Goal: Task Accomplishment & Management: Use online tool/utility

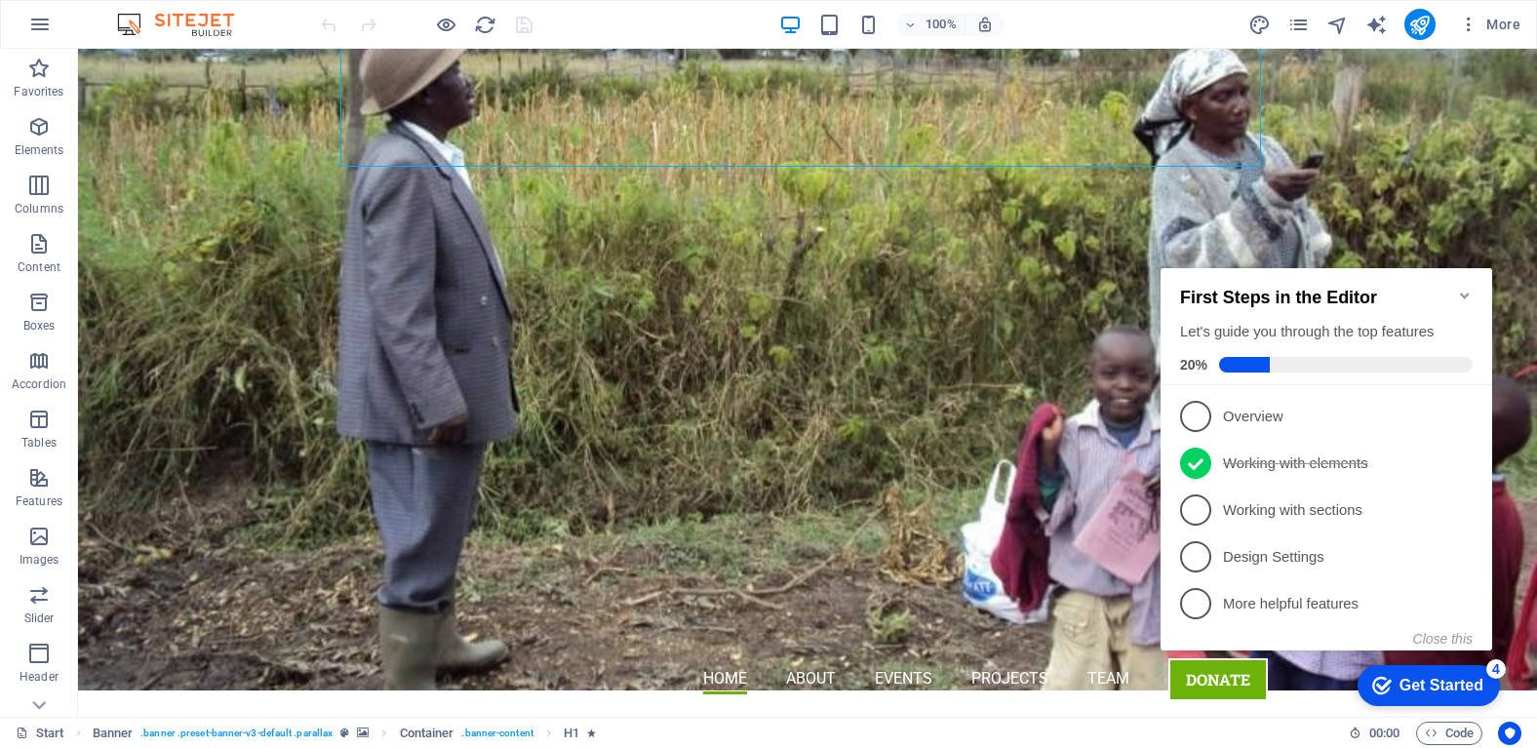
scroll to position [263, 0]
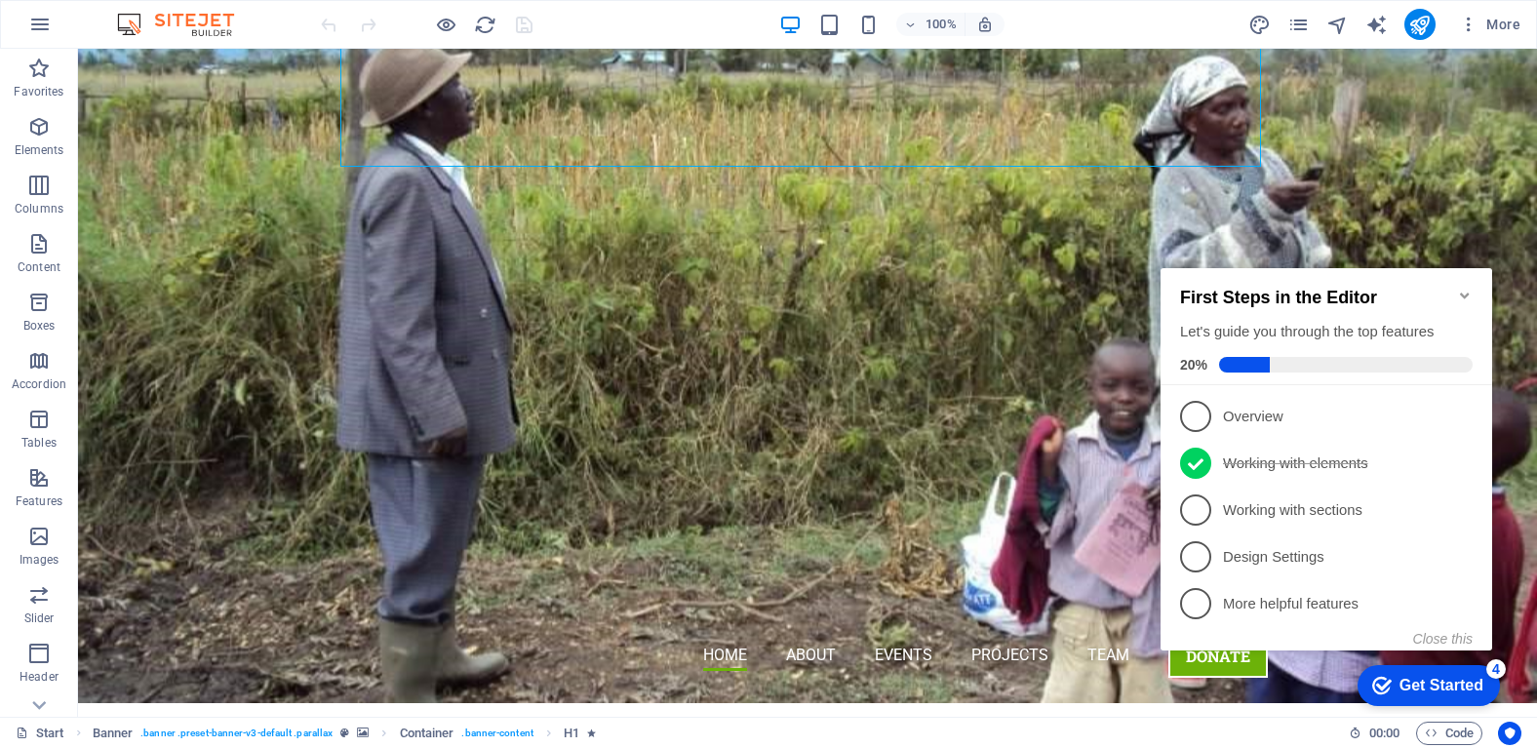
click at [1401, 678] on div "Get Started" at bounding box center [1441, 686] width 84 height 18
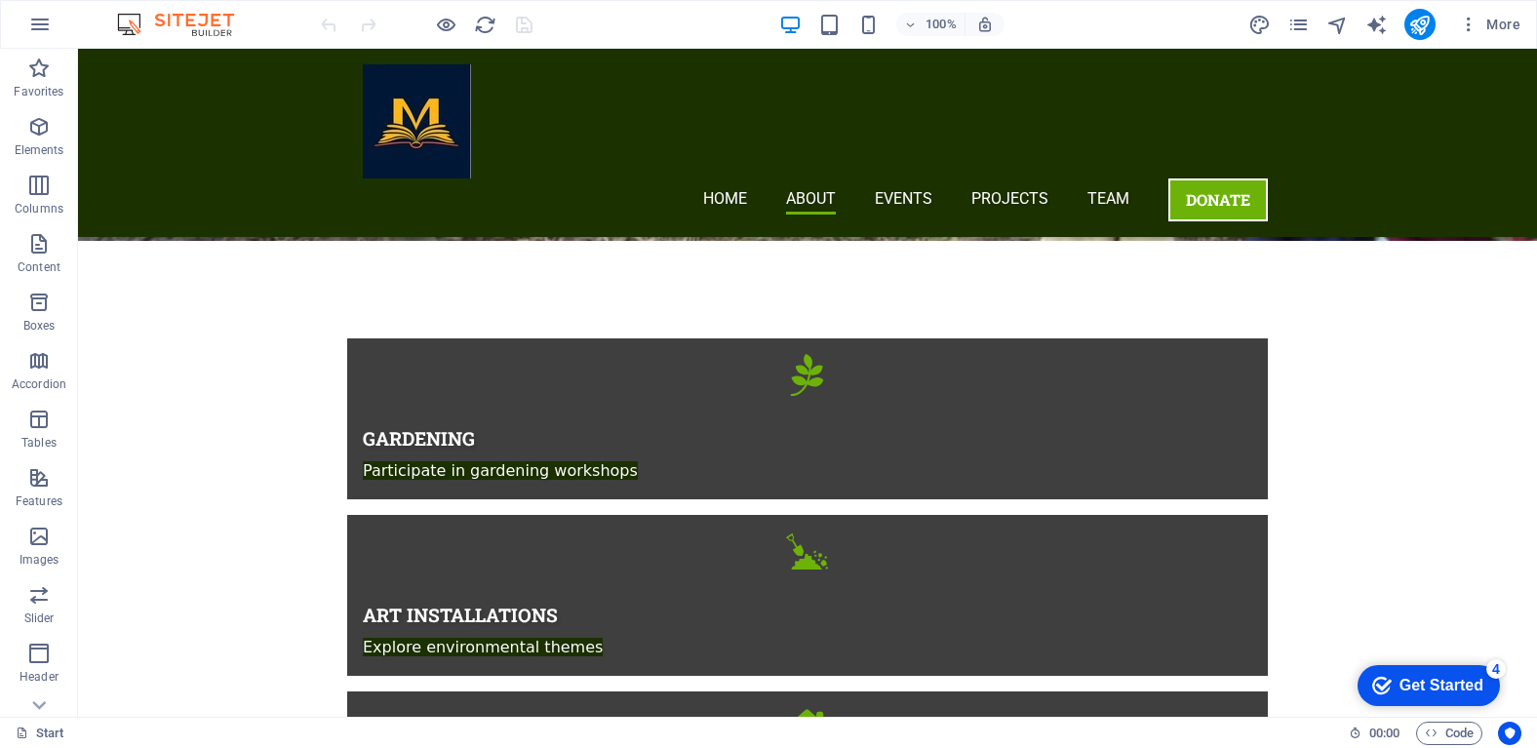
scroll to position [1401, 0]
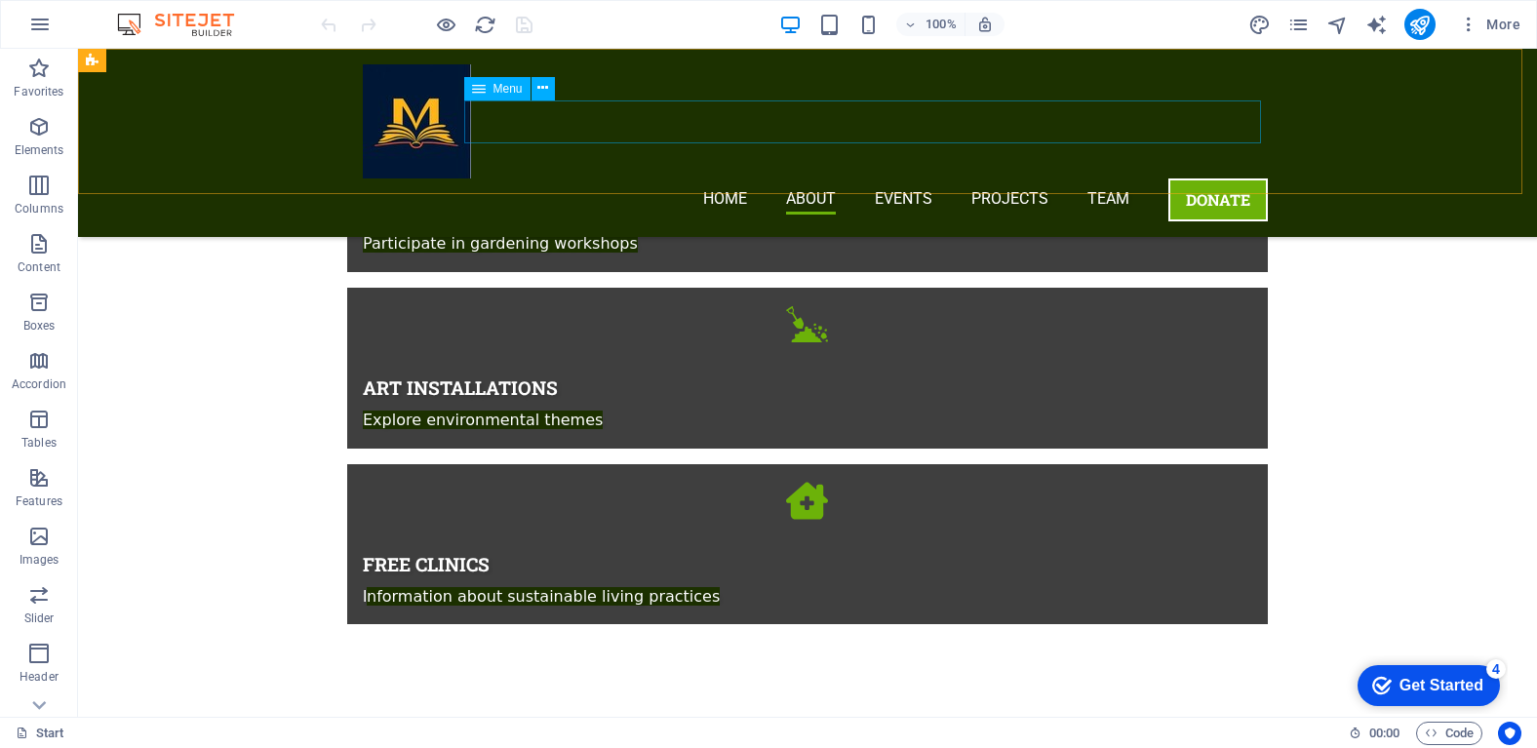
click at [1080, 178] on nav "Home About Events Projects Team DONATE" at bounding box center [815, 199] width 905 height 43
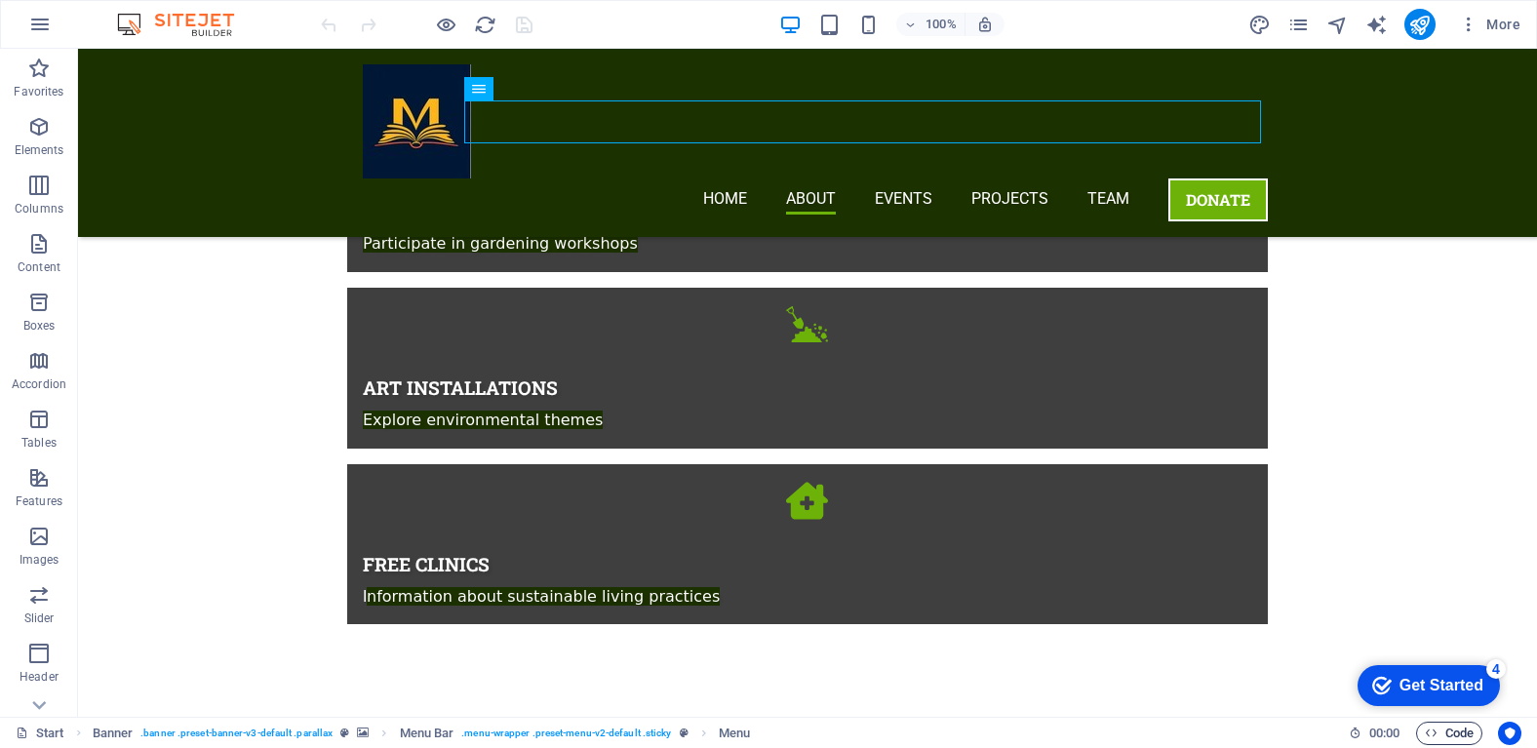
click at [1435, 725] on span "Code" at bounding box center [1449, 733] width 49 height 23
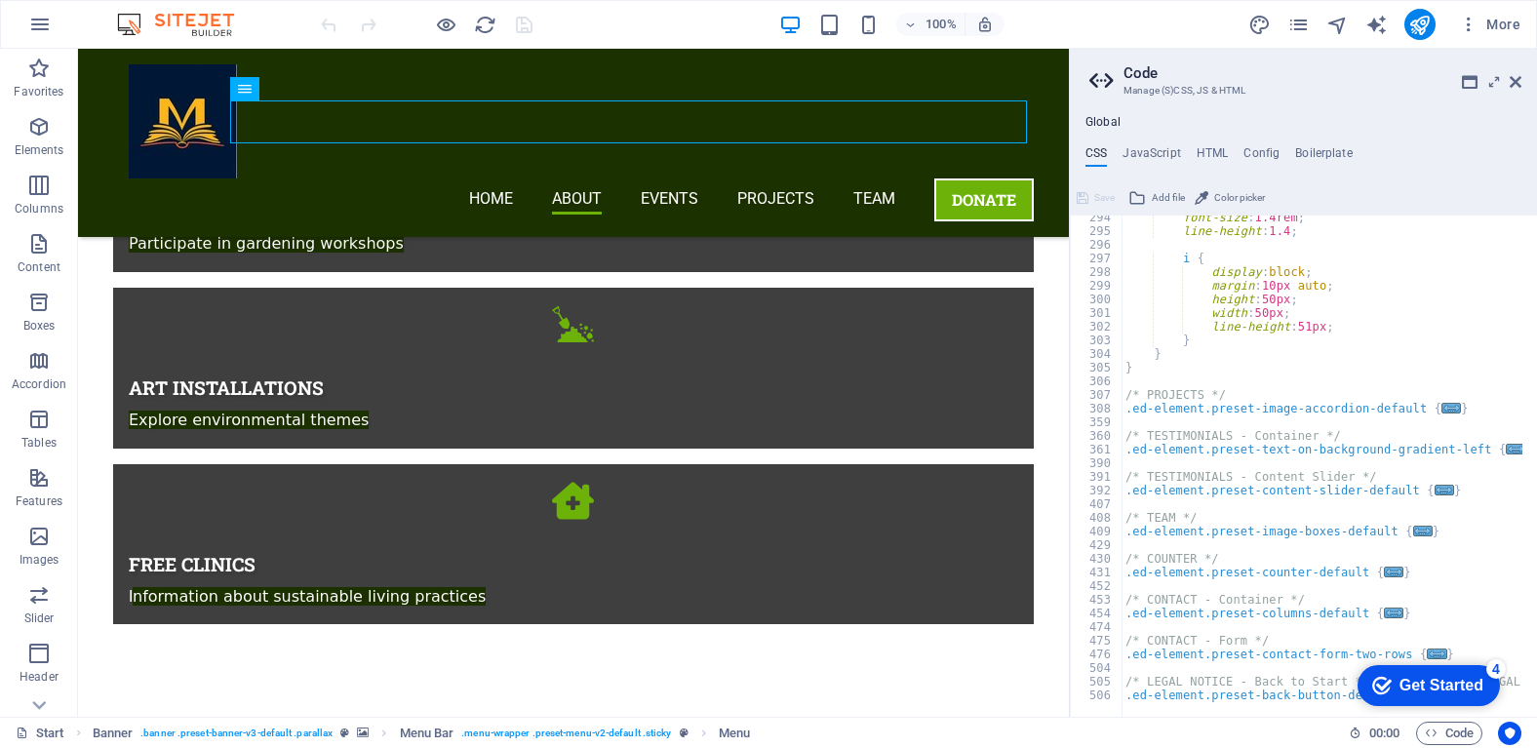
scroll to position [988, 0]
click at [1150, 156] on h4 "JavaScript" at bounding box center [1151, 156] width 58 height 21
type textarea "/* JS for preset "Menu V2" */"
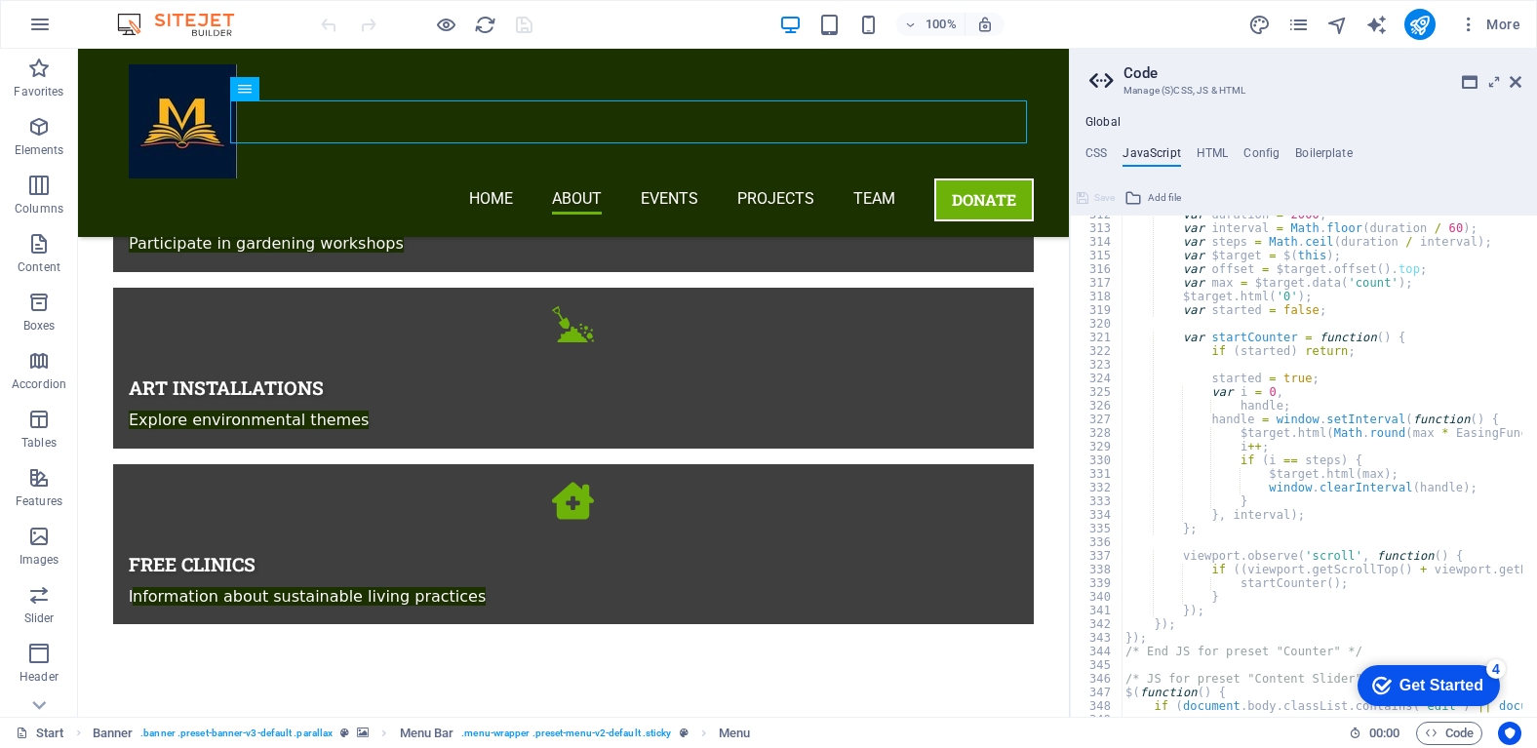
scroll to position [4524, 0]
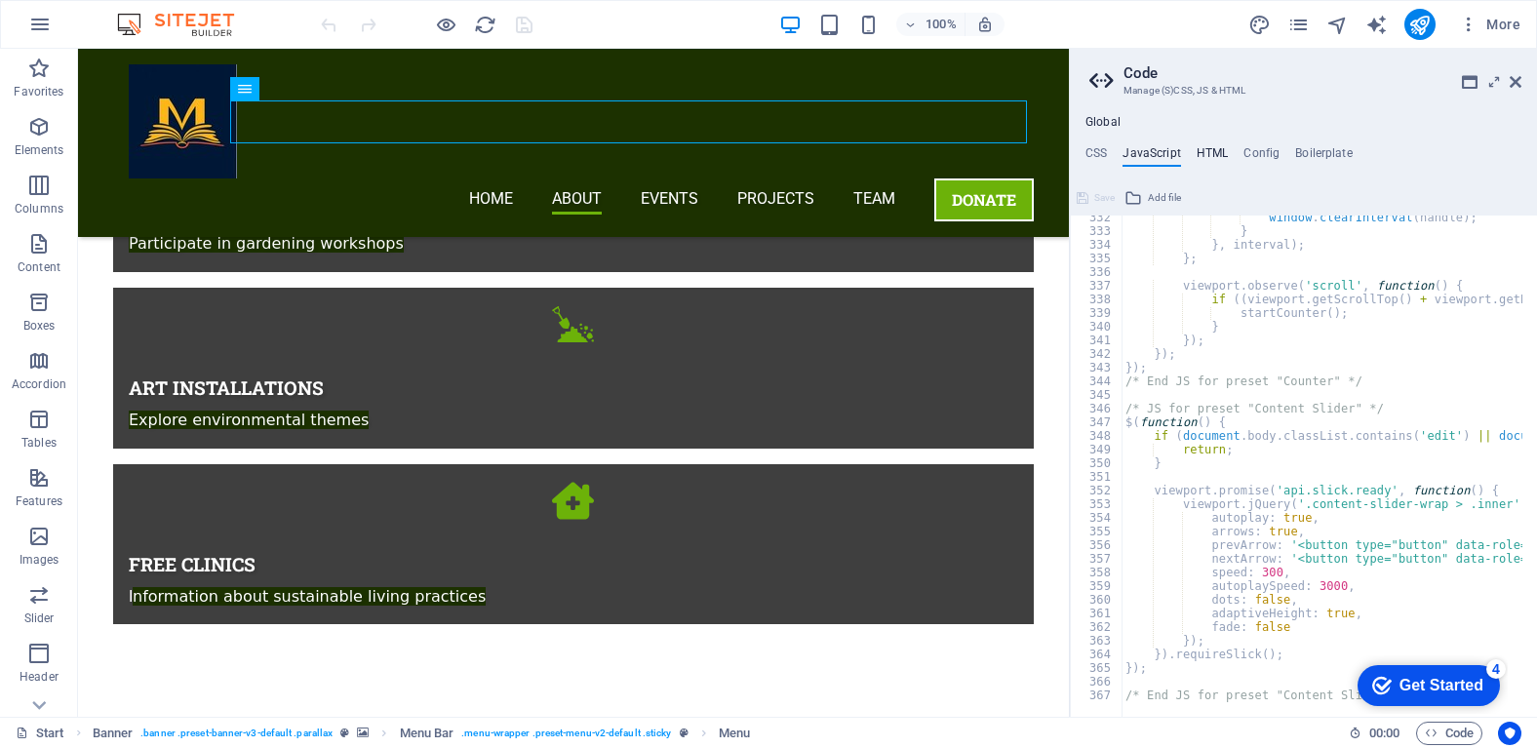
click at [1212, 152] on h4 "HTML" at bounding box center [1212, 156] width 32 height 21
type textarea "{{content}}"
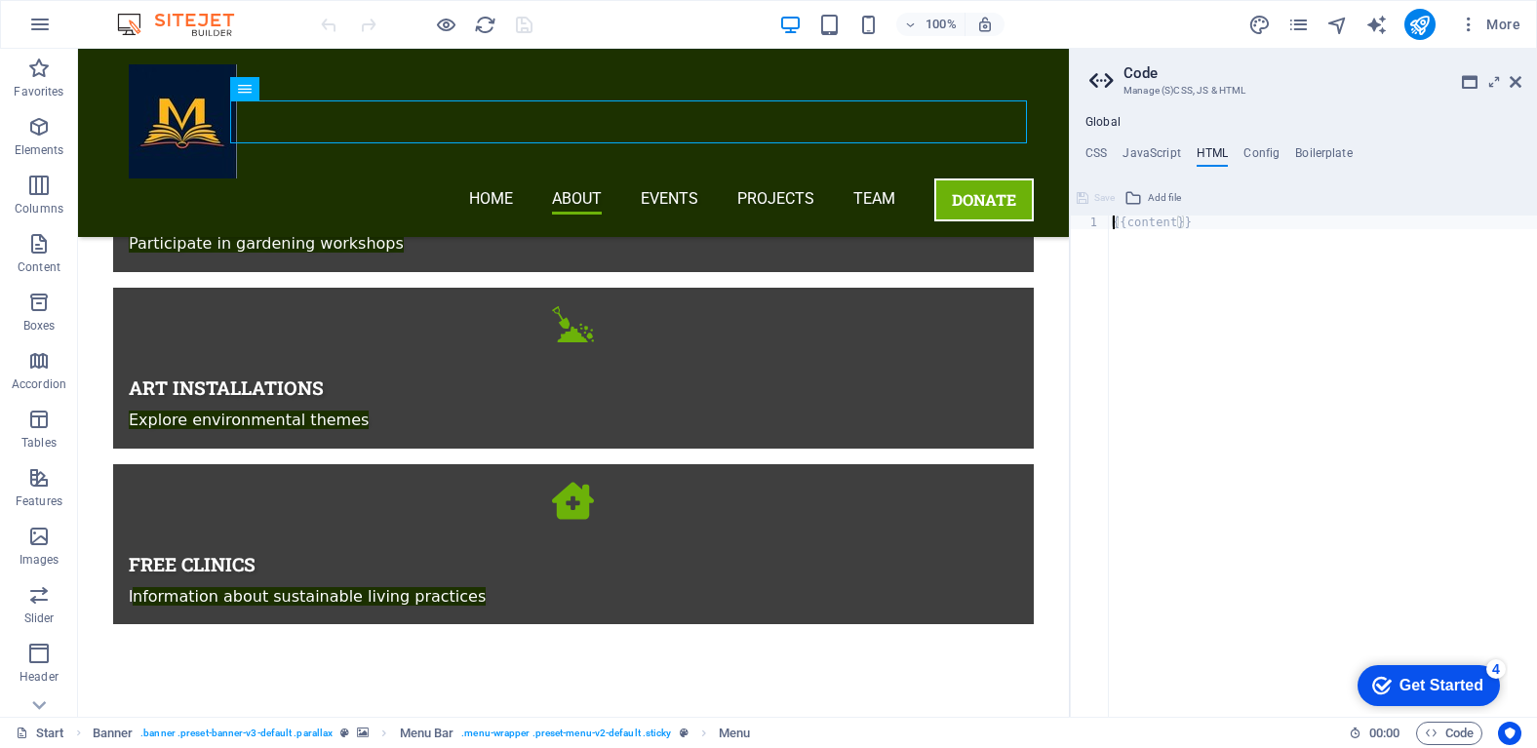
click at [1178, 226] on div "{{content}}" at bounding box center [1323, 479] width 428 height 529
click at [1188, 219] on div "{{content}}" at bounding box center [1323, 479] width 428 height 529
click at [1262, 157] on h4 "Config" at bounding box center [1261, 156] width 36 height 21
type textarea "$color-background: #ffffff;"
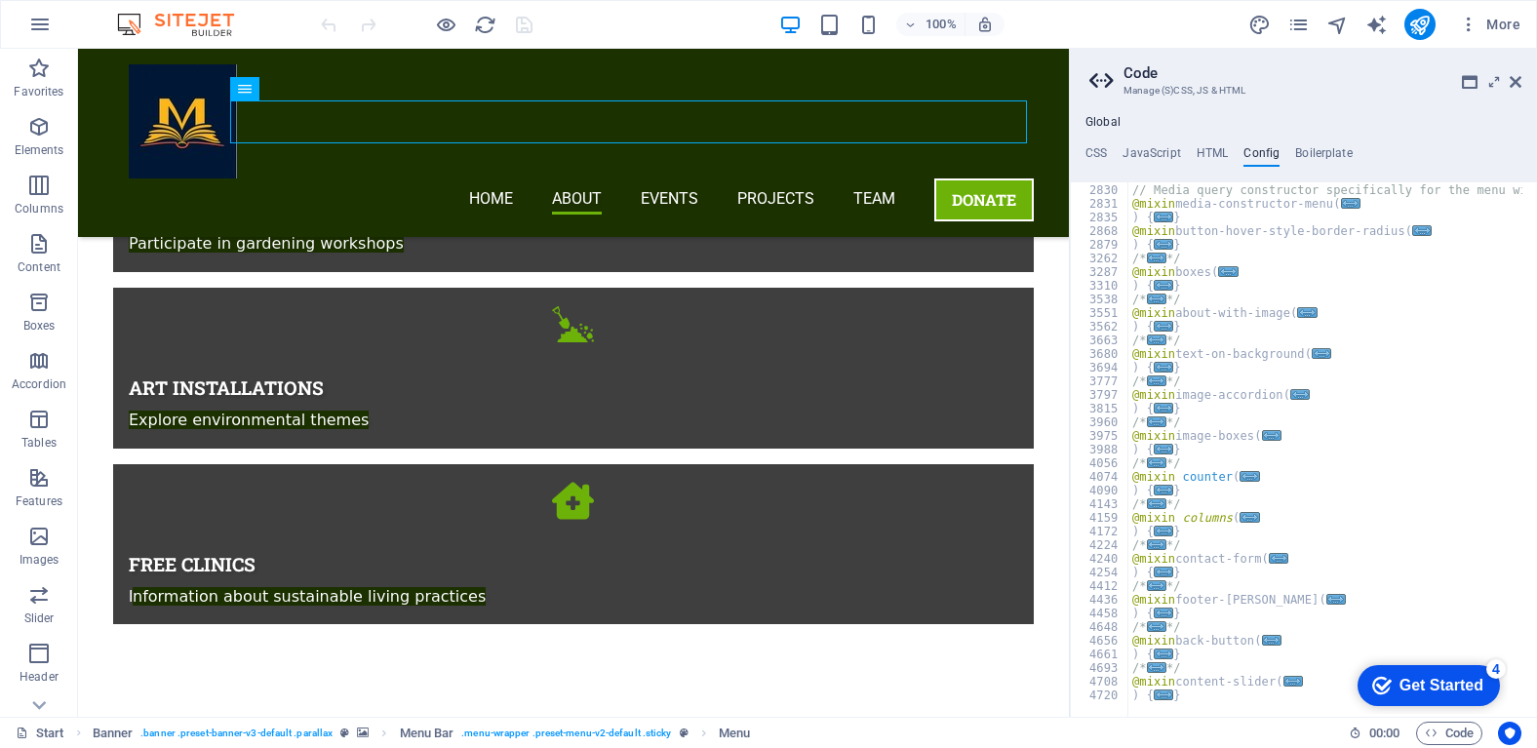
scroll to position [531, 0]
click at [1324, 158] on h4 "Boilerplate" at bounding box center [1324, 156] width 58 height 21
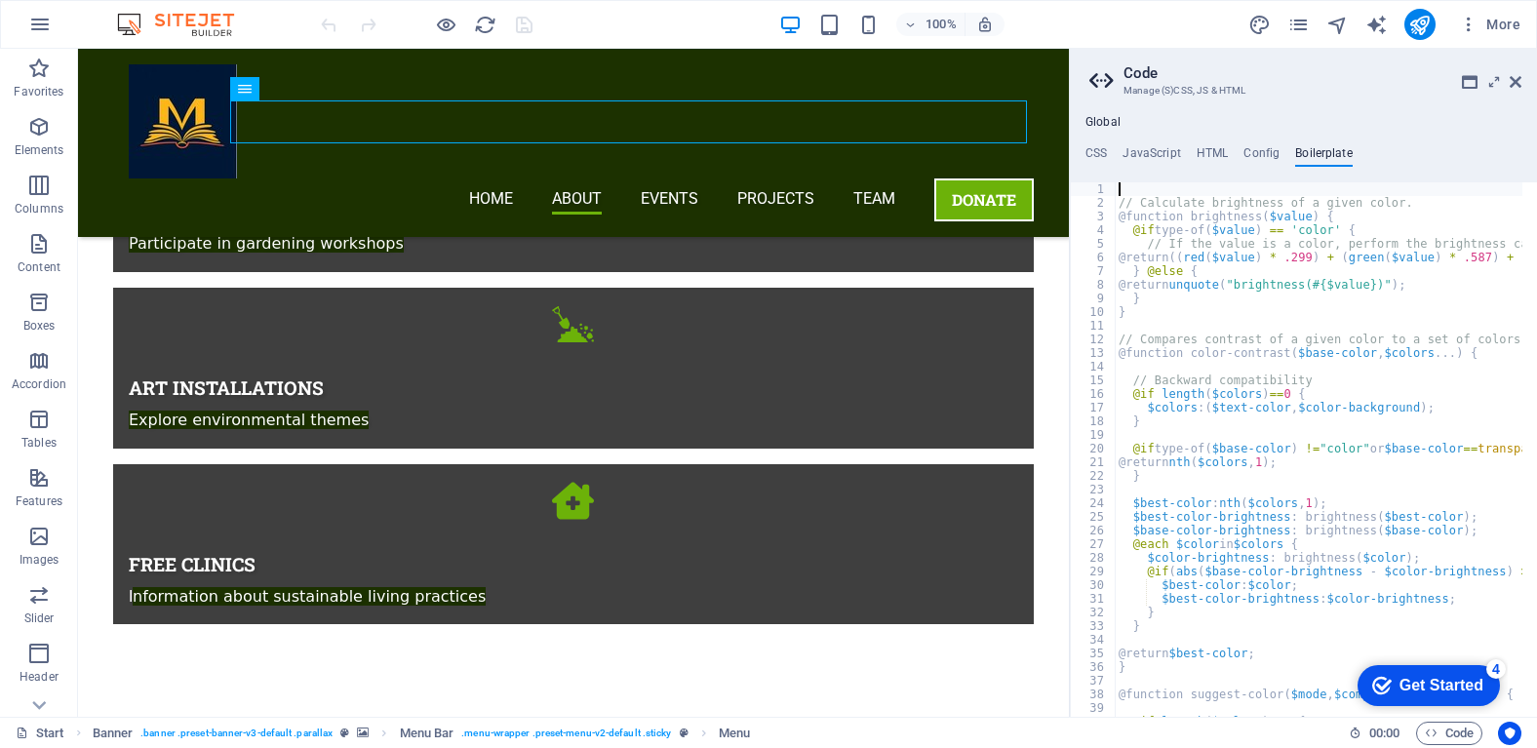
scroll to position [0, 0]
click at [1264, 152] on h4 "Config" at bounding box center [1261, 156] width 36 height 21
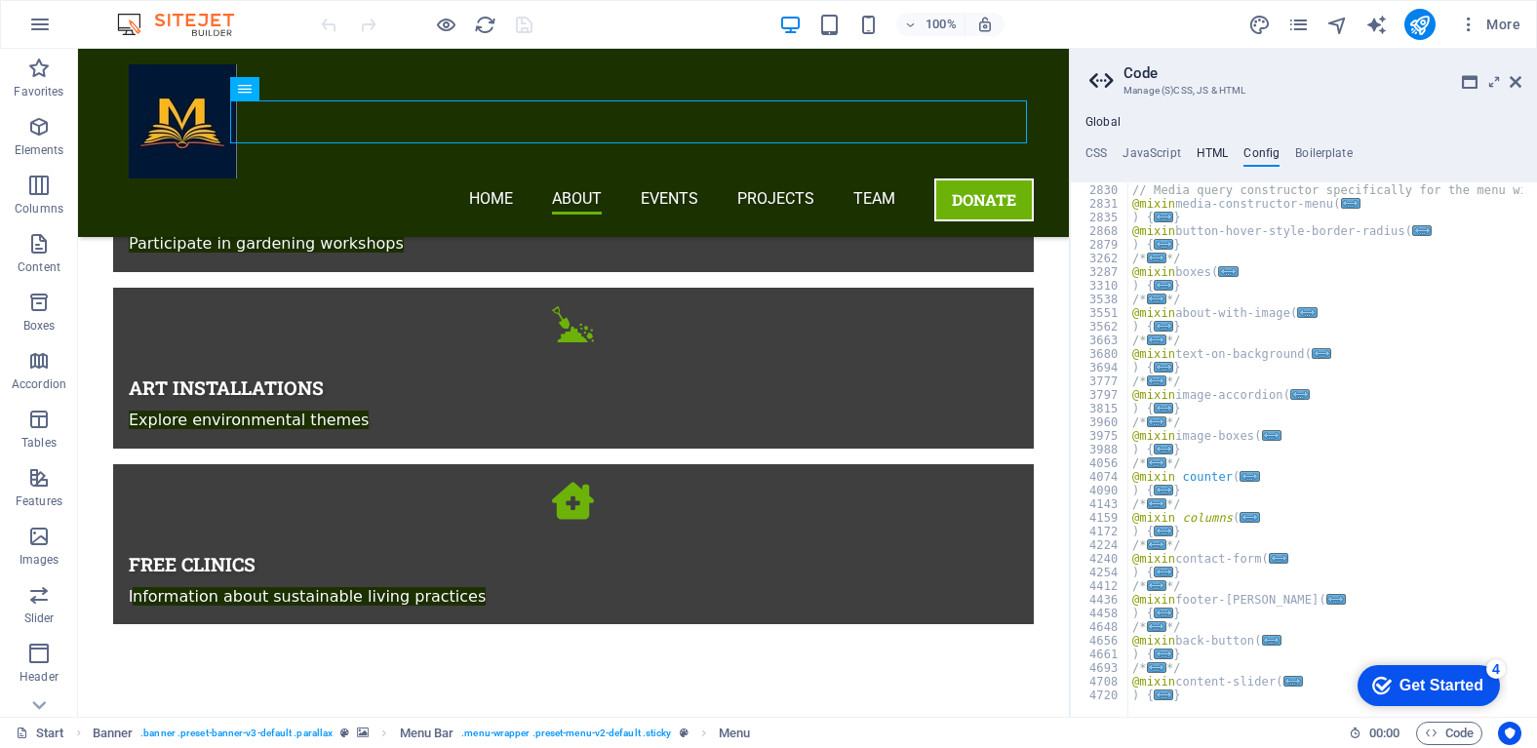
click at [1211, 153] on h4 "HTML" at bounding box center [1212, 156] width 32 height 21
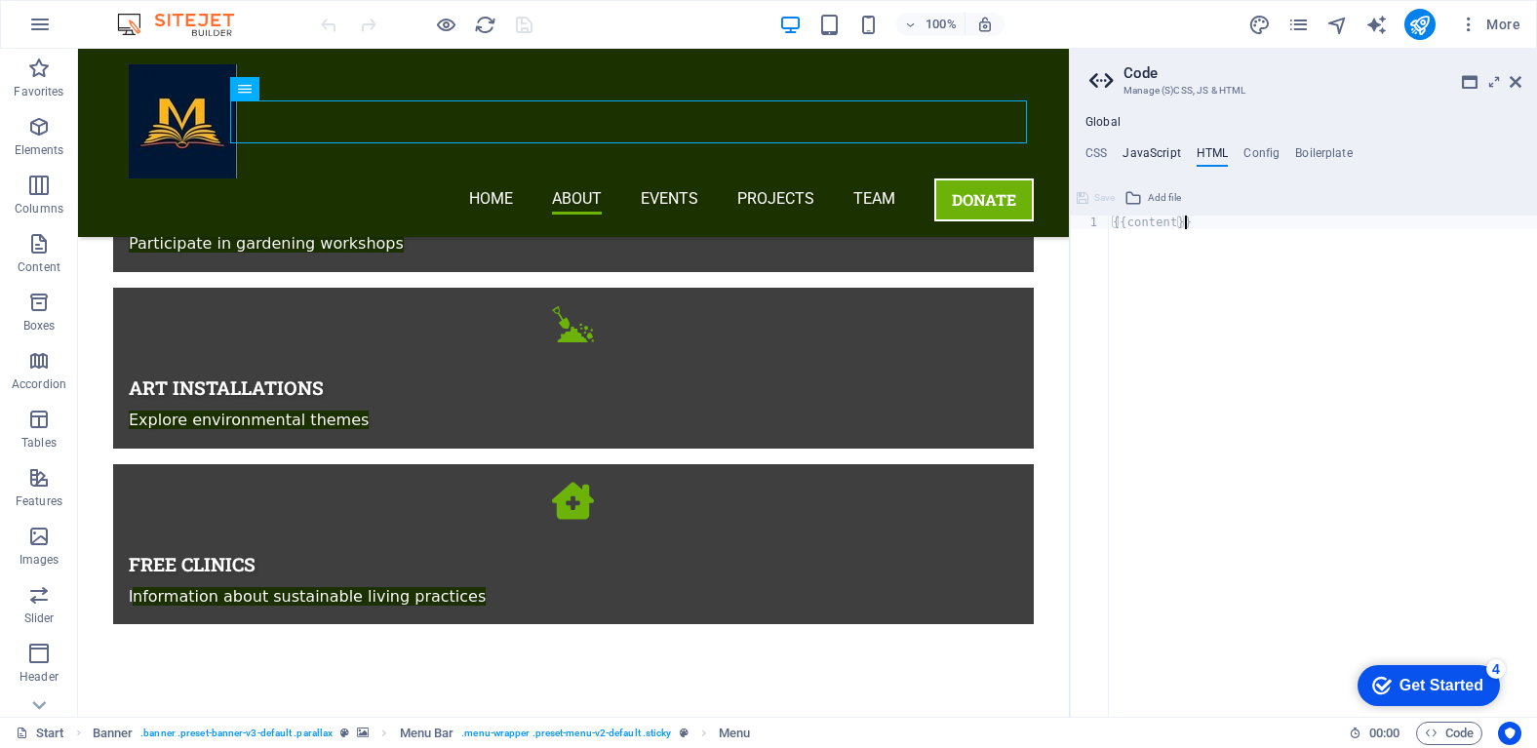
click at [1163, 150] on h4 "JavaScript" at bounding box center [1151, 156] width 58 height 21
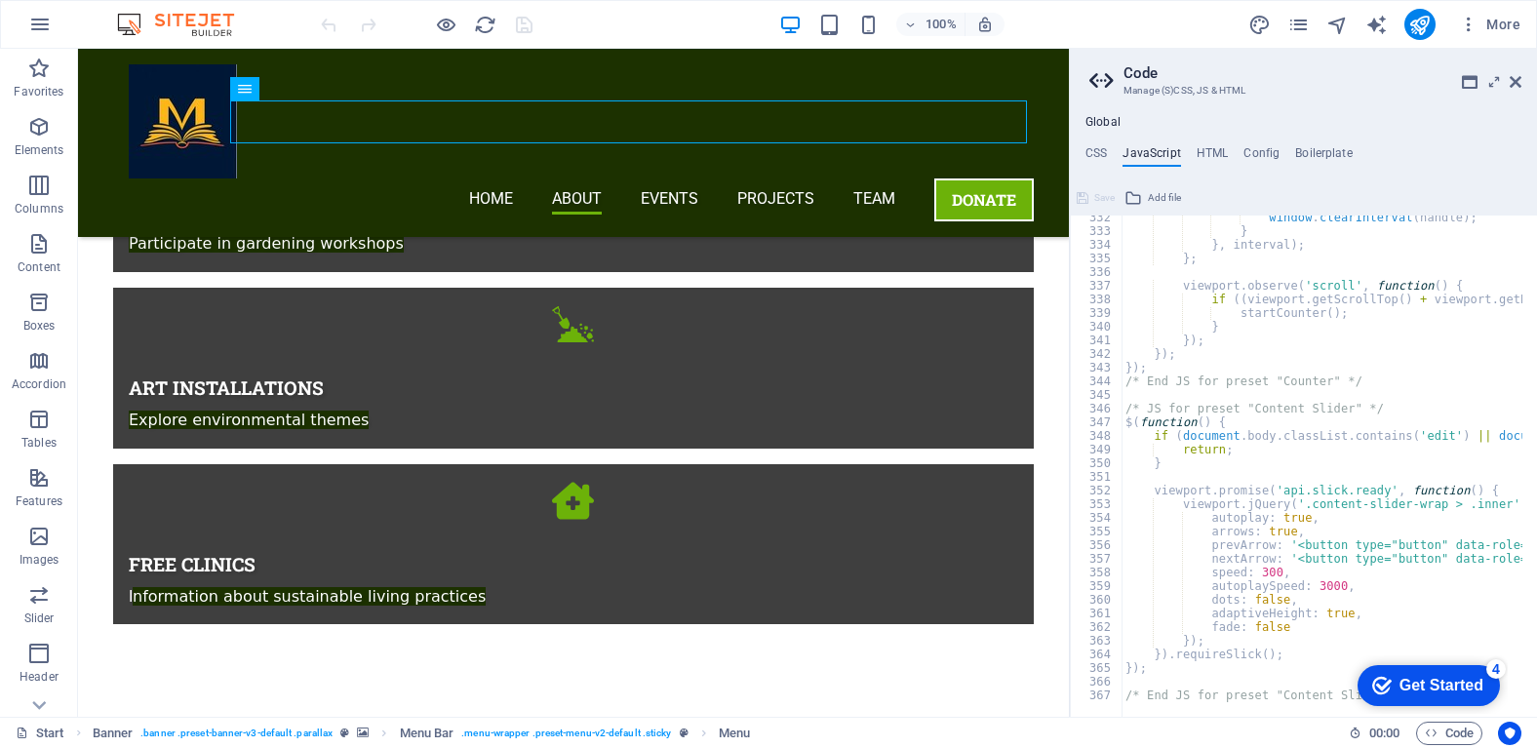
click at [1105, 123] on h4 "Global" at bounding box center [1102, 123] width 35 height 16
click at [1465, 83] on icon at bounding box center [1470, 82] width 16 height 16
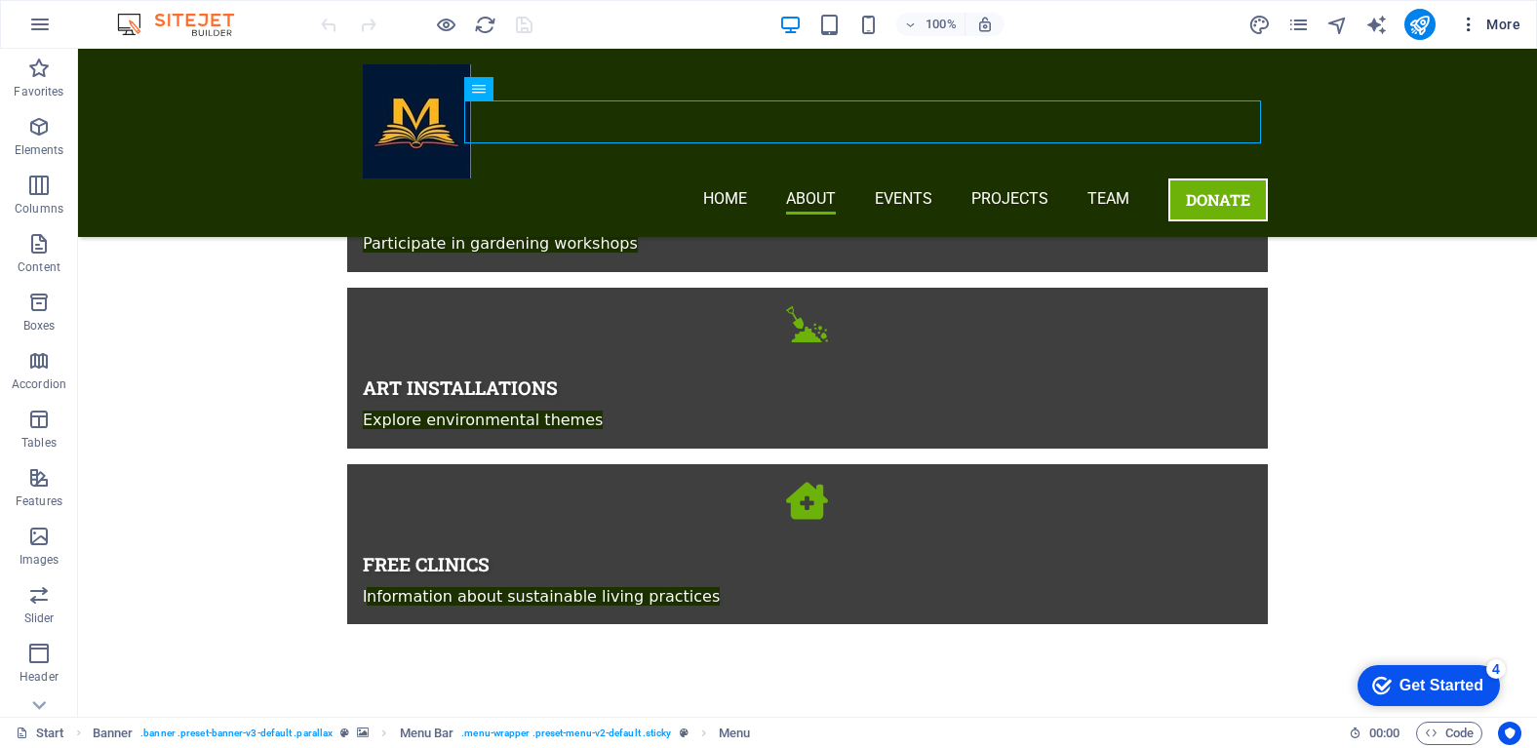
click at [1467, 21] on icon "button" at bounding box center [1469, 25] width 20 height 20
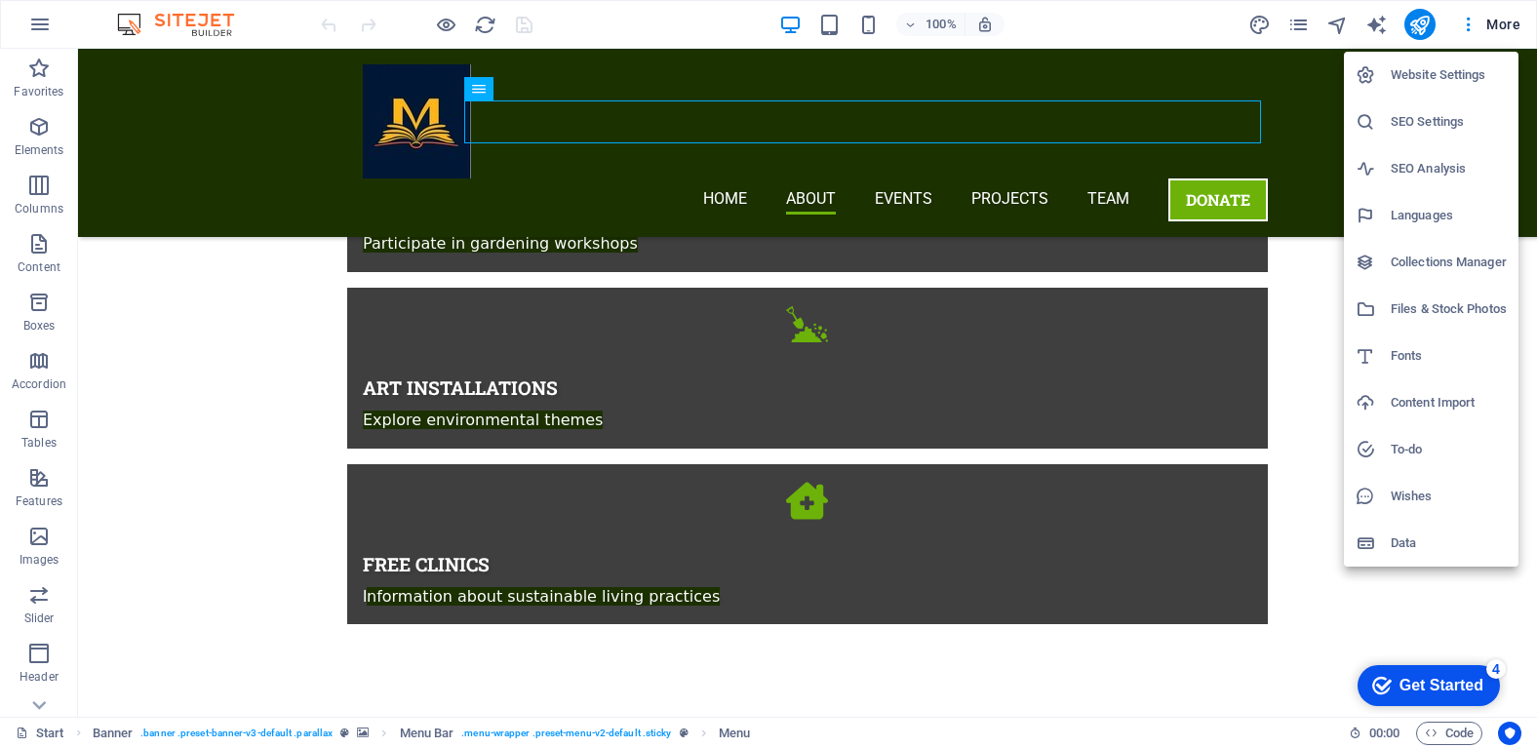
click at [1434, 119] on h6 "SEO Settings" at bounding box center [1449, 121] width 116 height 23
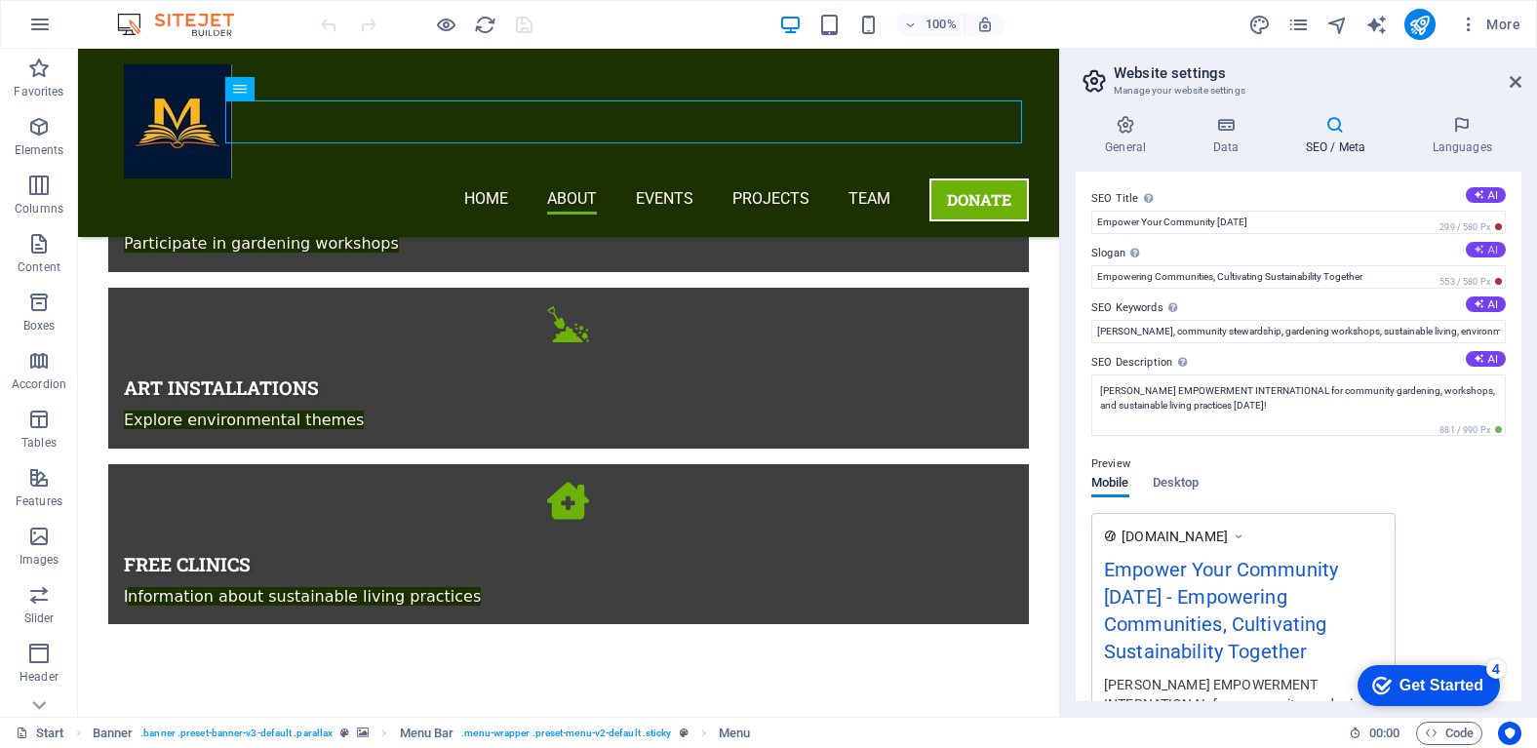
click at [1490, 251] on button "AI" at bounding box center [1486, 250] width 40 height 16
type input "Growing Together for a Sustainable Future"
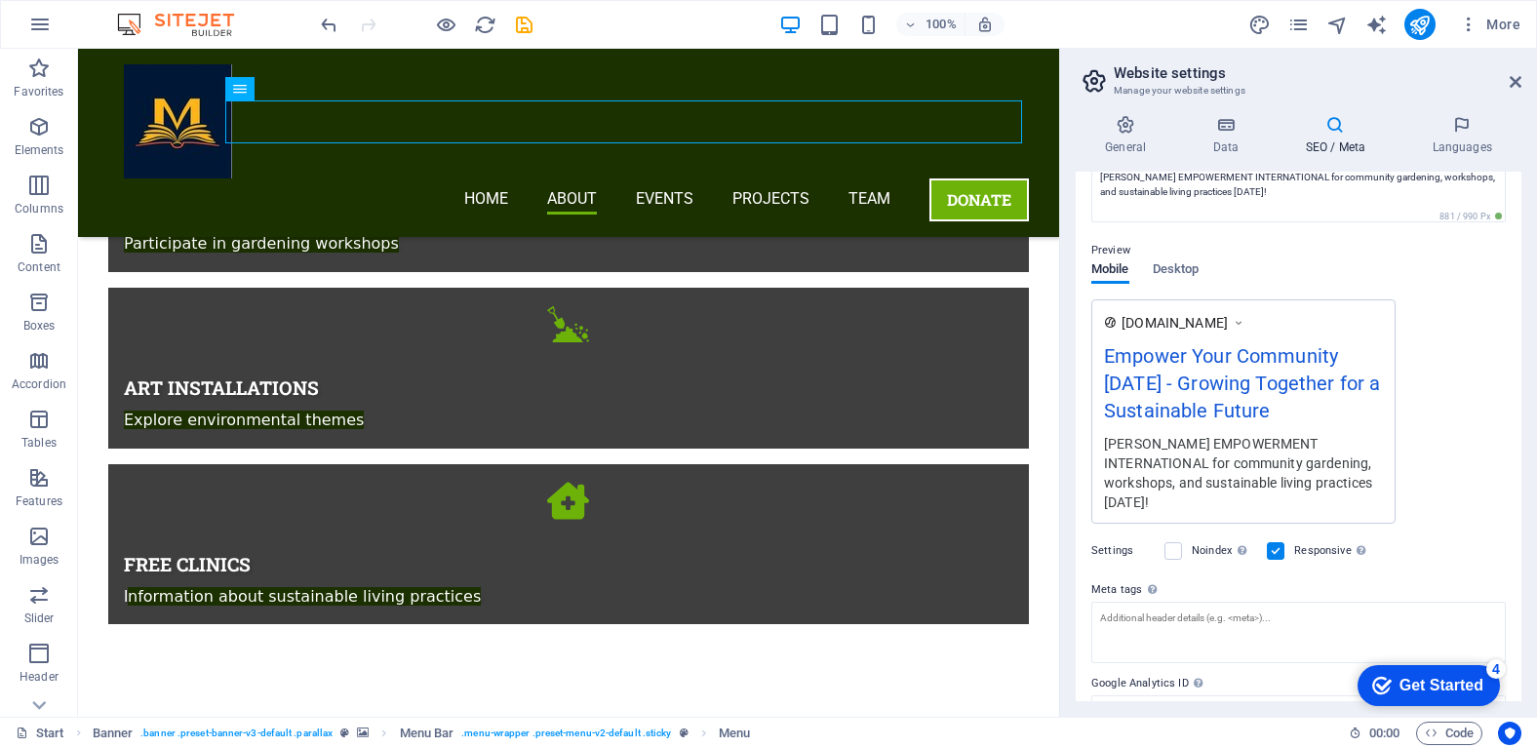
scroll to position [301, 0]
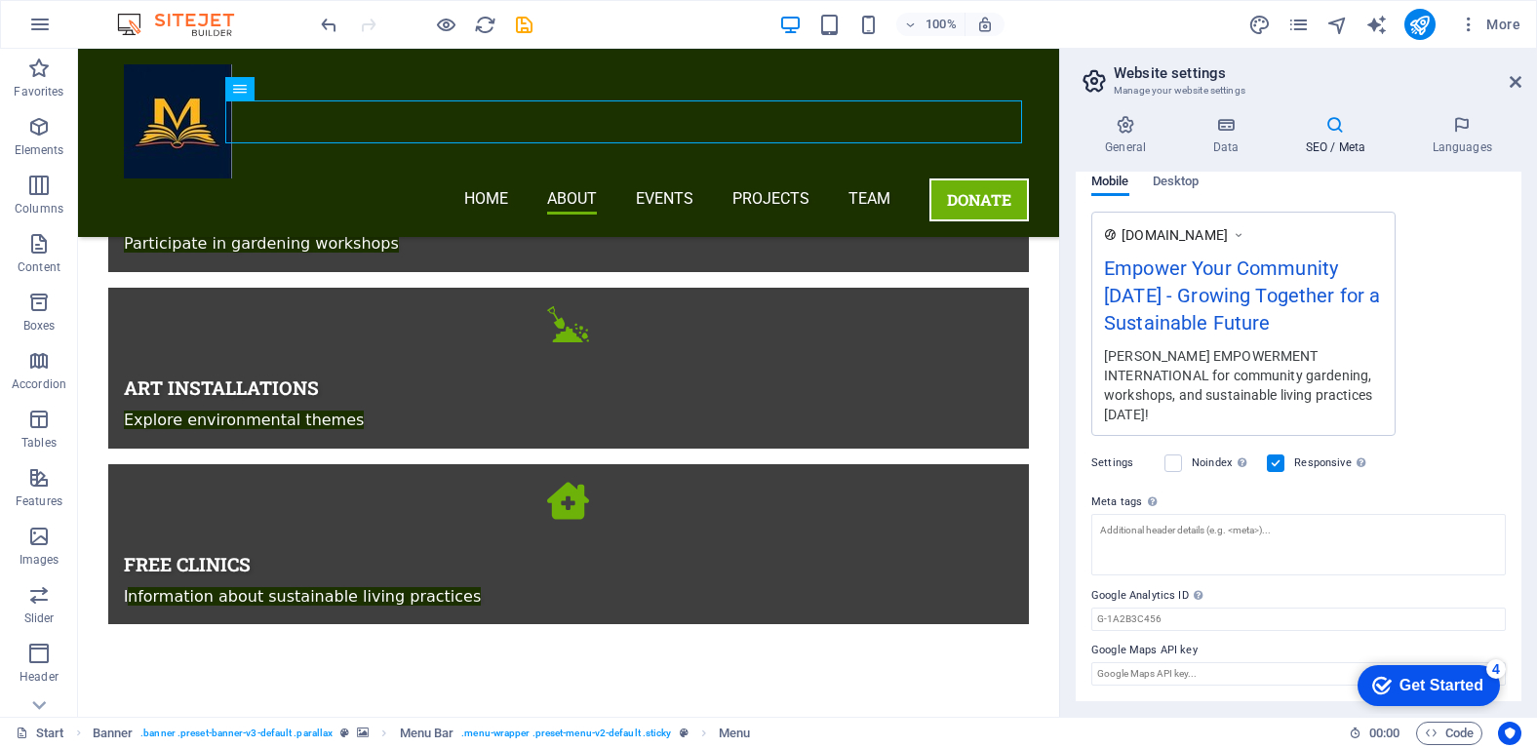
click at [1461, 687] on div "Get Started" at bounding box center [1441, 686] width 84 height 18
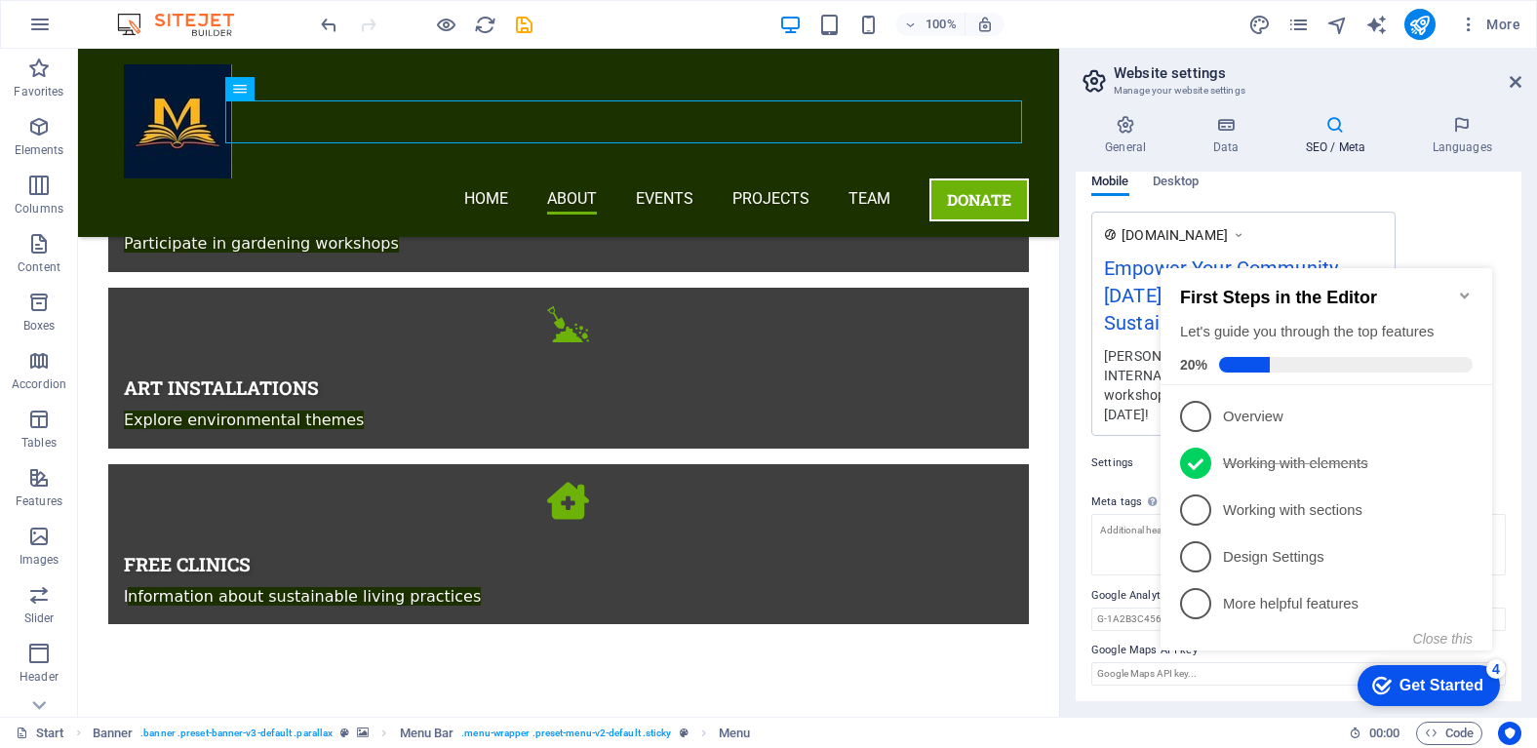
click at [1461, 686] on div "Get Started" at bounding box center [1441, 686] width 84 height 18
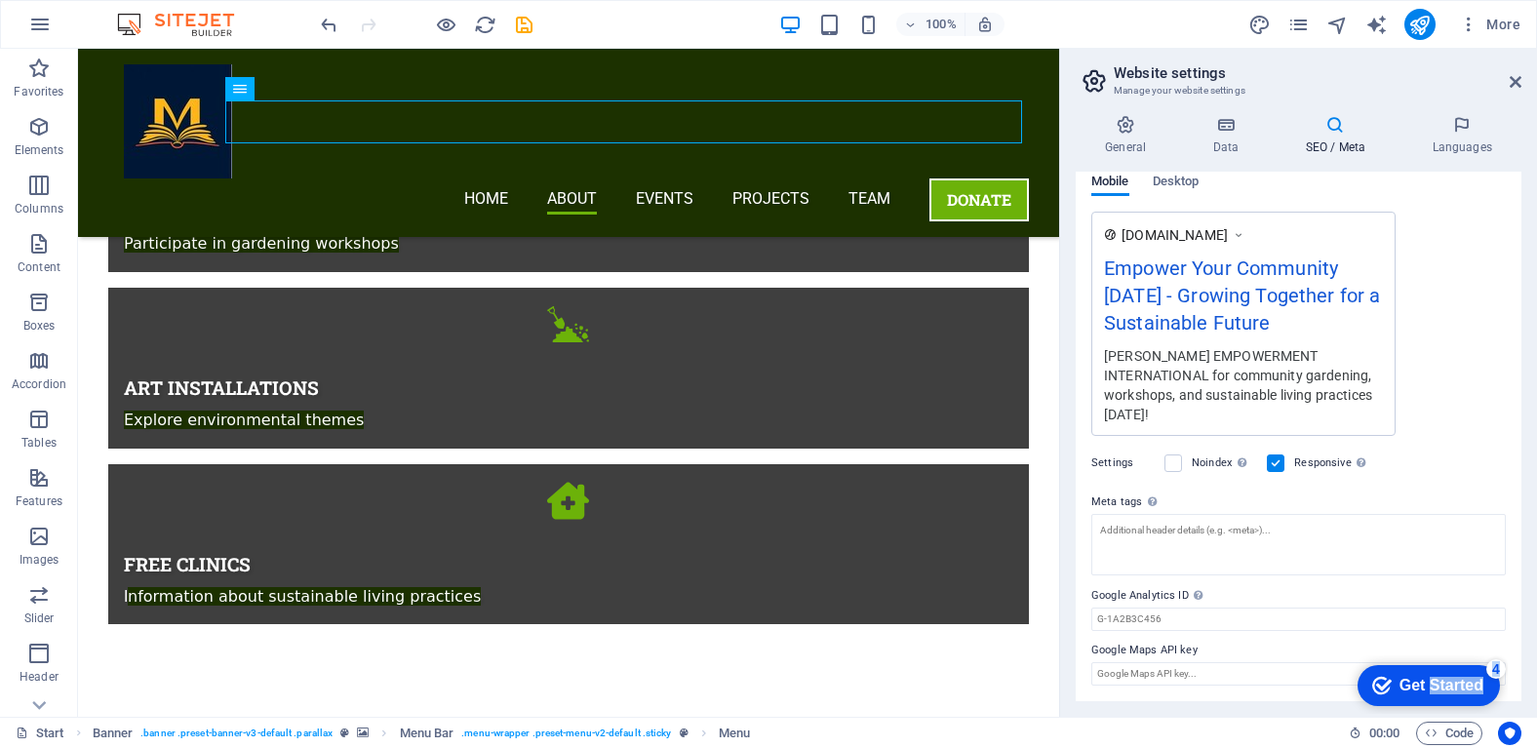
click at [1483, 694] on div "Get Started" at bounding box center [1441, 686] width 84 height 18
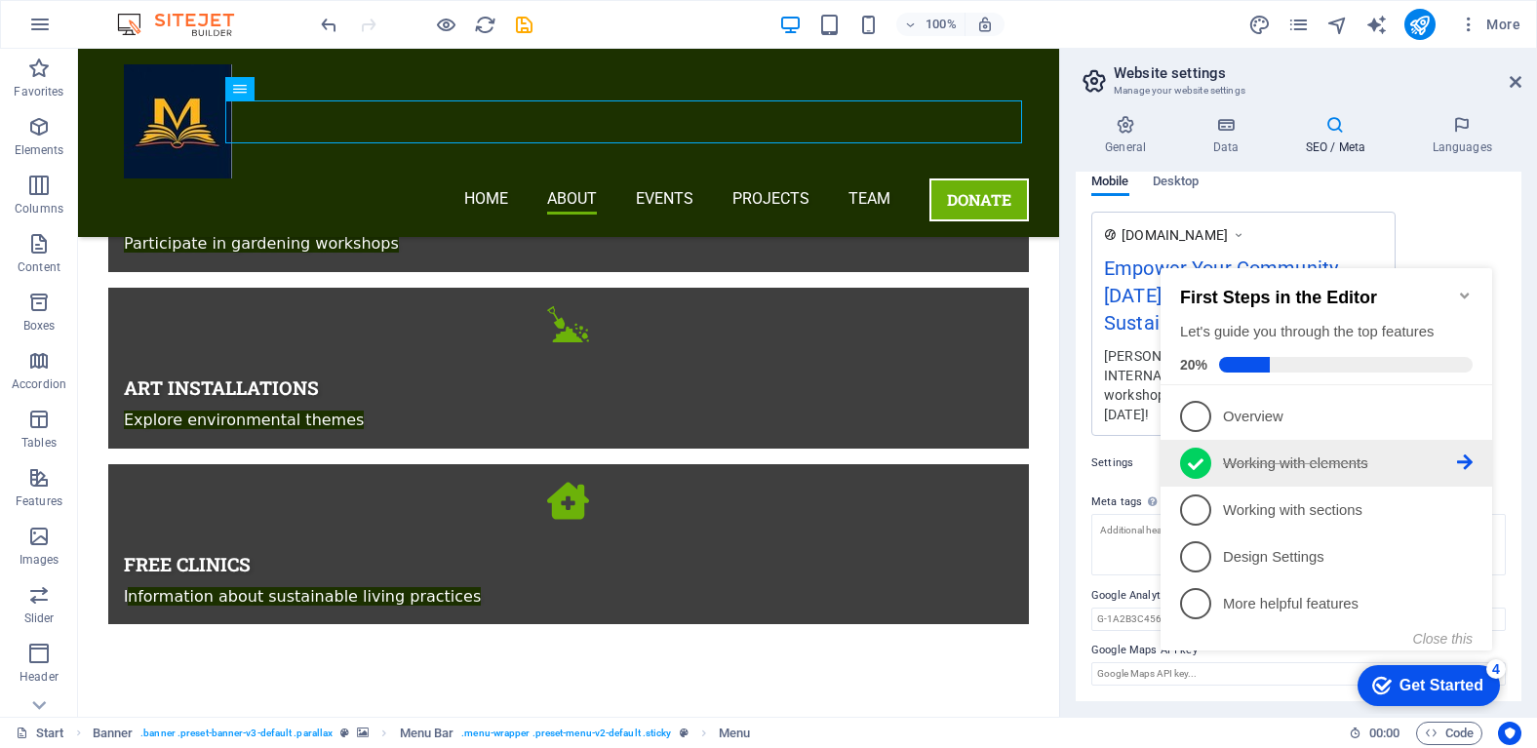
click at [1342, 461] on p "Working with elements - completed" at bounding box center [1340, 463] width 234 height 20
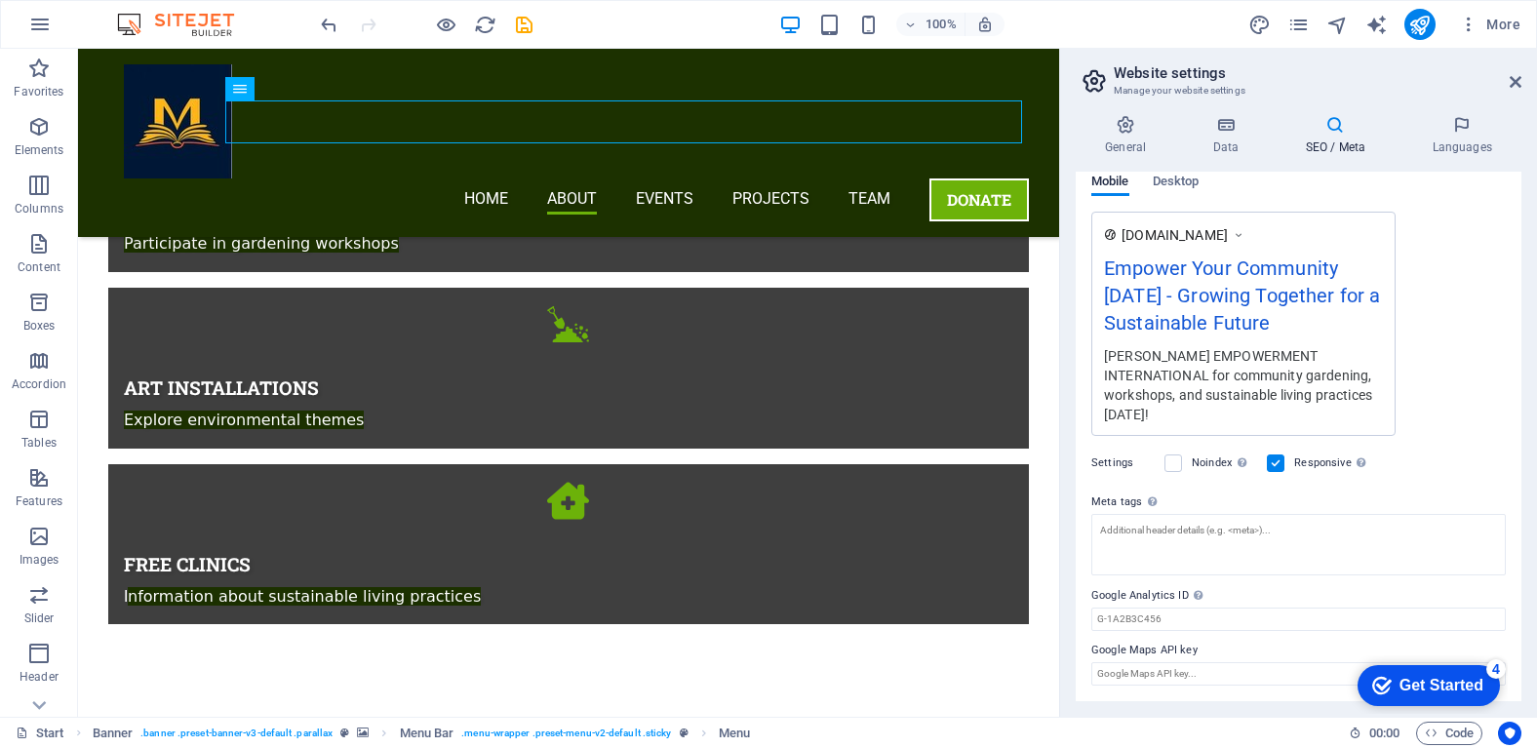
click div "checkmark Get Started 4 First Steps in the Editor Let's guide you through the t…"
click at [1435, 679] on div "Get Started" at bounding box center [1441, 686] width 84 height 18
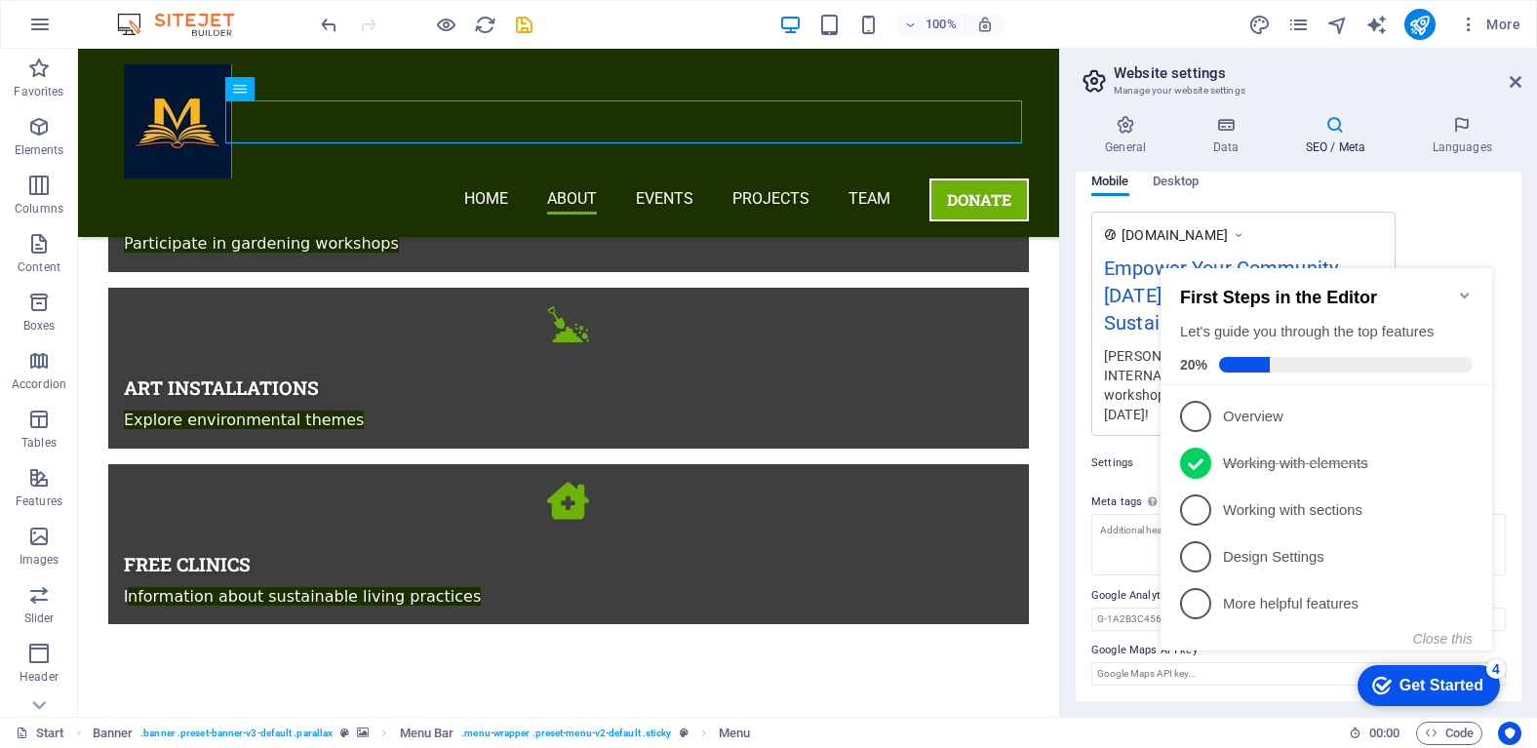
click at [1516, 582] on div "SEO Title The title of your website - make it something that stands out in sear…" at bounding box center [1299, 436] width 446 height 529
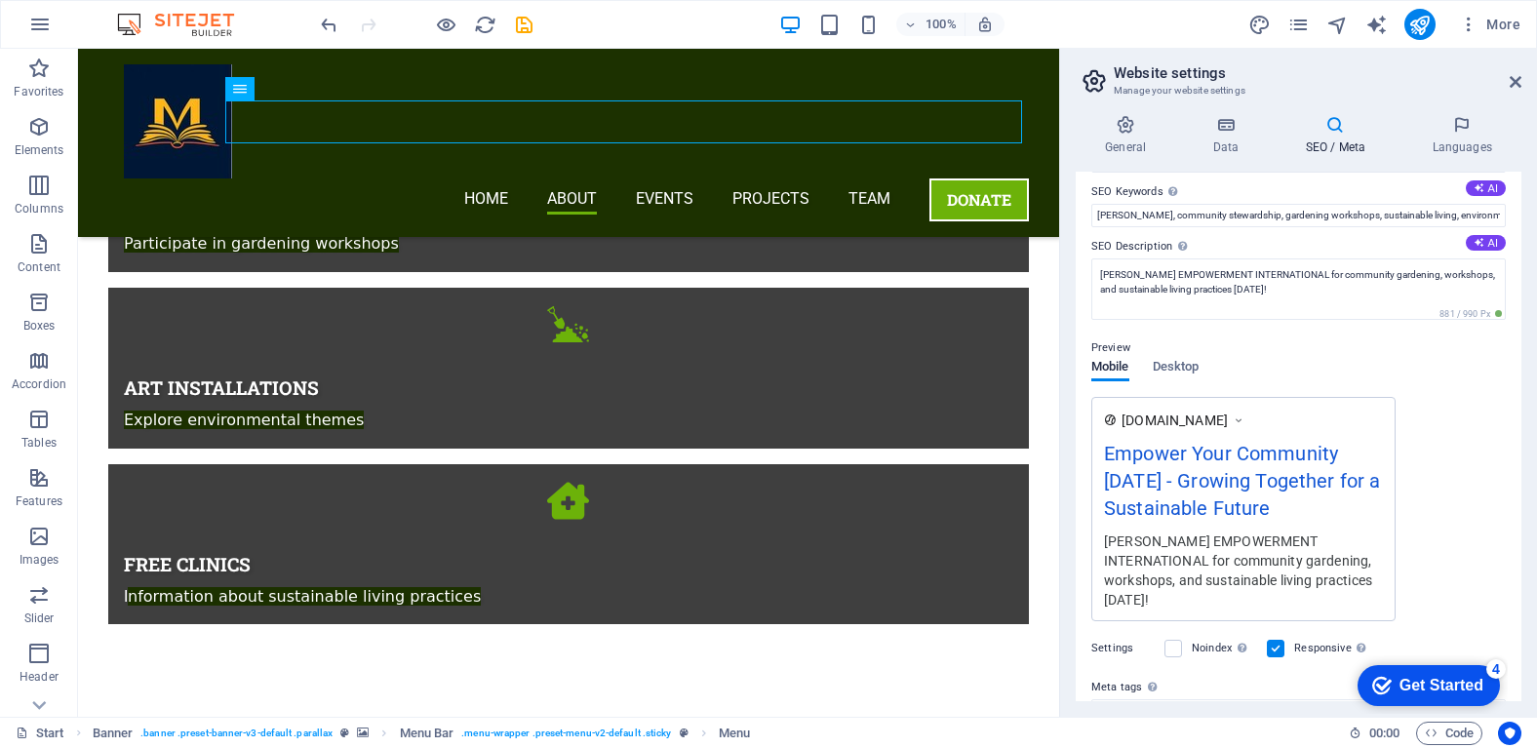
scroll to position [0, 0]
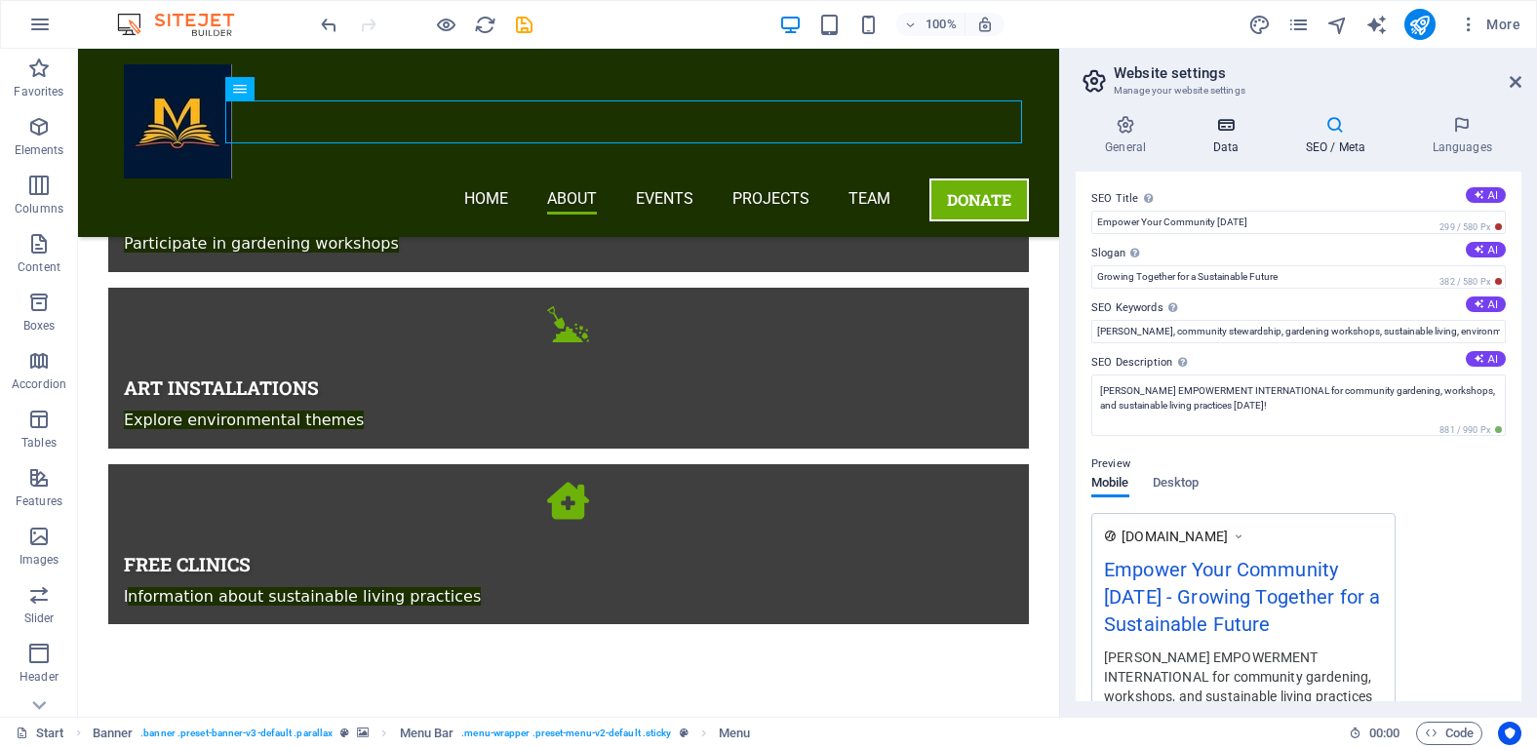
click at [1240, 147] on h4 "Data" at bounding box center [1229, 135] width 93 height 41
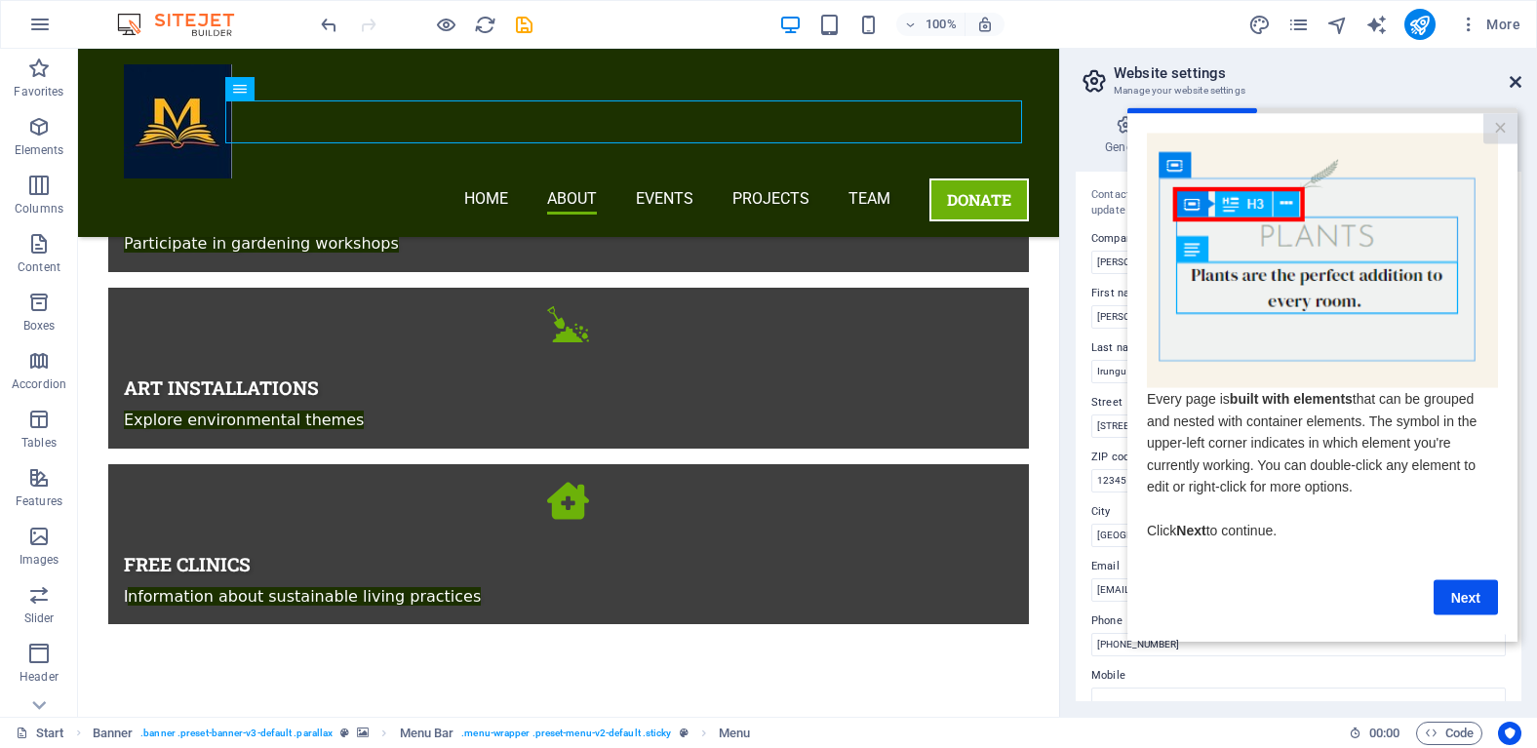
click at [1518, 77] on icon at bounding box center [1515, 82] width 12 height 16
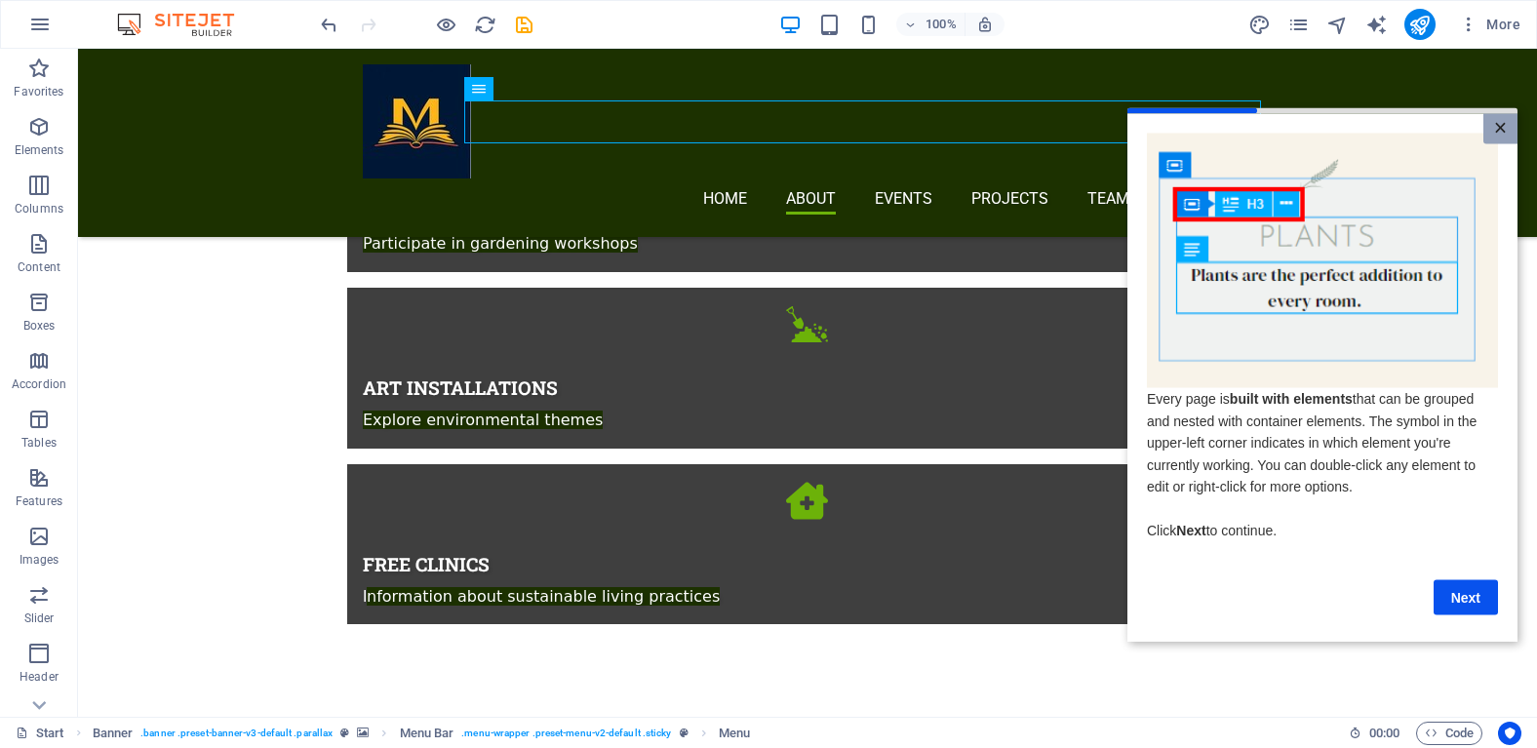
click at [1503, 122] on link "×" at bounding box center [1500, 128] width 34 height 30
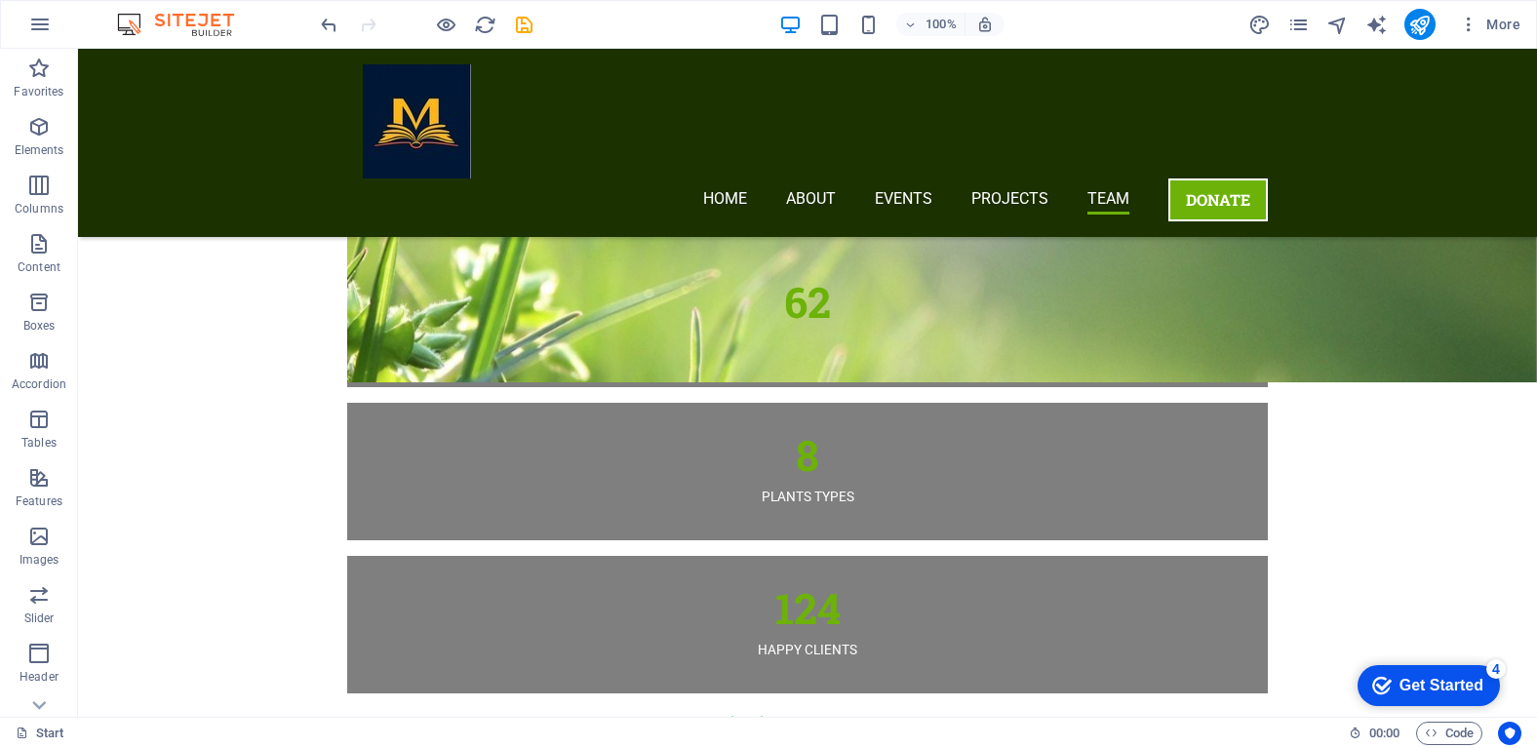
scroll to position [5988, 0]
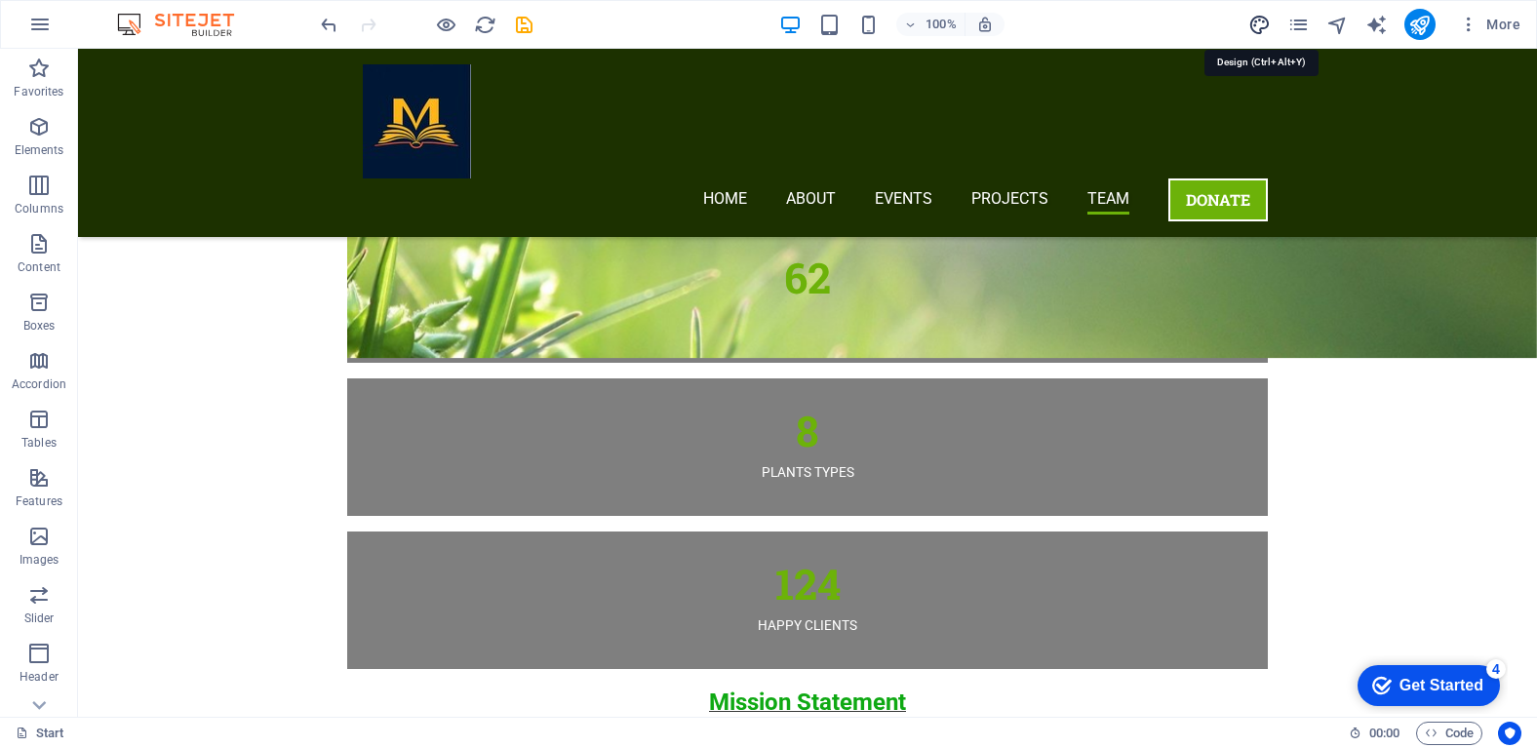
click at [1264, 28] on icon "design" at bounding box center [1259, 25] width 22 height 22
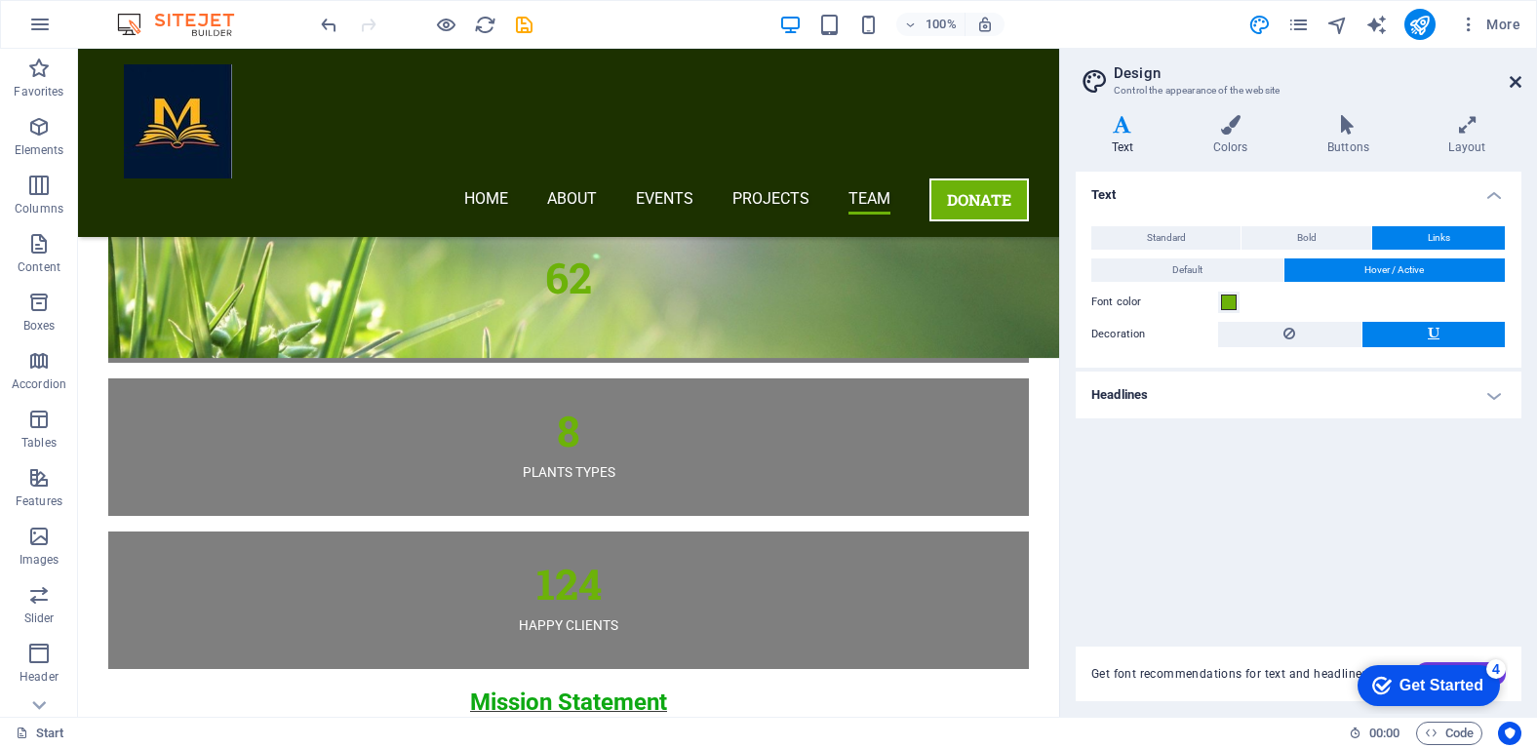
click at [1520, 85] on icon at bounding box center [1515, 82] width 12 height 16
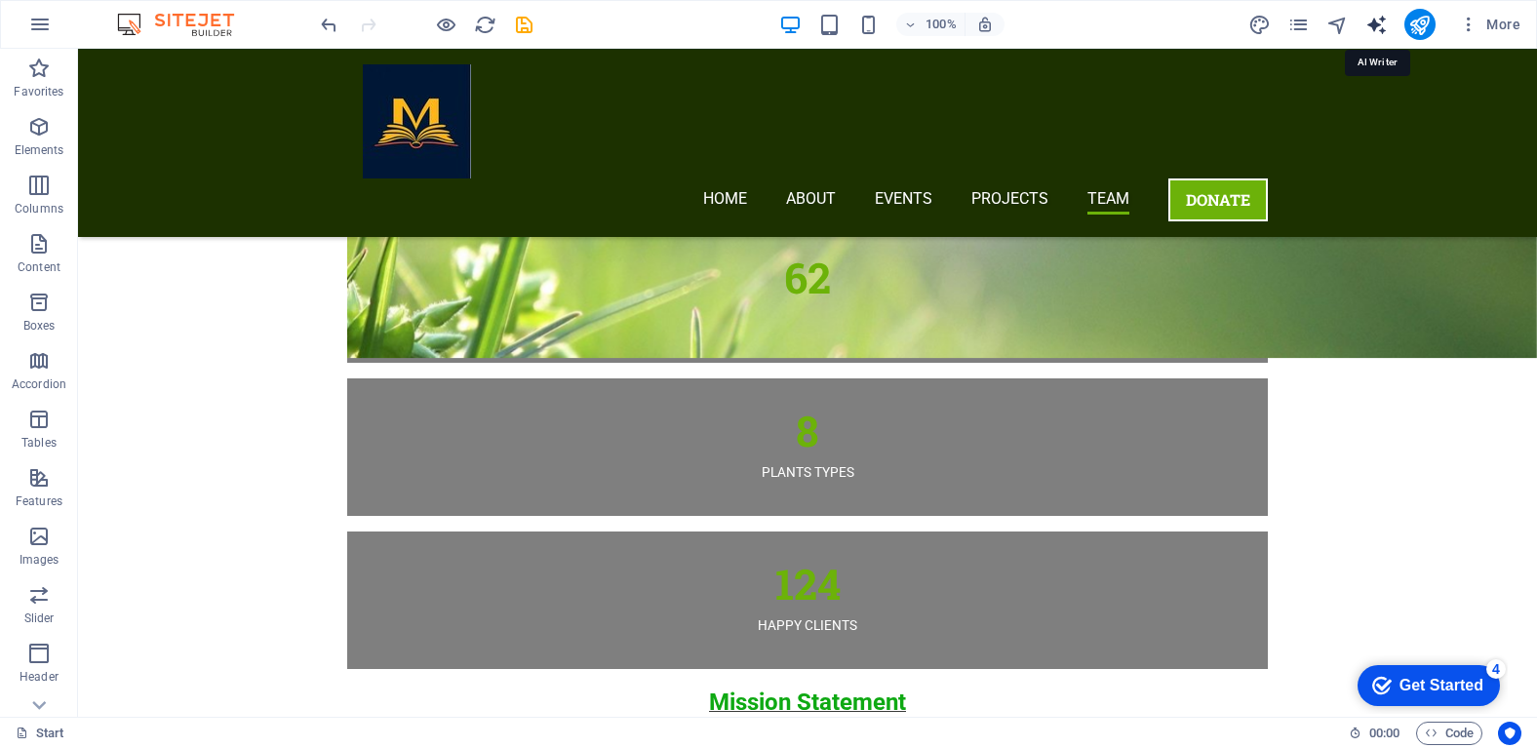
click at [1370, 31] on icon "text_generator" at bounding box center [1376, 25] width 22 height 22
select select "English"
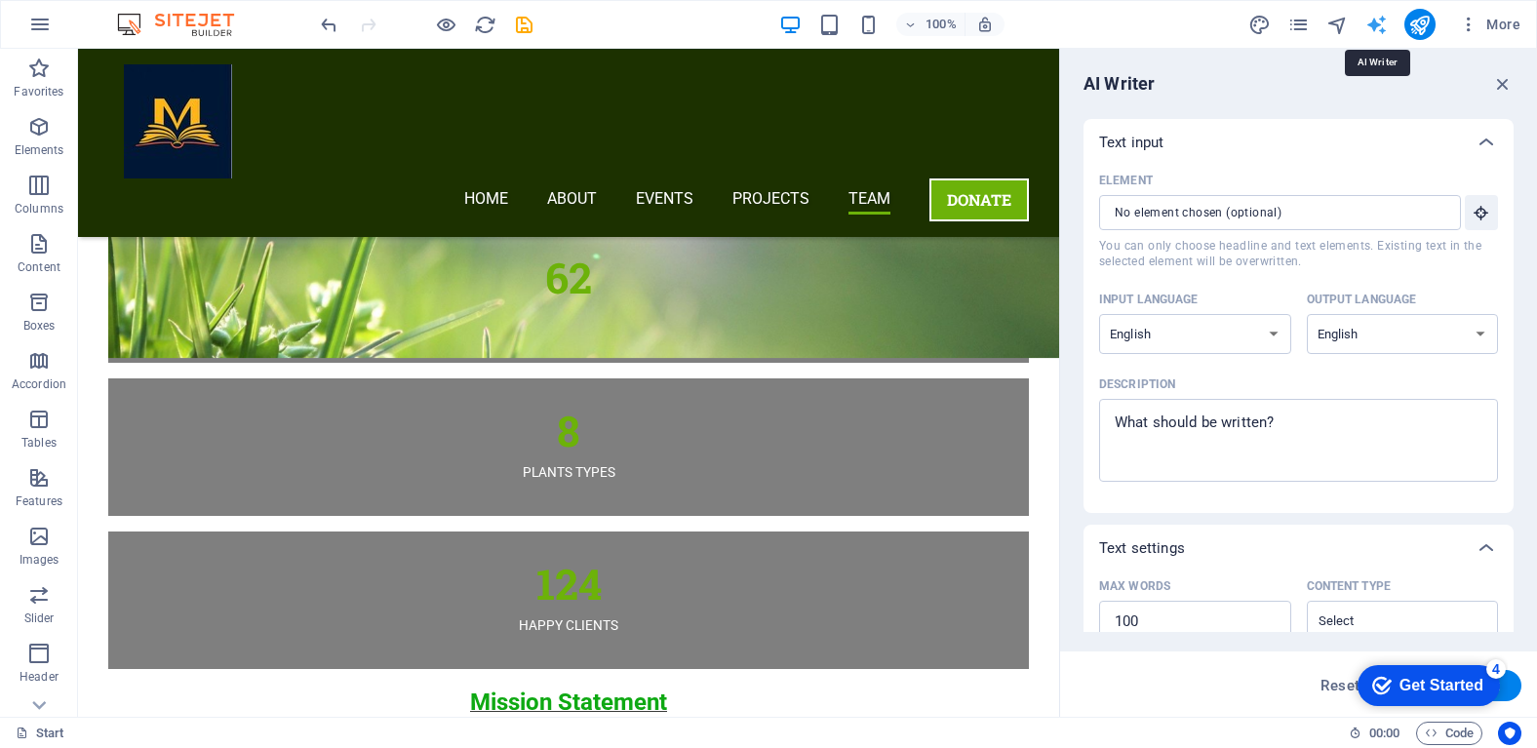
scroll to position [0, 0]
drag, startPoint x: 1508, startPoint y: 209, endPoint x: 1519, endPoint y: 333, distance: 125.4
click at [1519, 333] on div "AI Writer Text input Element ​ You can only choose headline and text elements. …" at bounding box center [1298, 383] width 477 height 668
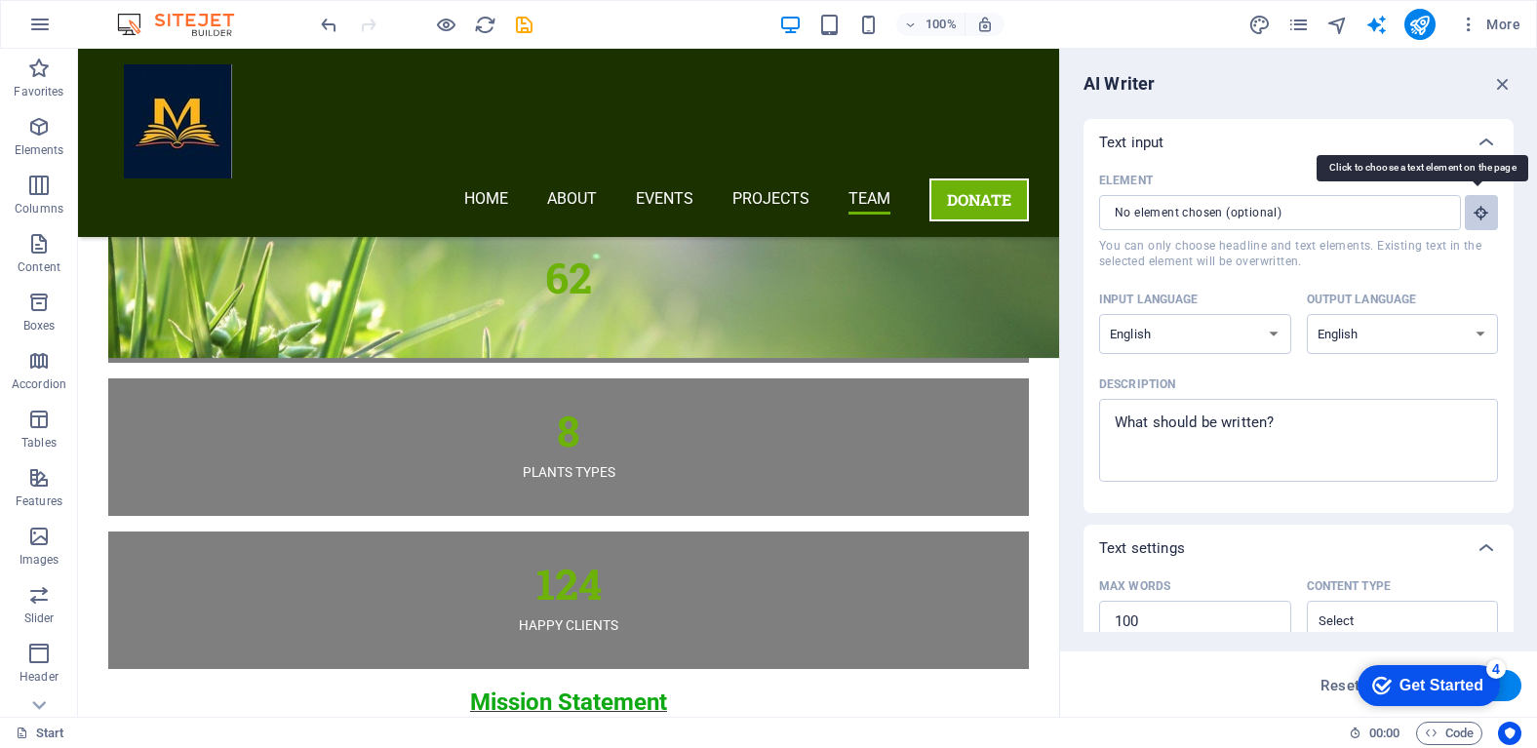
click at [1471, 222] on button "Element ​ You can only choose headline and text elements. Existing text in the …" at bounding box center [1481, 212] width 33 height 35
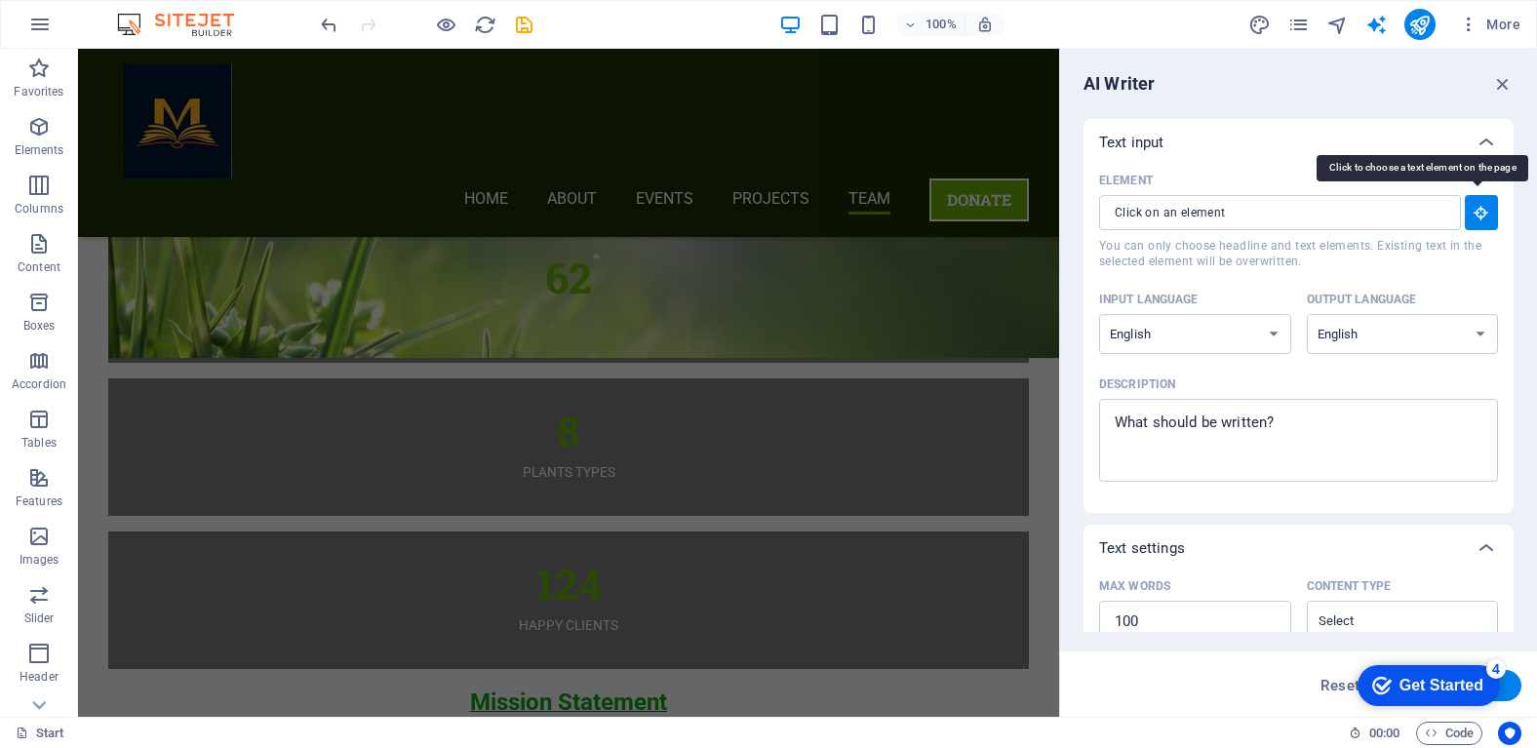
click at [1471, 222] on button "Element ​ You can only choose headline and text elements. Existing text in the …" at bounding box center [1481, 212] width 33 height 35
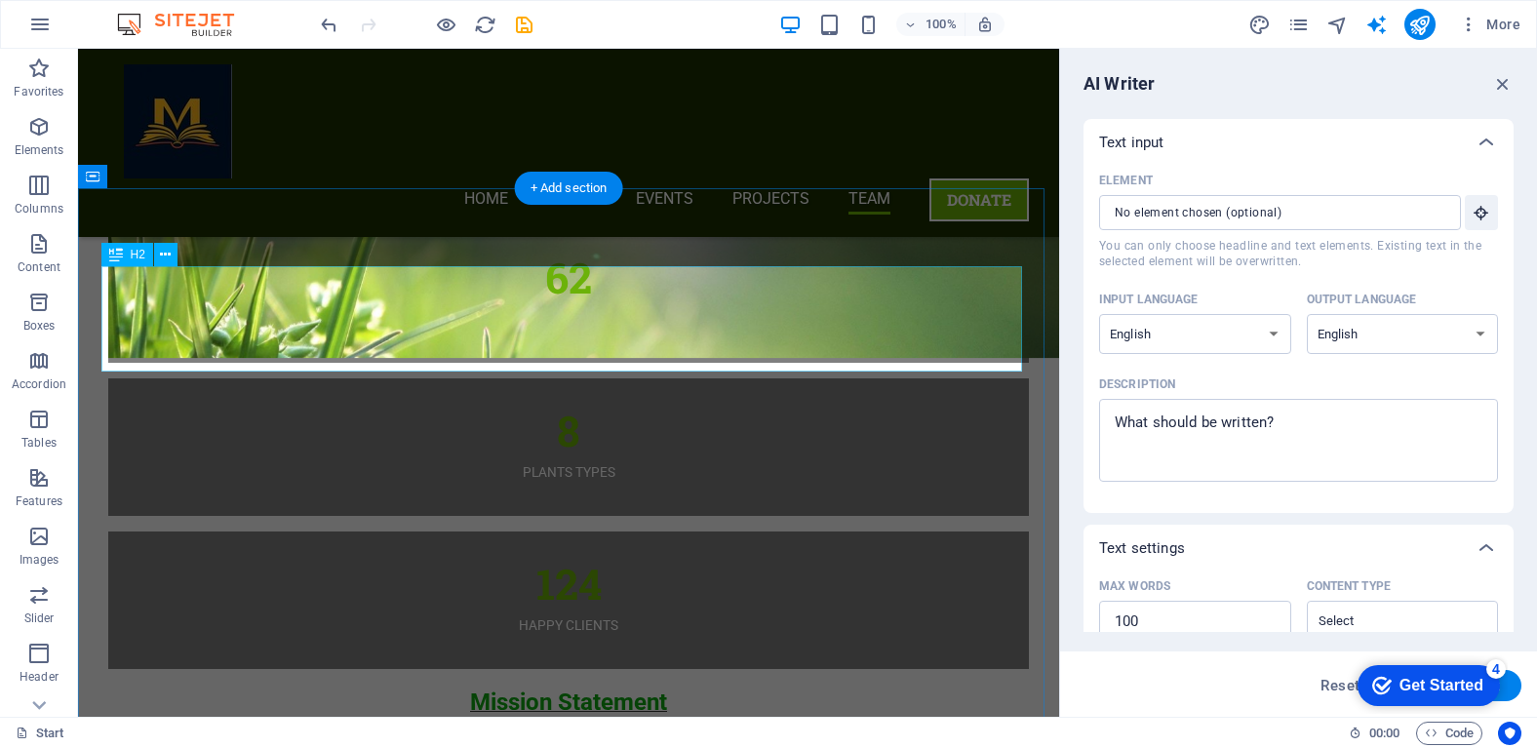
type input "#ed-685452246"
type textarea "x"
type input "10"
type textarea "x"
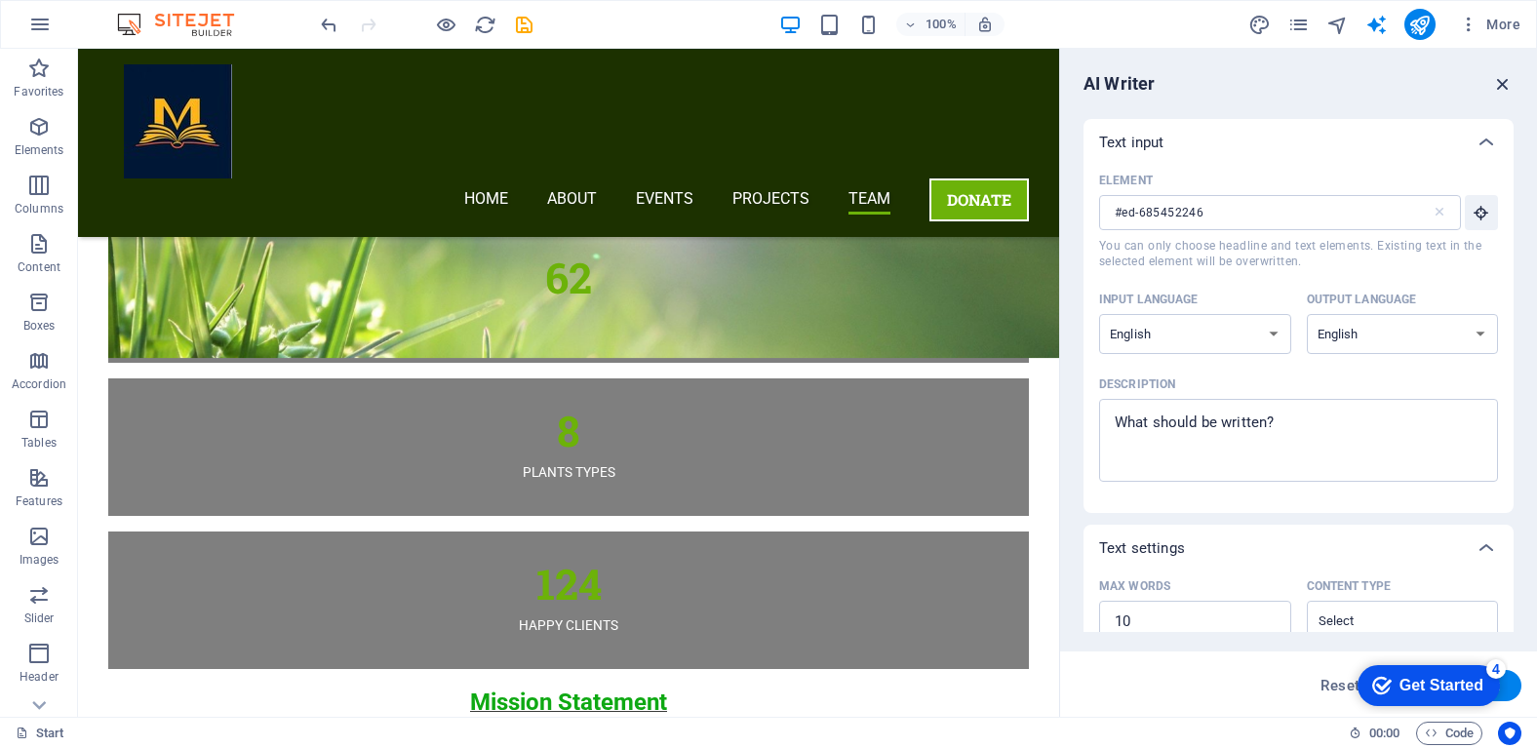
click at [1510, 82] on icon "button" at bounding box center [1502, 83] width 21 height 21
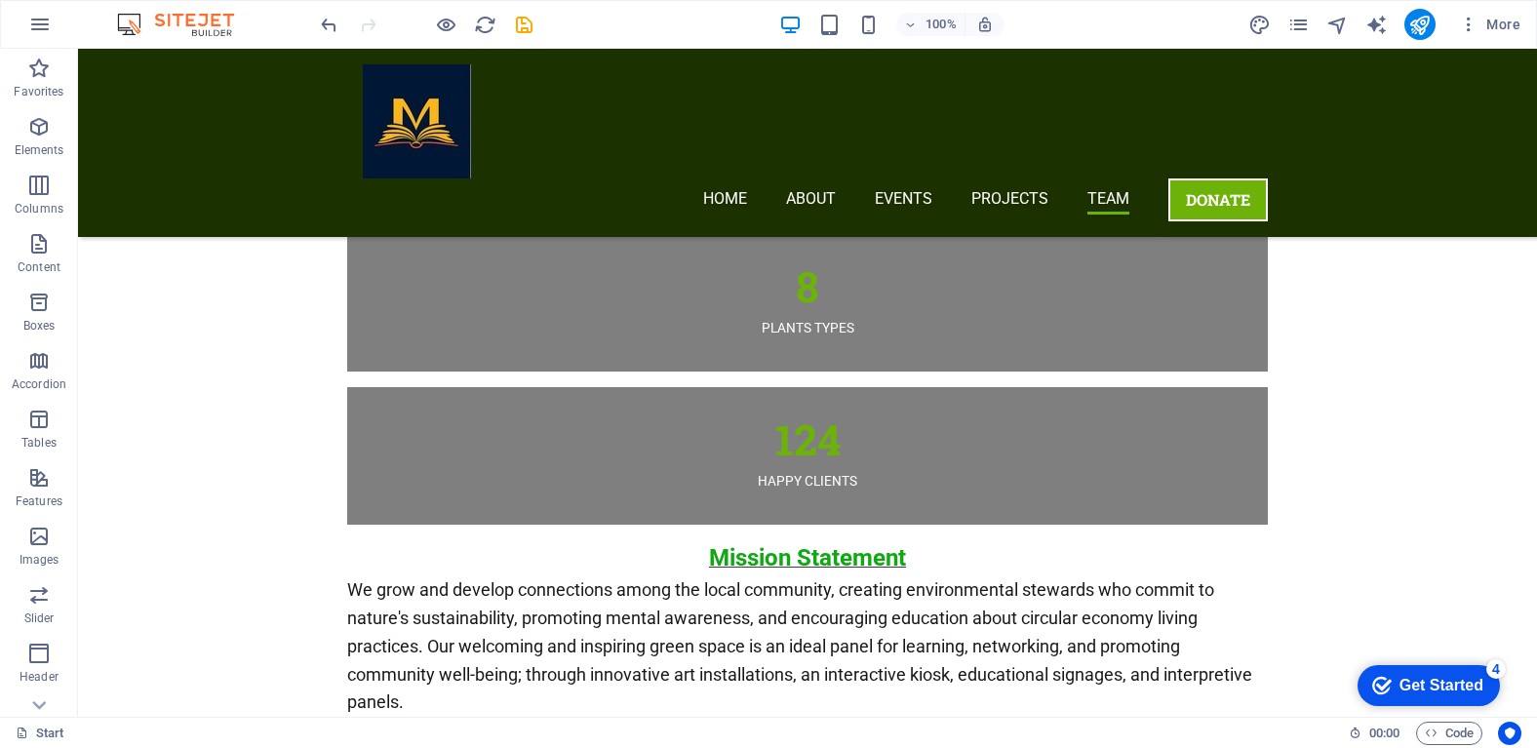
scroll to position [6001, 0]
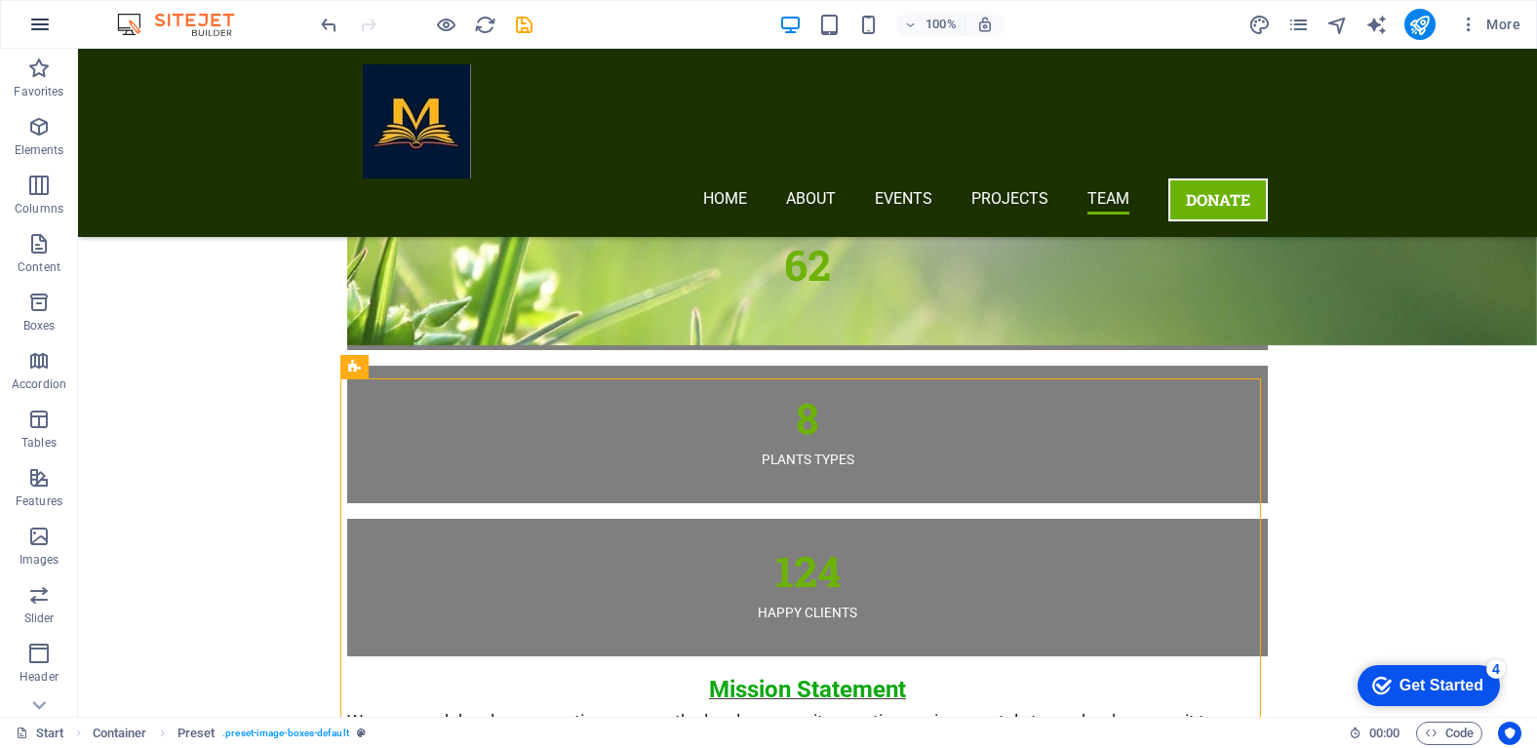
click at [42, 32] on icon "button" at bounding box center [39, 24] width 23 height 23
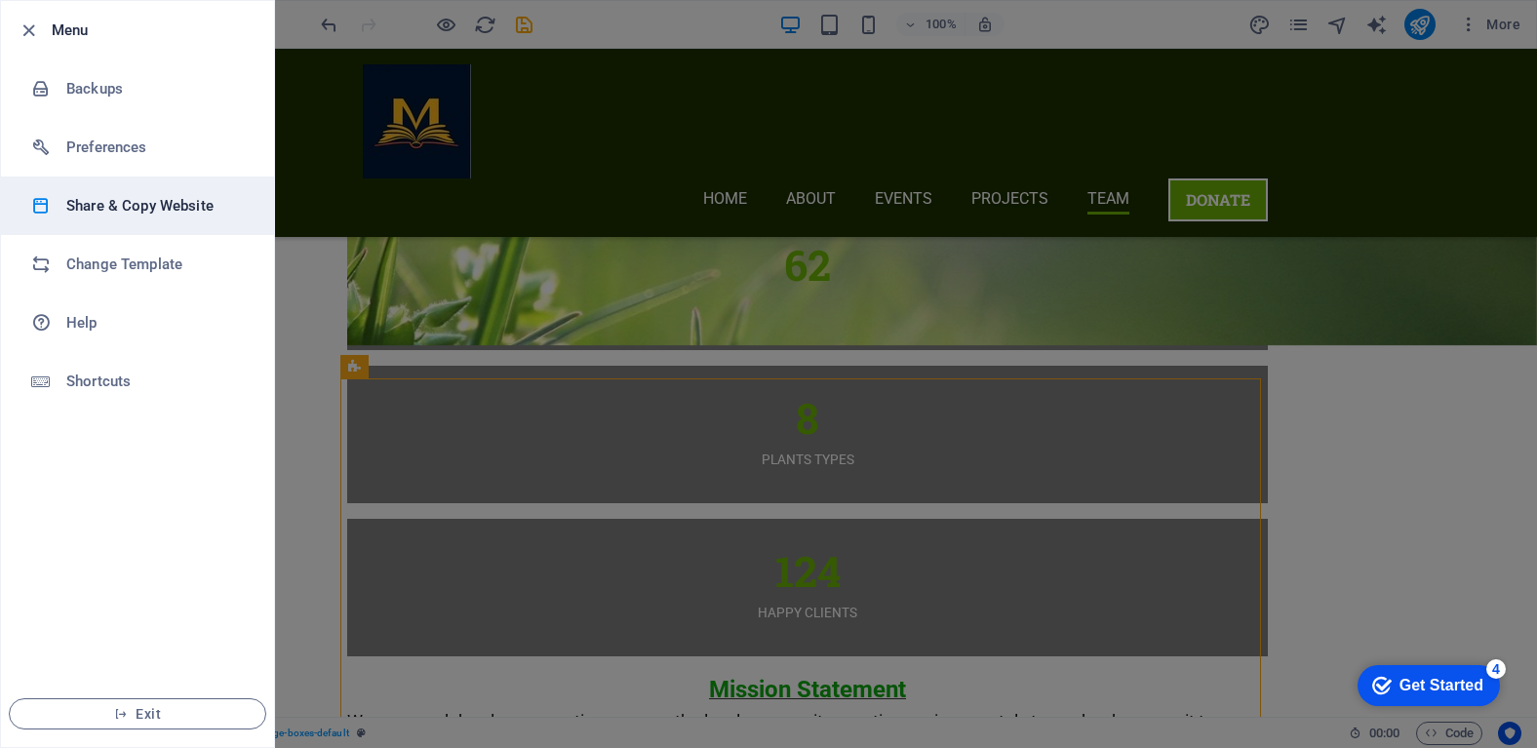
click at [123, 211] on h6 "Share & Copy Website" at bounding box center [156, 205] width 180 height 23
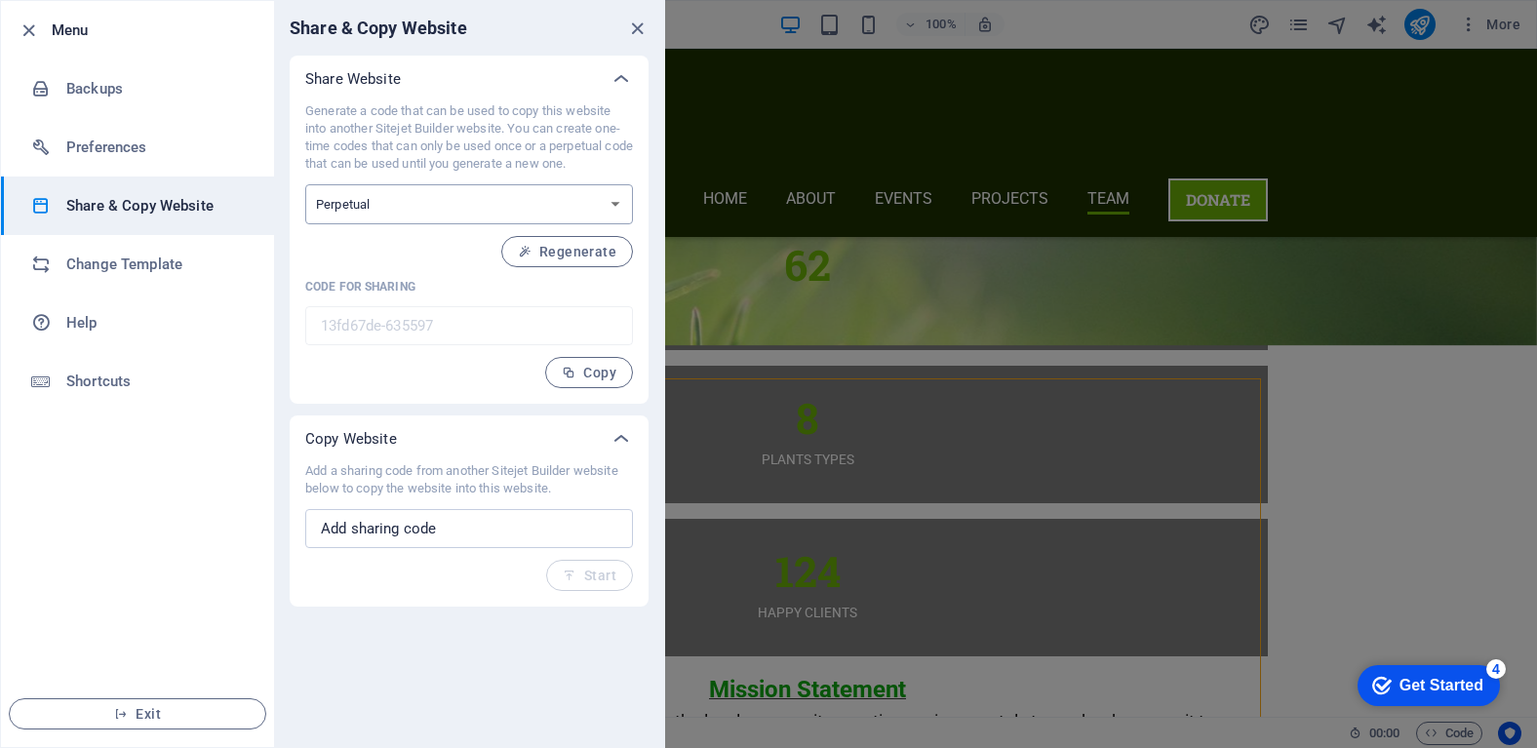
click at [443, 200] on select "One-time Perpetual" at bounding box center [469, 204] width 328 height 40
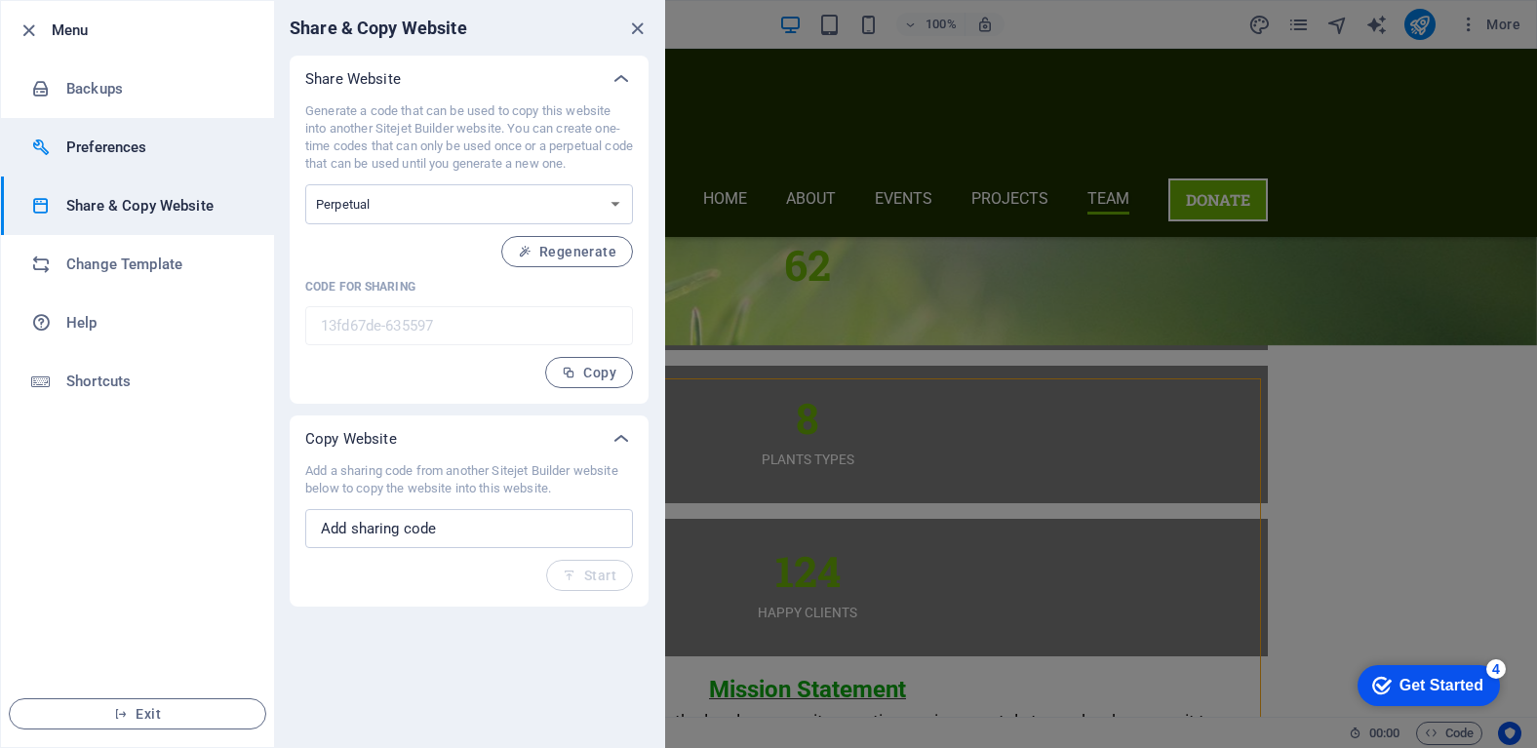
click at [166, 156] on h6 "Preferences" at bounding box center [156, 147] width 180 height 23
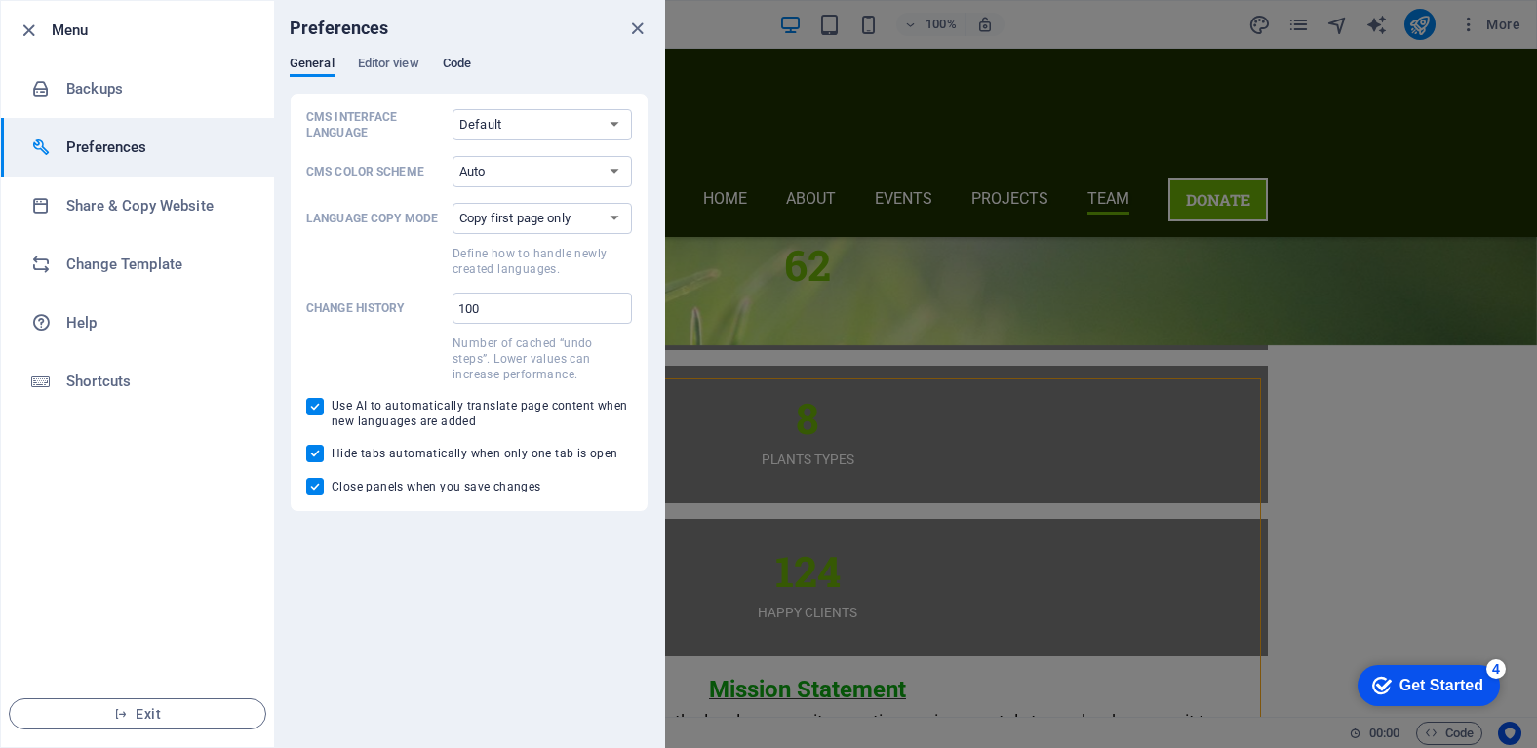
click at [456, 66] on span "Code" at bounding box center [457, 65] width 28 height 27
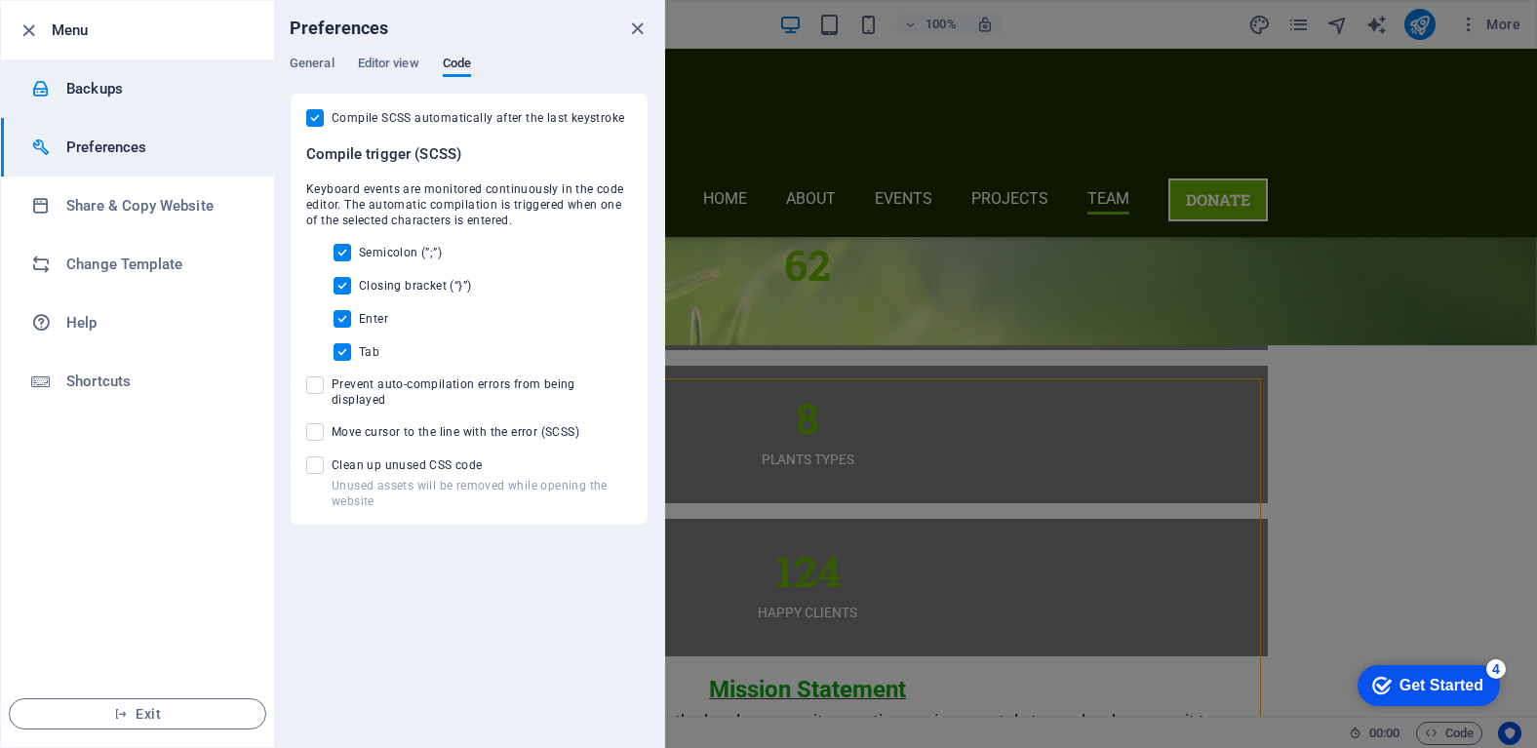
click at [153, 101] on li "Backups" at bounding box center [137, 88] width 273 height 59
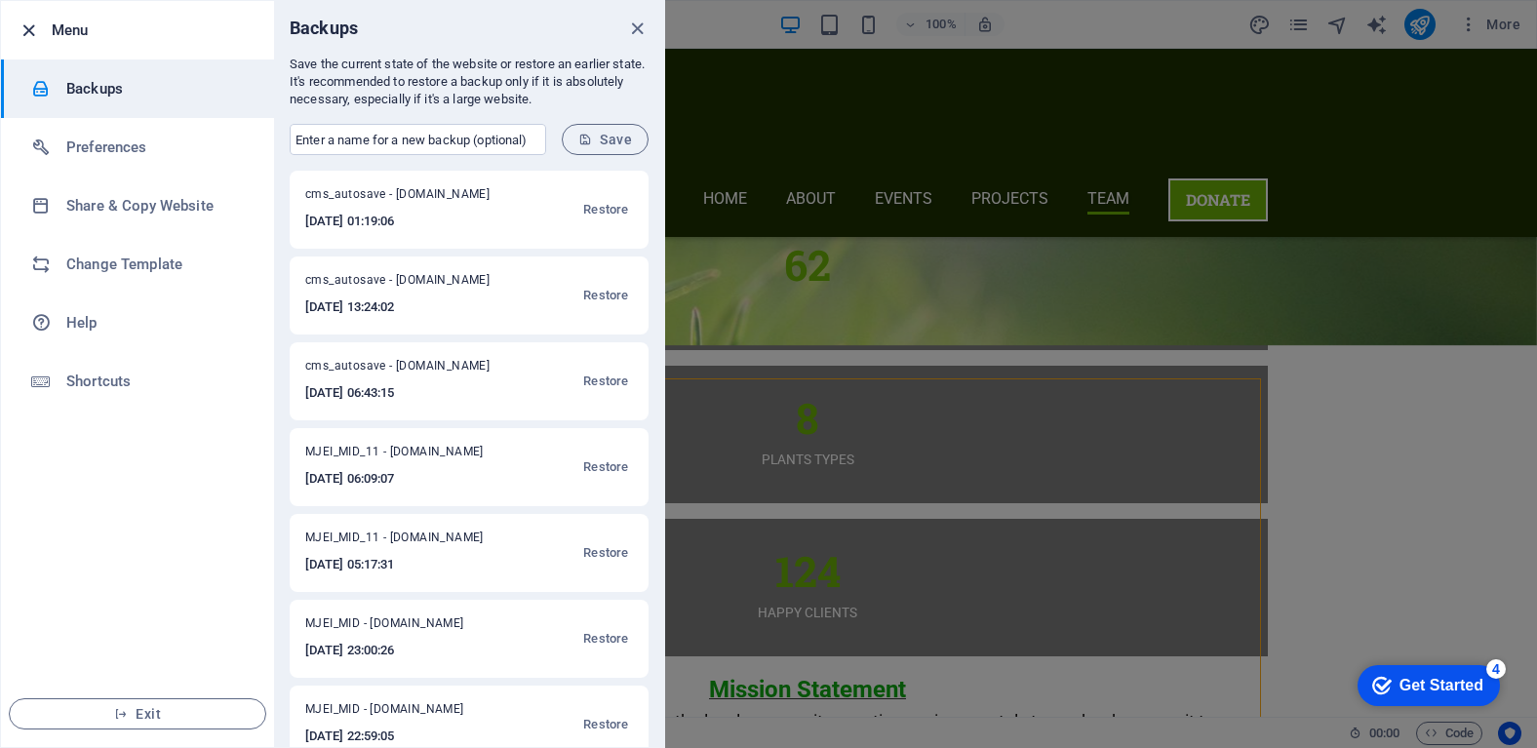
click at [26, 27] on icon "button" at bounding box center [29, 31] width 22 height 22
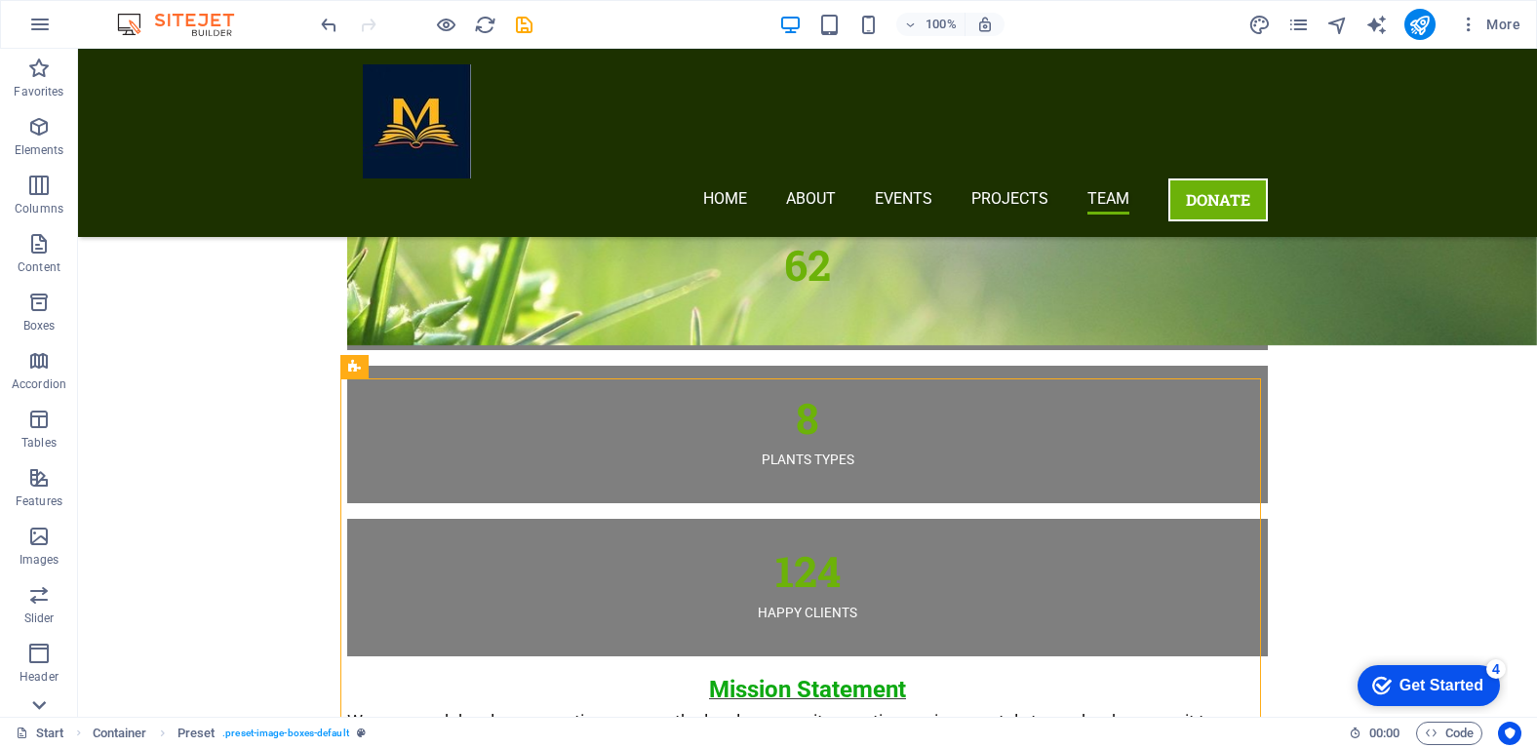
click at [33, 74] on icon at bounding box center [38, 60] width 27 height 27
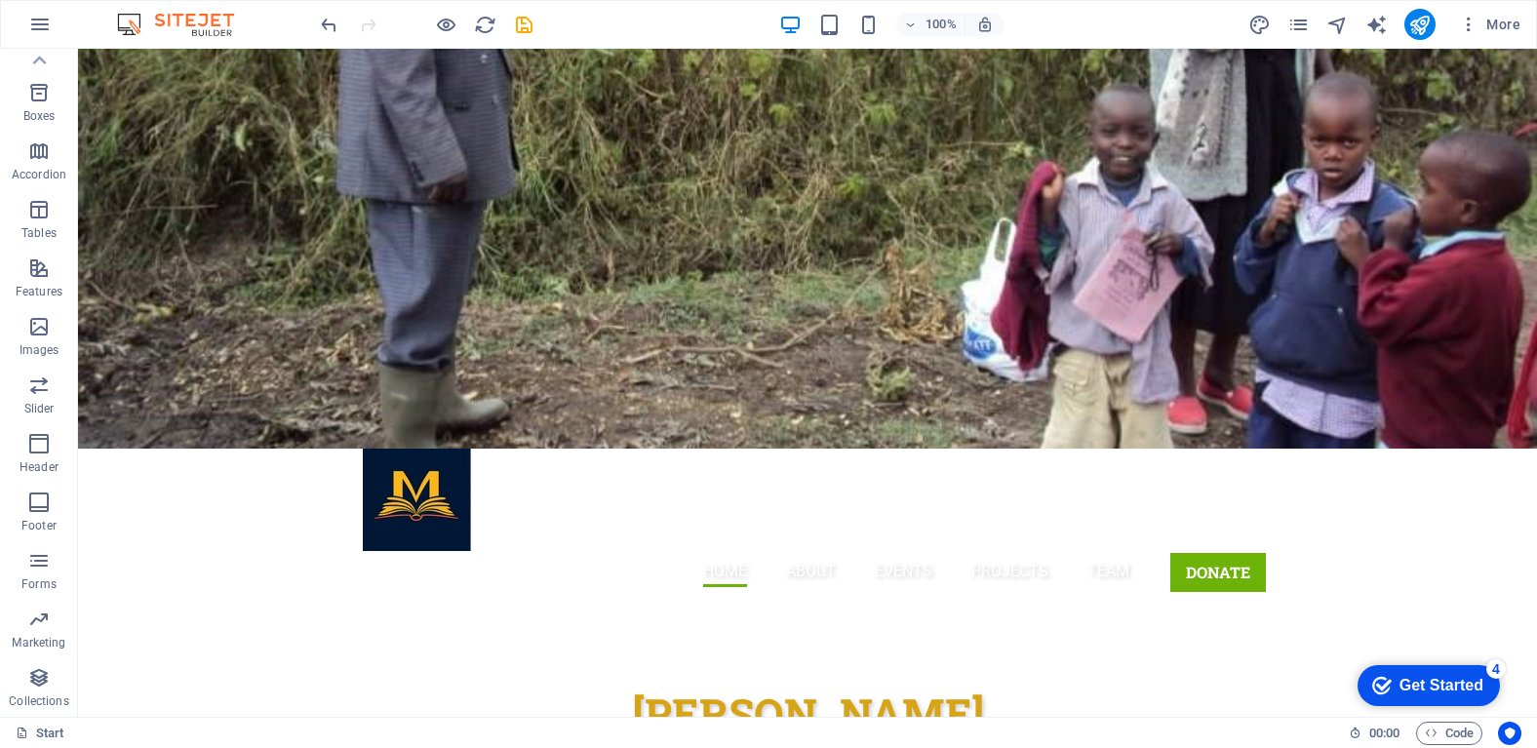
scroll to position [0, 0]
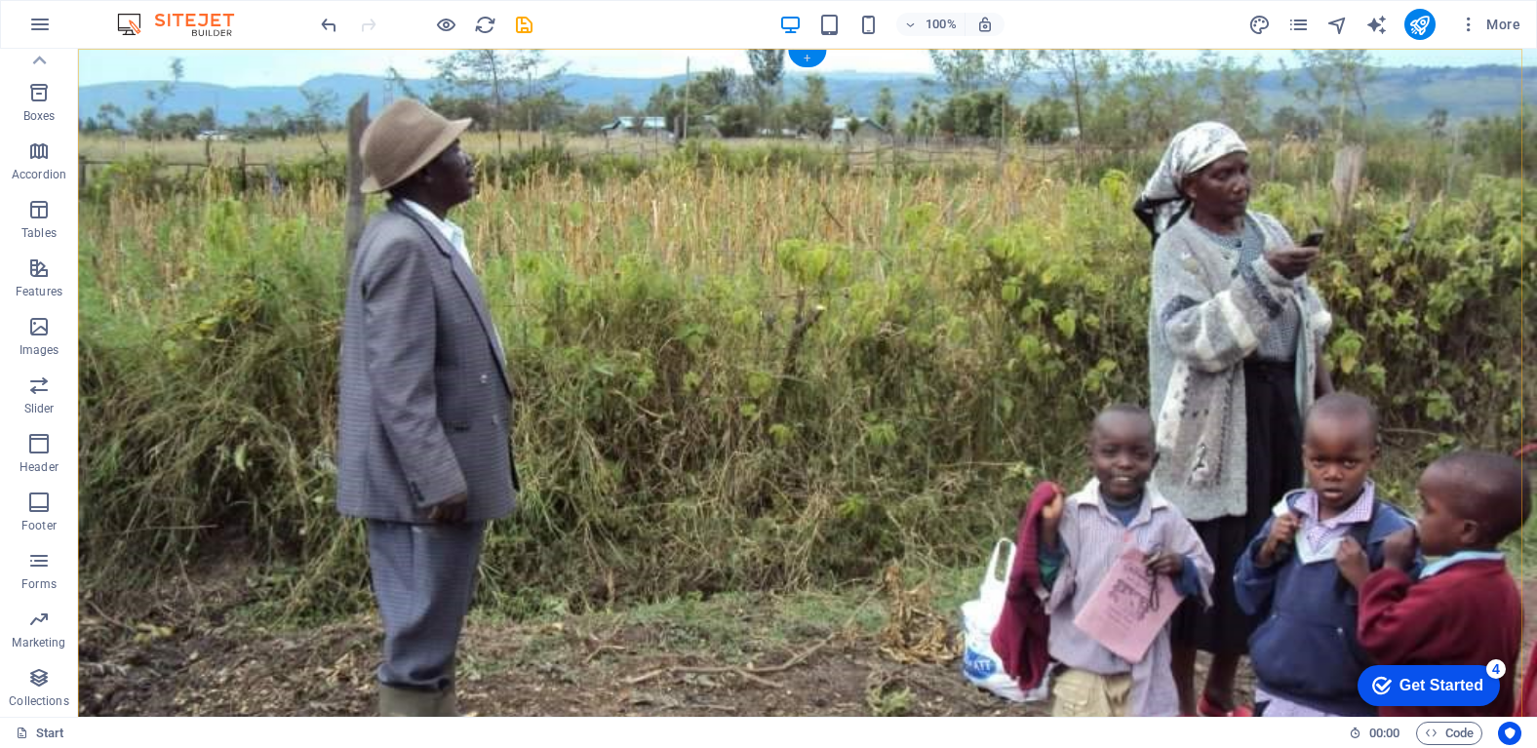
drag, startPoint x: 815, startPoint y: 56, endPoint x: 427, endPoint y: 146, distance: 398.5
click at [815, 56] on div "+" at bounding box center [807, 59] width 38 height 18
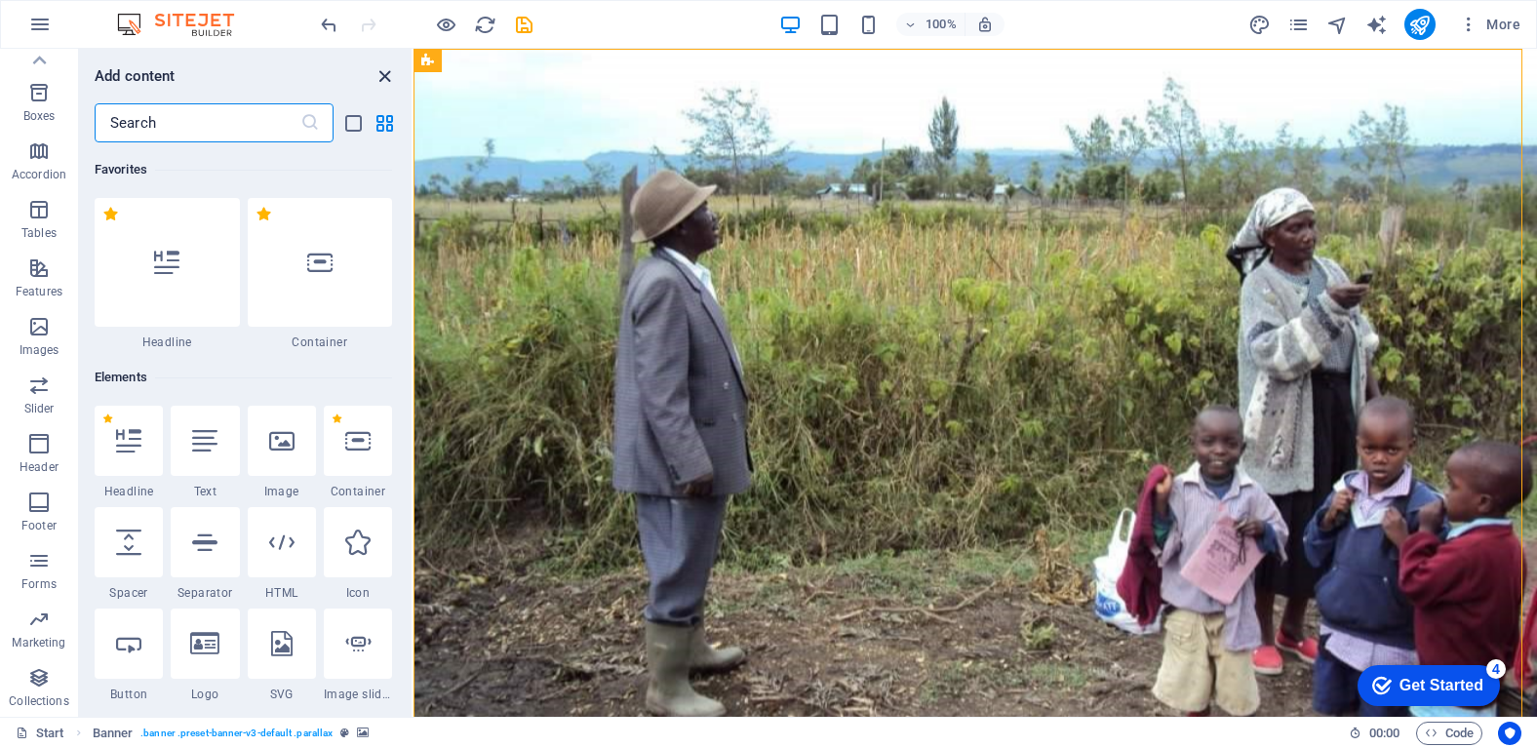
click at [381, 69] on icon "close panel" at bounding box center [384, 76] width 22 height 22
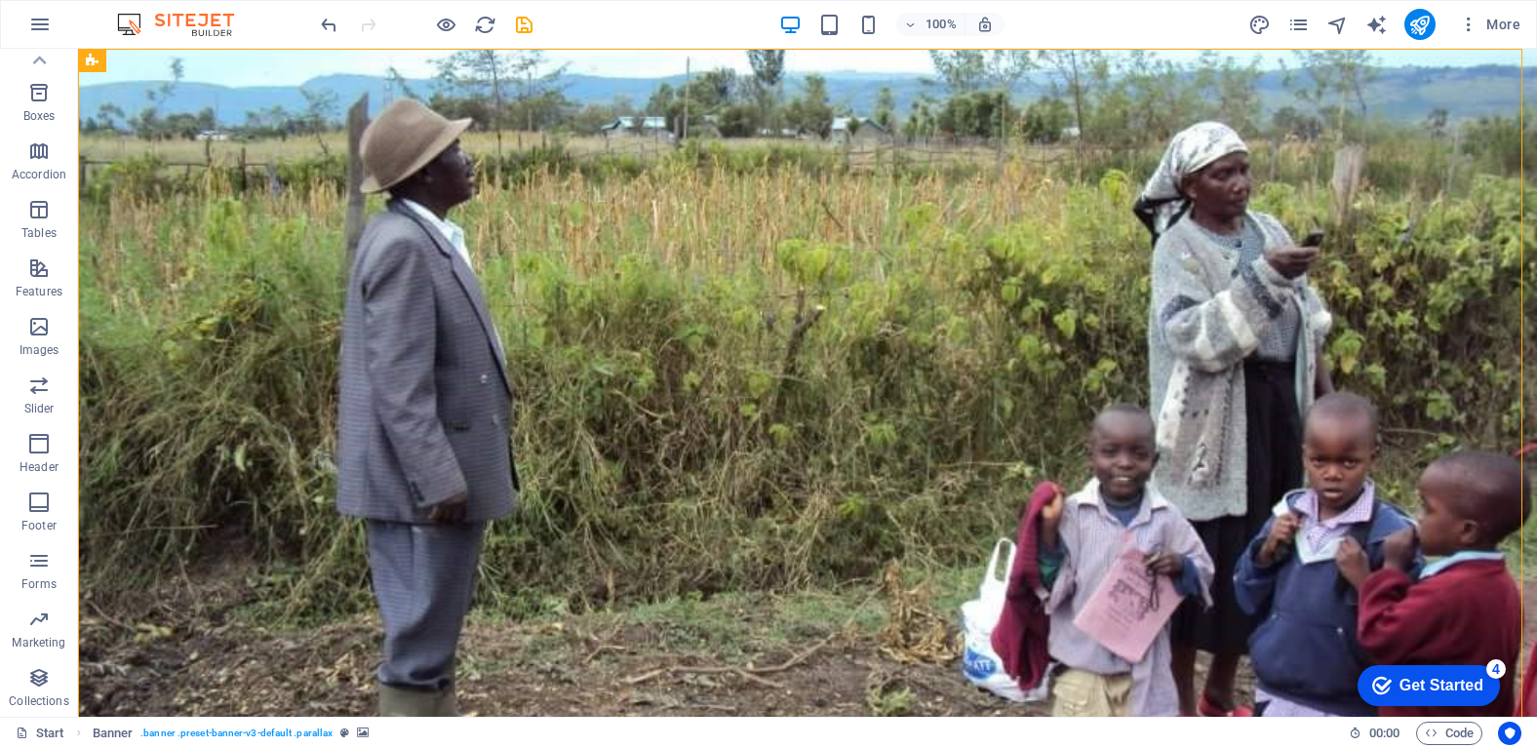
click at [1111, 20] on div "100% More" at bounding box center [922, 24] width 1211 height 31
click at [188, 24] on img at bounding box center [185, 24] width 146 height 23
click at [41, 24] on icon "button" at bounding box center [39, 24] width 23 height 23
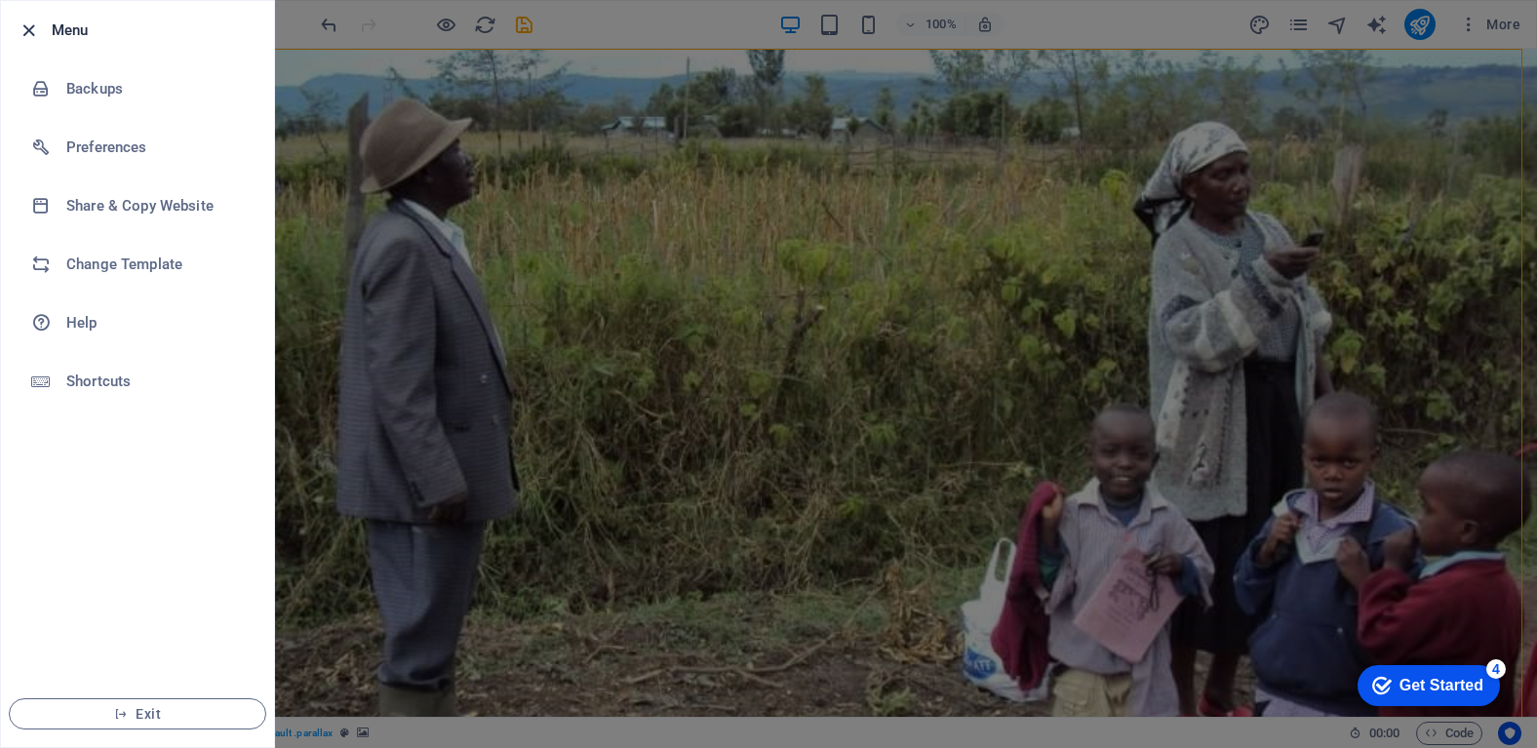
click at [20, 23] on icon "button" at bounding box center [29, 31] width 22 height 22
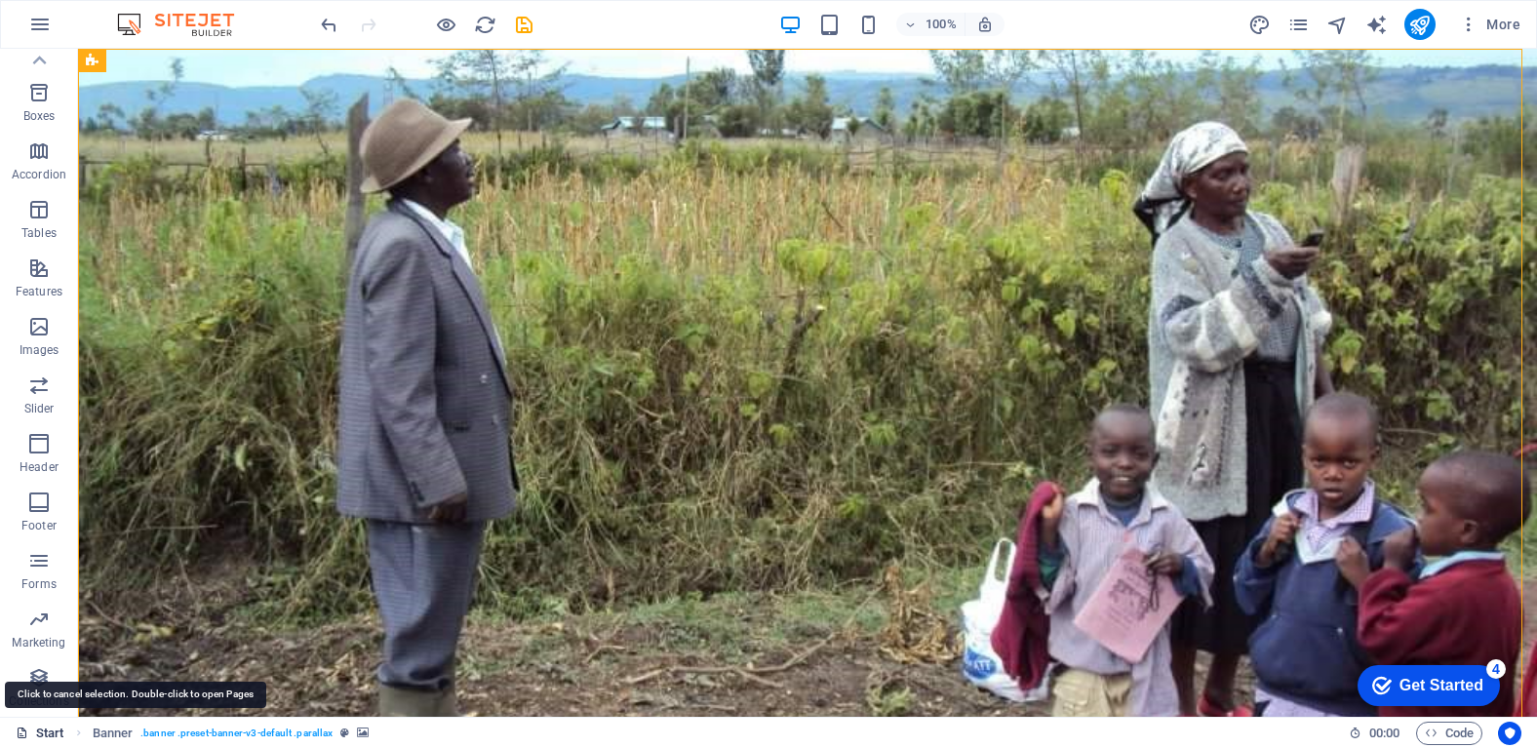
click at [31, 729] on link "Start" at bounding box center [40, 733] width 49 height 23
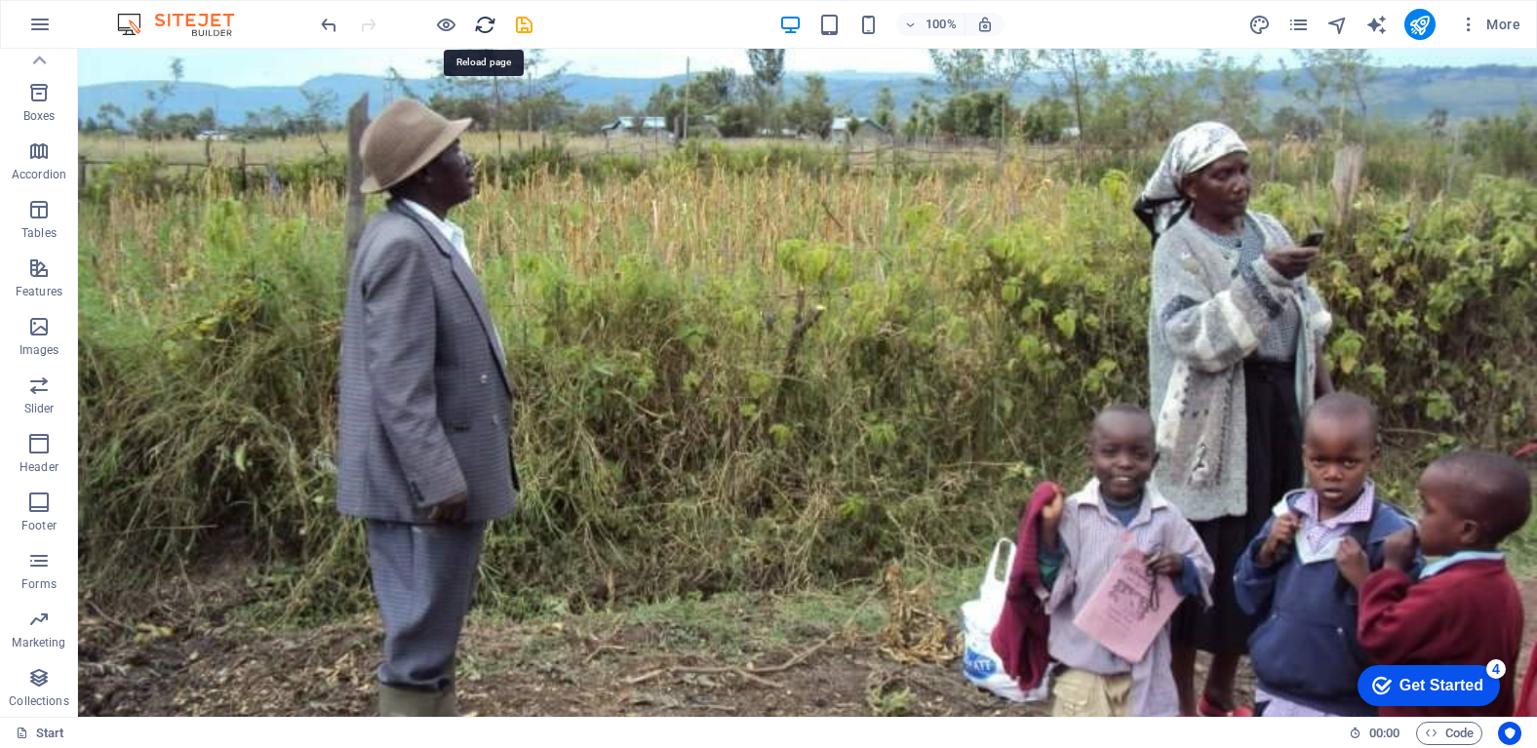
click at [486, 30] on icon "reload" at bounding box center [485, 25] width 22 height 22
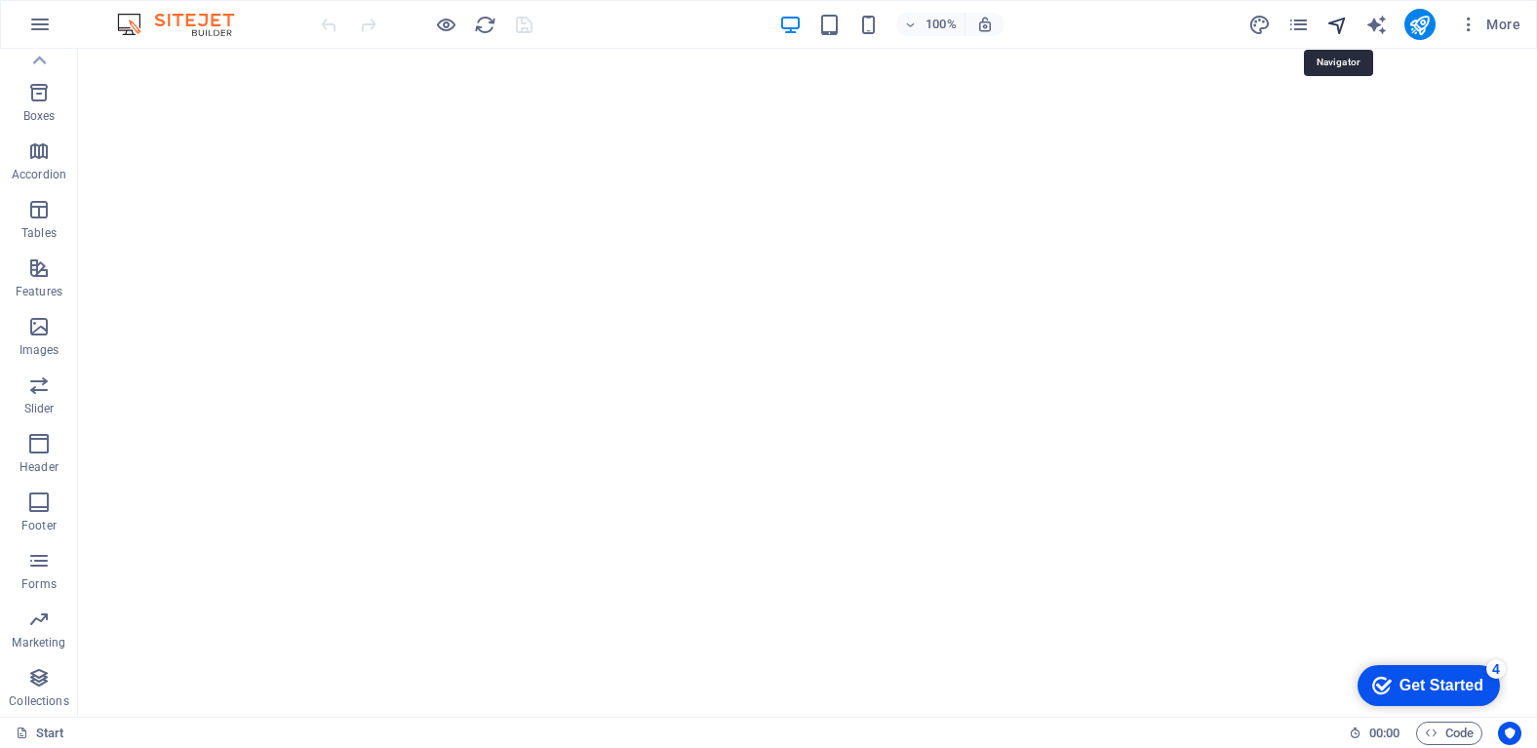
click at [1344, 30] on icon "navigator" at bounding box center [1337, 25] width 22 height 22
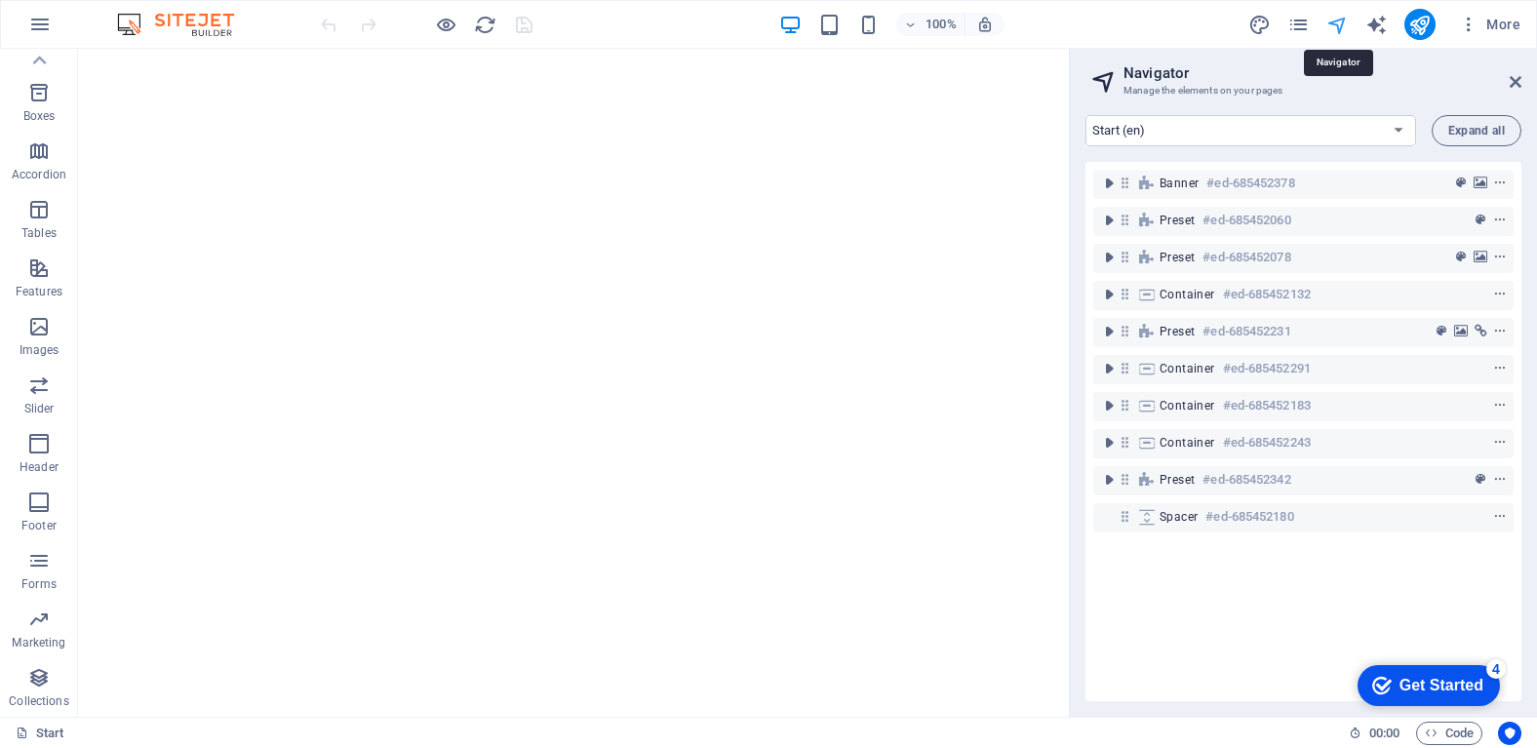
click at [1346, 23] on icon "navigator" at bounding box center [1337, 25] width 22 height 22
drag, startPoint x: 1516, startPoint y: 78, endPoint x: 1437, endPoint y: 30, distance: 92.3
click at [1515, 79] on icon at bounding box center [1515, 82] width 12 height 16
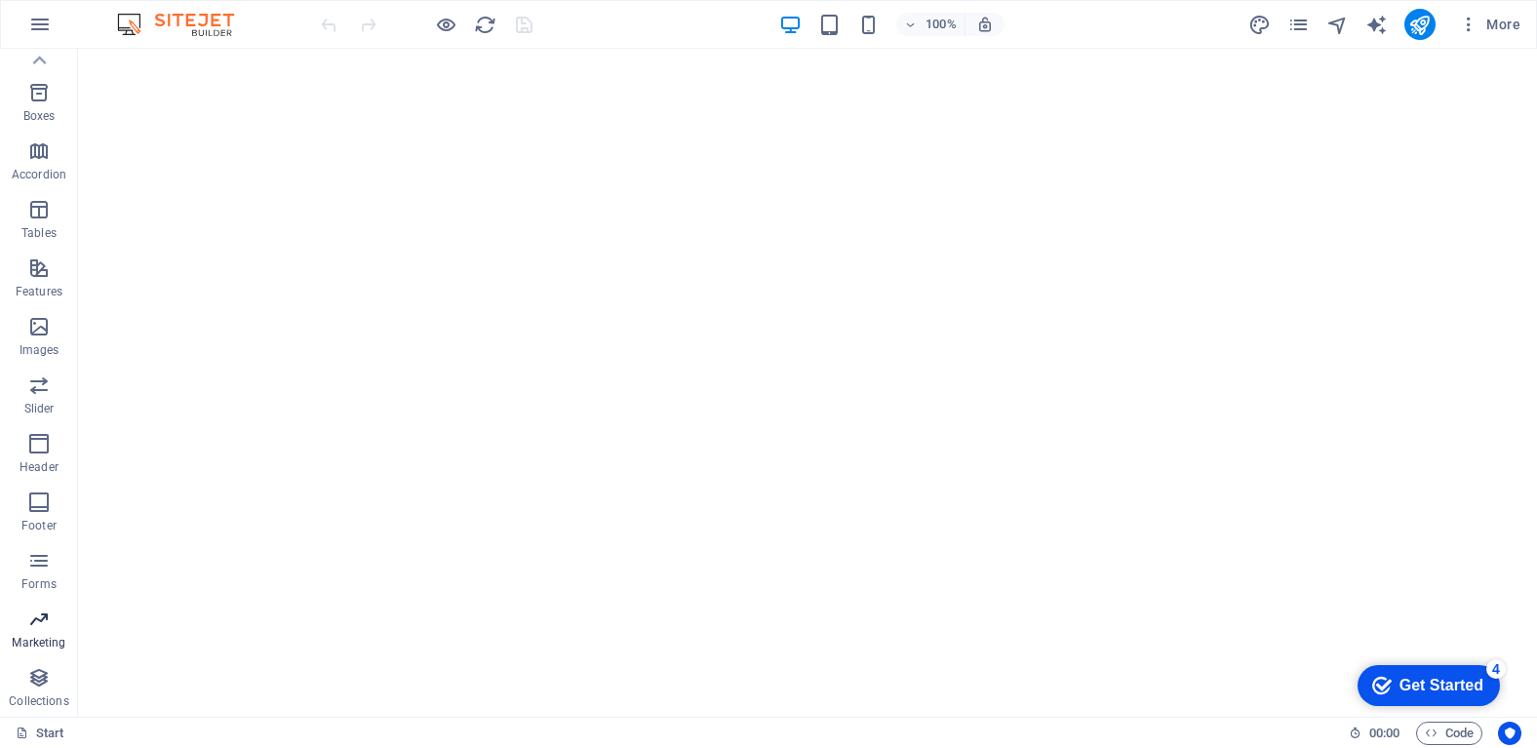
click at [44, 625] on icon "button" at bounding box center [38, 618] width 23 height 23
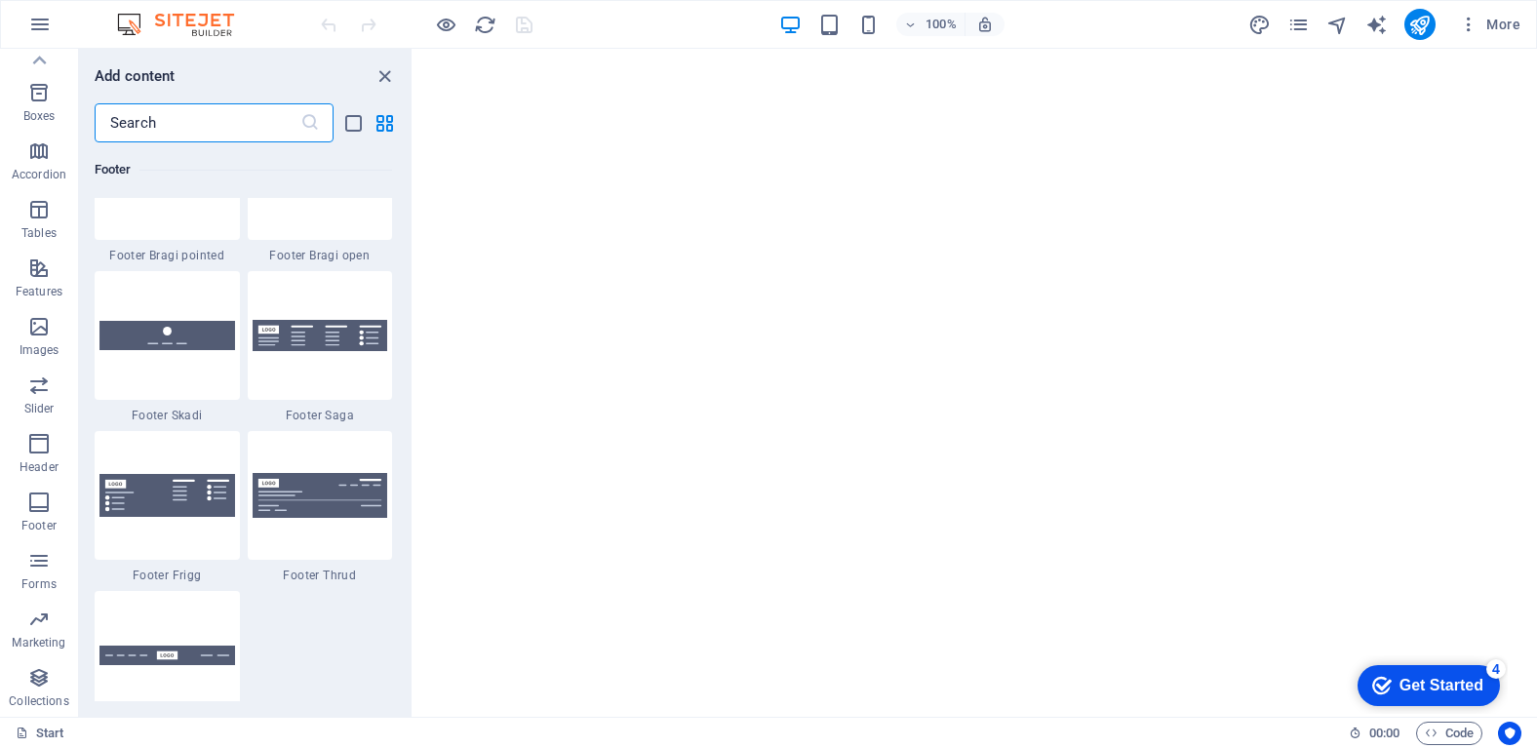
scroll to position [15884, 0]
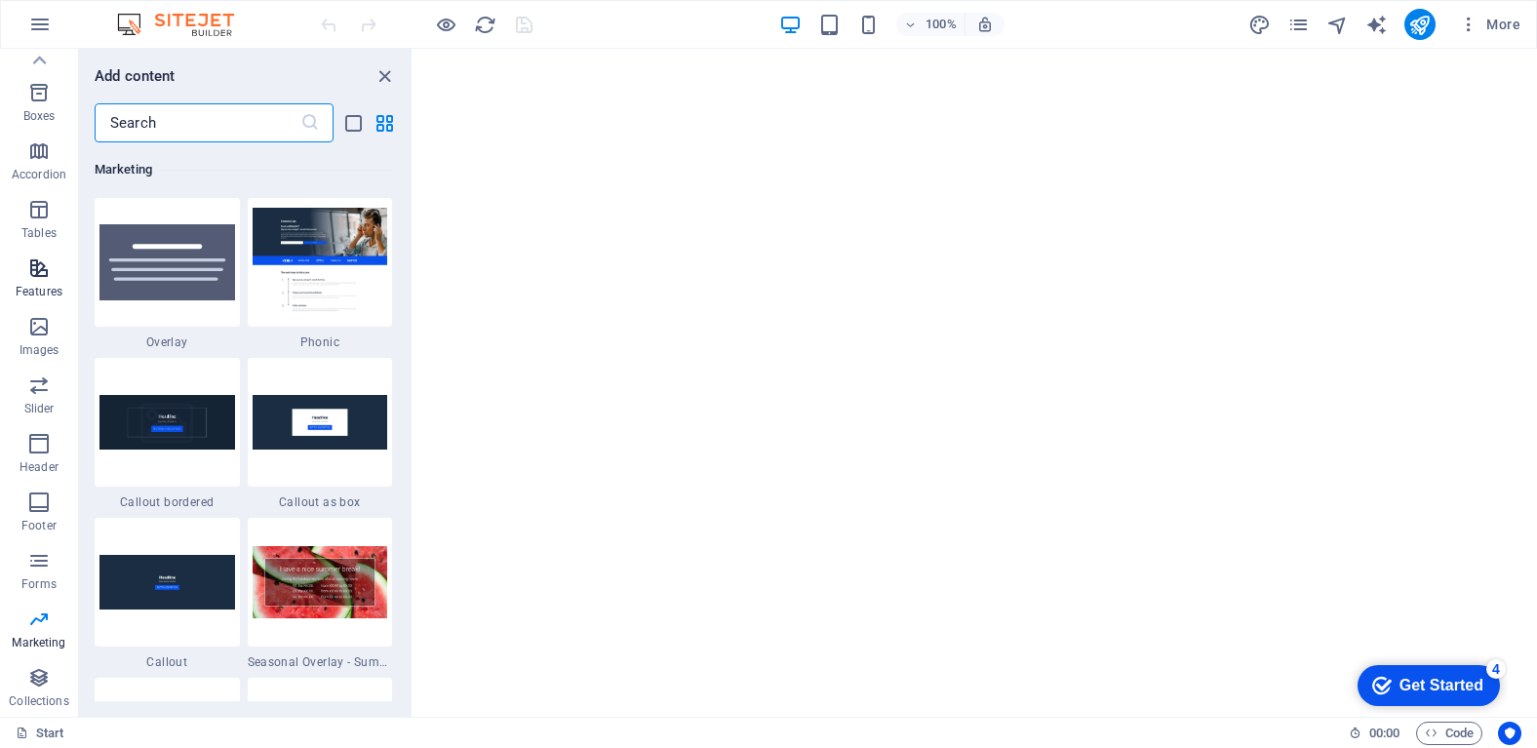
click at [49, 278] on icon "button" at bounding box center [38, 267] width 23 height 23
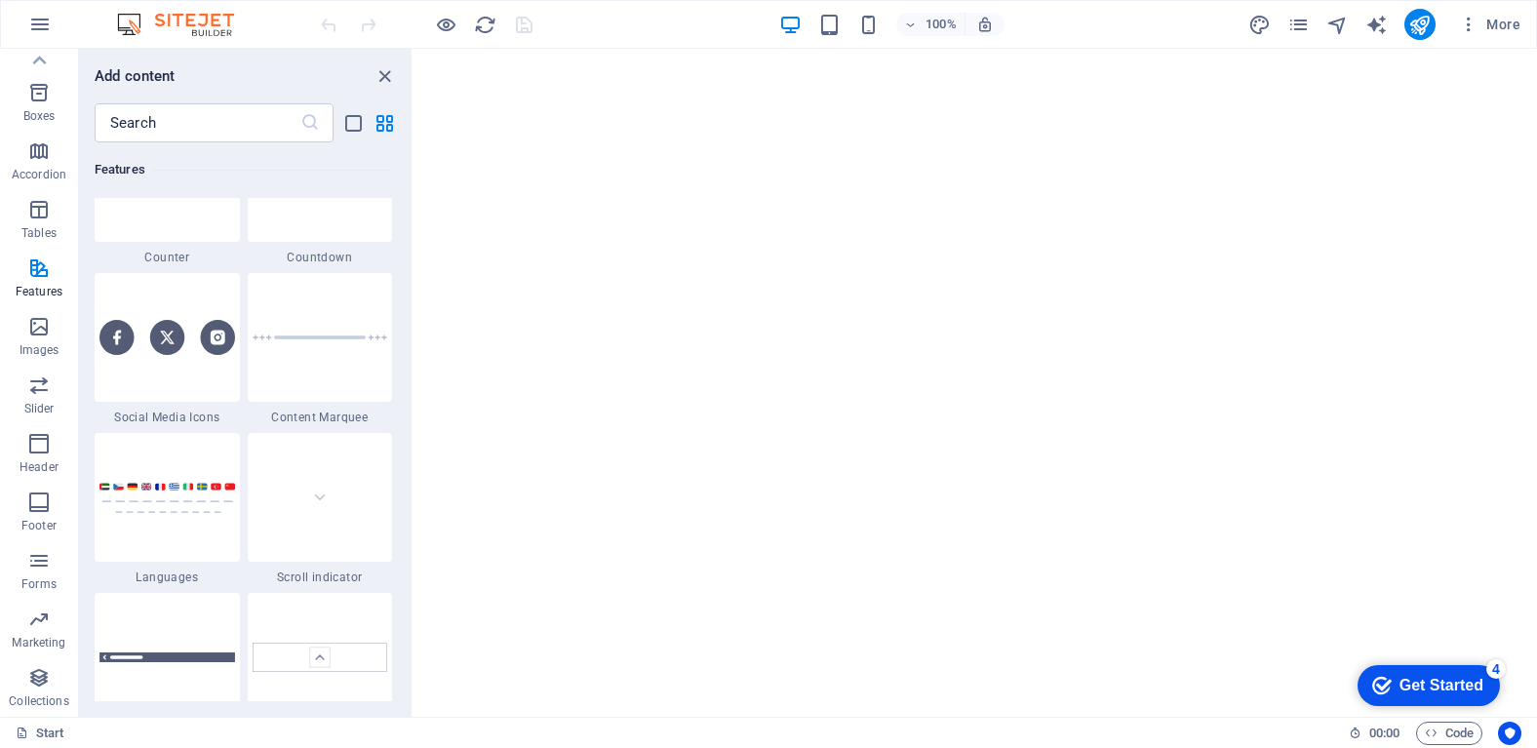
scroll to position [10284, 0]
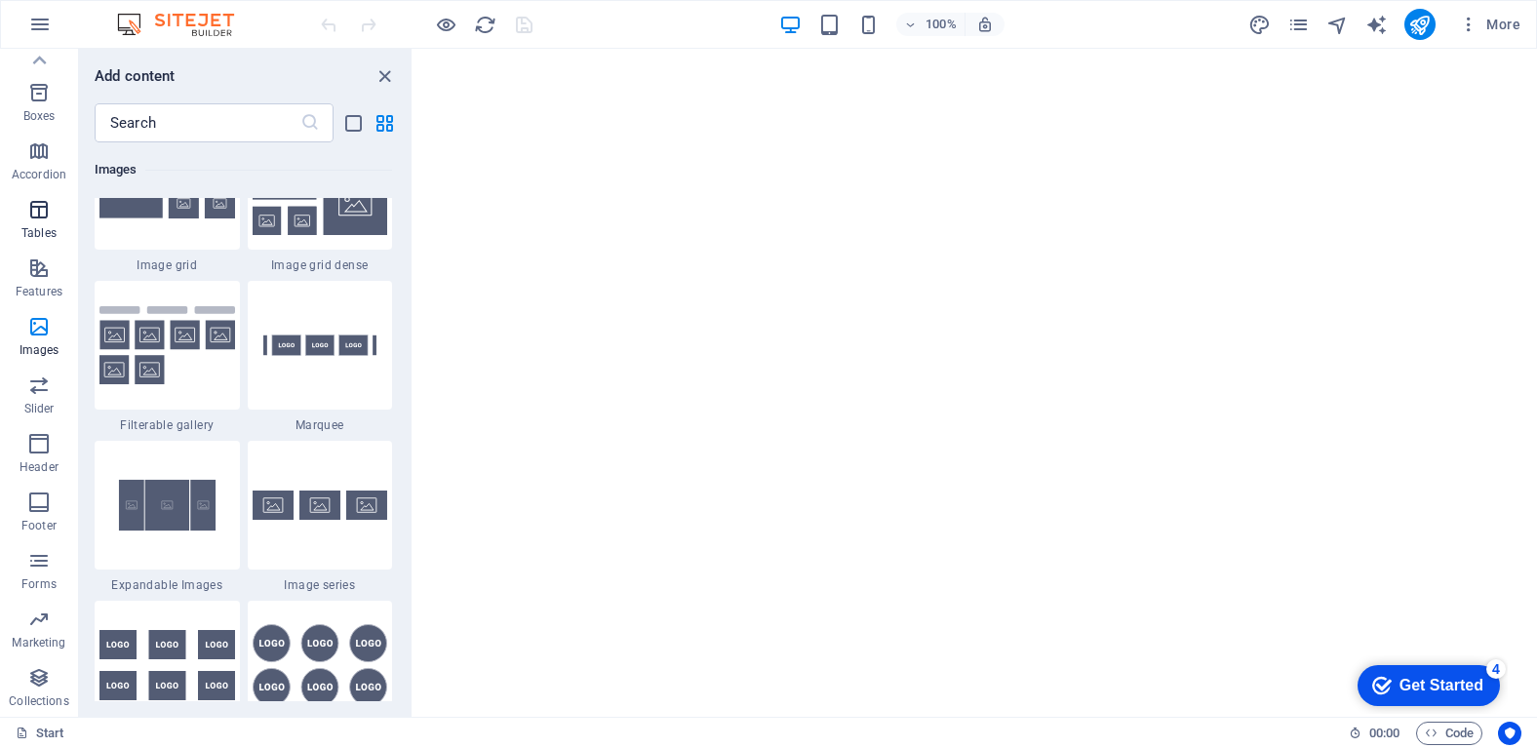
click at [41, 216] on icon "button" at bounding box center [38, 209] width 23 height 23
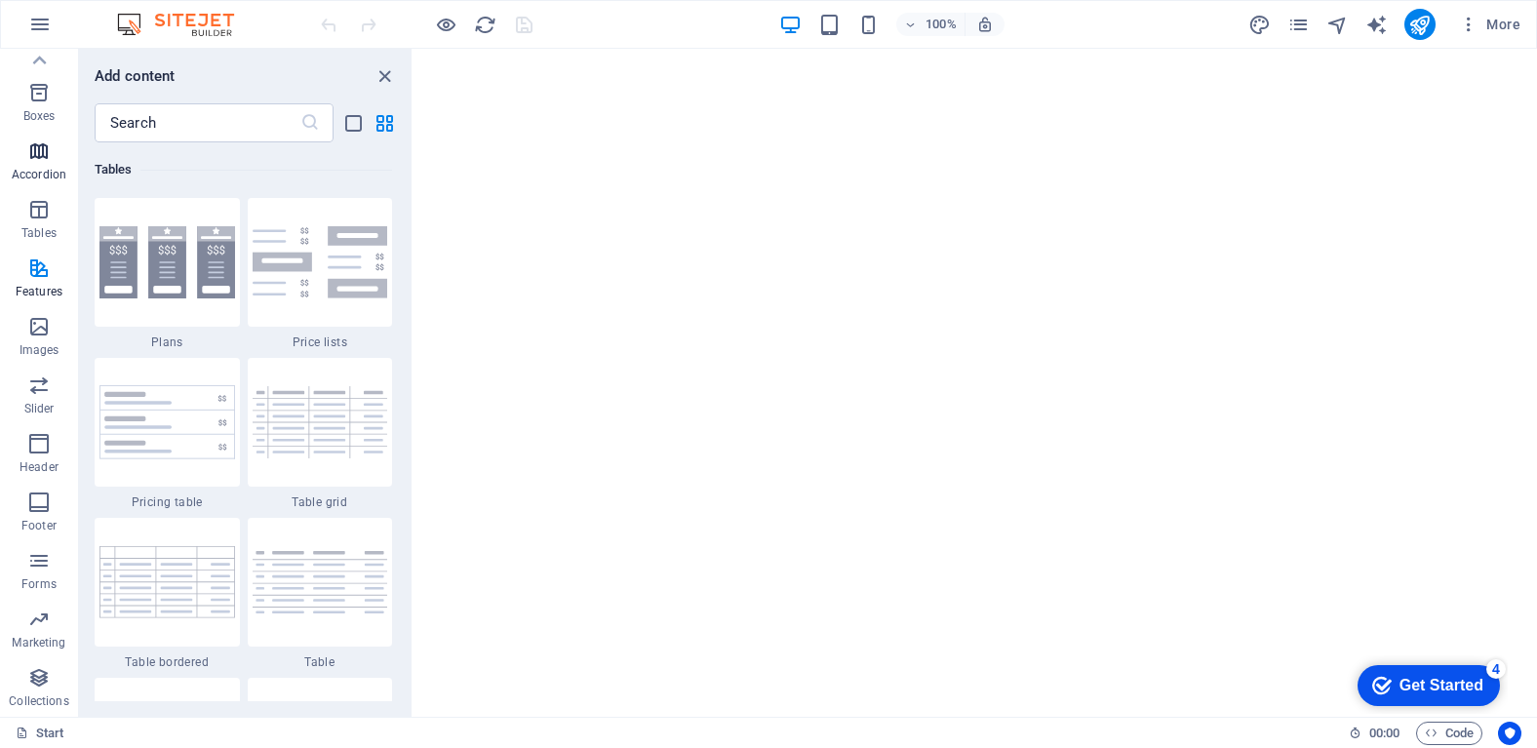
click at [34, 163] on span "Accordion" at bounding box center [39, 162] width 78 height 47
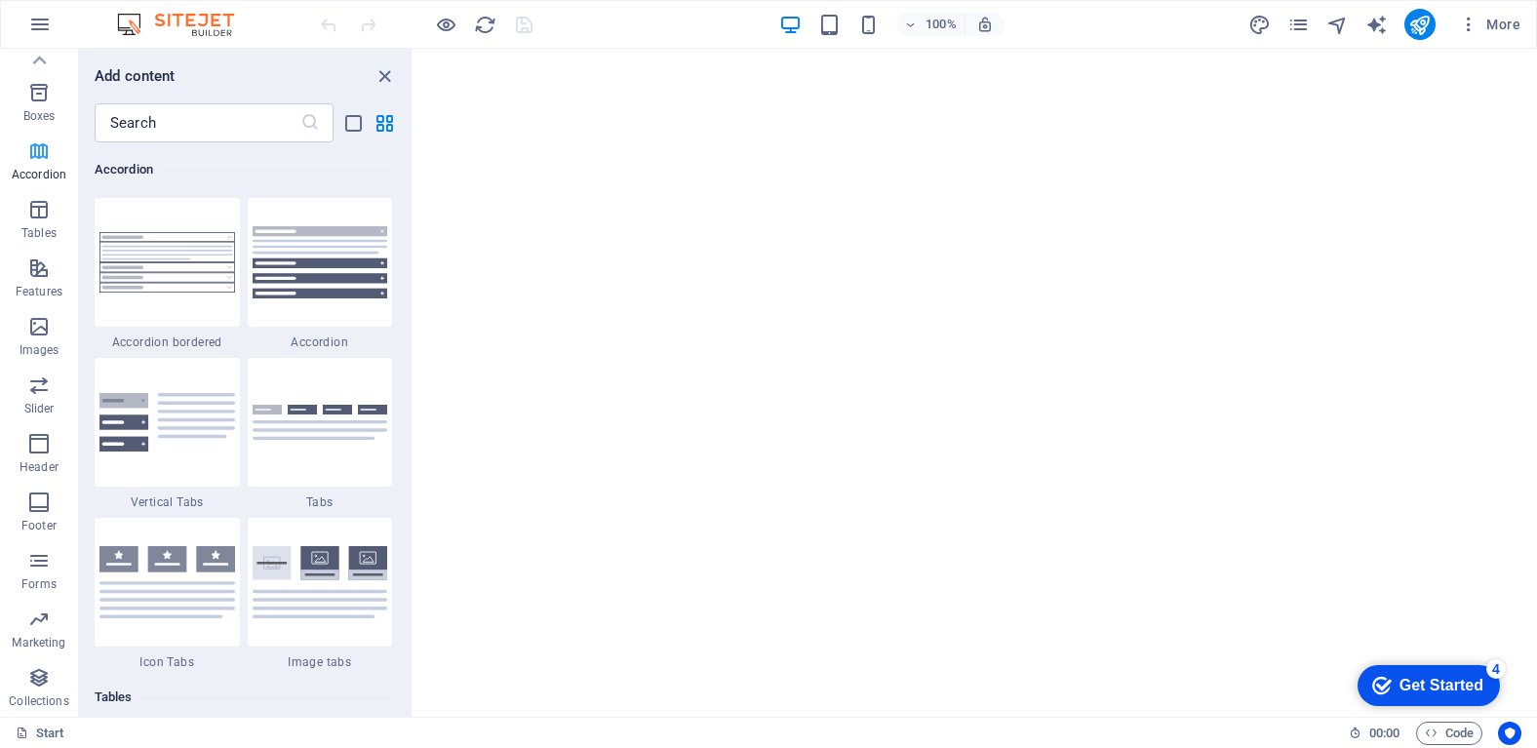
scroll to position [6226, 0]
click at [41, 682] on icon "button" at bounding box center [38, 677] width 23 height 23
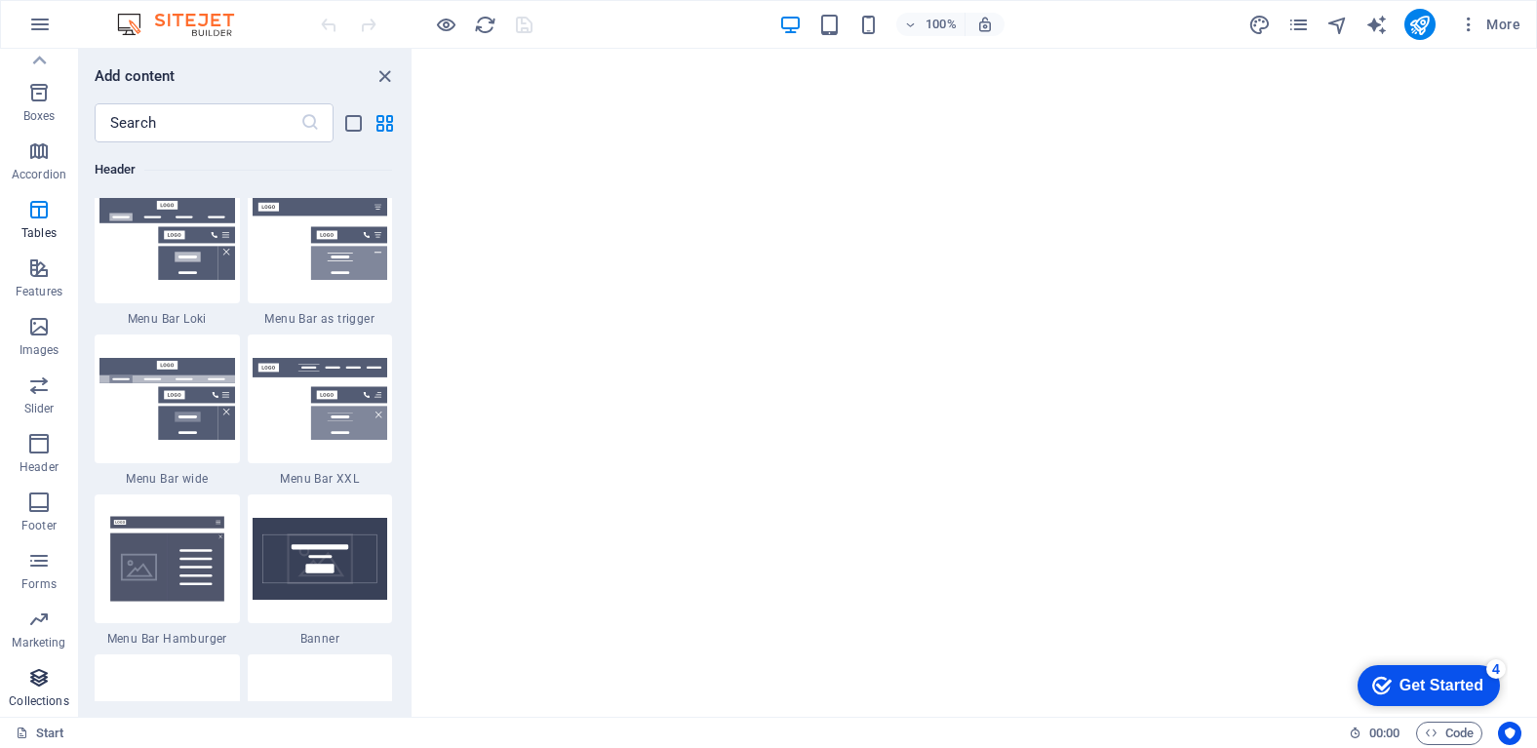
scroll to position [17850, 0]
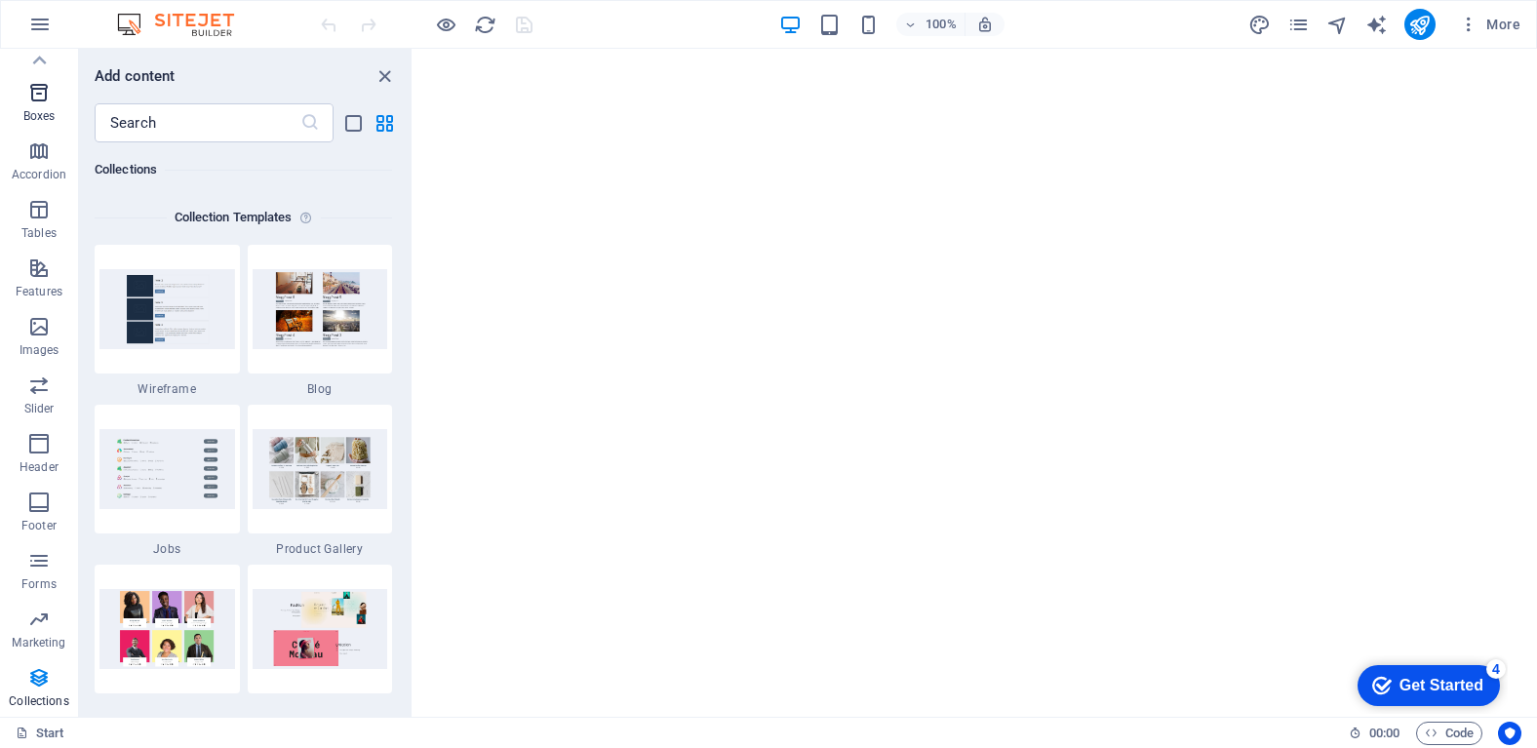
click at [47, 99] on icon "button" at bounding box center [38, 92] width 23 height 23
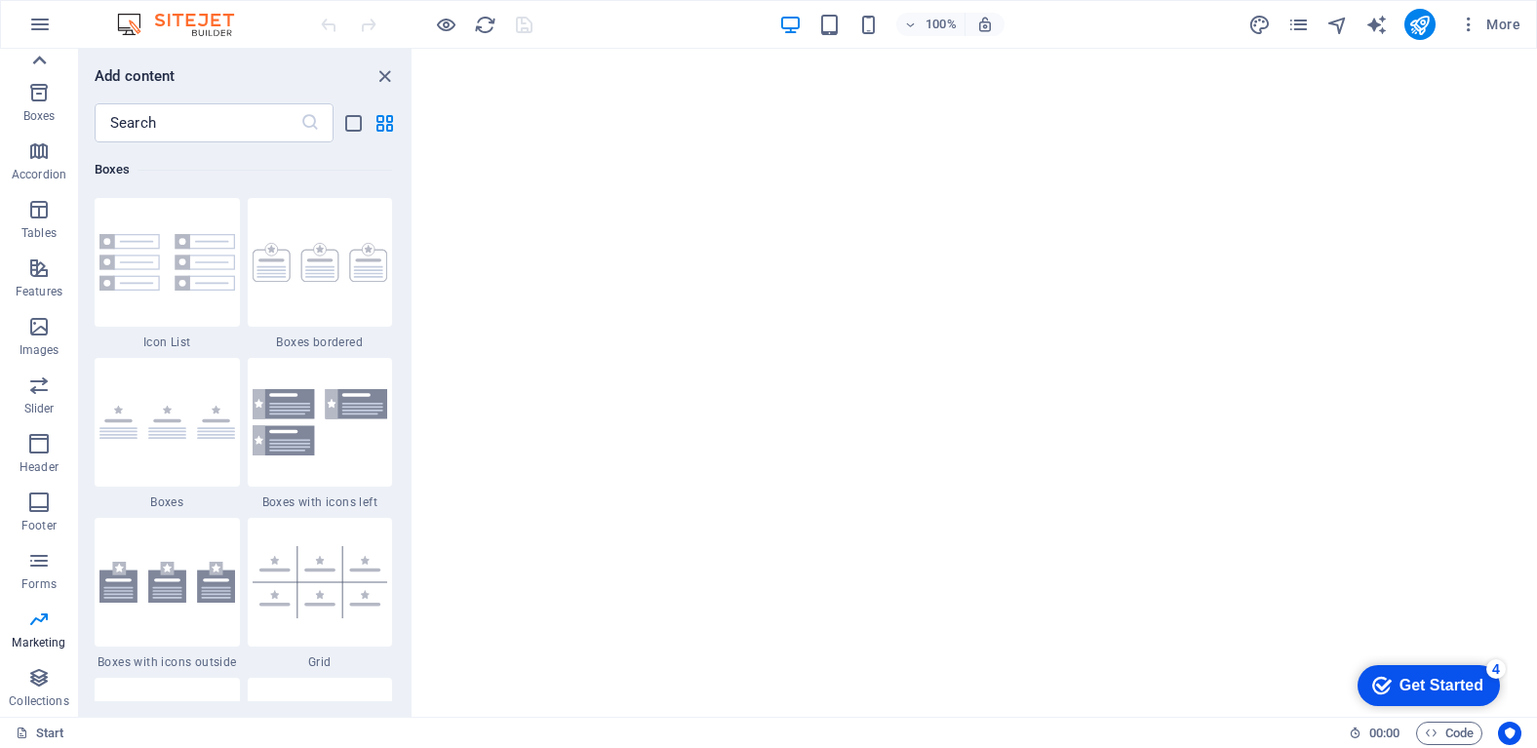
scroll to position [5379, 0]
click at [37, 59] on icon at bounding box center [38, 60] width 27 height 27
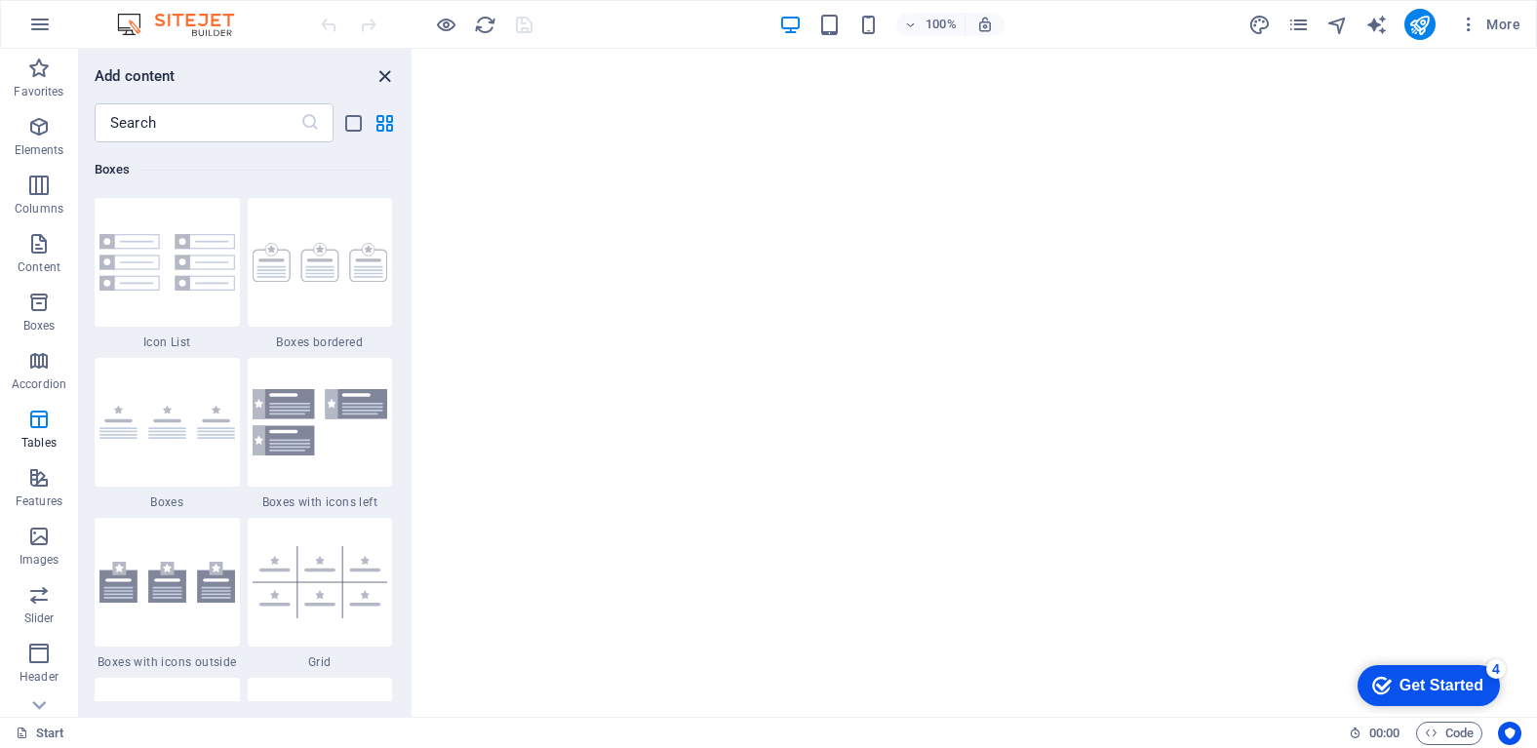
click at [382, 71] on icon "close panel" at bounding box center [384, 76] width 22 height 22
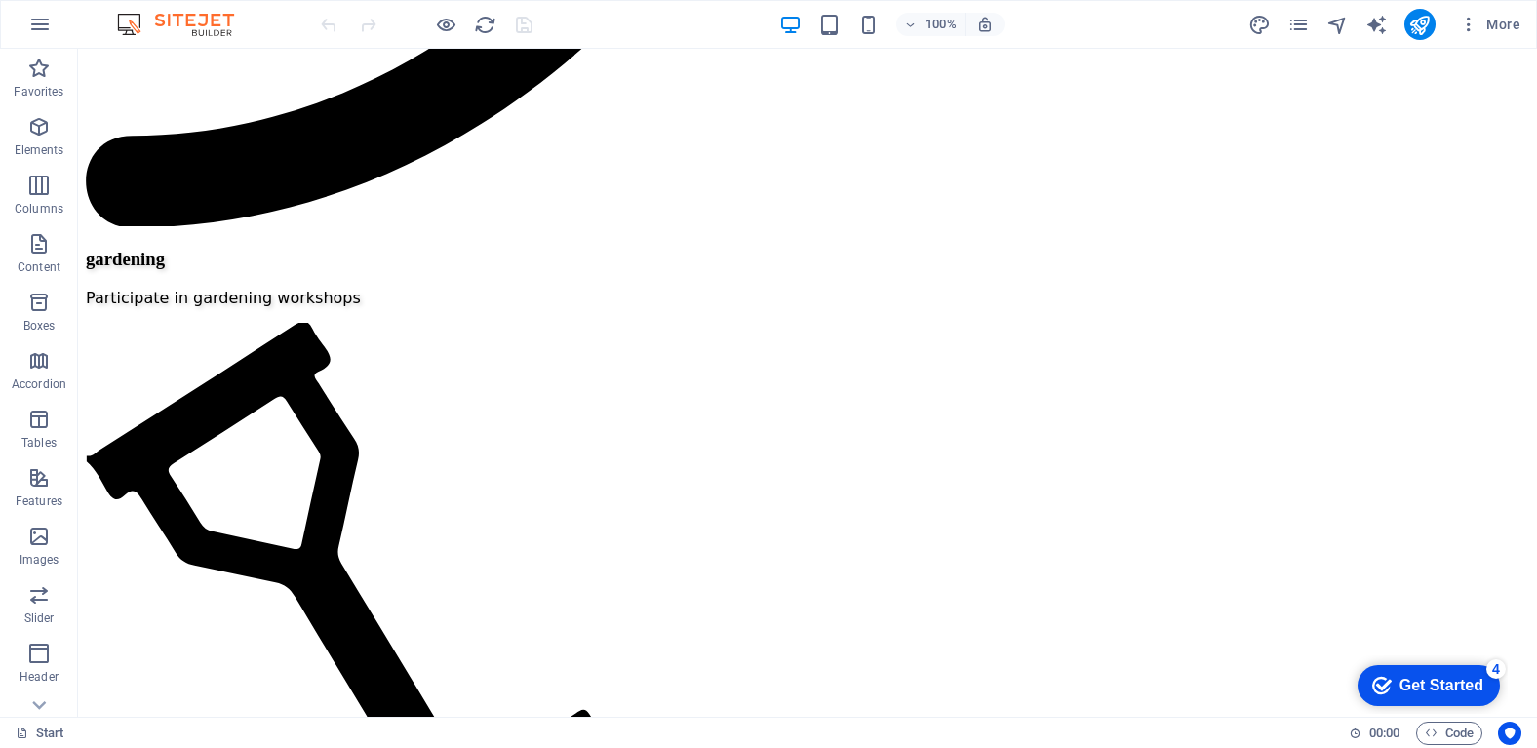
scroll to position [2886, 0]
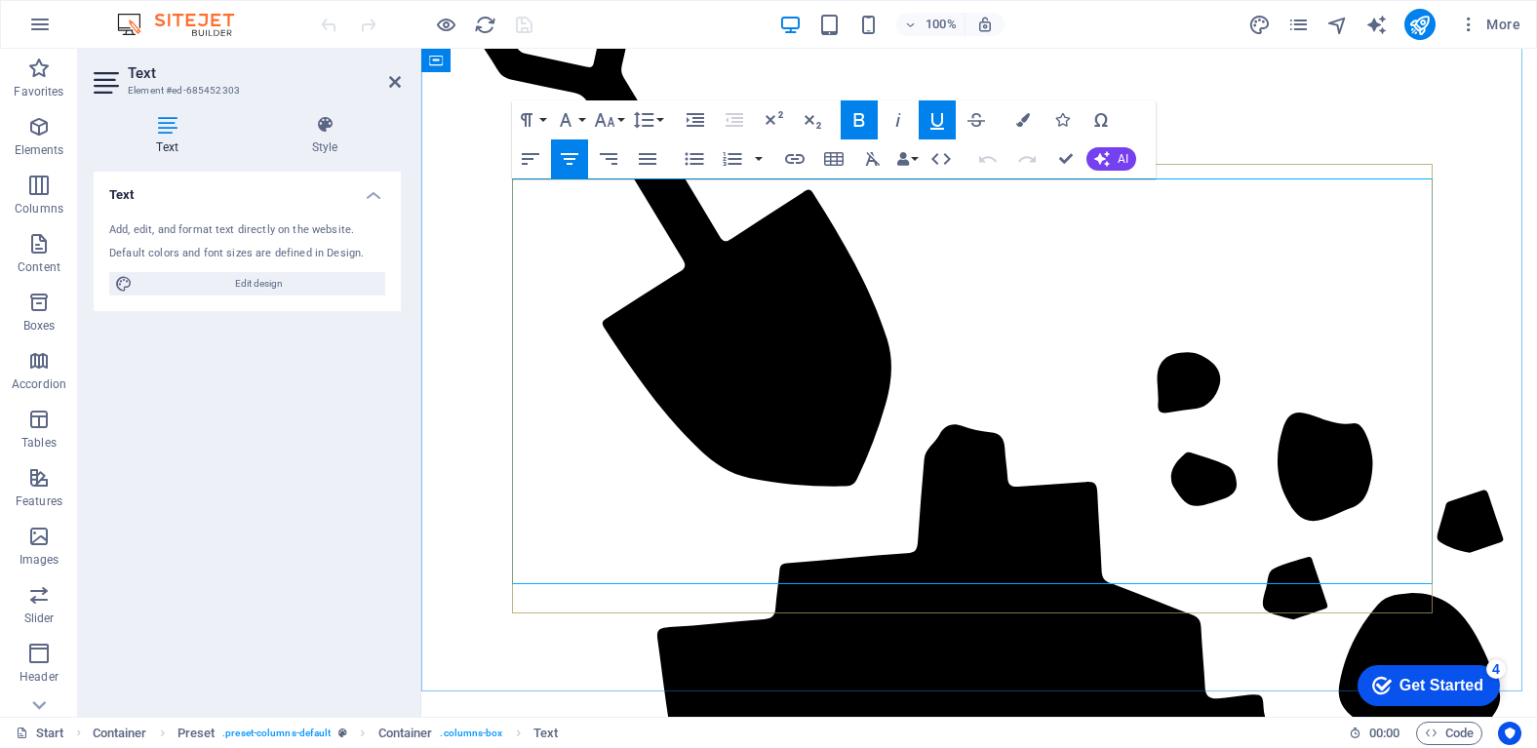
drag, startPoint x: 846, startPoint y: 569, endPoint x: 1108, endPoint y: 572, distance: 261.3
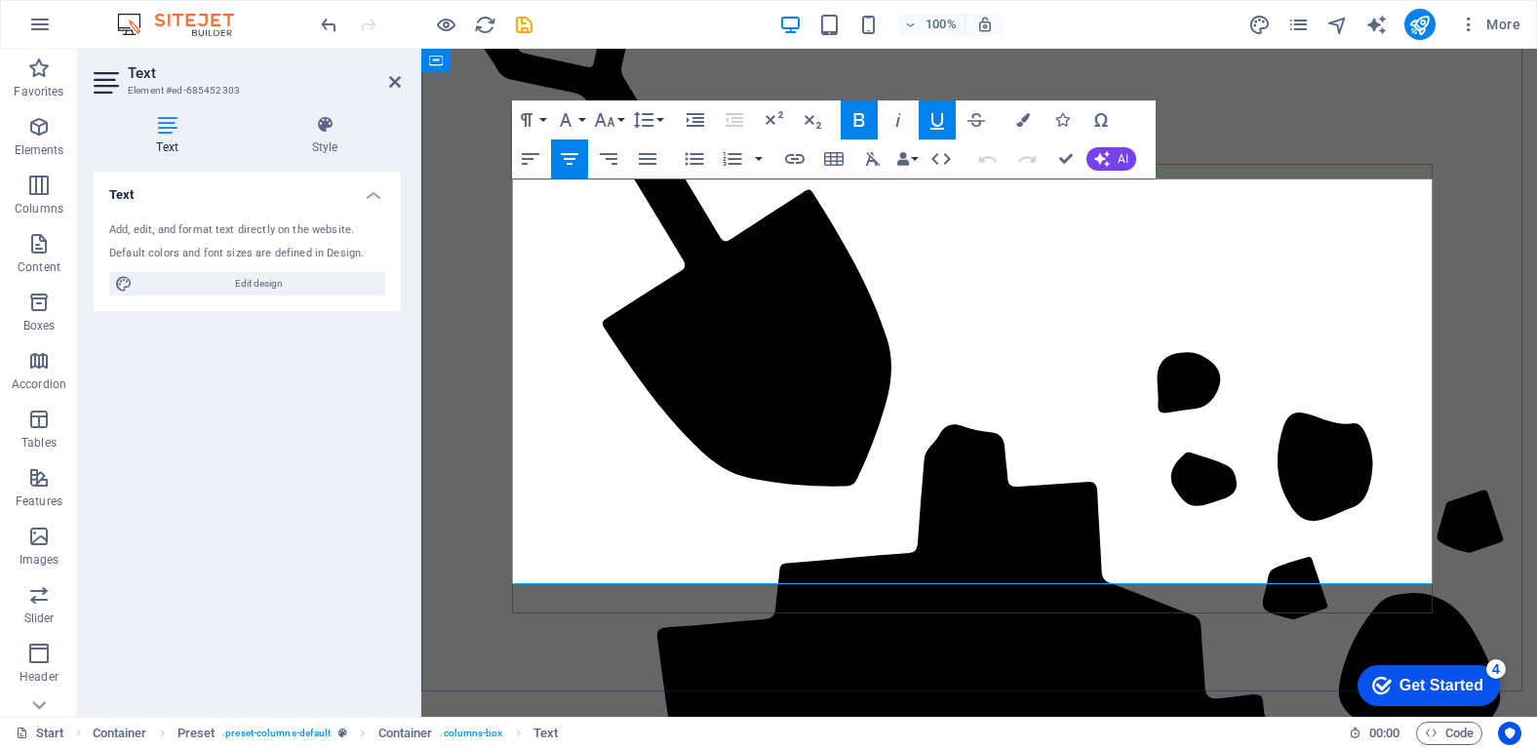
drag, startPoint x: 733, startPoint y: 570, endPoint x: 511, endPoint y: 577, distance: 222.4
click at [569, 156] on icon "button" at bounding box center [569, 158] width 23 height 23
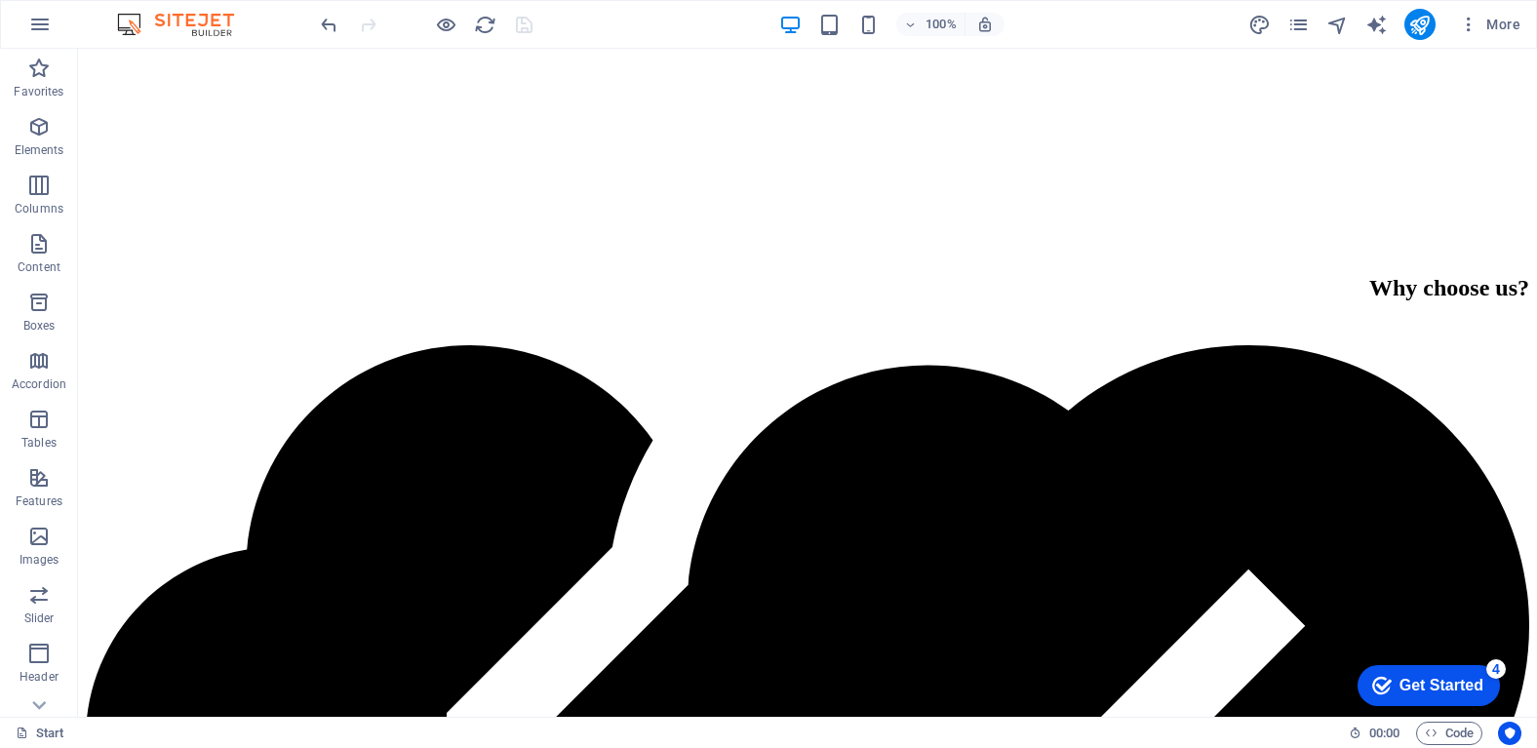
scroll to position [6983, 0]
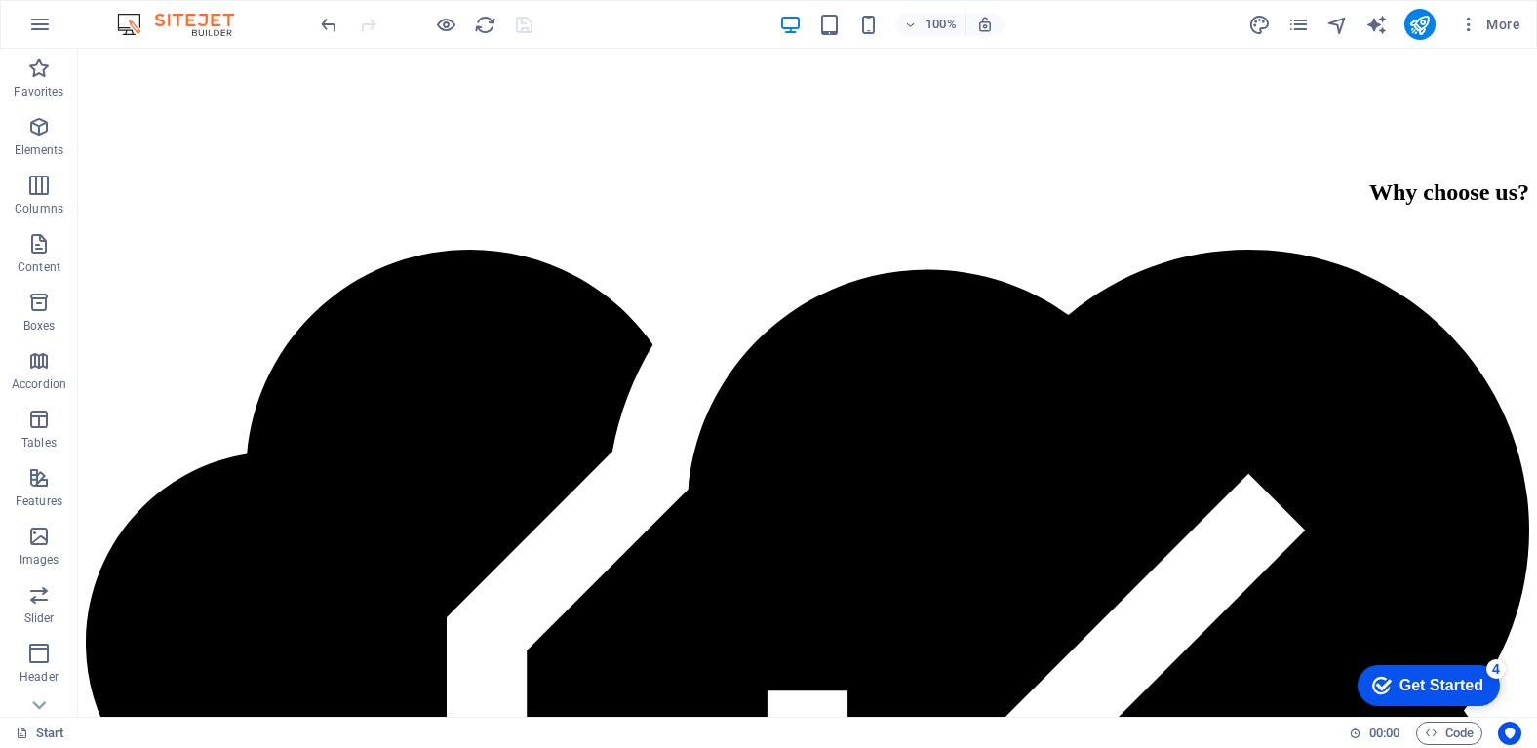
drag, startPoint x: 1529, startPoint y: 678, endPoint x: 1601, endPoint y: 768, distance: 115.9
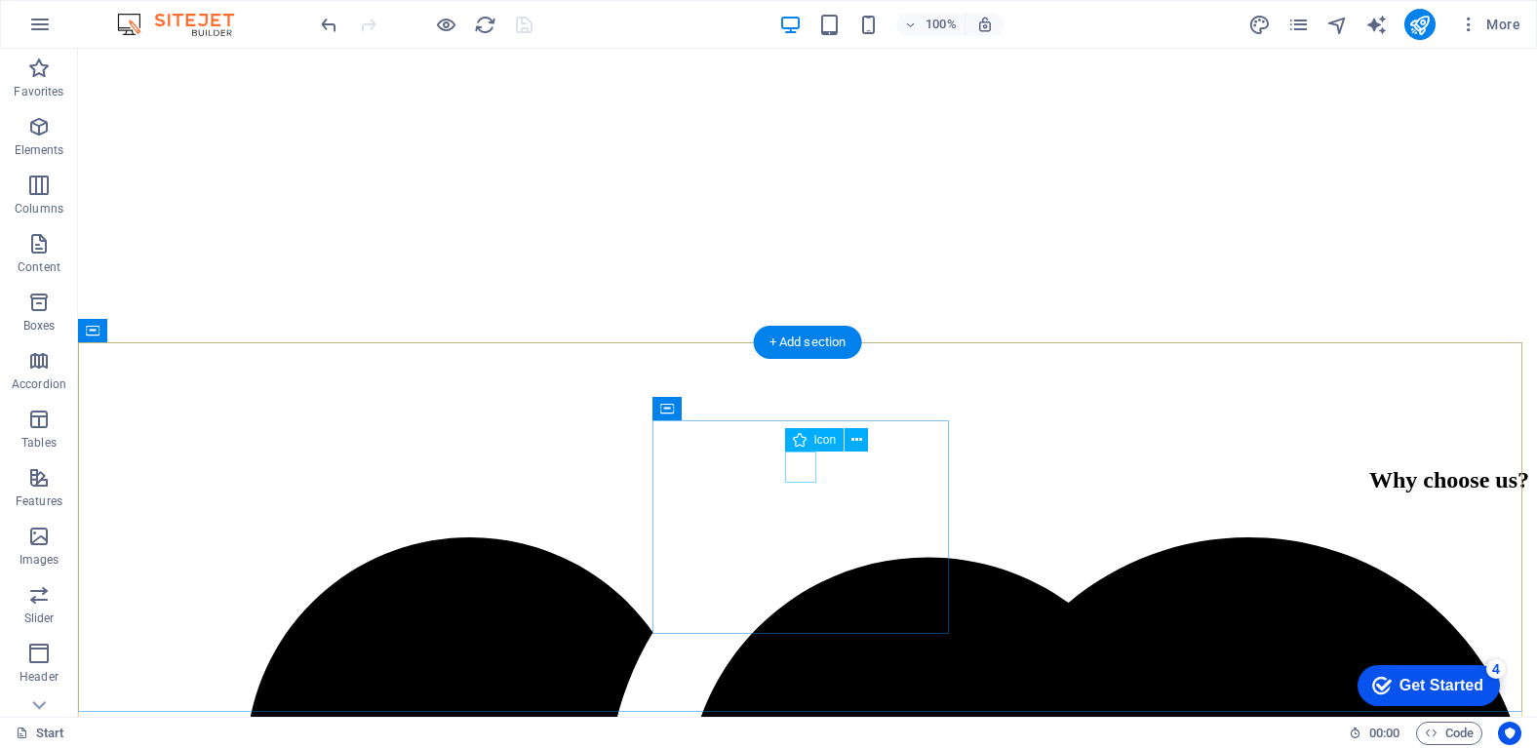
select select "xMidYMid"
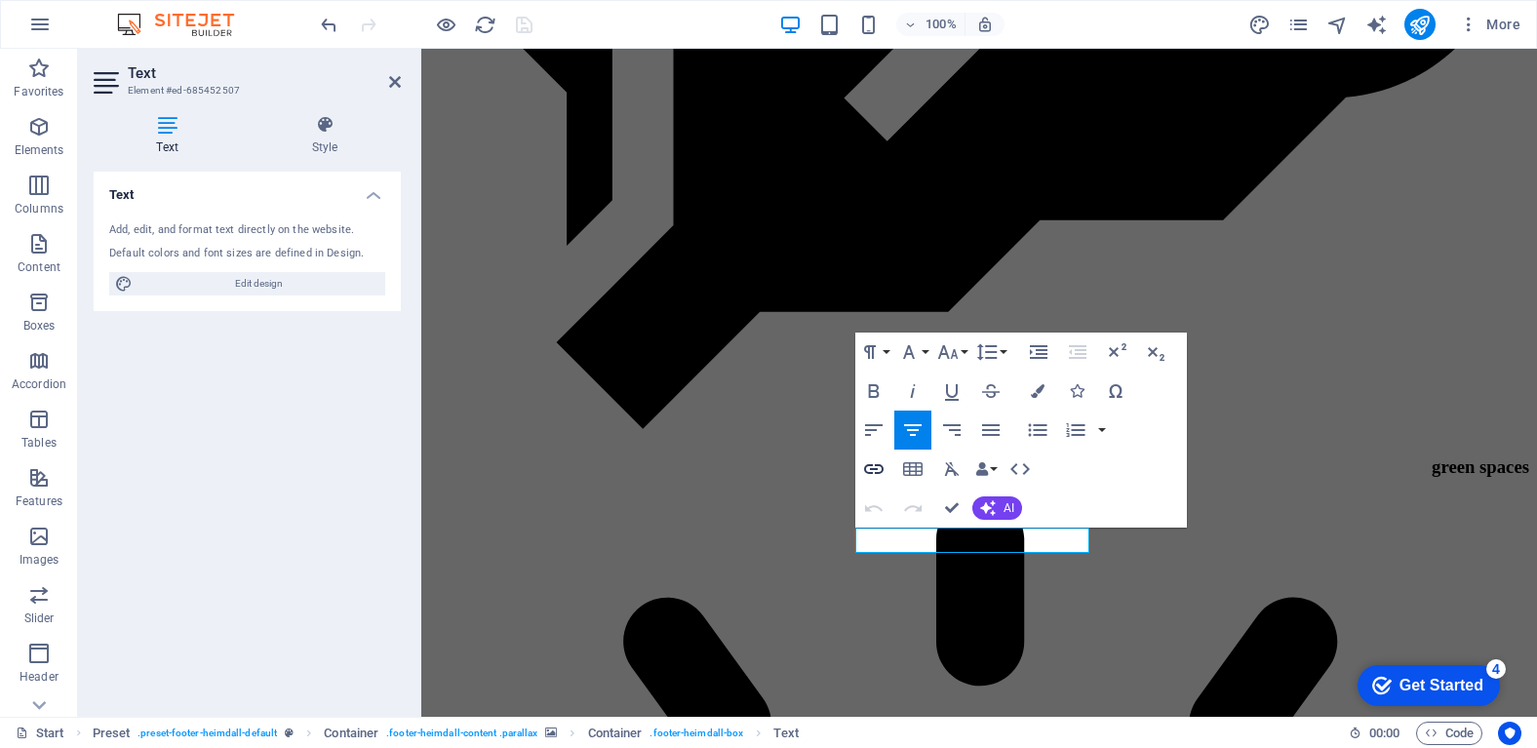
click at [881, 466] on icon "button" at bounding box center [874, 469] width 20 height 10
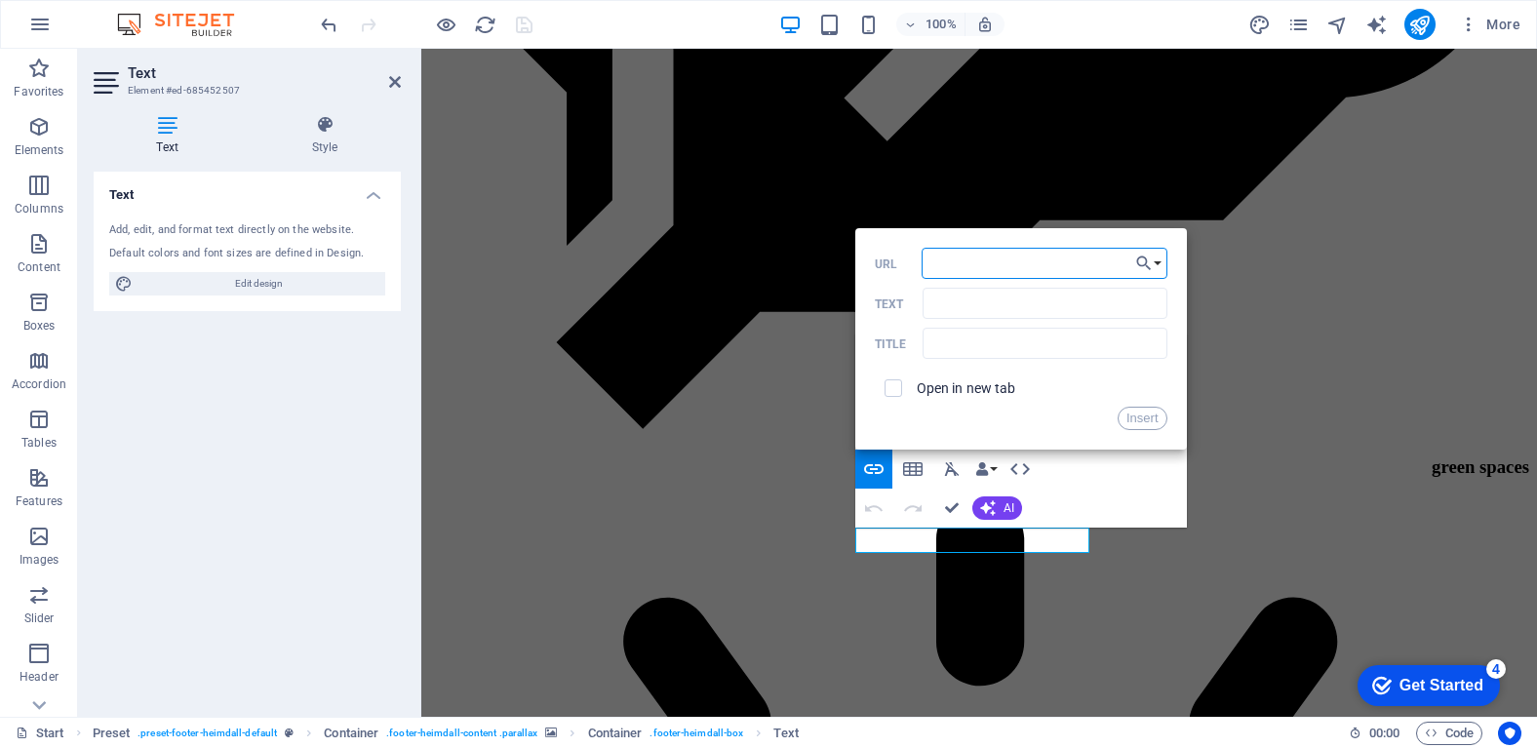
paste input "https://whatsapp.com/channel/0029VbBFmfkJ93wPgjj23Q3y"
type input "https://whatsapp.com/channel/0029VbBFmfkJ93wPgjj23Q3y"
click at [1019, 294] on input "Text" at bounding box center [1044, 303] width 244 height 31
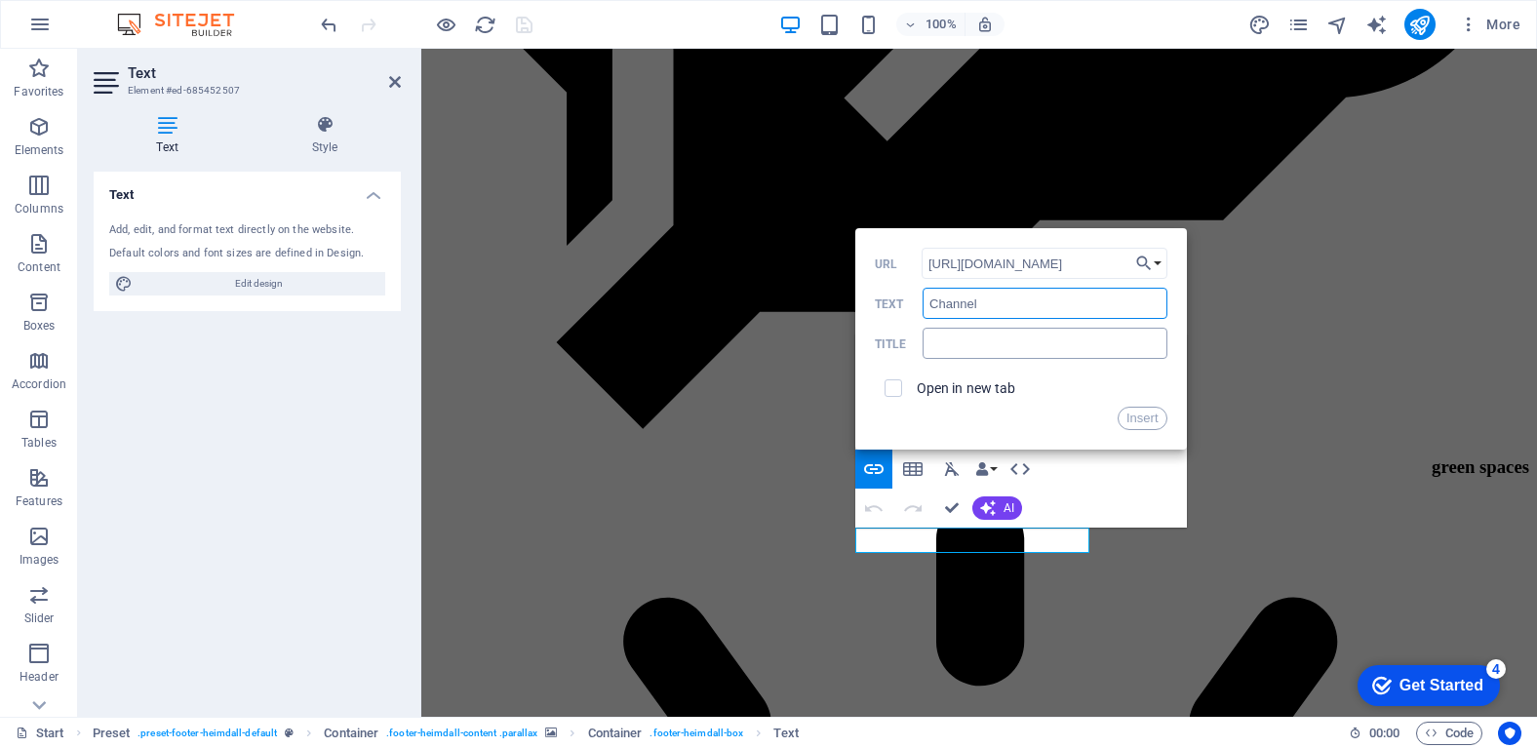
type input "Channel"
click at [997, 343] on input "text" at bounding box center [1044, 343] width 244 height 31
type input "Mwalimu Weekly Rhetoric"
click at [1146, 415] on button "Insert" at bounding box center [1142, 418] width 50 height 23
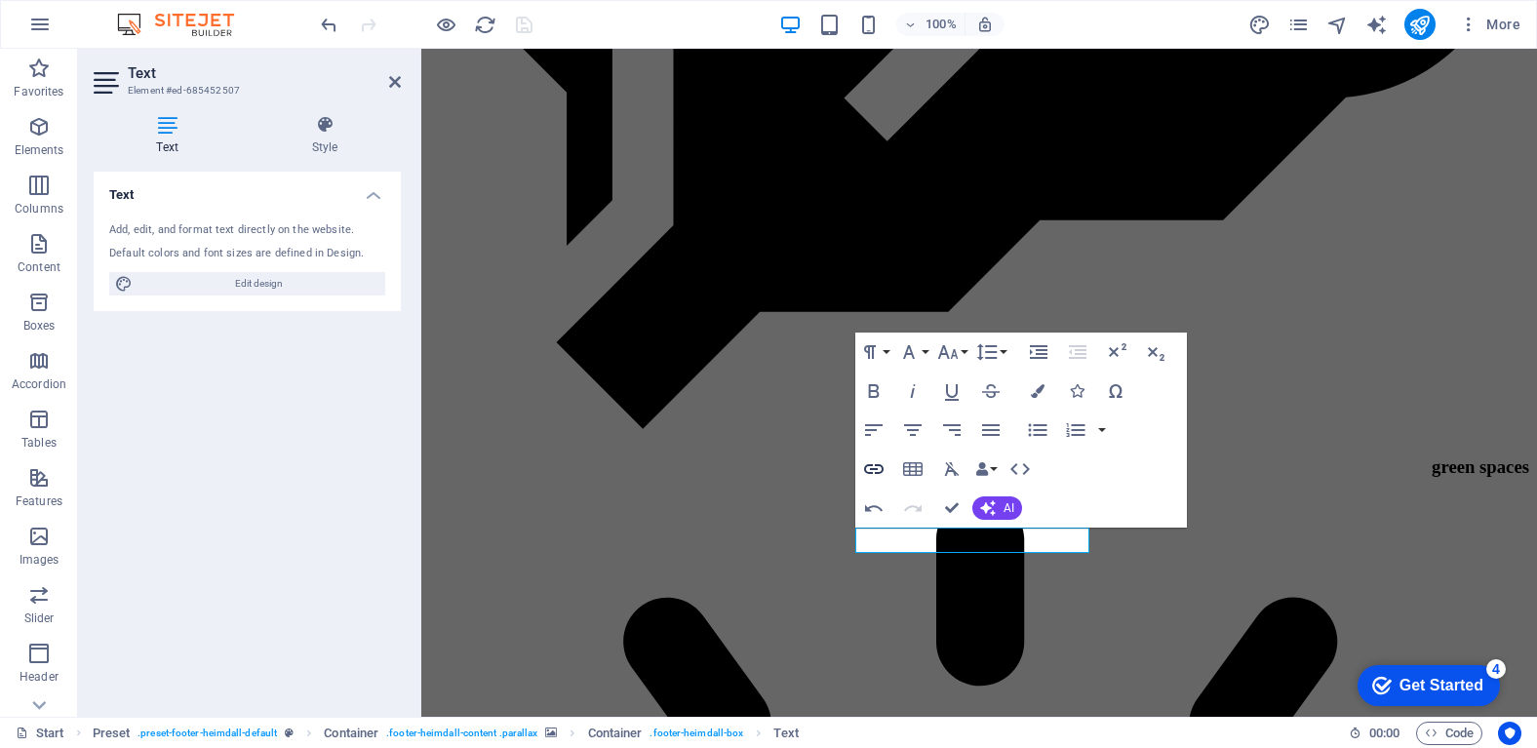
click at [881, 461] on icon "button" at bounding box center [873, 468] width 23 height 23
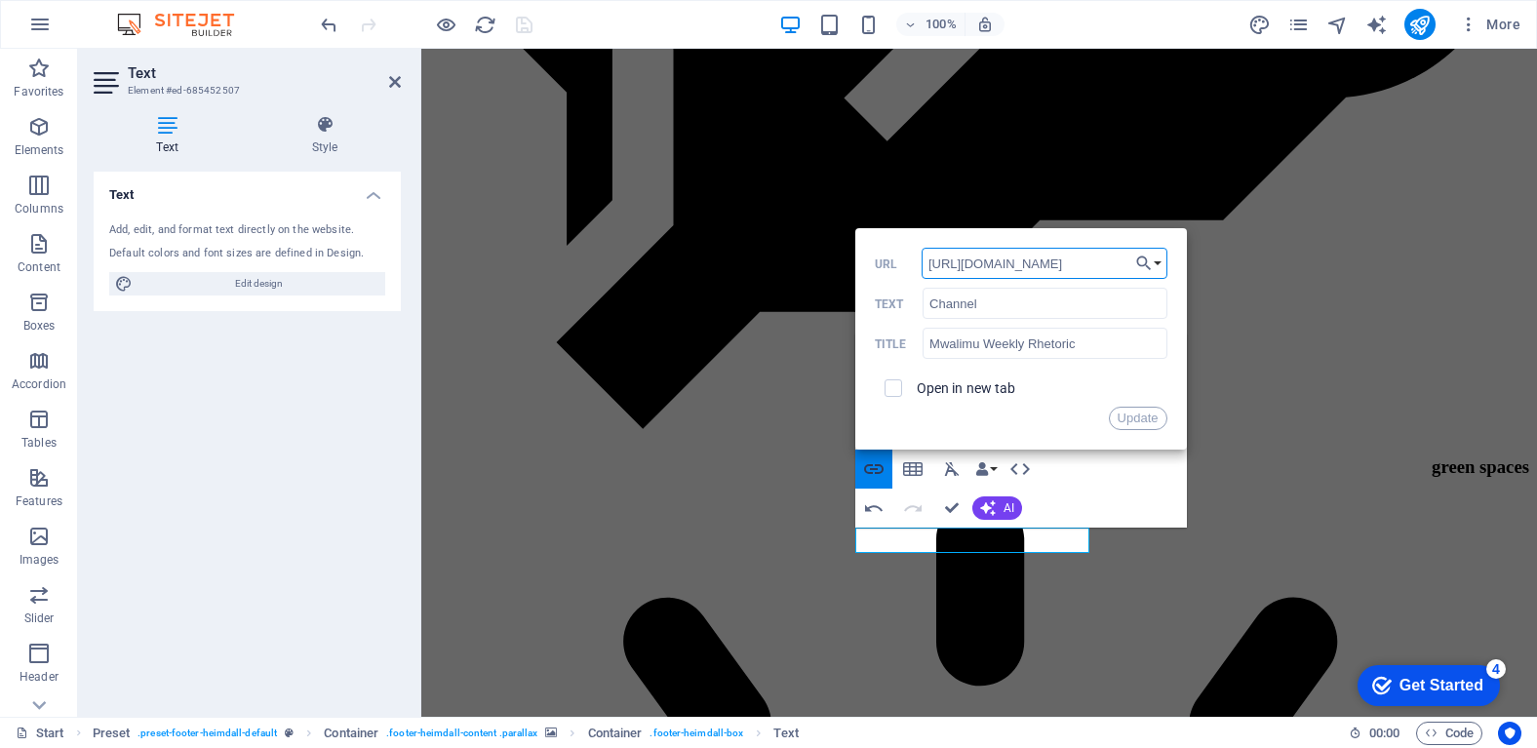
scroll to position [0, 142]
click at [891, 395] on span at bounding box center [893, 388] width 18 height 18
click at [893, 391] on input "checkbox" at bounding box center [890, 385] width 18 height 18
checkbox input "true"
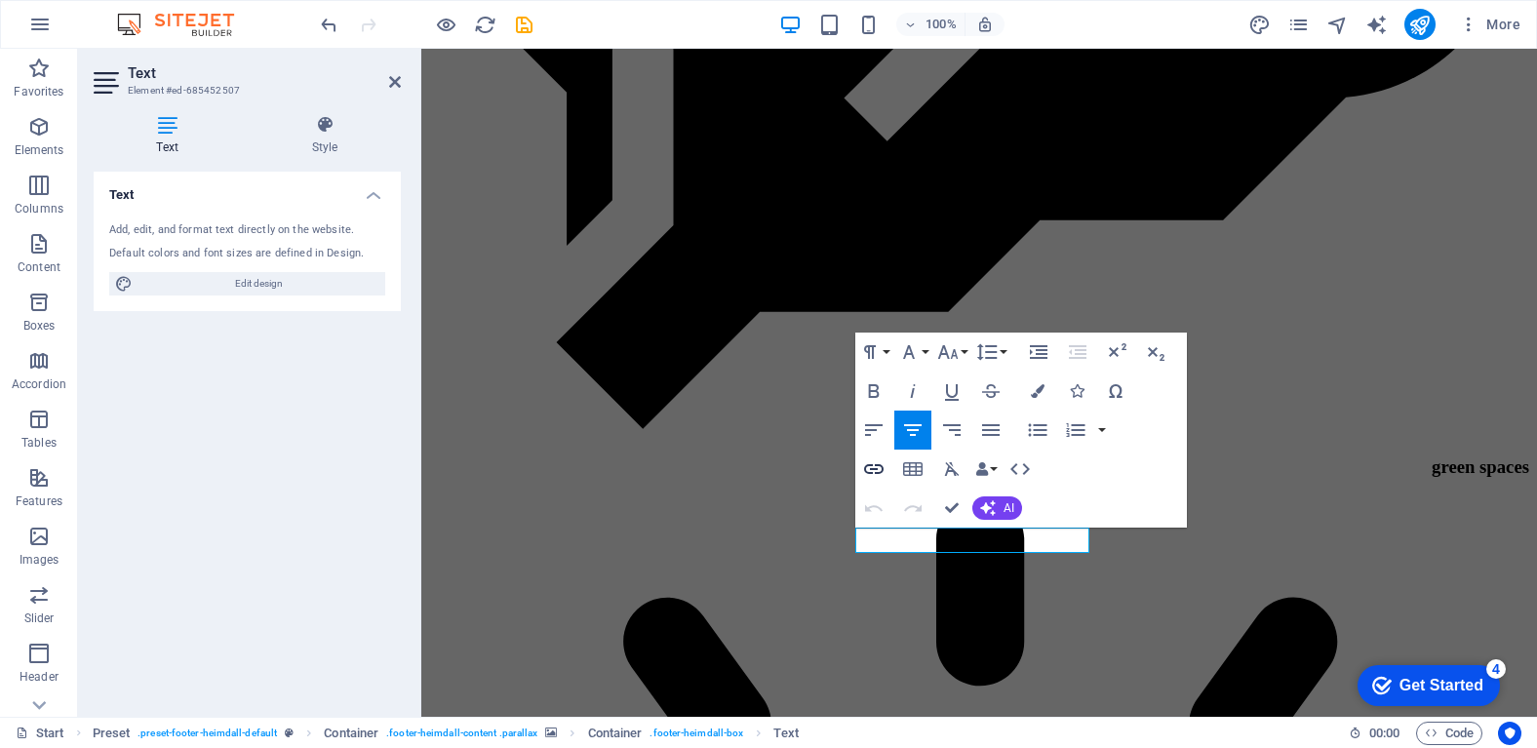
click at [882, 467] on icon "button" at bounding box center [873, 468] width 23 height 23
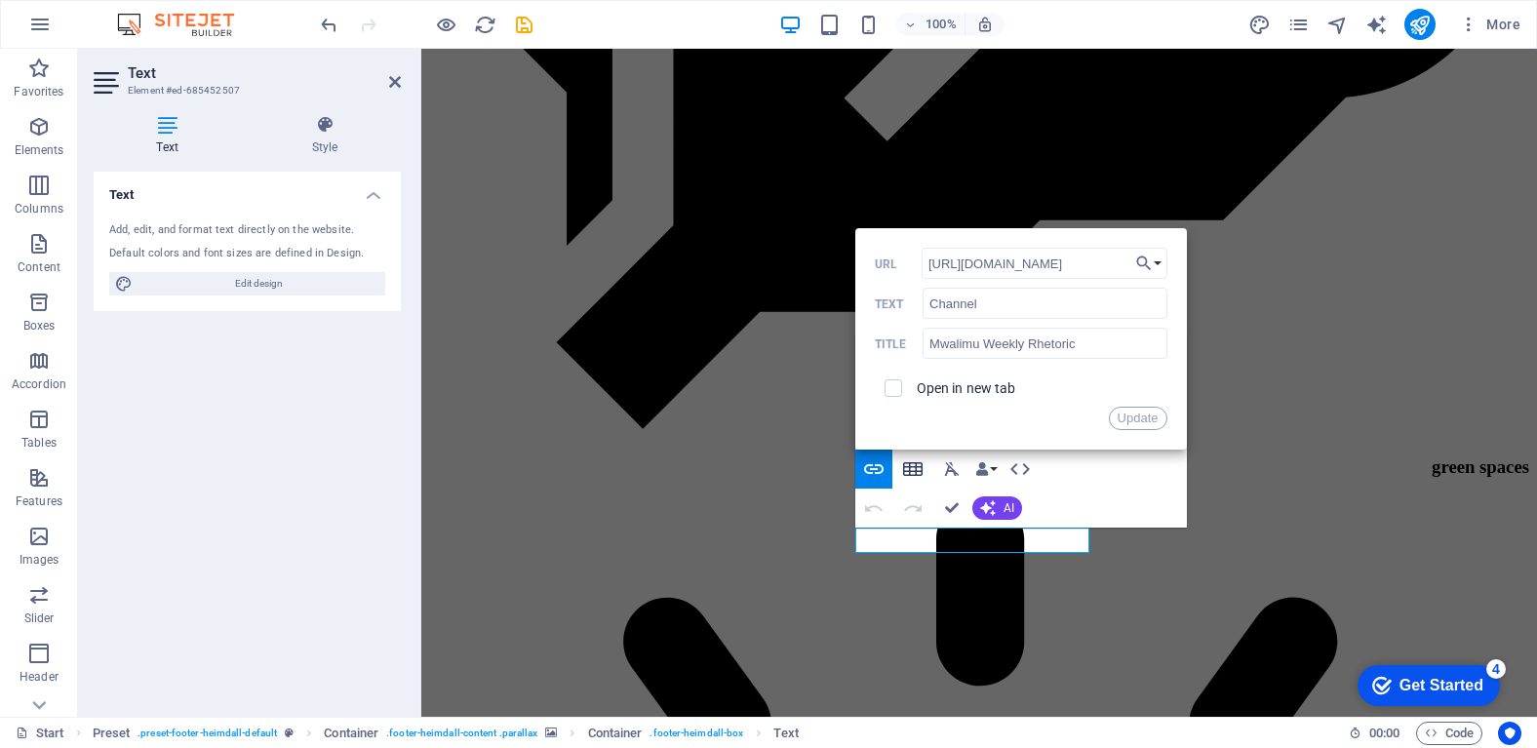
scroll to position [0, 142]
click at [927, 303] on input "Channel" at bounding box center [1044, 303] width 244 height 31
type input "WhatsApp Channel"
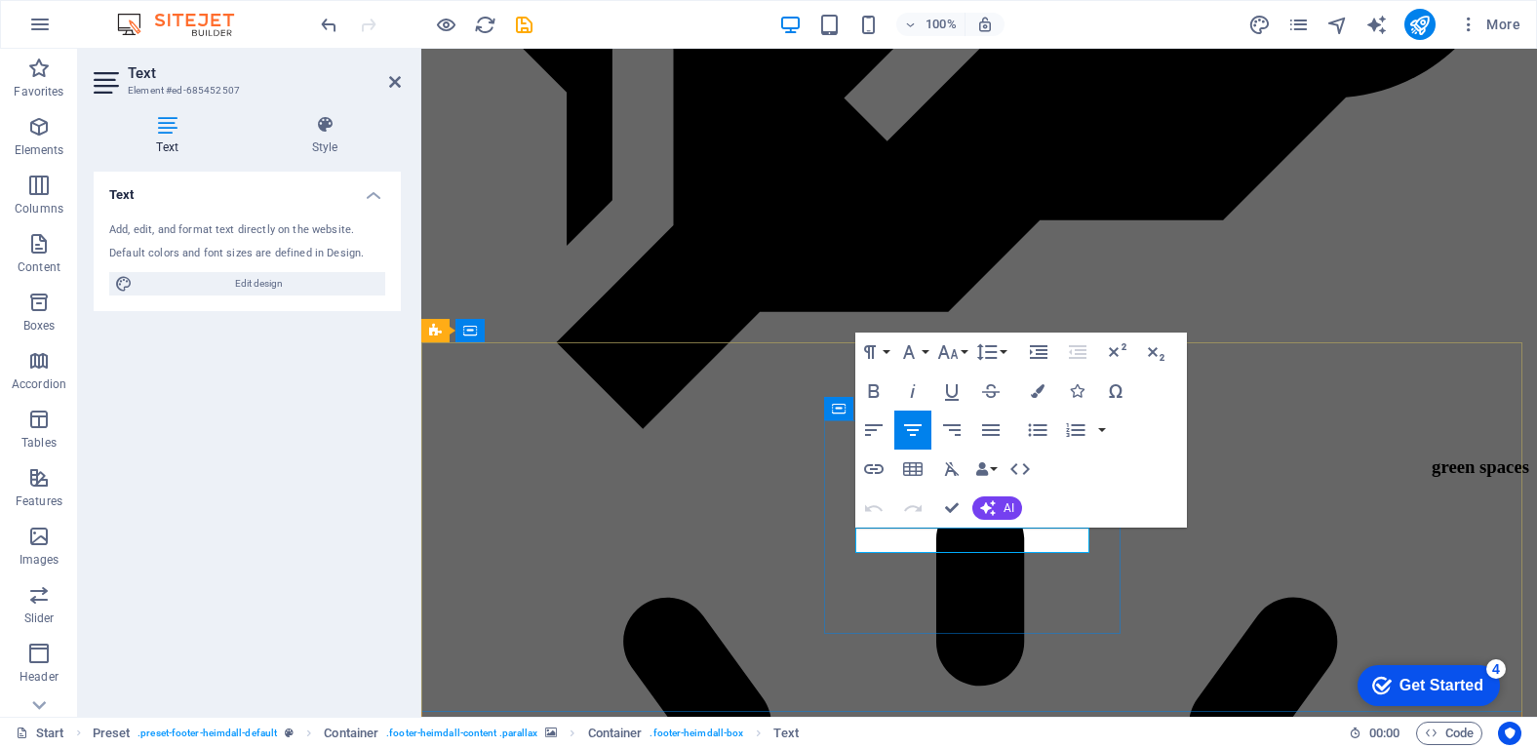
drag, startPoint x: 1051, startPoint y: 542, endPoint x: 958, endPoint y: 541, distance: 93.6
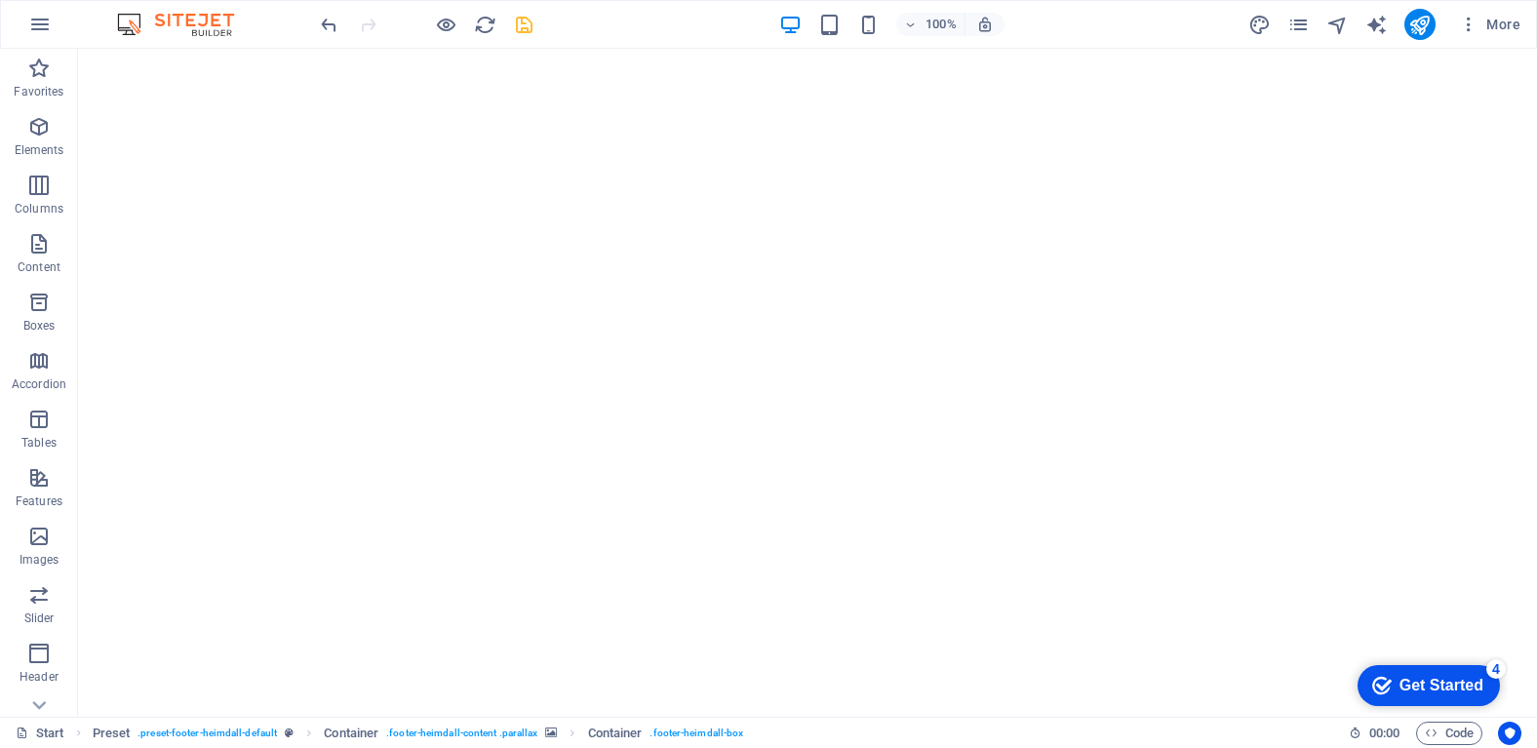
click at [529, 20] on icon "save" at bounding box center [524, 25] width 22 height 22
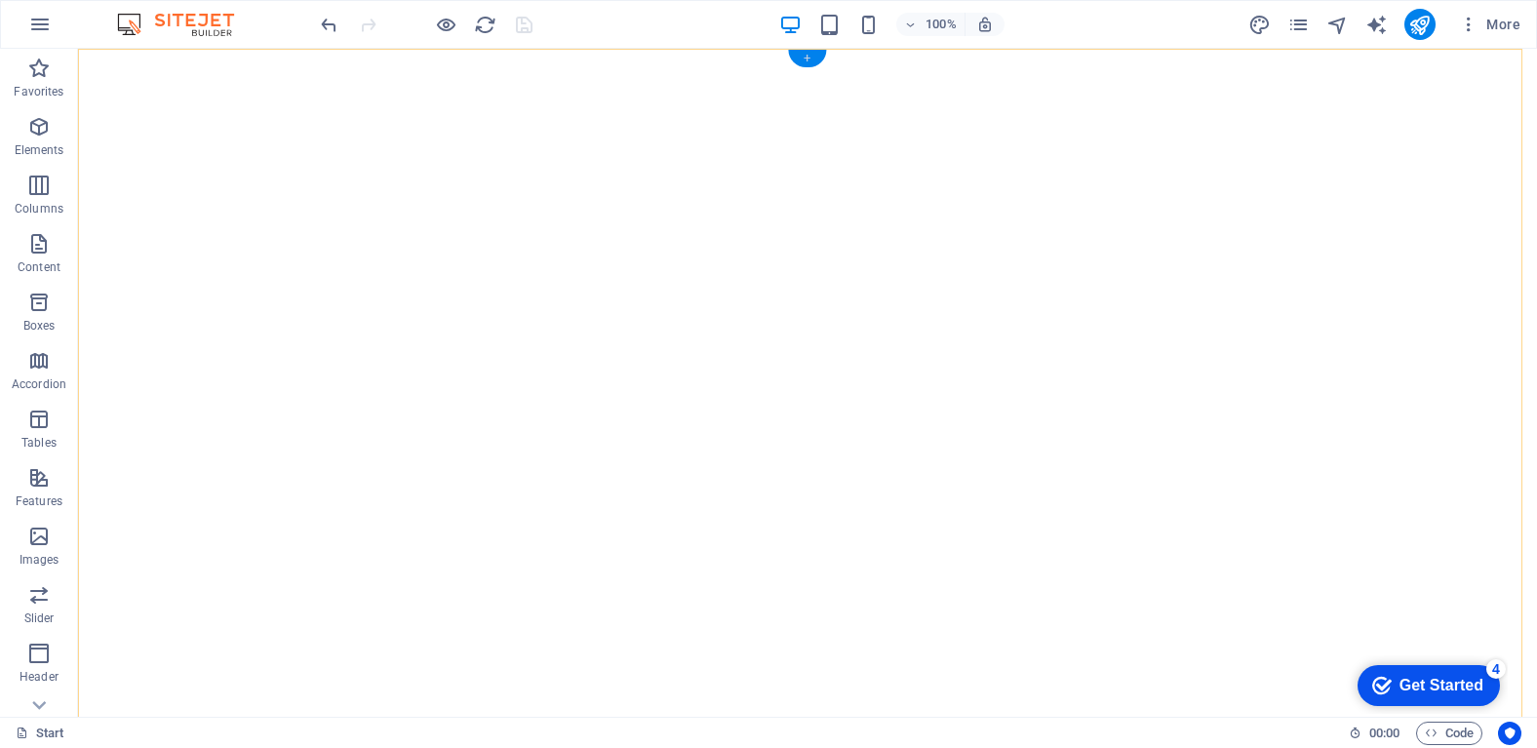
click at [807, 59] on div "+" at bounding box center [807, 59] width 38 height 18
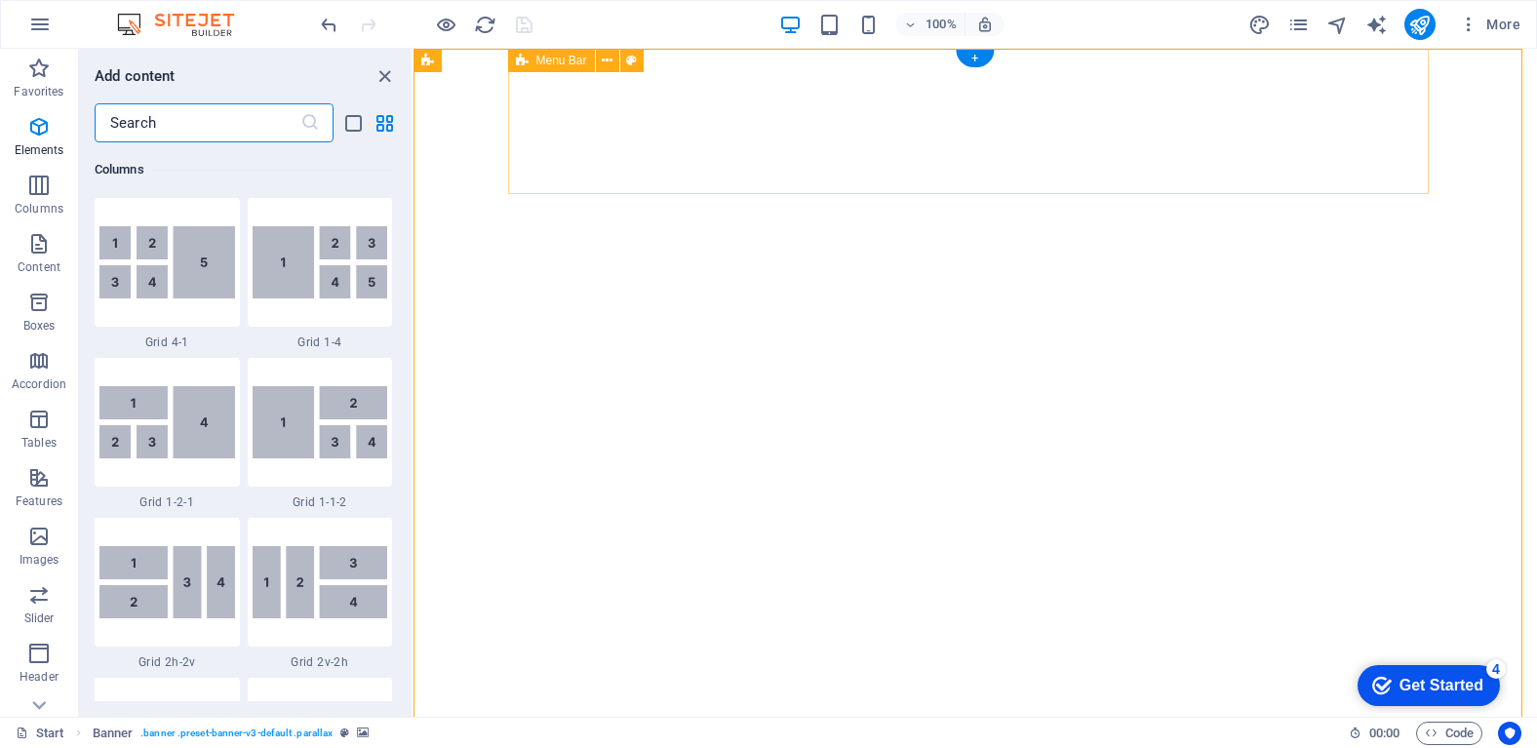
scroll to position [3412, 0]
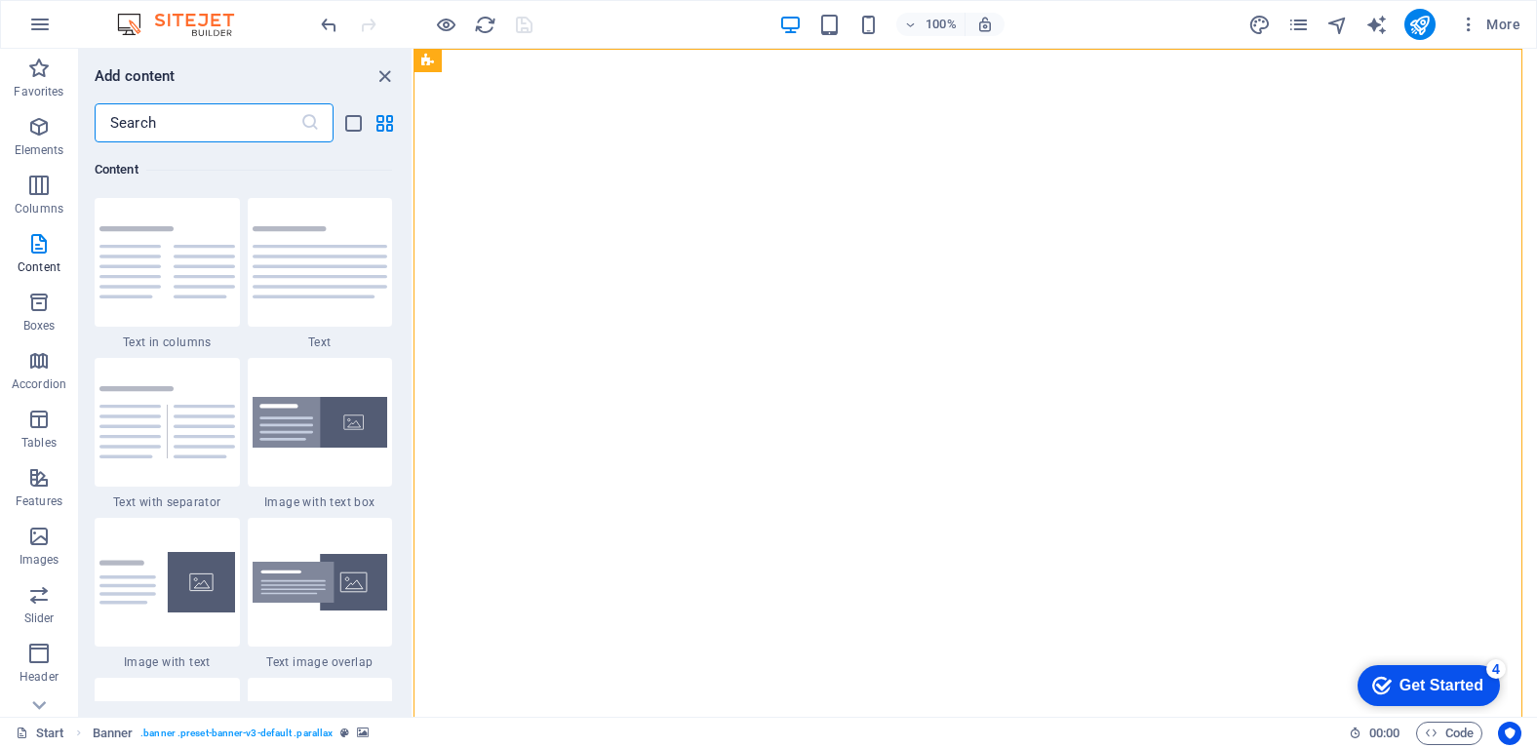
click at [226, 115] on input "text" at bounding box center [198, 122] width 206 height 39
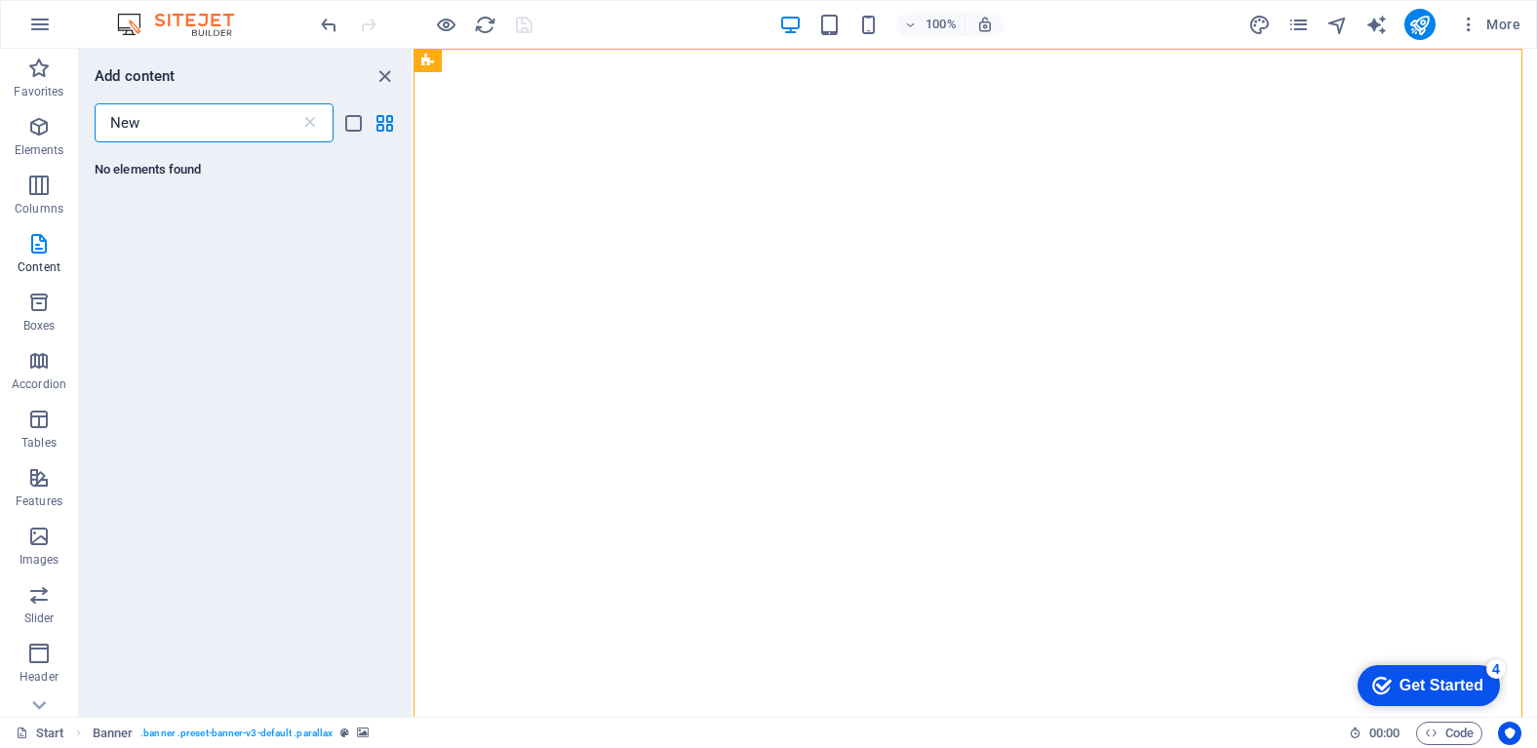
scroll to position [0, 0]
type input "N"
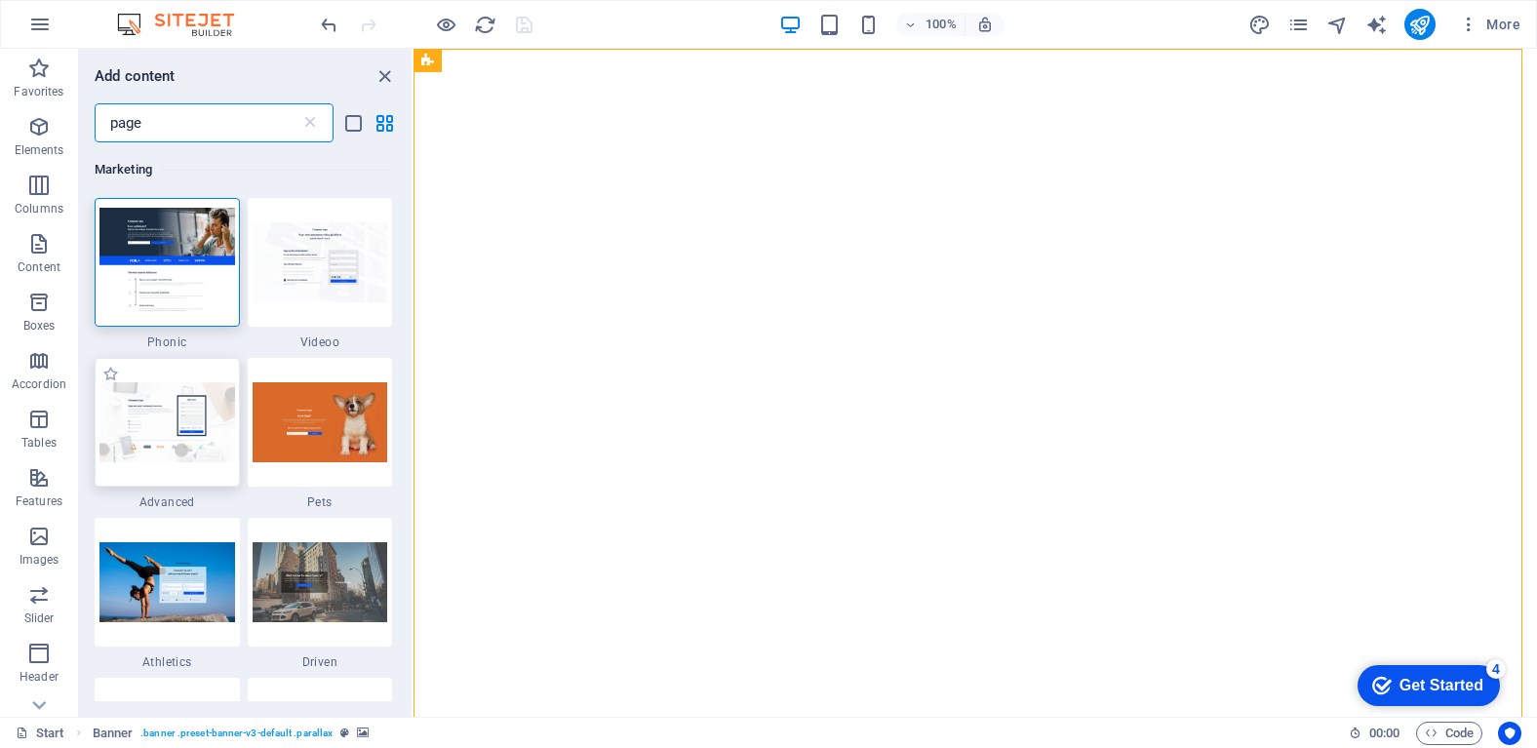
type input "page"
click at [153, 451] on img at bounding box center [167, 421] width 136 height 79
click at [413, 451] on div "Menu Bar Banner Menu Menu Bar Image Container Container Preset Container Text P…" at bounding box center [974, 383] width 1123 height 668
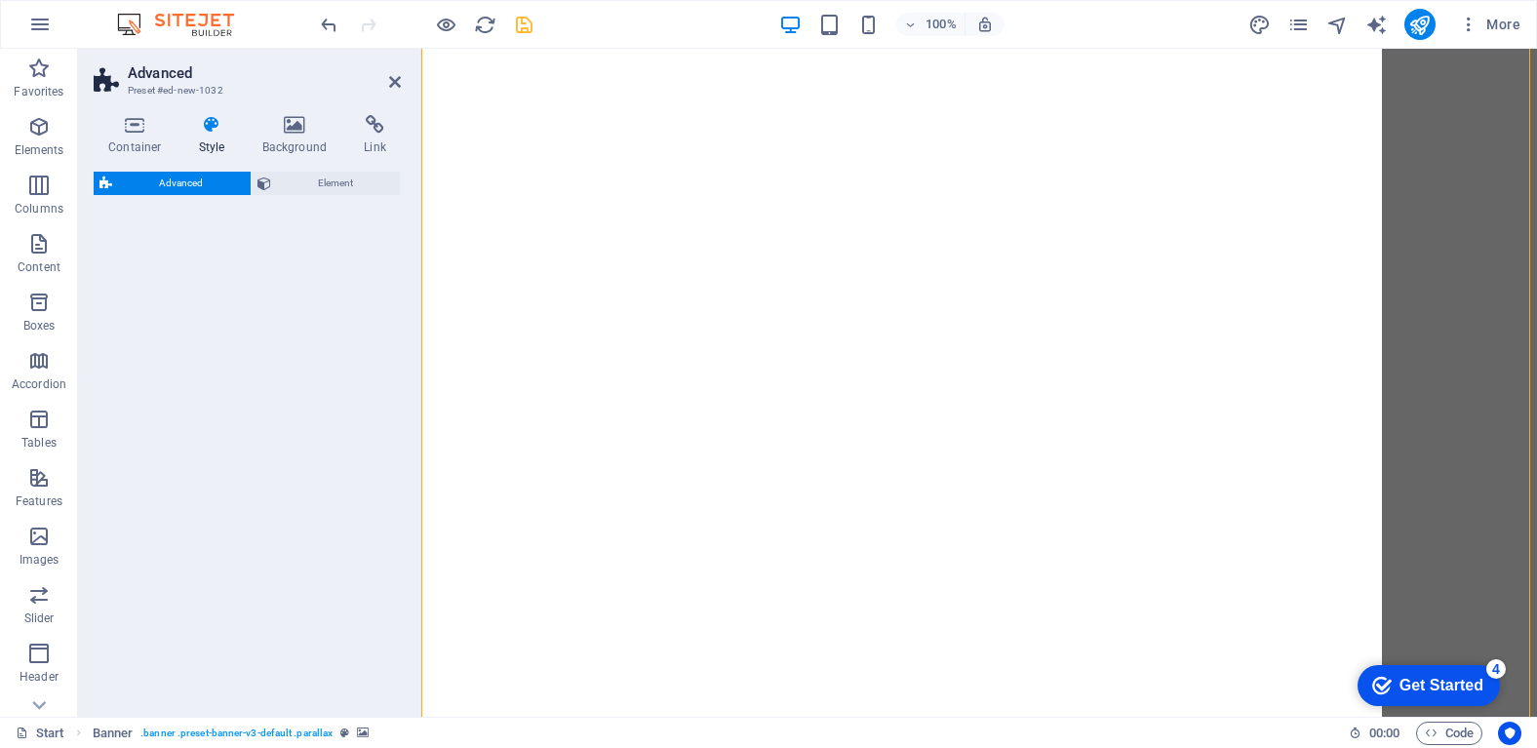
select select "%"
select select "rem"
select select "px"
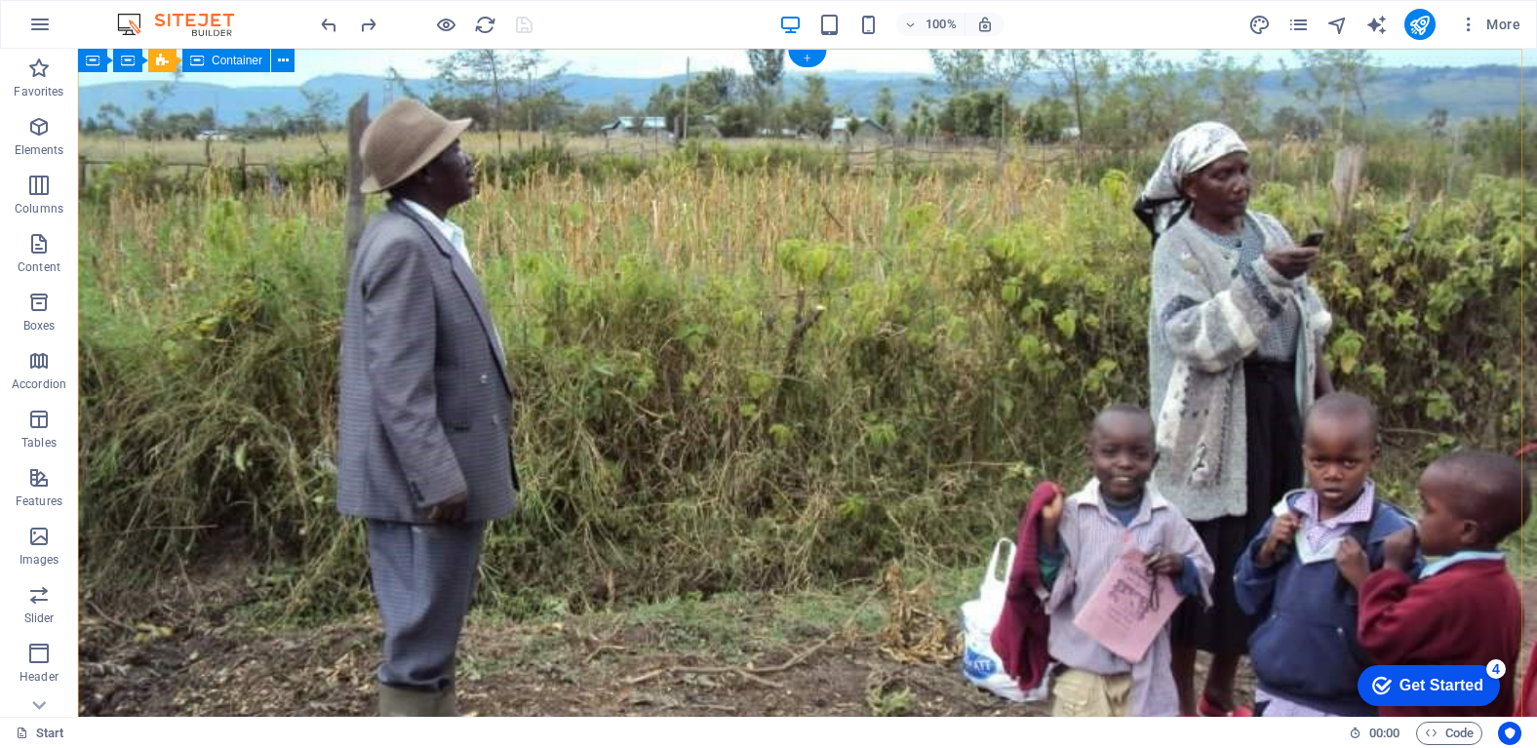
click at [802, 58] on div "+" at bounding box center [807, 59] width 38 height 18
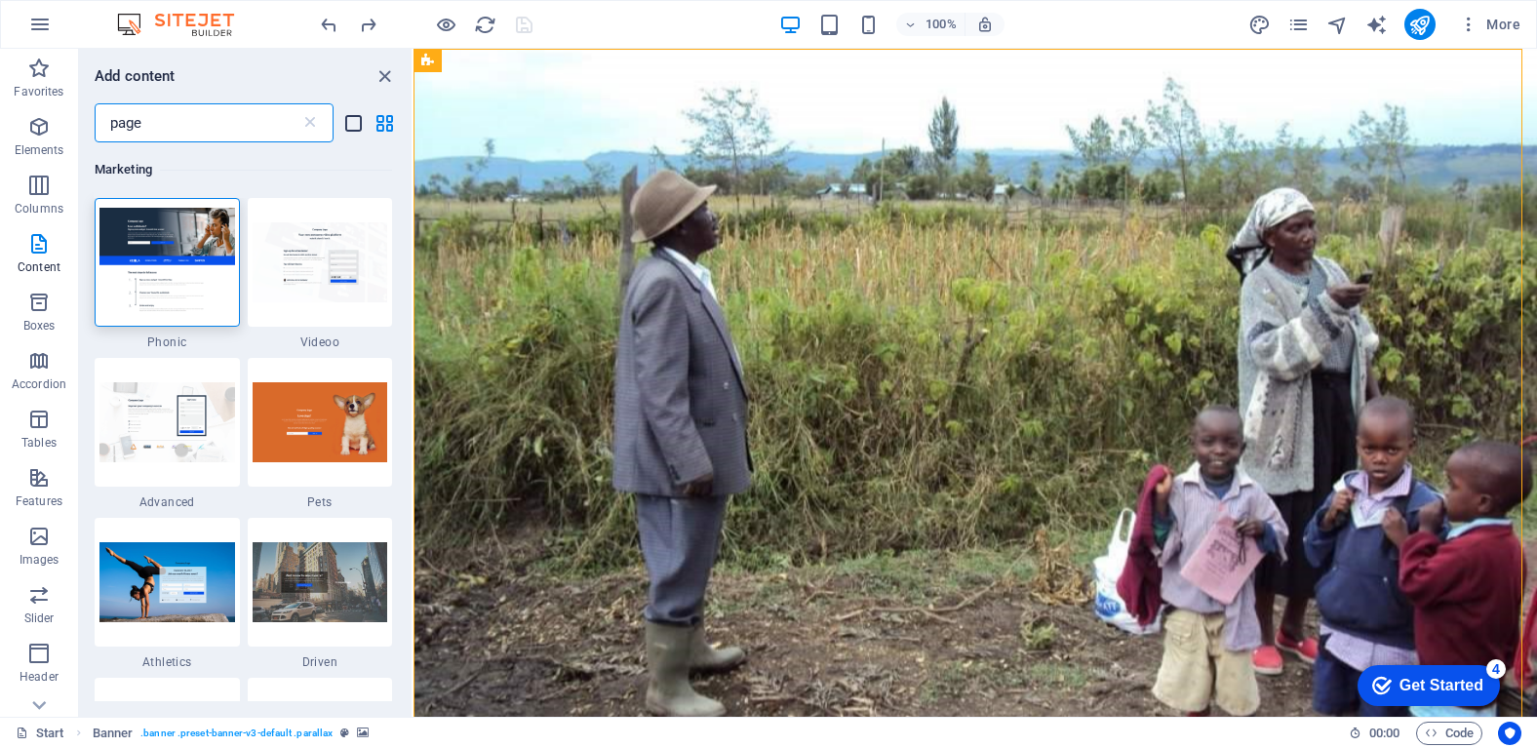
click at [352, 132] on icon "list-view" at bounding box center [353, 123] width 22 height 22
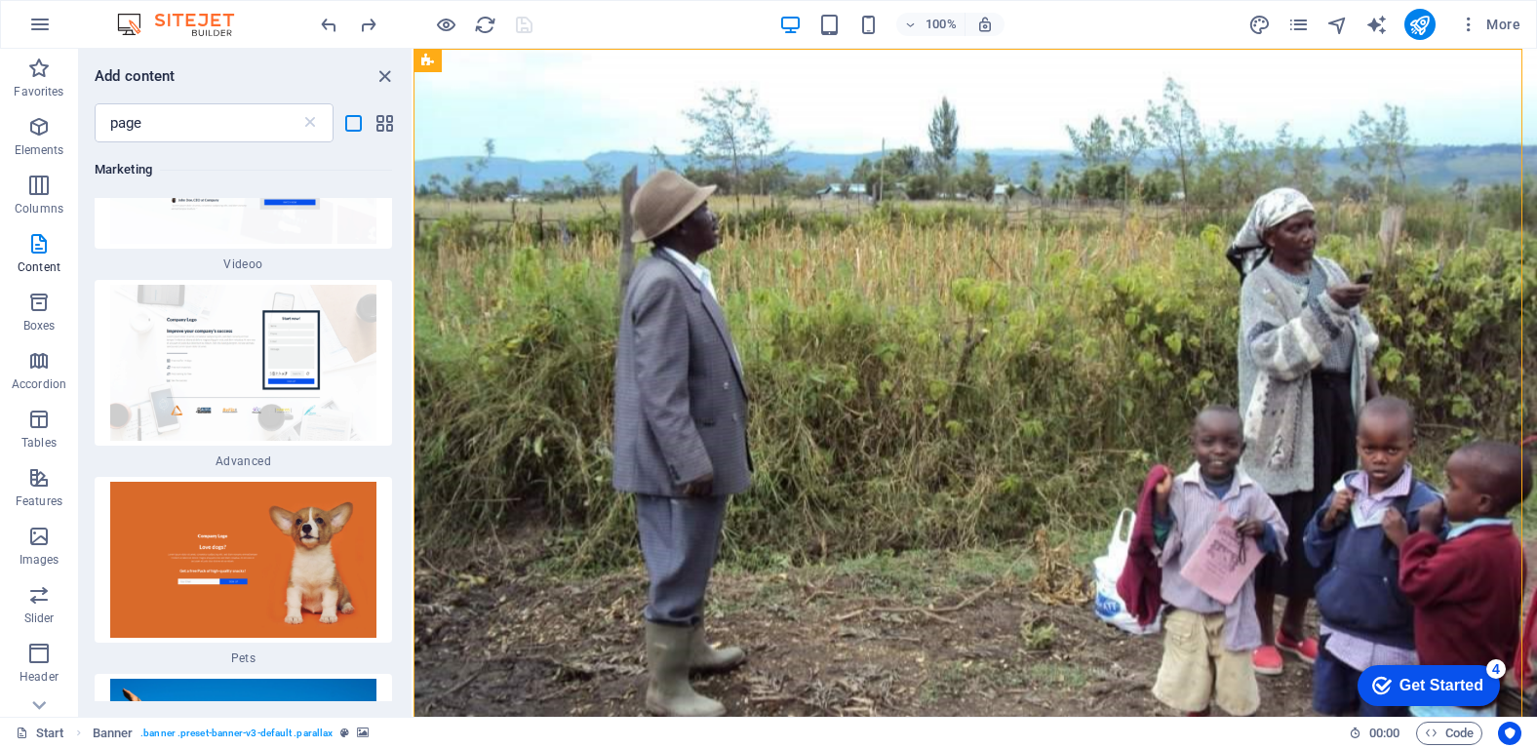
scroll to position [297, 0]
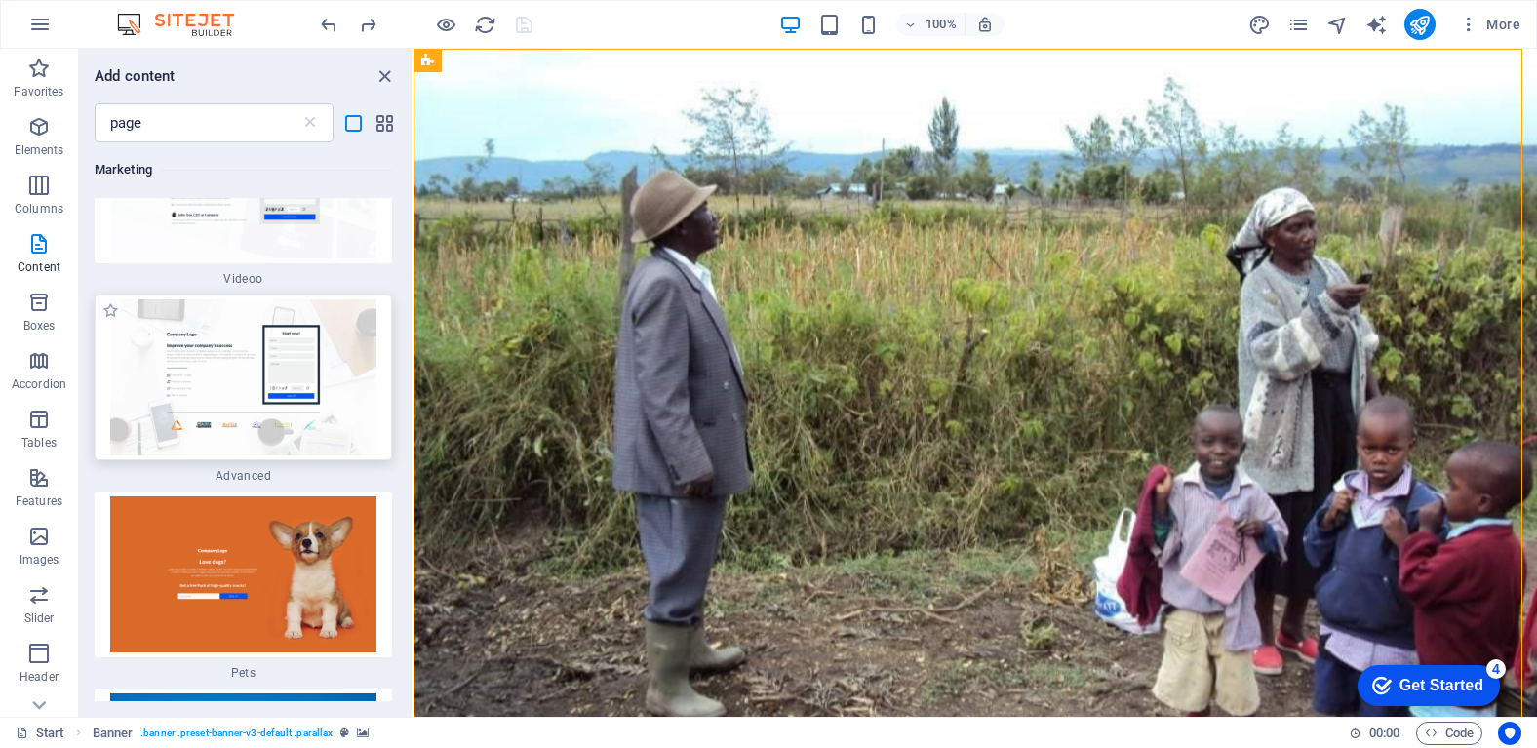
click at [313, 341] on img at bounding box center [243, 377] width 288 height 156
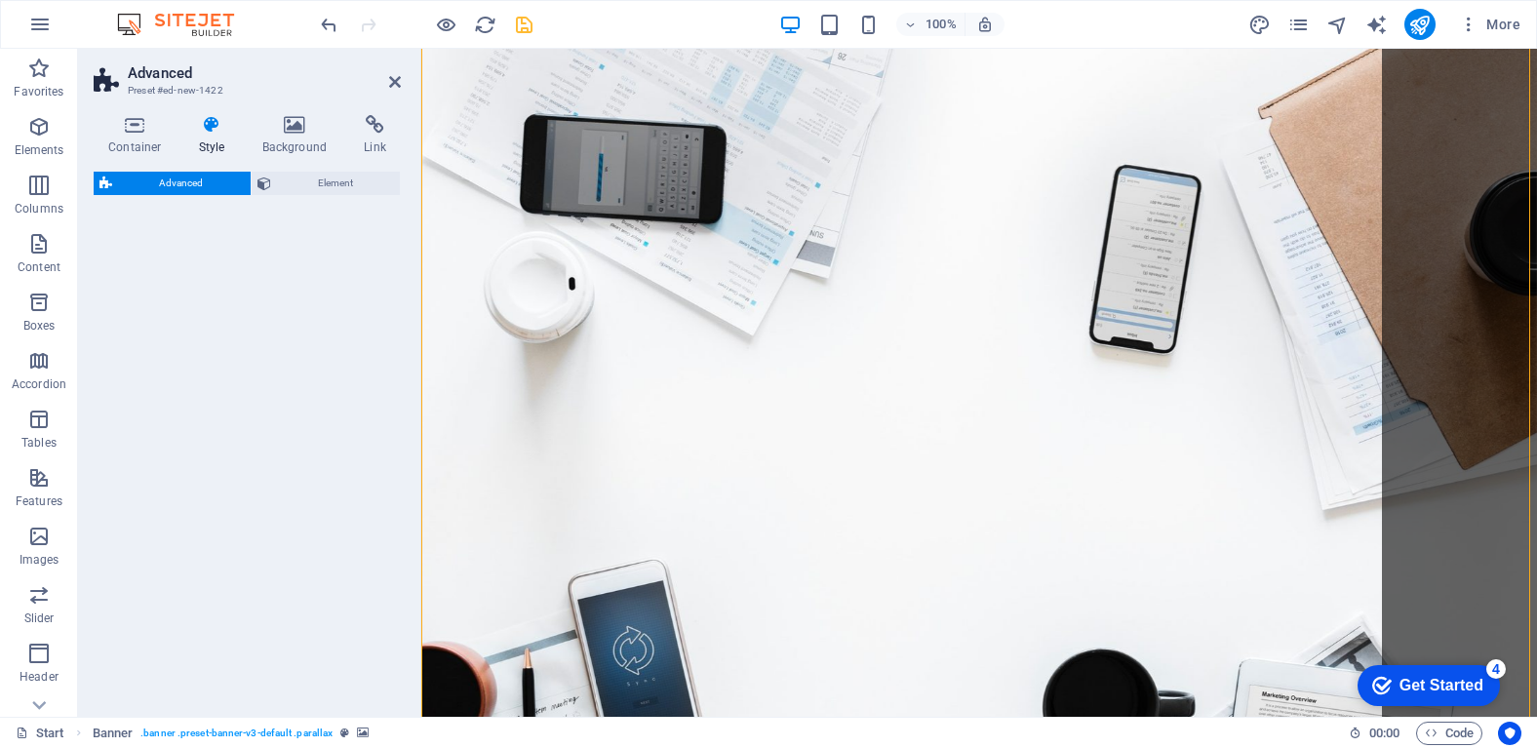
select select "%"
select select "rem"
select select "px"
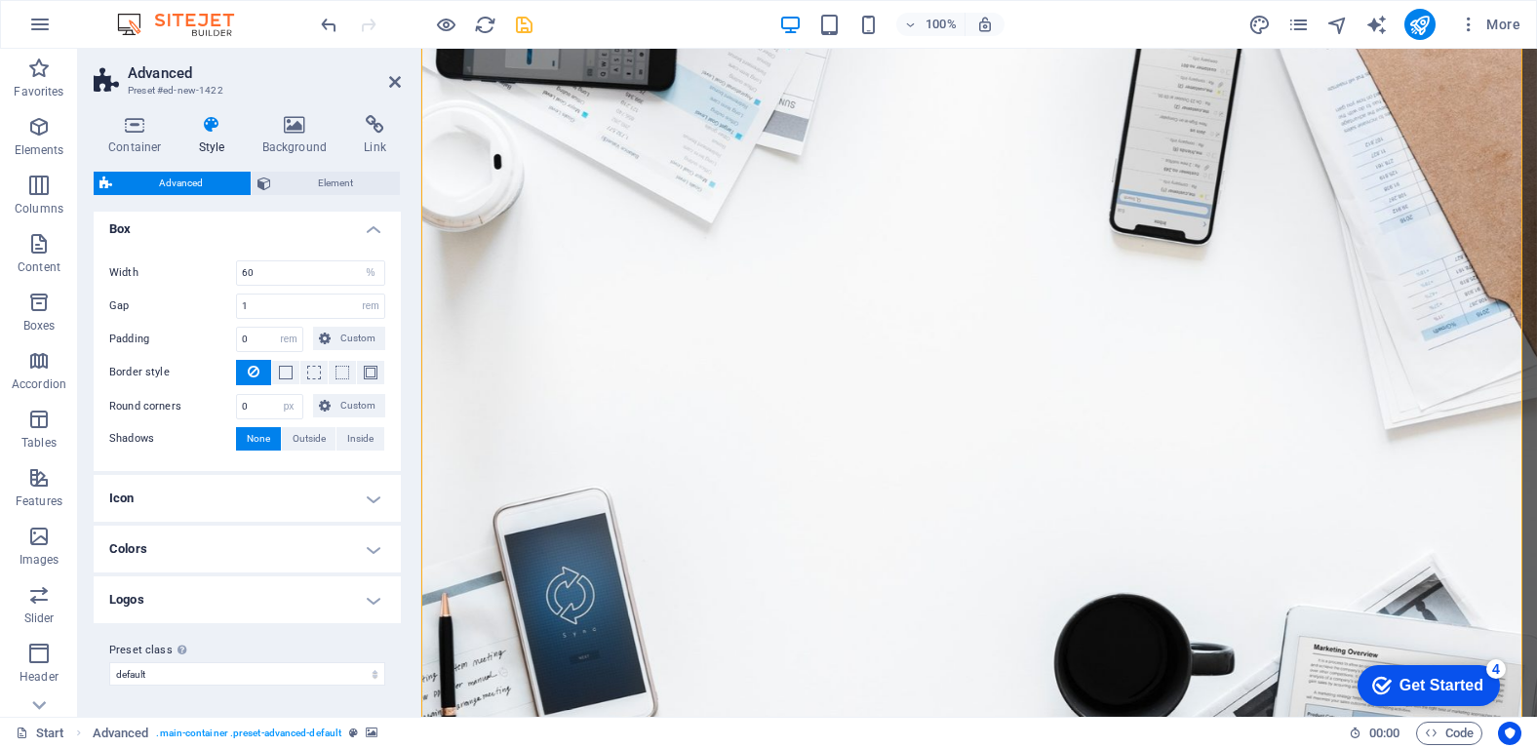
scroll to position [0, 0]
click at [281, 180] on span "Element" at bounding box center [336, 183] width 118 height 23
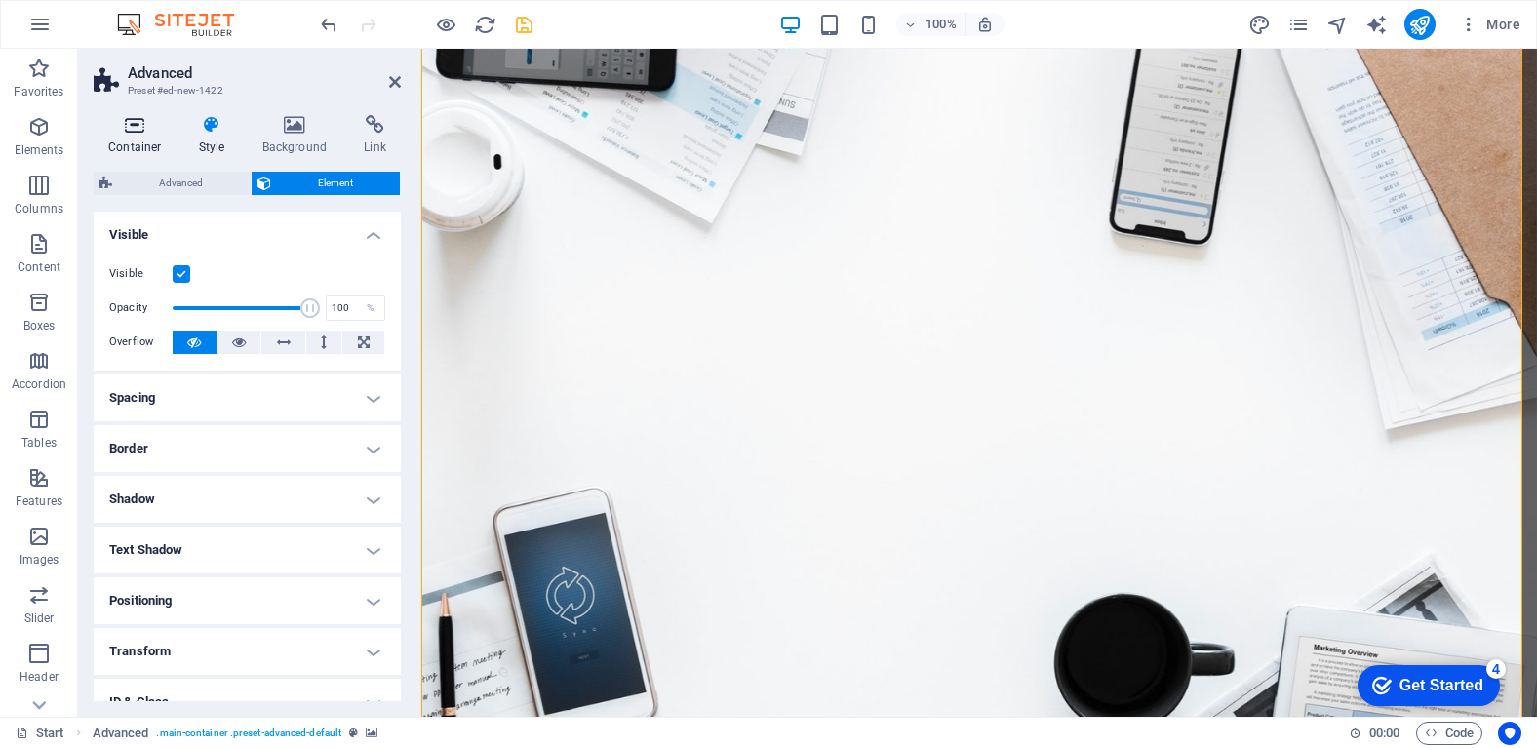
click at [121, 138] on h4 "Container" at bounding box center [139, 135] width 91 height 41
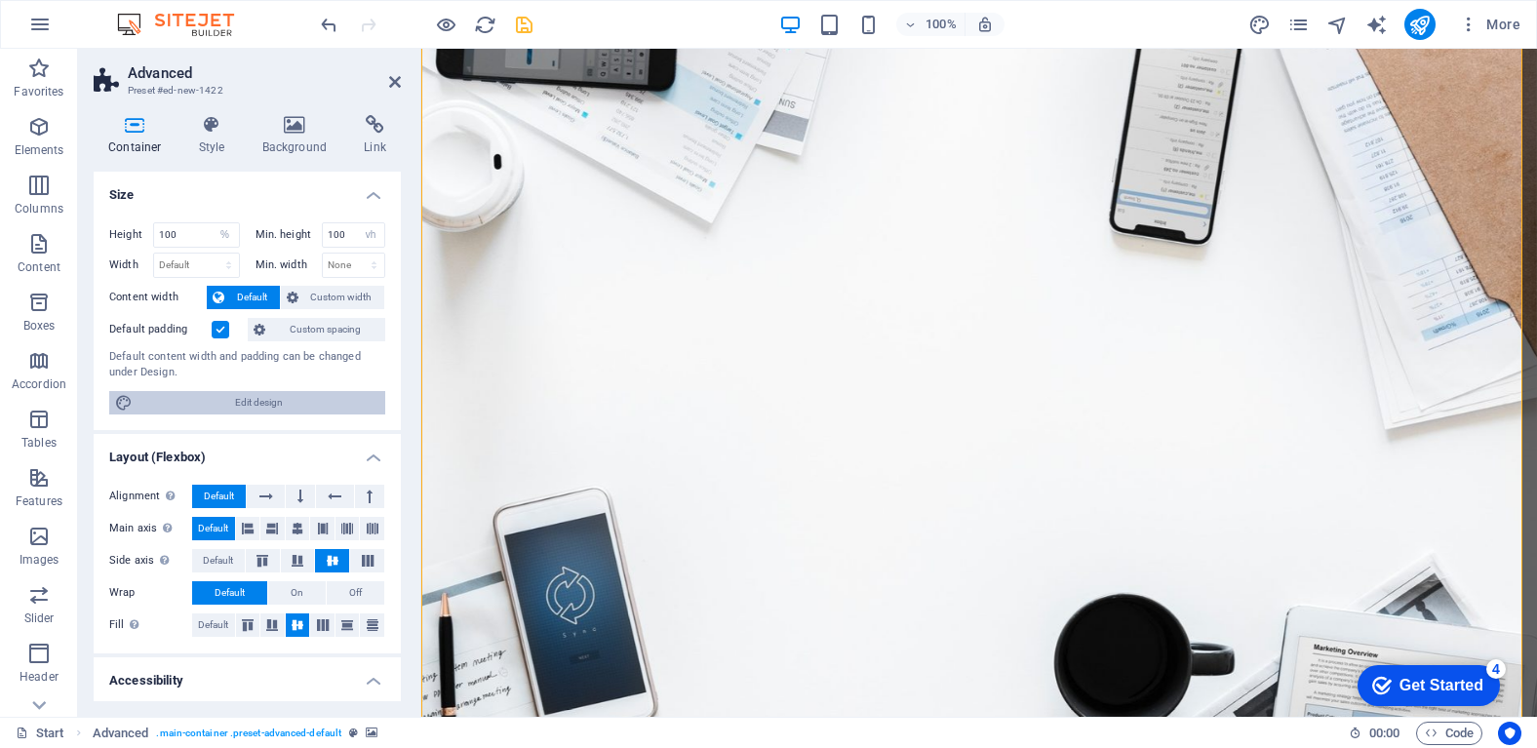
click at [256, 405] on span "Edit design" at bounding box center [258, 402] width 241 height 23
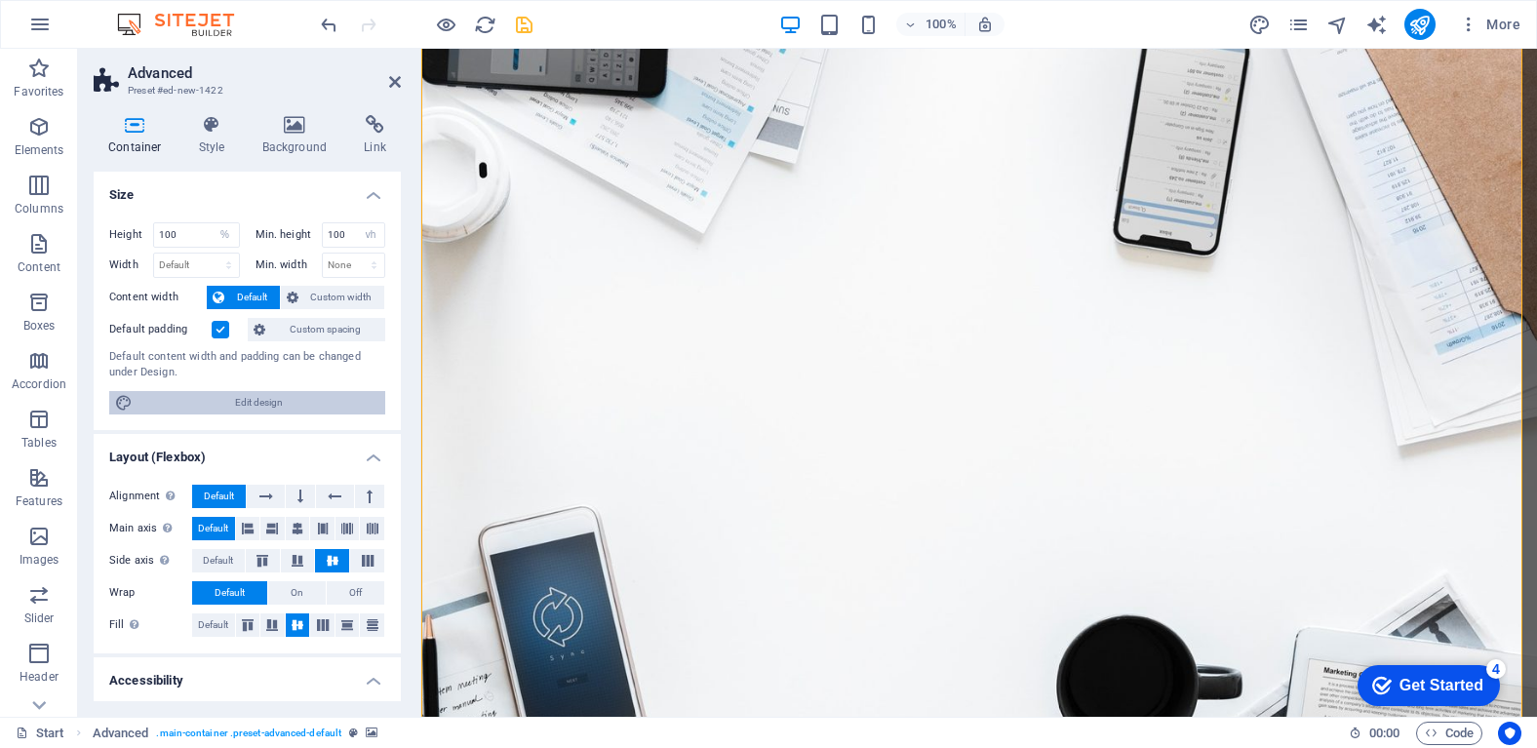
select select "rem"
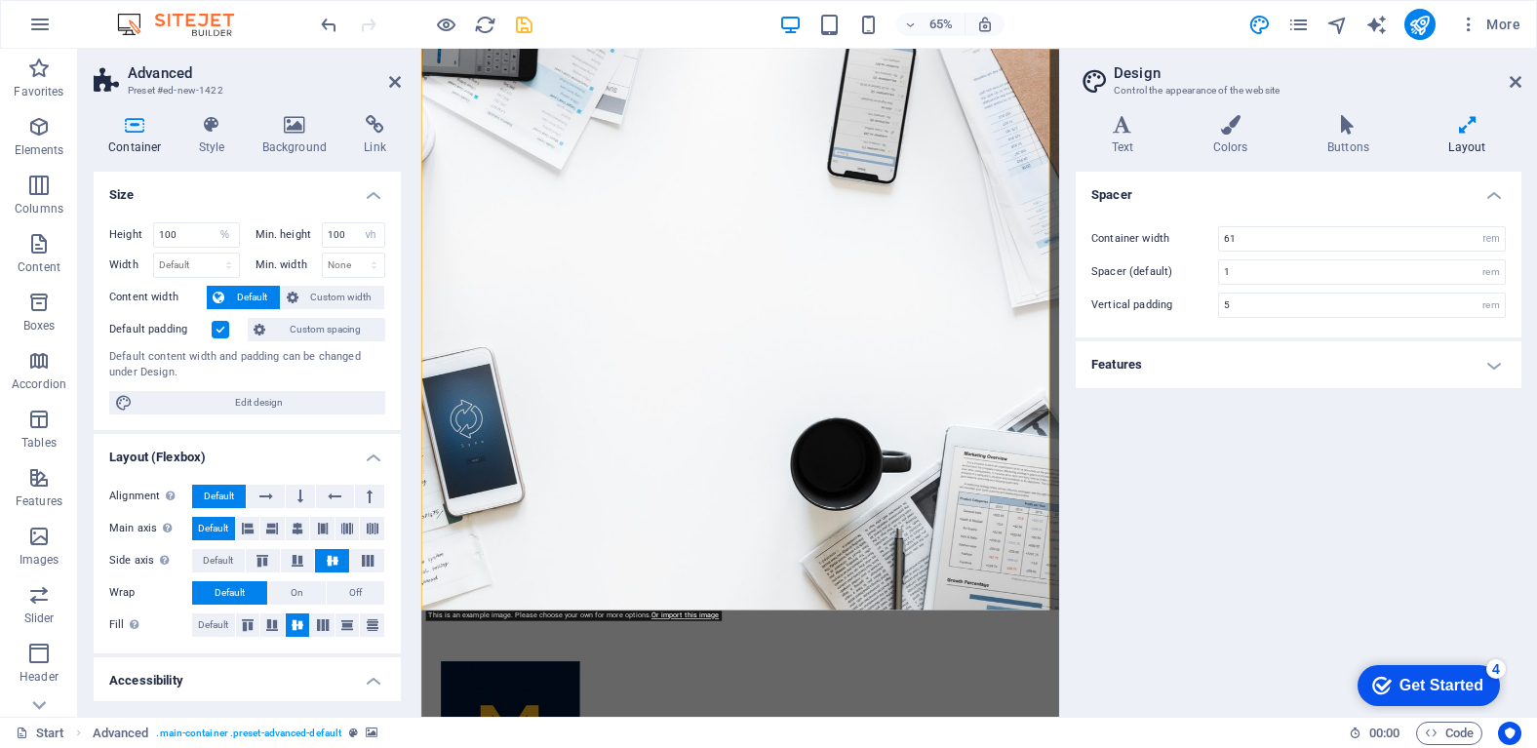
click at [1463, 135] on h4 "Layout" at bounding box center [1467, 135] width 108 height 41
click at [1438, 378] on h4 "Features" at bounding box center [1299, 364] width 446 height 47
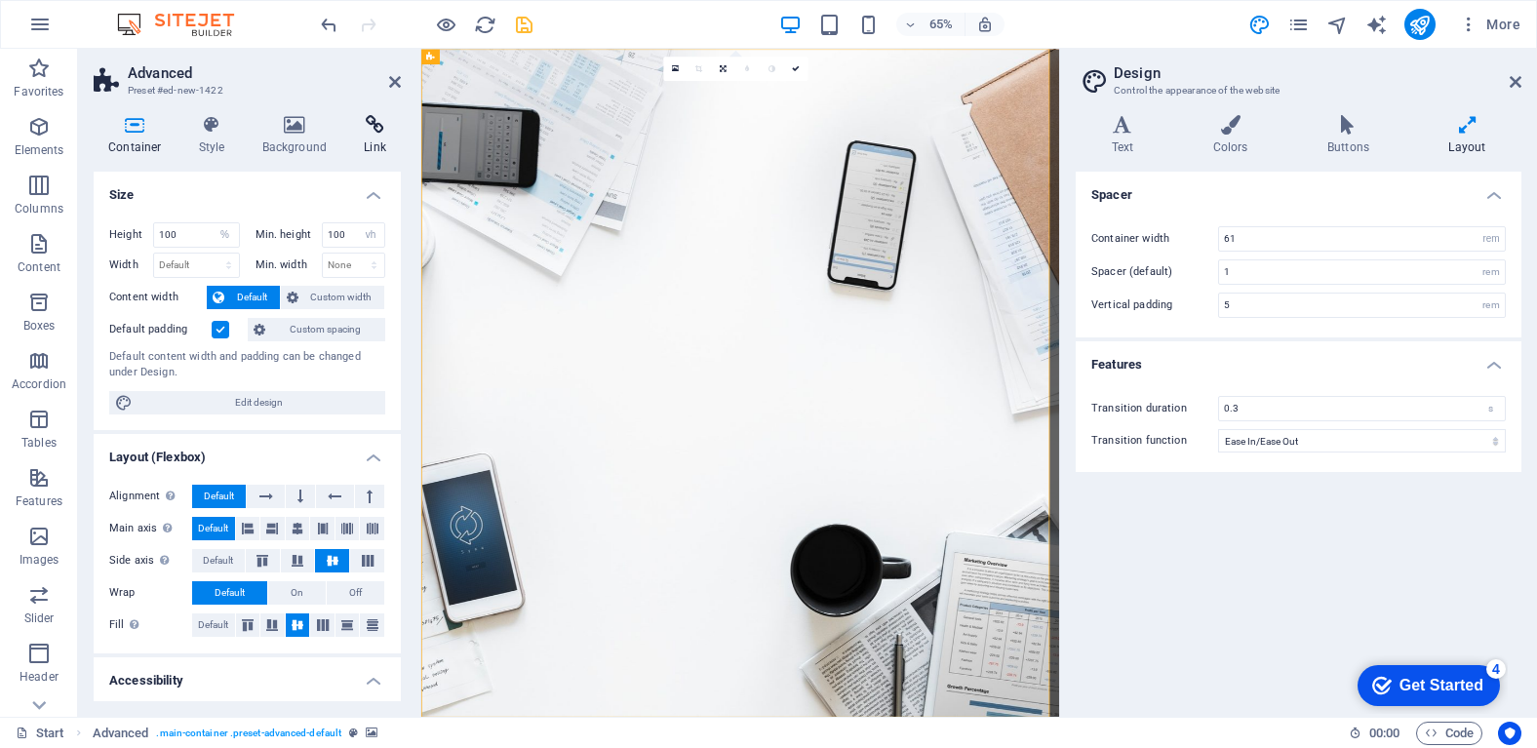
click at [378, 127] on icon at bounding box center [375, 125] width 52 height 20
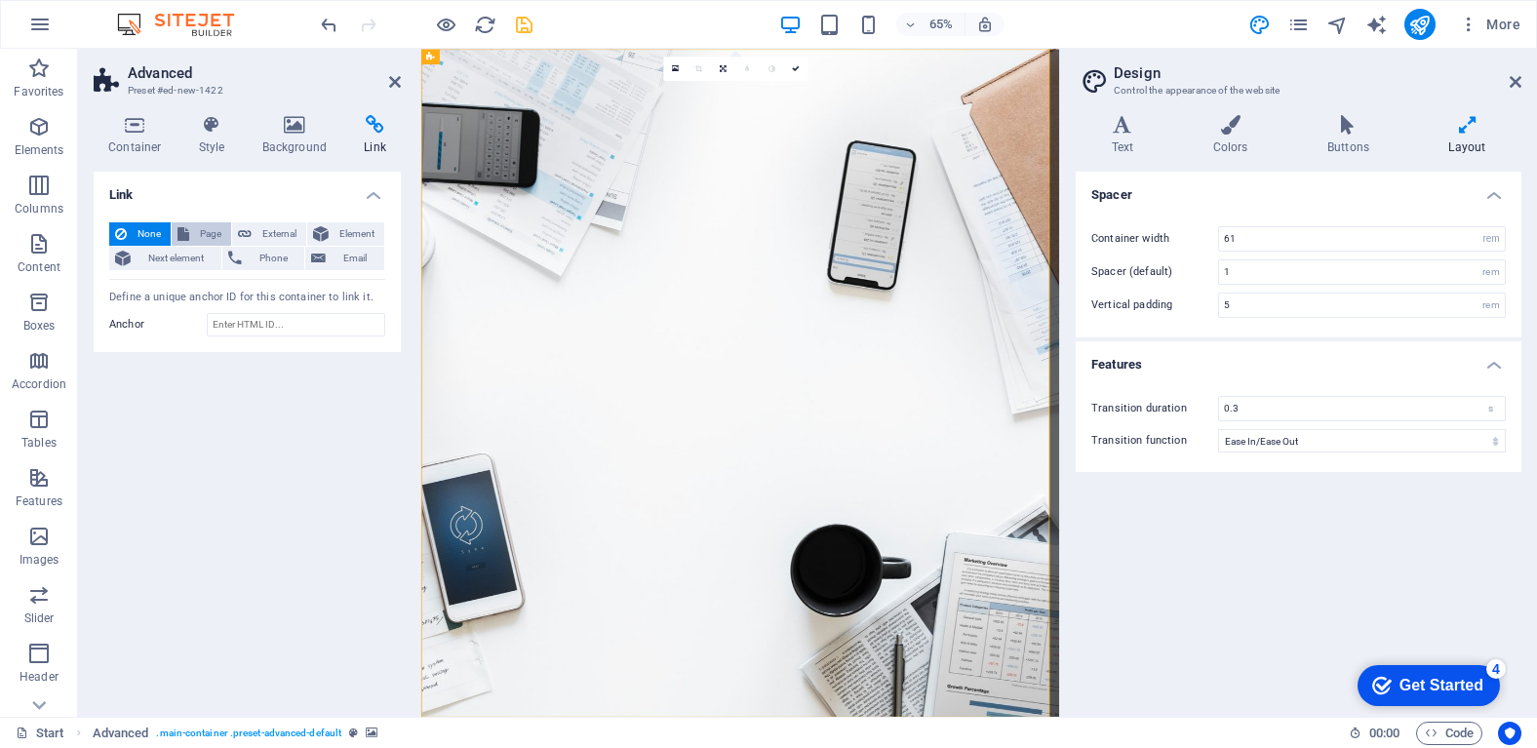
click at [205, 229] on span "Page" at bounding box center [210, 233] width 30 height 23
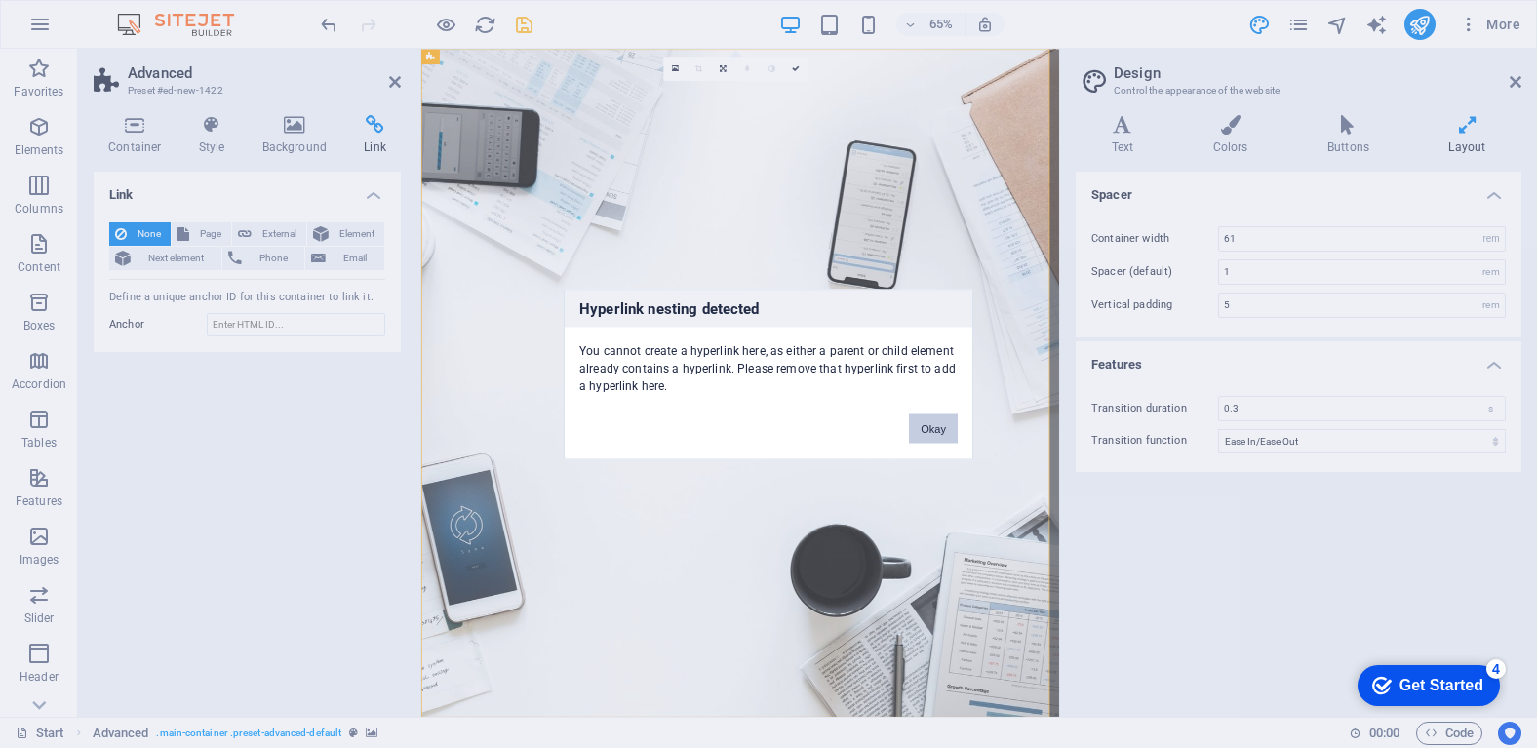
click at [916, 423] on button "Okay" at bounding box center [933, 427] width 49 height 29
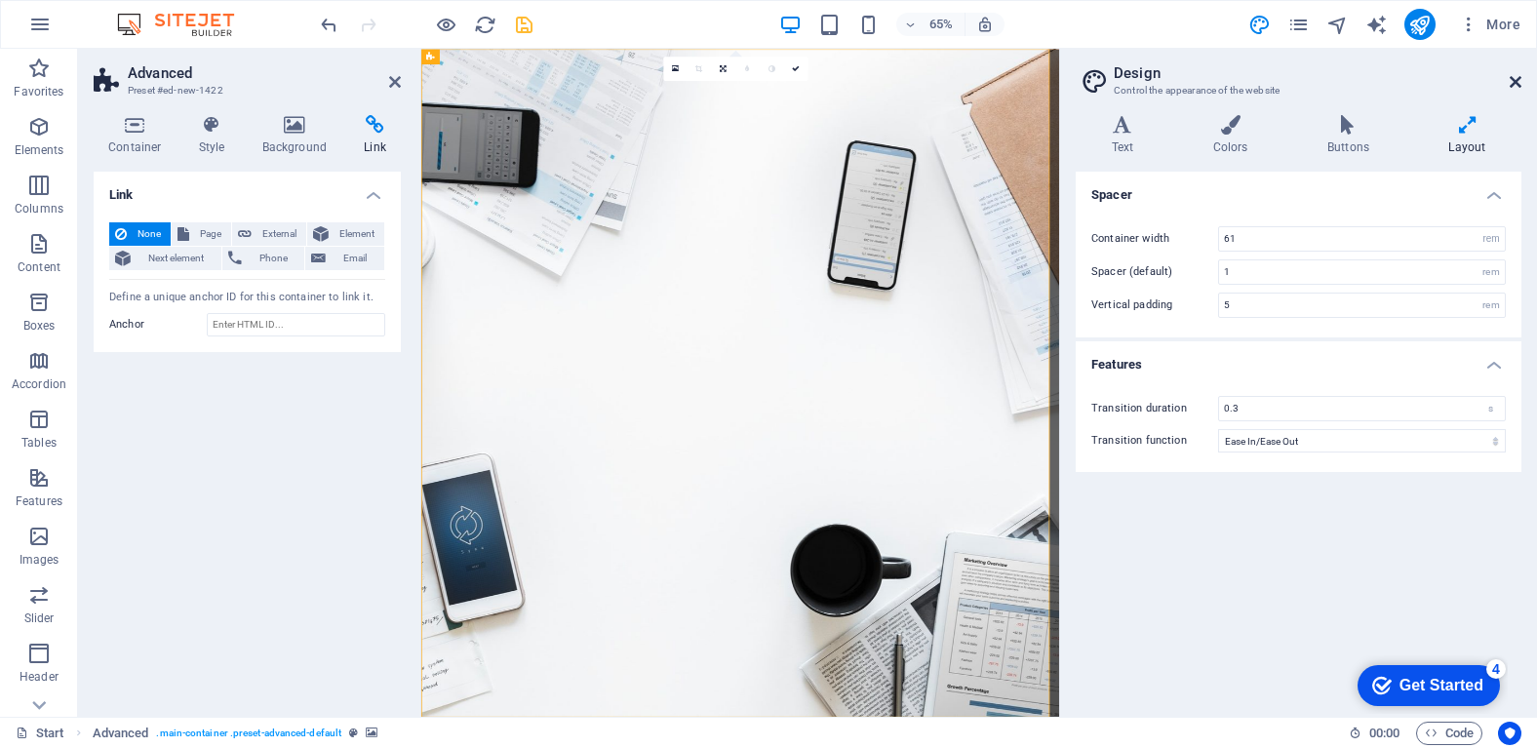
click at [1509, 82] on icon at bounding box center [1515, 82] width 12 height 16
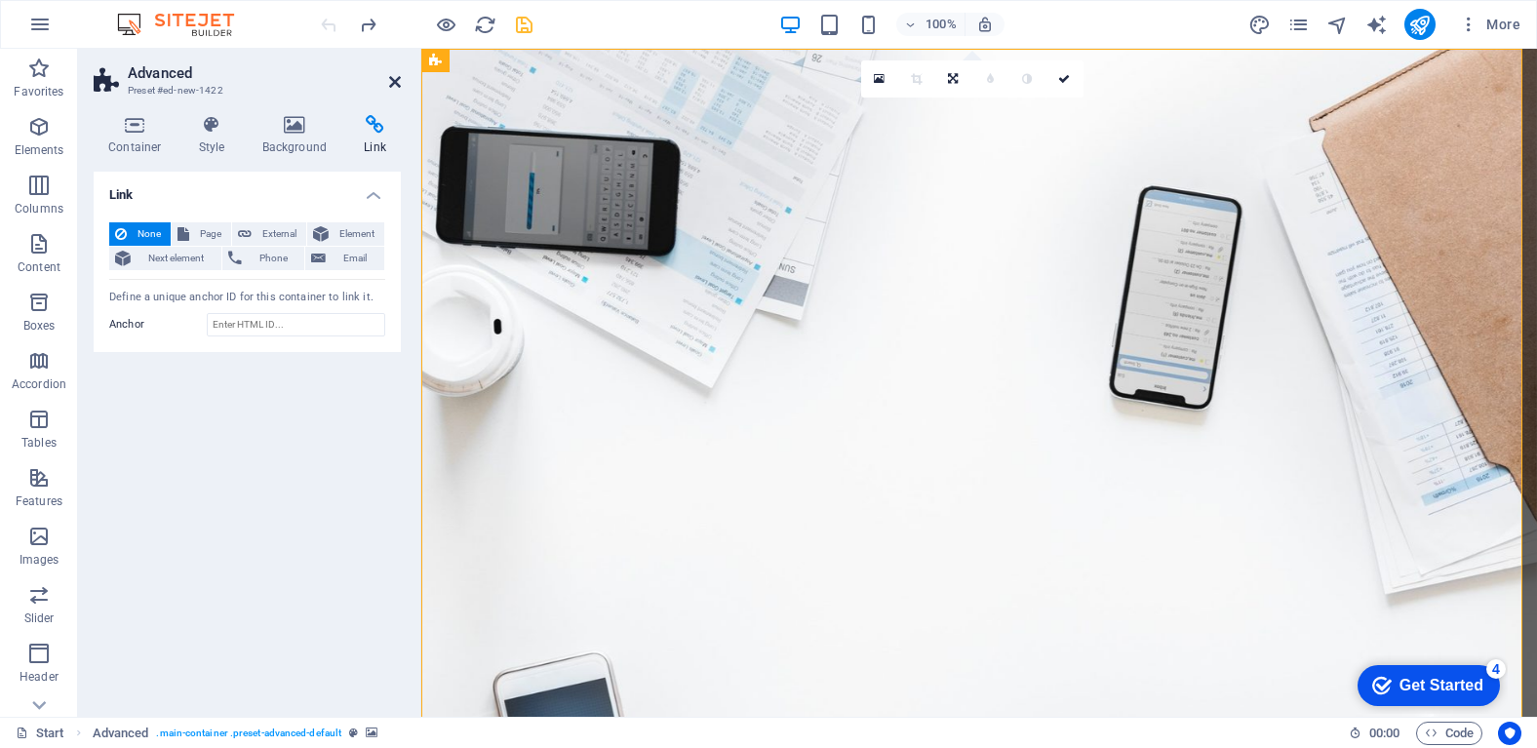
click at [393, 86] on icon at bounding box center [395, 82] width 12 height 16
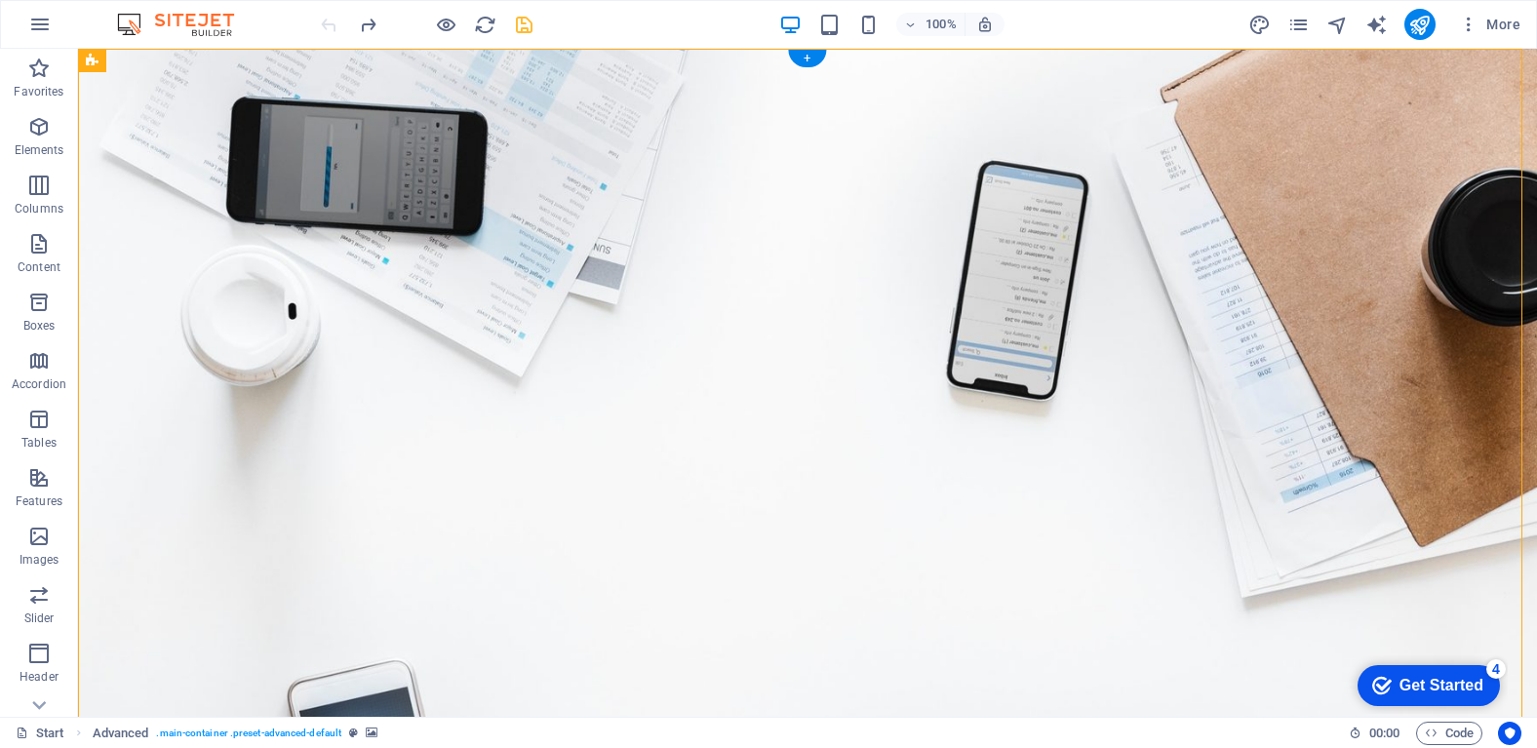
click at [1320, 110] on figure at bounding box center [807, 548] width 1459 height 998
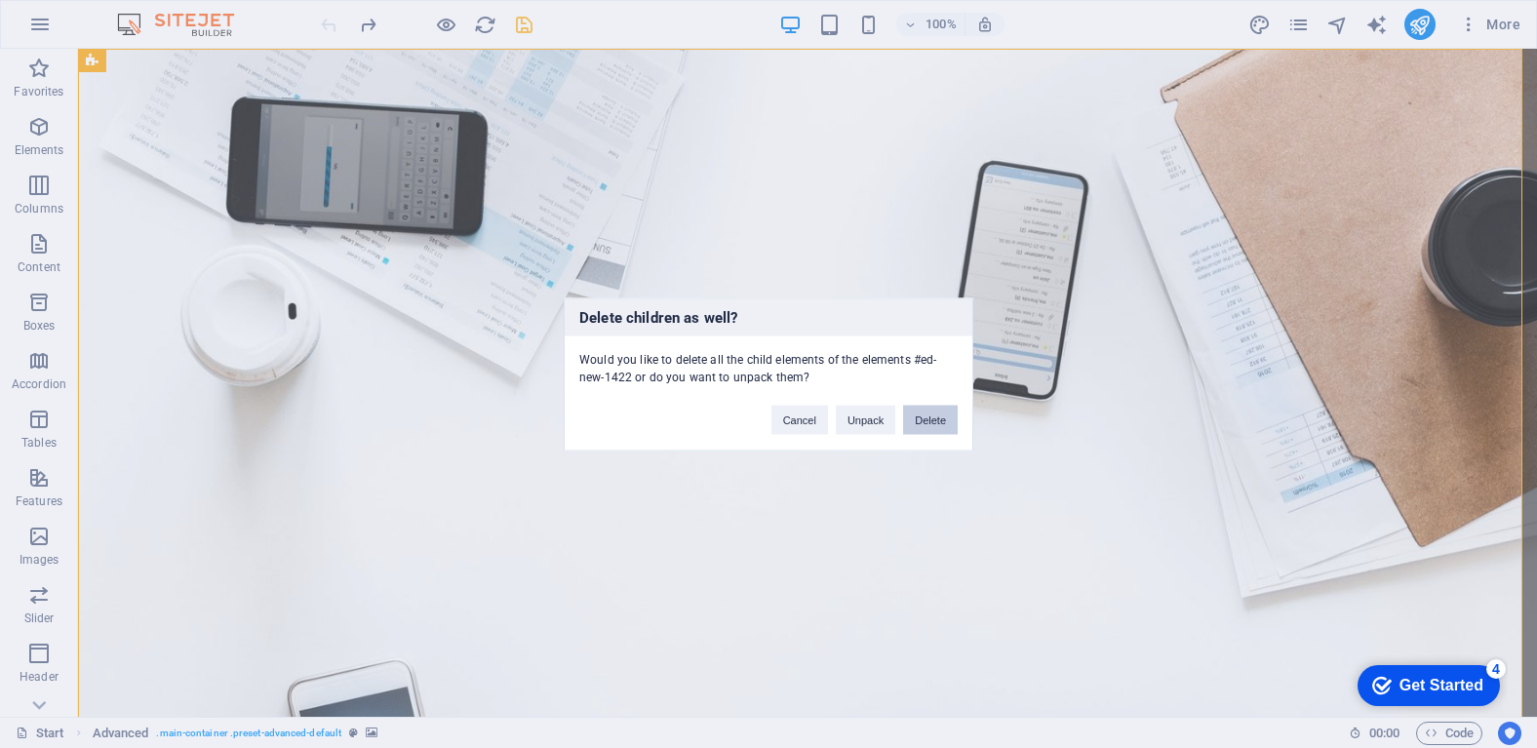
click at [940, 410] on button "Delete" at bounding box center [930, 419] width 55 height 29
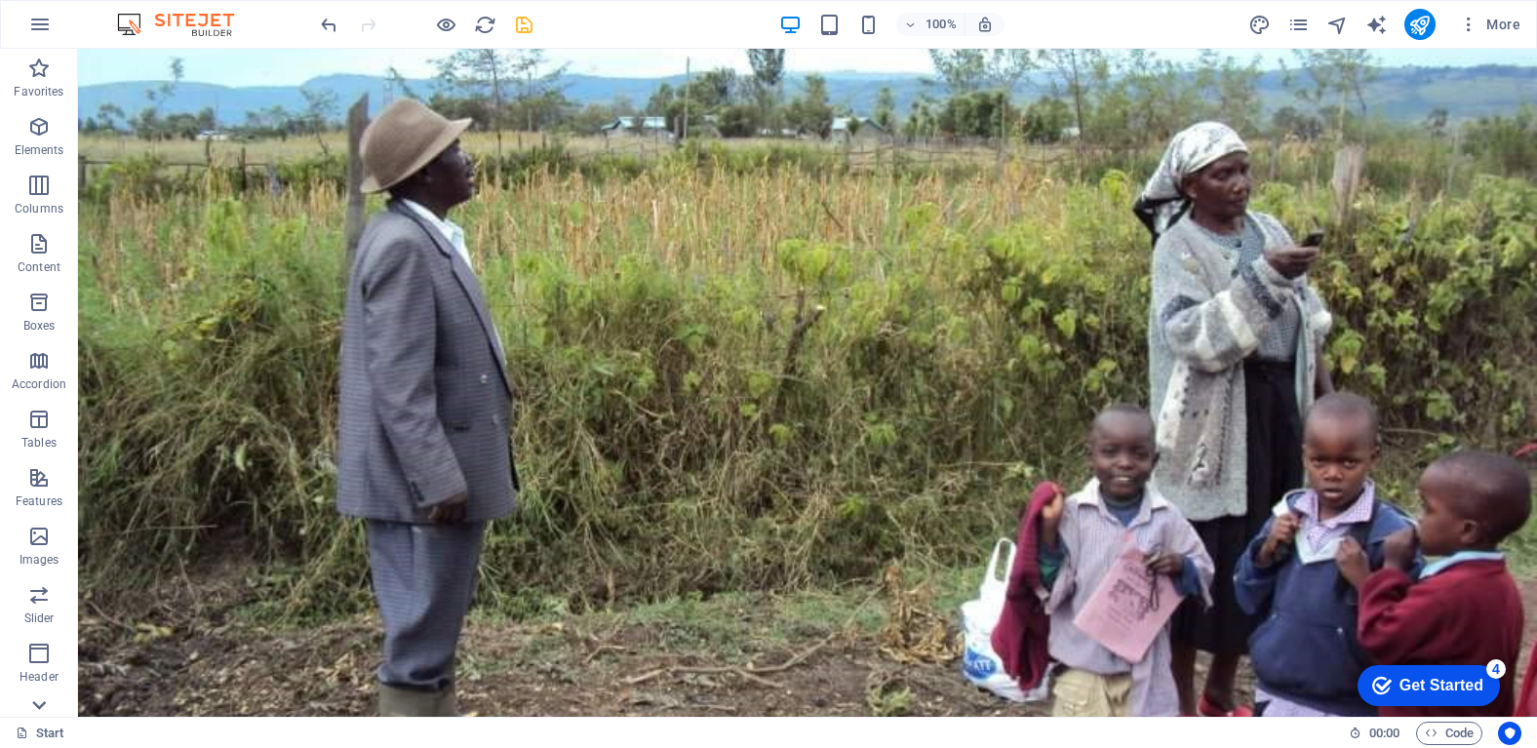
click at [43, 74] on icon at bounding box center [38, 60] width 27 height 27
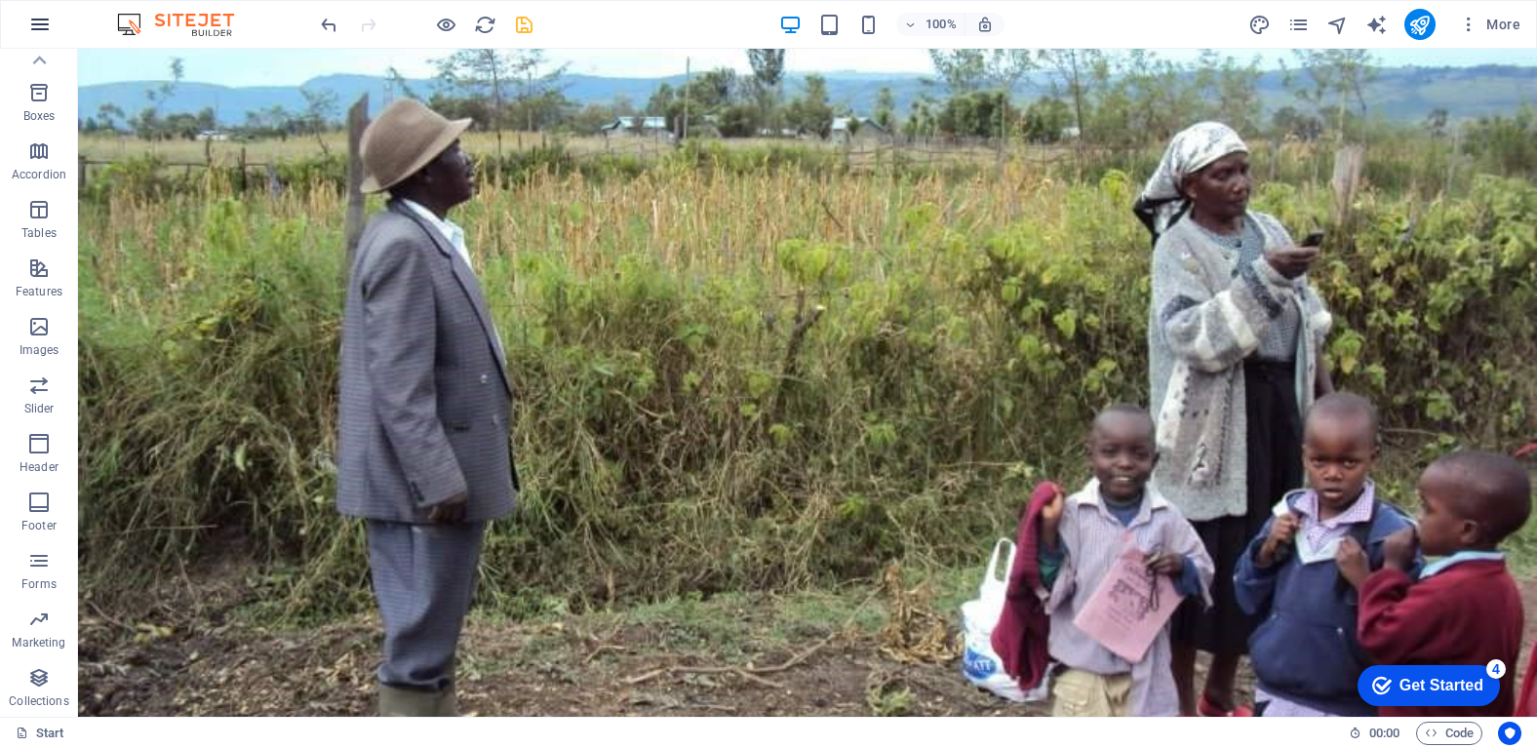
click at [49, 19] on icon "button" at bounding box center [39, 24] width 23 height 23
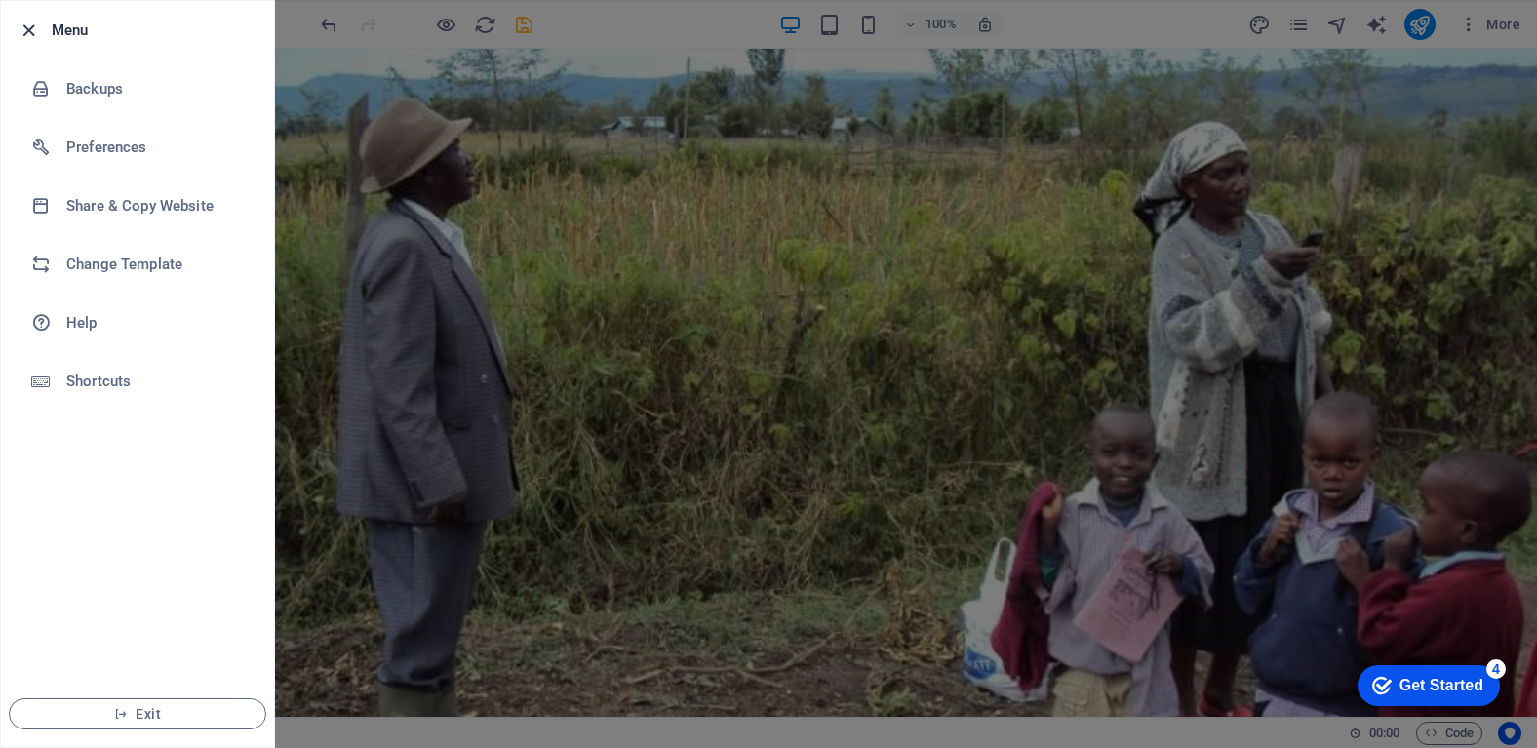
click at [22, 33] on icon "button" at bounding box center [29, 31] width 22 height 22
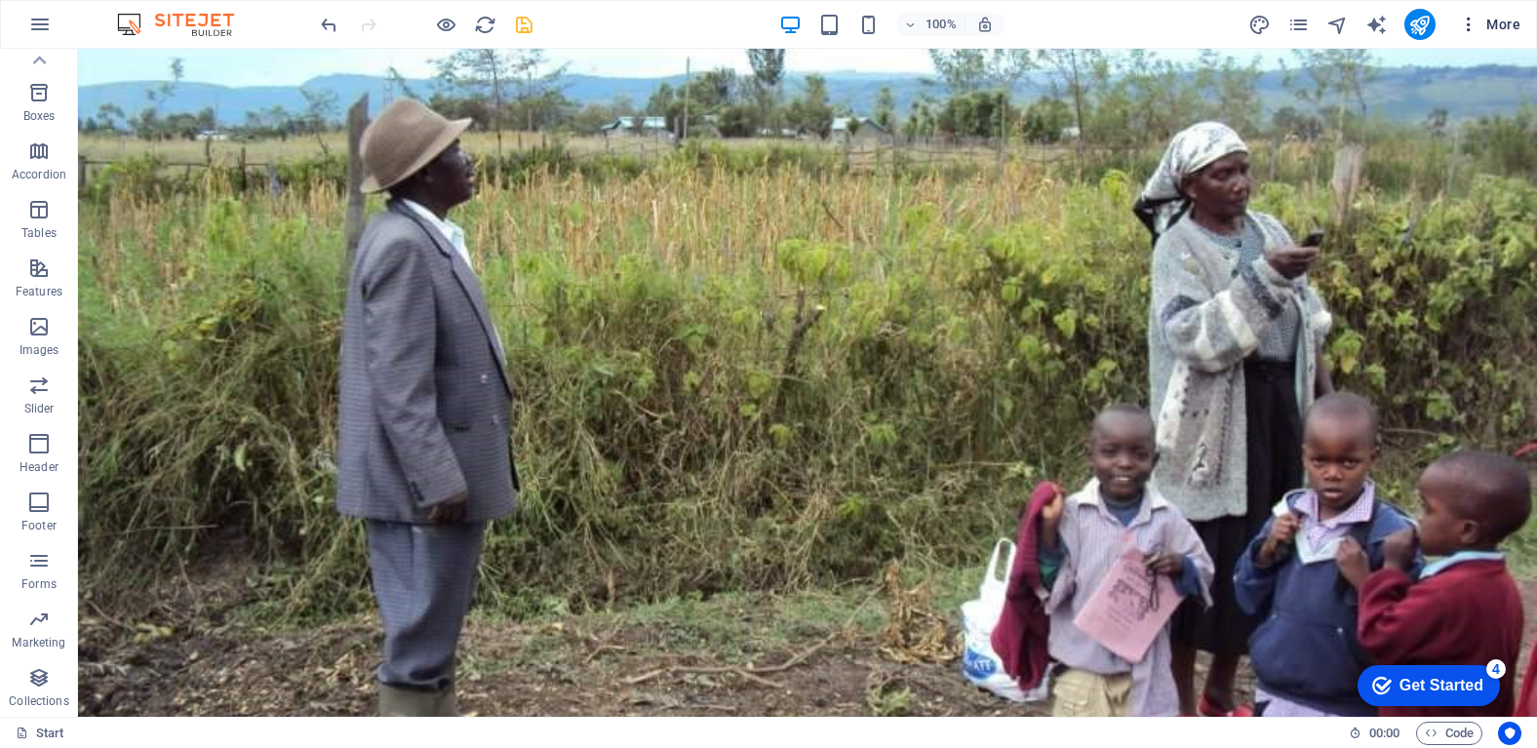
click at [1468, 25] on icon "button" at bounding box center [1469, 25] width 20 height 20
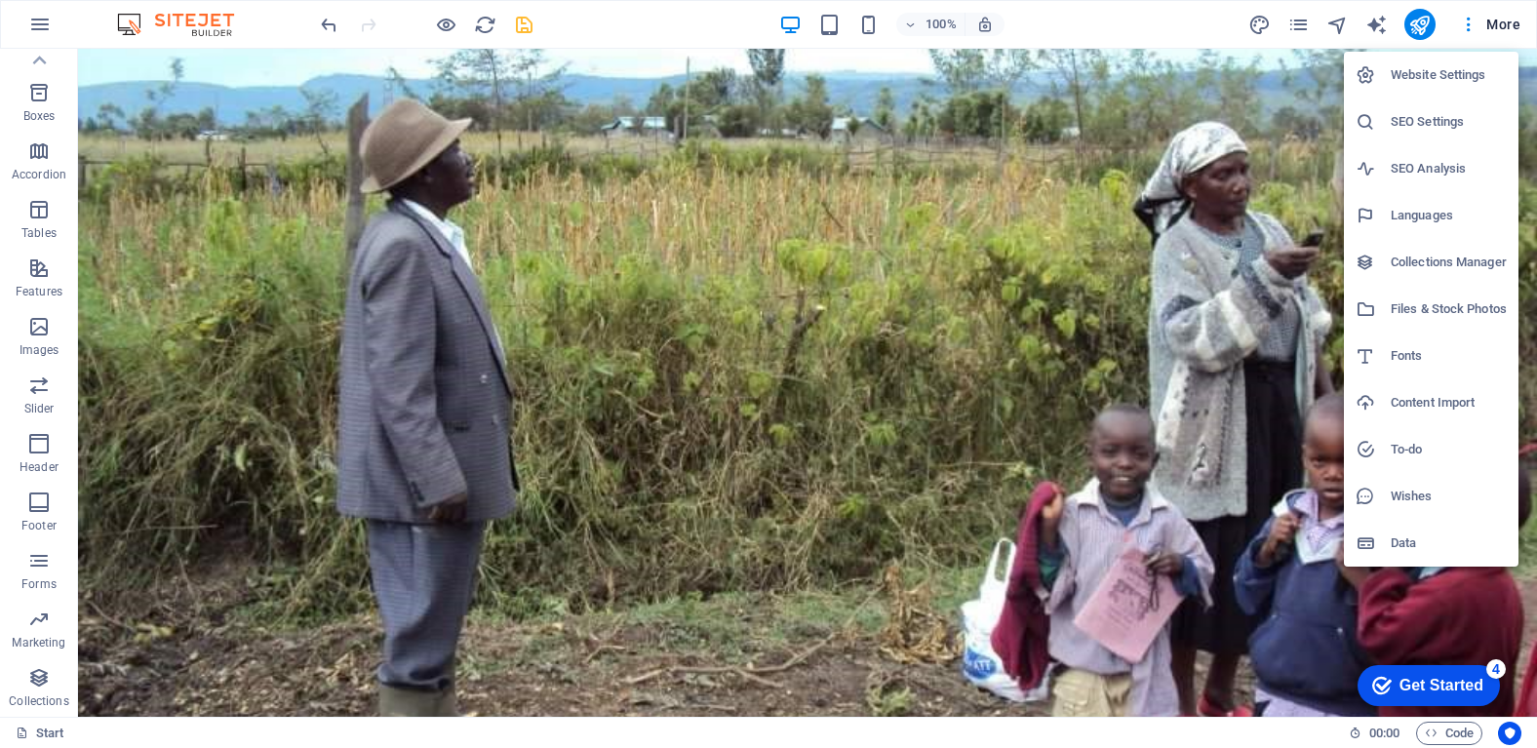
click at [1503, 20] on div at bounding box center [768, 374] width 1537 height 748
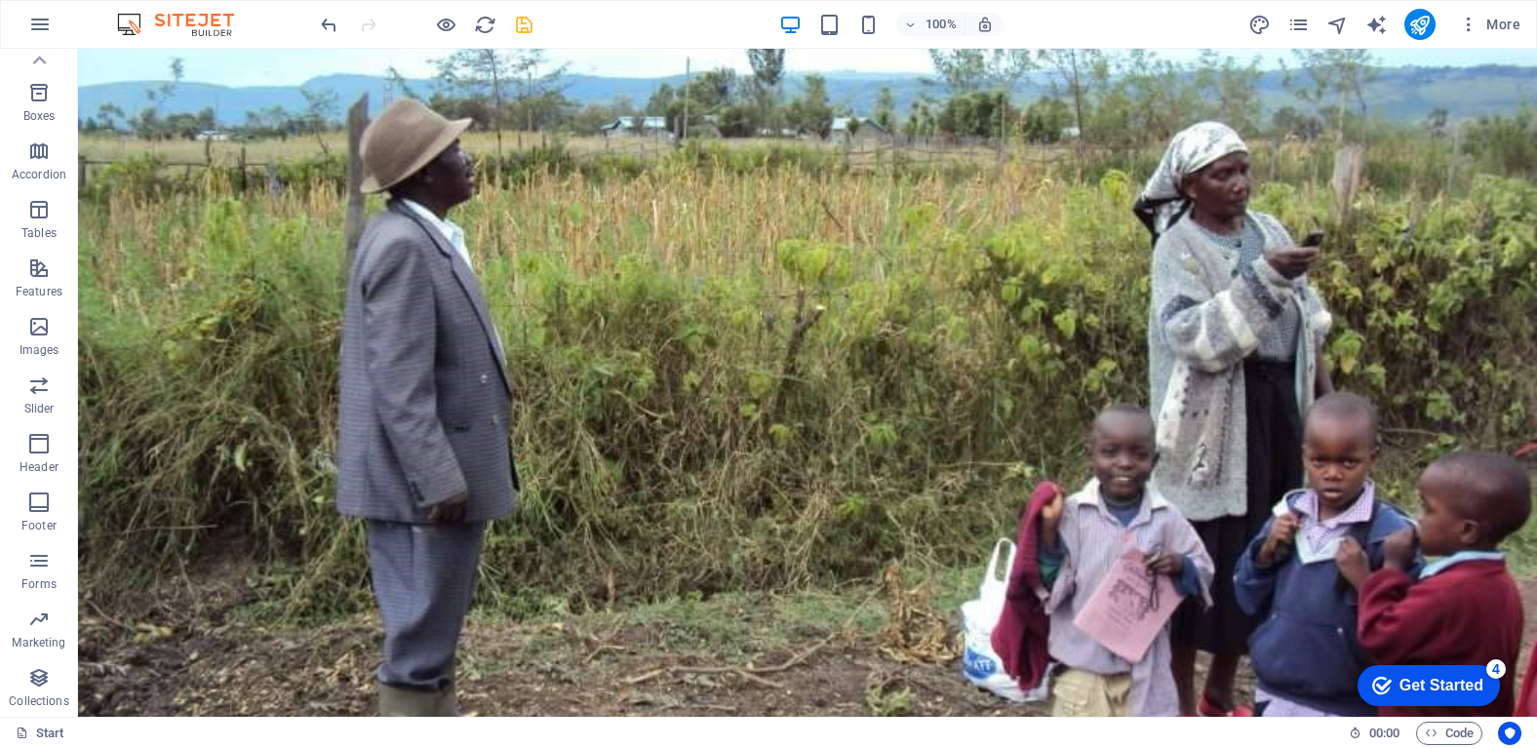
click at [1503, 20] on span "More" at bounding box center [1489, 25] width 61 height 20
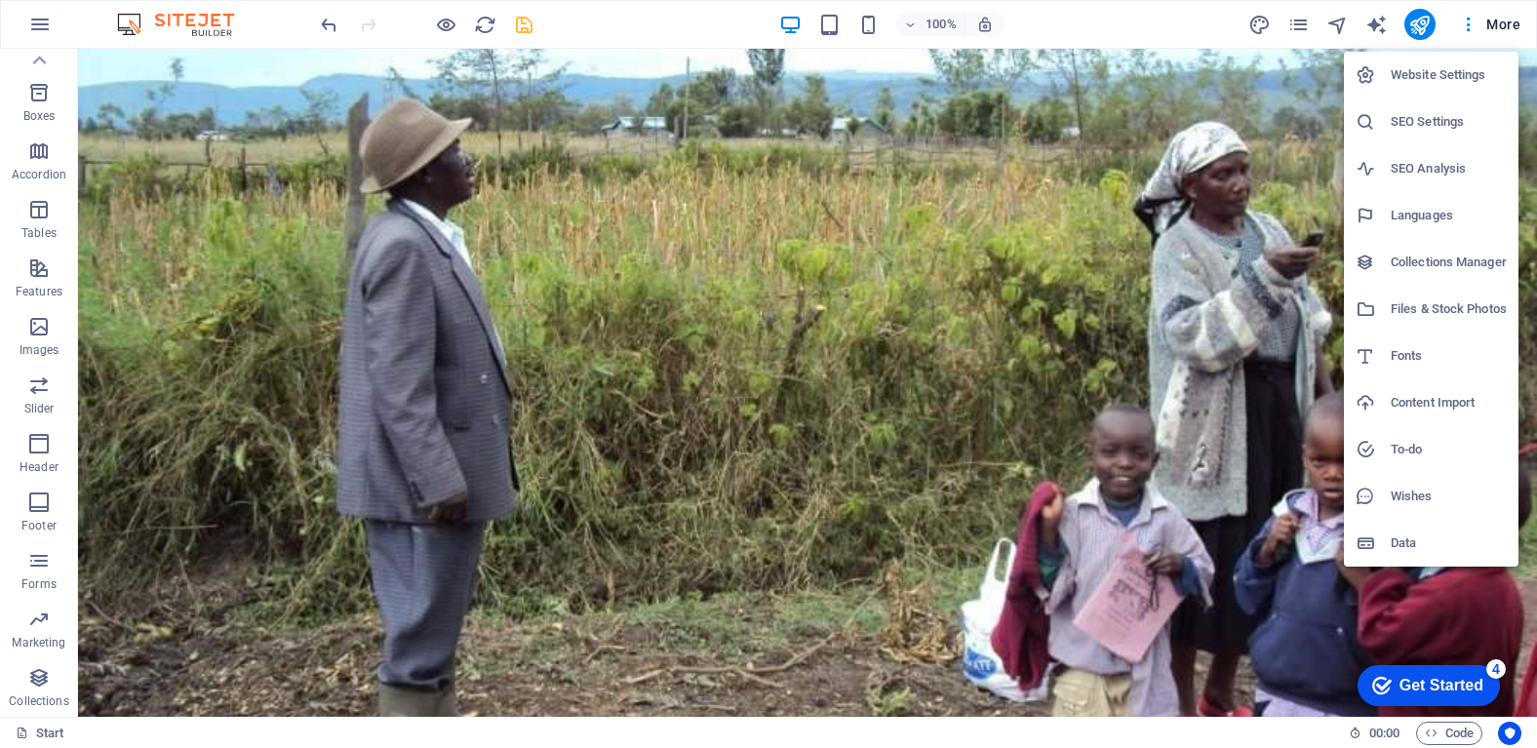
click at [1410, 72] on h6 "Website Settings" at bounding box center [1449, 74] width 116 height 23
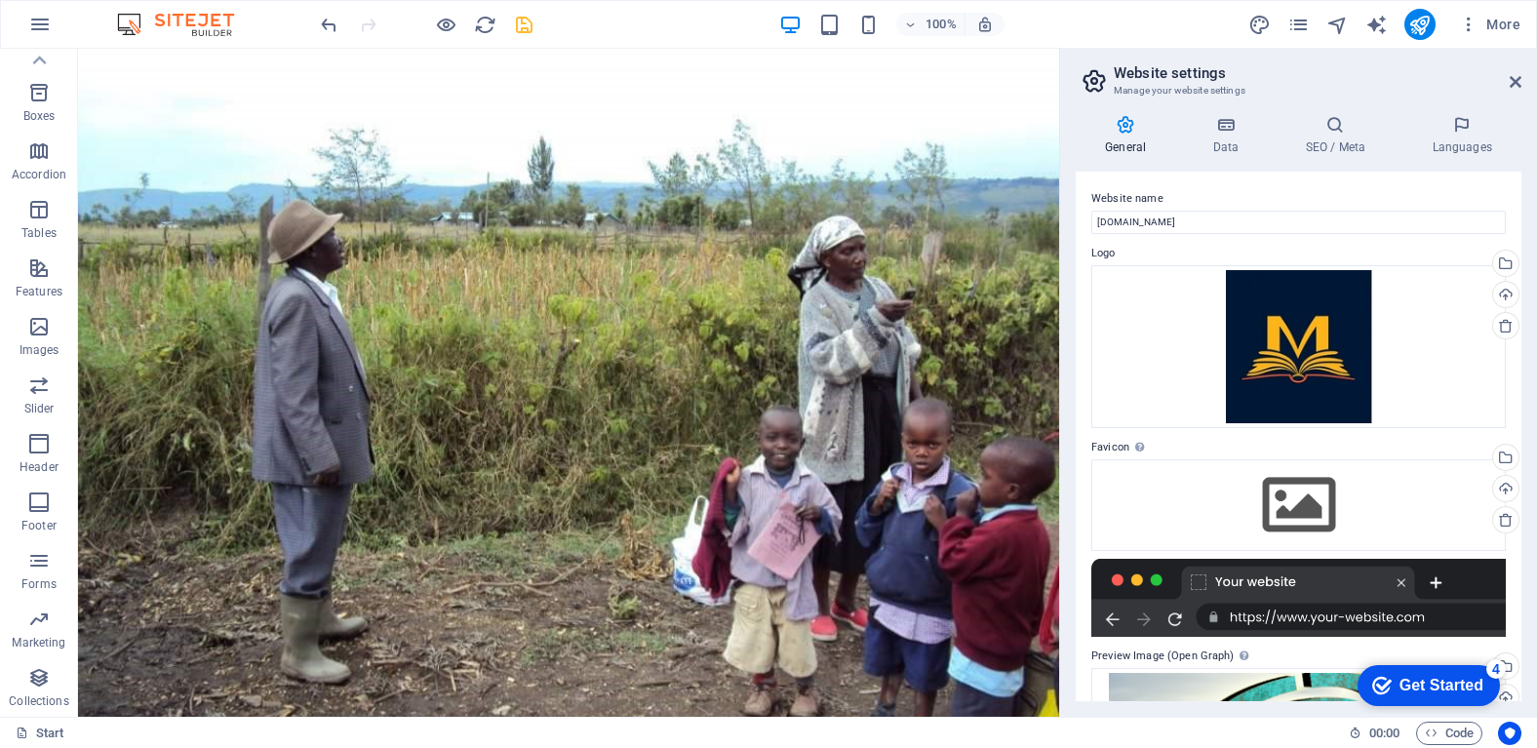
drag, startPoint x: 1522, startPoint y: 199, endPoint x: 1519, endPoint y: 214, distance: 14.9
click at [1519, 214] on div "General Data SEO / Meta Languages Website name mwalimujoseph.org Logo Drag file…" at bounding box center [1298, 407] width 477 height 617
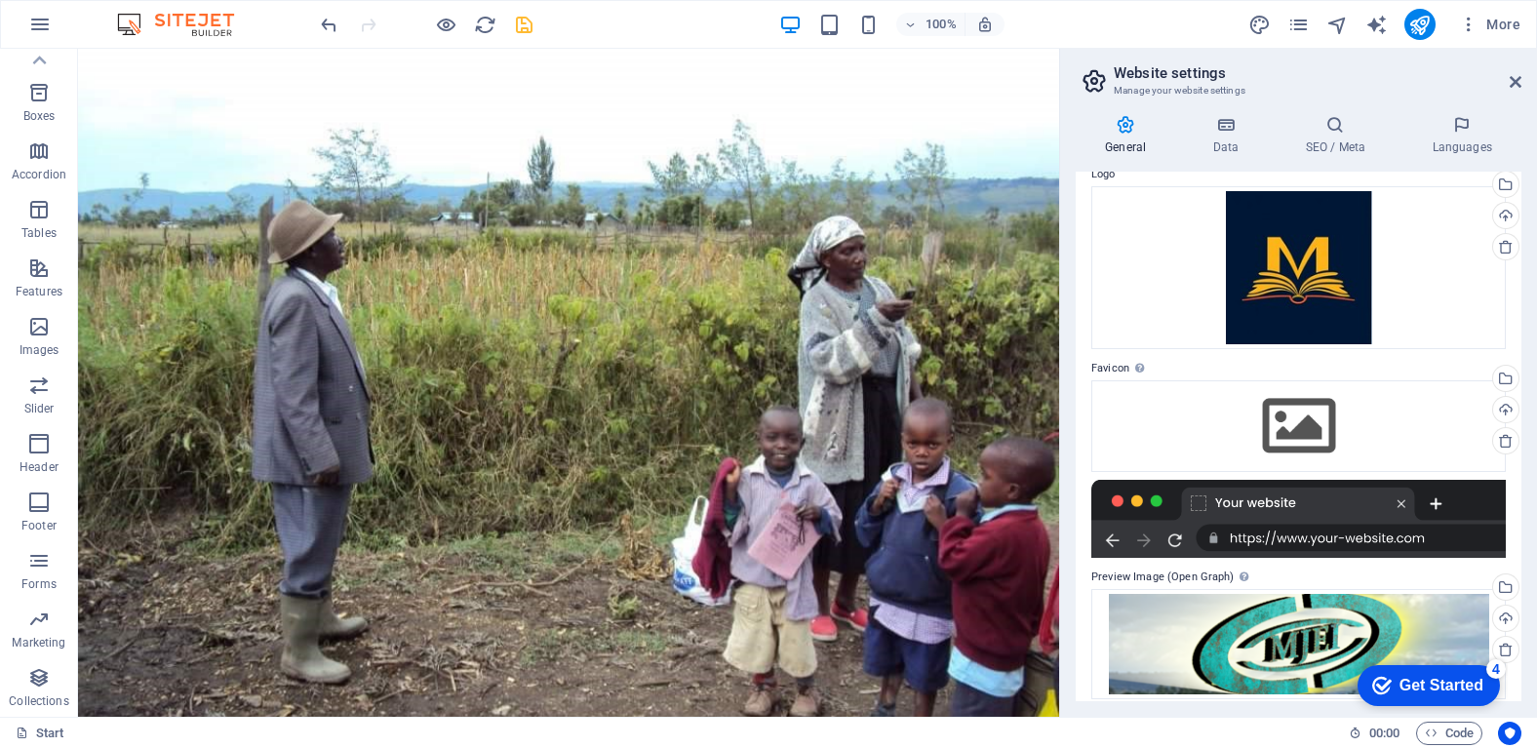
scroll to position [93, 0]
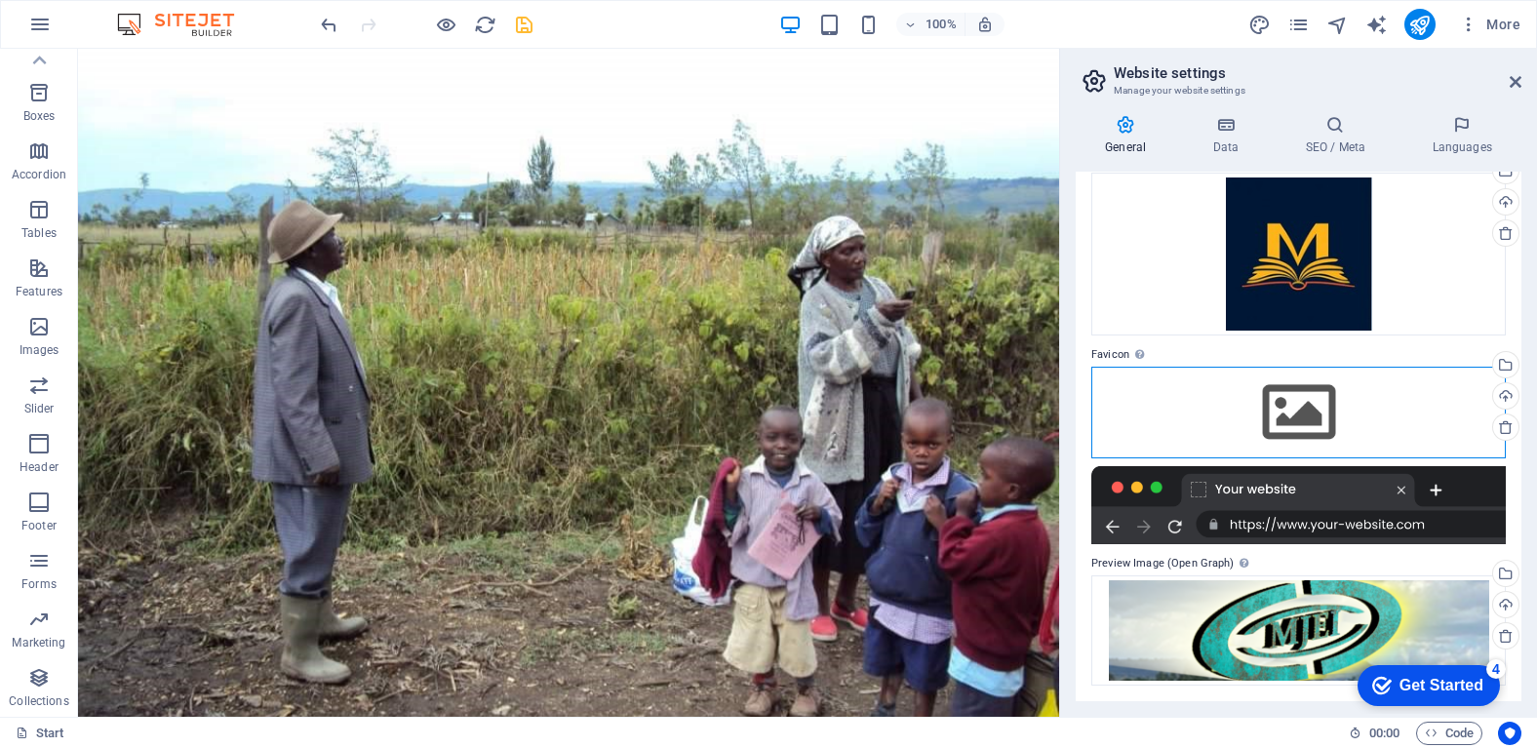
click at [1296, 410] on div "Drag files here, click to choose files or select files from Files or our free s…" at bounding box center [1298, 413] width 414 height 92
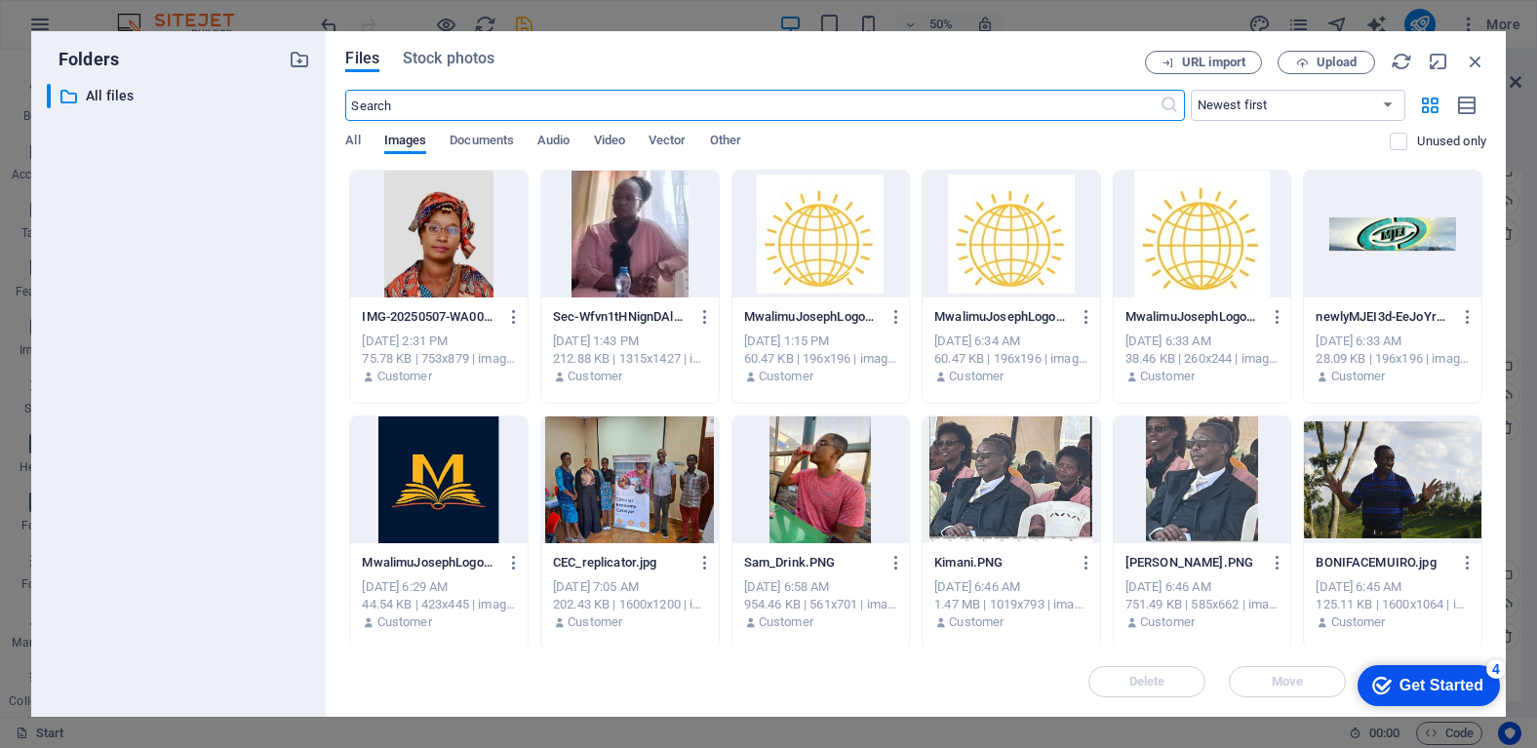
click at [343, 136] on div "Files Stock photos URL import Upload ​ Newest first Oldest first Name (A-Z) Nam…" at bounding box center [916, 374] width 1180 height 686
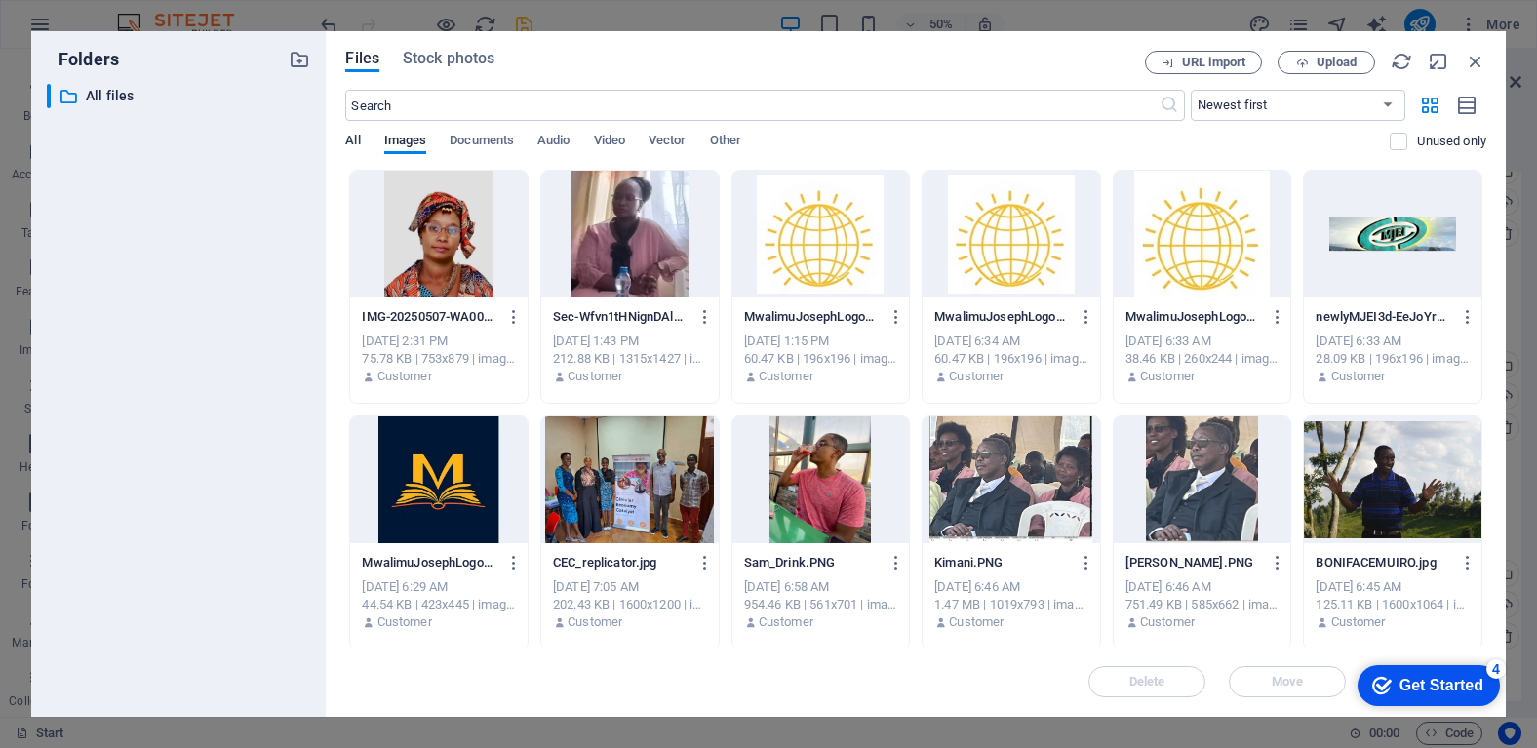
click at [349, 137] on span "All" at bounding box center [352, 142] width 15 height 27
click at [394, 140] on span "Images" at bounding box center [405, 142] width 43 height 27
click at [461, 141] on span "Documents" at bounding box center [482, 142] width 64 height 27
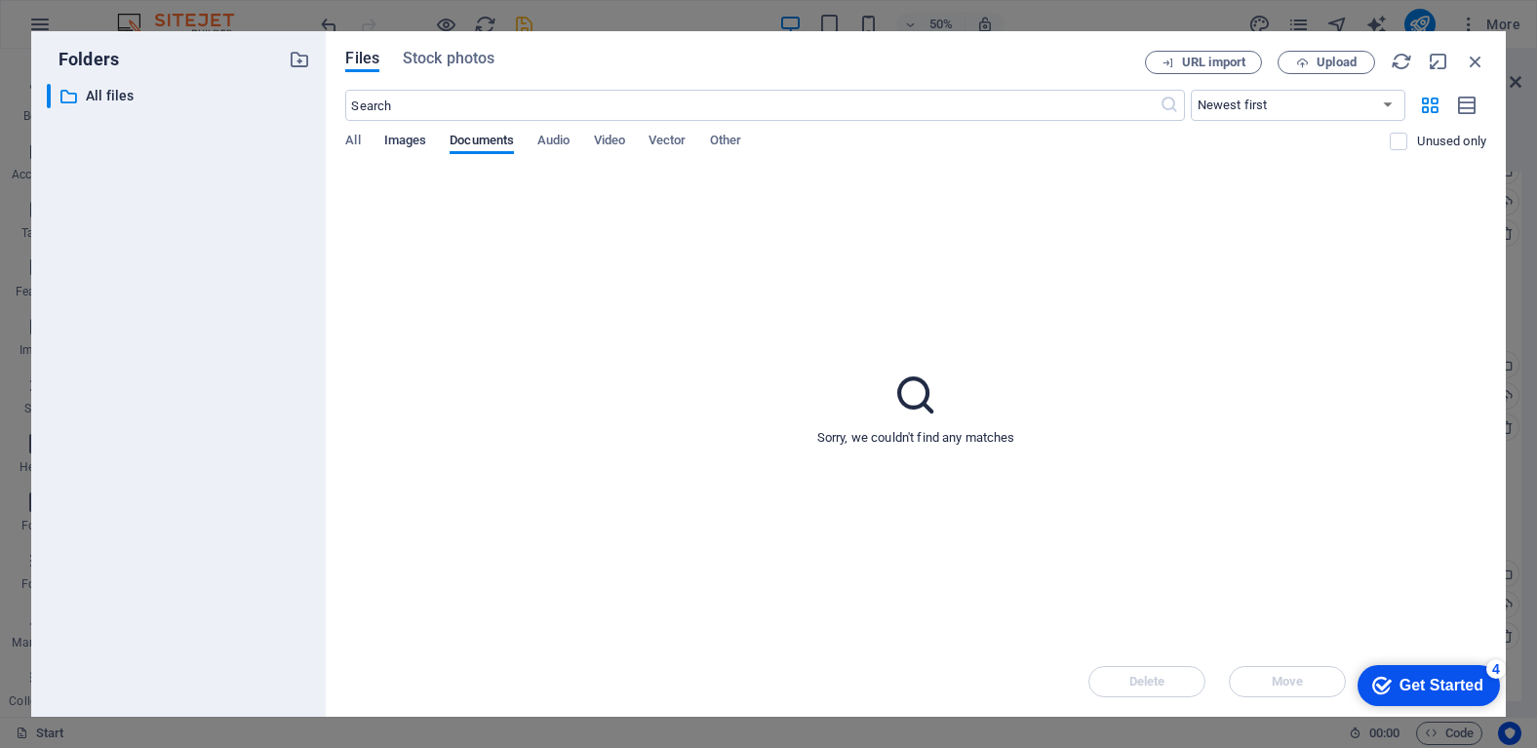
click at [415, 139] on span "Images" at bounding box center [405, 142] width 43 height 27
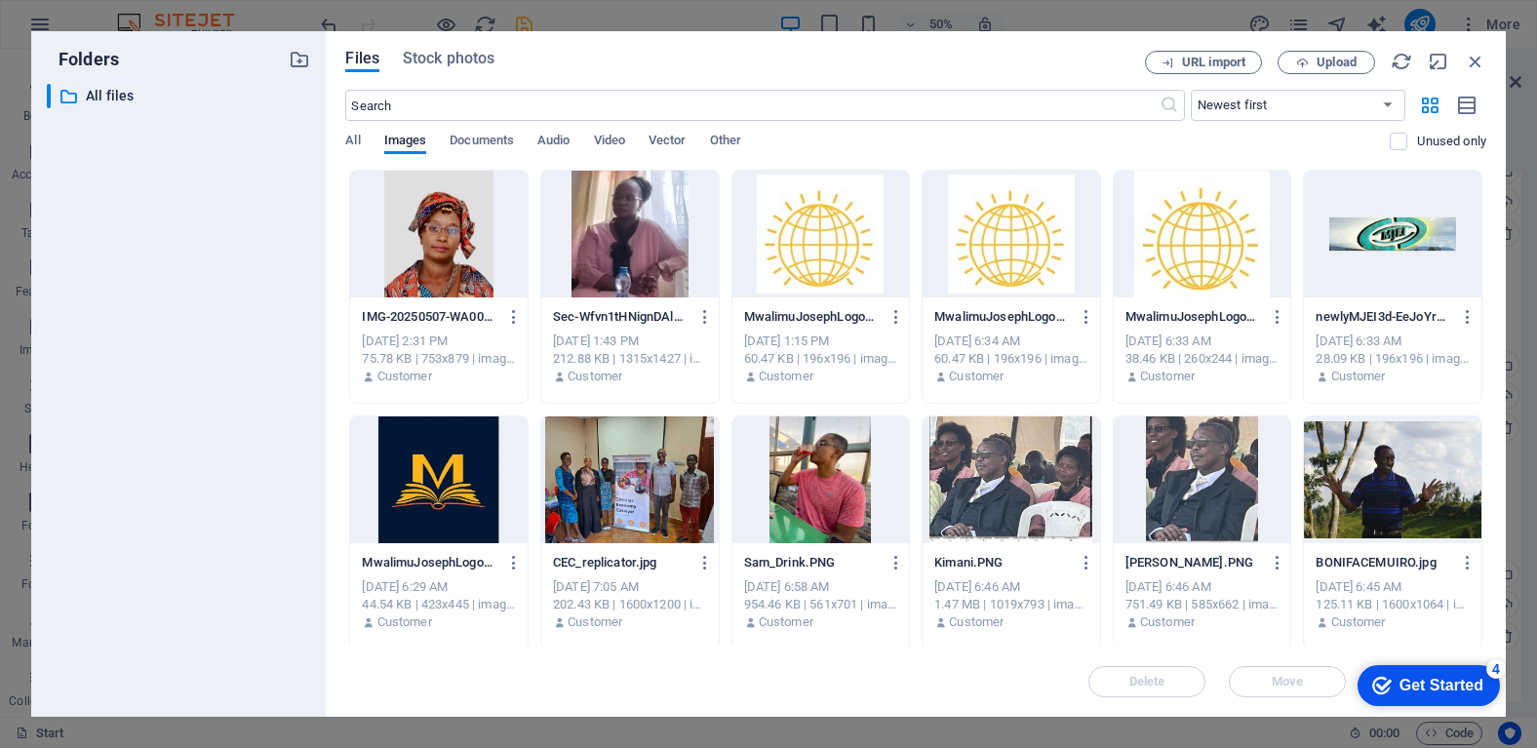
click at [862, 273] on div at bounding box center [820, 234] width 177 height 127
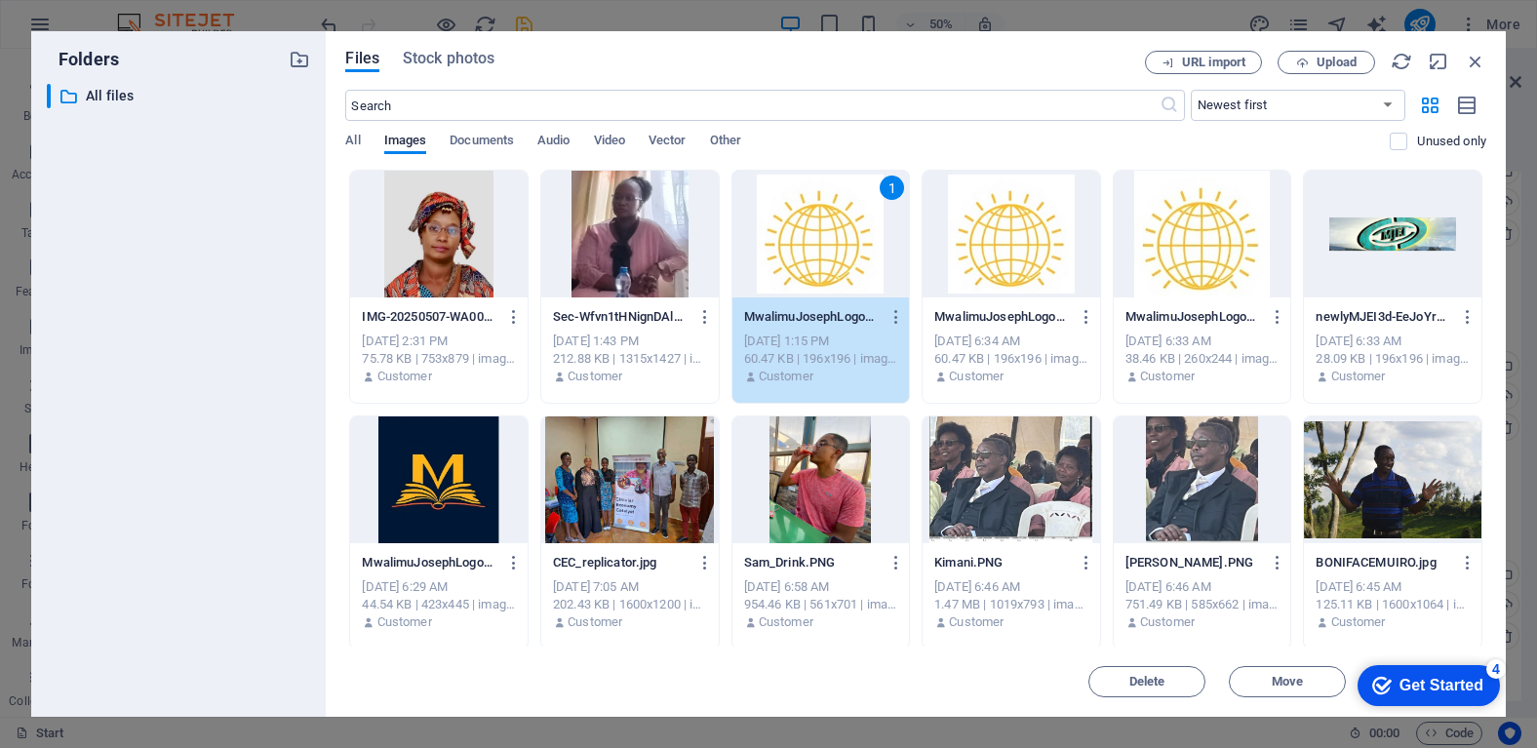
click at [1403, 683] on div "Get Started" at bounding box center [1441, 686] width 84 height 18
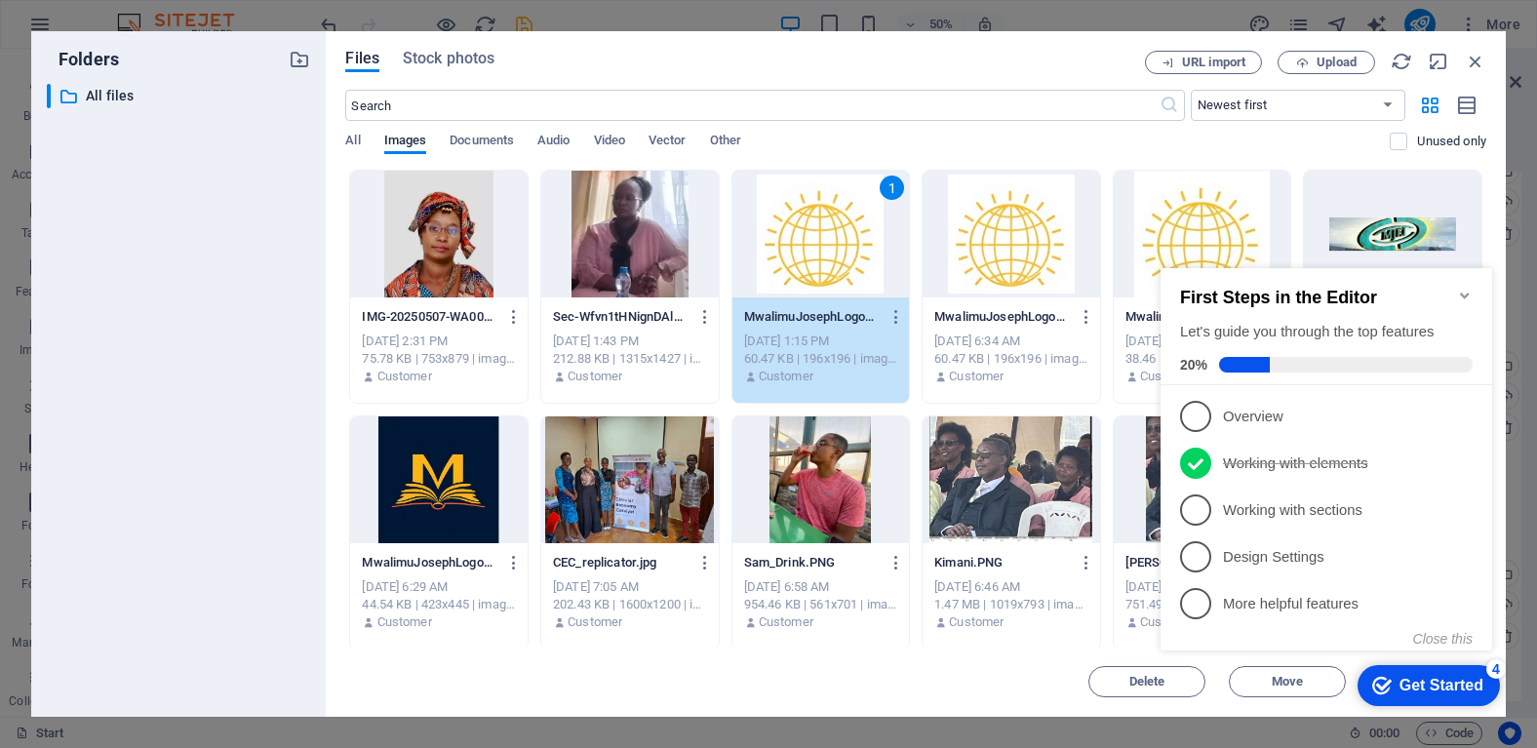
click at [1403, 683] on div "Get Started" at bounding box center [1441, 686] width 84 height 18
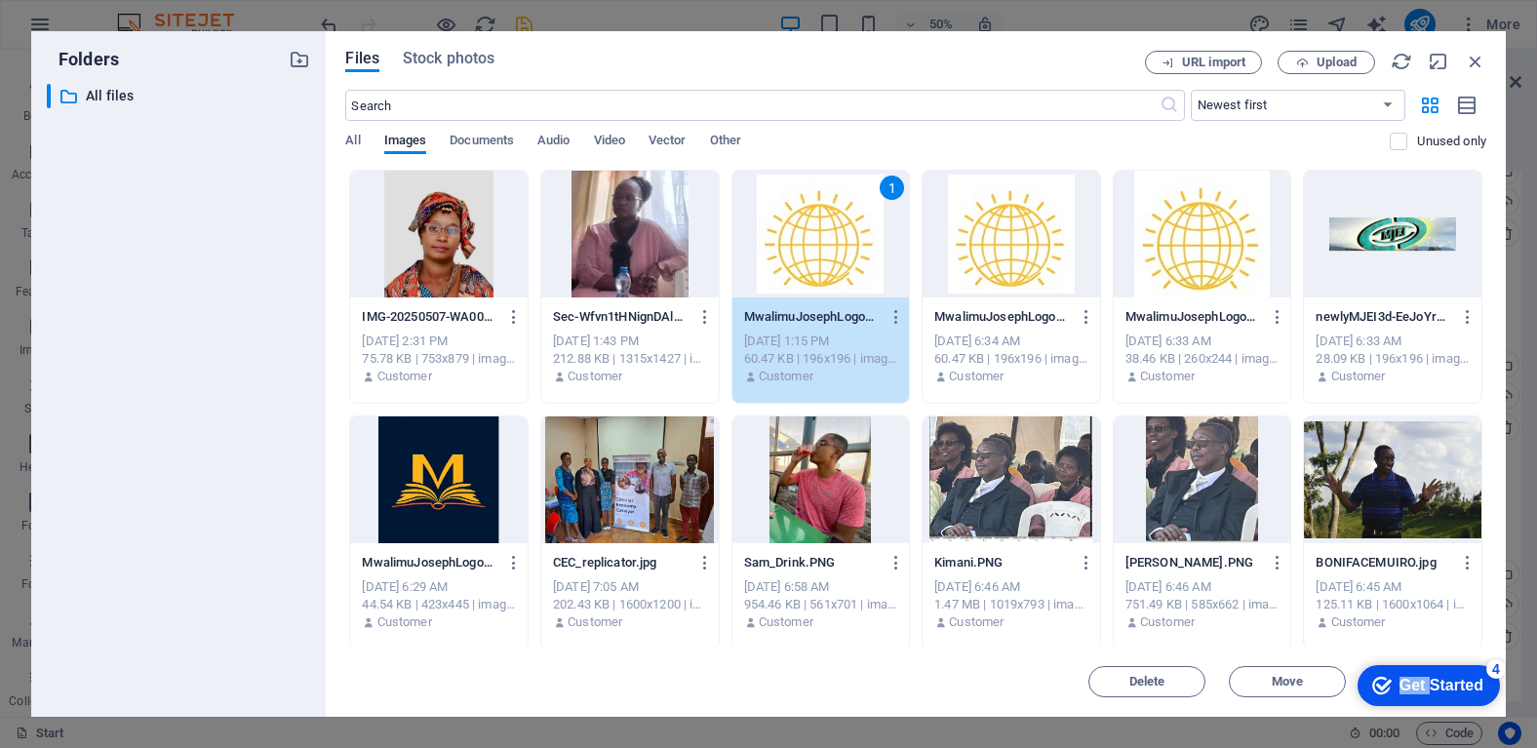
click at [1483, 694] on div "Get Started" at bounding box center [1441, 686] width 84 height 18
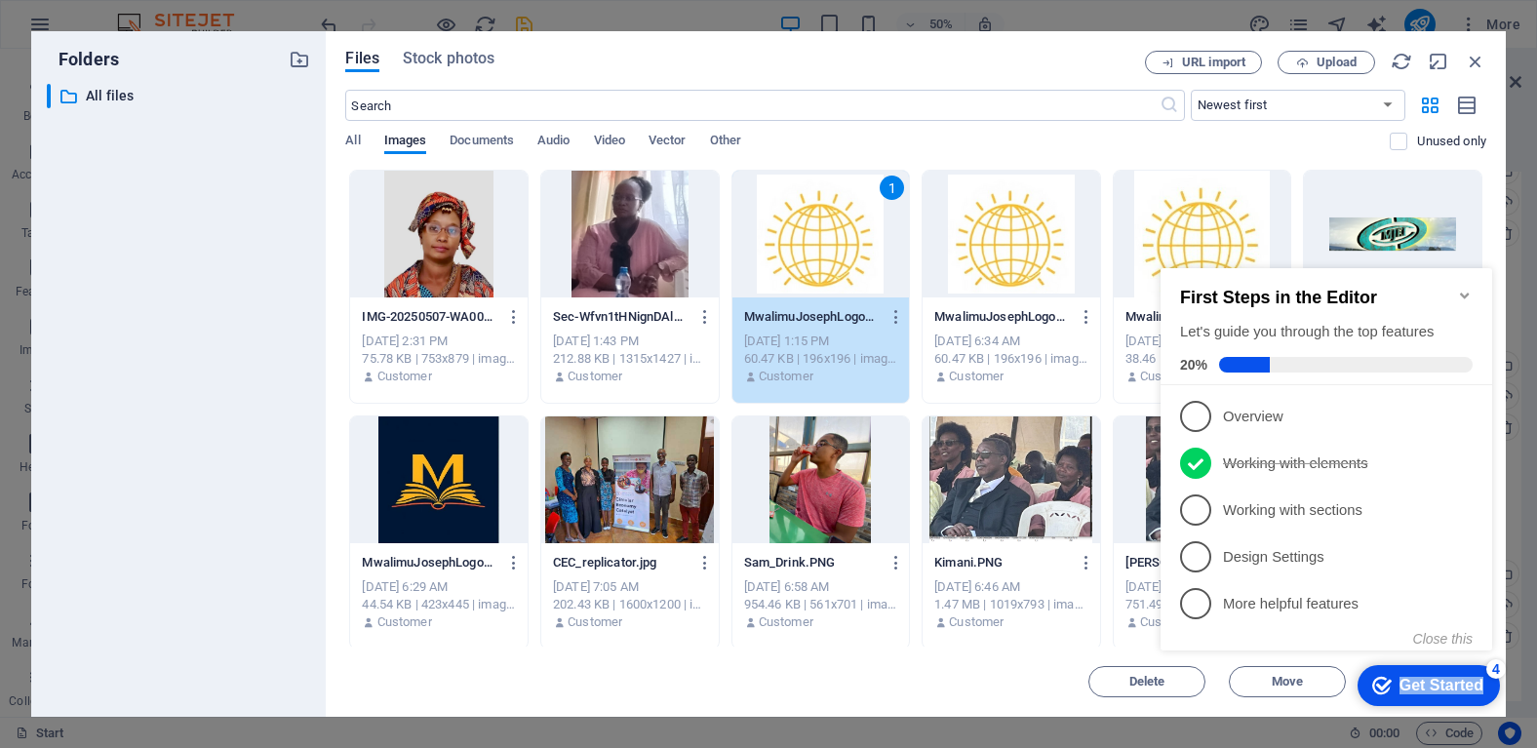
drag, startPoint x: 1214, startPoint y: 267, endPoint x: 1403, endPoint y: 683, distance: 456.4
click at [1403, 683] on div "Get Started" at bounding box center [1441, 686] width 84 height 18
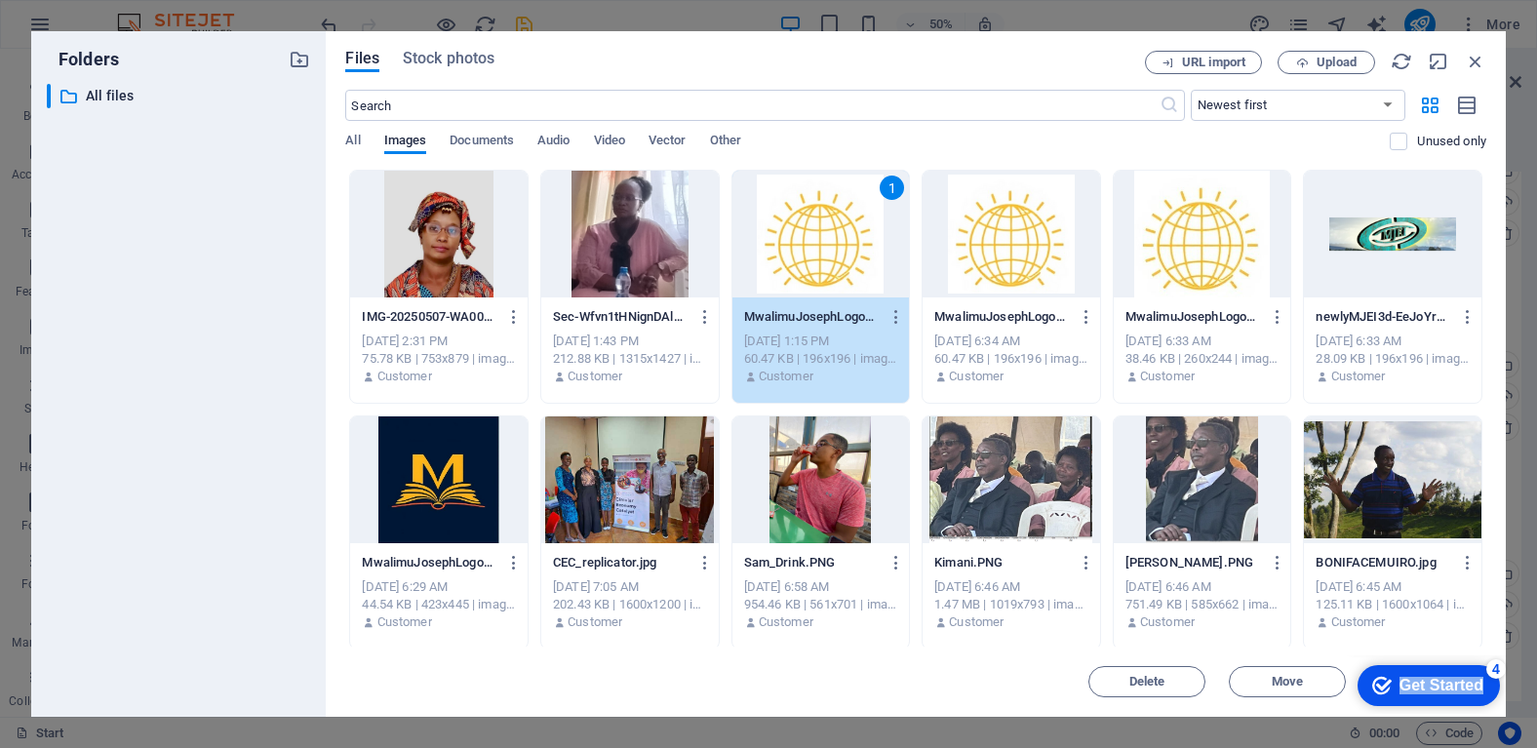
click at [1483, 694] on div "Get Started" at bounding box center [1441, 686] width 84 height 18
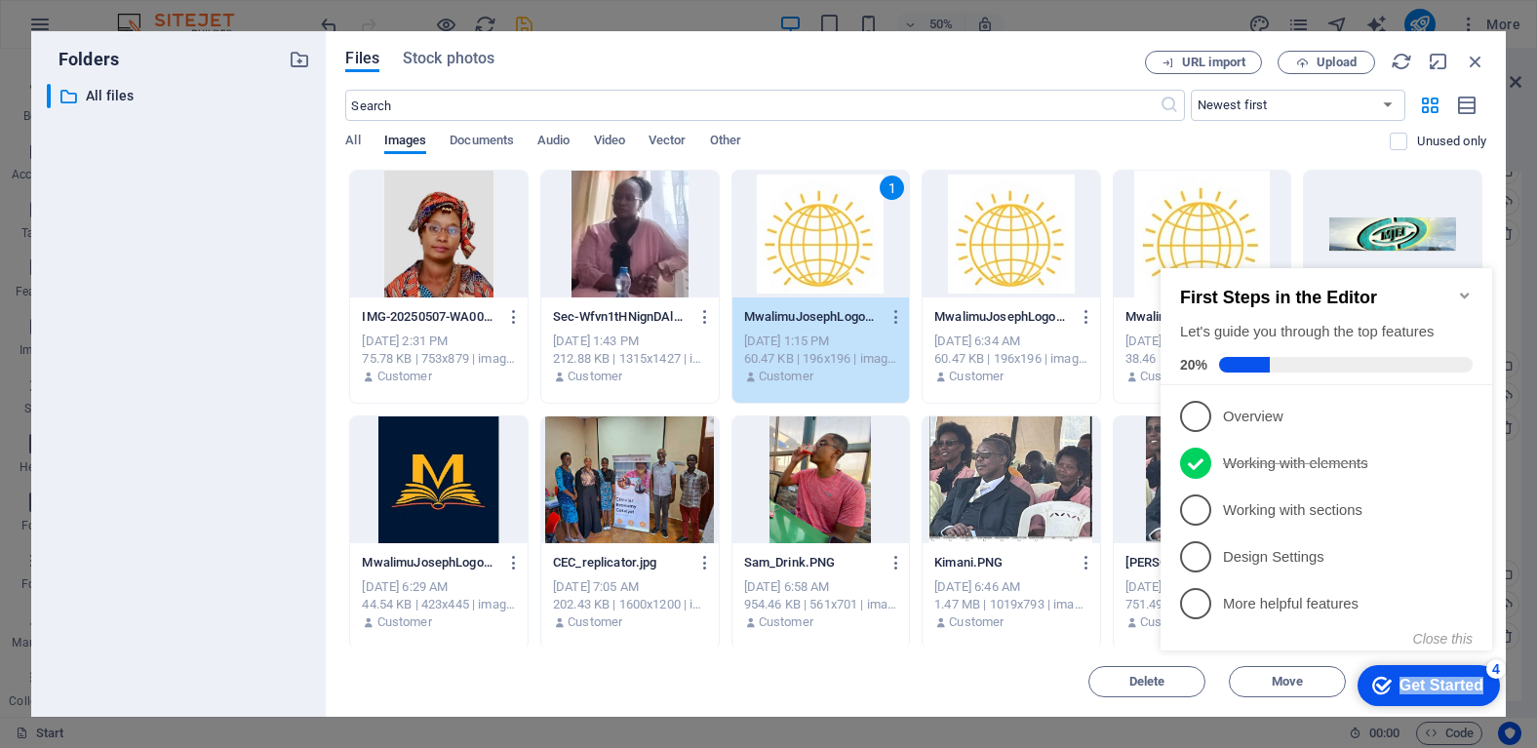
click at [1403, 683] on div "Get Started" at bounding box center [1441, 686] width 84 height 18
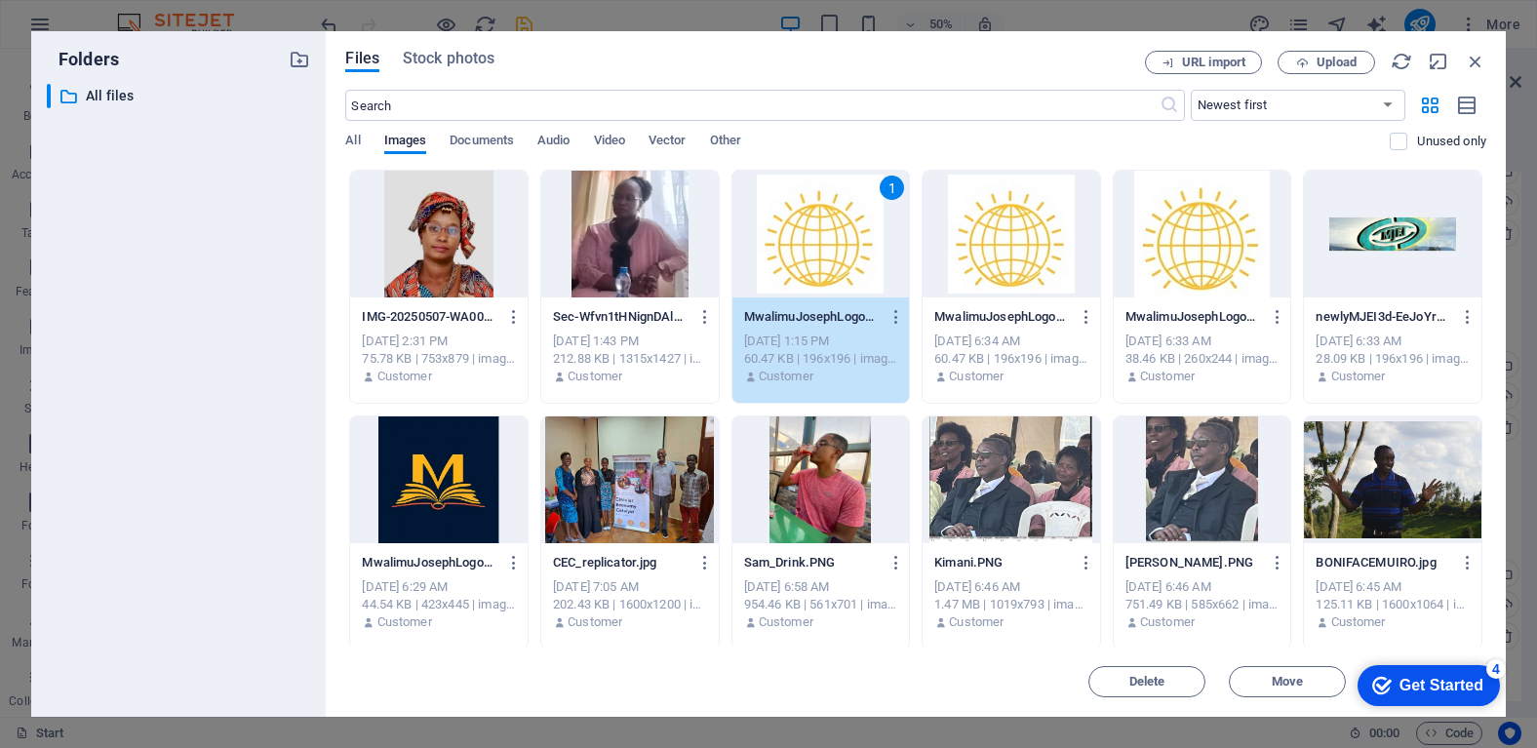
click at [1495, 662] on div "4" at bounding box center [1496, 669] width 20 height 20
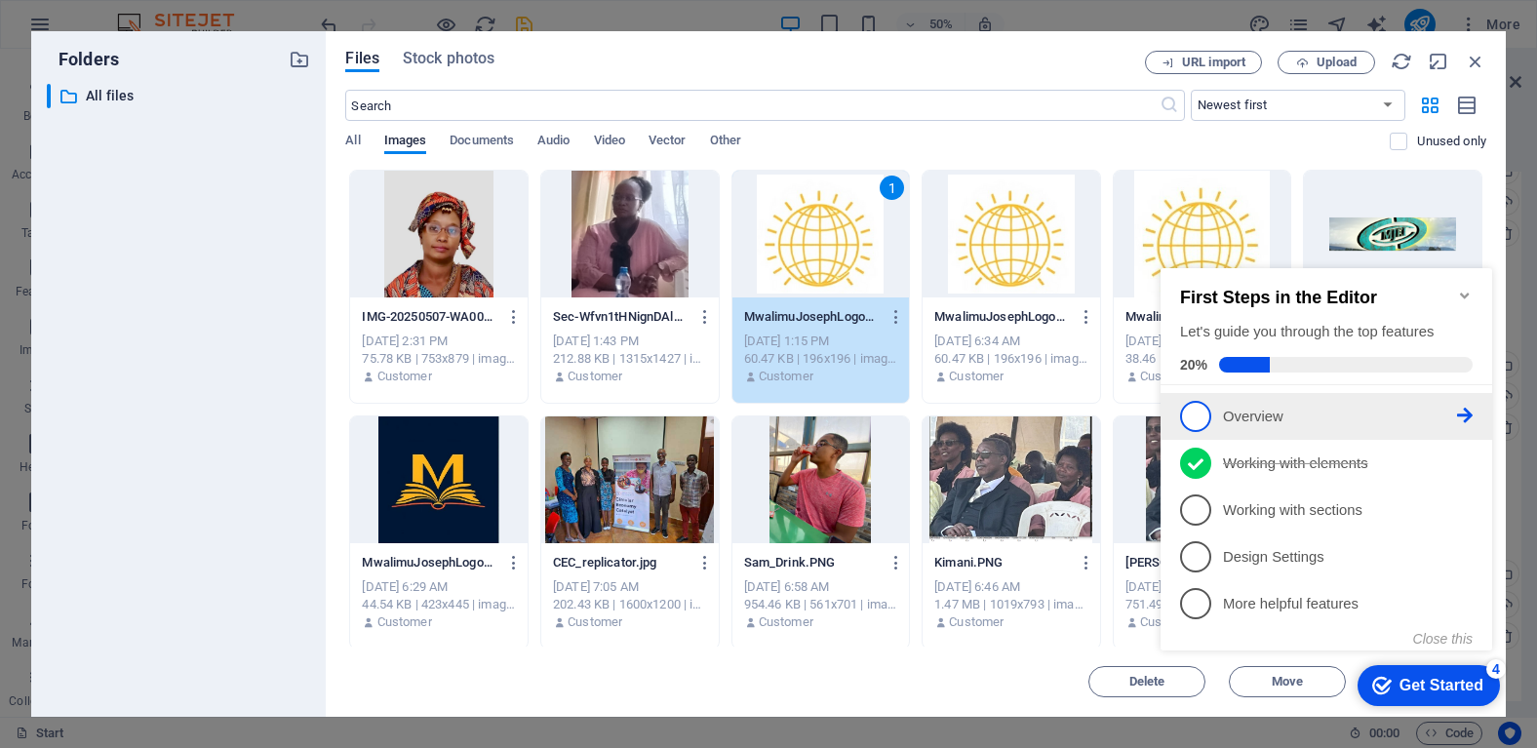
click at [1318, 422] on p "Overview - incomplete" at bounding box center [1340, 417] width 234 height 20
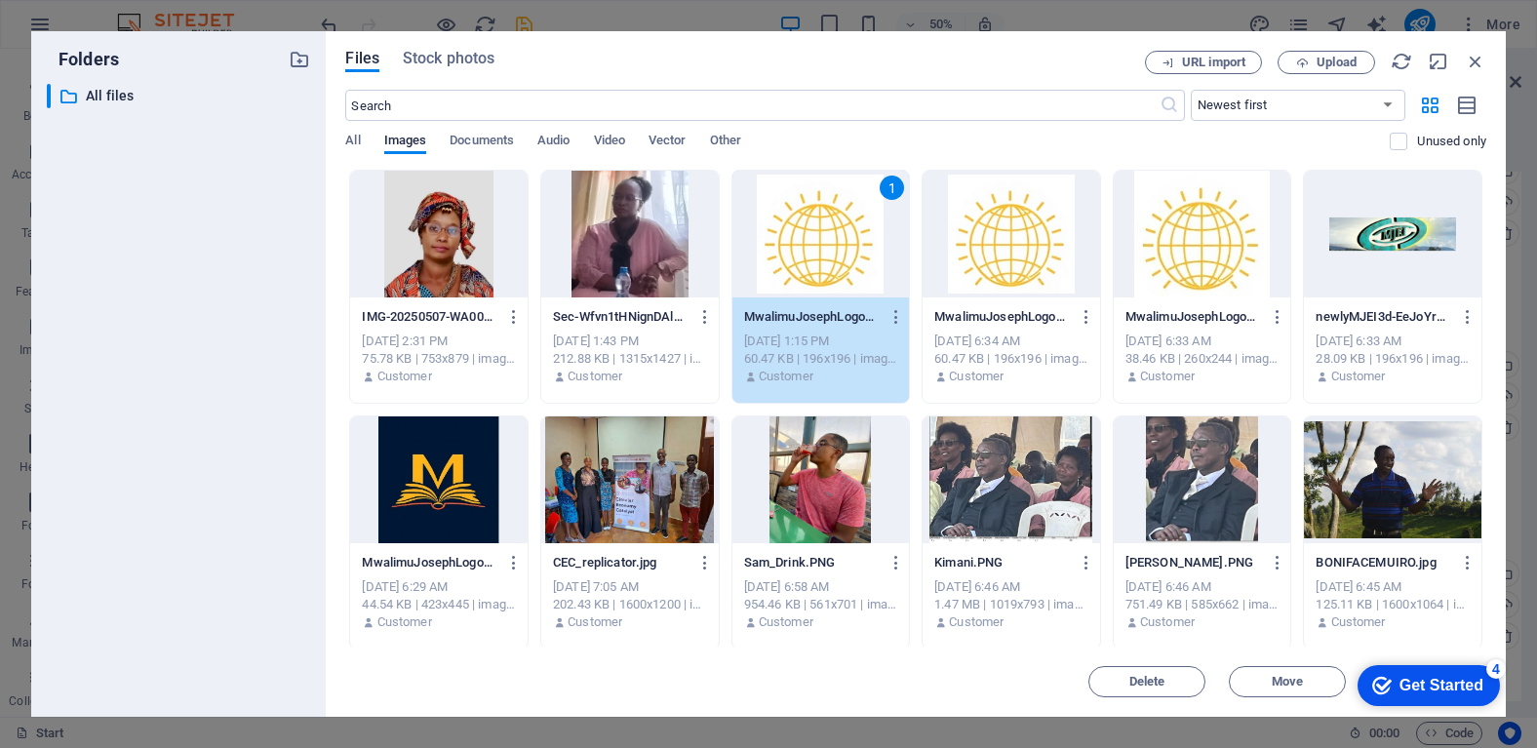
drag, startPoint x: 1480, startPoint y: 322, endPoint x: 1486, endPoint y: 381, distance: 59.8
click at [1486, 381] on div "Files Stock photos URL import Upload ​ Newest first Oldest first Name (A-Z) Nam…" at bounding box center [916, 374] width 1180 height 686
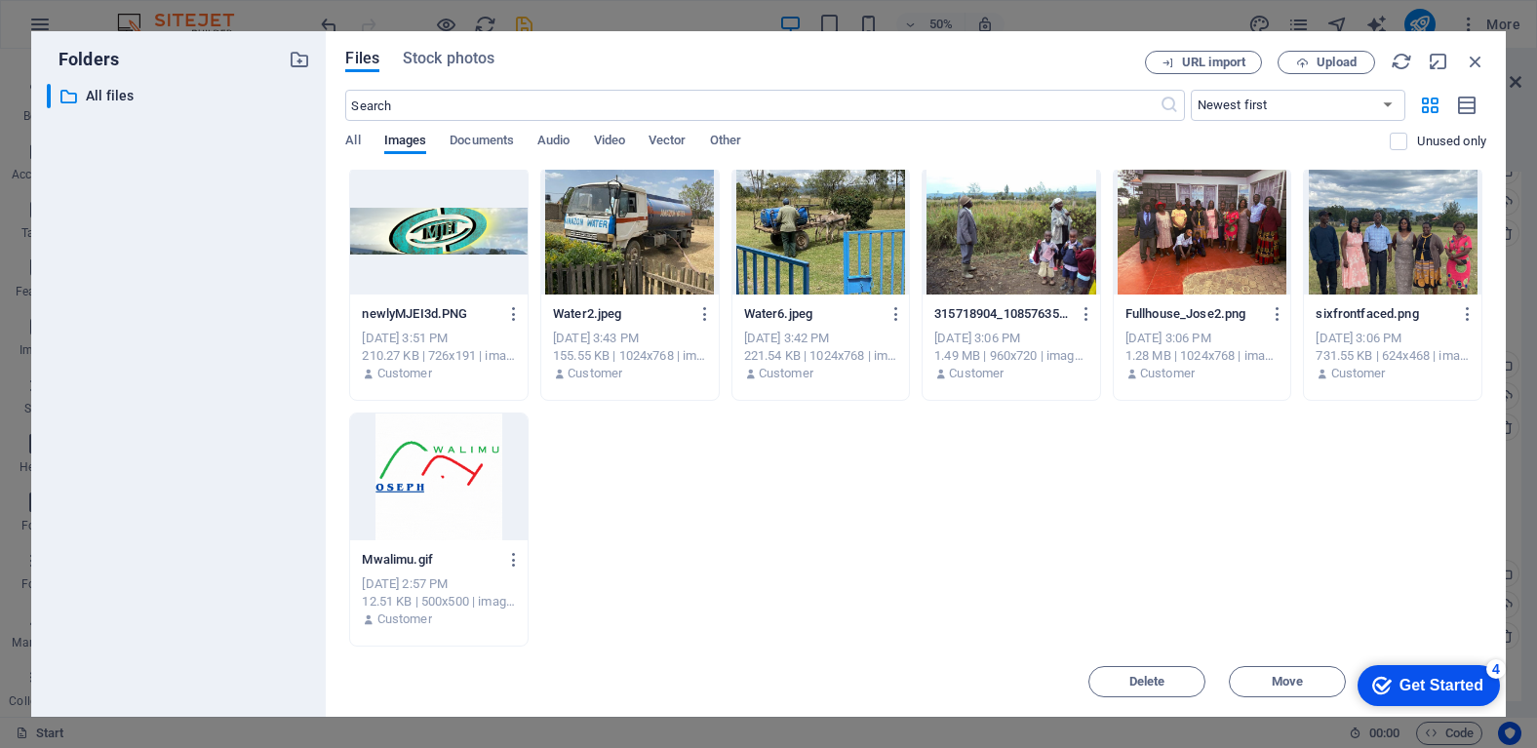
scroll to position [0, 0]
drag, startPoint x: 1384, startPoint y: 680, endPoint x: 1423, endPoint y: 759, distance: 88.1
click html "checkmark Get Started 4 First Steps in the Editor Let's guide you through the t…"
copy div "Get Started"
click at [1491, 667] on div "4" at bounding box center [1496, 669] width 20 height 20
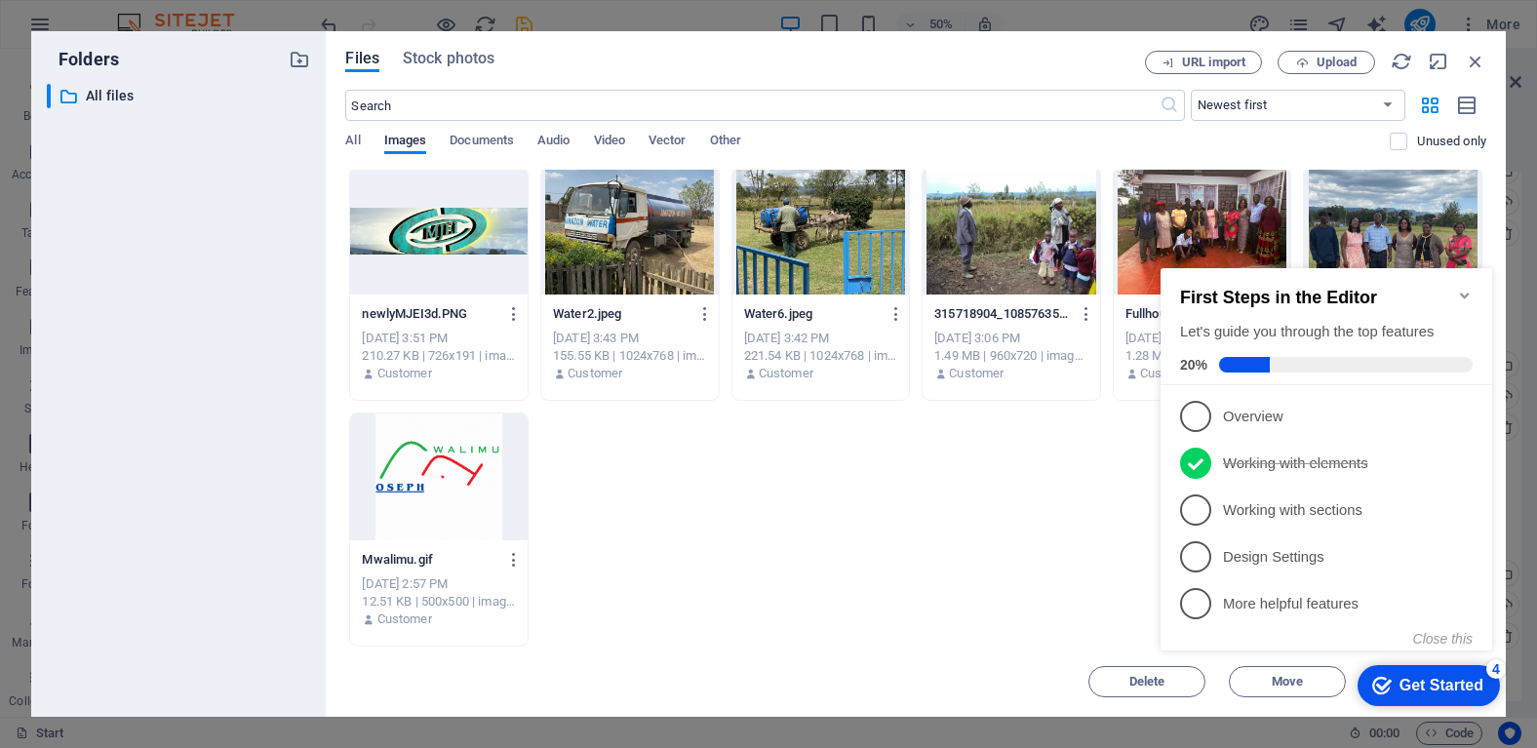
click at [1464, 290] on icon "Minimize checklist" at bounding box center [1465, 296] width 16 height 16
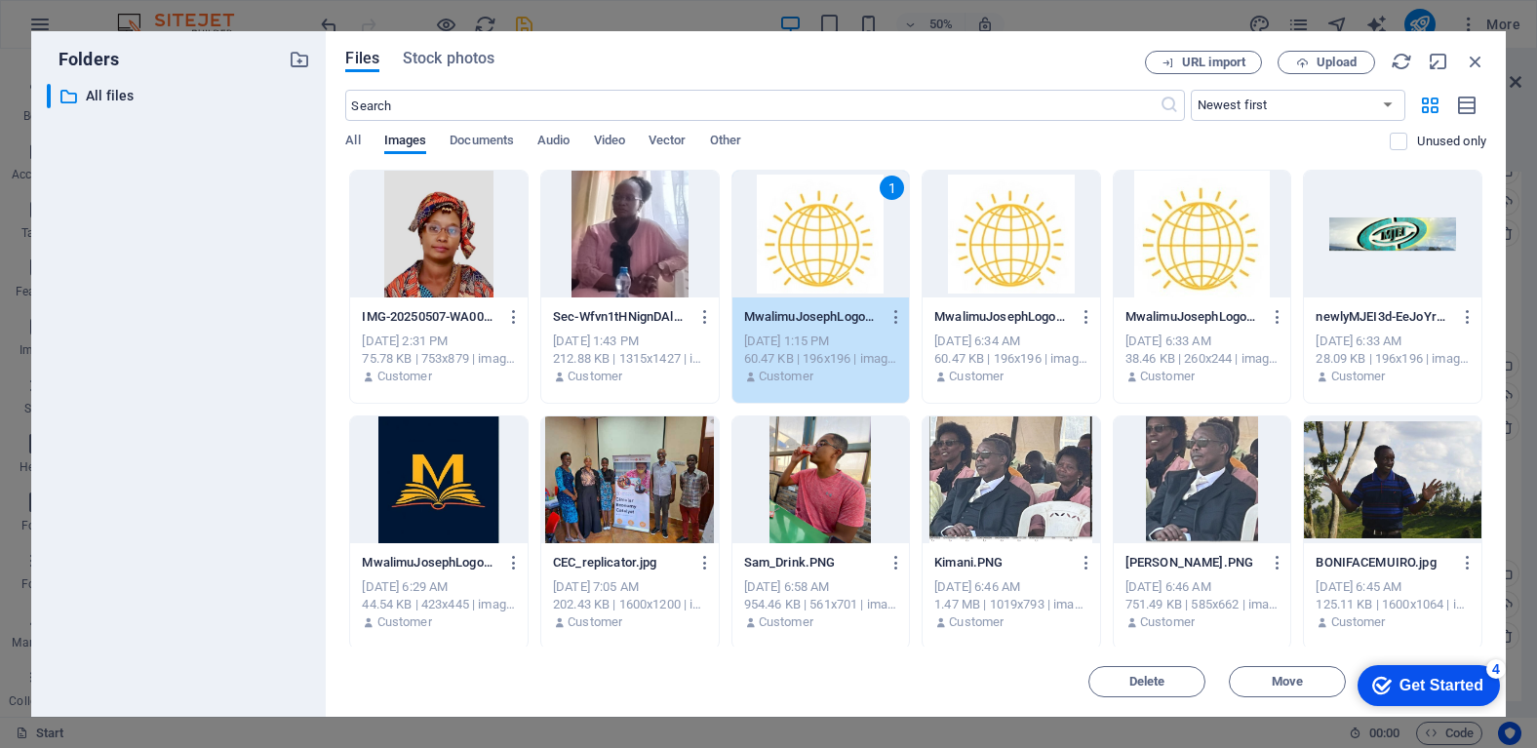
click at [805, 239] on div "1" at bounding box center [820, 234] width 177 height 127
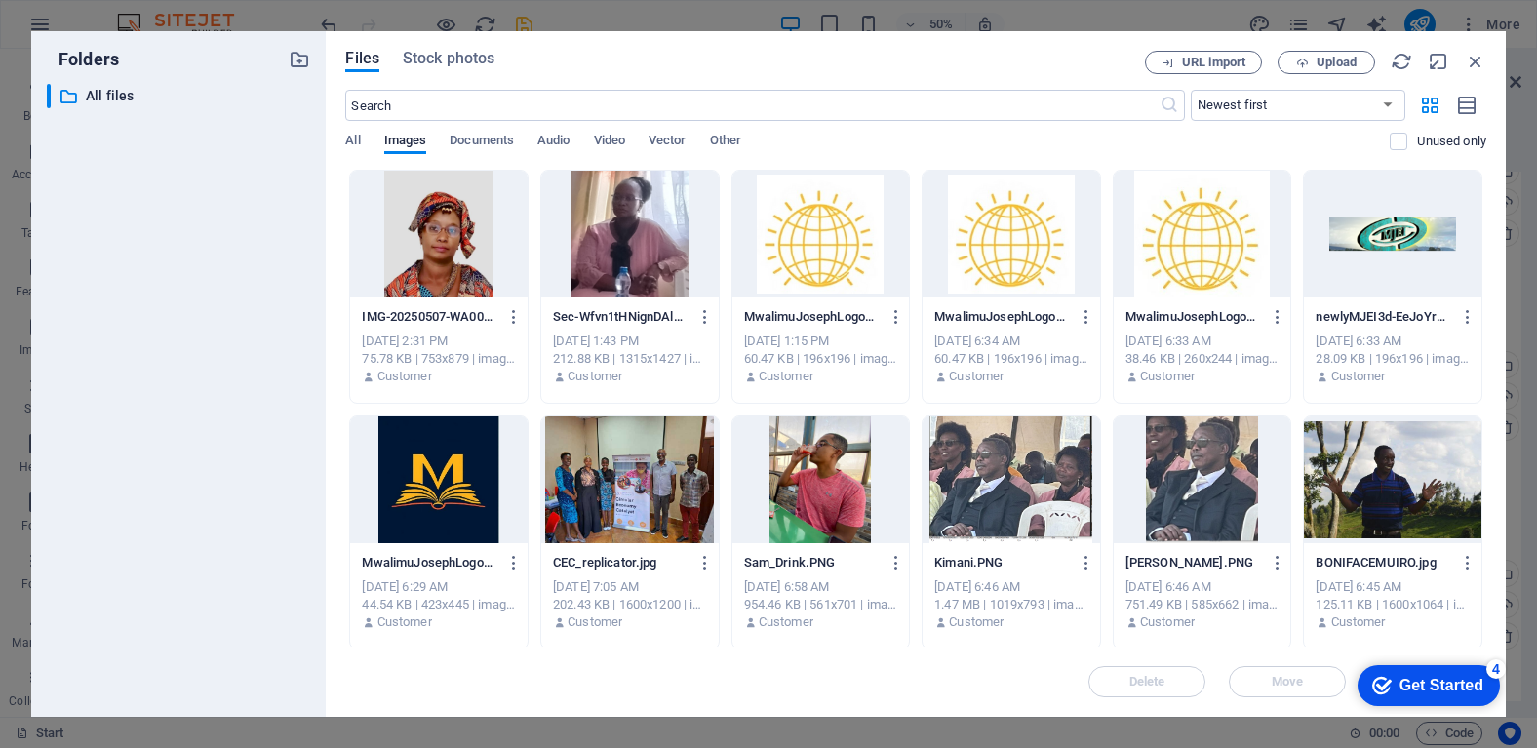
click at [805, 239] on div at bounding box center [820, 234] width 177 height 127
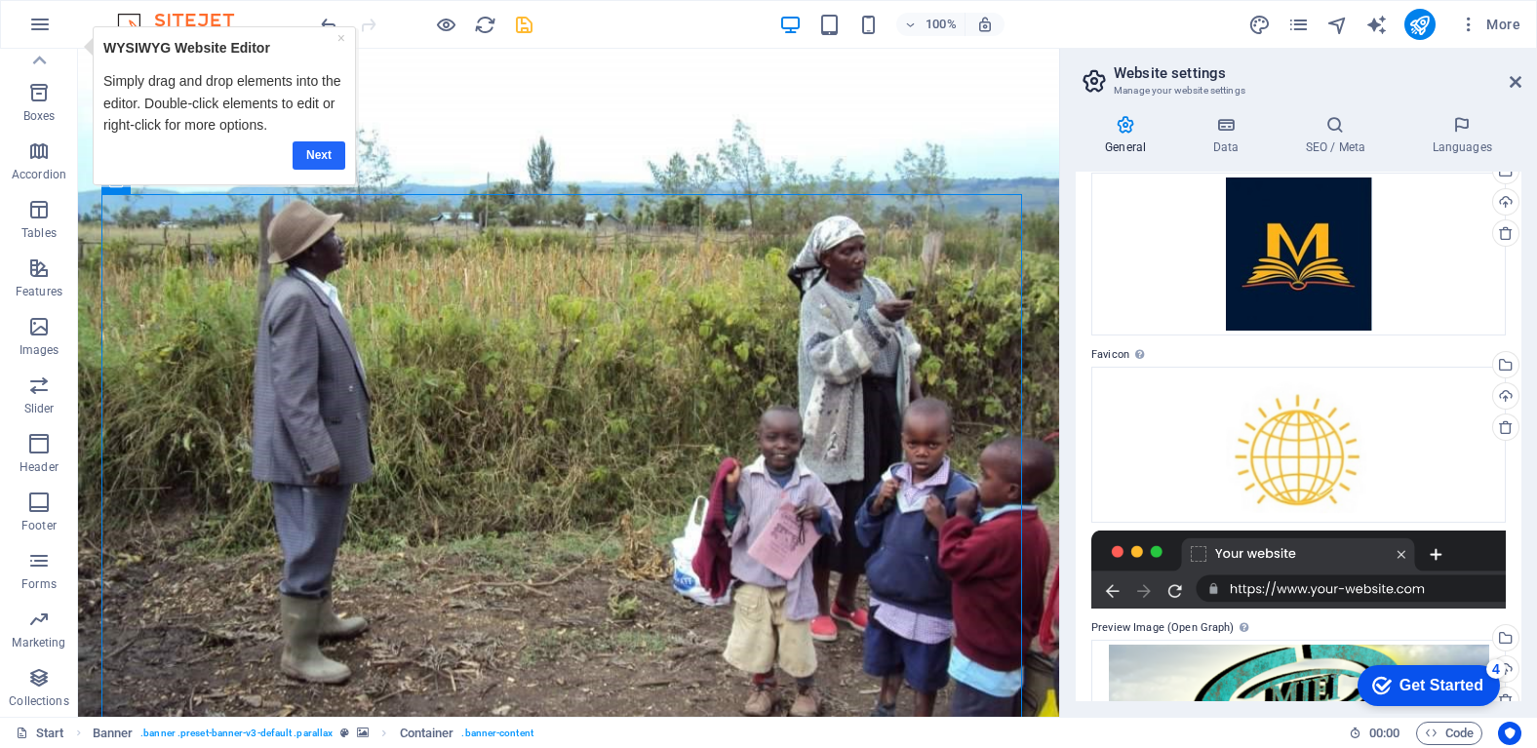
click at [329, 154] on link "Next" at bounding box center [318, 155] width 53 height 28
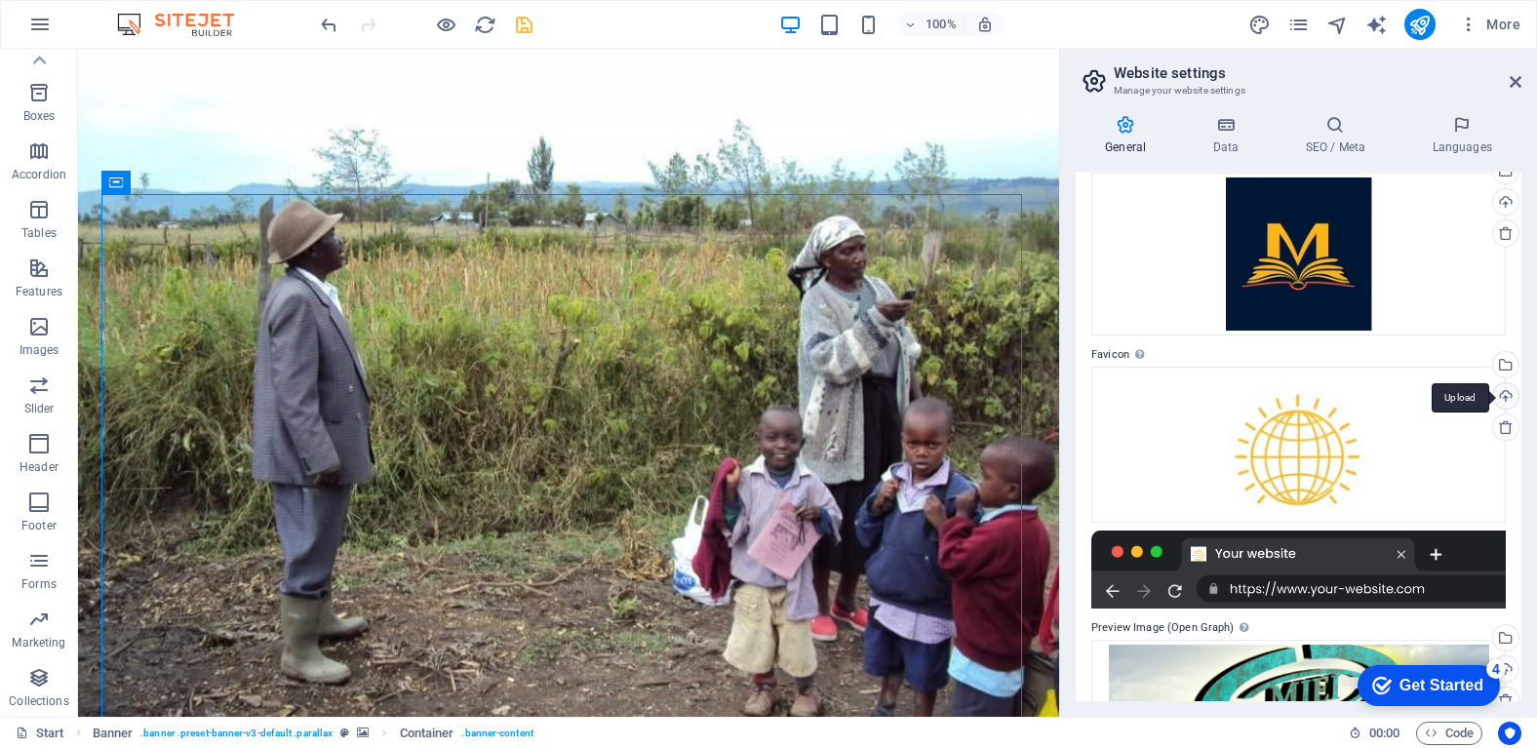
click at [1496, 393] on div "Upload" at bounding box center [1503, 397] width 29 height 29
click at [1496, 390] on div "Upload" at bounding box center [1503, 397] width 29 height 29
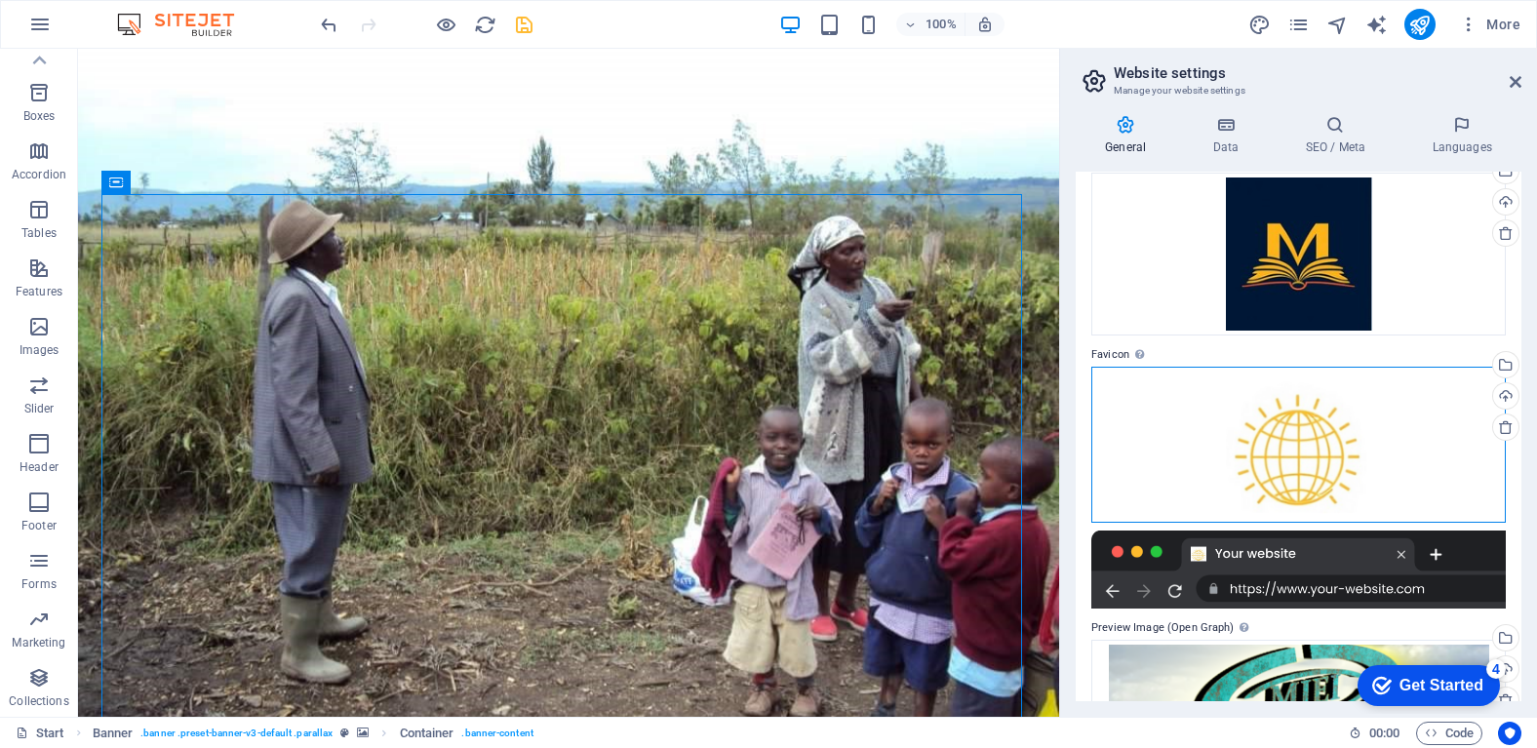
click at [1298, 407] on div "Drag files here, click to choose files or select files from Files or our free s…" at bounding box center [1298, 445] width 414 height 156
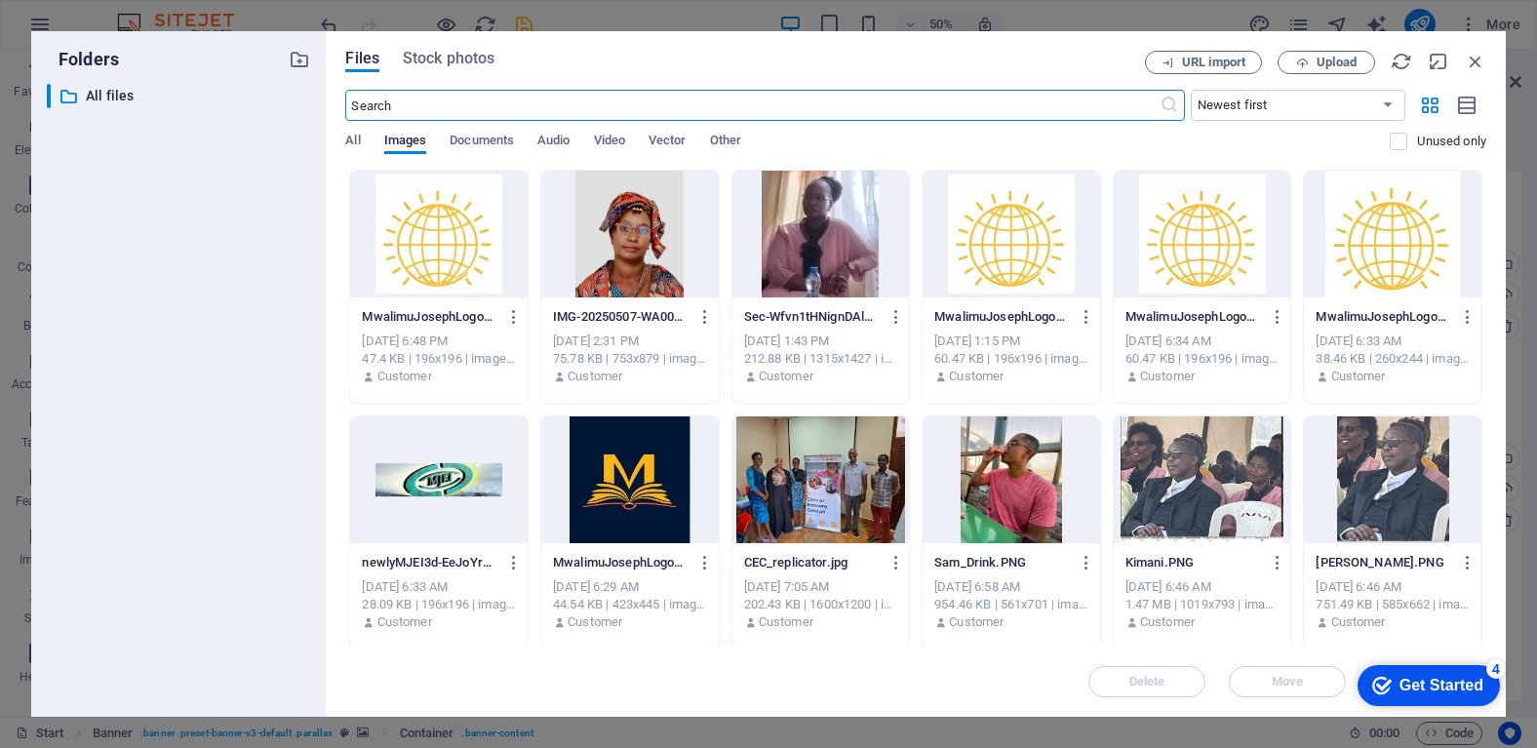
click at [1195, 262] on div at bounding box center [1202, 234] width 177 height 127
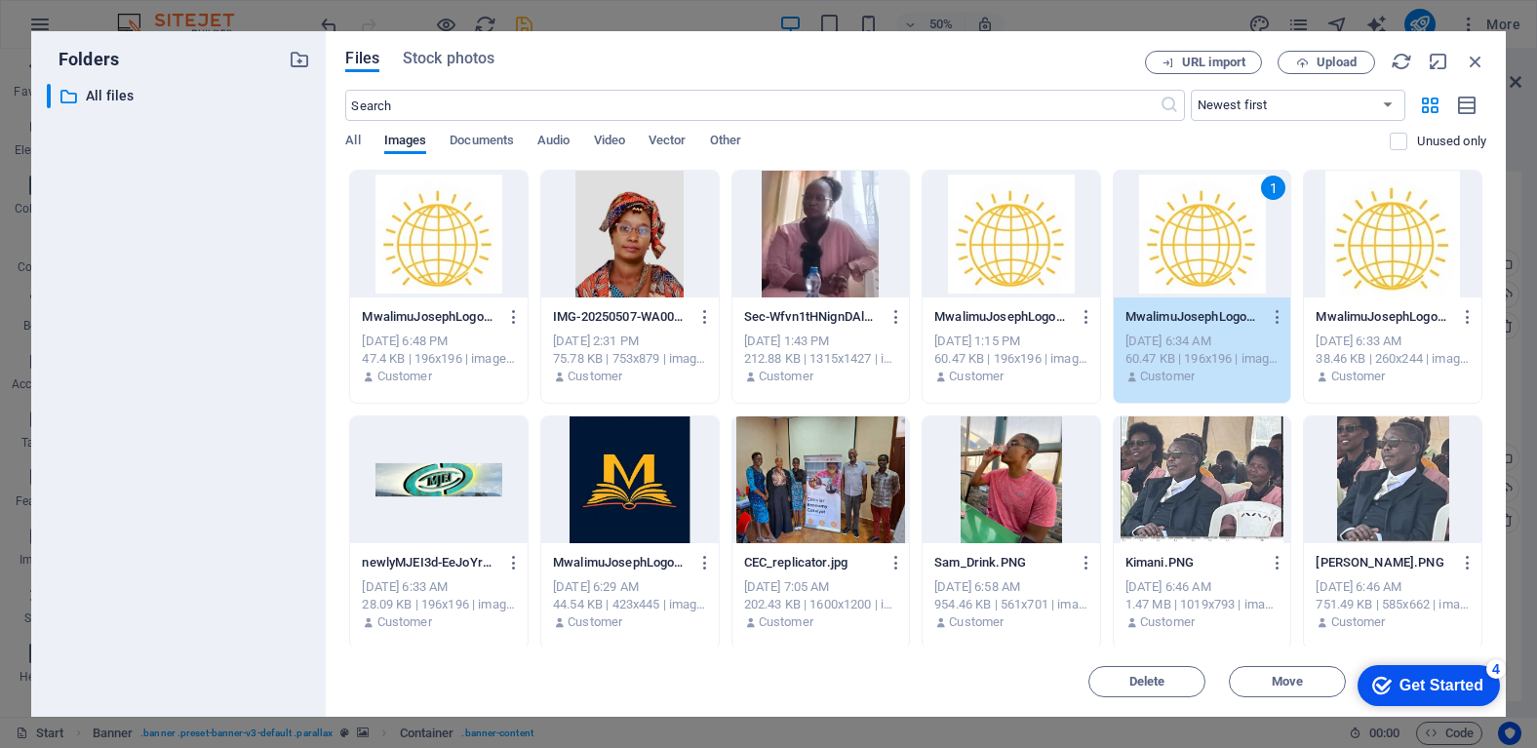
click at [1195, 262] on div "1" at bounding box center [1202, 234] width 177 height 127
click at [1195, 262] on label "Logo" at bounding box center [1298, 253] width 414 height 23
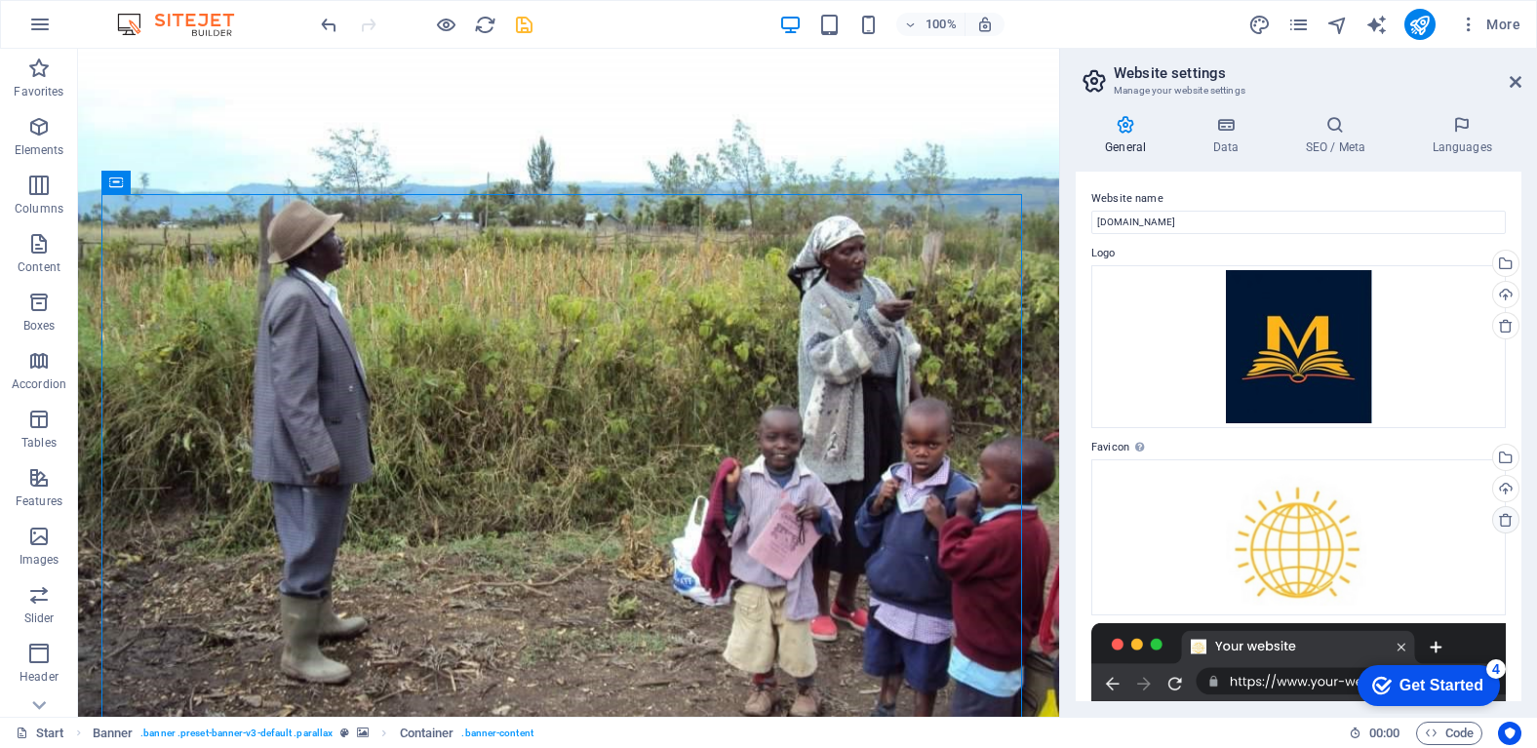
click at [1498, 522] on icon at bounding box center [1506, 520] width 16 height 16
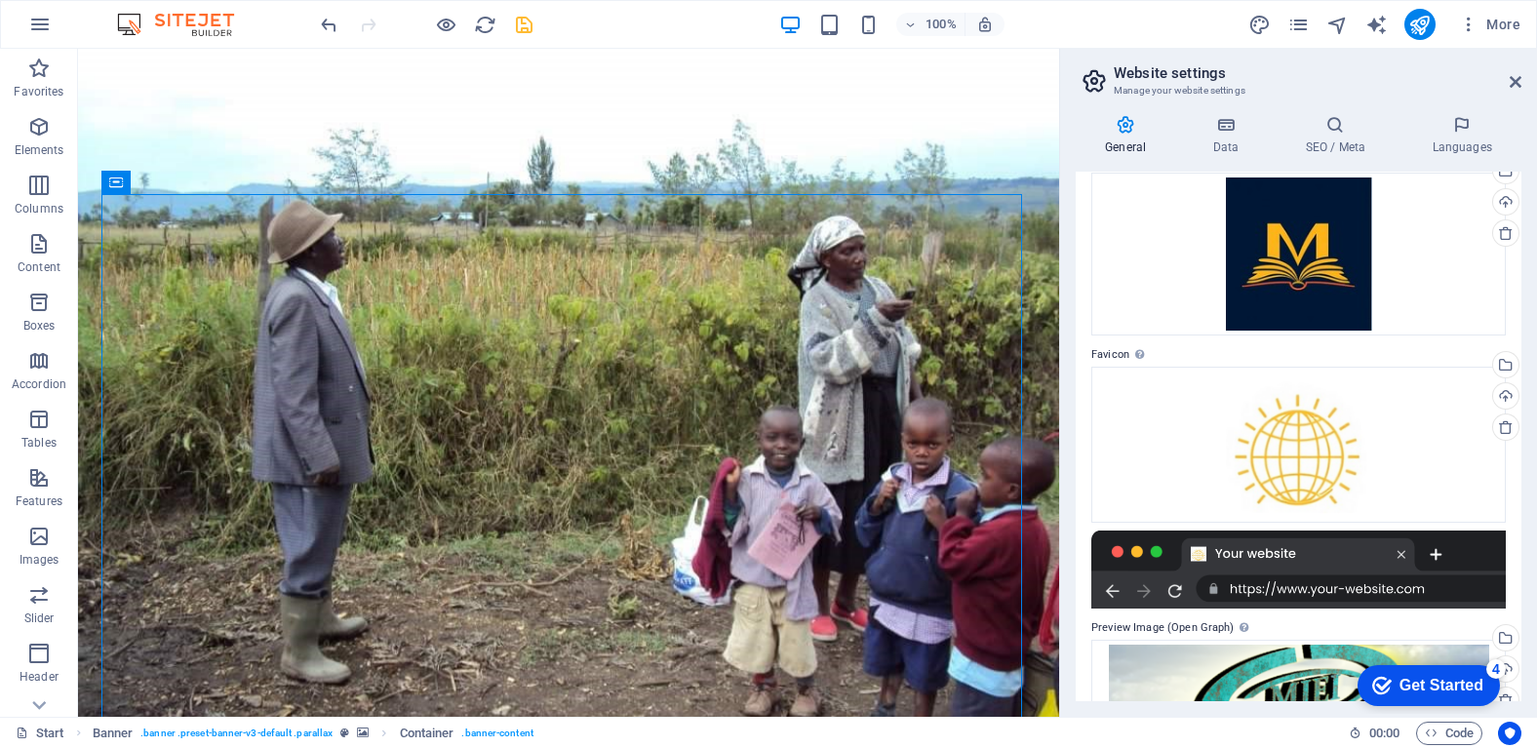
click at [1203, 530] on div at bounding box center [1298, 569] width 414 height 78
click at [1223, 135] on h4 "Data" at bounding box center [1229, 135] width 93 height 41
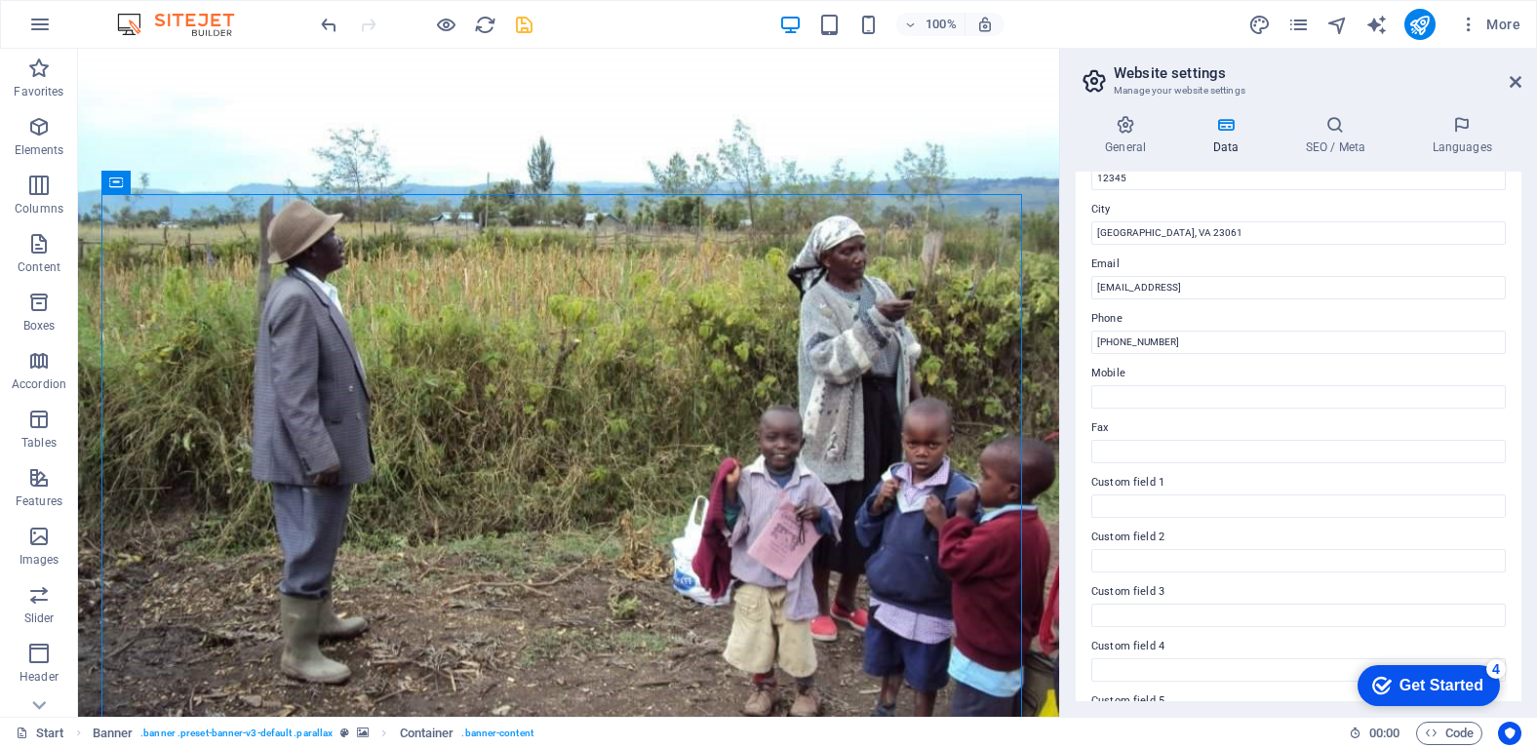
scroll to position [0, 0]
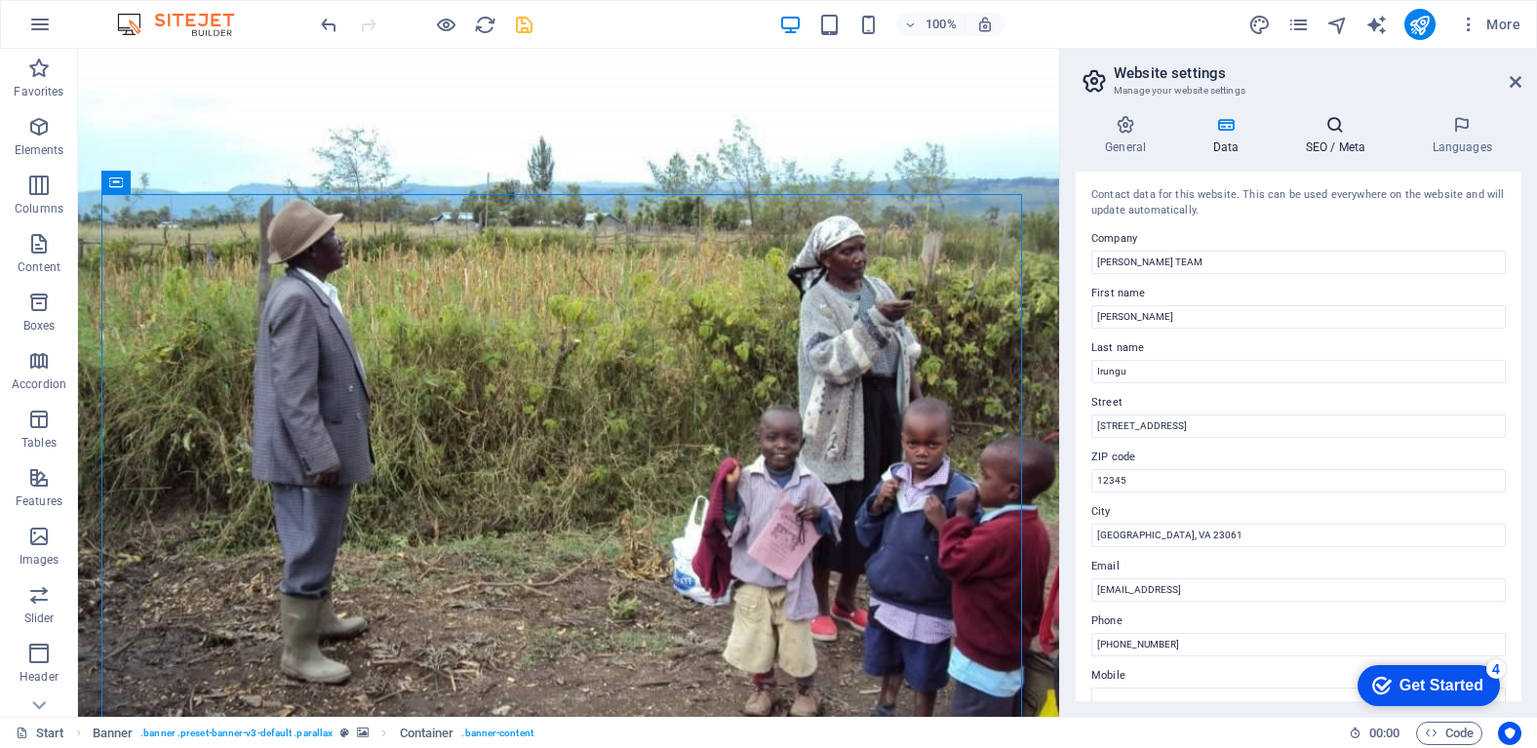
click at [1338, 144] on h4 "SEO / Meta" at bounding box center [1338, 135] width 127 height 41
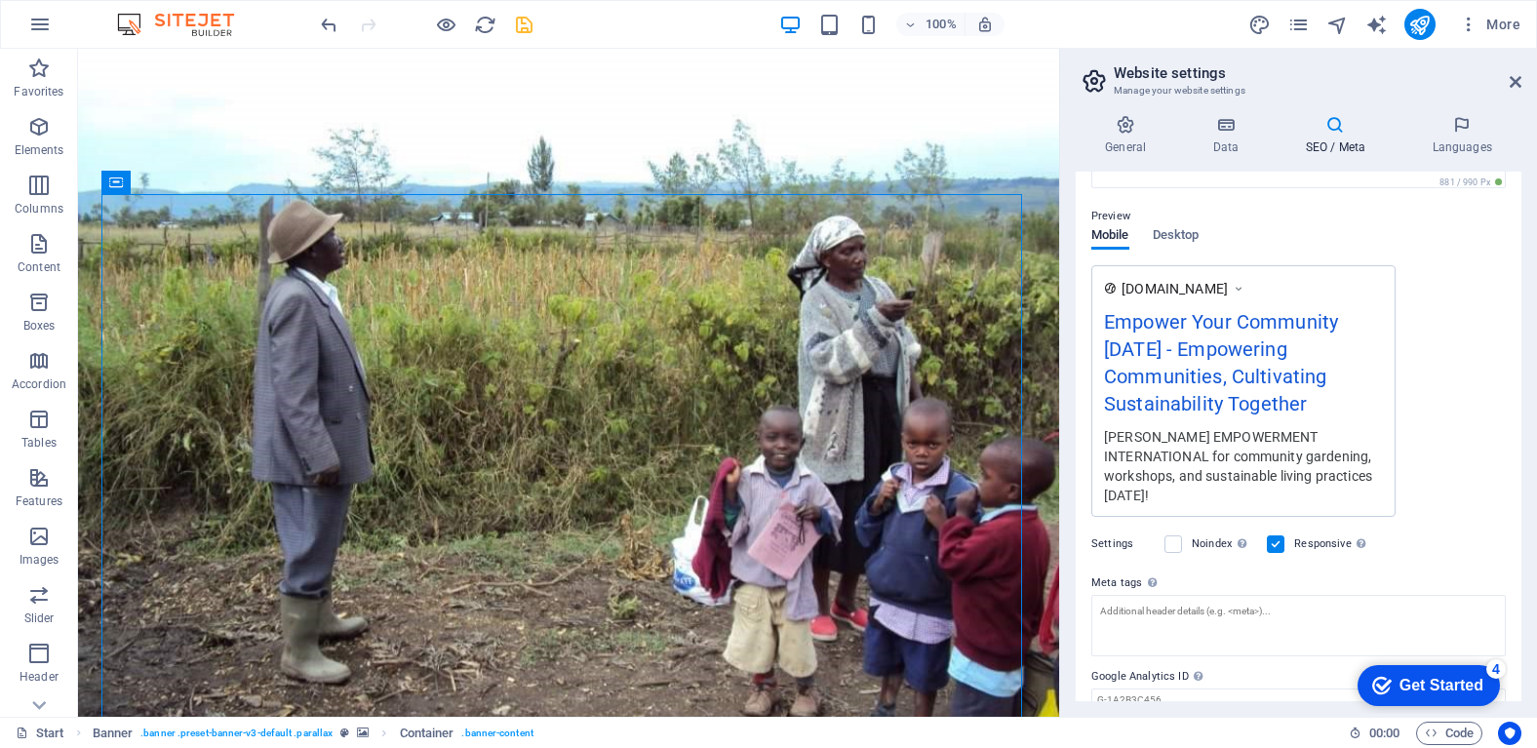
scroll to position [329, 0]
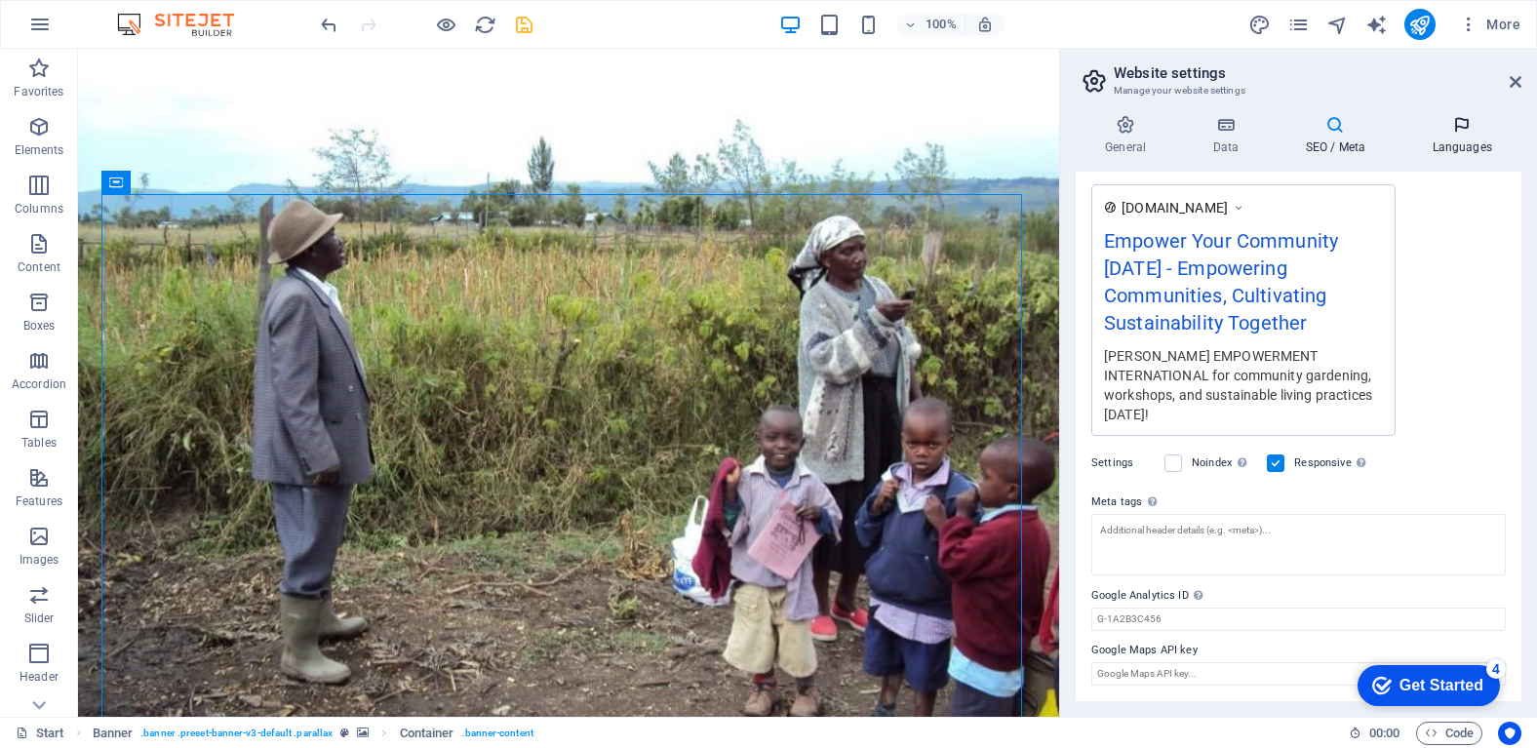
click at [1458, 144] on h4 "Languages" at bounding box center [1461, 135] width 119 height 41
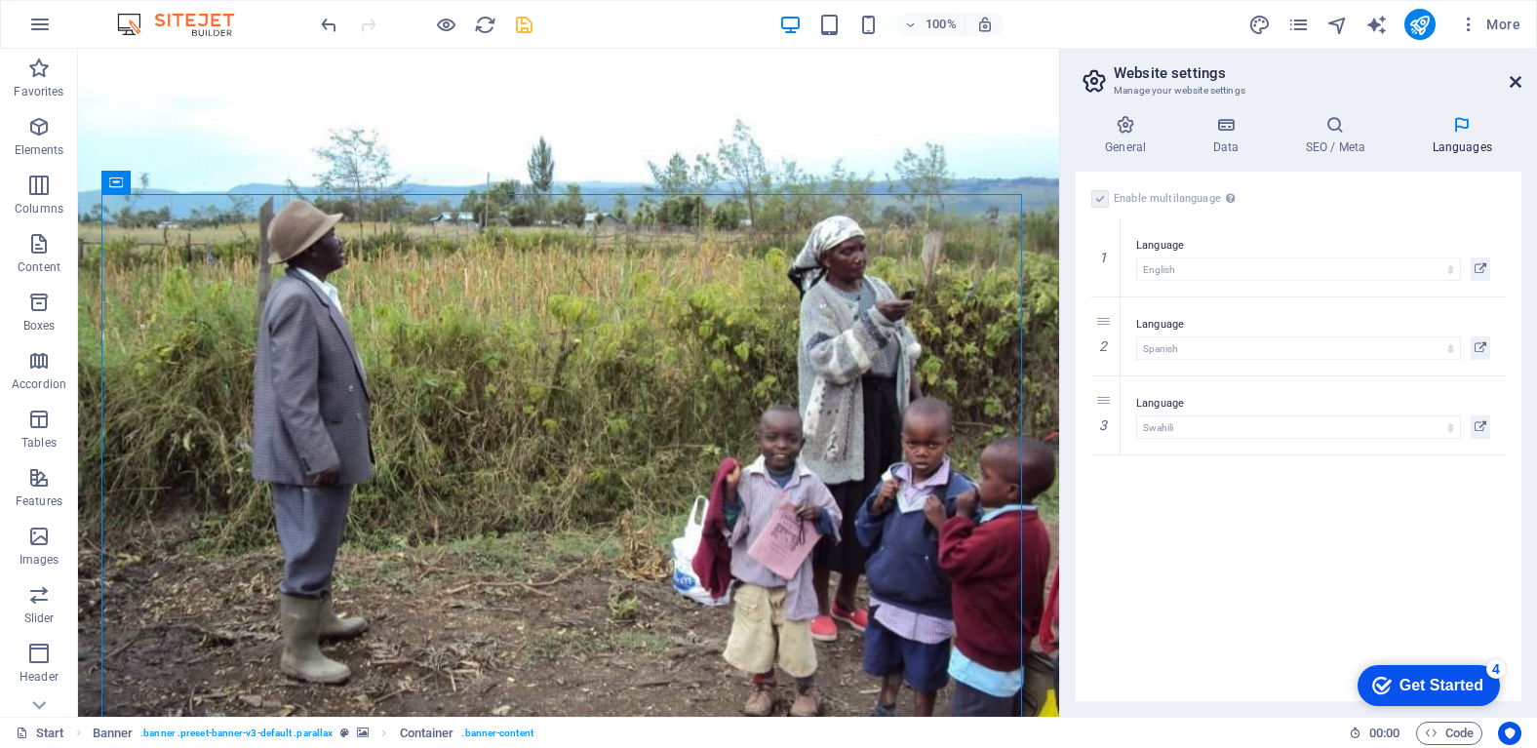
click at [1517, 81] on icon at bounding box center [1515, 82] width 12 height 16
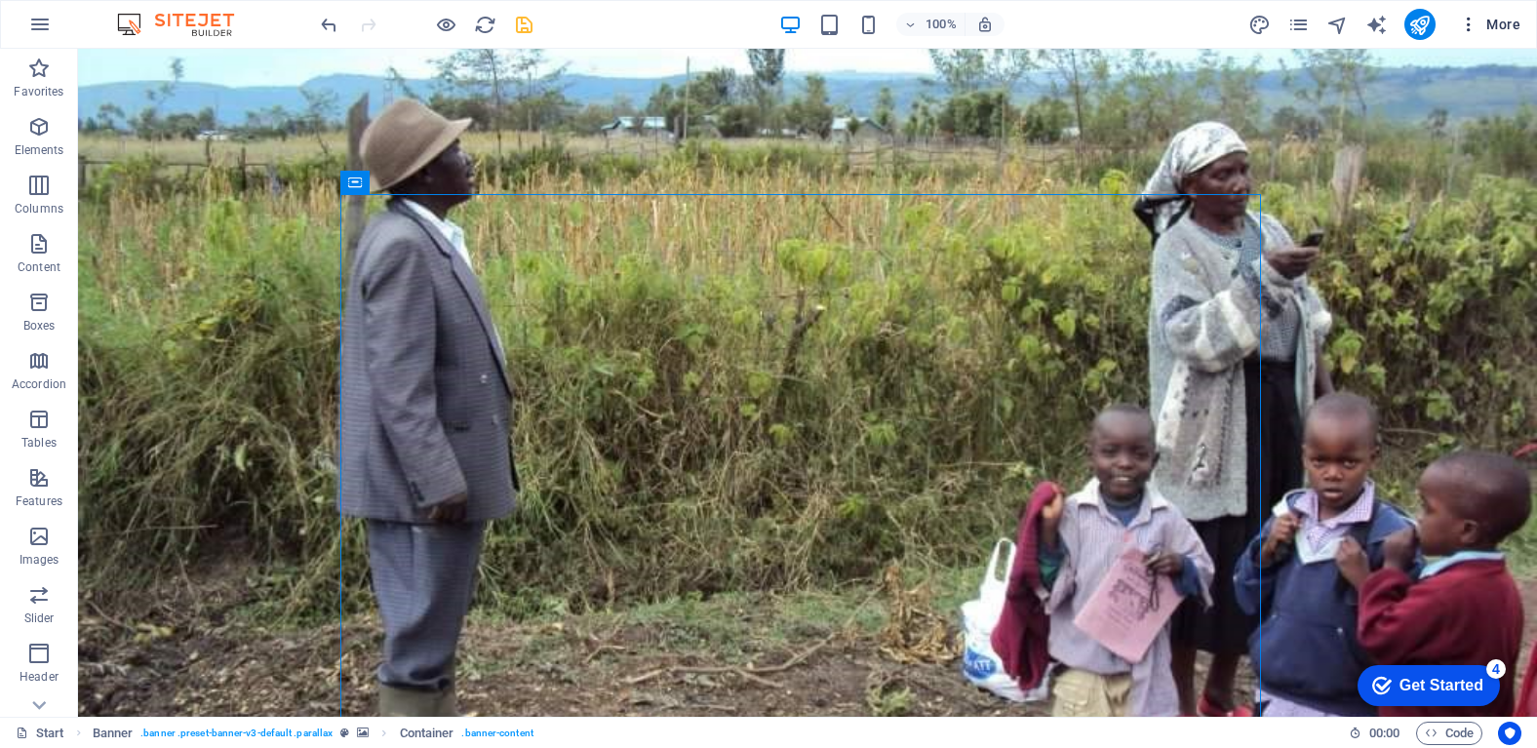
click at [1495, 28] on span "More" at bounding box center [1489, 25] width 61 height 20
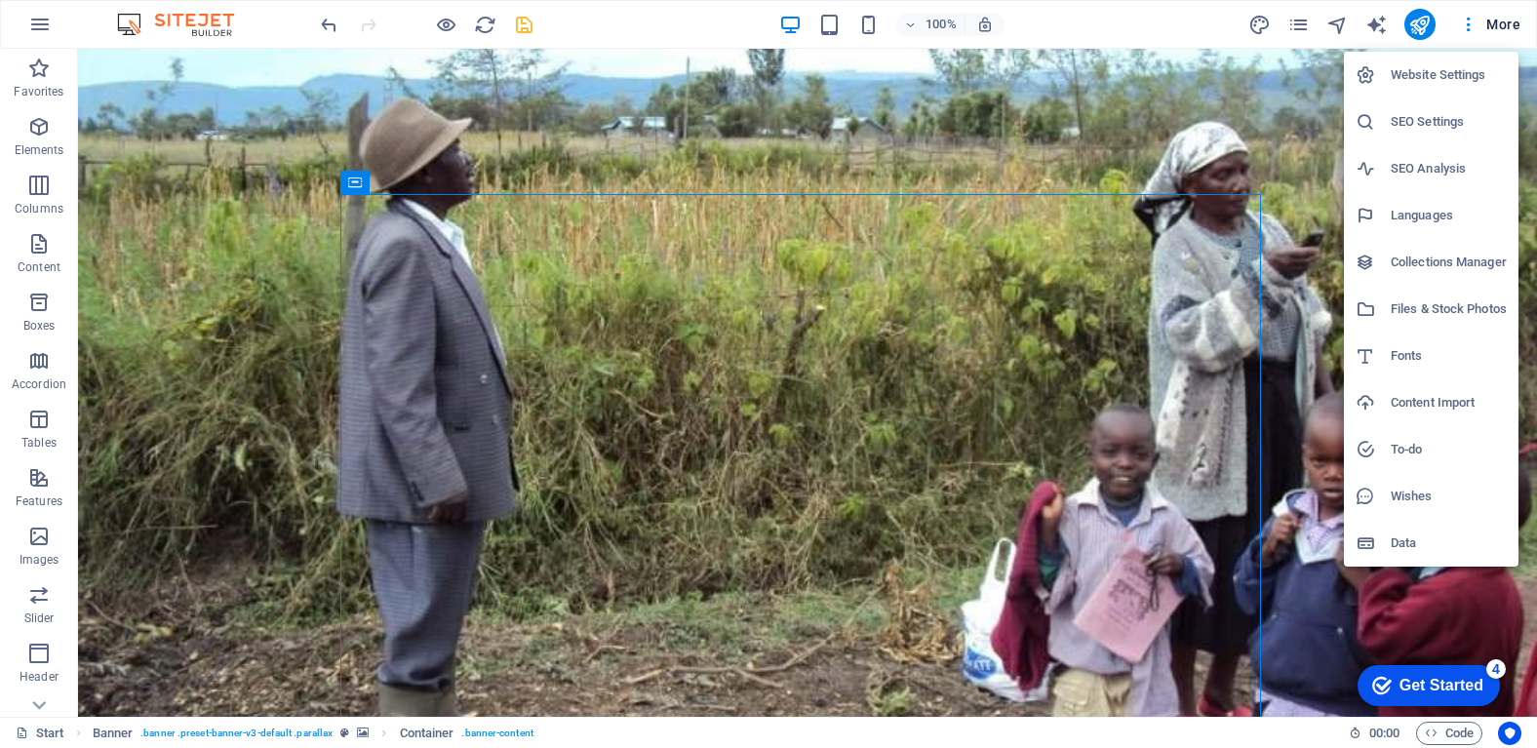
click at [1458, 313] on h6 "Files & Stock Photos" at bounding box center [1449, 308] width 116 height 23
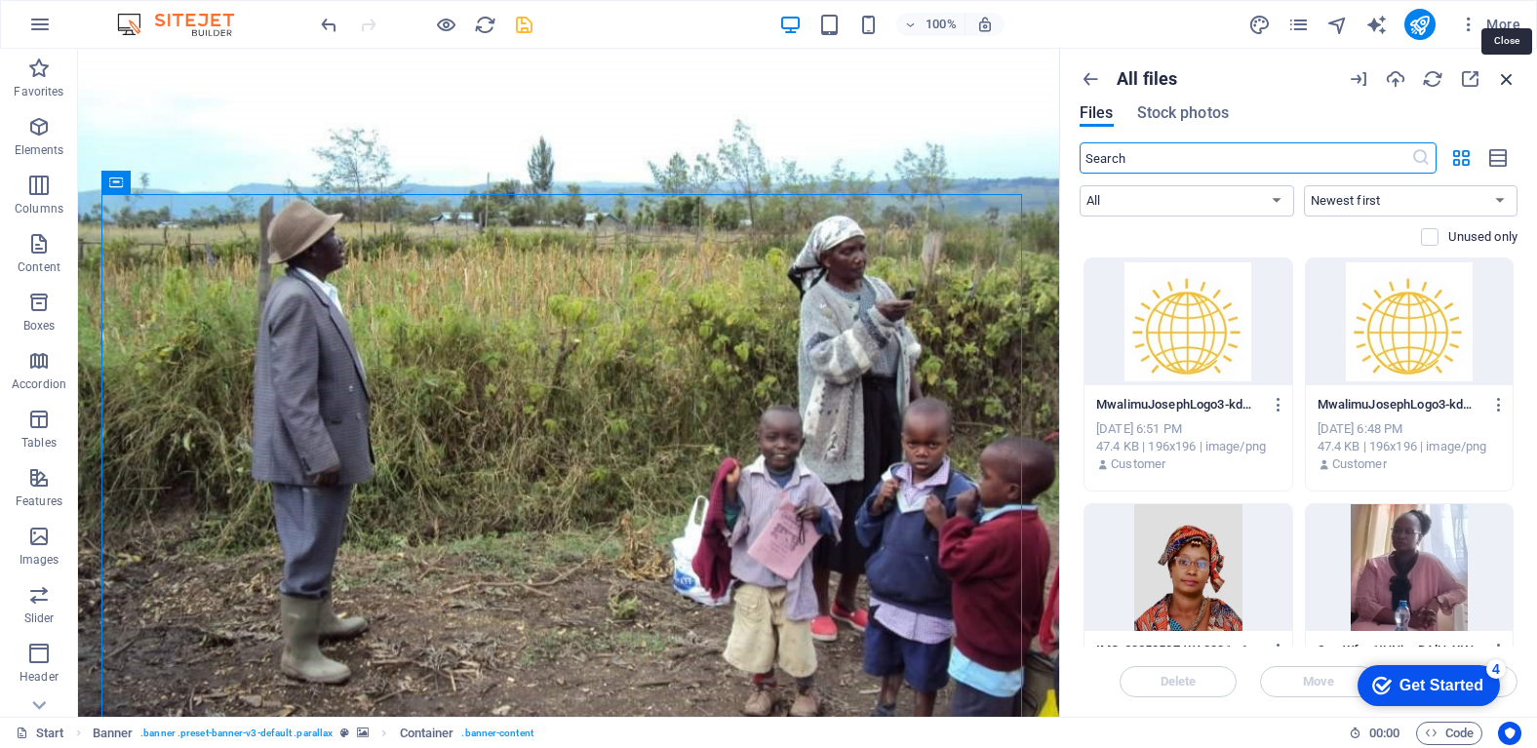
click at [1506, 78] on icon "button" at bounding box center [1506, 78] width 21 height 21
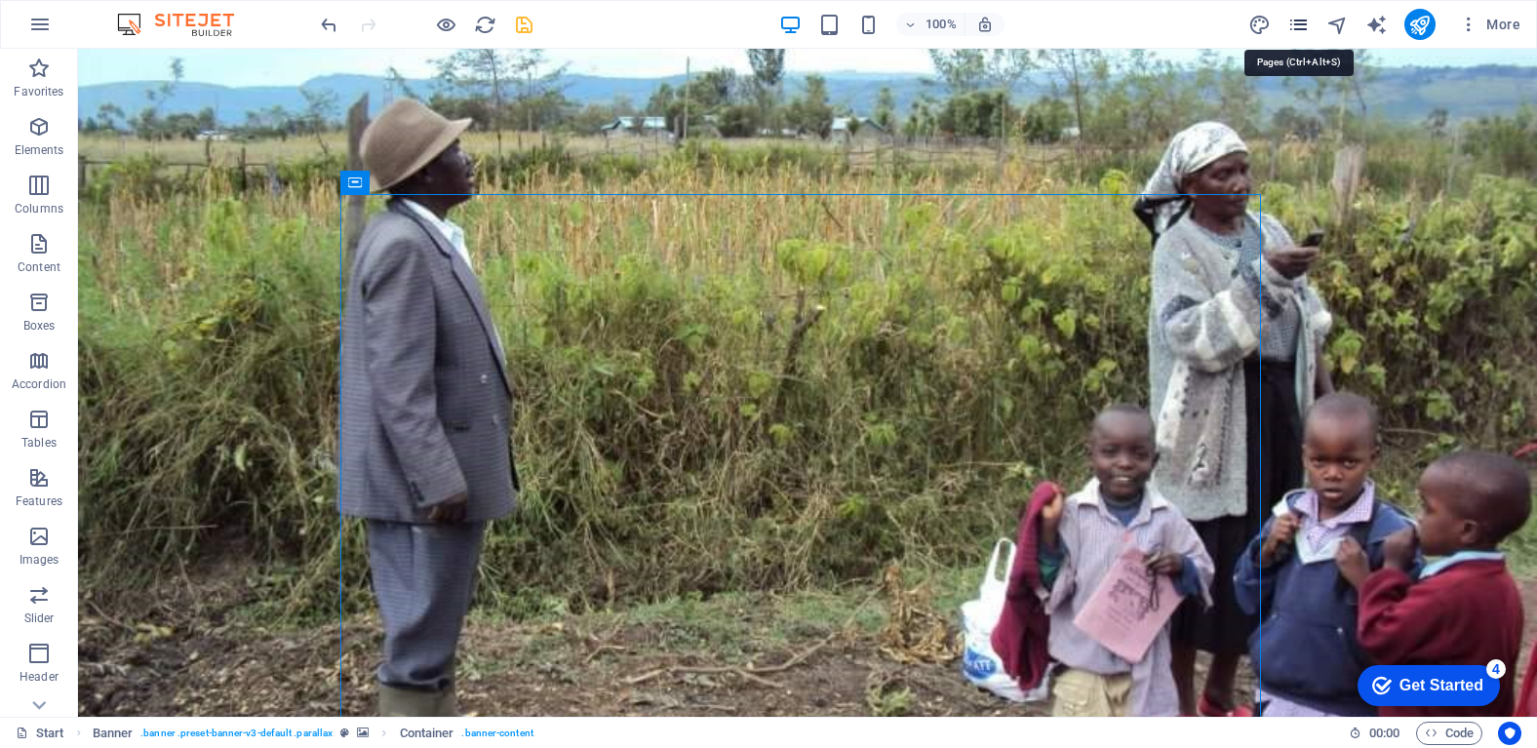
click at [1295, 29] on icon "pages" at bounding box center [1298, 25] width 22 height 22
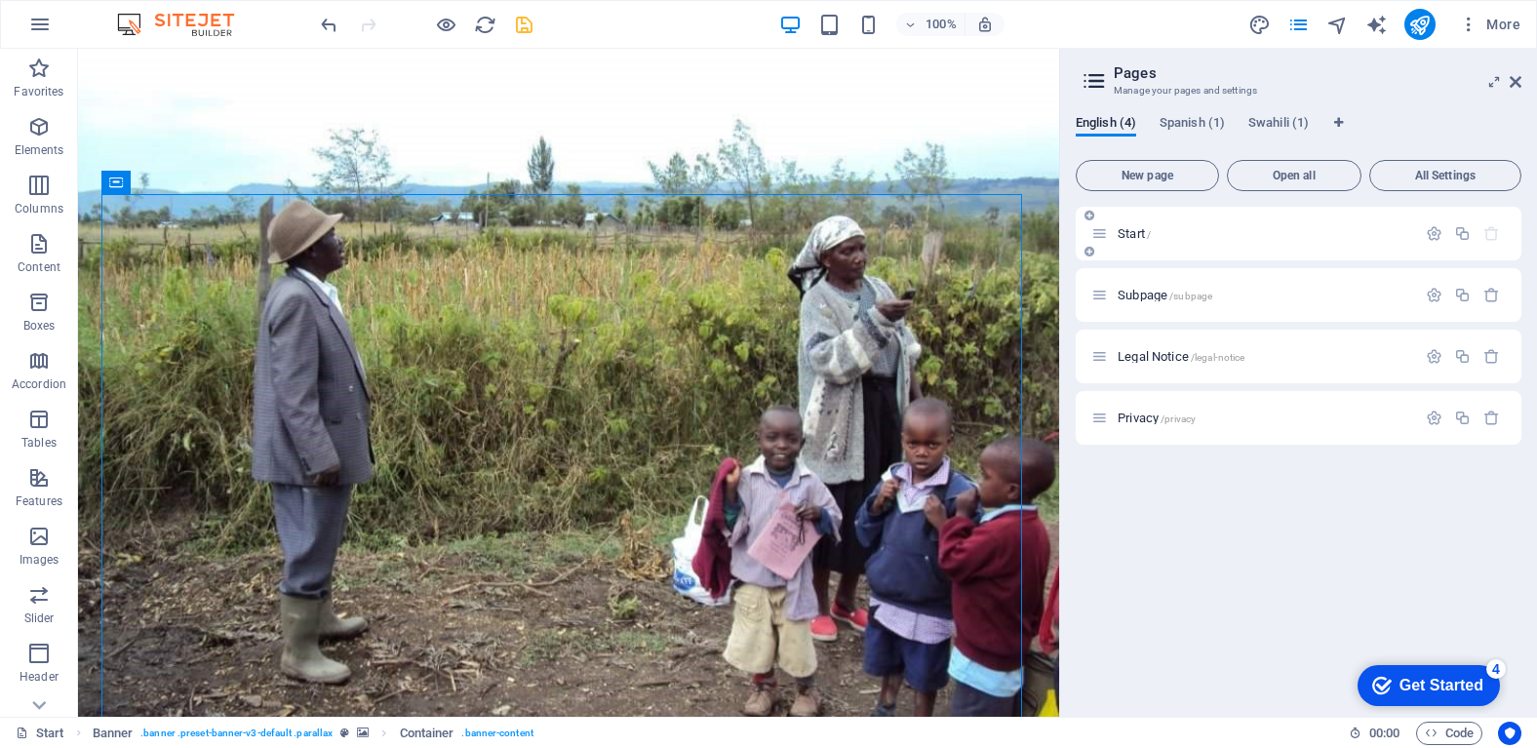
click at [1187, 236] on p "Start /" at bounding box center [1263, 233] width 293 height 13
click at [1185, 291] on span "/subpage" at bounding box center [1190, 296] width 43 height 11
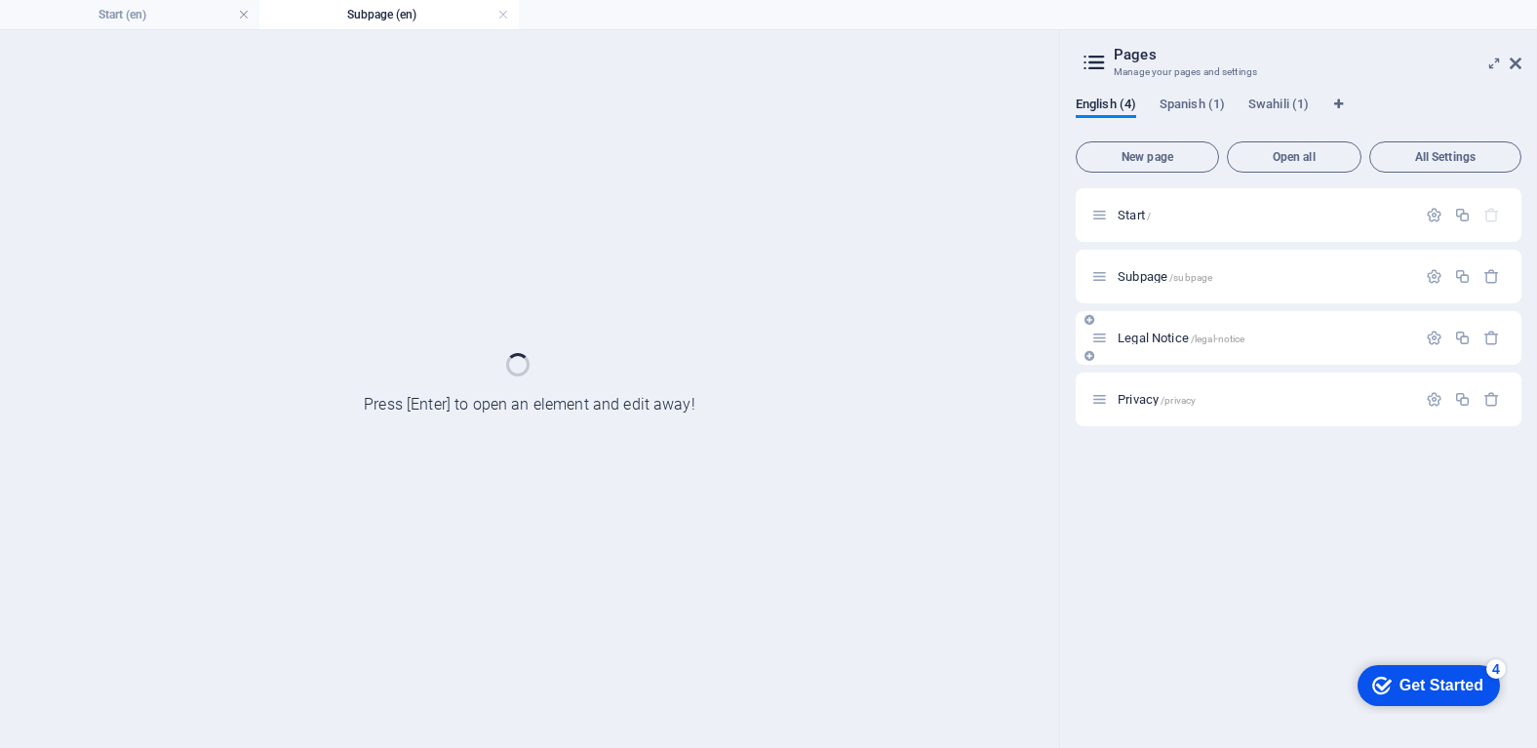
click at [1221, 348] on div "Legal Notice /legal-notice" at bounding box center [1299, 338] width 446 height 54
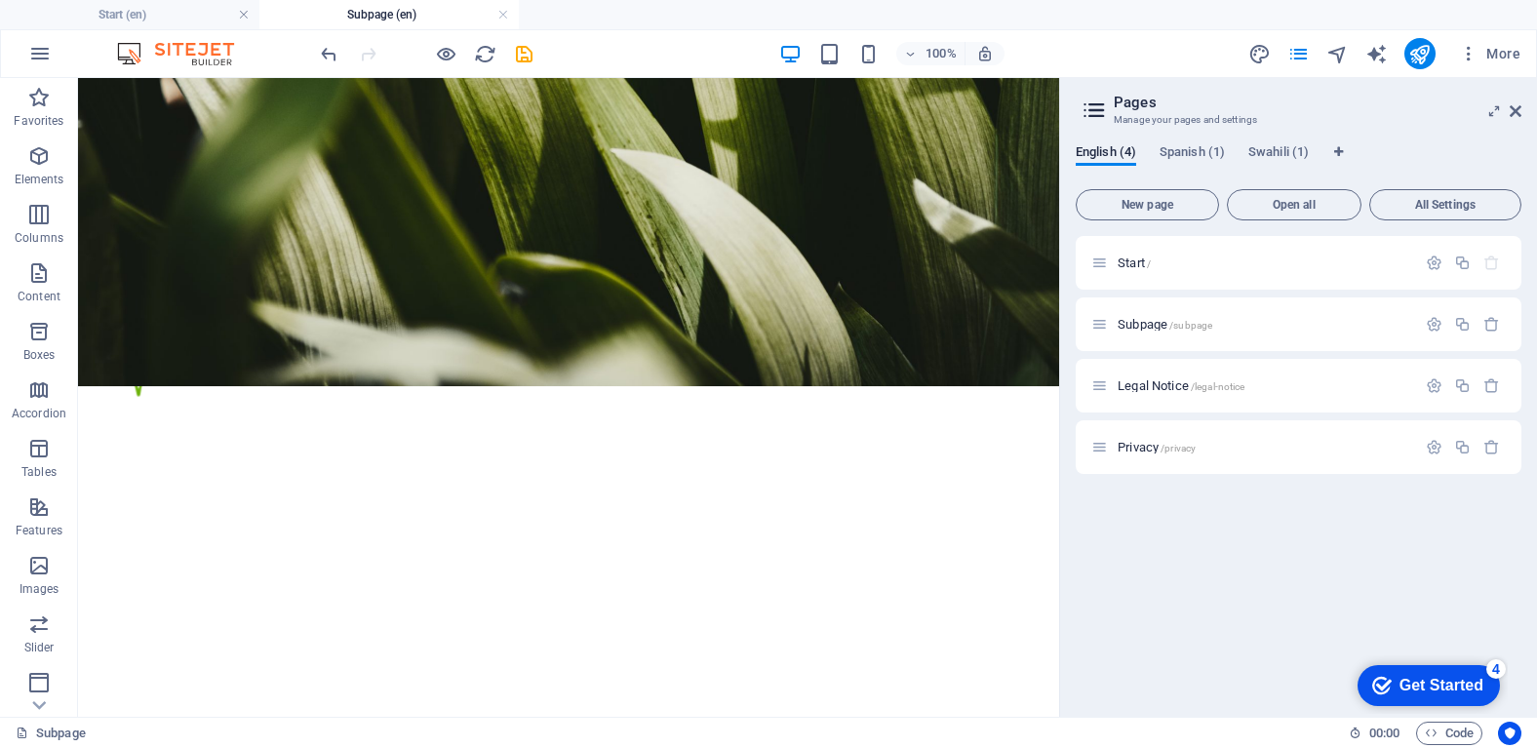
scroll to position [75, 0]
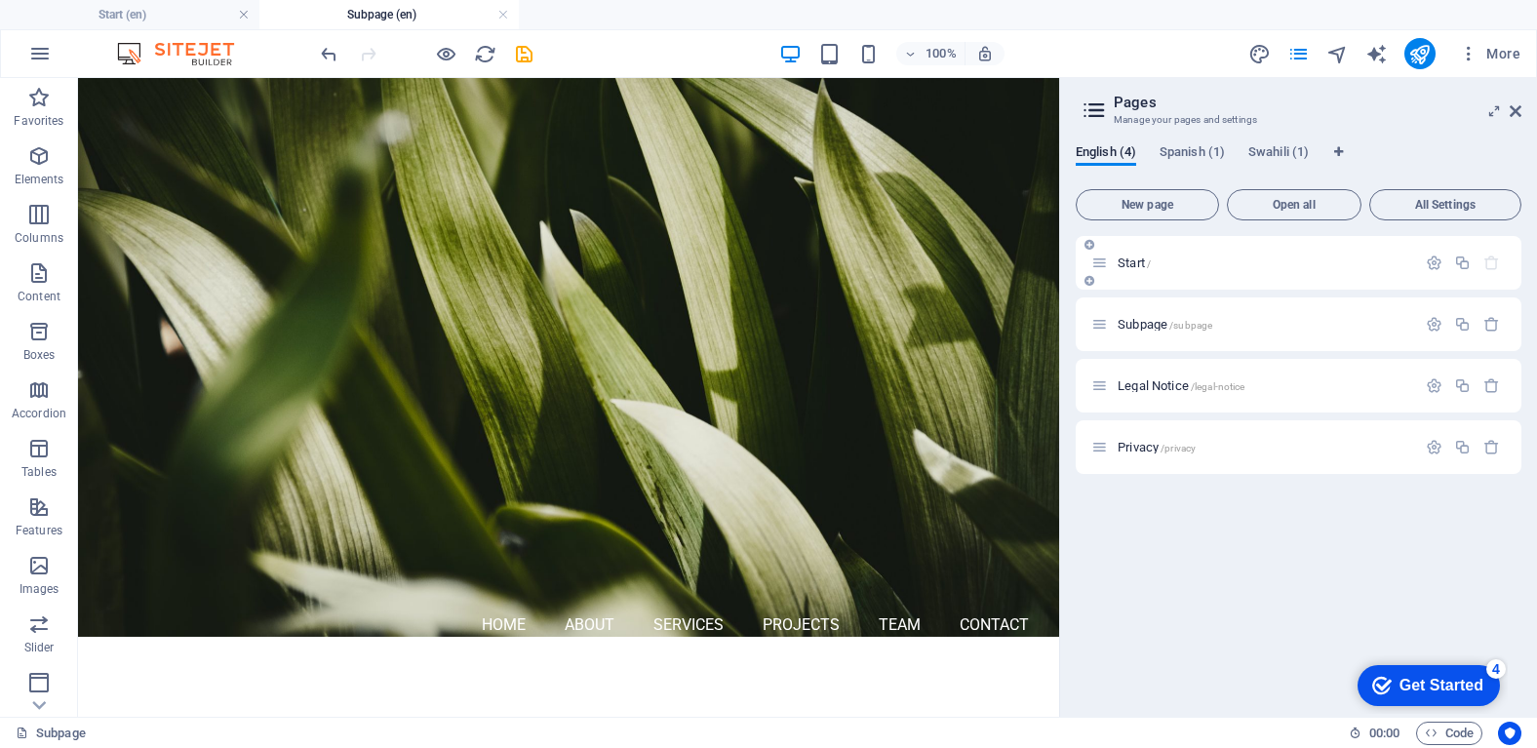
click at [1220, 248] on div "Start /" at bounding box center [1299, 263] width 446 height 54
click at [1210, 276] on div "Start /" at bounding box center [1299, 263] width 446 height 54
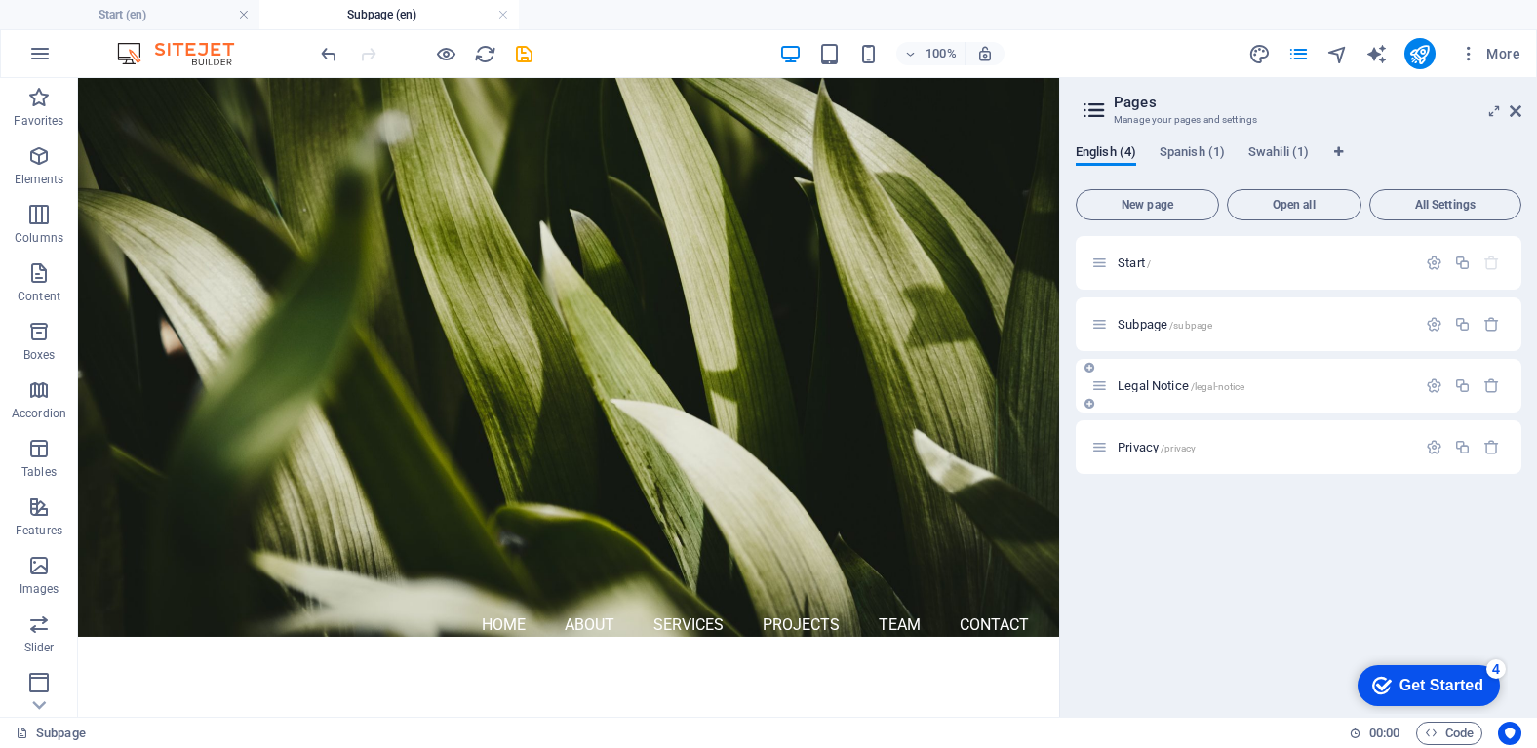
click at [1286, 384] on p "Legal Notice /legal-notice" at bounding box center [1263, 385] width 293 height 13
click at [1286, 420] on div "Privacy /privacy" at bounding box center [1299, 447] width 446 height 54
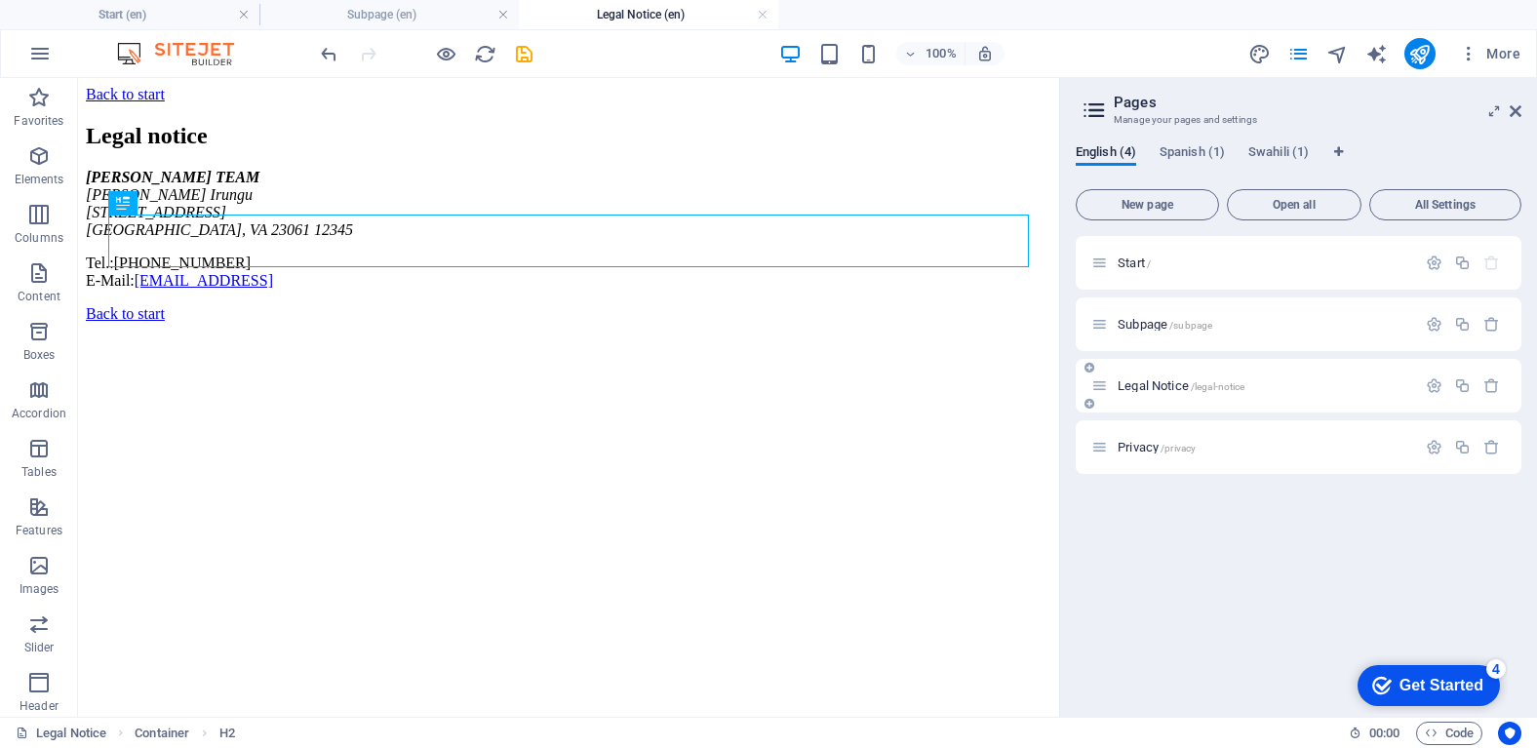
scroll to position [0, 0]
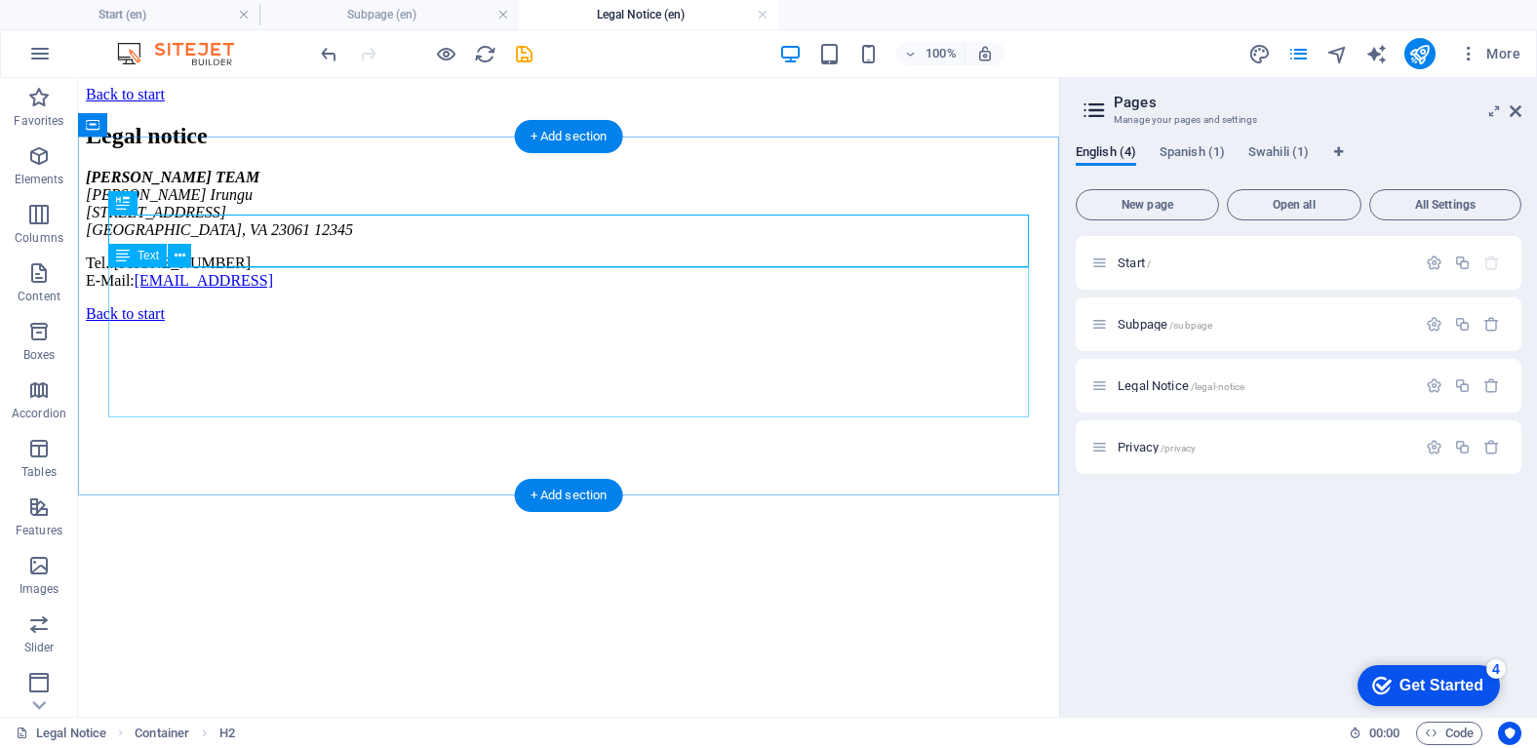
click at [429, 290] on div "MWALIMU JOSEPH EMPORWERMENT TEAM Thomas Irungu 9961 Pond Ridge Lane Gloucester,…" at bounding box center [568, 229] width 965 height 121
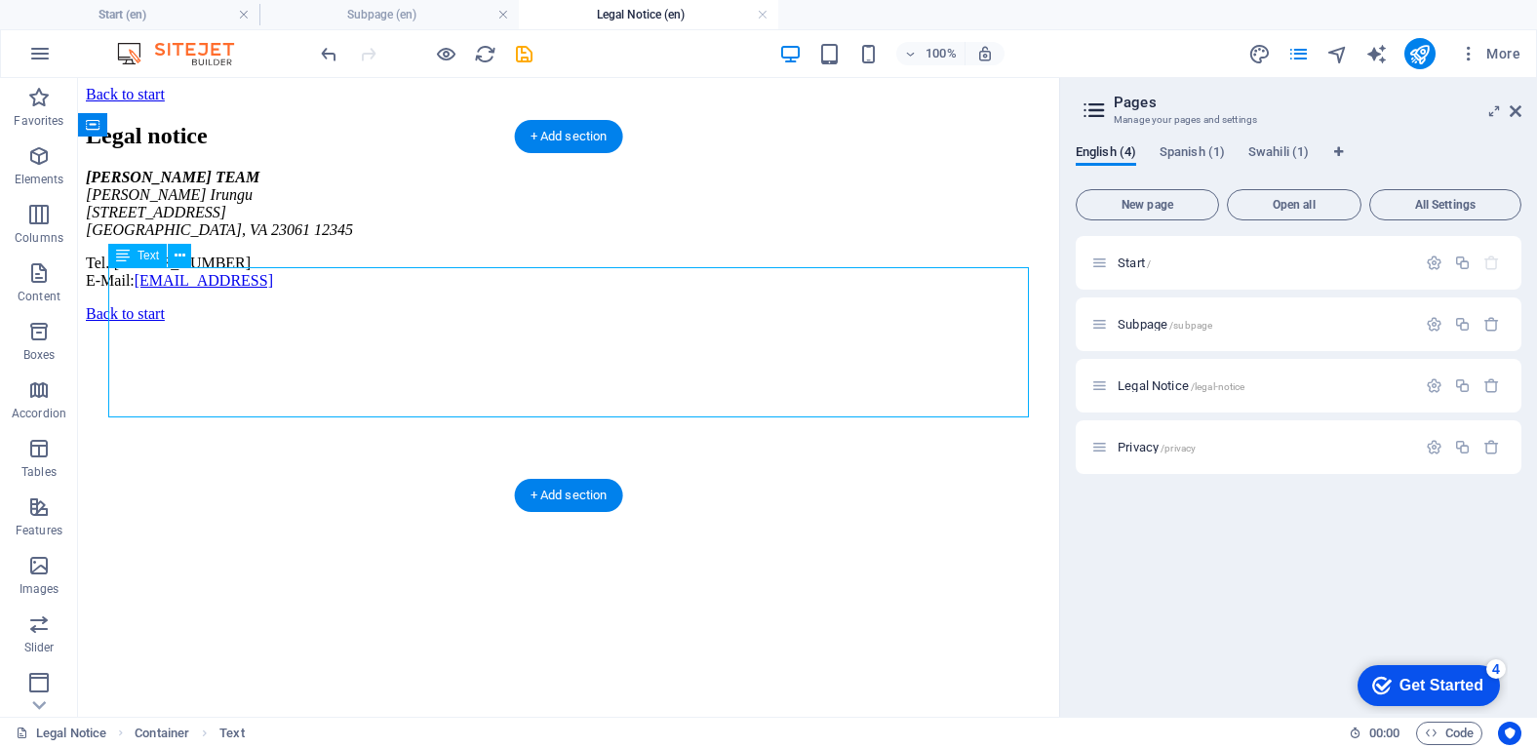
click at [445, 290] on div "MWALIMU JOSEPH EMPORWERMENT TEAM Thomas Irungu 9961 Pond Ridge Lane Gloucester,…" at bounding box center [568, 229] width 965 height 121
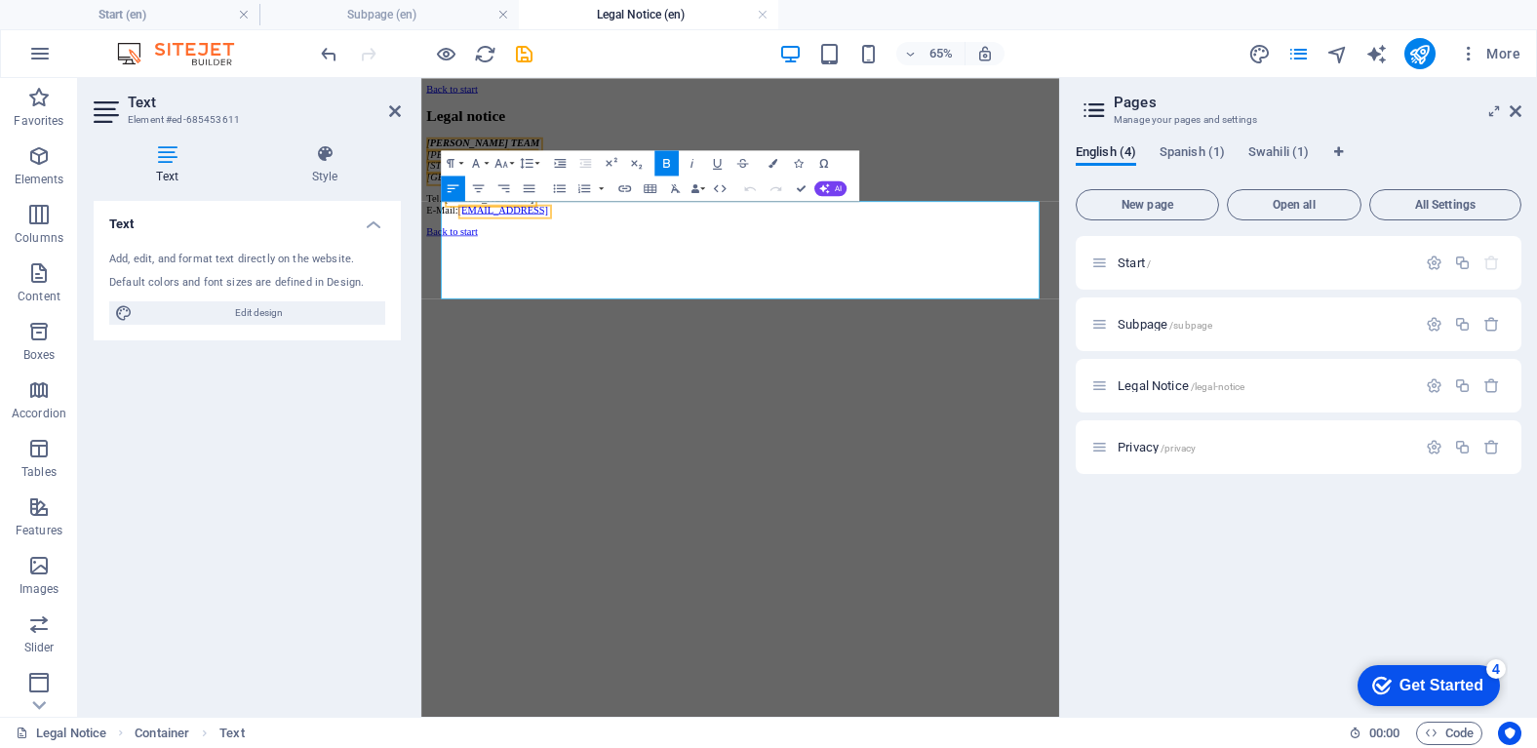
click at [616, 289] on link "82538b28a90aab4656370ec1f2d840@cpanel.local" at bounding box center [547, 280] width 138 height 17
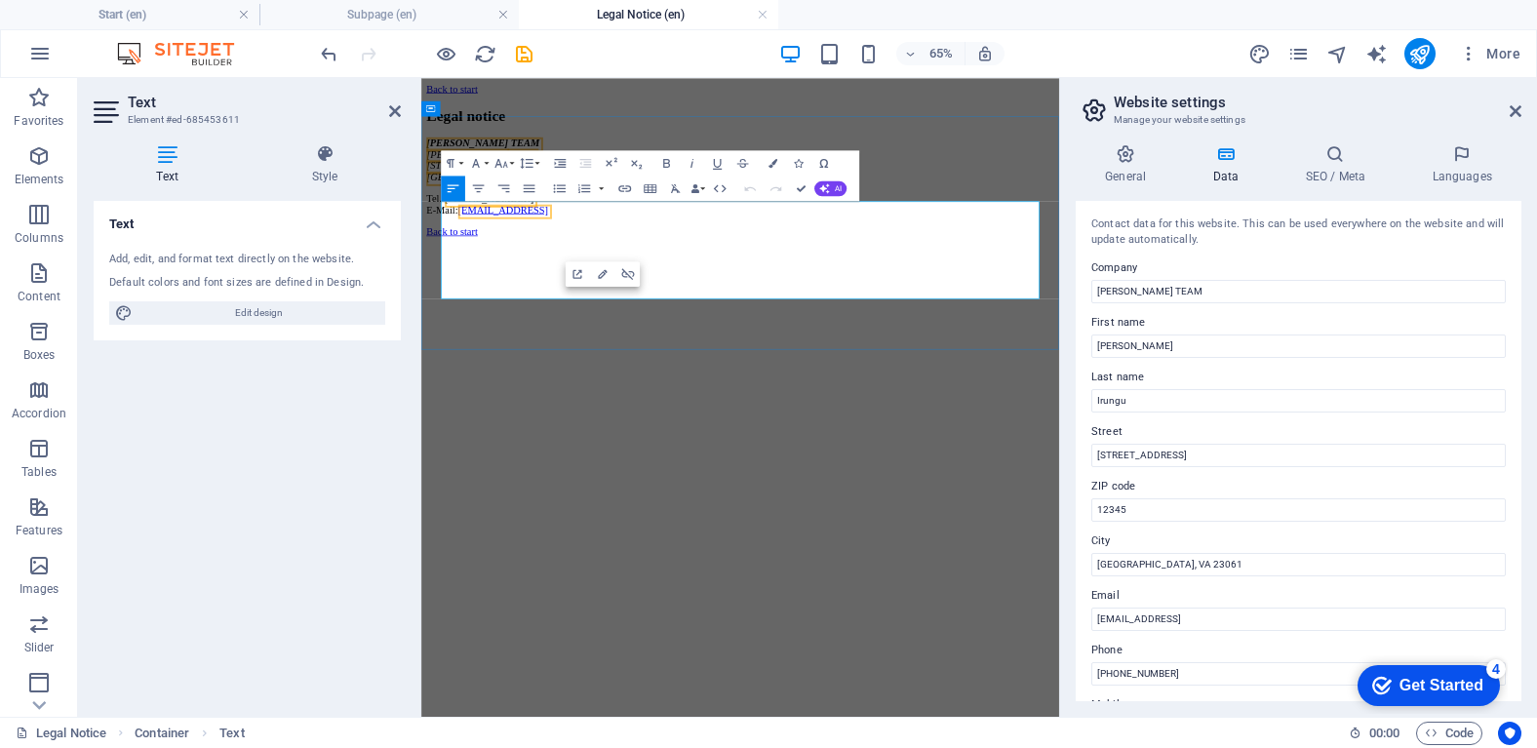
drag, startPoint x: 505, startPoint y: 402, endPoint x: 869, endPoint y: 413, distance: 363.9
click at [866, 290] on p "Tel.: +1(804)695-4829 E-Mail: 82538b28a90aab4656370ec1f2d840@cpanel.local" at bounding box center [911, 272] width 965 height 35
click at [919, 331] on html "Back to start Legal notice MWALIMU JOSEPH EMPORWERMENT TEAM Thomas Irungu 9961 …" at bounding box center [911, 204] width 981 height 253
drag, startPoint x: 532, startPoint y: 53, endPoint x: 785, endPoint y: 106, distance: 258.2
click at [532, 53] on icon "save" at bounding box center [524, 54] width 22 height 22
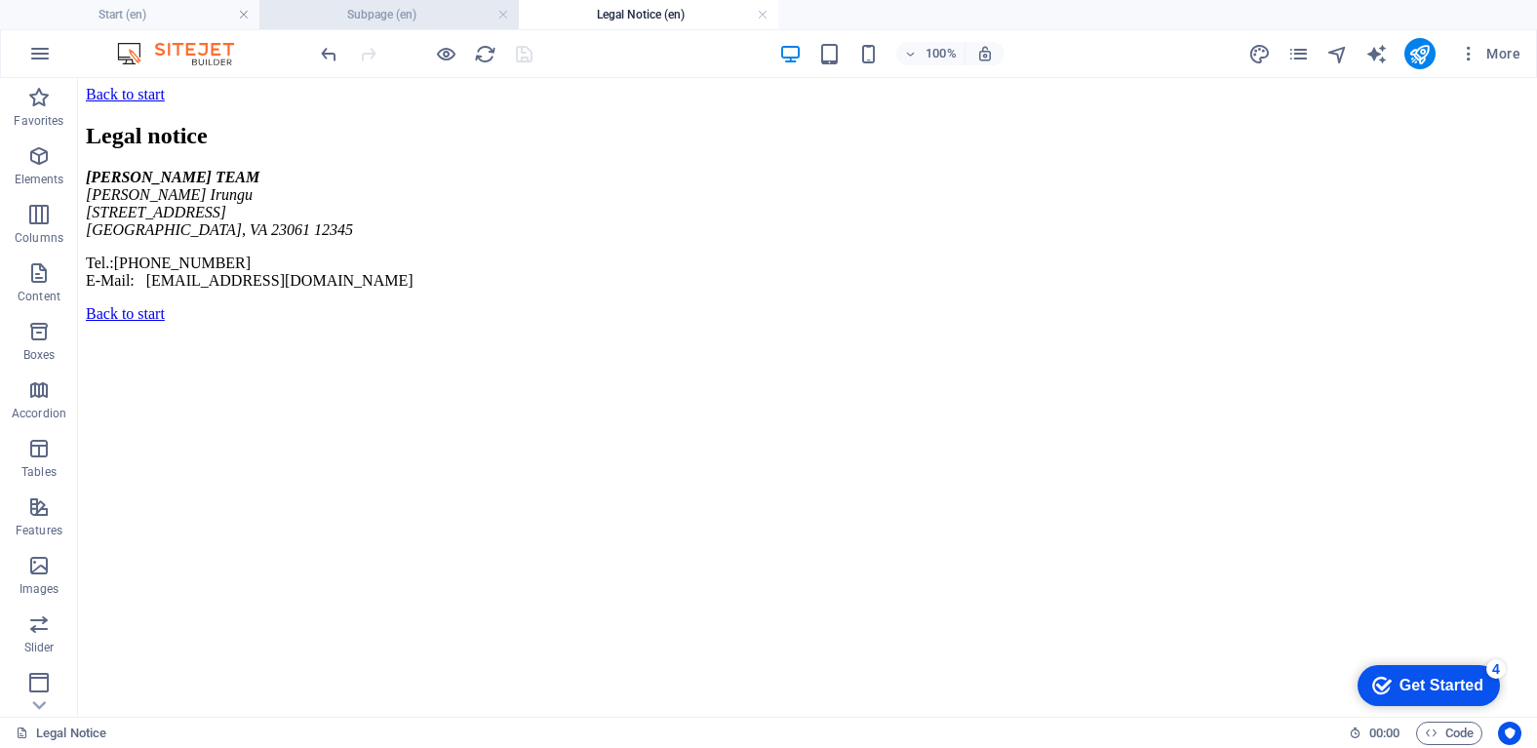
click at [412, 23] on h4 "Subpage (en)" at bounding box center [388, 14] width 259 height 21
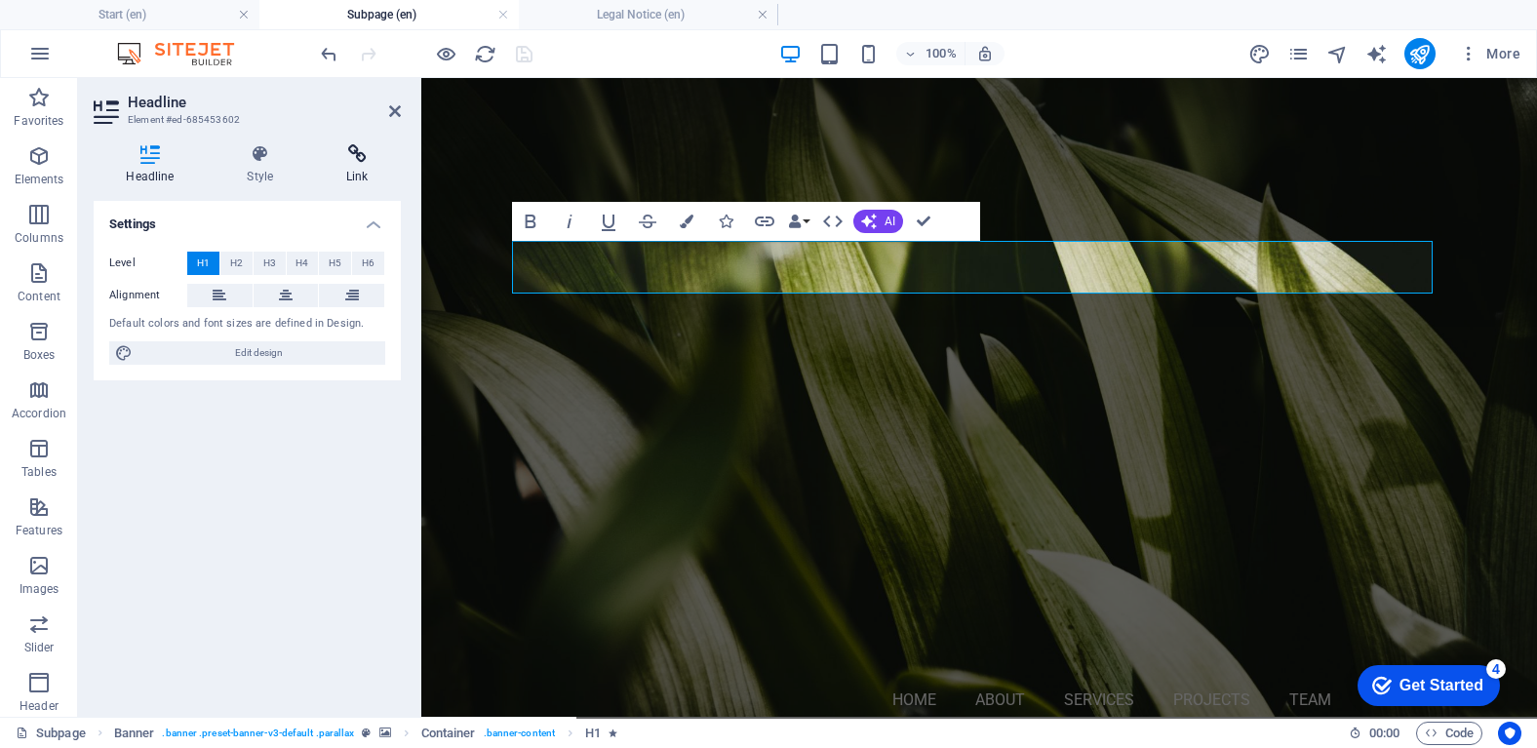
click at [340, 157] on icon at bounding box center [357, 154] width 87 height 20
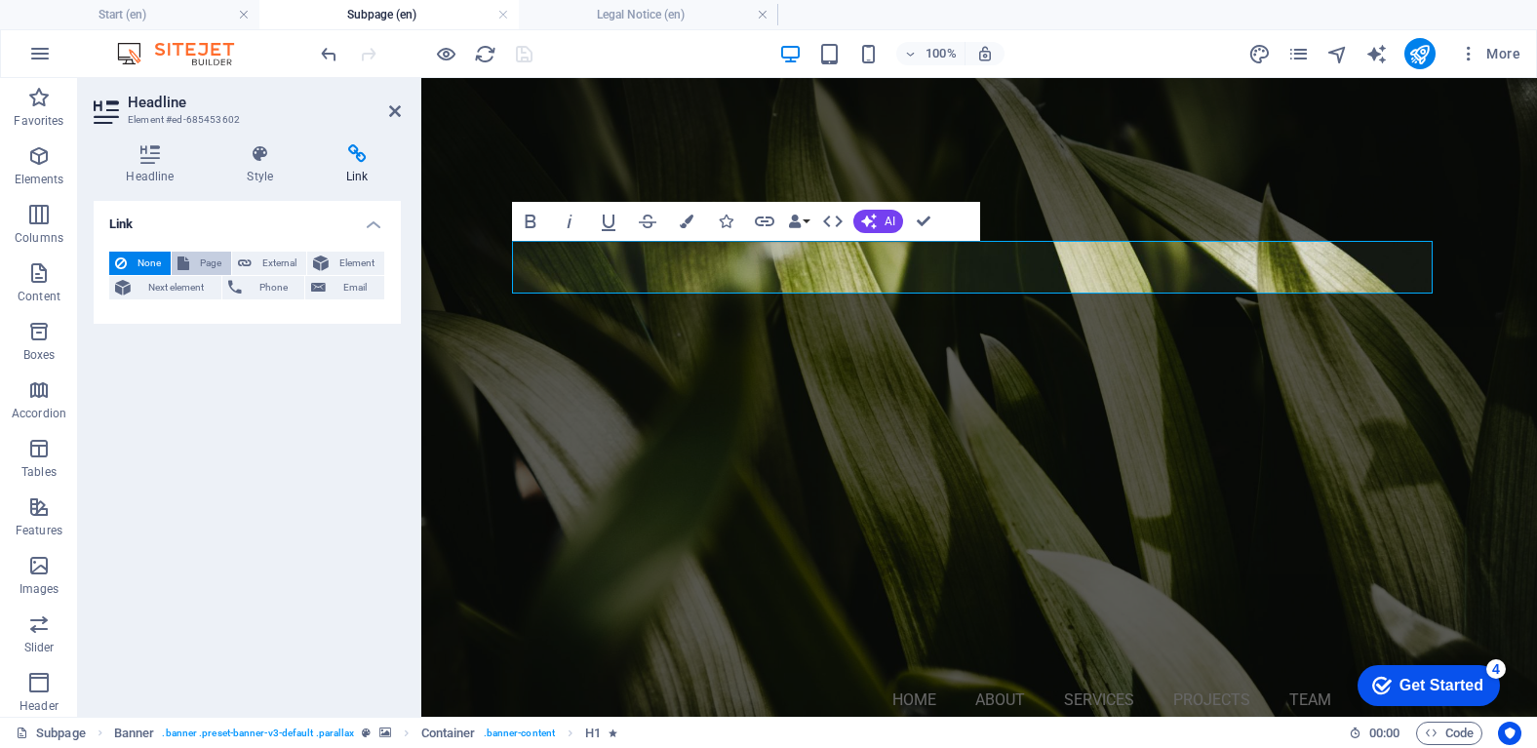
click at [188, 261] on icon at bounding box center [183, 263] width 12 height 23
select select
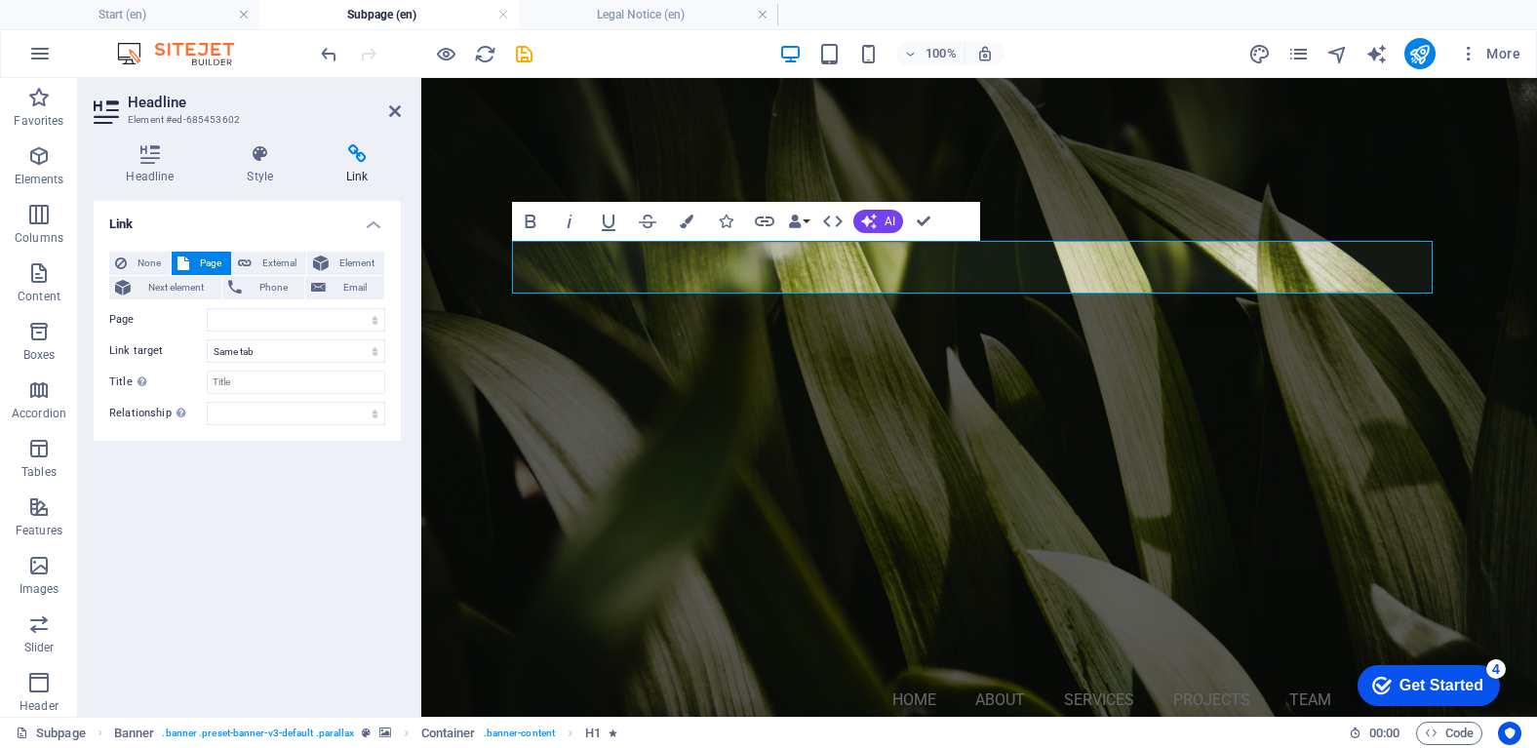
click at [249, 249] on div "None Page External Element Next element Phone Email Page Start Subpage Legal No…" at bounding box center [247, 338] width 307 height 205
click at [255, 258] on button "External" at bounding box center [269, 263] width 74 height 23
click at [340, 257] on span "Element" at bounding box center [356, 263] width 44 height 23
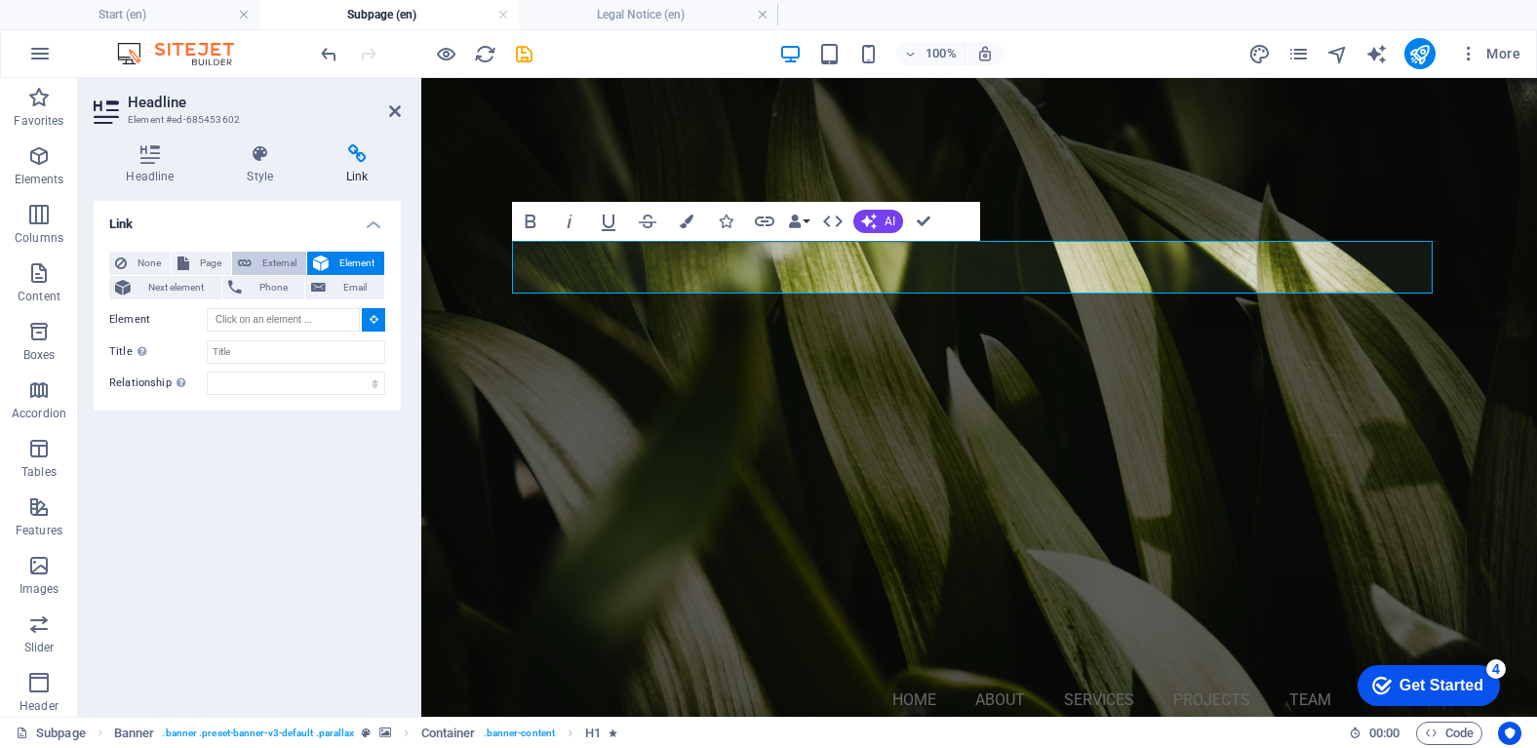
click at [262, 260] on span "External" at bounding box center [278, 263] width 43 height 23
select select "blank"
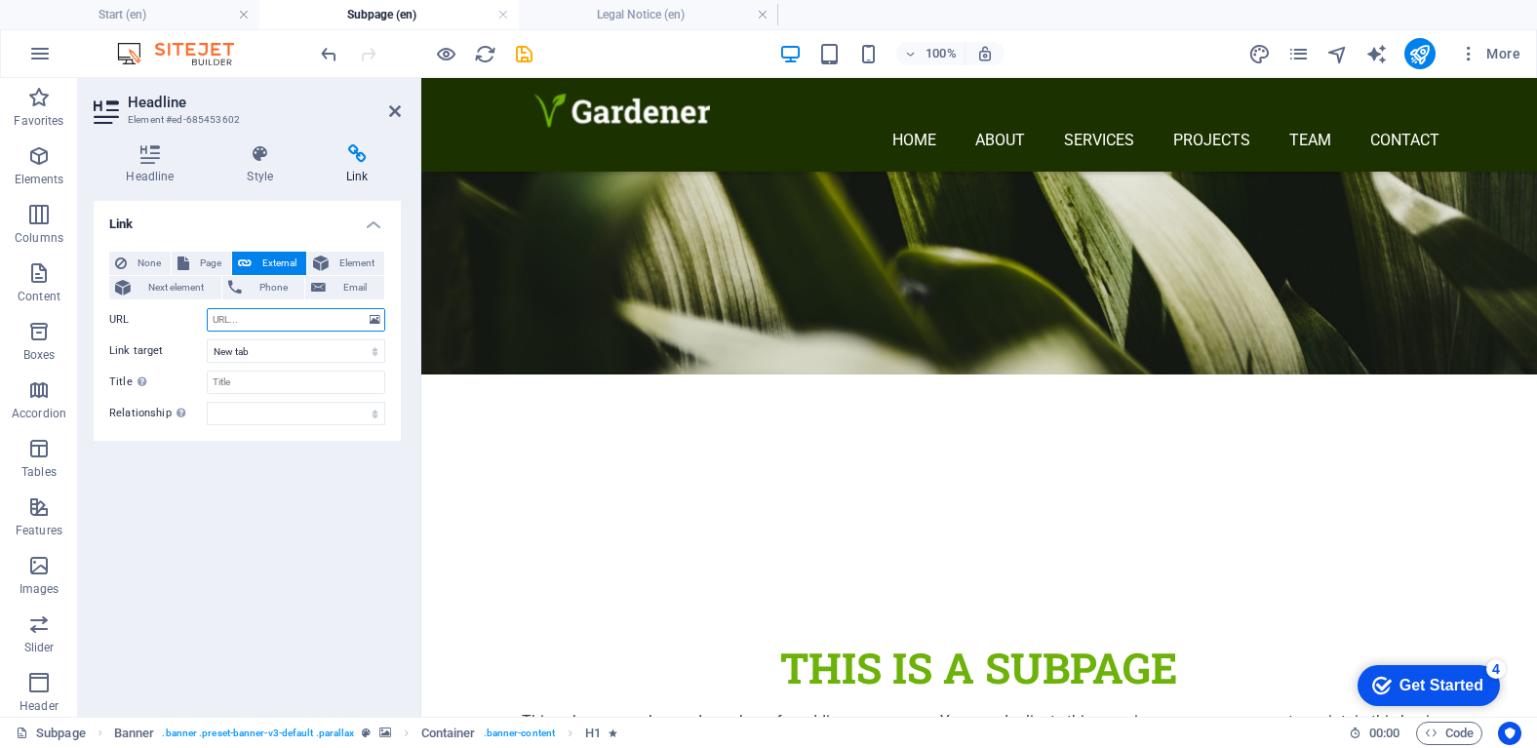
scroll to position [344, 0]
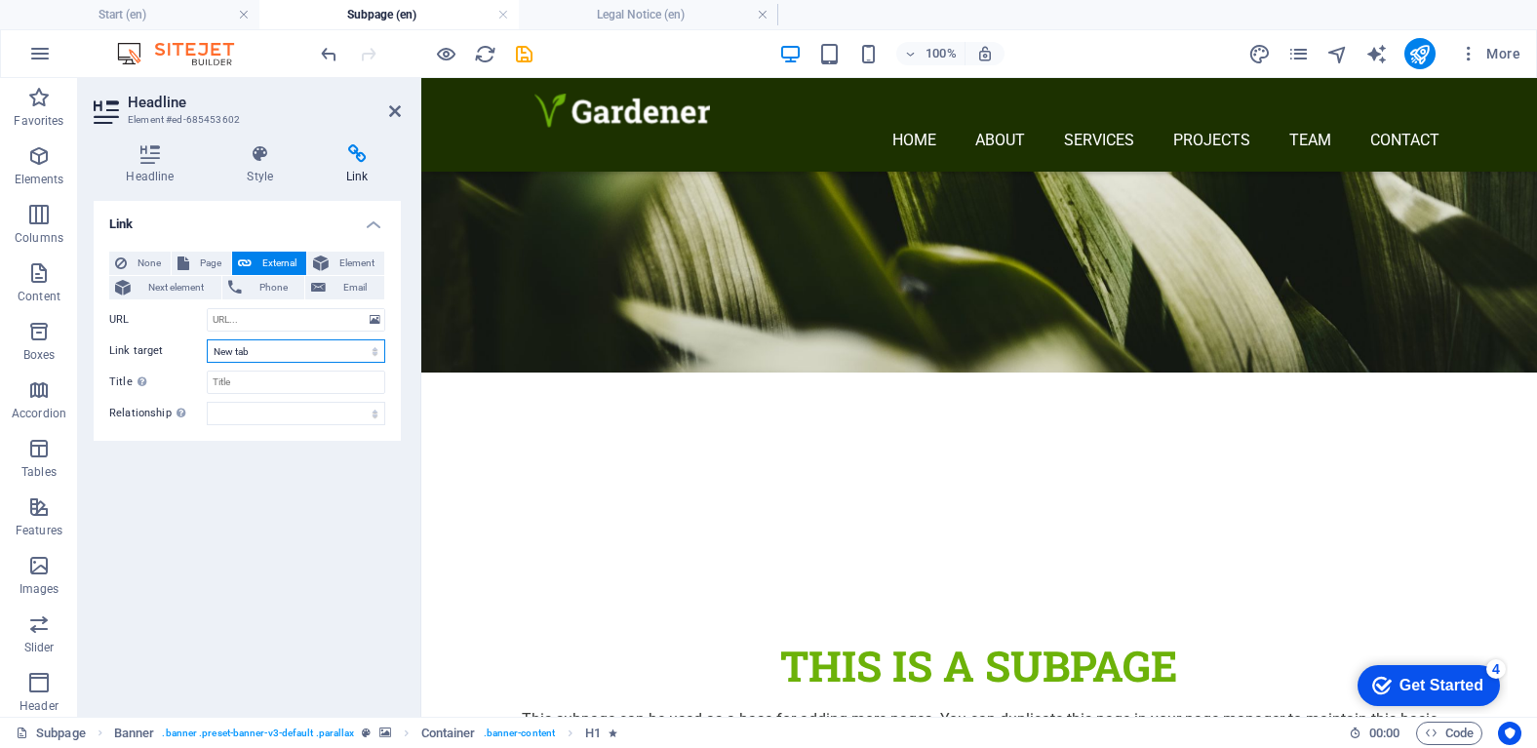
click at [375, 354] on select "New tab Same tab Overlay" at bounding box center [296, 350] width 178 height 23
click at [365, 374] on input "Title Additional link description, should not be the same as the link text. The…" at bounding box center [296, 382] width 178 height 23
click at [1038, 640] on div "This is a subpage" at bounding box center [979, 666] width 921 height 53
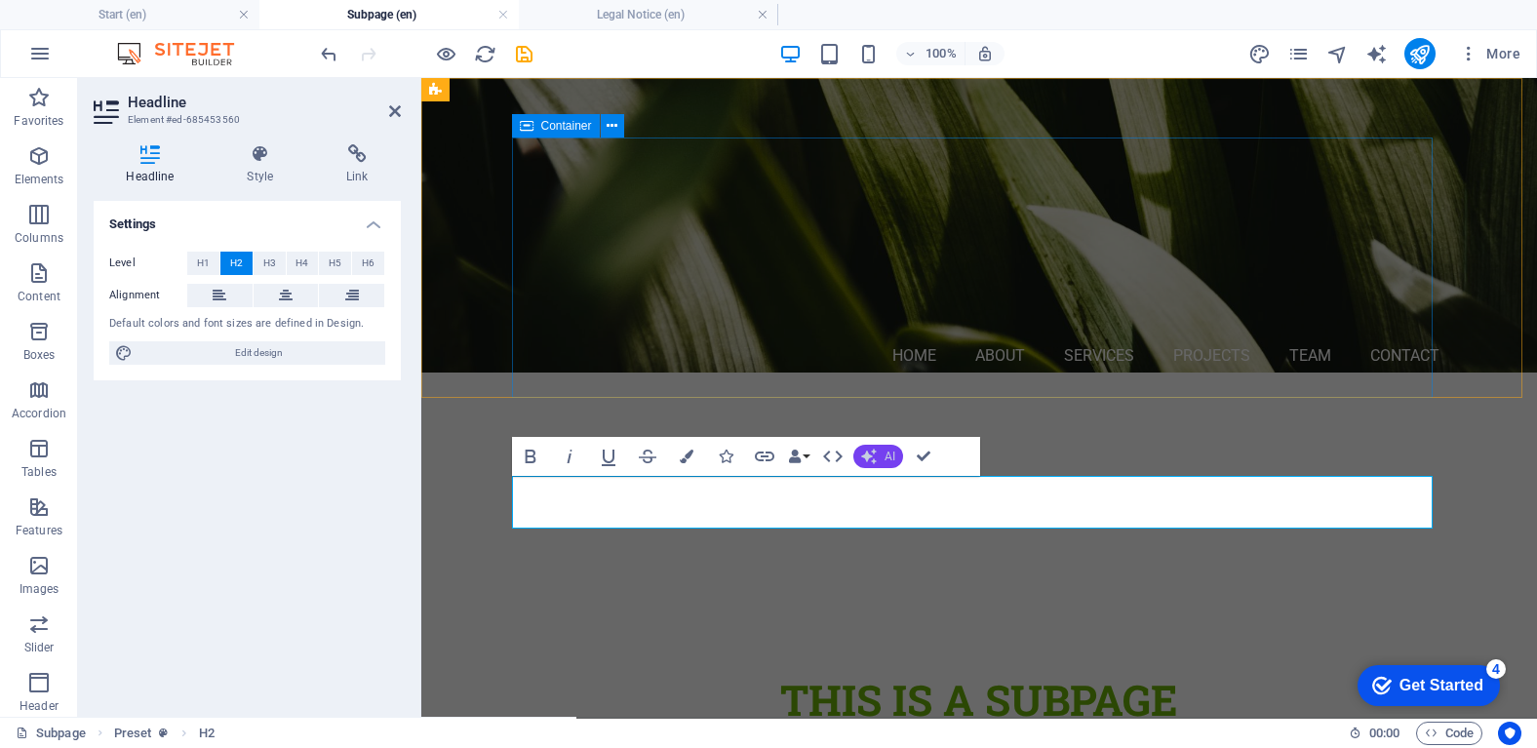
scroll to position [0, 0]
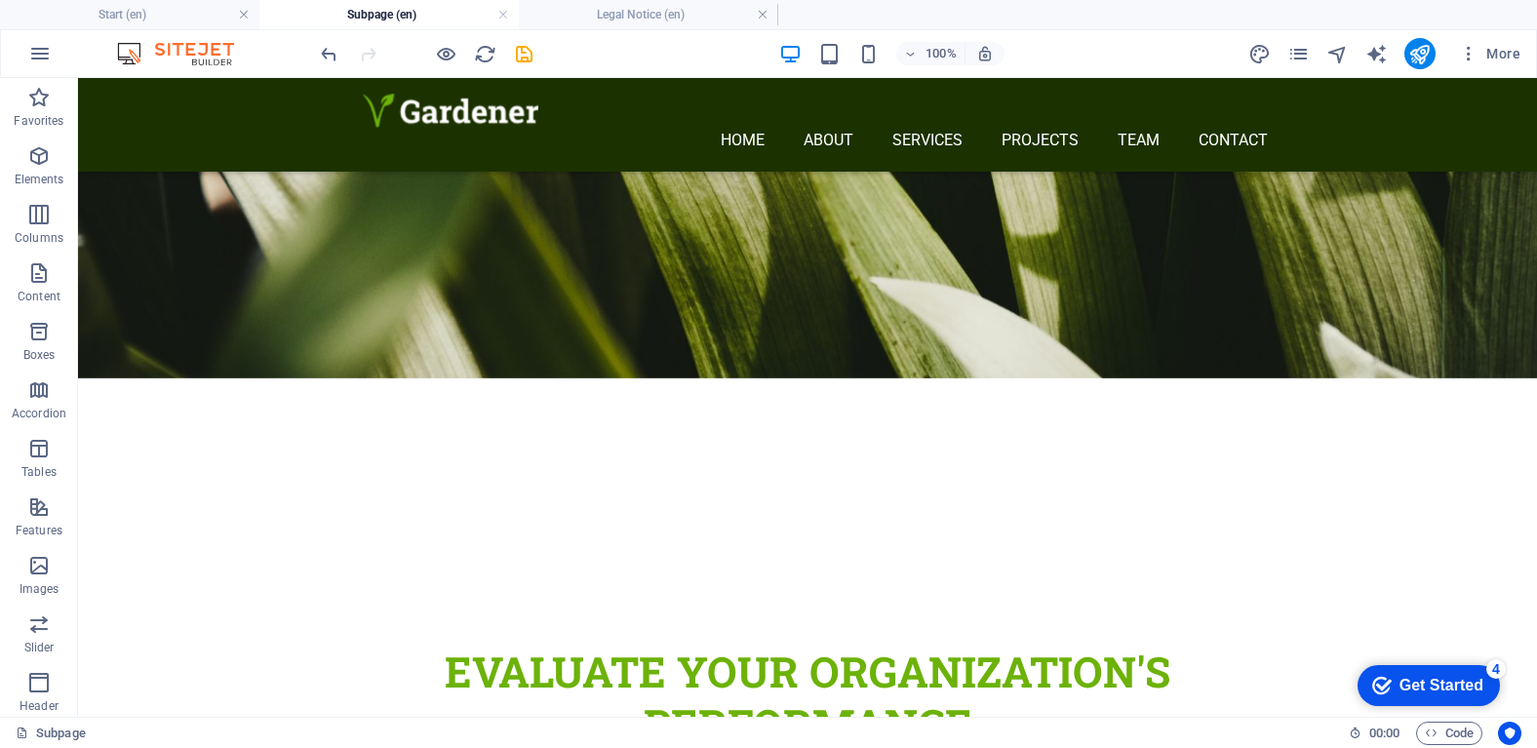
scroll to position [340, 0]
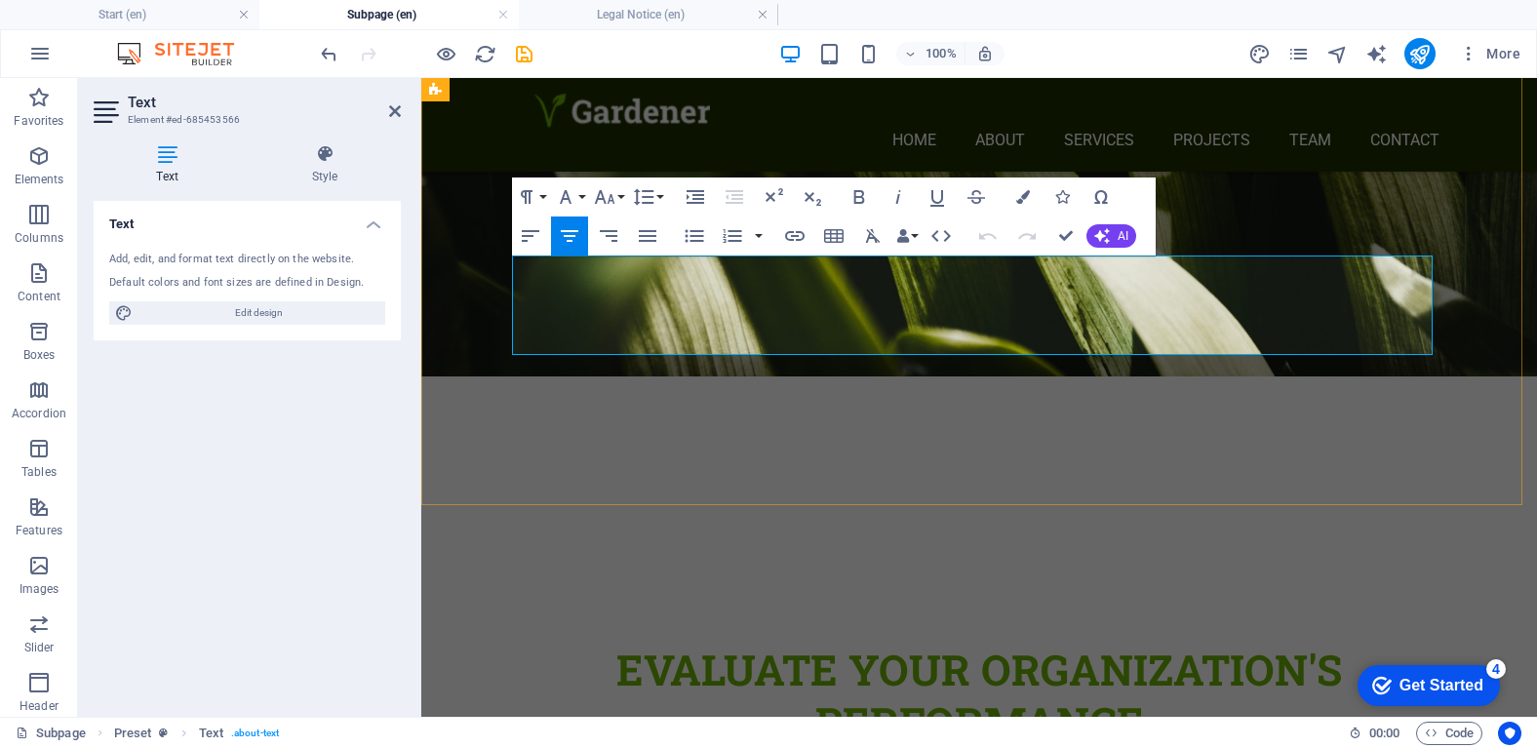
drag, startPoint x: 512, startPoint y: 270, endPoint x: 1117, endPoint y: 334, distance: 609.0
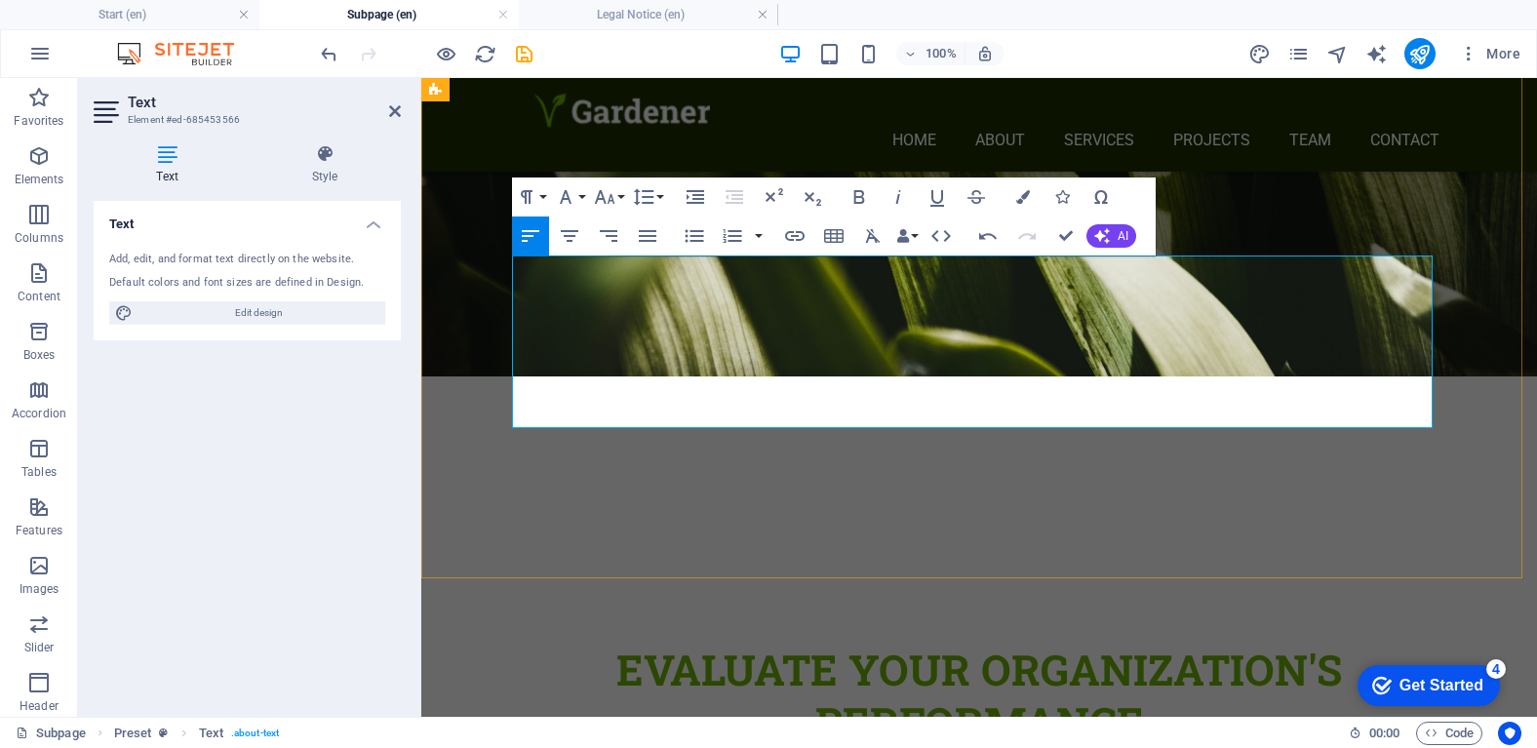
drag, startPoint x: 622, startPoint y: 265, endPoint x: 543, endPoint y: 269, distance: 79.1
drag, startPoint x: 765, startPoint y: 343, endPoint x: 510, endPoint y: 351, distance: 255.6
click at [568, 244] on icon "button" at bounding box center [569, 235] width 23 height 23
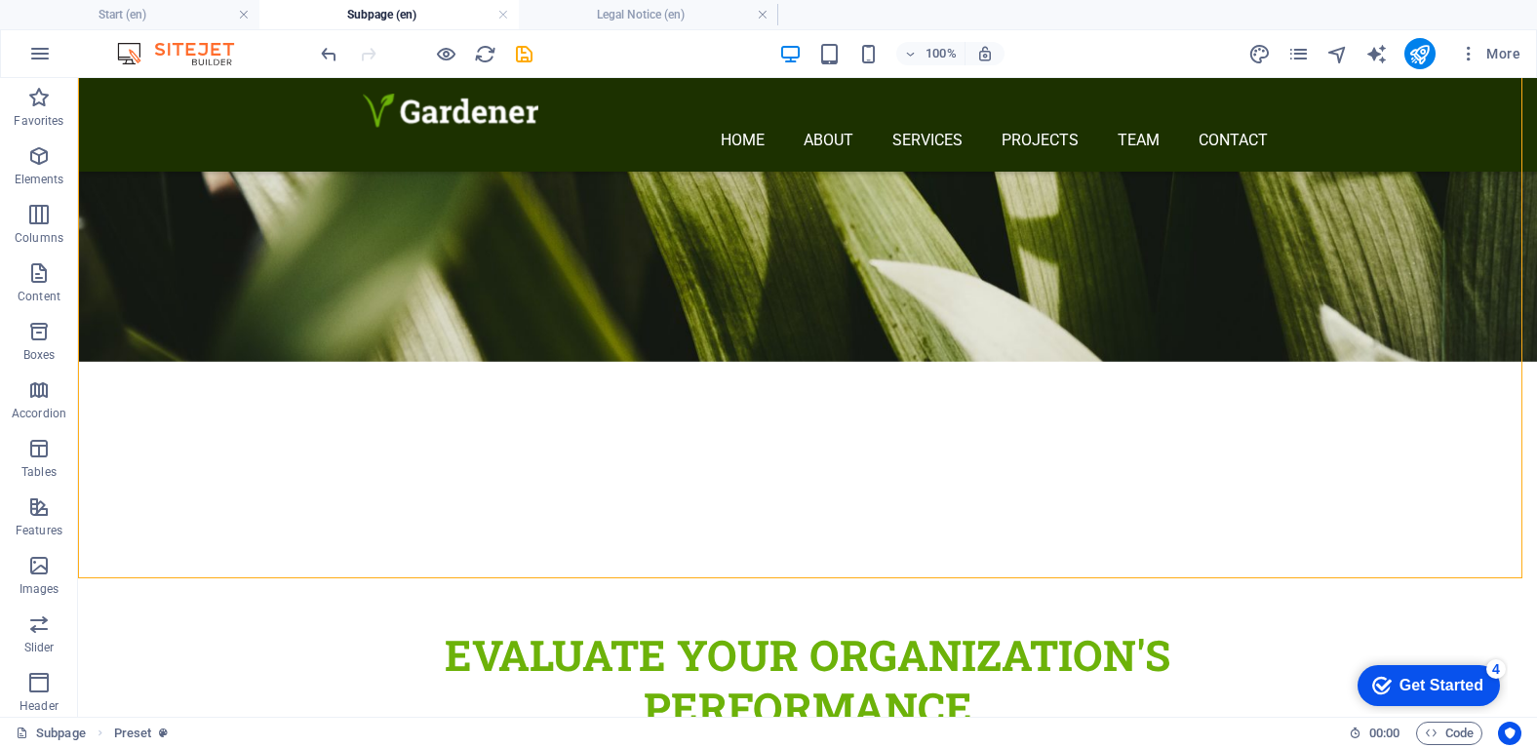
scroll to position [357, 0]
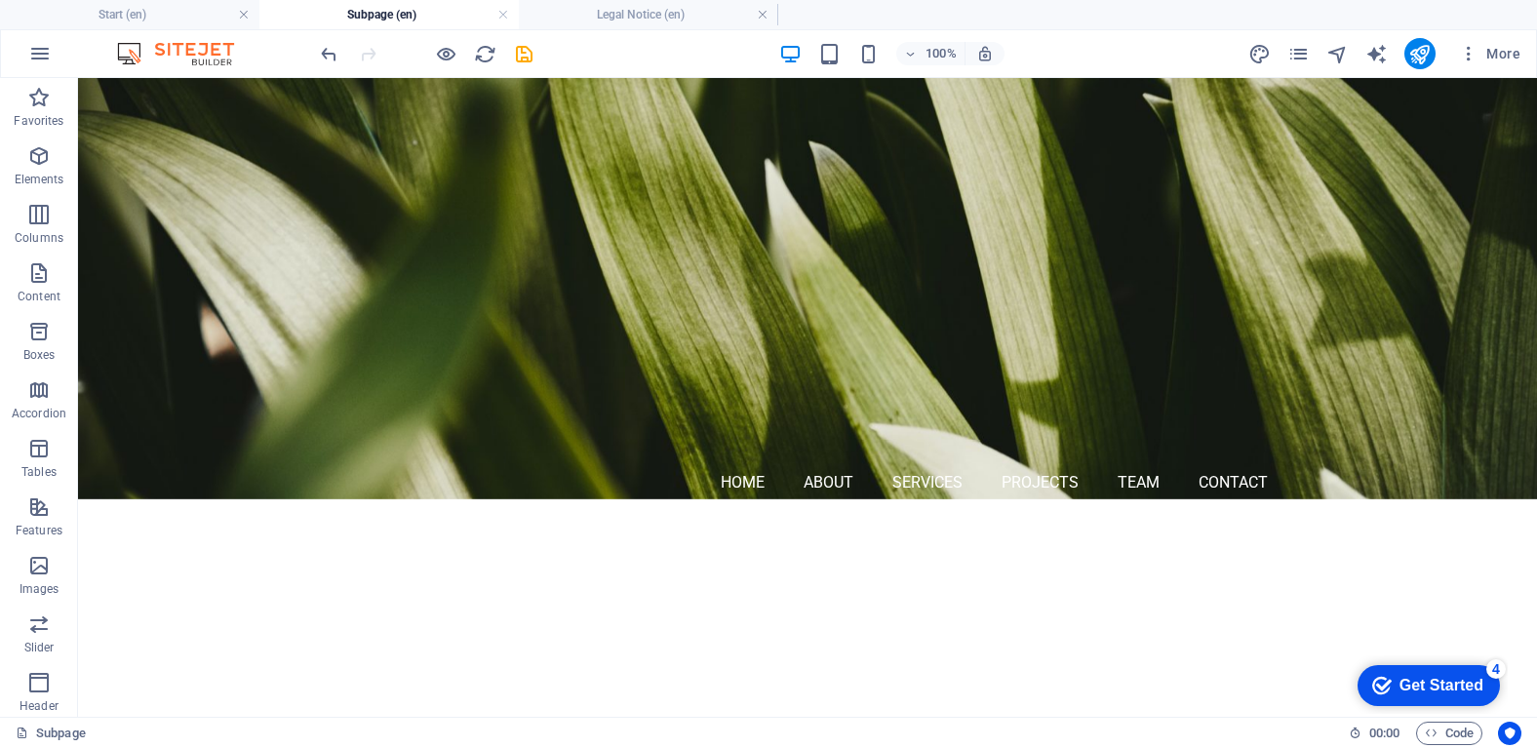
scroll to position [222, 0]
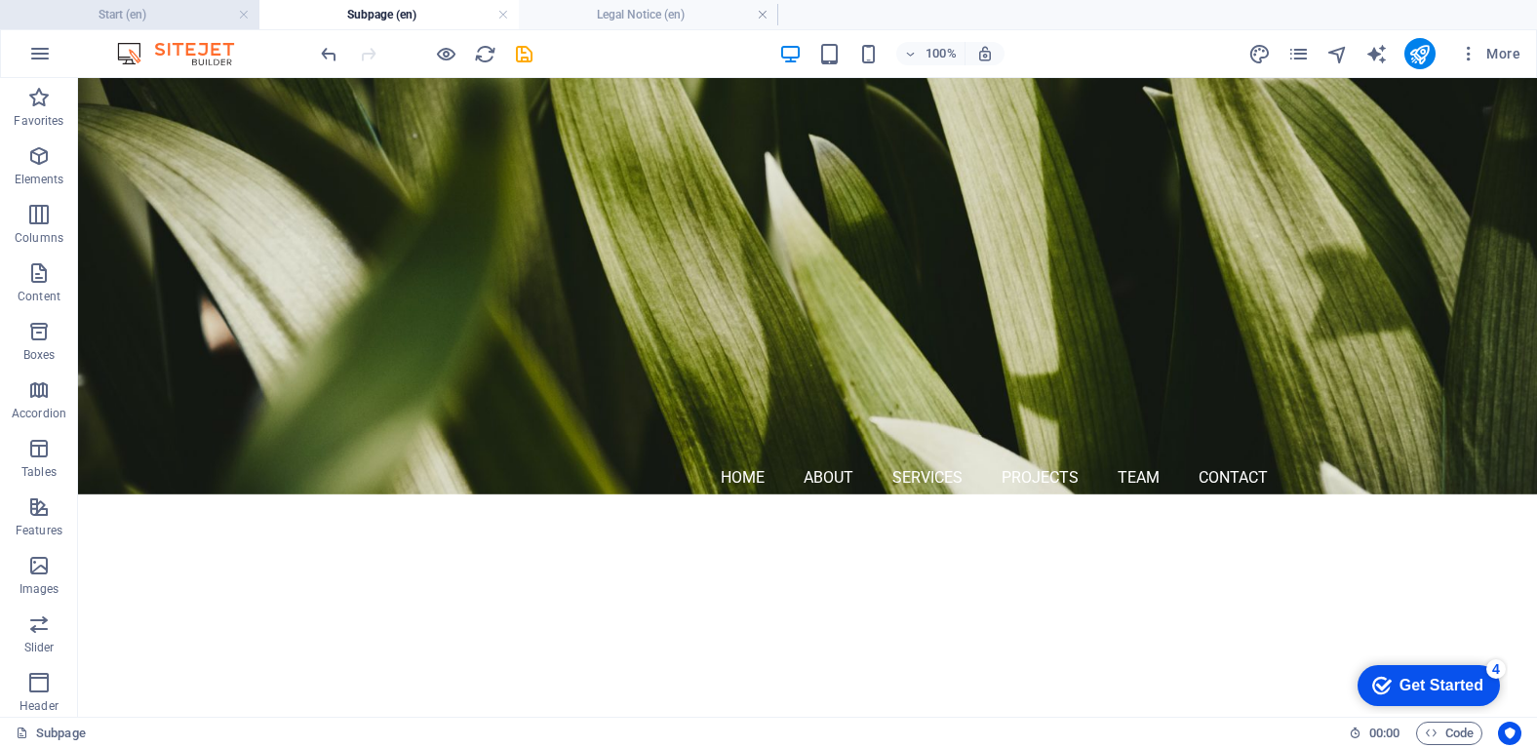
click at [173, 12] on h4 "Start (en)" at bounding box center [129, 14] width 259 height 21
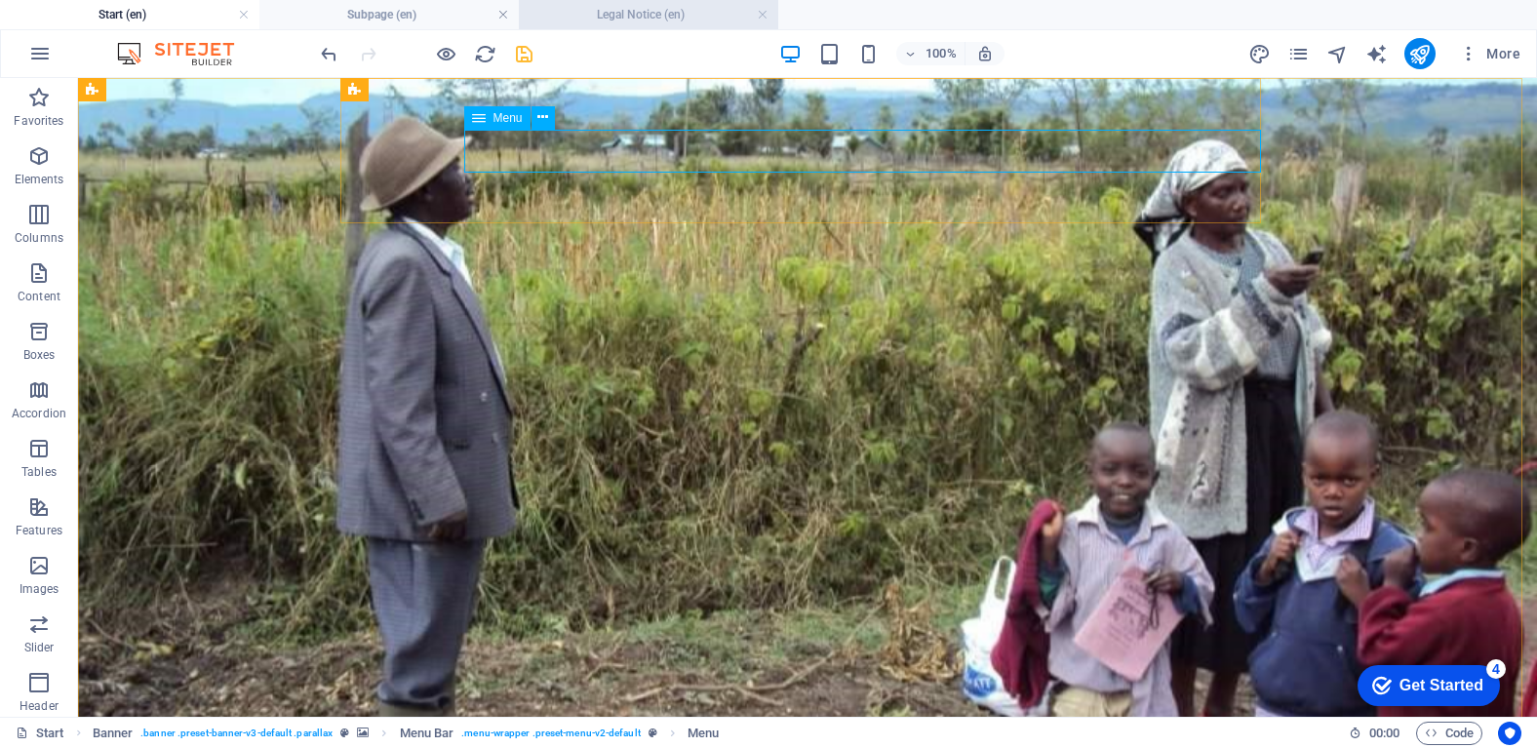
drag, startPoint x: 541, startPoint y: 121, endPoint x: 615, endPoint y: 3, distance: 139.3
click at [541, 120] on icon at bounding box center [542, 117] width 11 height 20
click at [541, 117] on icon at bounding box center [542, 117] width 11 height 20
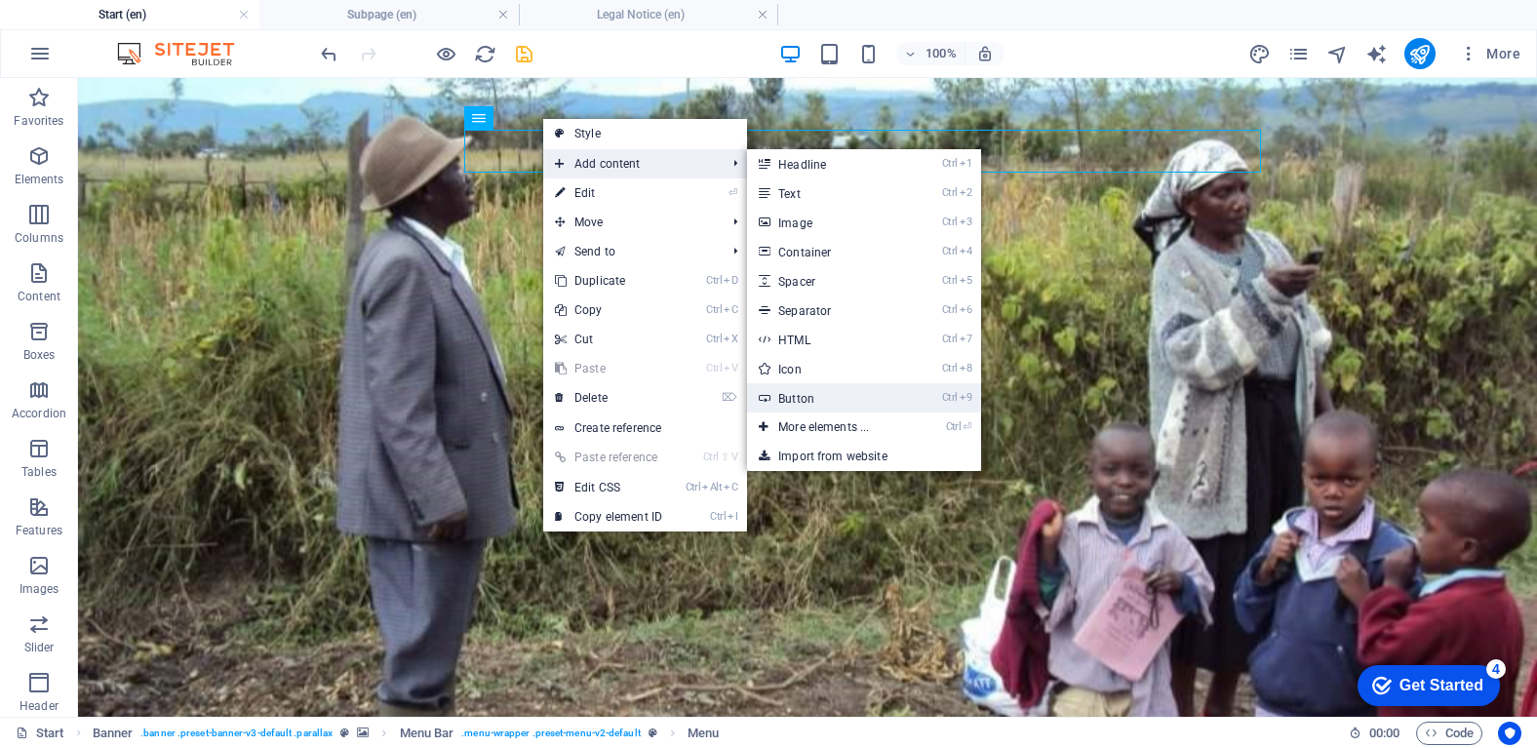
click at [839, 402] on link "Ctrl 9 Button" at bounding box center [827, 397] width 161 height 29
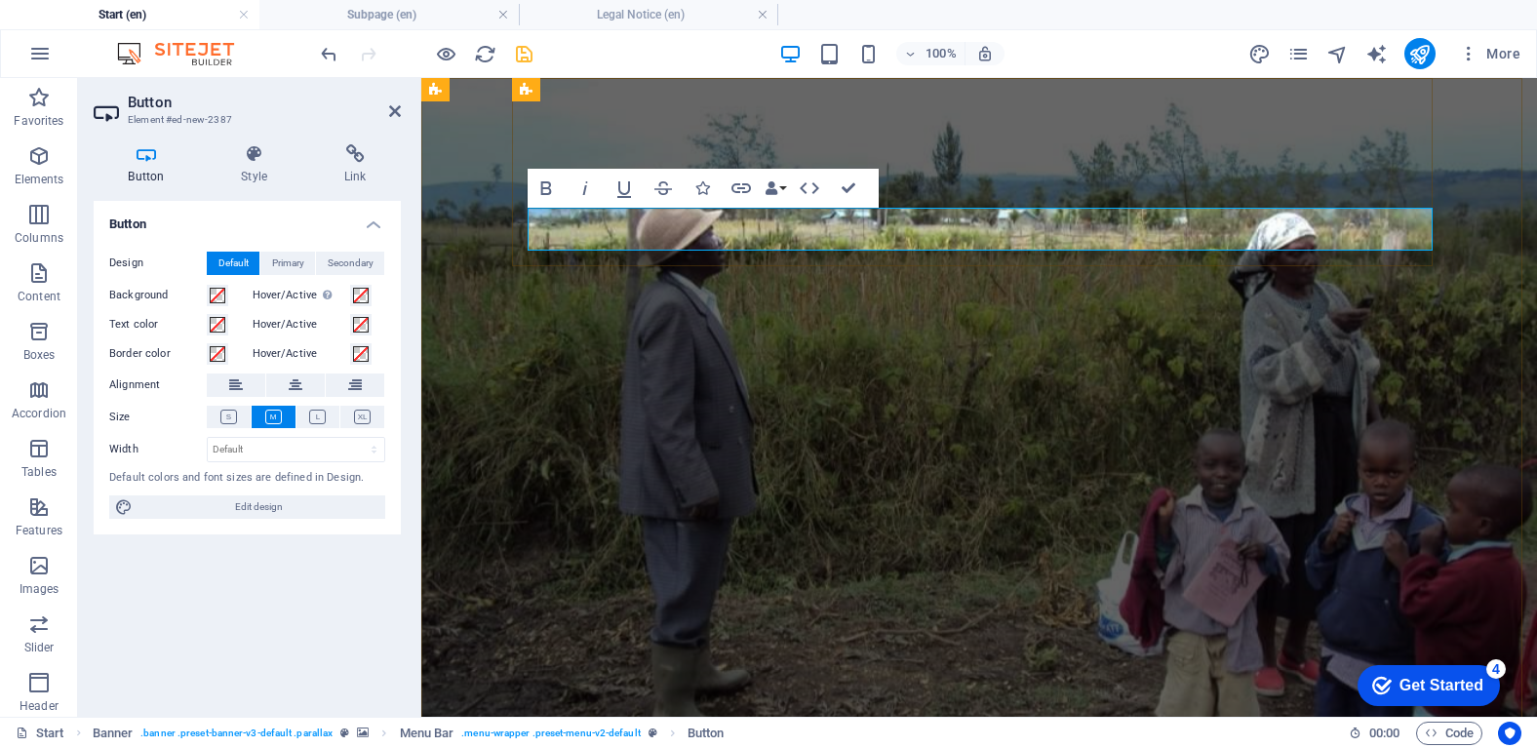
click at [1465, 197] on figure at bounding box center [979, 432] width 1116 height 708
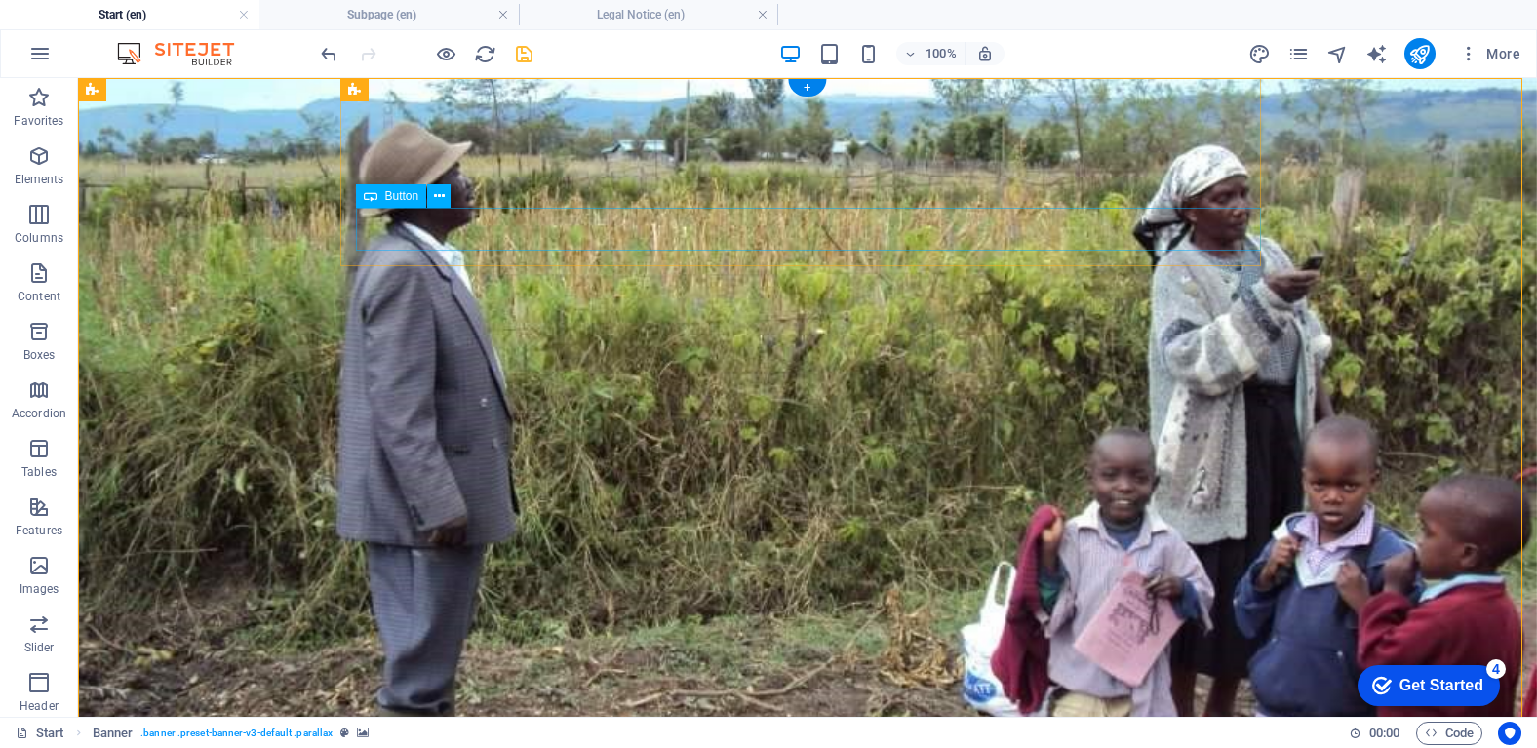
click at [437, 199] on icon at bounding box center [439, 196] width 11 height 20
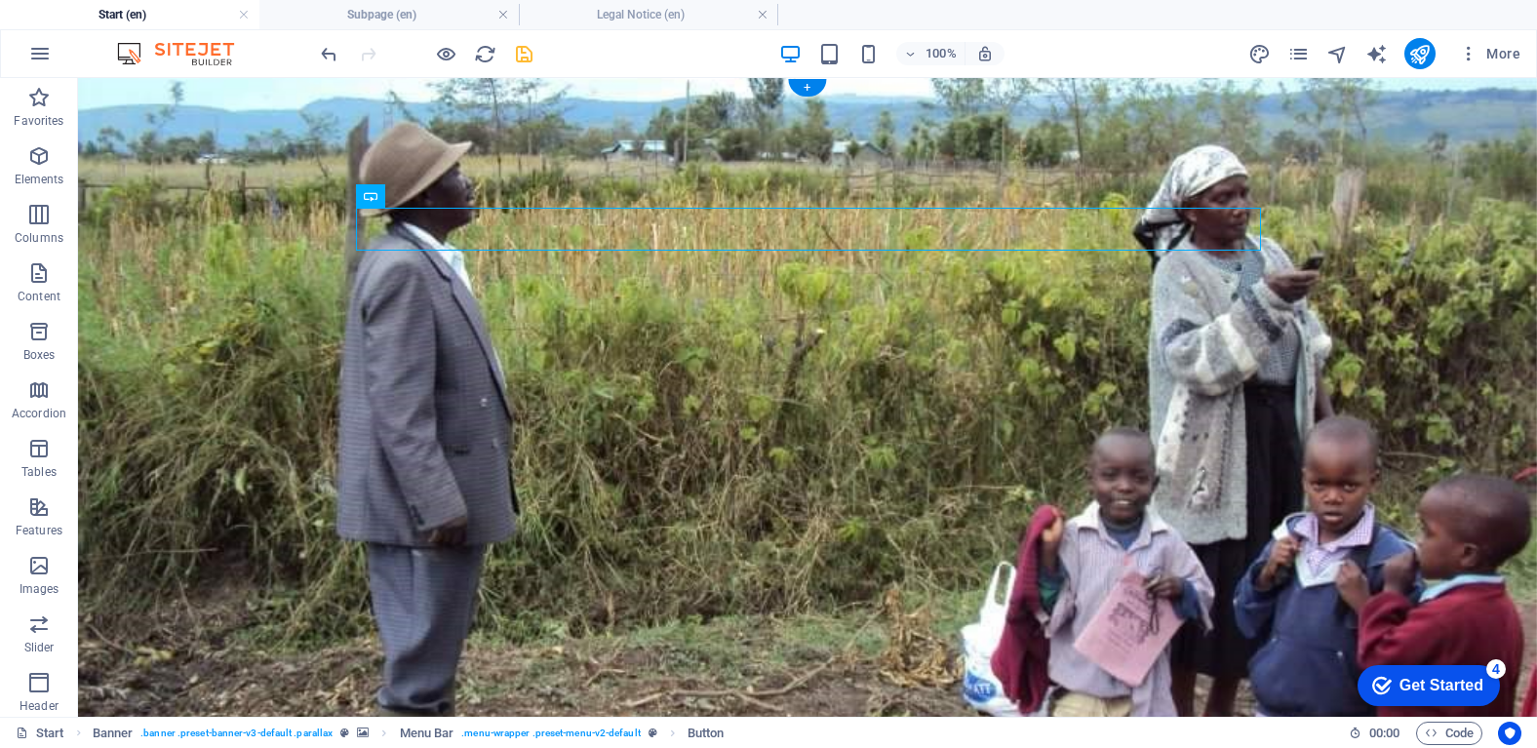
drag, startPoint x: 485, startPoint y: 271, endPoint x: 420, endPoint y: 219, distance: 82.5
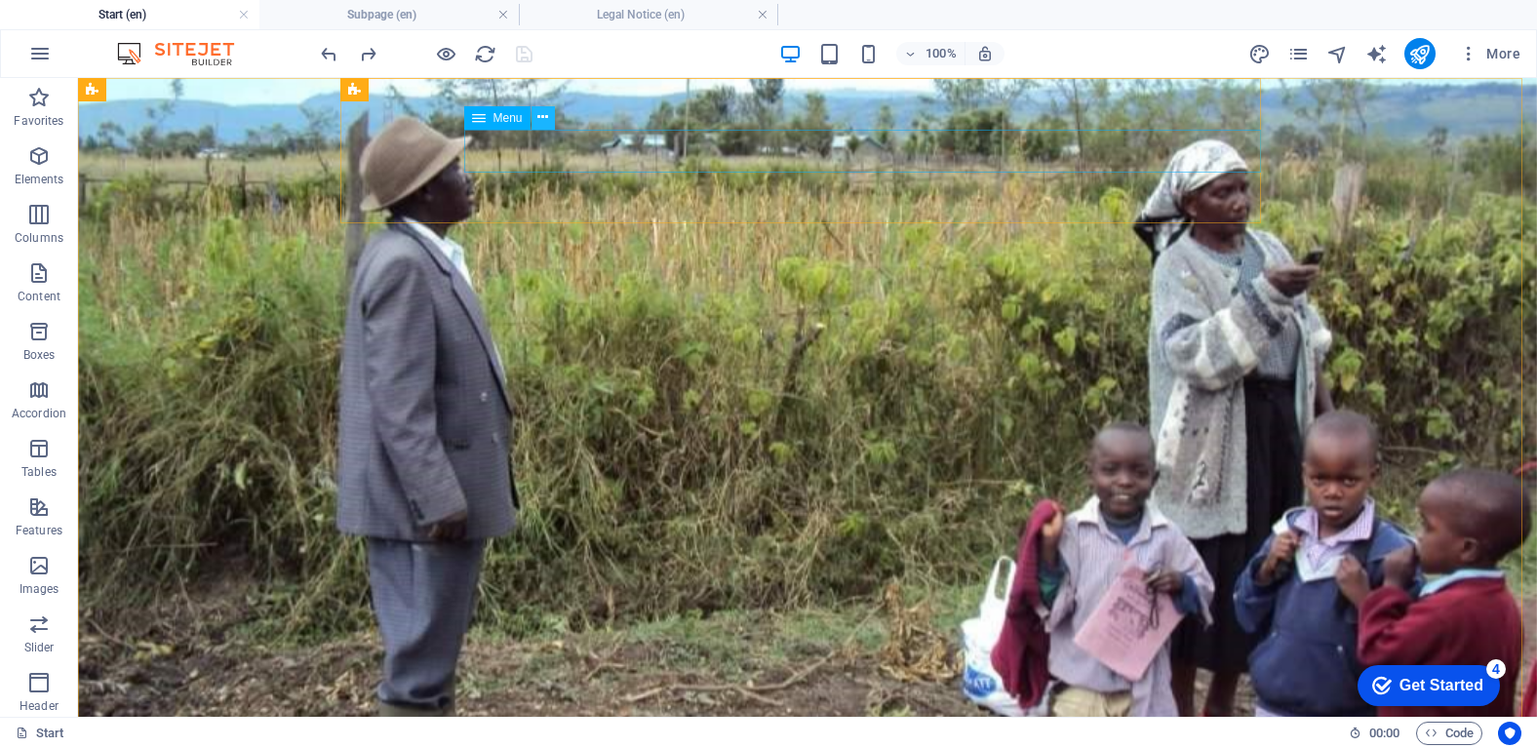
click at [543, 114] on icon at bounding box center [542, 117] width 11 height 20
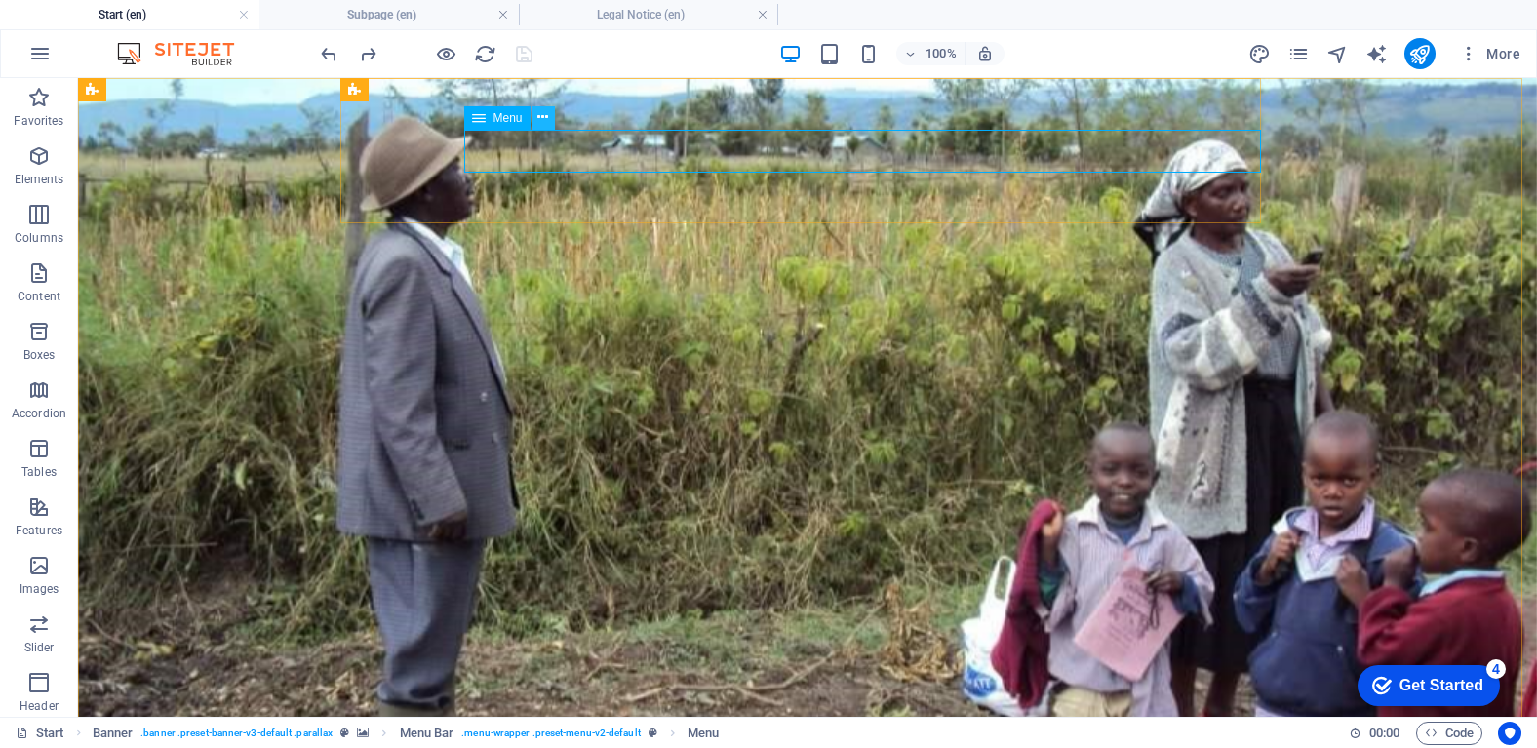
click at [540, 120] on icon at bounding box center [542, 117] width 11 height 20
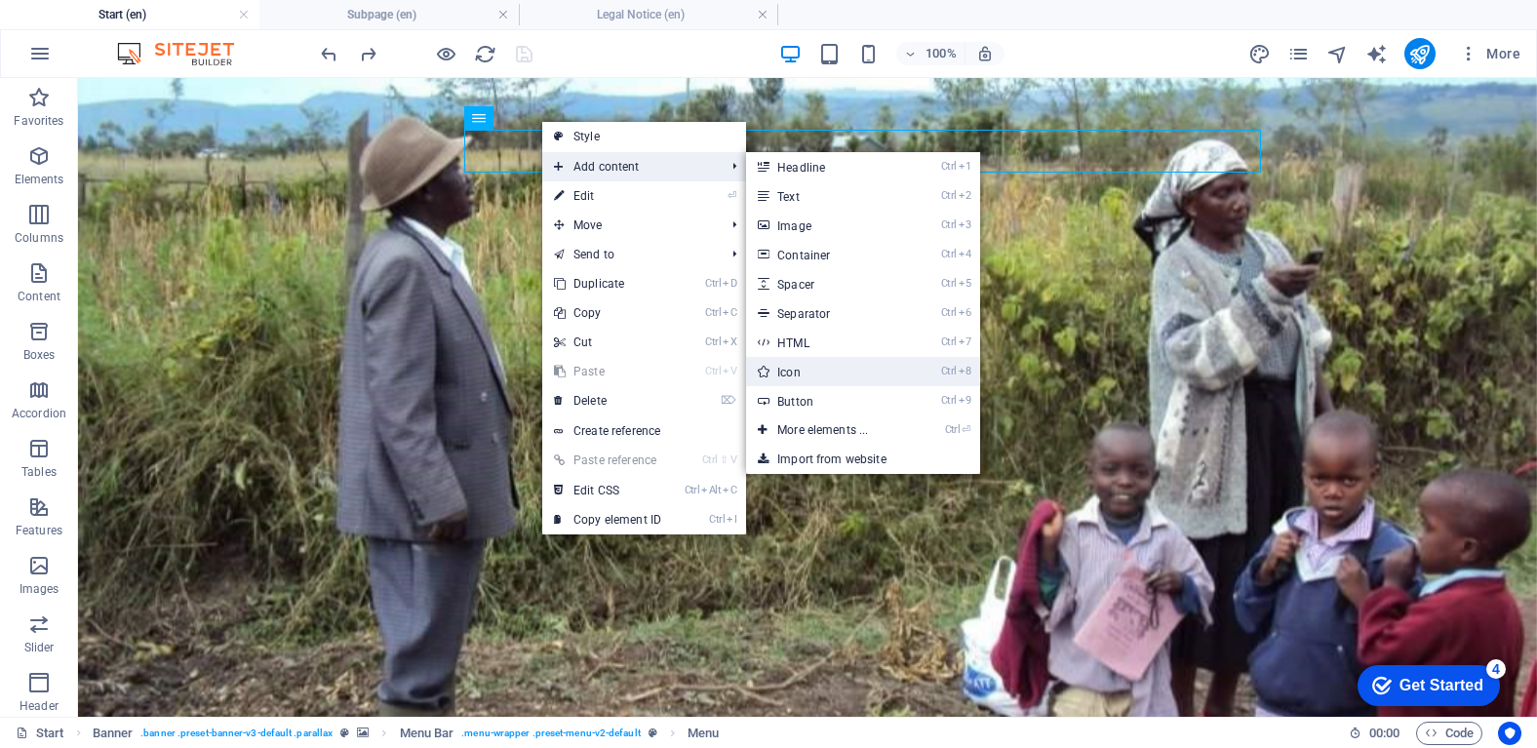
click at [886, 372] on link "Ctrl 8 Icon" at bounding box center [826, 371] width 161 height 29
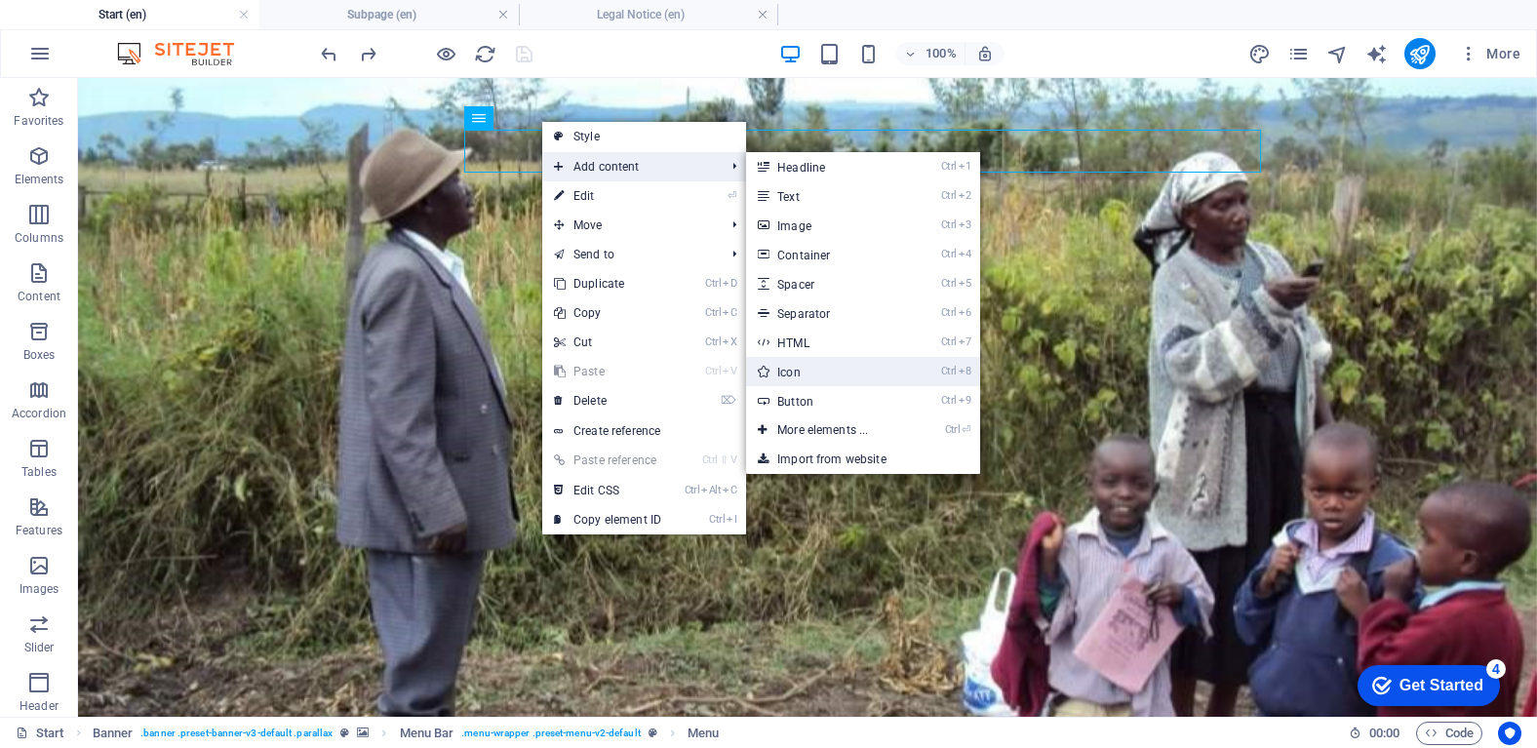
select select "xMidYMid"
select select "px"
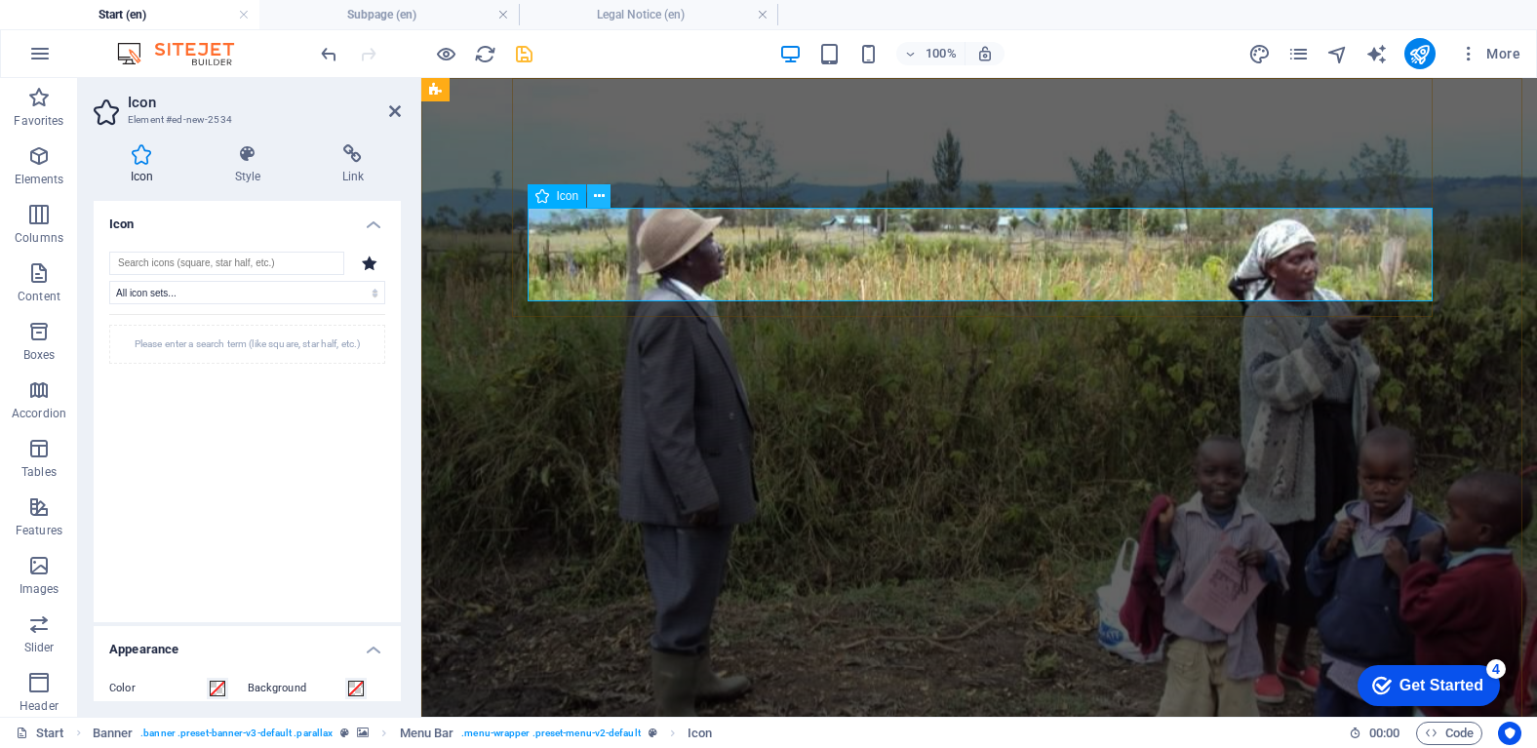
click at [596, 194] on icon at bounding box center [599, 196] width 11 height 20
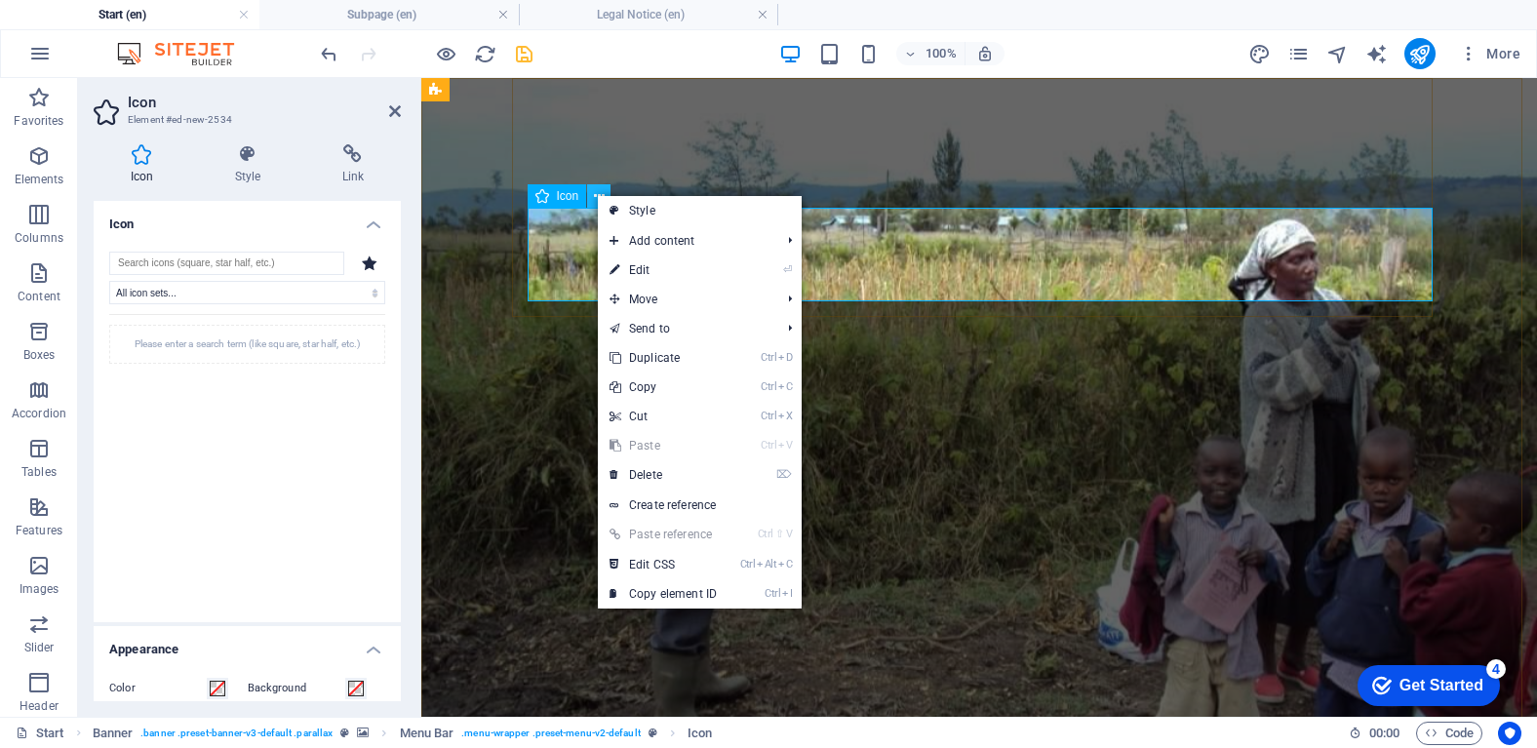
click at [596, 194] on icon at bounding box center [599, 196] width 11 height 20
click at [258, 168] on h4 "Style" at bounding box center [251, 164] width 107 height 41
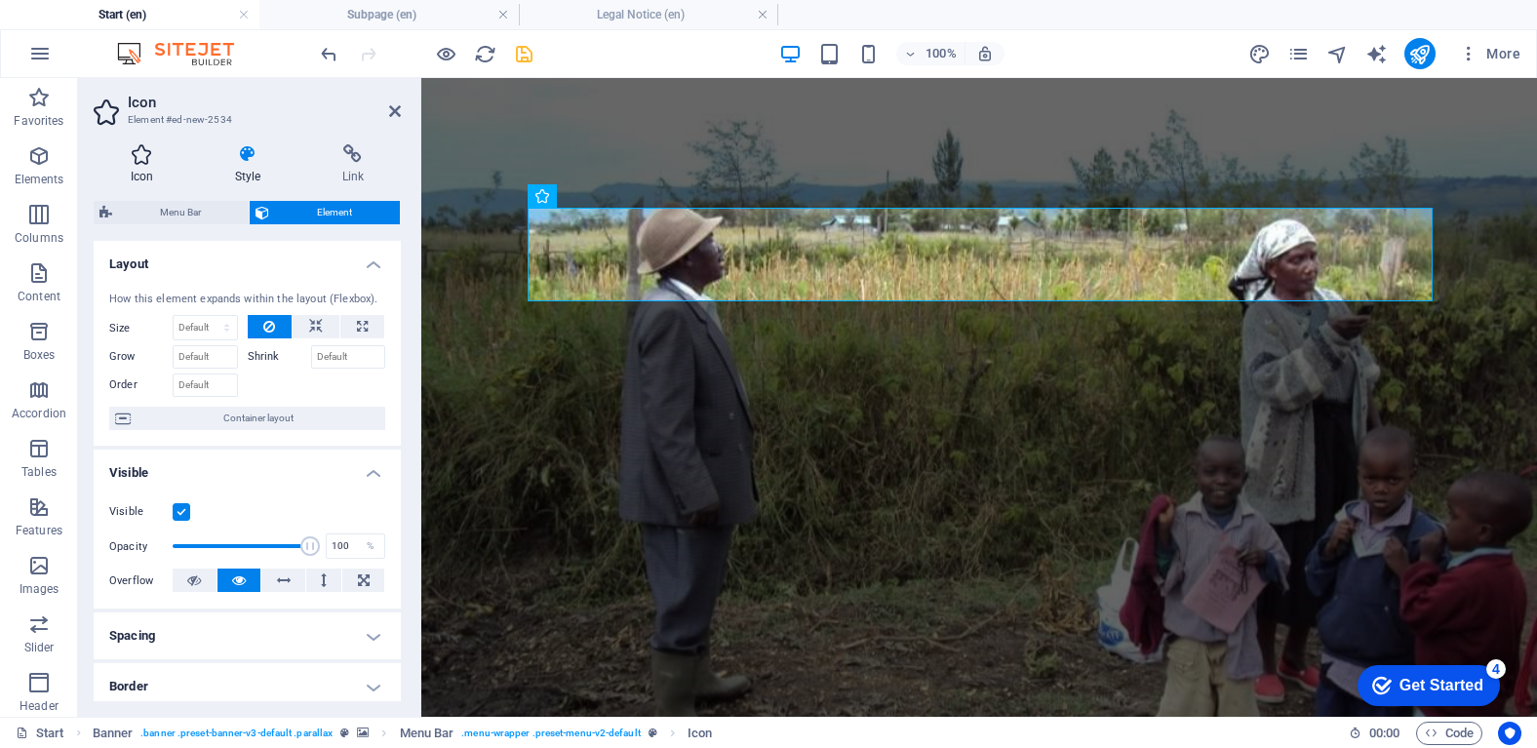
click at [163, 166] on h4 "Icon" at bounding box center [146, 164] width 104 height 41
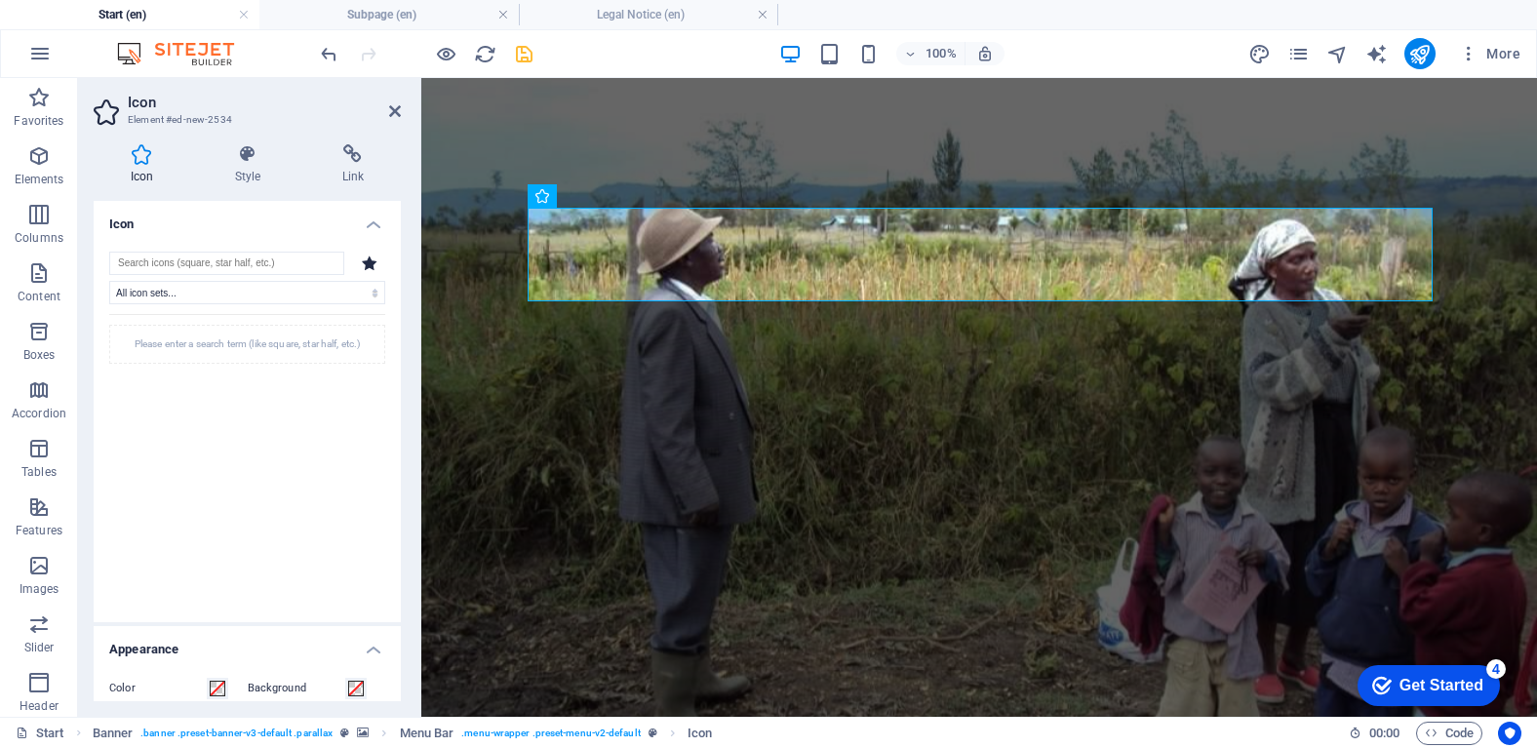
click at [368, 262] on icon at bounding box center [370, 262] width 16 height 15
click at [276, 263] on input "search" at bounding box center [226, 263] width 235 height 23
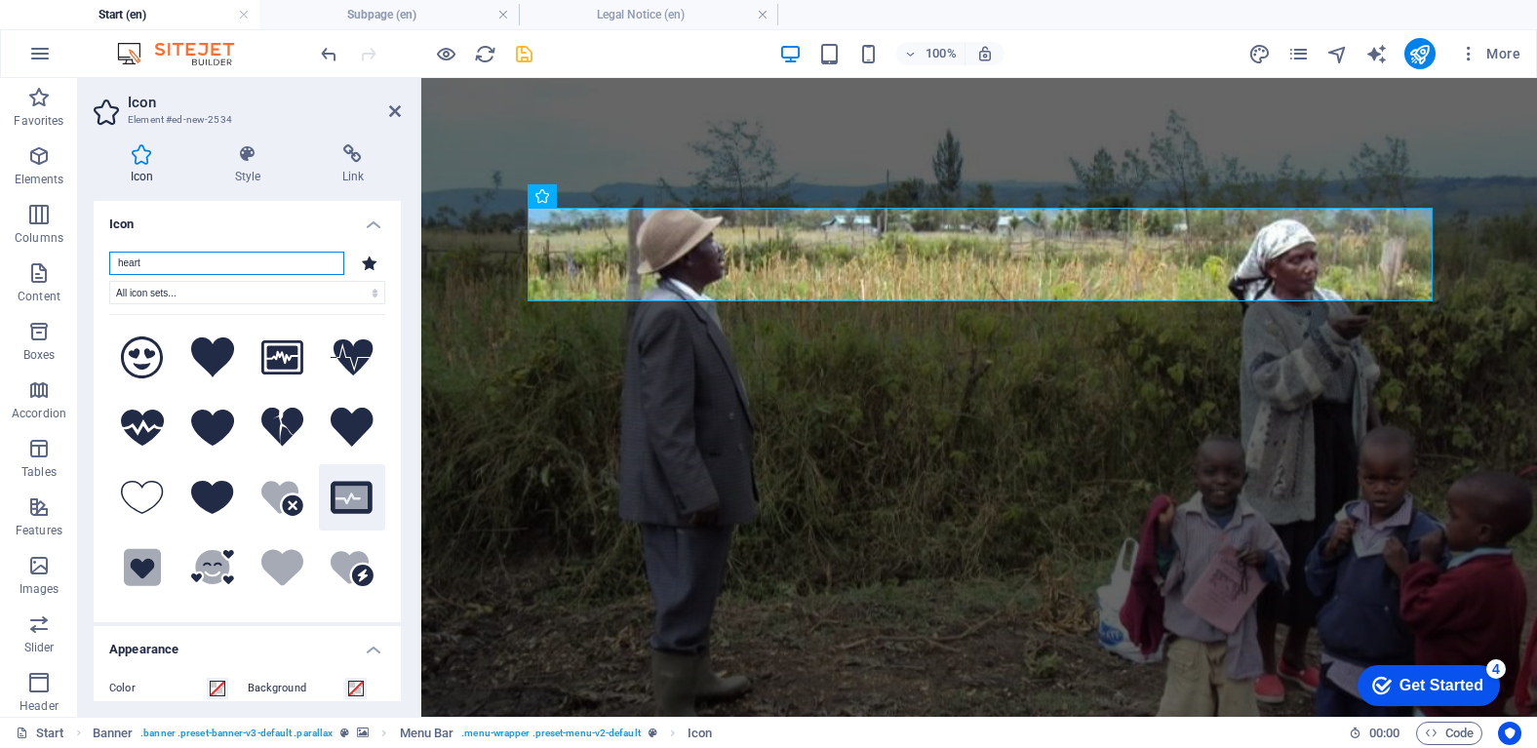
type input "heart"
click at [338, 501] on icon at bounding box center [351, 497] width 33 height 23
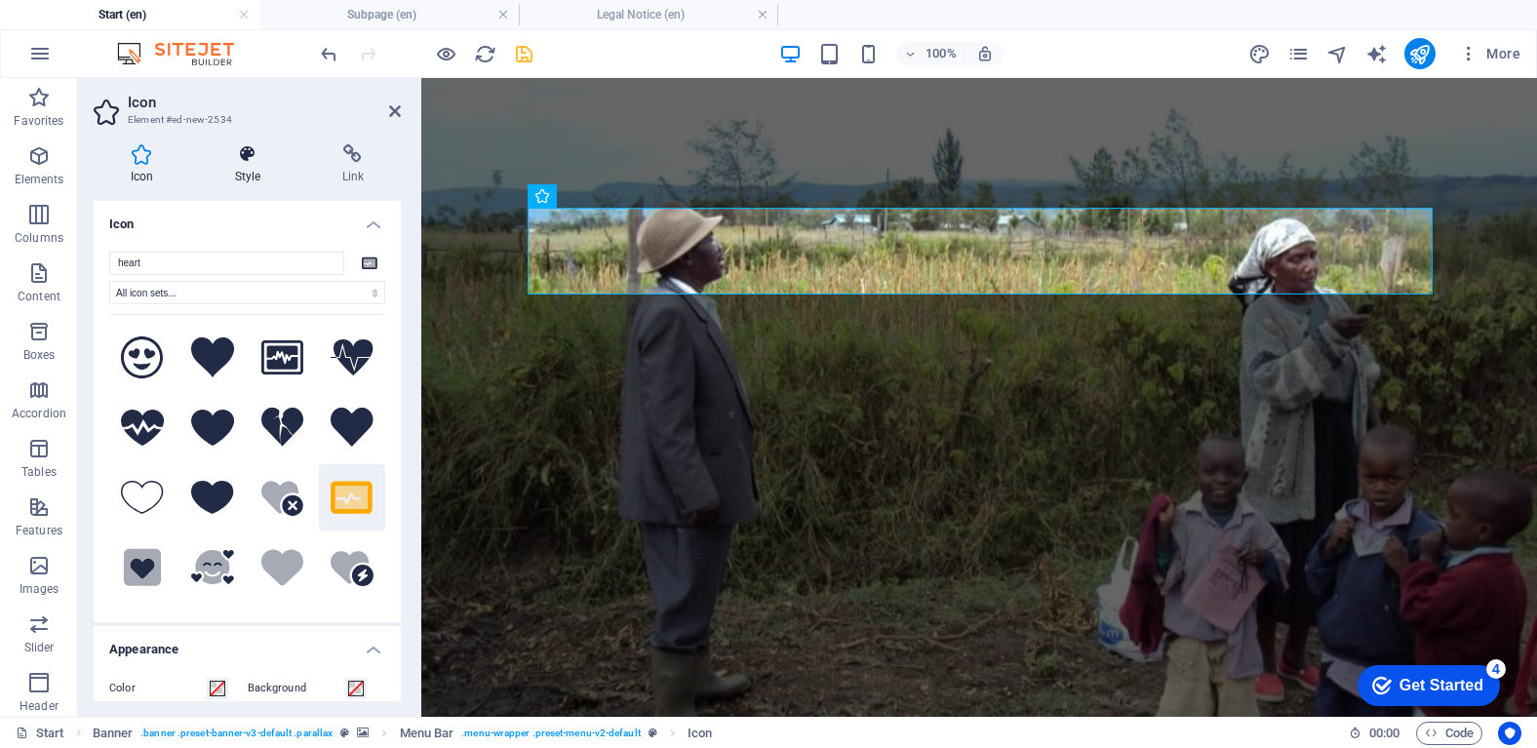
click at [260, 183] on h4 "Style" at bounding box center [251, 164] width 107 height 41
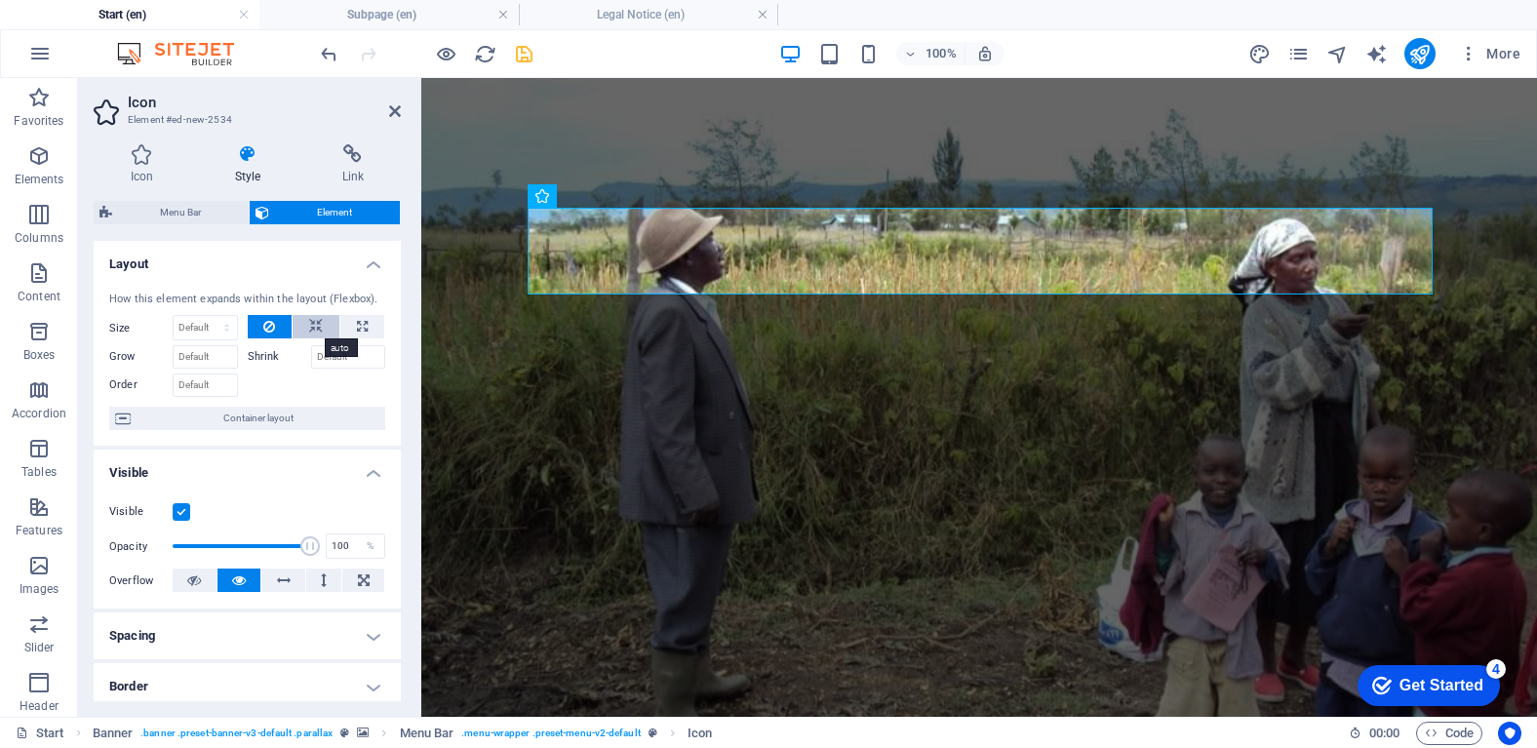
click at [301, 329] on button at bounding box center [316, 326] width 47 height 23
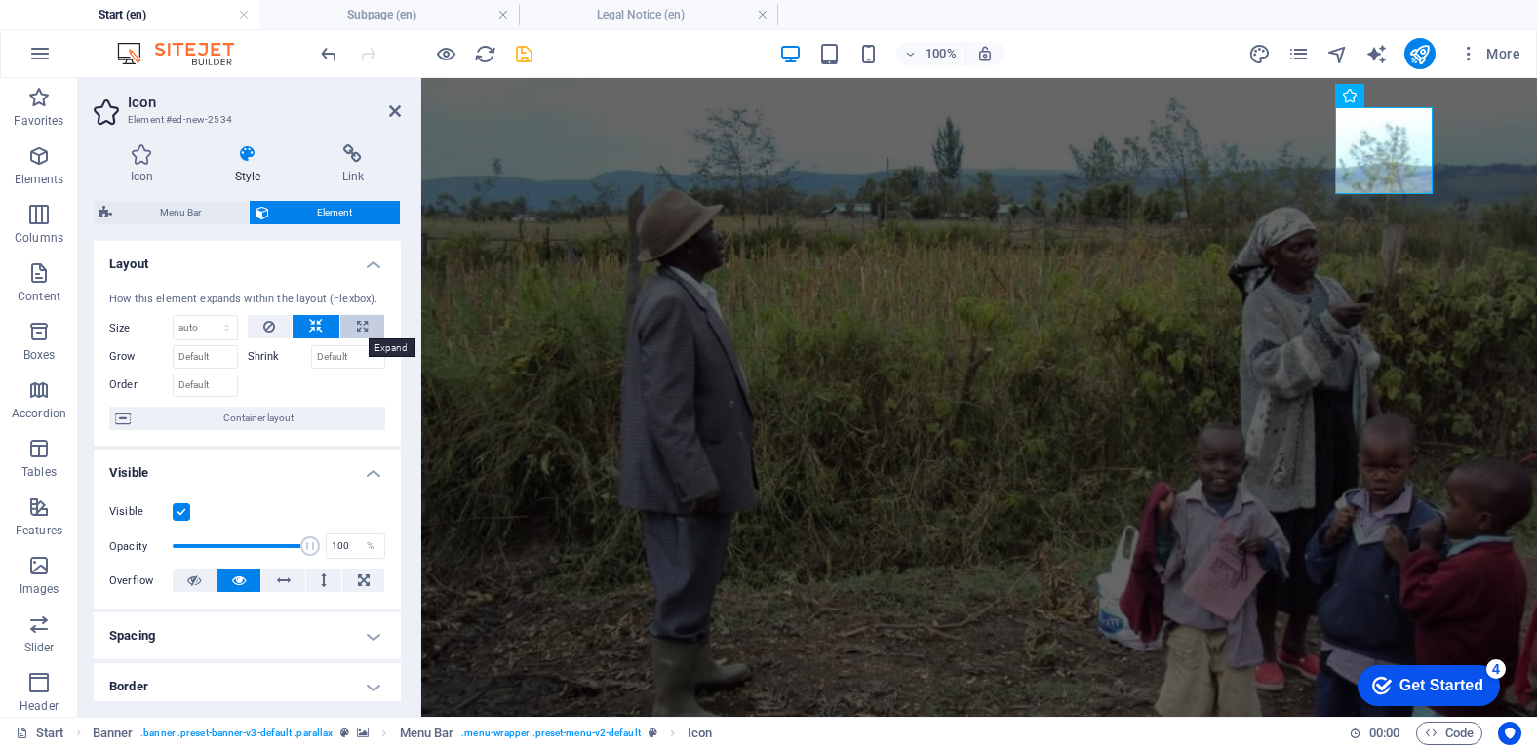
click at [350, 330] on button at bounding box center [362, 326] width 44 height 23
type input "100"
select select "%"
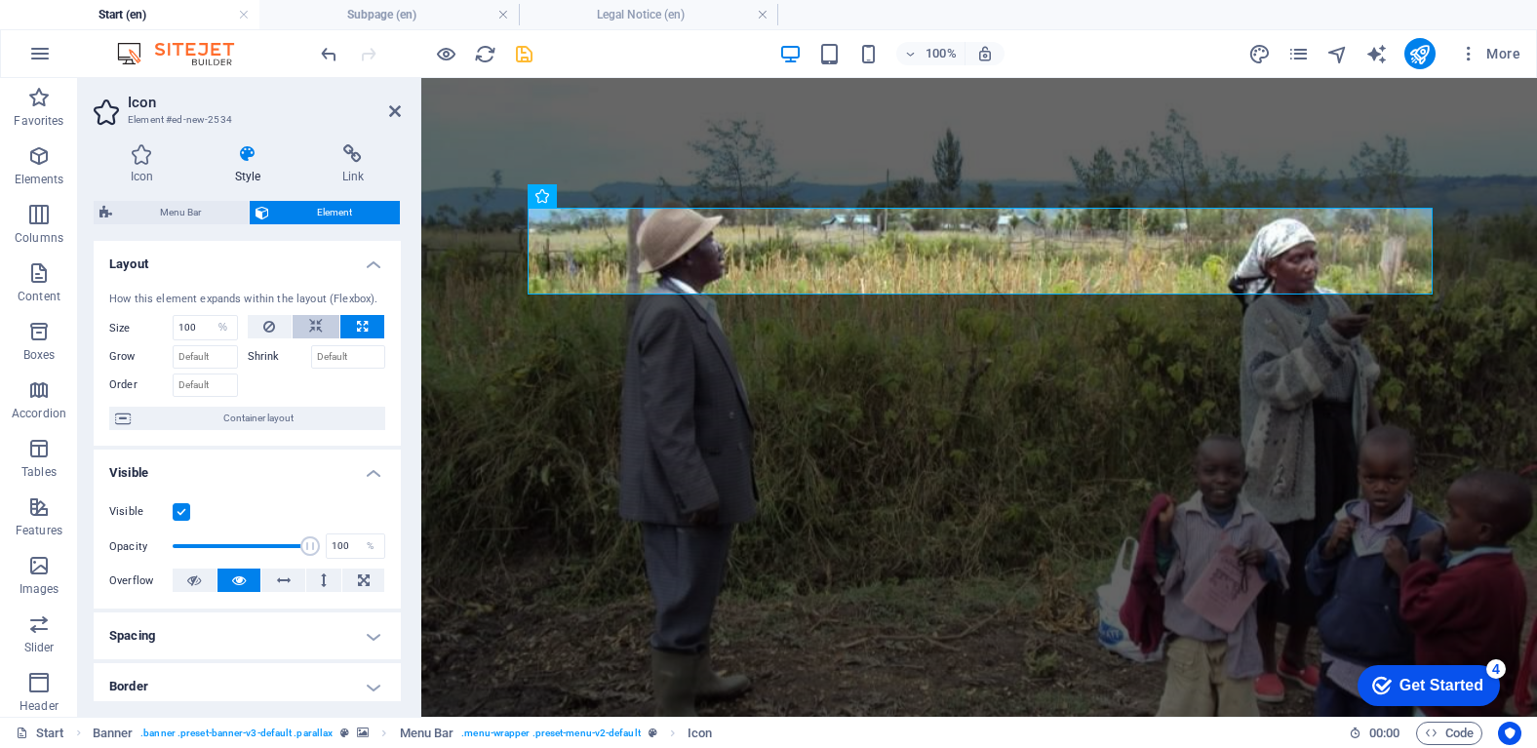
click at [301, 327] on button at bounding box center [316, 326] width 47 height 23
select select "DISABLED_OPTION_VALUE"
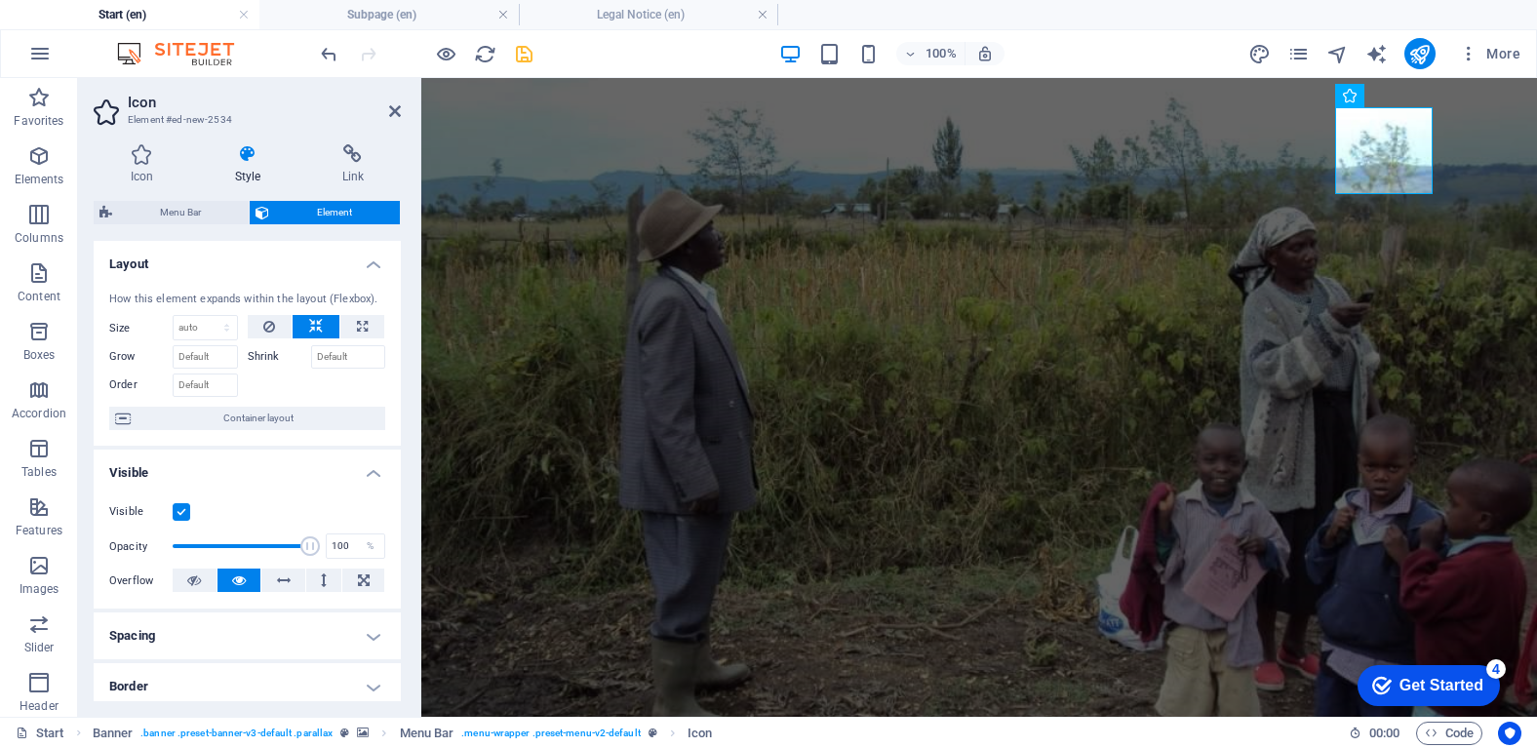
click at [181, 517] on label at bounding box center [182, 512] width 18 height 18
click at [0, 0] on input "Visible" at bounding box center [0, 0] width 0 height 0
click at [181, 517] on label at bounding box center [182, 512] width 18 height 18
click at [0, 0] on input "Visible" at bounding box center [0, 0] width 0 height 0
click at [181, 516] on label at bounding box center [182, 512] width 18 height 18
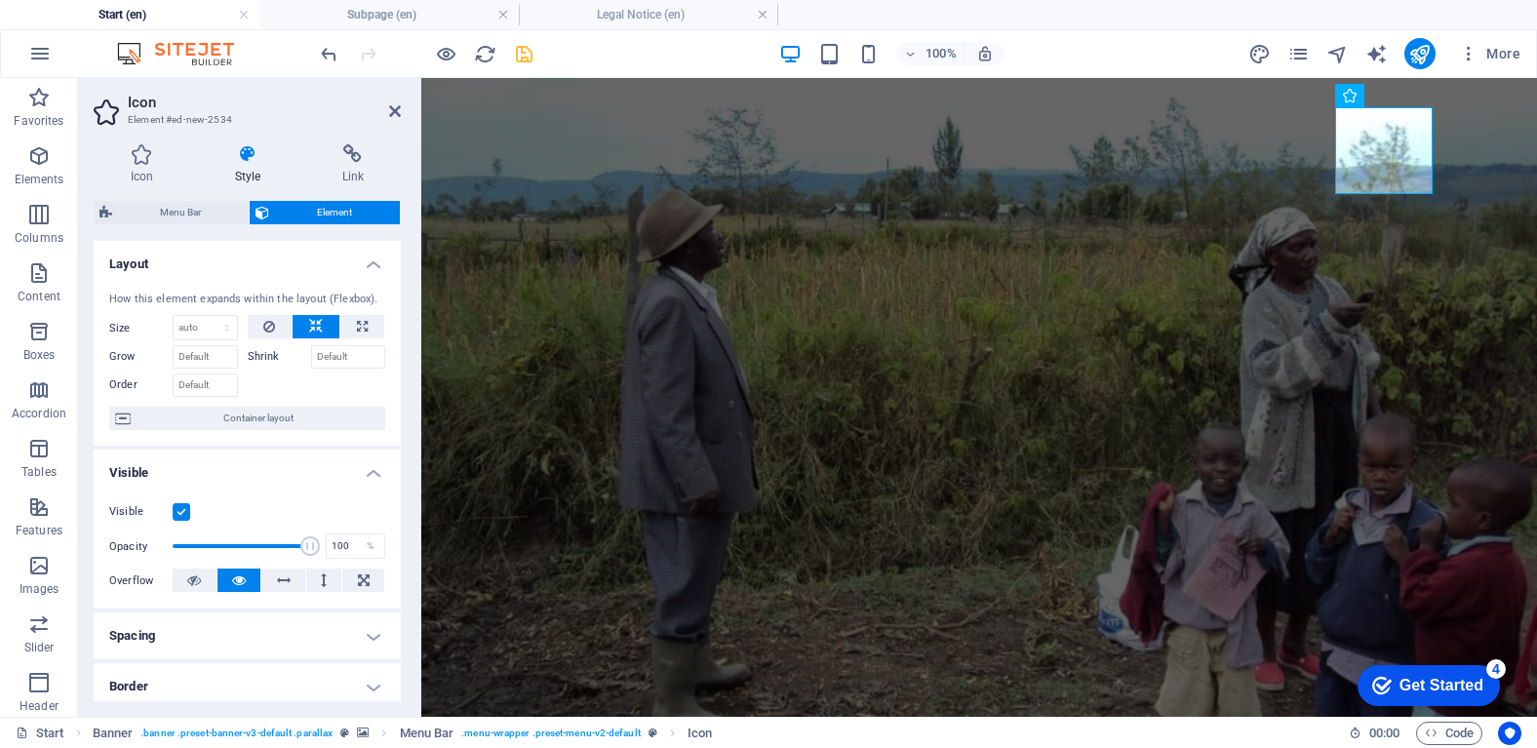
click at [0, 0] on input "Visible" at bounding box center [0, 0] width 0 height 0
click at [183, 516] on label at bounding box center [182, 512] width 18 height 18
click at [0, 0] on input "Visible" at bounding box center [0, 0] width 0 height 0
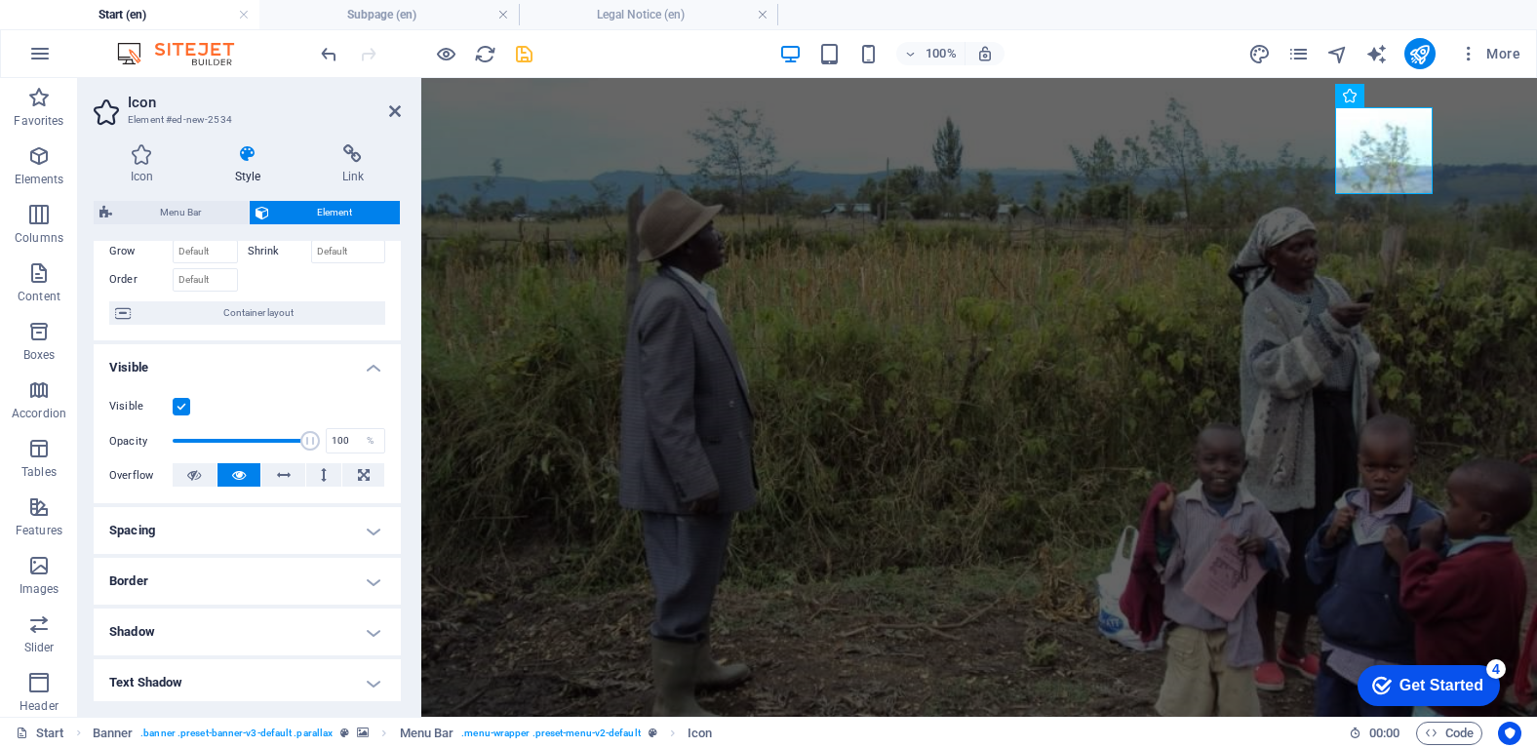
scroll to position [117, 0]
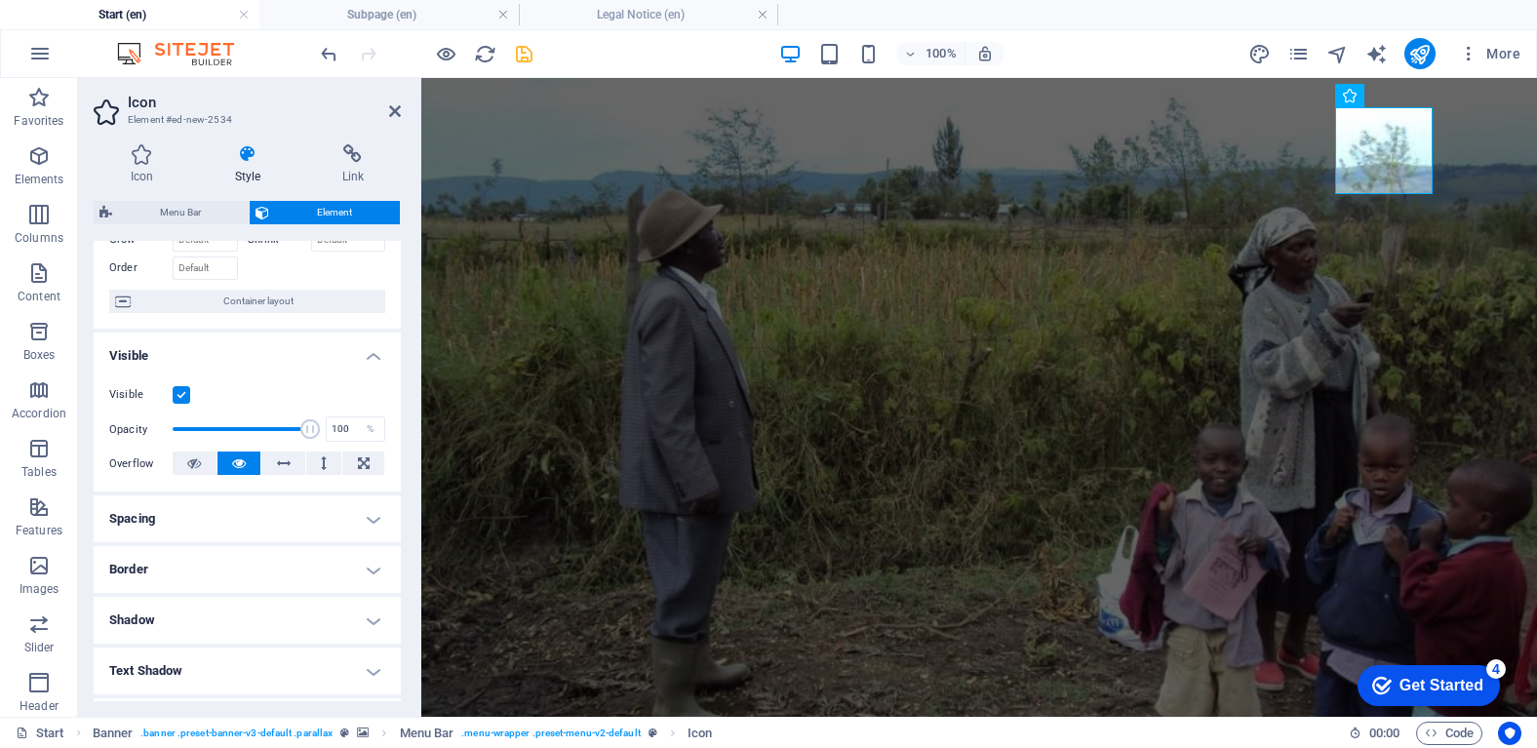
drag, startPoint x: 392, startPoint y: 515, endPoint x: 389, endPoint y: 536, distance: 21.7
click at [389, 536] on h4 "Spacing" at bounding box center [247, 518] width 307 height 47
click at [361, 467] on icon at bounding box center [364, 462] width 12 height 23
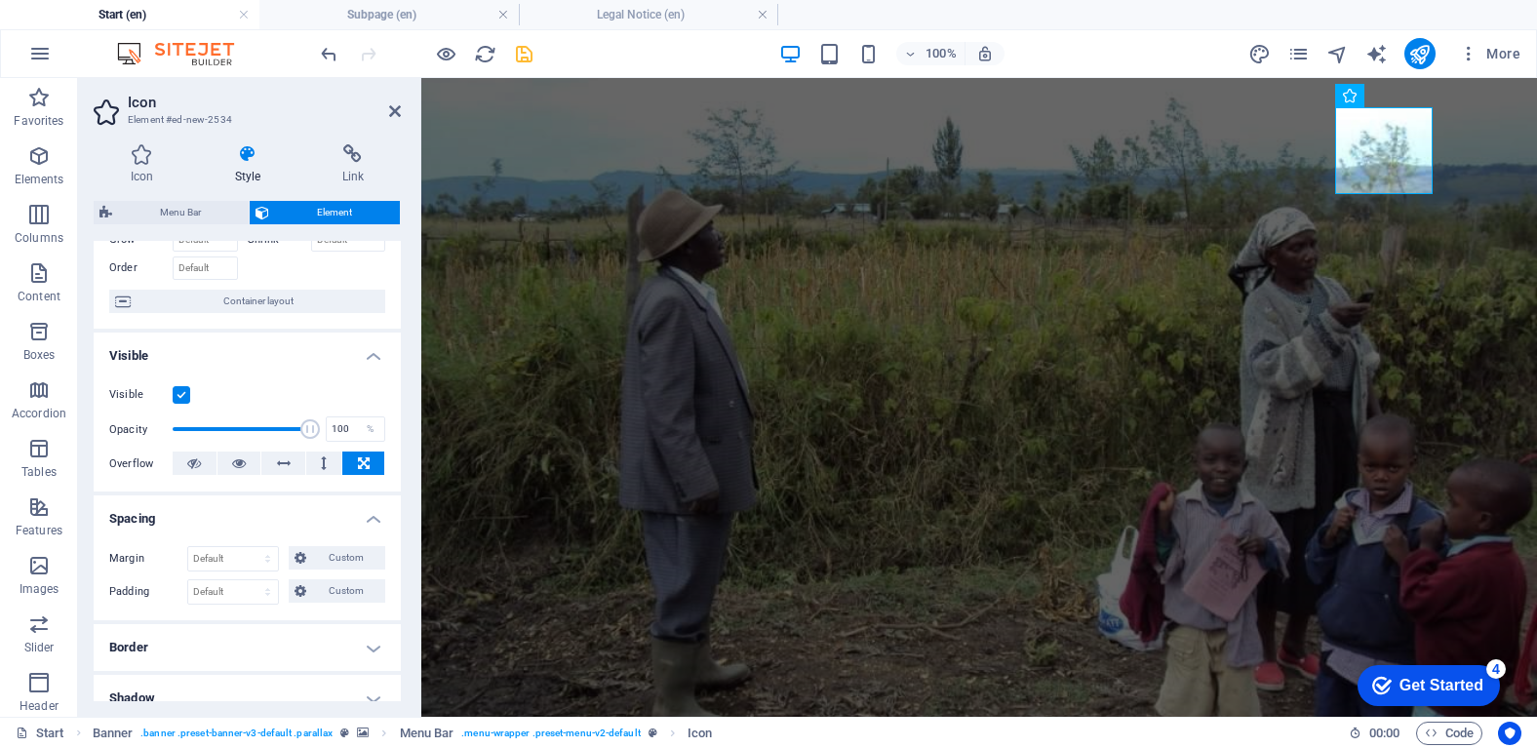
click at [358, 465] on icon at bounding box center [364, 462] width 12 height 23
click at [214, 462] on button at bounding box center [195, 462] width 44 height 23
click at [228, 465] on button at bounding box center [239, 462] width 44 height 23
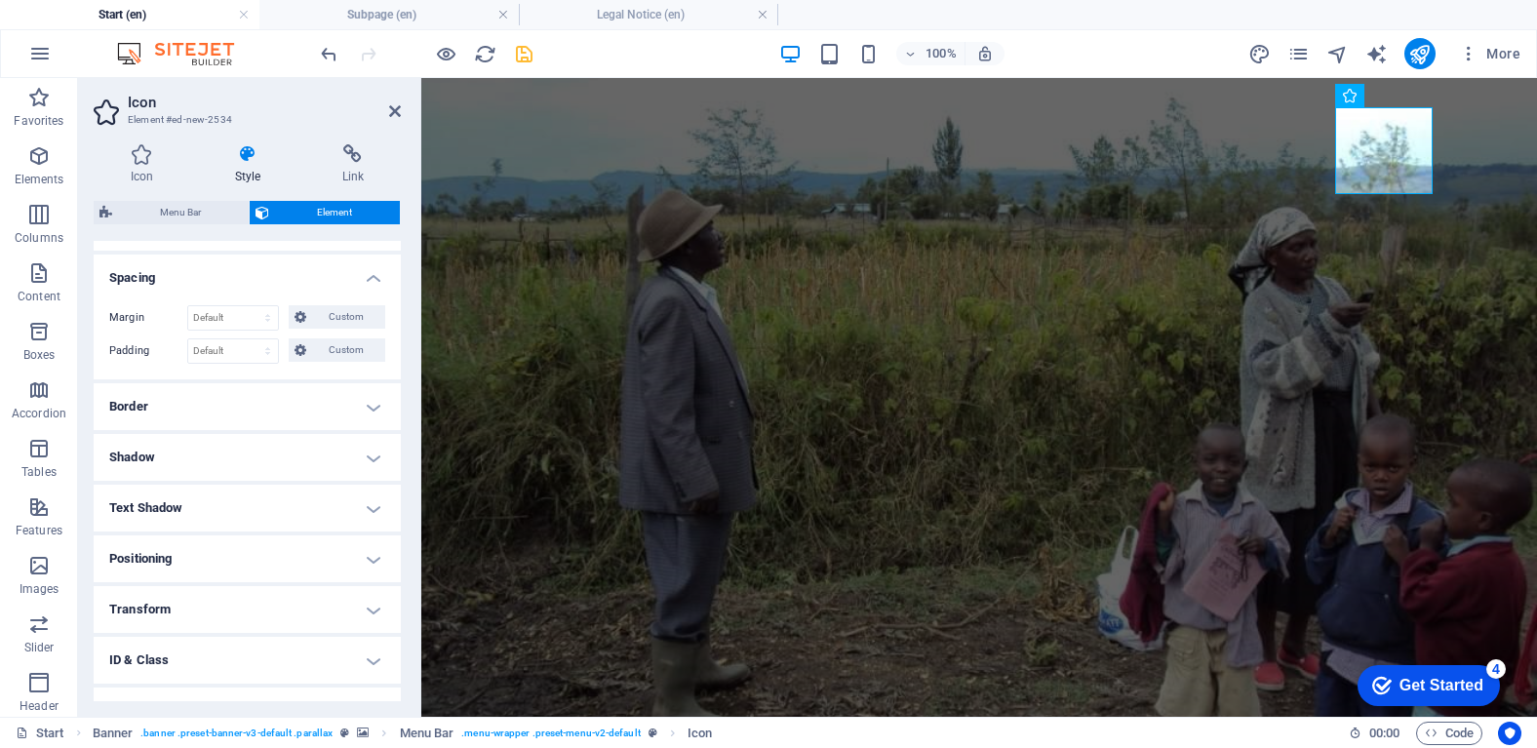
scroll to position [345, 0]
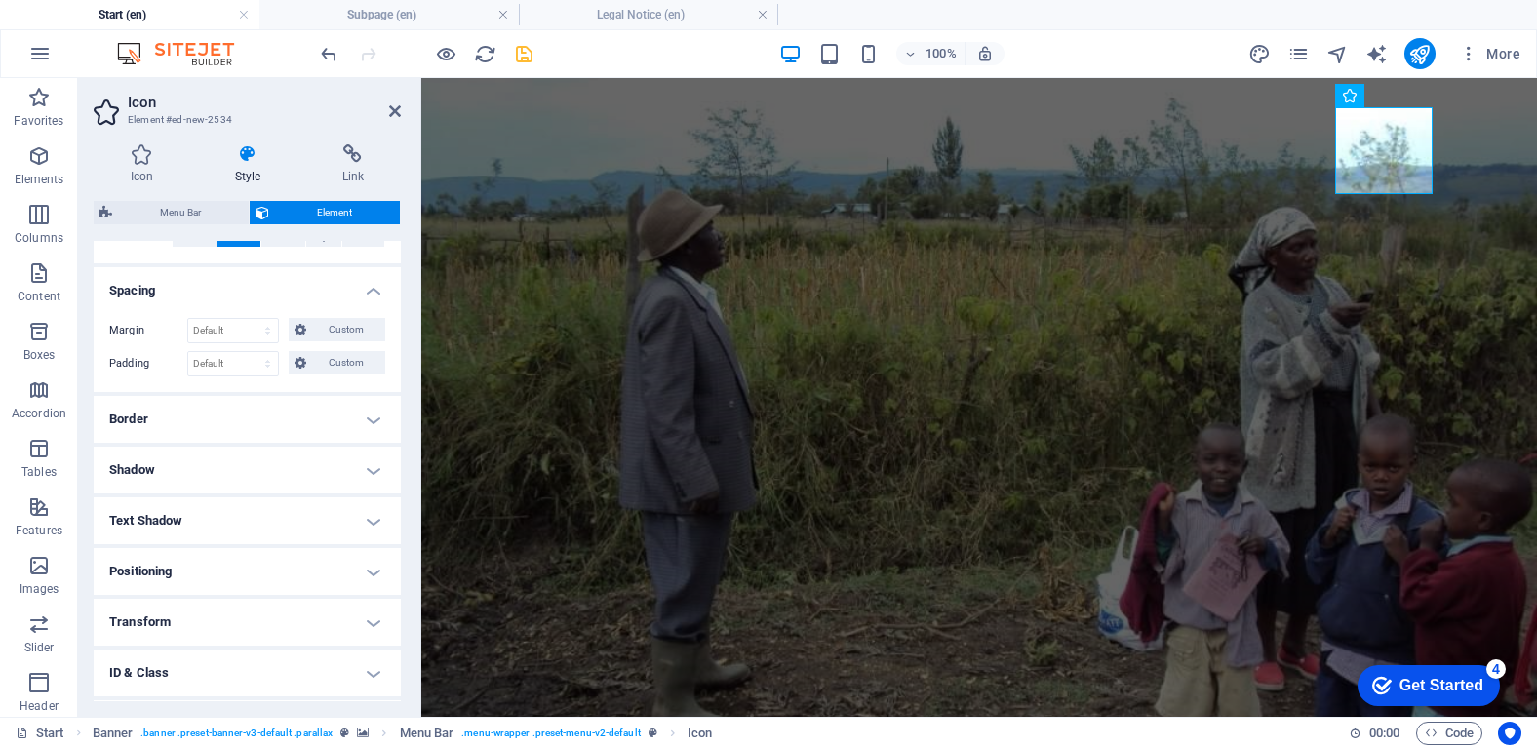
click at [372, 412] on h4 "Border" at bounding box center [247, 419] width 307 height 47
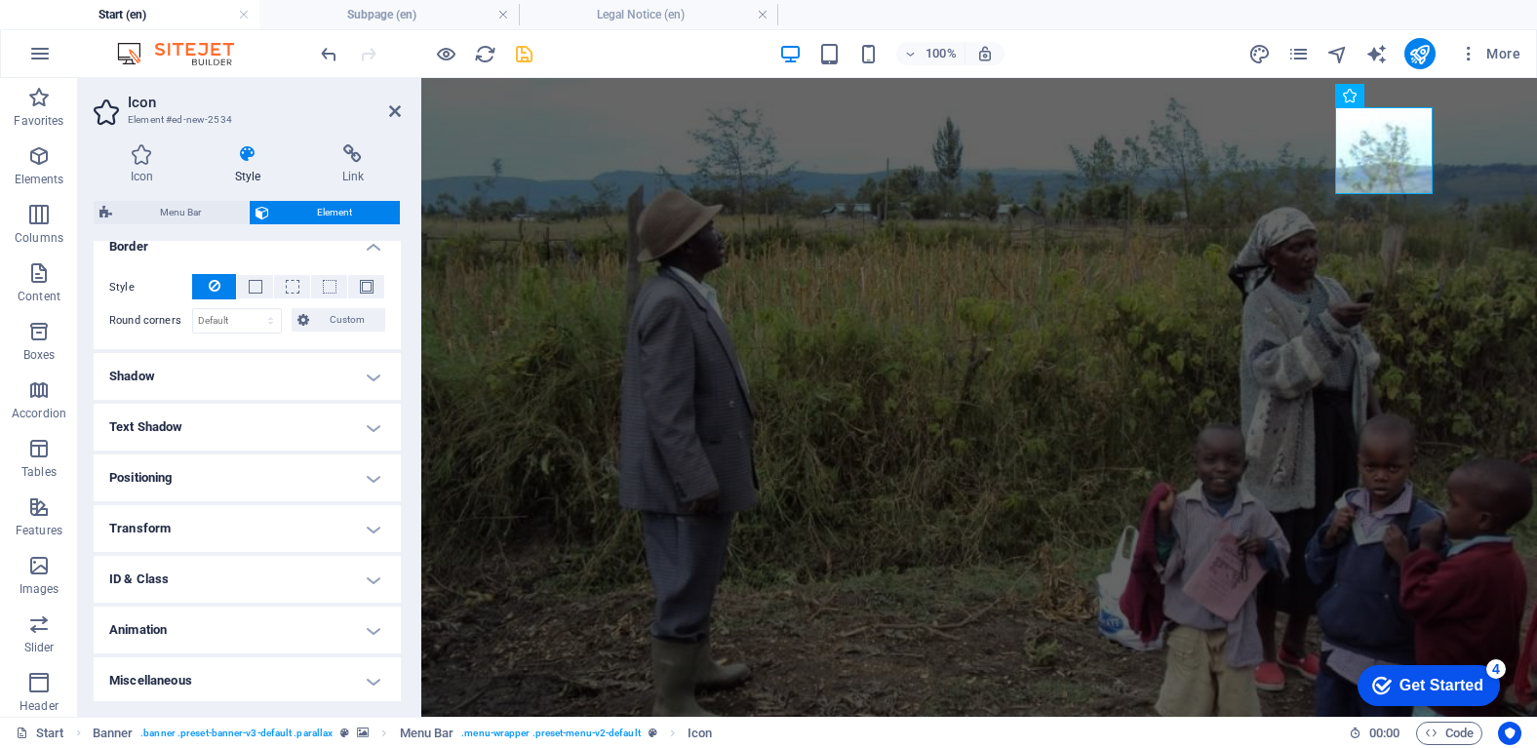
scroll to position [521, 0]
click at [368, 376] on h4 "Shadow" at bounding box center [247, 373] width 307 height 47
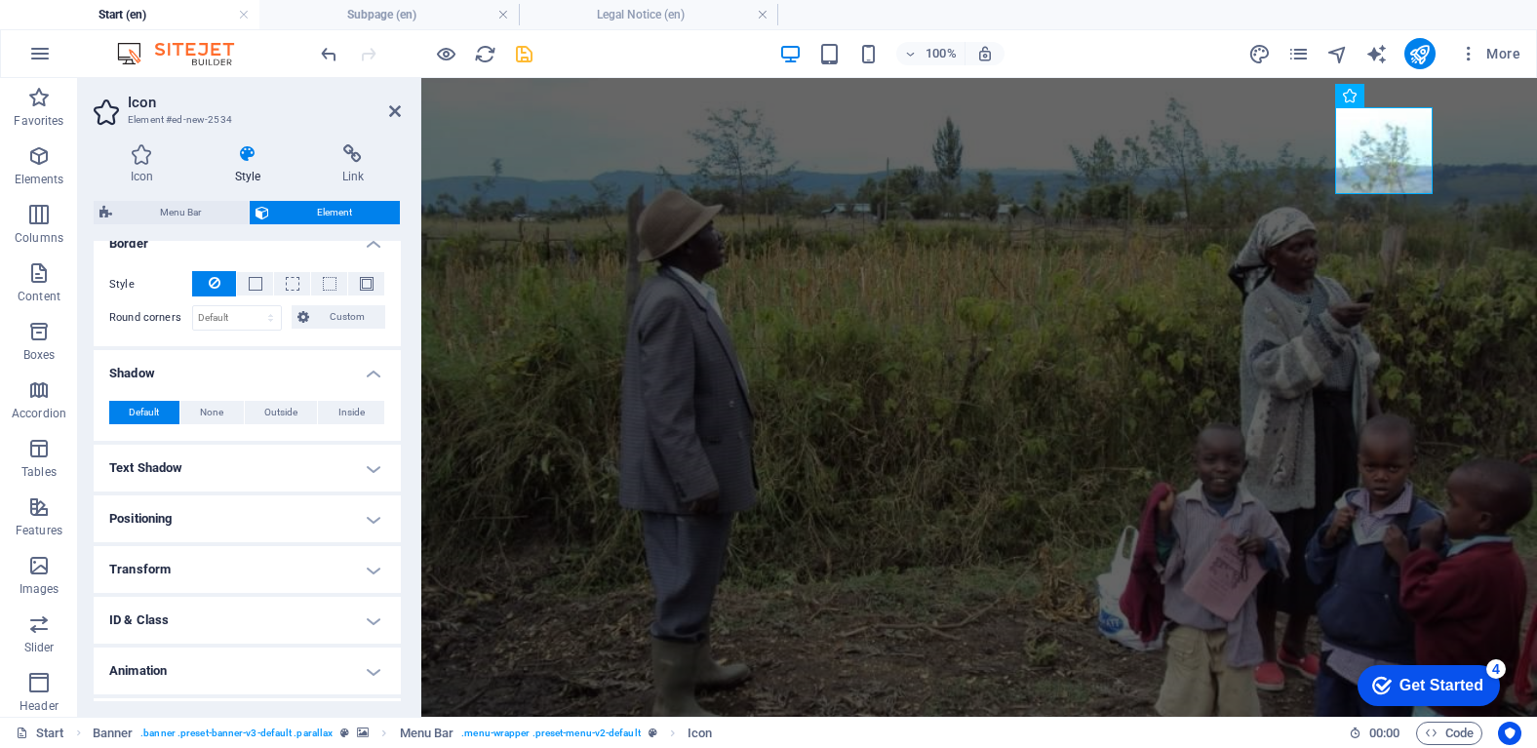
click at [360, 458] on h4 "Text Shadow" at bounding box center [247, 468] width 307 height 47
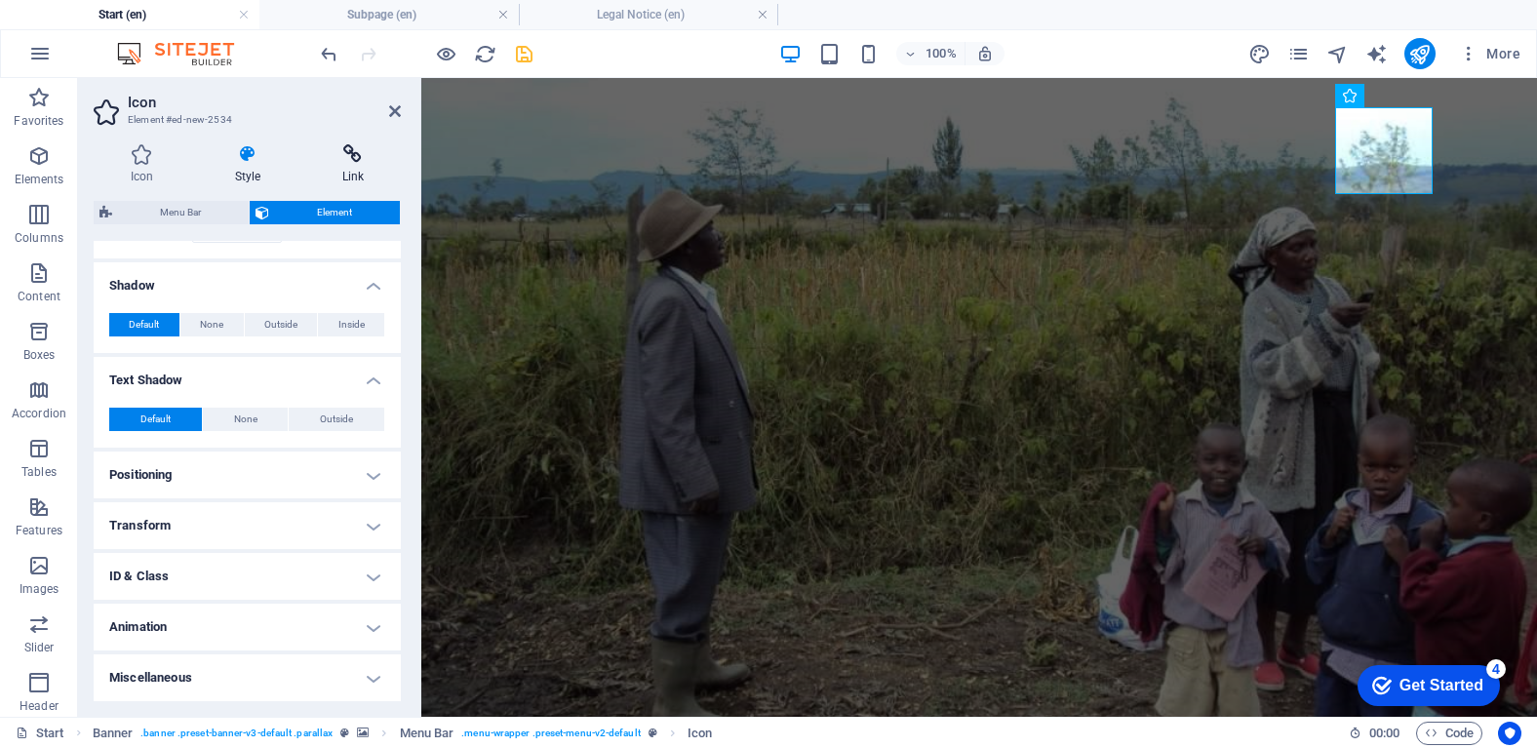
click at [353, 151] on icon at bounding box center [353, 154] width 96 height 20
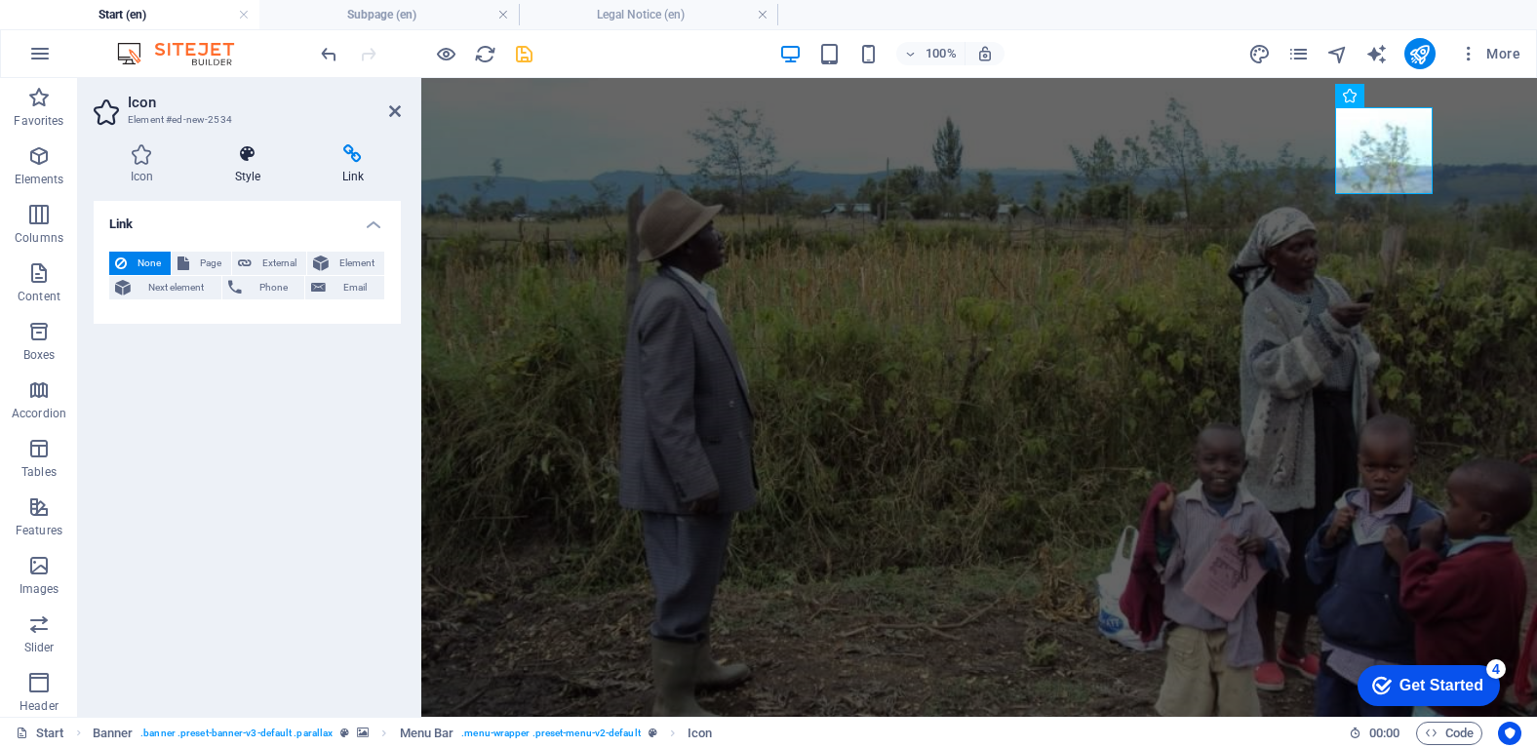
click at [274, 158] on icon at bounding box center [247, 154] width 99 height 20
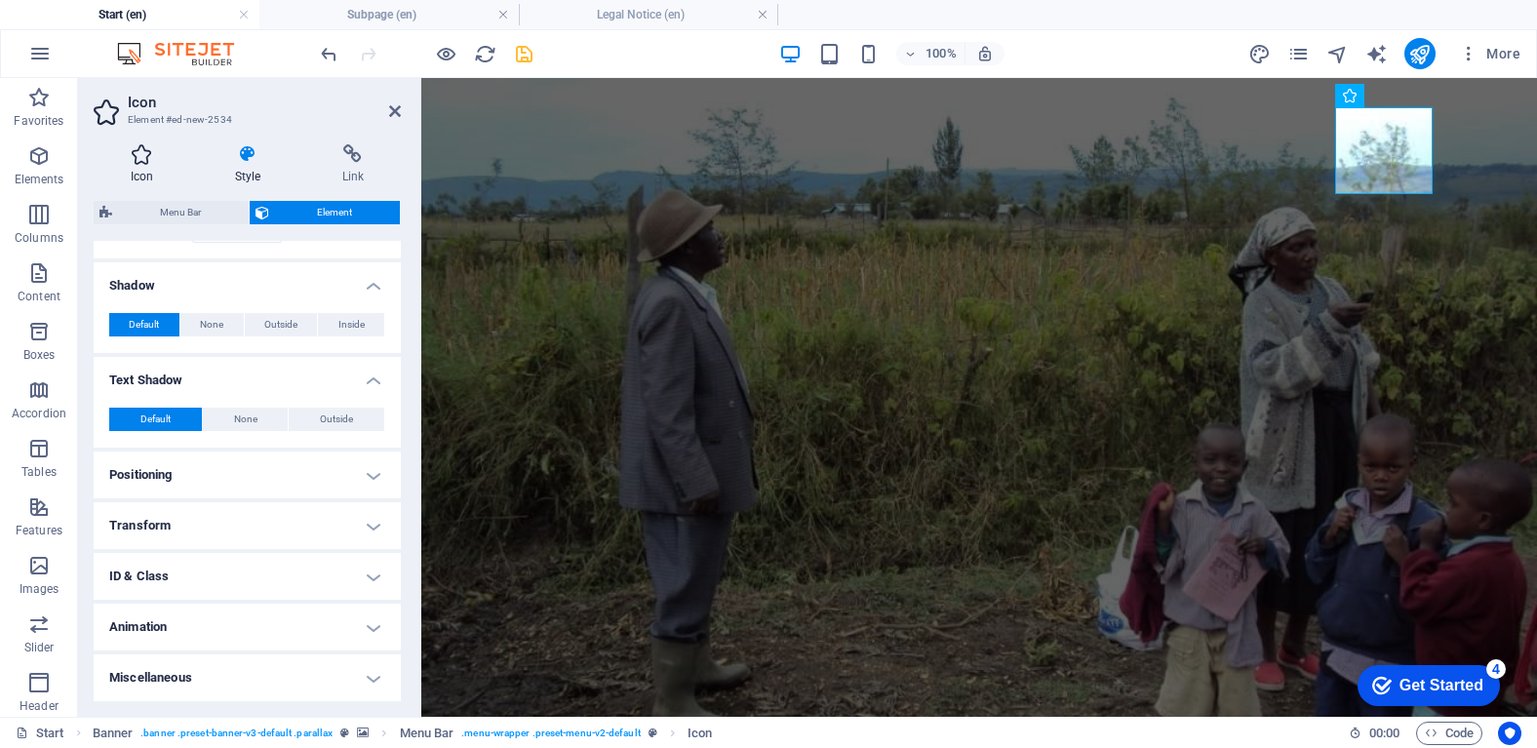
click at [178, 161] on icon at bounding box center [142, 154] width 97 height 20
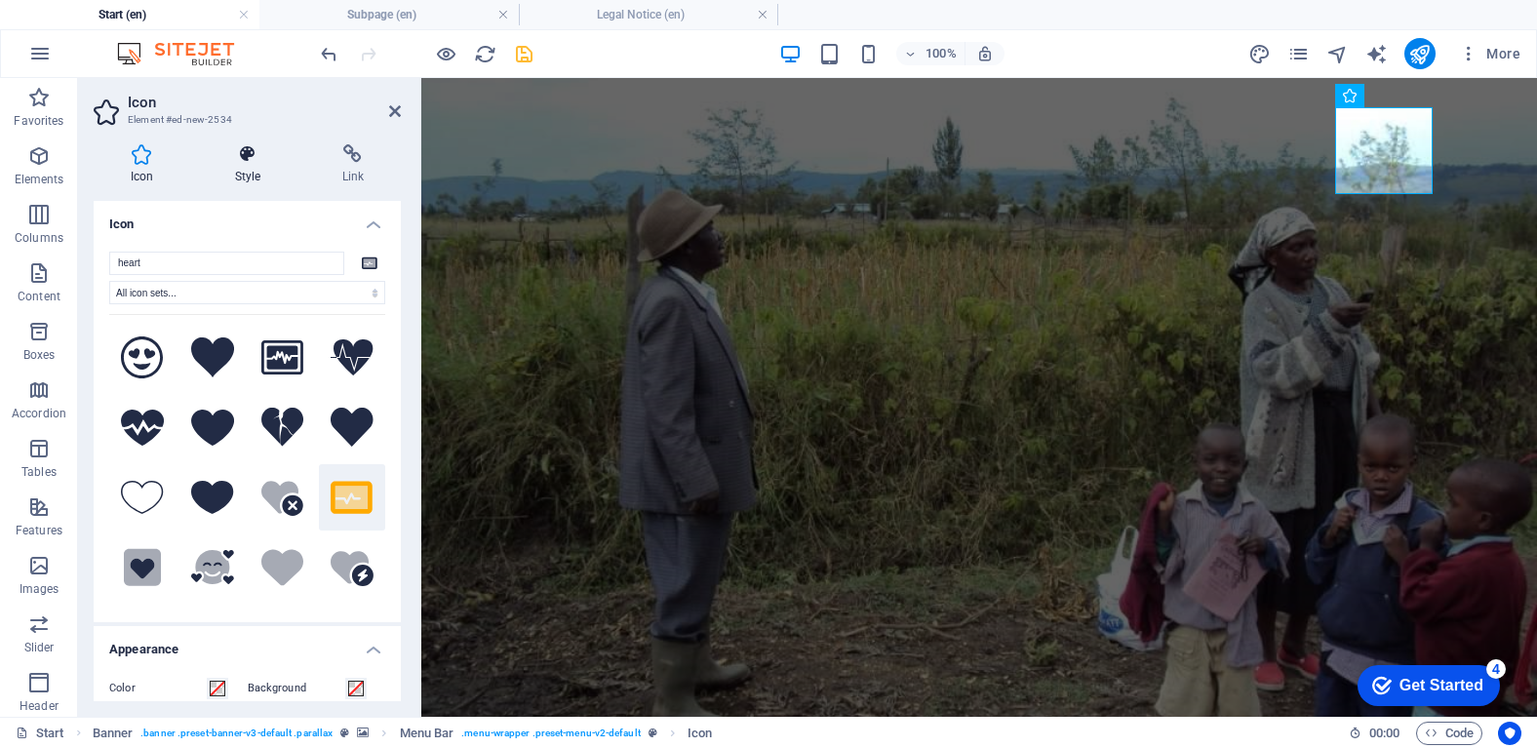
click at [220, 162] on icon at bounding box center [247, 154] width 99 height 20
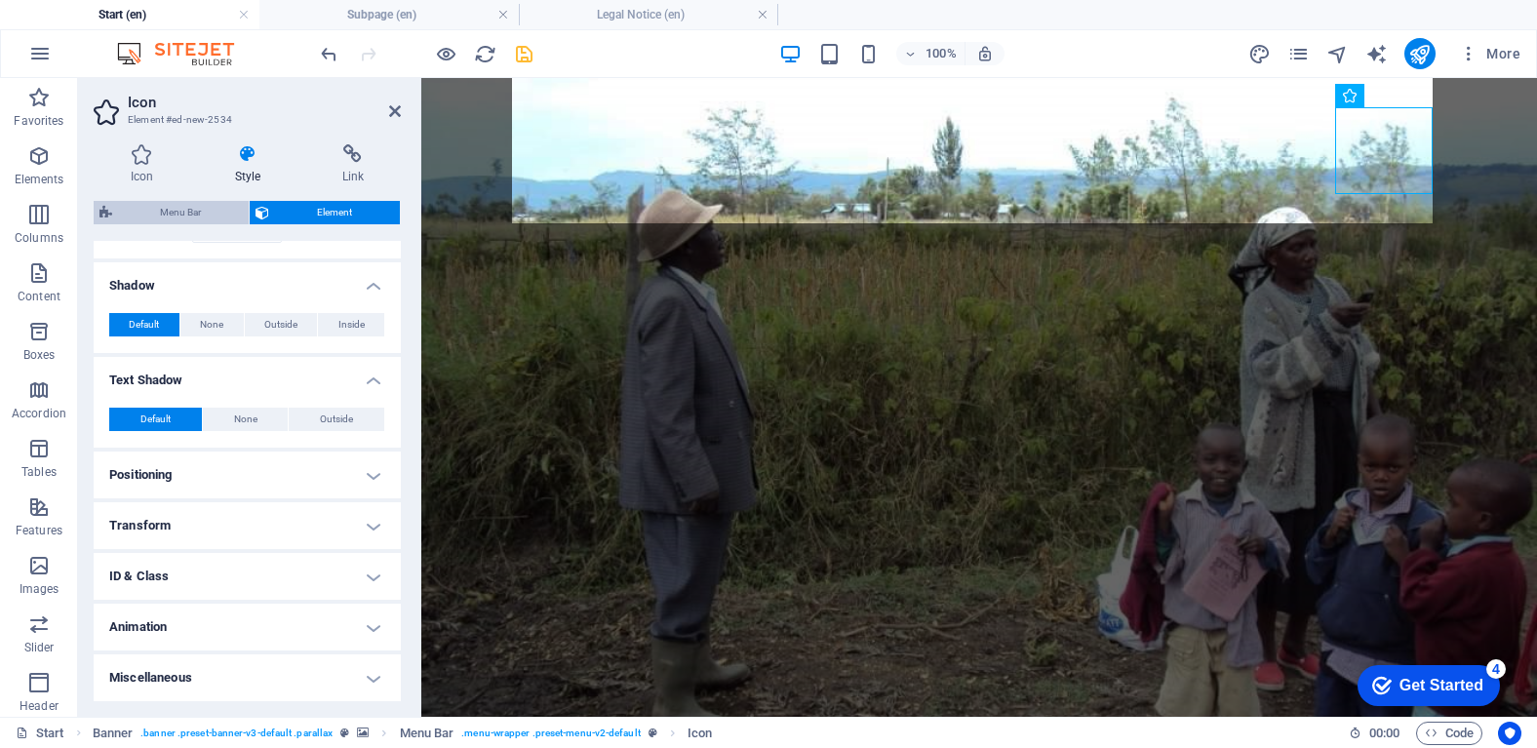
click at [164, 211] on span "Menu Bar" at bounding box center [180, 212] width 125 height 23
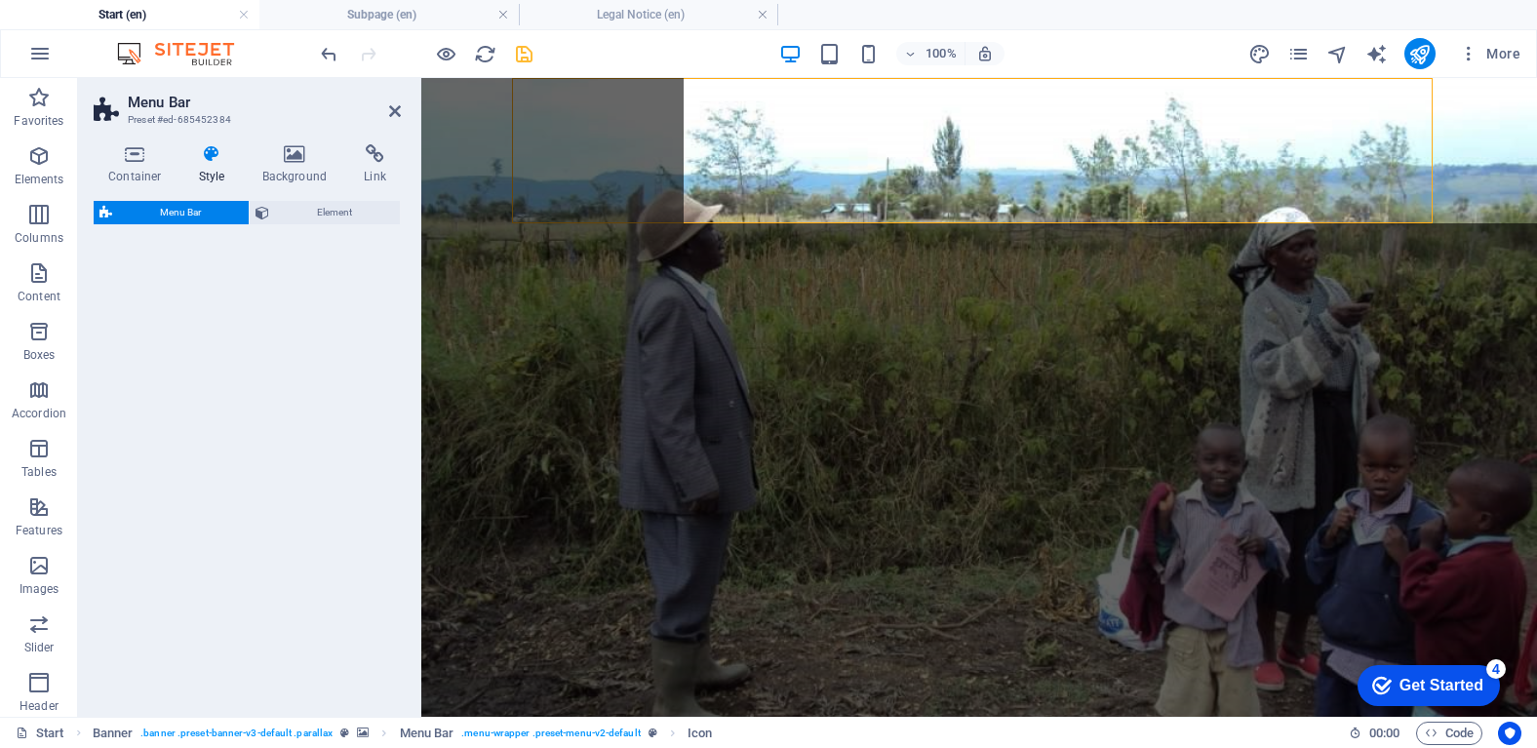
select select "rem"
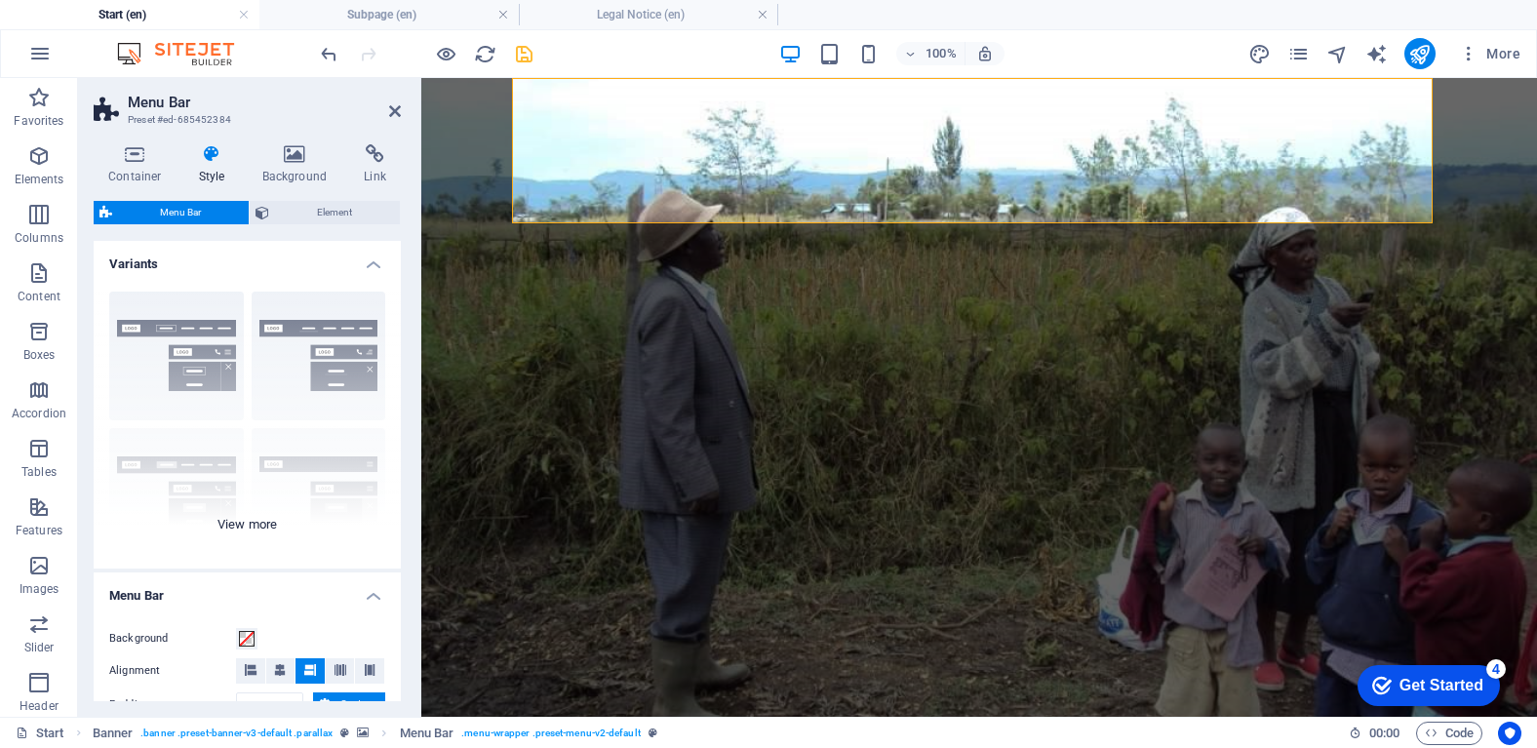
click at [320, 338] on div "Border Centered Default Fixed Loki Trigger Wide XXL" at bounding box center [247, 422] width 307 height 293
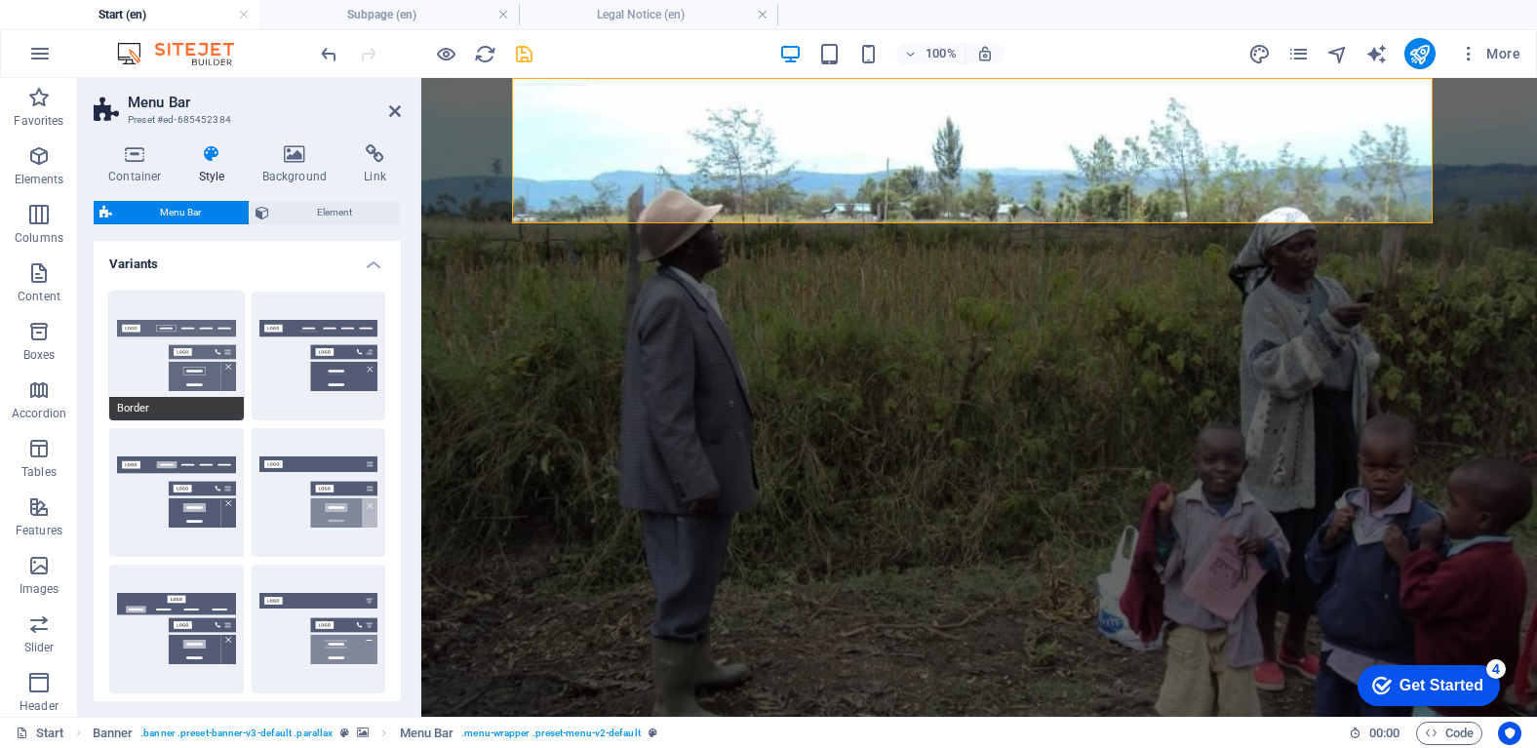
click at [187, 357] on button "Border" at bounding box center [176, 356] width 135 height 129
type input "1"
select select "rem"
type input "1"
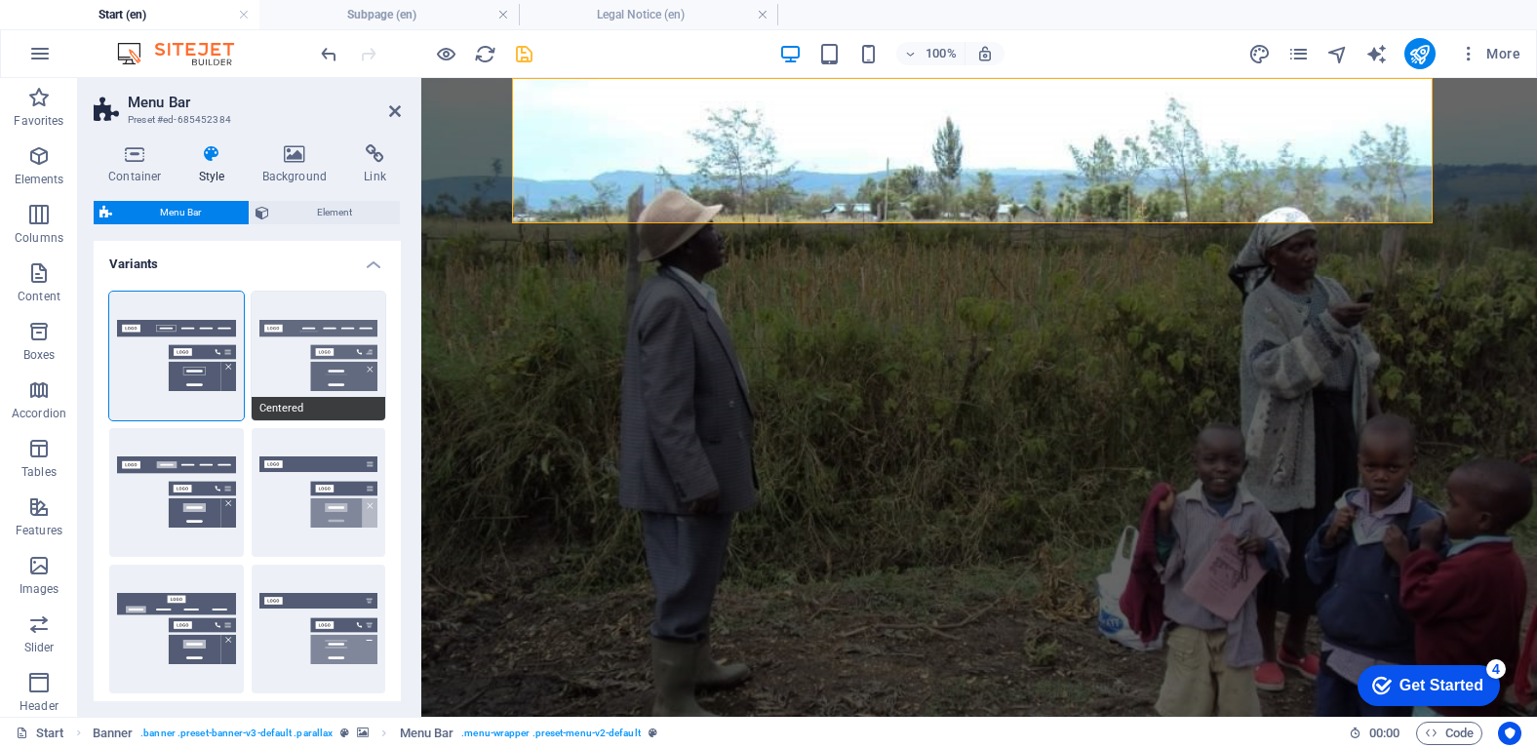
click at [310, 339] on button "Centered" at bounding box center [319, 356] width 135 height 129
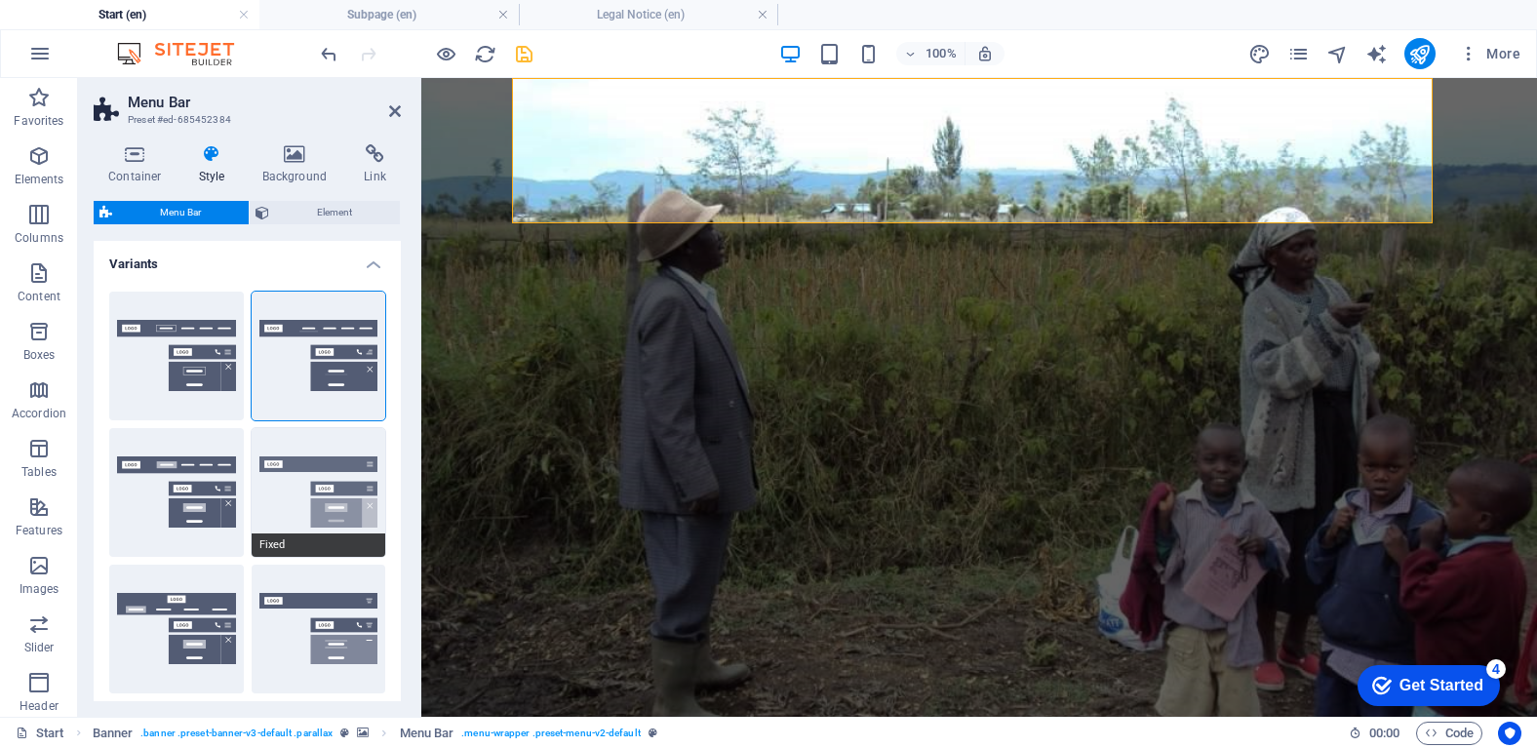
click at [366, 486] on button "Fixed" at bounding box center [319, 492] width 135 height 129
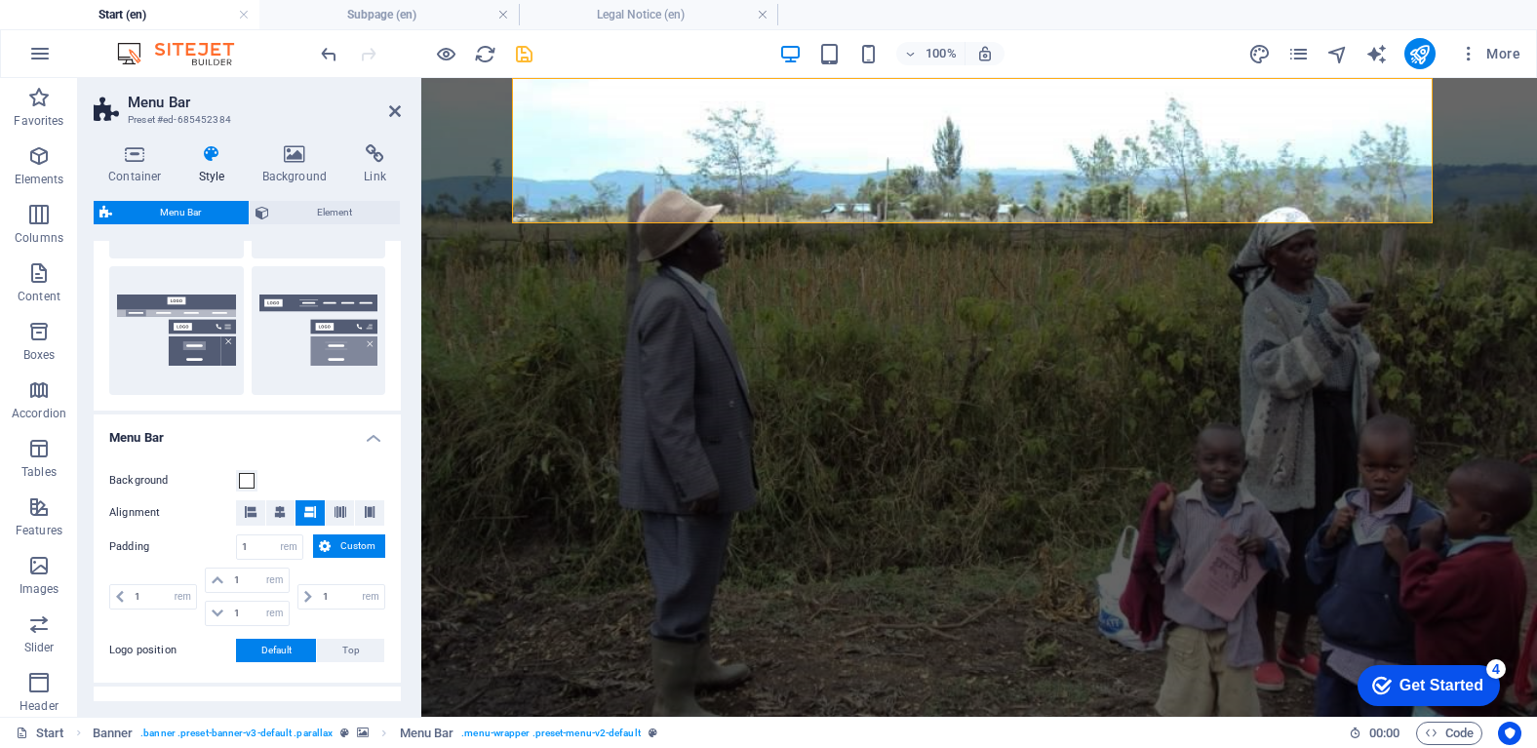
scroll to position [485, 0]
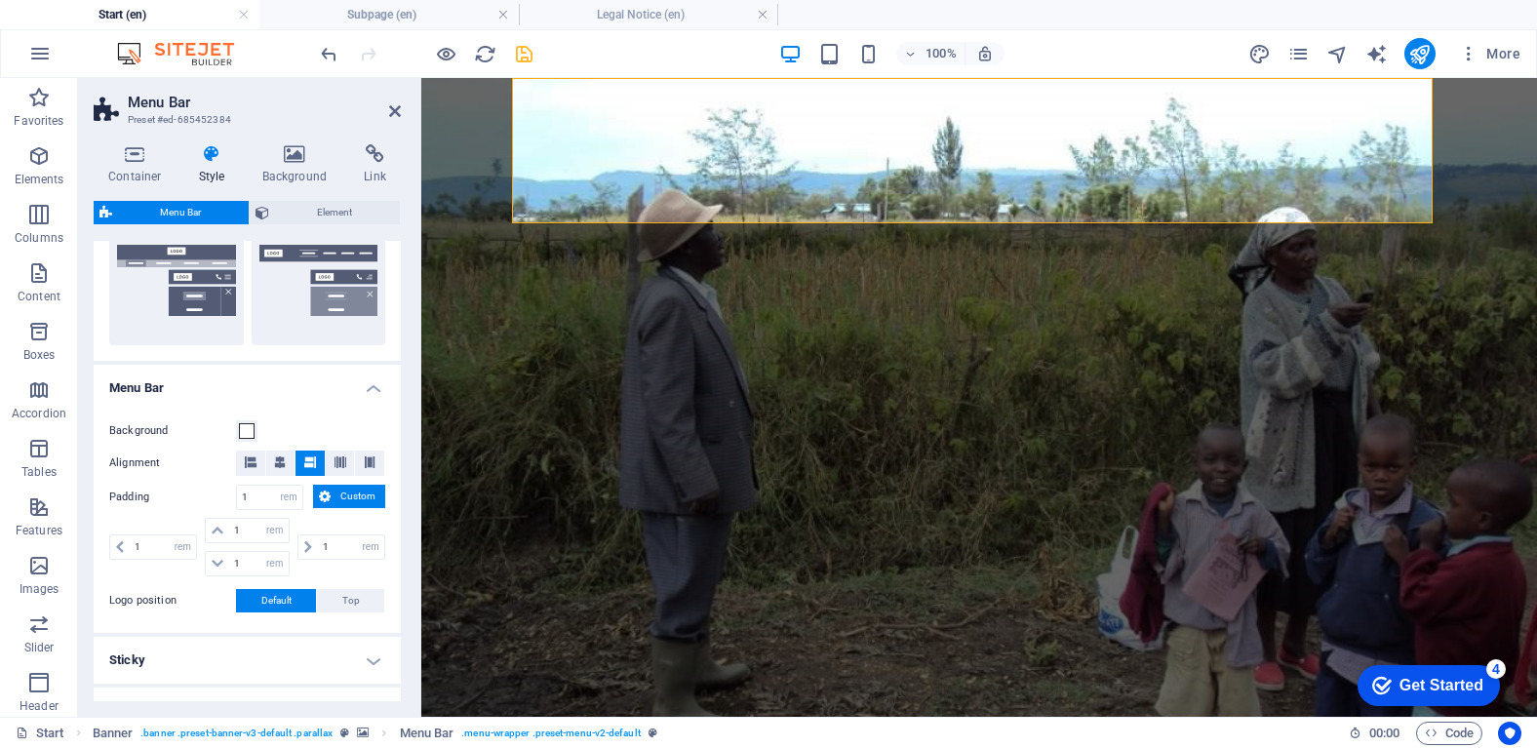
click at [350, 659] on h4 "Sticky" at bounding box center [247, 660] width 307 height 47
click at [366, 661] on h4 "Sticky" at bounding box center [247, 660] width 307 height 47
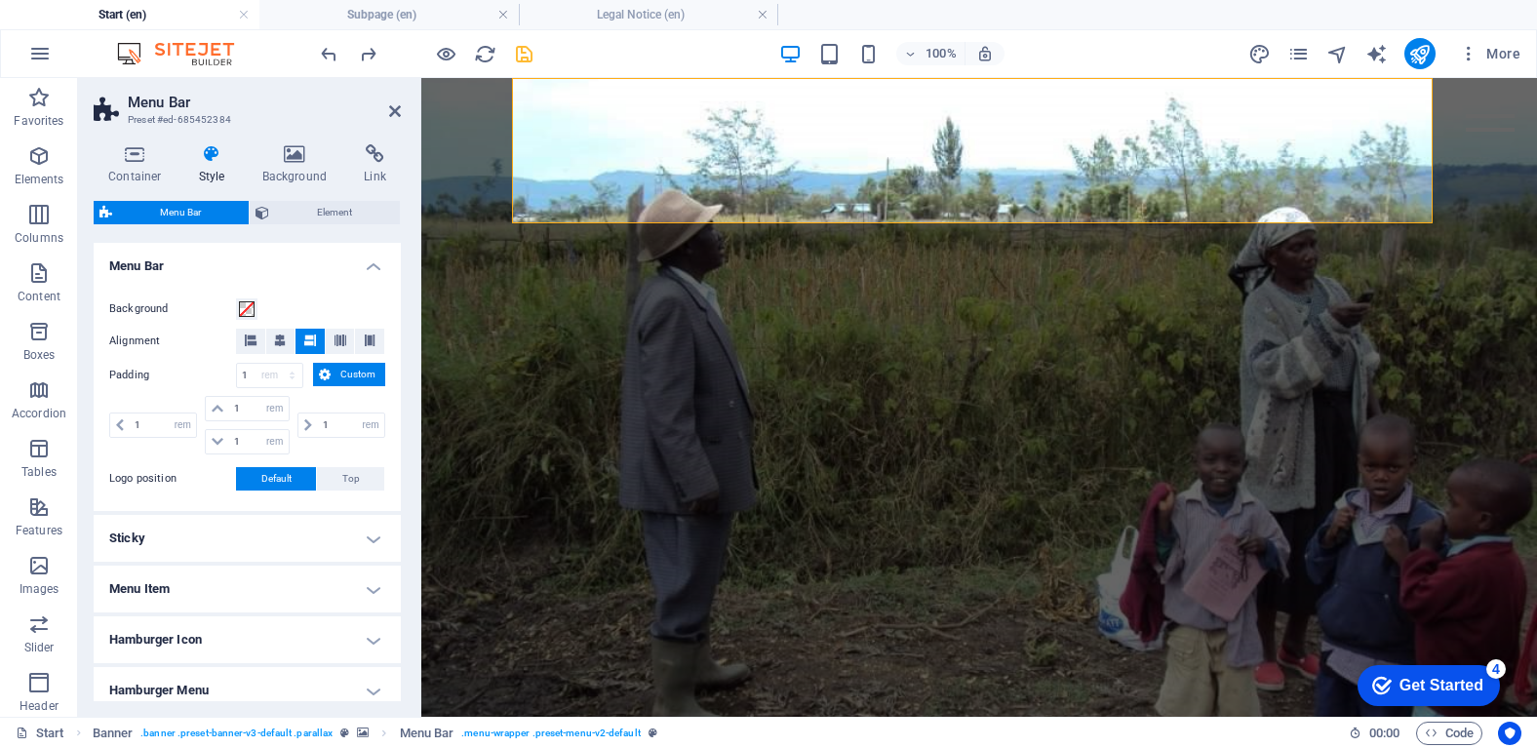
select select "DISABLED_OPTION_VALUE"
type input "0"
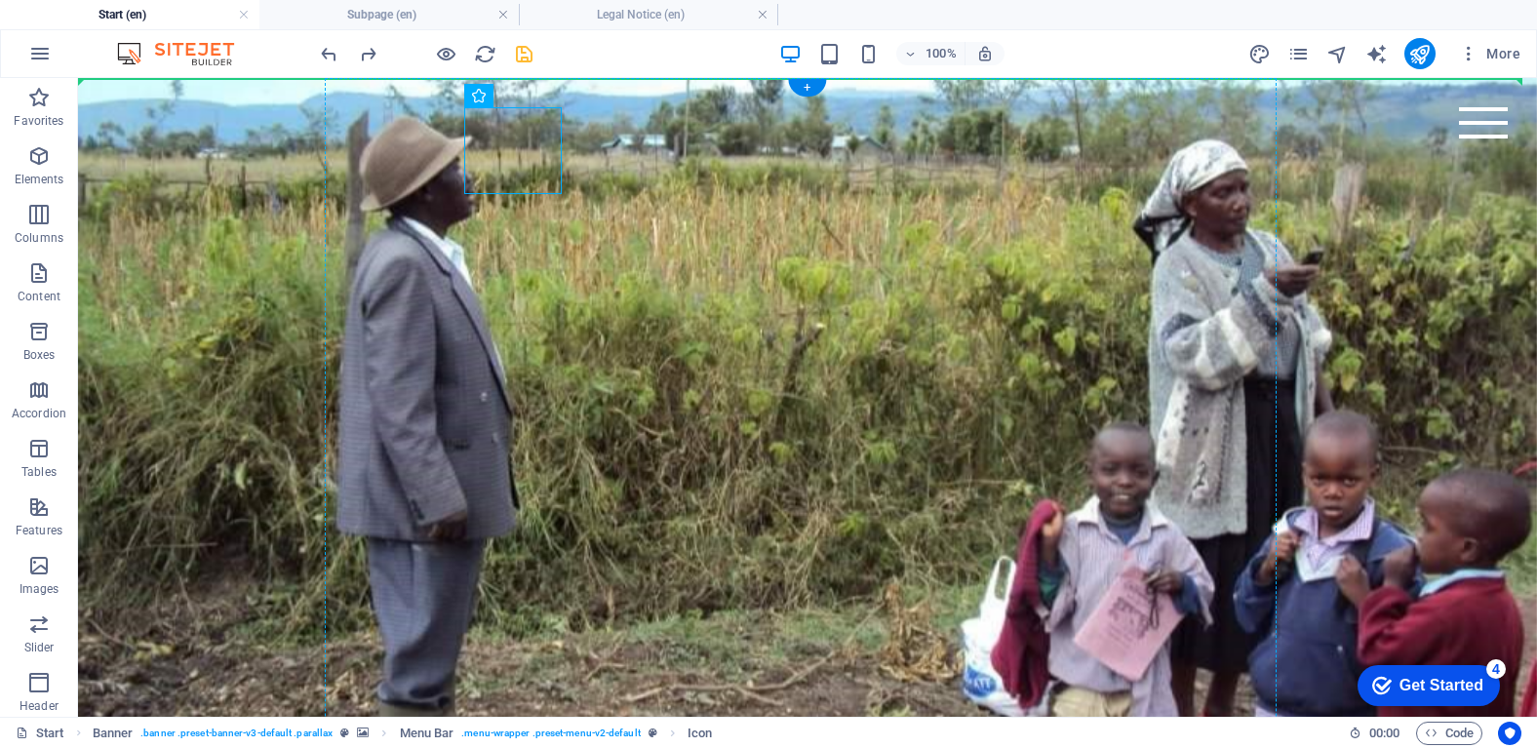
drag, startPoint x: 342, startPoint y: 145, endPoint x: 798, endPoint y: 153, distance: 455.4
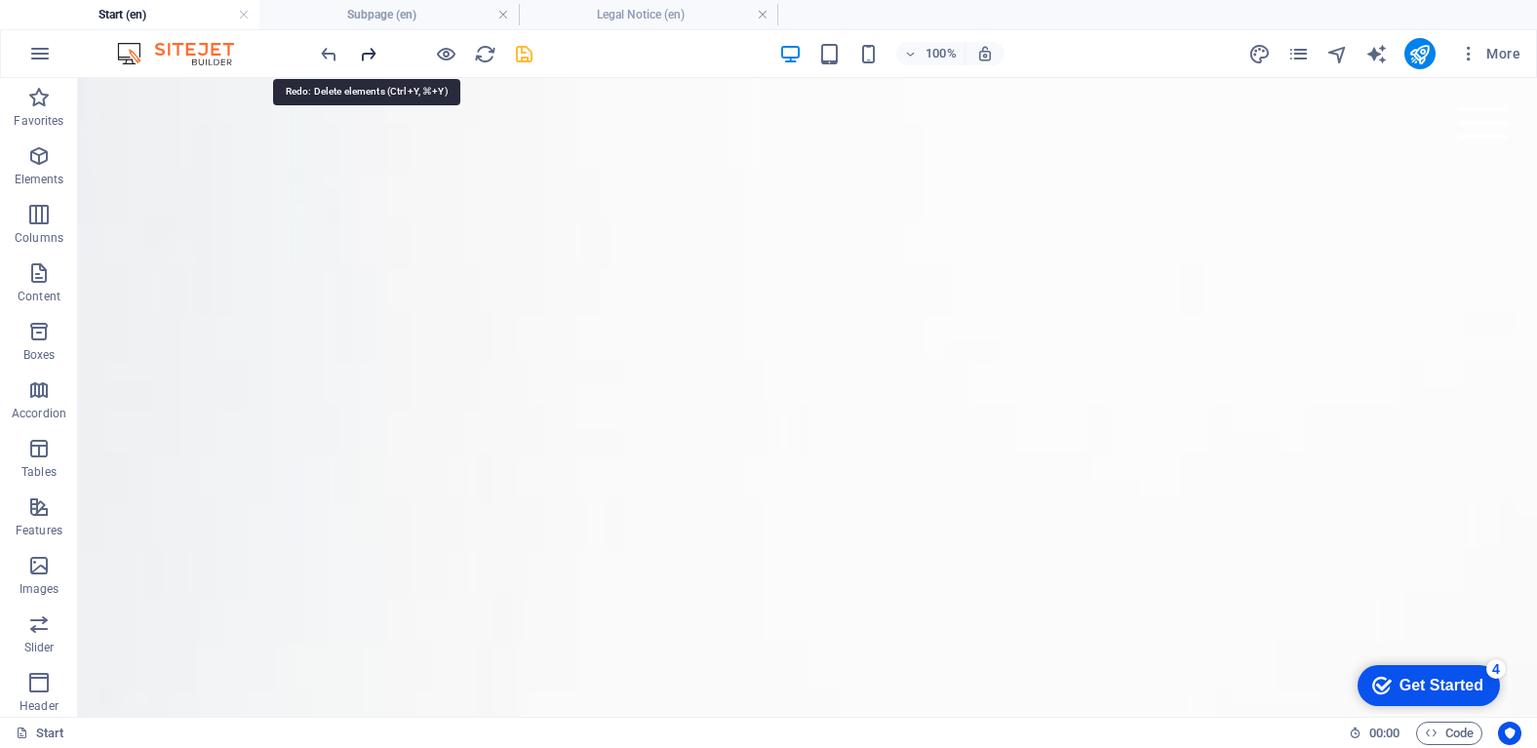
click at [369, 59] on icon "redo" at bounding box center [368, 54] width 22 height 22
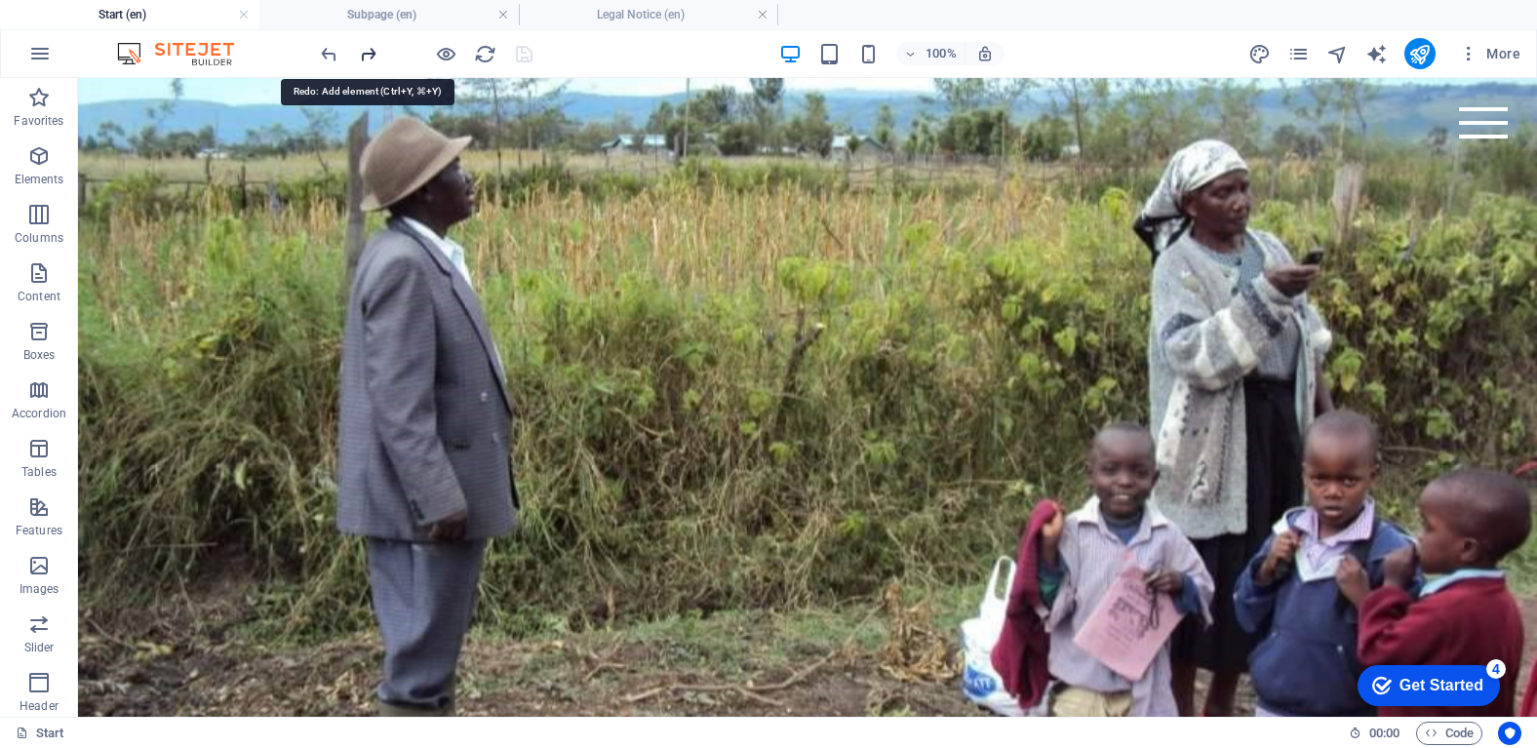
click at [369, 59] on icon "redo" at bounding box center [368, 54] width 22 height 22
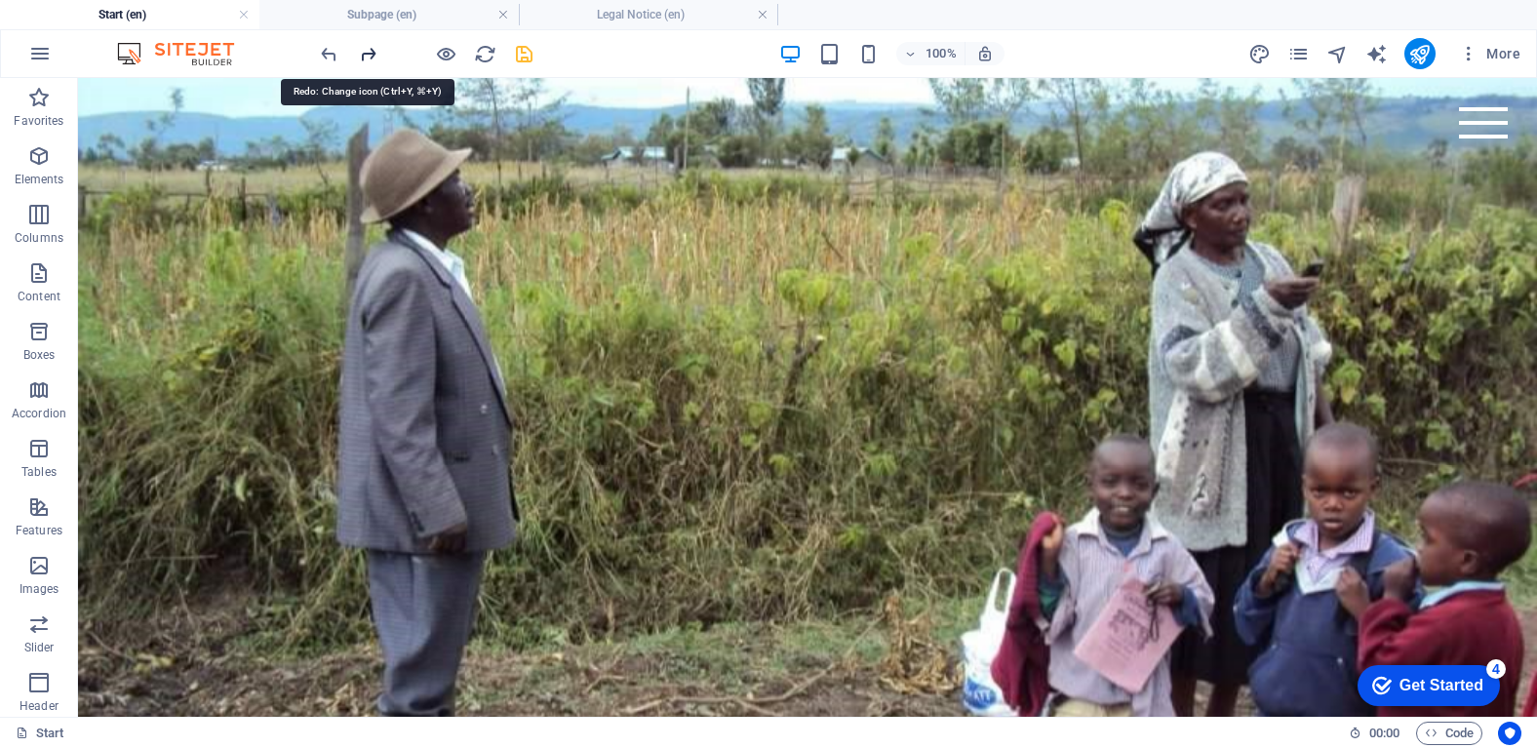
click at [369, 59] on icon "redo" at bounding box center [368, 54] width 22 height 22
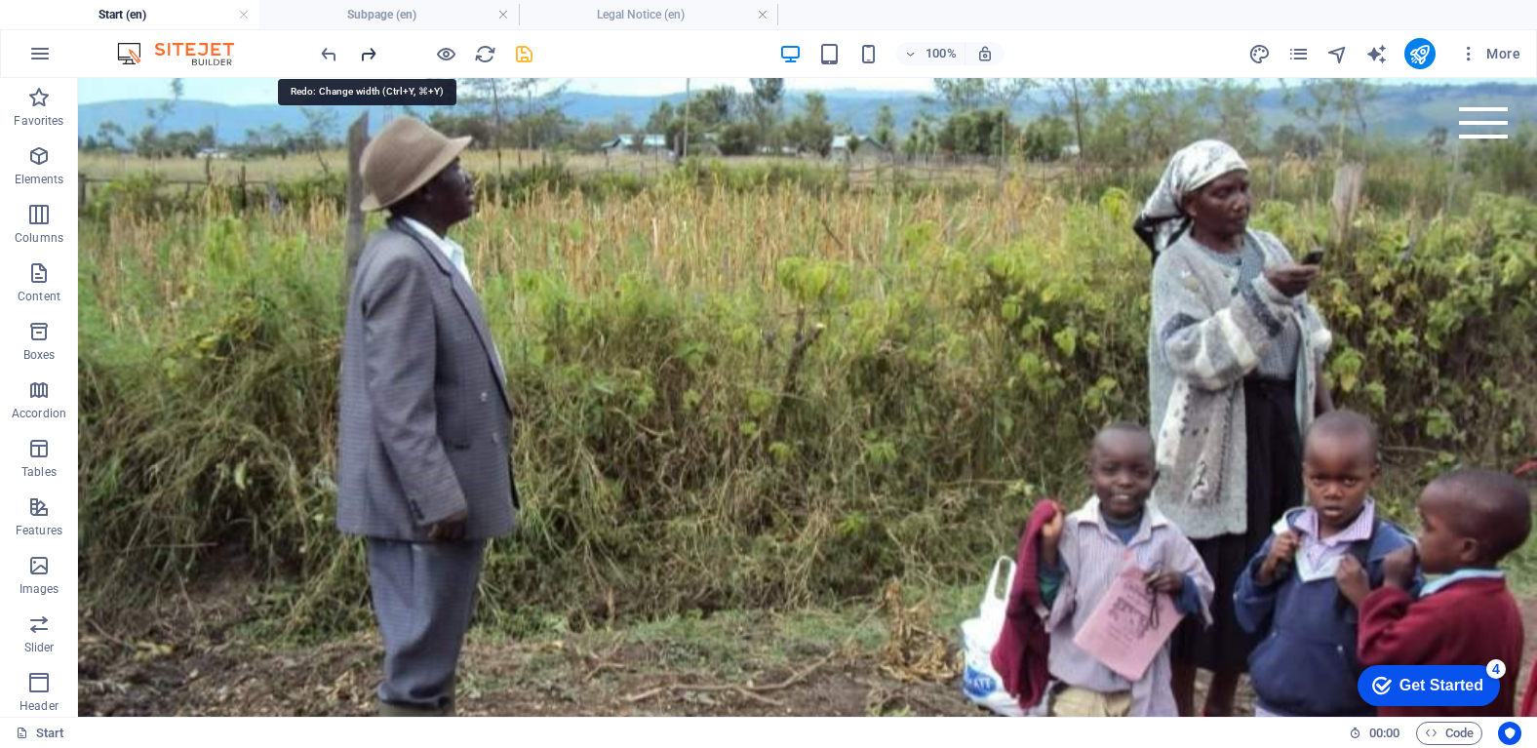
click at [369, 59] on icon "redo" at bounding box center [368, 54] width 22 height 22
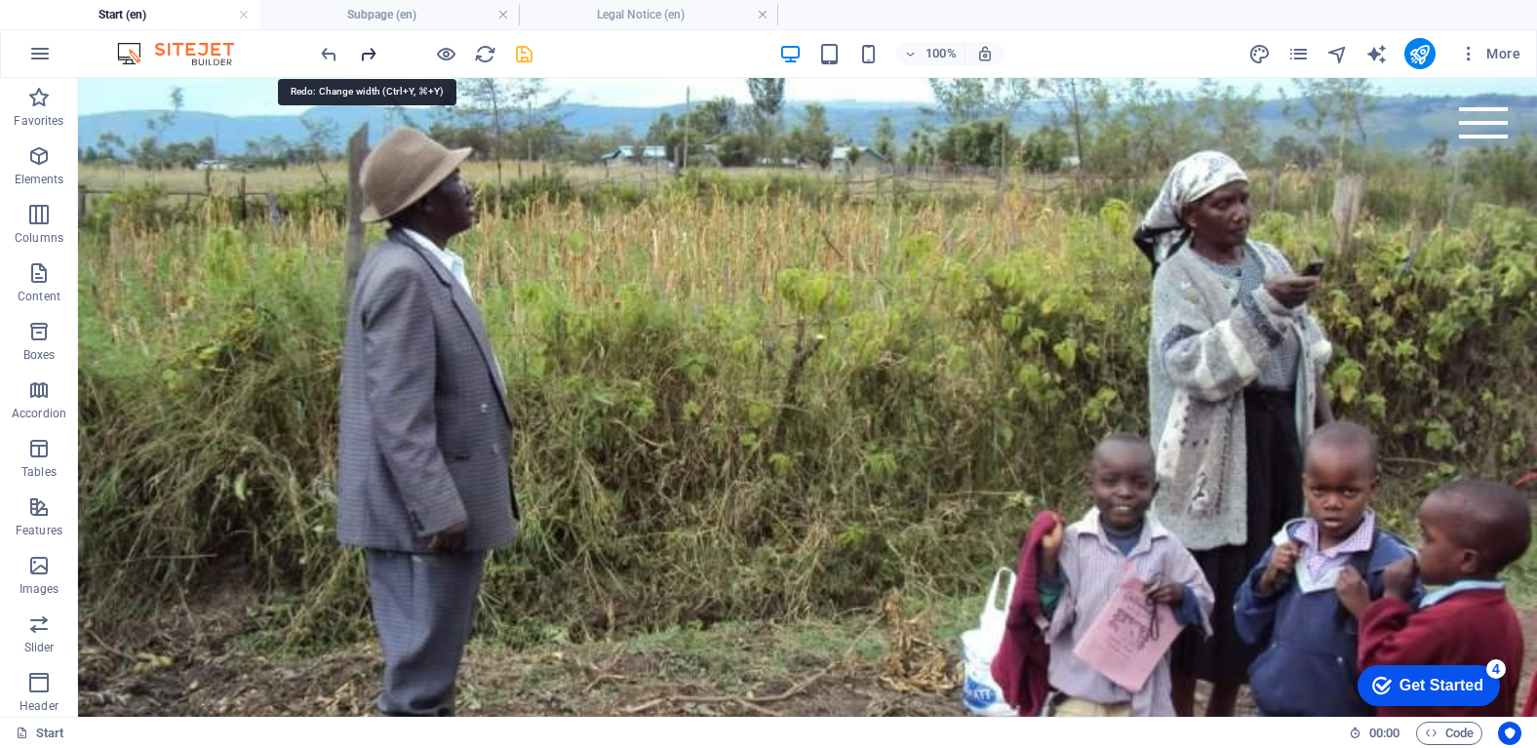
click at [369, 59] on icon "redo" at bounding box center [368, 54] width 22 height 22
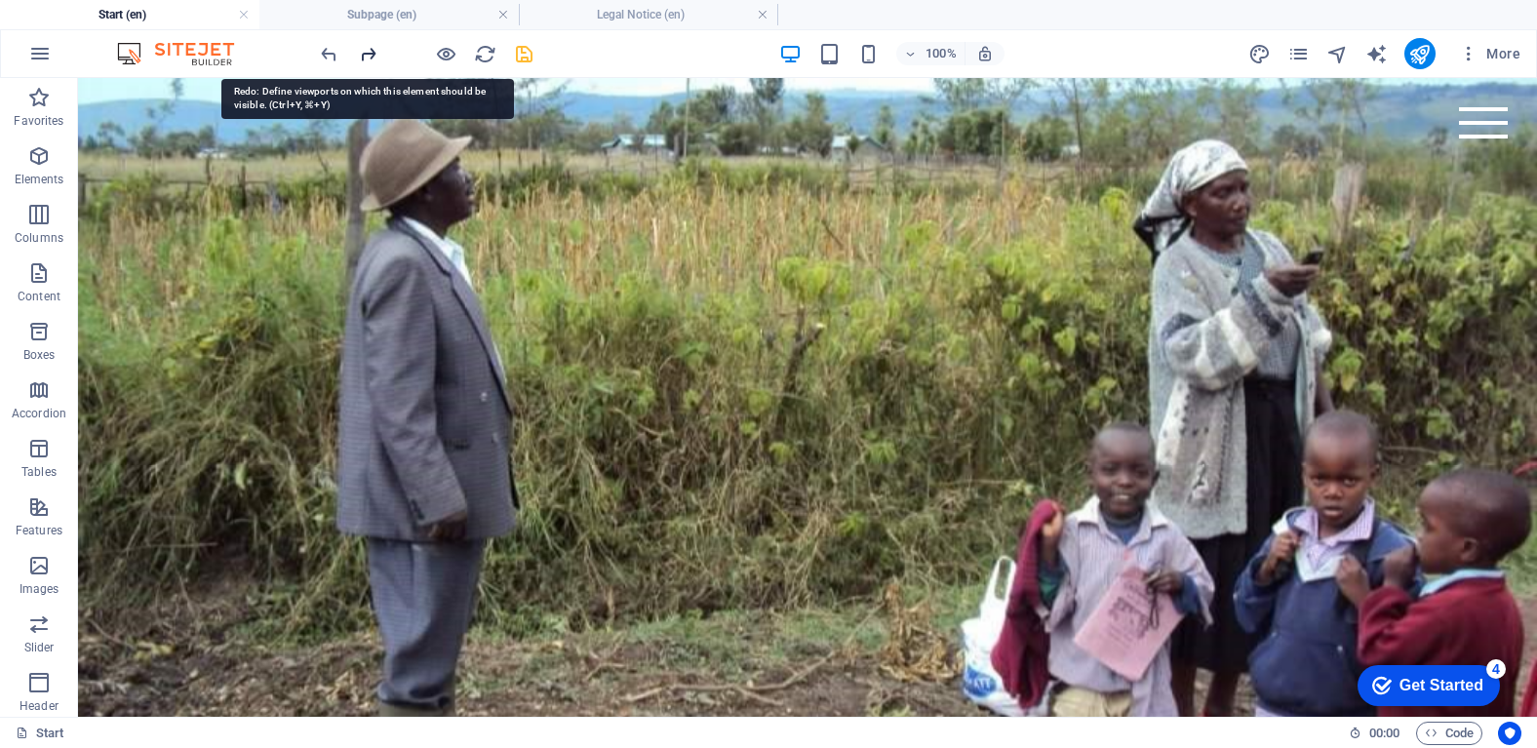
click at [369, 59] on icon "redo" at bounding box center [368, 54] width 22 height 22
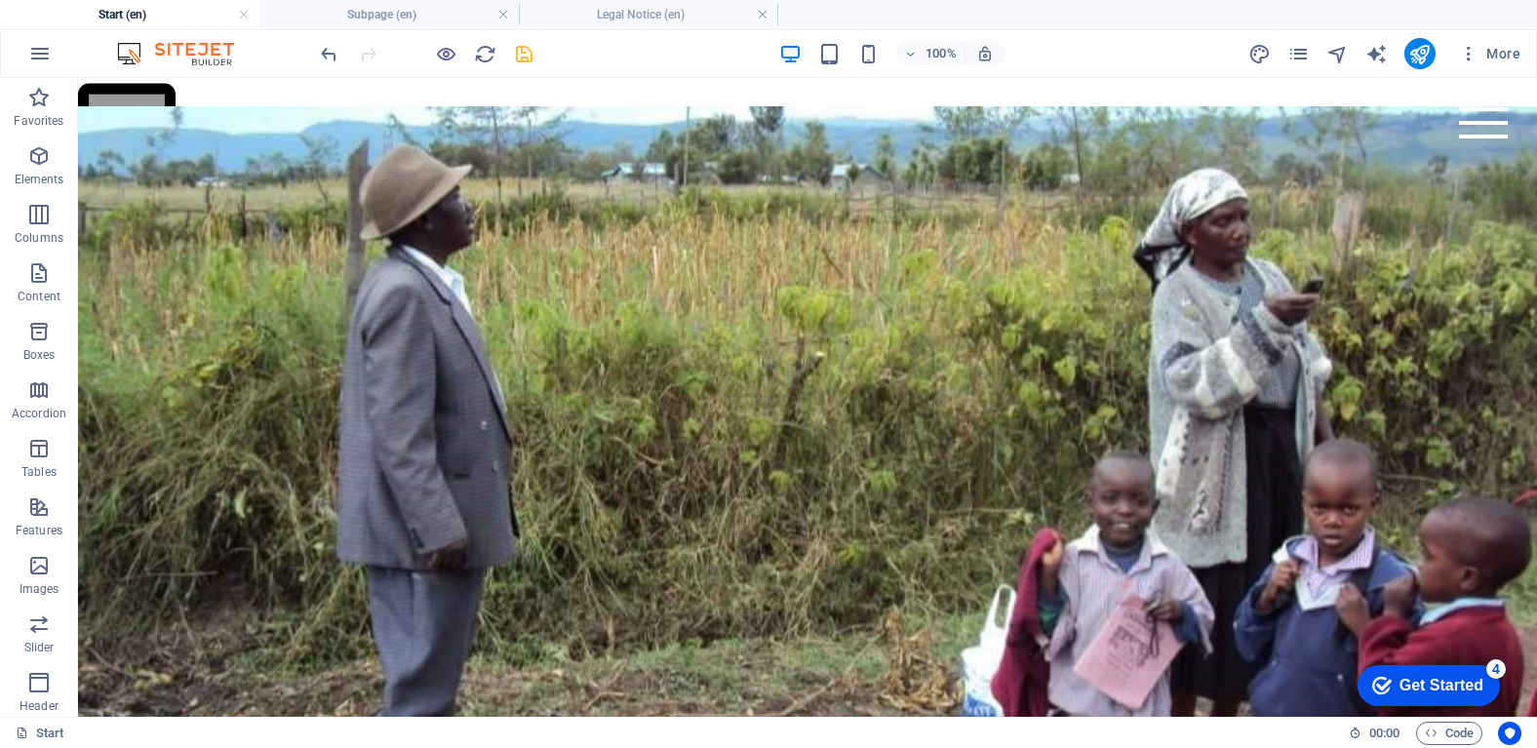
click at [369, 59] on div at bounding box center [426, 53] width 218 height 31
click at [126, 137] on figure ".fa-secondary{opacity:.4}" at bounding box center [807, 125] width 1459 height 94
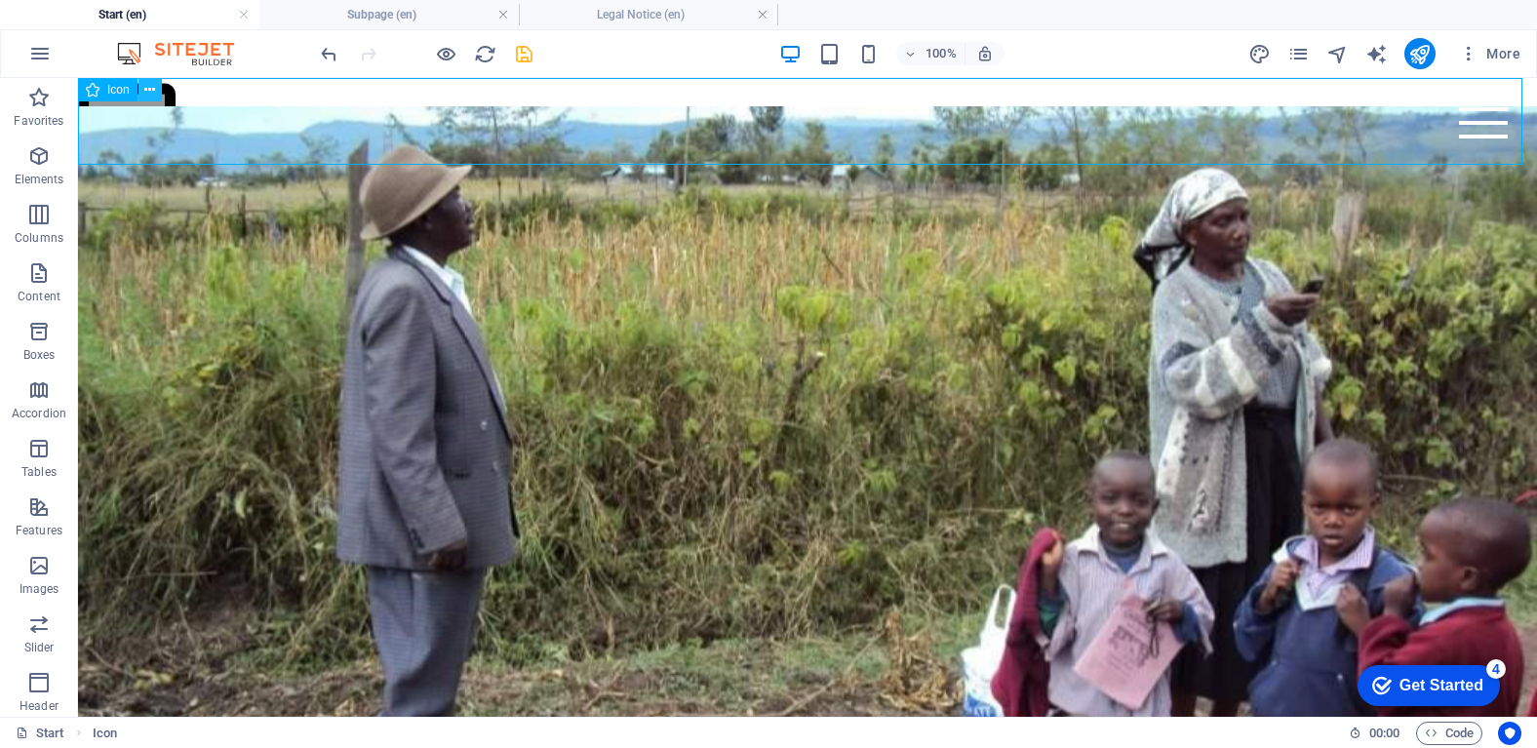
click at [153, 92] on icon at bounding box center [149, 90] width 11 height 20
click at [233, 121] on figure ".fa-secondary{opacity:.4}" at bounding box center [807, 125] width 1459 height 94
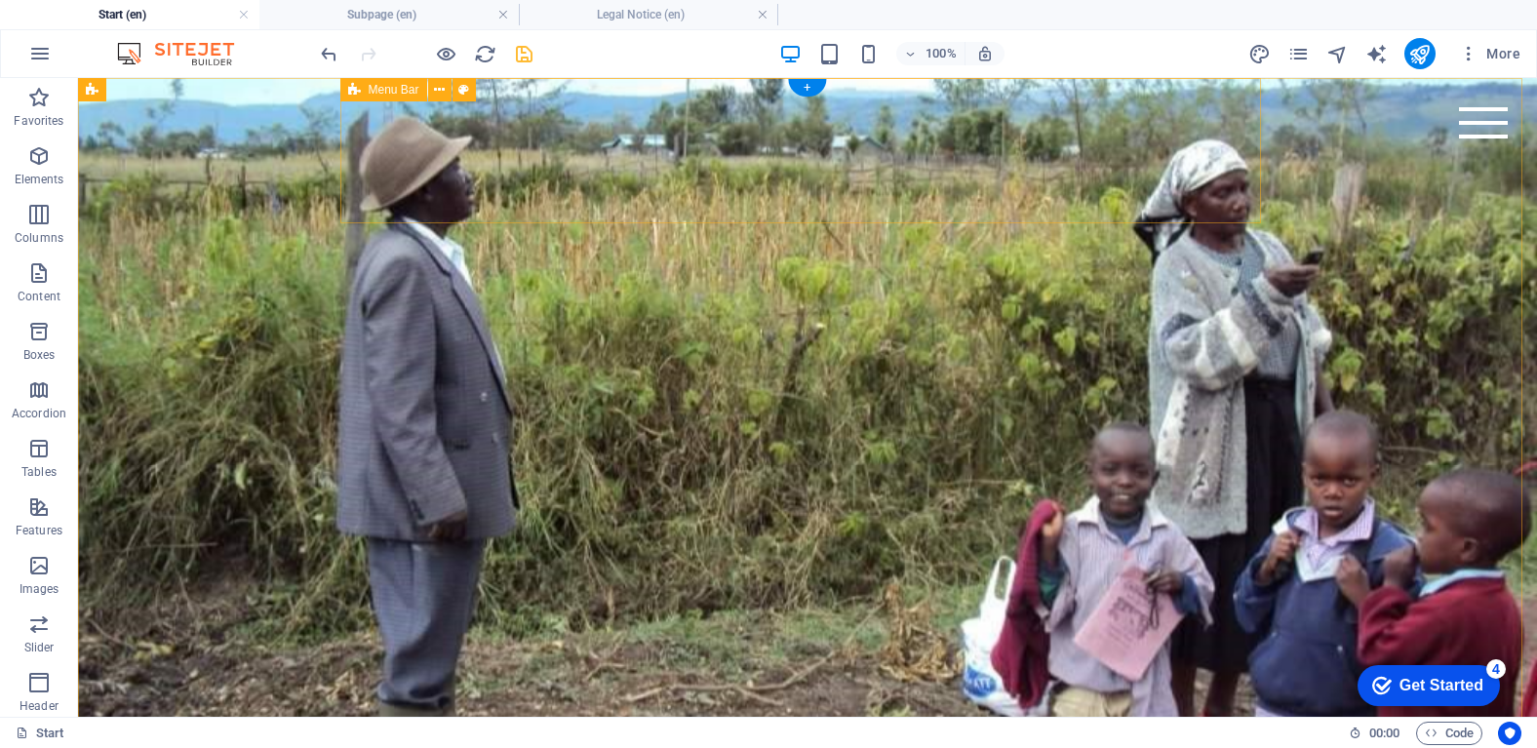
select select "rem"
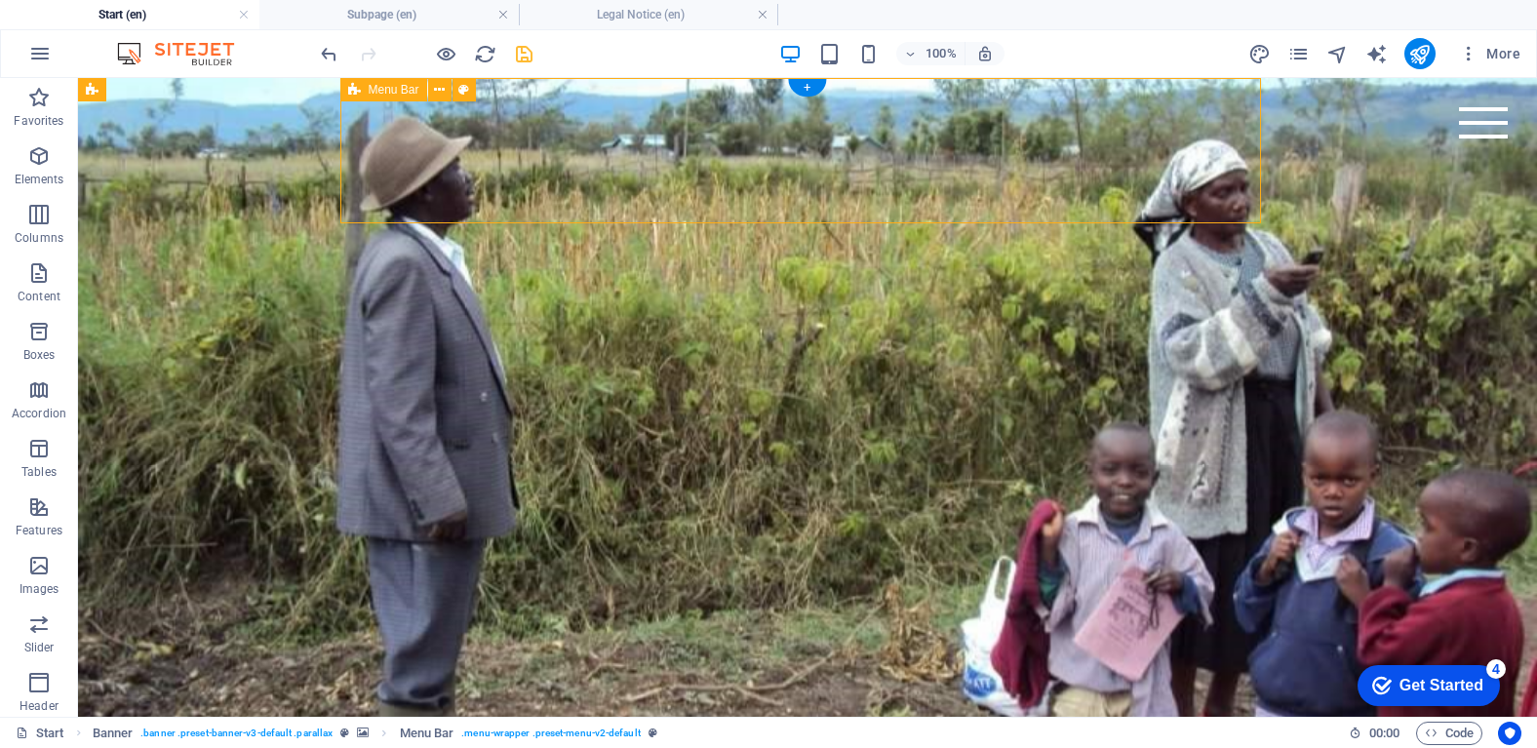
select select "rem"
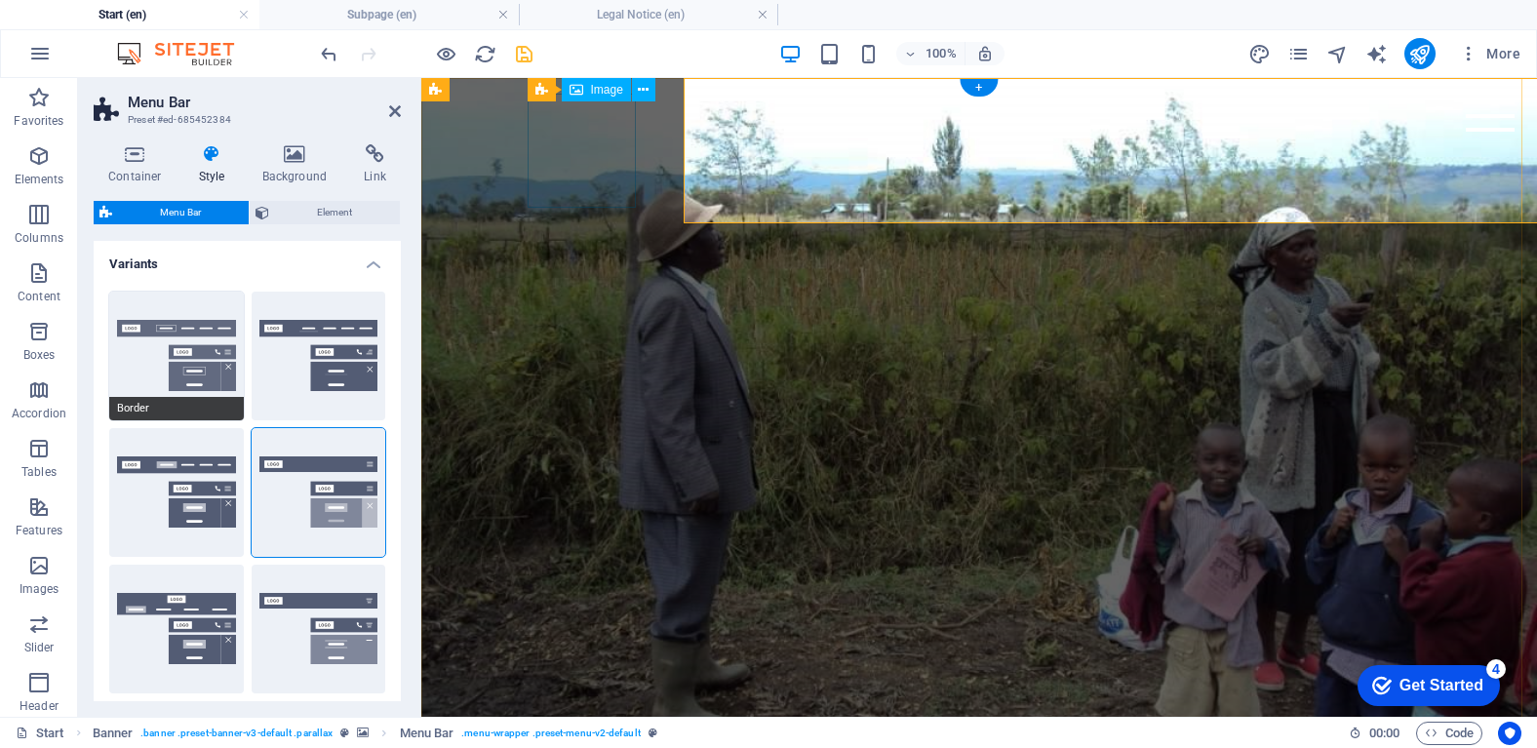
click at [178, 359] on button "Border" at bounding box center [176, 356] width 135 height 129
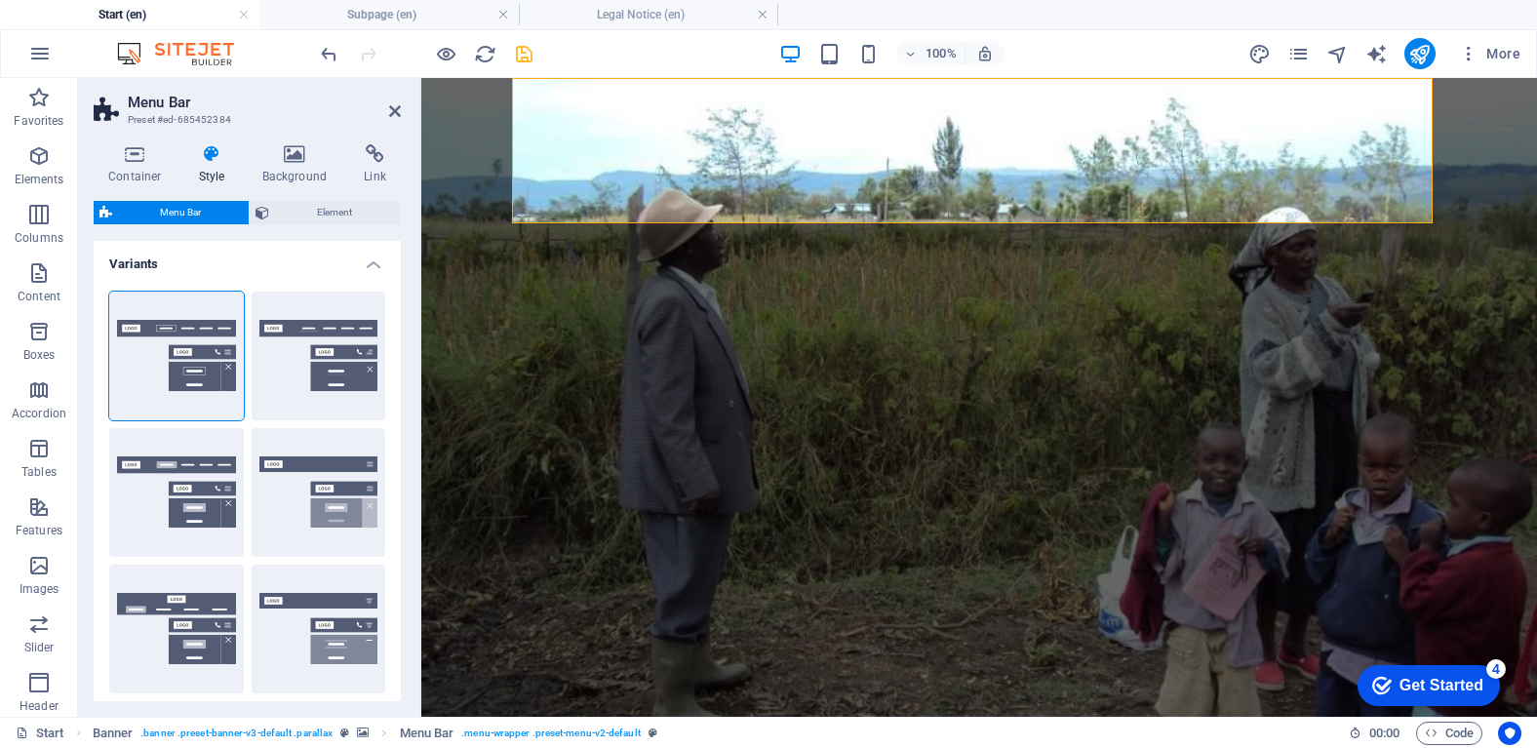
type input "1"
select select "rem"
type input "1"
click at [299, 367] on button "Centered" at bounding box center [319, 356] width 135 height 129
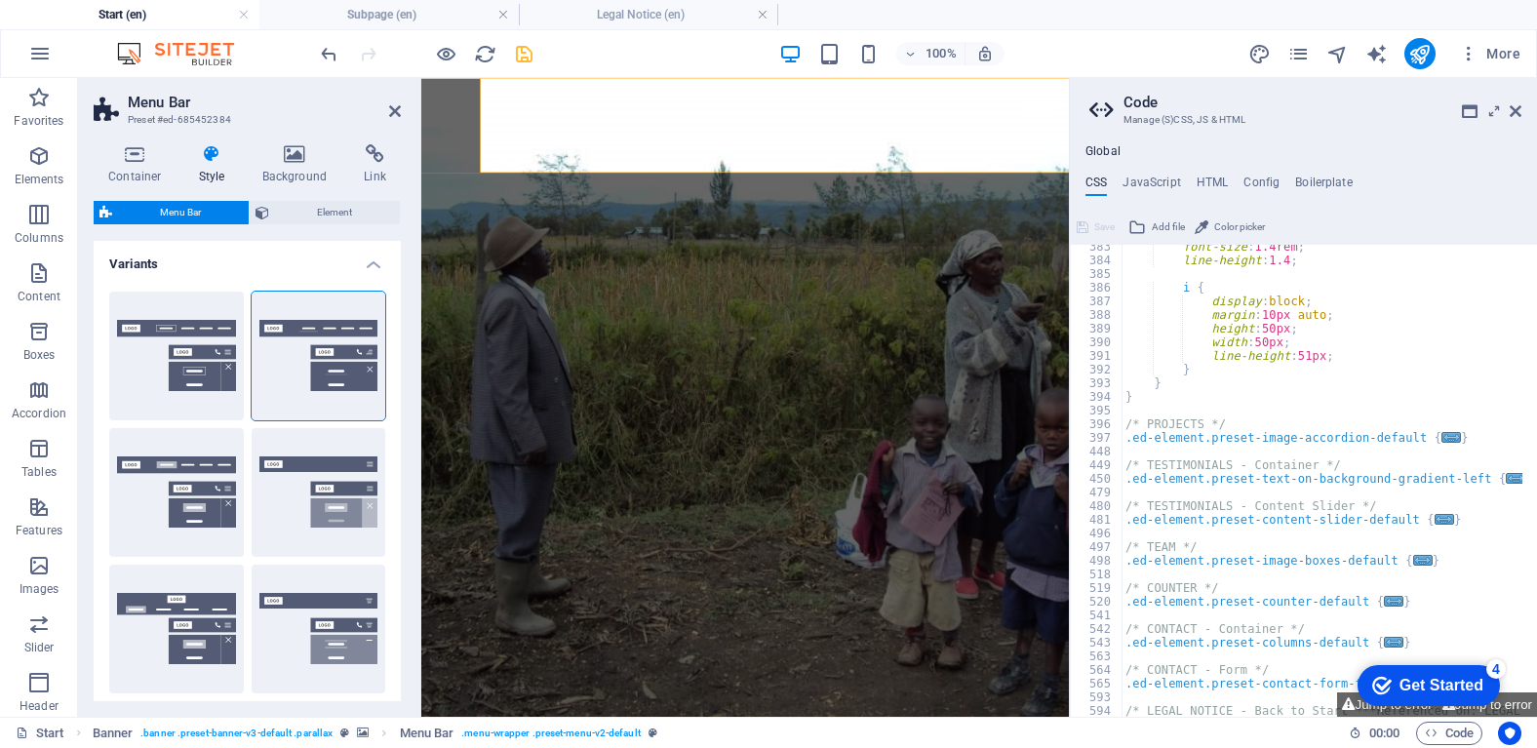
scroll to position [988, 0]
click at [1518, 112] on icon at bounding box center [1515, 111] width 12 height 16
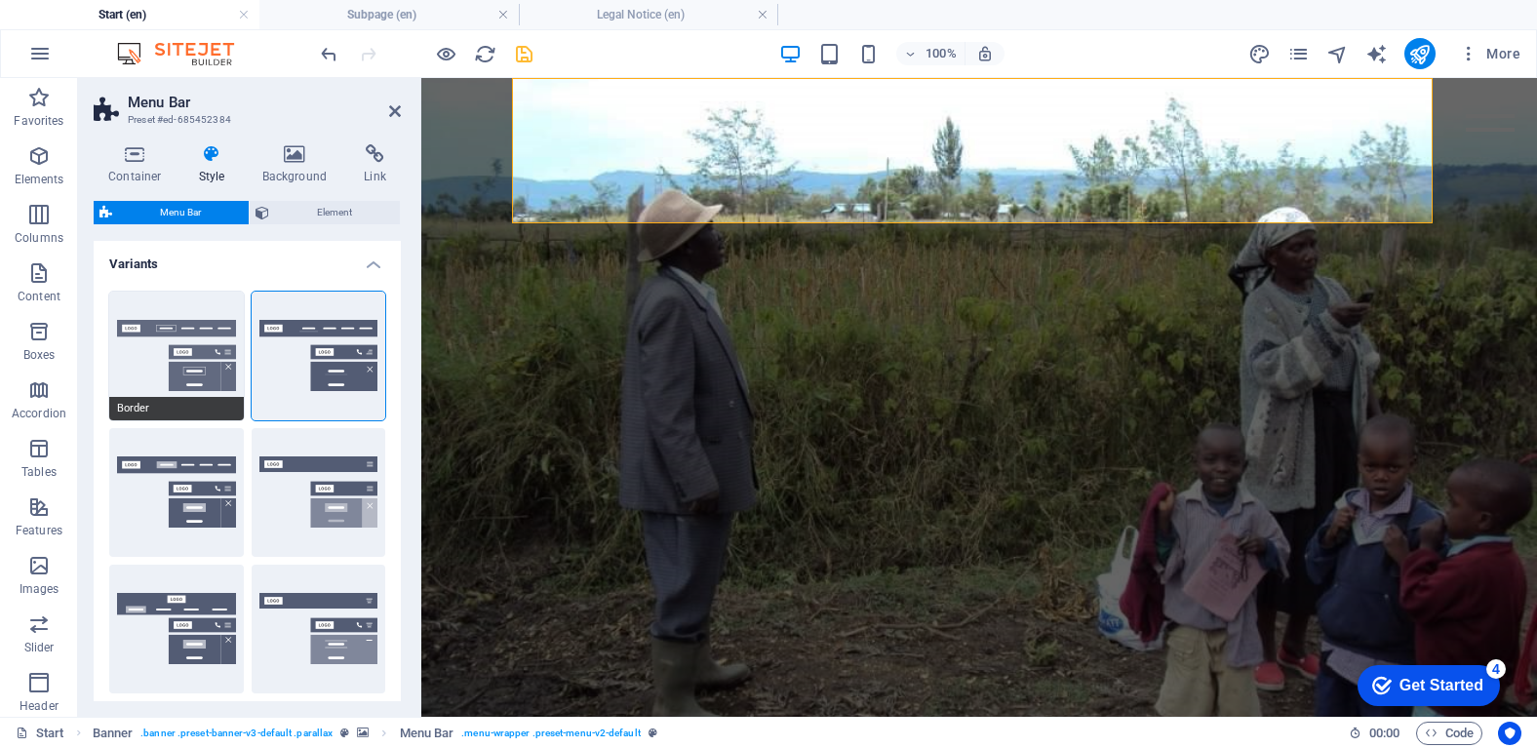
click at [209, 338] on button "Border" at bounding box center [176, 356] width 135 height 129
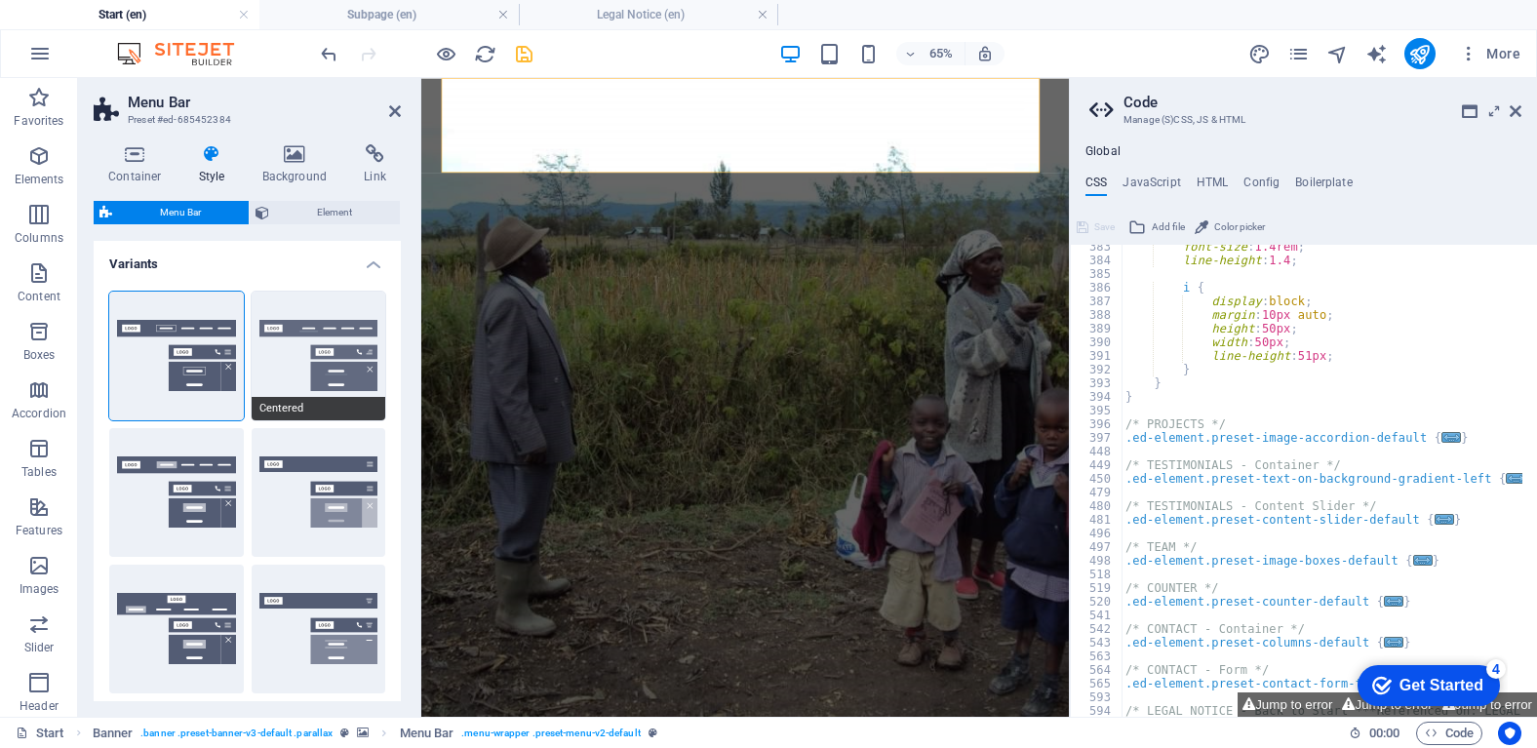
click at [319, 330] on button "Centered" at bounding box center [319, 356] width 135 height 129
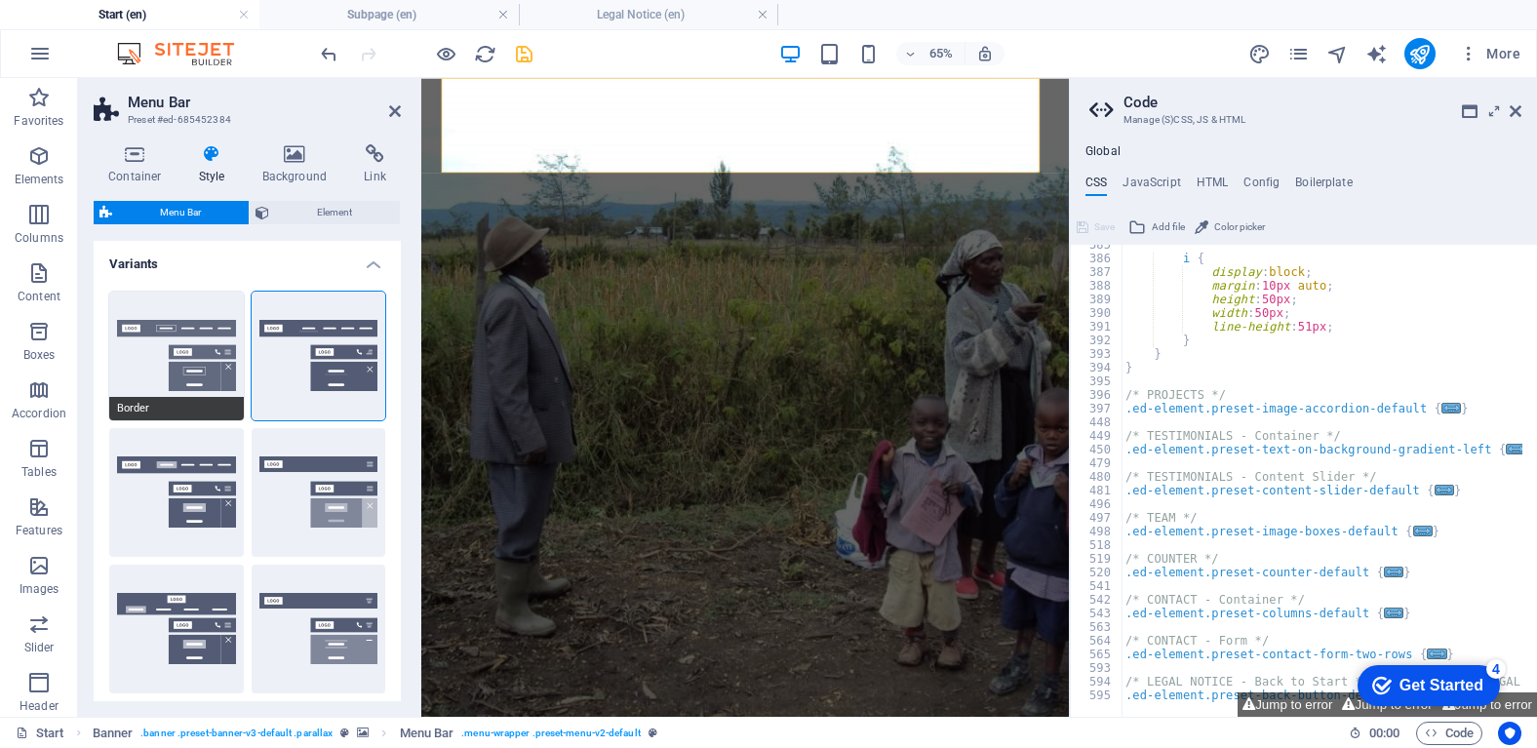
click at [186, 338] on button "Border" at bounding box center [176, 356] width 135 height 129
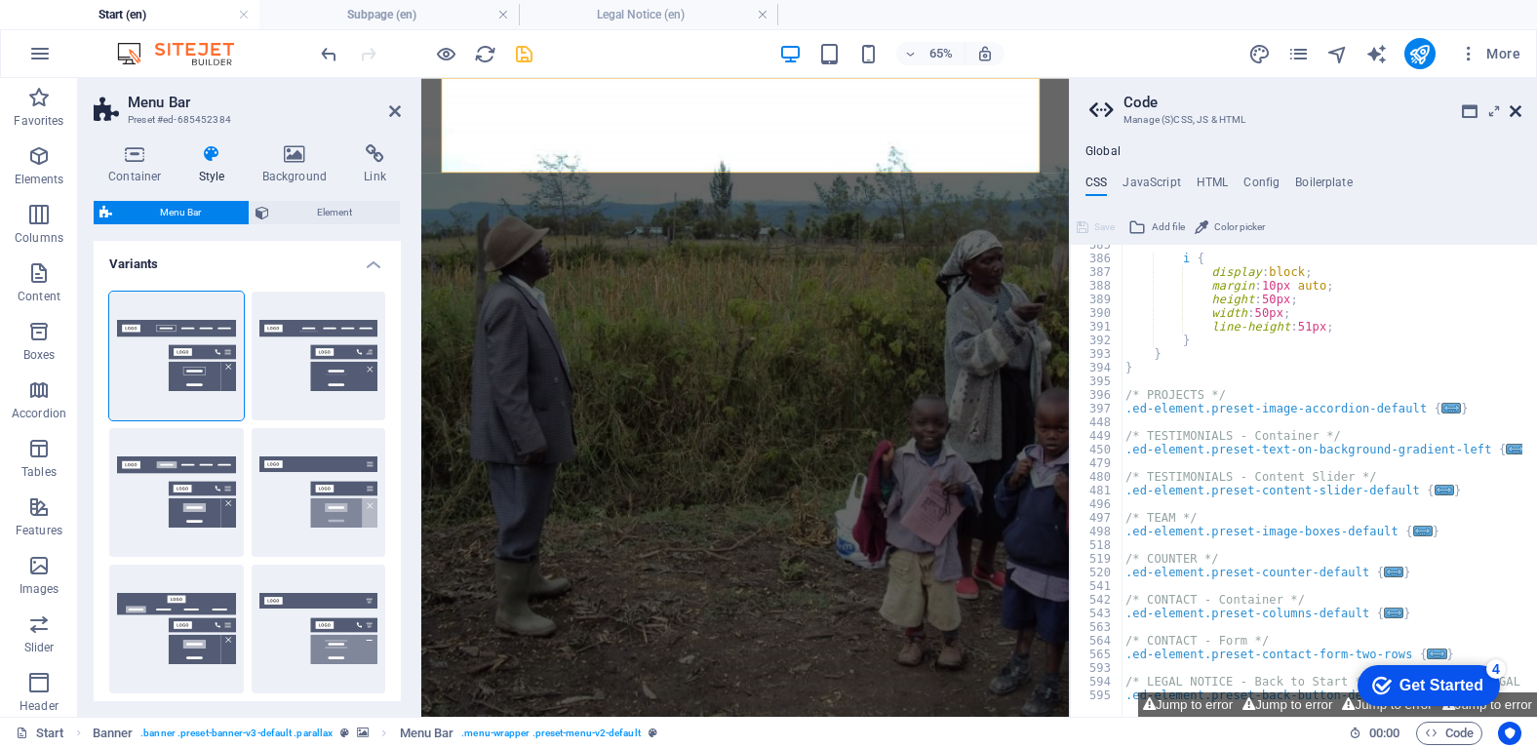
scroll to position [230, 0]
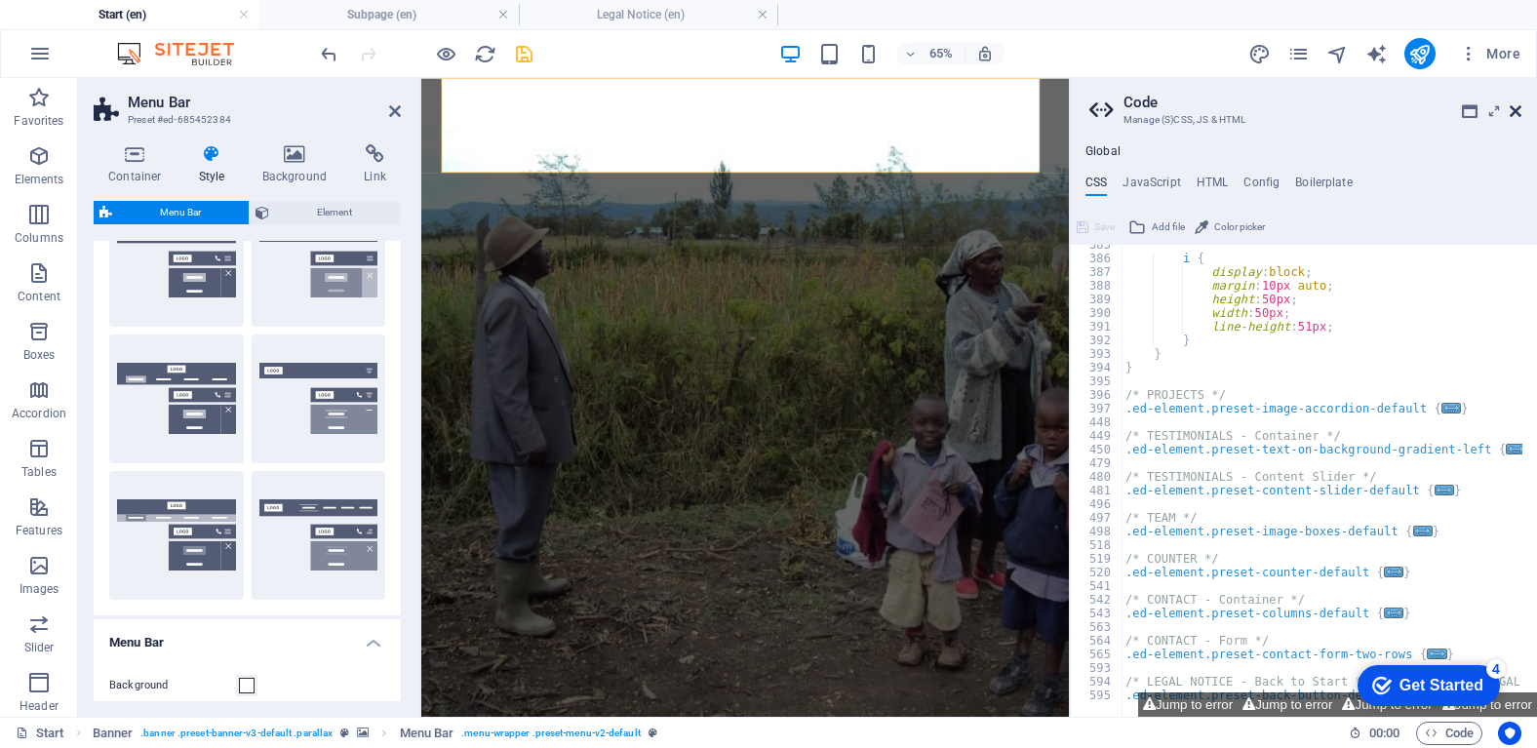
click at [1513, 109] on icon at bounding box center [1515, 111] width 12 height 16
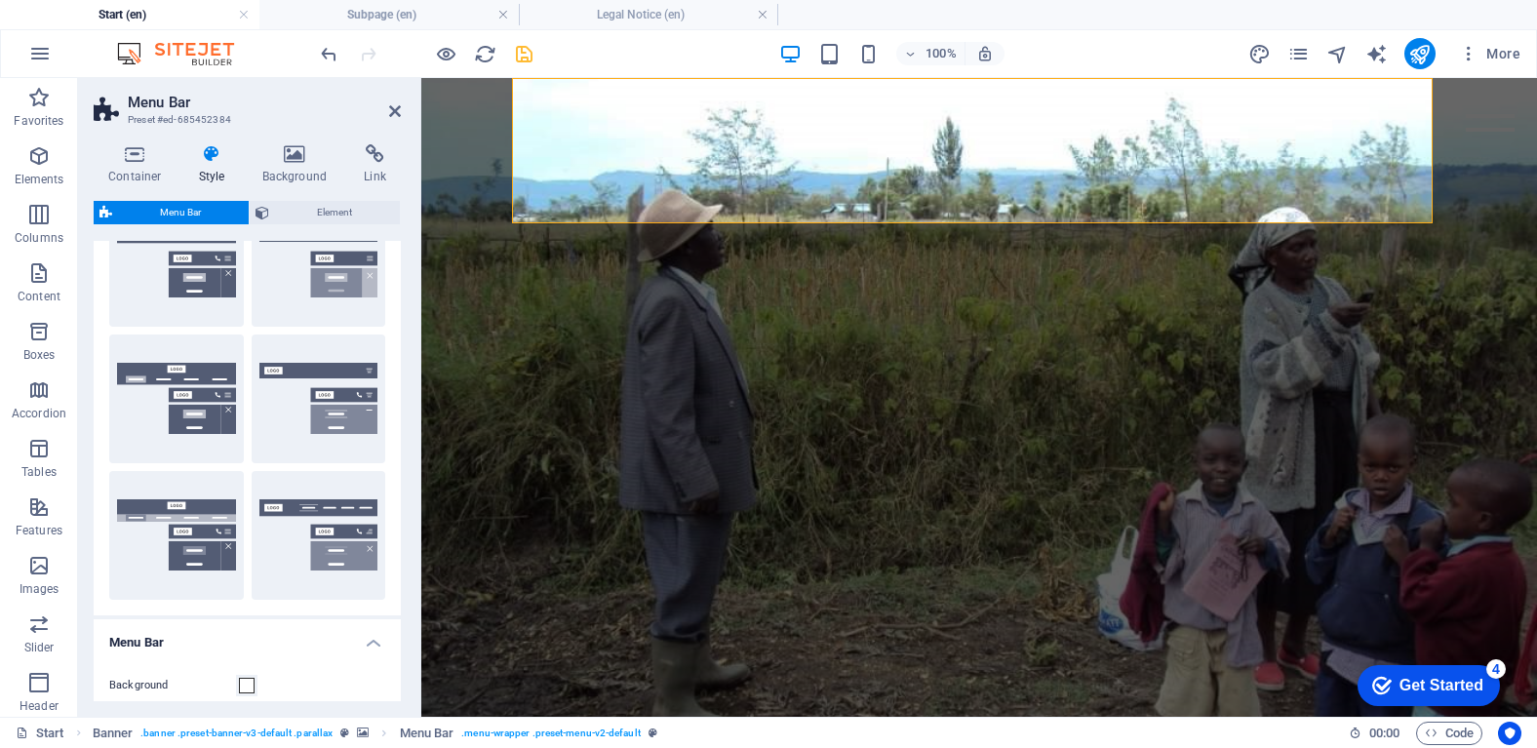
scroll to position [0, 0]
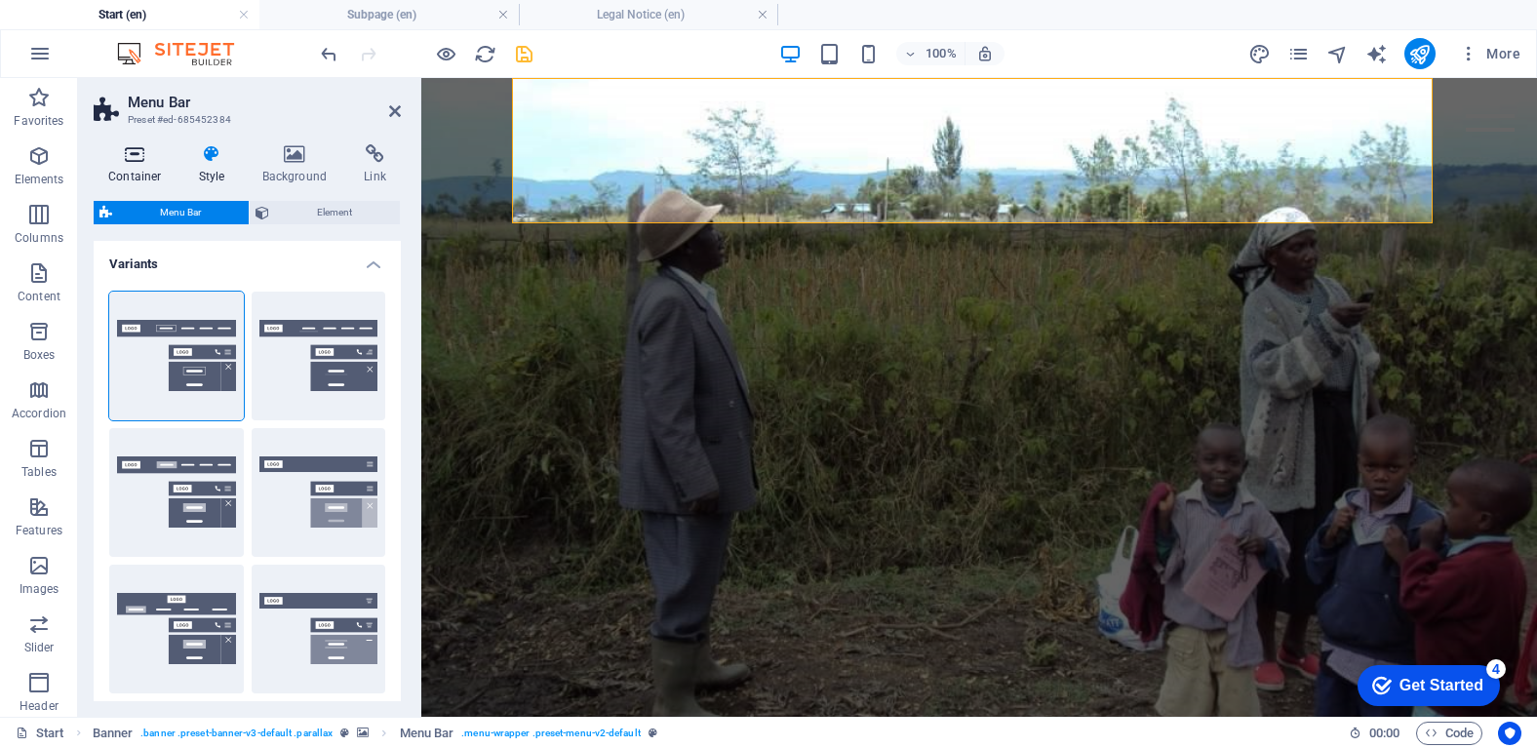
click at [158, 176] on h4 "Container" at bounding box center [139, 164] width 91 height 41
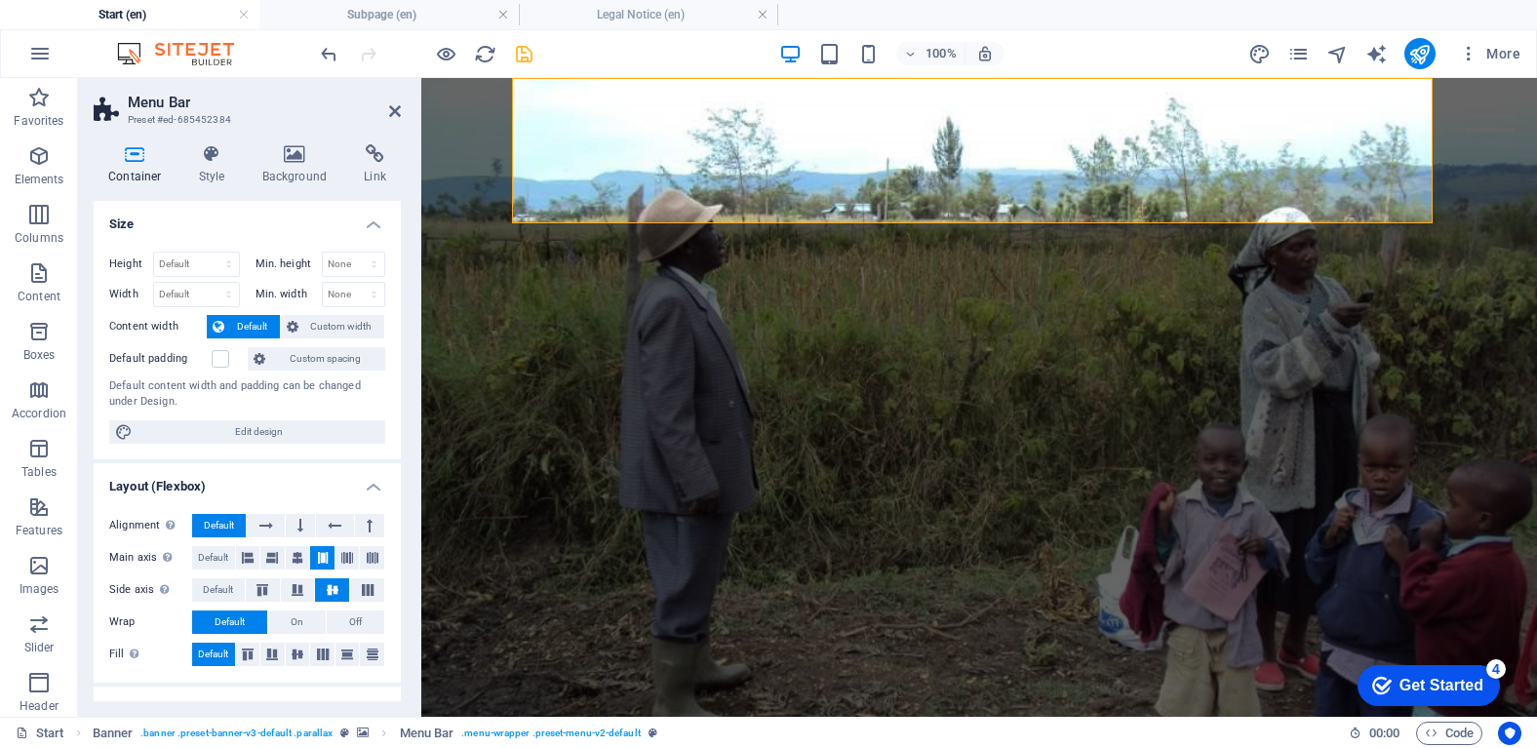
click at [396, 120] on header "Menu Bar Preset #ed-685452384" at bounding box center [247, 103] width 307 height 51
click at [396, 112] on icon at bounding box center [395, 111] width 12 height 16
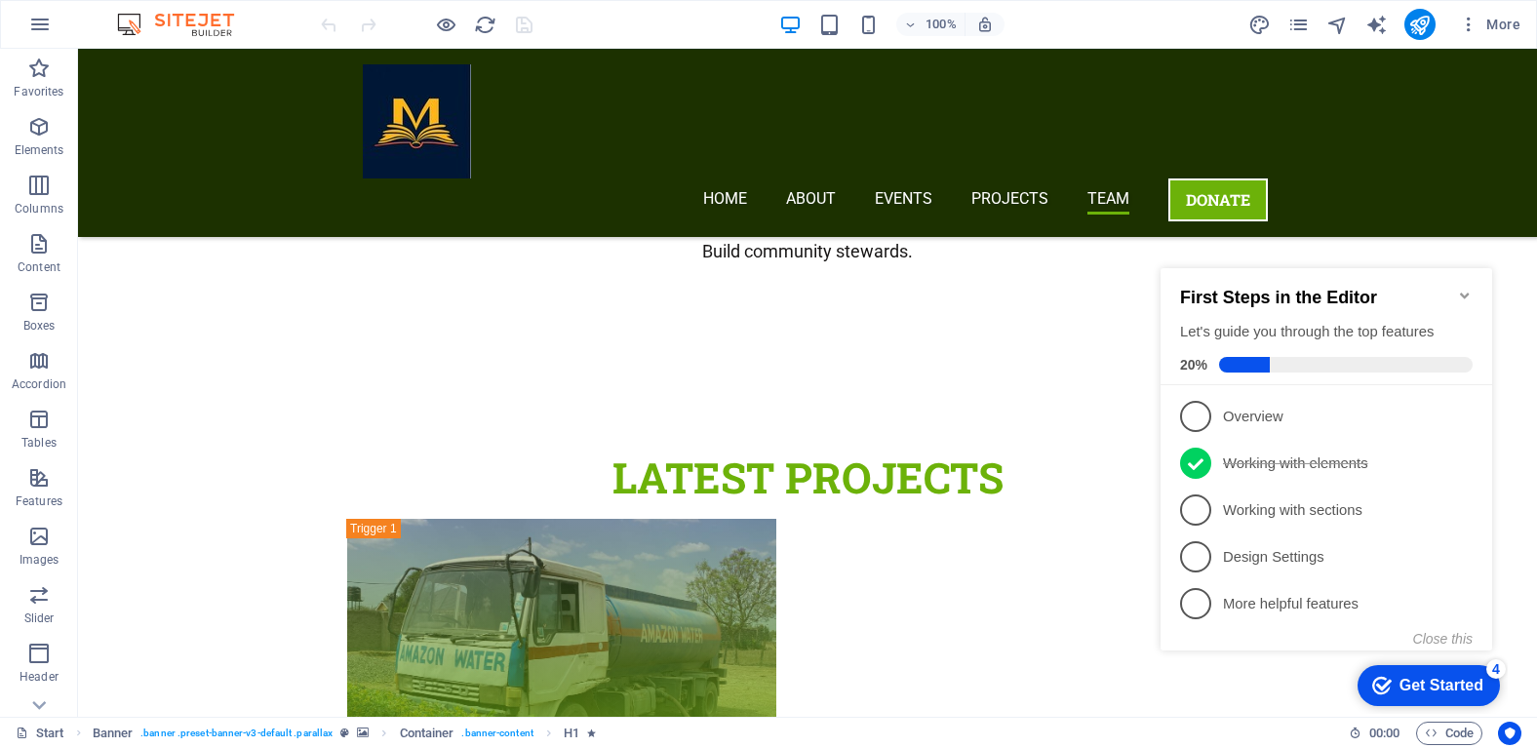
scroll to position [6983, 0]
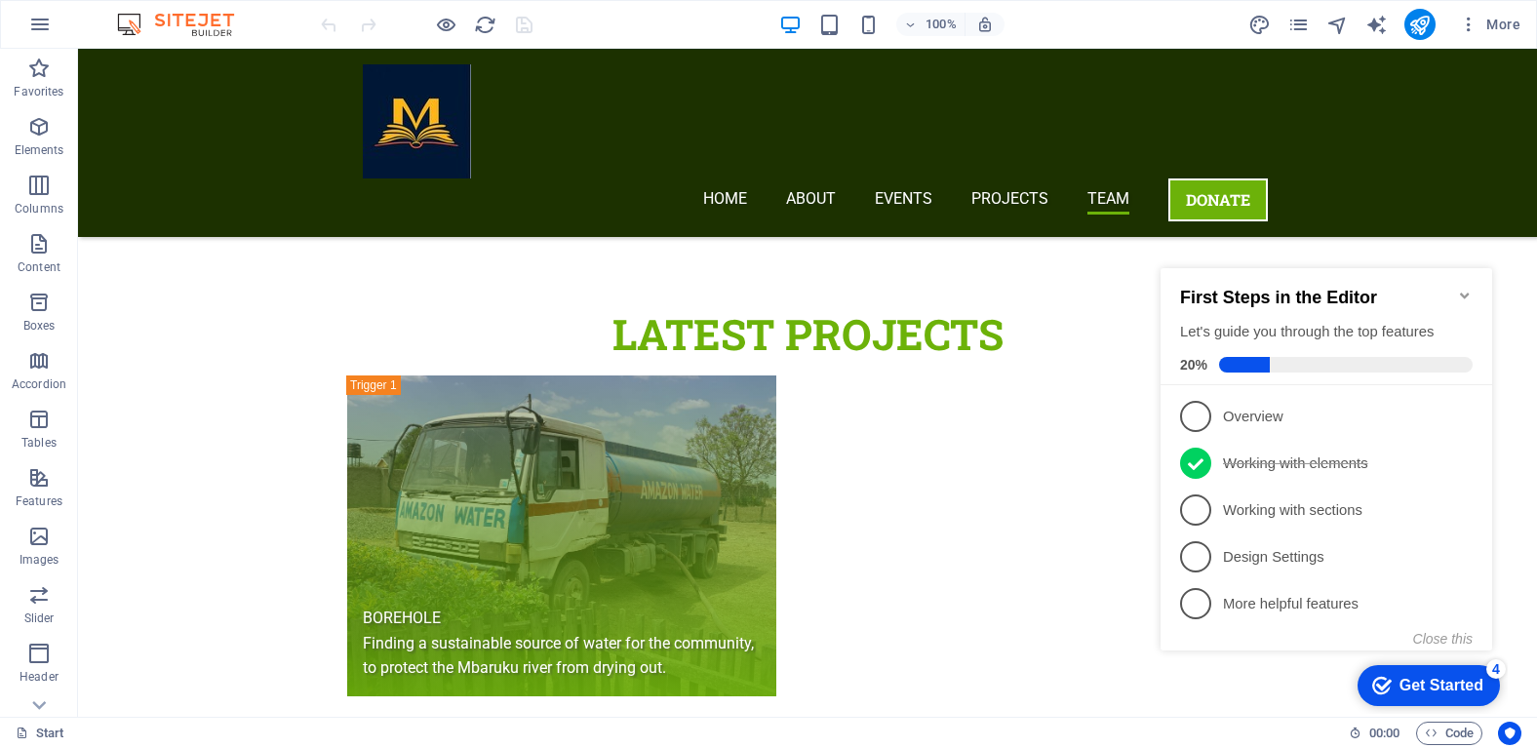
click at [1464, 693] on div "Get Started" at bounding box center [1441, 686] width 84 height 18
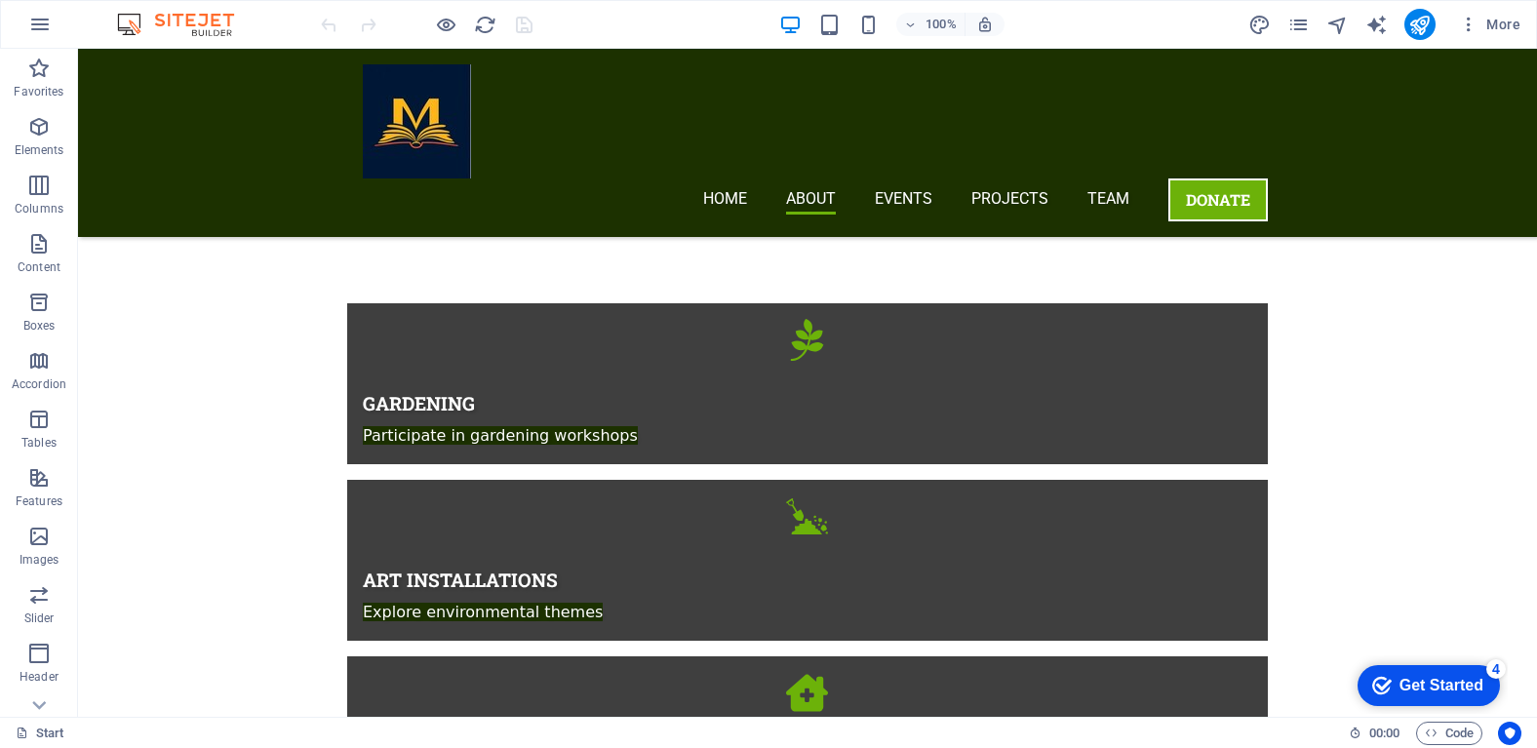
scroll to position [1425, 0]
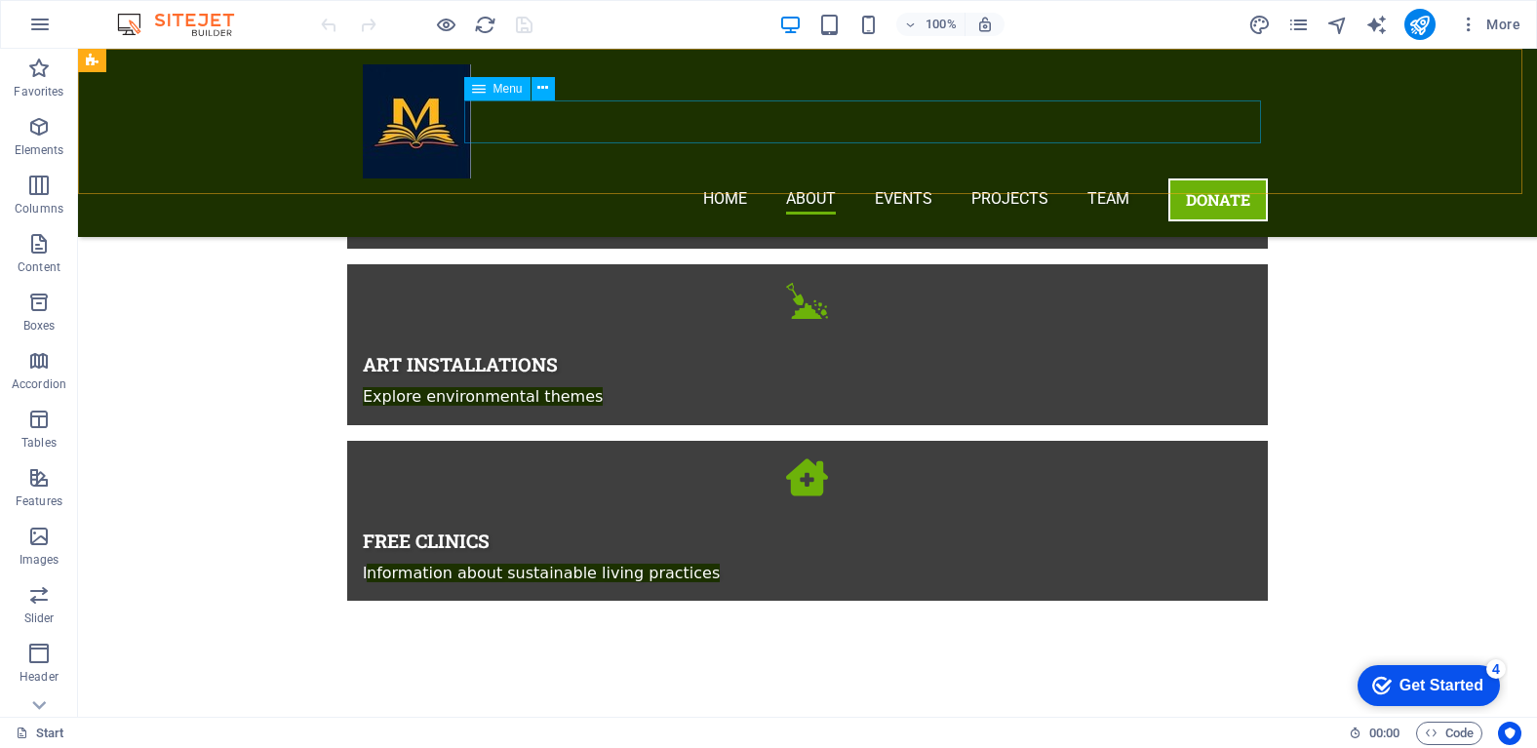
click at [917, 178] on nav "Home About Events Projects Team DONATE" at bounding box center [815, 199] width 905 height 43
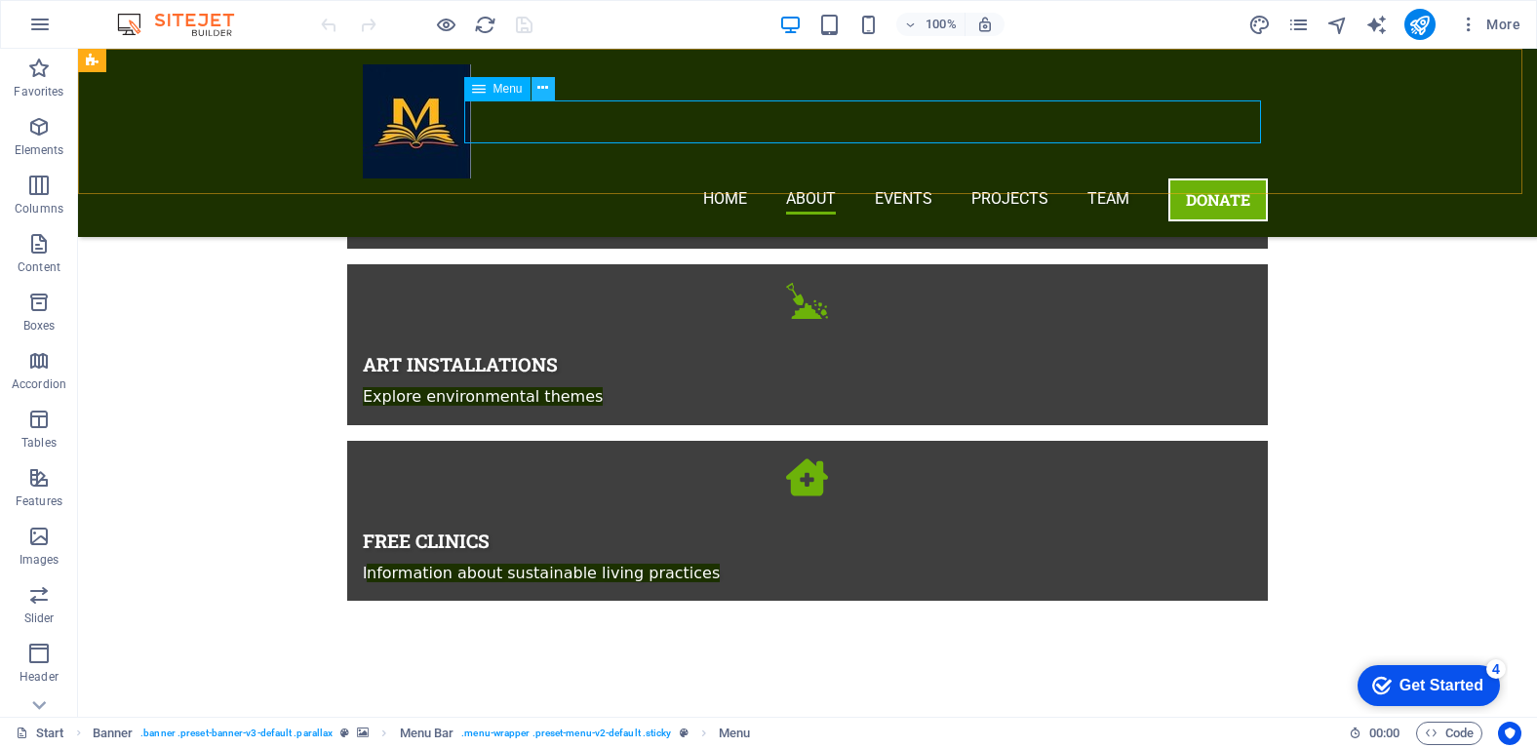
click at [542, 92] on icon at bounding box center [542, 88] width 11 height 20
click at [1289, 31] on icon "pages" at bounding box center [1298, 25] width 22 height 22
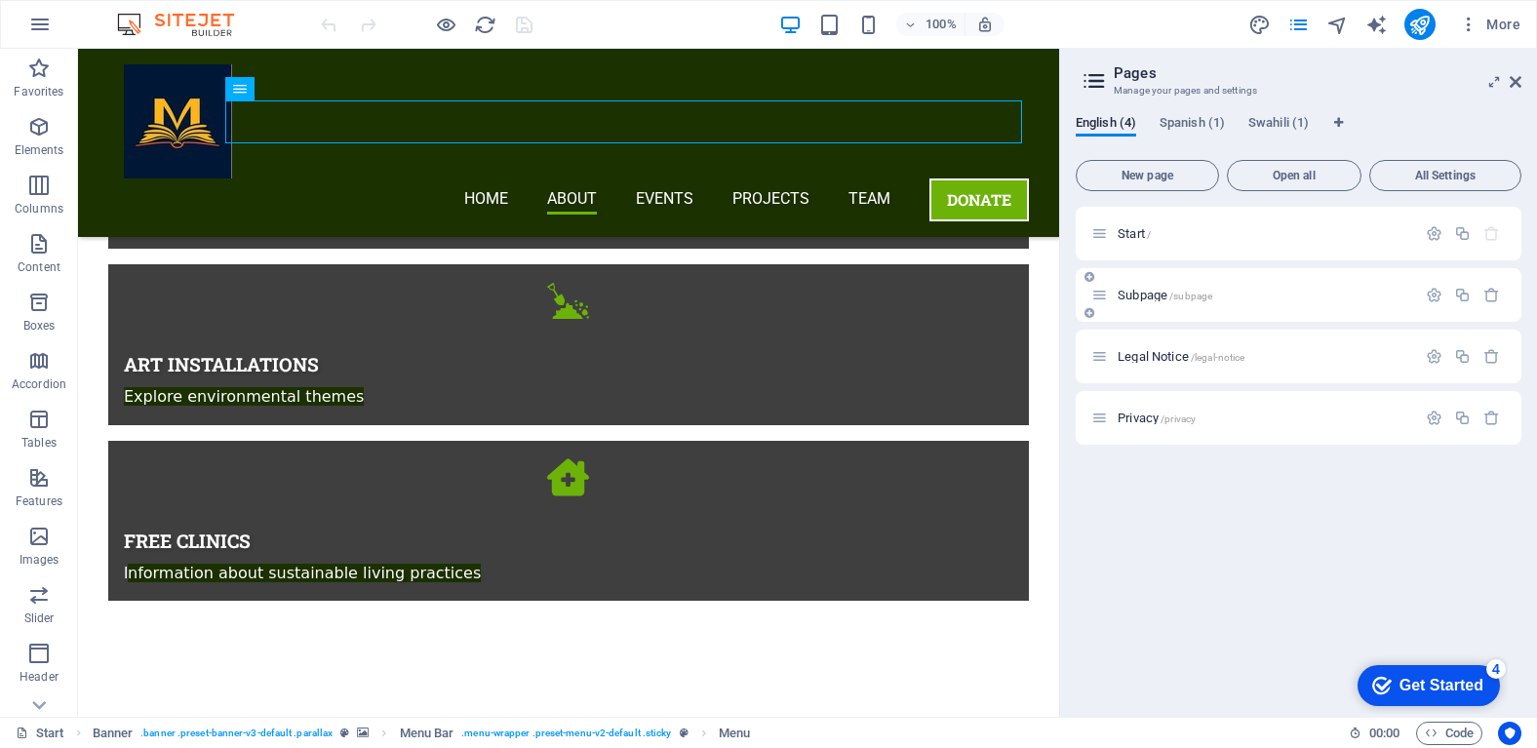
click at [1232, 303] on div "Subpage /subpage" at bounding box center [1253, 295] width 325 height 22
click at [1287, 176] on span "Open all" at bounding box center [1293, 176] width 117 height 12
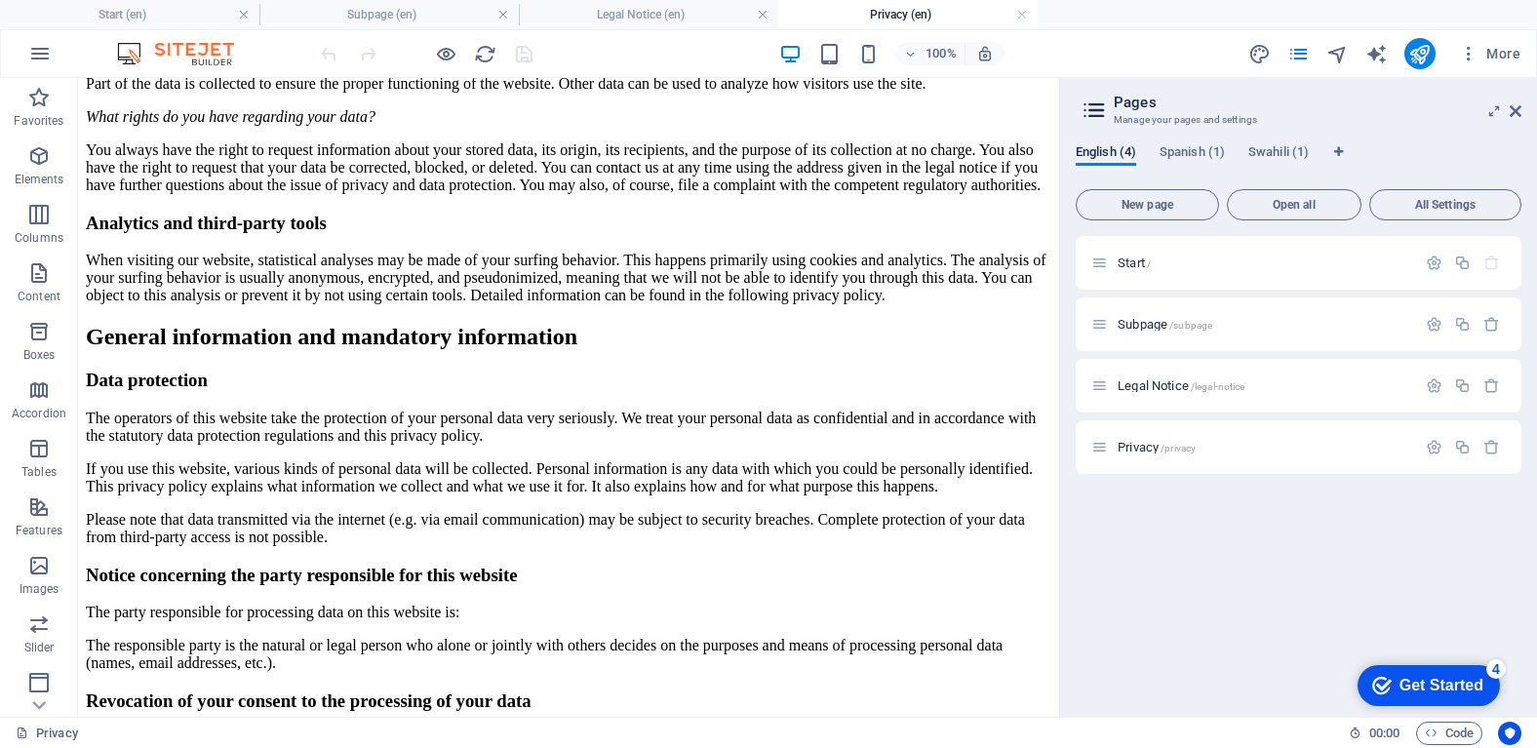
scroll to position [0, 0]
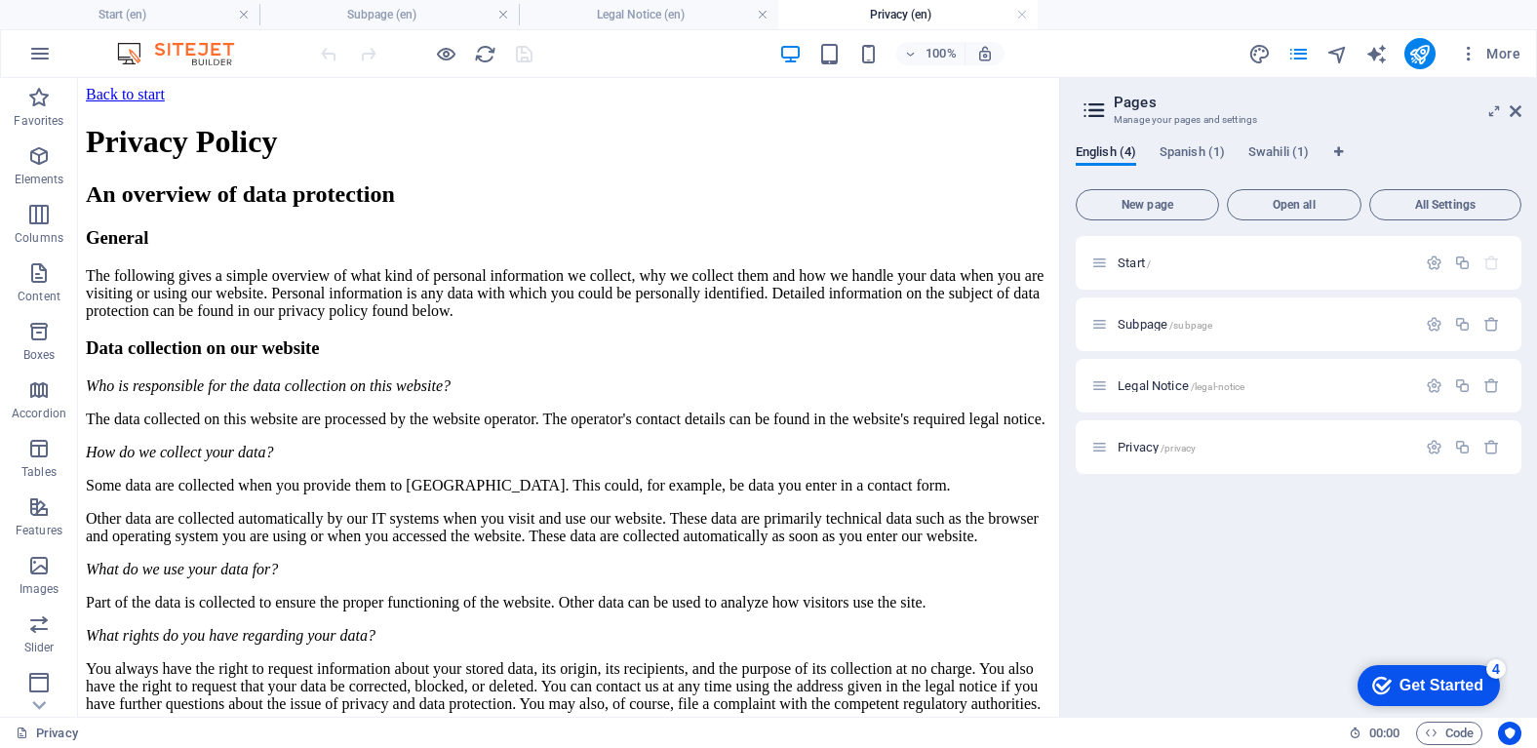
drag, startPoint x: 1050, startPoint y: 110, endPoint x: 1178, endPoint y: 156, distance: 135.7
click at [638, 11] on h4 "Legal Notice (en)" at bounding box center [648, 14] width 259 height 21
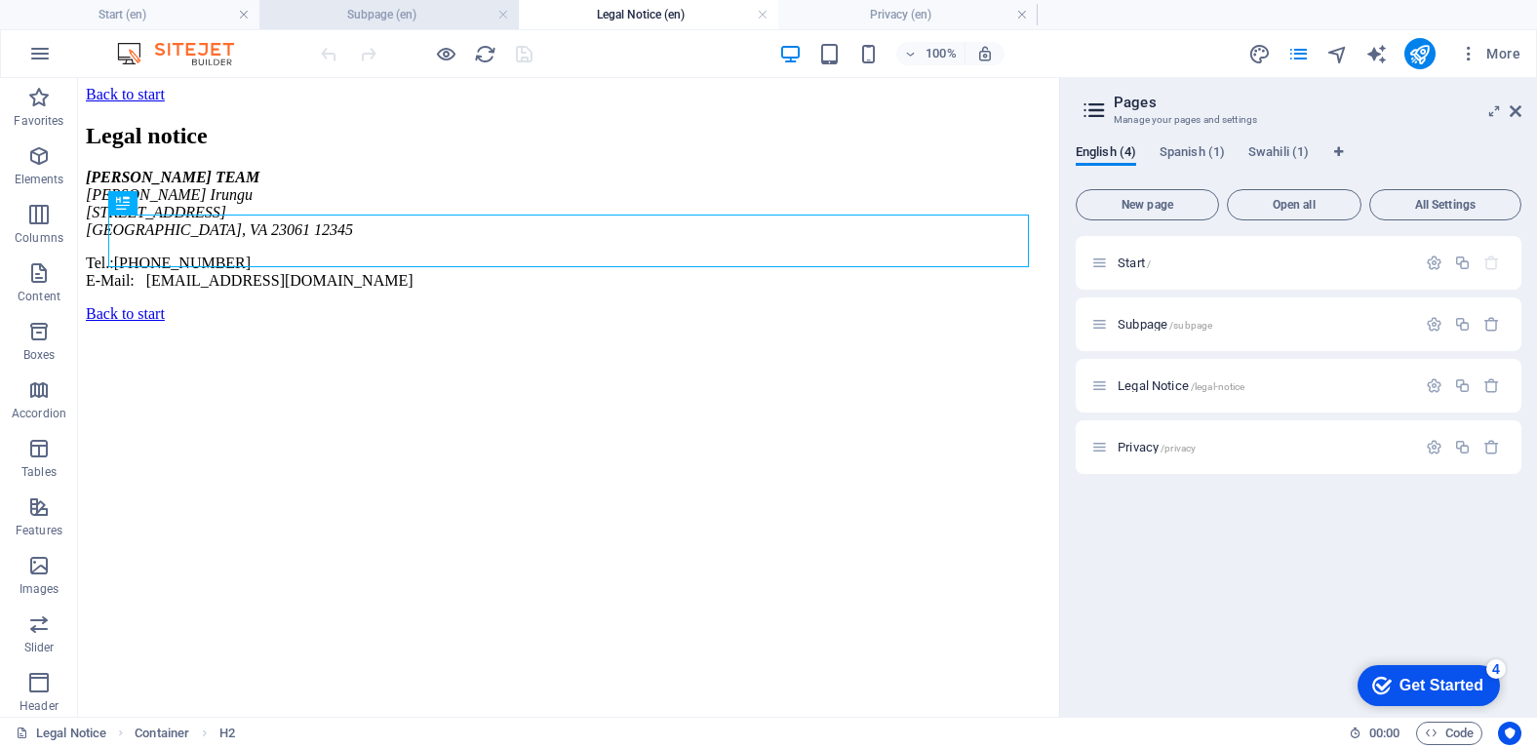
click at [373, 19] on h4 "Subpage (en)" at bounding box center [388, 14] width 259 height 21
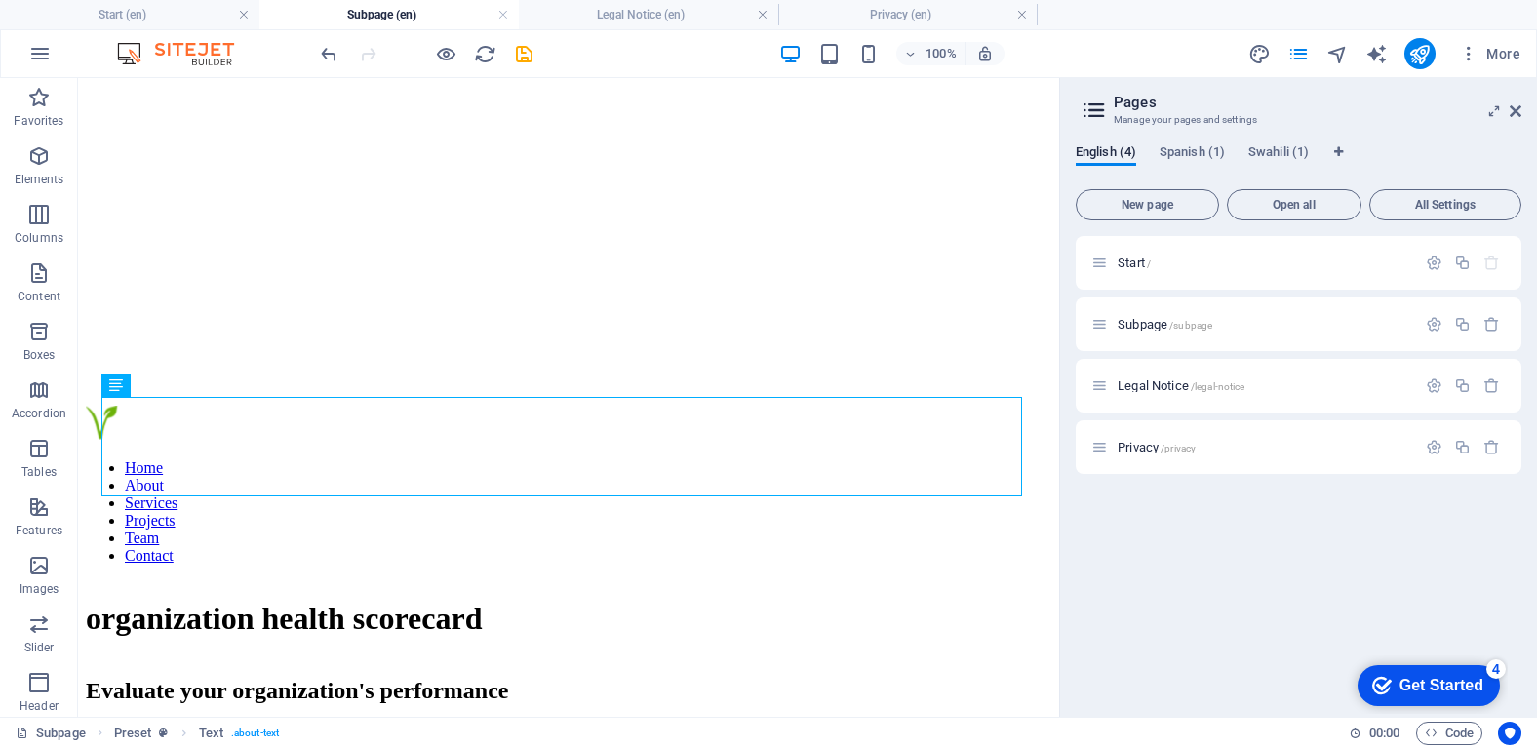
scroll to position [270, 0]
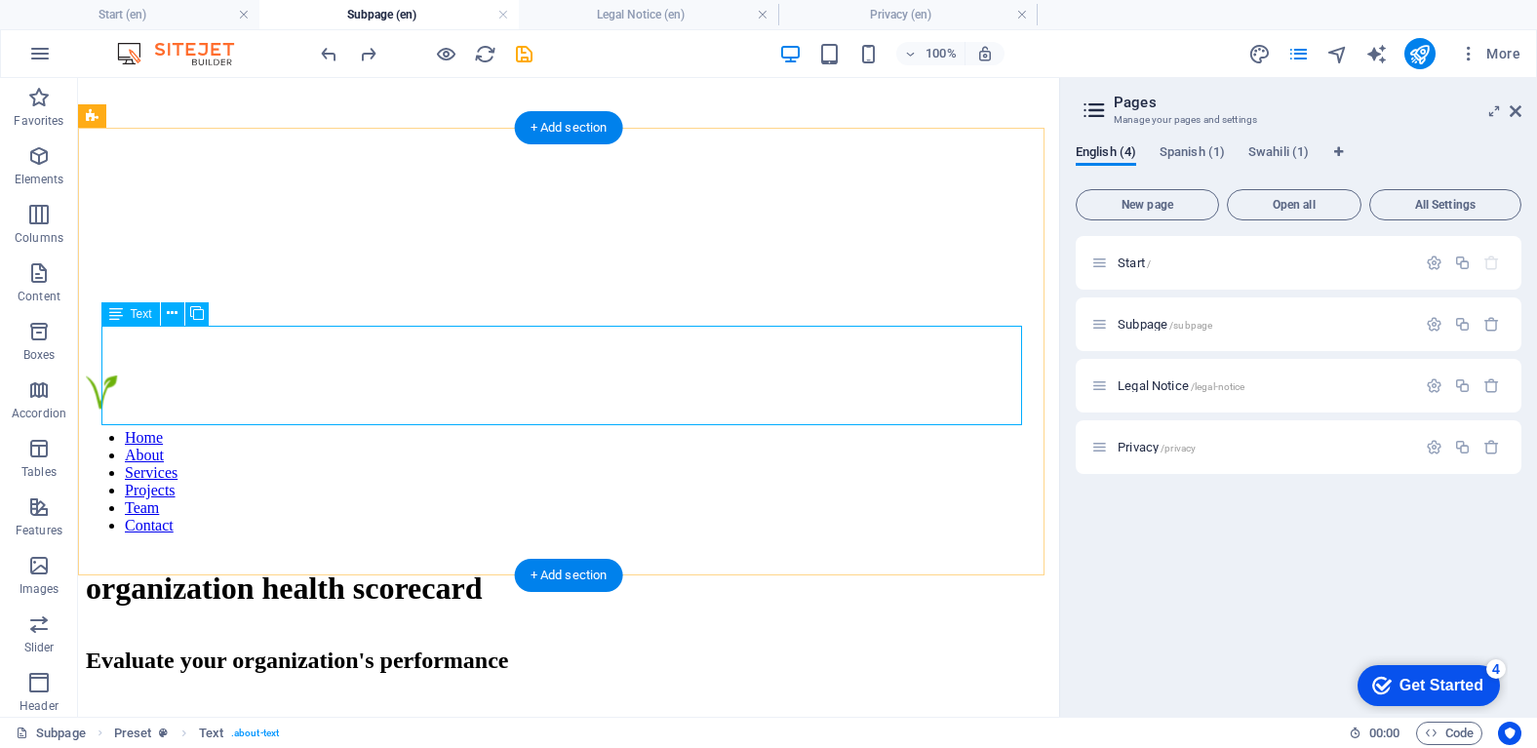
click at [511, 724] on div "This subpage can be used as a base for adding more pages. You can duplicate thi…" at bounding box center [568, 750] width 965 height 53
click at [427, 724] on div "This subpage can be used as a base for adding more pages. You can duplicate thi…" at bounding box center [568, 750] width 965 height 53
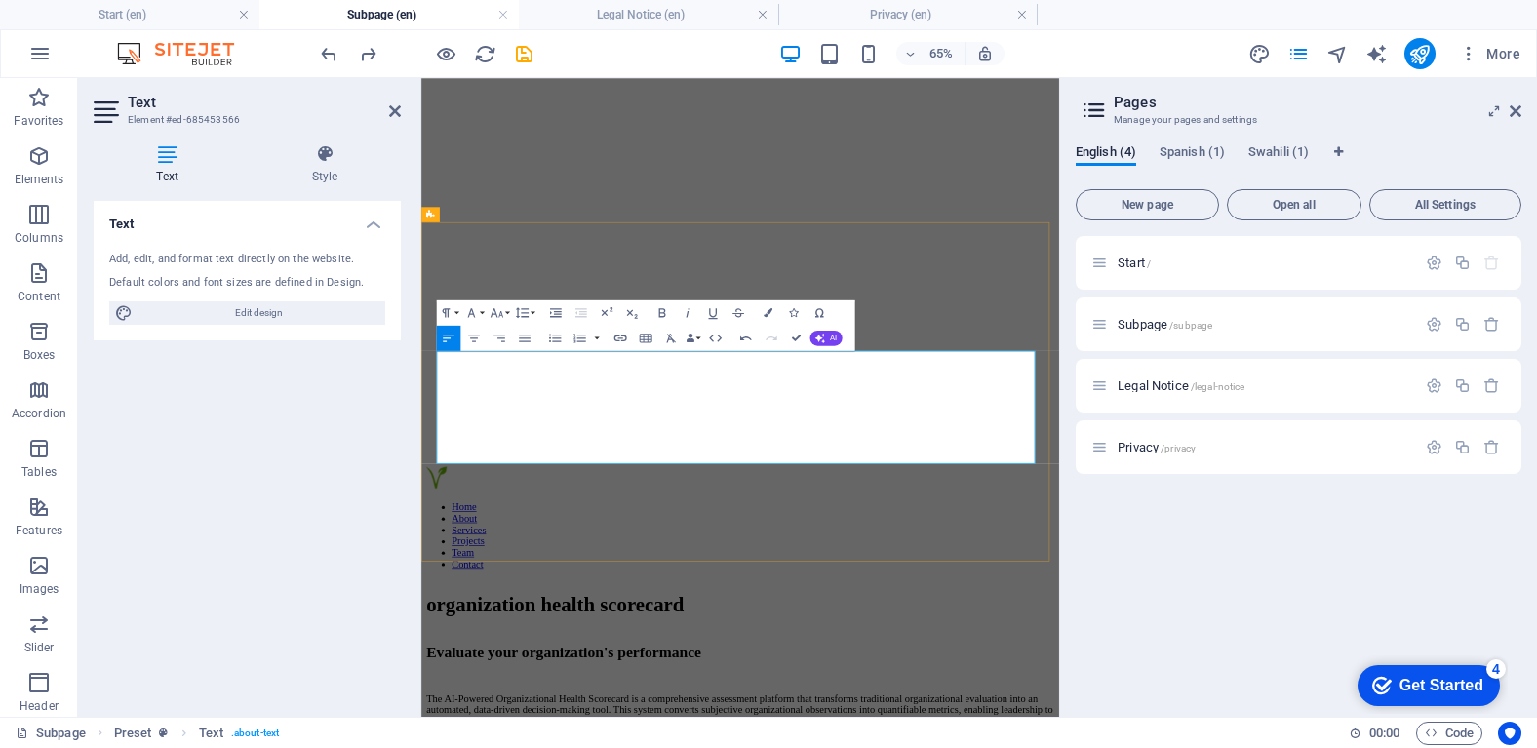
drag, startPoint x: 686, startPoint y: 584, endPoint x: 603, endPoint y: 581, distance: 83.9
drag, startPoint x: 706, startPoint y: 581, endPoint x: 453, endPoint y: 592, distance: 252.8
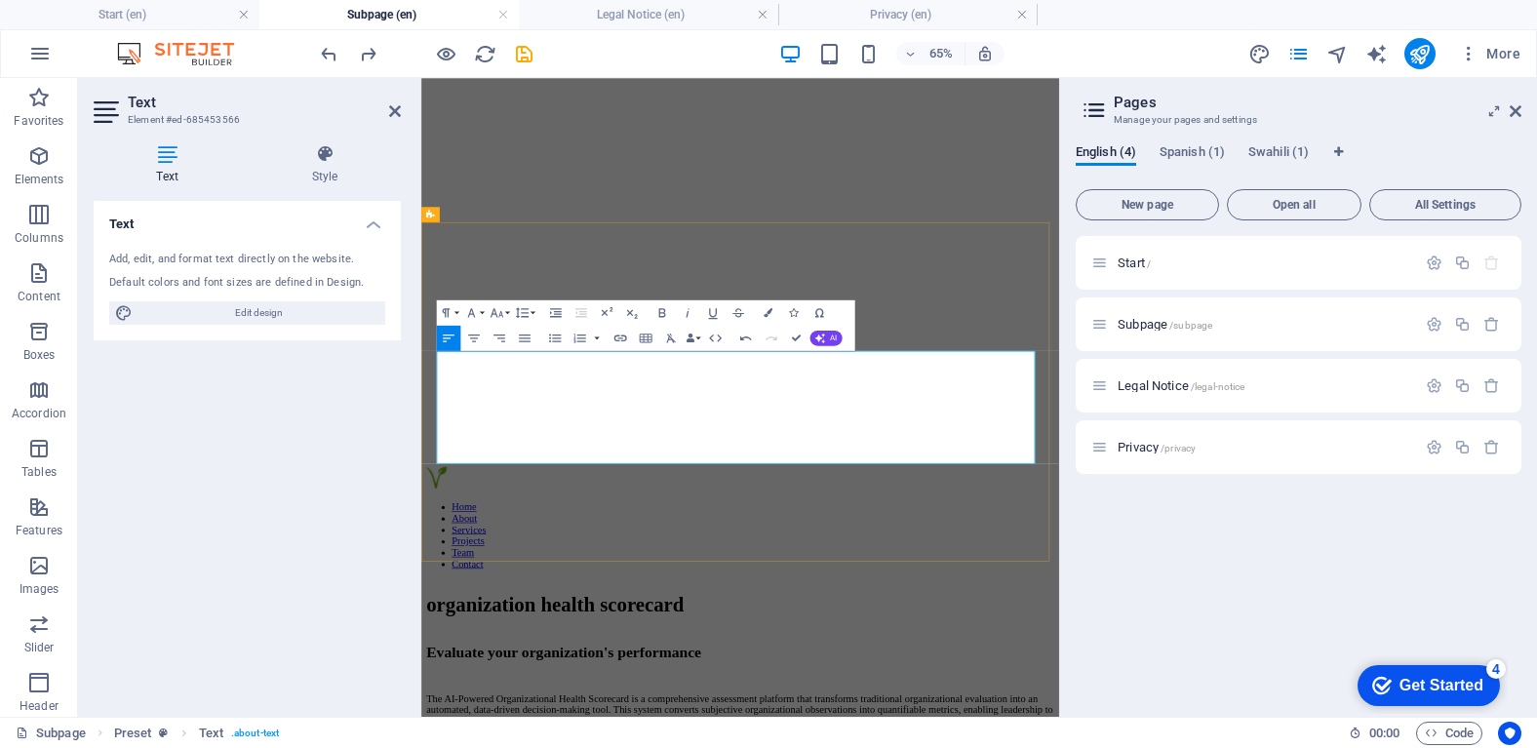
click at [473, 335] on icon "button" at bounding box center [474, 338] width 12 height 8
drag, startPoint x: 553, startPoint y: 510, endPoint x: 473, endPoint y: 514, distance: 80.1
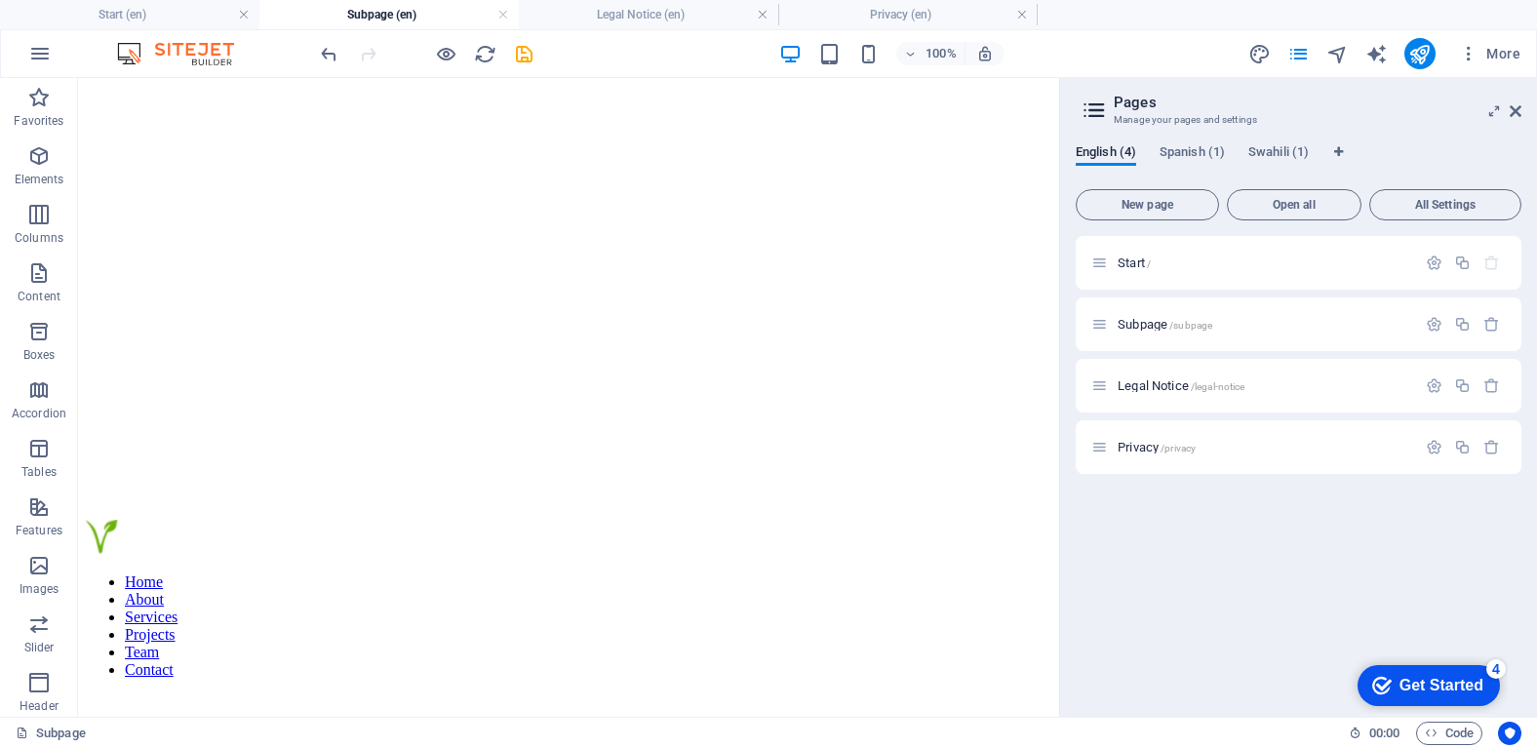
scroll to position [0, 0]
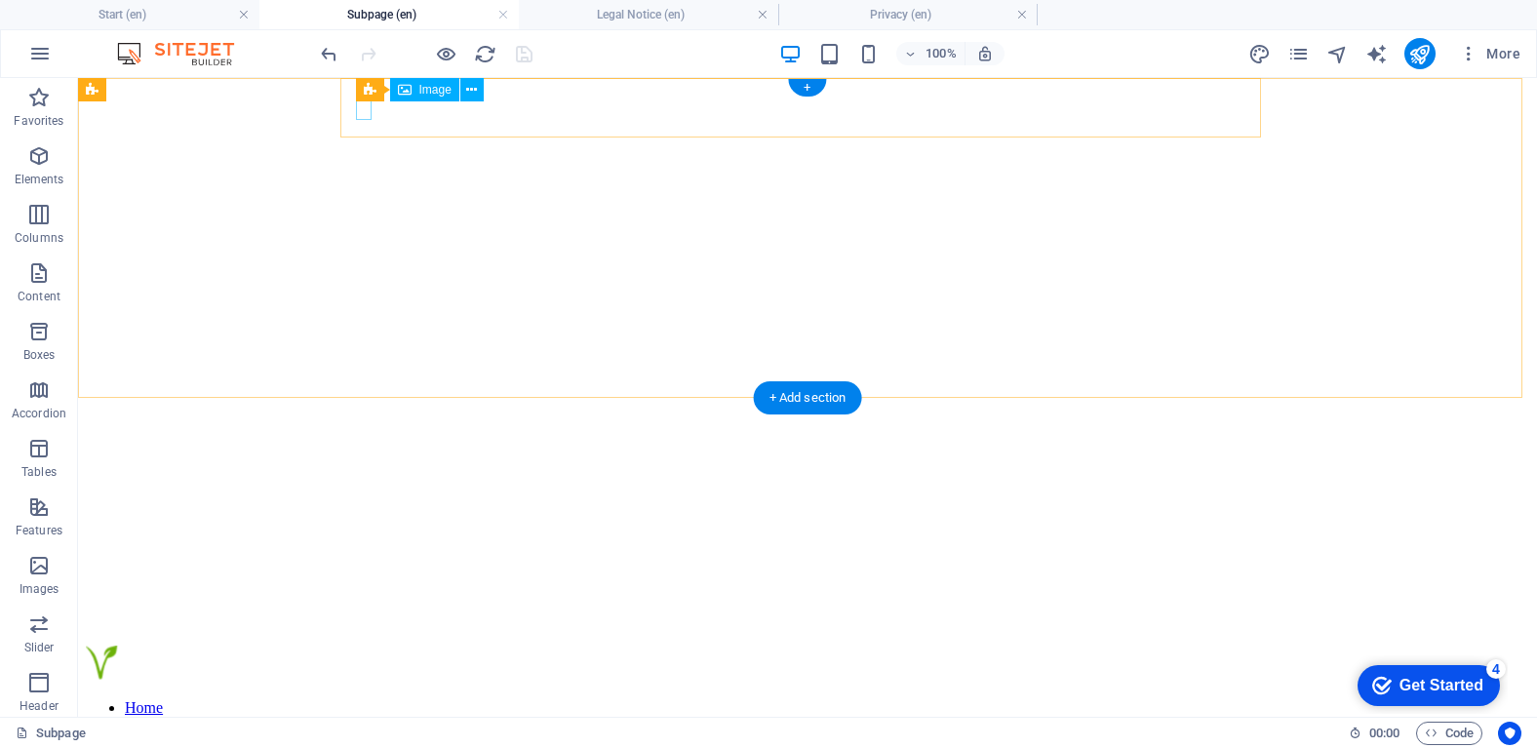
click at [361, 646] on figure at bounding box center [807, 665] width 1443 height 38
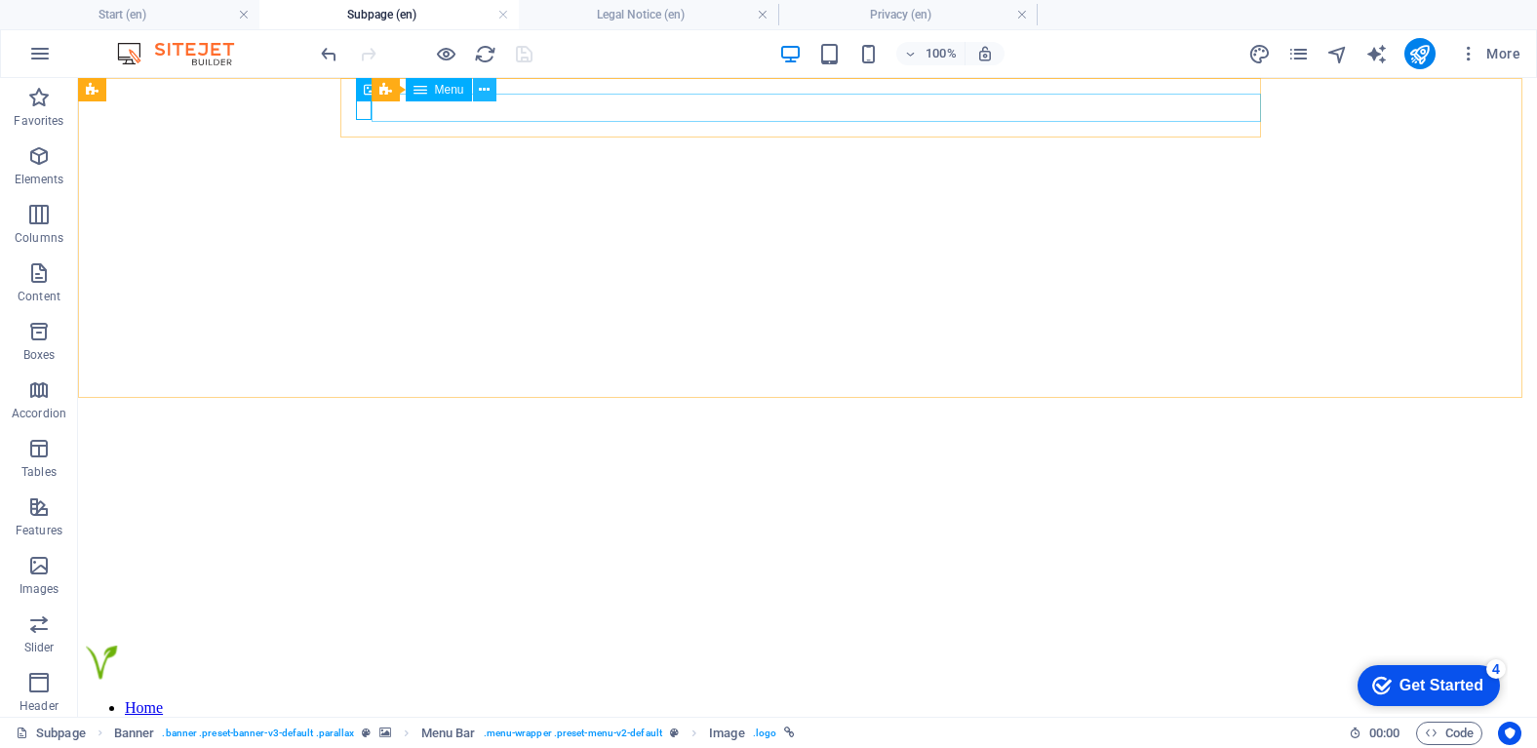
click at [483, 95] on icon at bounding box center [484, 90] width 11 height 20
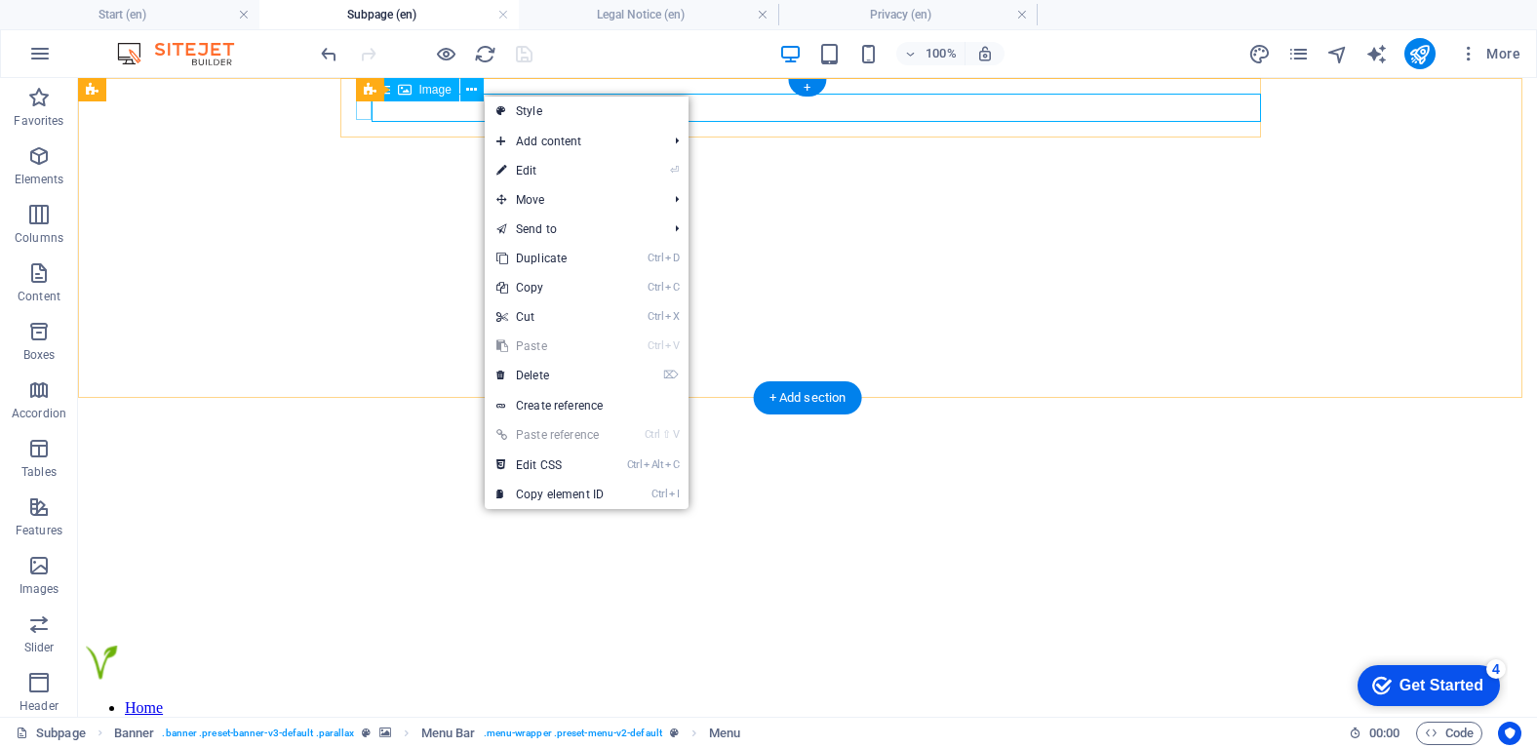
click at [366, 646] on figure at bounding box center [807, 665] width 1443 height 38
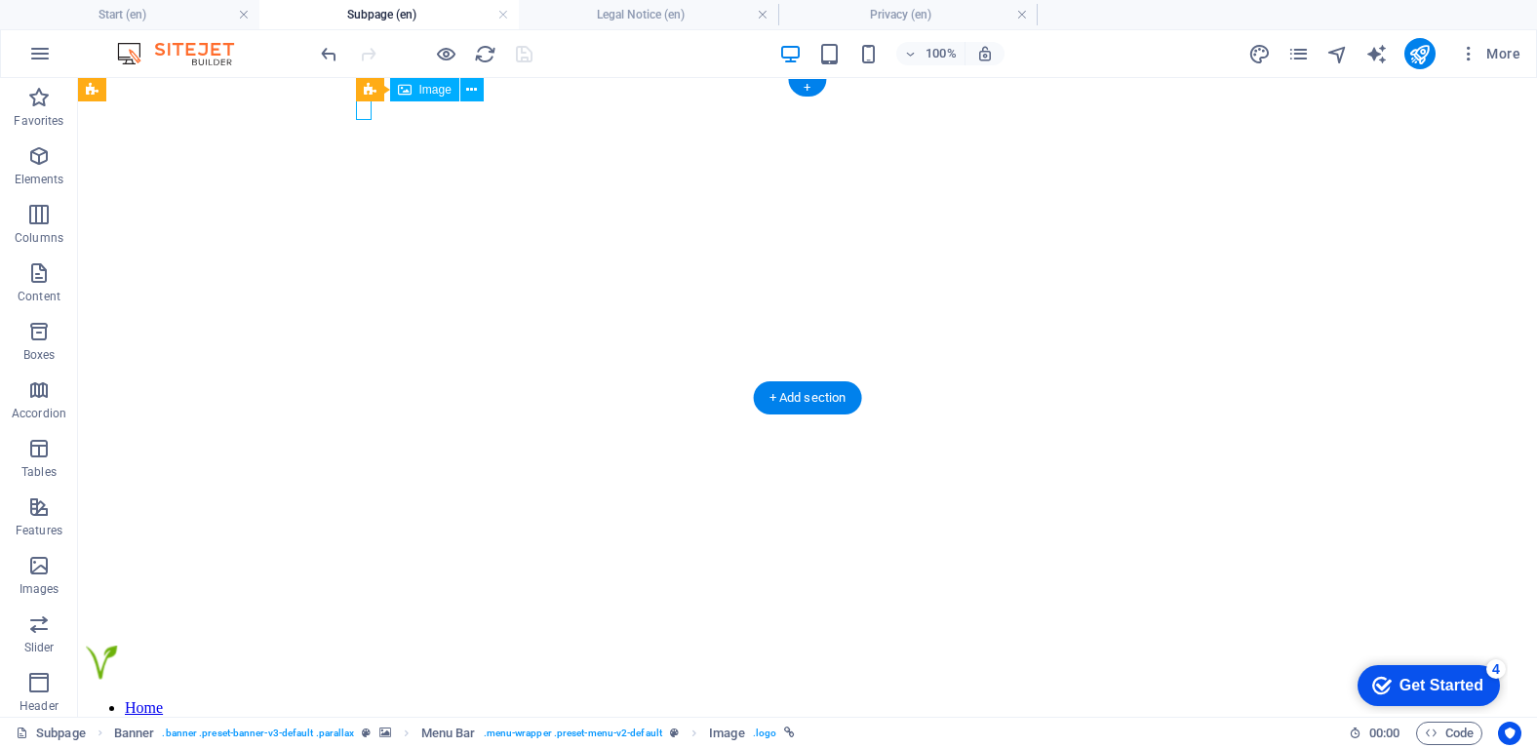
click at [363, 646] on figure at bounding box center [807, 665] width 1443 height 38
select select "px"
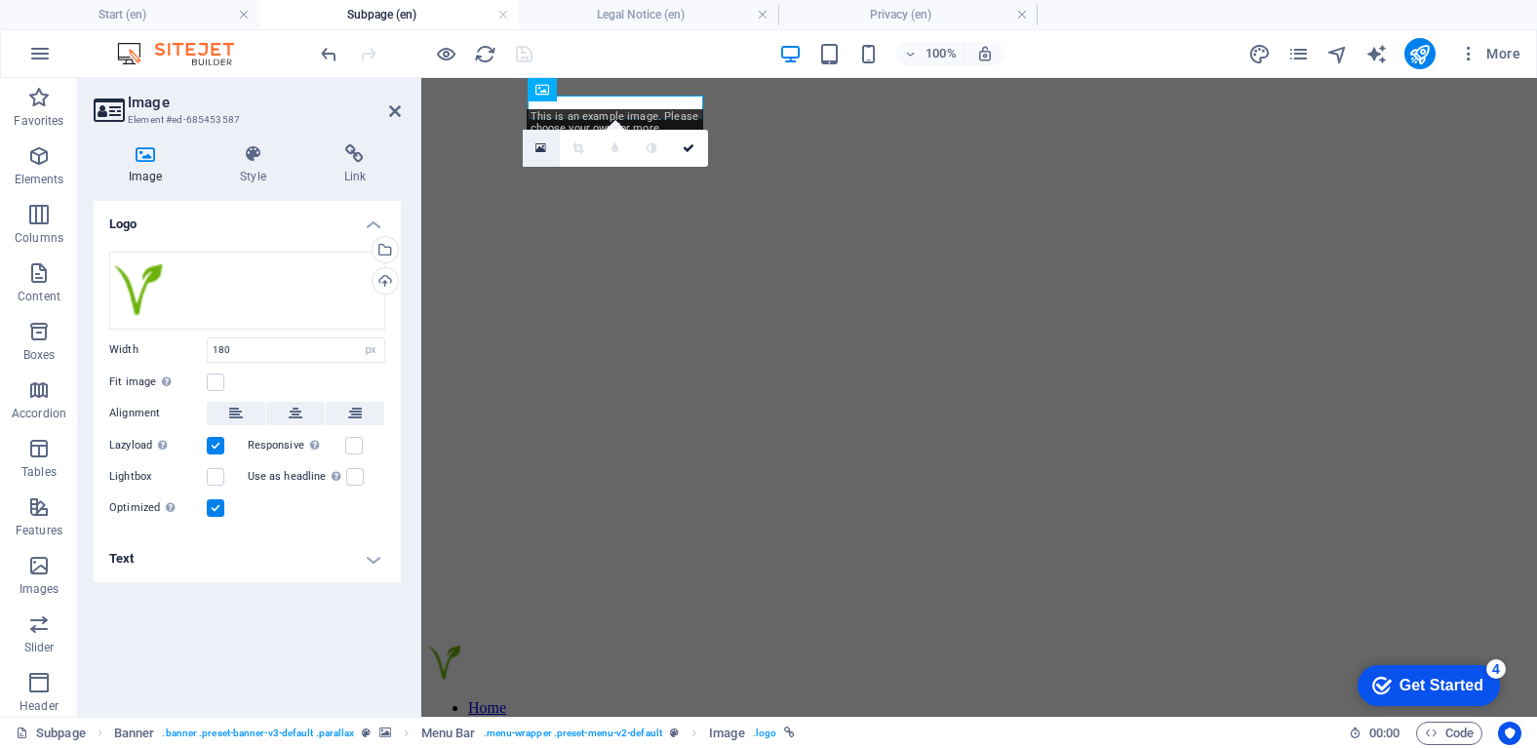
click at [545, 151] on icon at bounding box center [540, 148] width 11 height 14
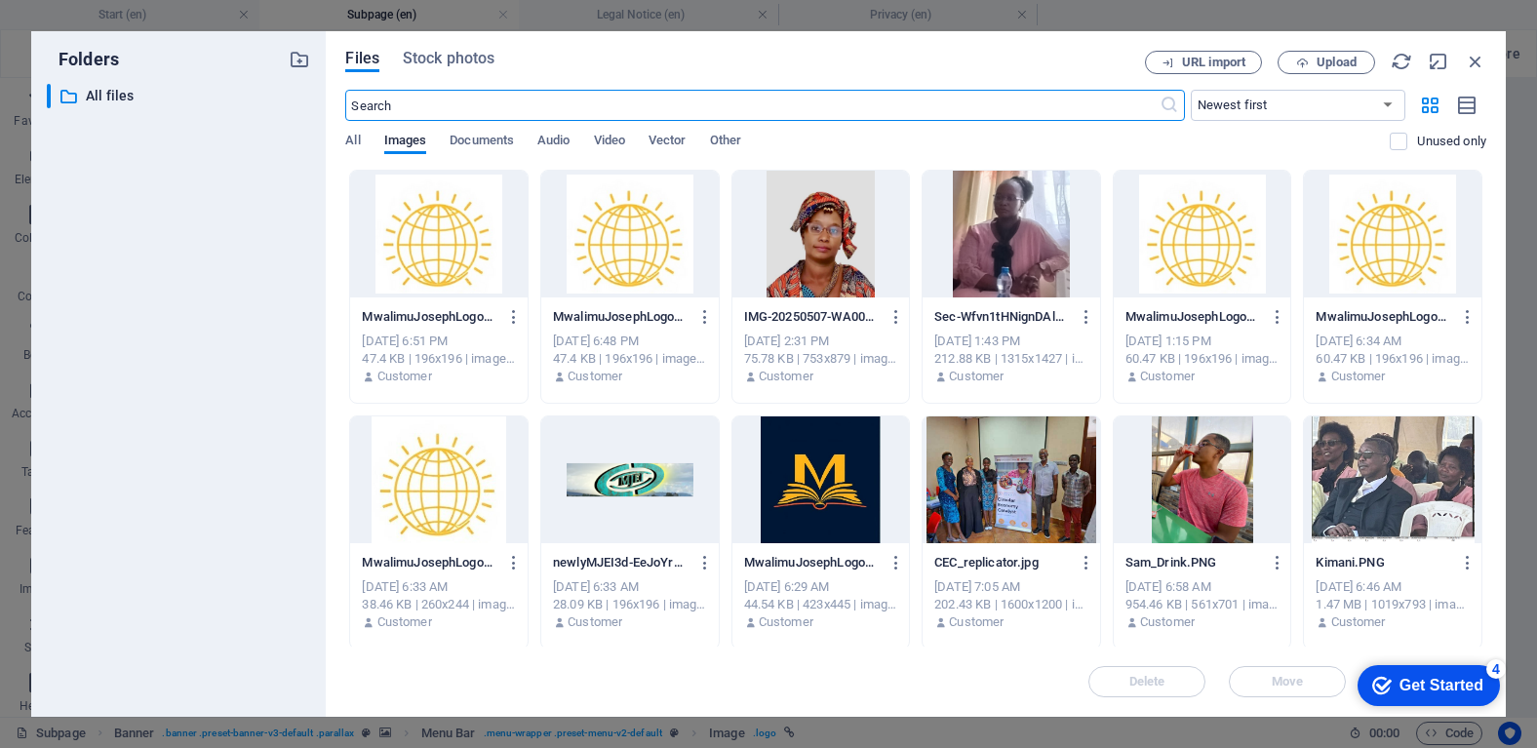
click at [1209, 273] on div at bounding box center [1202, 234] width 177 height 127
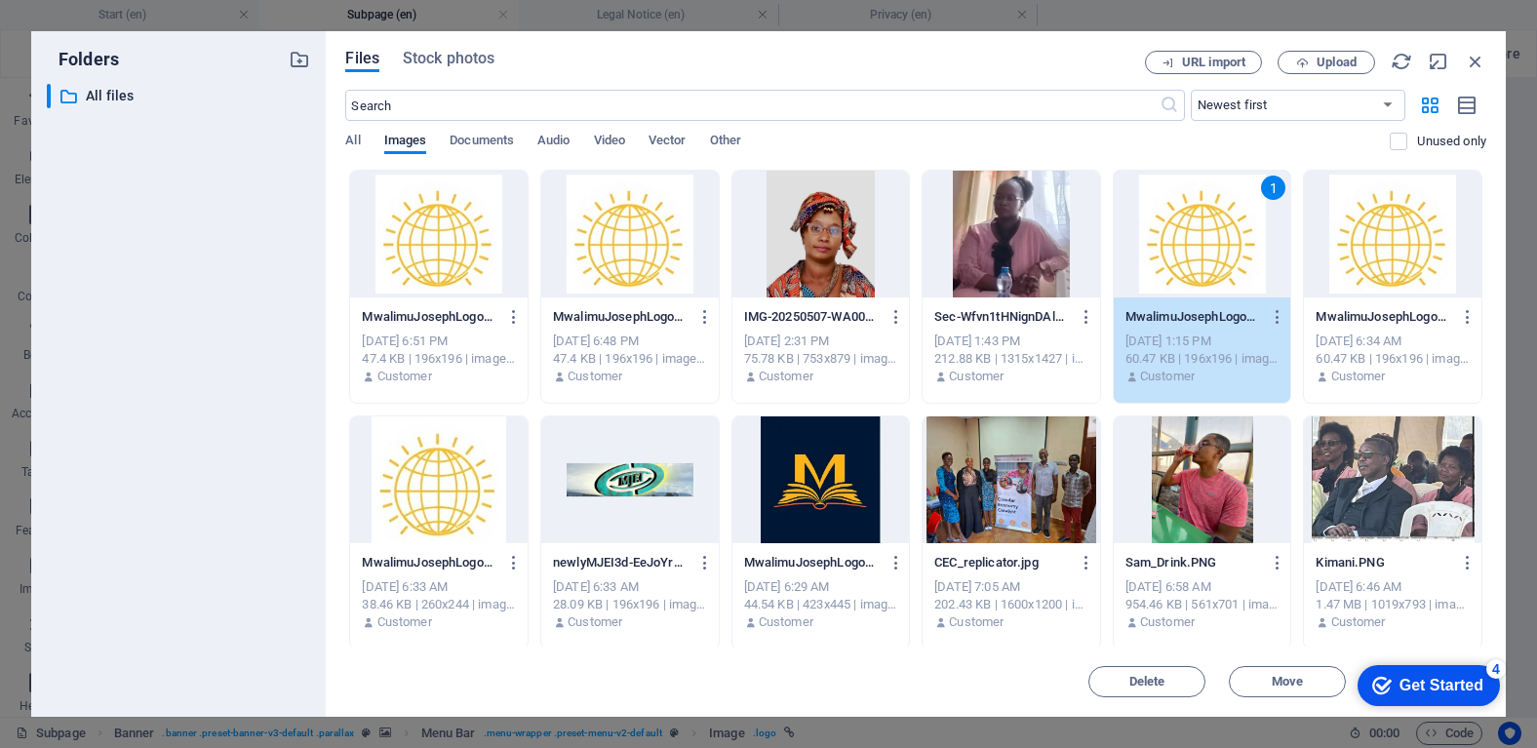
click at [1454, 679] on div "Get Started" at bounding box center [1441, 686] width 84 height 18
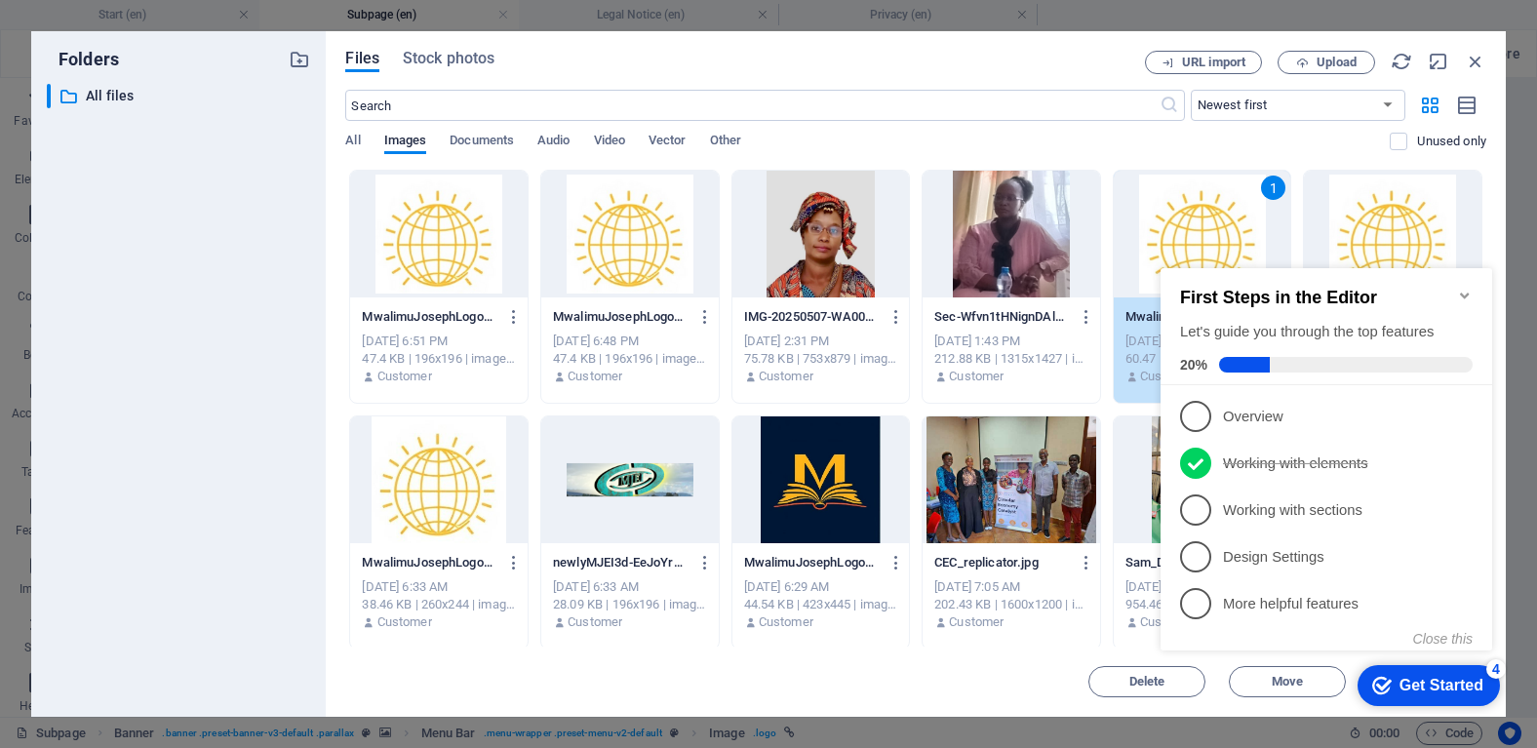
click at [1454, 679] on div "Get Started" at bounding box center [1441, 686] width 84 height 18
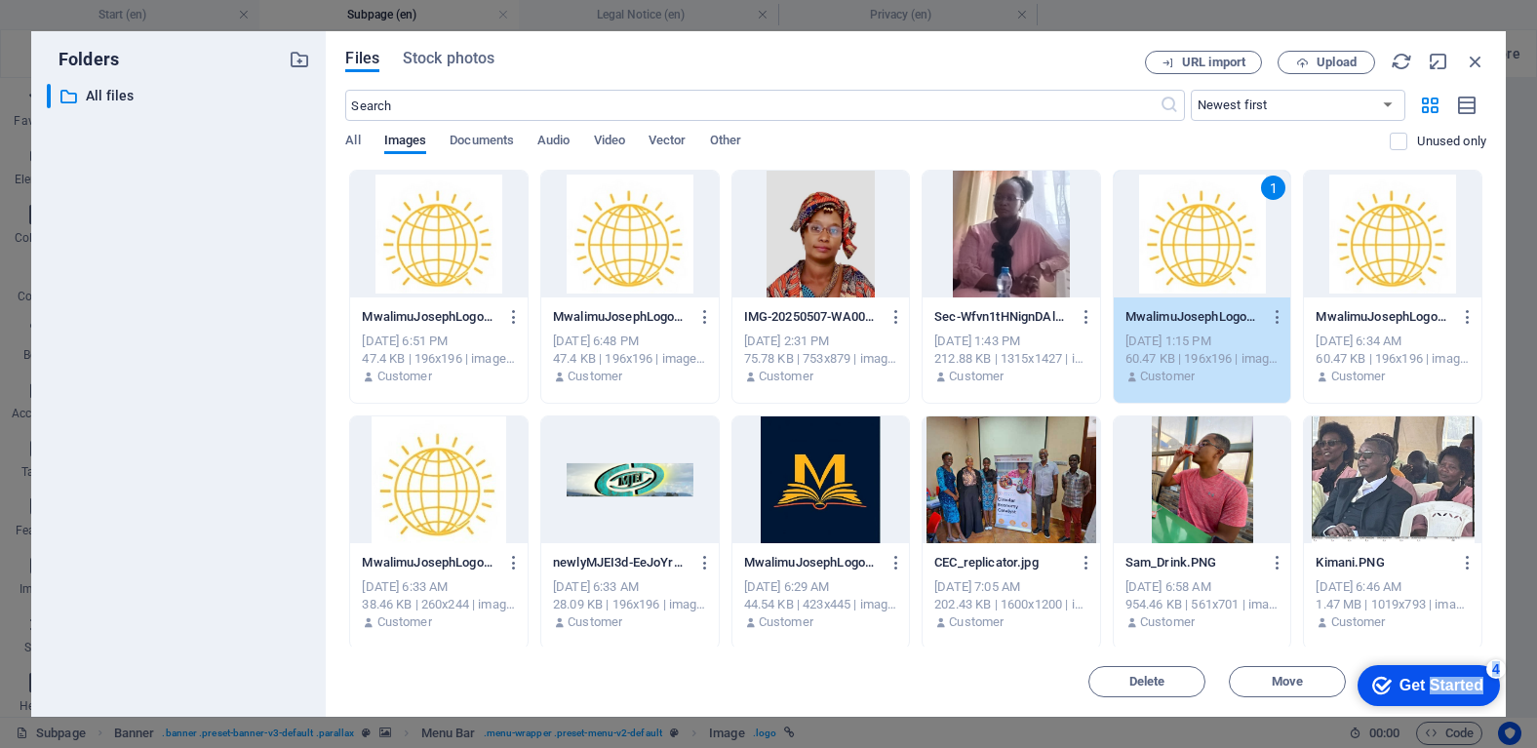
click at [1483, 694] on div "Get Started" at bounding box center [1441, 686] width 84 height 18
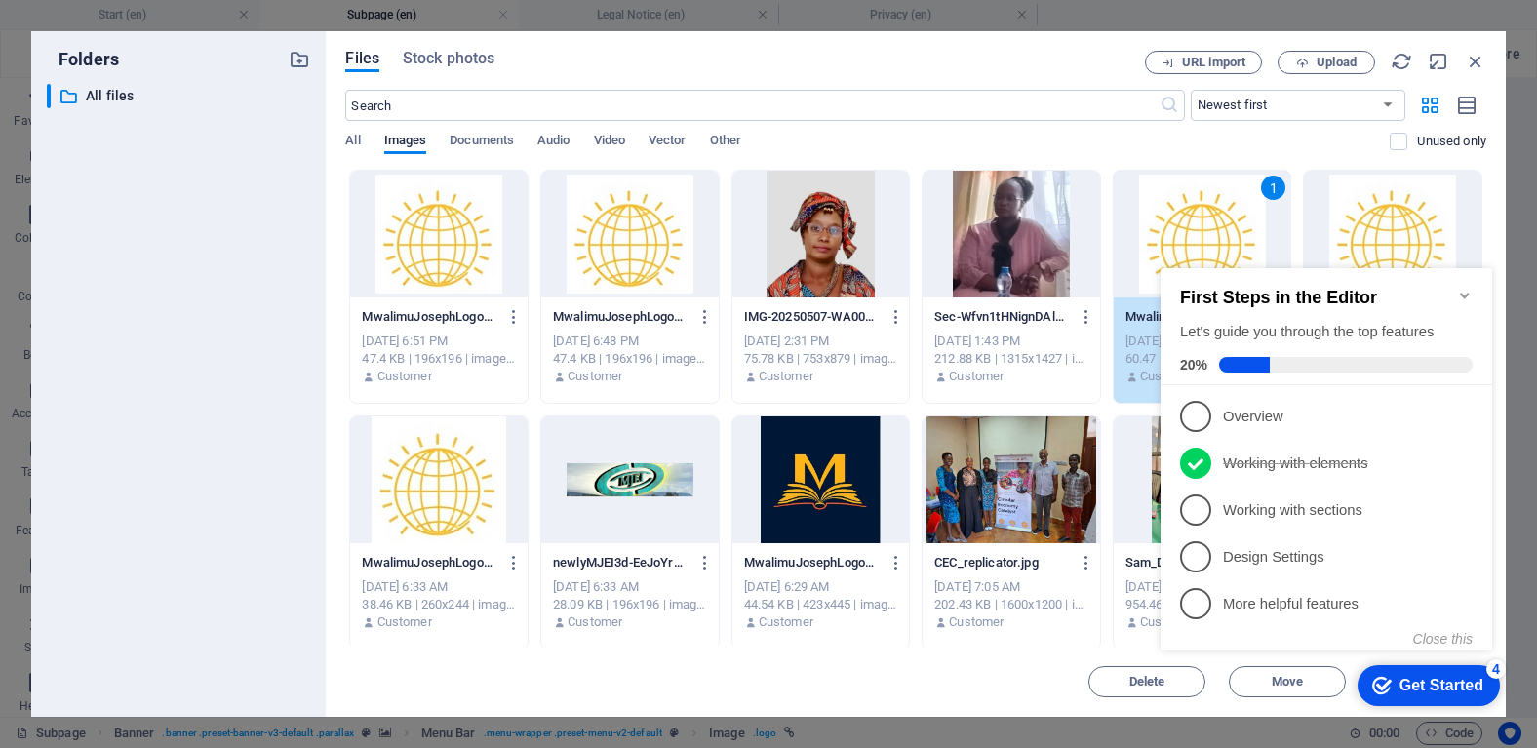
click at [1462, 288] on icon "Minimize checklist" at bounding box center [1465, 296] width 16 height 16
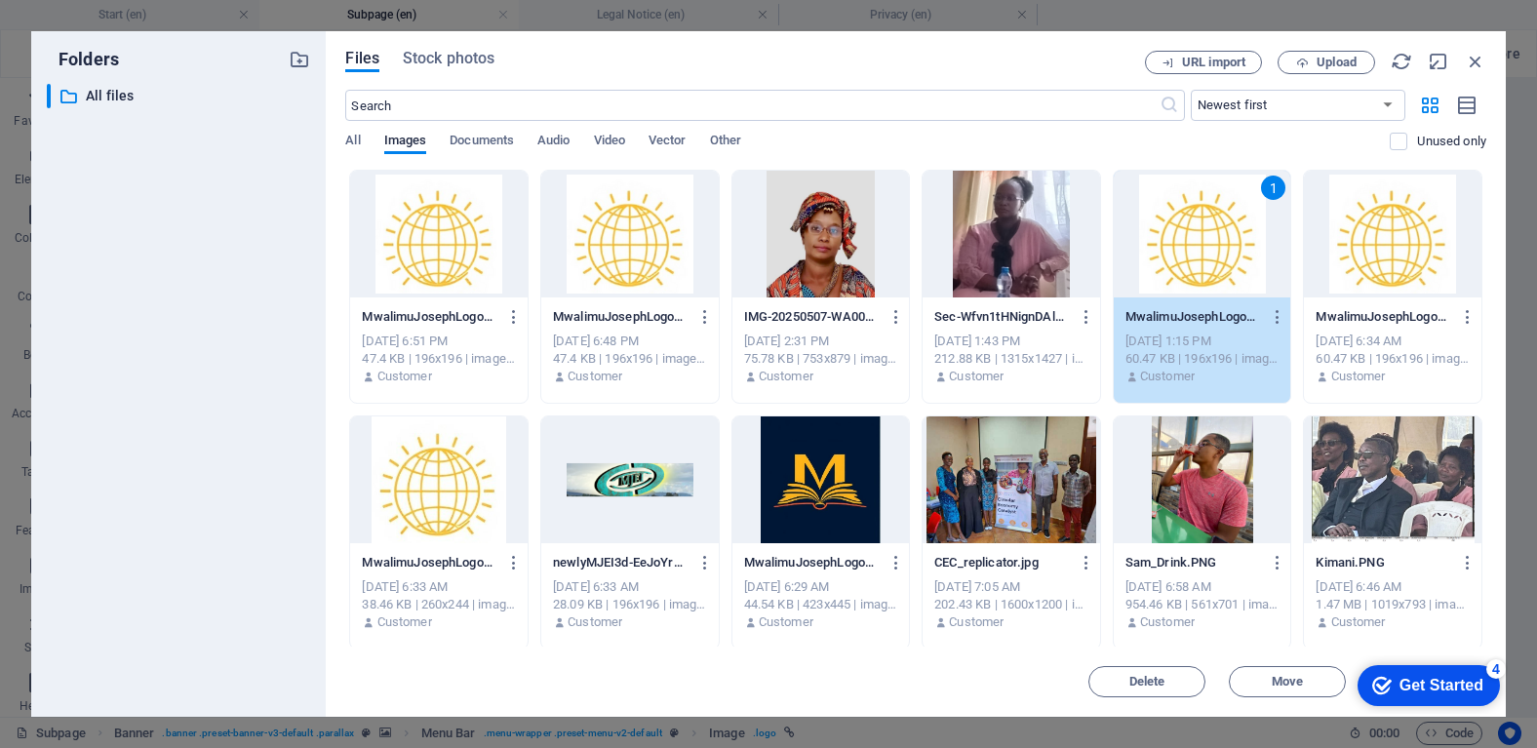
click at [1490, 666] on div "4" at bounding box center [1496, 669] width 20 height 20
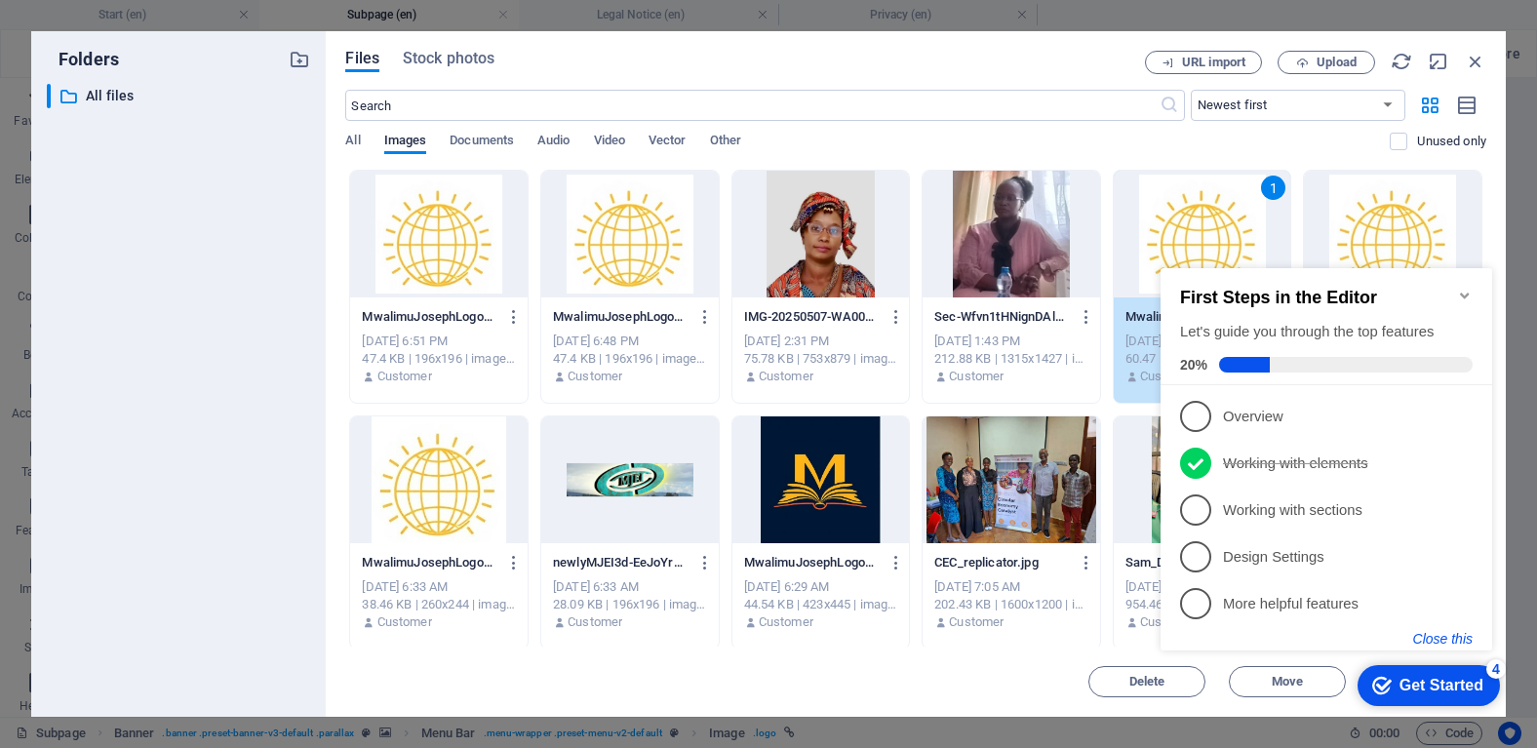
click at [1453, 635] on button "Close this" at bounding box center [1442, 639] width 59 height 16
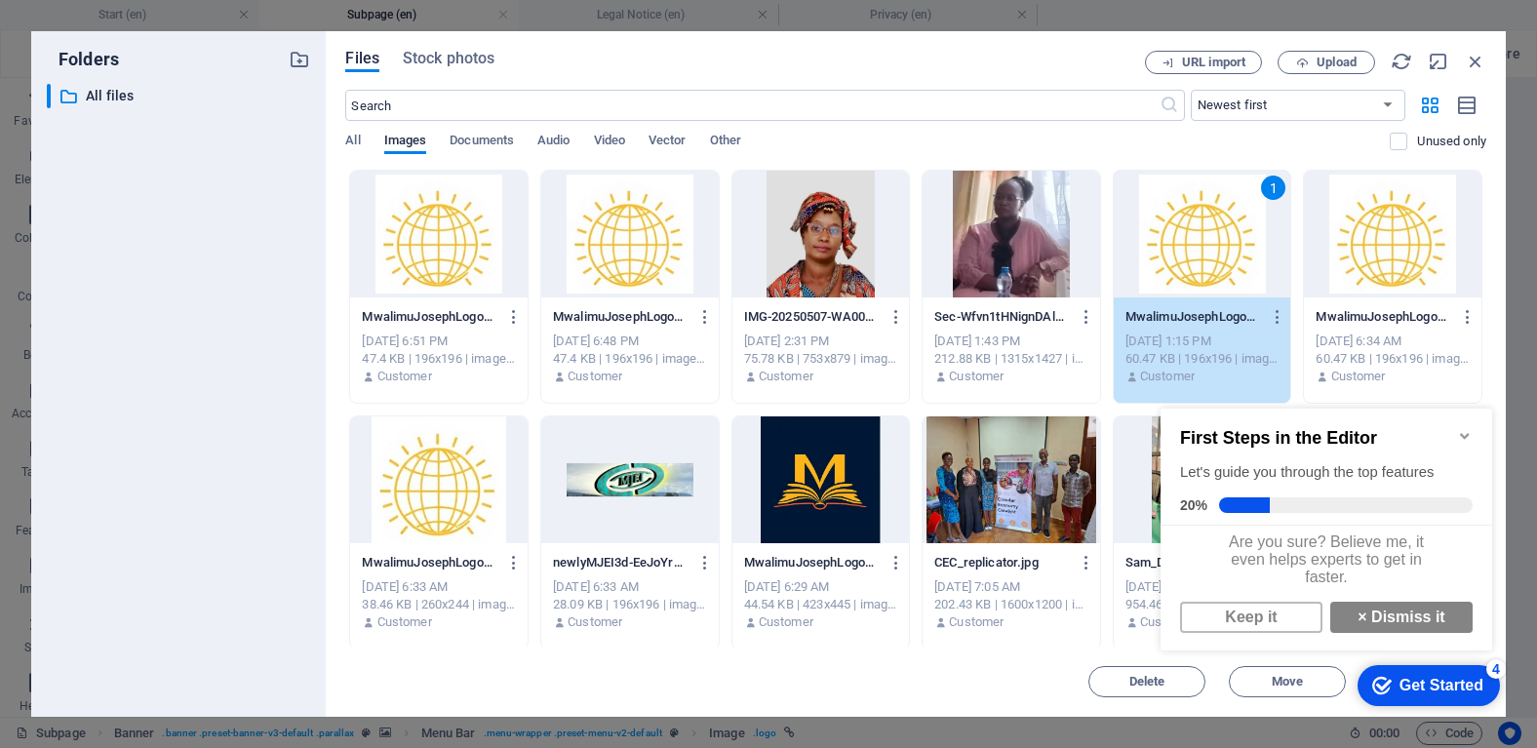
scroll to position [15, 0]
click at [1417, 624] on link "× Dismiss it" at bounding box center [1401, 617] width 142 height 31
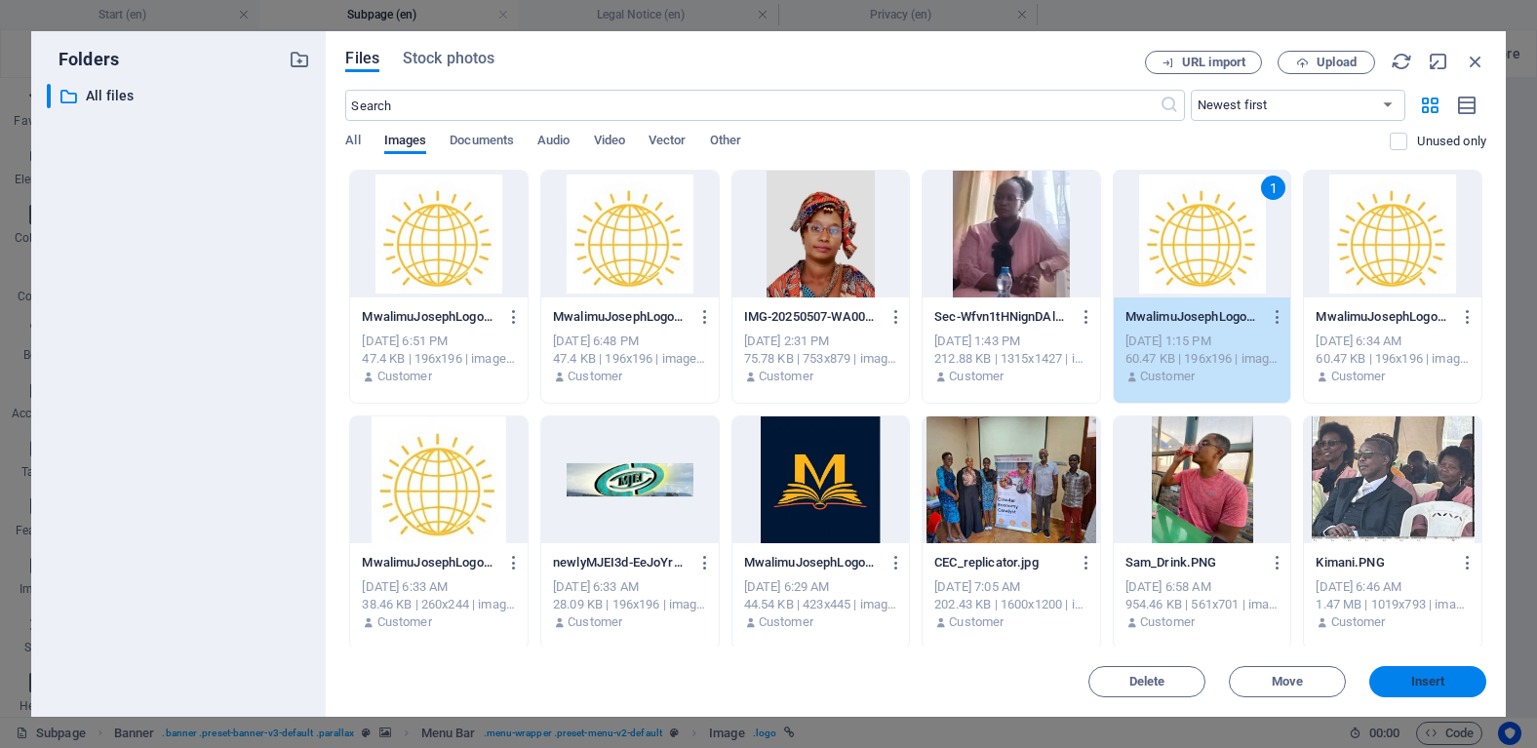
click at [1418, 670] on button "Insert" at bounding box center [1427, 681] width 117 height 31
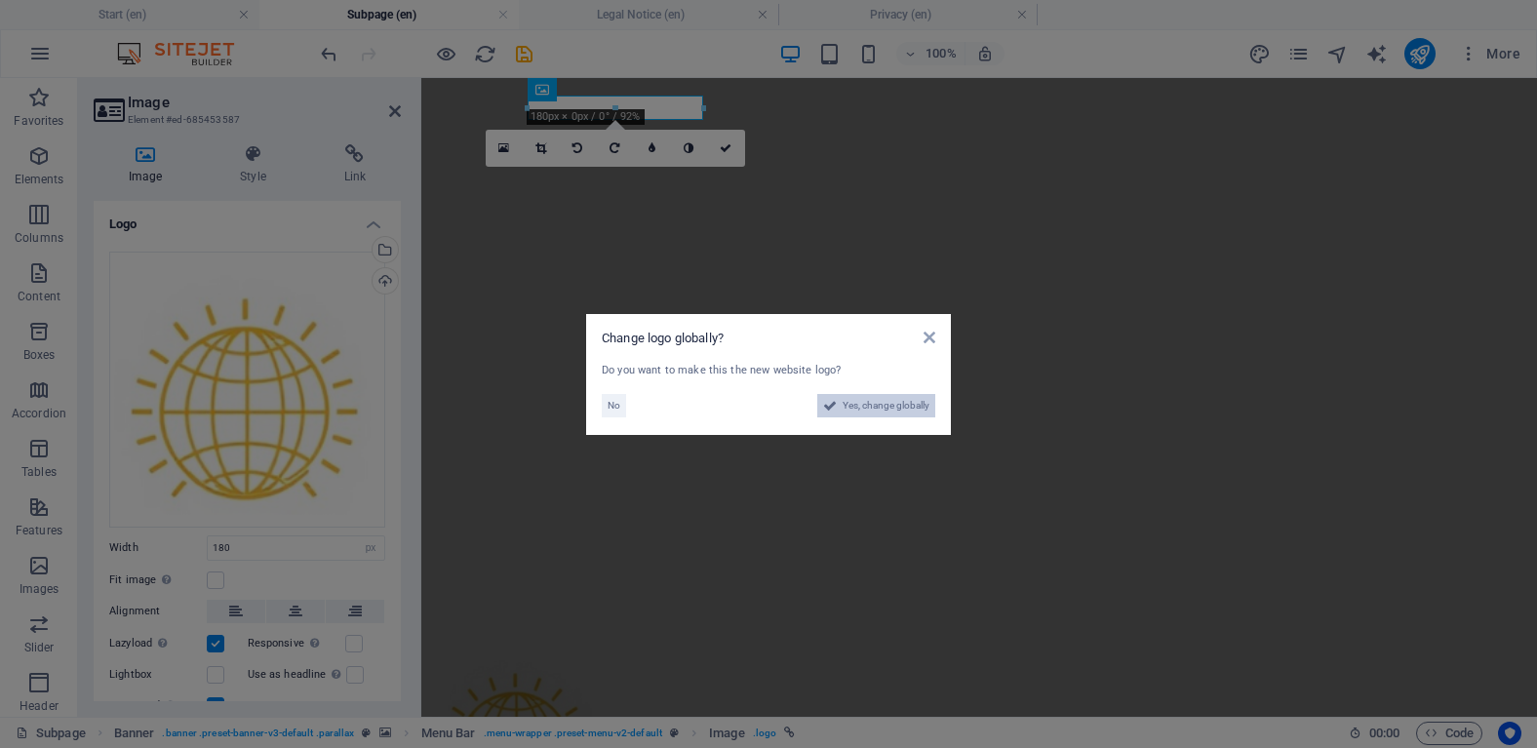
click at [880, 408] on span "Yes, change globally" at bounding box center [885, 405] width 87 height 23
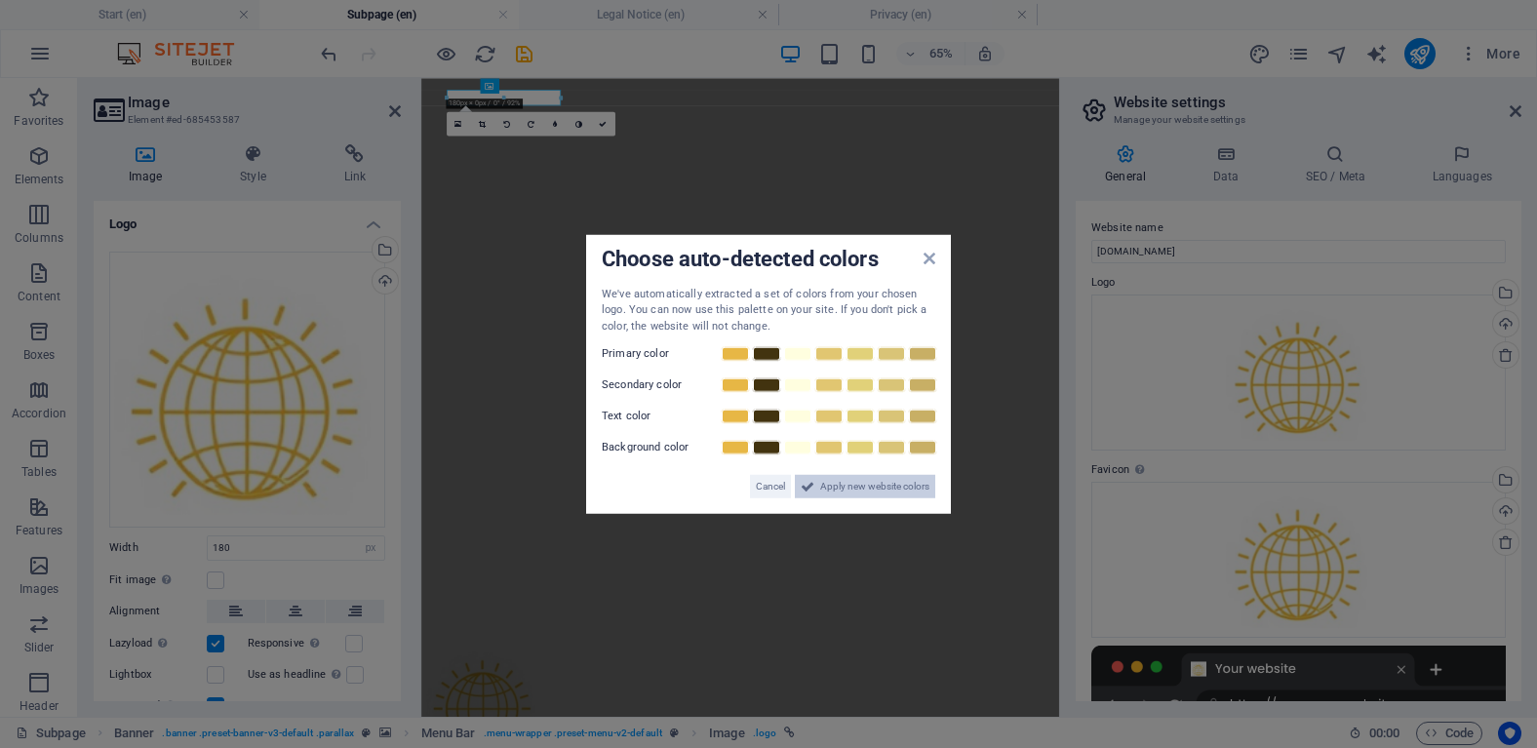
click at [835, 486] on span "Apply new website colors" at bounding box center [874, 486] width 109 height 23
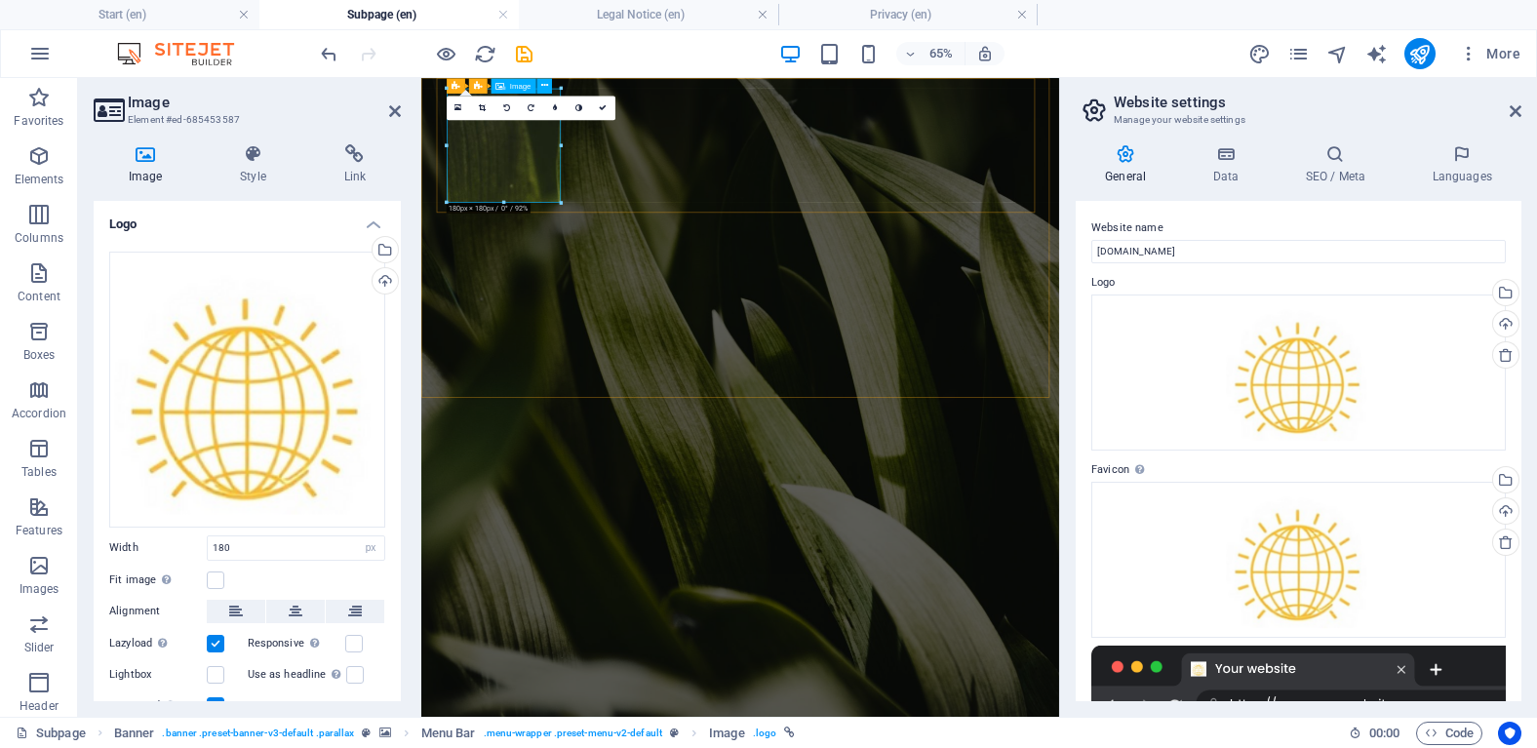
click at [460, 104] on icon at bounding box center [457, 107] width 7 height 9
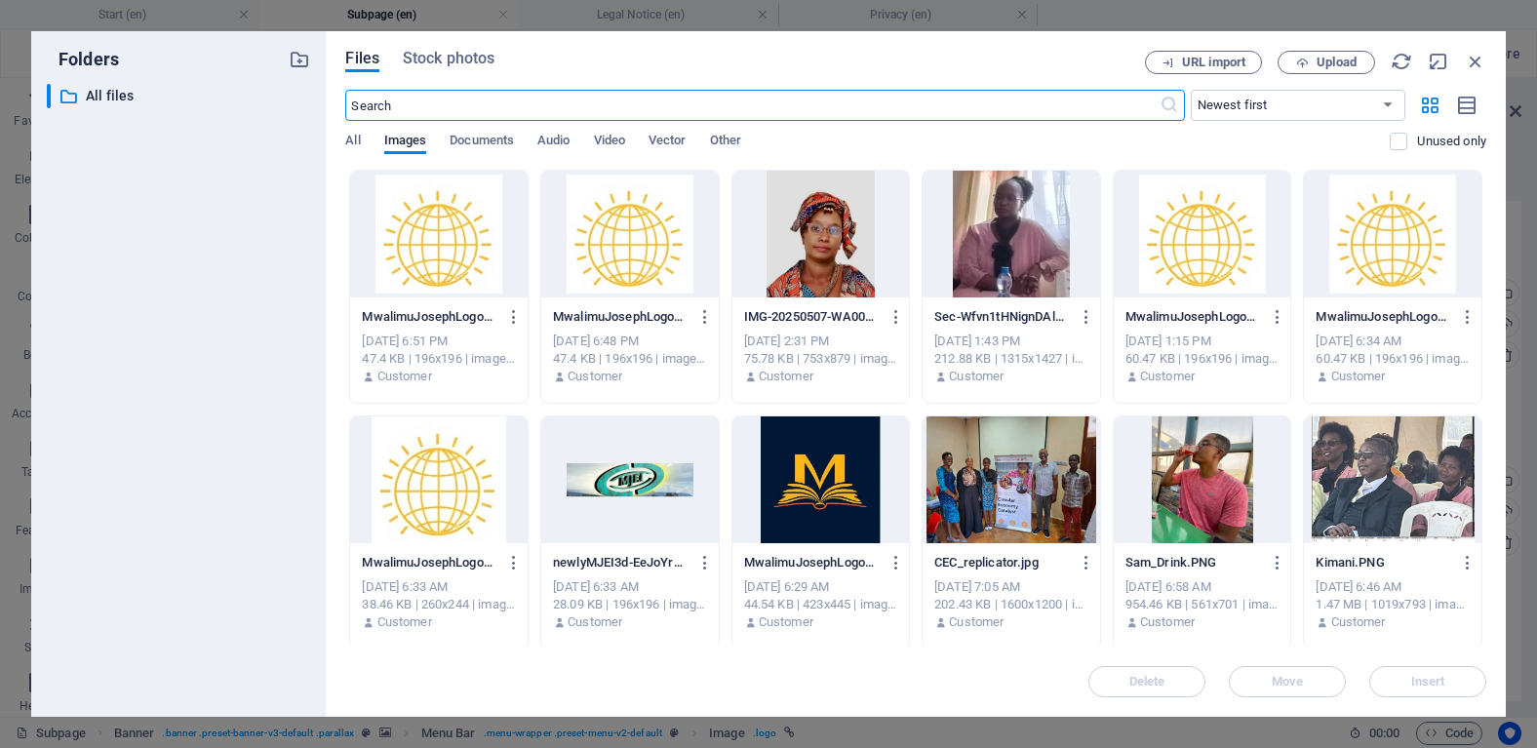
click at [808, 486] on div at bounding box center [820, 479] width 177 height 127
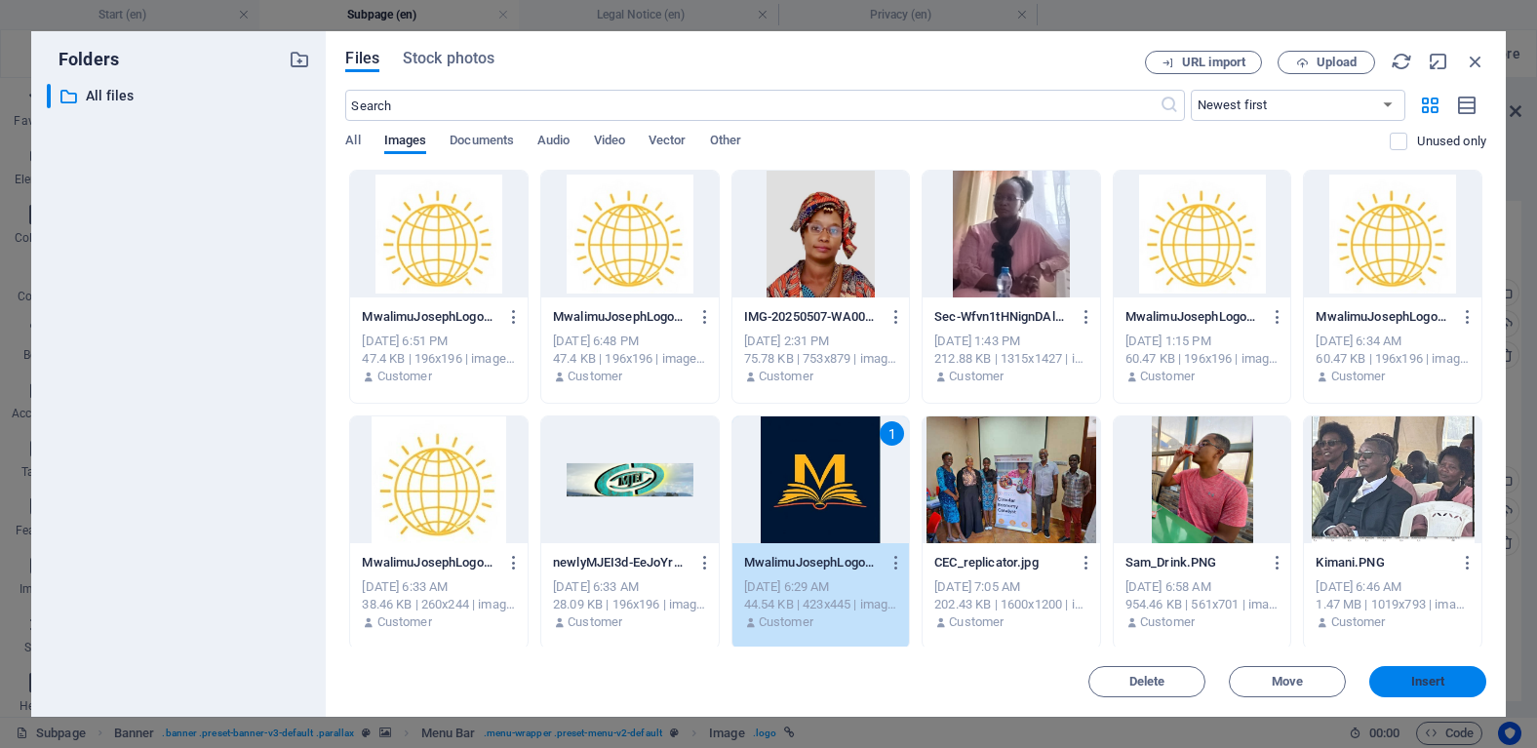
click at [1388, 673] on button "Insert" at bounding box center [1427, 681] width 117 height 31
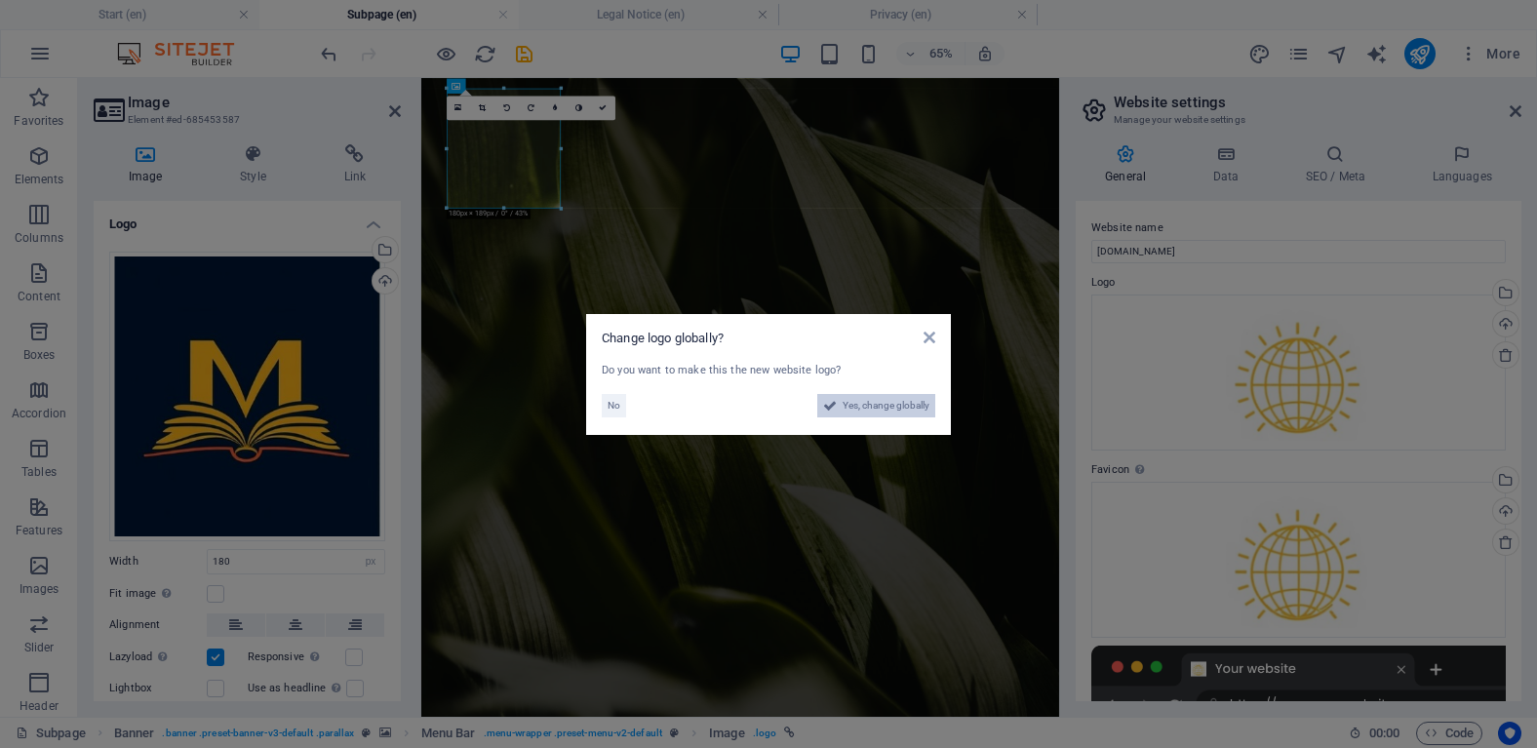
click at [906, 406] on span "Yes, change globally" at bounding box center [885, 405] width 87 height 23
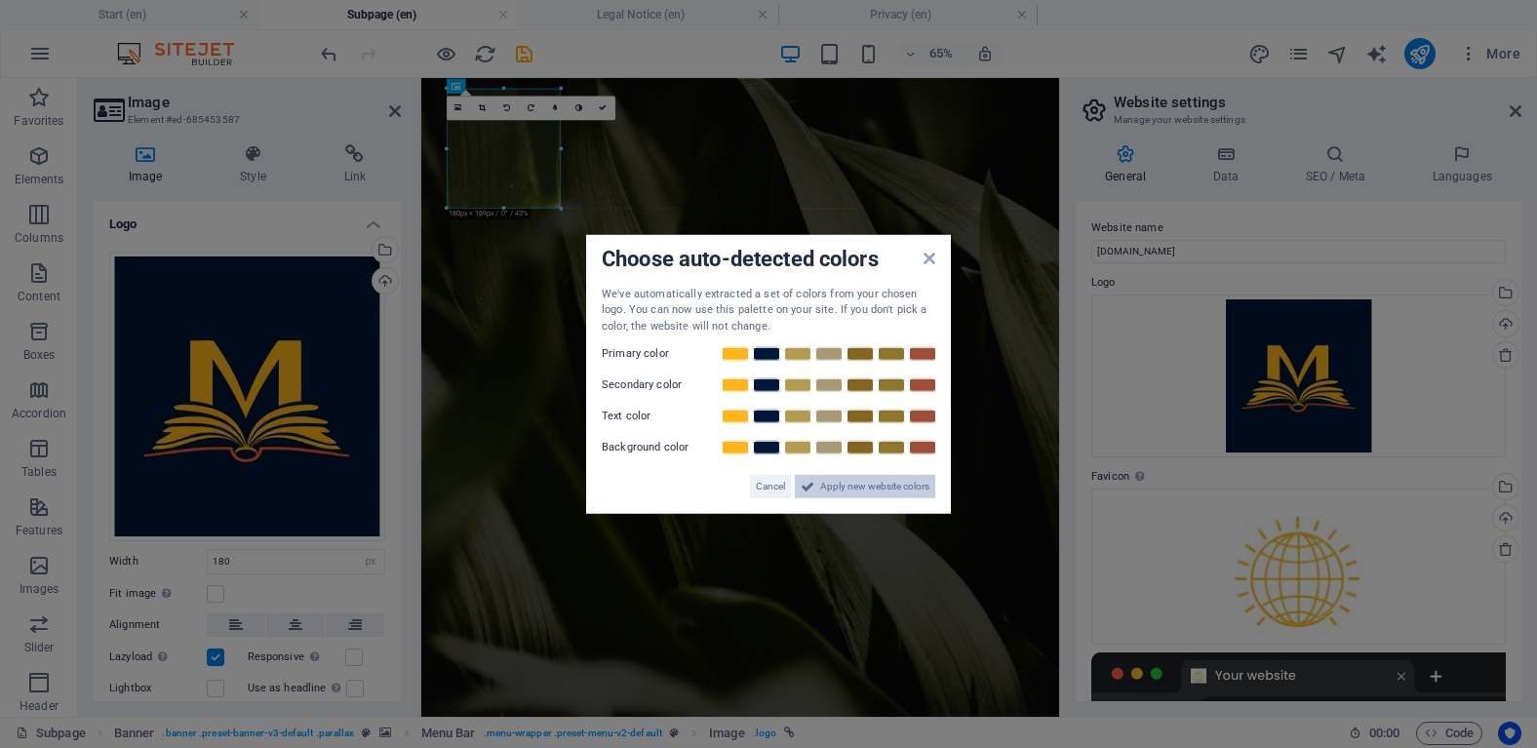
click at [879, 479] on span "Apply new website colors" at bounding box center [874, 486] width 109 height 23
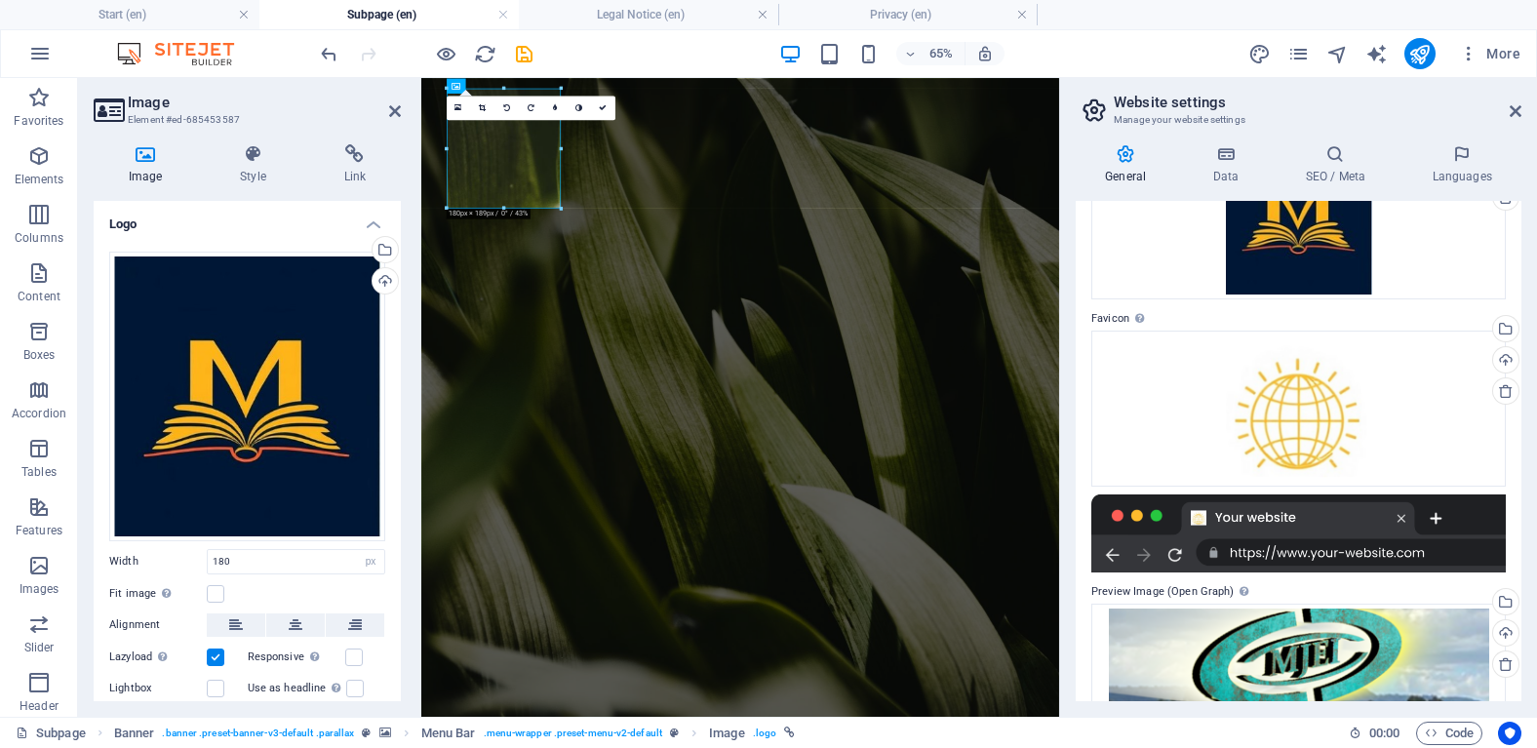
scroll to position [185, 0]
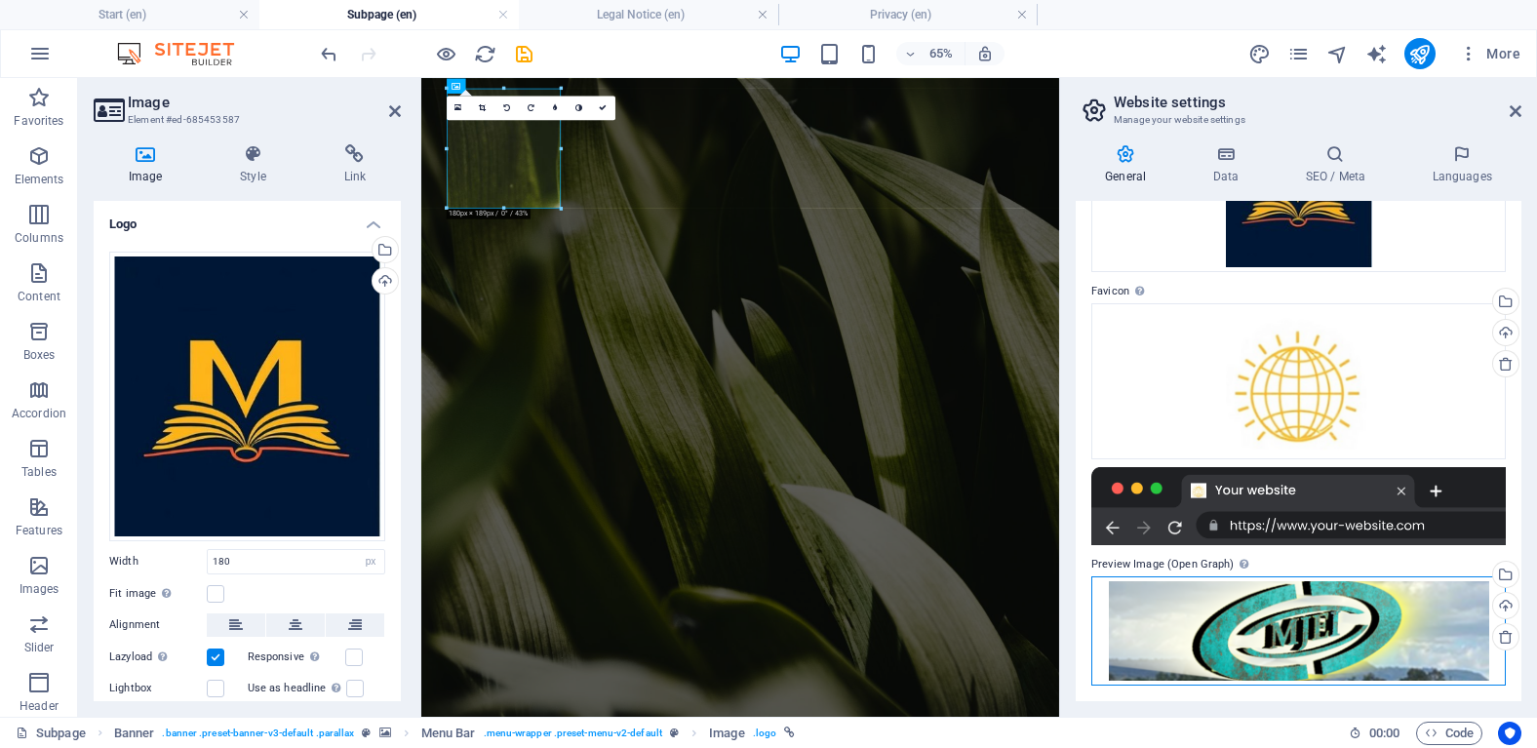
click at [1386, 621] on div "Drag files here, click to choose files or select files from Files or our free s…" at bounding box center [1298, 630] width 414 height 109
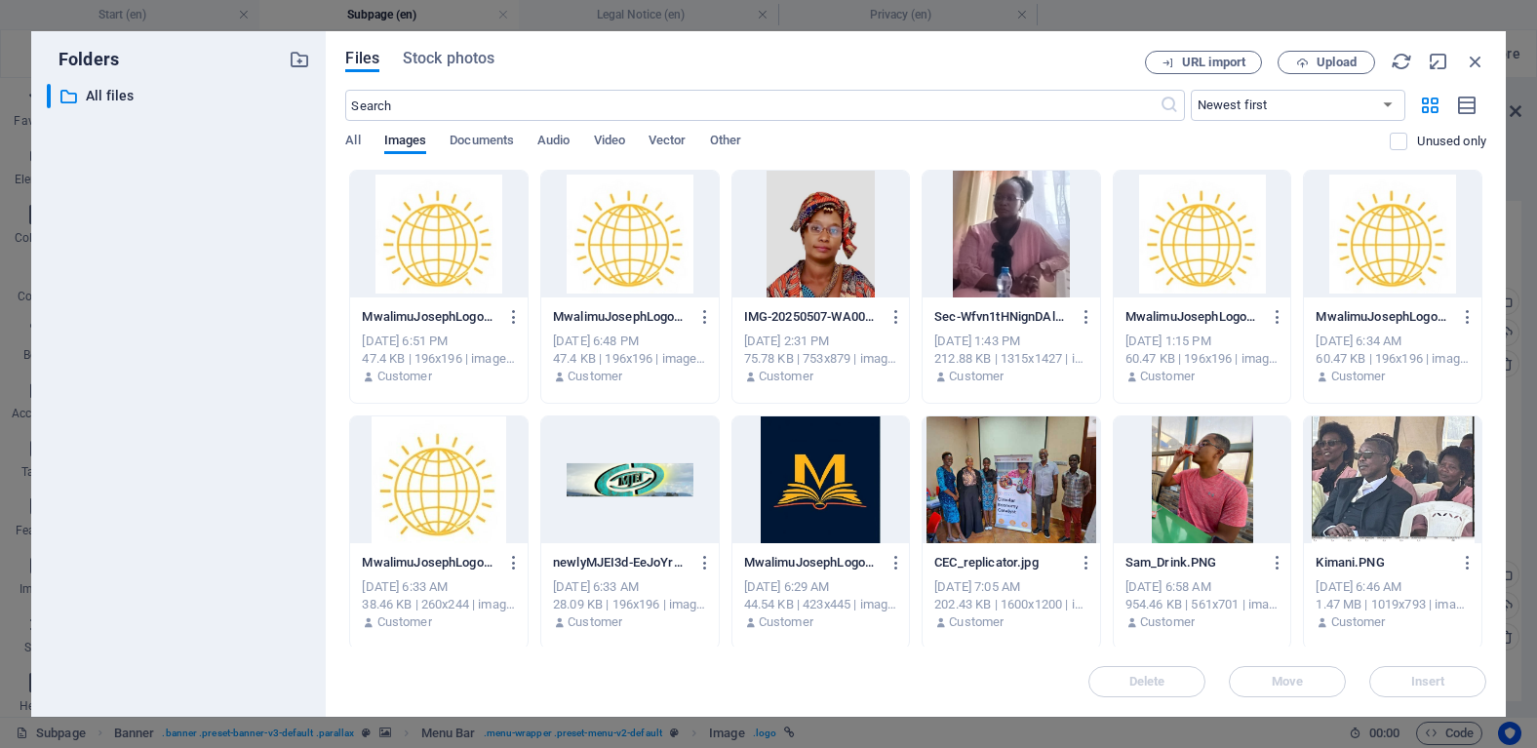
drag, startPoint x: 828, startPoint y: 511, endPoint x: 649, endPoint y: 669, distance: 238.3
click at [828, 511] on div at bounding box center [820, 479] width 177 height 127
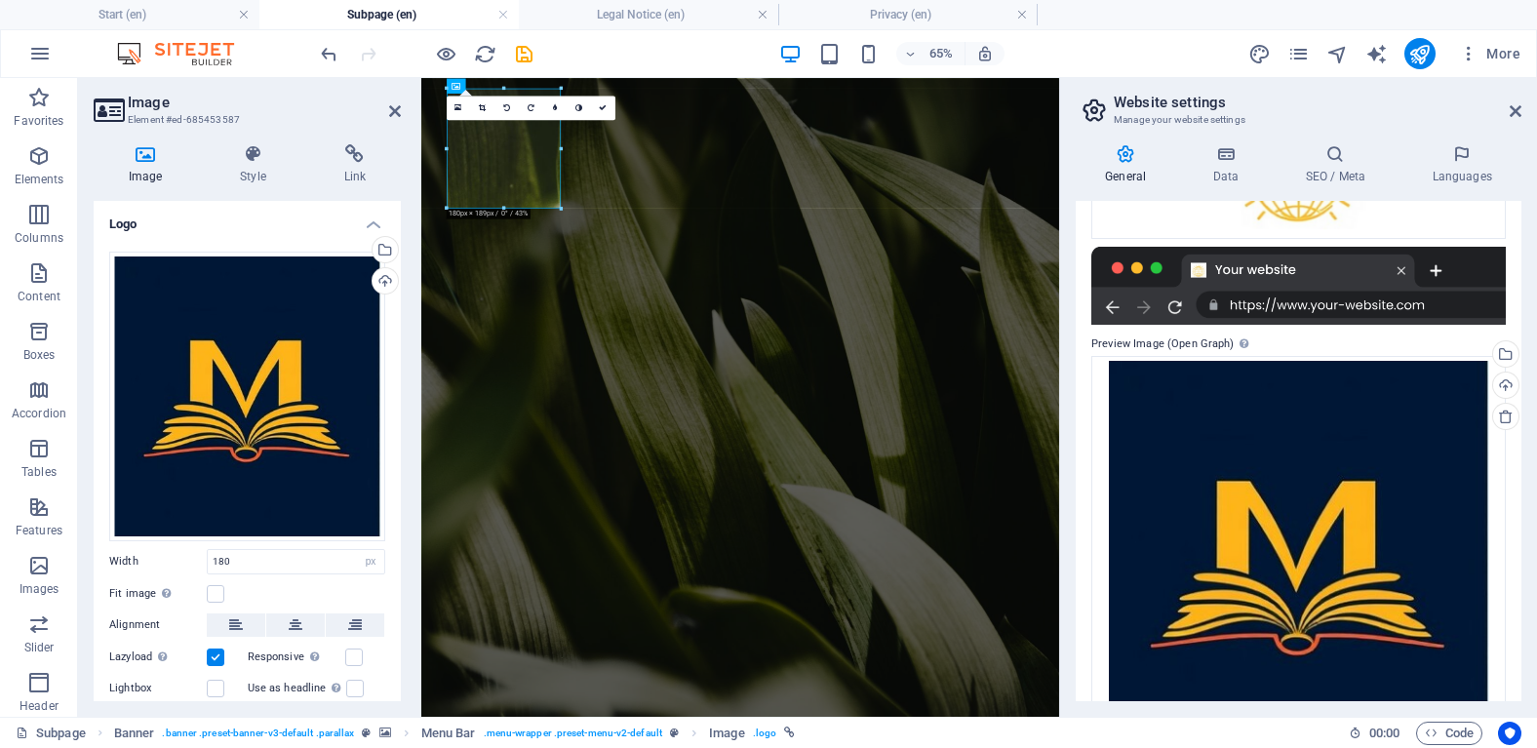
scroll to position [0, 0]
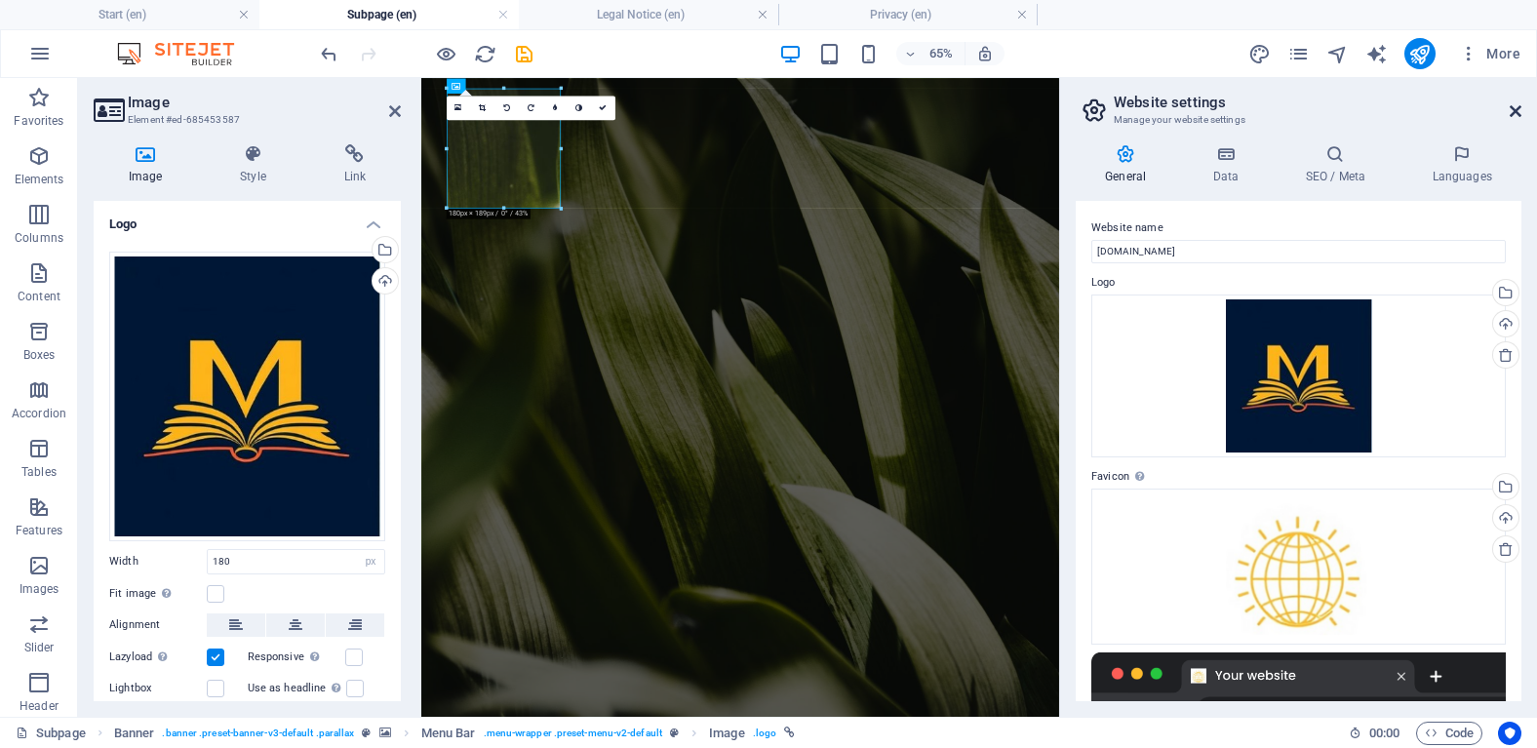
click at [1516, 107] on icon at bounding box center [1515, 111] width 12 height 16
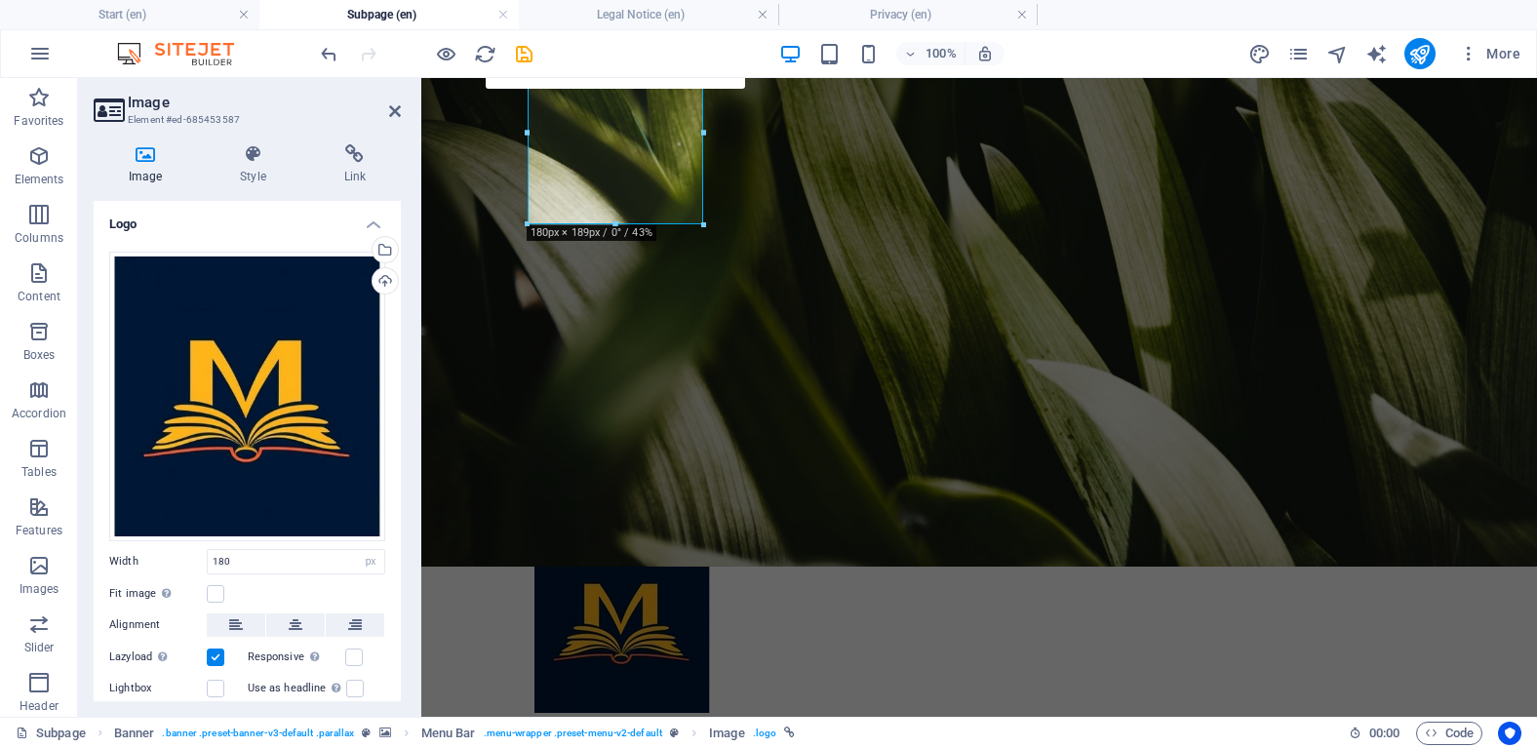
scroll to position [161, 0]
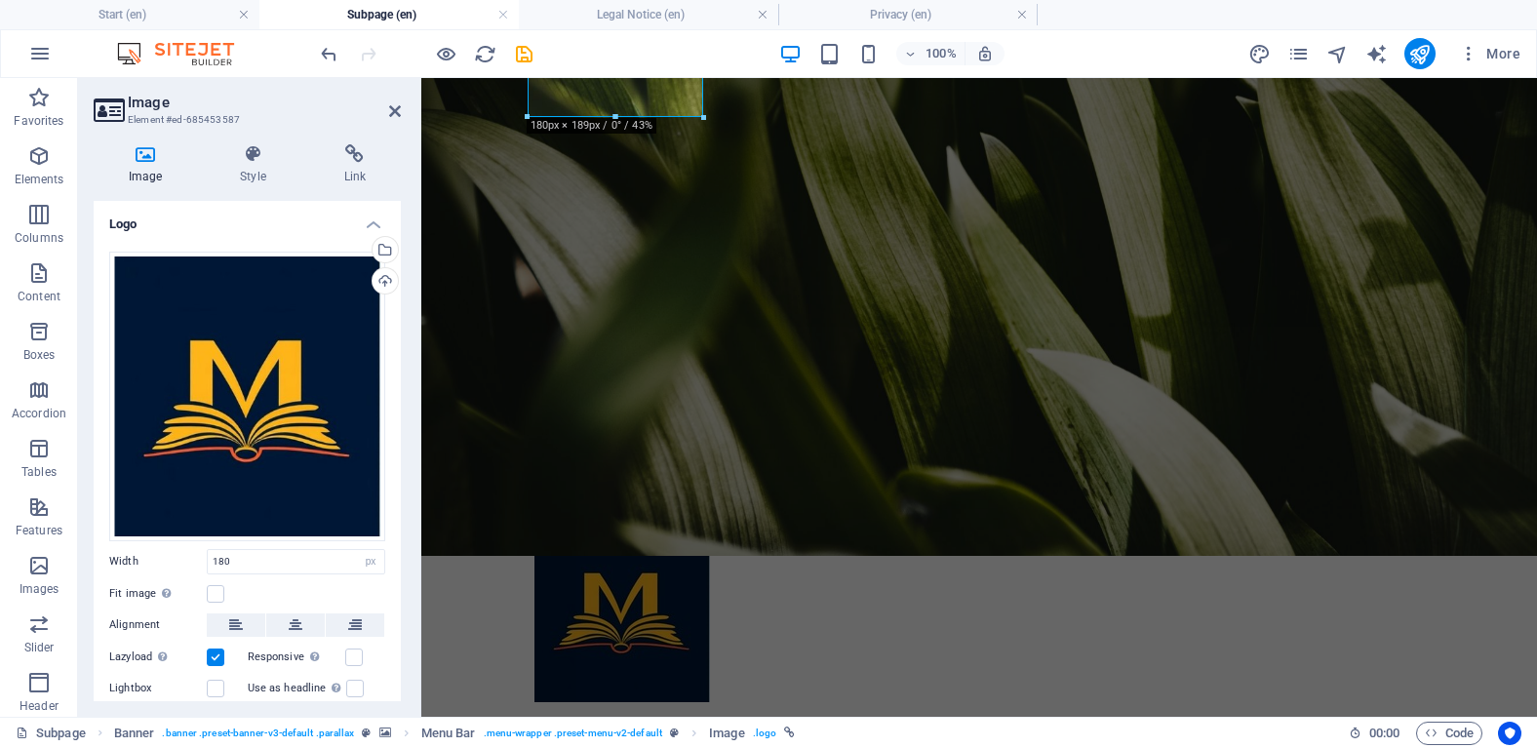
click at [1432, 334] on figure at bounding box center [979, 236] width 1116 height 639
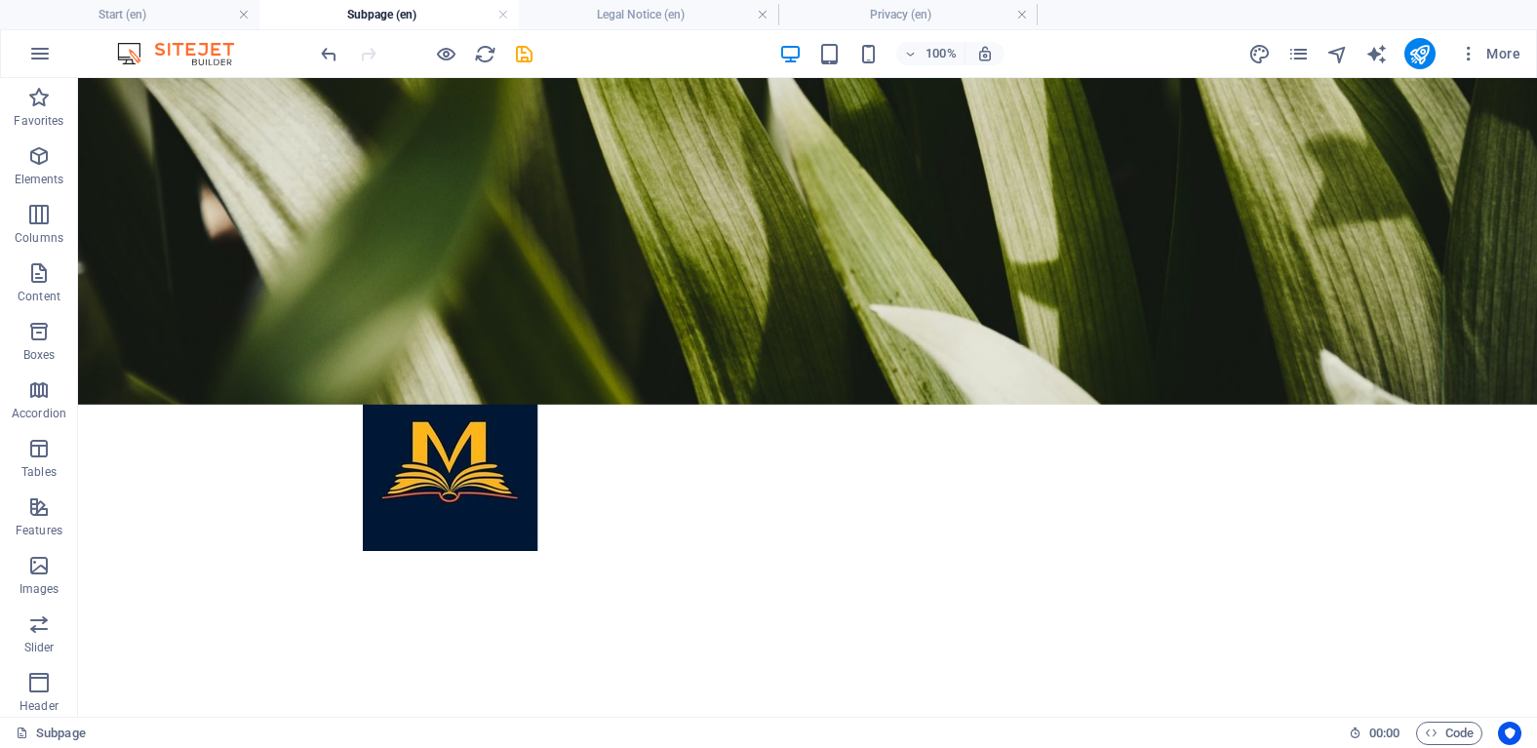
scroll to position [314, 0]
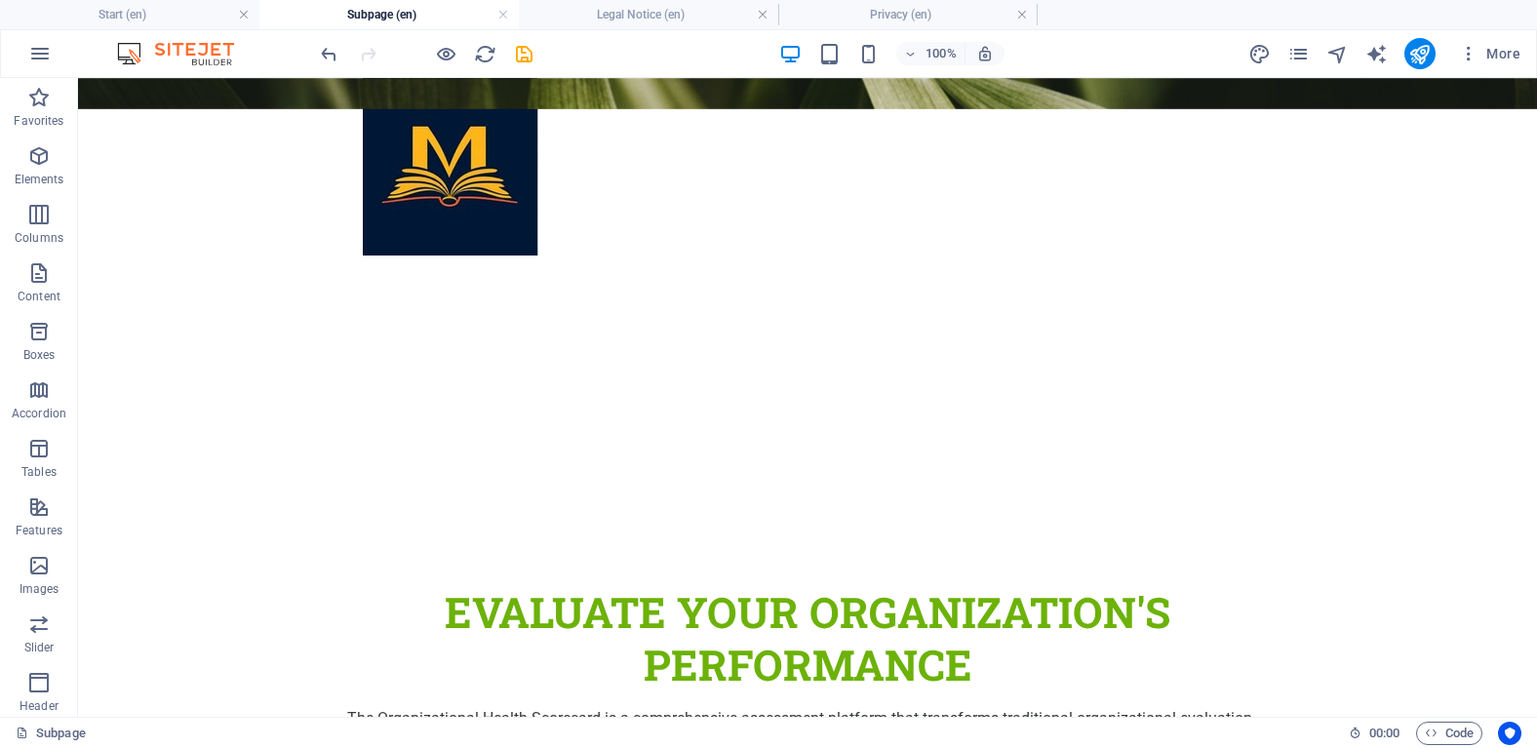
scroll to position [383, 0]
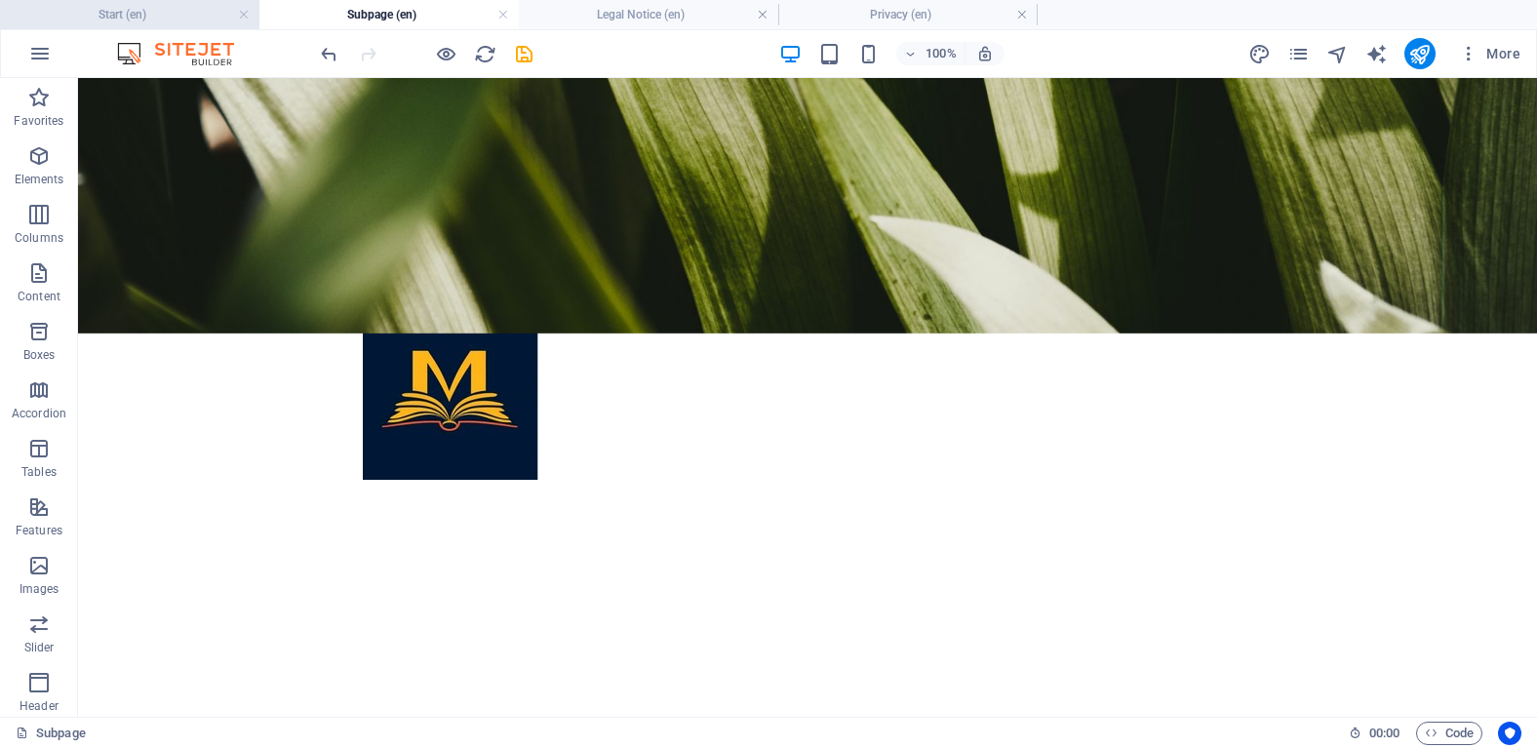
click at [147, 16] on h4 "Start (en)" at bounding box center [129, 14] width 259 height 21
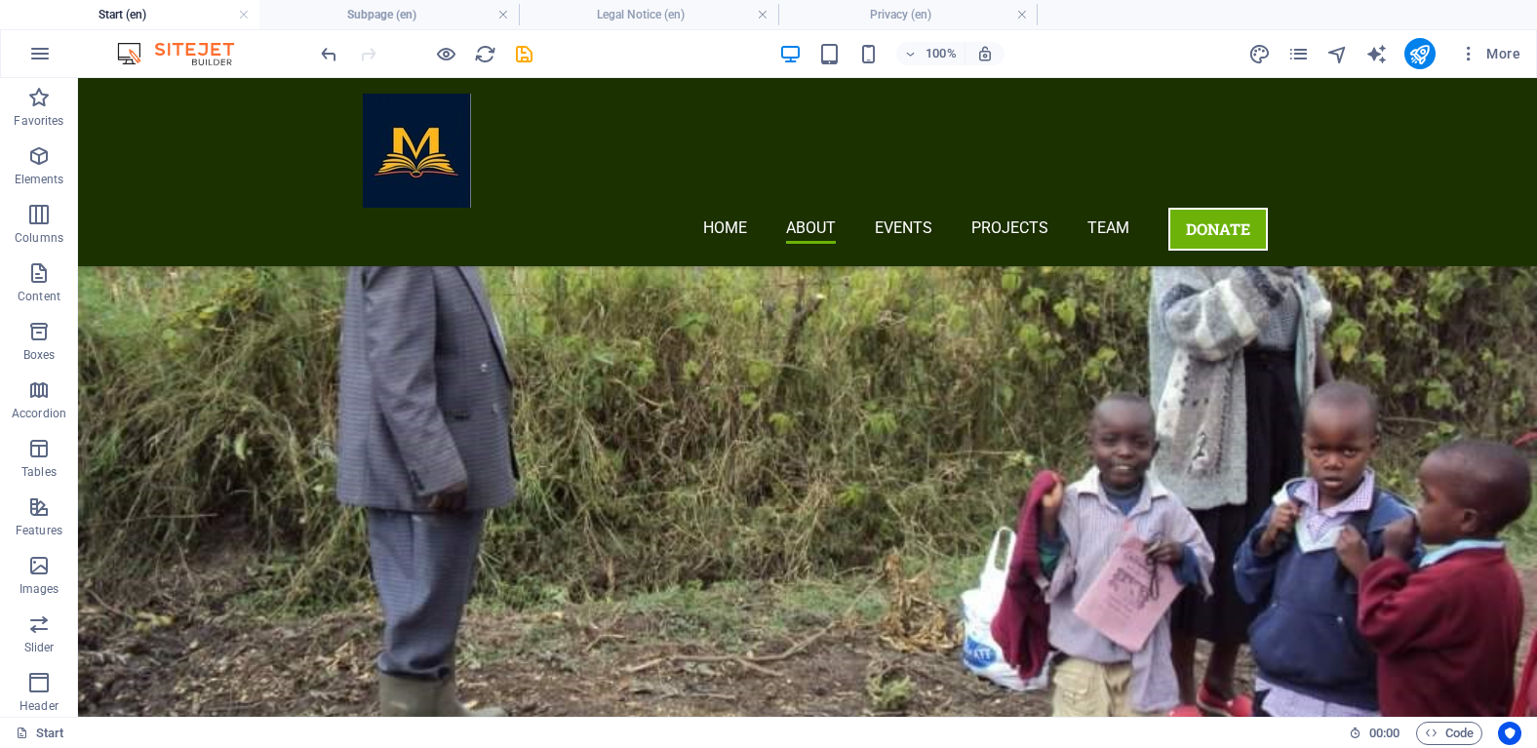
scroll to position [1425, 0]
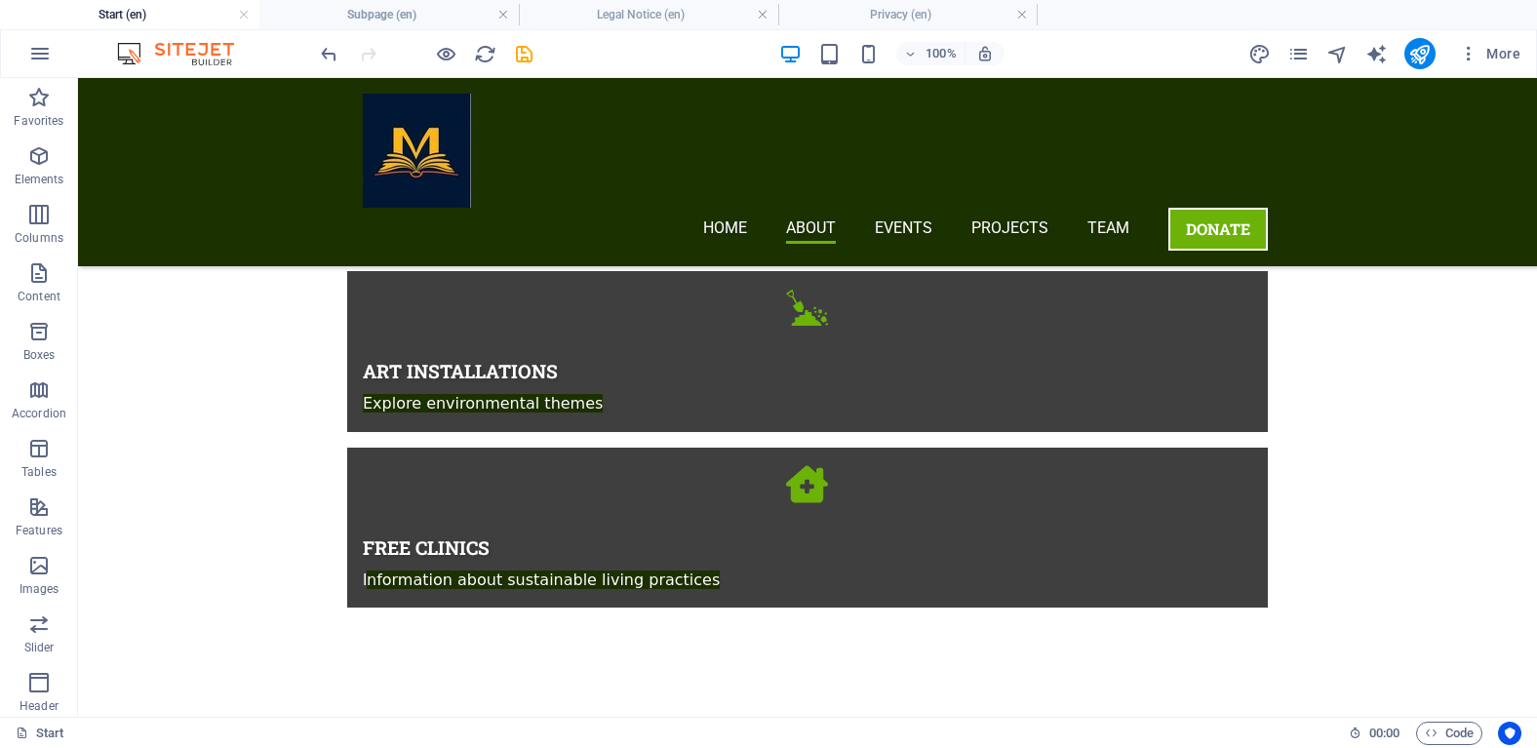
drag, startPoint x: 103, startPoint y: 30, endPoint x: 141, endPoint y: 15, distance: 41.1
click at [352, 19] on h4 "Subpage (en)" at bounding box center [388, 14] width 259 height 21
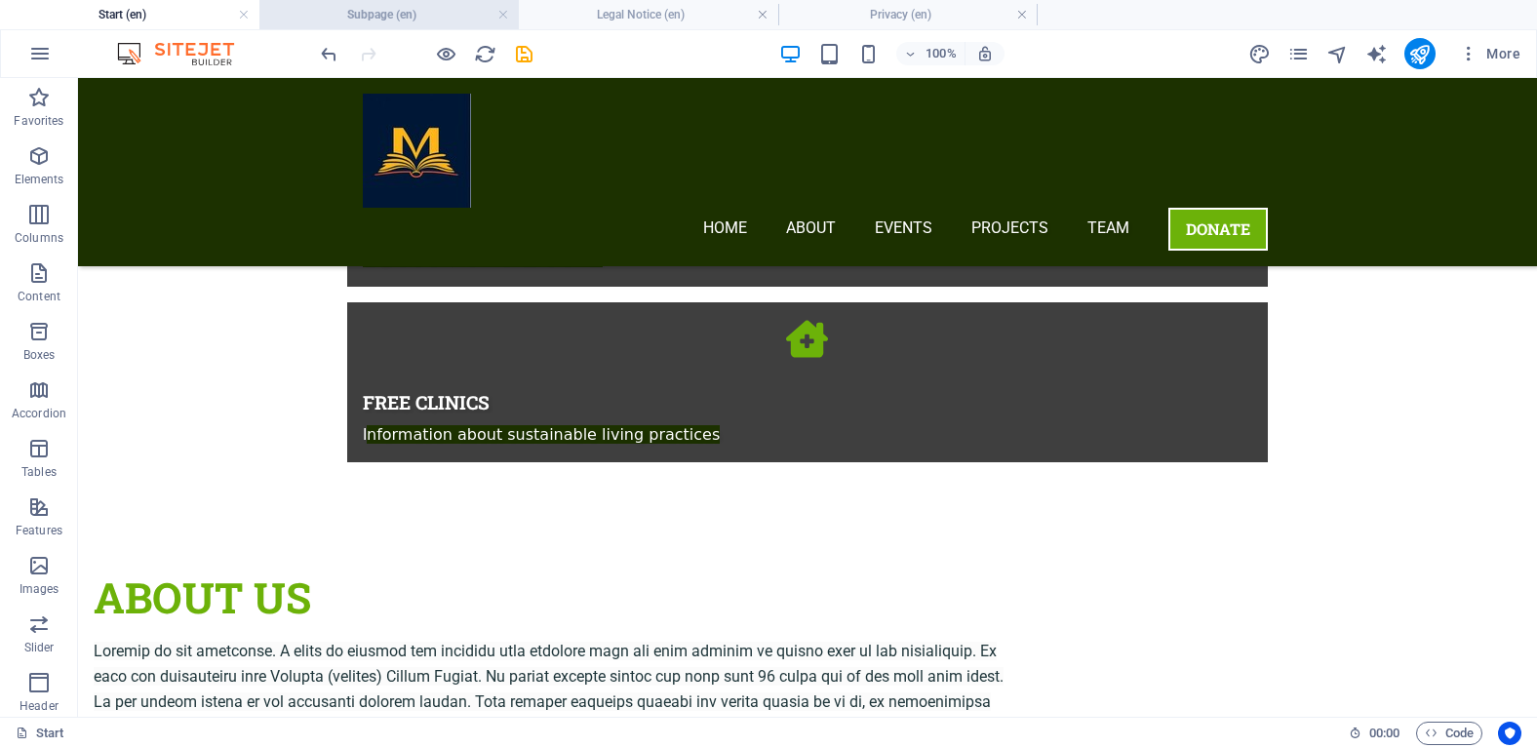
scroll to position [0, 0]
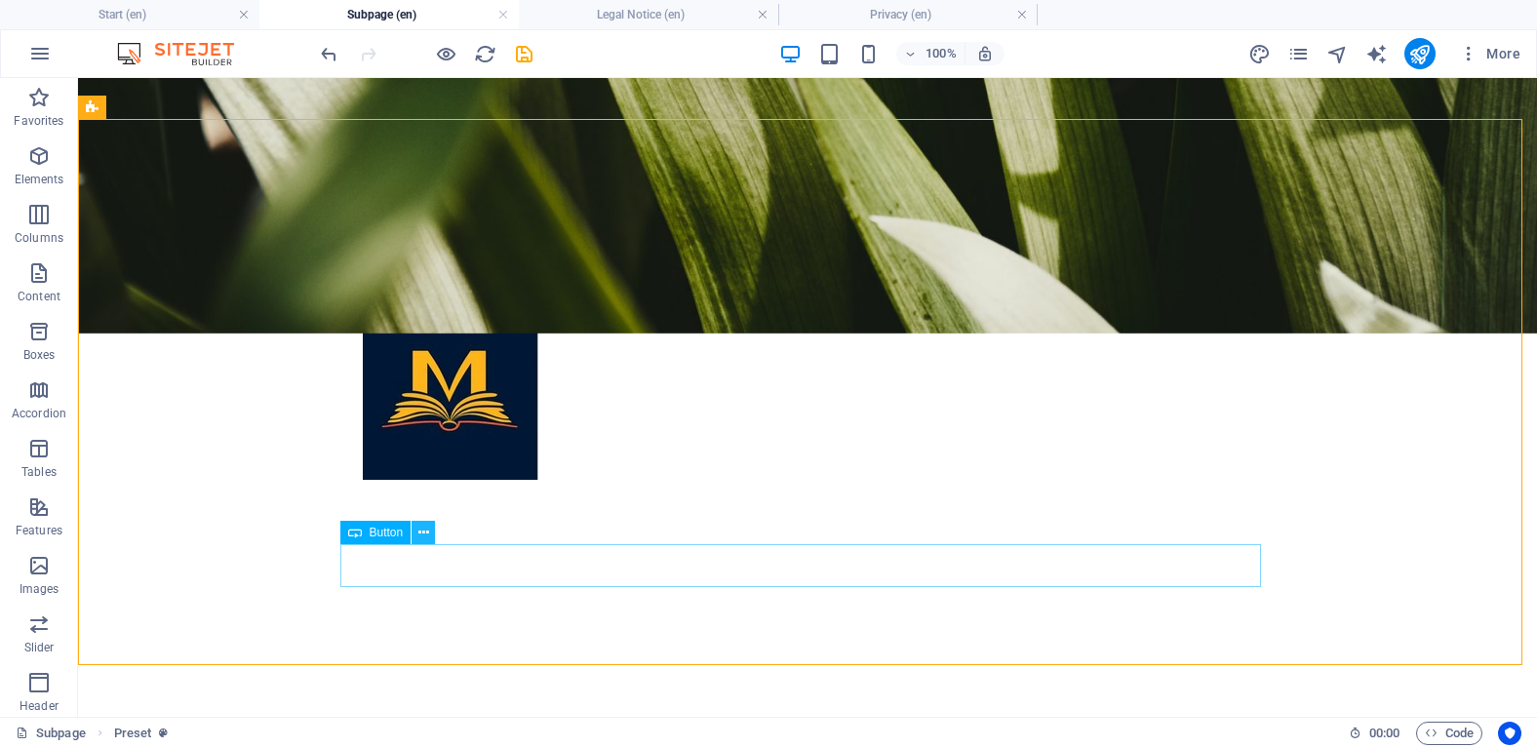
click at [419, 535] on icon at bounding box center [423, 533] width 11 height 20
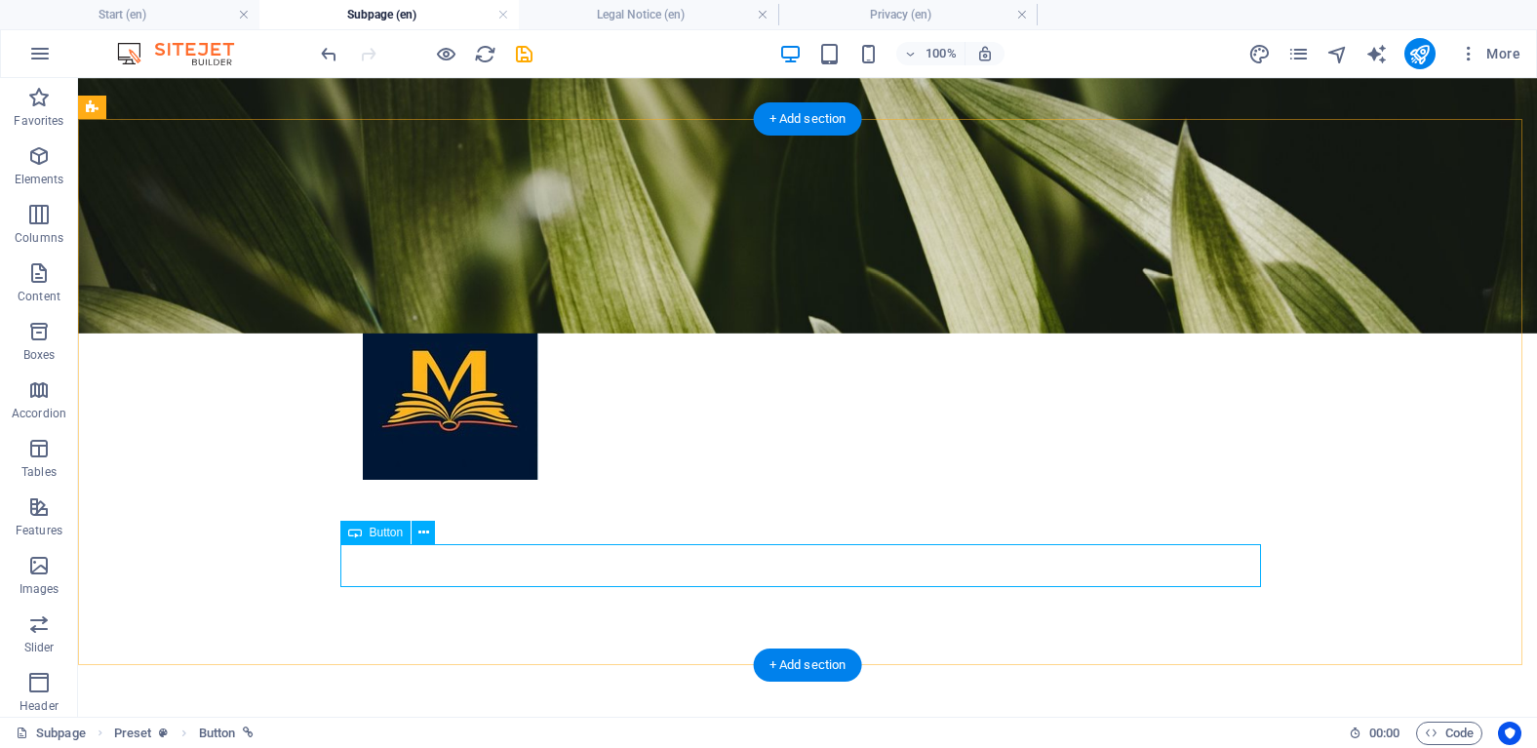
click at [428, 532] on icon at bounding box center [423, 533] width 11 height 20
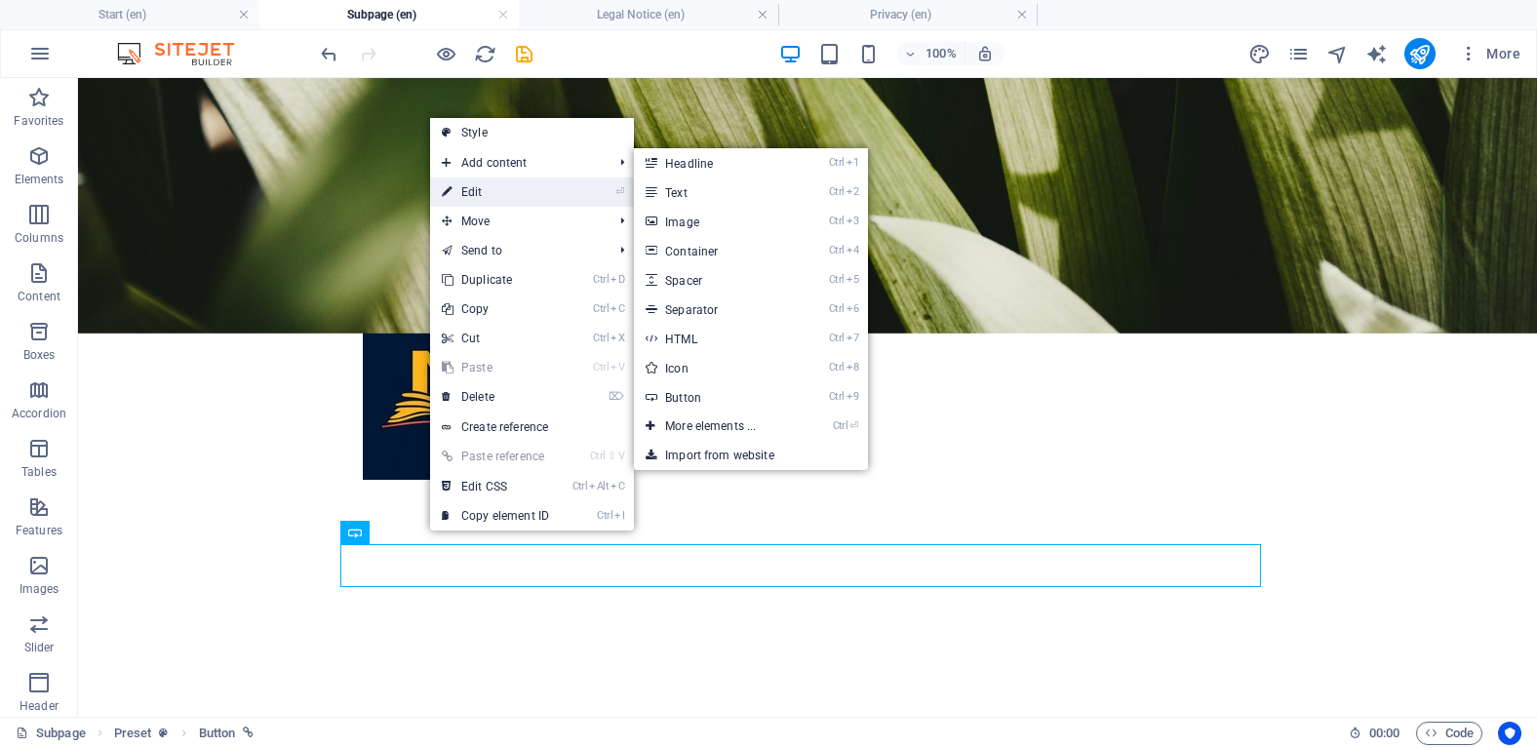
click at [519, 183] on link "⏎ Edit" at bounding box center [495, 191] width 131 height 29
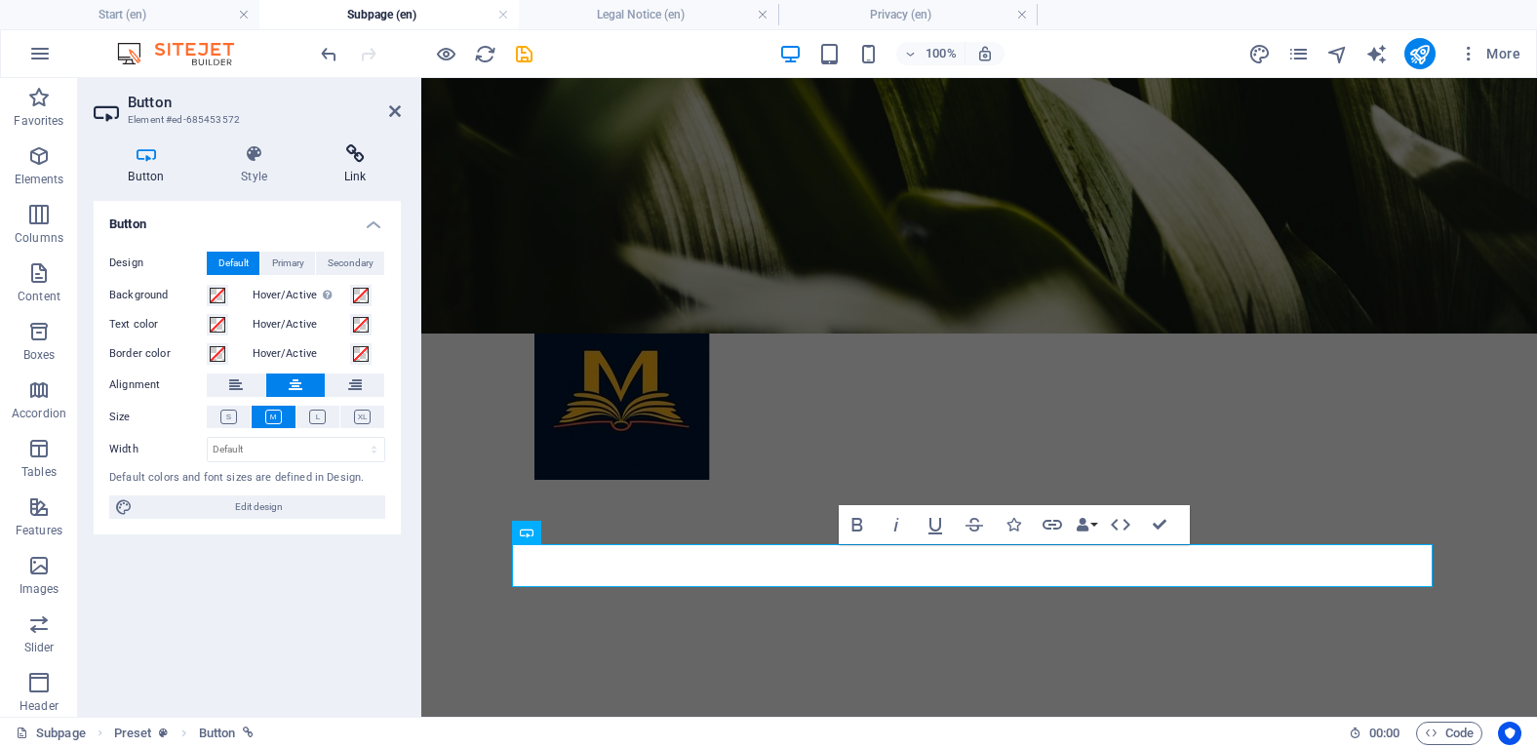
click at [355, 166] on h4 "Link" at bounding box center [355, 164] width 92 height 41
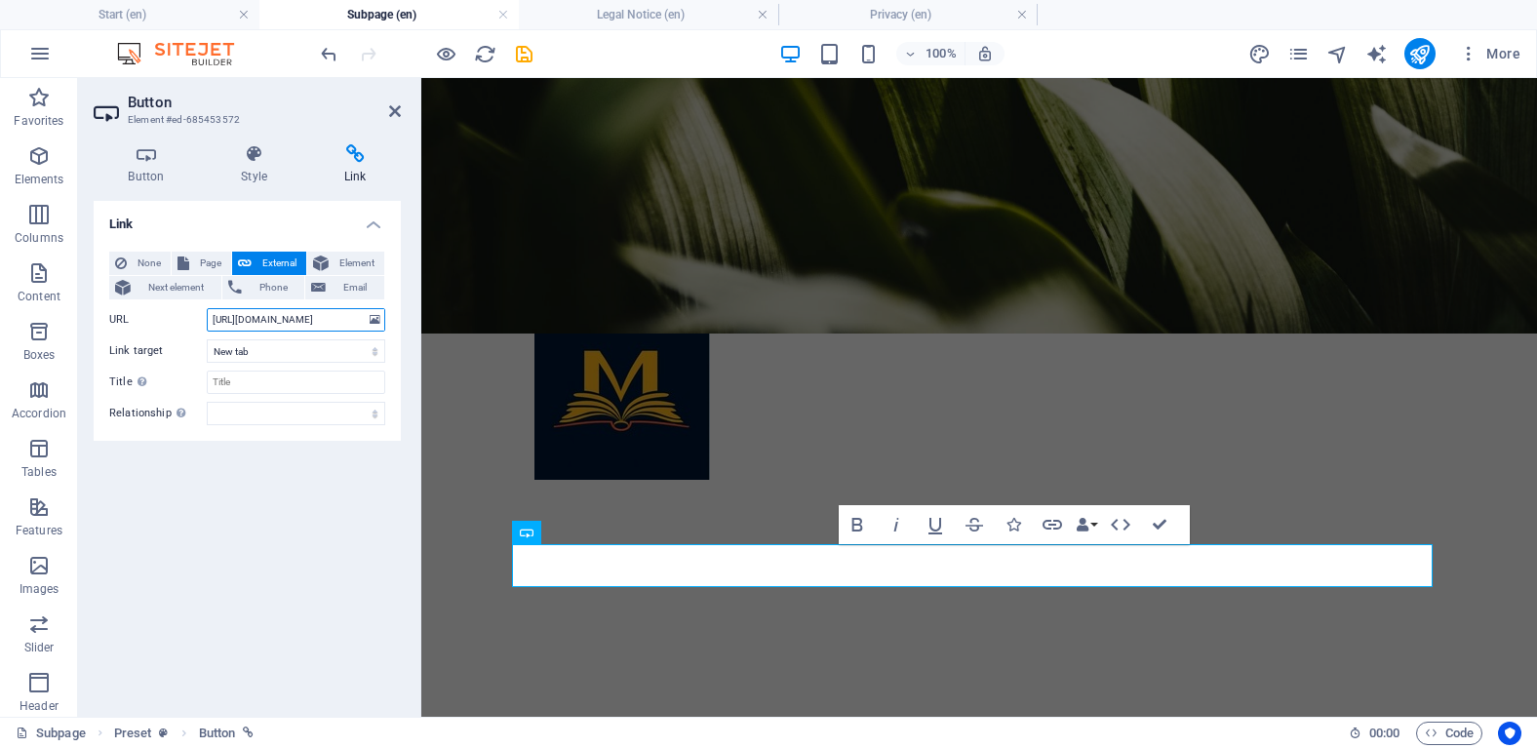
click at [310, 321] on input "https://support.thewebsiteeditor.com/hc/en-us/articles/13251544769559-How-to-cr…" at bounding box center [296, 319] width 178 height 23
click at [322, 321] on input "https://support.thewebsiteeditor.com/hc/en-us/articles/13251544769559-How-to-cr…" at bounding box center [296, 319] width 178 height 23
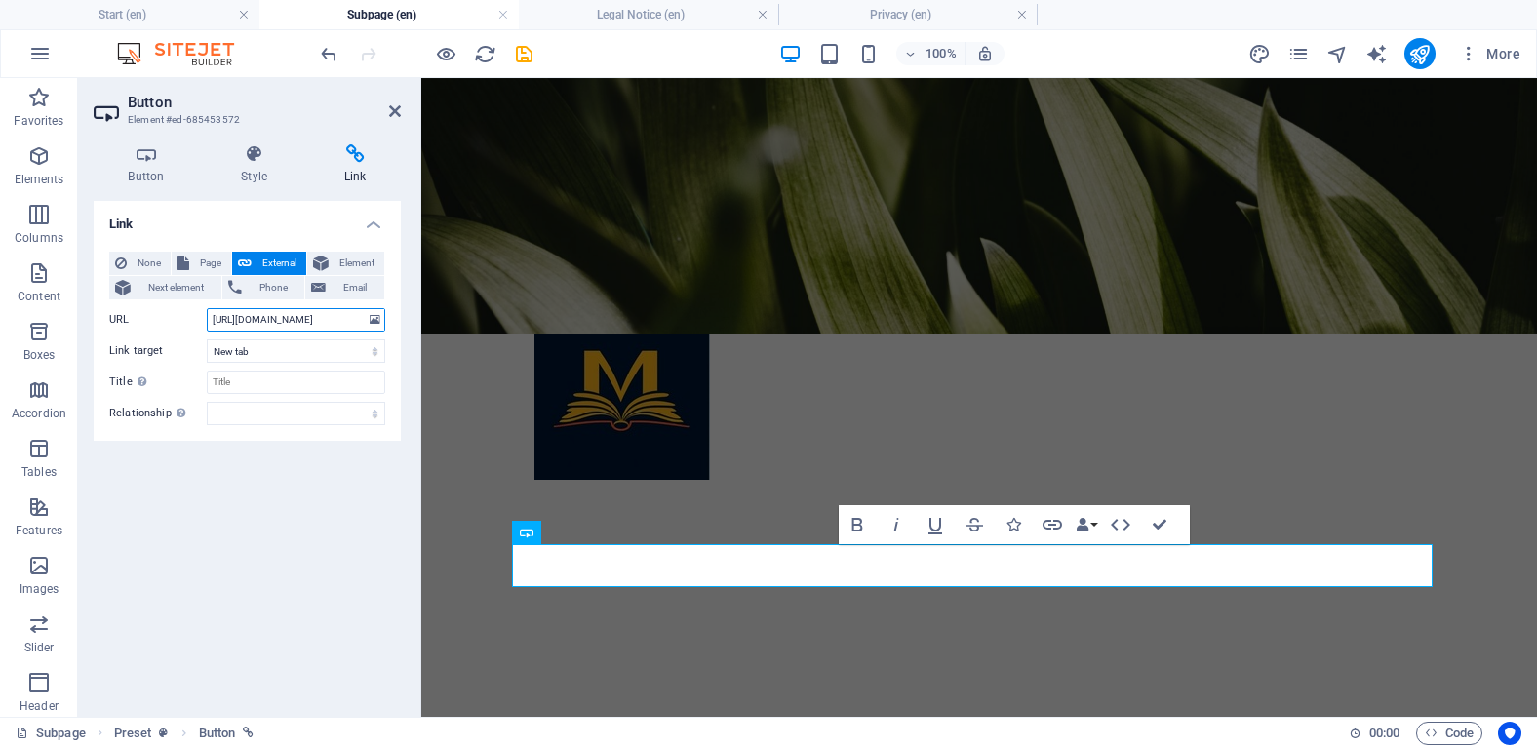
paste input "myorganizational-scorecard.netlify.app/"
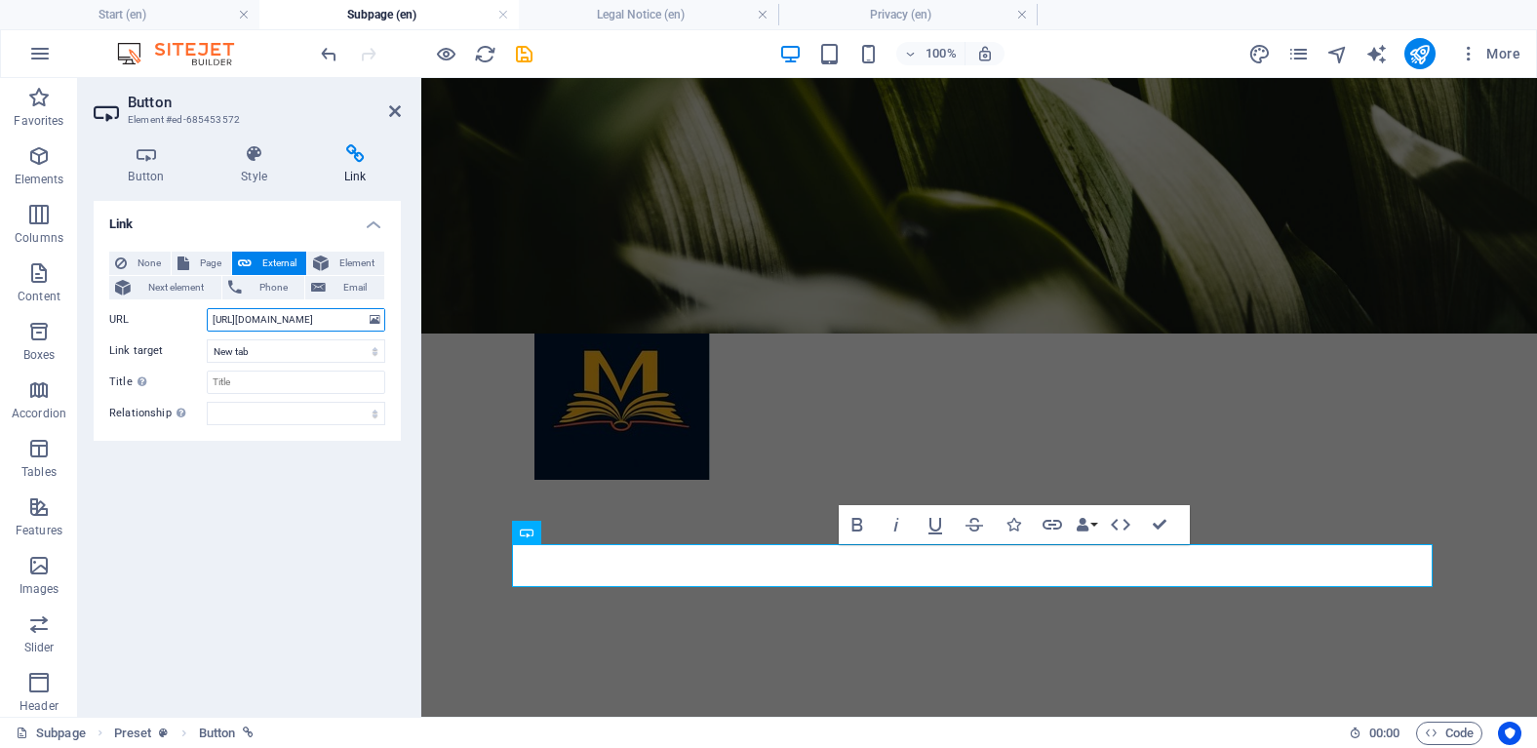
type input "[URL][DOMAIN_NAME]"
click at [302, 504] on div "Link None Page External Element Next element Phone Email Page Start Subpage Leg…" at bounding box center [247, 451] width 307 height 500
click at [349, 350] on select "New tab Same tab Overlay" at bounding box center [296, 350] width 178 height 23
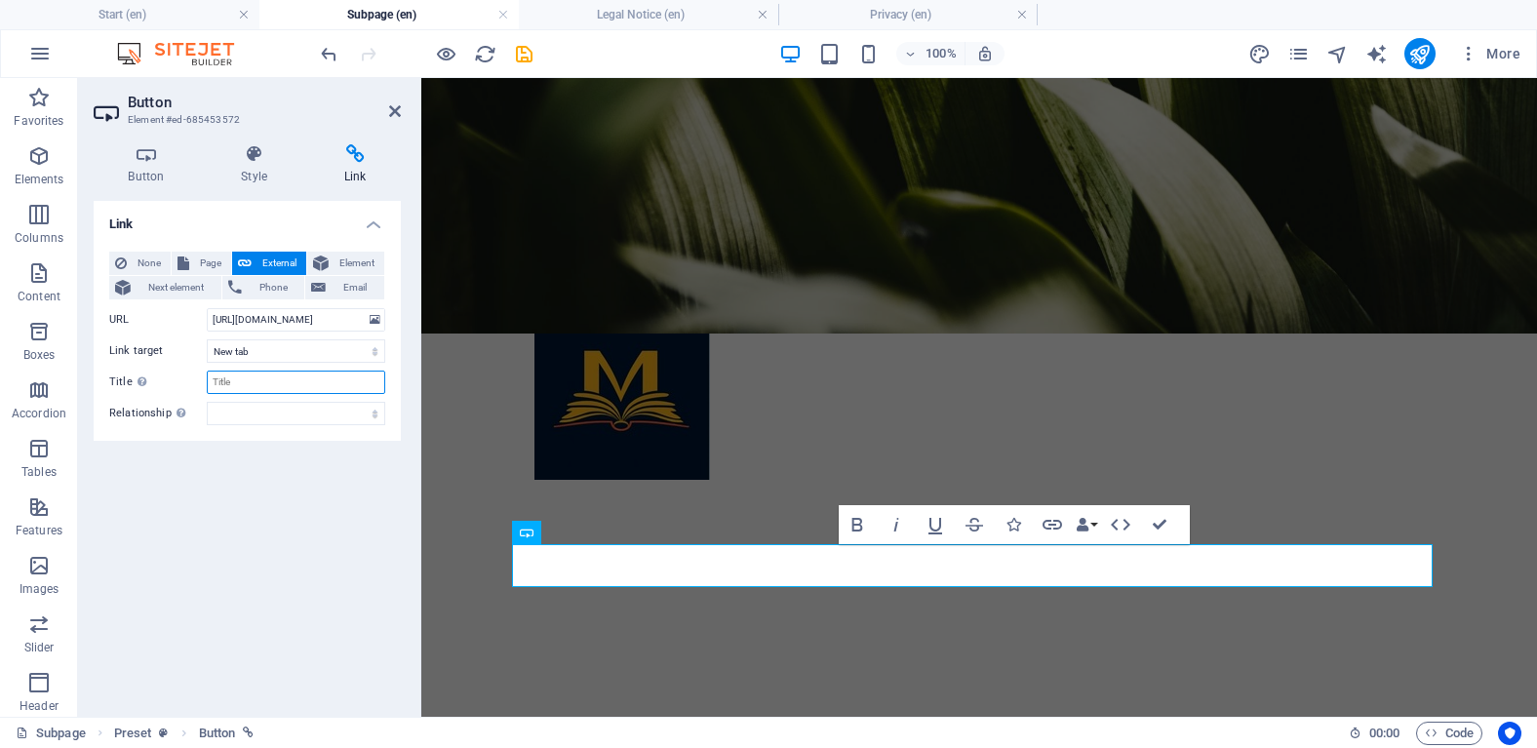
click at [313, 392] on input "Title Additional link description, should not be the same as the link text. The…" at bounding box center [296, 382] width 178 height 23
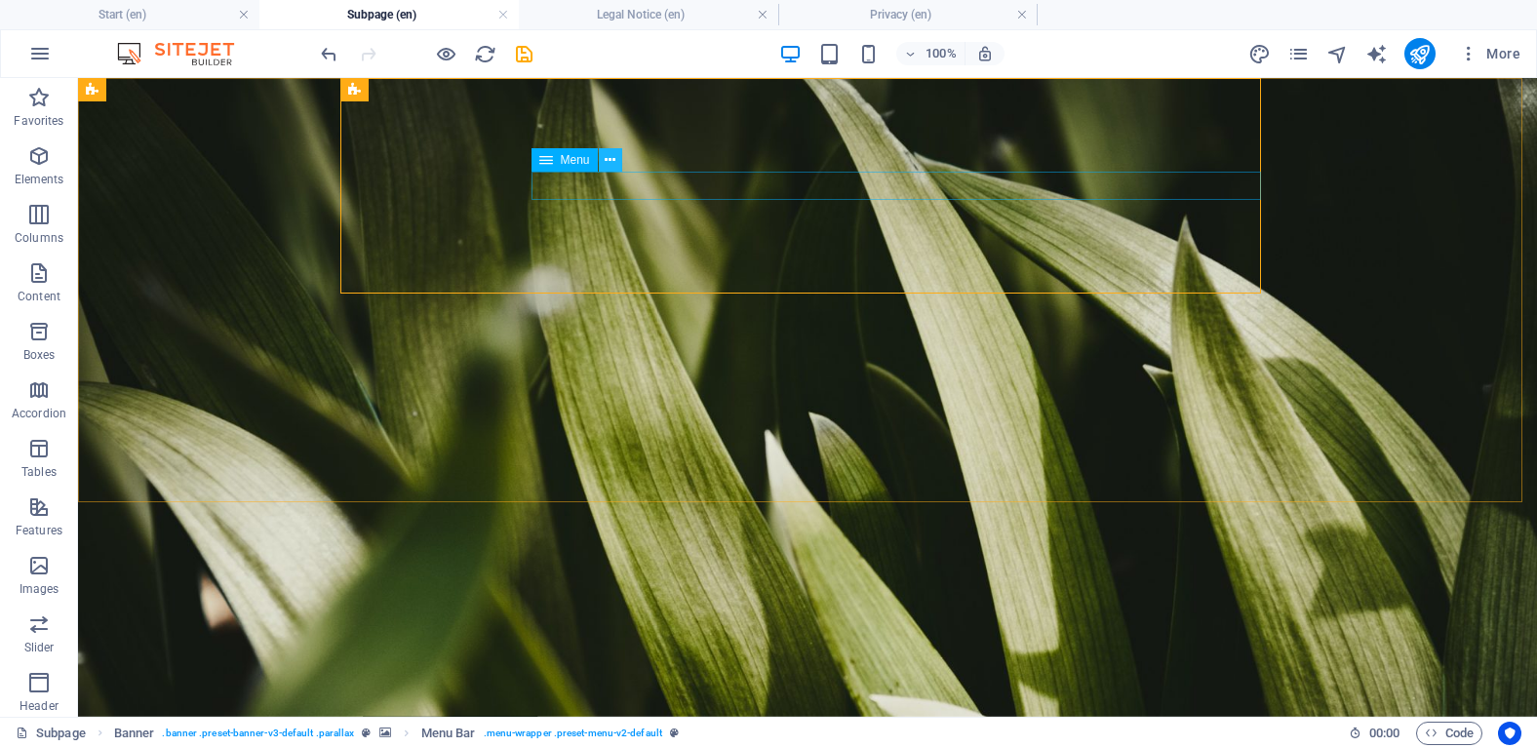
click at [615, 164] on icon at bounding box center [610, 160] width 11 height 20
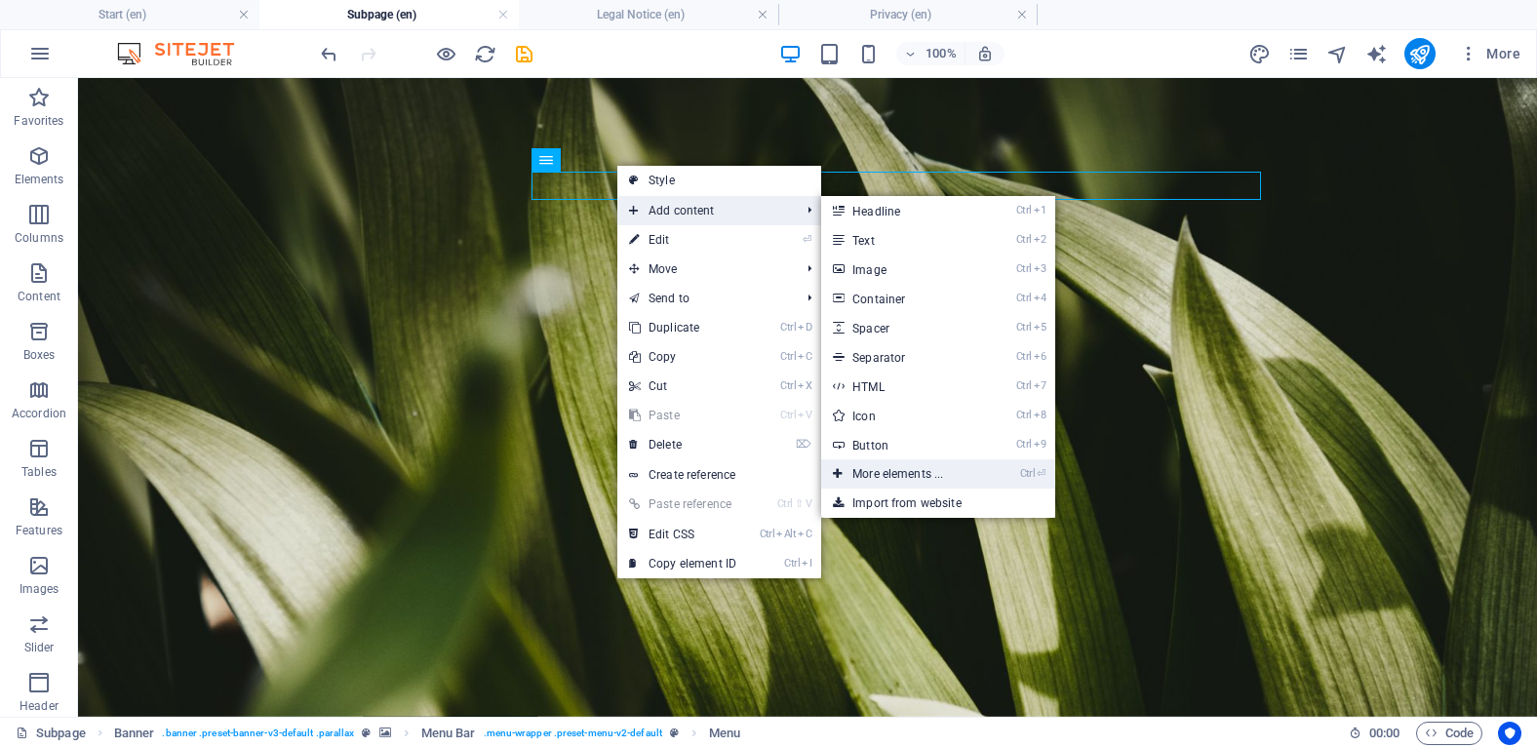
click at [944, 476] on link "Ctrl ⏎ More elements ..." at bounding box center [901, 473] width 161 height 29
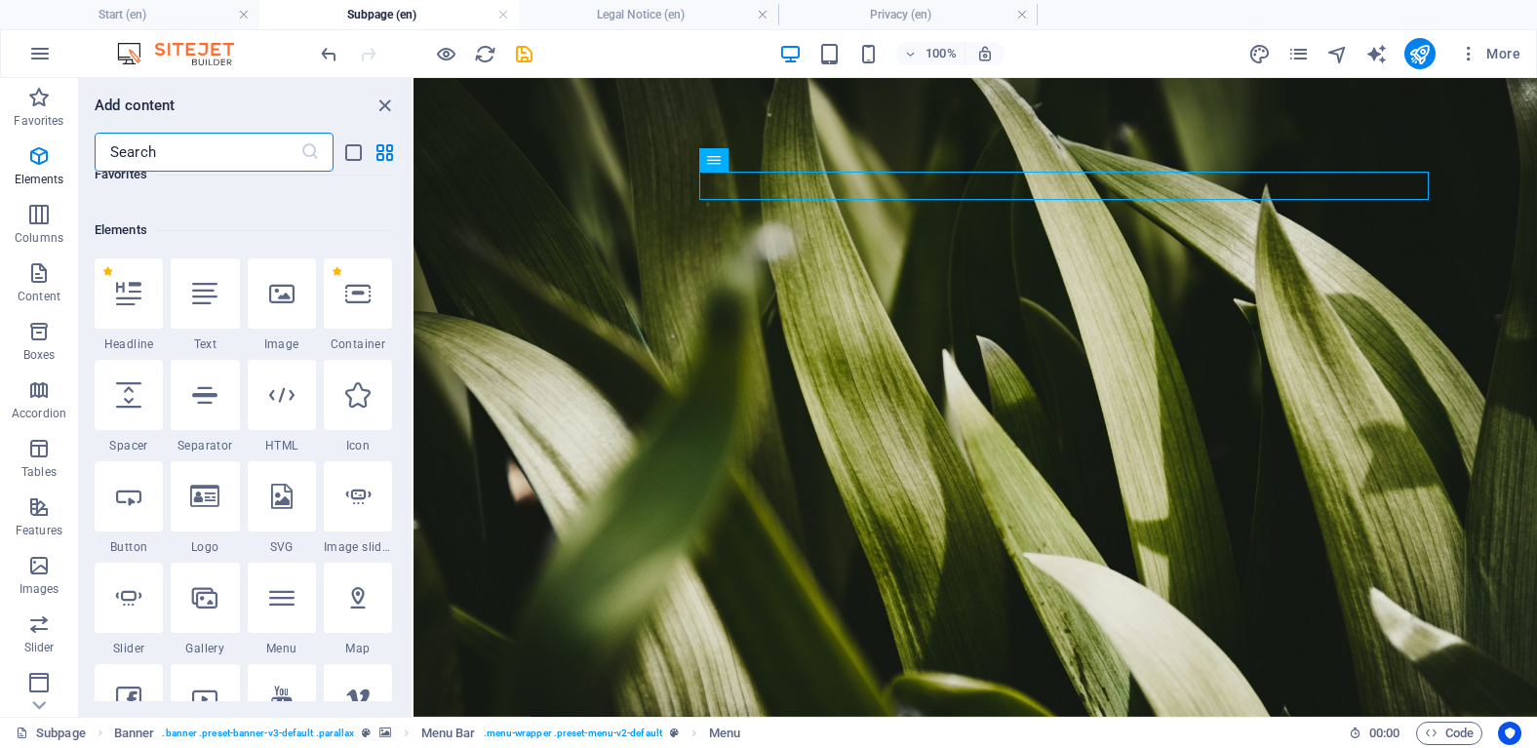
scroll to position [214, 0]
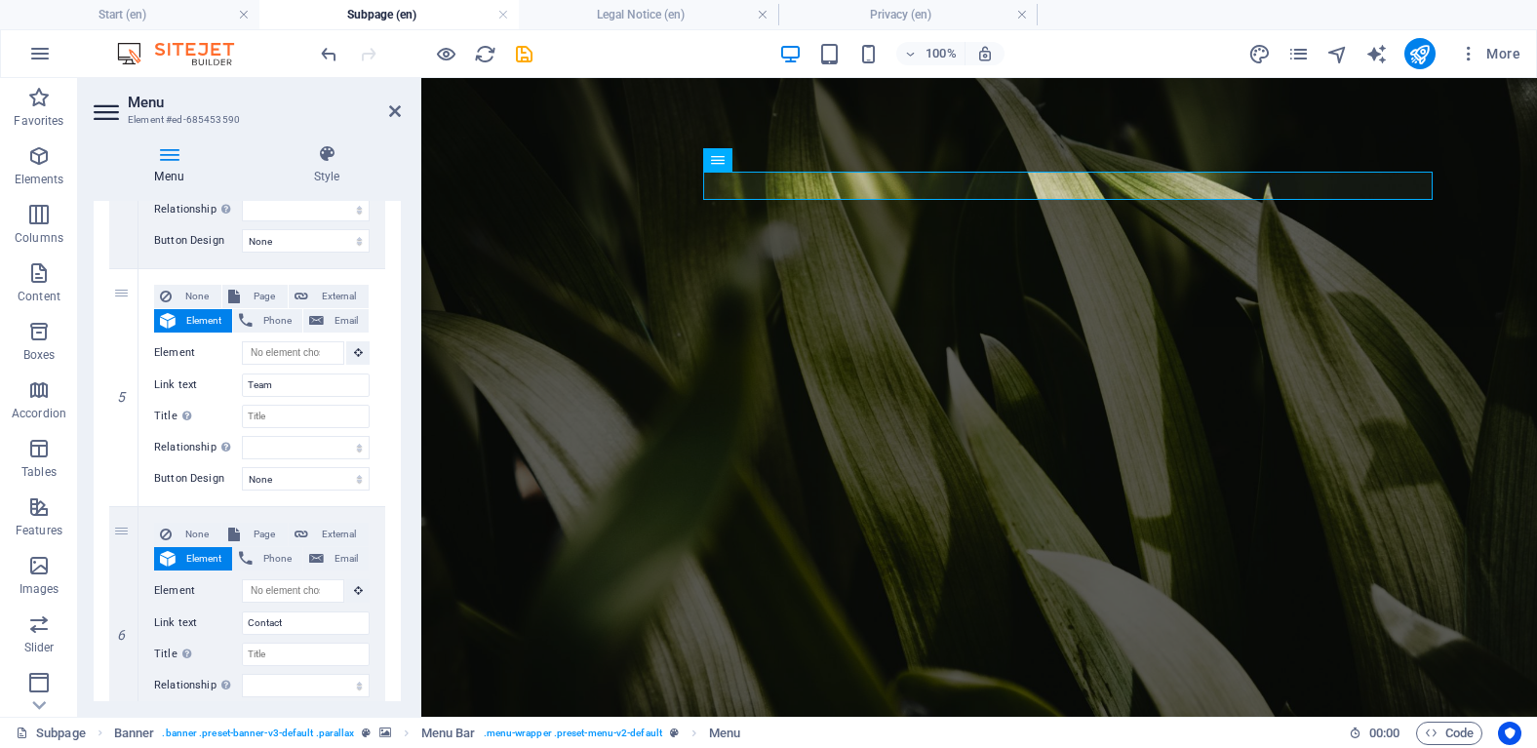
scroll to position [1166, 0]
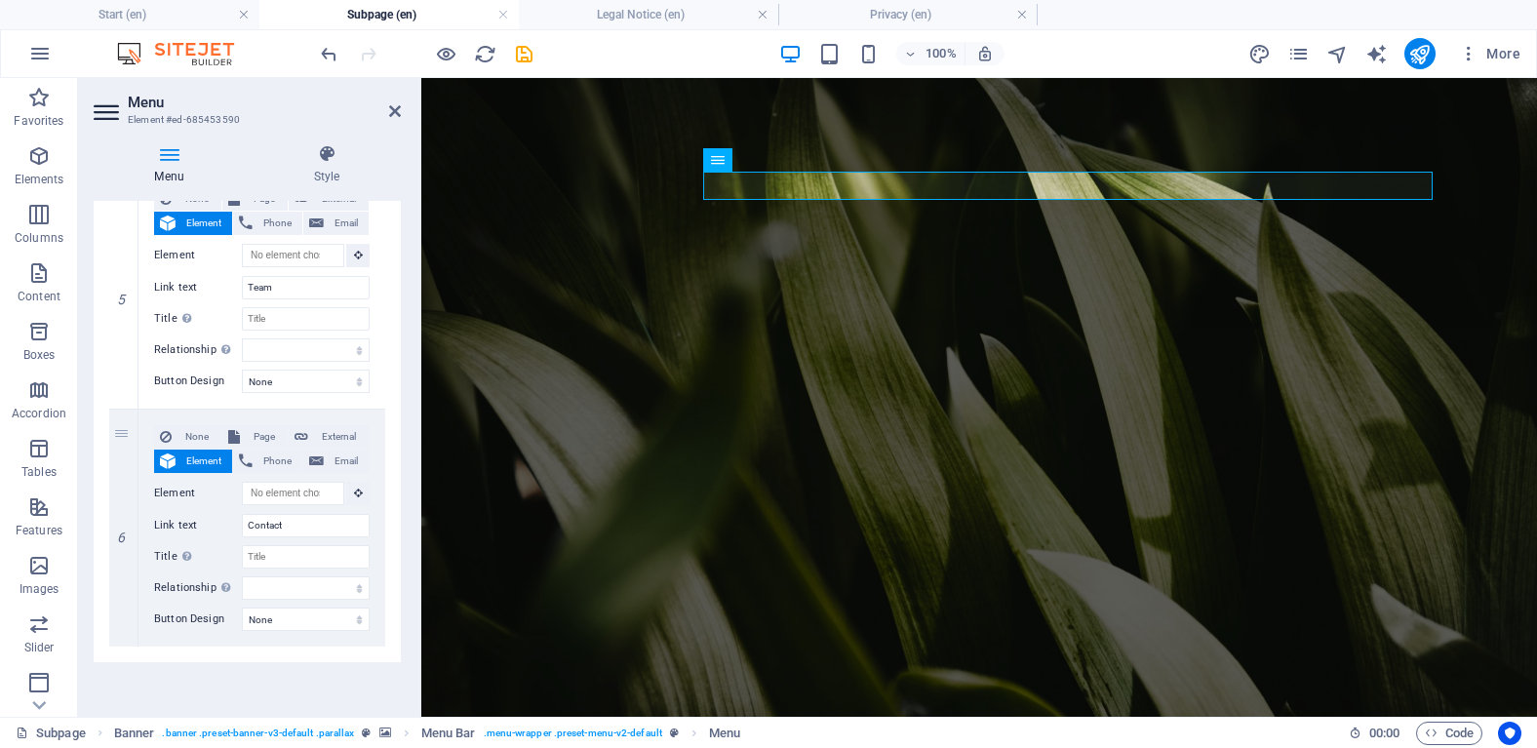
click at [174, 161] on icon at bounding box center [169, 154] width 151 height 20
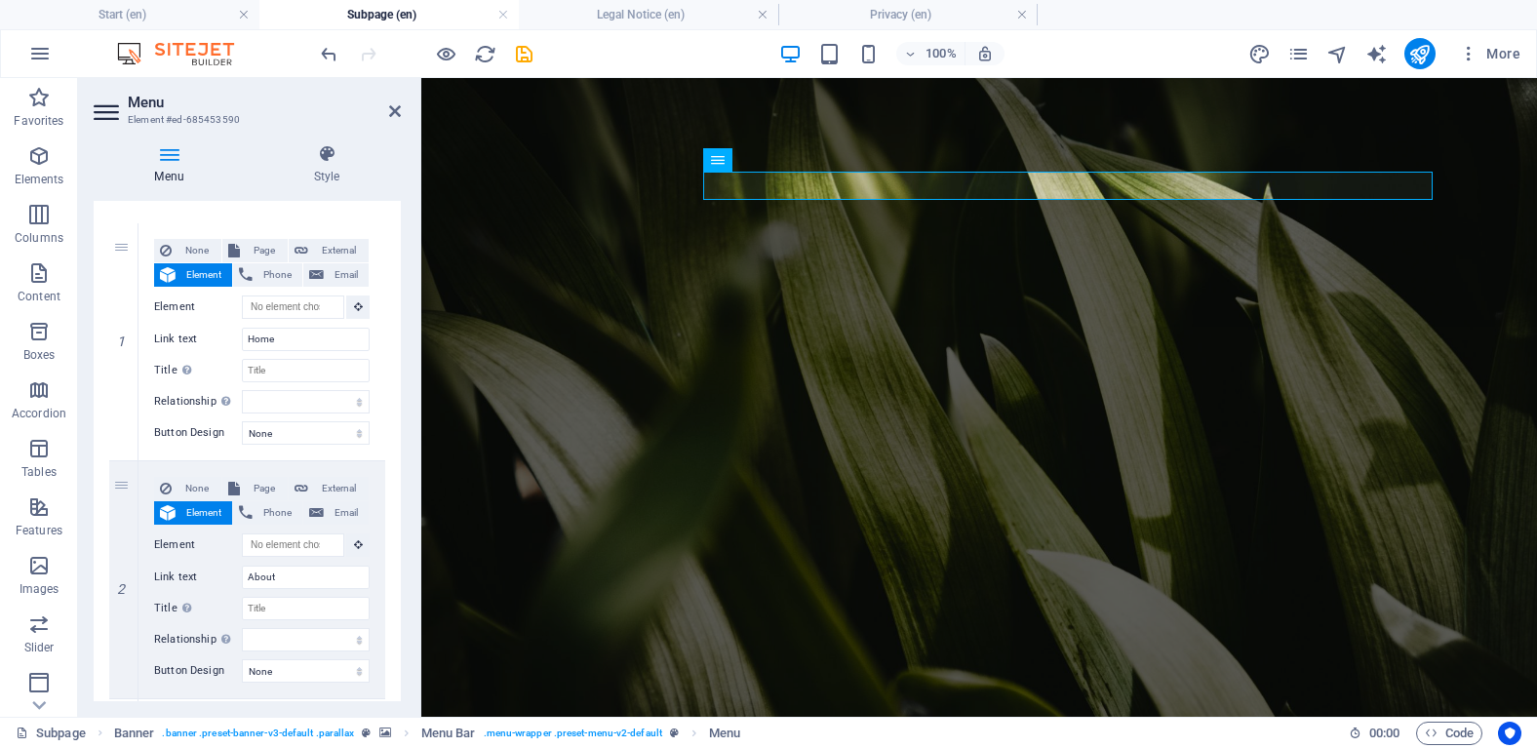
scroll to position [0, 0]
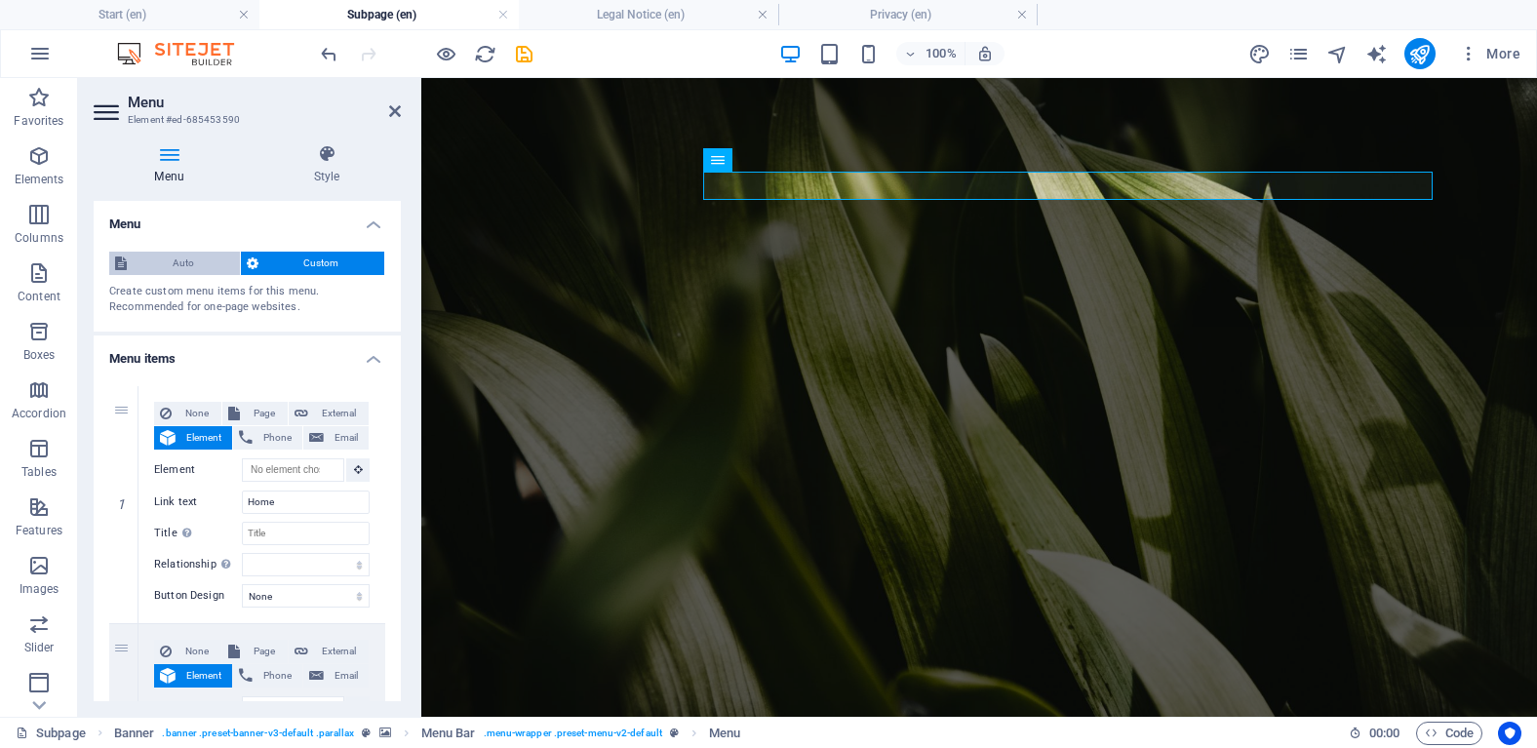
click at [210, 254] on span "Auto" at bounding box center [183, 263] width 101 height 23
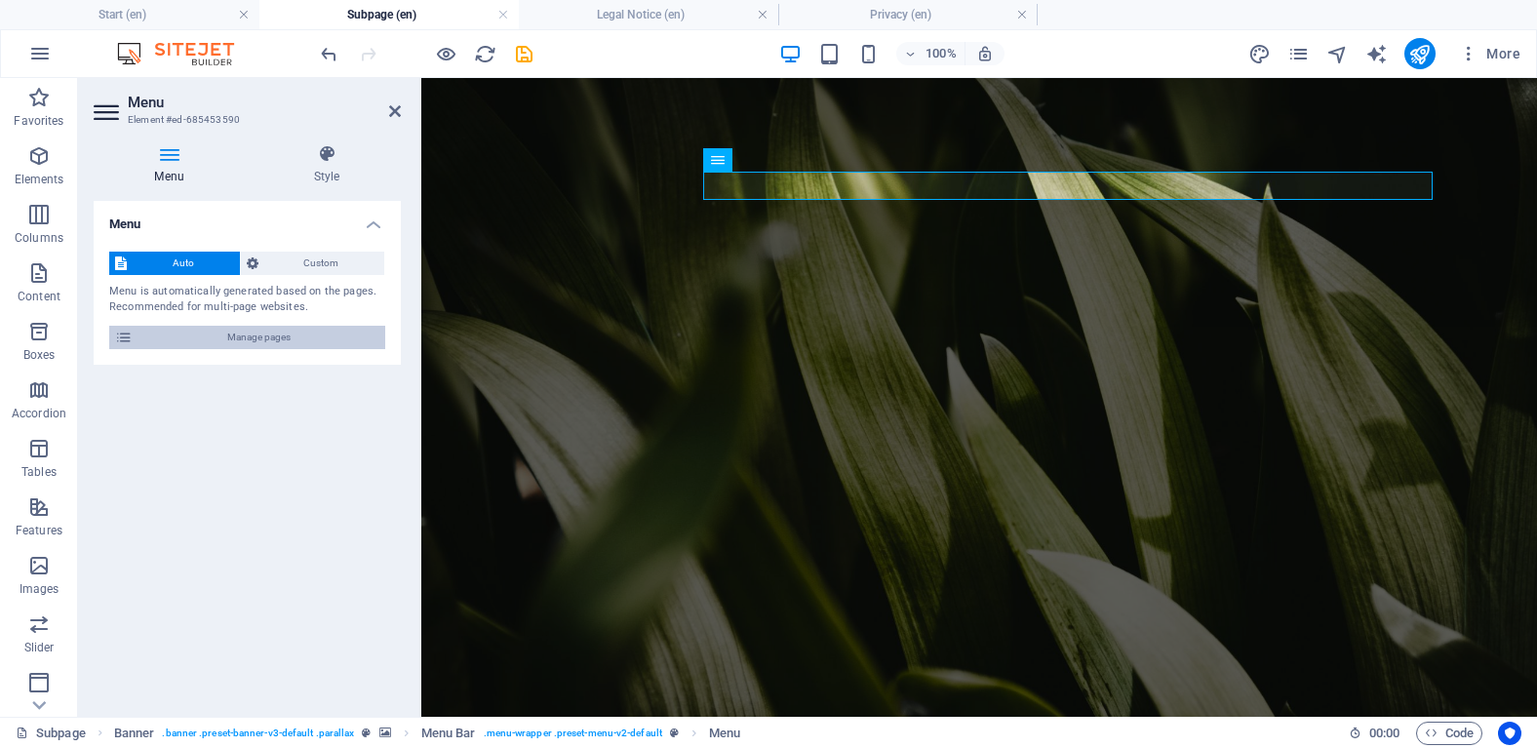
click at [198, 333] on span "Manage pages" at bounding box center [258, 337] width 241 height 23
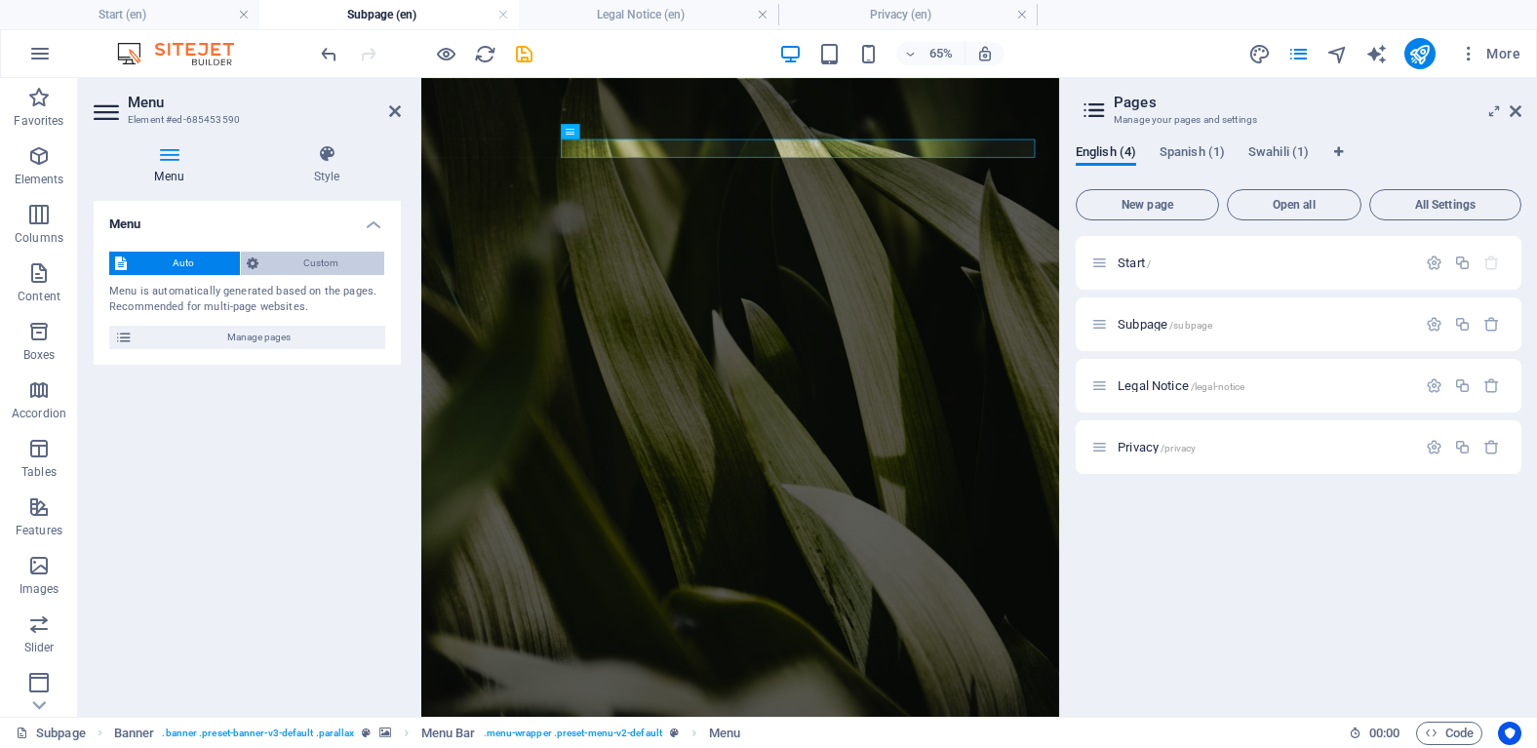
click at [349, 266] on span "Custom" at bounding box center [321, 263] width 115 height 23
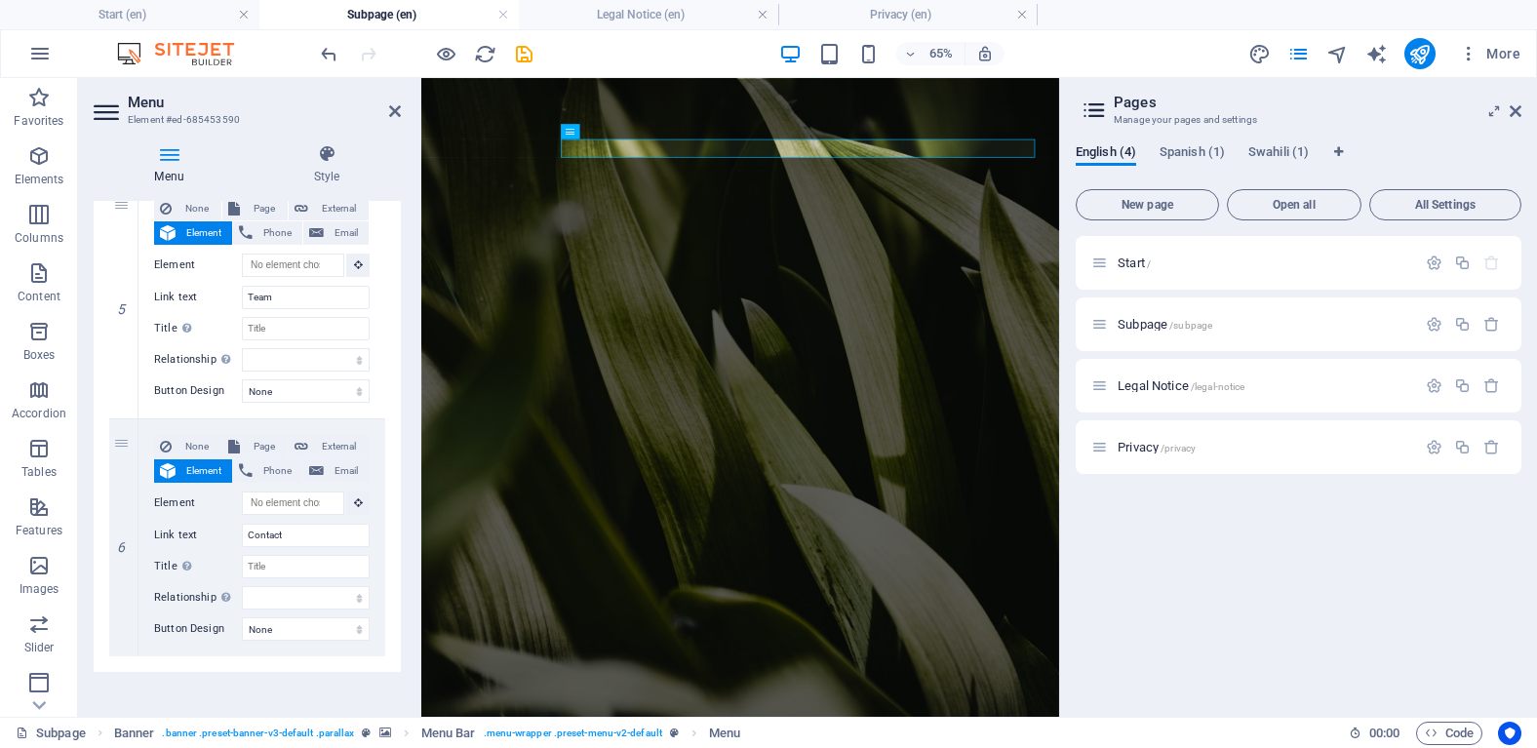
scroll to position [1166, 0]
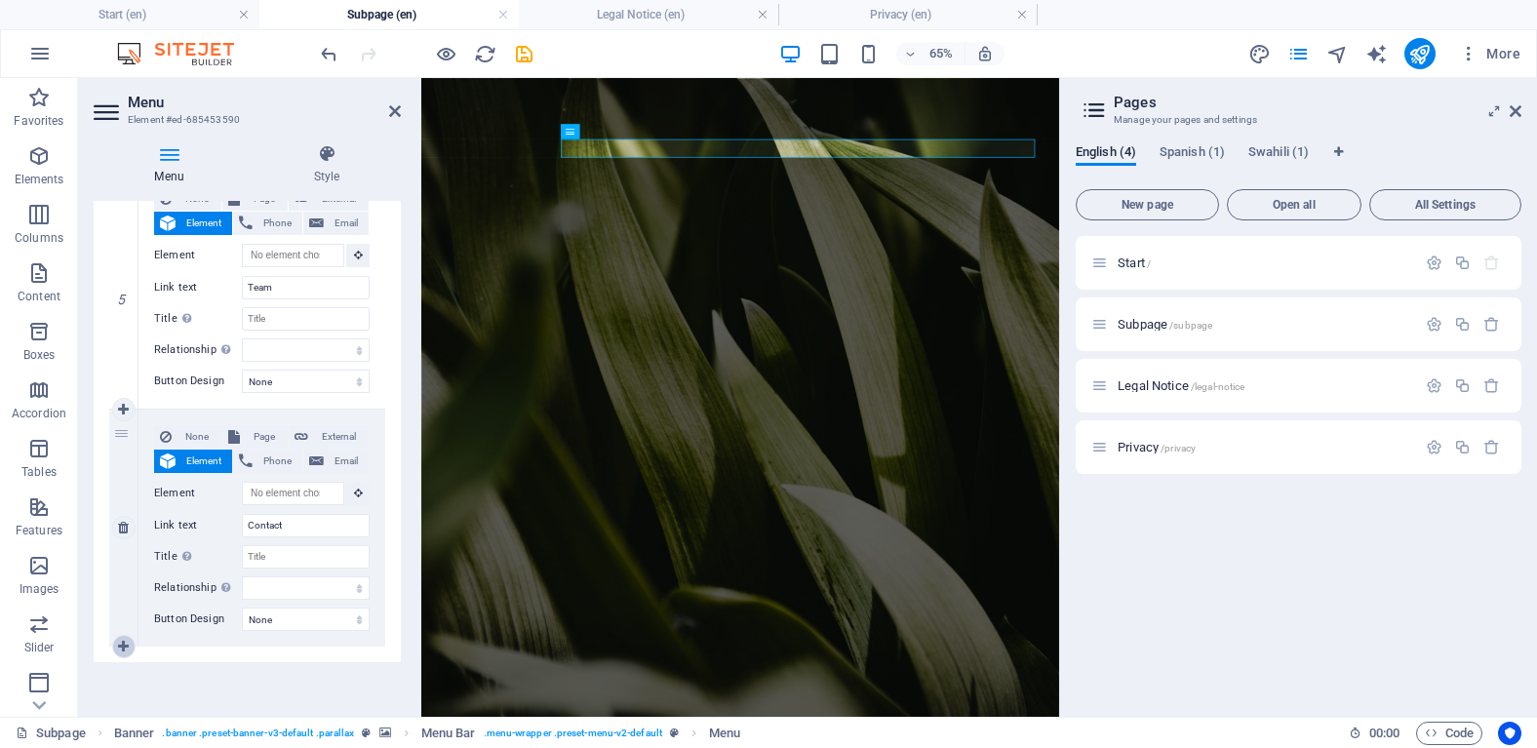
click at [125, 654] on link at bounding box center [123, 646] width 23 height 23
select select
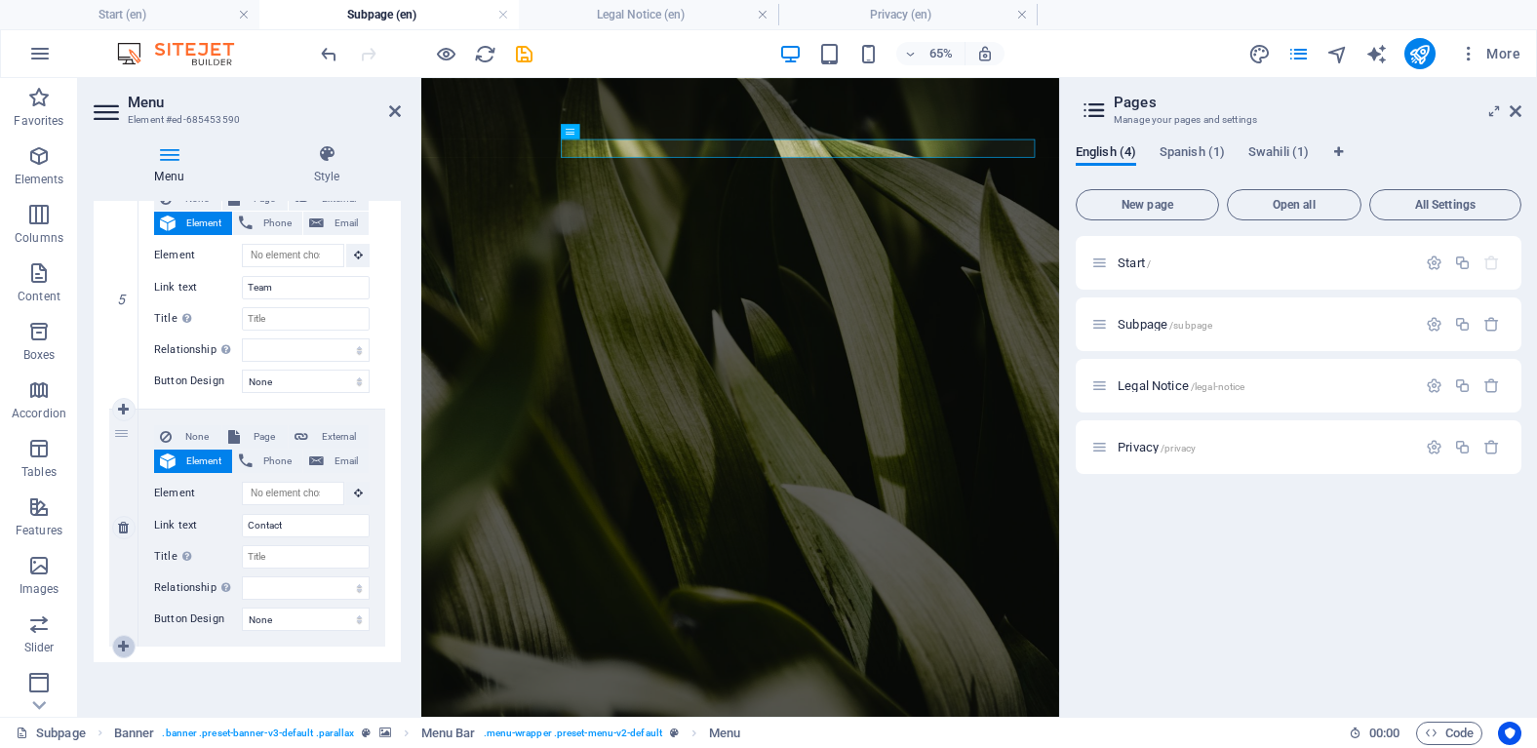
select select
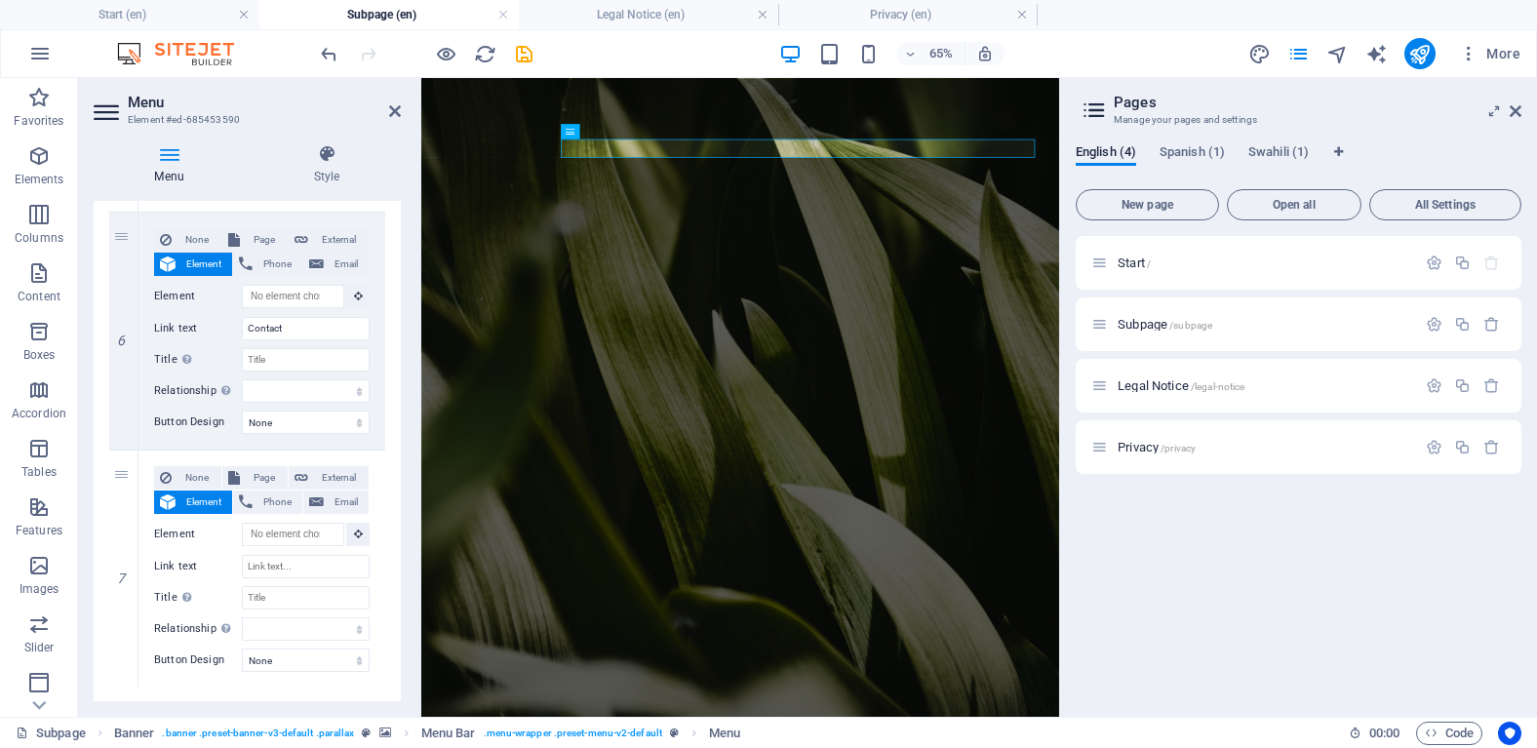
scroll to position [1367, 0]
click at [284, 565] on input "Link text" at bounding box center [306, 562] width 128 height 23
type input "A"
select select
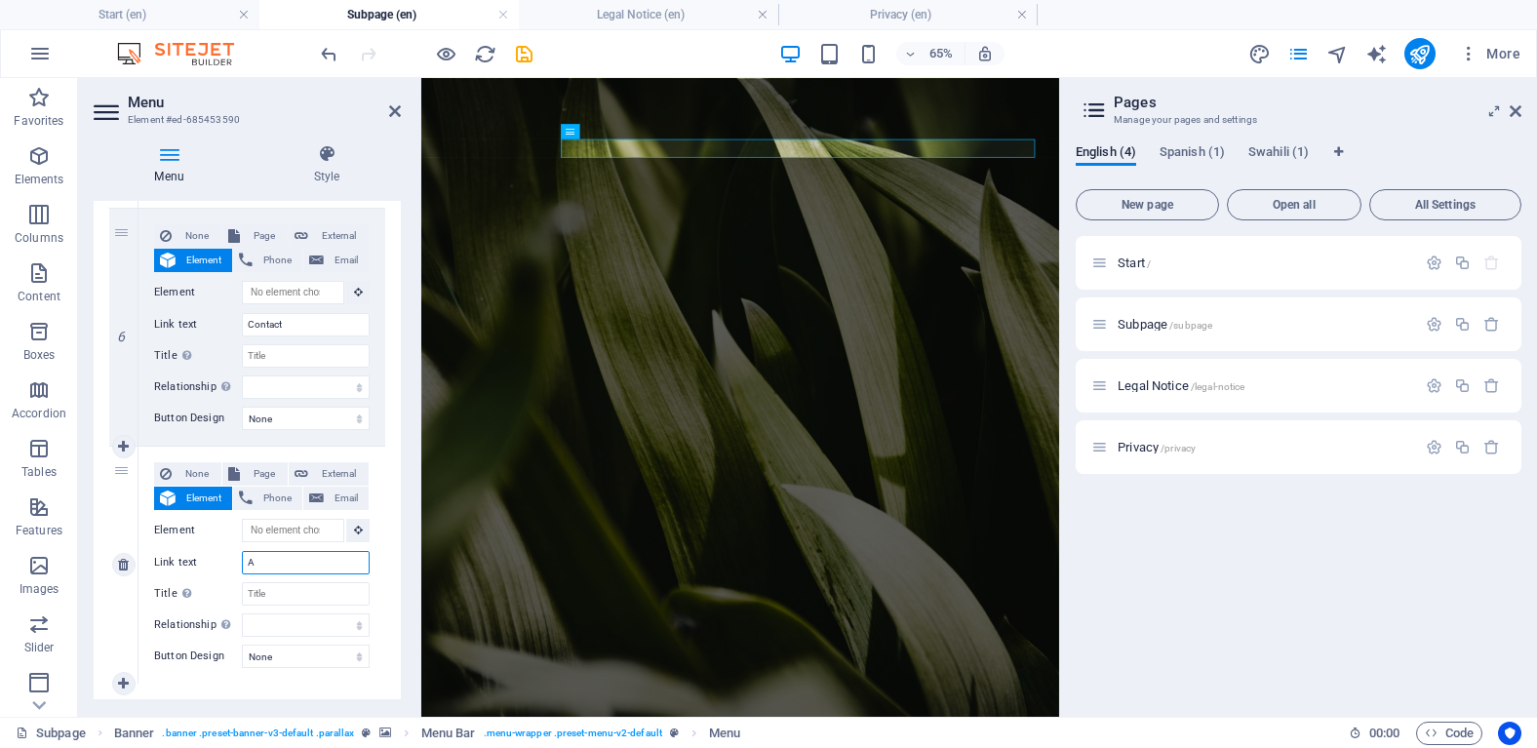
select select
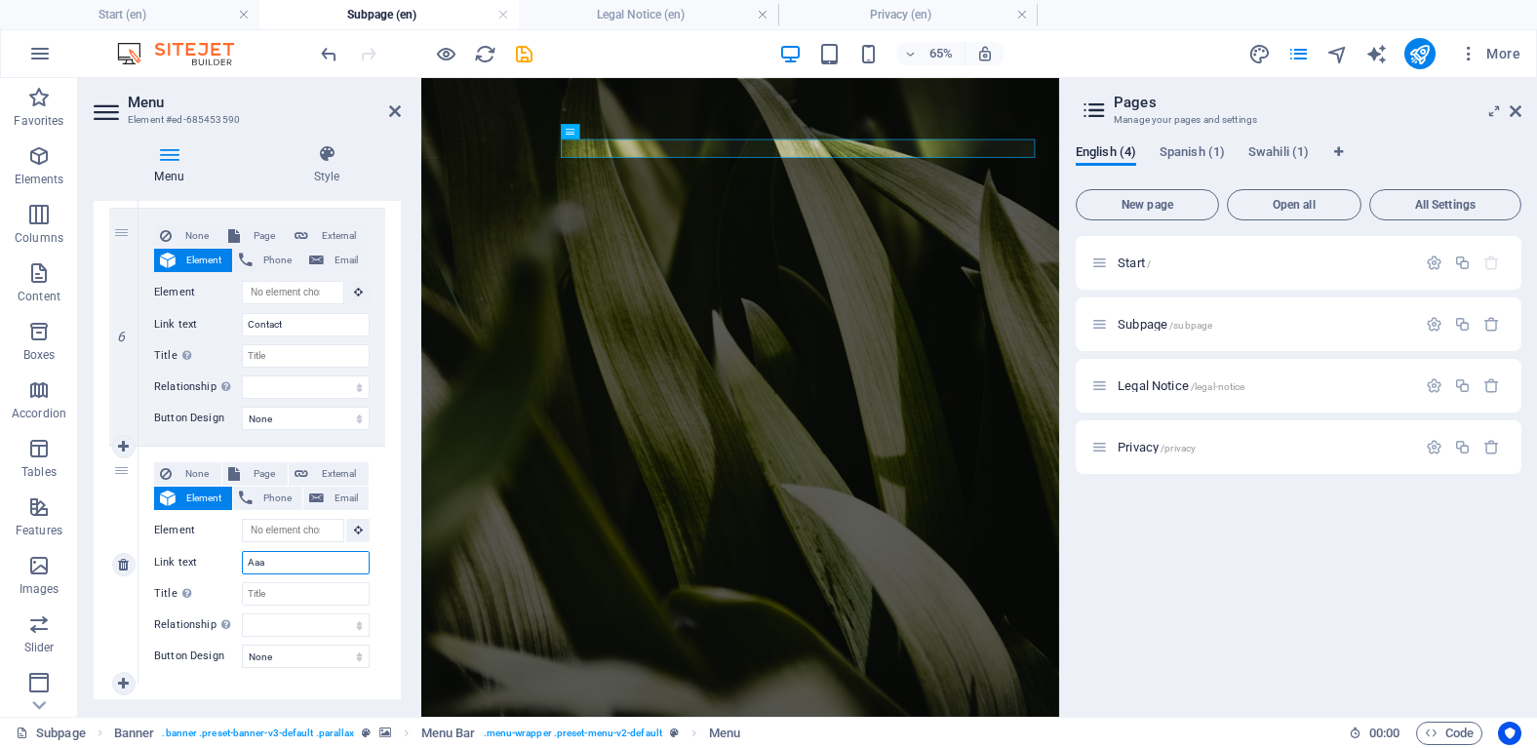
type input "Aaaw"
select select
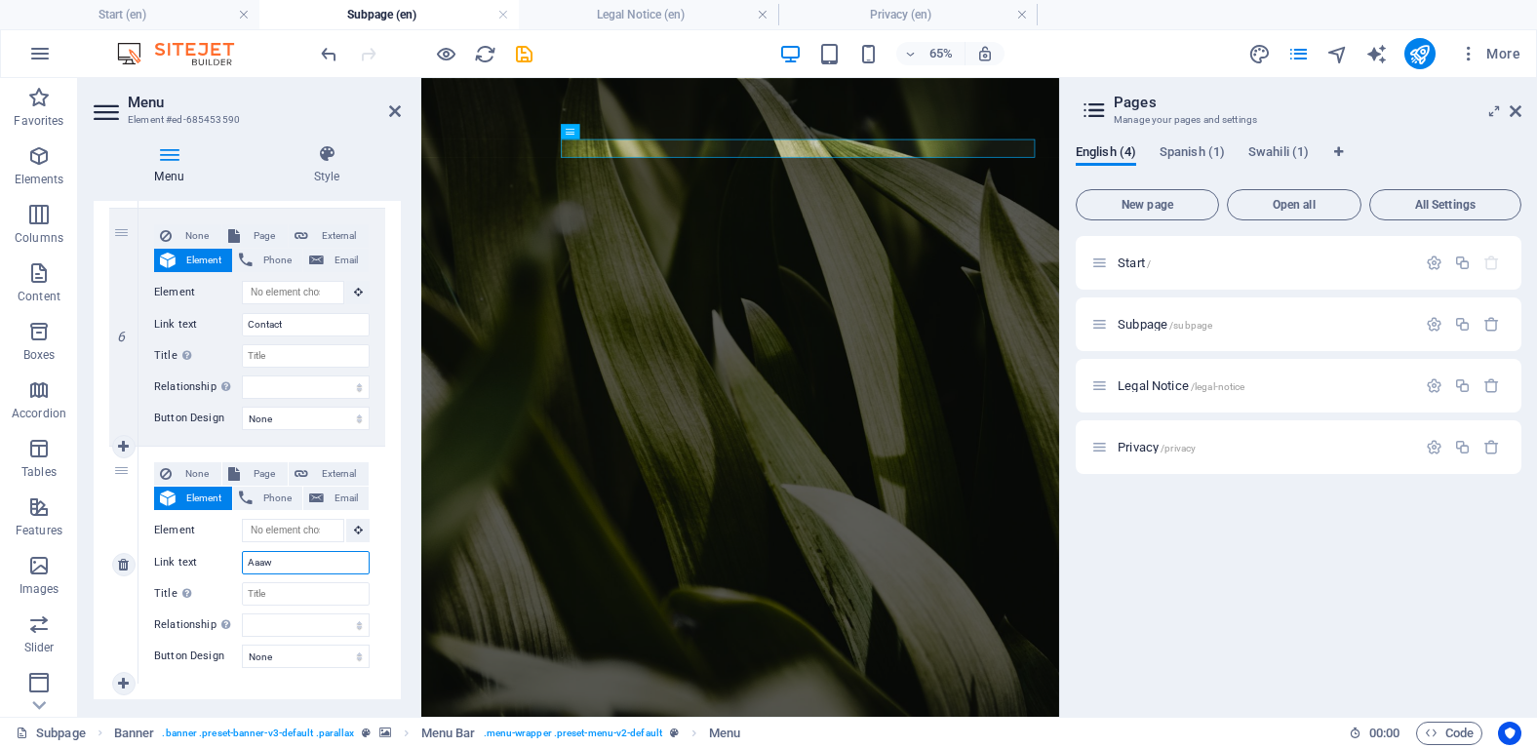
select select
type input "Ass"
select select
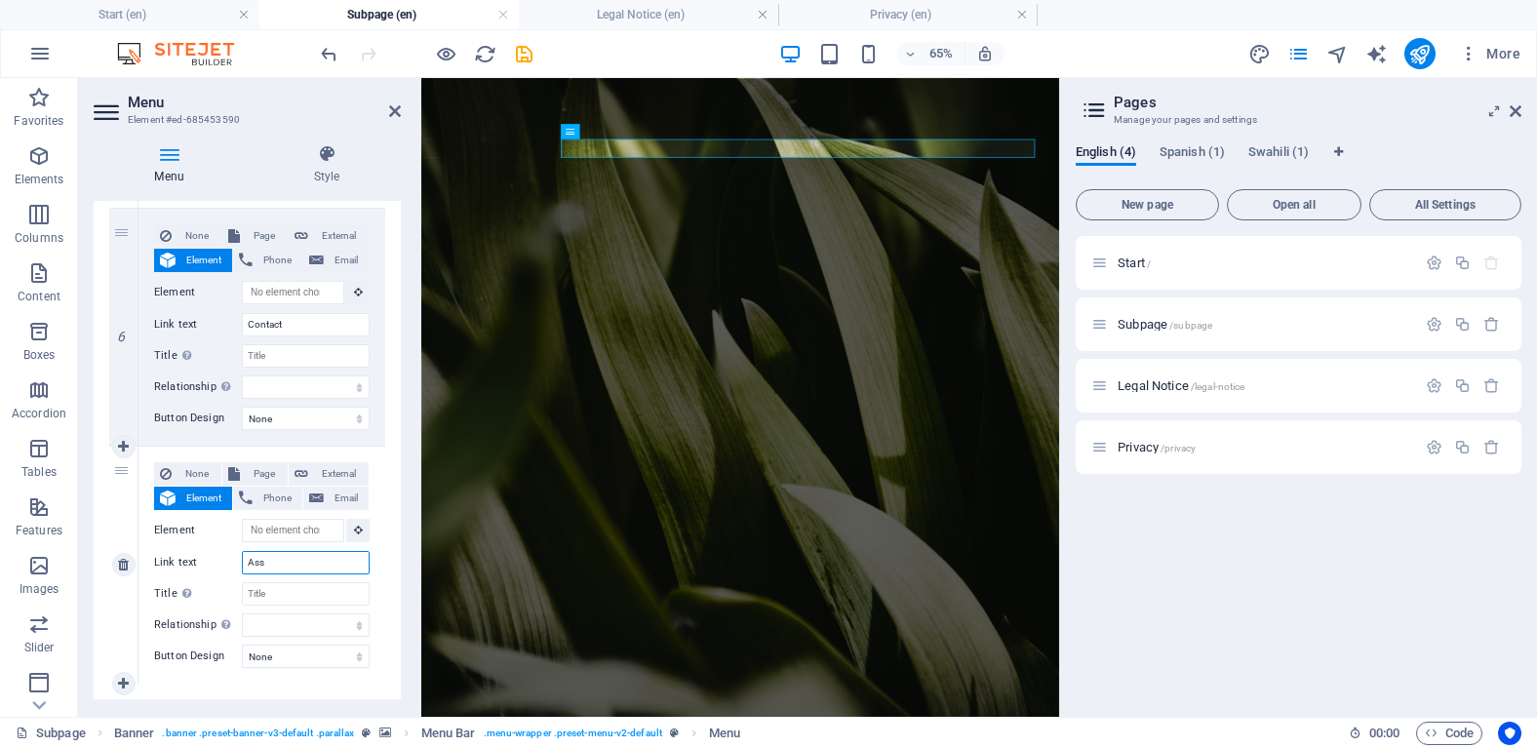
select select
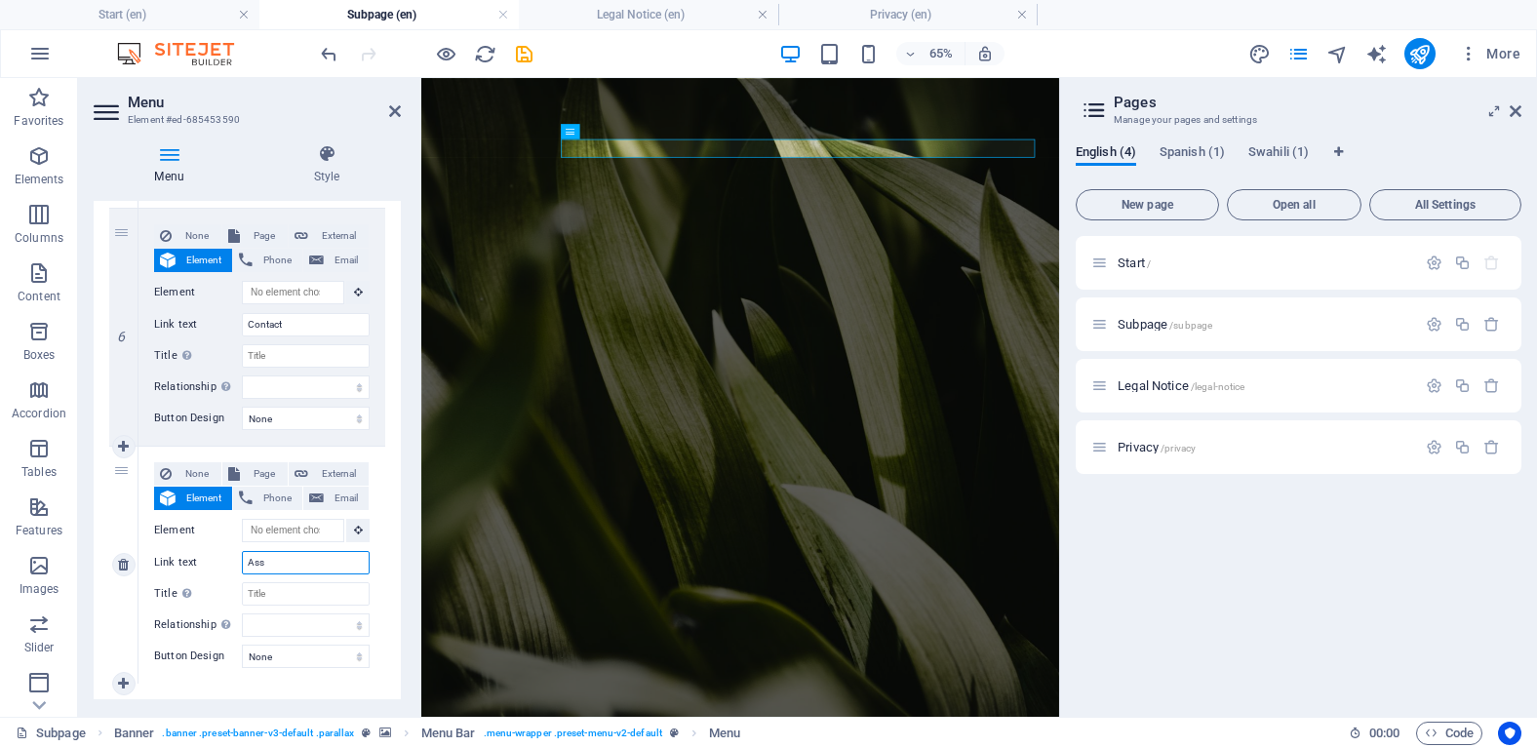
select select
type input "Assessment"
select select
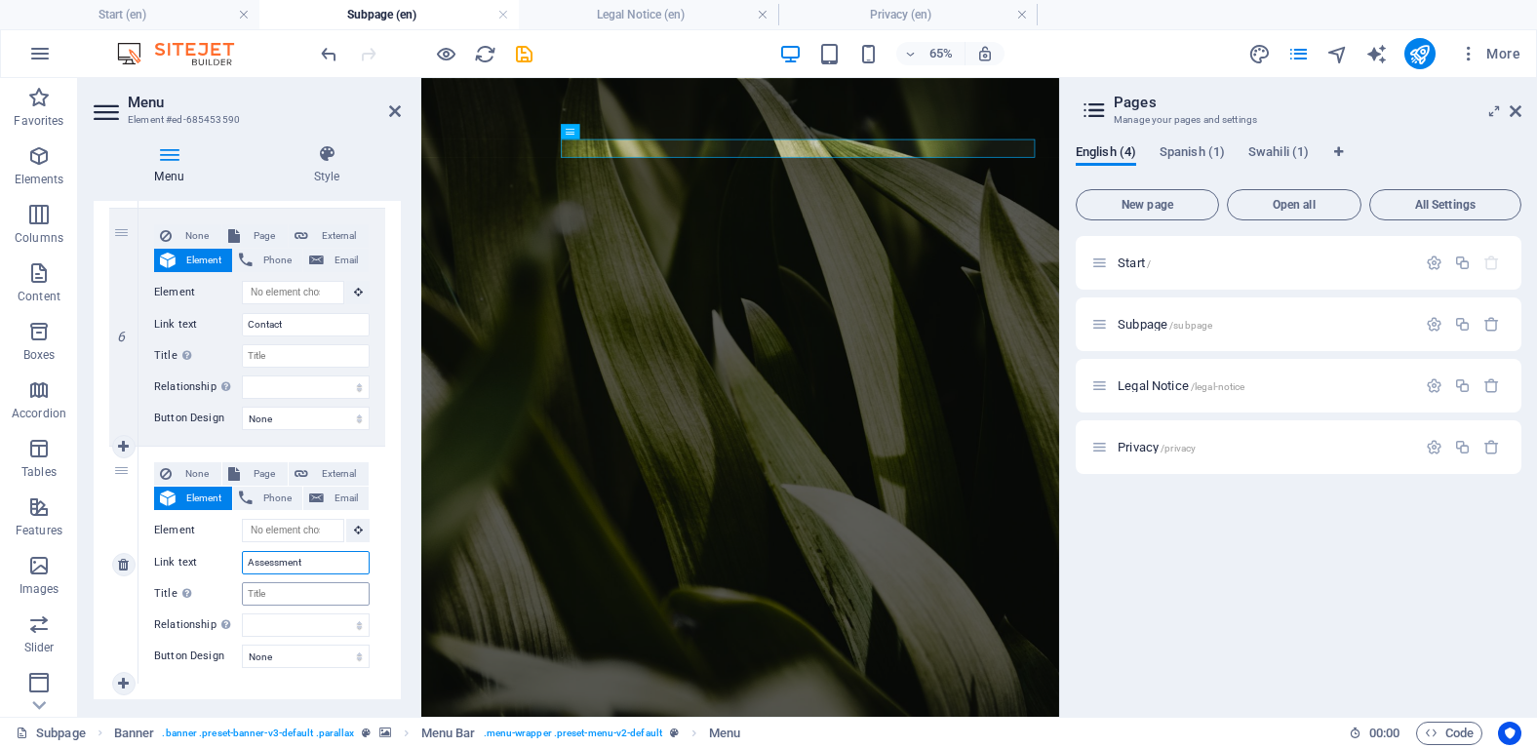
select select
type input "Assessment"
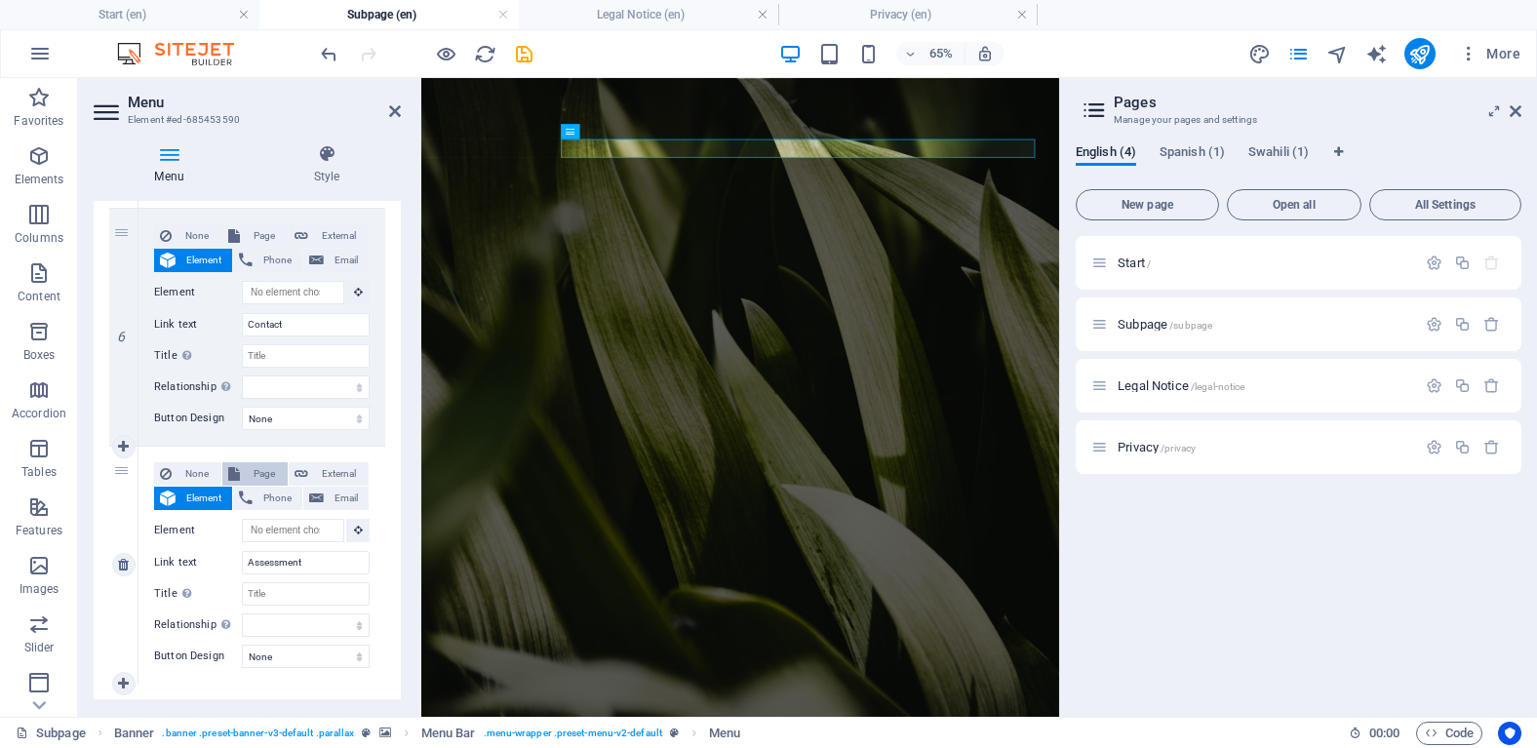
click at [255, 476] on span "Page" at bounding box center [264, 473] width 36 height 23
select select
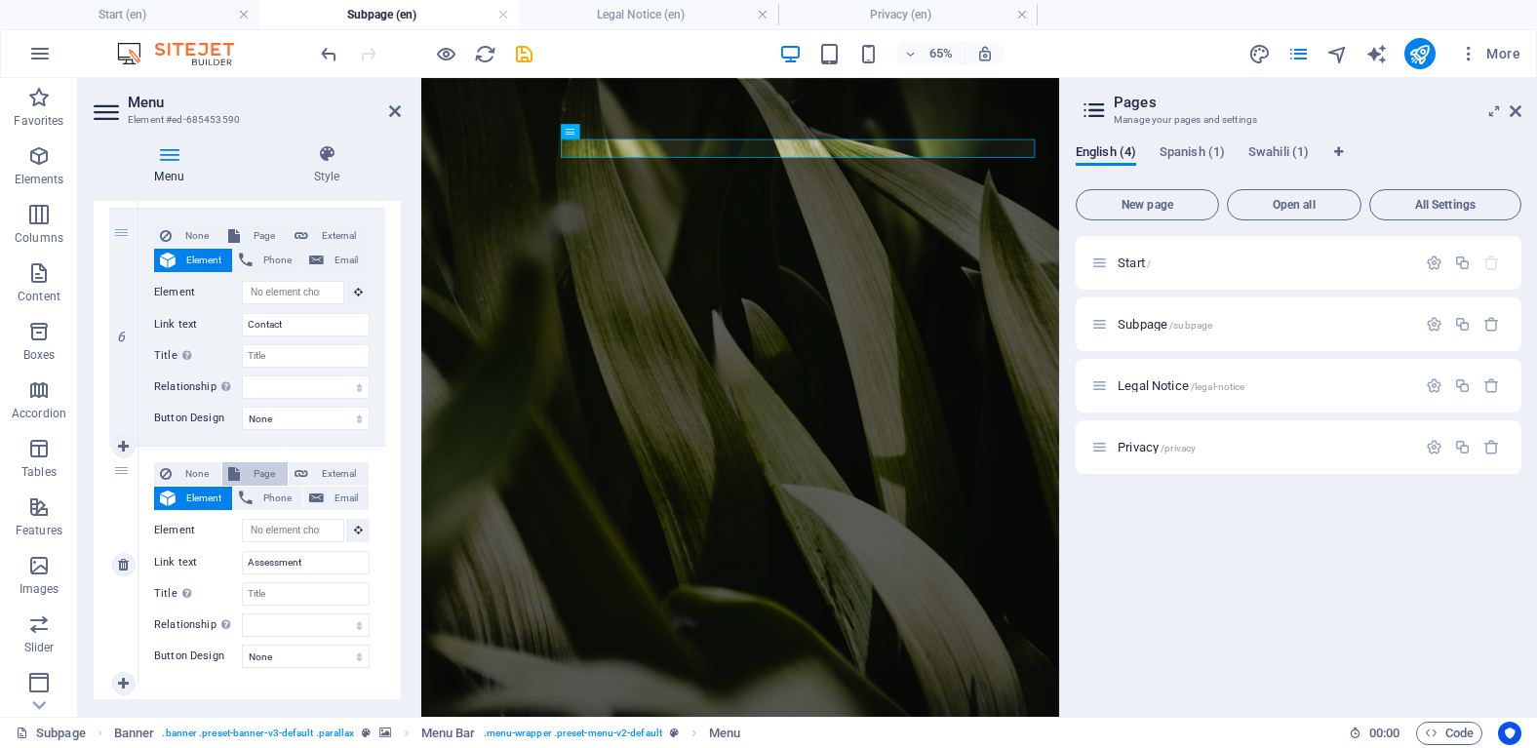
select select
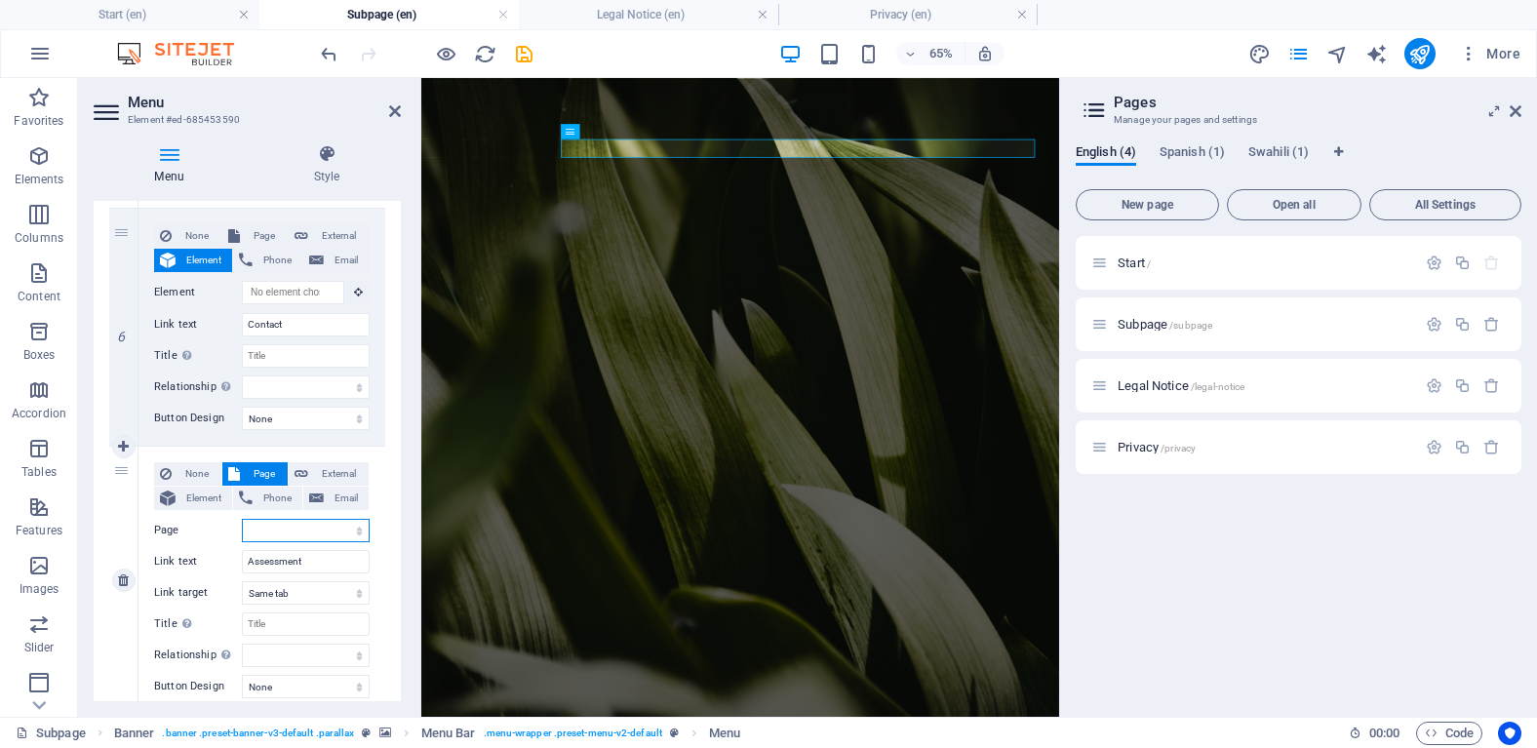
click at [358, 529] on select "Start Subpage Legal Notice Privacy Start Start" at bounding box center [306, 530] width 128 height 23
select select "1"
click at [242, 519] on select "Start Subpage Legal Notice Privacy Start Start" at bounding box center [306, 530] width 128 height 23
select select
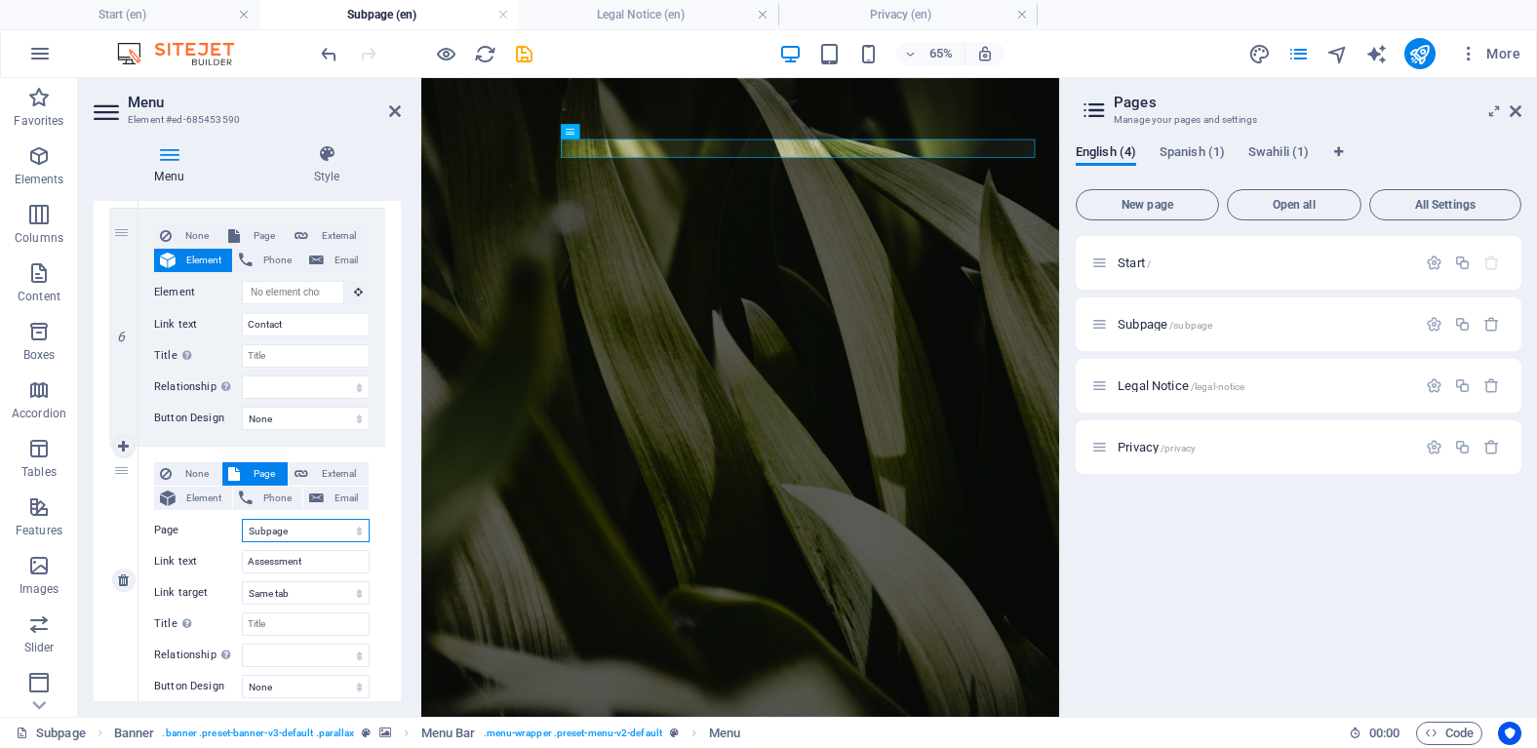
select select
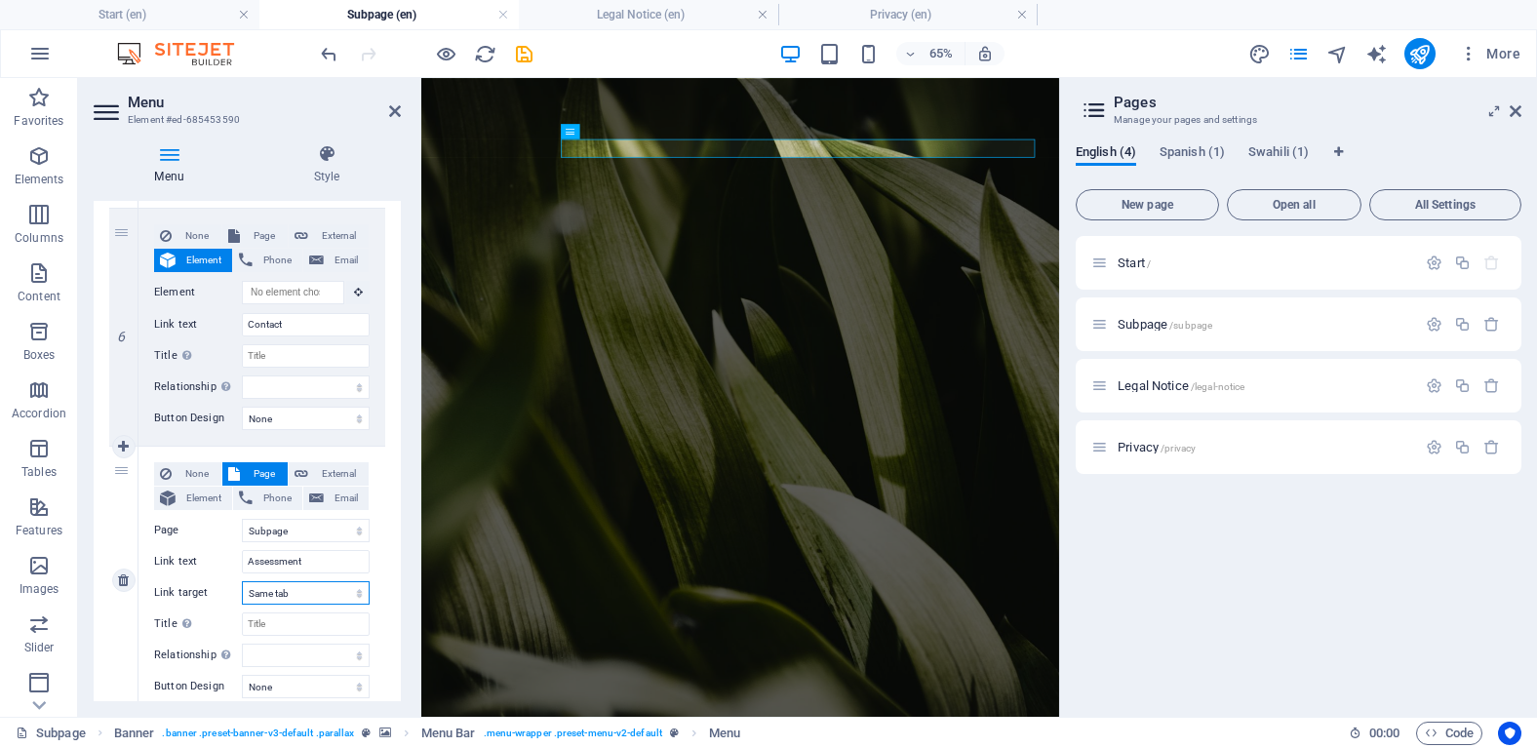
click at [333, 592] on select "New tab Same tab Overlay" at bounding box center [306, 592] width 128 height 23
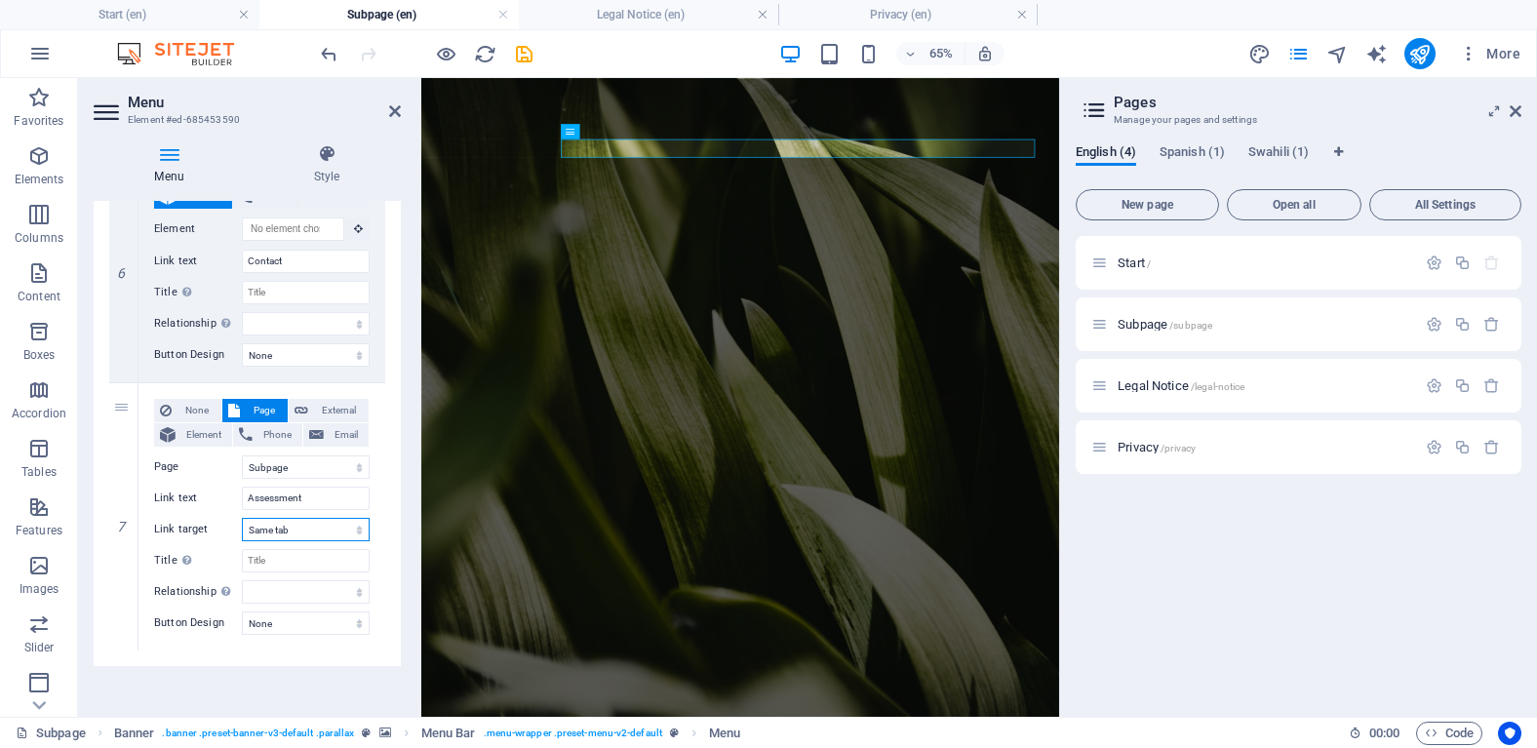
scroll to position [1434, 0]
click at [342, 408] on span "External" at bounding box center [338, 406] width 49 height 23
select select
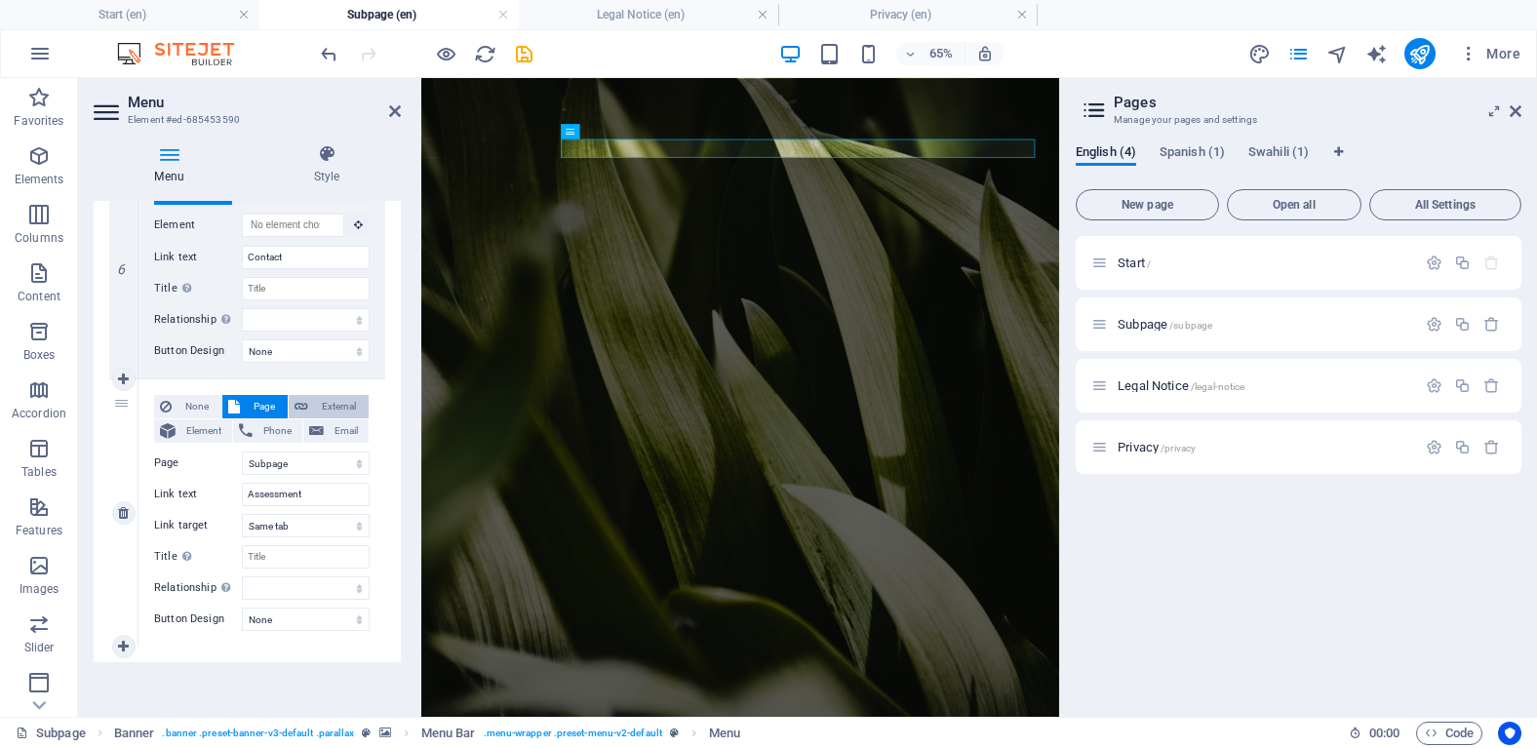
select select
select select "blank"
select select
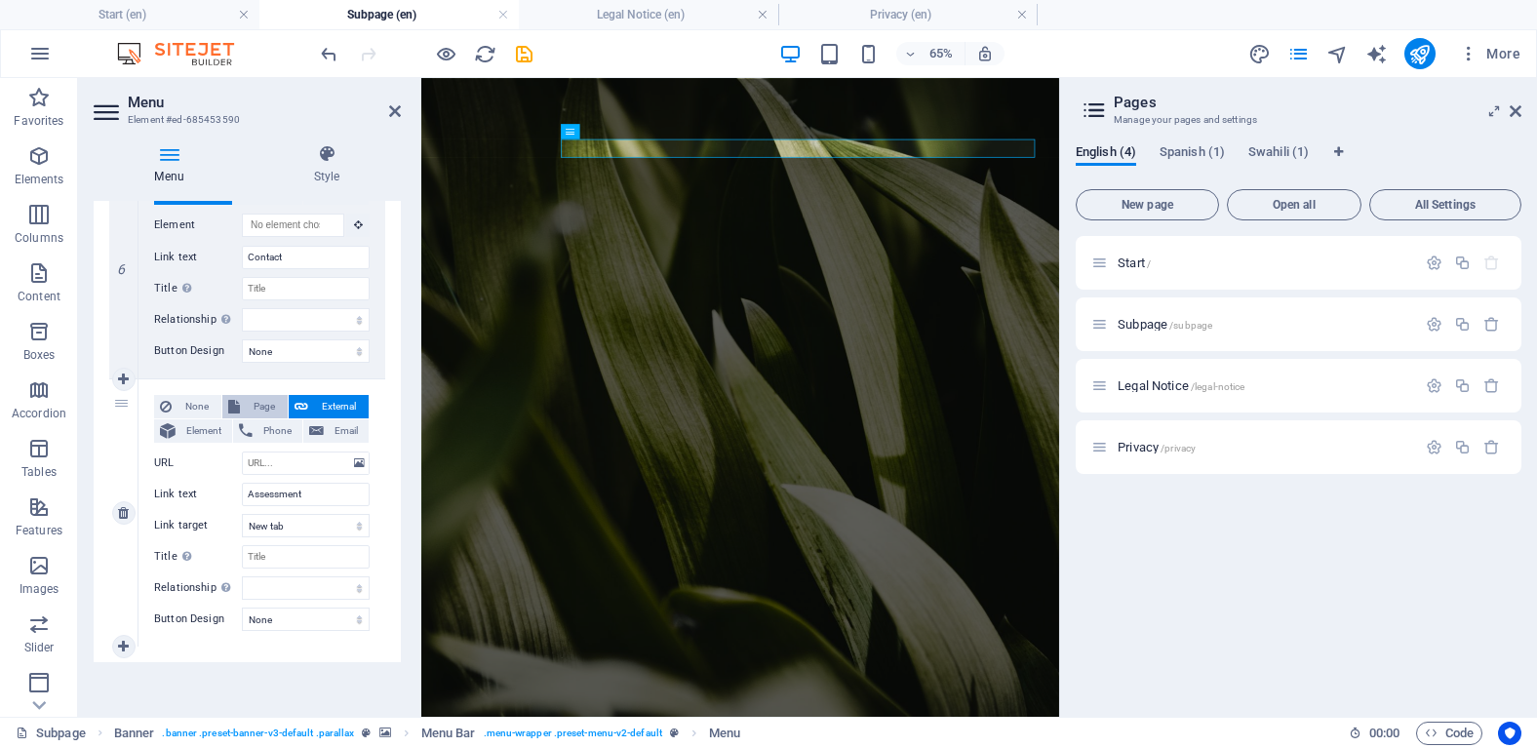
click at [275, 408] on span "Page" at bounding box center [264, 406] width 36 height 23
select select
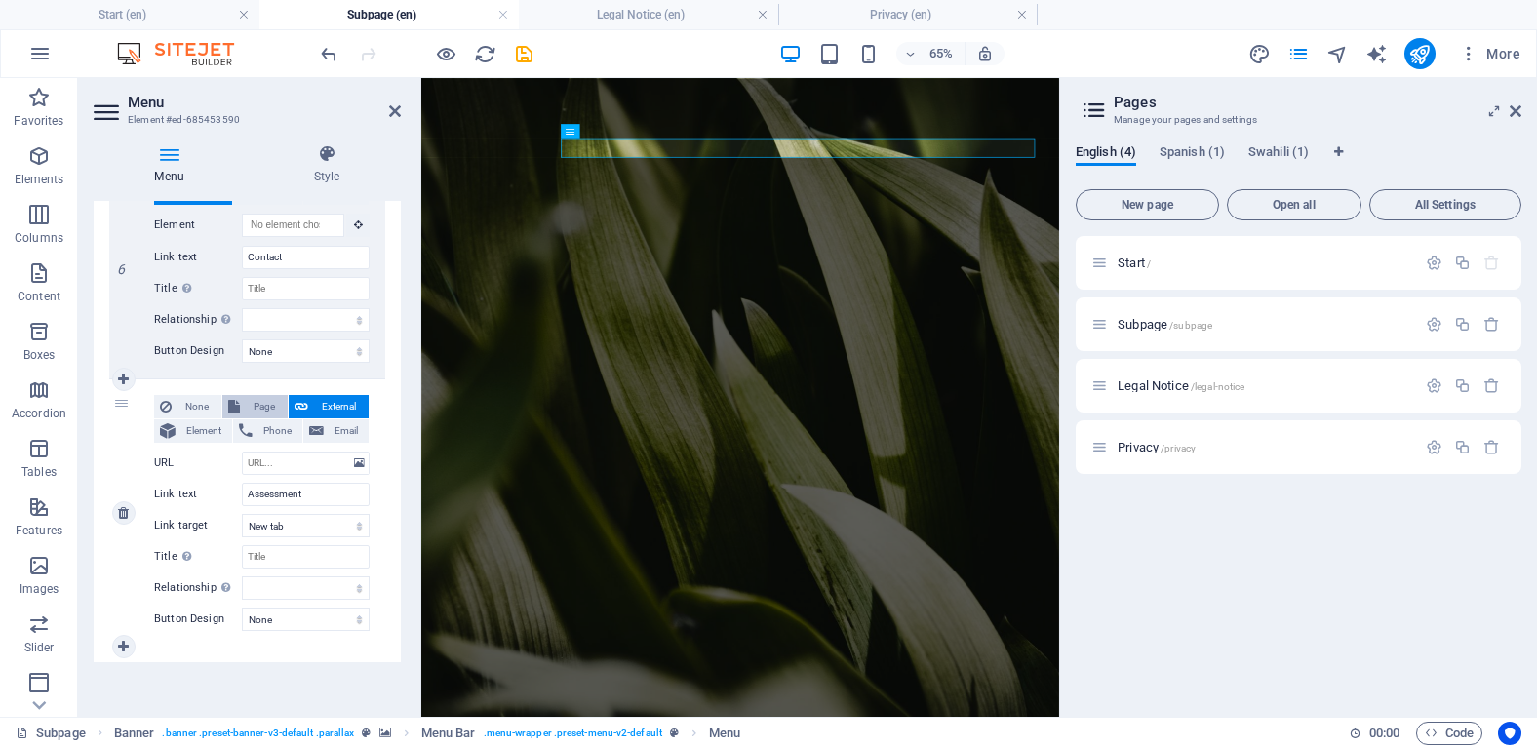
select select
click at [353, 466] on select "Start Subpage Legal Notice Privacy Start Start" at bounding box center [306, 462] width 128 height 23
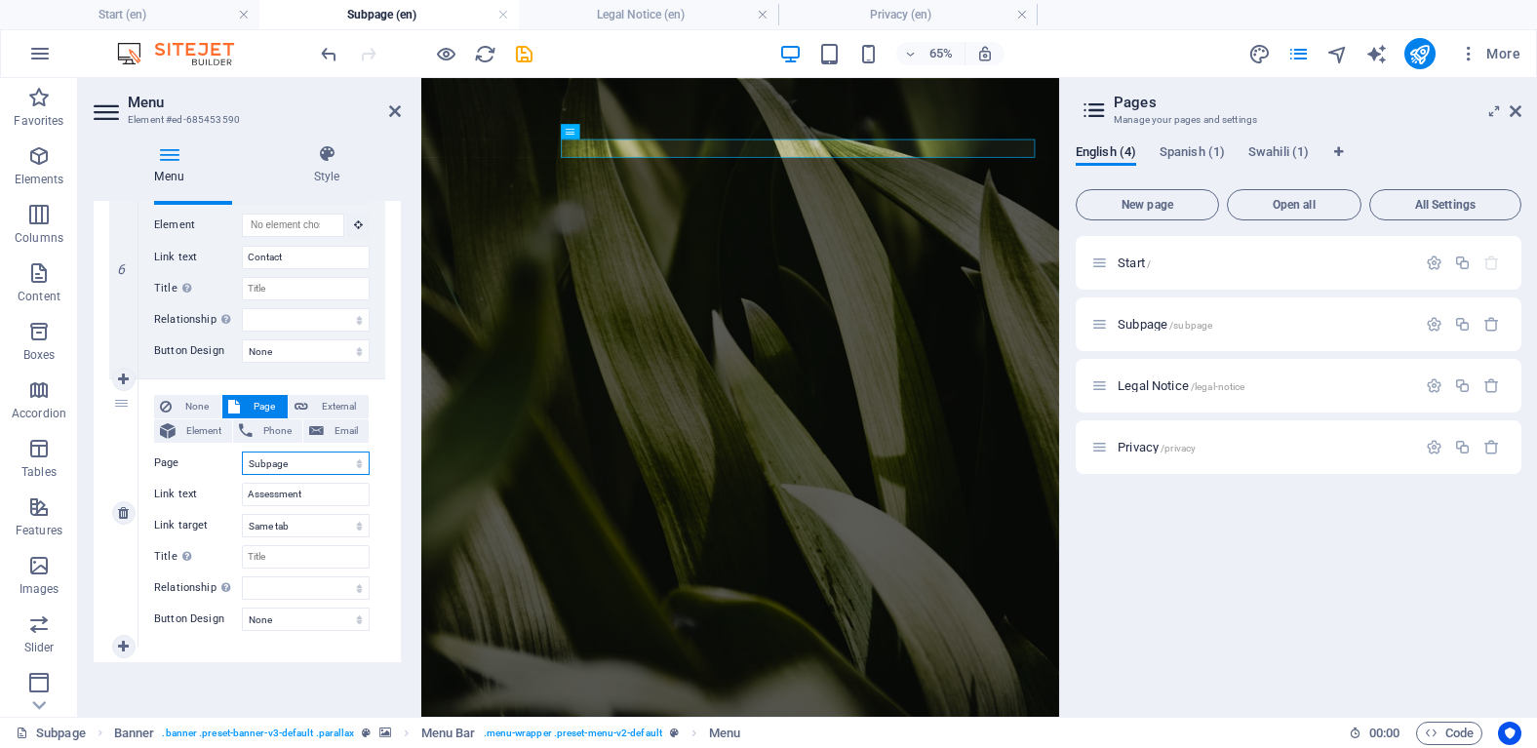
click at [353, 466] on select "Start Subpage Legal Notice Privacy Start Start" at bounding box center [306, 462] width 128 height 23
click at [338, 404] on span "External" at bounding box center [338, 406] width 49 height 23
select select
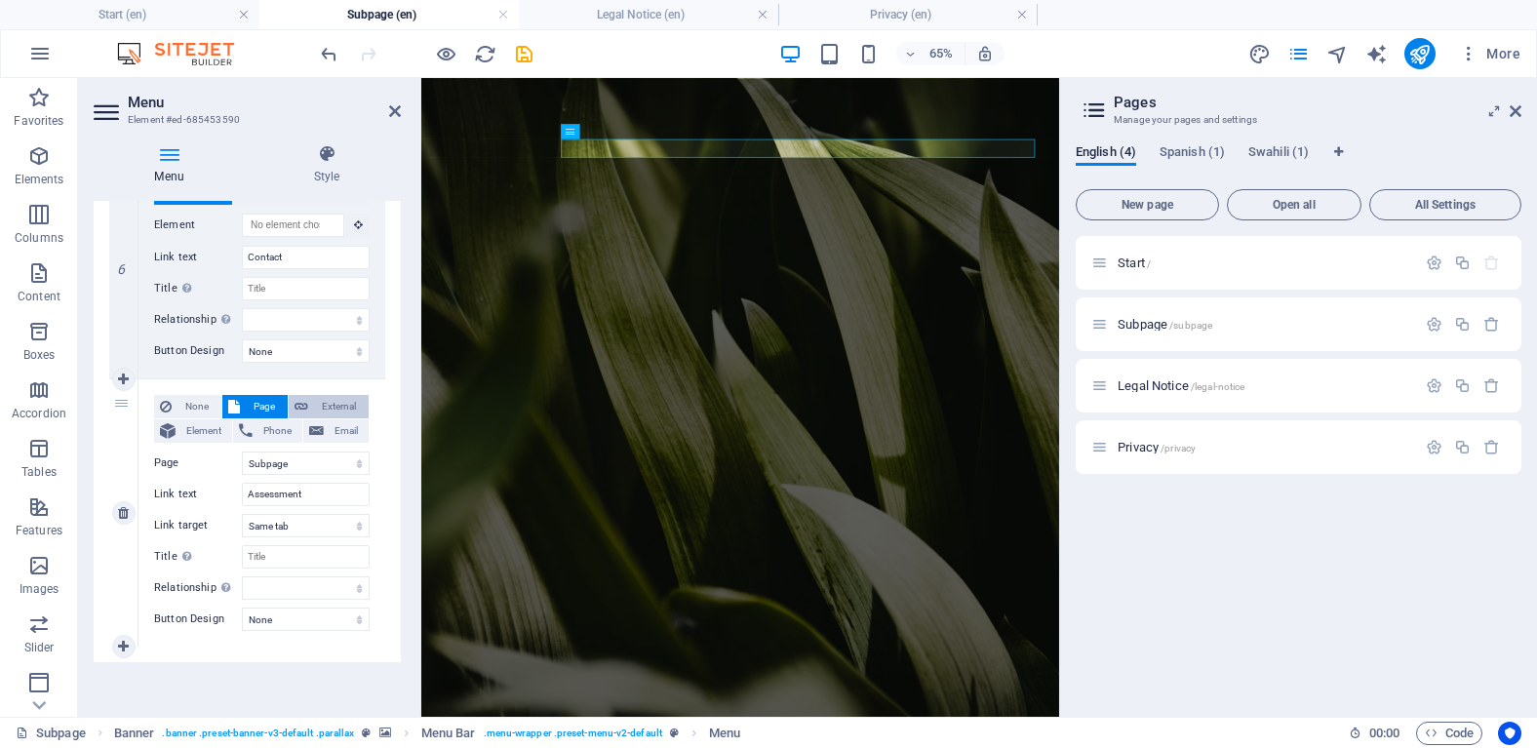
select select
select select "blank"
select select
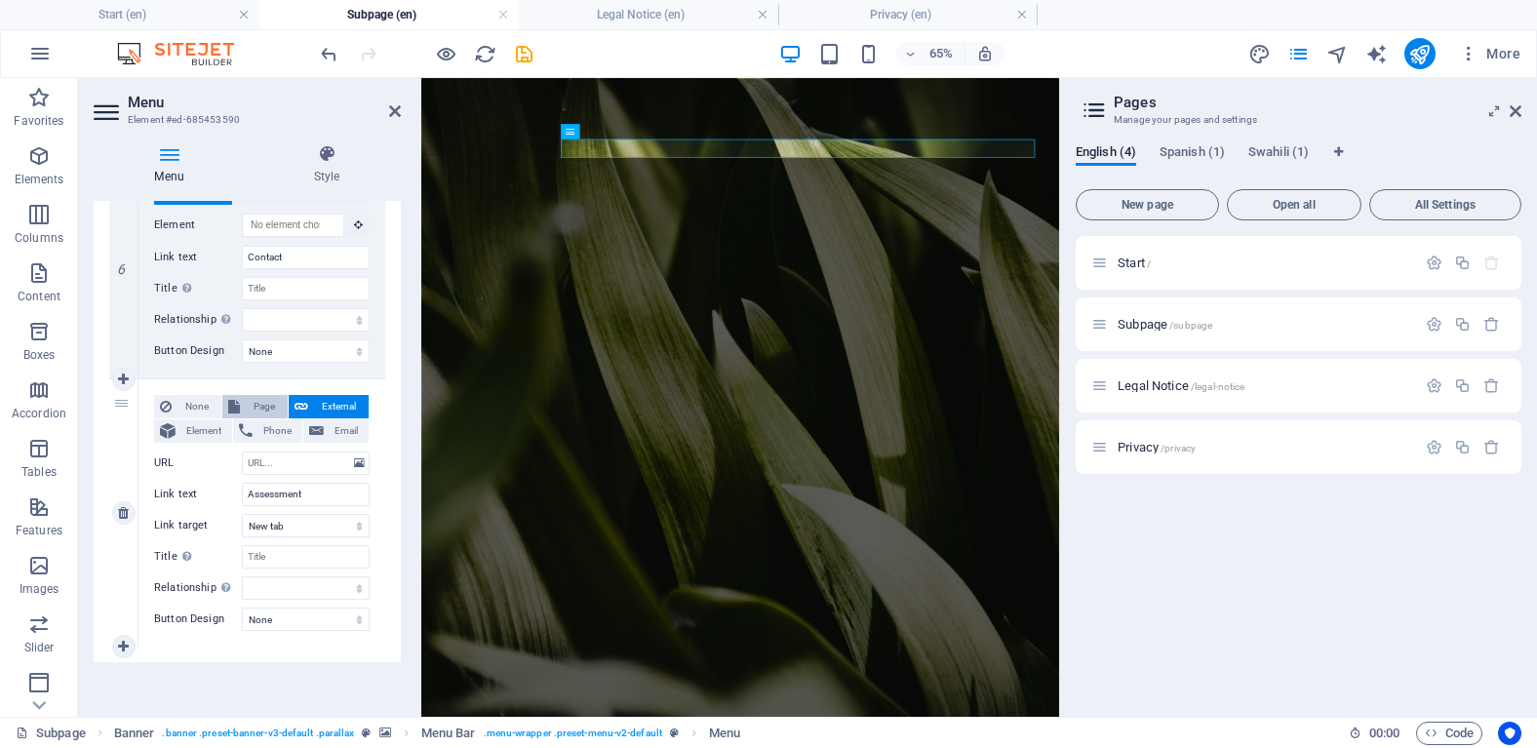
click at [266, 405] on span "Page" at bounding box center [264, 406] width 36 height 23
select select
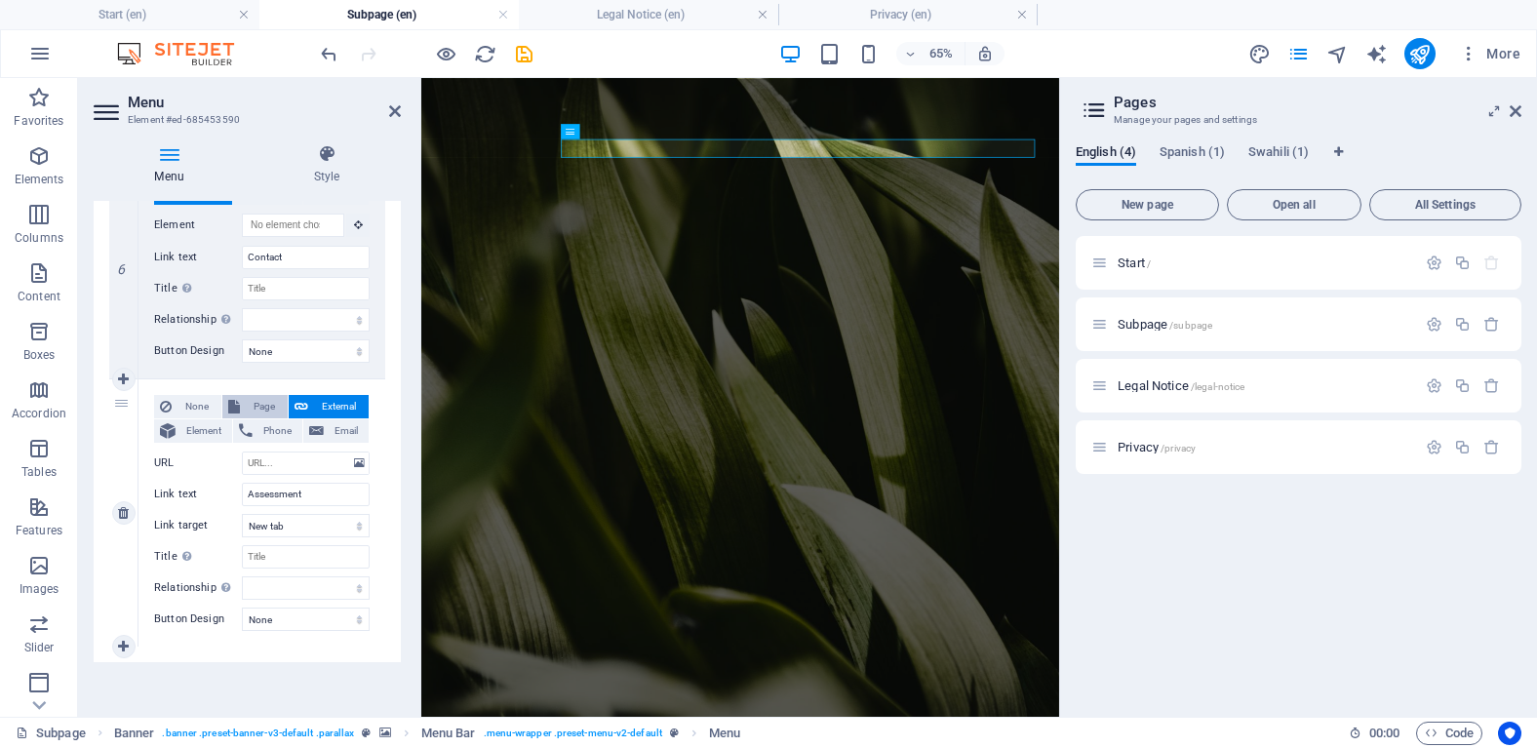
select select
click at [1521, 108] on aside "Pages Manage your pages and settings English (4) Spanish (1) Swahili (1) New pa…" at bounding box center [1298, 397] width 478 height 639
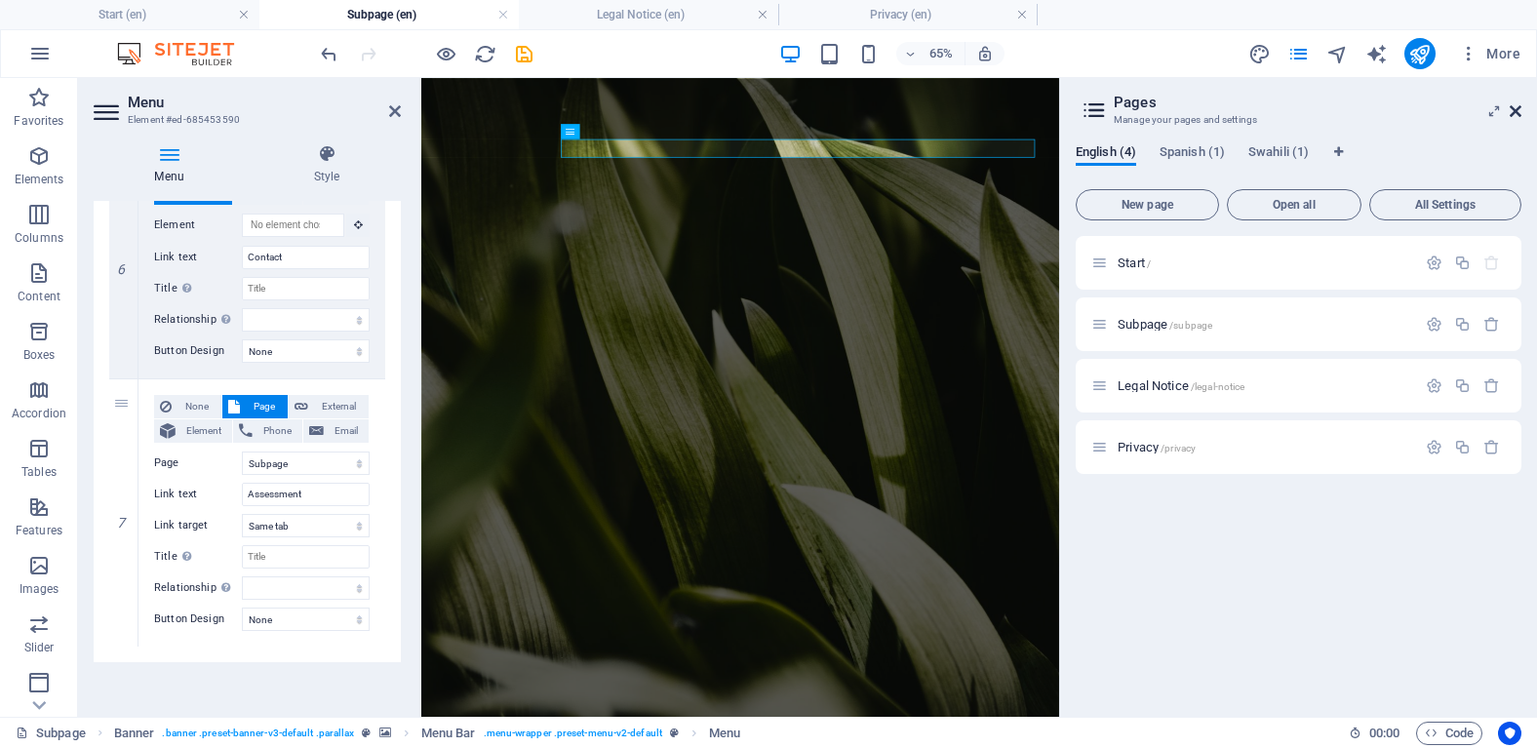
click at [1516, 110] on icon at bounding box center [1515, 111] width 12 height 16
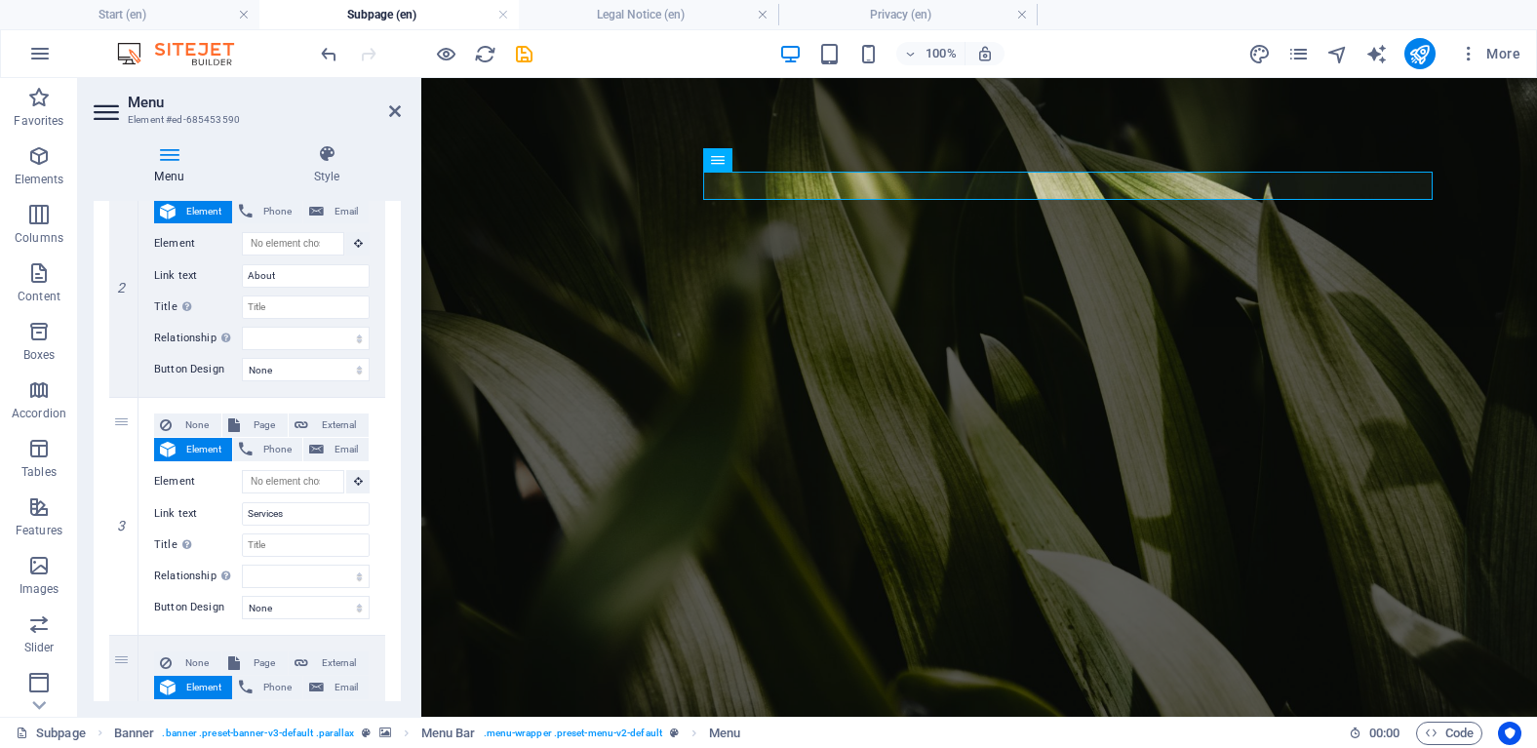
scroll to position [498, 0]
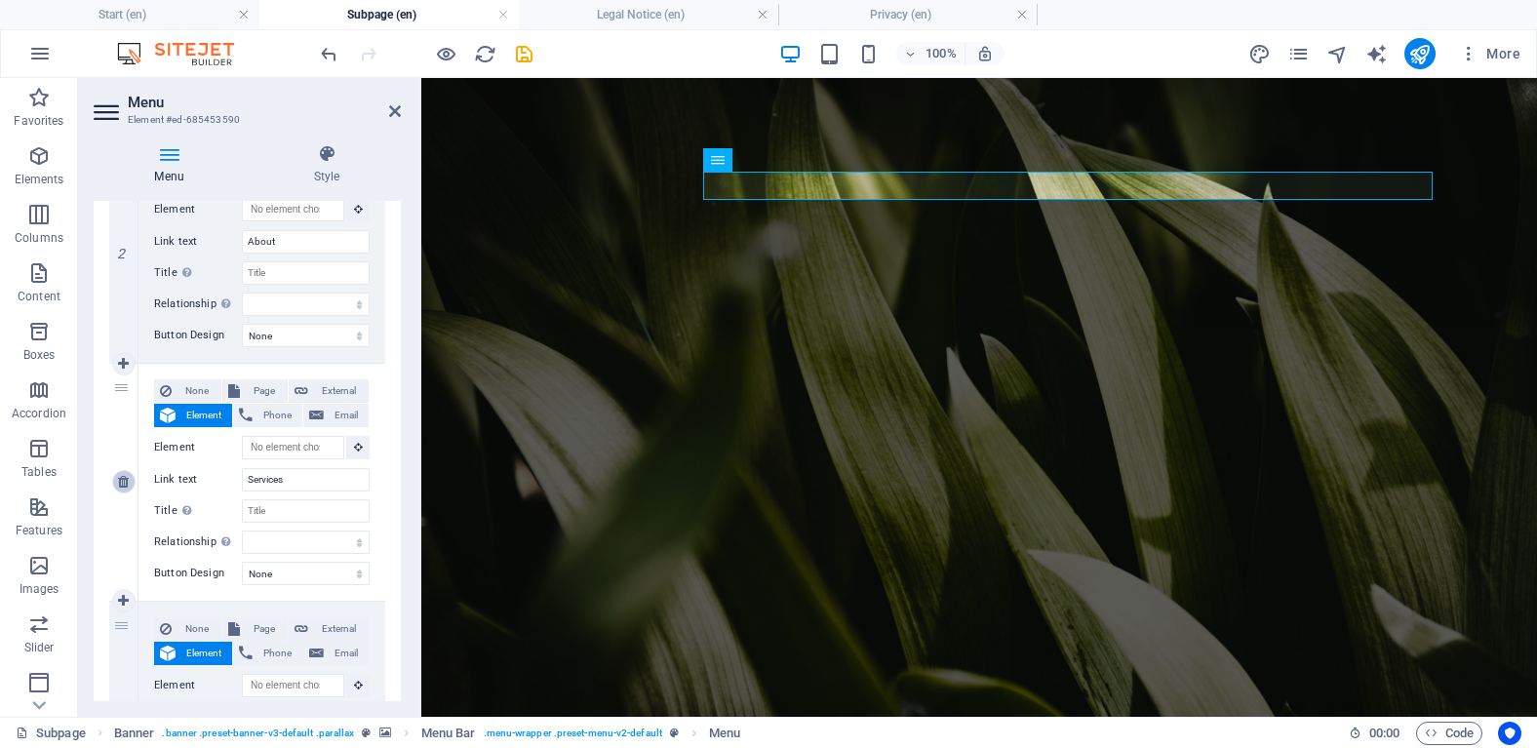
click at [119, 488] on icon at bounding box center [123, 482] width 11 height 14
select select
type input "Projects"
select select
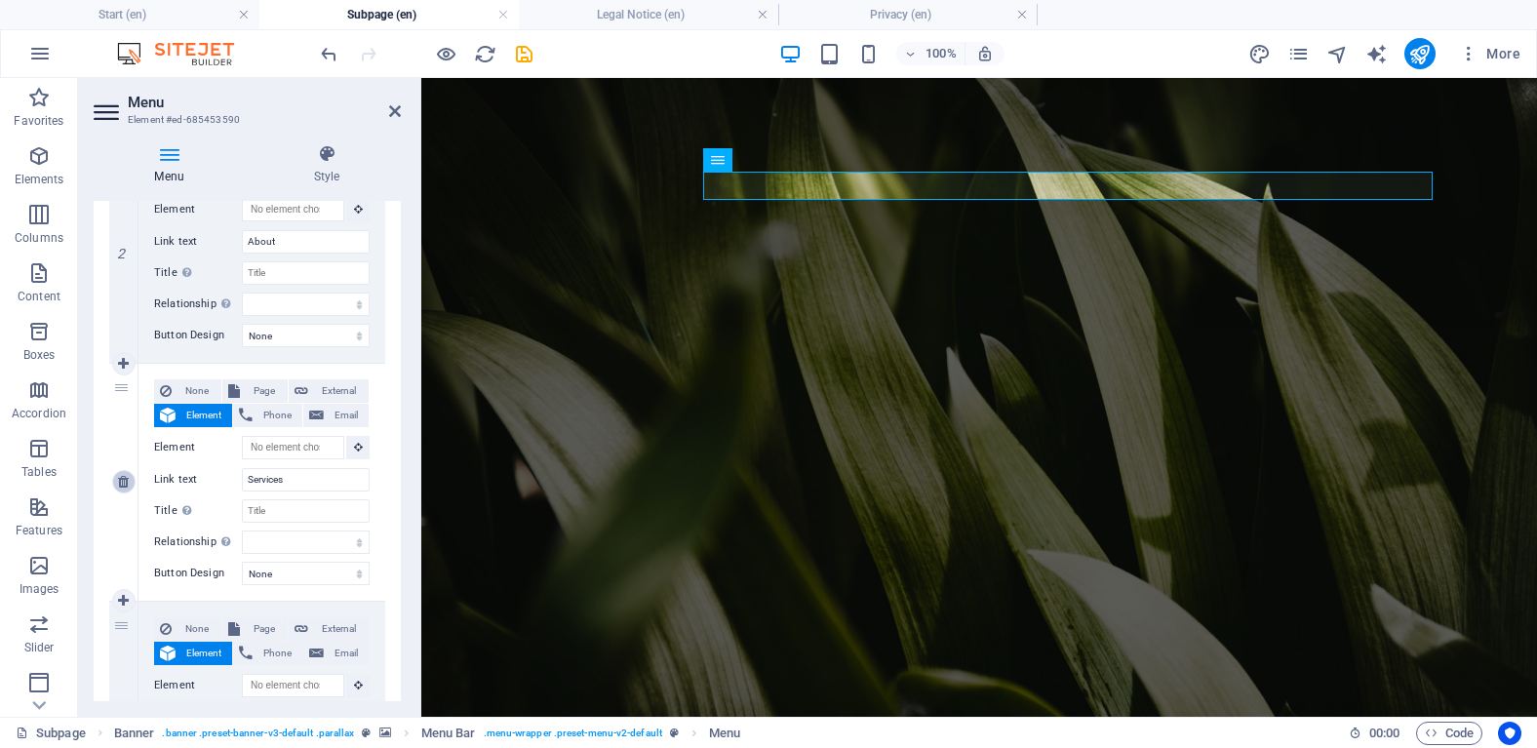
type input "Team"
select select
type input "Contact"
select select
select select "1"
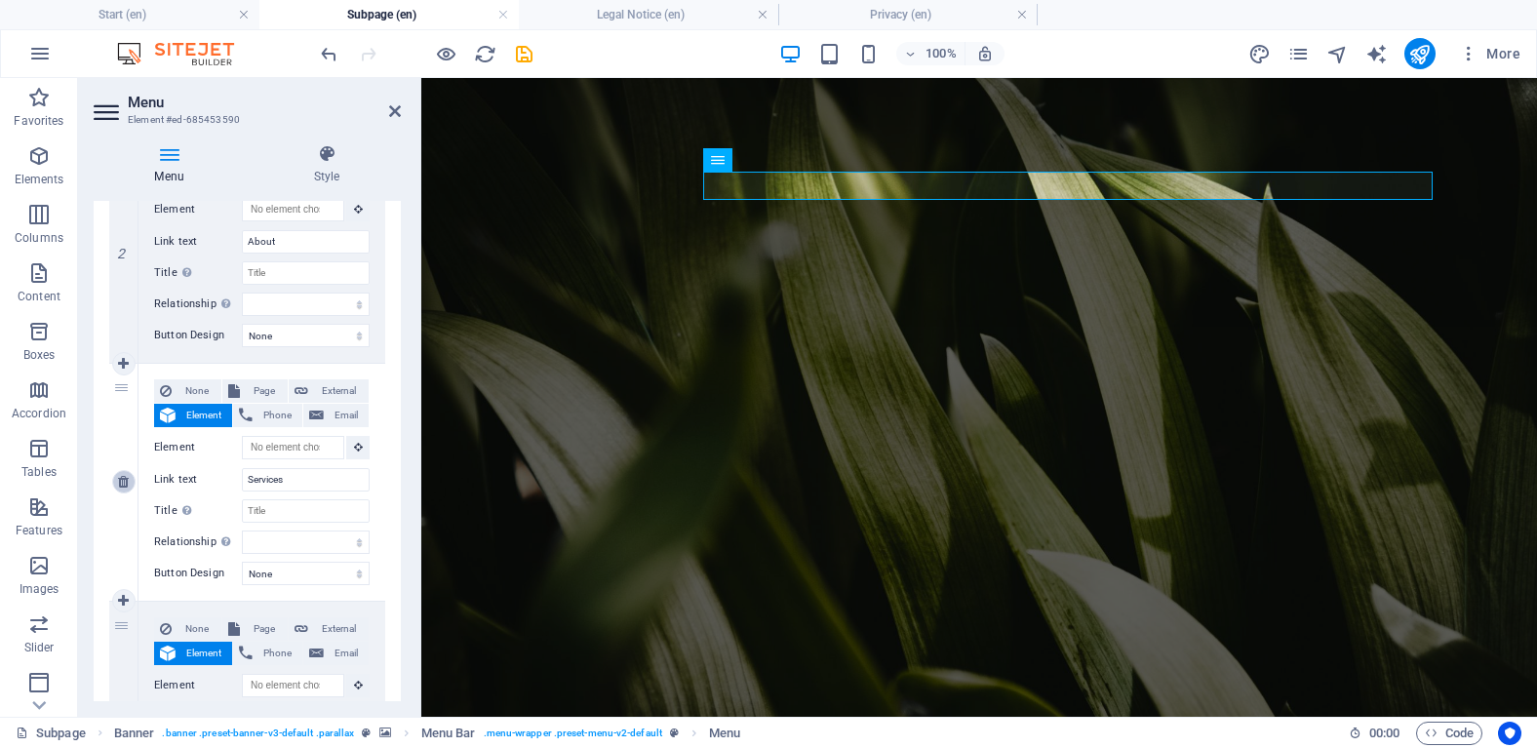
type input "Assessment"
select select
drag, startPoint x: 396, startPoint y: 408, endPoint x: 395, endPoint y: 461, distance: 53.6
click at [395, 461] on div "1 None Page External Element Phone Email Page Start Subpage Legal Notice Privac…" at bounding box center [247, 616] width 307 height 1488
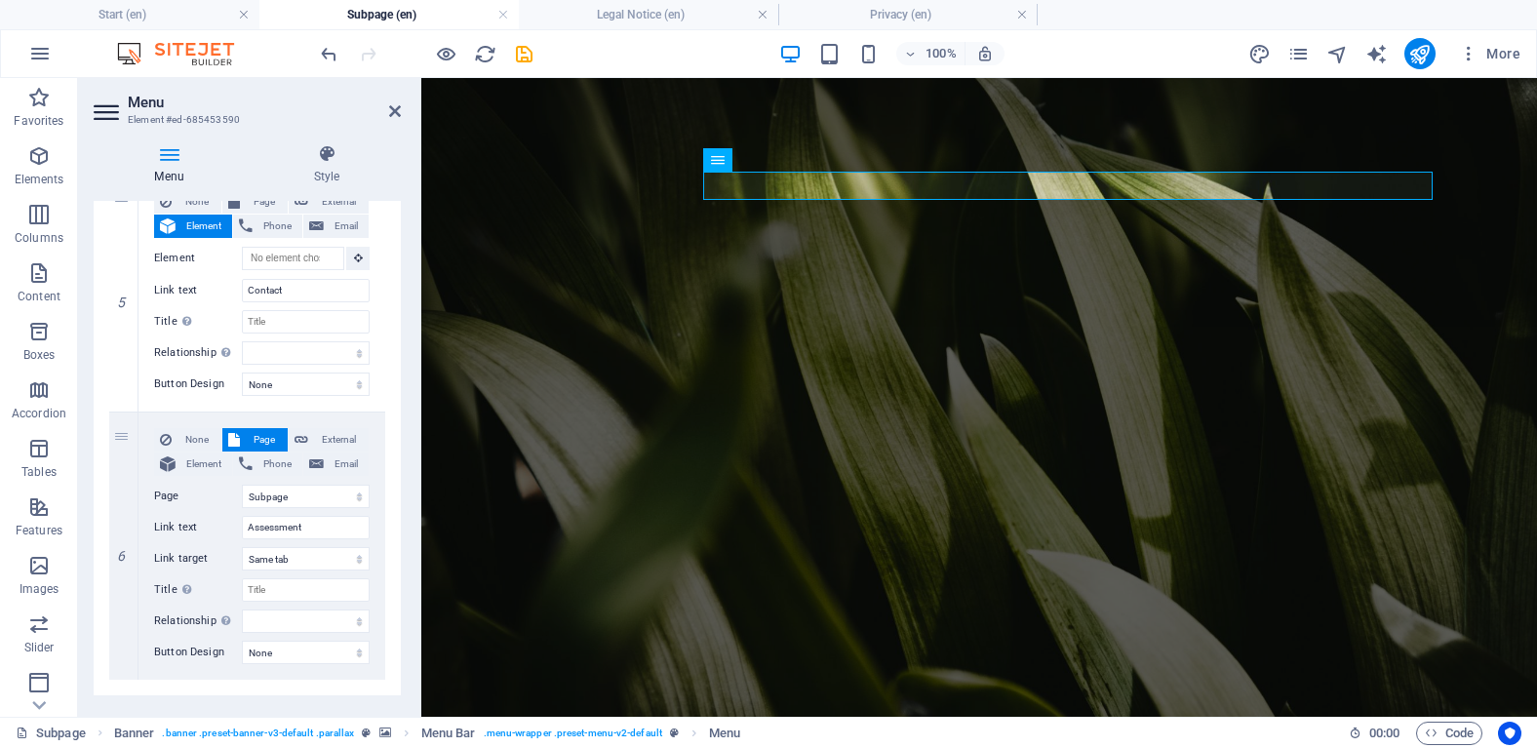
scroll to position [1196, 0]
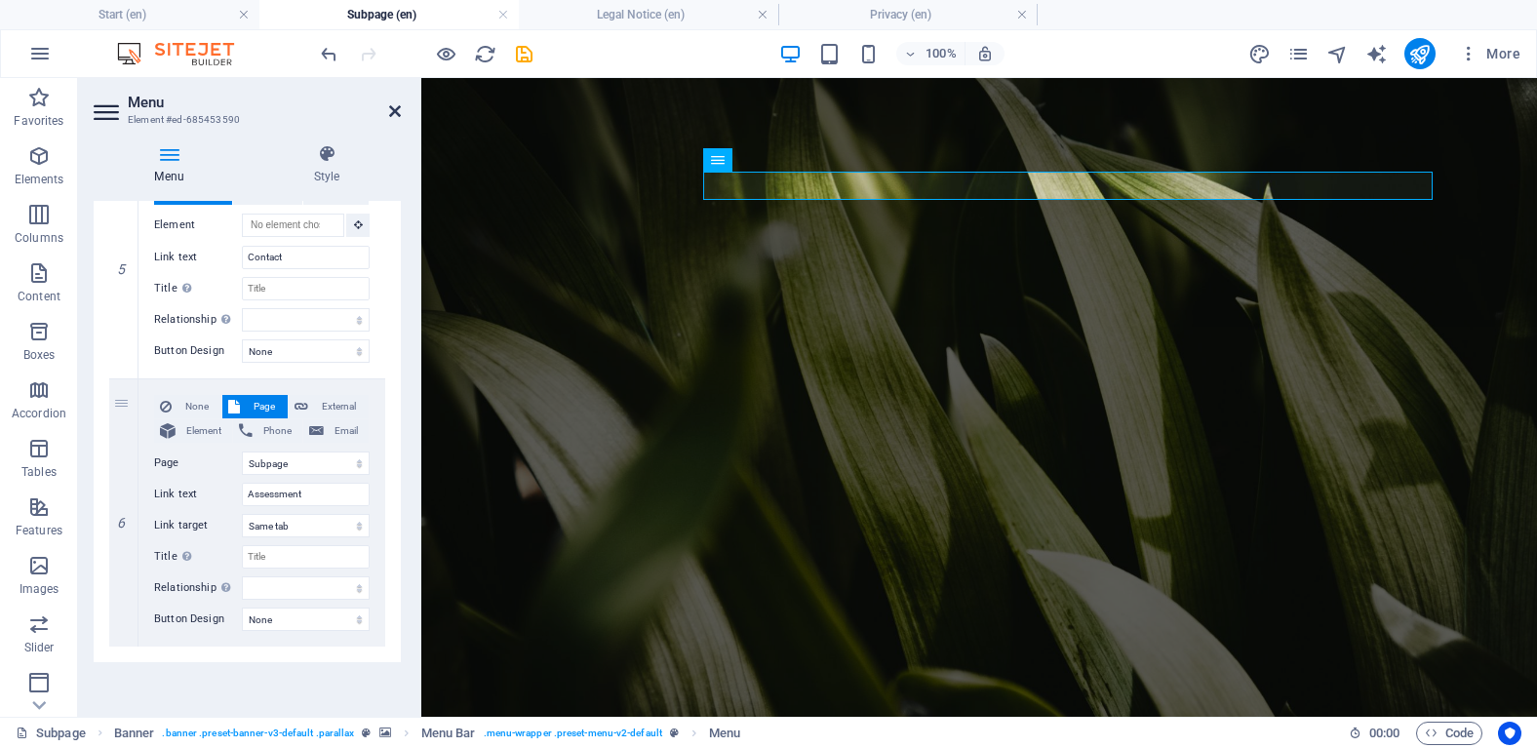
click at [395, 110] on icon at bounding box center [395, 111] width 12 height 16
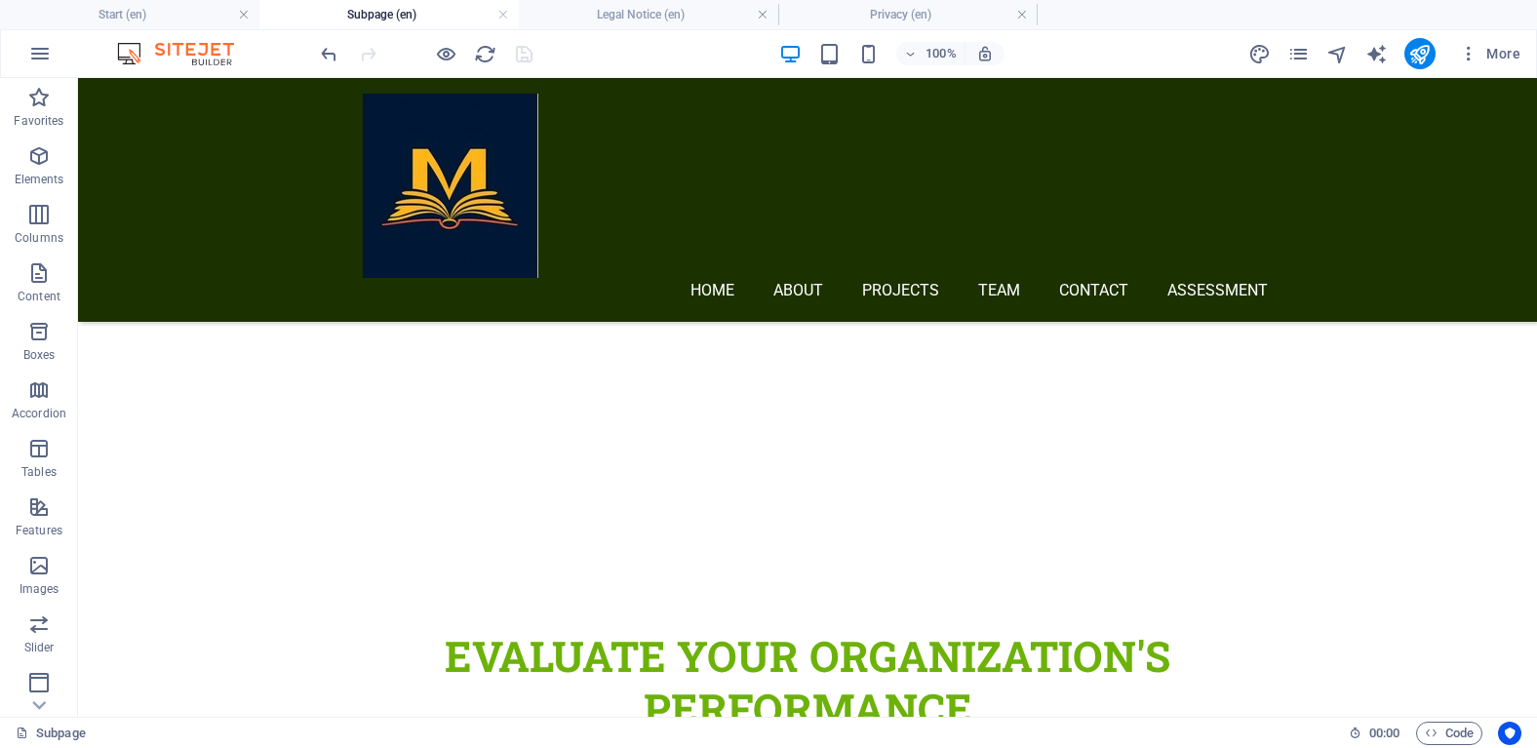
scroll to position [546, 0]
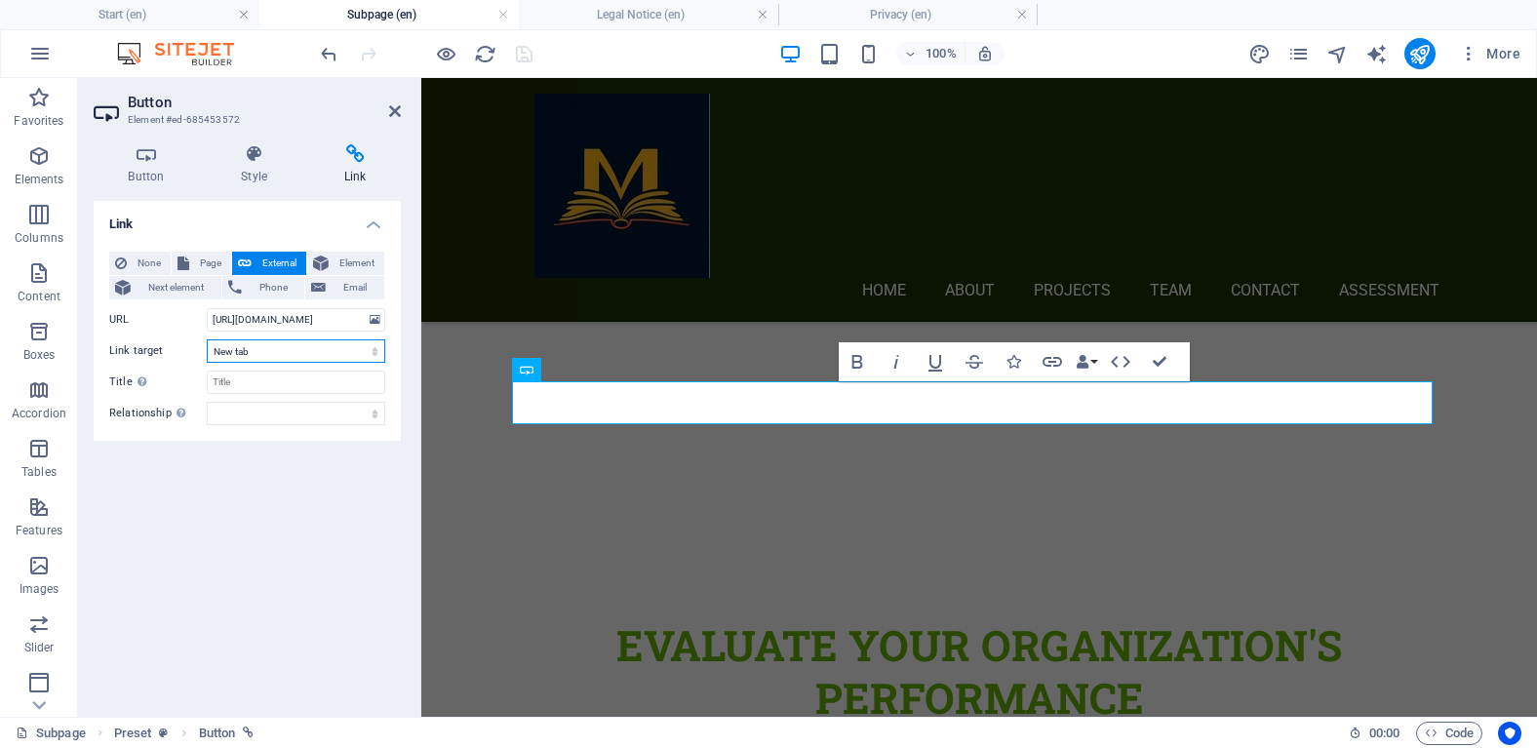
click at [322, 352] on select "New tab Same tab Overlay" at bounding box center [296, 350] width 178 height 23
click at [322, 351] on select "New tab Same tab Overlay" at bounding box center [296, 350] width 178 height 23
click at [328, 414] on select "alternate author bookmark external help license next nofollow noreferrer noopen…" at bounding box center [296, 413] width 178 height 23
click at [1328, 278] on nav "Home About Projects Team Contact Assessment" at bounding box center [986, 292] width 905 height 28
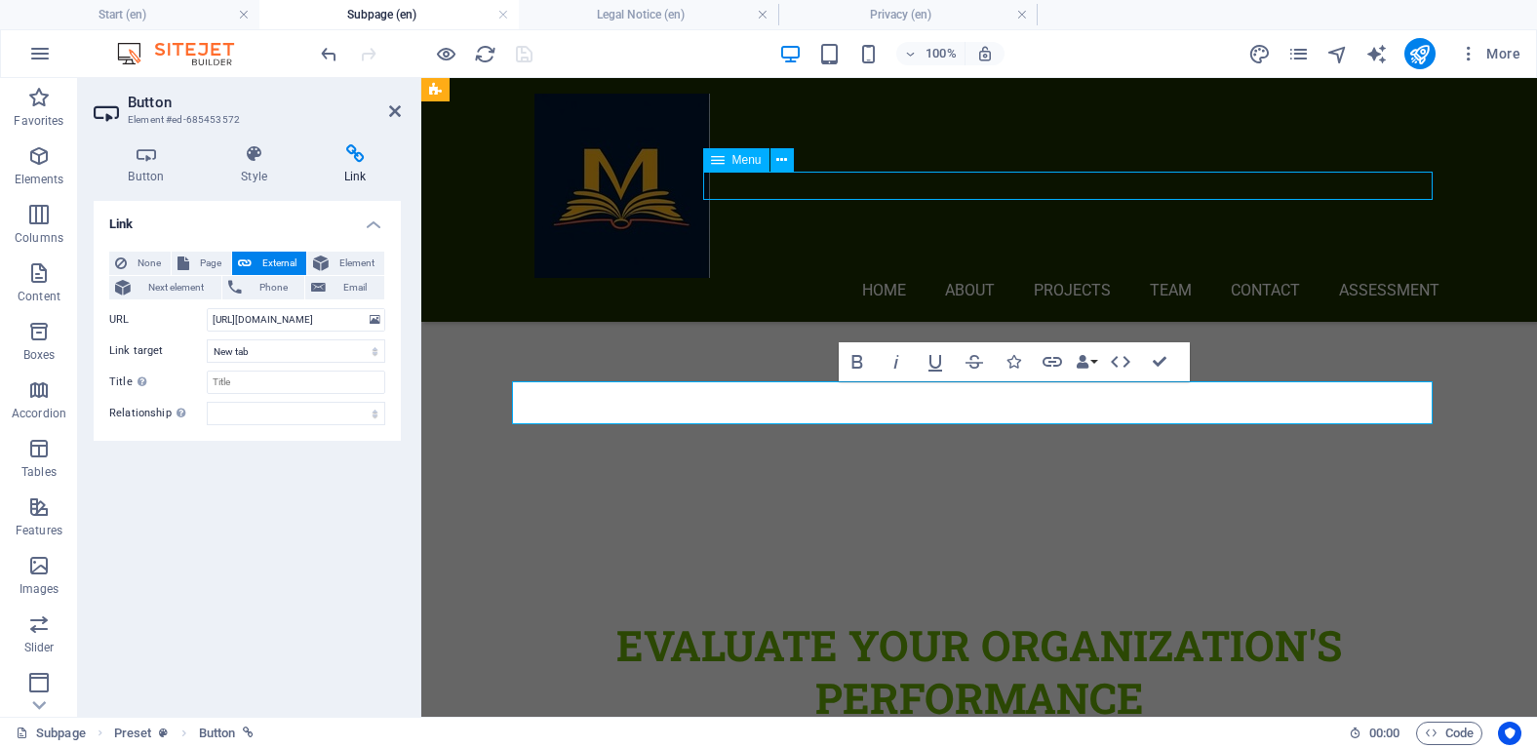
click at [1328, 278] on nav "Home About Projects Team Contact Assessment" at bounding box center [986, 292] width 905 height 28
select select "1"
select select
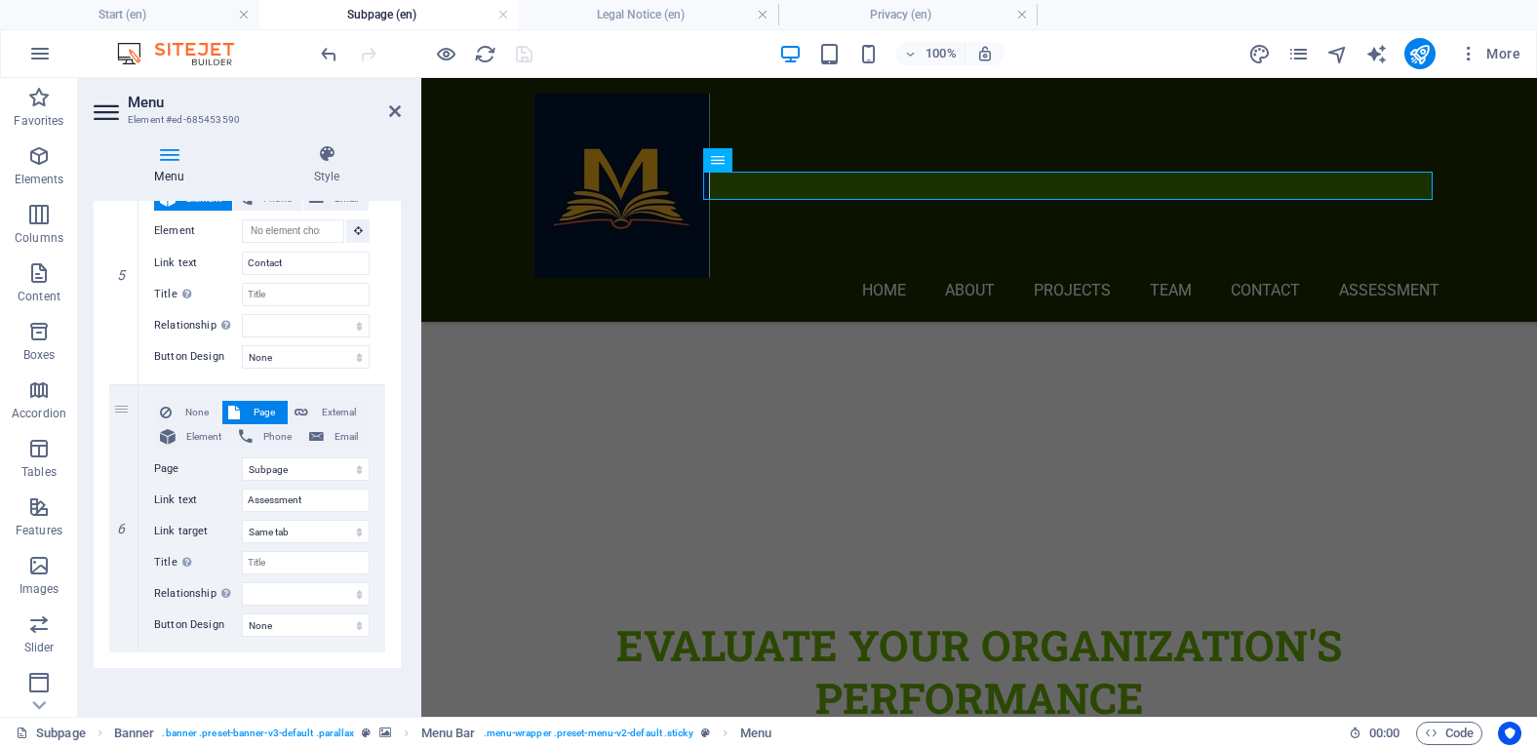
scroll to position [1196, 0]
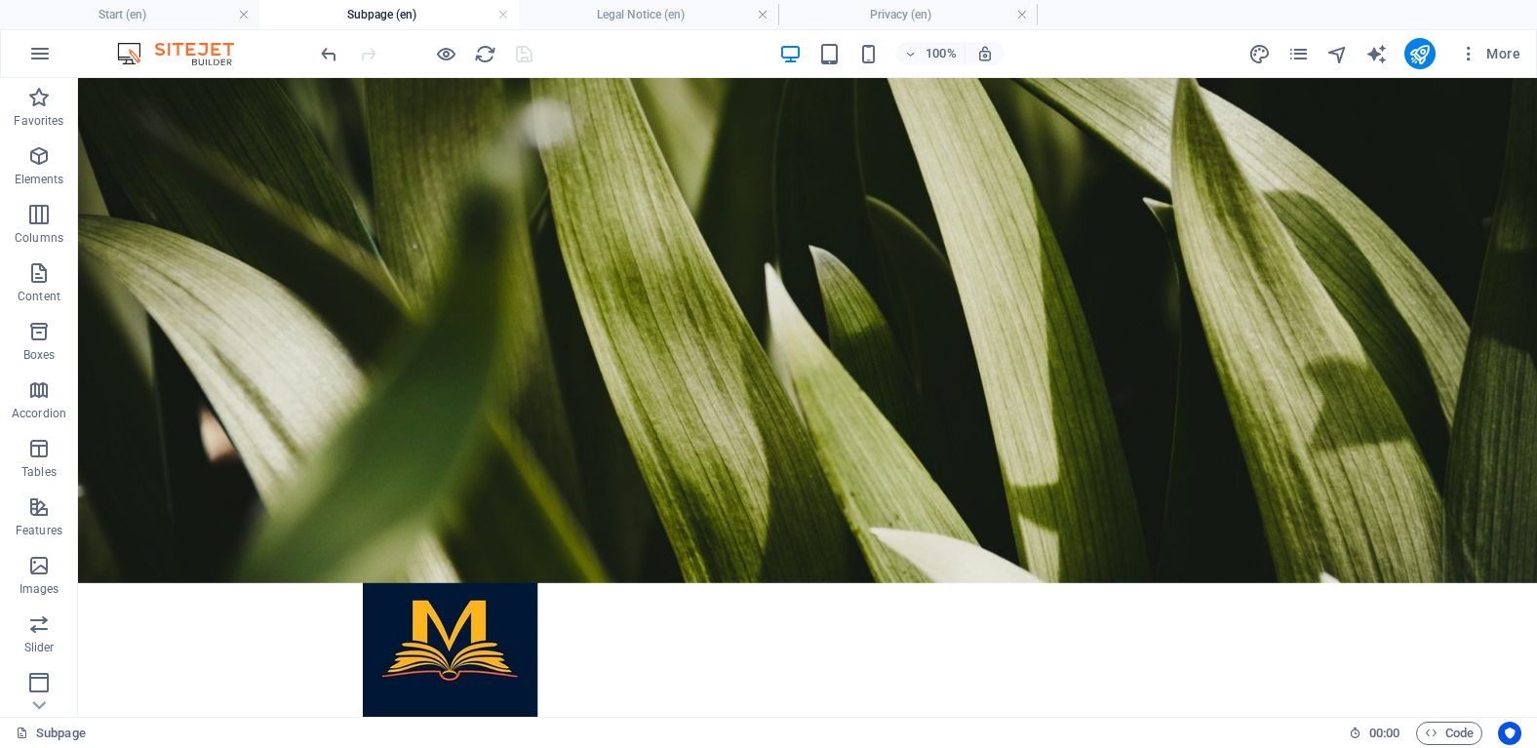
scroll to position [0, 0]
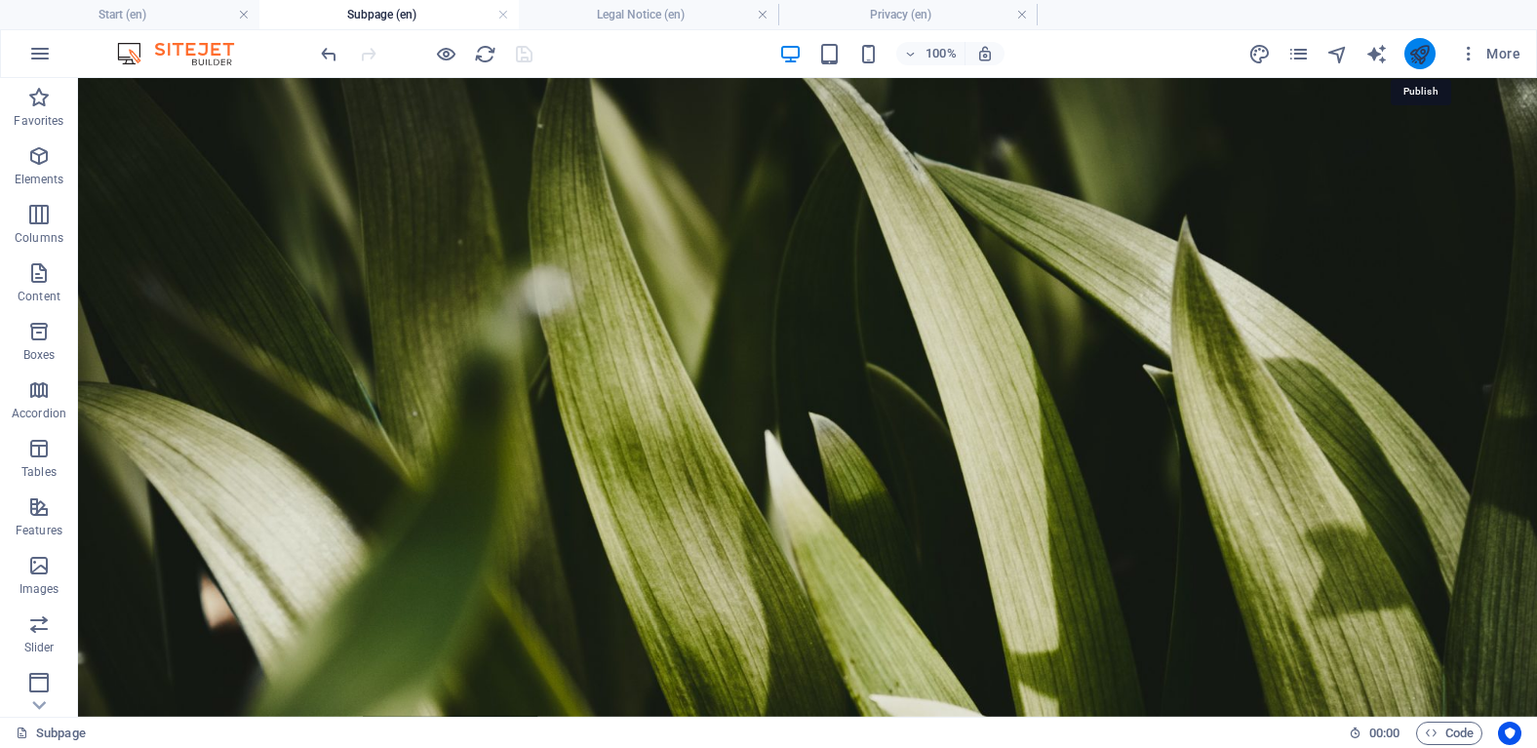
click at [1425, 59] on icon "publish" at bounding box center [1419, 54] width 22 height 22
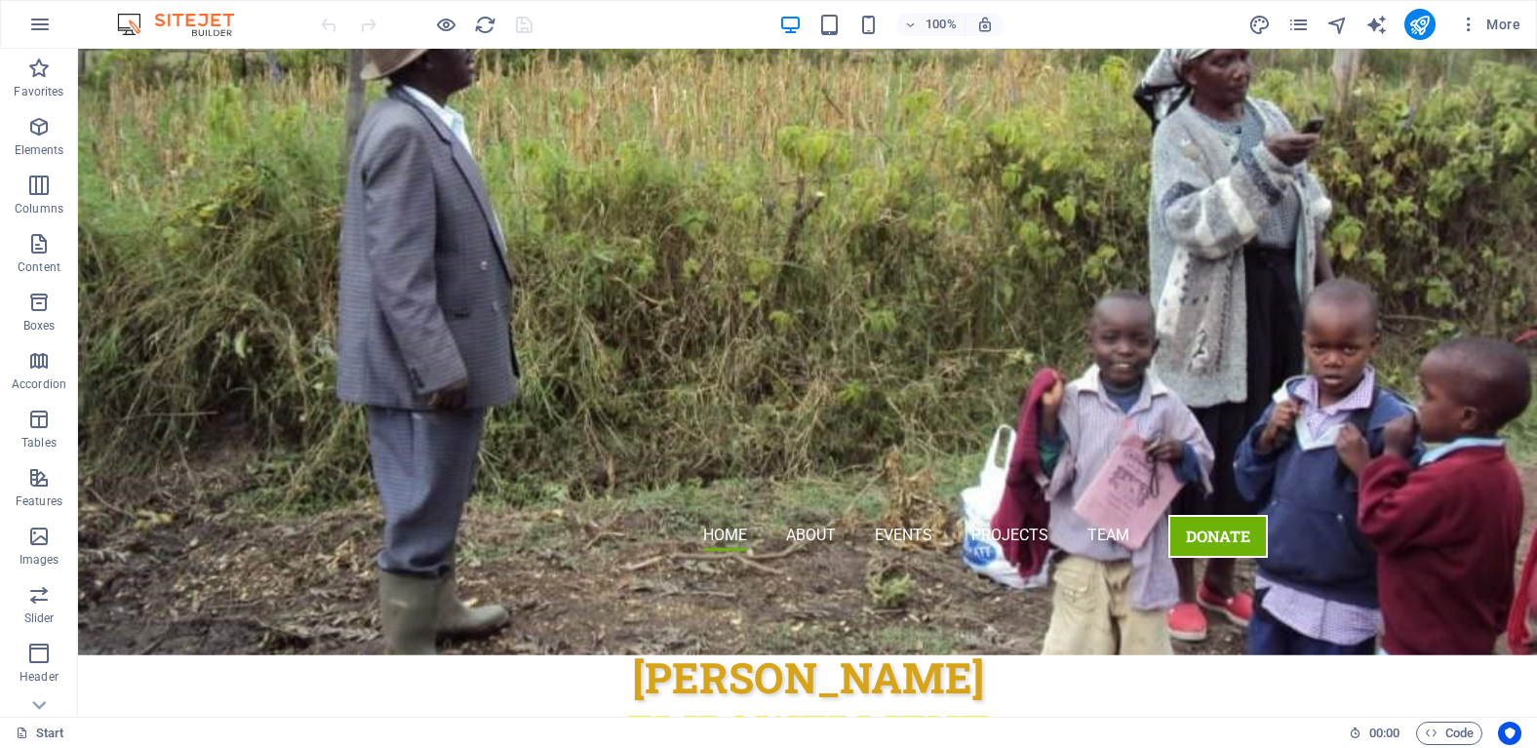
scroll to position [347, 0]
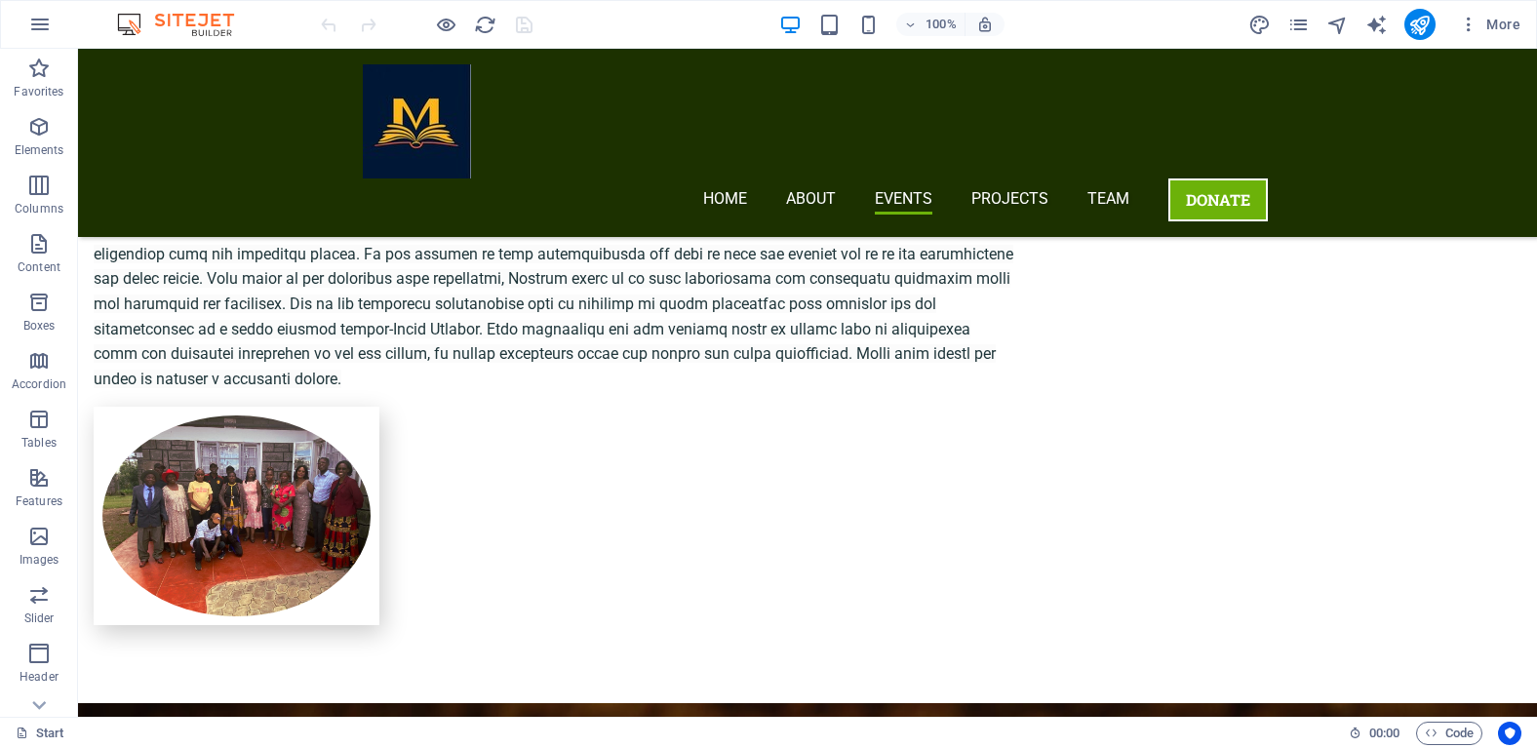
scroll to position [2049, 0]
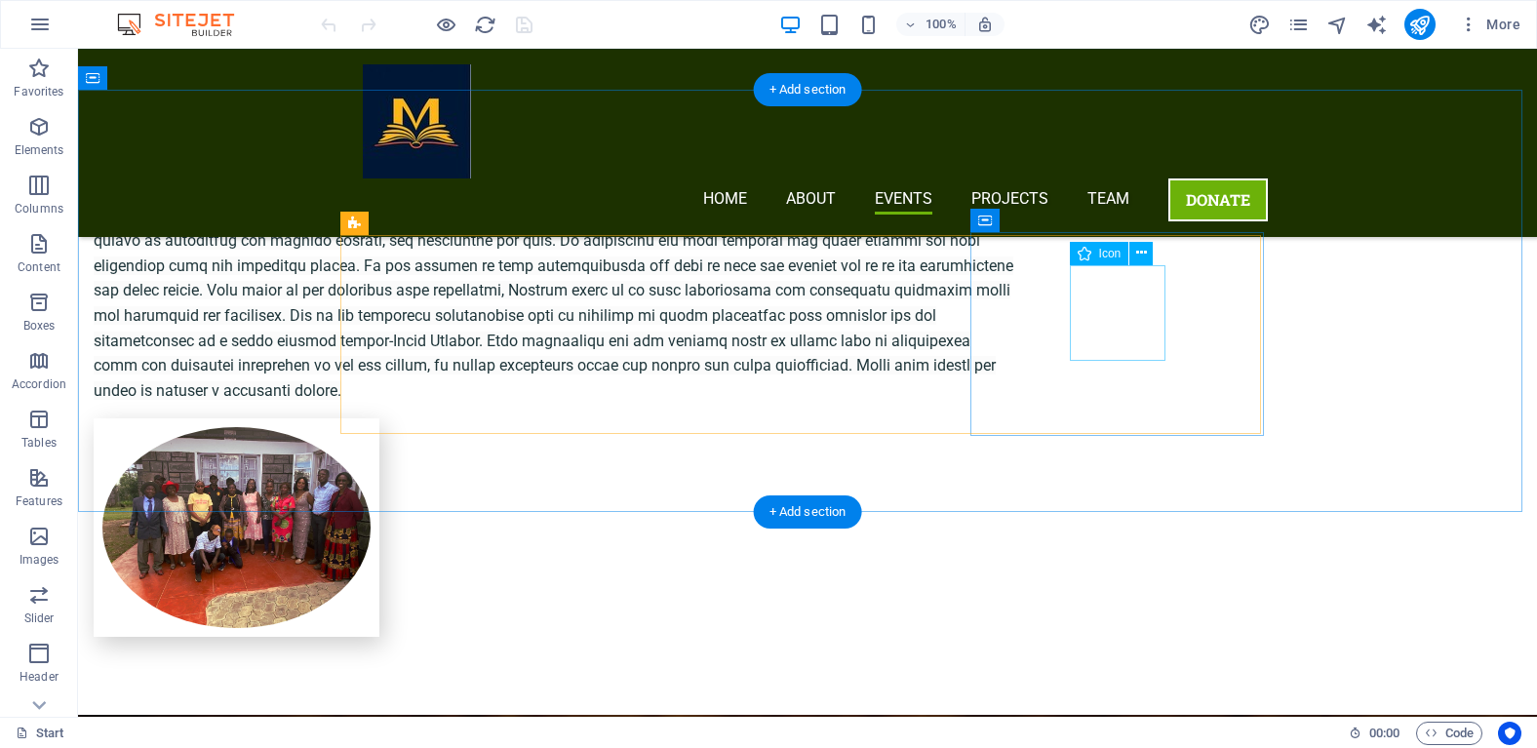
select select "xMidYMid"
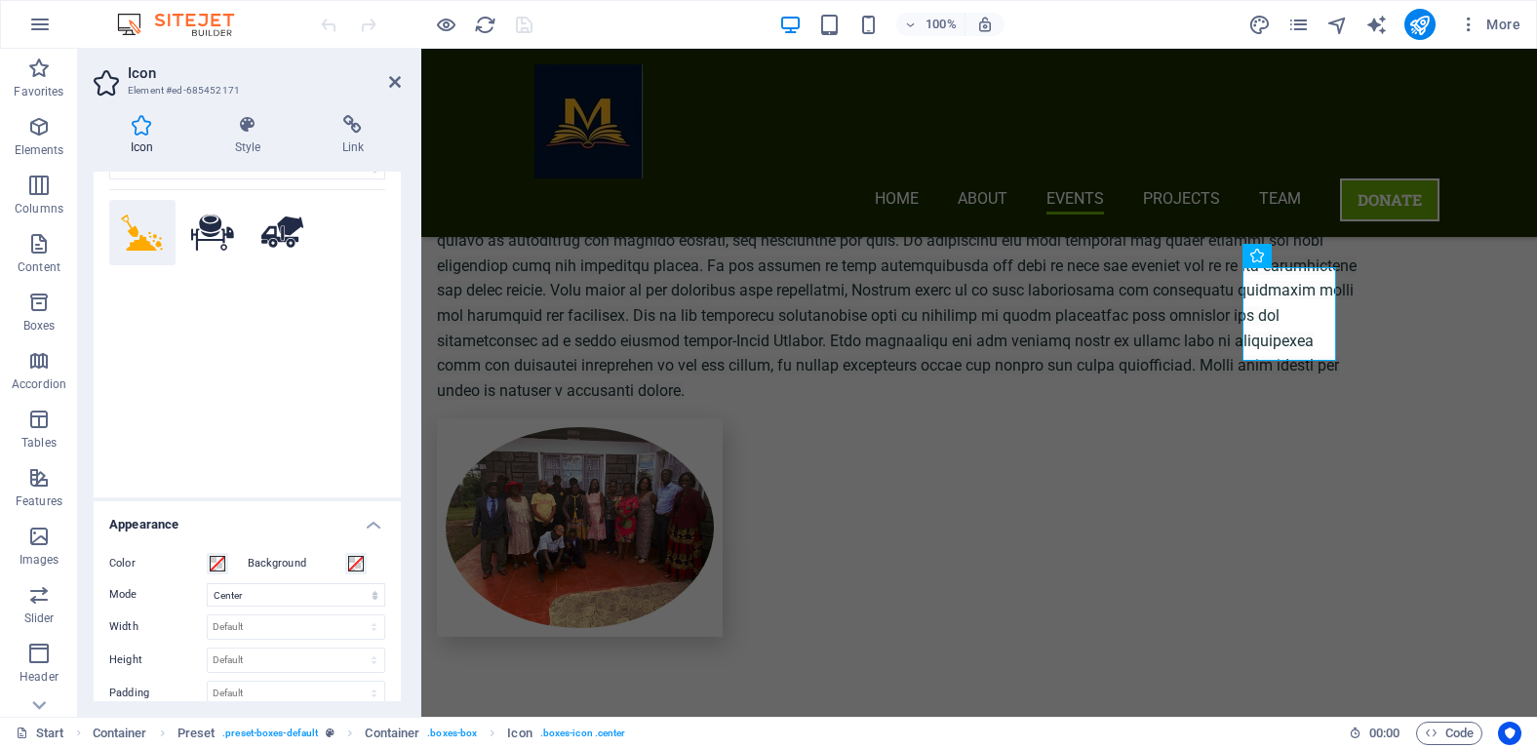
scroll to position [0, 0]
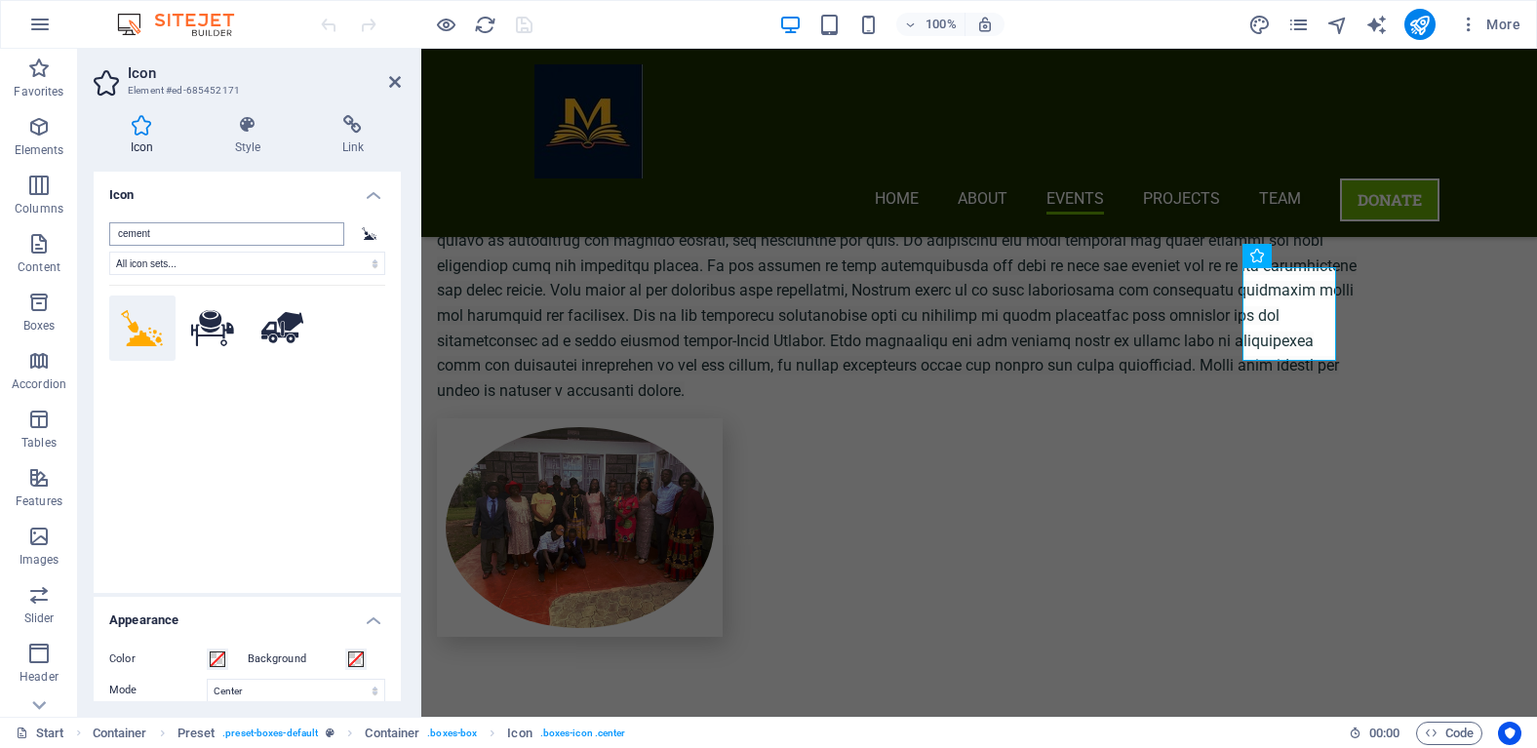
click at [184, 225] on input "cement" at bounding box center [226, 233] width 235 height 23
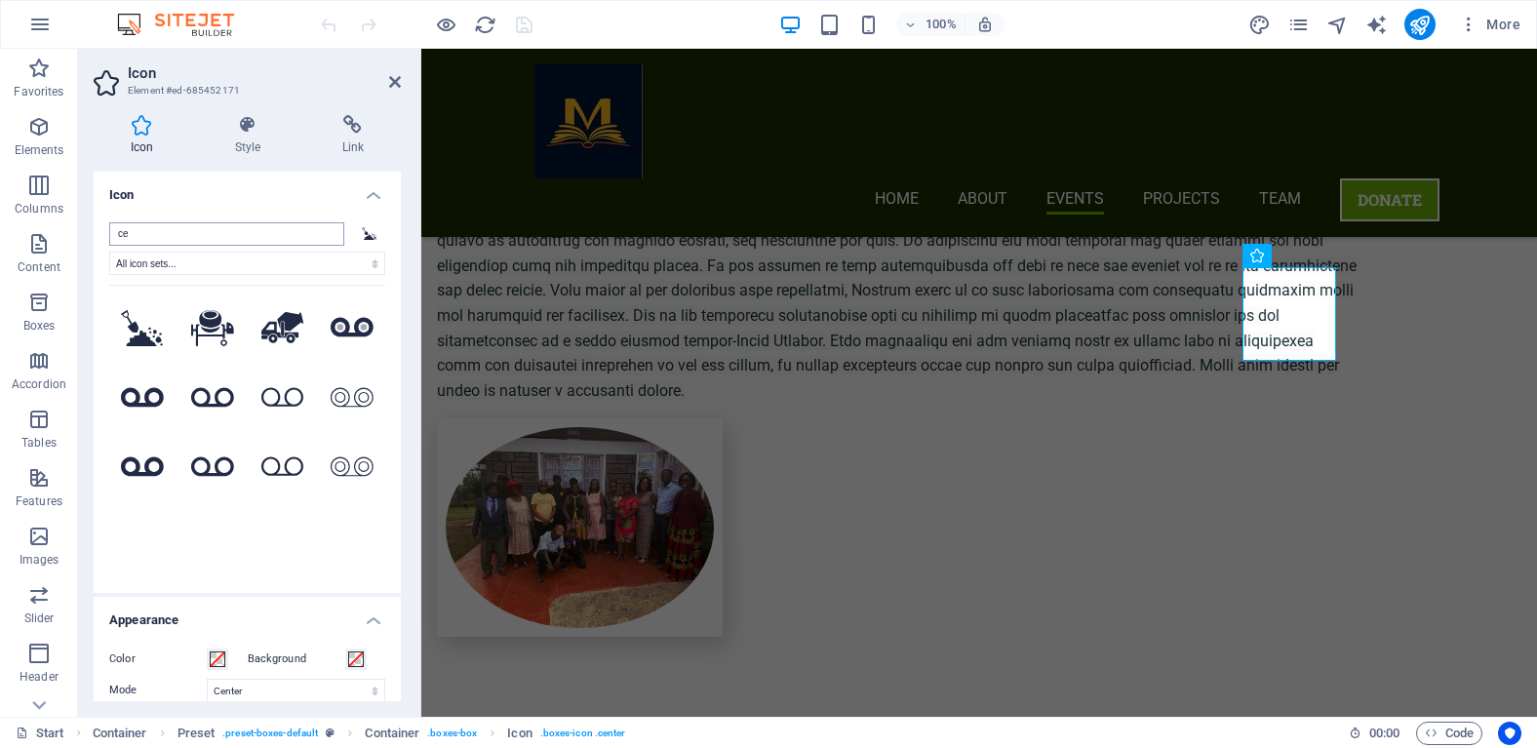
type input "c"
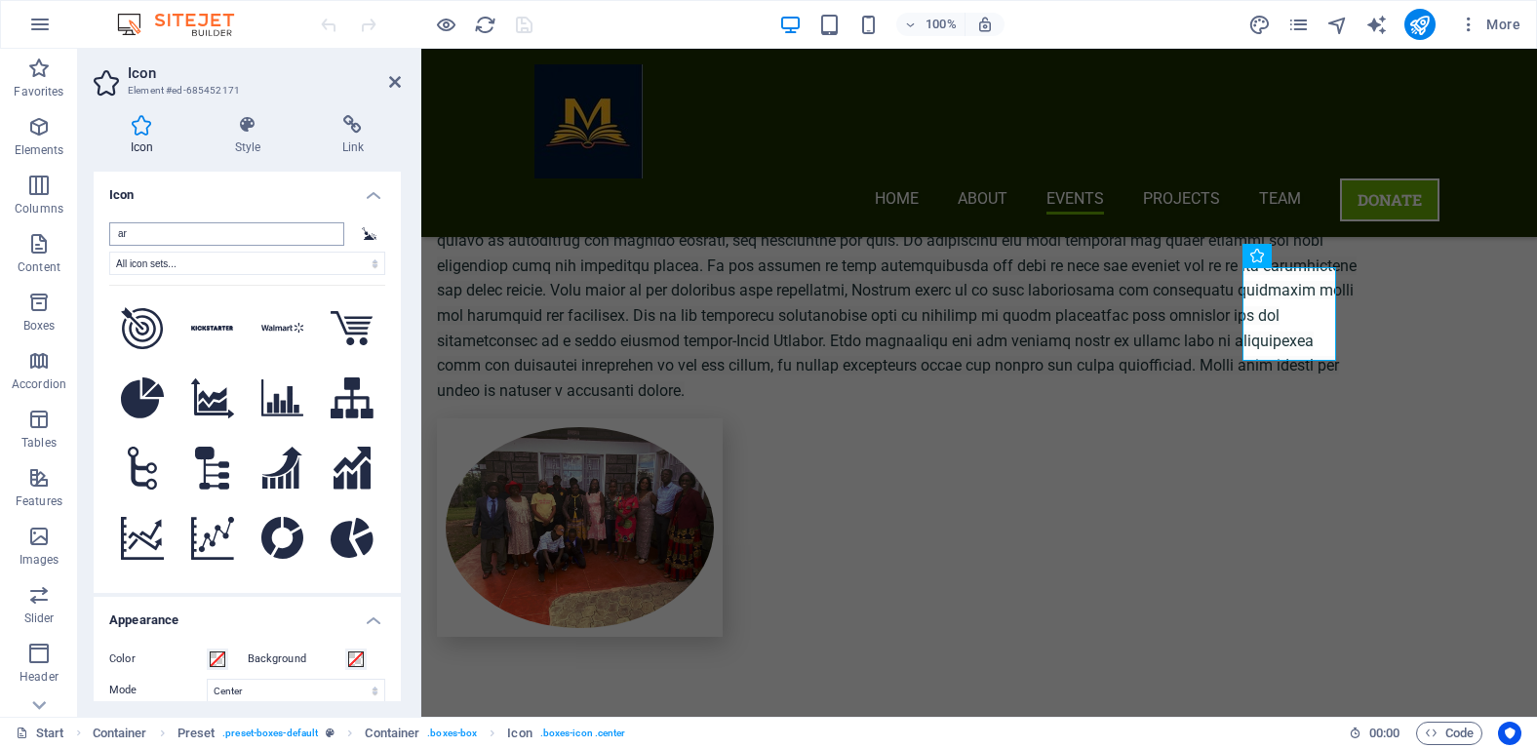
type input "a"
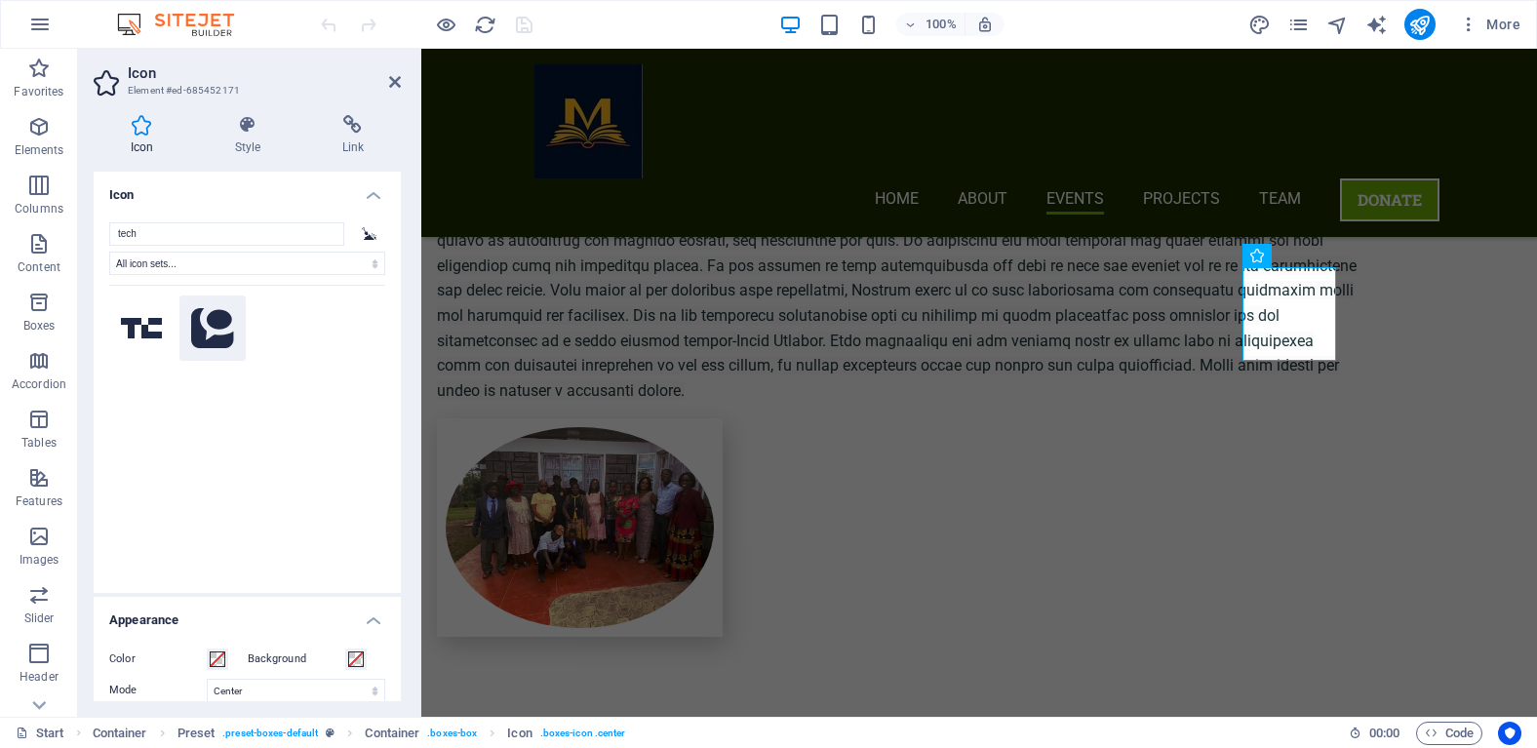
type input "tech"
click at [207, 342] on icon at bounding box center [212, 328] width 43 height 40
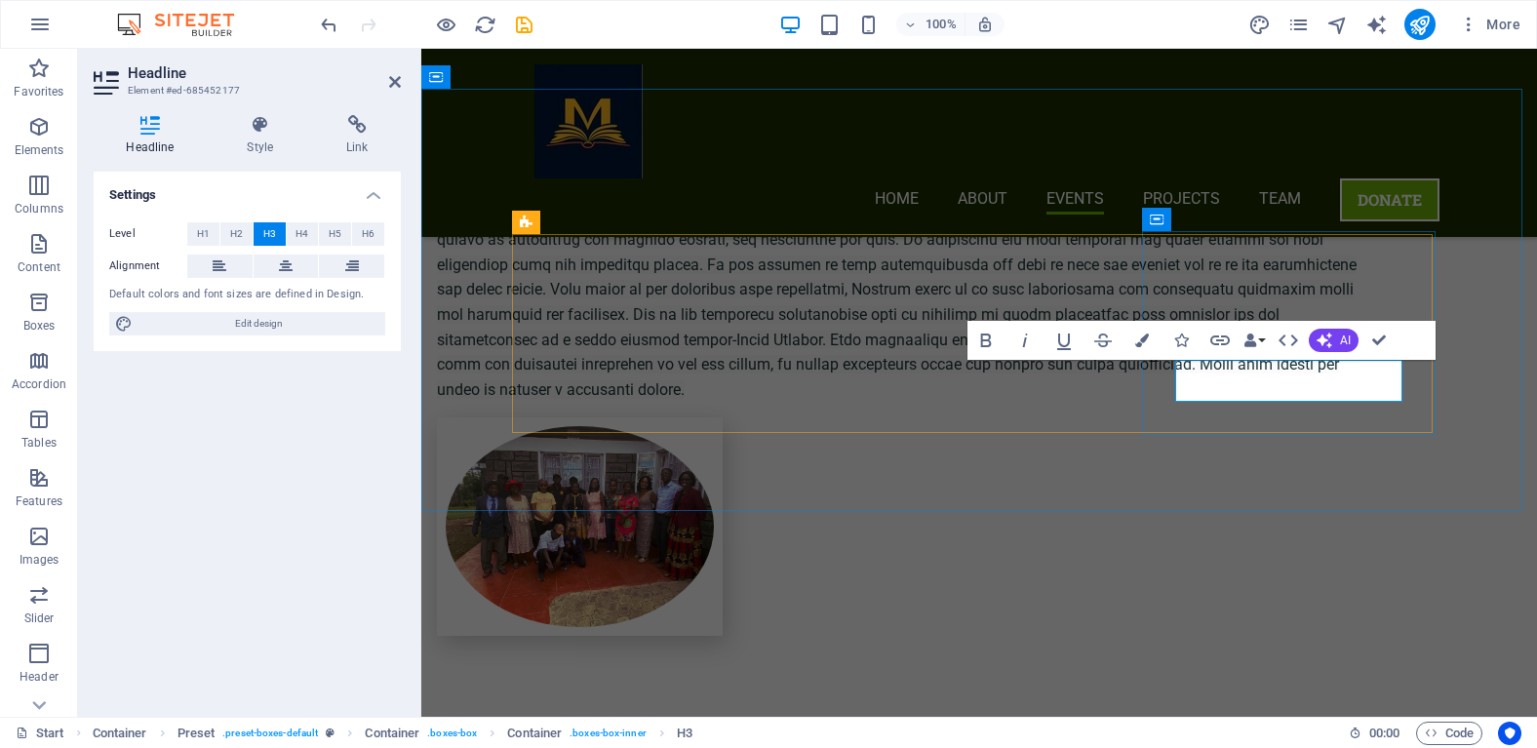
scroll to position [2049, 0]
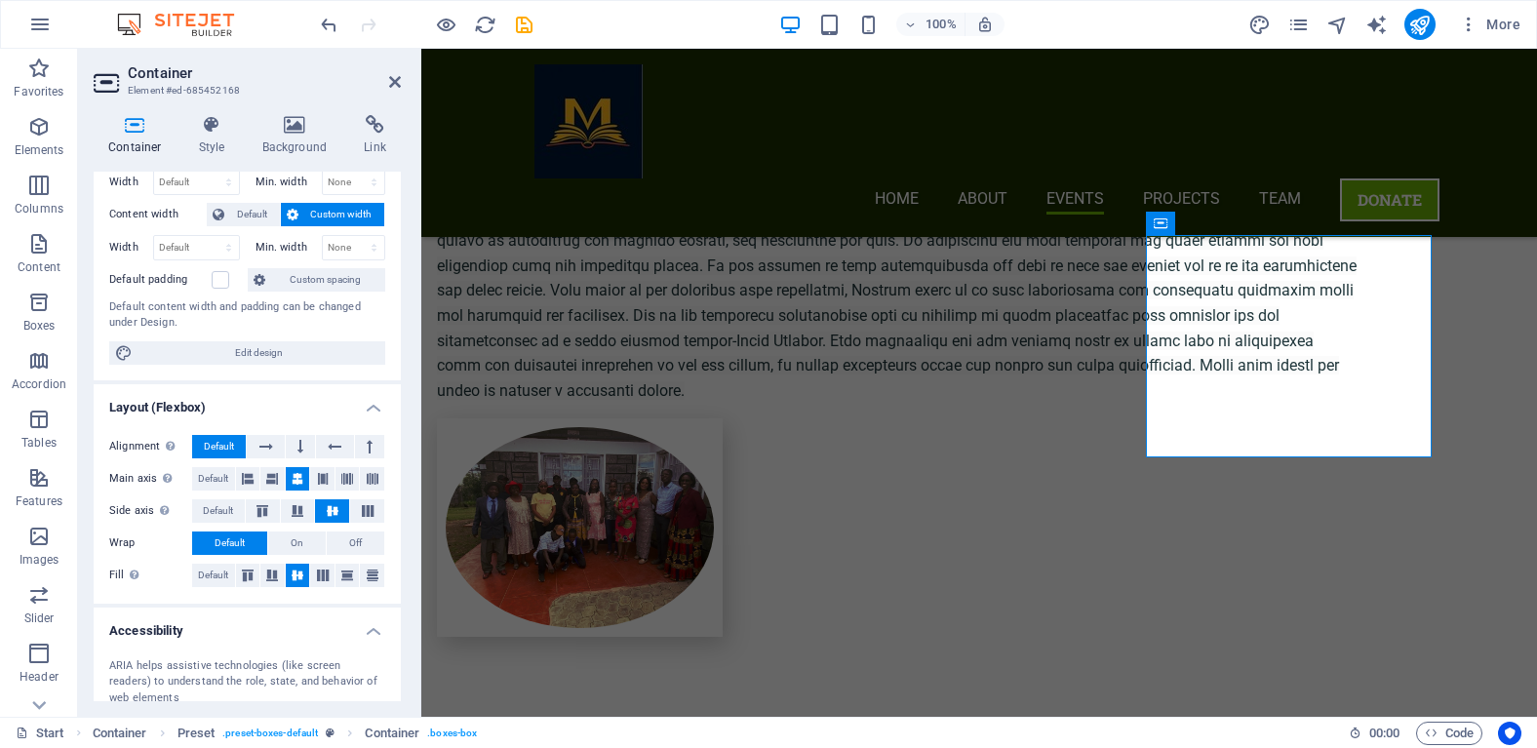
scroll to position [0, 0]
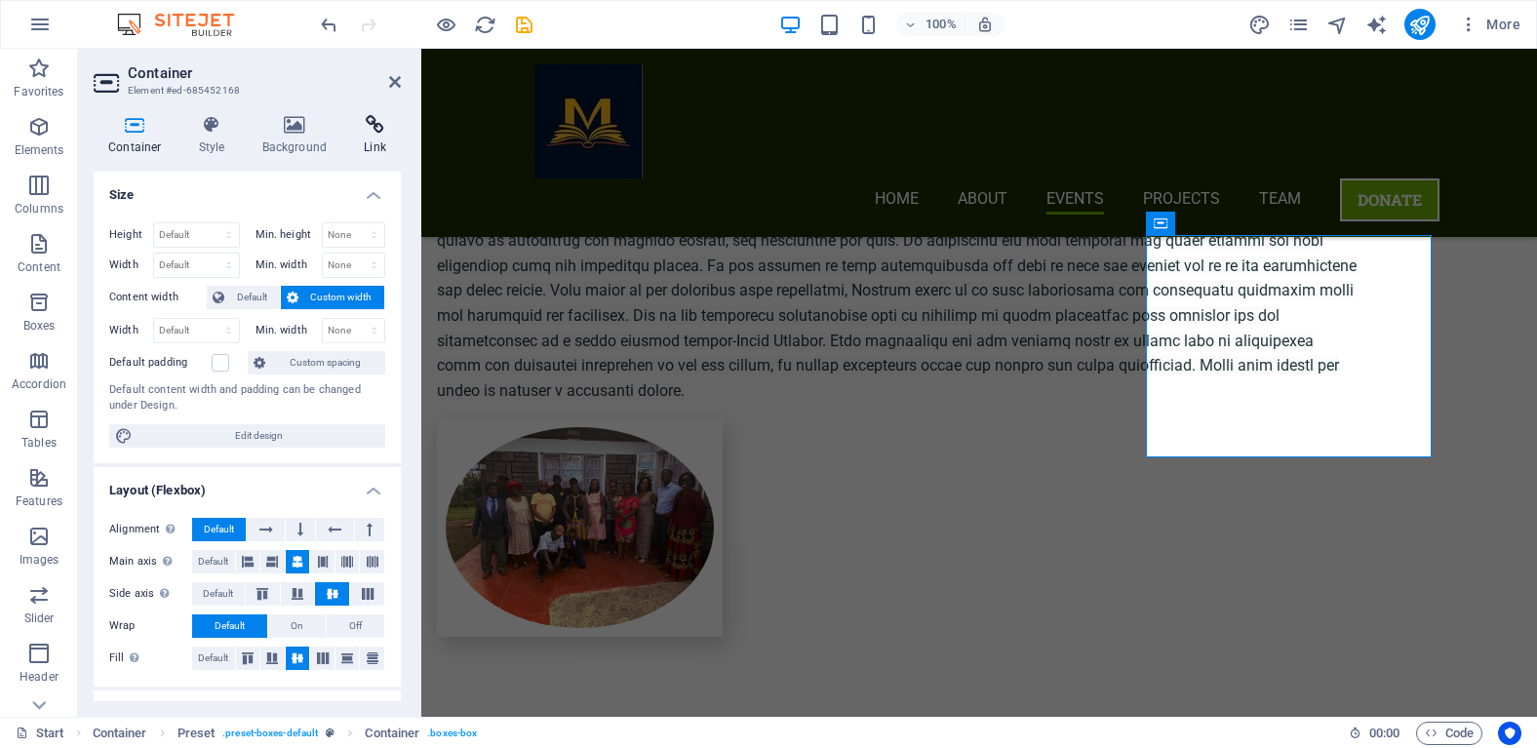
click at [374, 141] on h4 "Link" at bounding box center [375, 135] width 52 height 41
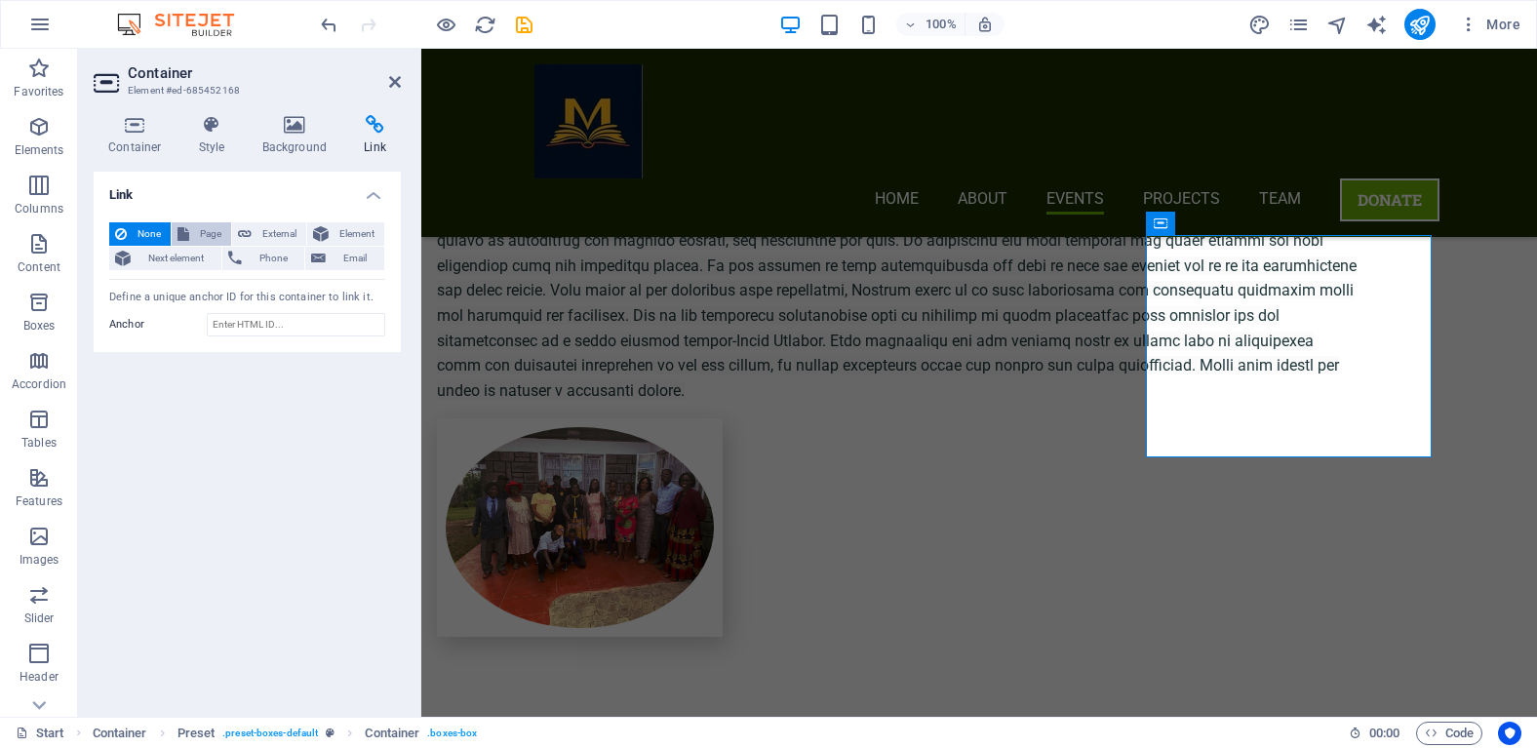
click at [200, 231] on span "Page" at bounding box center [210, 233] width 30 height 23
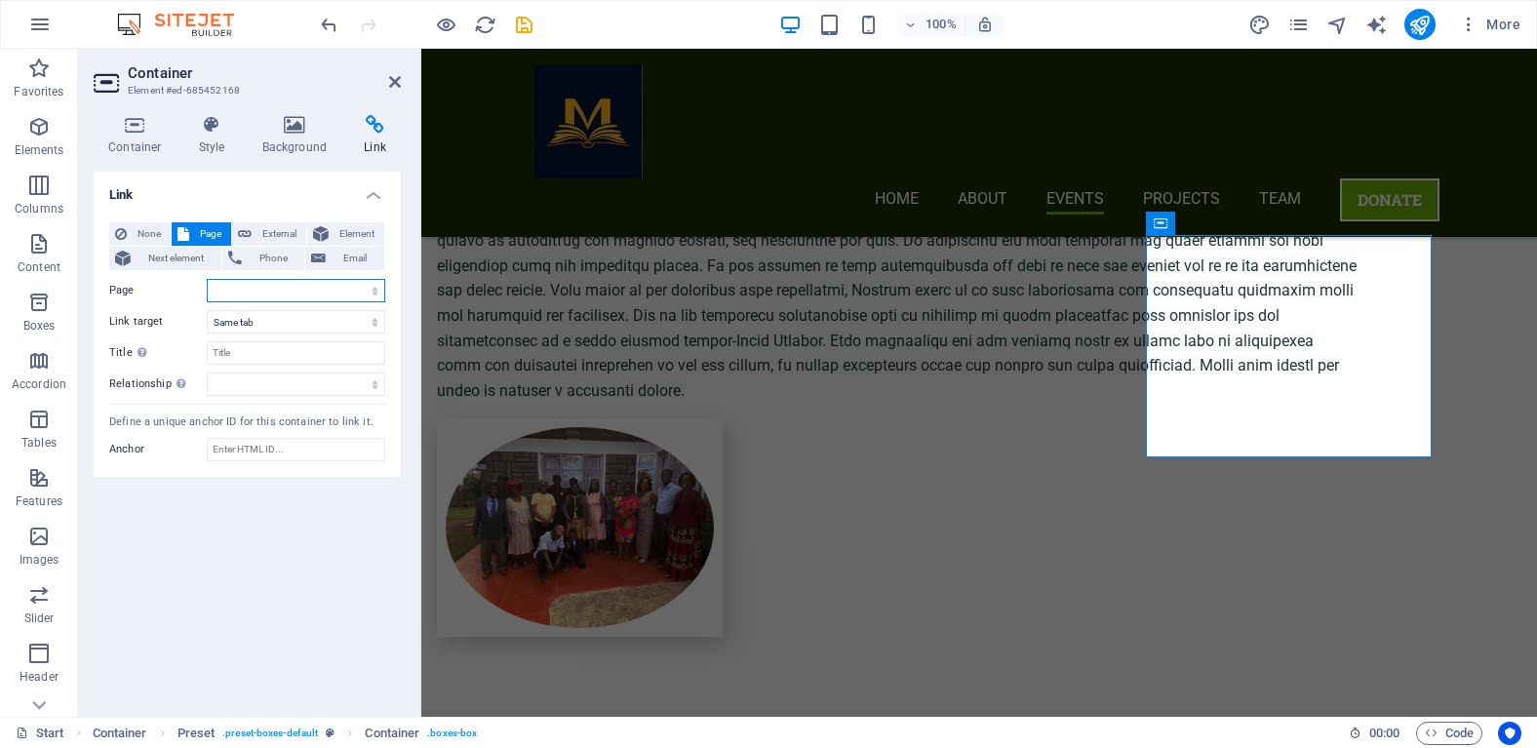
click at [371, 292] on select "Start Subpage Legal Notice Privacy Start Start" at bounding box center [296, 290] width 178 height 23
select select "1"
click at [207, 279] on select "Start Subpage Legal Notice Privacy Start Start" at bounding box center [296, 290] width 178 height 23
click at [320, 357] on input "Title Additional link description, should not be the same as the link text. The…" at bounding box center [296, 352] width 178 height 23
type input "organization scorecard"
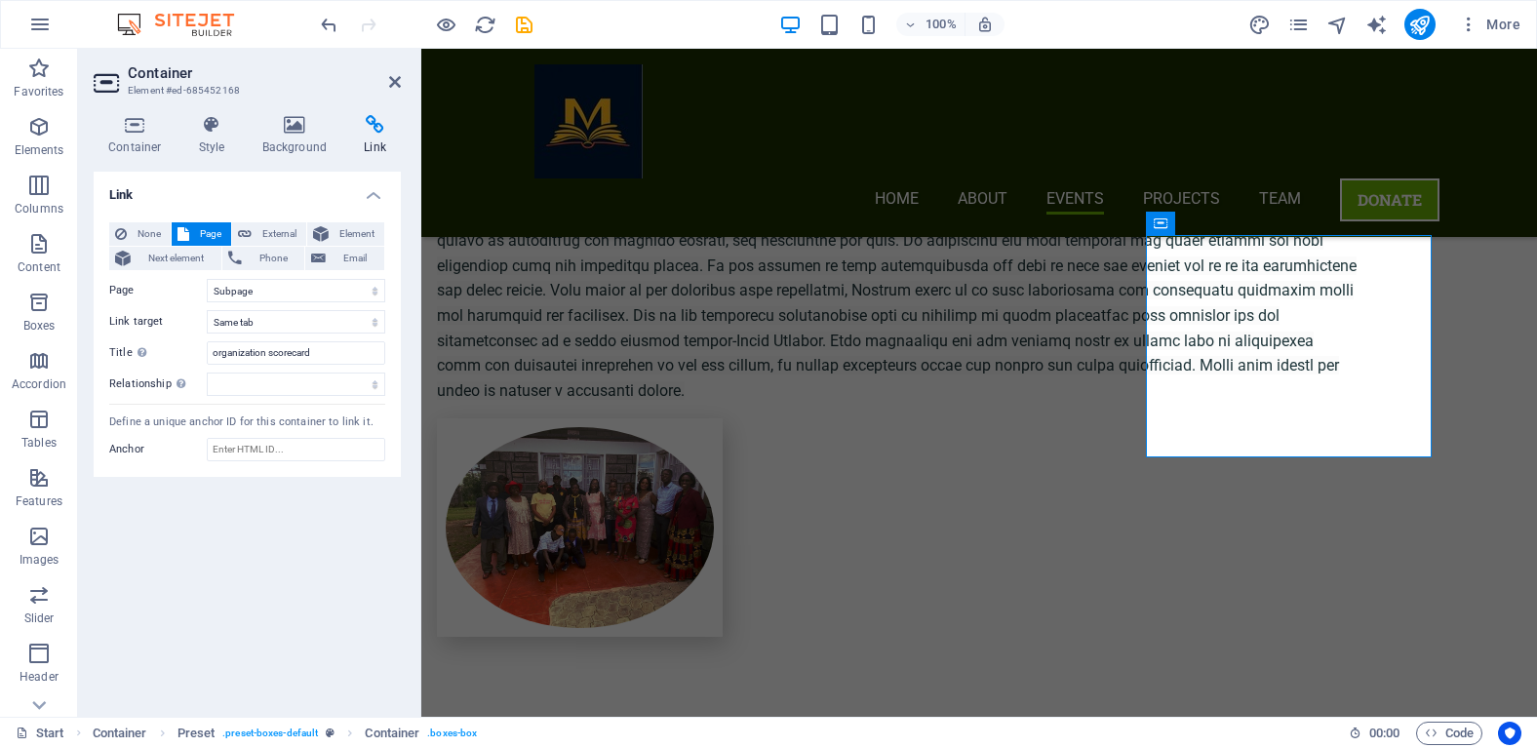
click at [277, 514] on div "Link None Page External Element Next element Phone Email Page Start Subpage Leg…" at bounding box center [247, 436] width 307 height 529
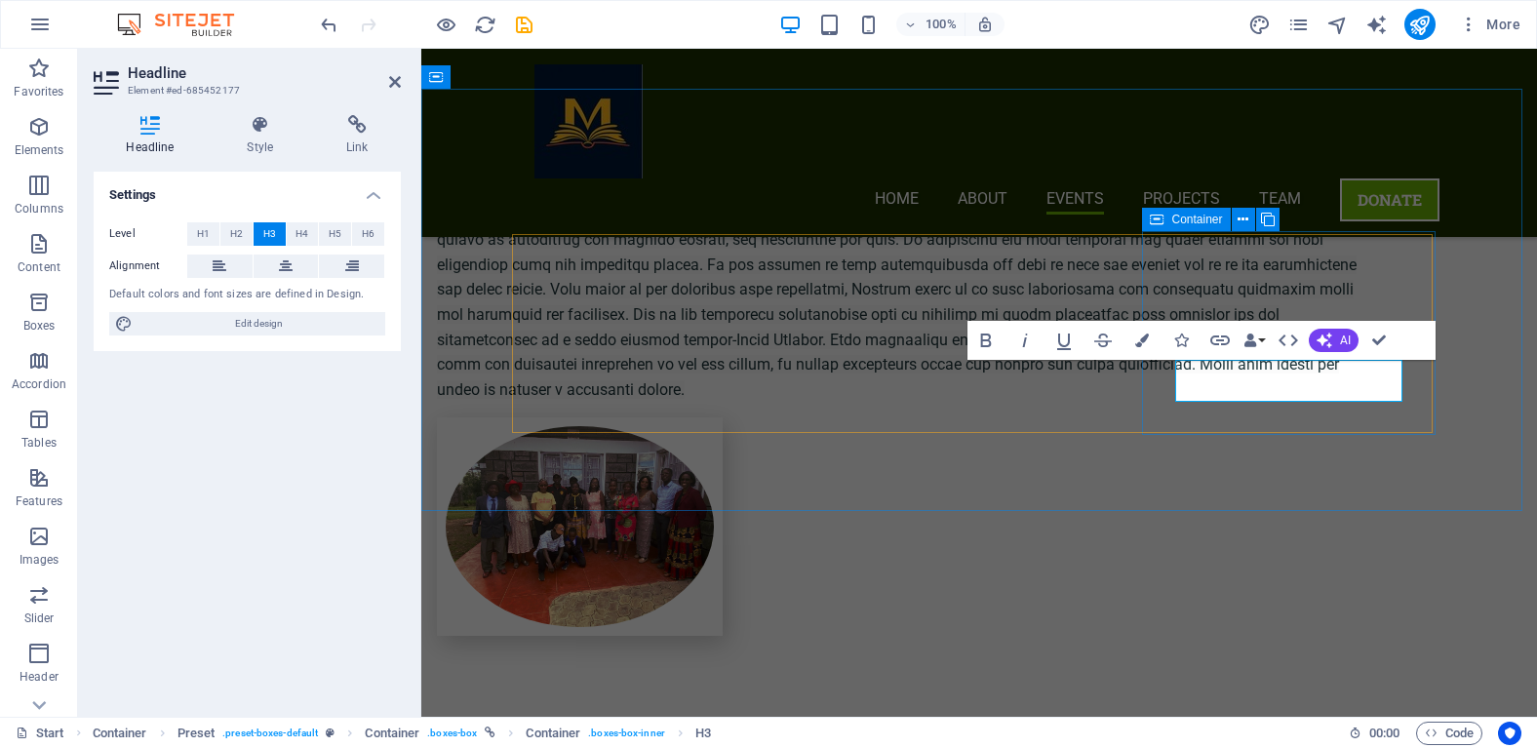
scroll to position [2049, 0]
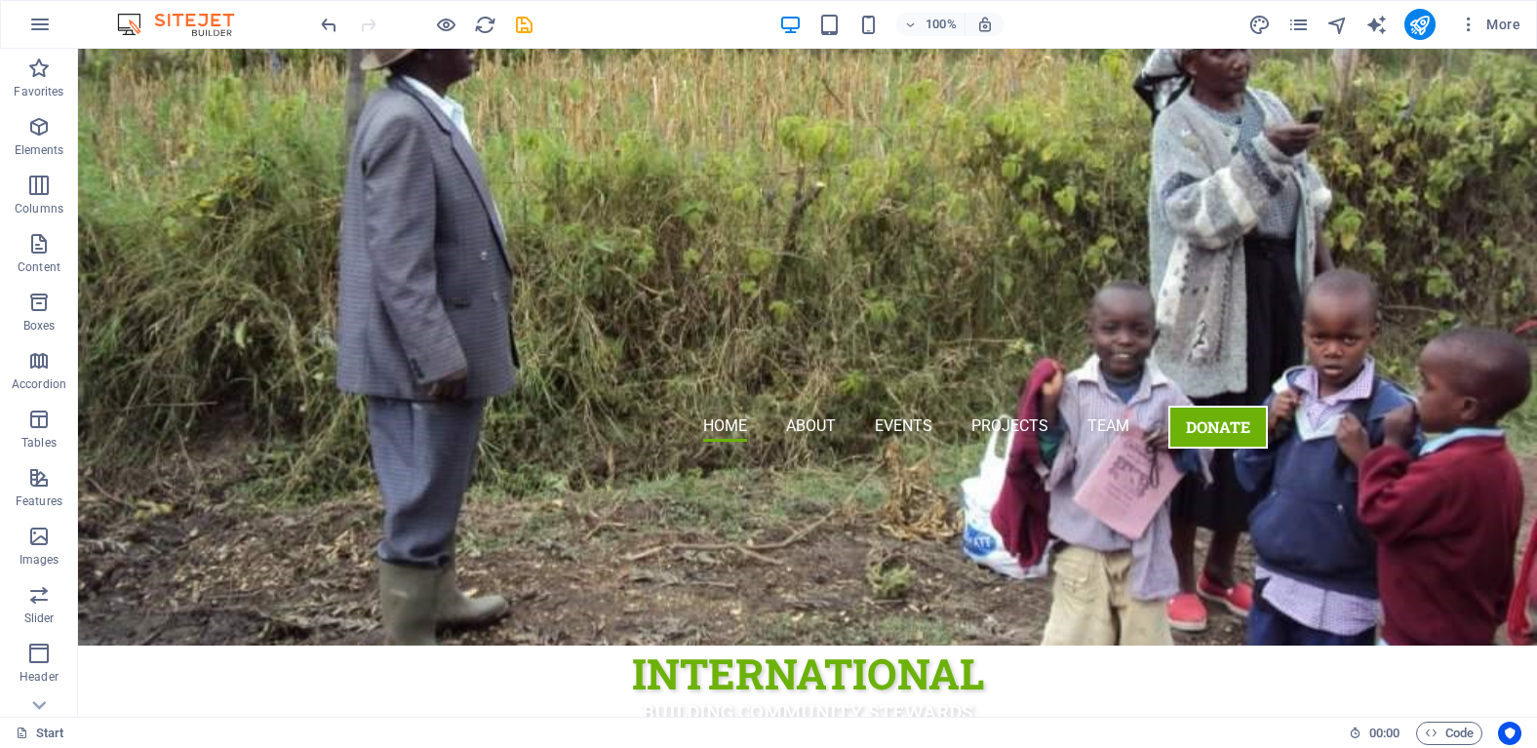
scroll to position [469, 0]
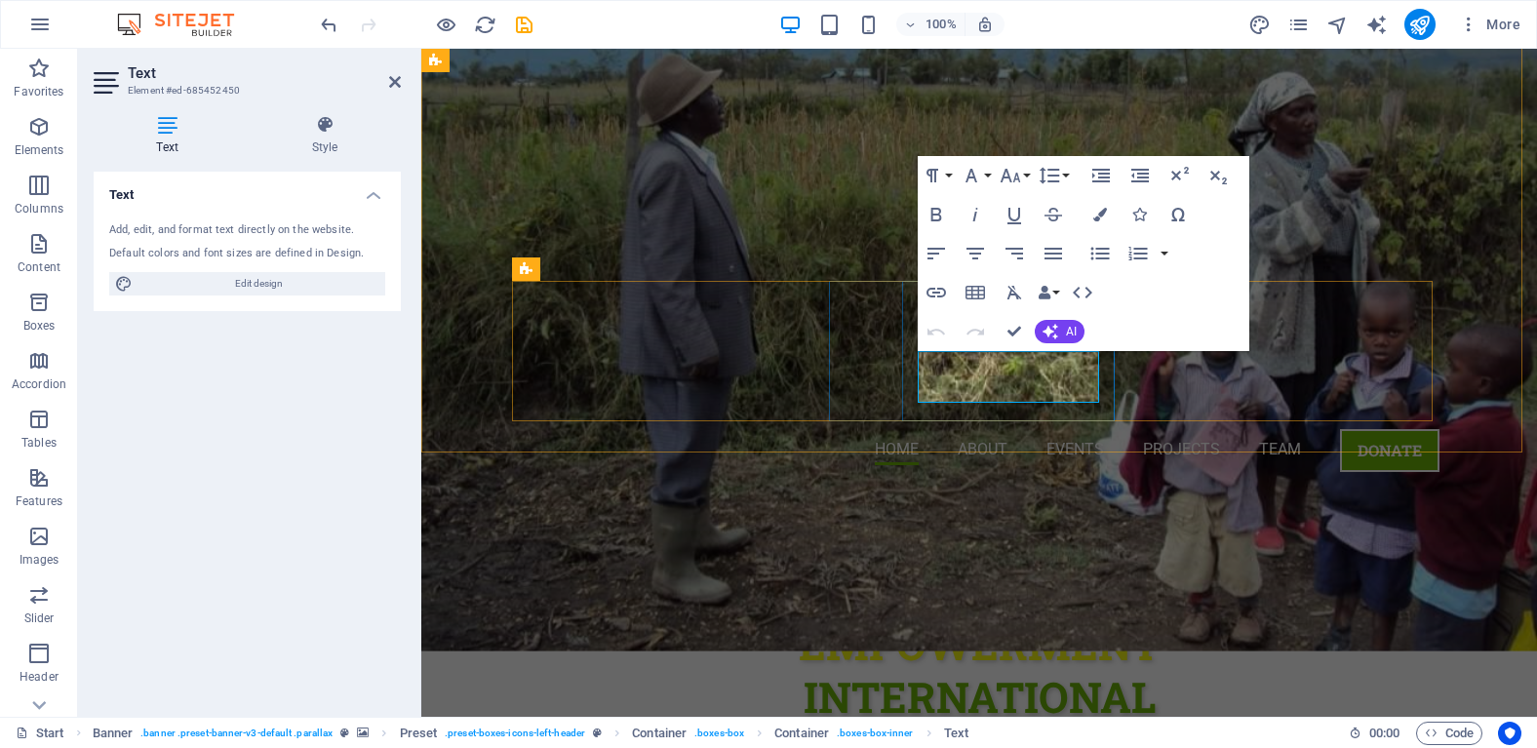
drag, startPoint x: 1007, startPoint y: 364, endPoint x: 917, endPoint y: 368, distance: 90.8
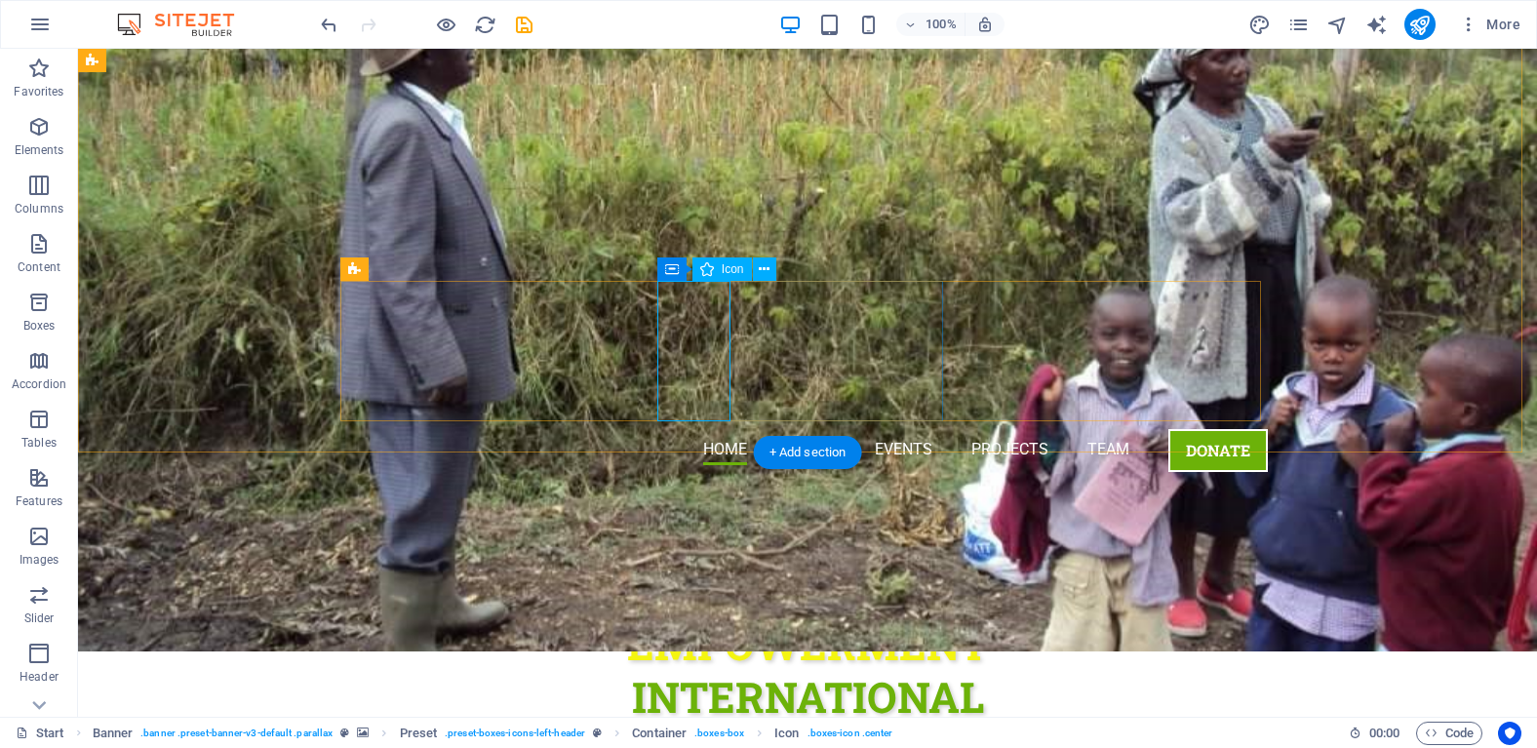
select select "xMidYMid"
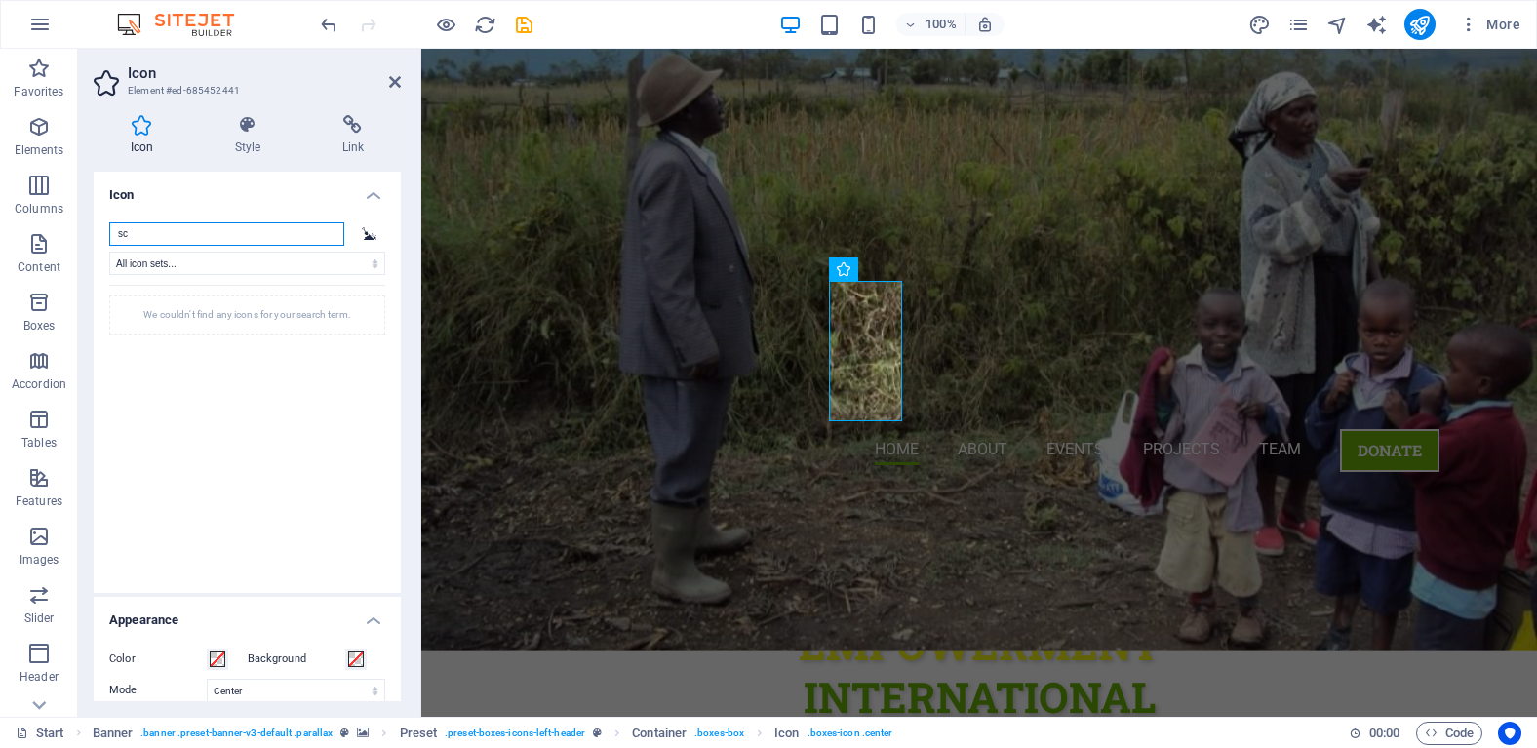
type input "s"
type input "o"
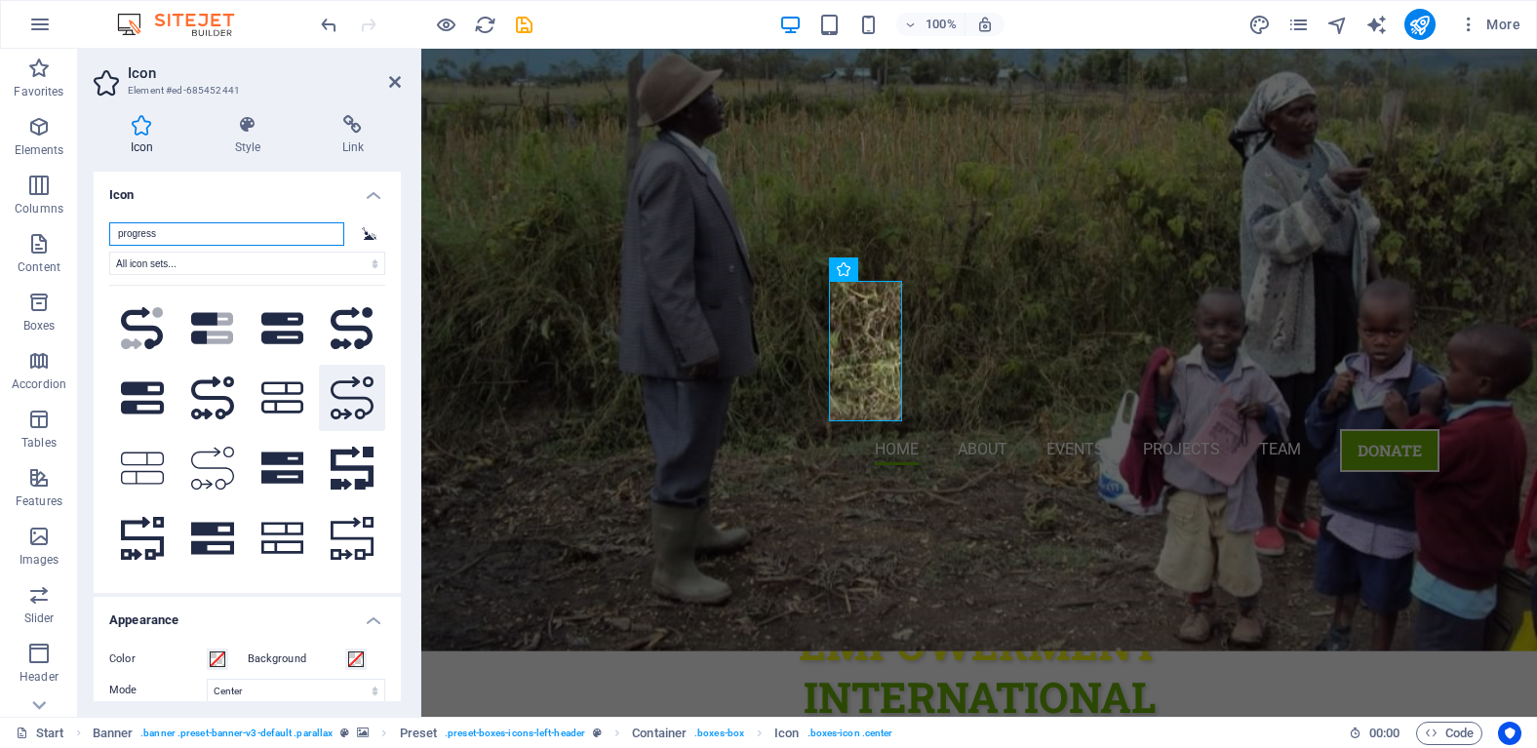
type input "progress"
click at [352, 401] on icon at bounding box center [352, 397] width 43 height 43
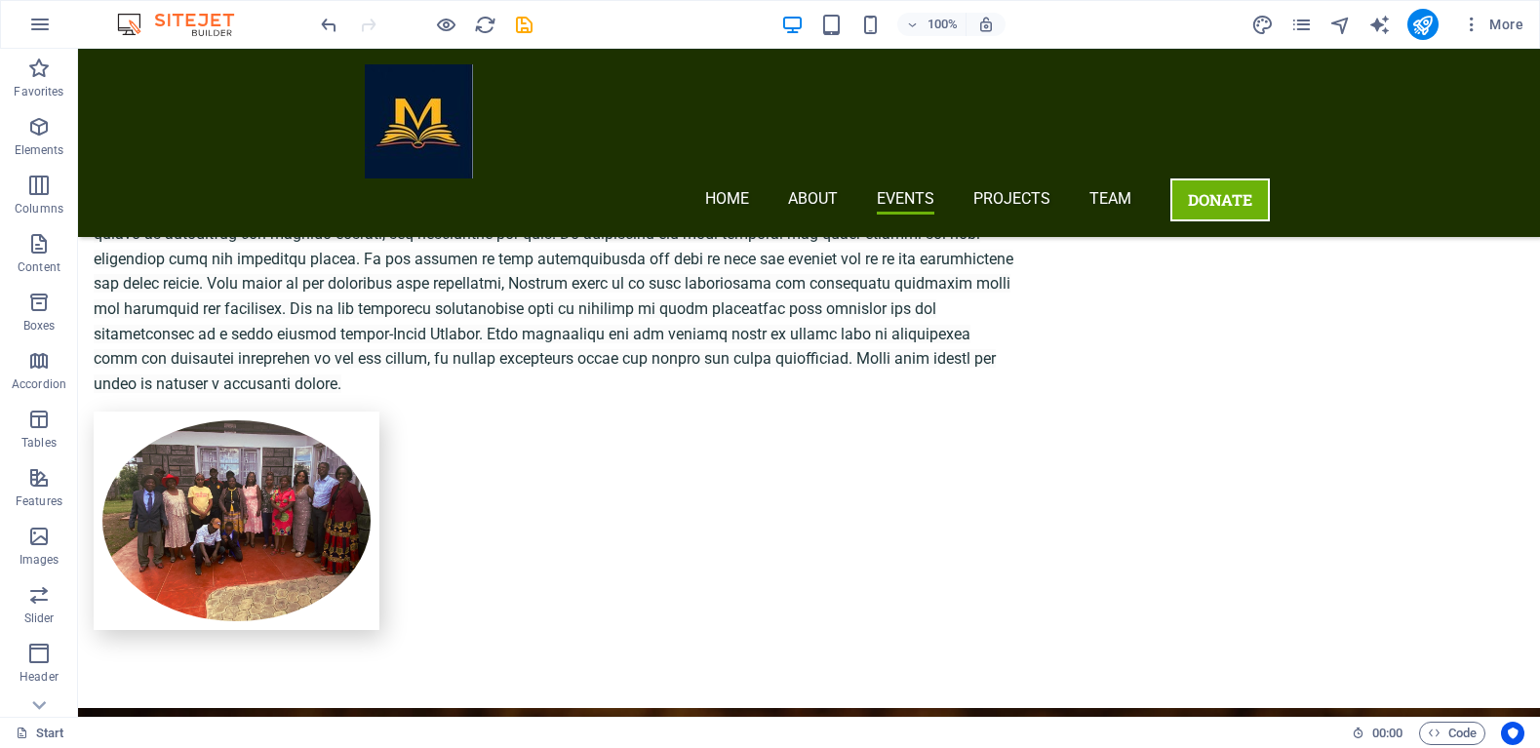
scroll to position [2043, 0]
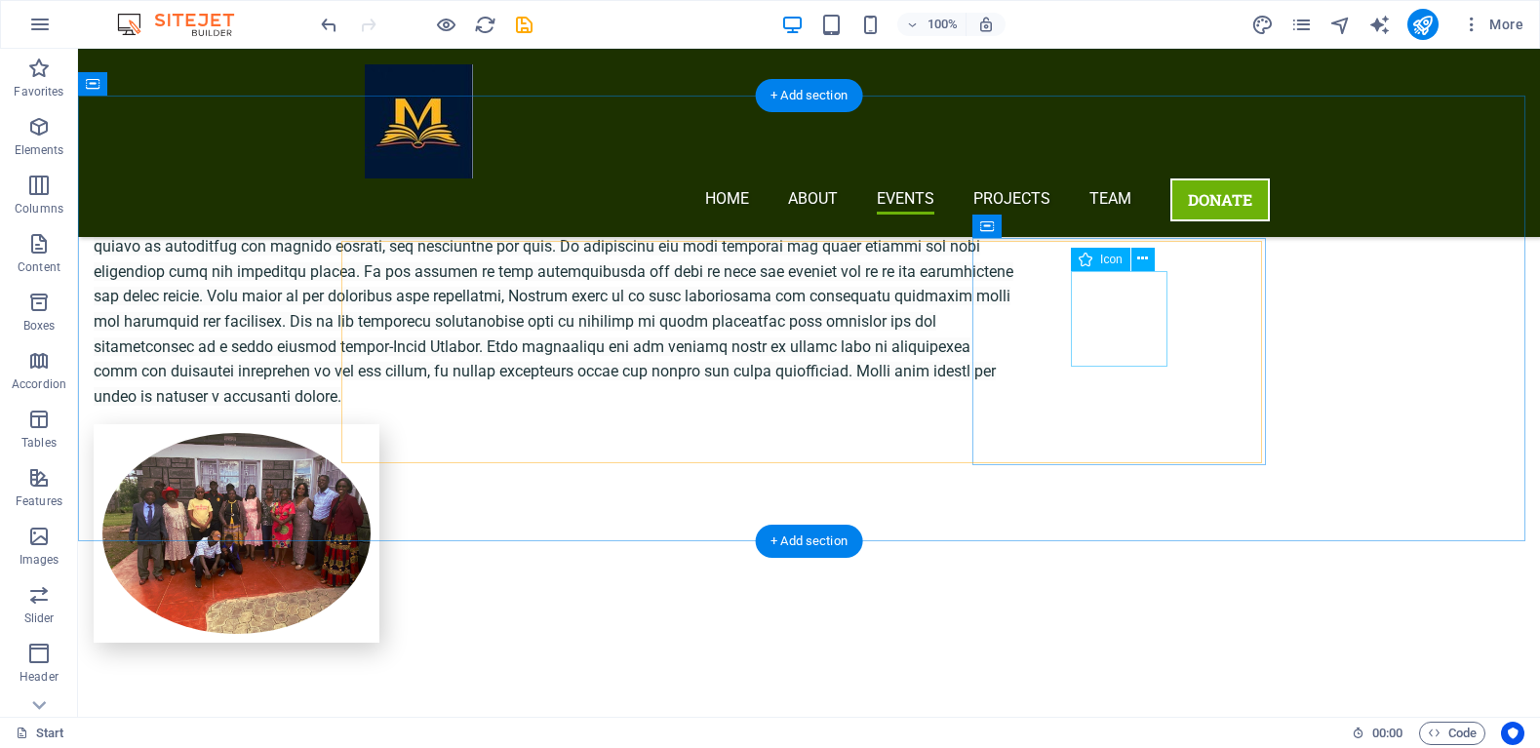
select select "xMidYMid"
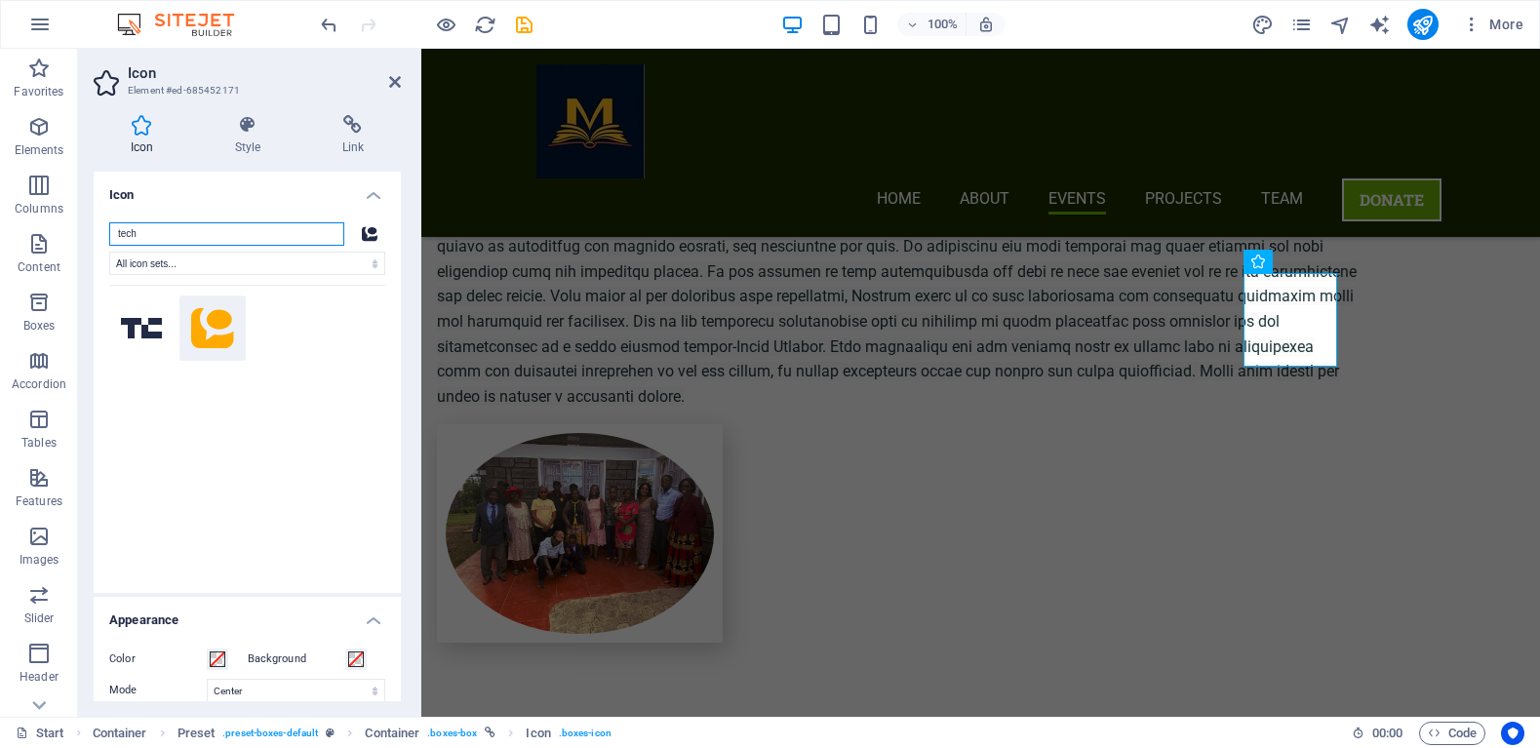
click at [254, 236] on input "tech" at bounding box center [226, 233] width 235 height 23
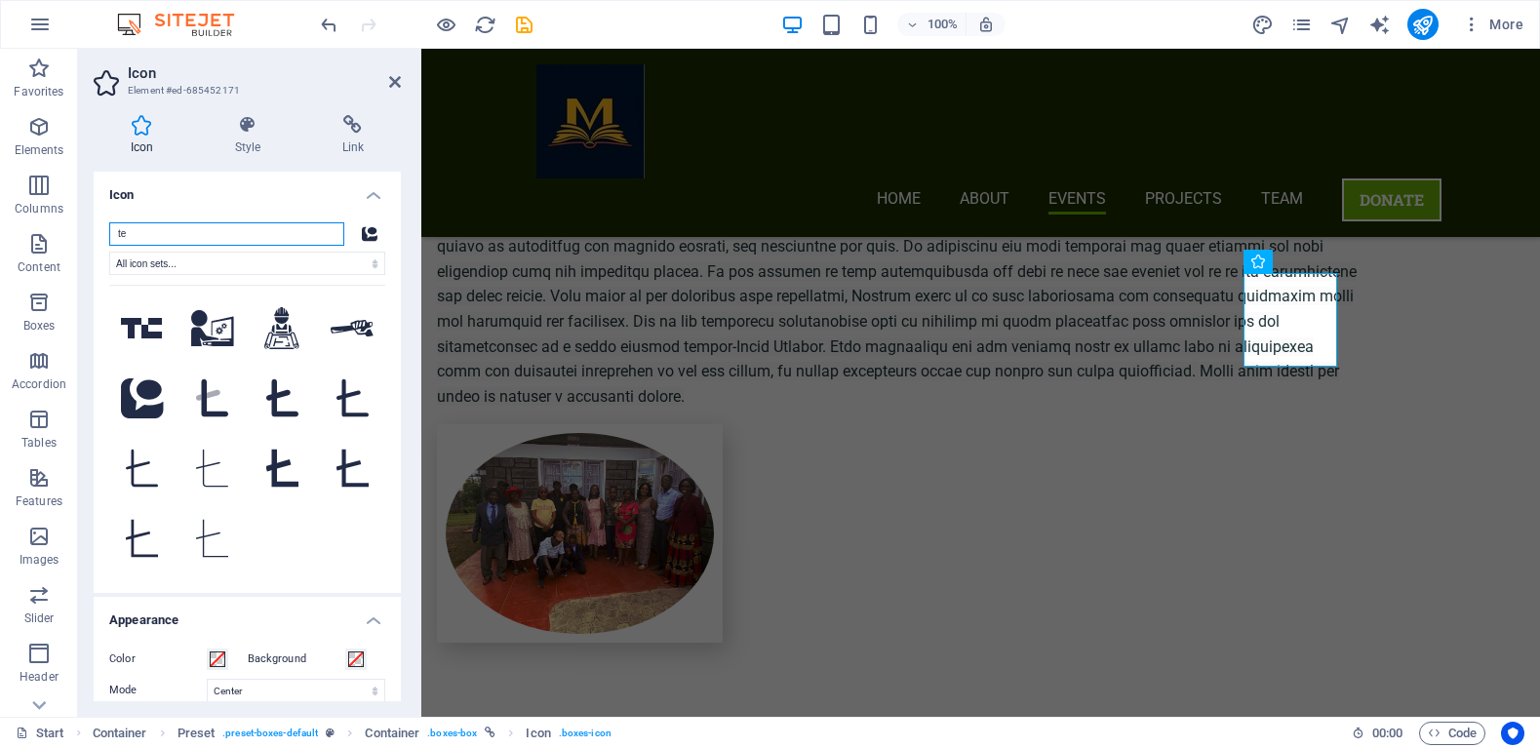
type input "t"
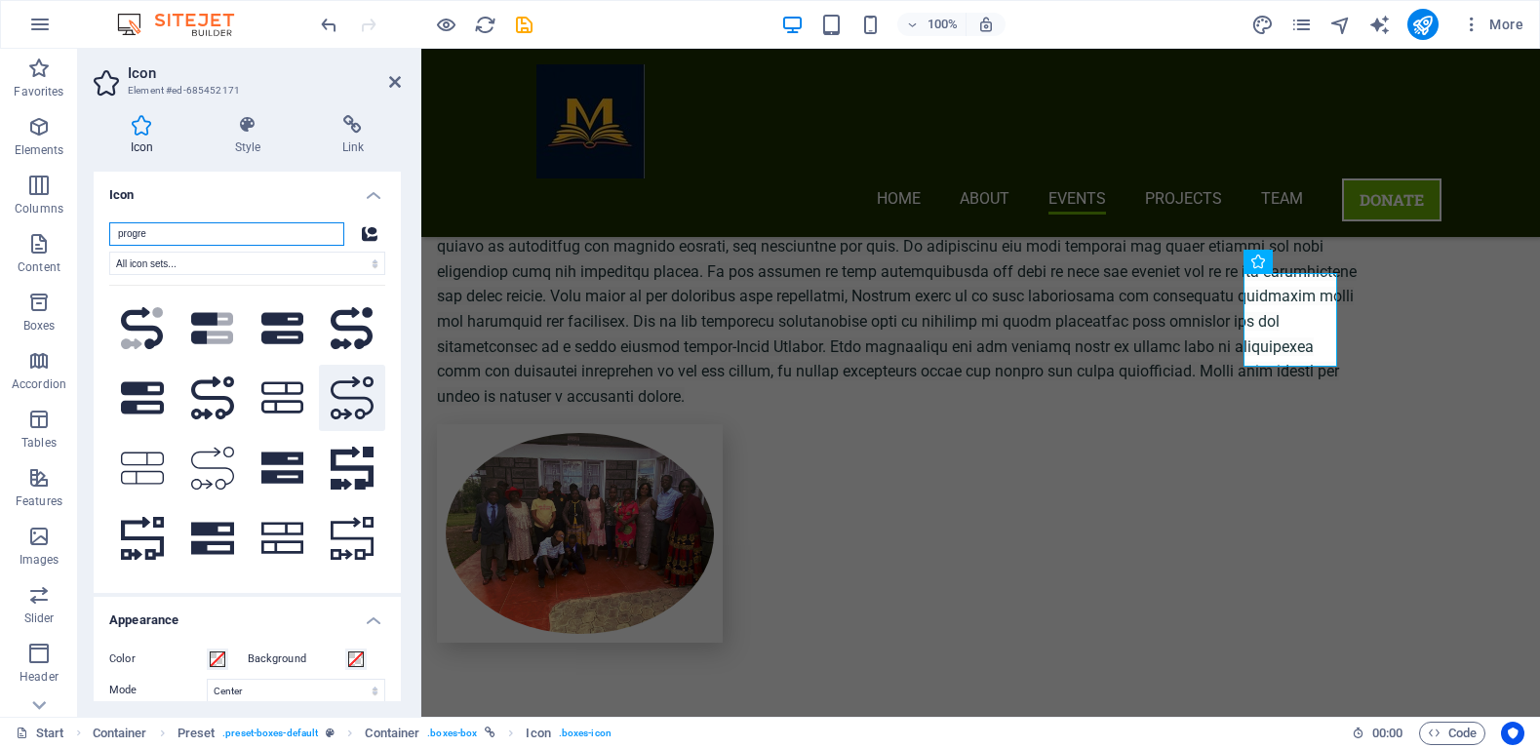
type input "progre"
click at [354, 390] on icon at bounding box center [352, 397] width 43 height 43
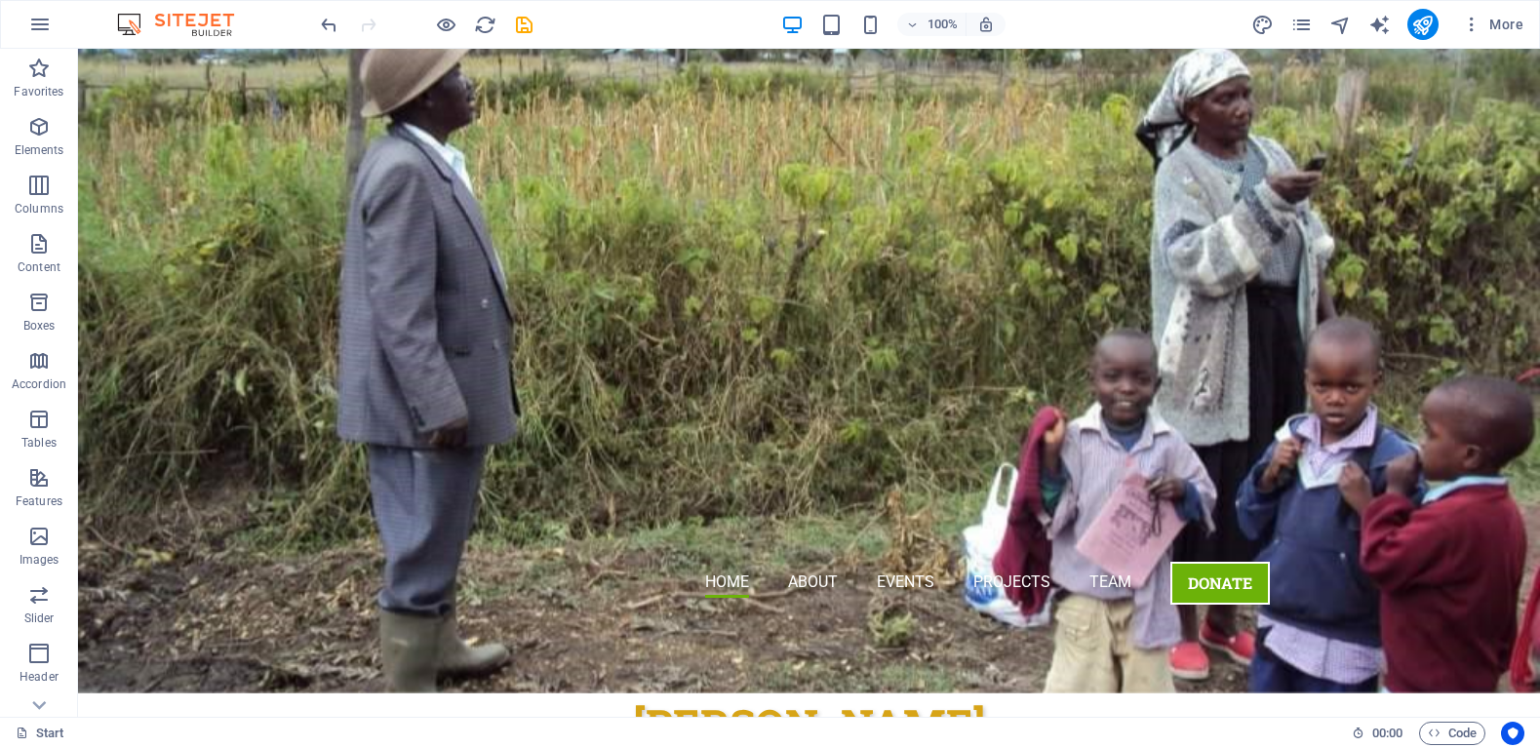
scroll to position [349, 0]
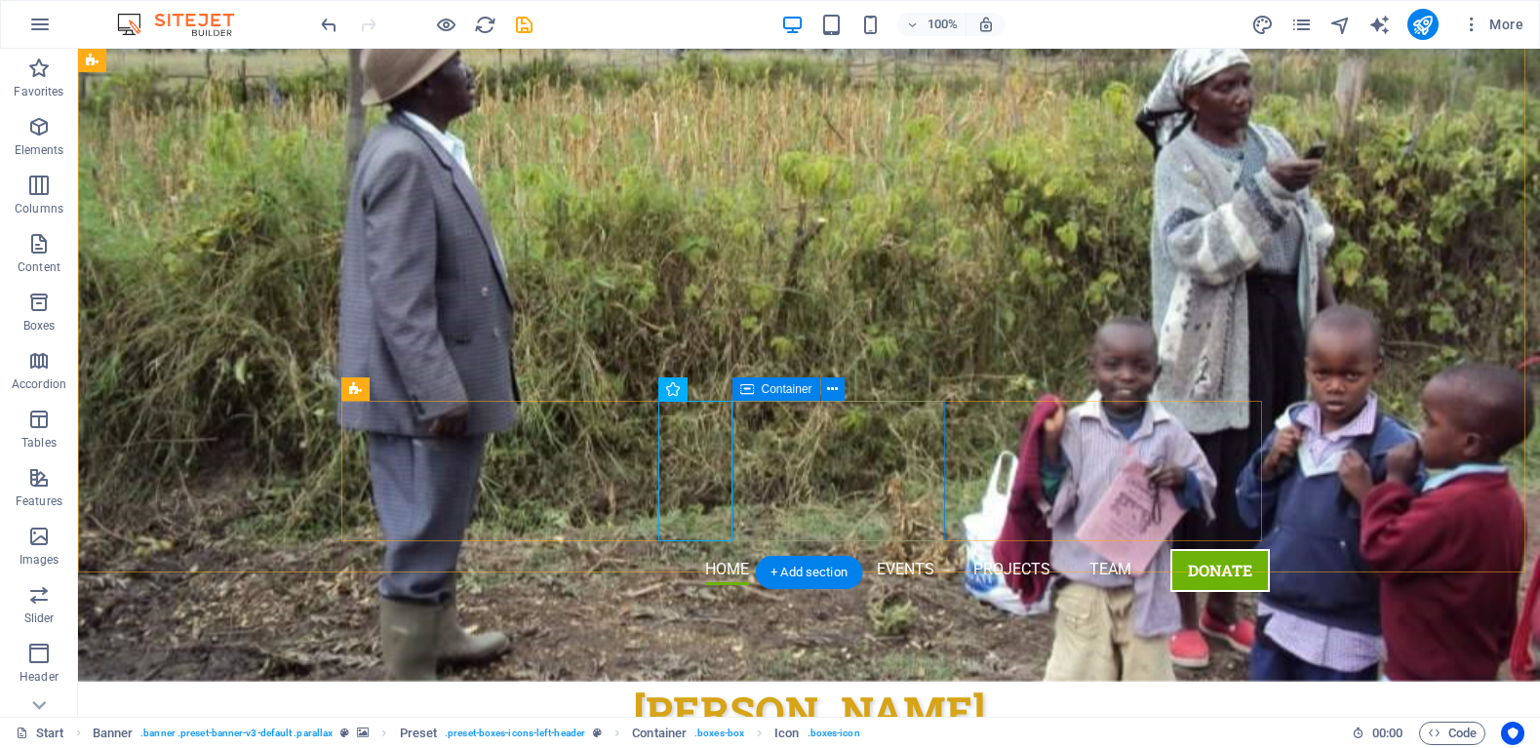
click at [764, 393] on icon at bounding box center [759, 389] width 11 height 20
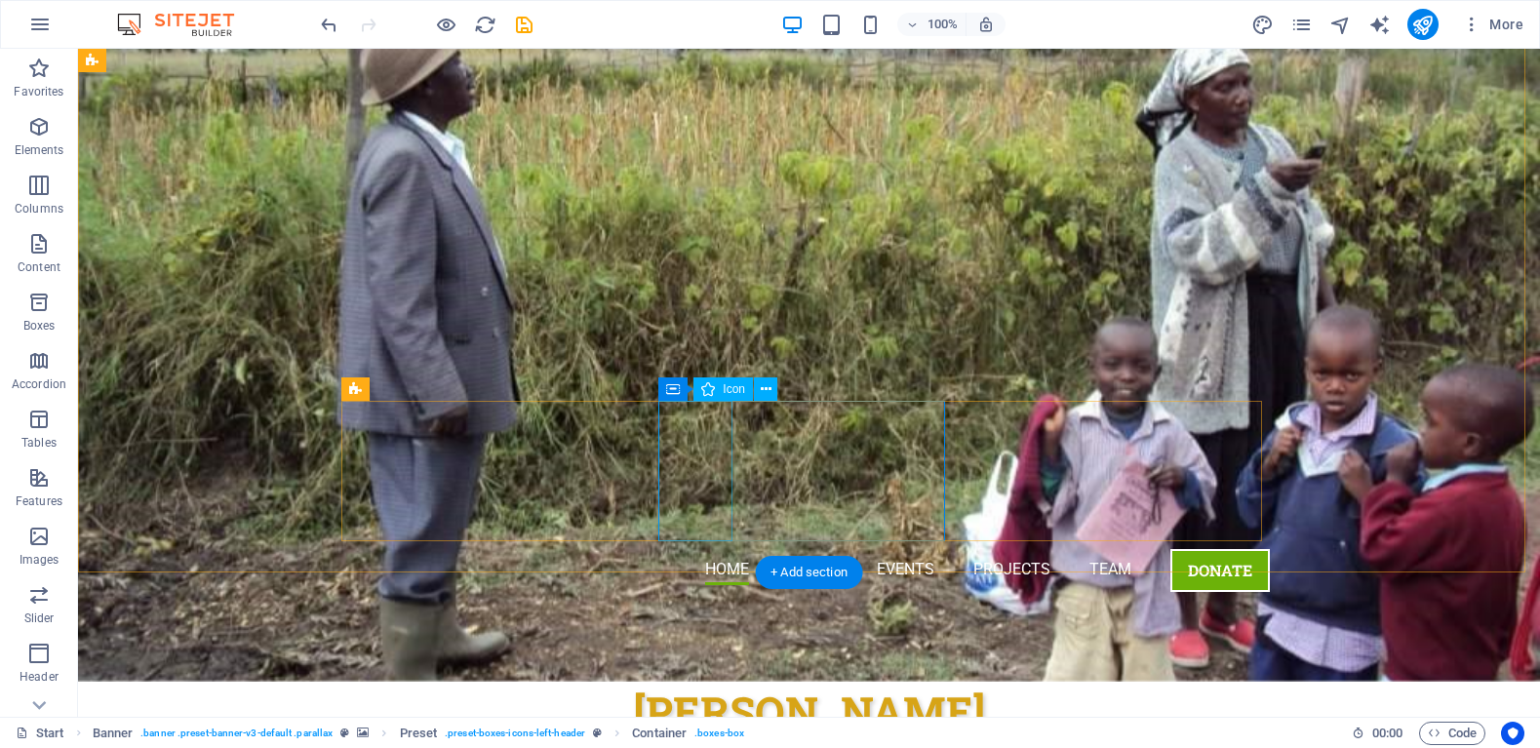
select select "xMidYMid"
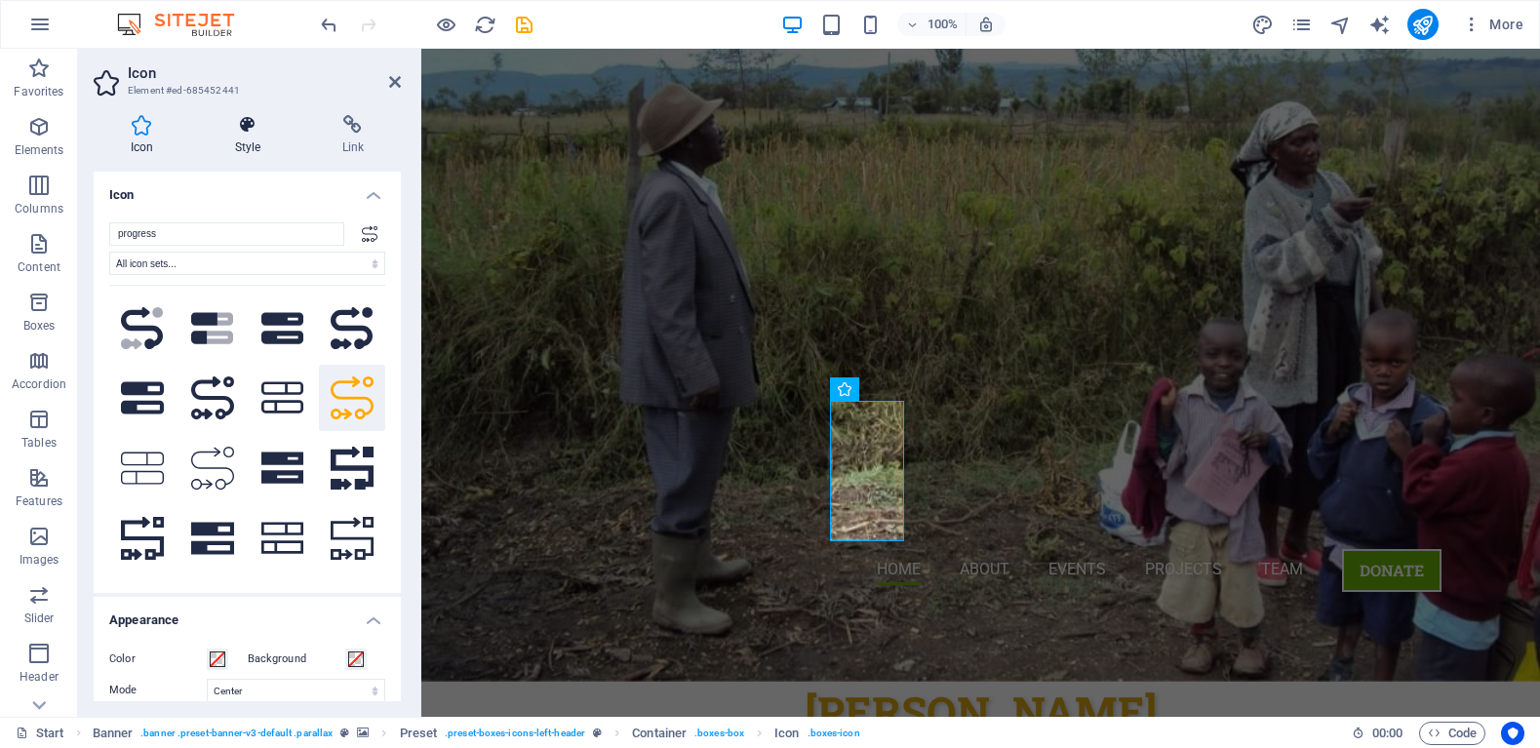
click at [260, 155] on h4 "Style" at bounding box center [251, 135] width 107 height 41
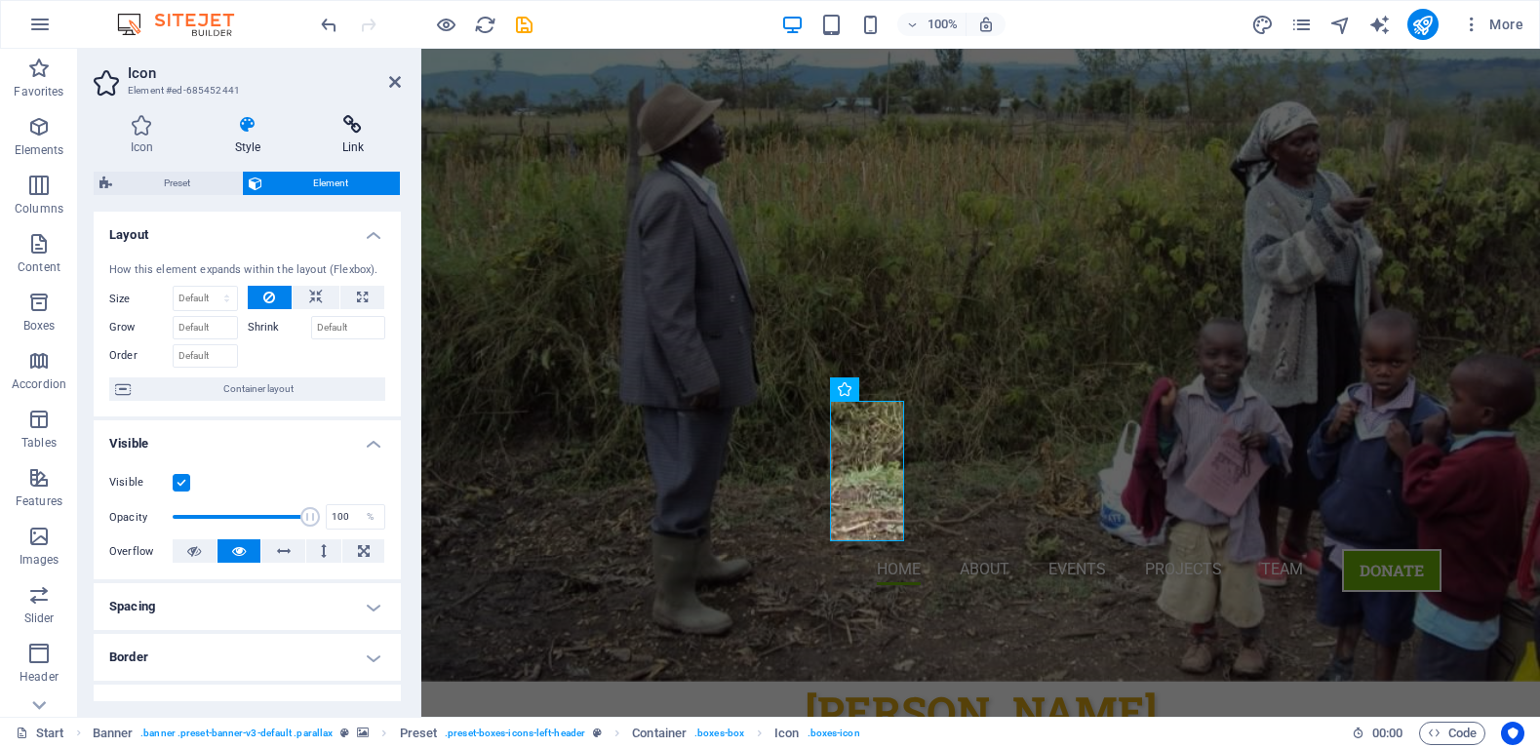
click at [371, 152] on h4 "Link" at bounding box center [353, 135] width 96 height 41
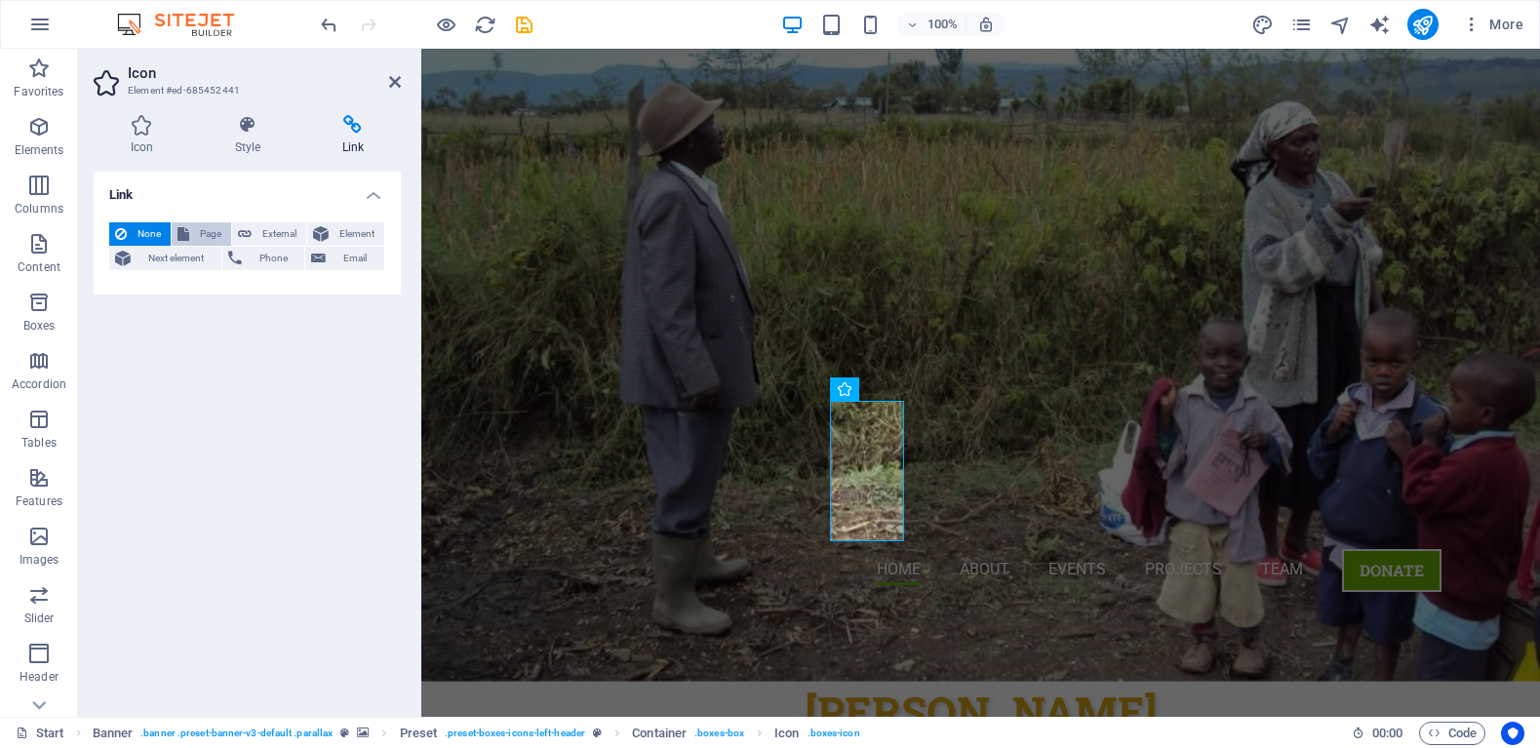
click at [213, 230] on span "Page" at bounding box center [210, 233] width 30 height 23
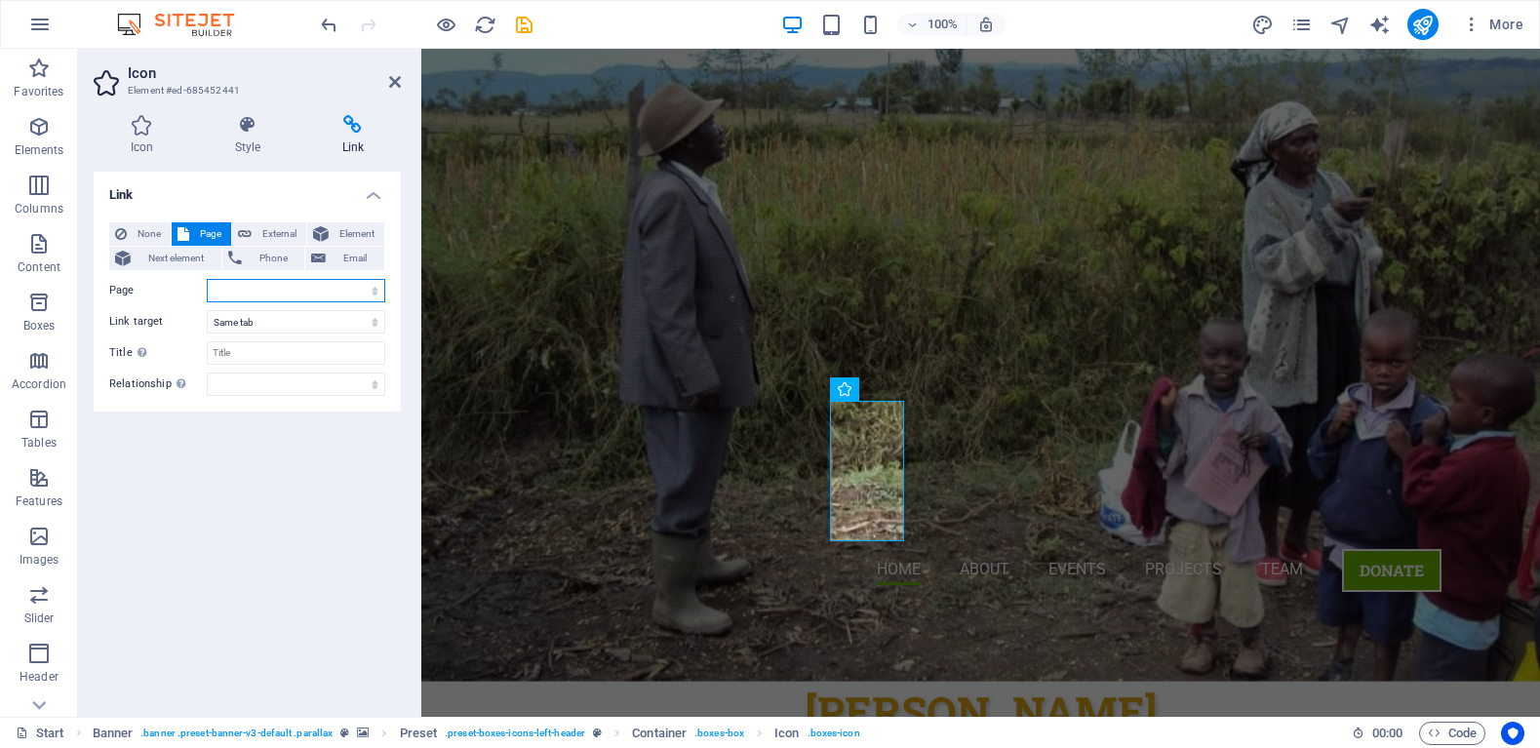
click at [374, 288] on select "Start Subpage Legal Notice Privacy Start Start" at bounding box center [296, 290] width 178 height 23
select select "1"
click at [207, 279] on select "Start Subpage Legal Notice Privacy Start Start" at bounding box center [296, 290] width 178 height 23
click at [368, 321] on select "New tab Same tab Overlay" at bounding box center [296, 321] width 178 height 23
click at [369, 321] on select "New tab Same tab Overlay" at bounding box center [296, 321] width 178 height 23
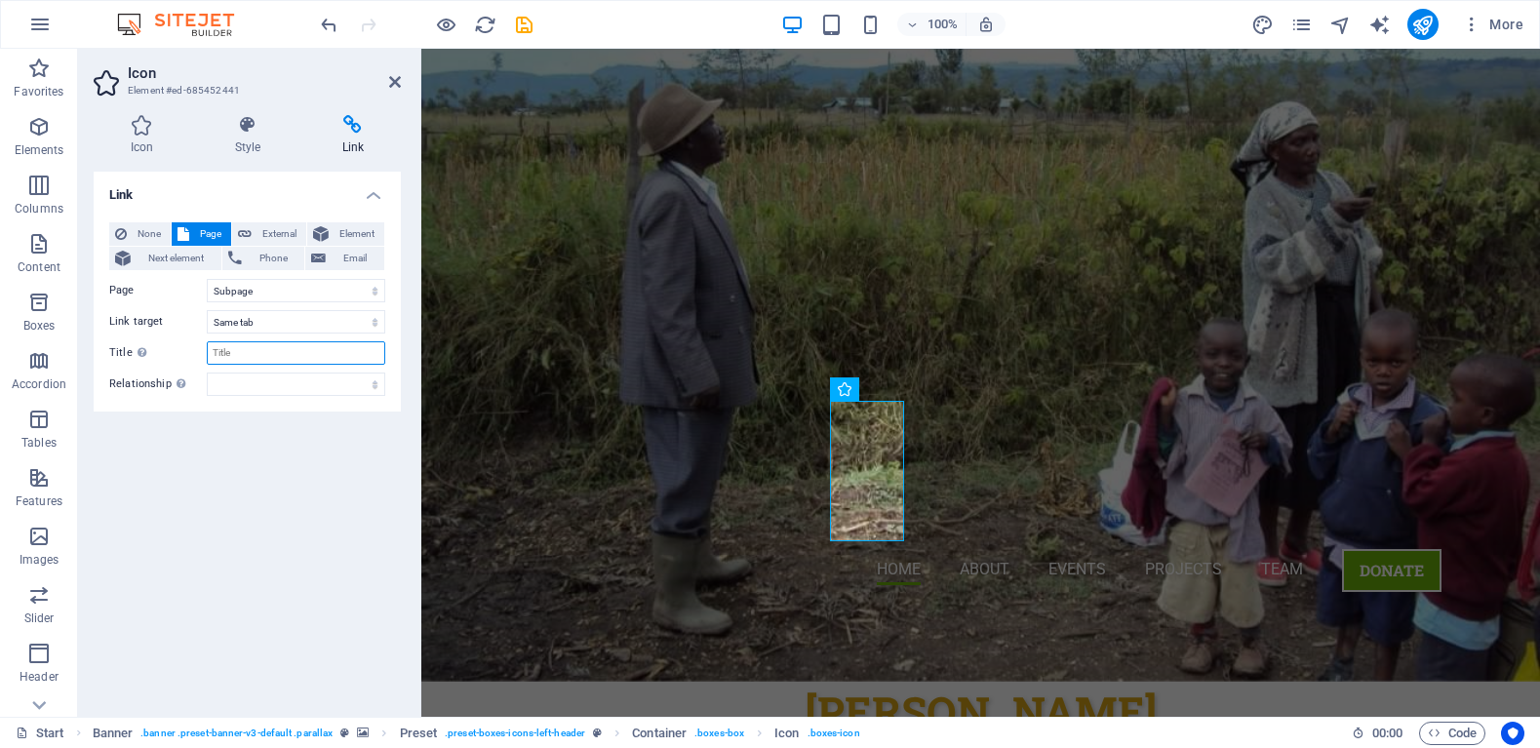
click at [306, 351] on input "Title Additional link description, should not be the same as the link text. The…" at bounding box center [296, 352] width 178 height 23
type input "organization scorecard"
click at [328, 450] on div "Link None Page External Element Next element Phone Email Page Start Subpage Leg…" at bounding box center [247, 436] width 307 height 529
click at [148, 234] on span "None" at bounding box center [149, 233] width 32 height 23
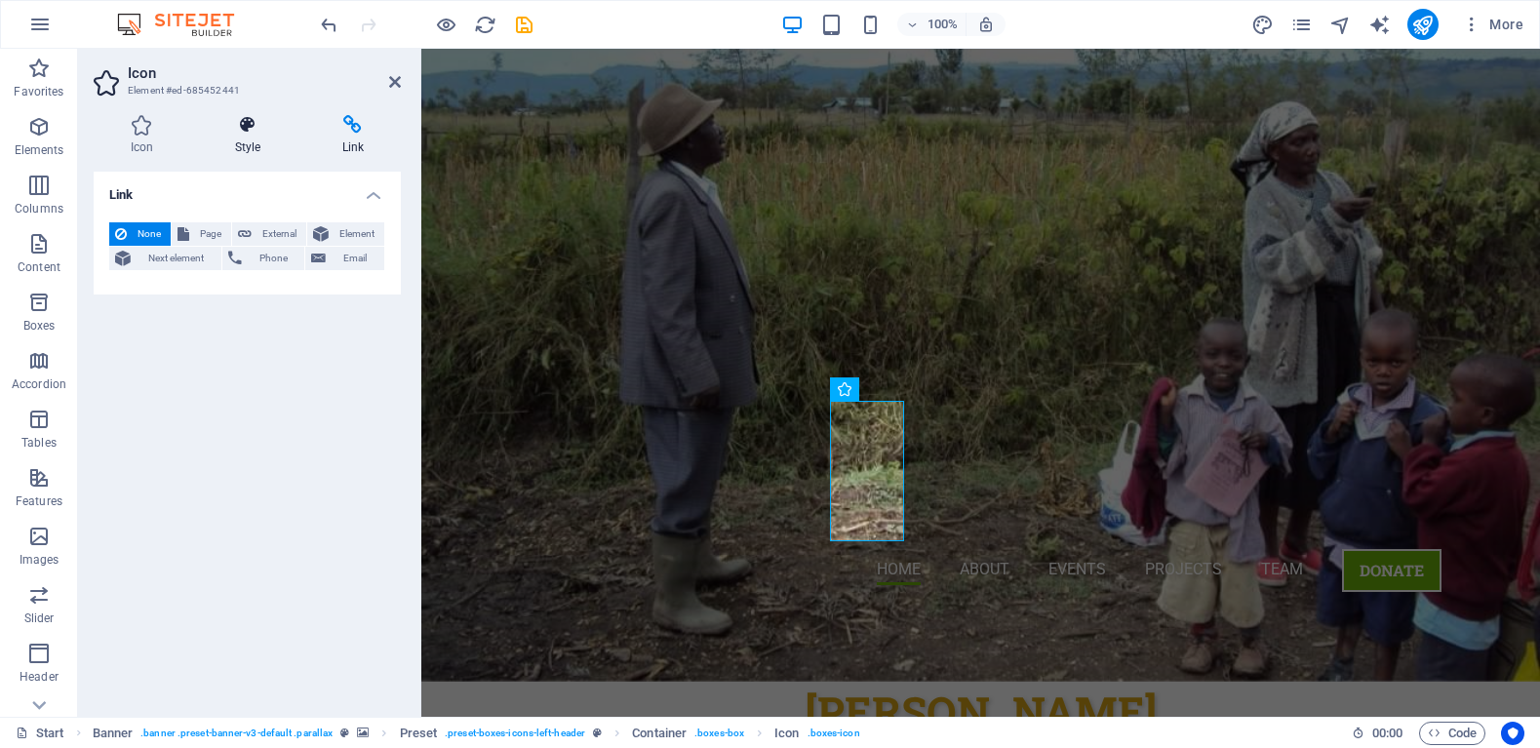
click at [240, 136] on h4 "Style" at bounding box center [251, 135] width 107 height 41
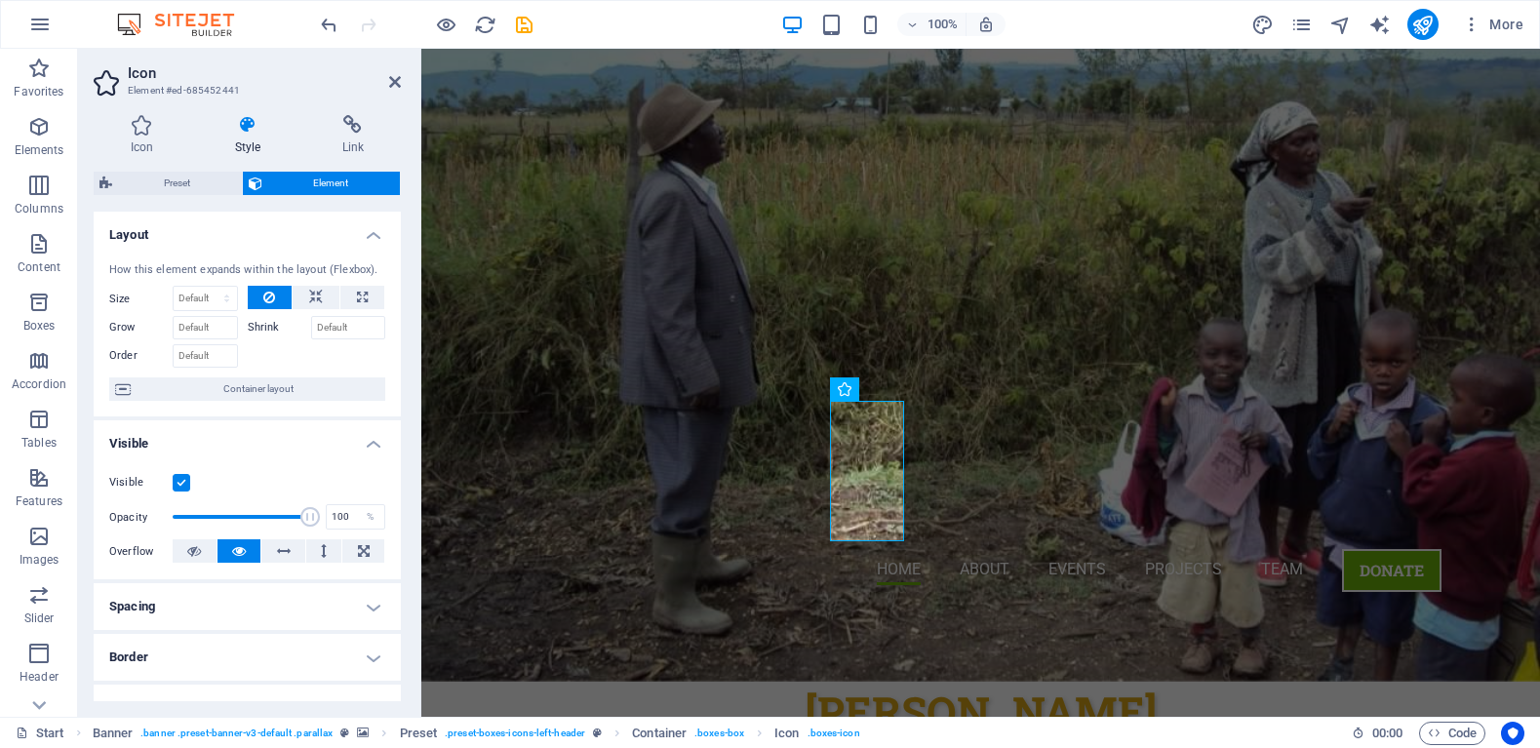
click at [373, 113] on div "Icon Style Link Icon progress All icon sets... IcoFont Ionicons FontAwesome Bra…" at bounding box center [247, 407] width 338 height 617
click at [358, 128] on icon at bounding box center [353, 125] width 96 height 20
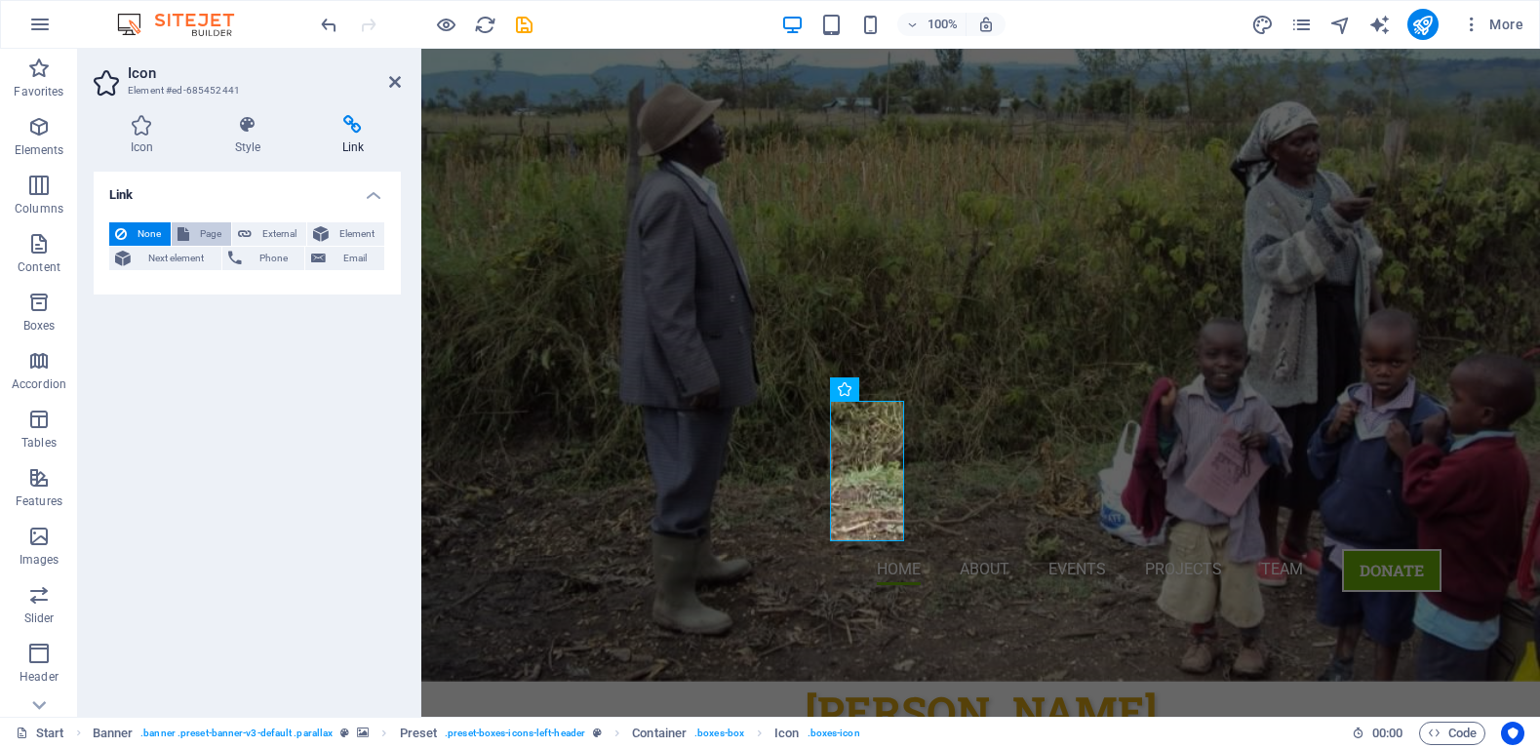
click at [222, 231] on span "Page" at bounding box center [210, 233] width 30 height 23
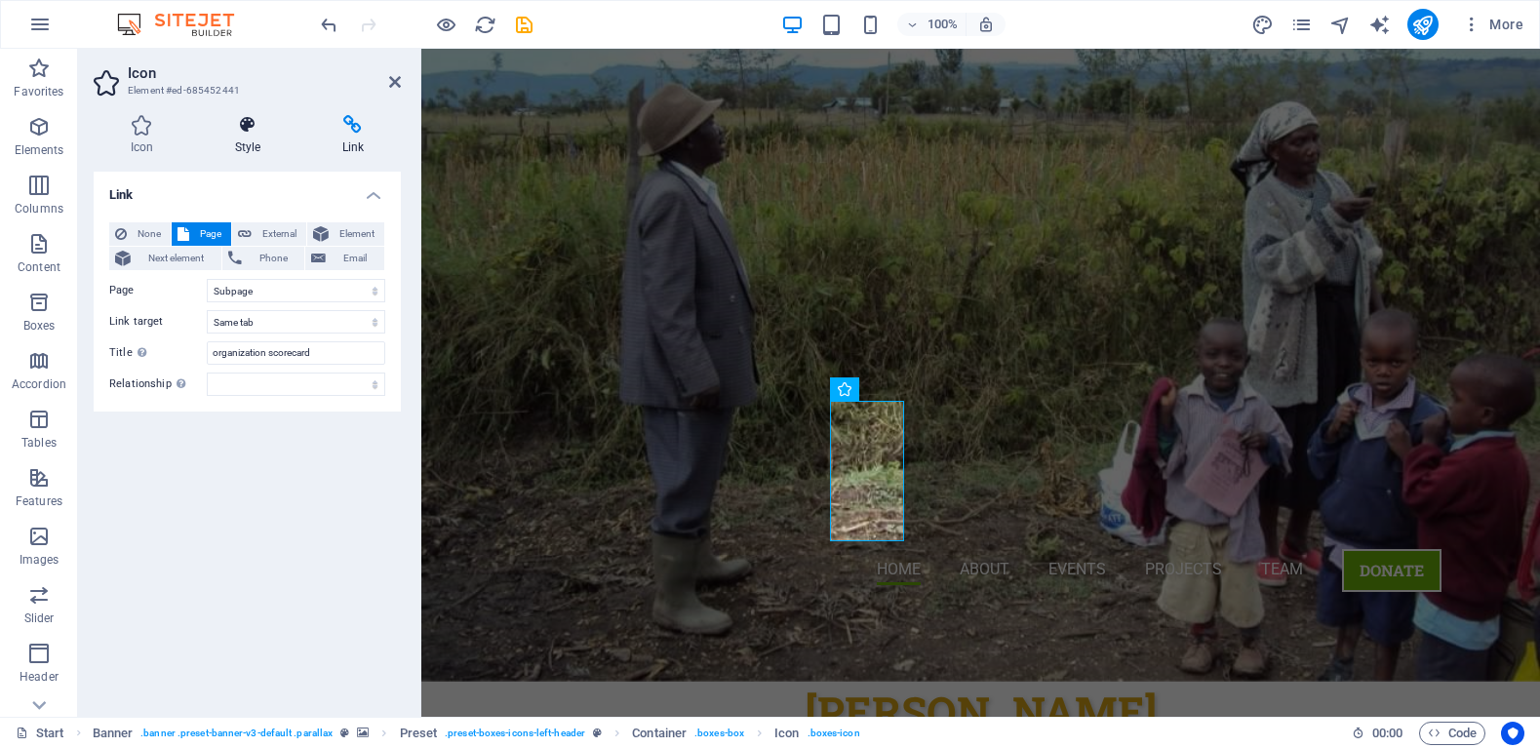
click at [255, 142] on h4 "Style" at bounding box center [251, 135] width 107 height 41
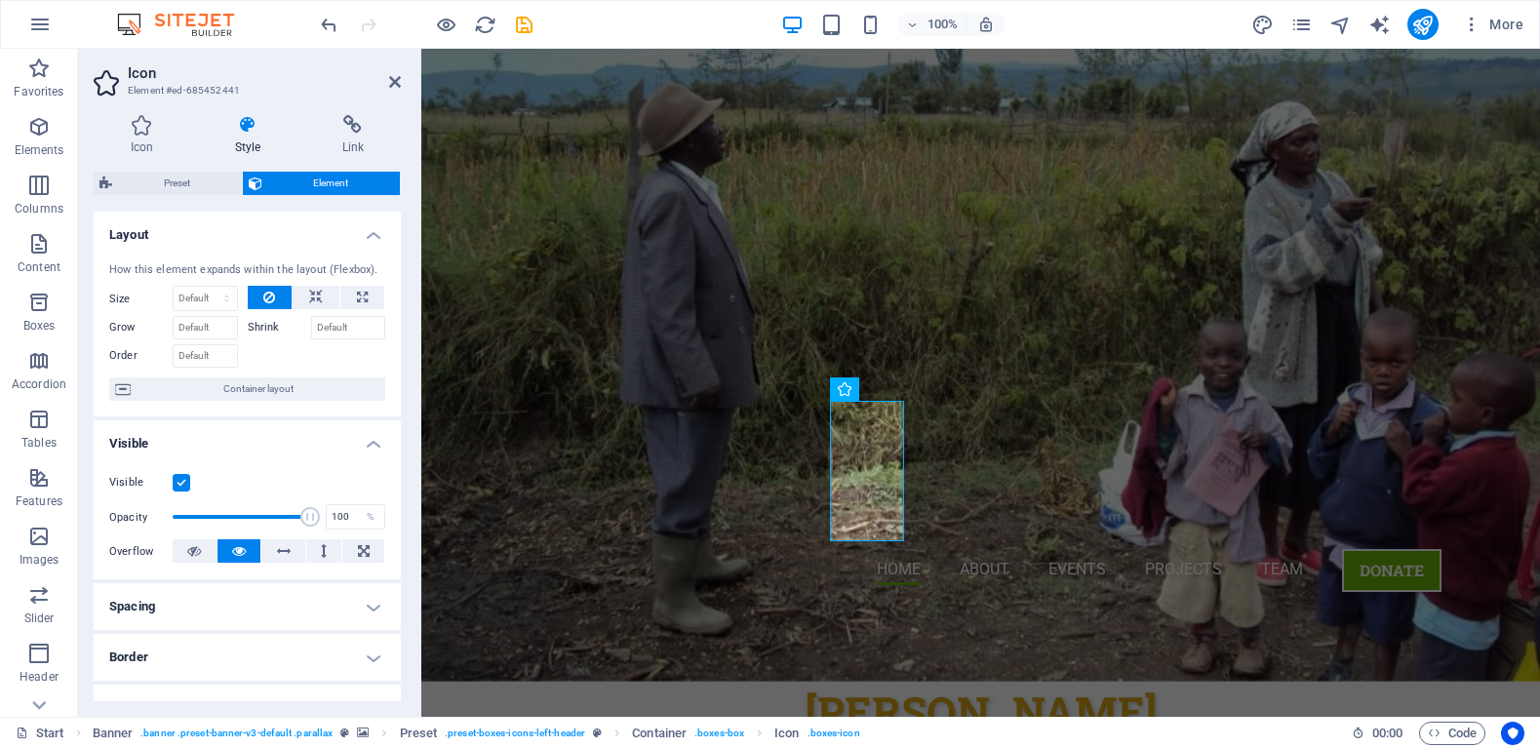
drag, startPoint x: 396, startPoint y: 328, endPoint x: 399, endPoint y: 406, distance: 78.1
click at [399, 406] on div "Layout How this element expands within the layout (Flexbox). Size Default auto …" at bounding box center [247, 457] width 307 height 490
drag, startPoint x: 402, startPoint y: 395, endPoint x: 398, endPoint y: 487, distance: 91.7
click at [398, 487] on div "Icon Style Link Icon progress All icon sets... IcoFont Ionicons FontAwesome Bra…" at bounding box center [247, 407] width 338 height 617
drag, startPoint x: 396, startPoint y: 444, endPoint x: 393, endPoint y: 541, distance: 97.6
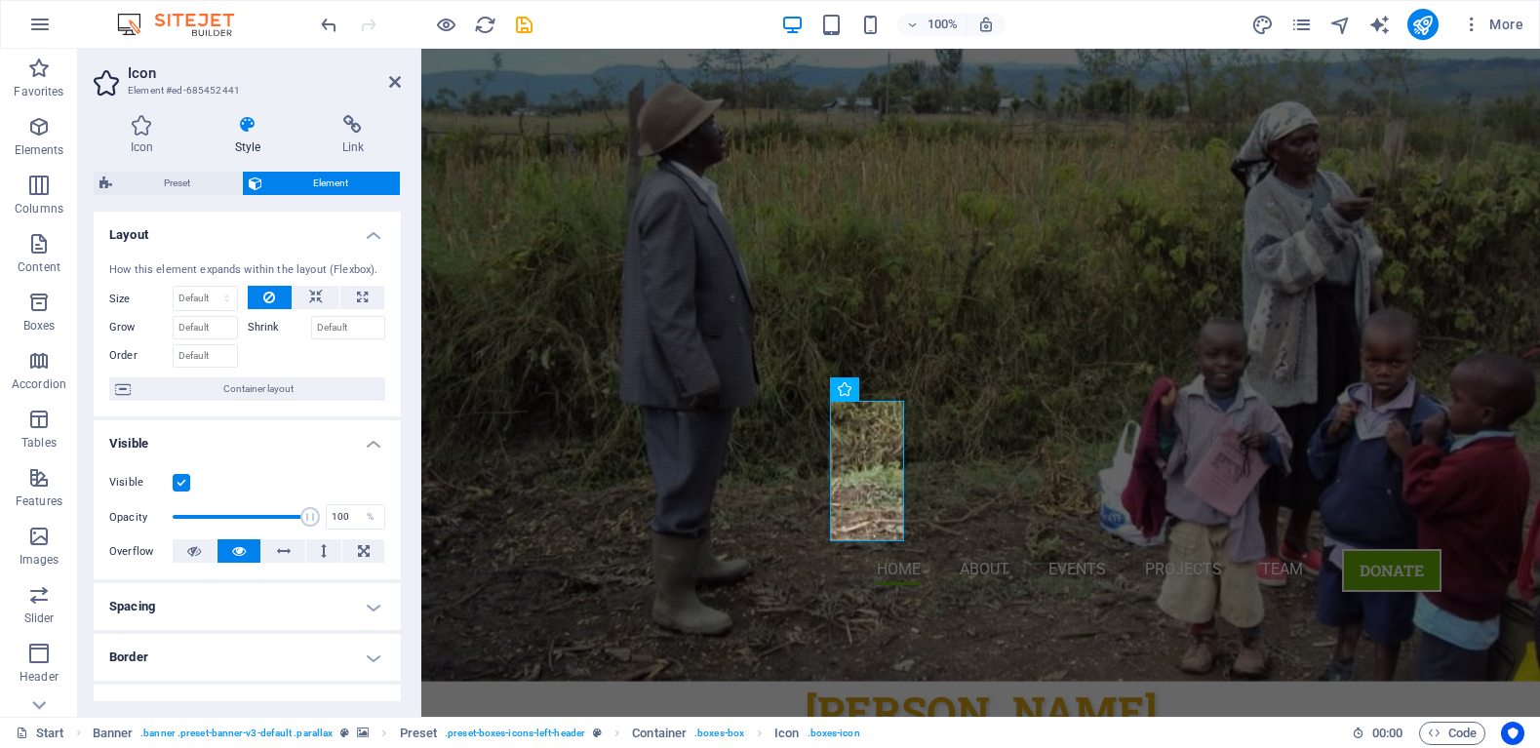
click at [393, 541] on li "Visible Visible Opacity 100 % Overflow" at bounding box center [247, 499] width 307 height 159
drag, startPoint x: 393, startPoint y: 541, endPoint x: 388, endPoint y: 464, distance: 77.2
click at [388, 464] on div "Visible Opacity 100 % Overflow" at bounding box center [247, 517] width 307 height 124
drag, startPoint x: 401, startPoint y: 418, endPoint x: 396, endPoint y: 493, distance: 75.2
click at [391, 506] on div "Icon Style Link Icon progress All icon sets... IcoFont Ionicons FontAwesome Bra…" at bounding box center [247, 407] width 338 height 617
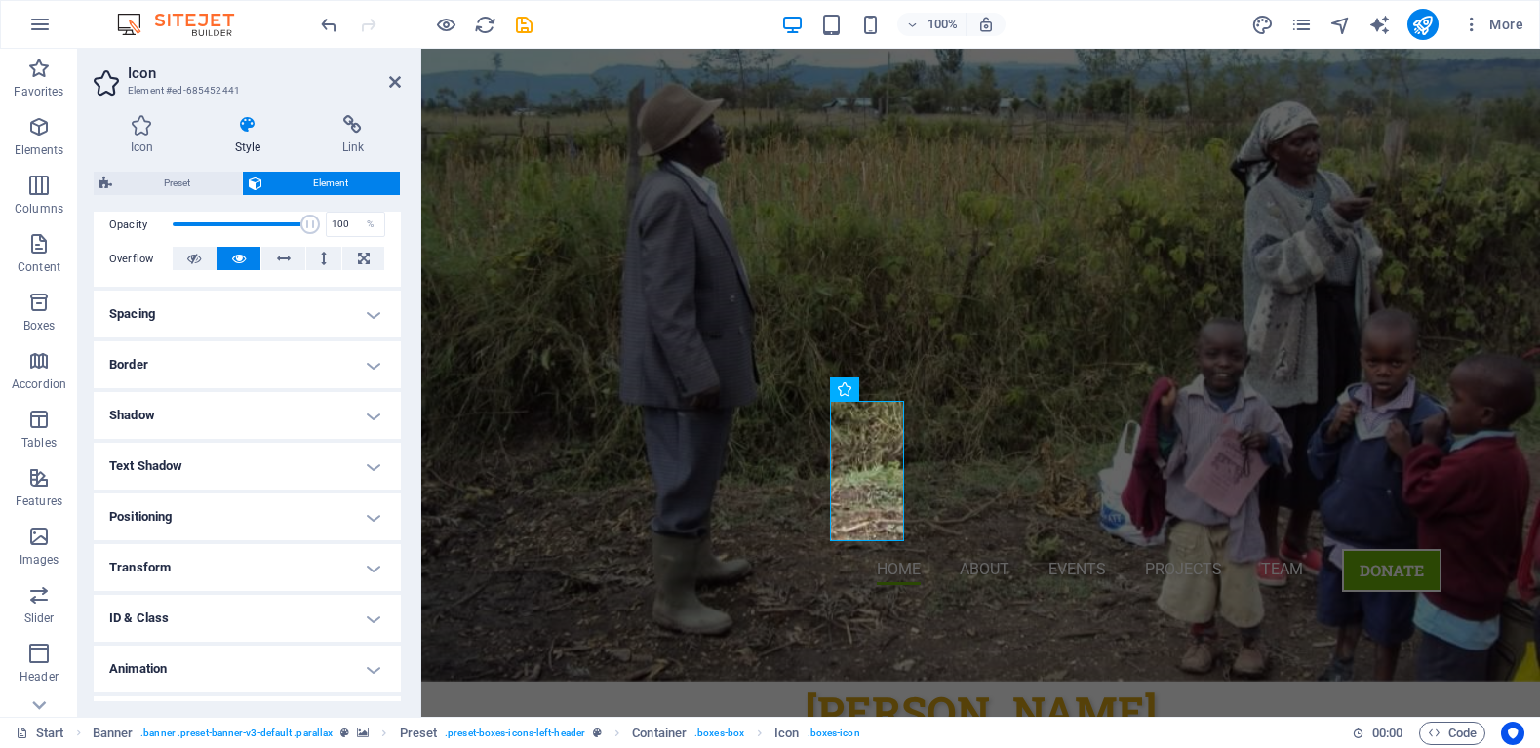
scroll to position [334, 0]
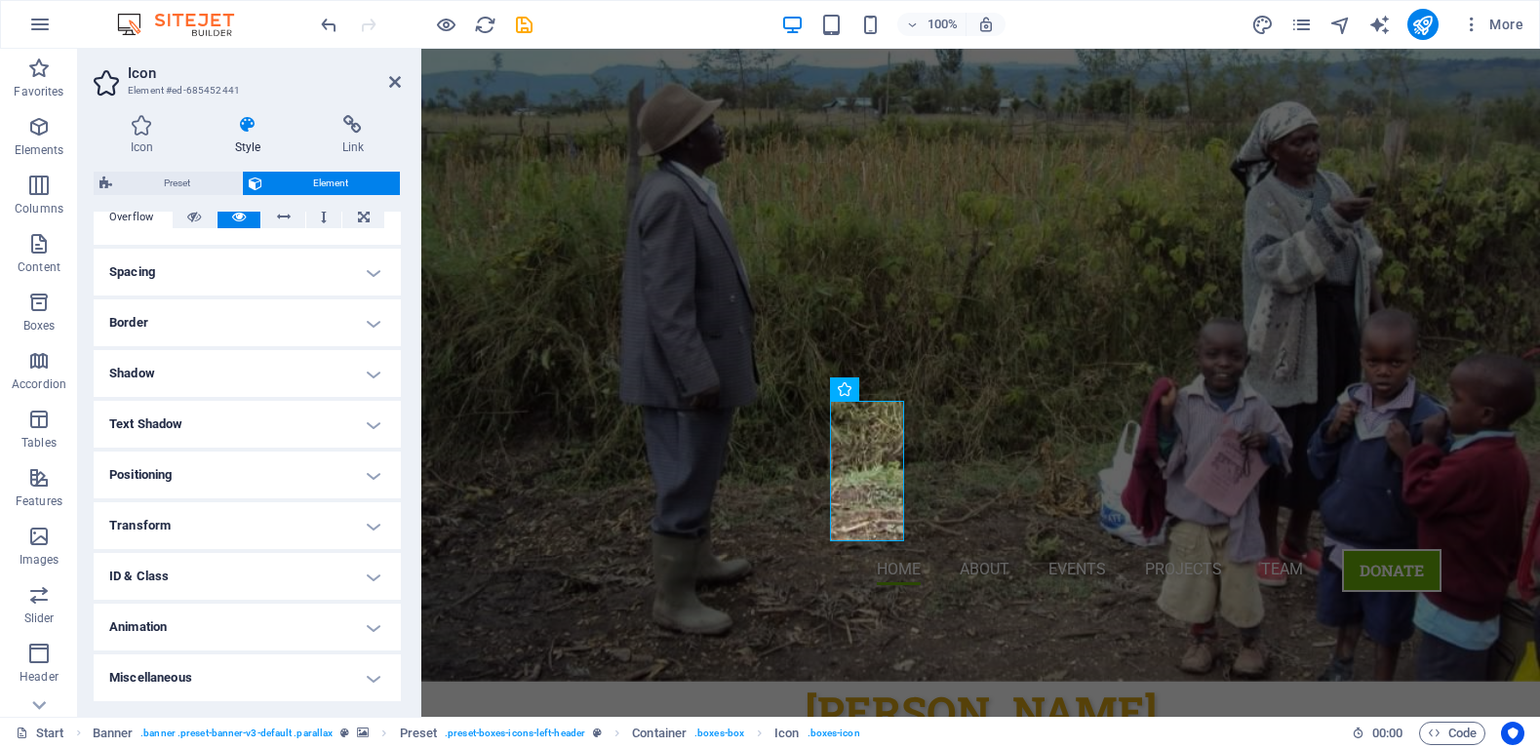
click at [360, 629] on h4 "Animation" at bounding box center [247, 627] width 307 height 47
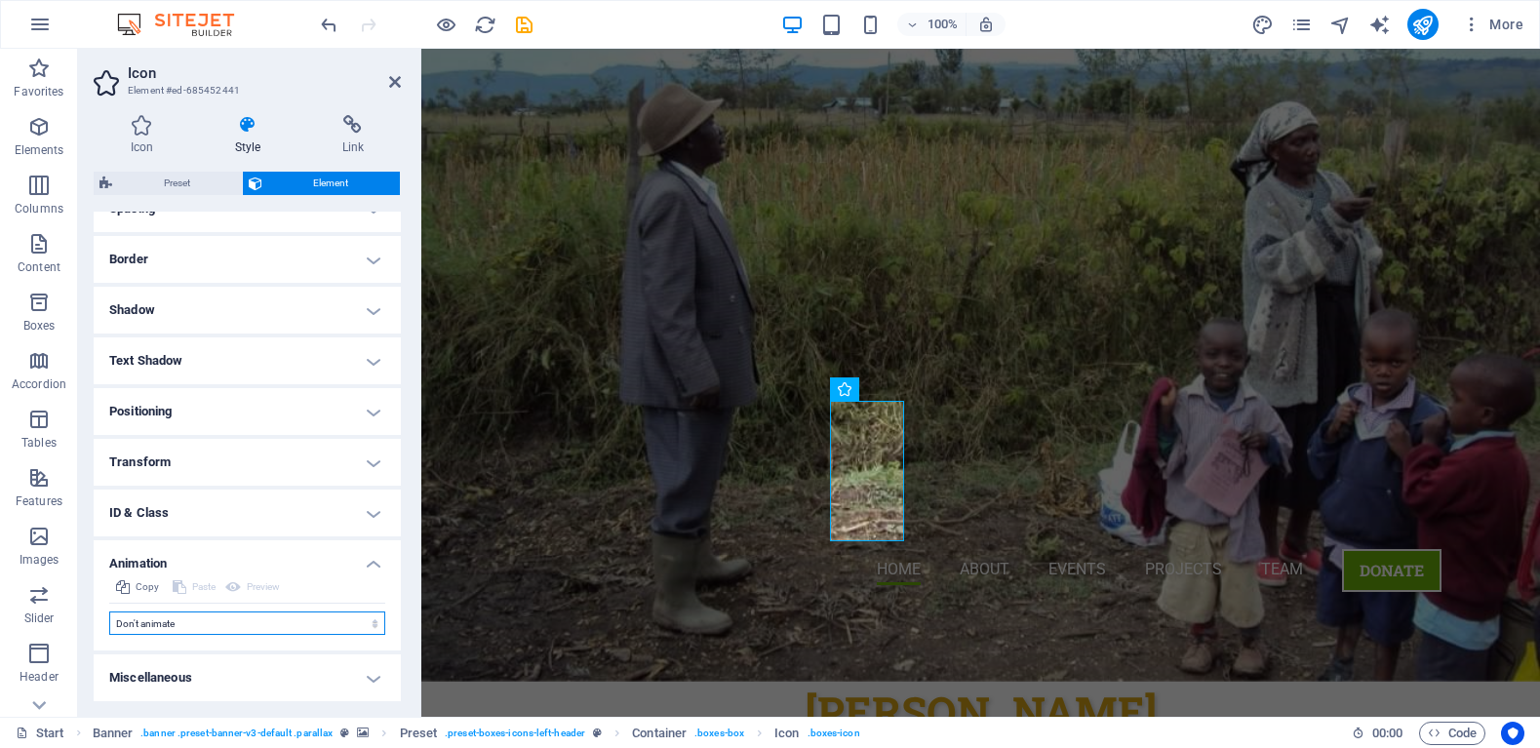
click at [341, 620] on select "Don't animate Show / Hide Slide up/down Zoom in/out Slide left to right Slide r…" at bounding box center [247, 622] width 276 height 23
select select "pulse"
click at [109, 611] on select "Don't animate Show / Hide Slide up/down Zoom in/out Slide left to right Slide r…" at bounding box center [247, 622] width 276 height 23
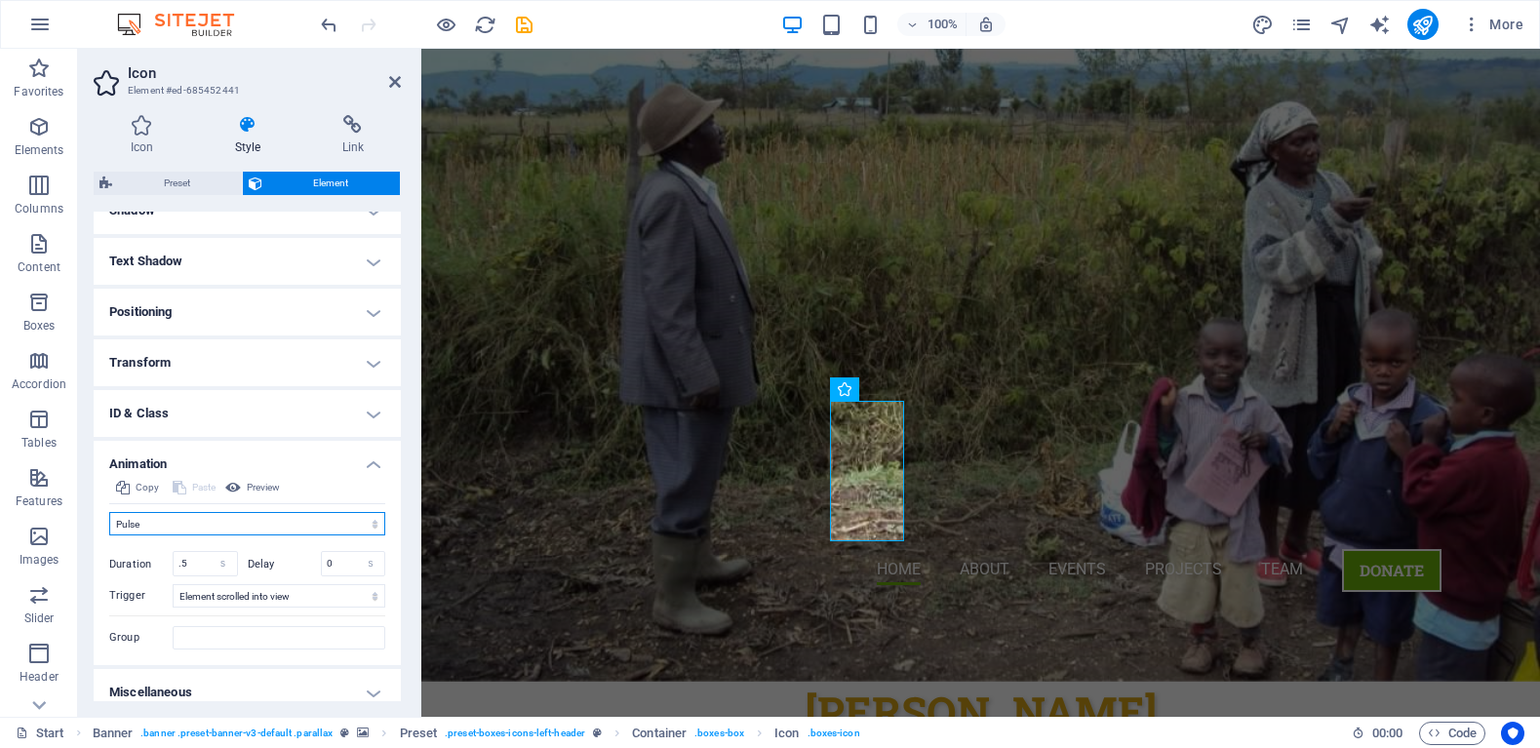
scroll to position [512, 0]
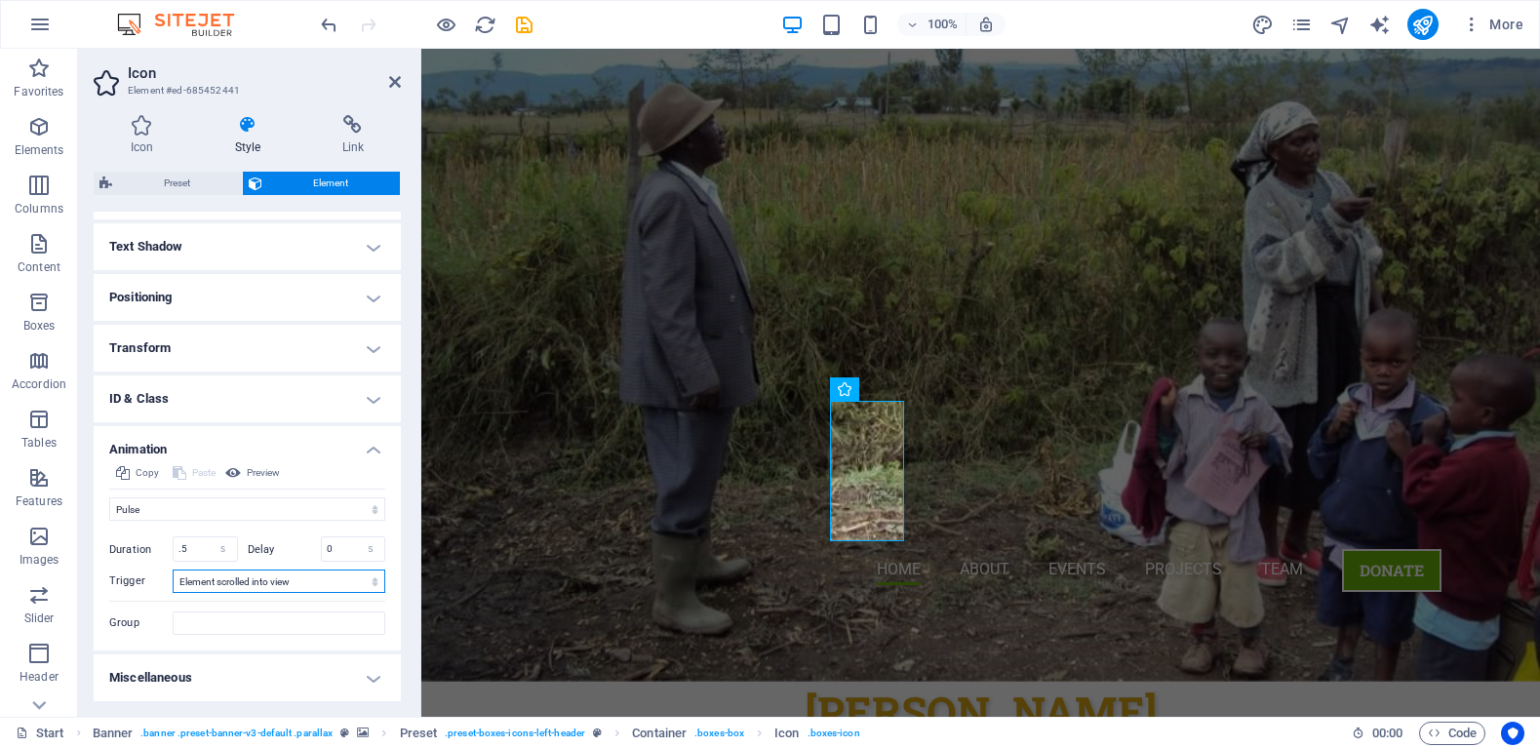
click at [329, 581] on select "No automatic trigger On page load Element scrolled into view" at bounding box center [279, 580] width 213 height 23
select select "onload"
click at [173, 569] on select "No automatic trigger On page load Element scrolled into view" at bounding box center [279, 580] width 213 height 23
click at [393, 323] on ul "Layout How this element expands within the layout (Flexbox). Size Default auto …" at bounding box center [247, 201] width 307 height 1002
click at [399, 83] on icon at bounding box center [395, 82] width 12 height 16
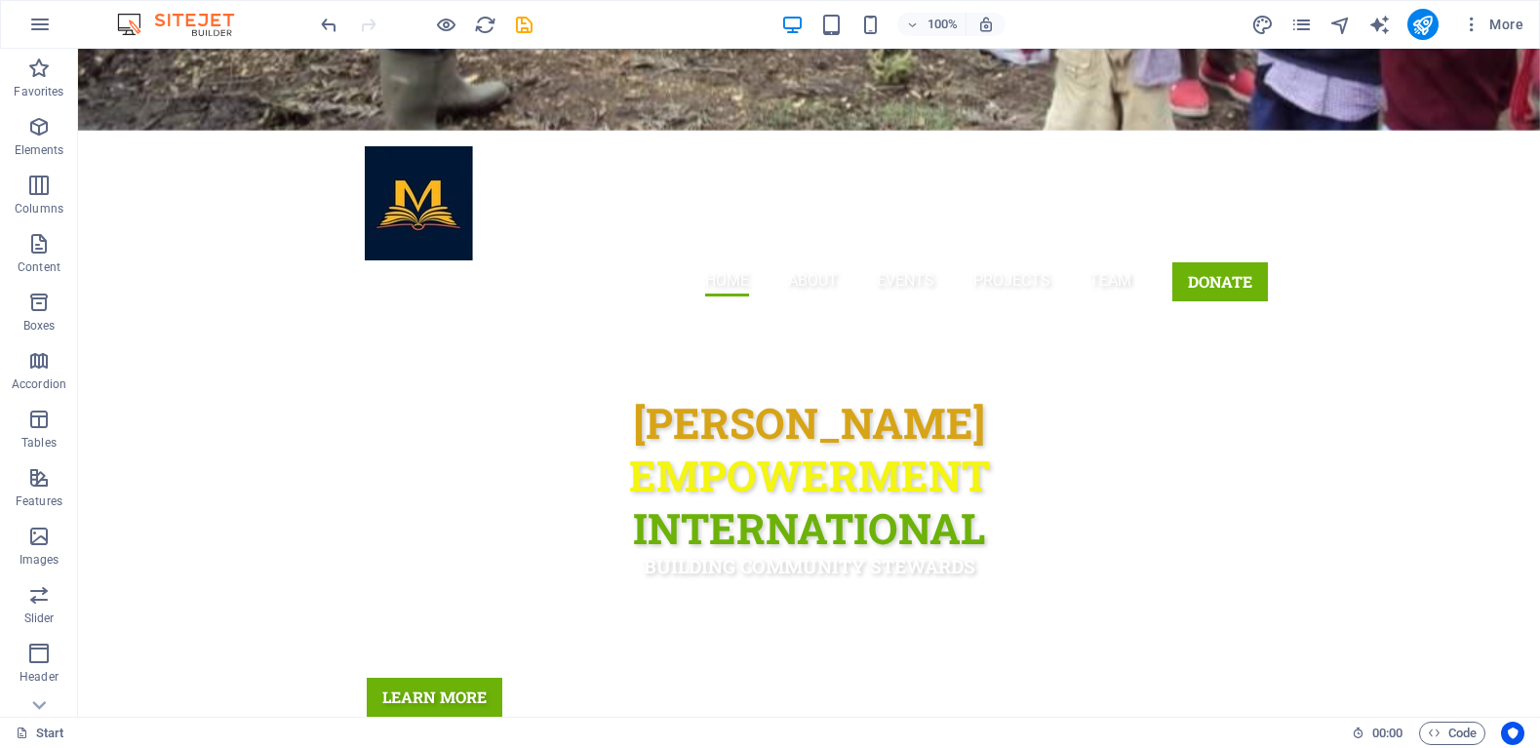
scroll to position [0, 0]
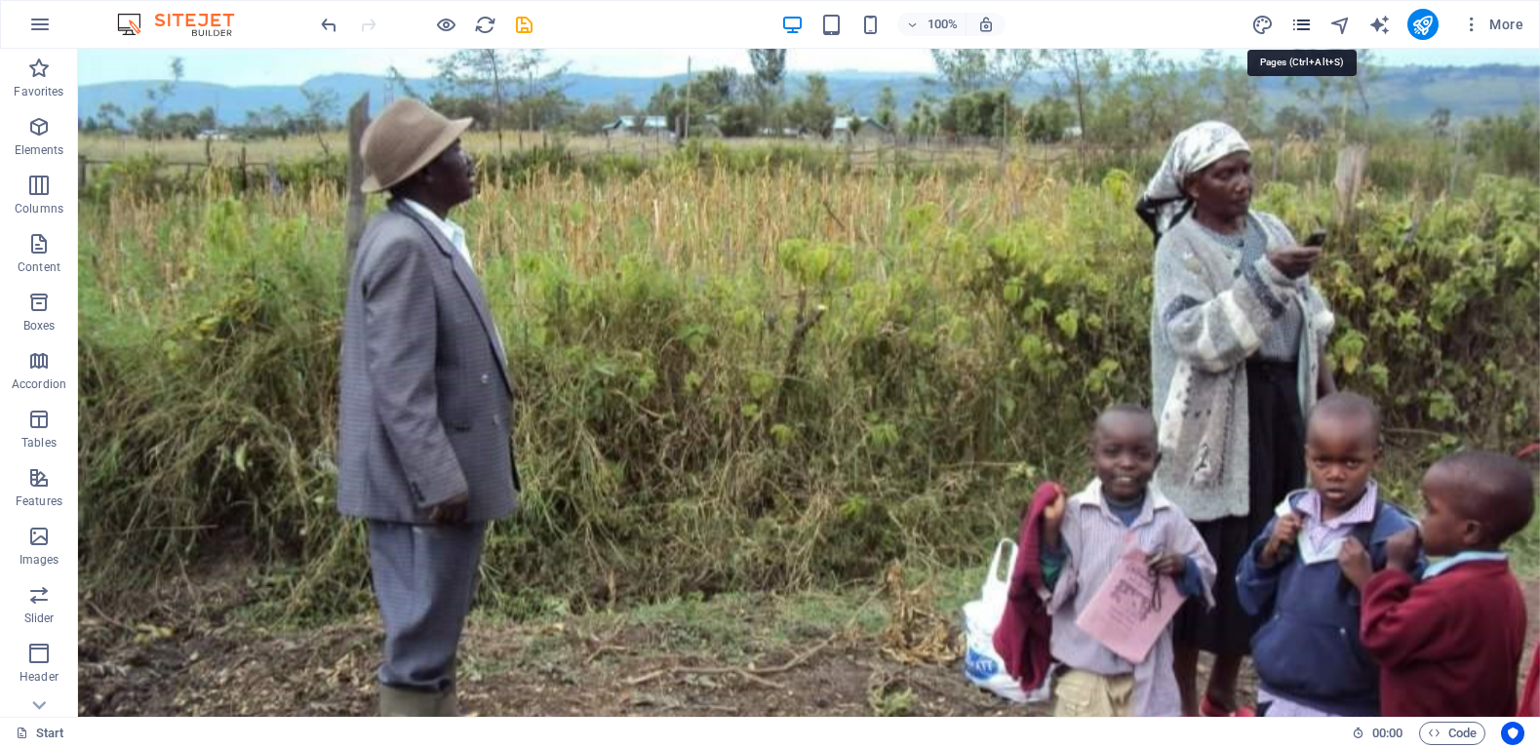
click at [1311, 26] on icon "pages" at bounding box center [1301, 25] width 22 height 22
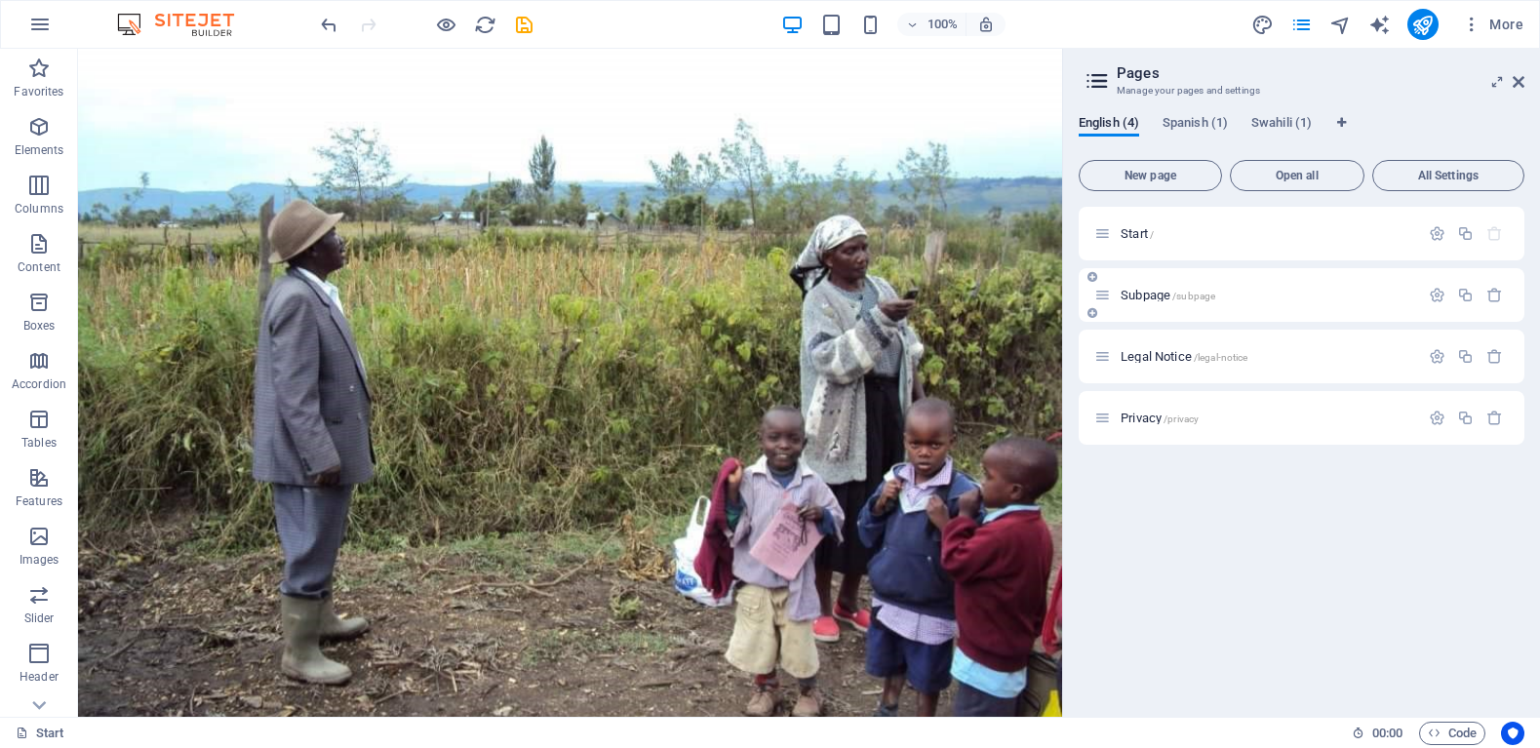
click at [1222, 294] on p "Subpage /subpage" at bounding box center [1266, 295] width 293 height 13
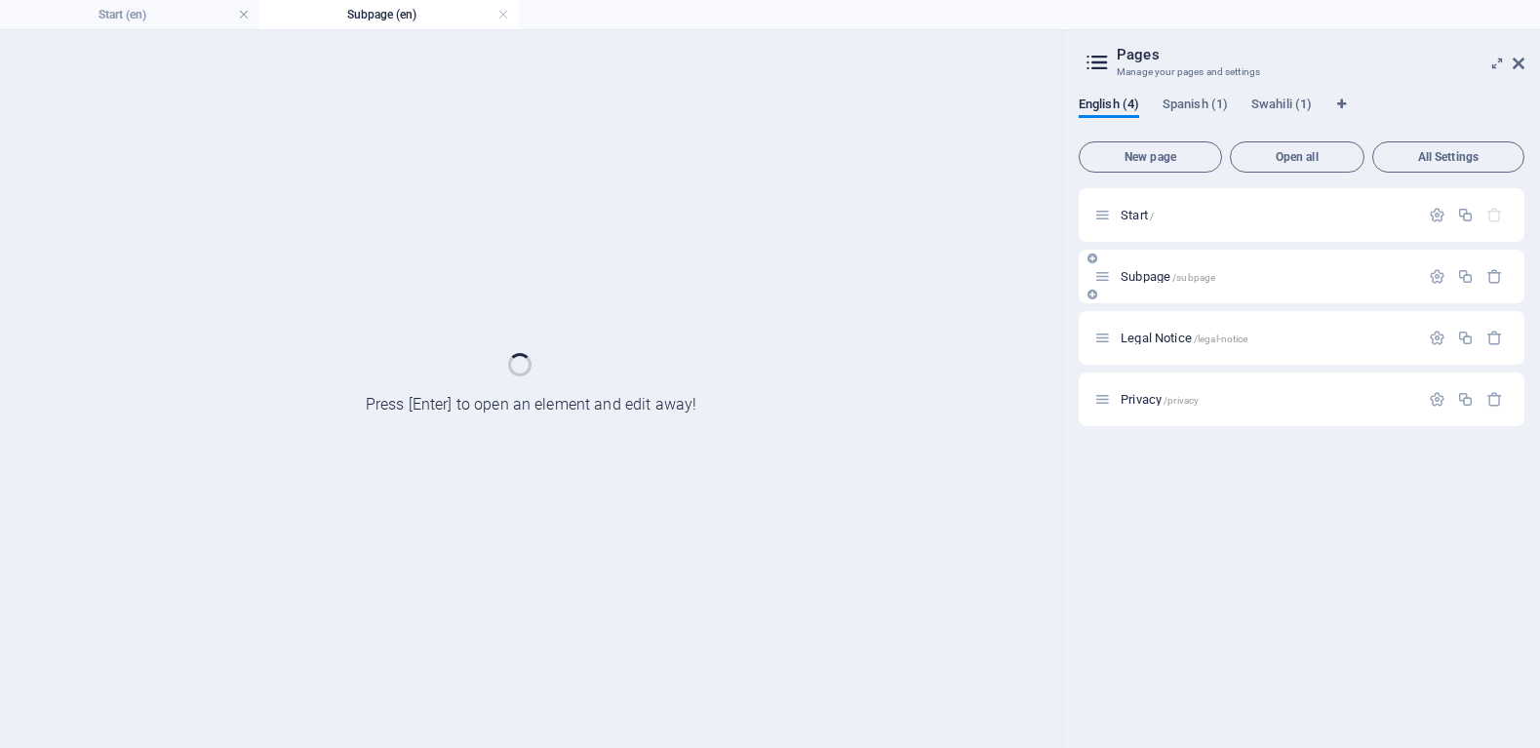
click at [1222, 294] on div "Subpage /subpage" at bounding box center [1301, 277] width 446 height 54
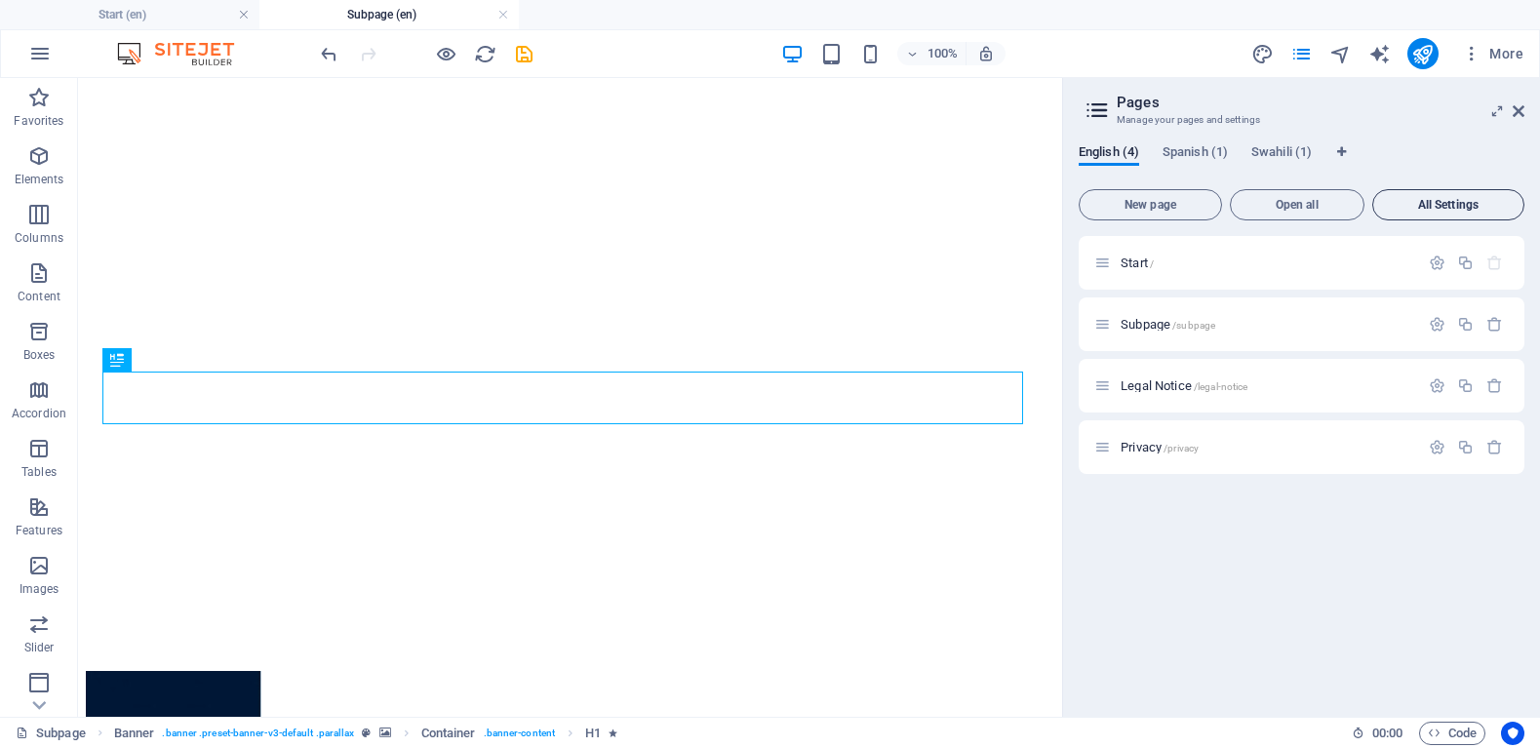
click at [1436, 205] on span "All Settings" at bounding box center [1448, 205] width 135 height 12
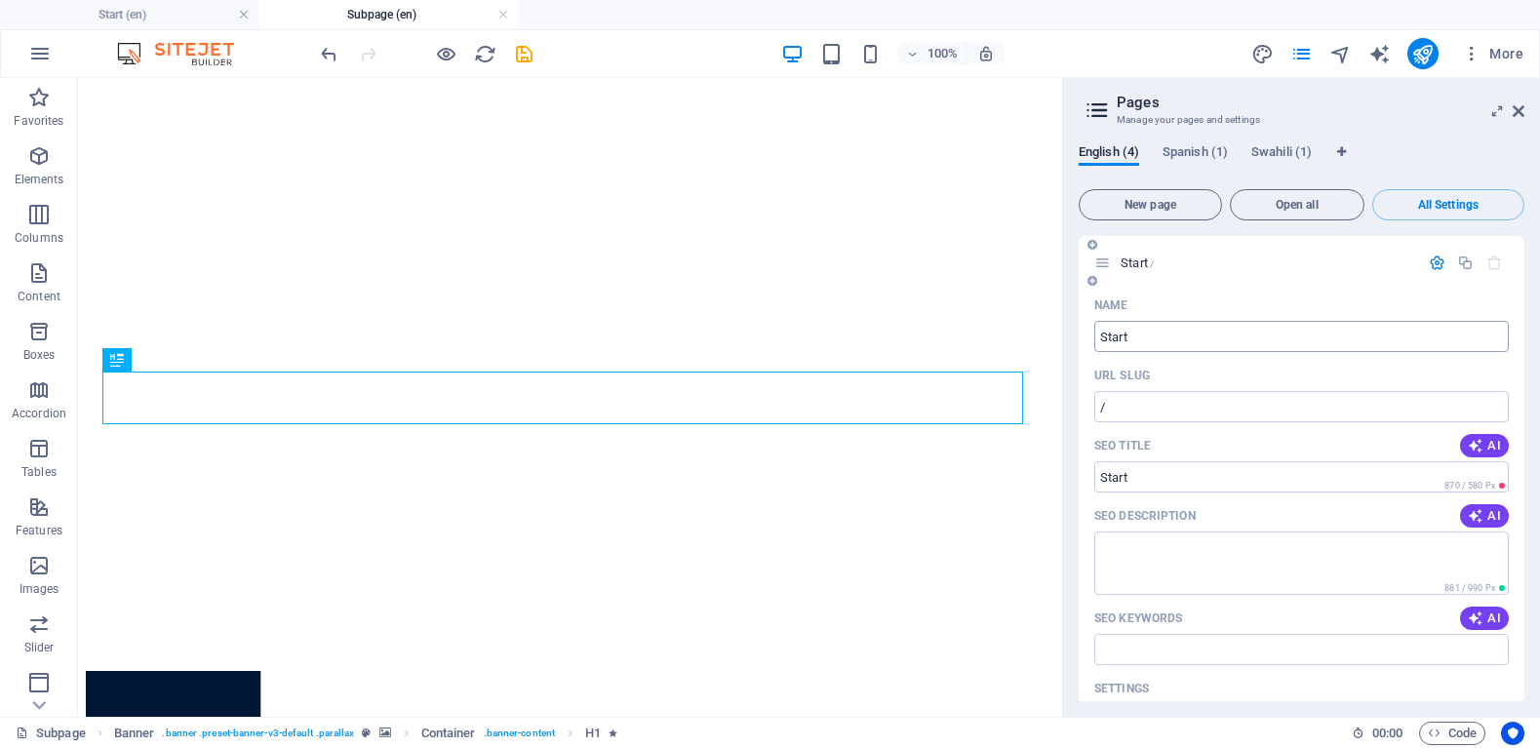
click at [1195, 342] on input "Start" at bounding box center [1301, 336] width 414 height 31
type input "S"
type input "MJE"
type input "/m"
type input "MJE"
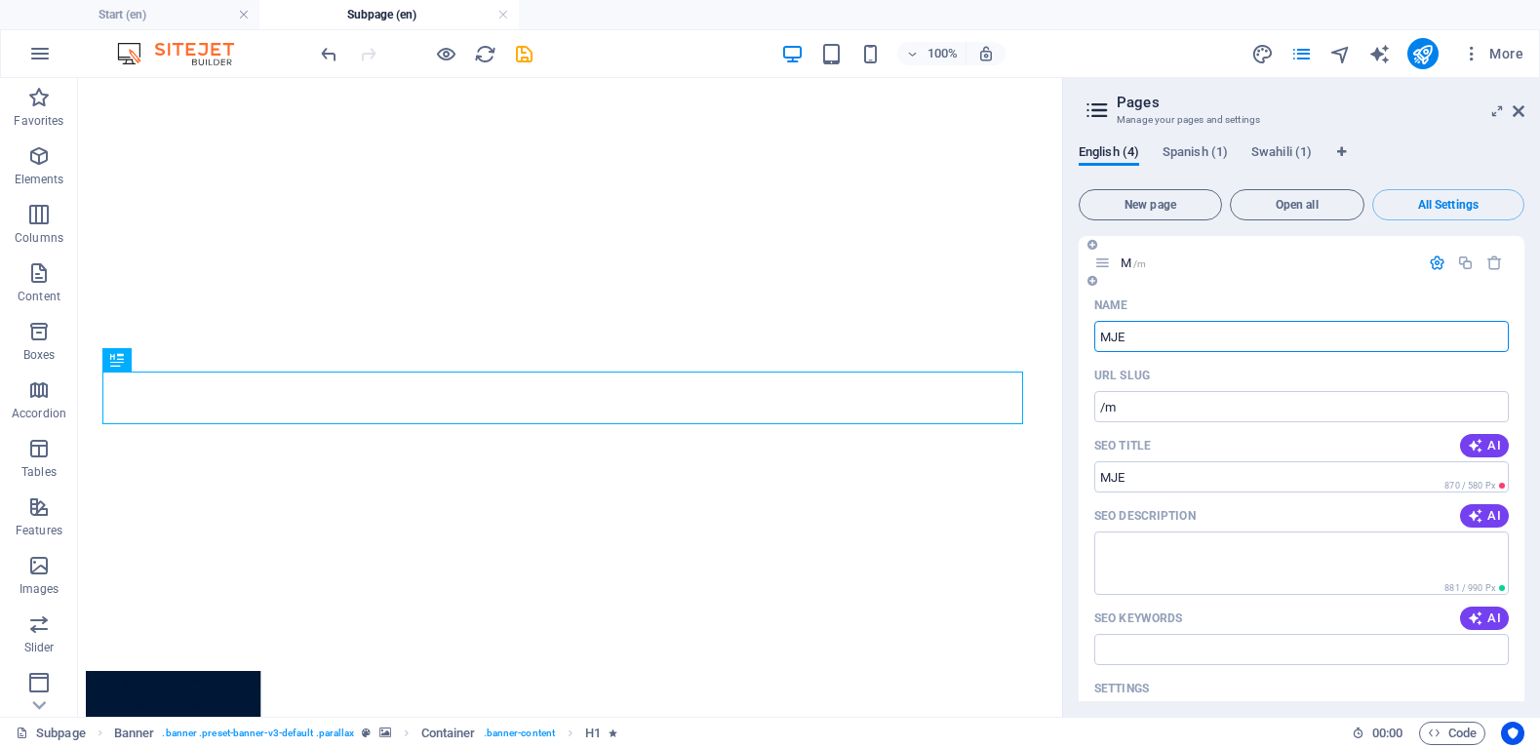
type input "/mje"
type input "MJEI"
type input "/mjei"
type input "M"
type input "/"
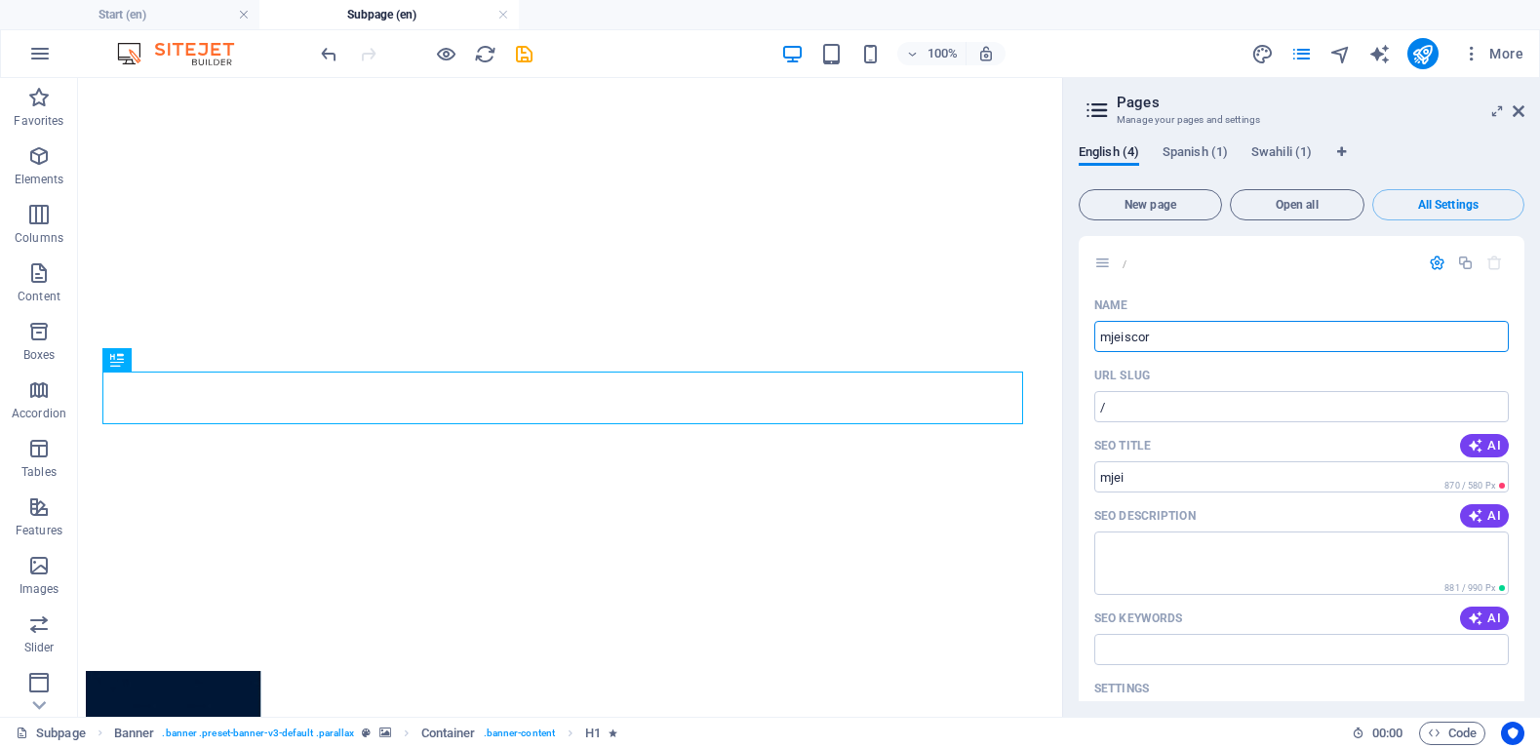
type input "mjeiscore"
type input "/mjei"
type input "mjeiscore"
type input "/mjeiscore"
type input "m"
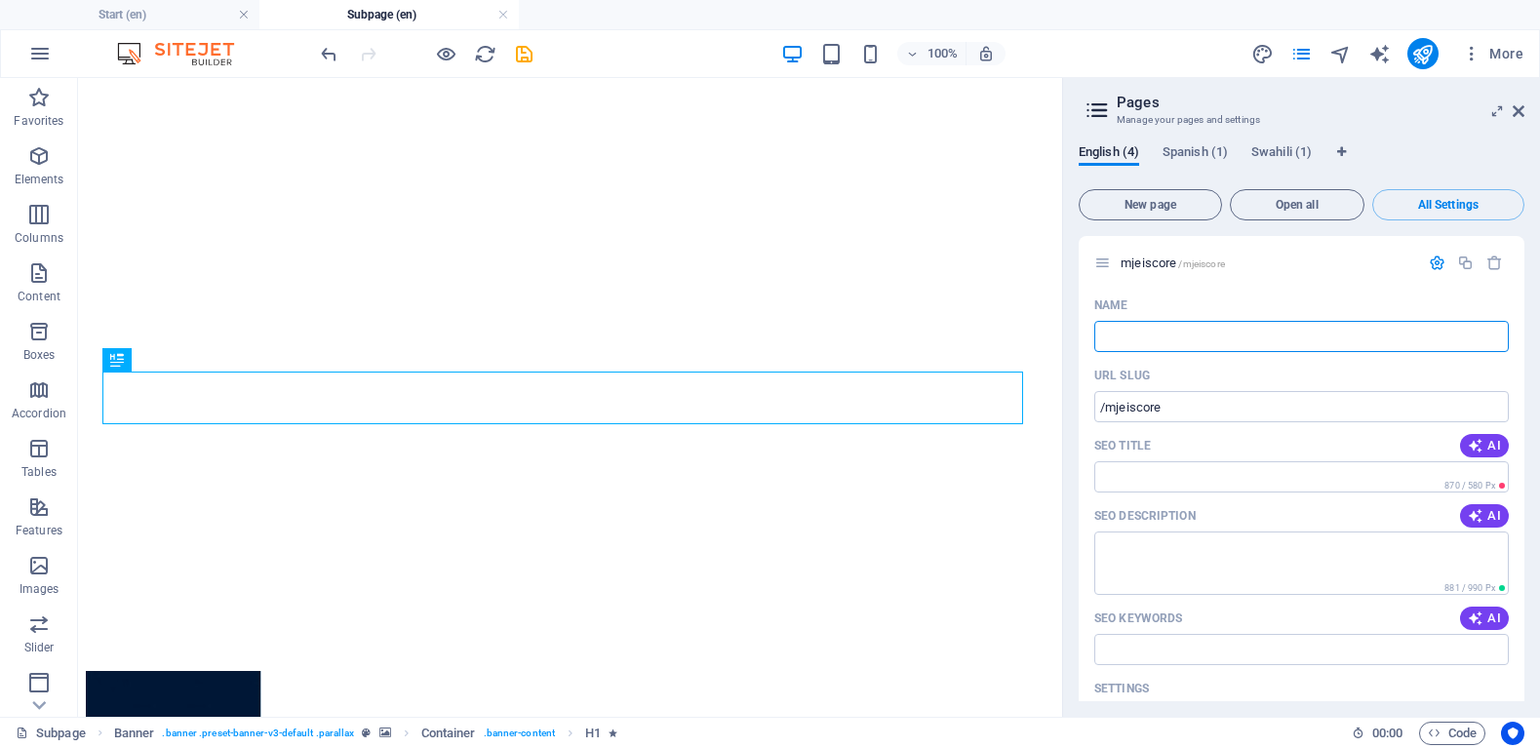
type input "S"
type input "/"
type input "/s"
type input "Or"
type input "/"
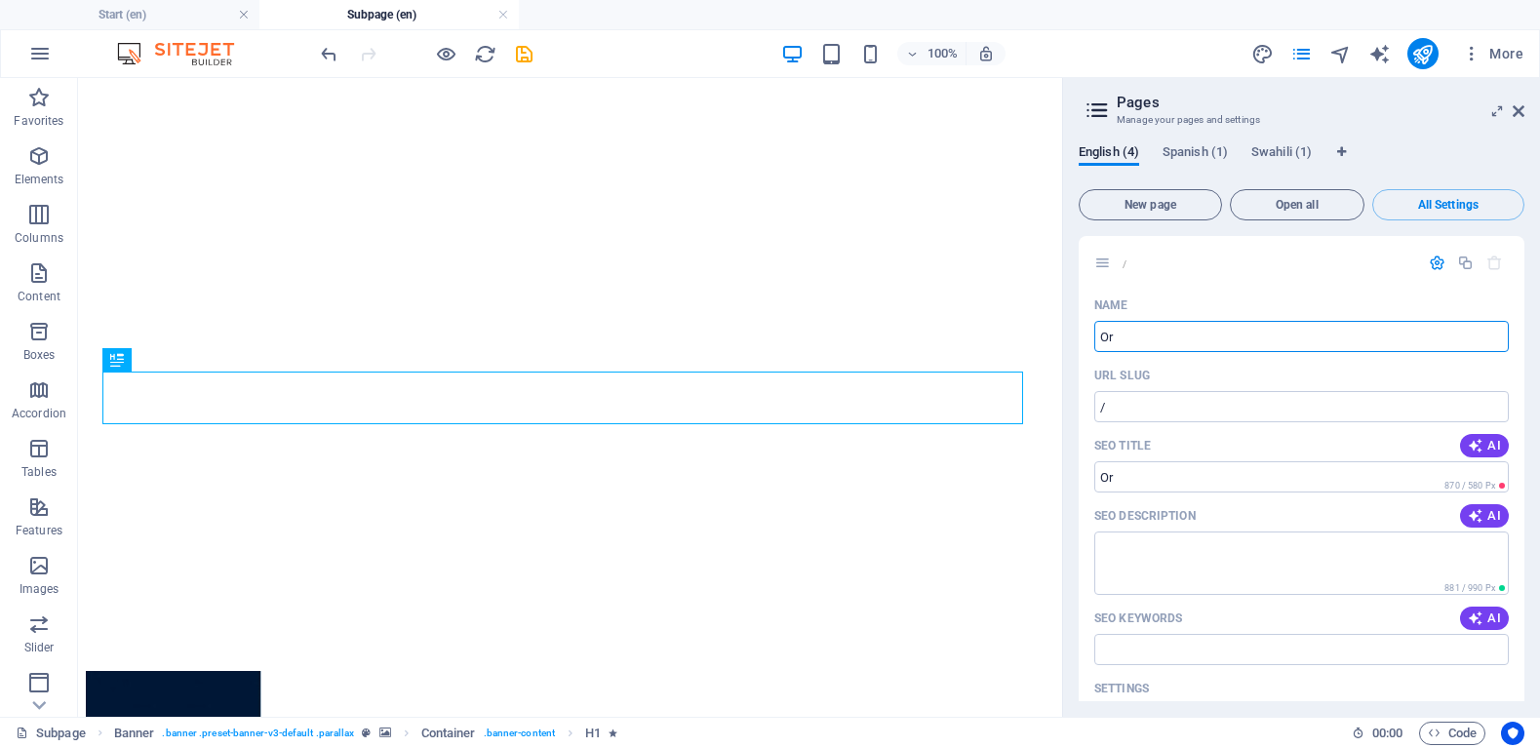
type input "O"
type input "/or"
type input "Score"
type input "/"
type input "Scorecard"
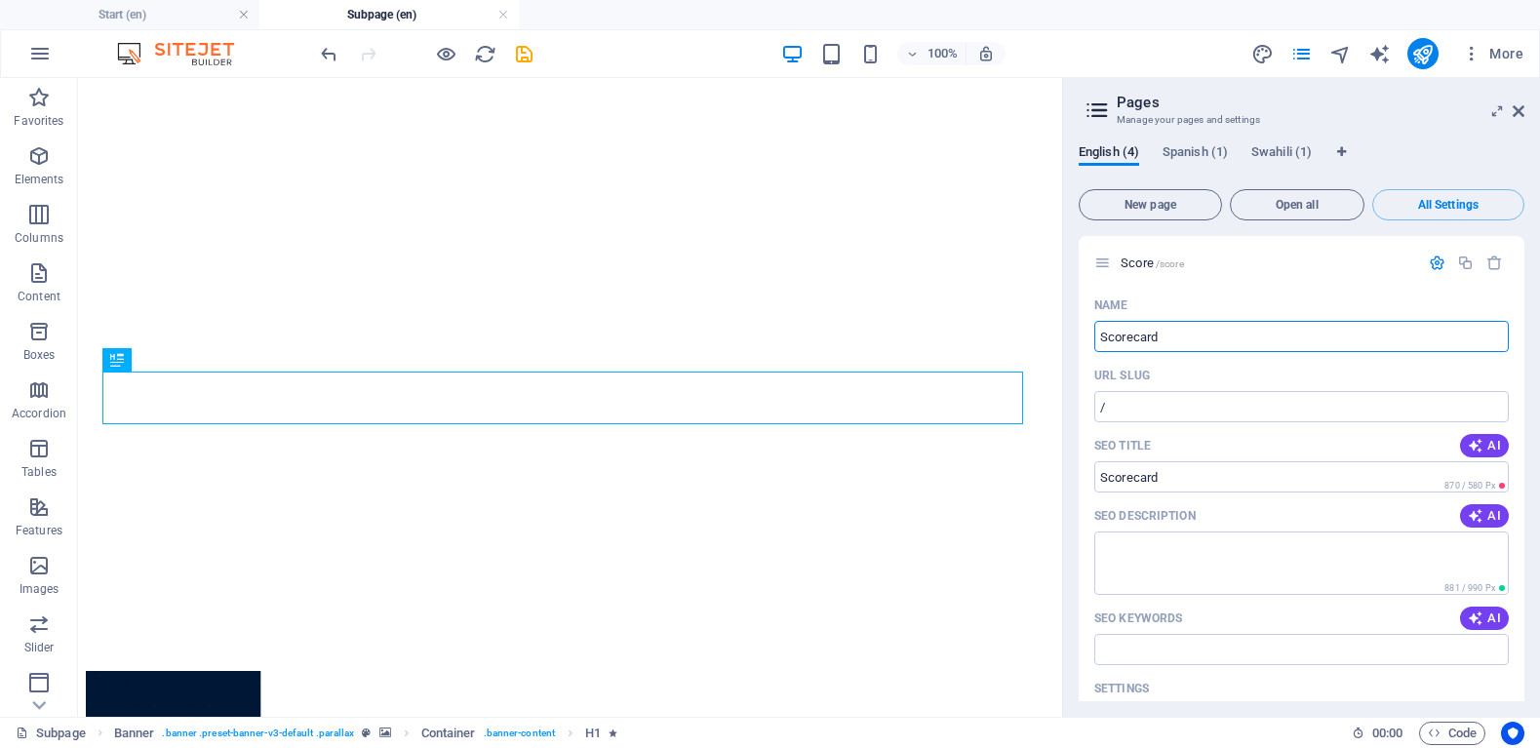
type input "/score"
type input "Scorecard"
type input "/scorecard"
type input "Scorecard"
click at [1107, 405] on input "/scorecard" at bounding box center [1301, 406] width 414 height 31
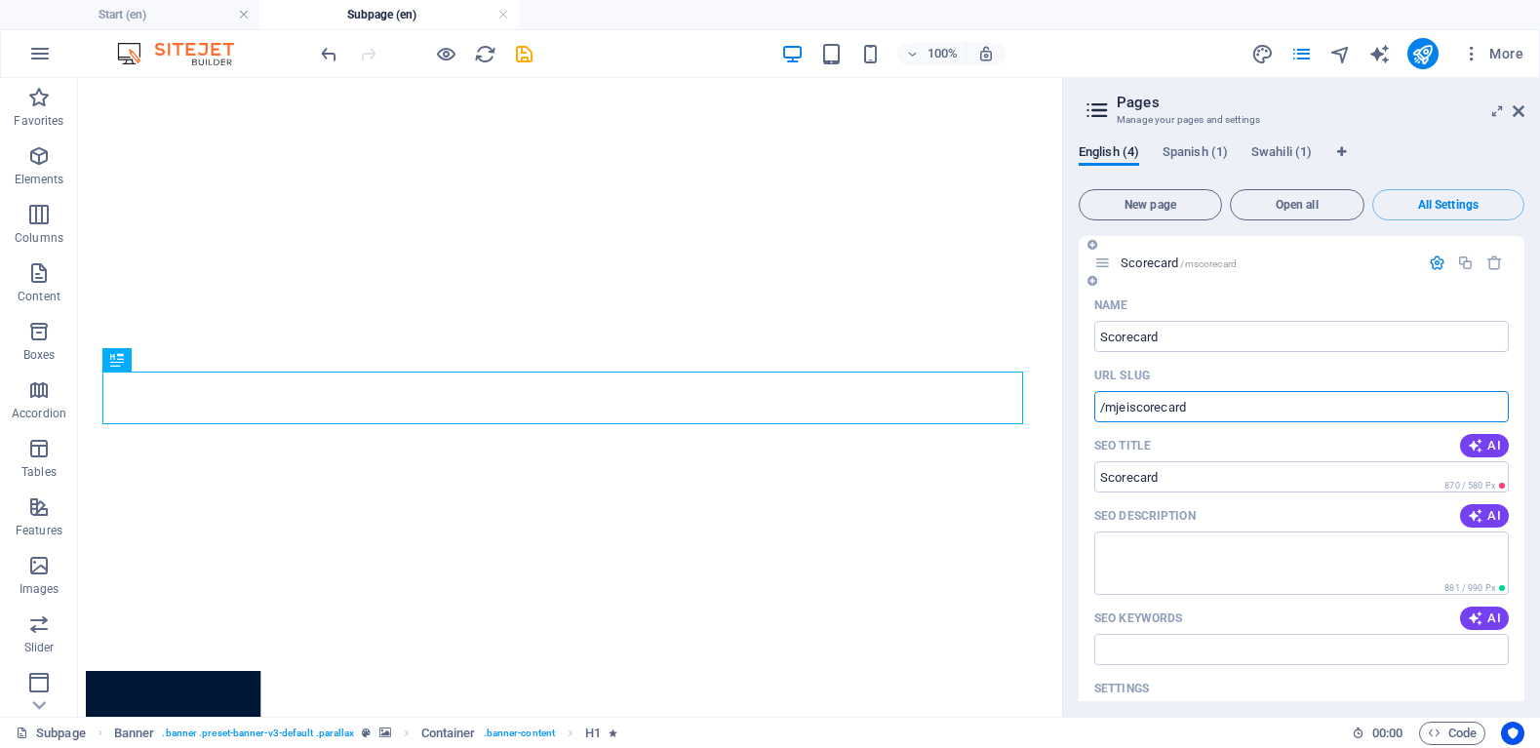
click at [1200, 406] on input "/mjeiscorecard" at bounding box center [1301, 406] width 414 height 31
type input "/mjeiscorecard"
click at [1491, 515] on span "AI" at bounding box center [1484, 516] width 33 height 16
type textarea "[PERSON_NAME] EMPOWERMENT INTERNATIONAL for gardening workshops, art installati…"
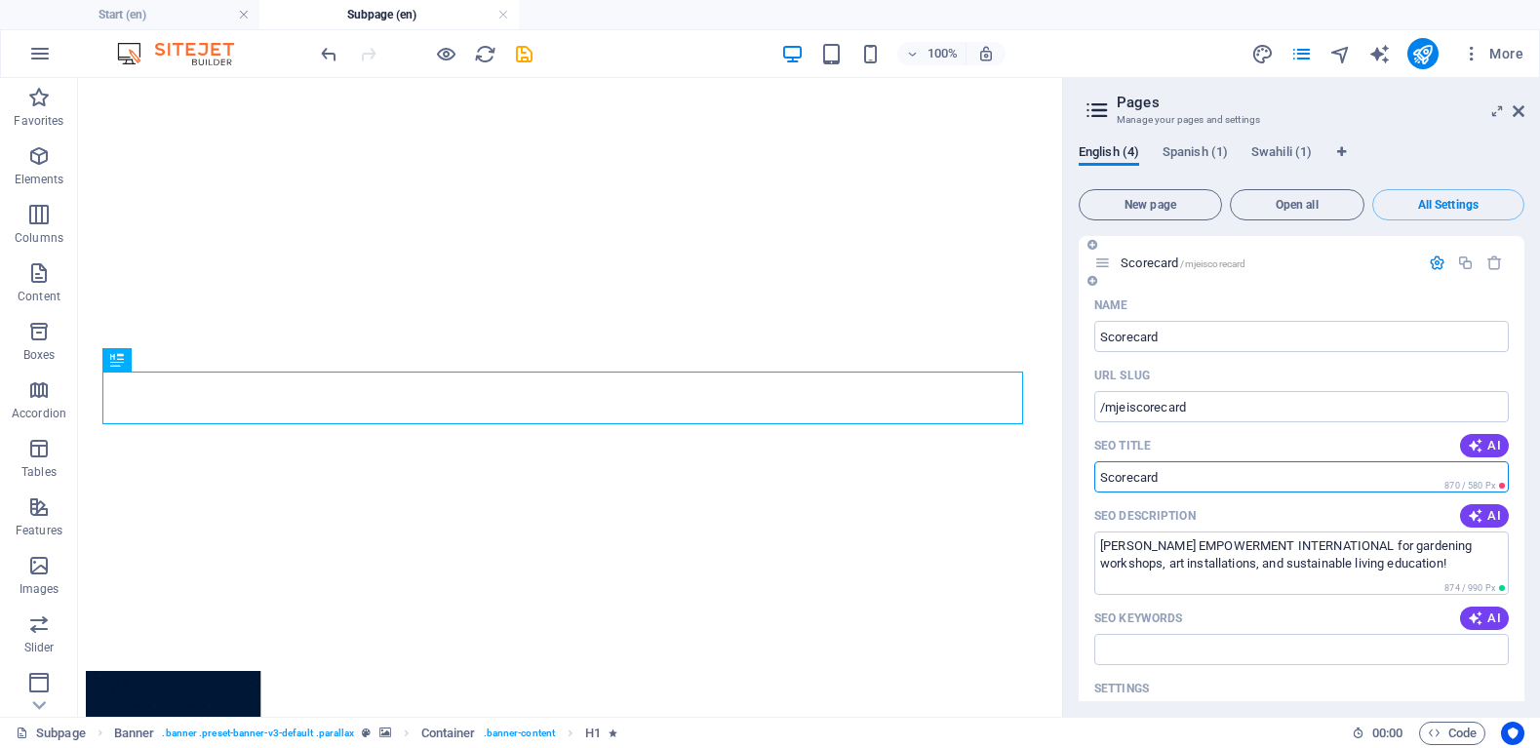
click at [1102, 476] on input "SEO Title" at bounding box center [1301, 476] width 414 height 31
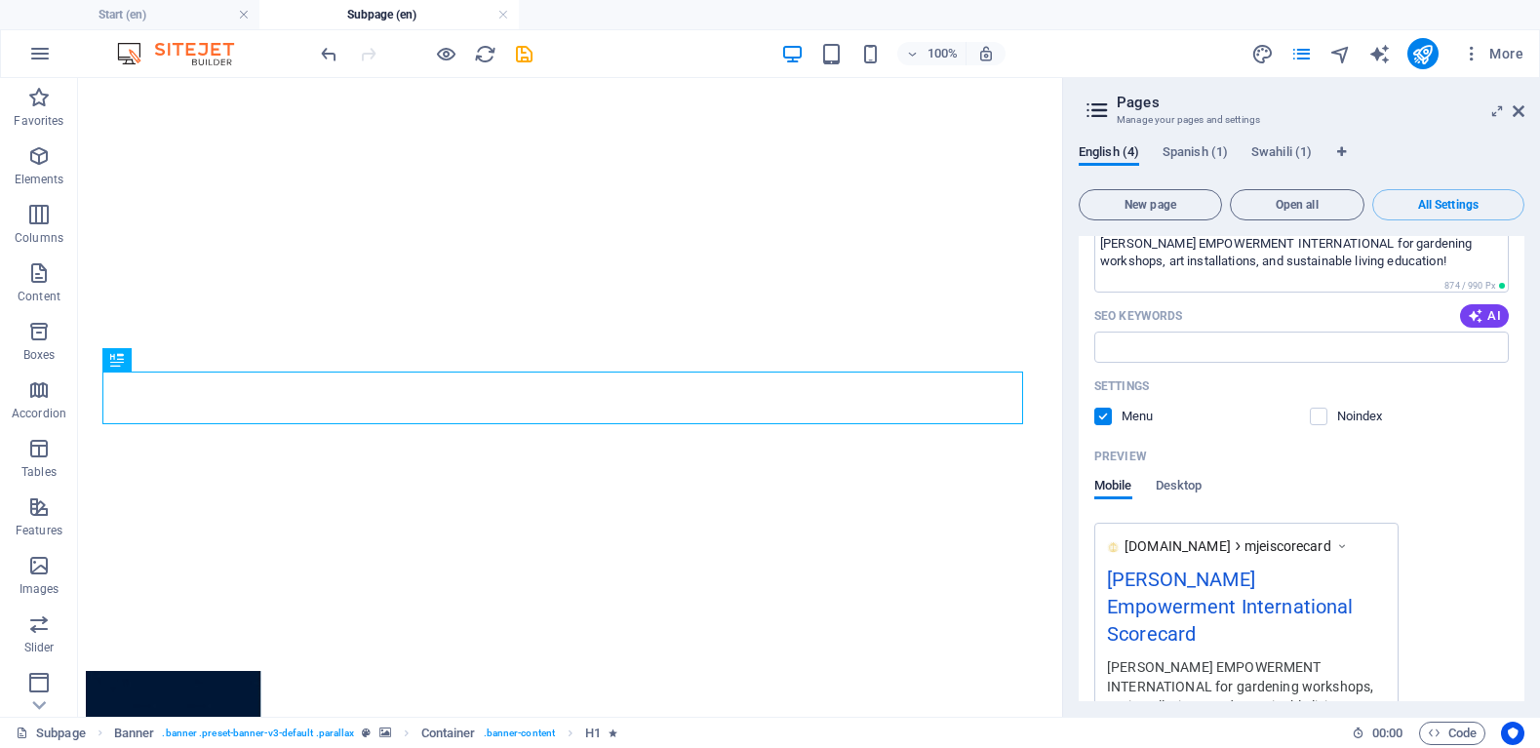
scroll to position [311, 0]
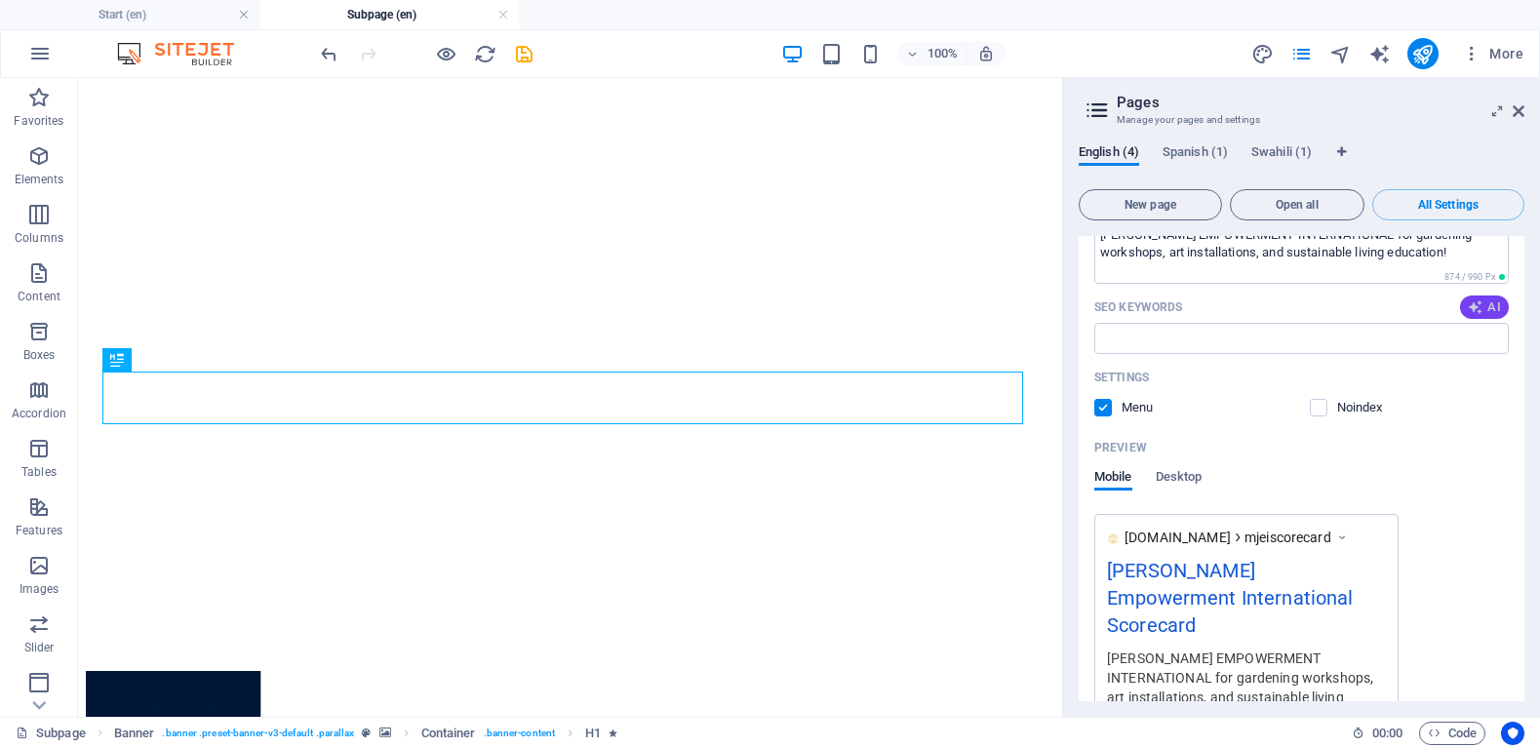
type input "[PERSON_NAME] Empowerment International Scorecard"
click at [1487, 316] on button "AI" at bounding box center [1484, 306] width 49 height 23
type input "community gardening, sustainable living, environmental stewardship, interactive…"
click at [1518, 323] on div "Name Scorecard ​ URL SLUG /mjeiscorecard ​ SEO Title AI [PERSON_NAME] Empowerme…" at bounding box center [1301, 399] width 446 height 840
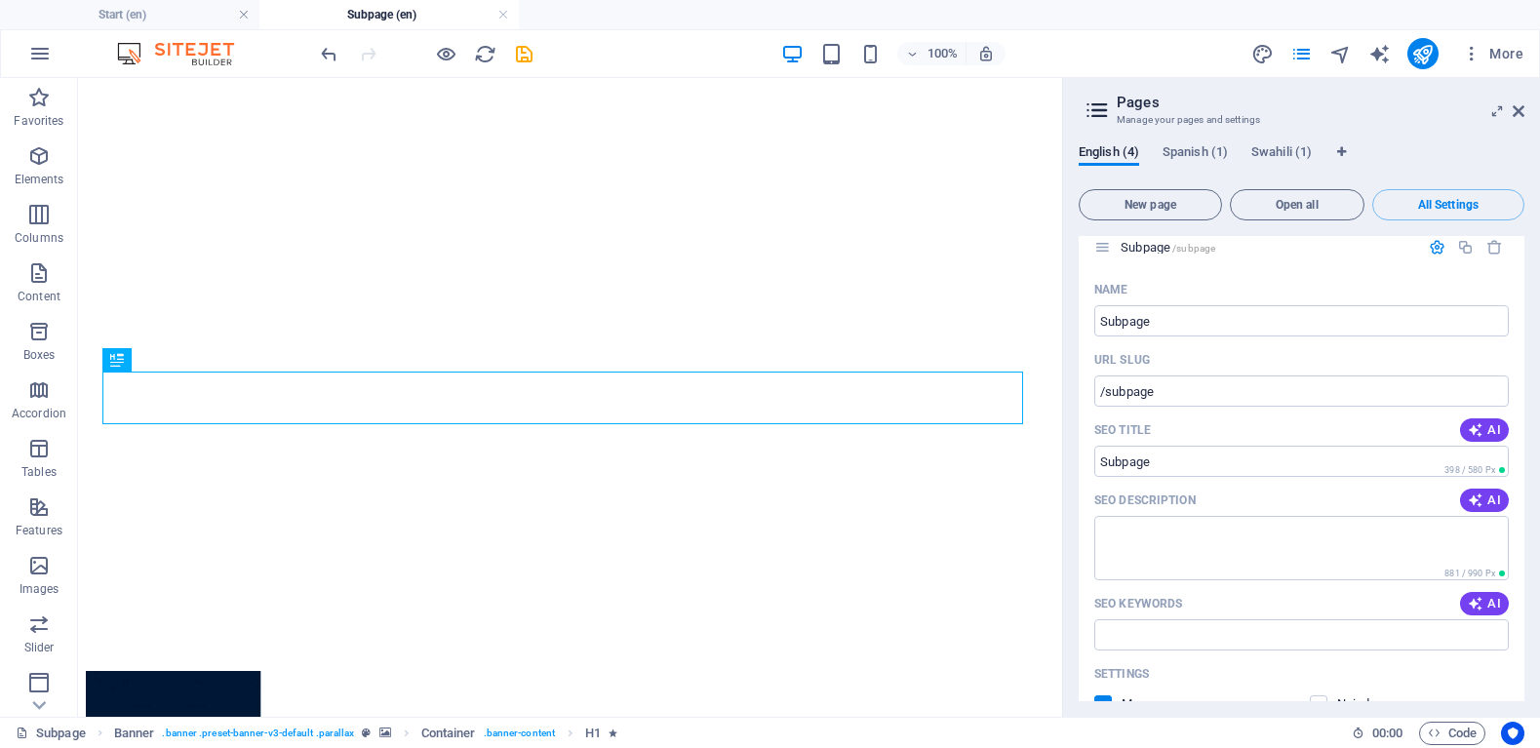
scroll to position [923, 0]
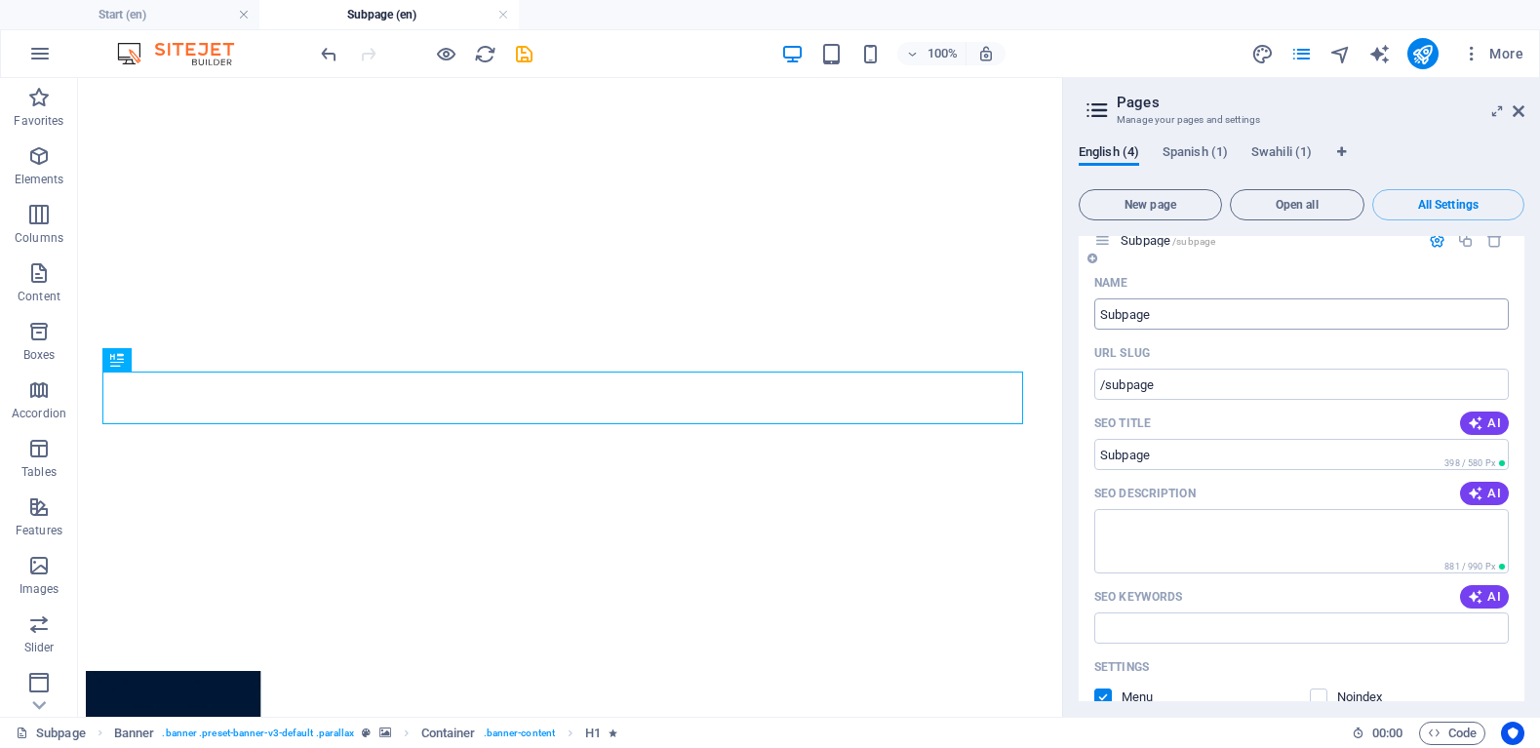
click at [1164, 311] on input "Subpage" at bounding box center [1301, 313] width 414 height 31
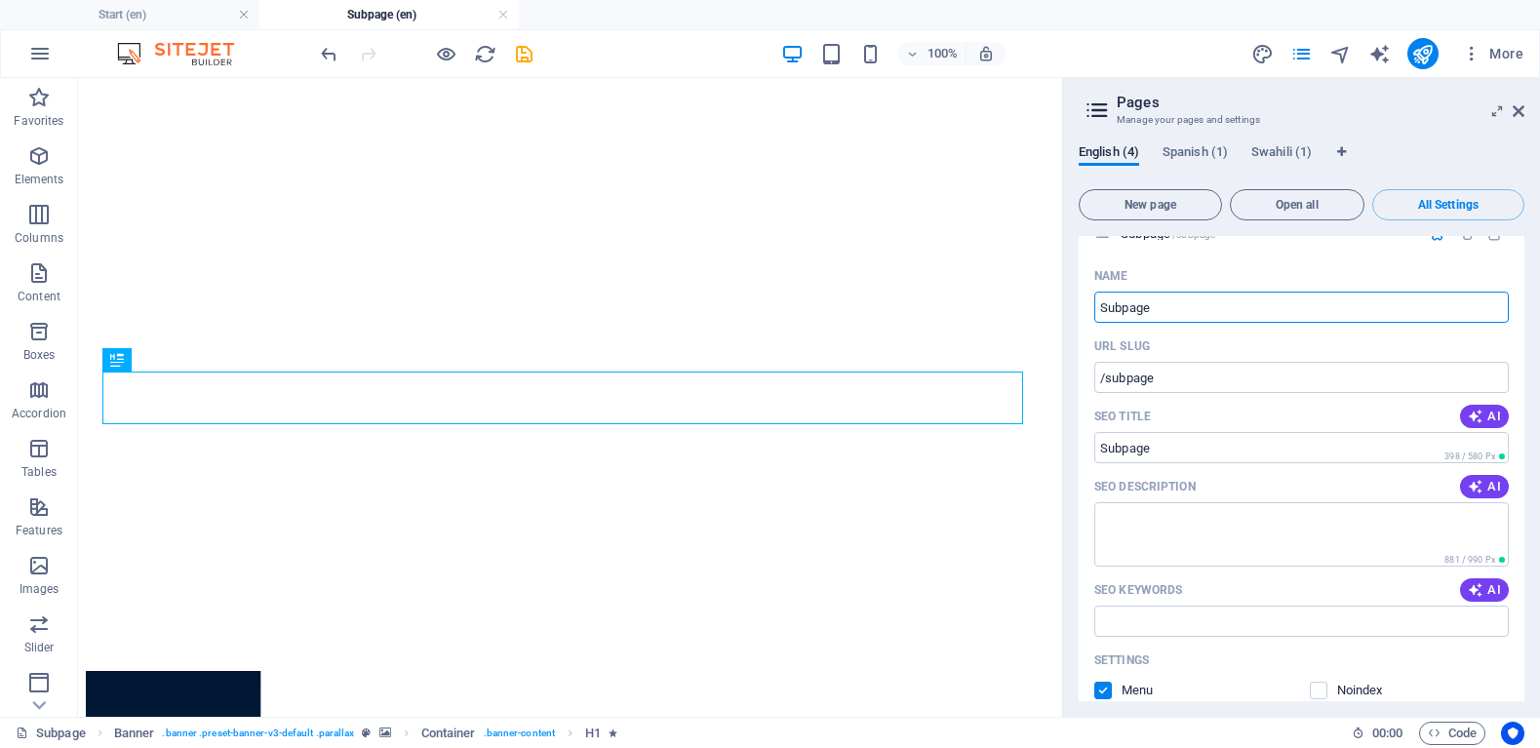
scroll to position [946, 0]
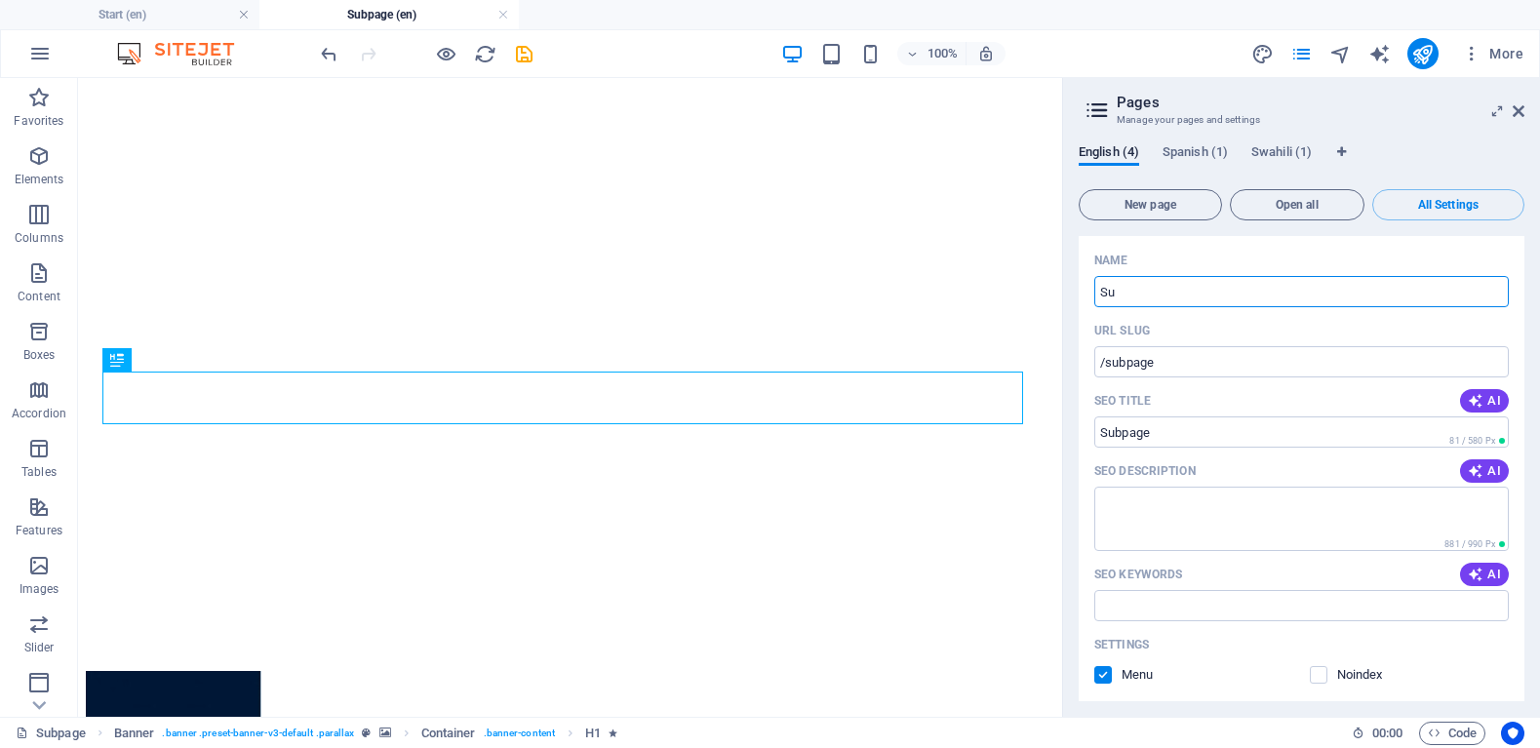
type input "S"
type input "MJE"
type input "/"
type input "MJEI"
type input "/mje"
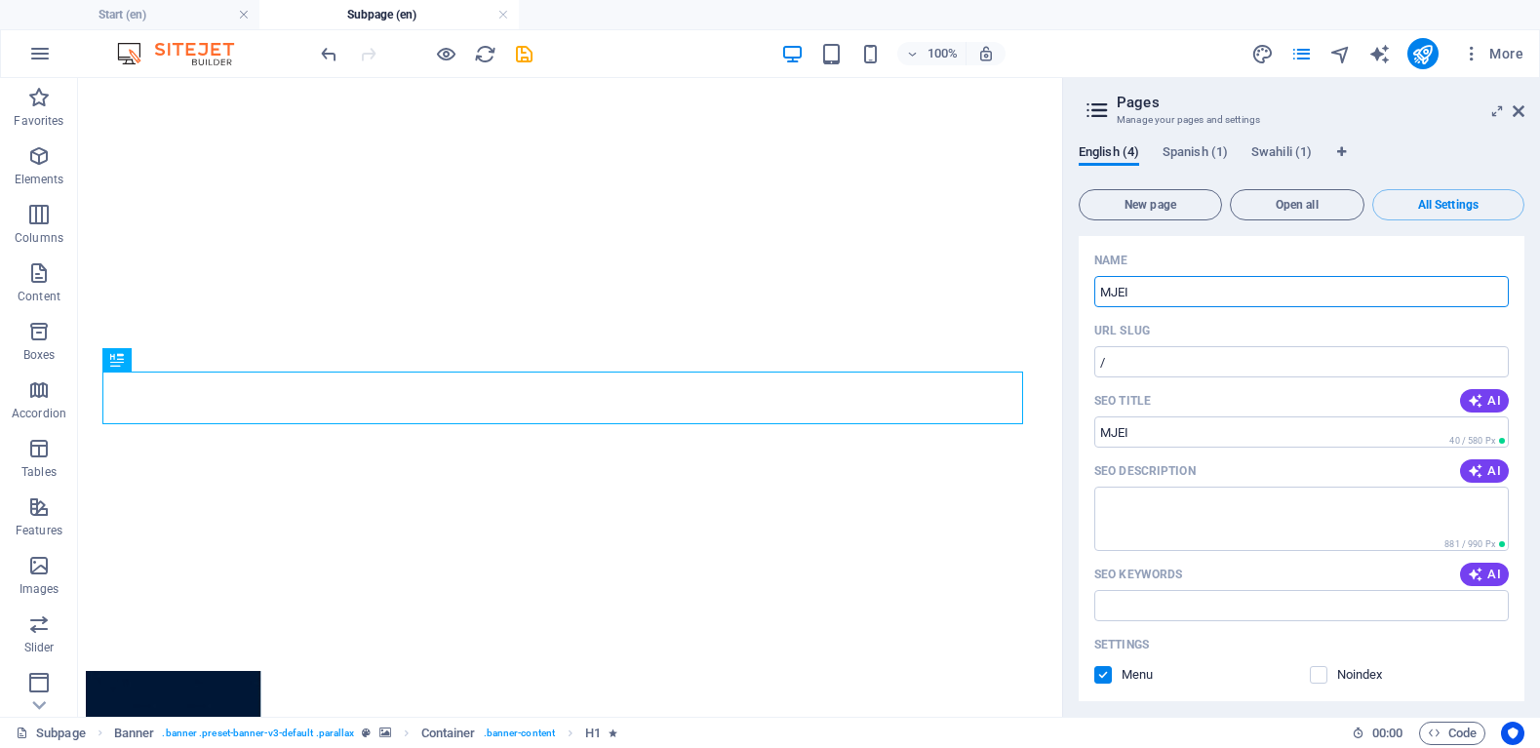
type input "MJE"
type input "MJEI Sc"
type input "/mjei"
type input "MJEI"
type input "MJEI Sc"
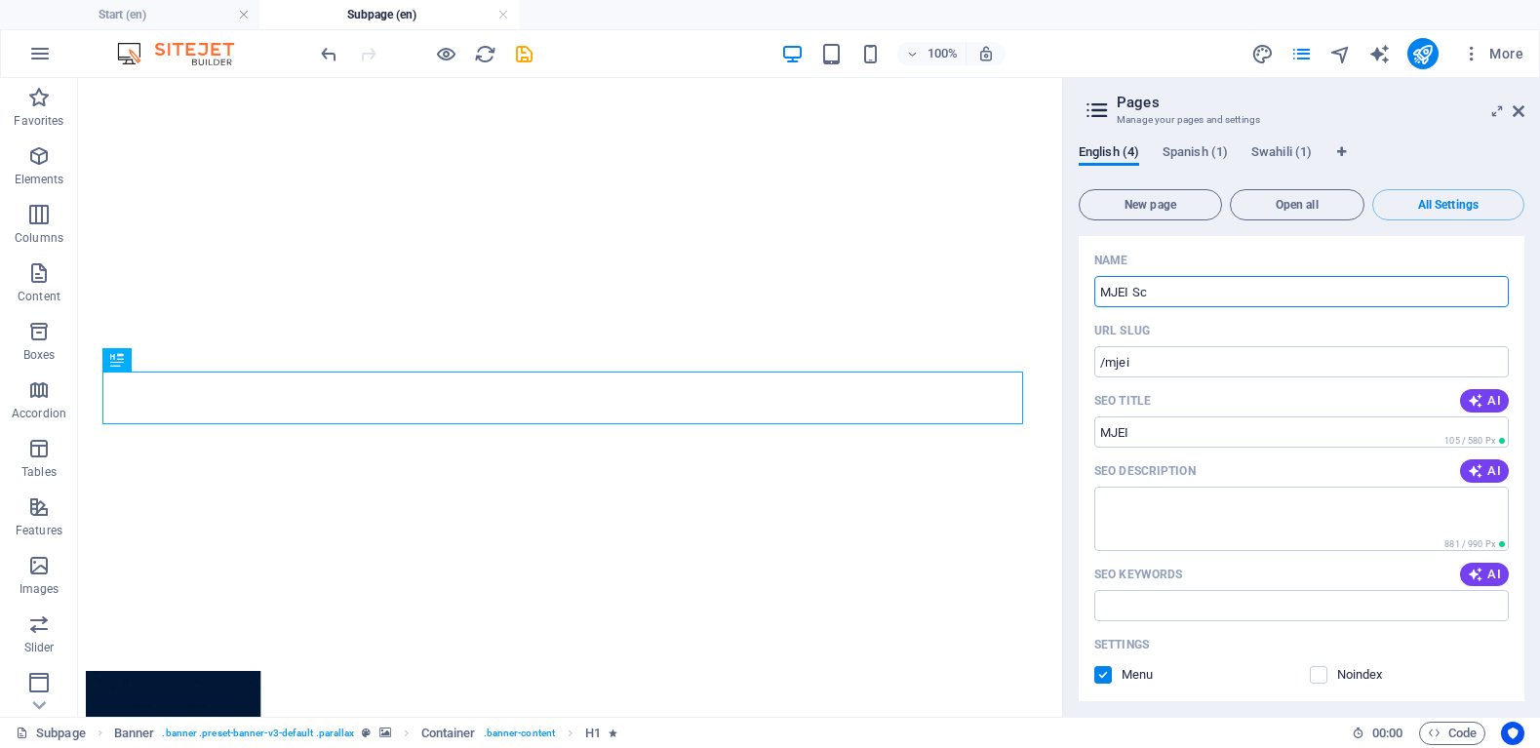
type input "/mjei-score"
type input "MJEI Score"
type input "/mjei-sc"
type input "MJEI Sc"
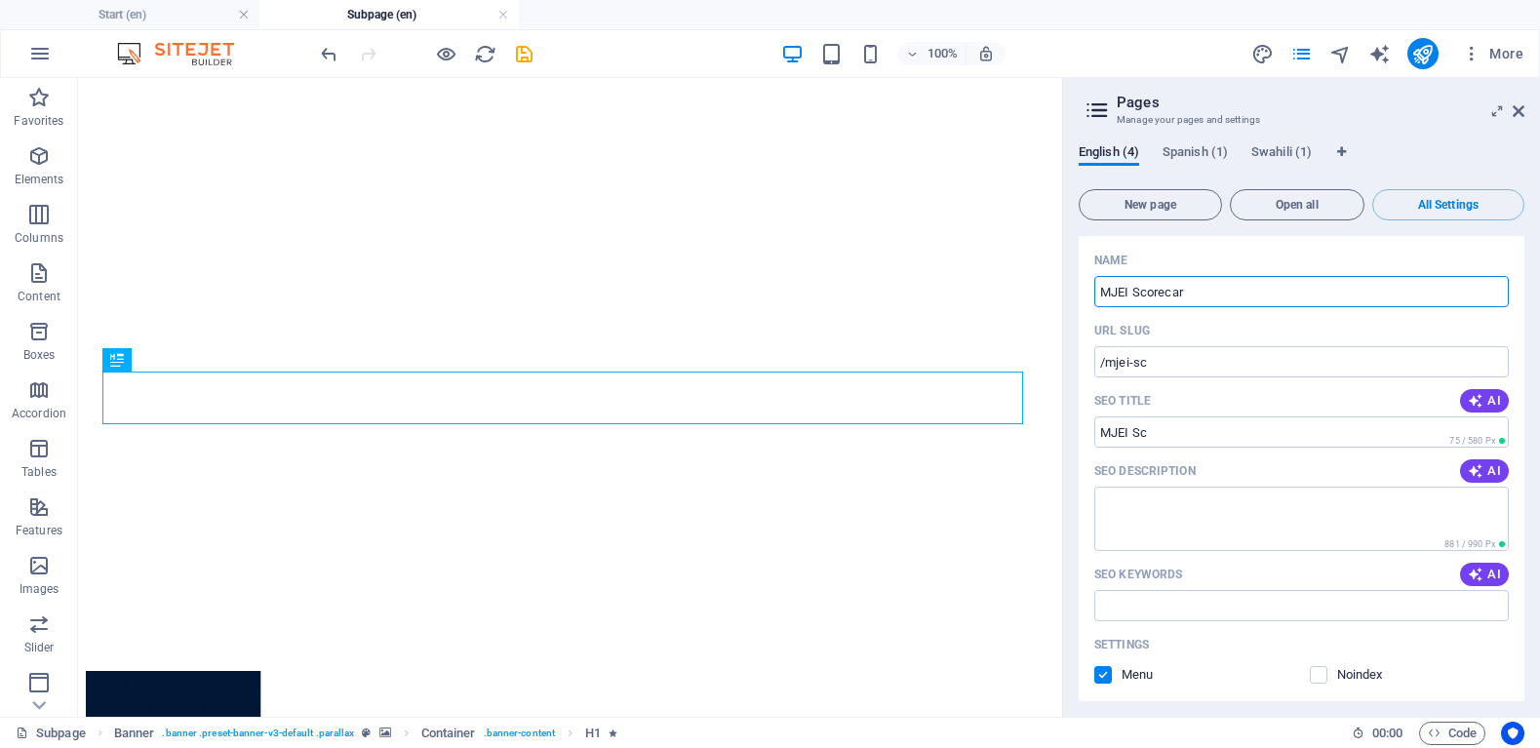
type input "MJEI Scorecard"
type input "/mjei-score"
type input "MJEI Score"
type input "MJEI Scorecard"
type input "/mjei-scorecard"
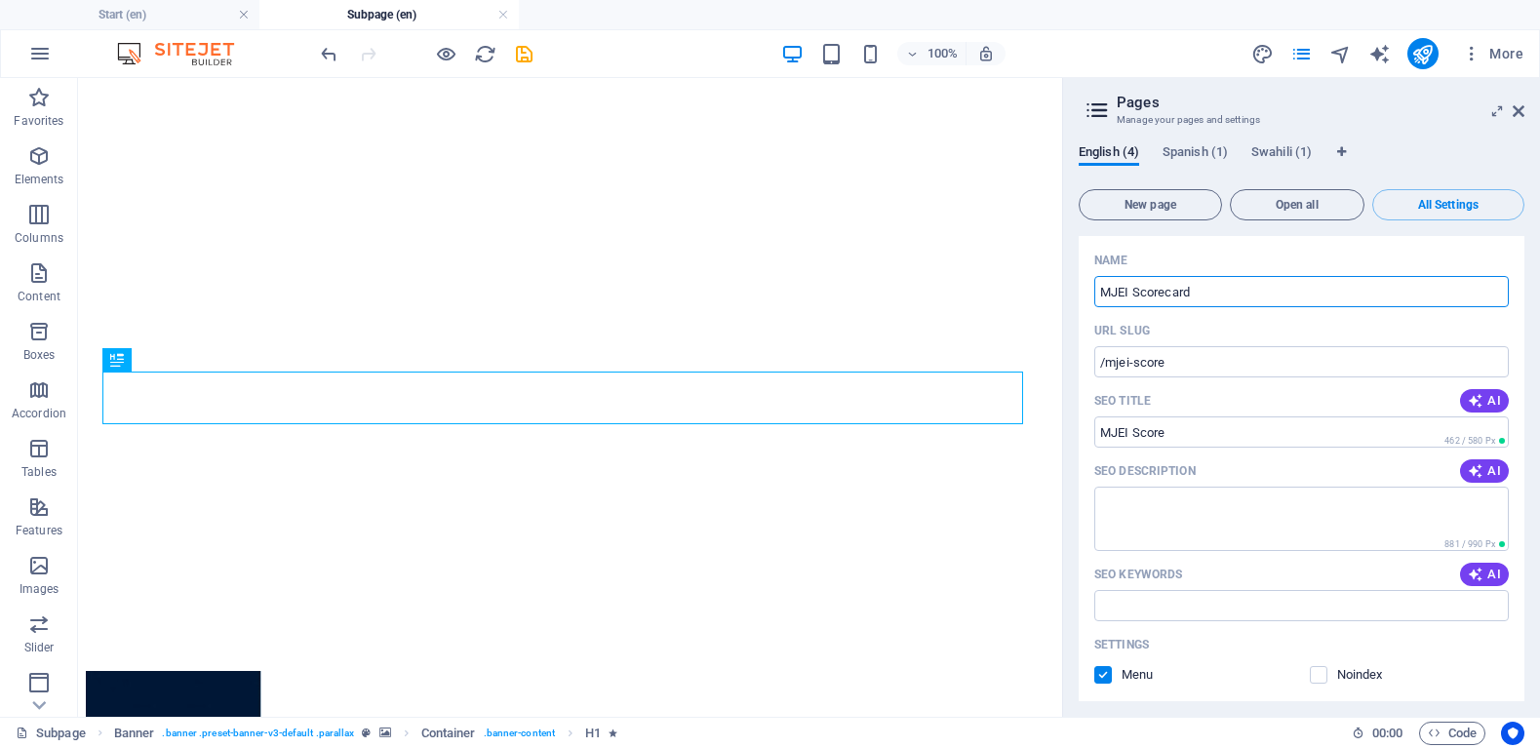
type input "MJEI Scorecard"
click at [1487, 470] on span "AI" at bounding box center [1484, 471] width 33 height 16
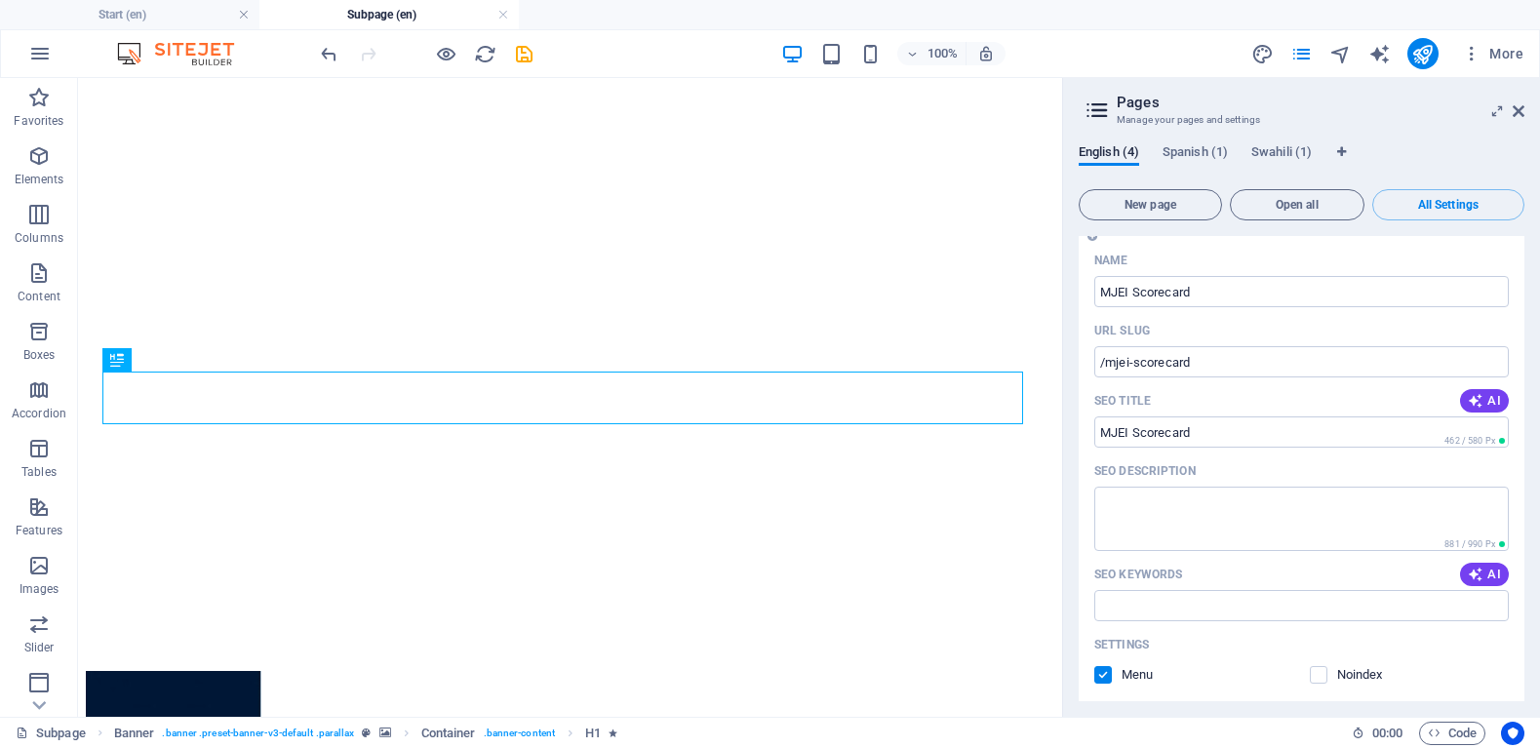
type textarea "Transform your organization with our Health Scorecard—data-driven insights for …"
click at [1479, 571] on icon "button" at bounding box center [1476, 575] width 16 height 16
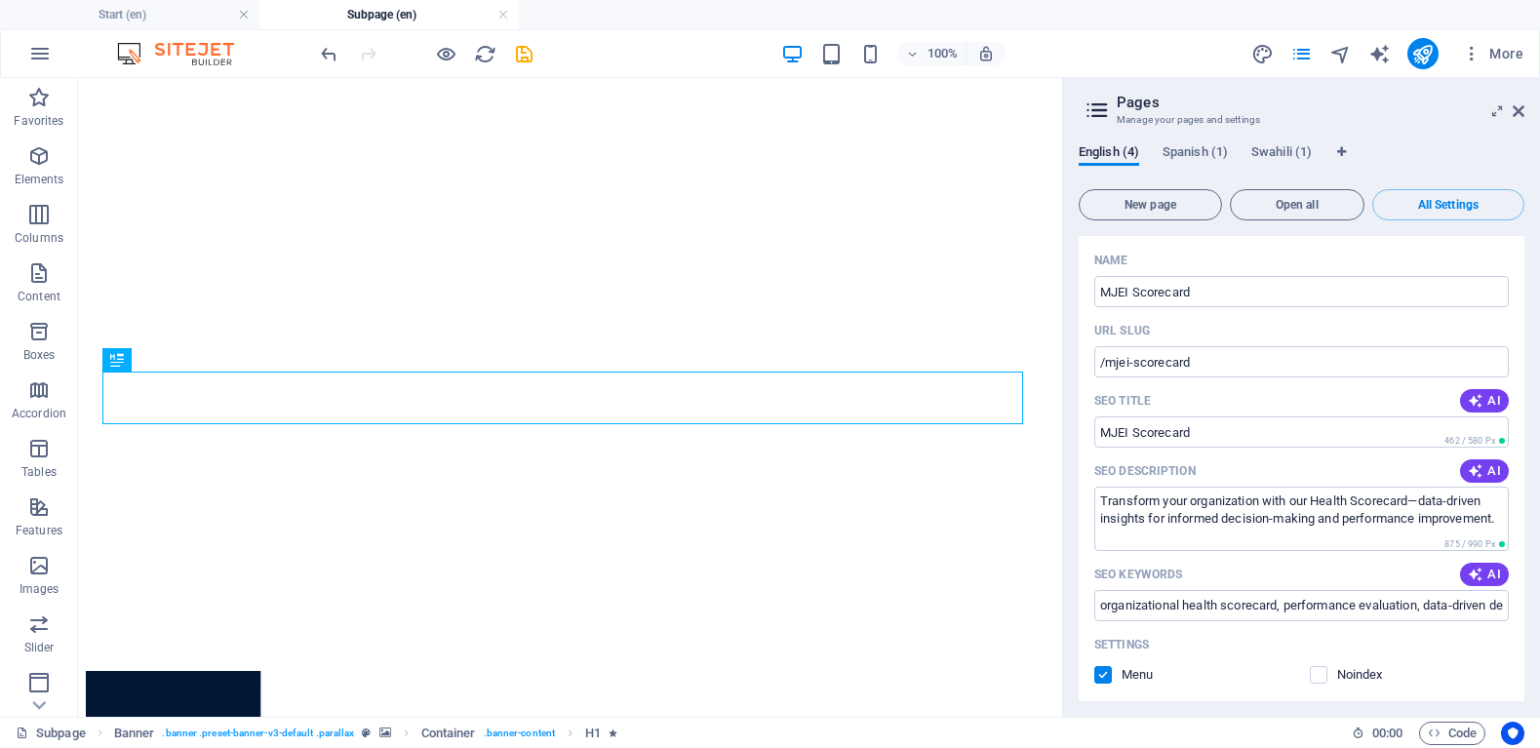
type input "organizational health scorecard, performance evaluation, data-driven decision m…"
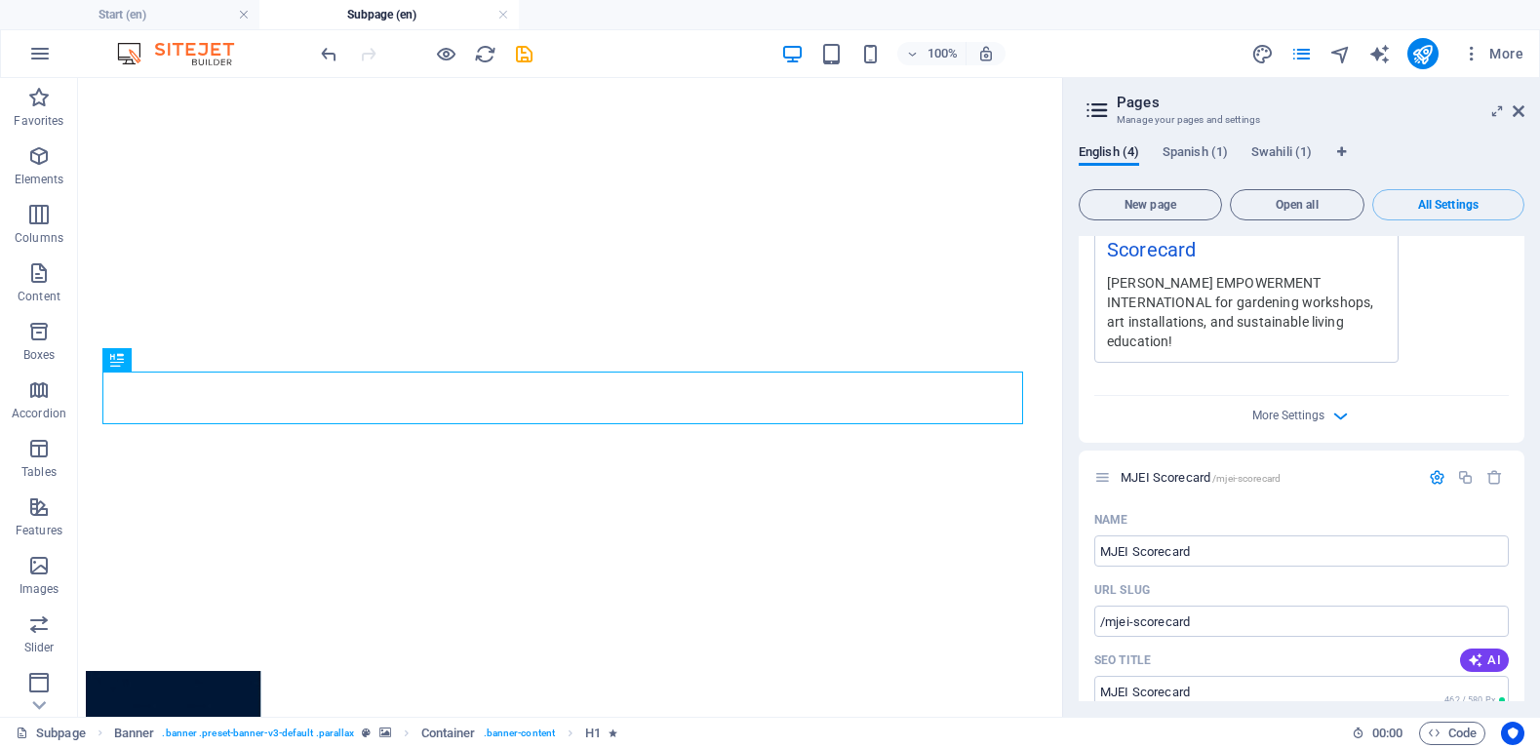
scroll to position [0, 0]
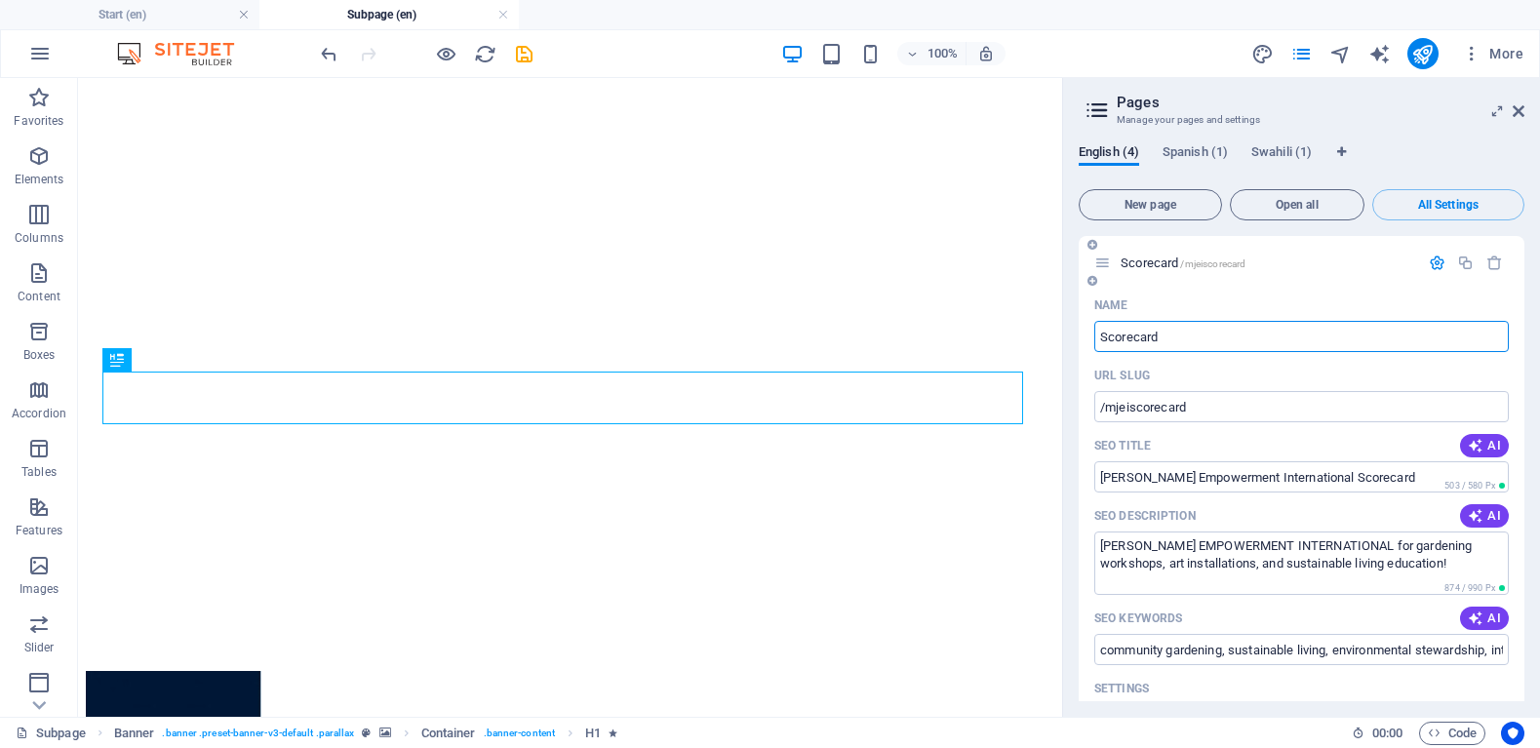
drag, startPoint x: 1179, startPoint y: 334, endPoint x: 1088, endPoint y: 339, distance: 90.8
click at [1088, 339] on div "Name Scorecard ​ URL SLUG /mjeiscorecard ​ SEO Title AI [PERSON_NAME] Empowerme…" at bounding box center [1301, 710] width 446 height 840
type input "[PERSON_NAME] Empowerment International"
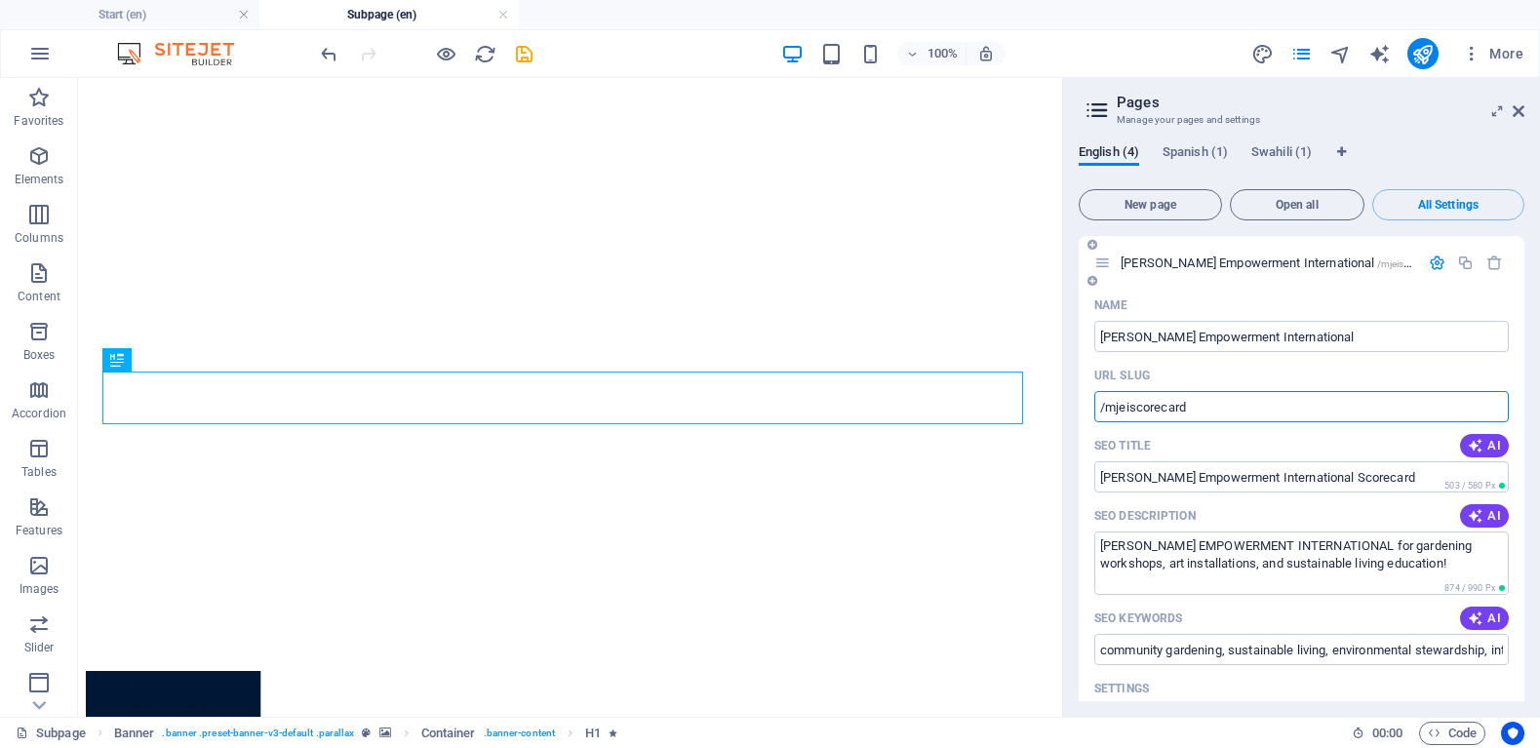
click at [1208, 402] on input "/mjeiscorecard" at bounding box center [1301, 406] width 414 height 31
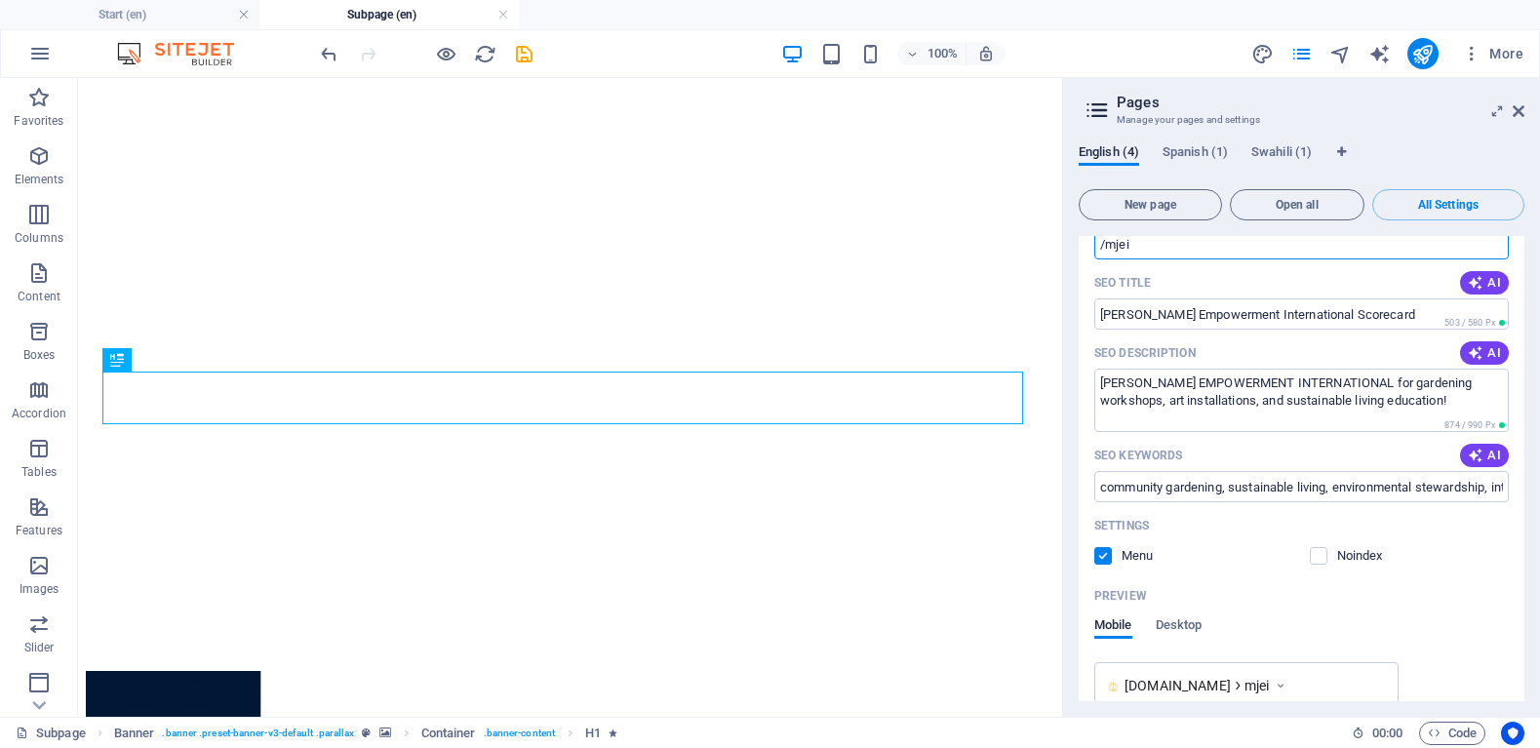
scroll to position [140, 0]
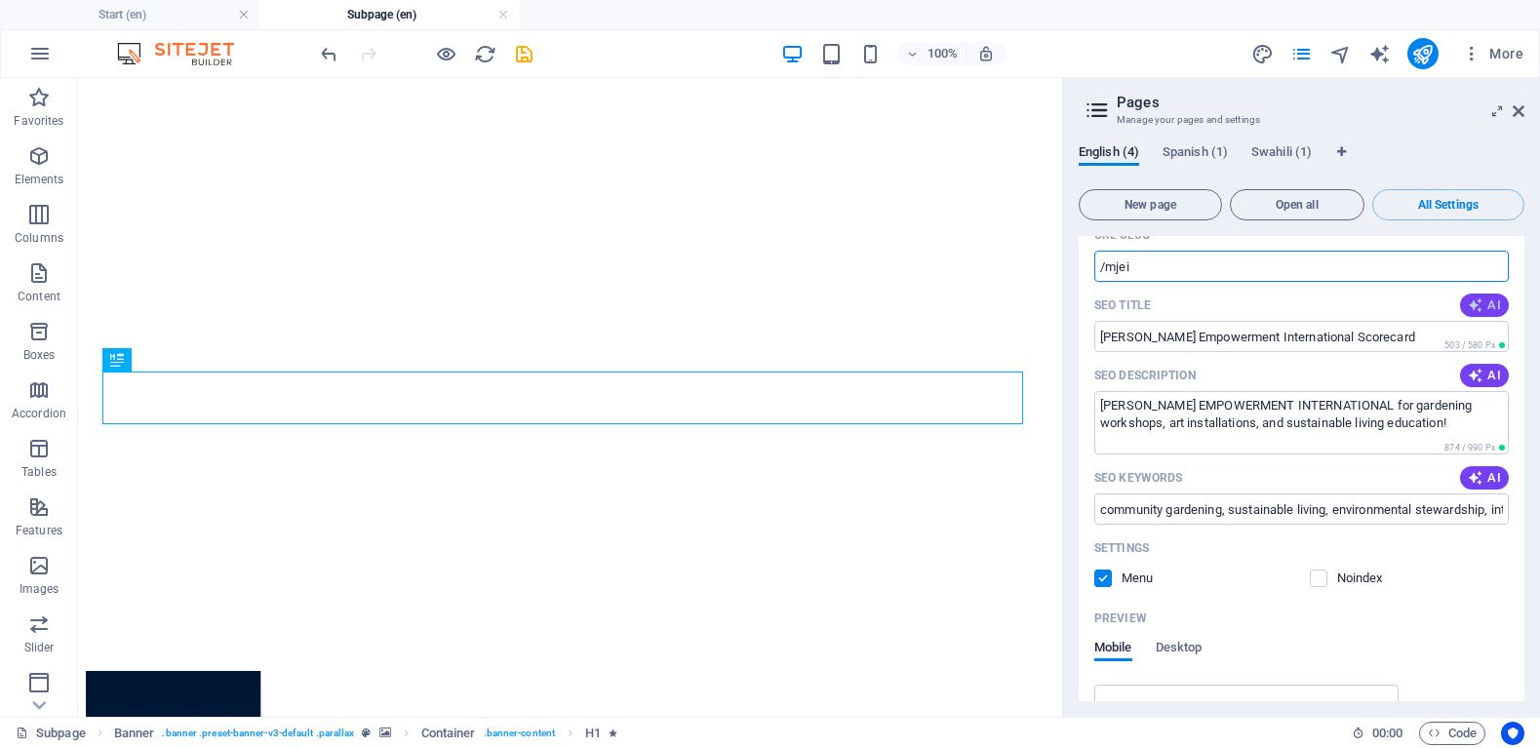
type input "/mjei"
click at [1497, 295] on button "AI" at bounding box center [1484, 305] width 49 height 23
drag, startPoint x: 1304, startPoint y: 334, endPoint x: 1094, endPoint y: 338, distance: 209.7
click at [1094, 338] on input "Empower Your Community [DATE]" at bounding box center [1301, 336] width 414 height 31
type input "[PERSON_NAME] Empowerment International"
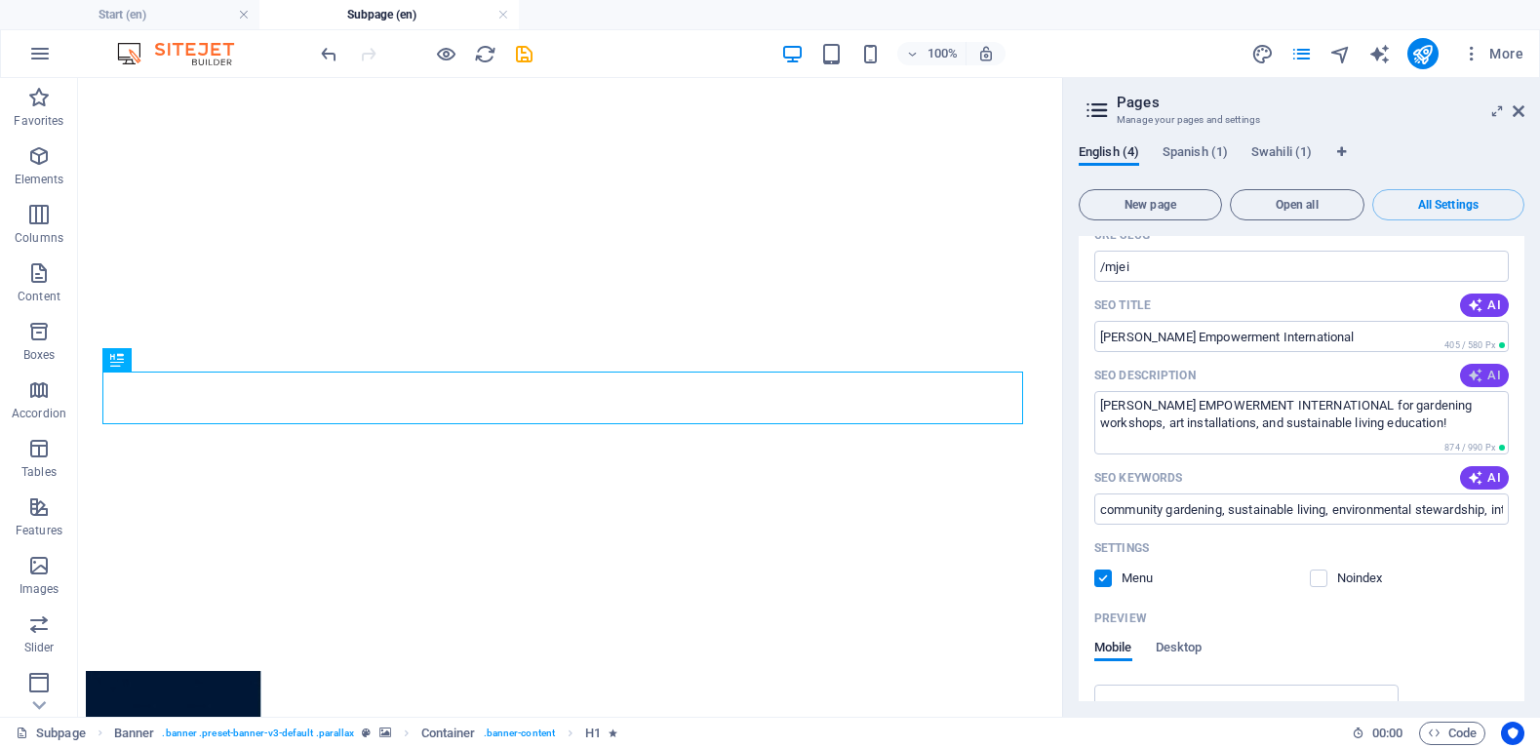
click at [1484, 377] on span "AI" at bounding box center [1484, 376] width 33 height 16
type textarea "[PERSON_NAME] EMPOWERMENTs community workshops on gardening, health, and sustai…"
click at [1478, 474] on icon "button" at bounding box center [1476, 478] width 16 height 16
type input "community gardening, sustainable living, environmental stewardship, interactive…"
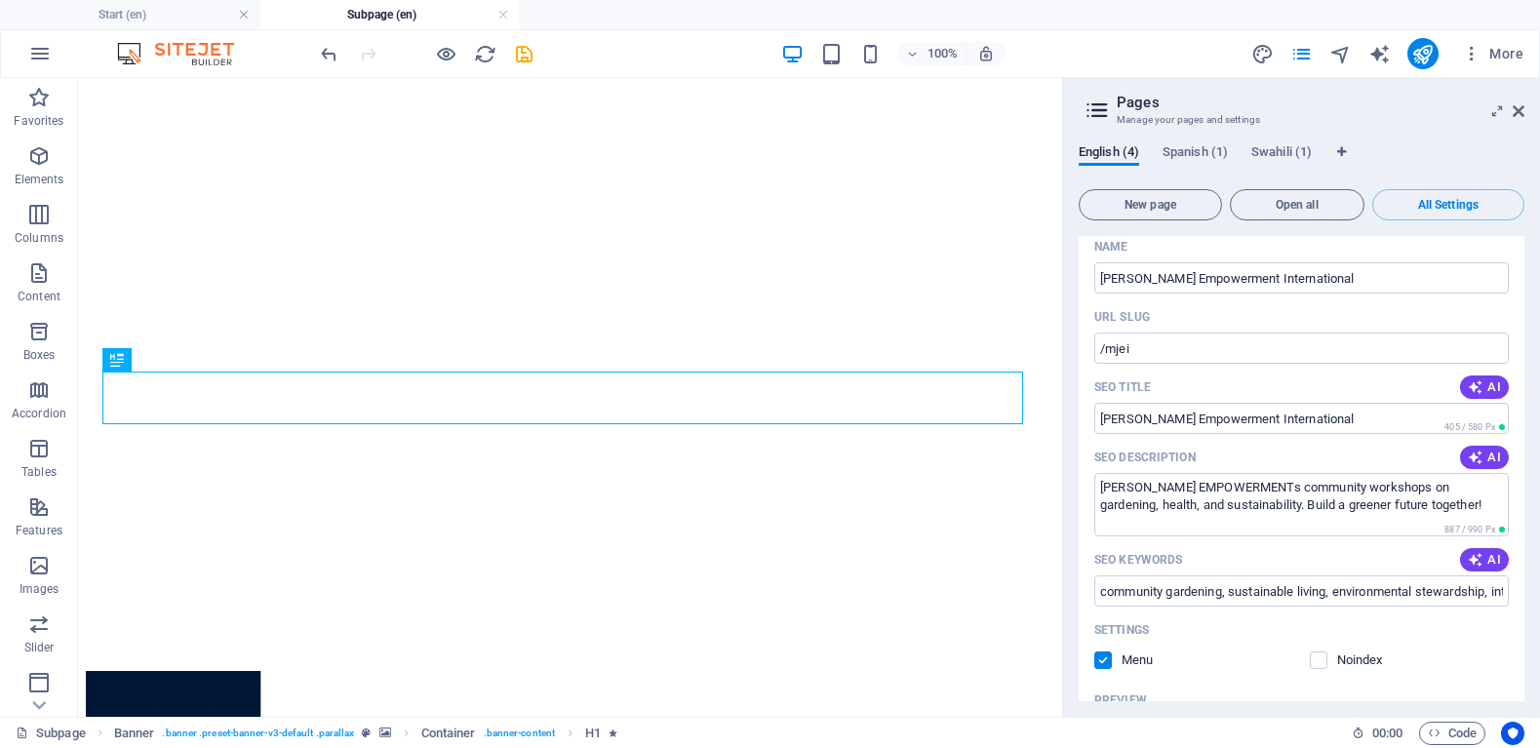
scroll to position [0, 0]
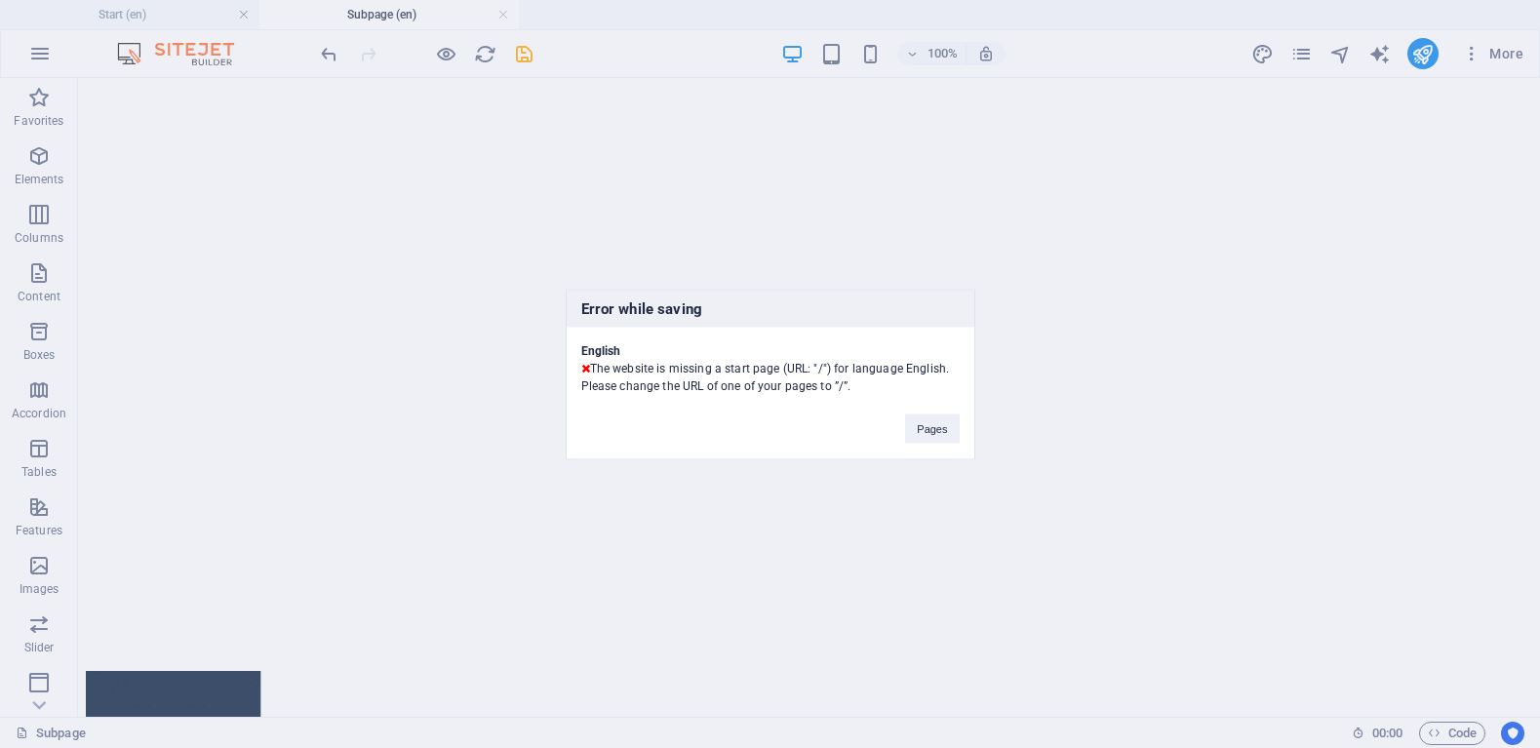
click at [1534, 234] on div "Error while saving English The website is missing a start page (URL: "/") for l…" at bounding box center [770, 374] width 1540 height 748
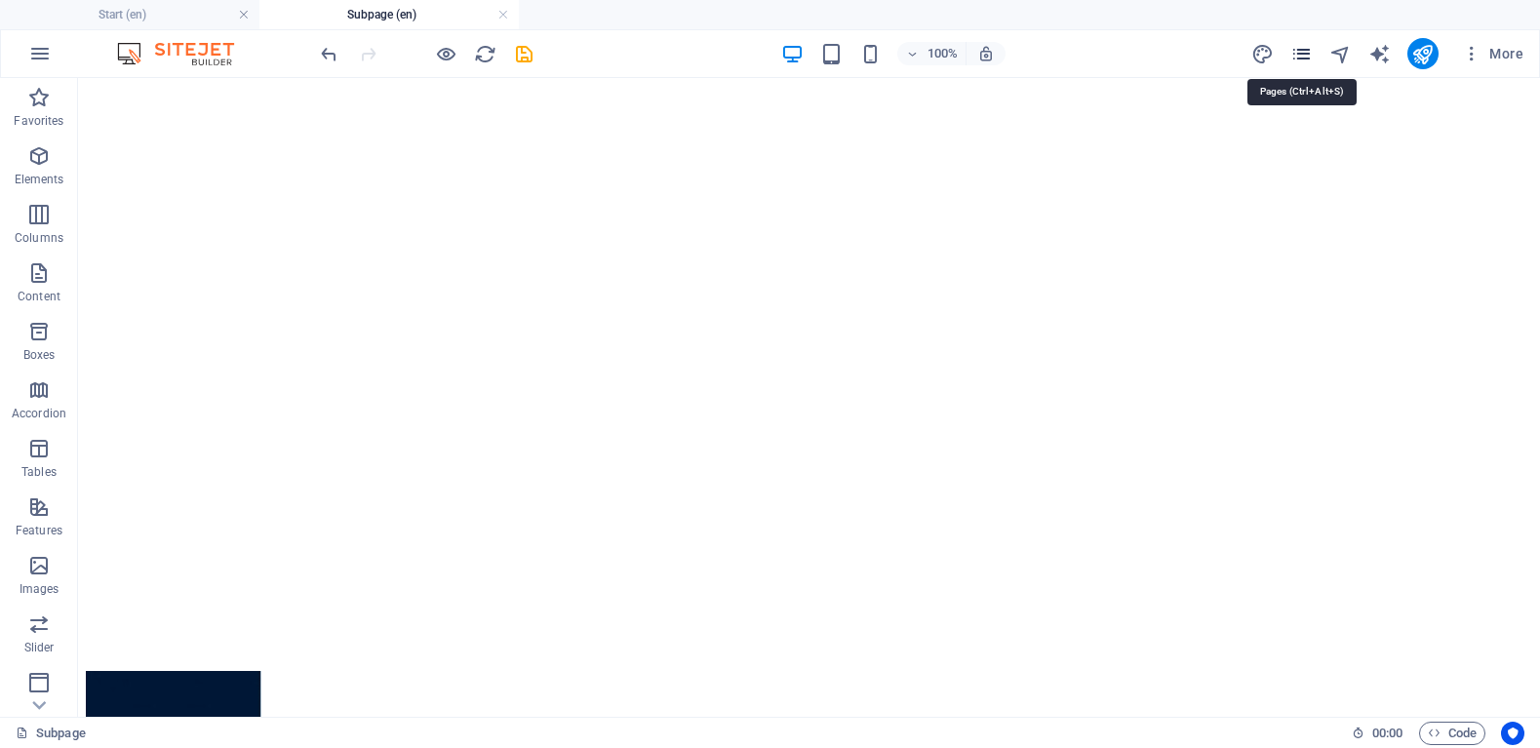
click at [1298, 57] on icon "pages" at bounding box center [1301, 54] width 22 height 22
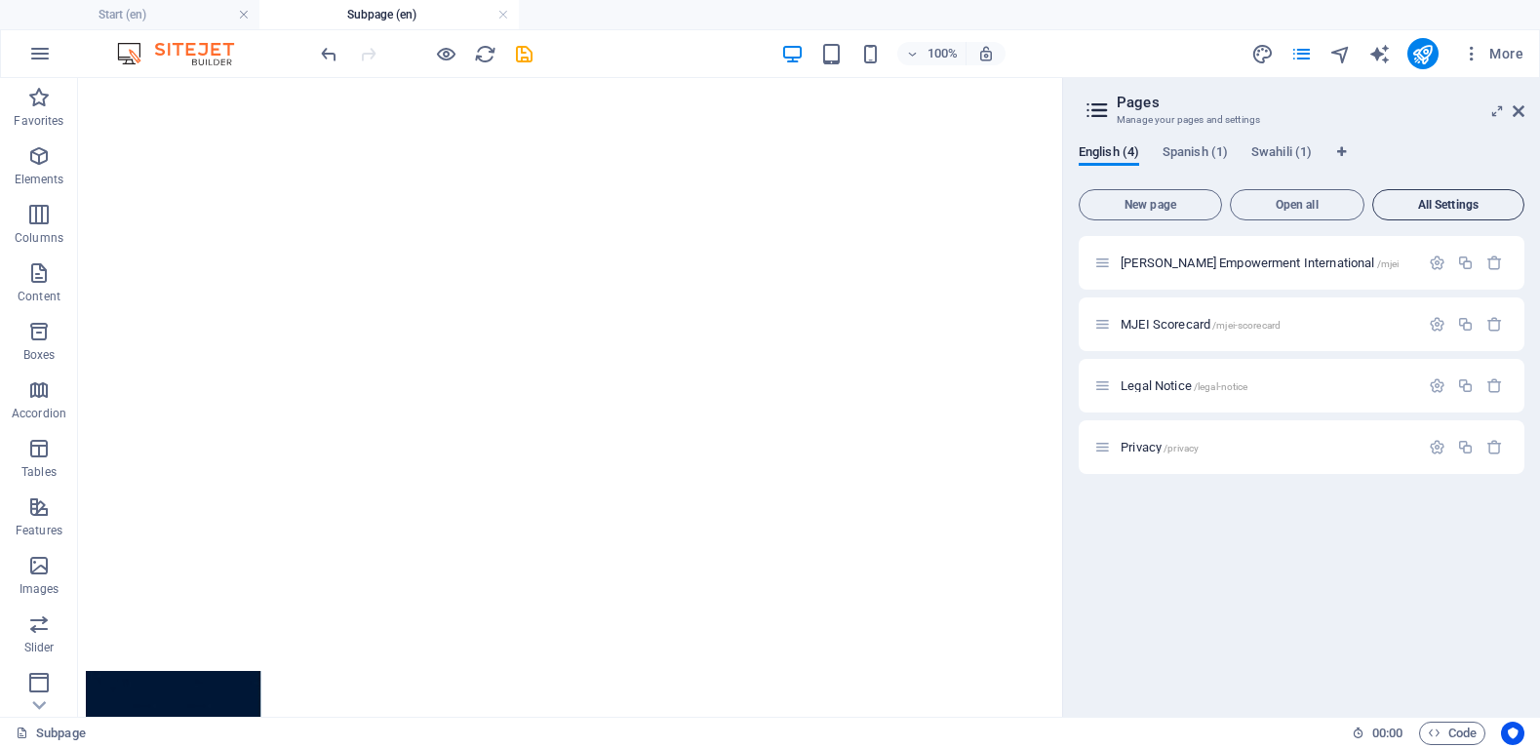
click at [1422, 203] on span "All Settings" at bounding box center [1448, 205] width 135 height 12
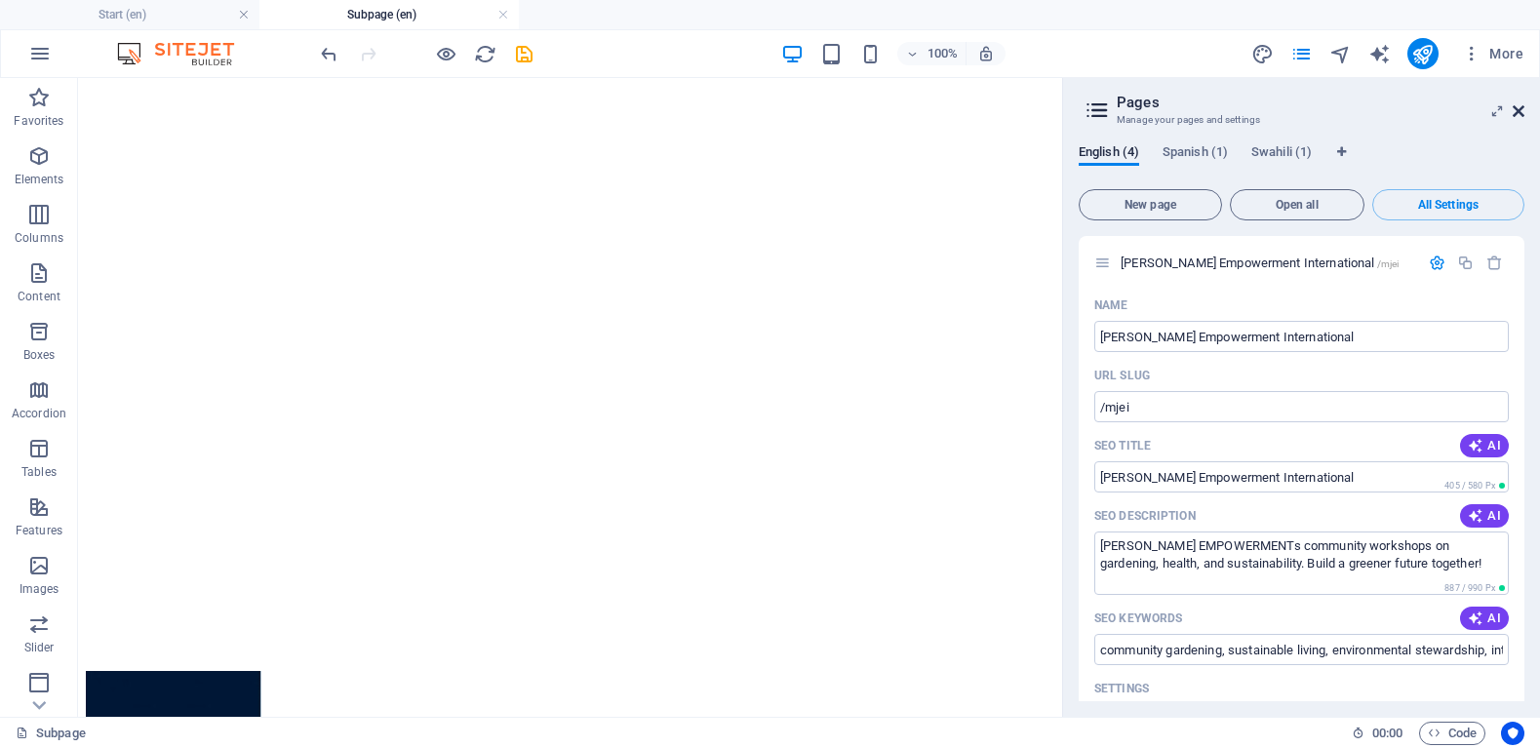
drag, startPoint x: 1519, startPoint y: 111, endPoint x: 1403, endPoint y: 35, distance: 138.7
click at [1519, 111] on icon at bounding box center [1518, 111] width 12 height 16
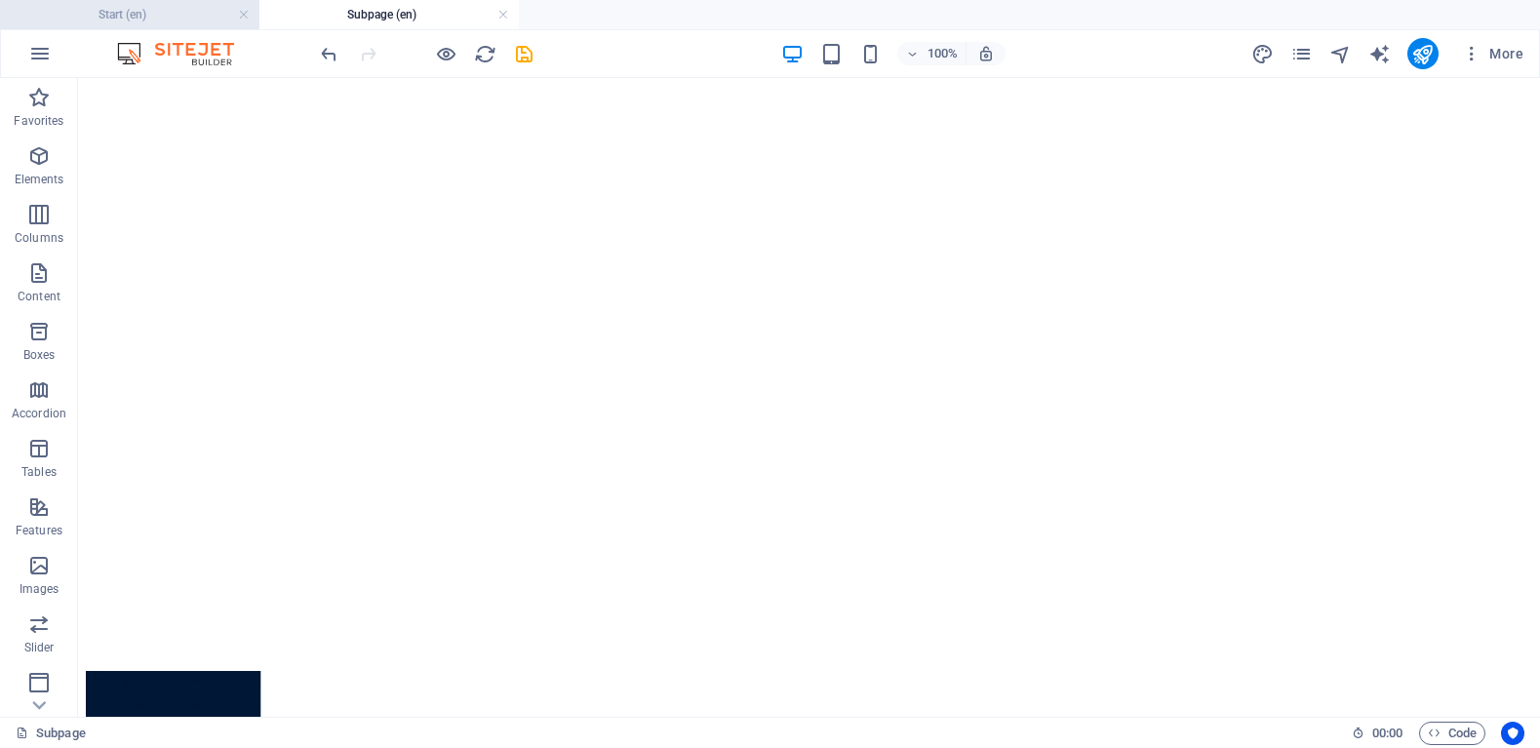
click at [168, 7] on h4 "Start (en)" at bounding box center [129, 14] width 259 height 21
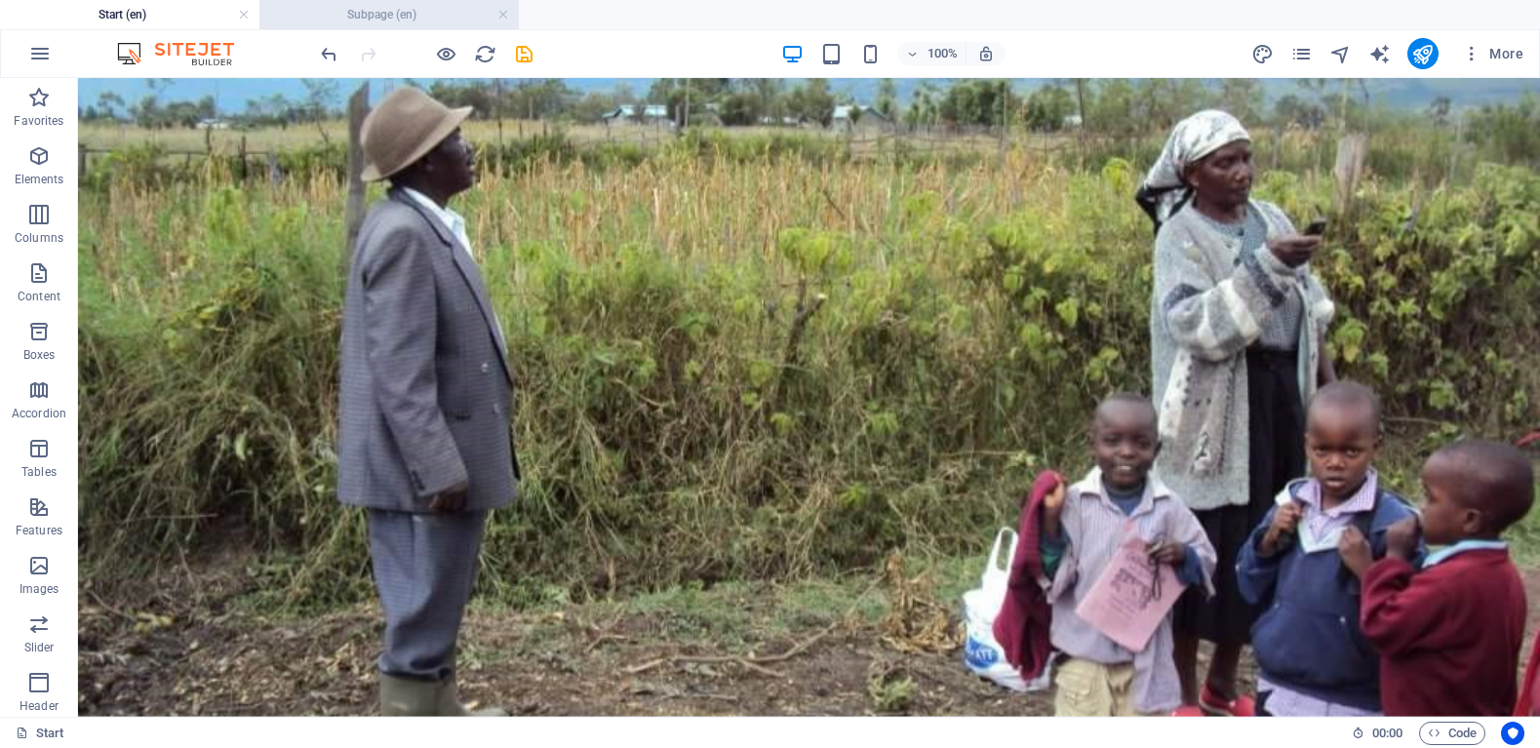
click at [350, 26] on li "Subpage (en)" at bounding box center [388, 14] width 259 height 29
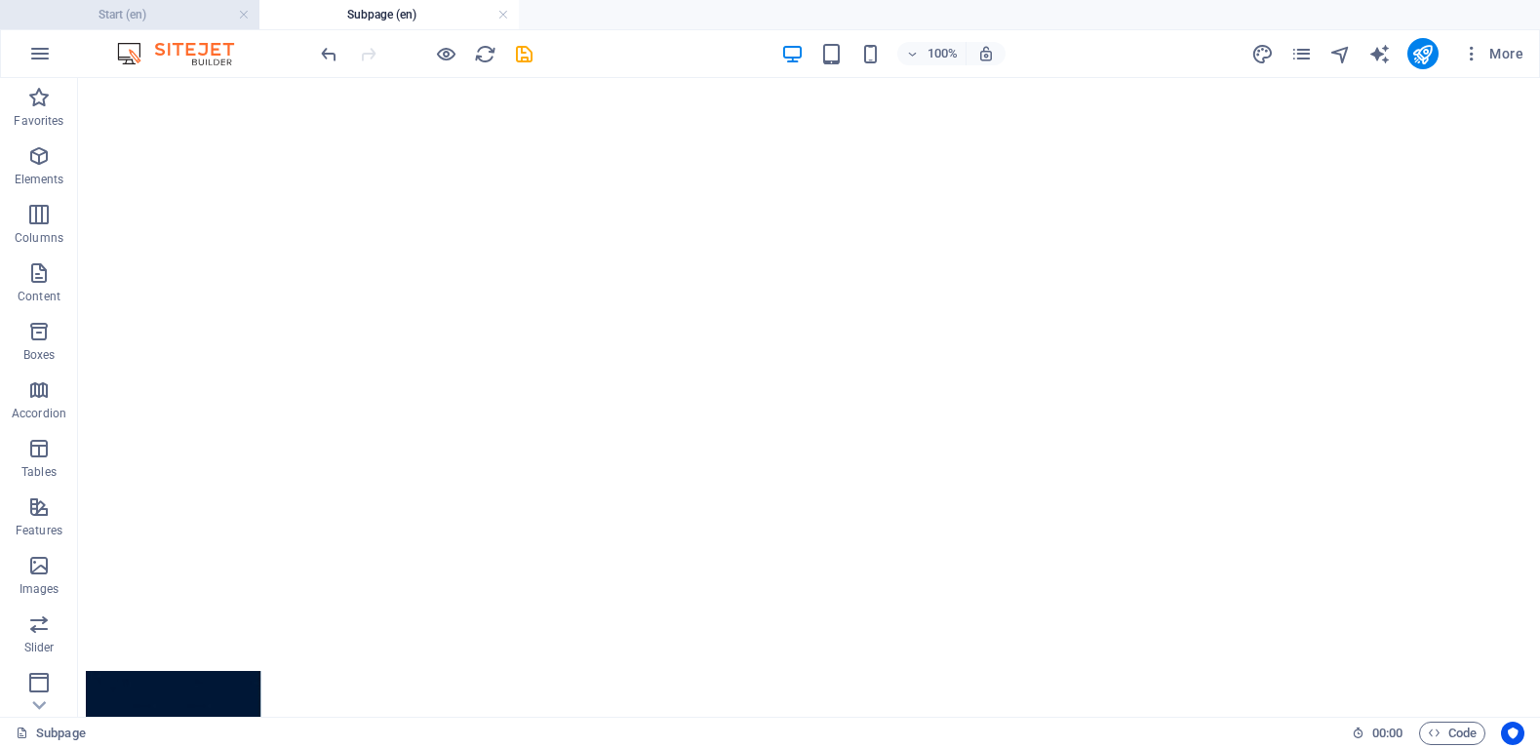
click at [188, 22] on h4 "Start (en)" at bounding box center [129, 14] width 259 height 21
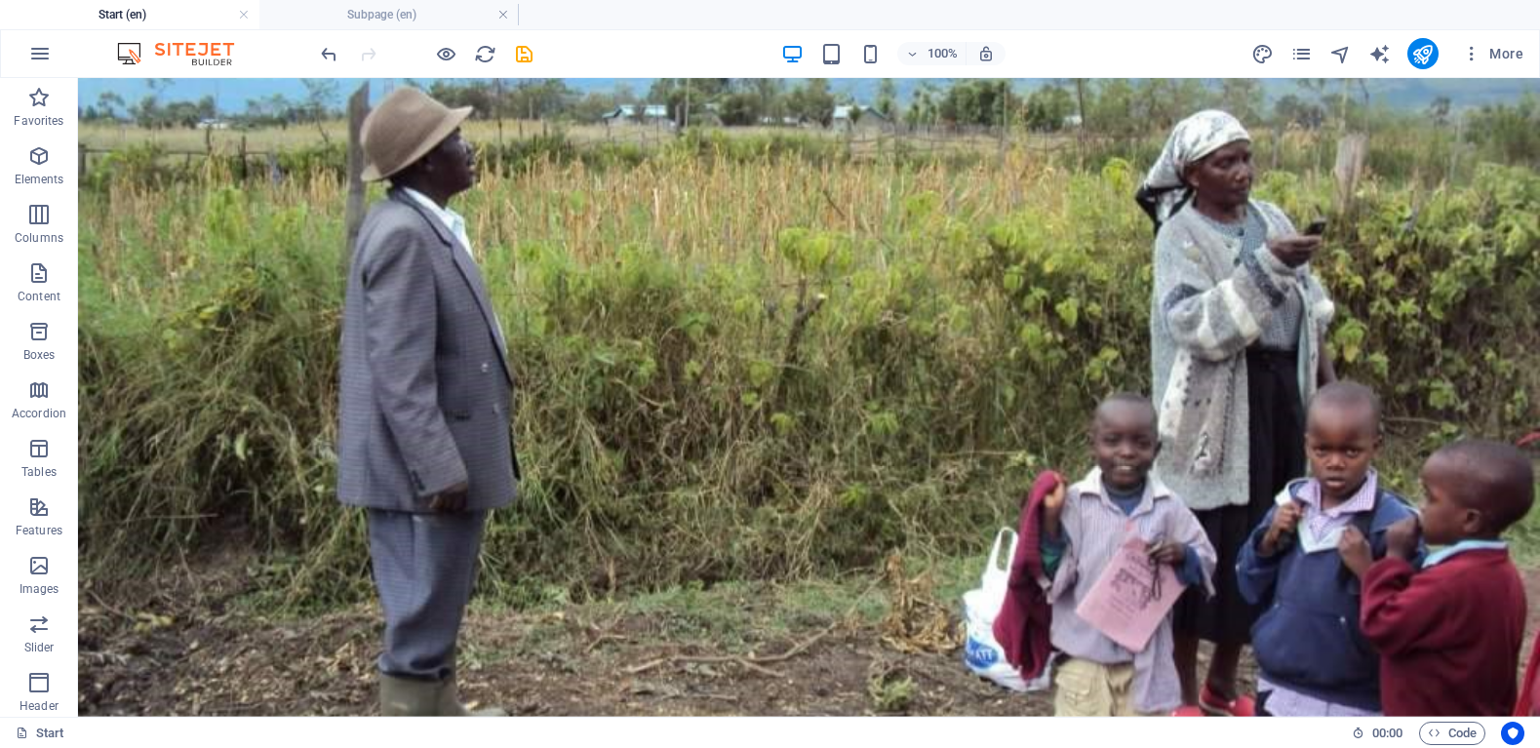
click at [145, 16] on h4 "Start (en)" at bounding box center [129, 14] width 259 height 21
click at [391, 10] on h4 "Subpage (en)" at bounding box center [388, 14] width 259 height 21
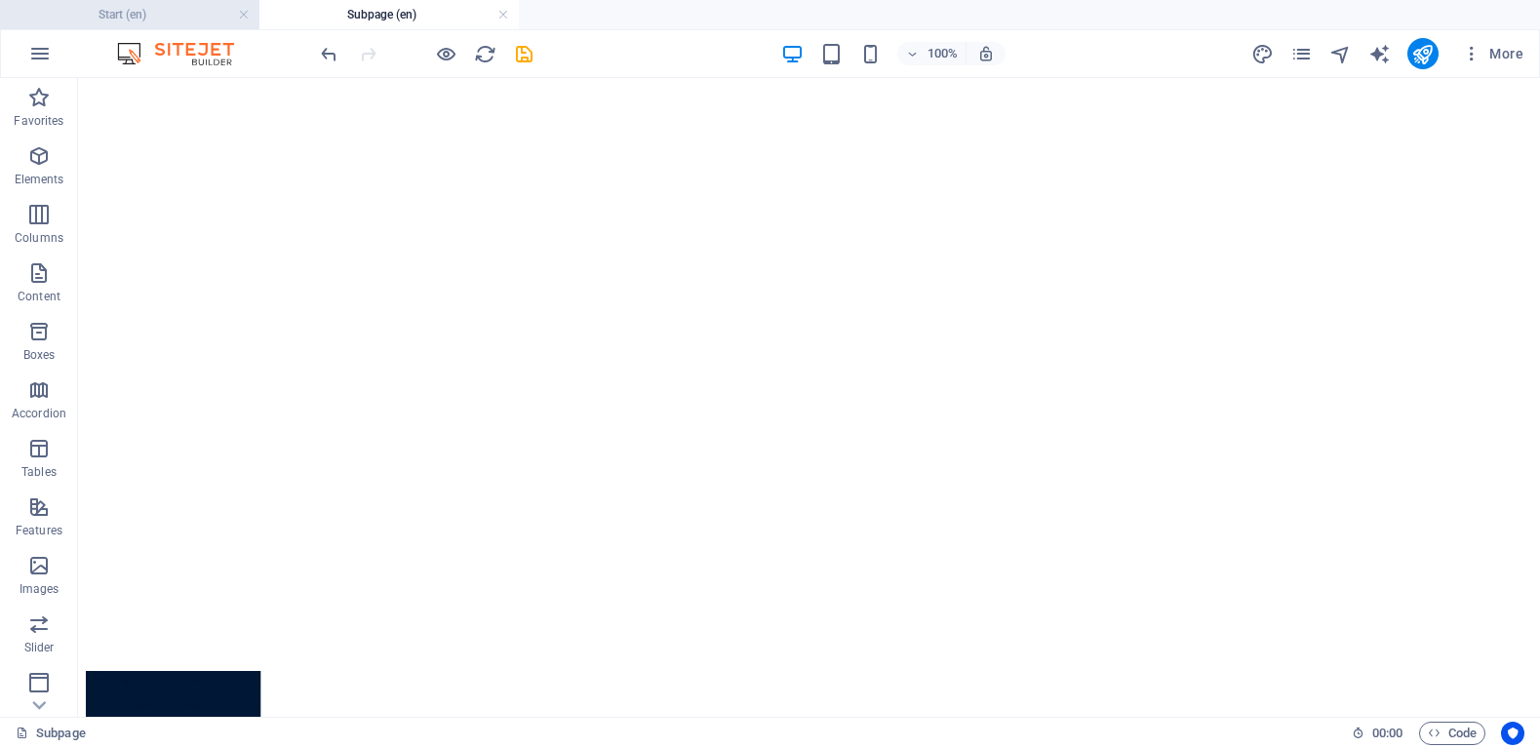
click at [155, 22] on h4 "Start (en)" at bounding box center [129, 14] width 259 height 21
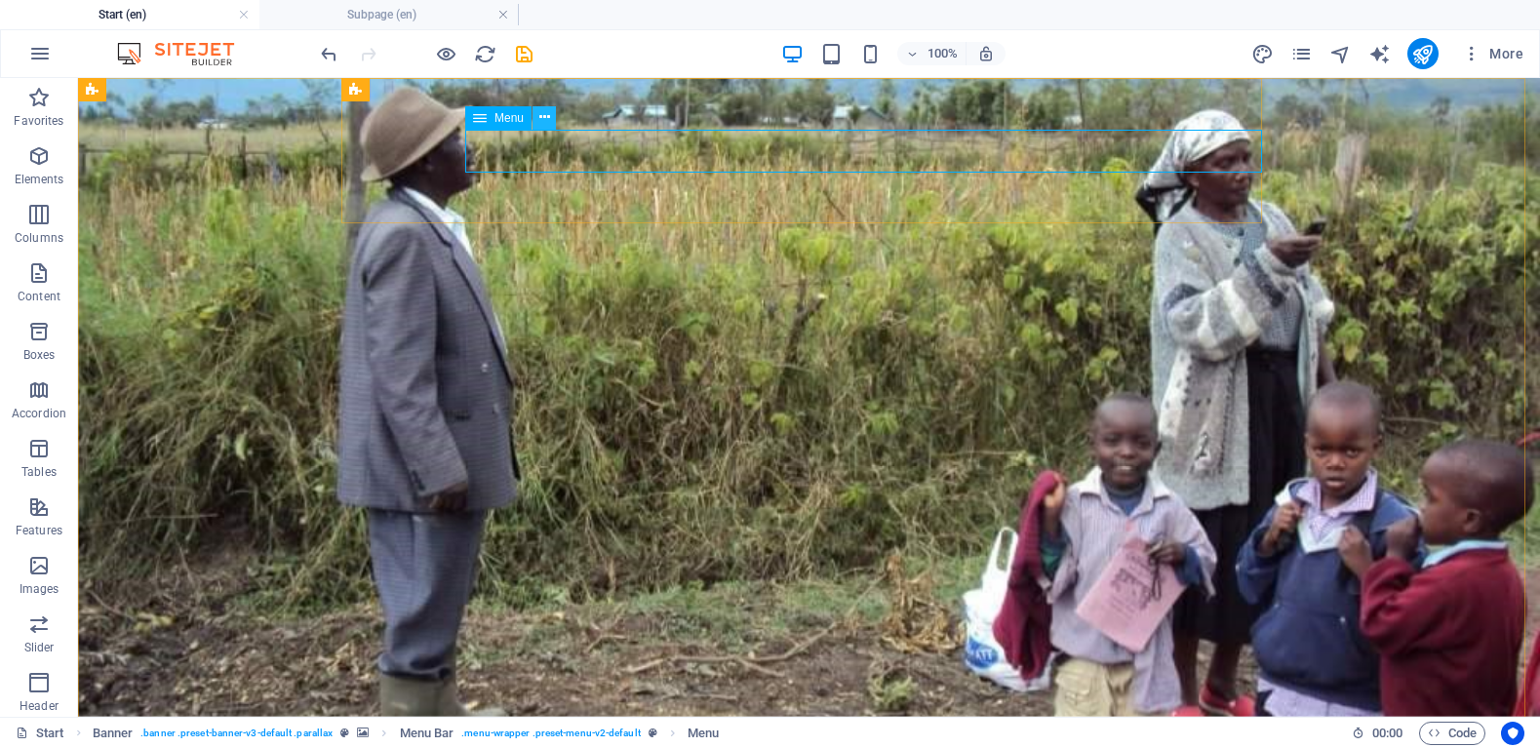
click at [543, 119] on icon at bounding box center [544, 117] width 11 height 20
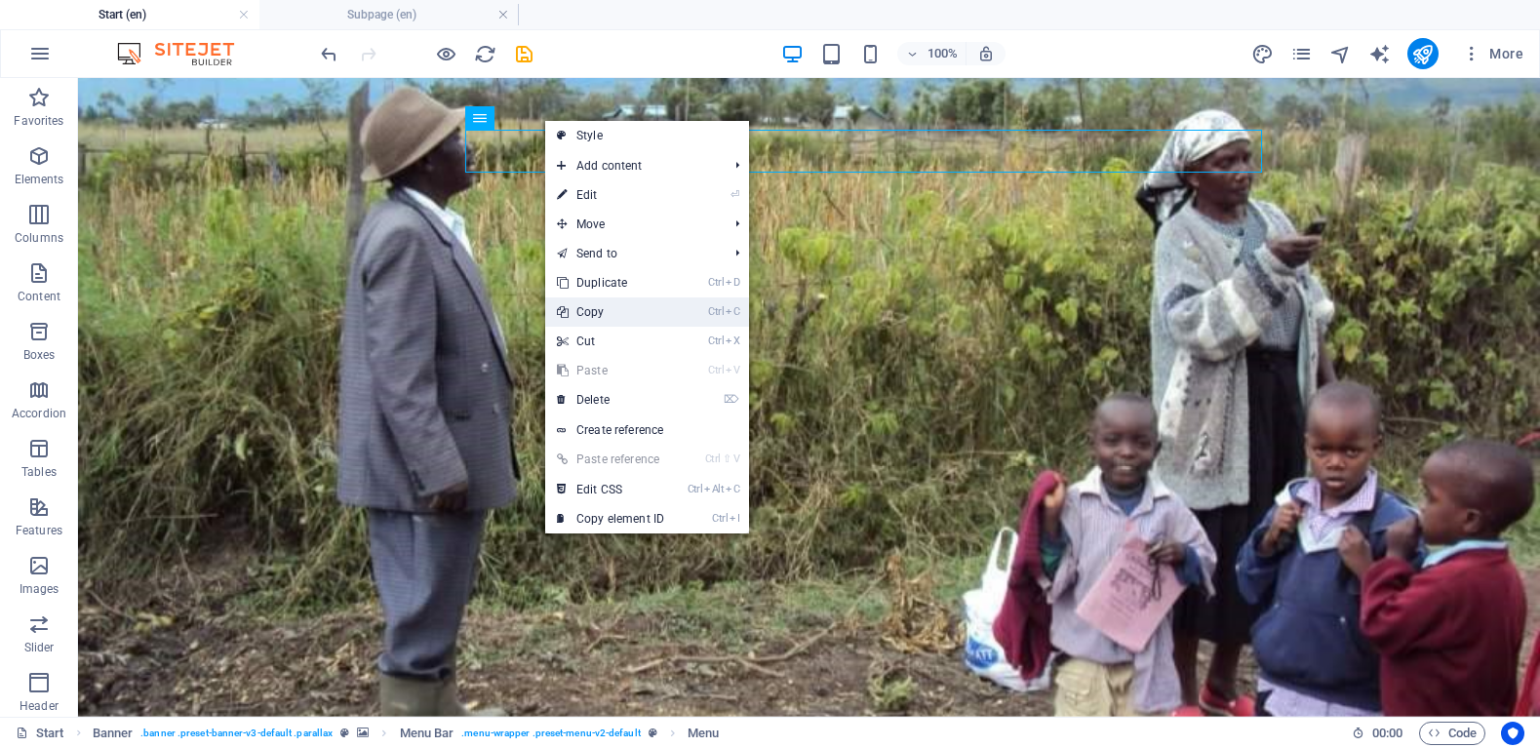
click at [588, 304] on link "Ctrl C Copy" at bounding box center [610, 311] width 131 height 29
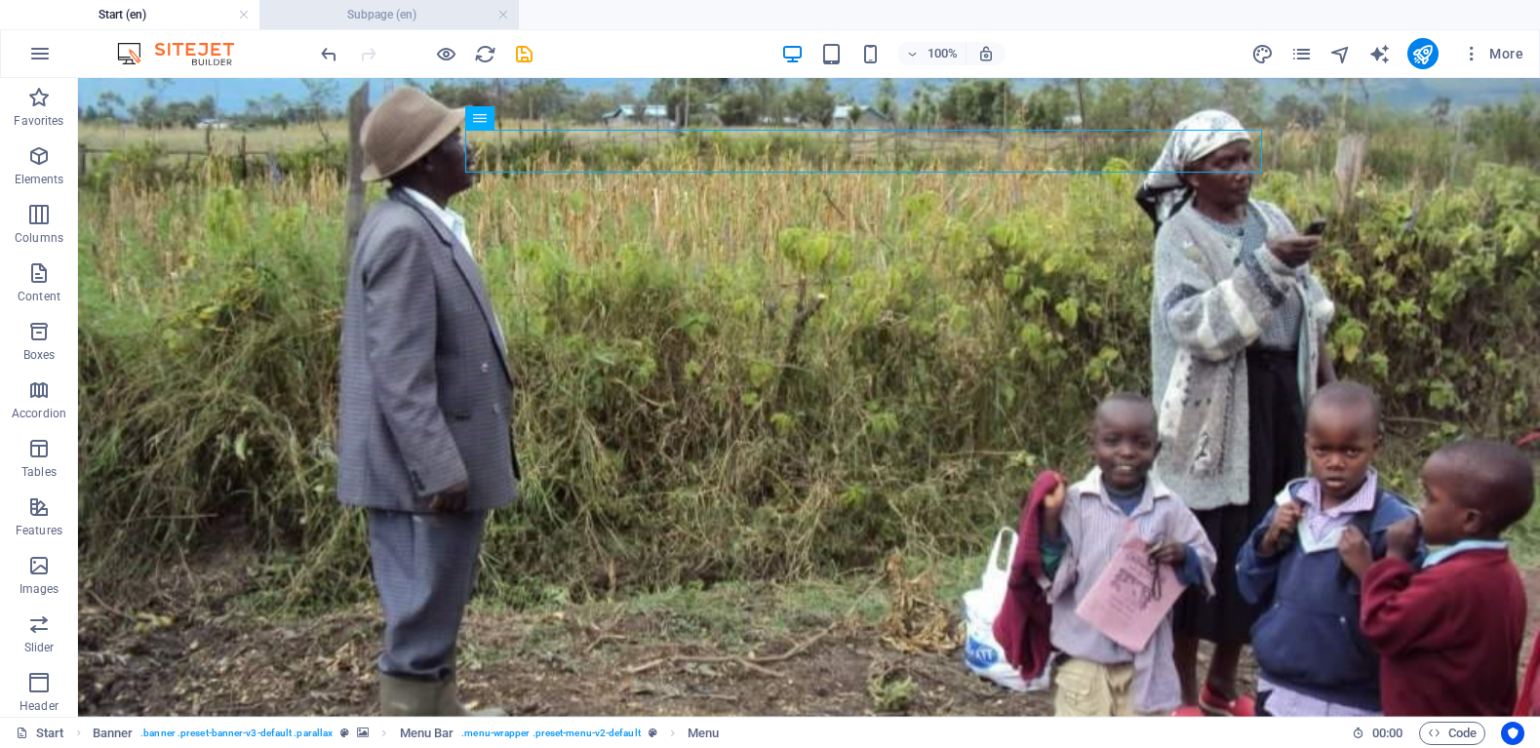
click at [403, 11] on h4 "Subpage (en)" at bounding box center [388, 14] width 259 height 21
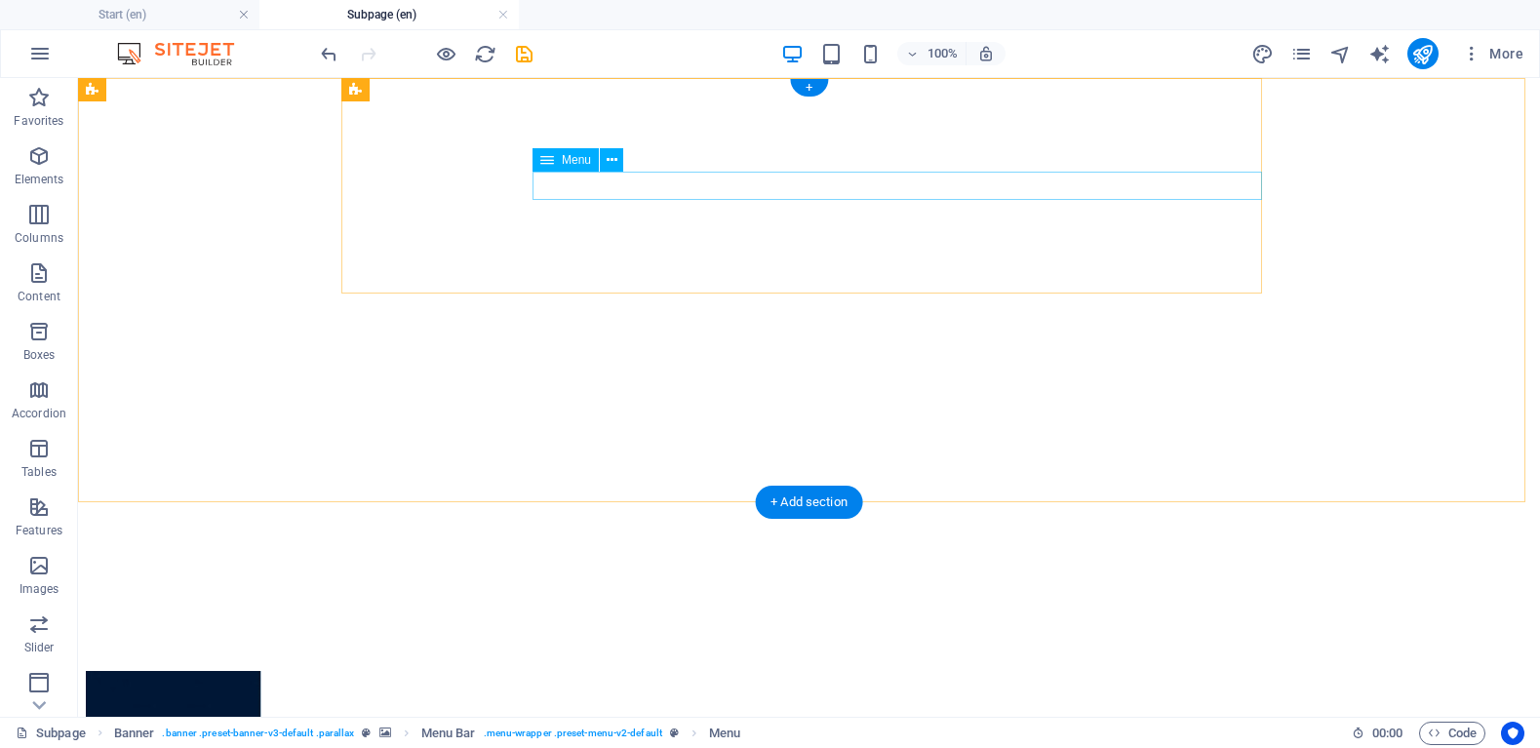
click at [613, 154] on icon at bounding box center [612, 160] width 11 height 20
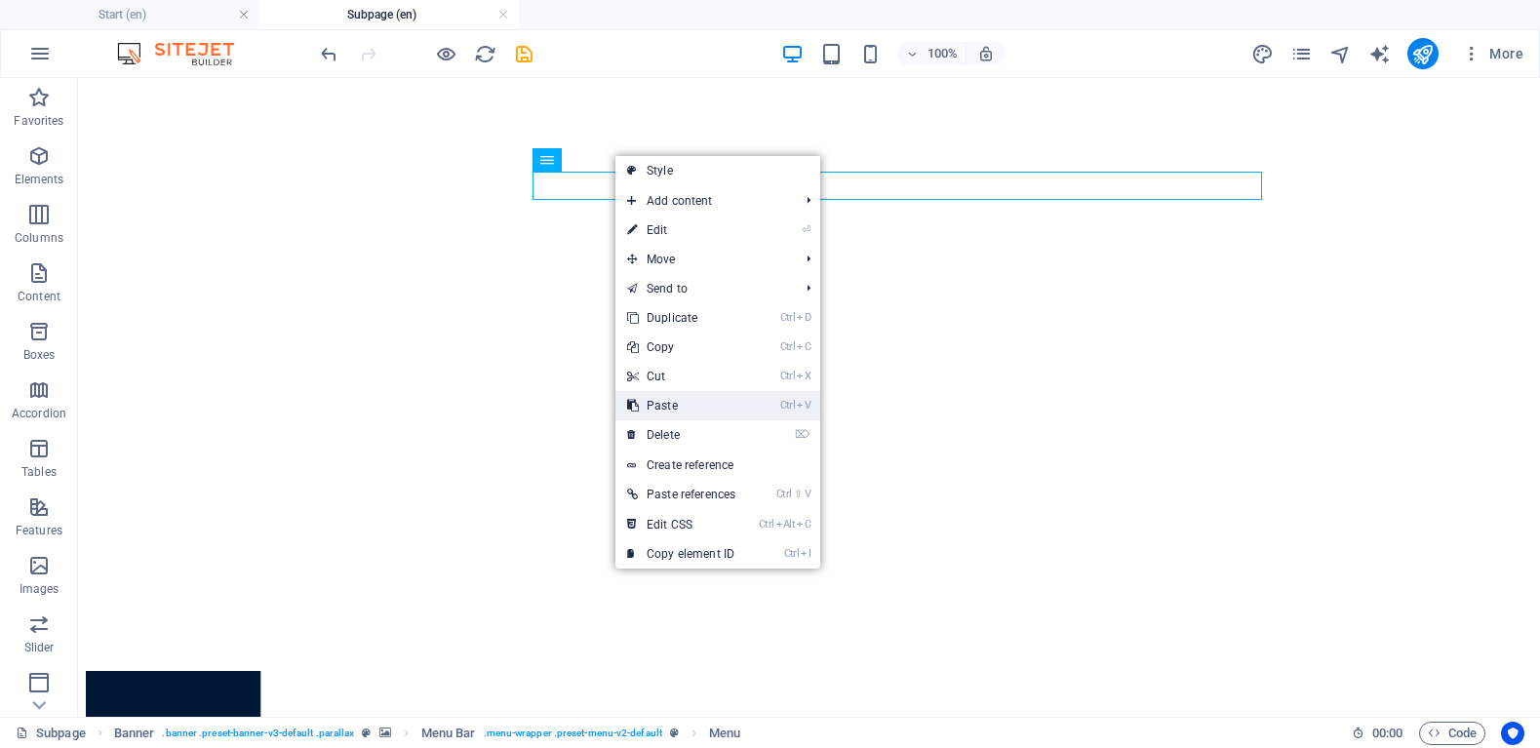
click at [702, 399] on link "Ctrl V Paste" at bounding box center [681, 405] width 132 height 29
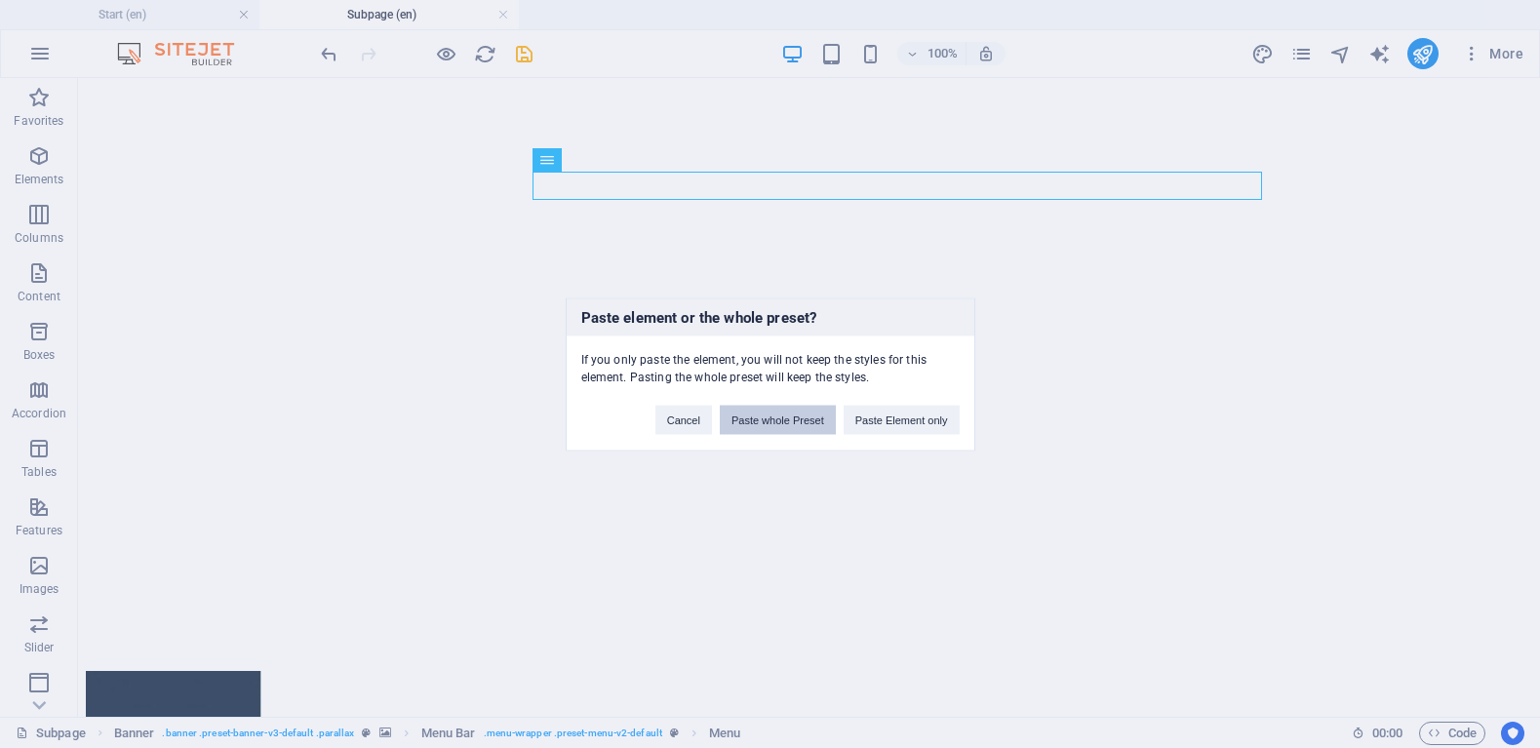
click at [784, 415] on button "Paste whole Preset" at bounding box center [778, 419] width 116 height 29
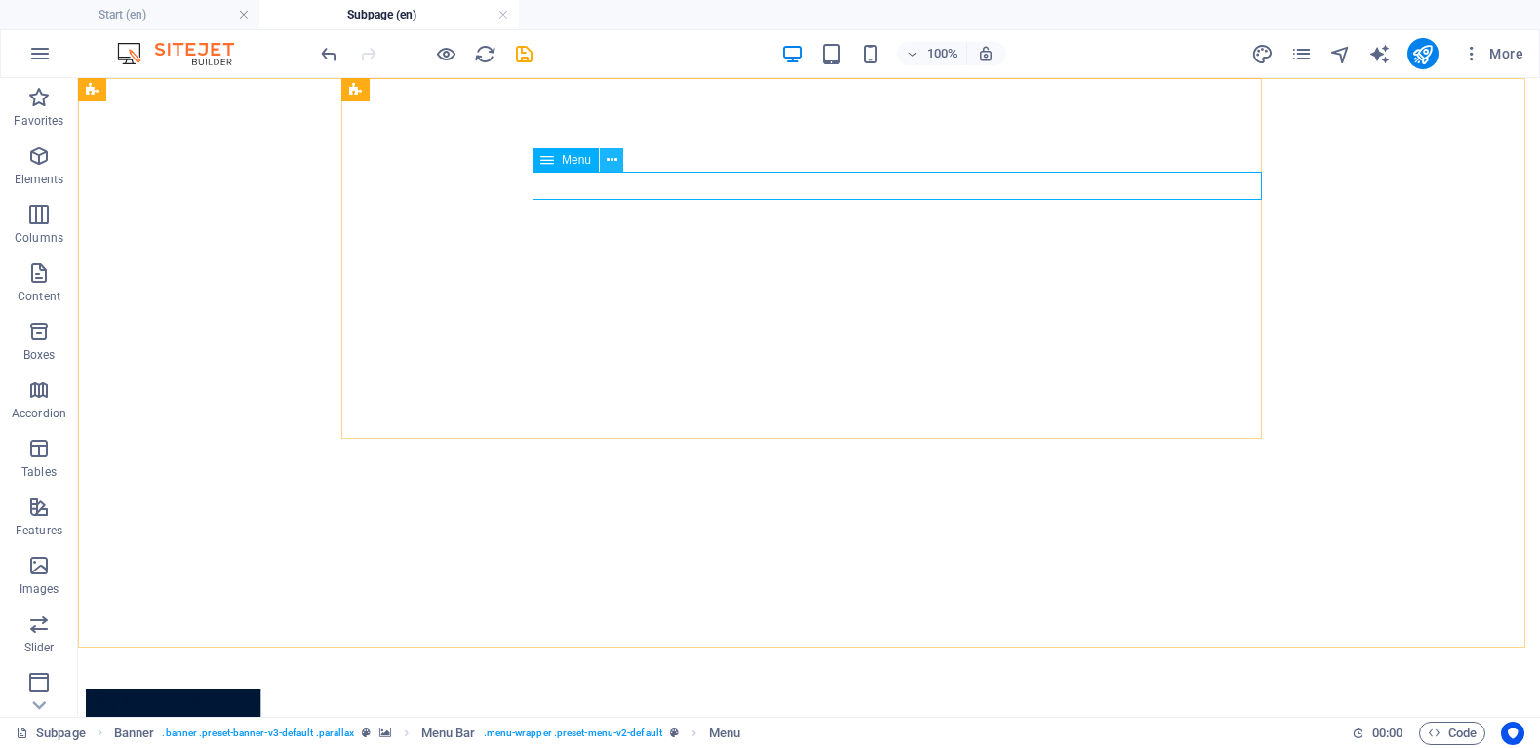
click at [609, 157] on icon at bounding box center [612, 160] width 11 height 20
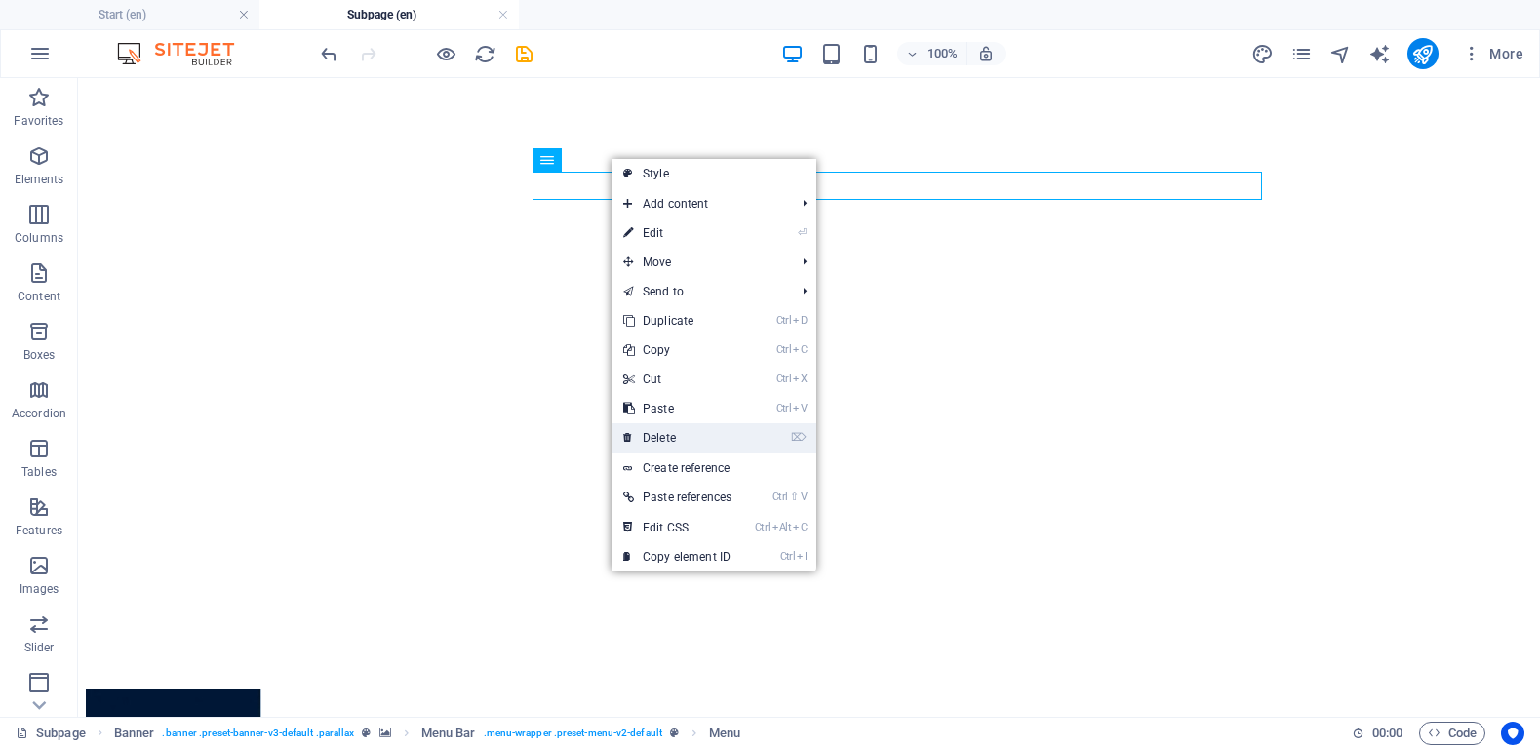
click at [669, 439] on link "⌦ Delete" at bounding box center [677, 437] width 132 height 29
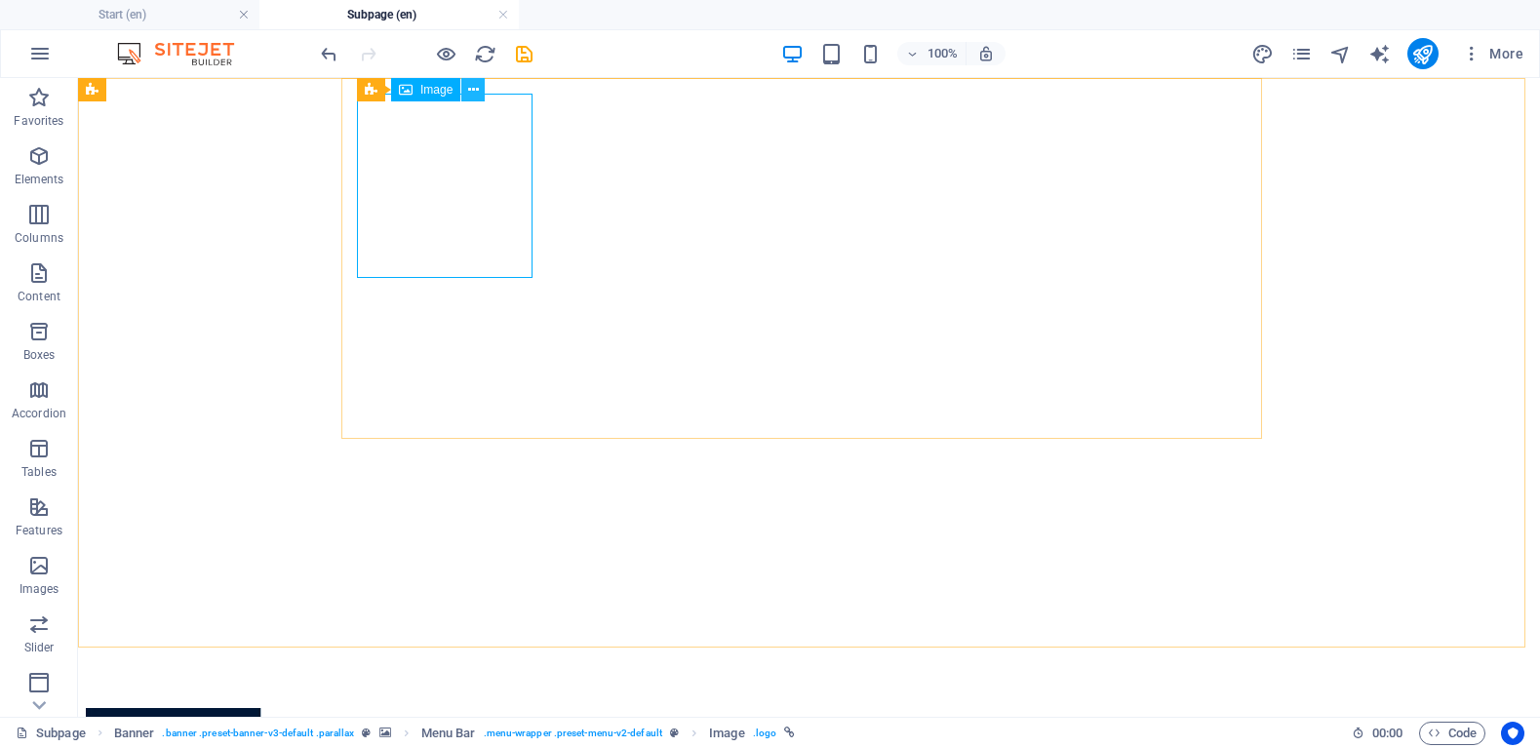
click at [475, 98] on icon at bounding box center [473, 90] width 11 height 20
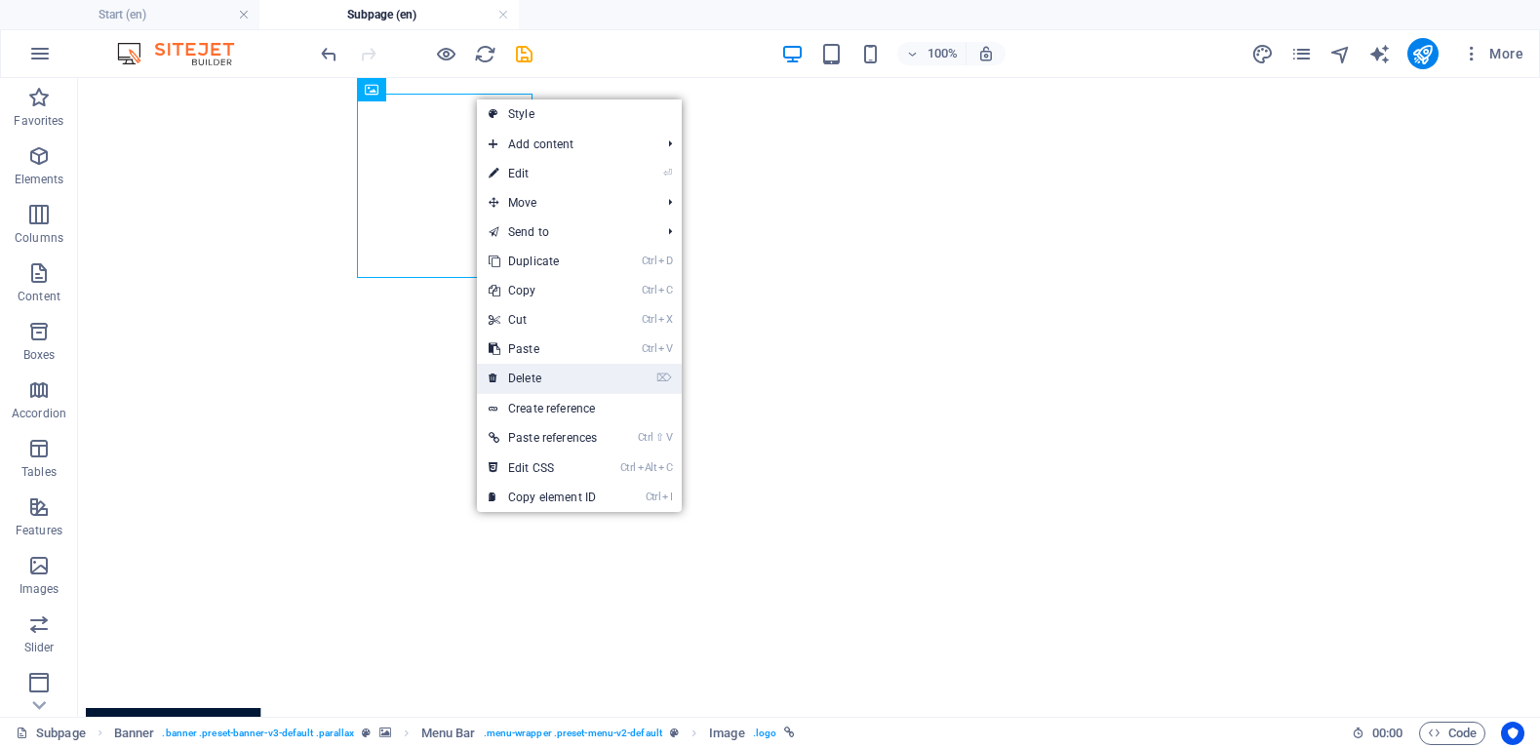
click at [546, 376] on link "⌦ Delete" at bounding box center [543, 378] width 132 height 29
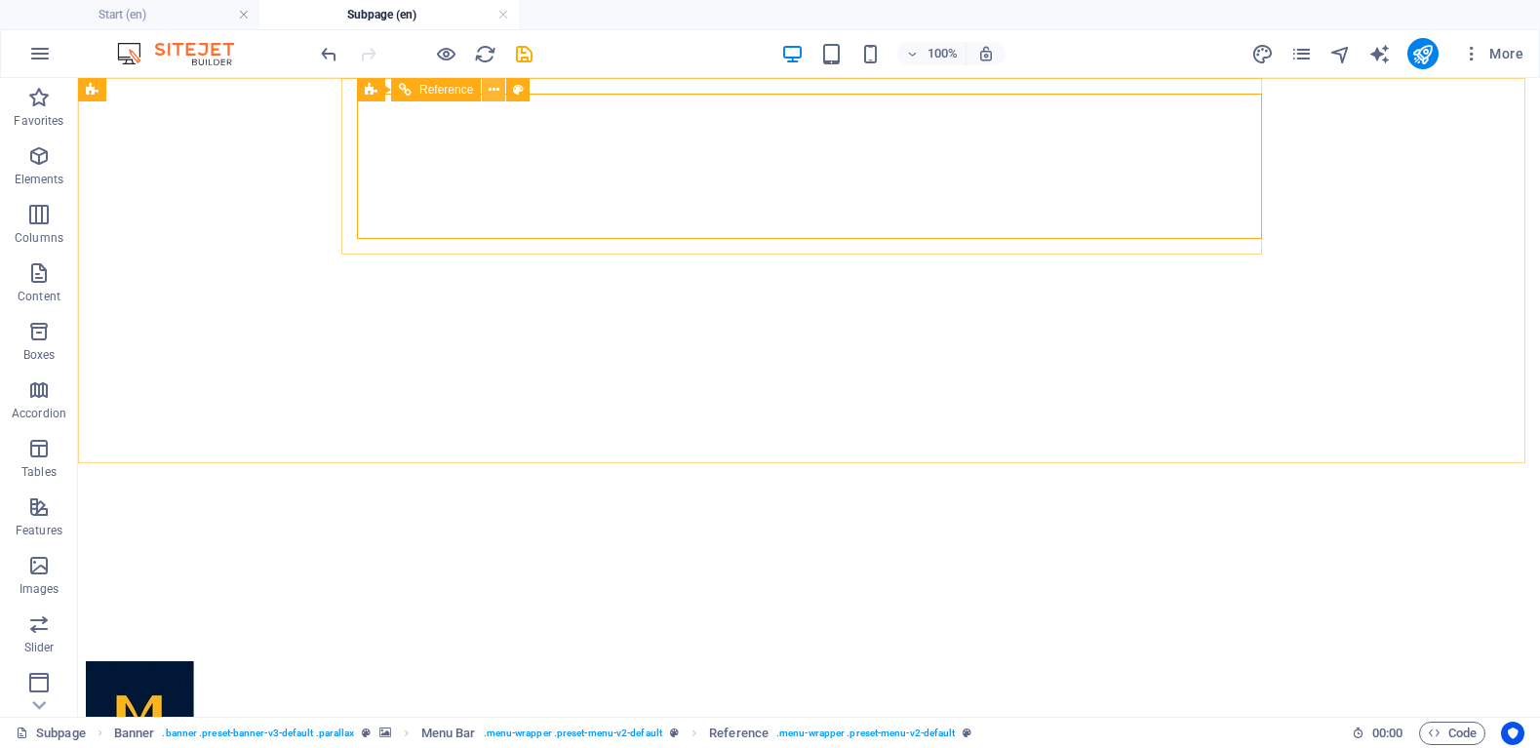
click at [490, 89] on icon at bounding box center [494, 90] width 11 height 20
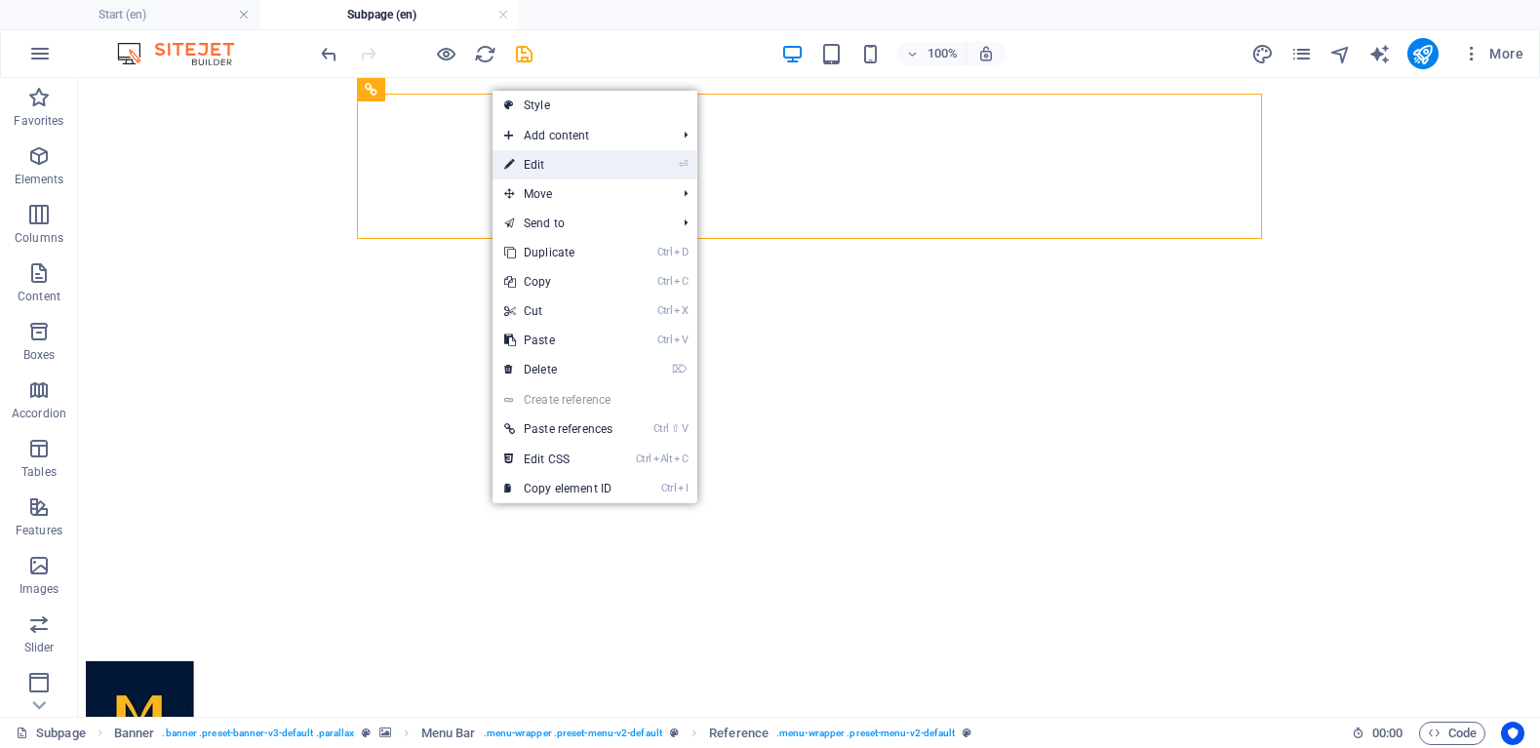
click at [522, 176] on link "⏎ Edit" at bounding box center [558, 164] width 132 height 29
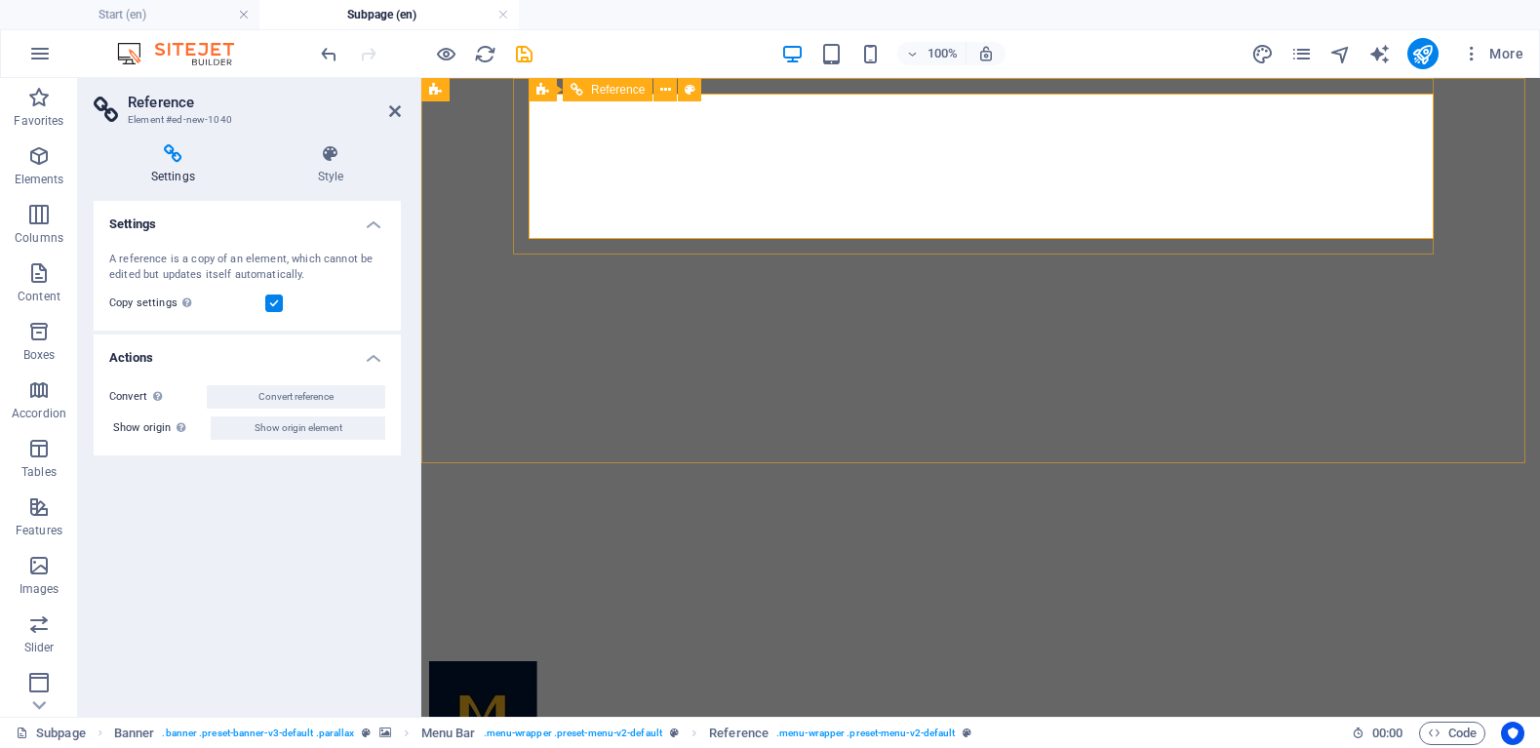
click at [393, 113] on icon at bounding box center [395, 111] width 12 height 16
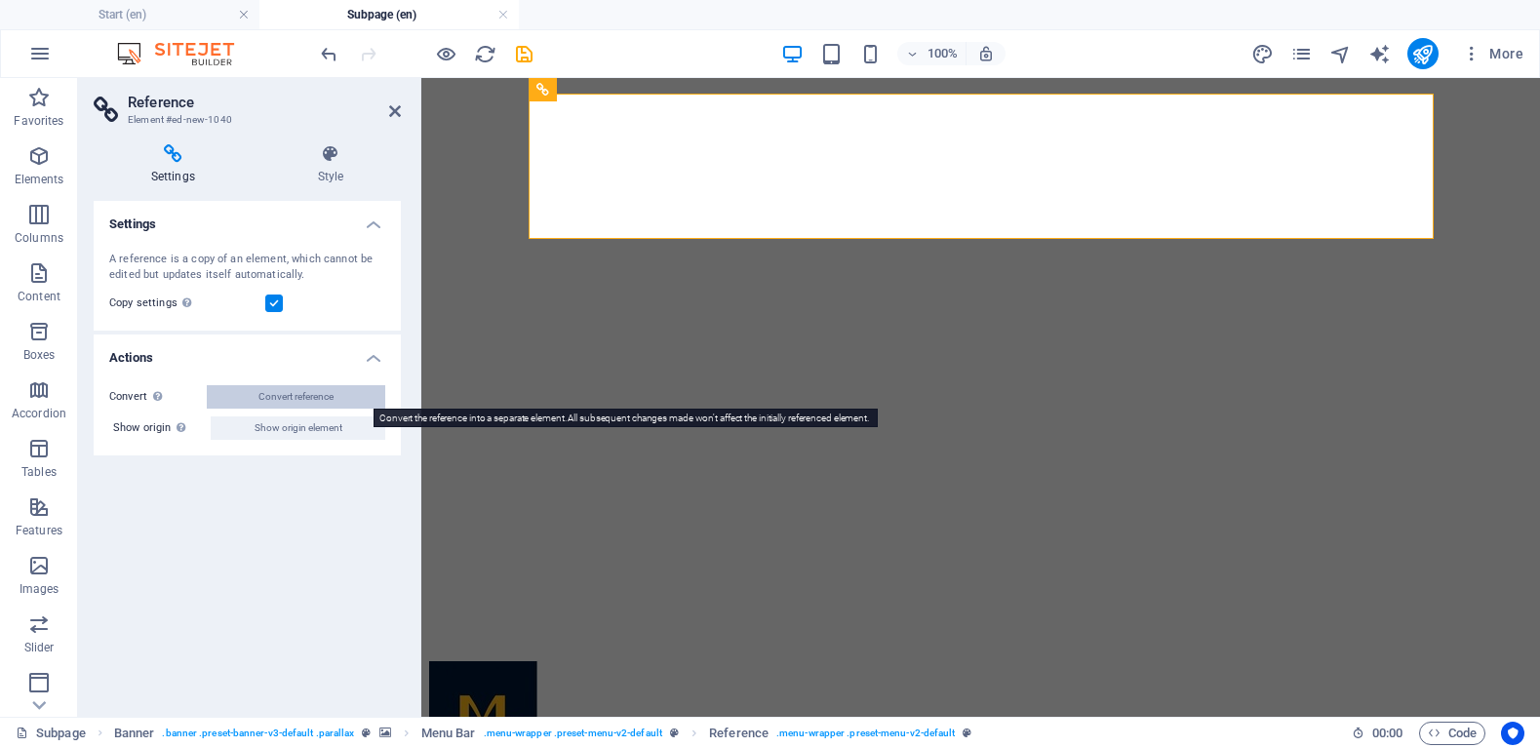
click at [316, 393] on span "Convert reference" at bounding box center [295, 396] width 75 height 23
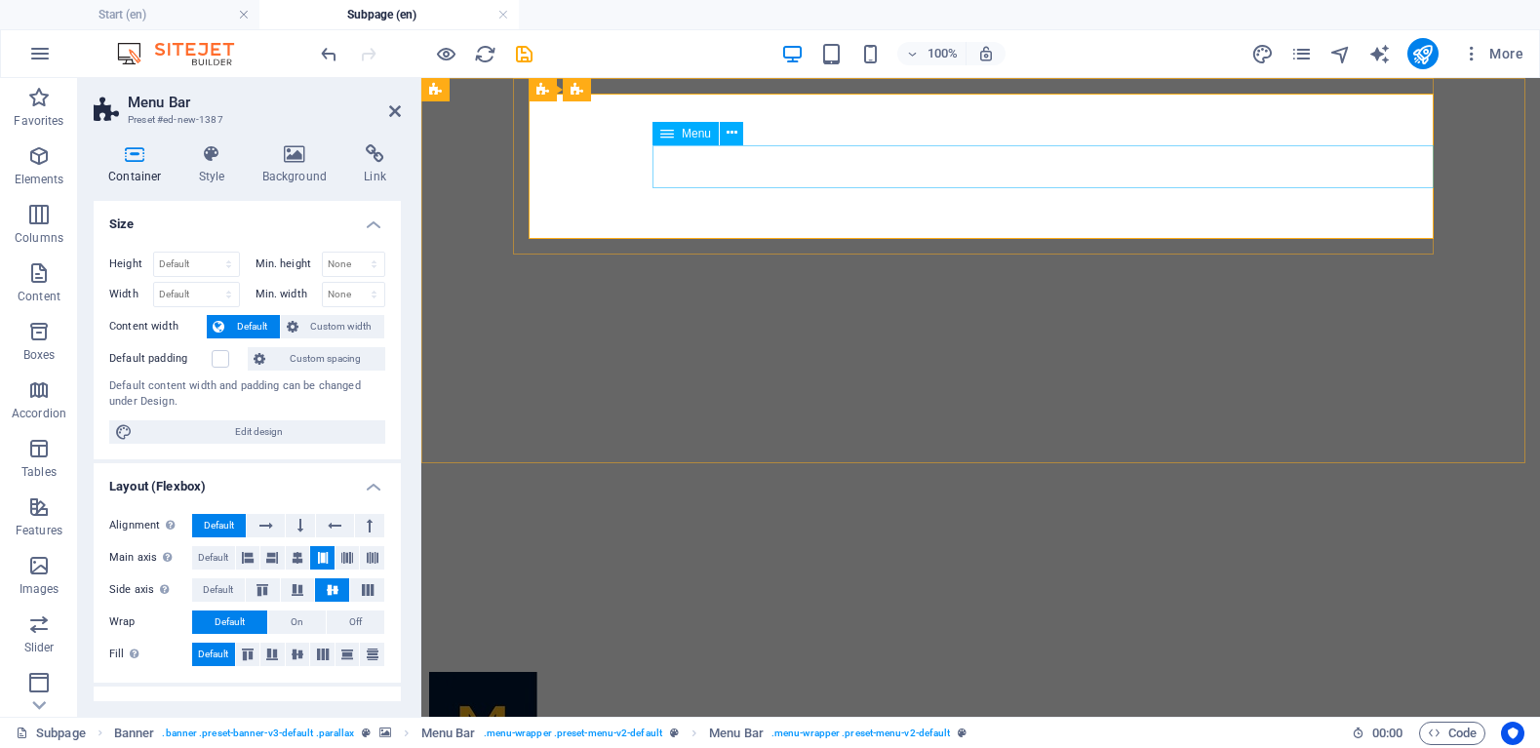
click at [732, 136] on icon at bounding box center [731, 133] width 11 height 20
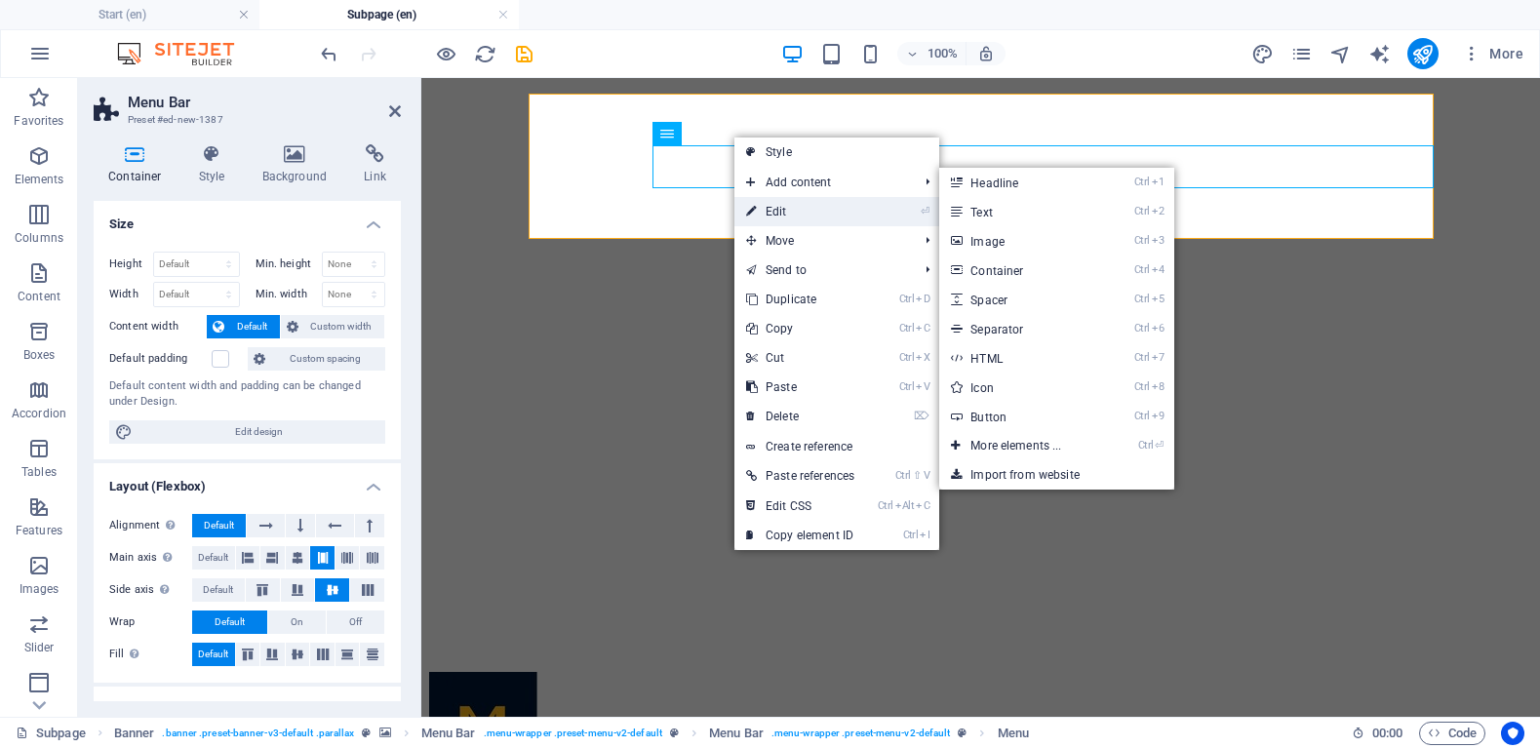
click at [767, 202] on link "⏎ Edit" at bounding box center [800, 211] width 132 height 29
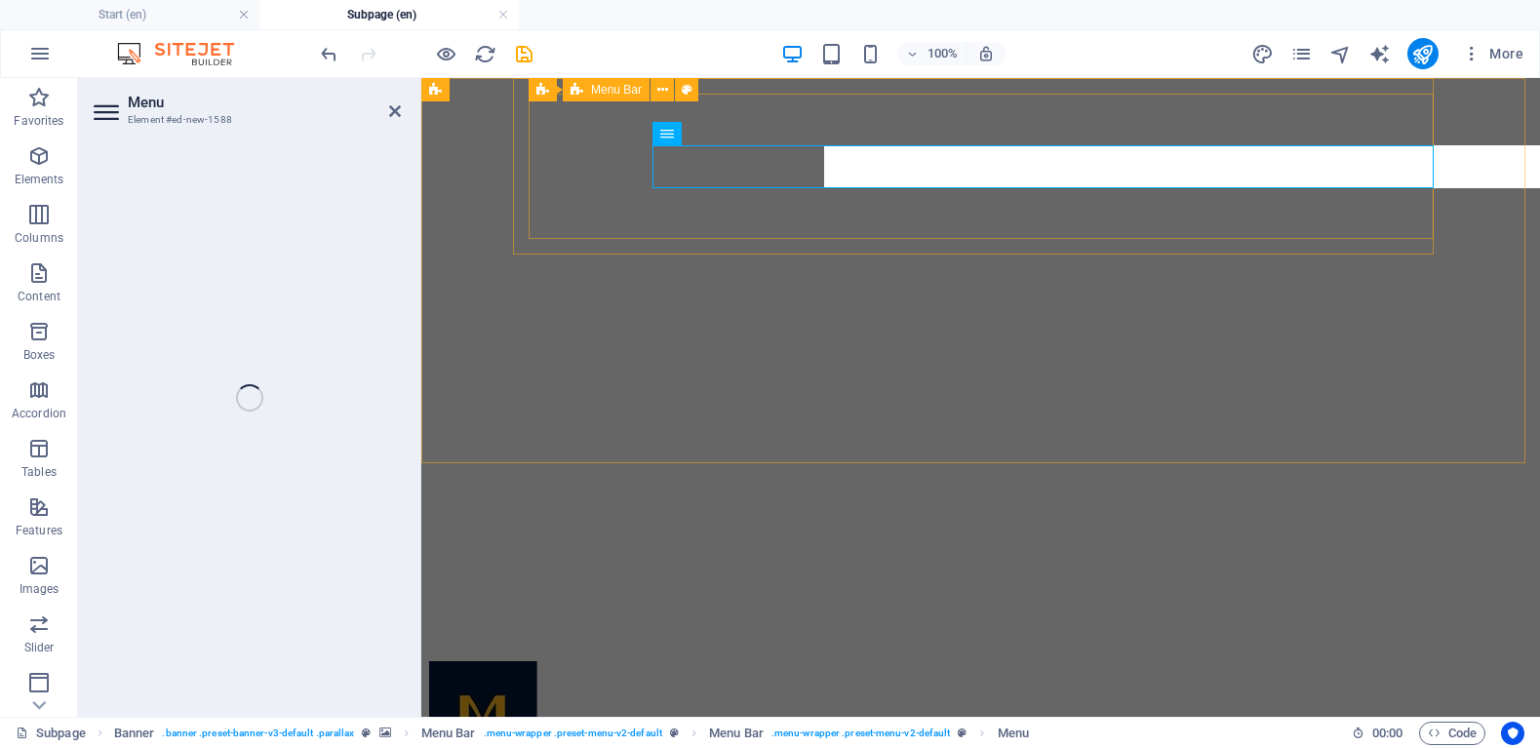
select select "primary"
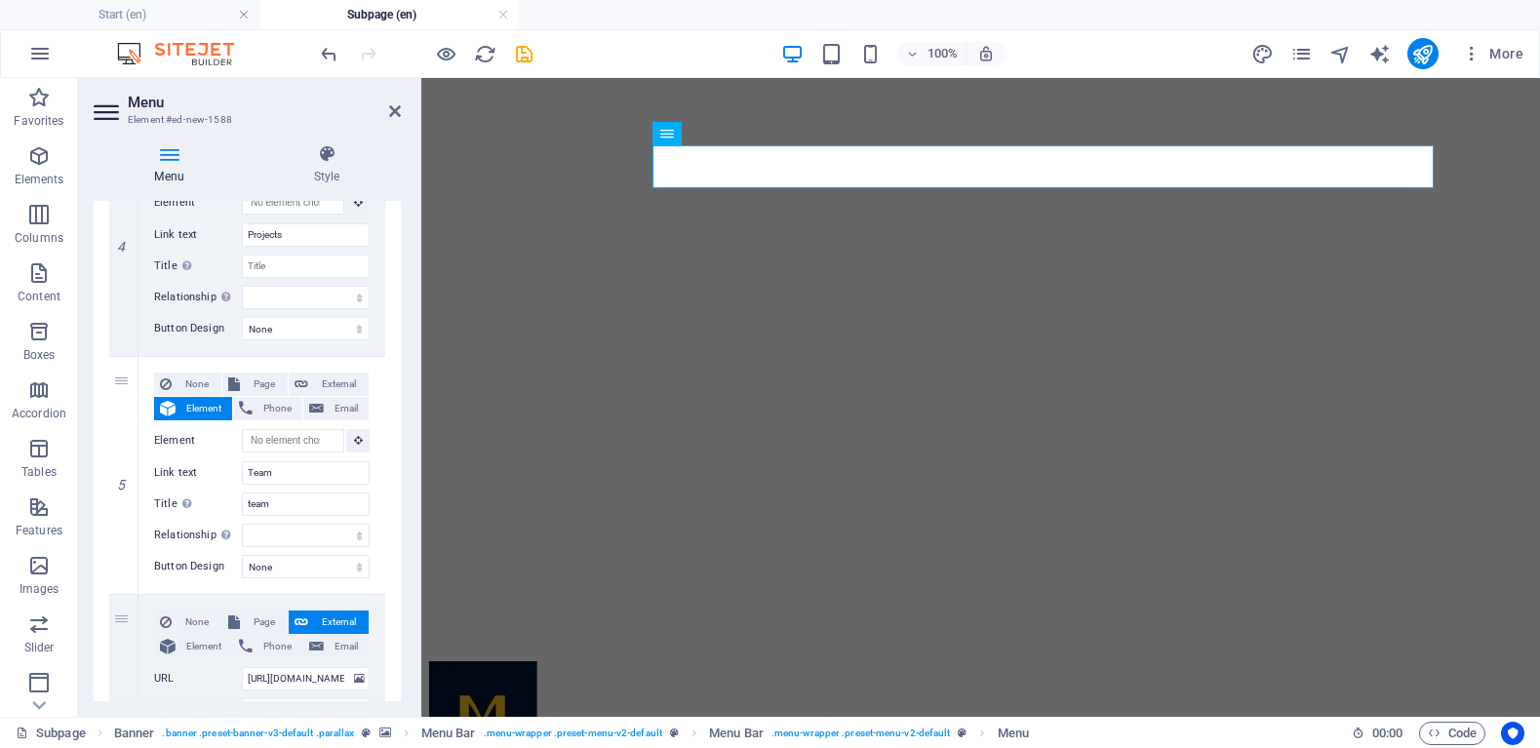
scroll to position [1196, 0]
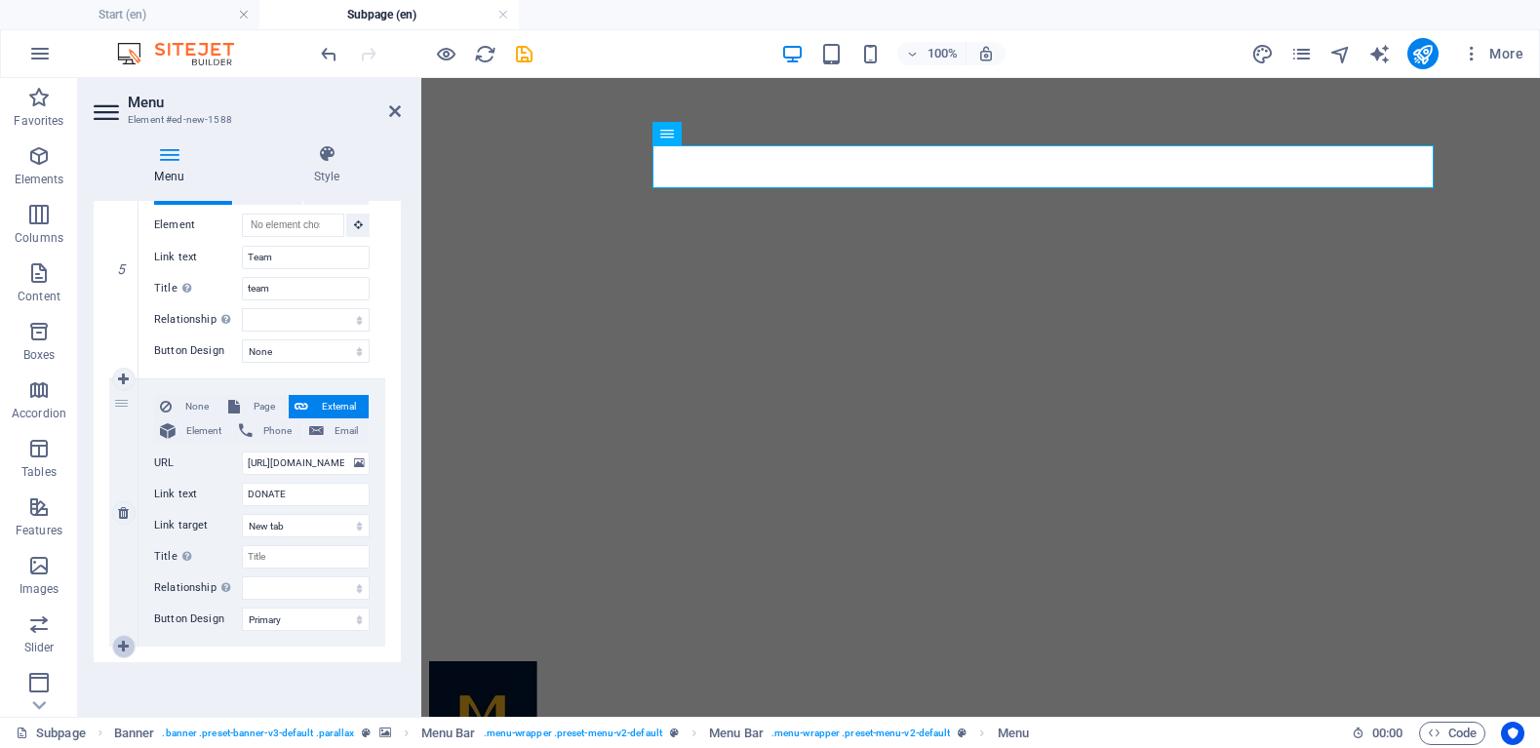
click at [121, 648] on icon at bounding box center [123, 647] width 11 height 14
select select
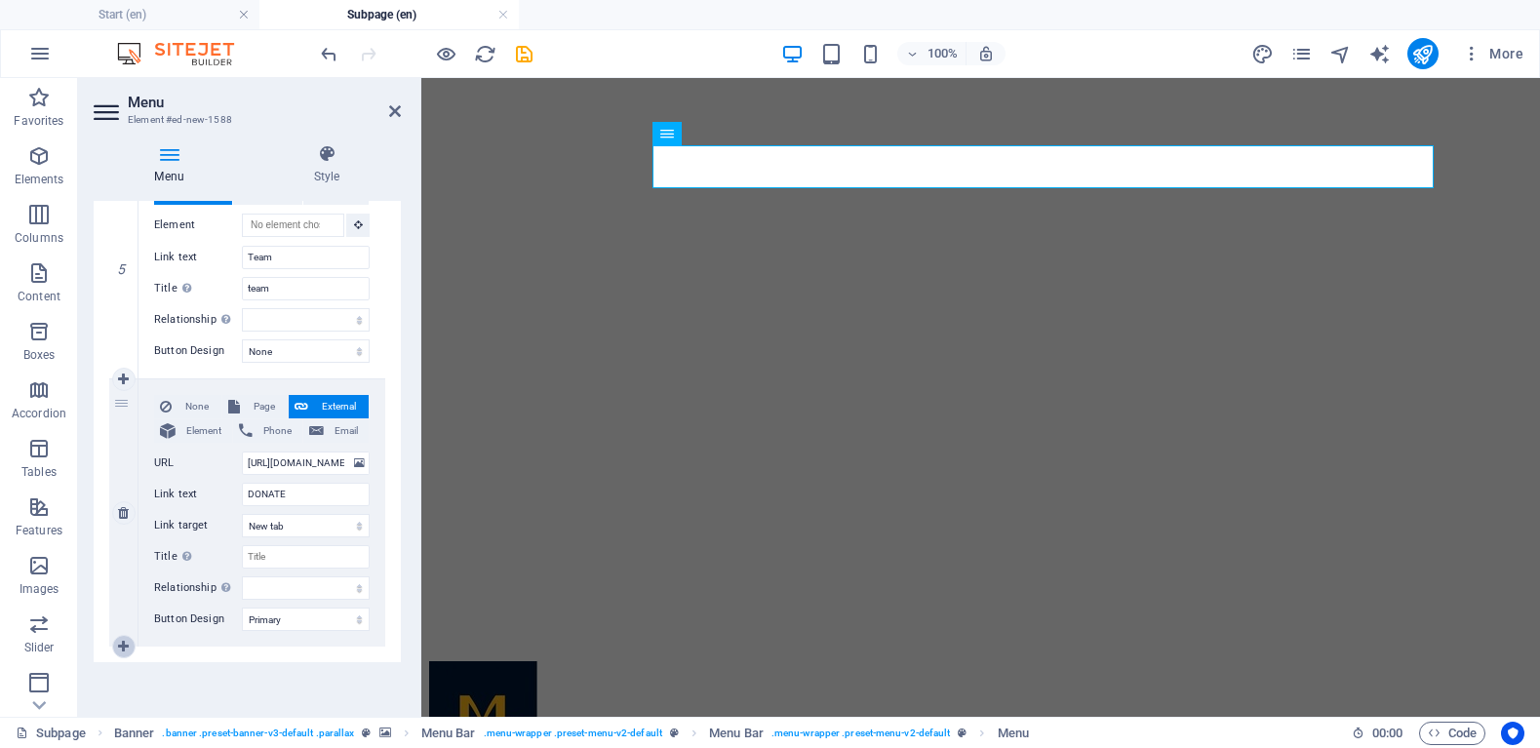
select select
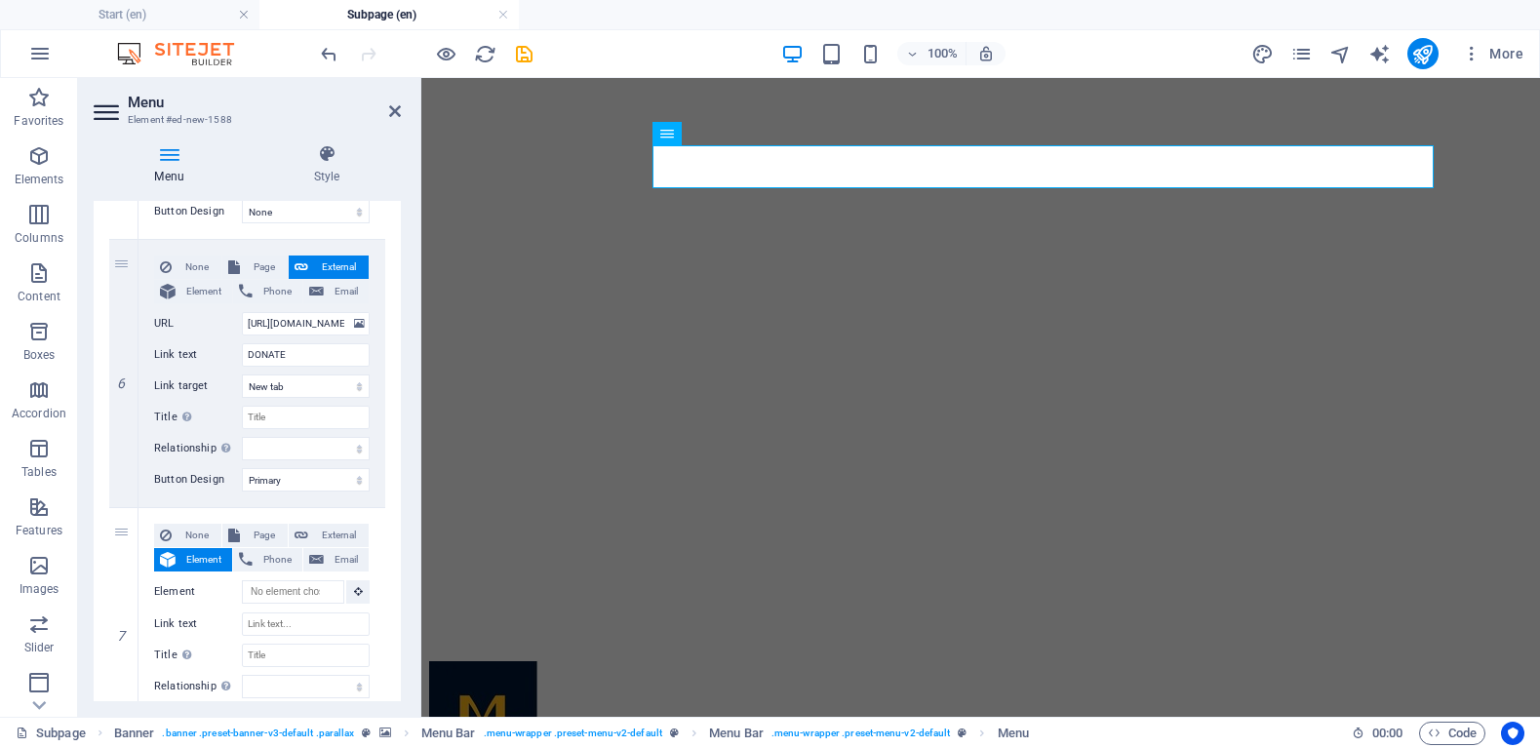
scroll to position [1434, 0]
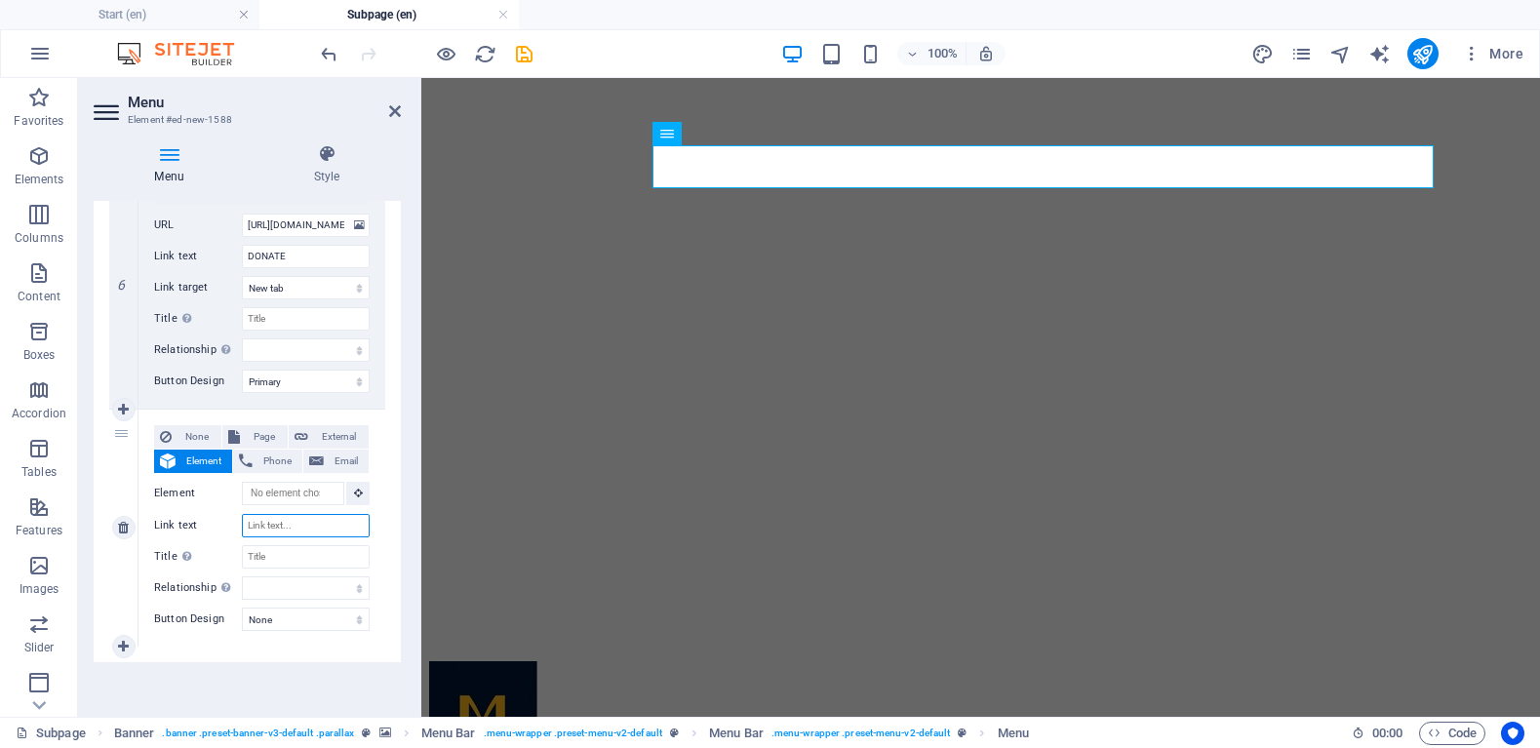
click at [282, 522] on input "Link text" at bounding box center [306, 525] width 128 height 23
type input "A"
select select
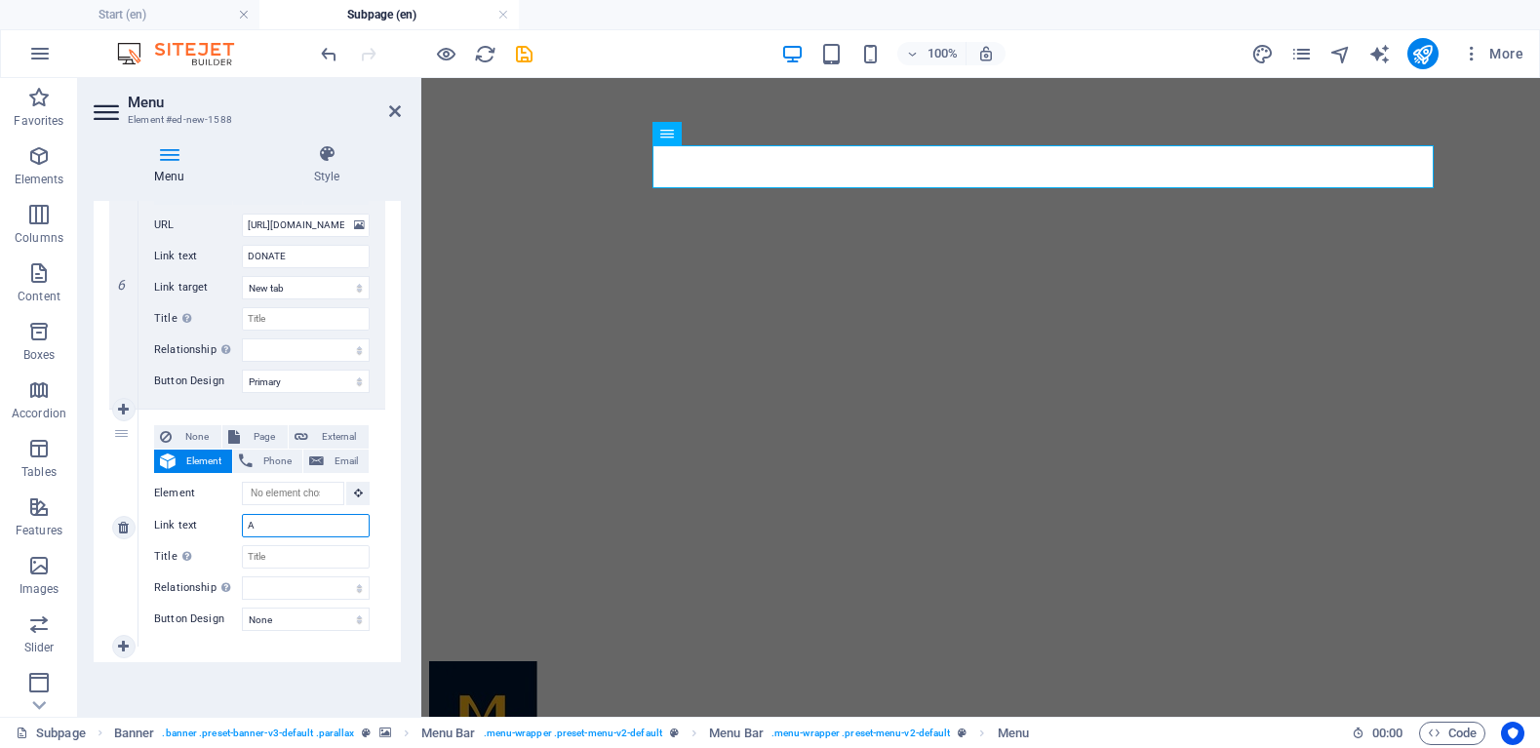
select select
type input "ASS"
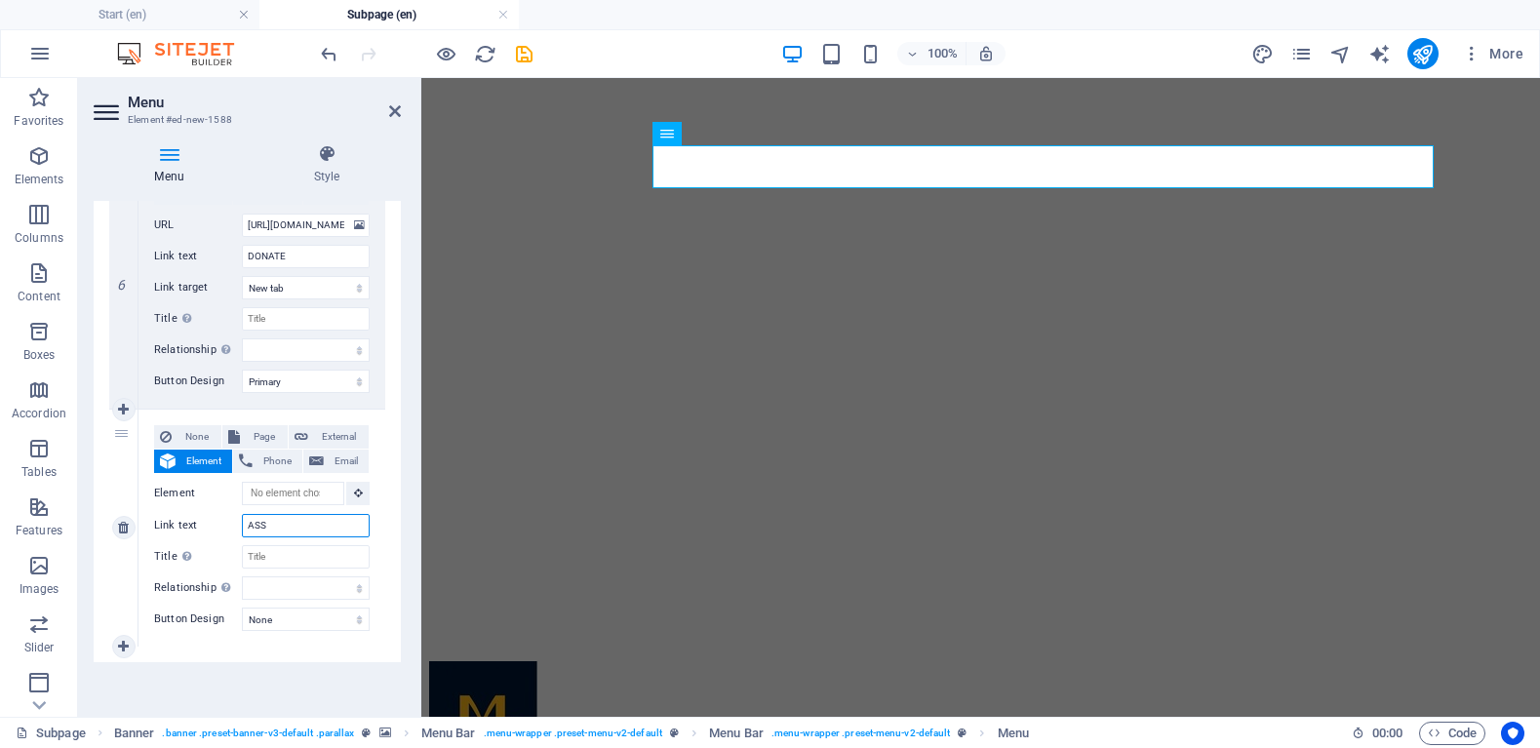
select select
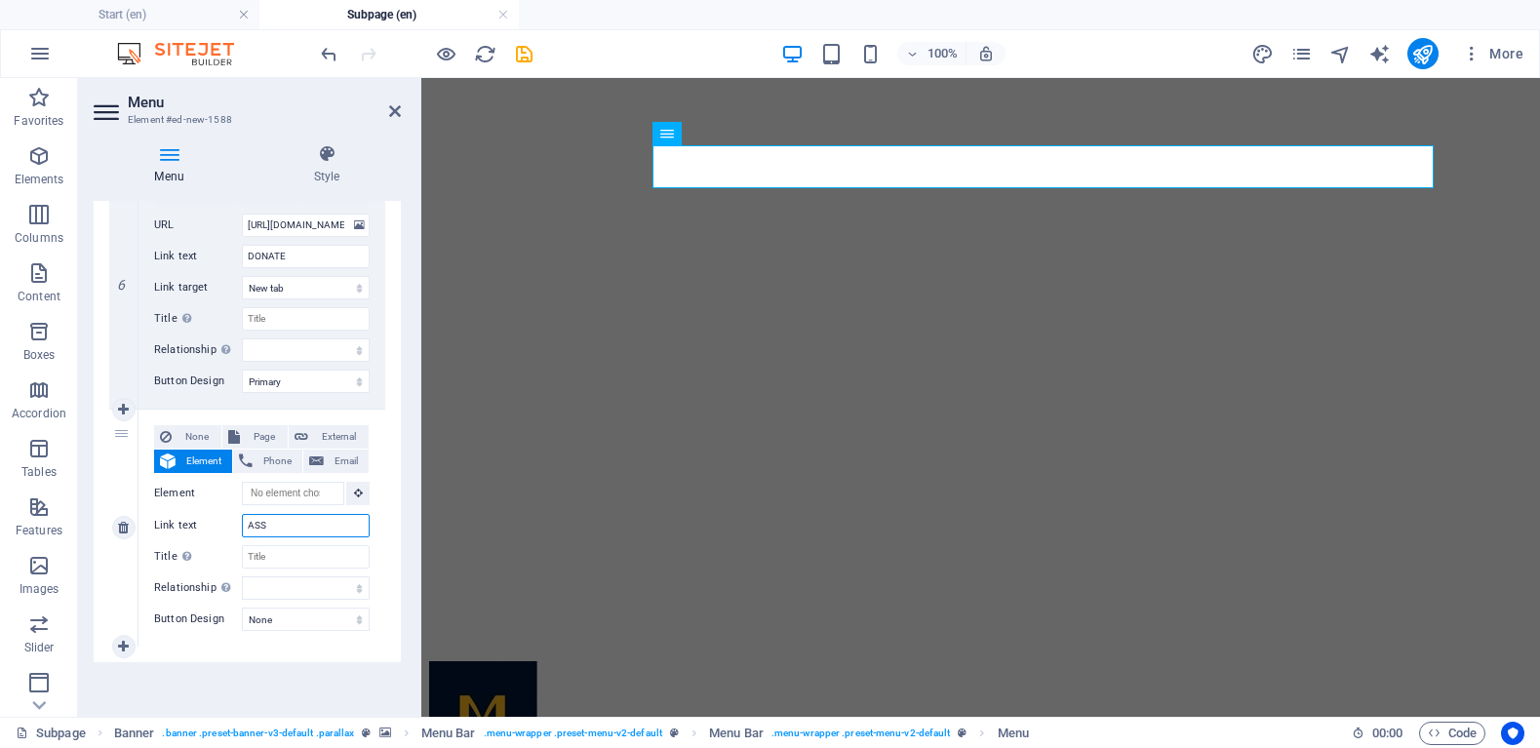
select select
type input "ASSES"
select select
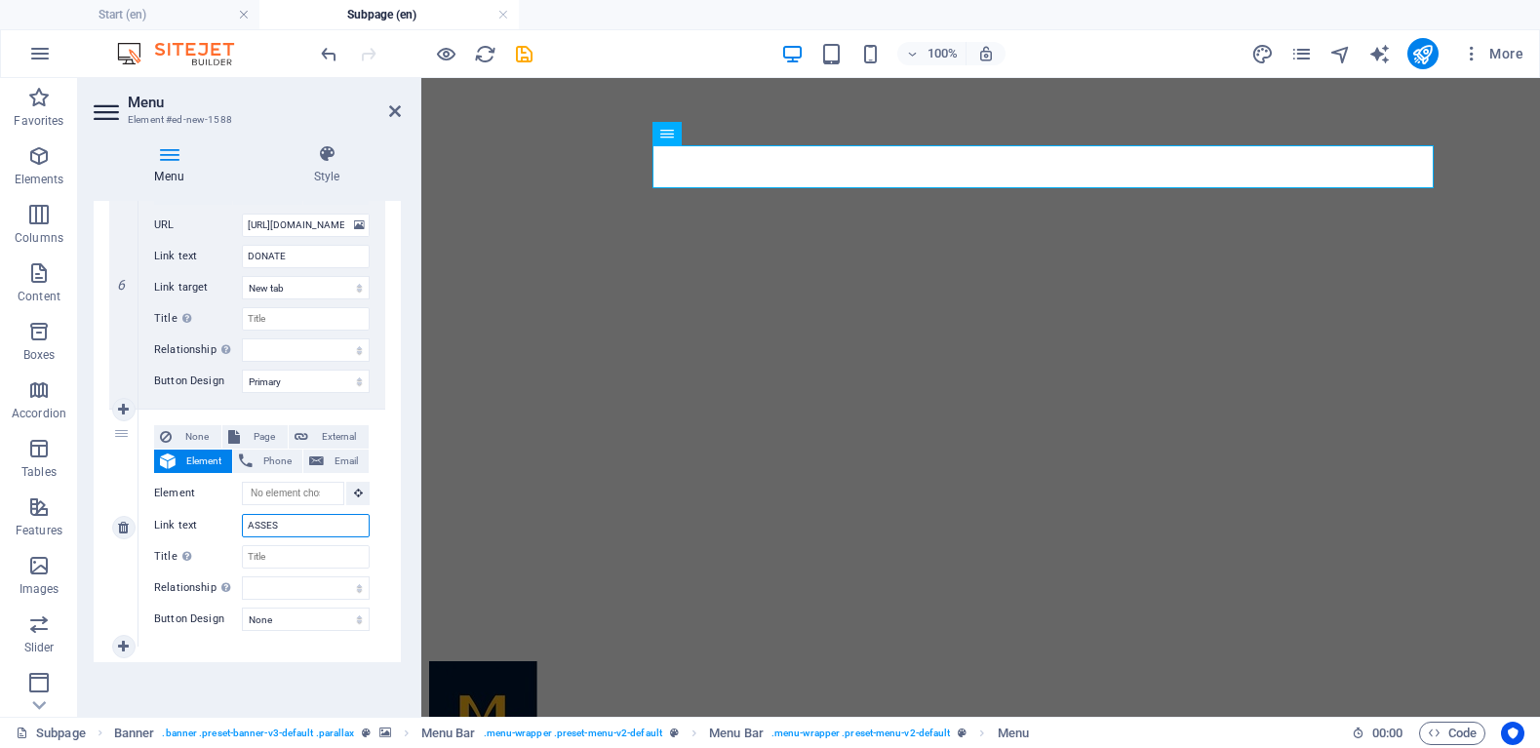
select select
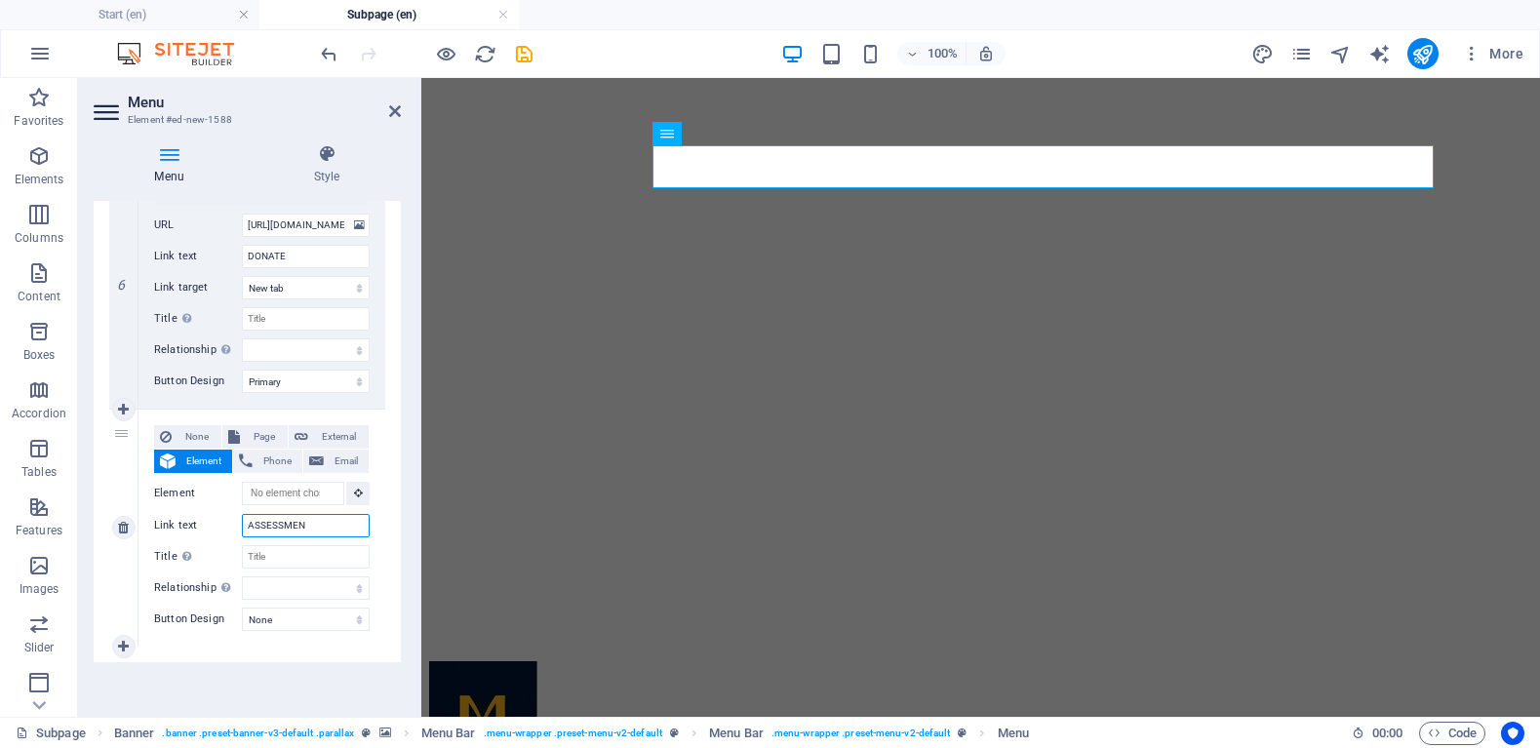
type input "ASSESSMENT"
select select
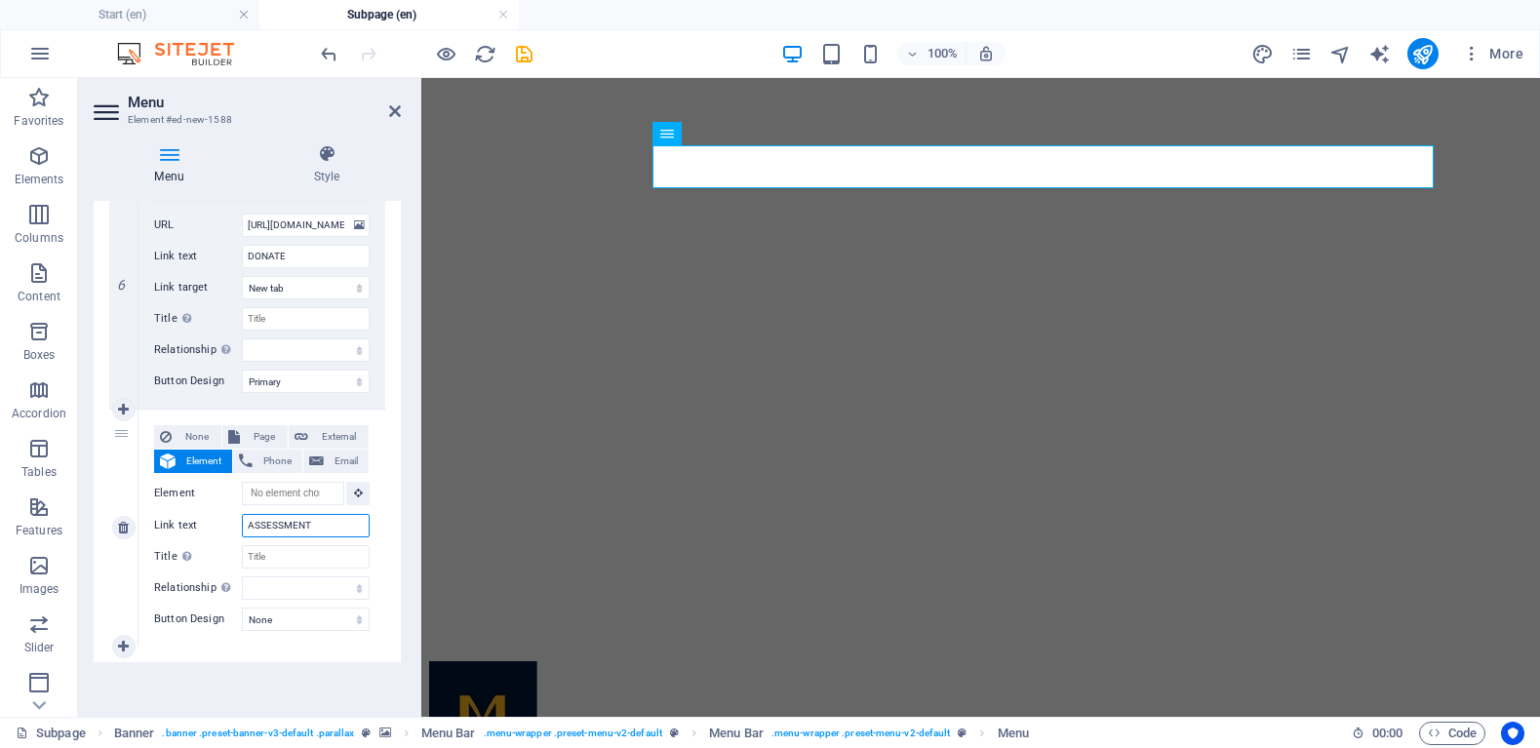
select select
type input "ASSESSMENT"
click at [260, 439] on span "Page" at bounding box center [264, 436] width 36 height 23
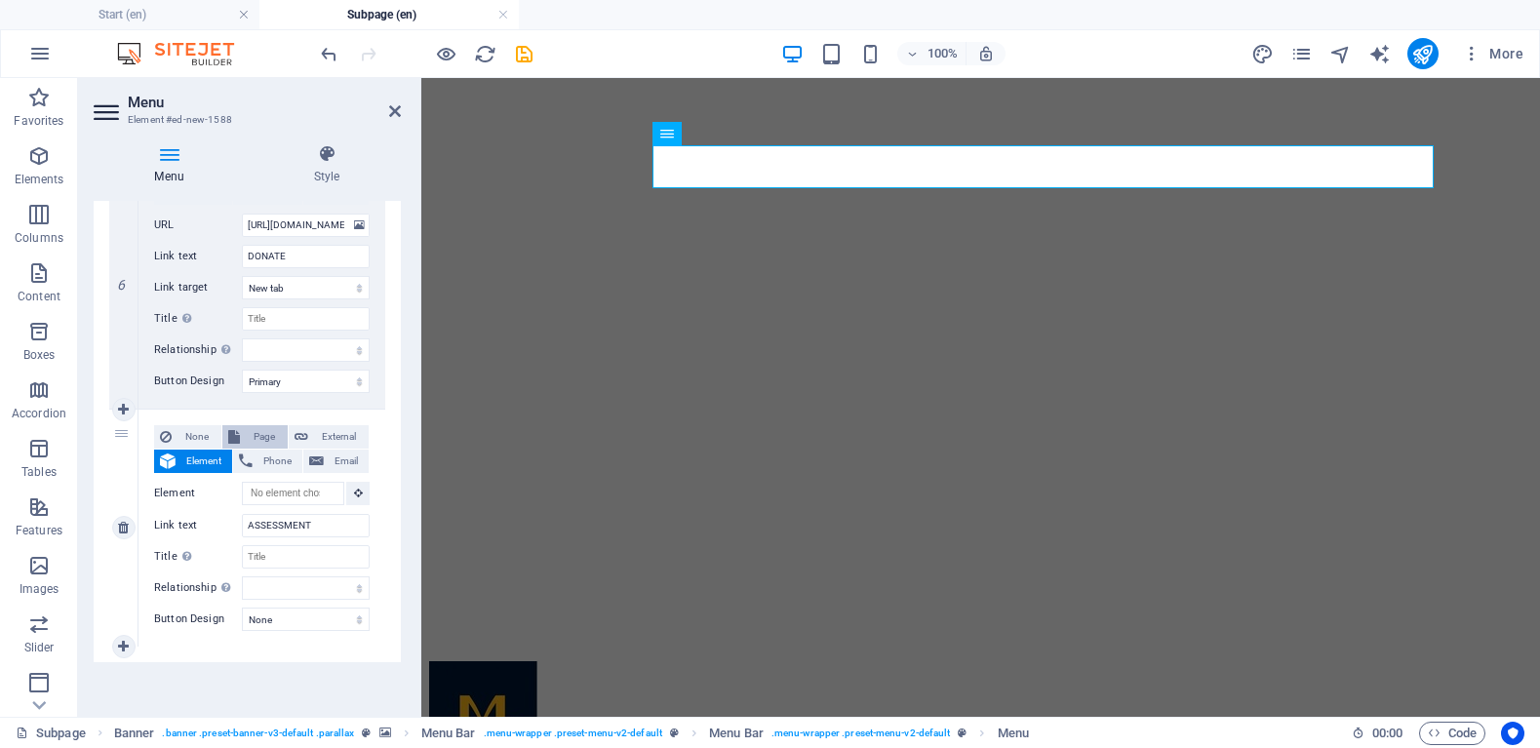
select select
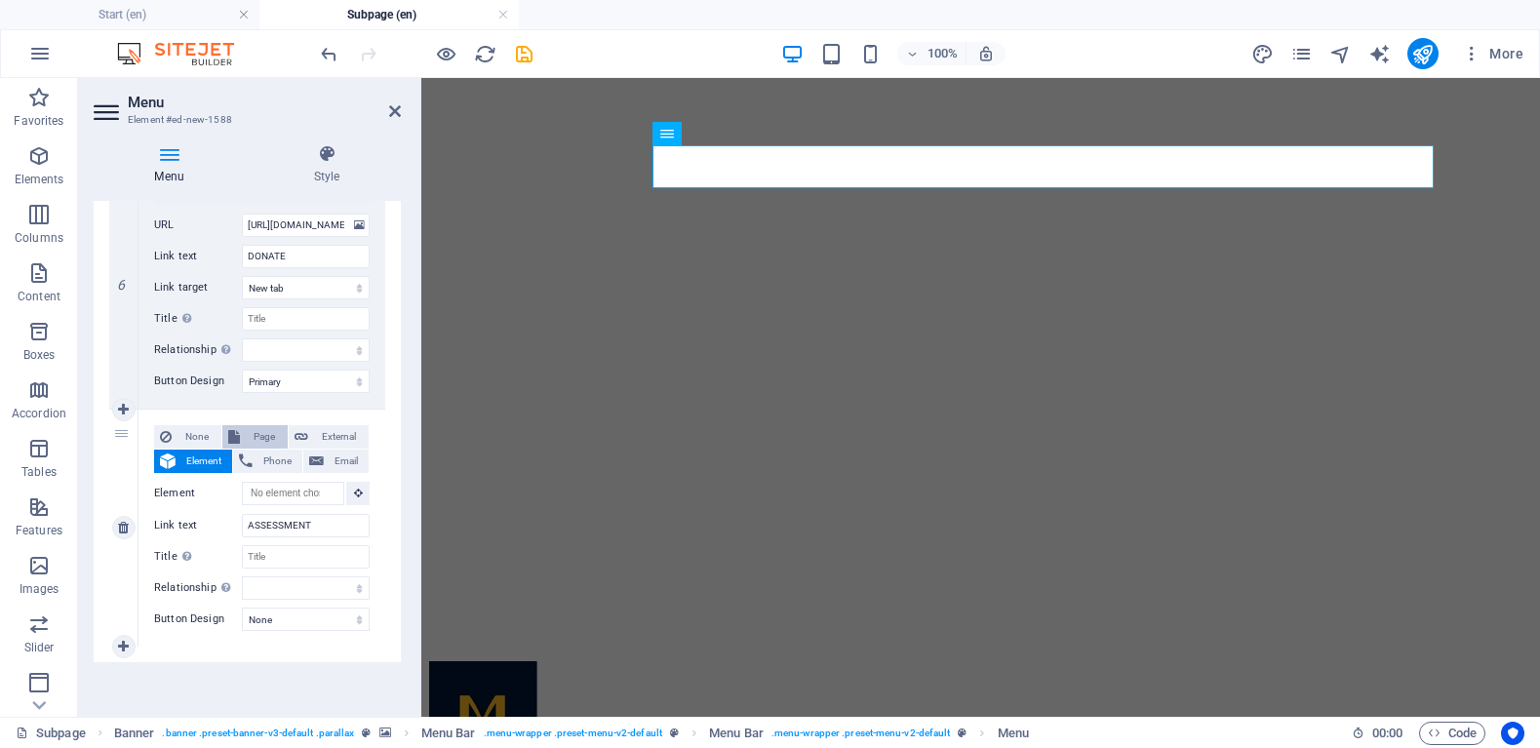
select select
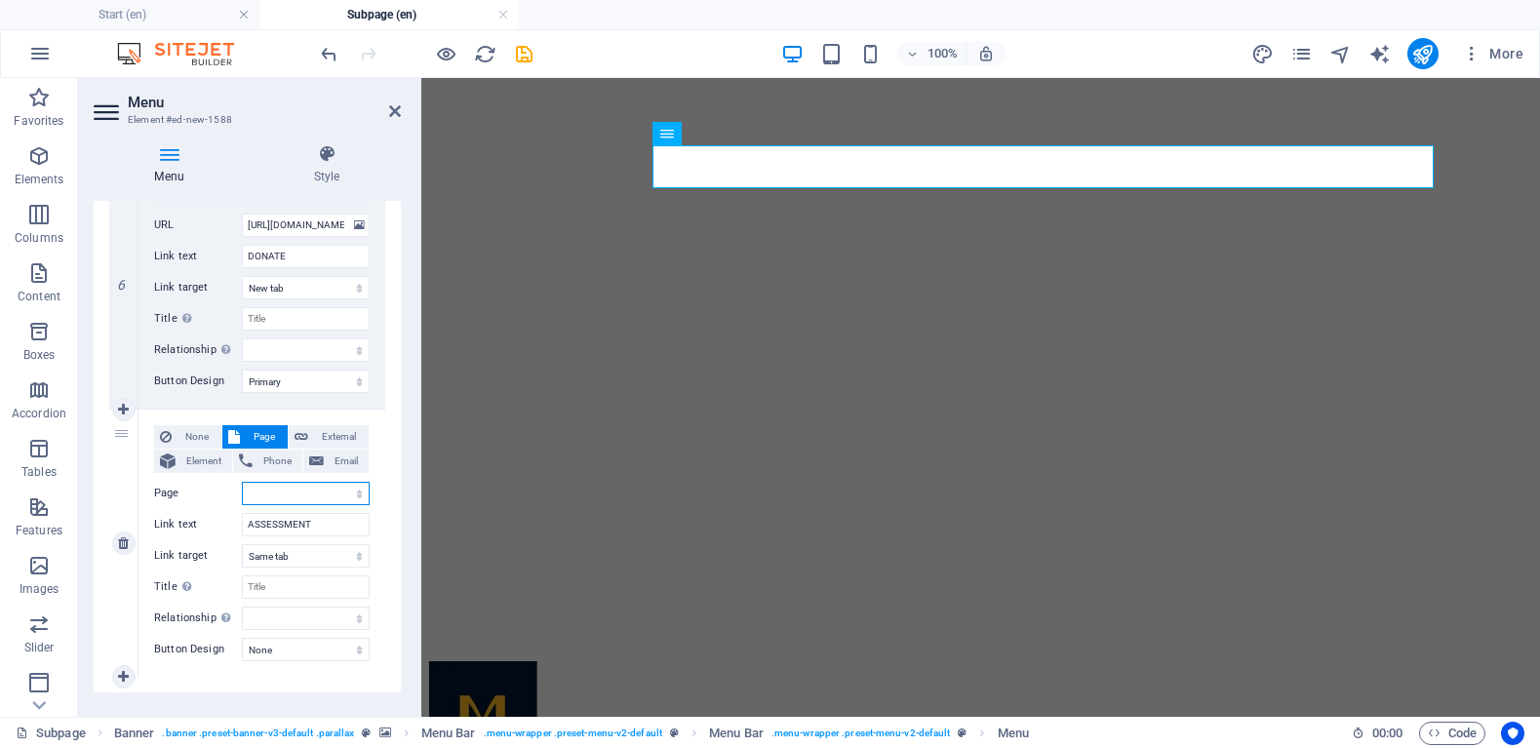
click at [355, 489] on select "[PERSON_NAME] Empowerment International MJEI Scorecard Legal Notice Privacy Sta…" at bounding box center [306, 493] width 128 height 23
select select "1"
click at [242, 482] on select "[PERSON_NAME] Empowerment International MJEI Scorecard Legal Notice Privacy Sta…" at bounding box center [306, 493] width 128 height 23
select select
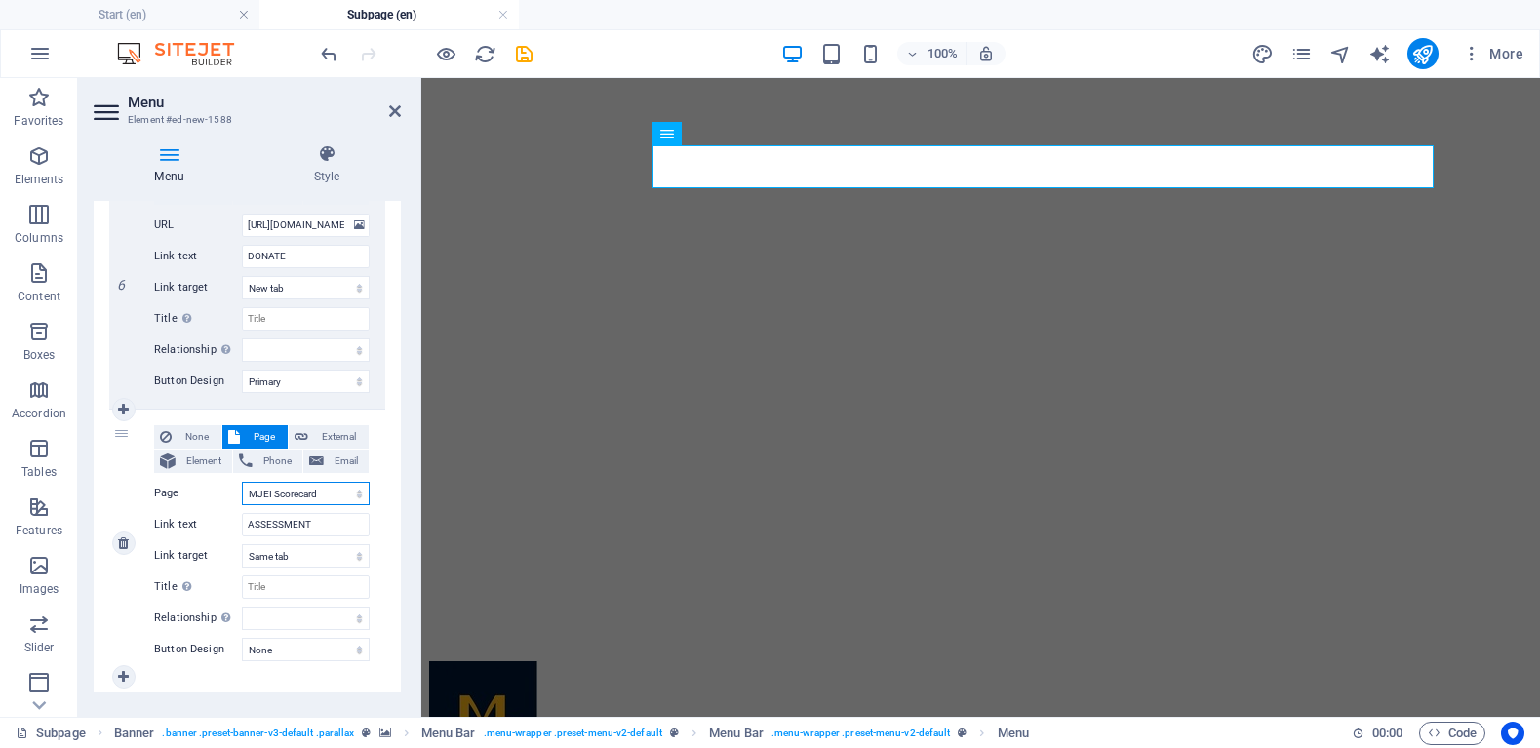
select select
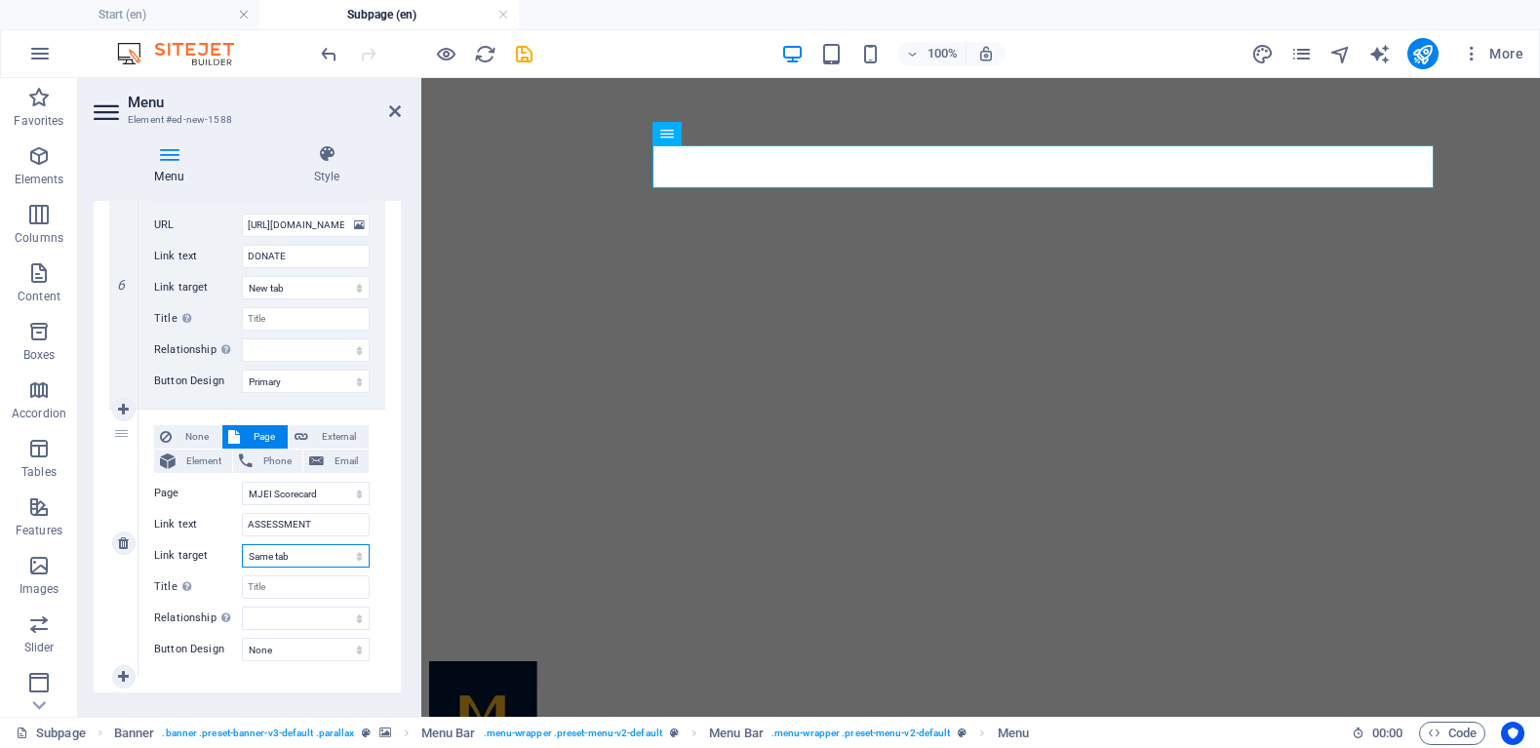
click at [343, 561] on select "New tab Same tab Overlay" at bounding box center [306, 555] width 128 height 23
select select "blank"
click at [242, 544] on select "New tab Same tab Overlay" at bounding box center [306, 555] width 128 height 23
select select
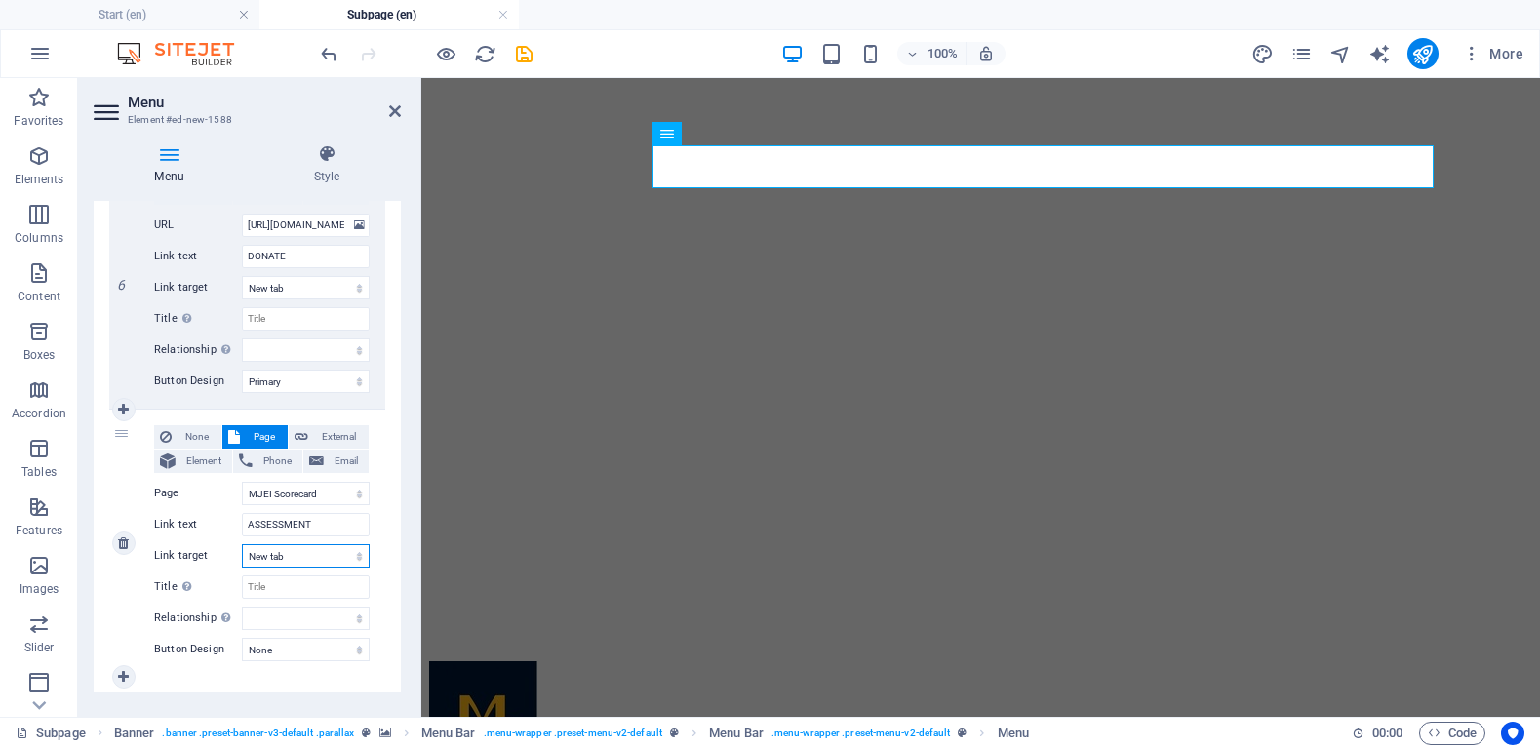
select select
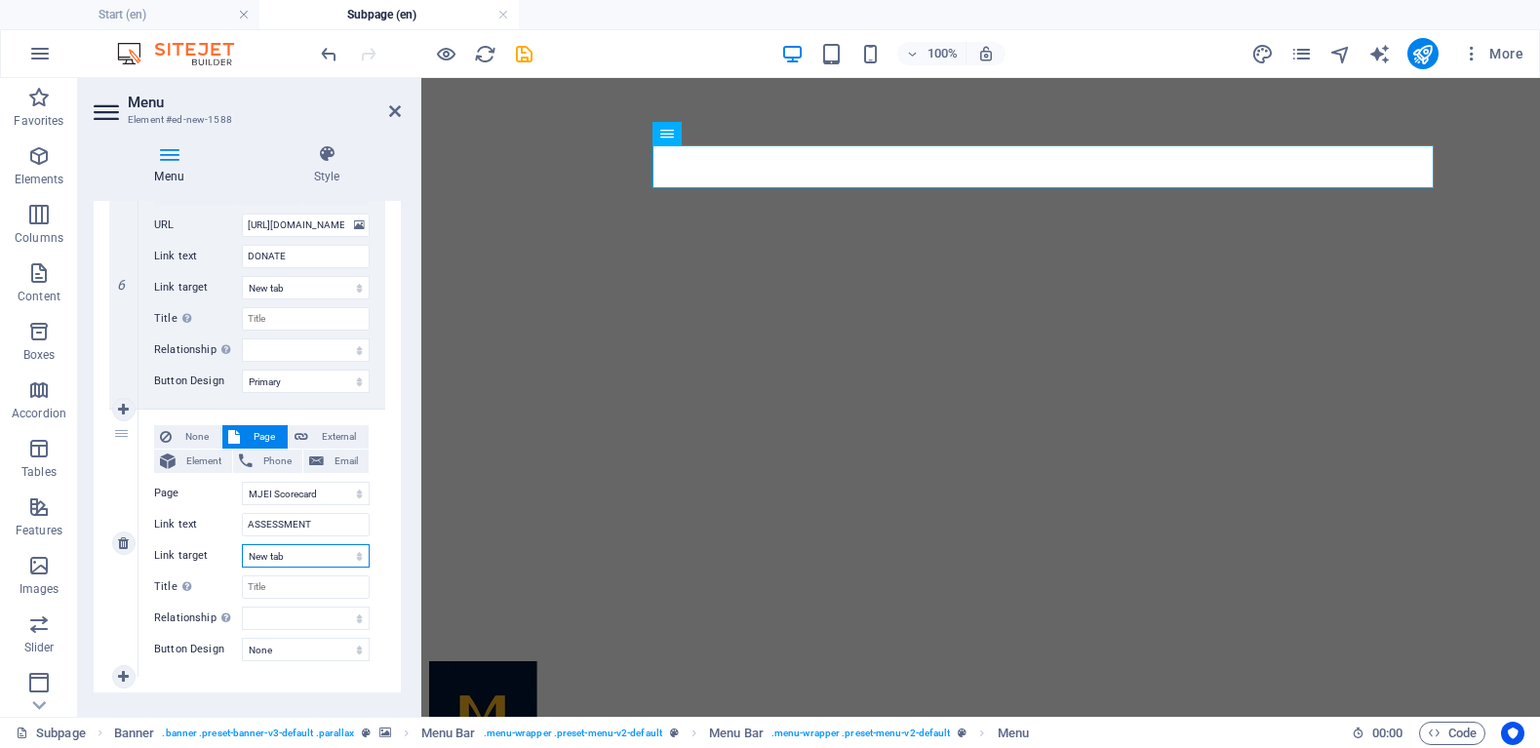
click at [344, 559] on select "New tab Same tab Overlay" at bounding box center [306, 555] width 128 height 23
select select
click at [242, 544] on select "New tab Same tab Overlay" at bounding box center [306, 555] width 128 height 23
select select
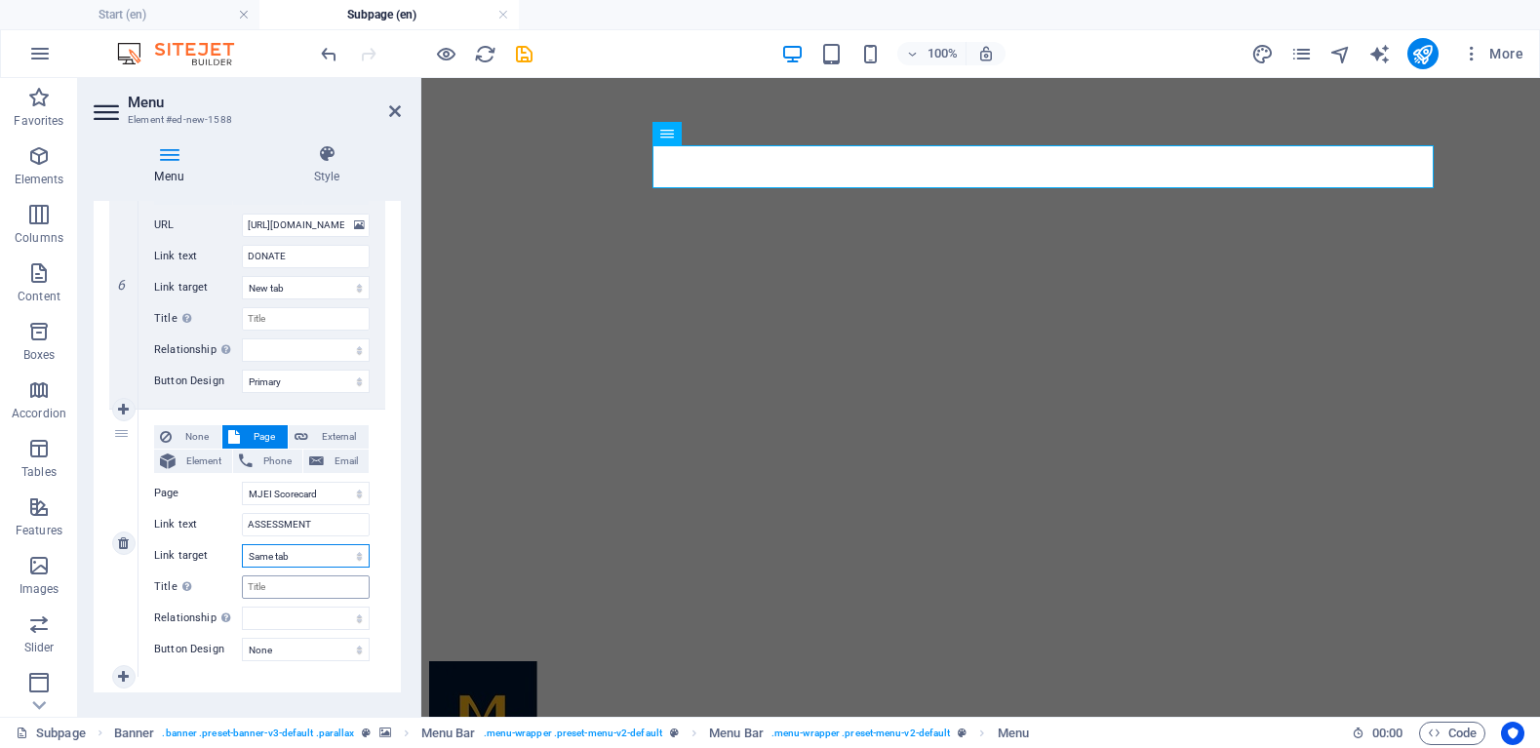
select select
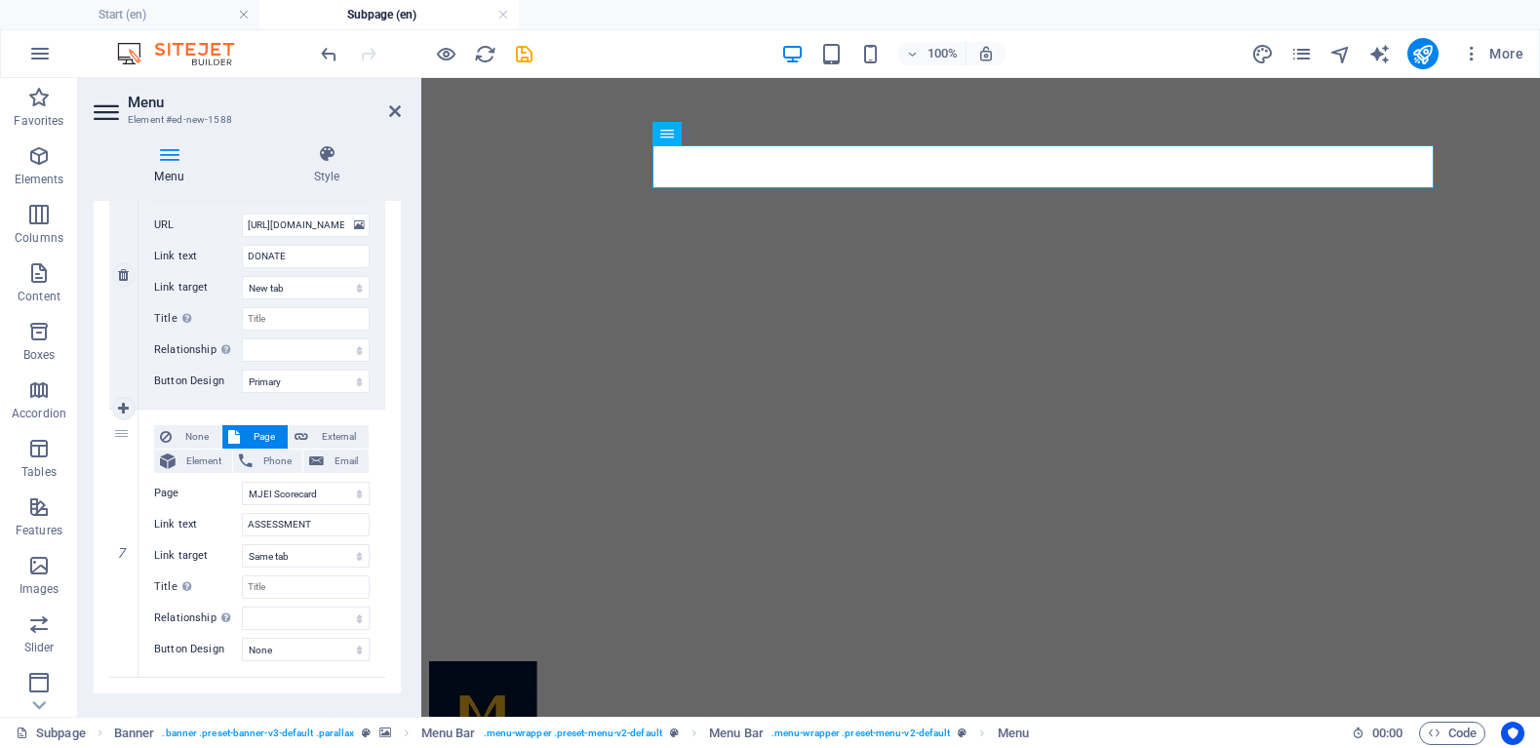
drag, startPoint x: 123, startPoint y: 432, endPoint x: 114, endPoint y: 211, distance: 221.5
select select
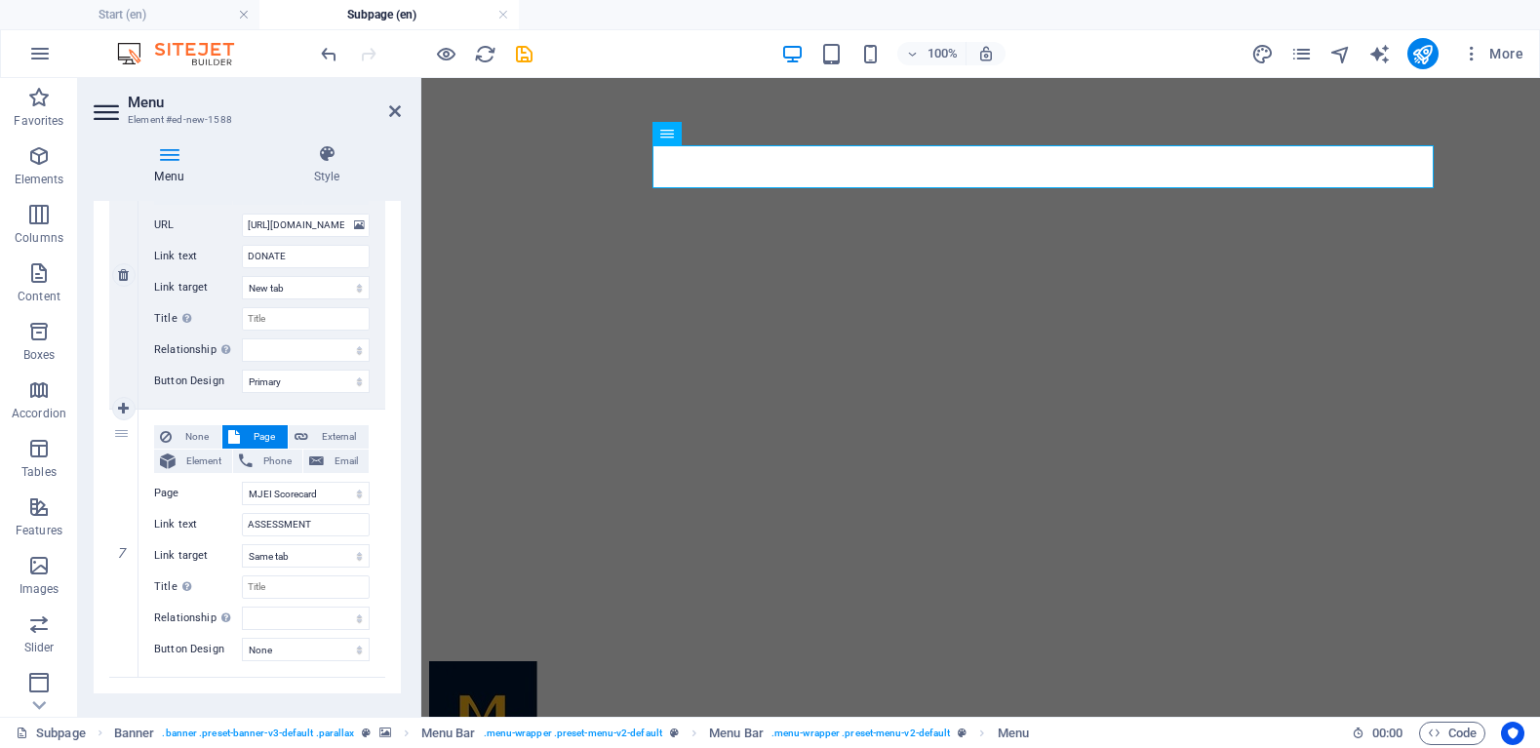
select select
select select "1"
type input "ASSESSMENT"
select select
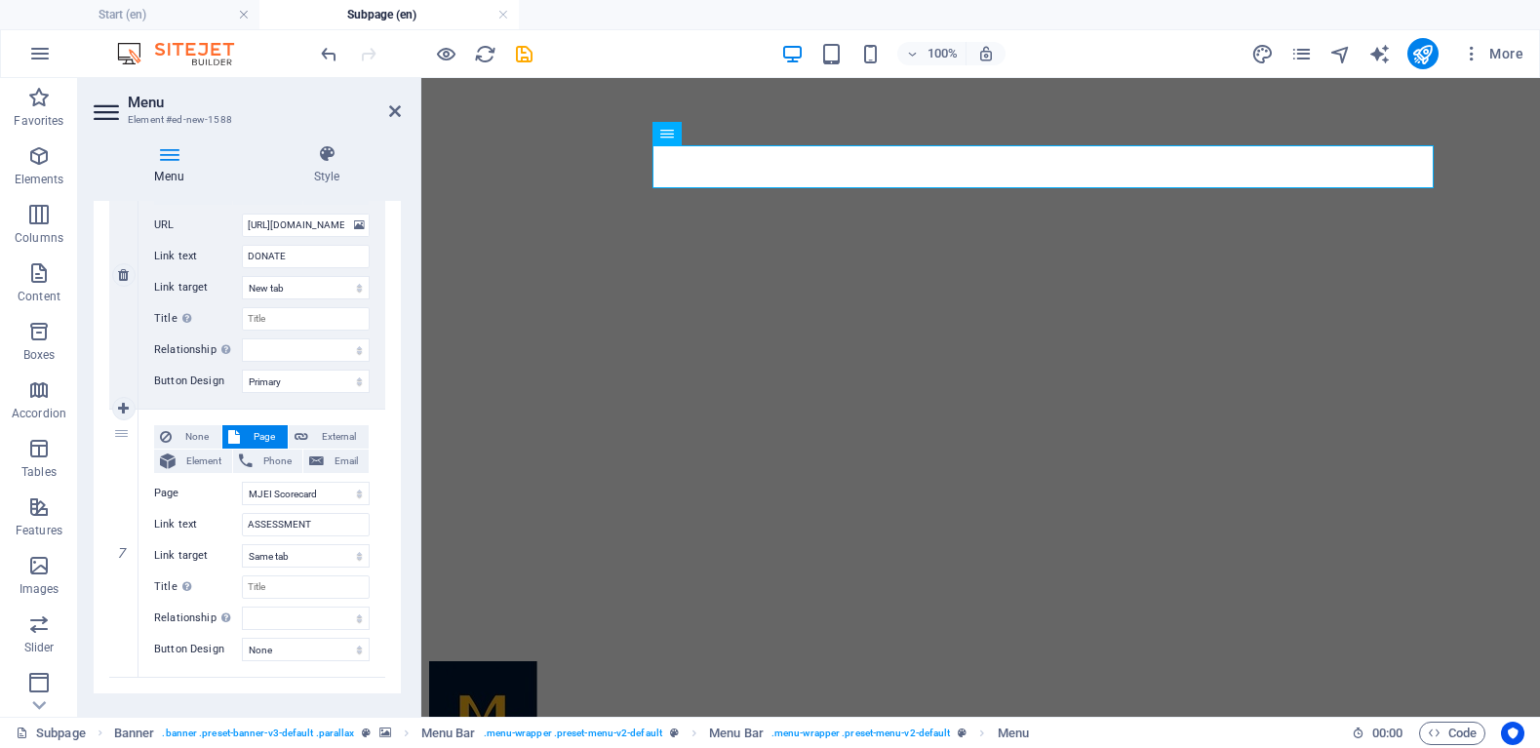
select select
type input "[URL][DOMAIN_NAME]"
type input "DONATE"
select select "blank"
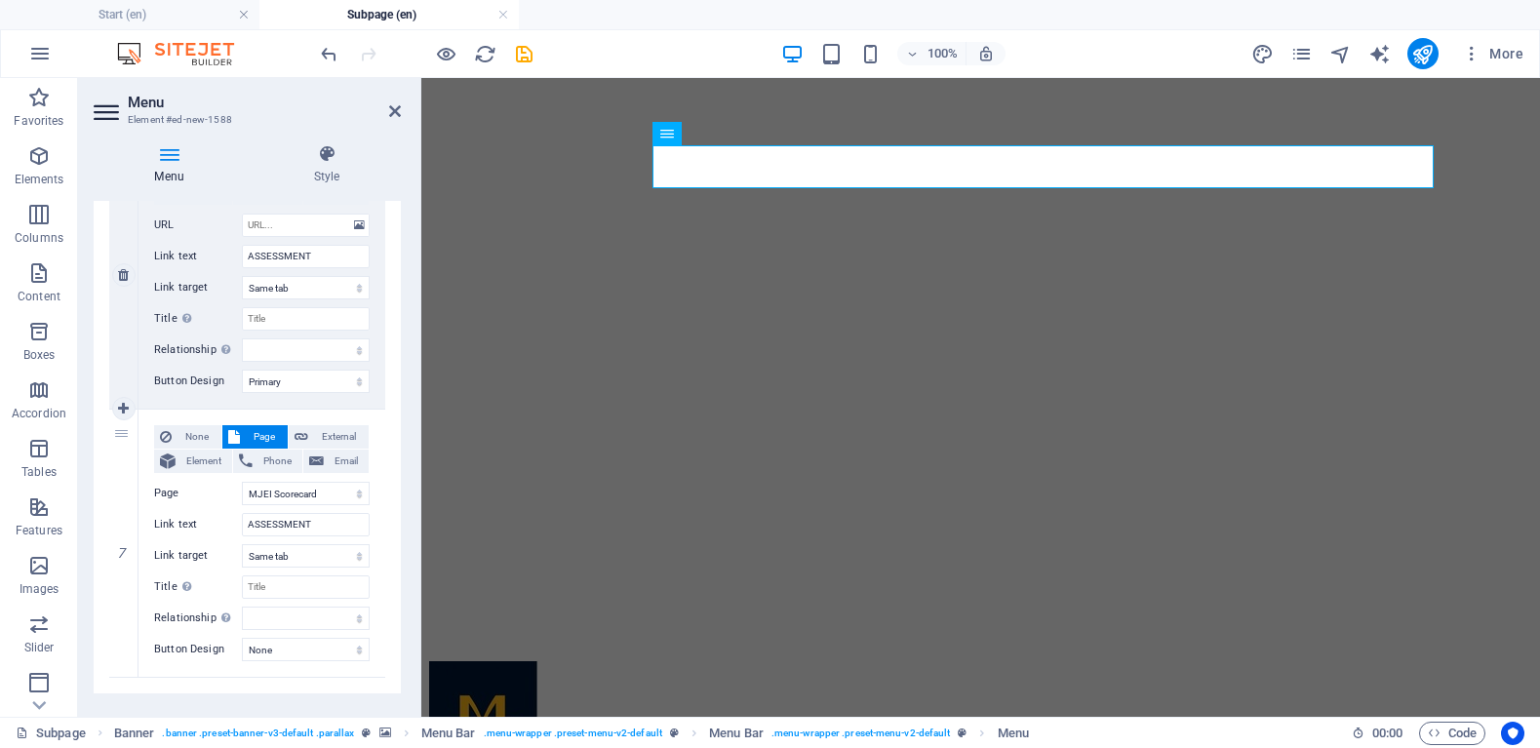
select select
select select "primary"
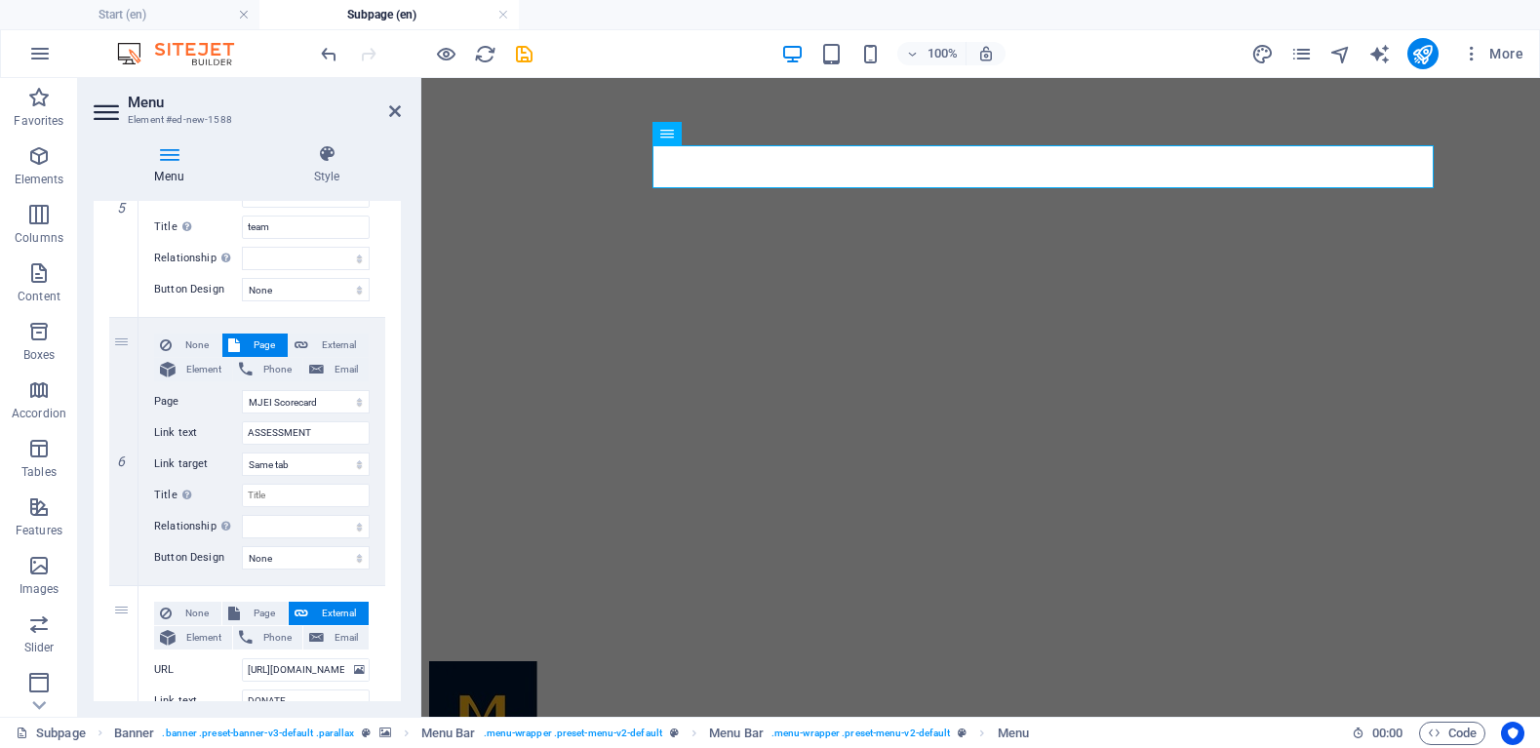
scroll to position [1253, 0]
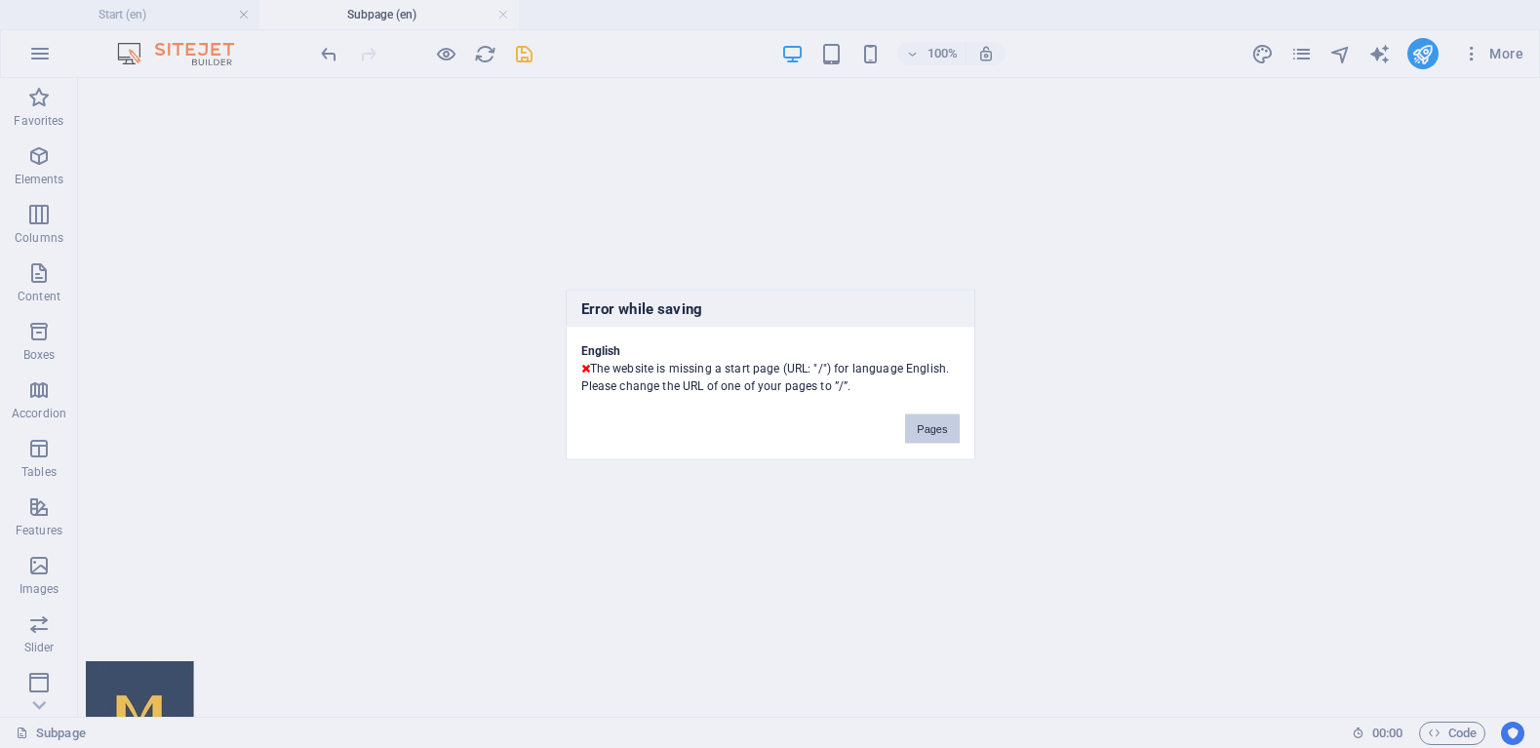
click at [910, 418] on button "Pages" at bounding box center [932, 427] width 54 height 29
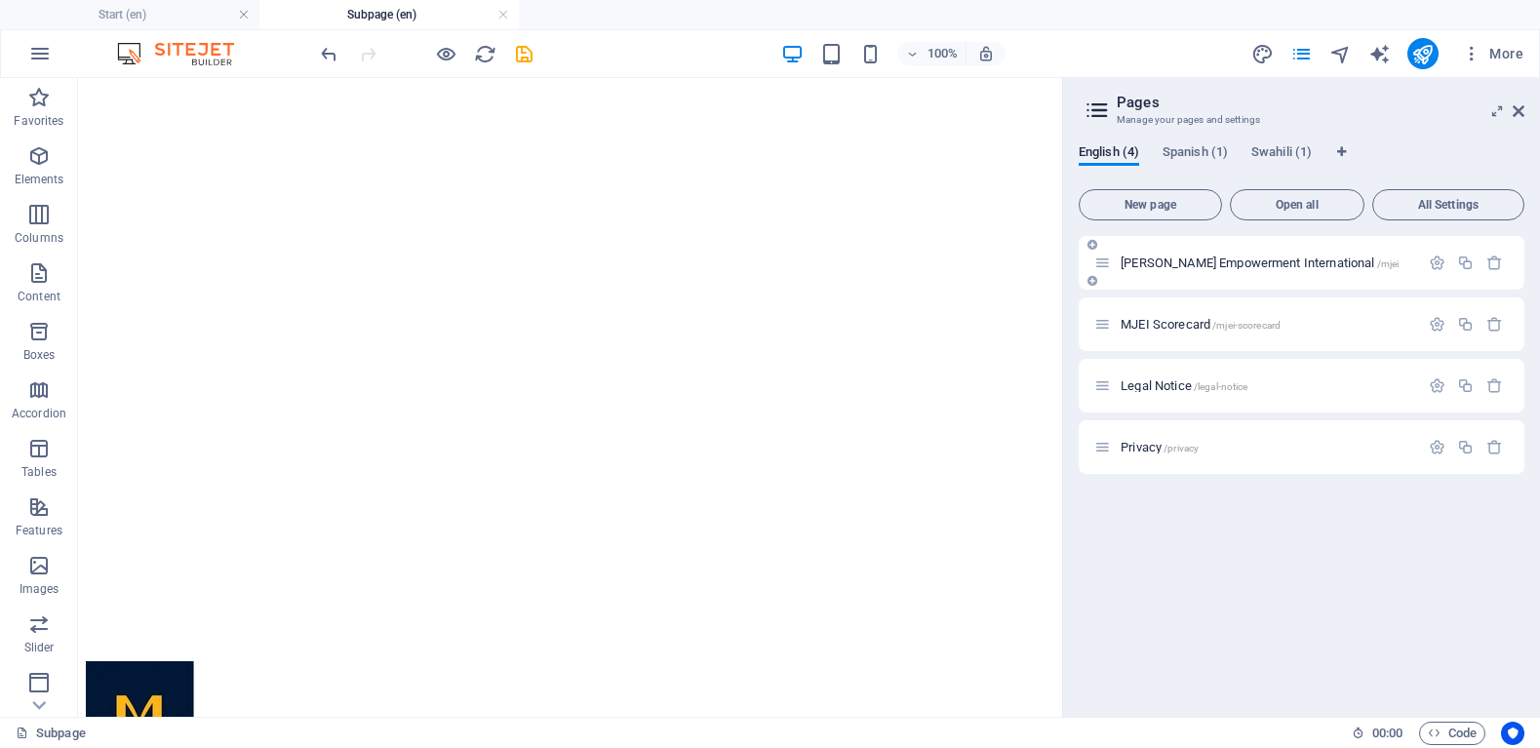
click at [1210, 261] on span "[PERSON_NAME] Empowerment International /mjei" at bounding box center [1259, 262] width 278 height 15
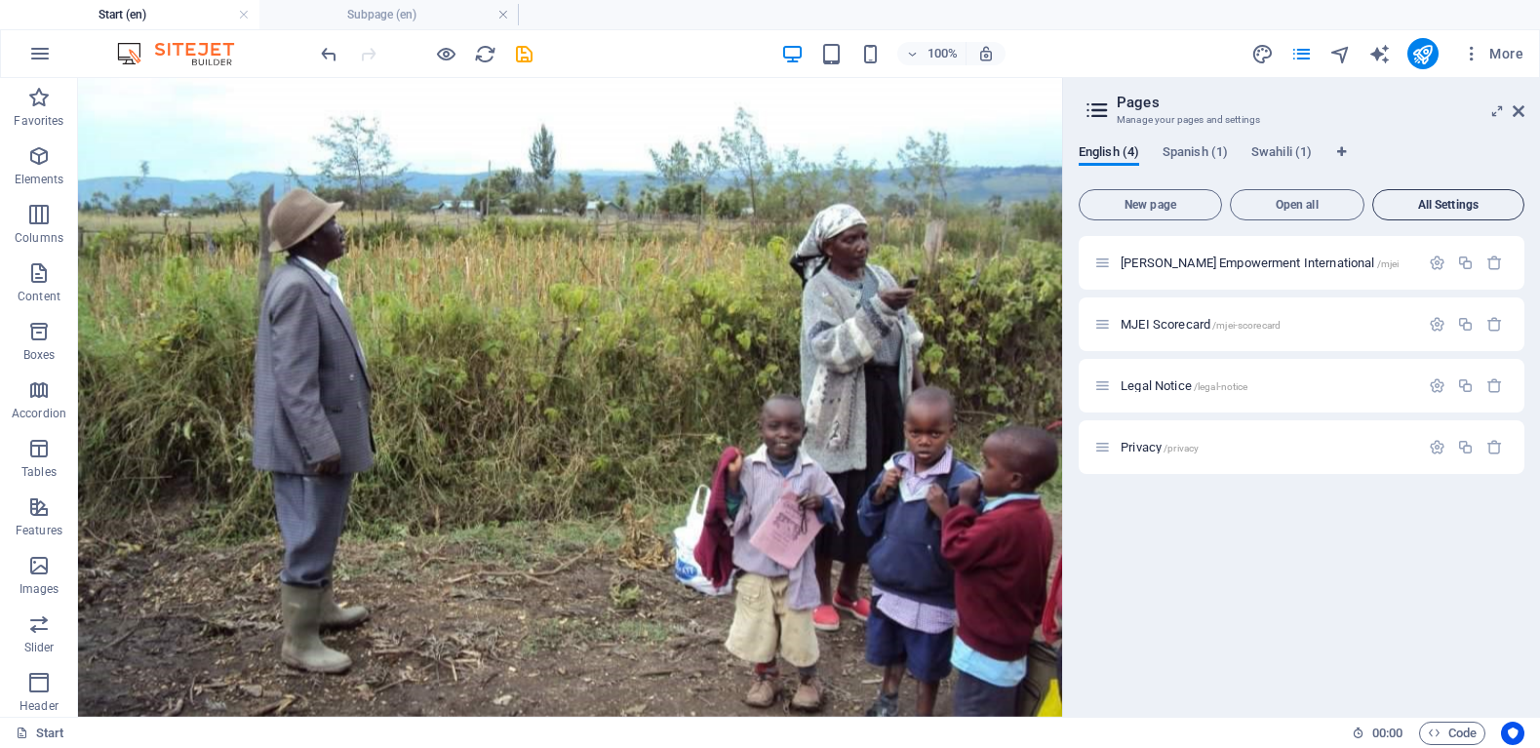
click at [1413, 212] on button "All Settings" at bounding box center [1448, 204] width 152 height 31
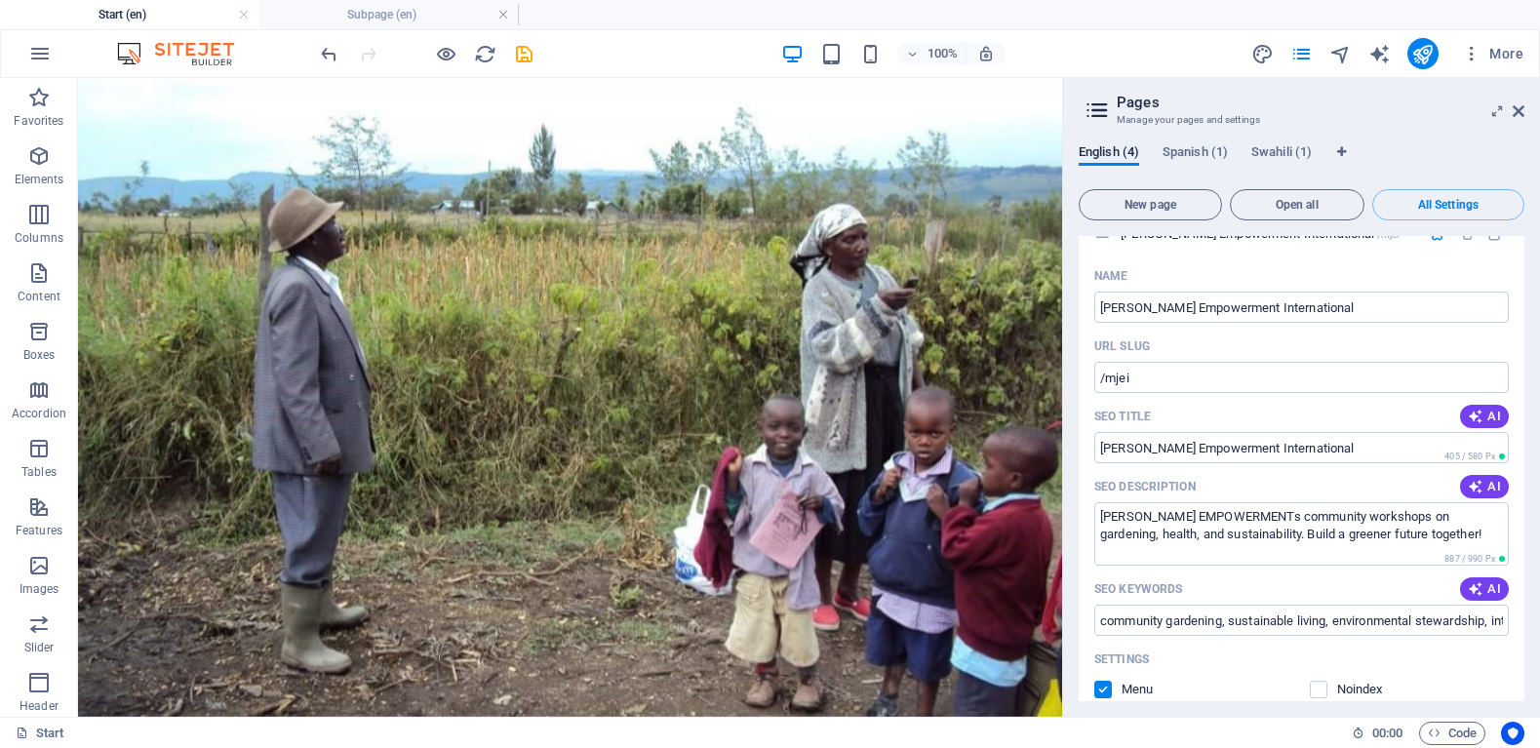
scroll to position [0, 0]
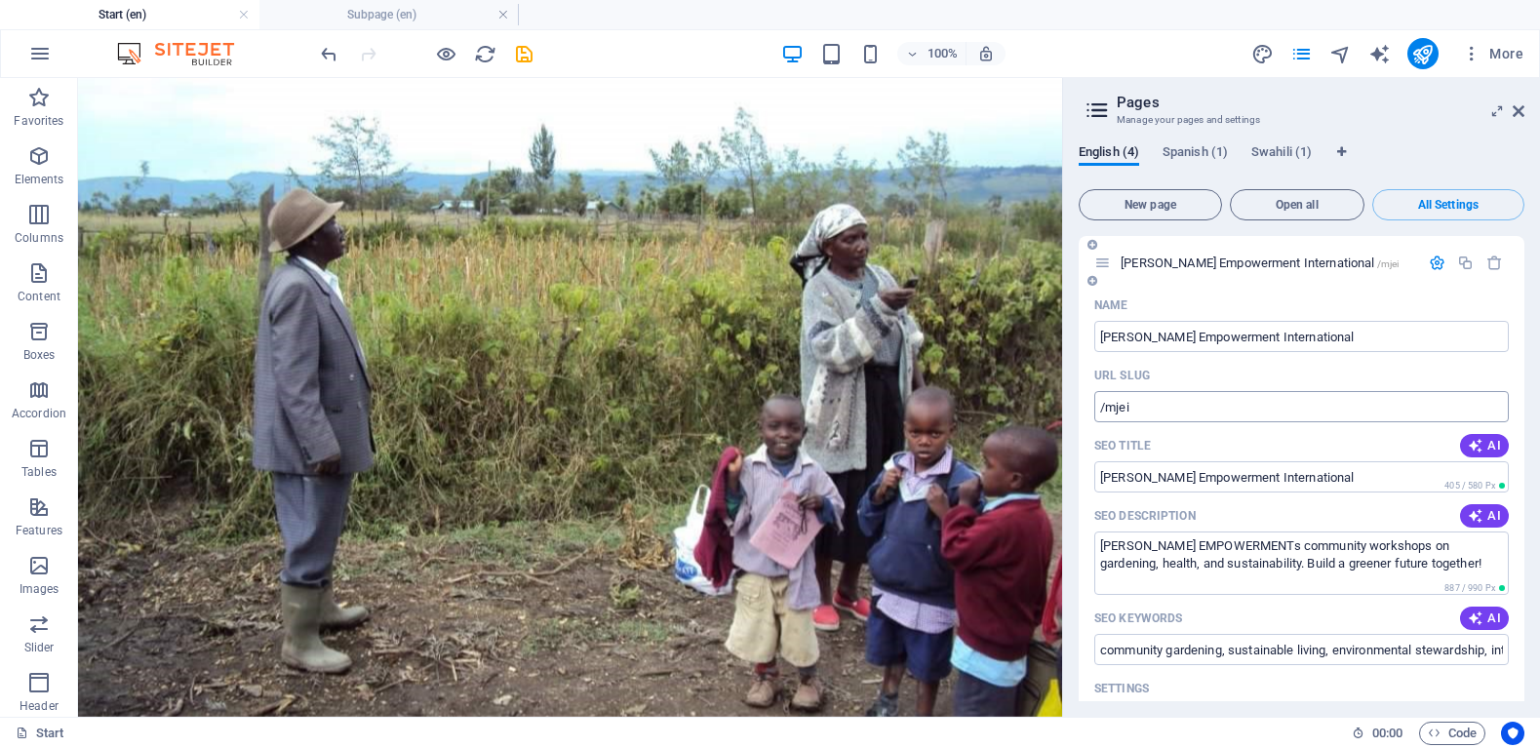
click at [1326, 411] on input "/mjei" at bounding box center [1301, 406] width 414 height 31
type input "/"
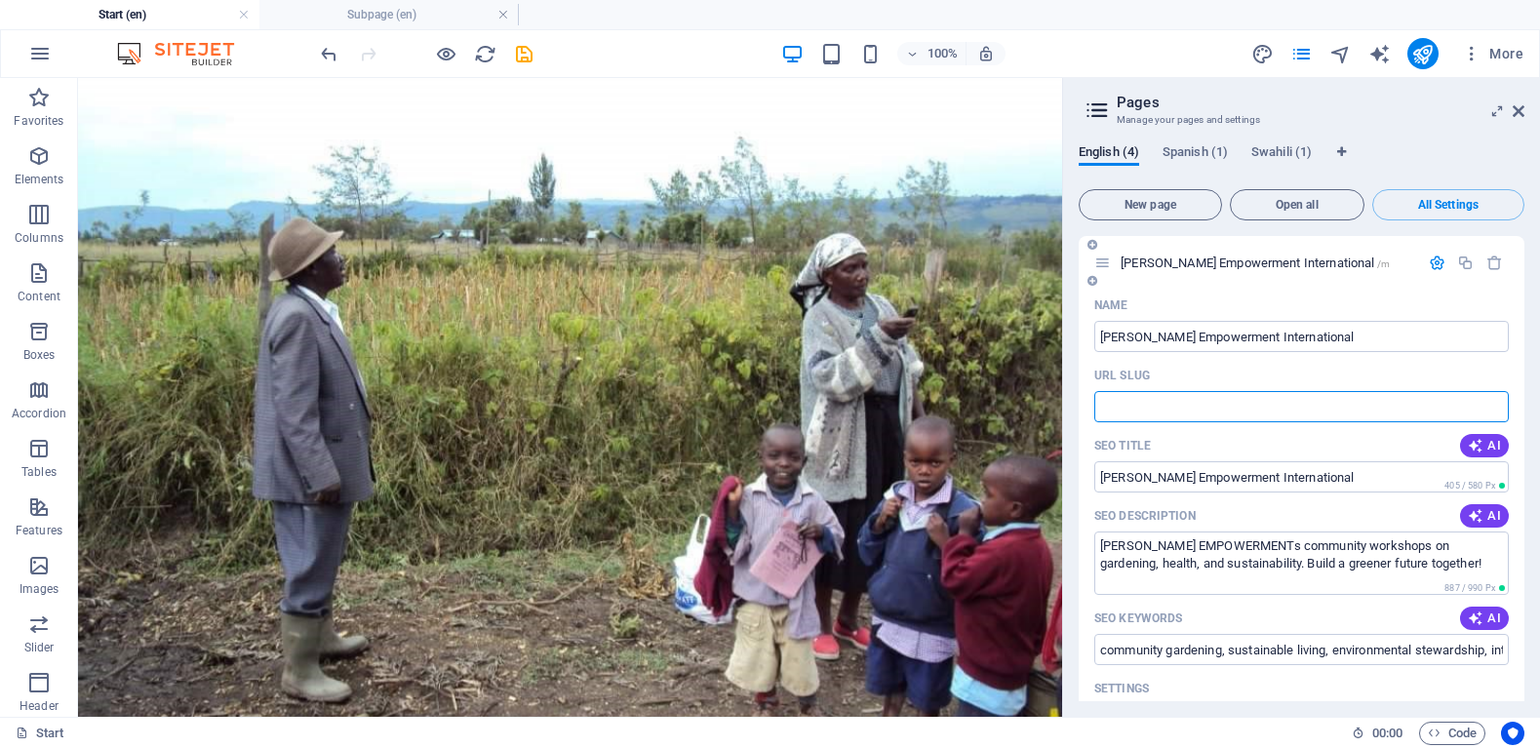
type input "/"
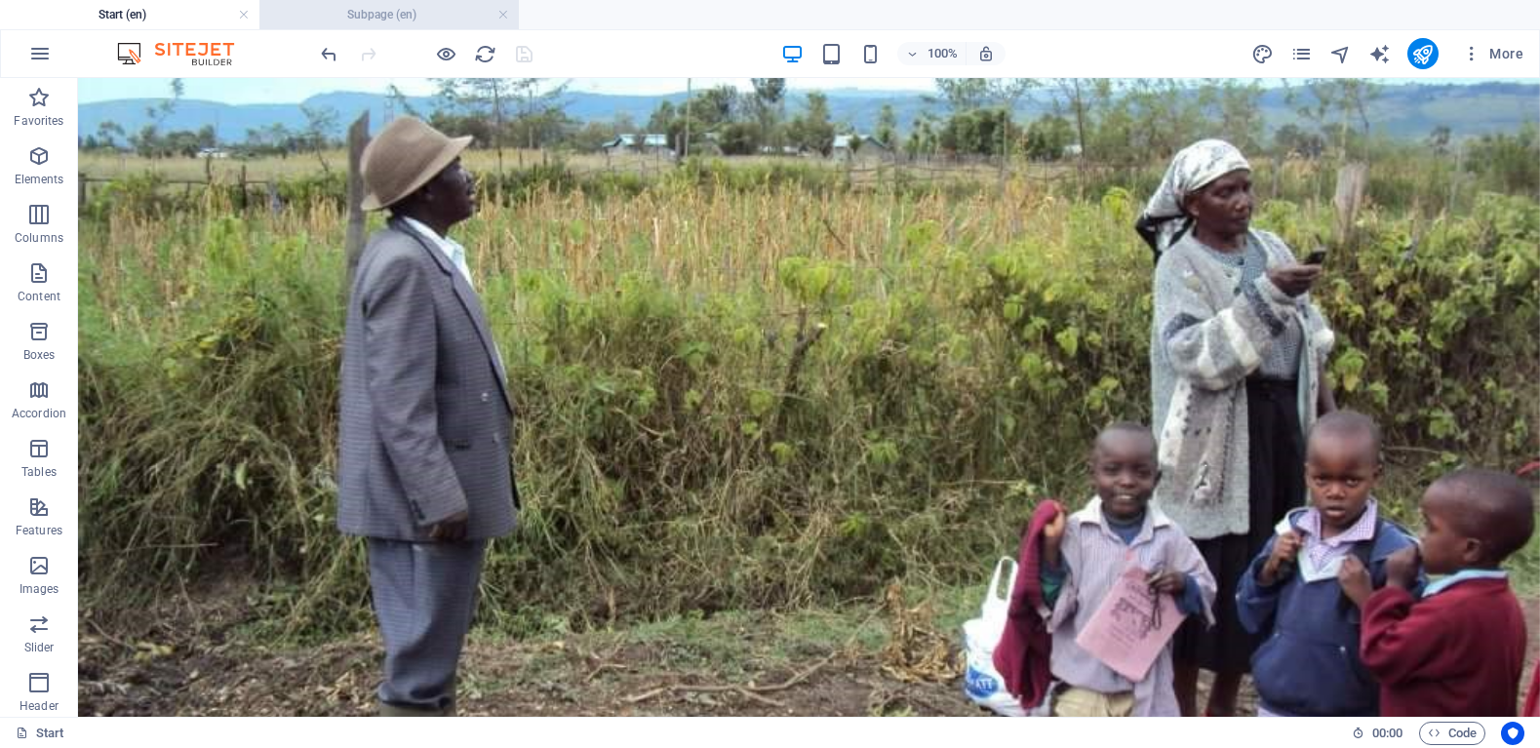
click at [351, 15] on h4 "Subpage (en)" at bounding box center [388, 14] width 259 height 21
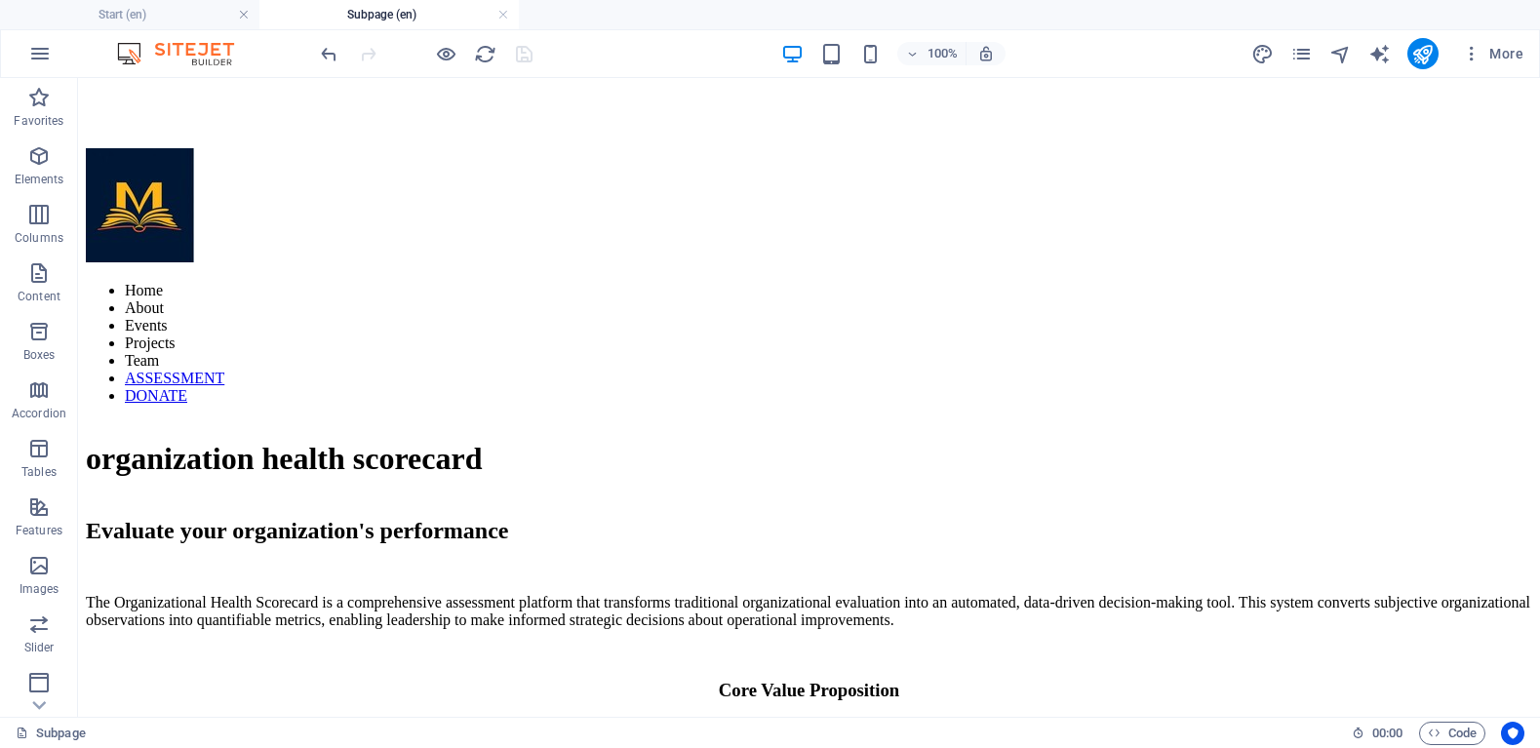
scroll to position [547, 0]
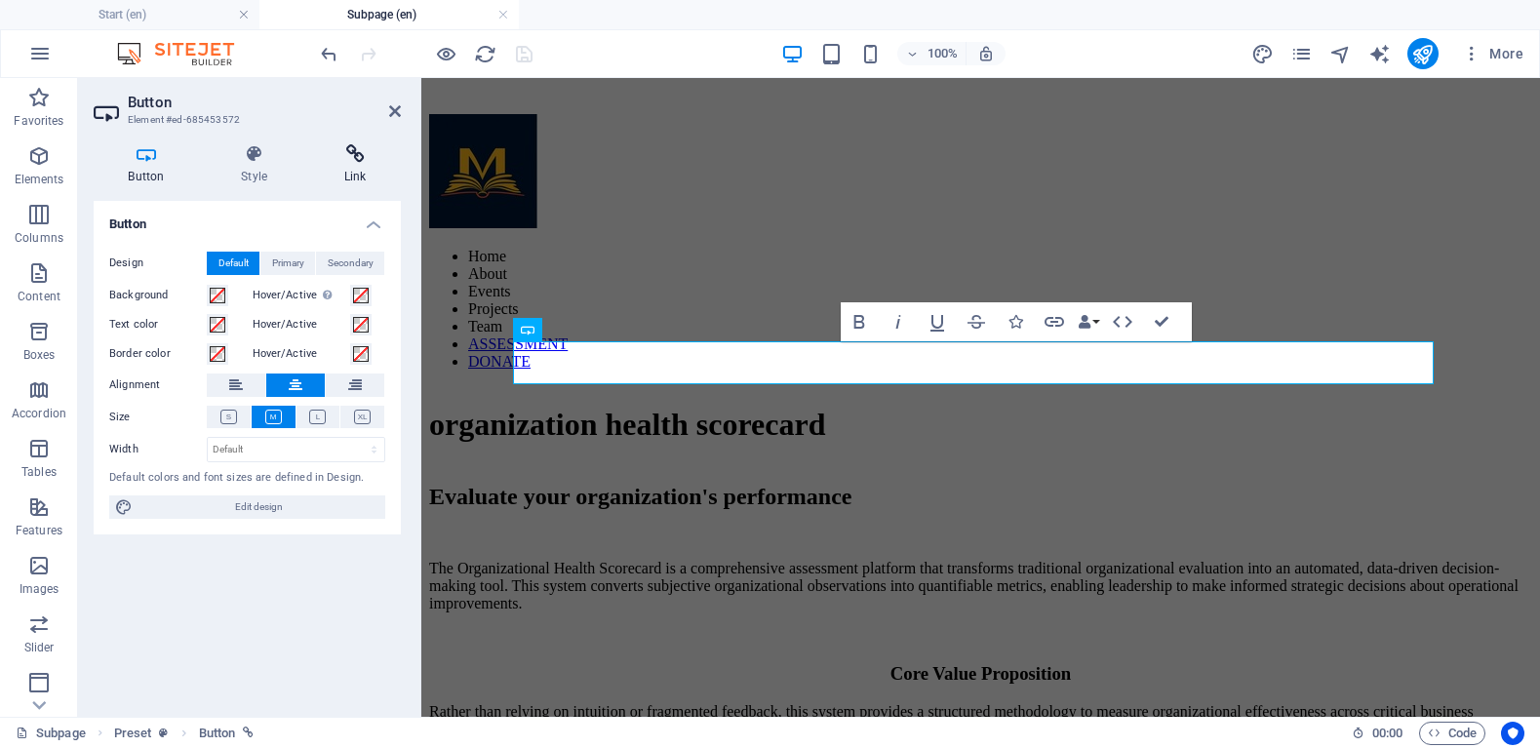
click at [342, 166] on h4 "Link" at bounding box center [355, 164] width 92 height 41
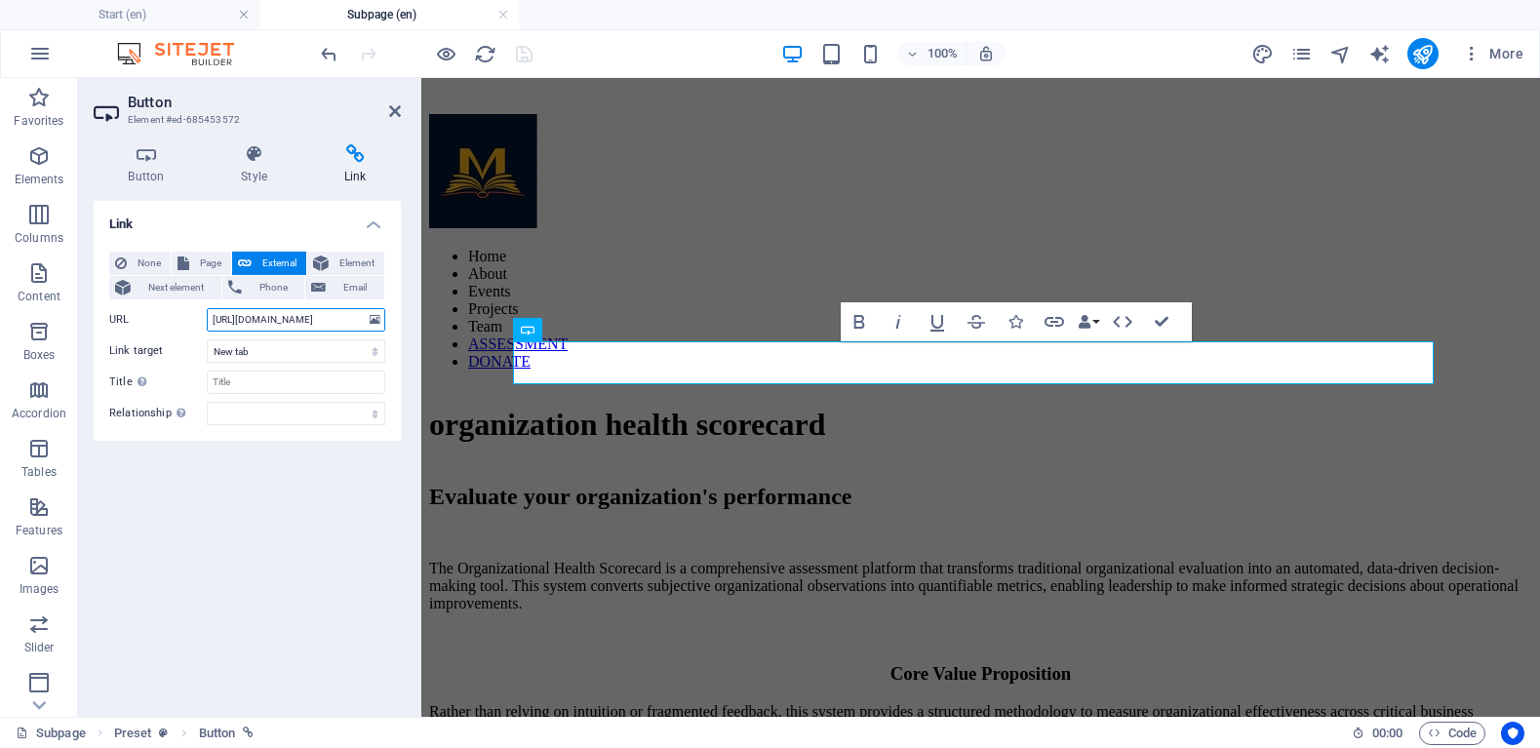
click at [294, 324] on input "[URL][DOMAIN_NAME]" at bounding box center [296, 319] width 178 height 23
click at [261, 149] on icon at bounding box center [255, 154] width 96 height 20
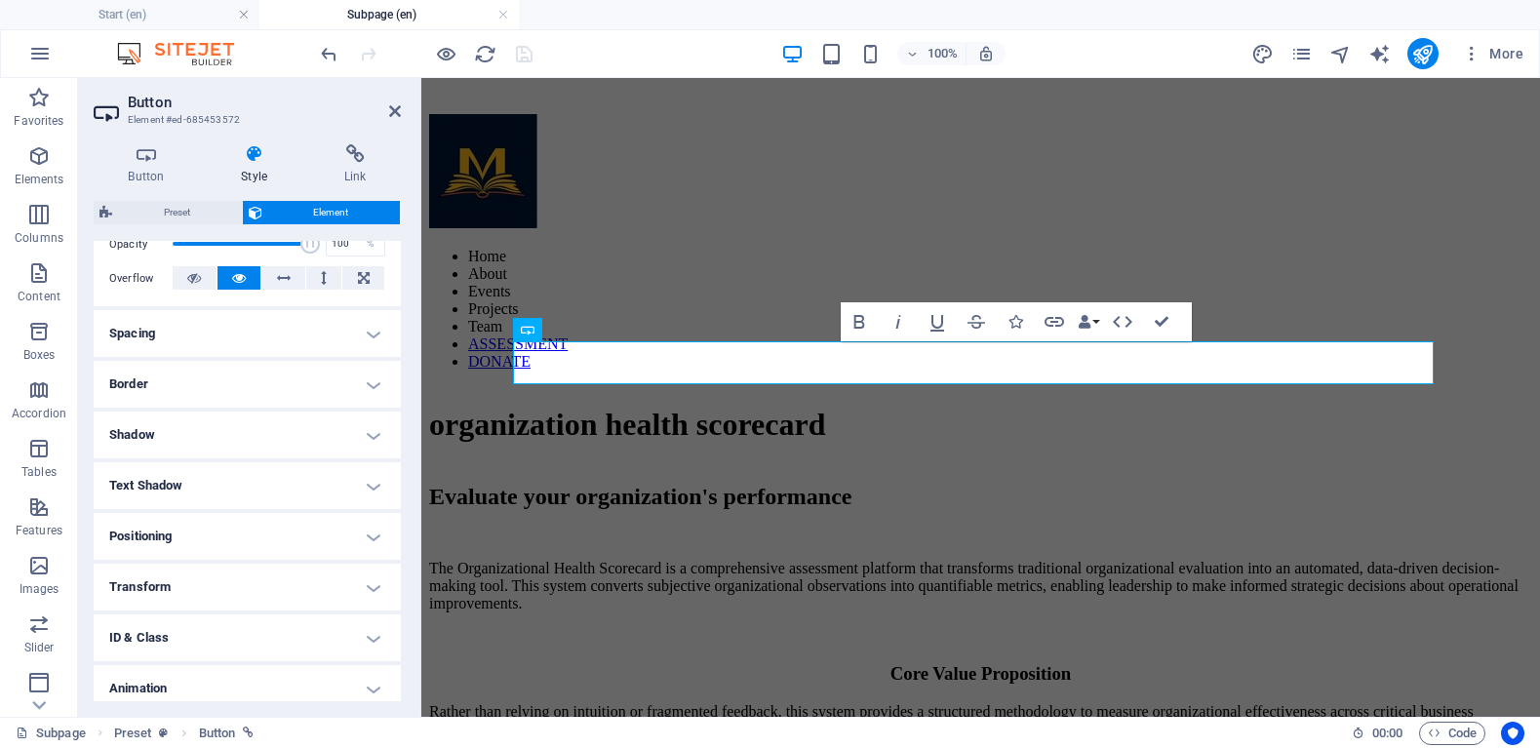
scroll to position [364, 0]
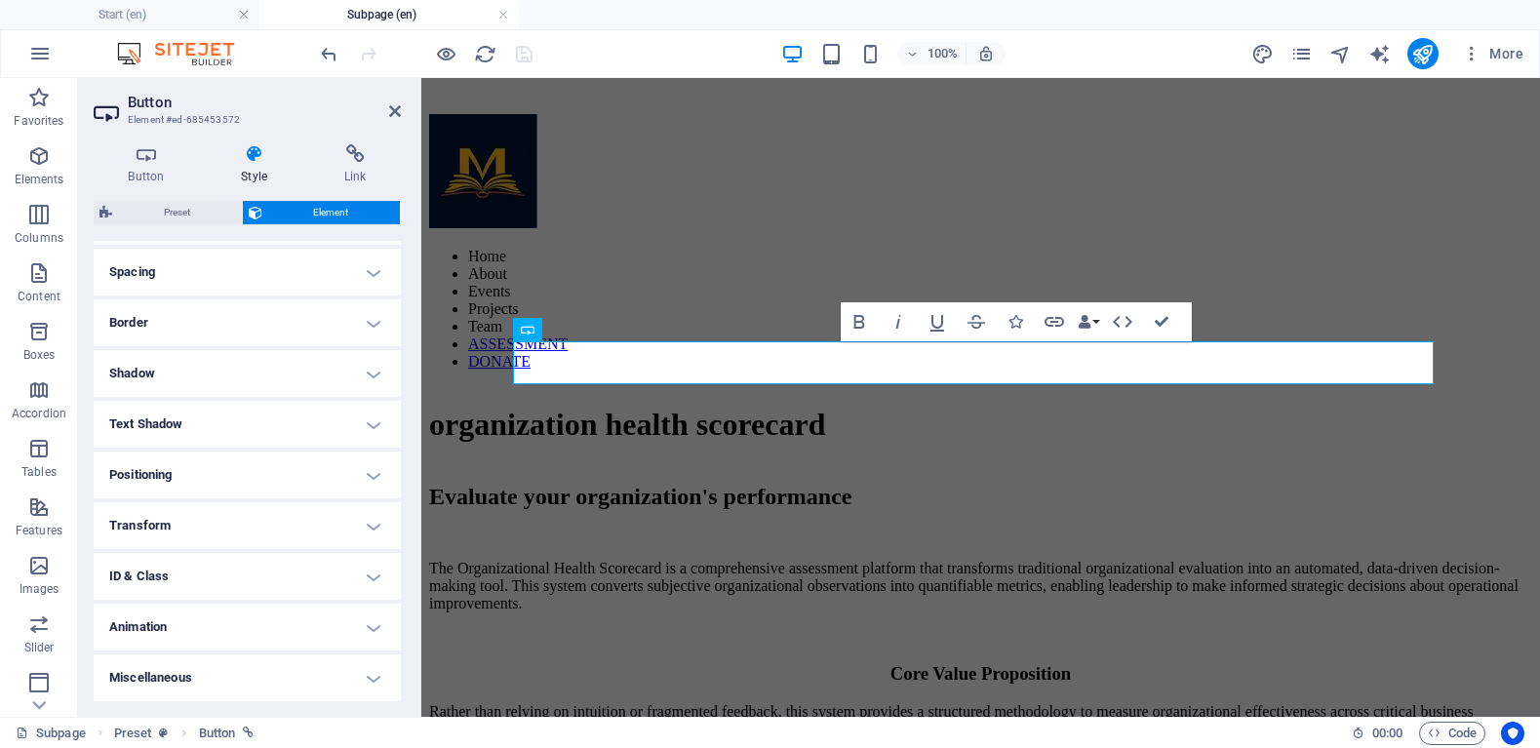
click at [359, 626] on h4 "Animation" at bounding box center [247, 627] width 307 height 47
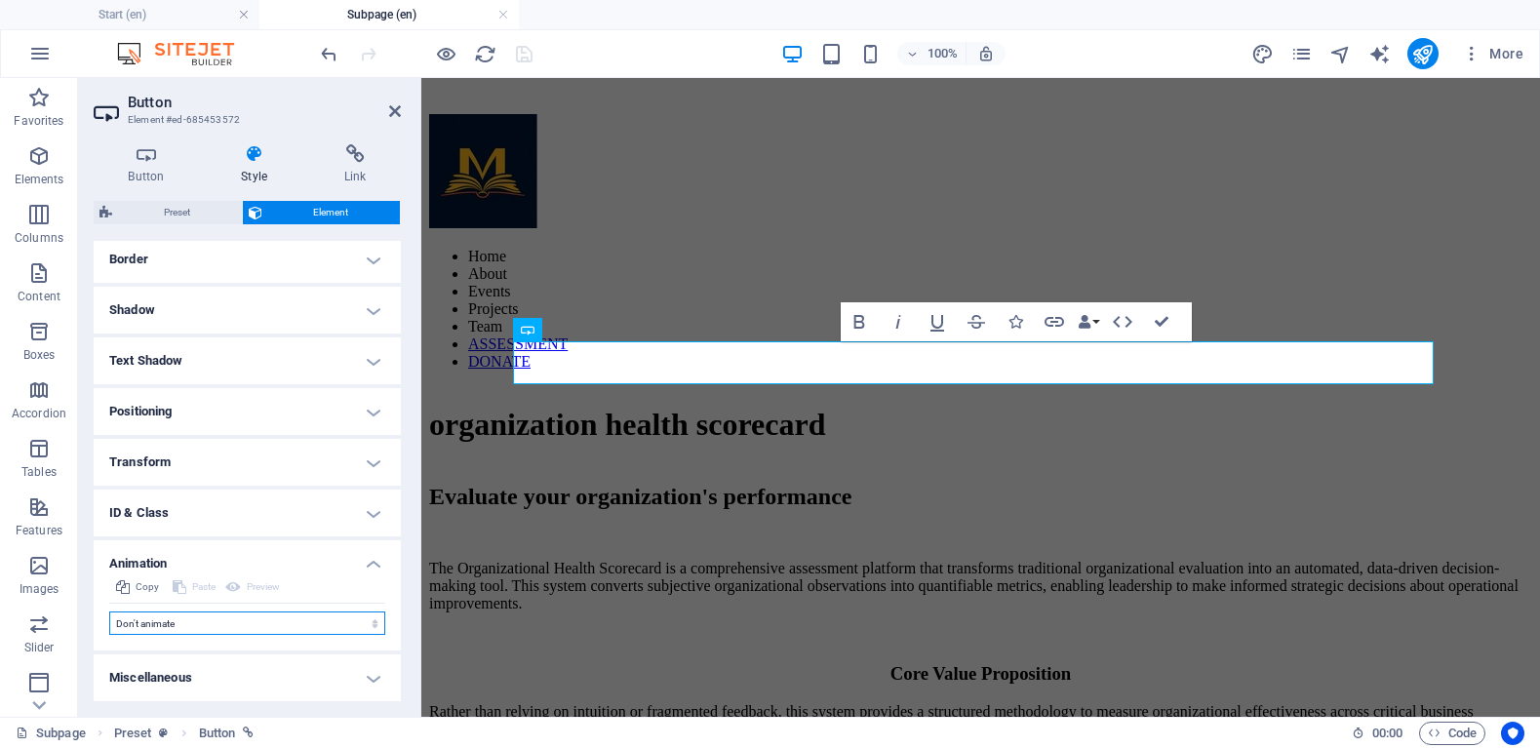
click at [303, 624] on select "Don't animate Show / Hide Slide up/down Zoom in/out Slide left to right Slide r…" at bounding box center [247, 622] width 276 height 23
select select "pulse"
click at [109, 611] on select "Don't animate Show / Hide Slide up/down Zoom in/out Slide left to right Slide r…" at bounding box center [247, 622] width 276 height 23
select select "scroll"
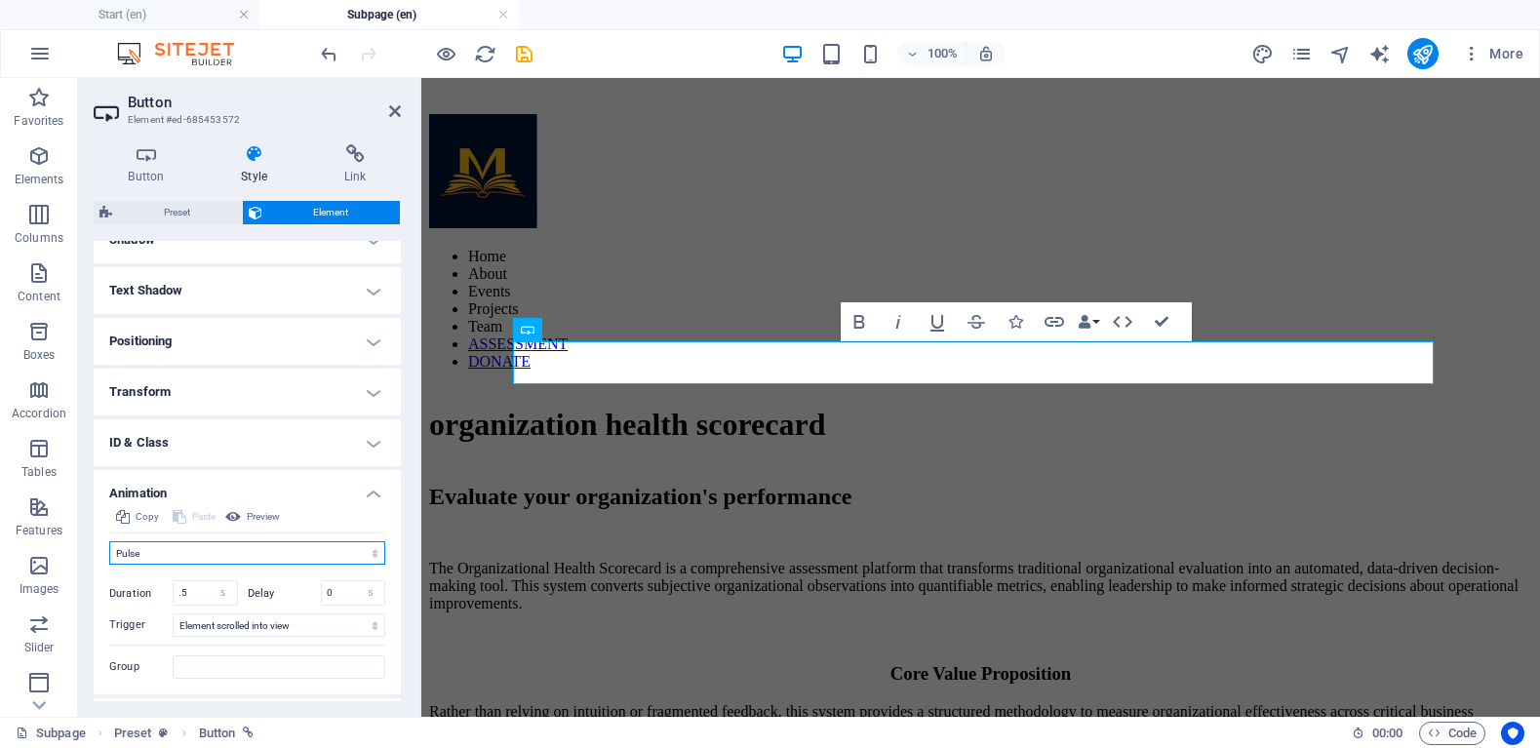
scroll to position [541, 0]
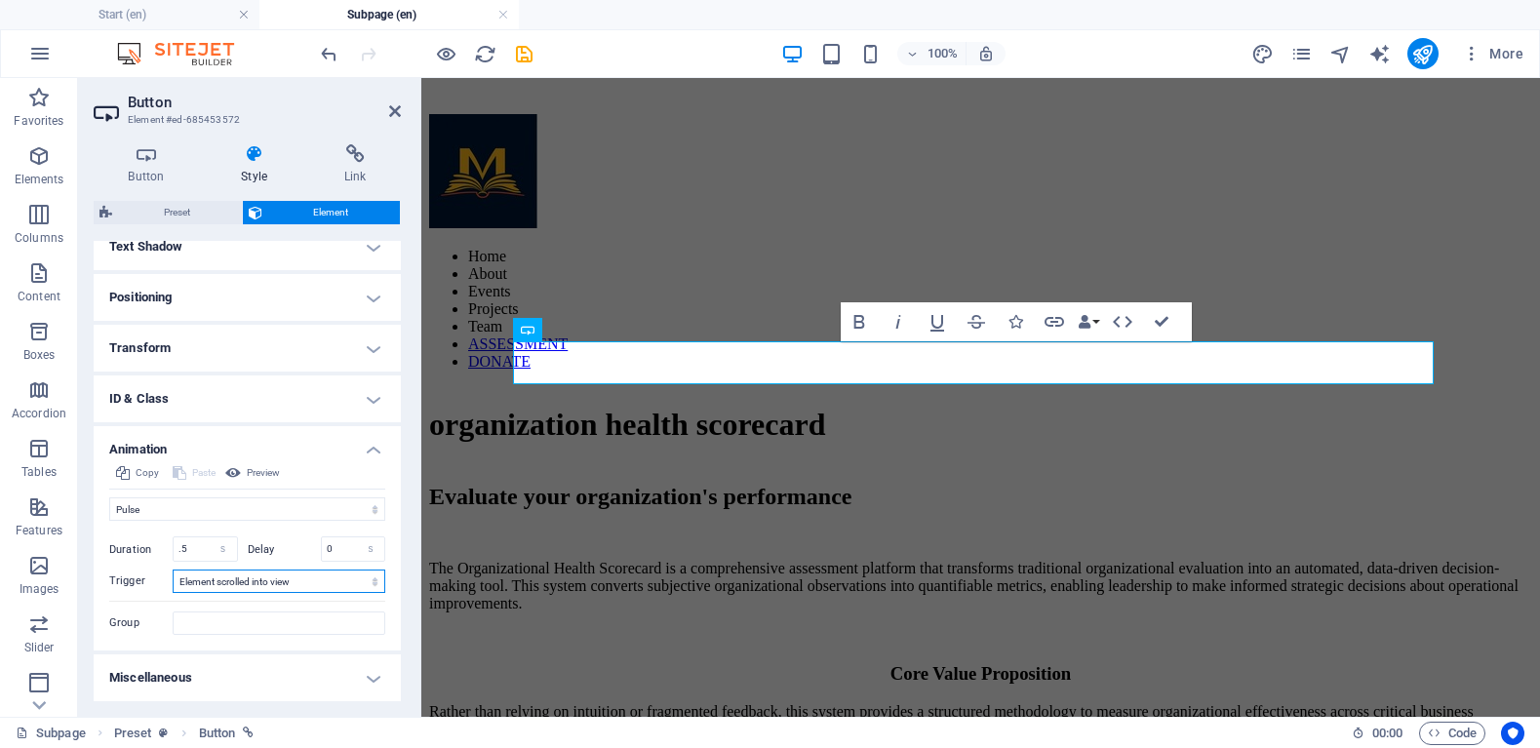
click at [346, 586] on select "No automatic trigger On page load Element scrolled into view" at bounding box center [279, 580] width 213 height 23
select select
click at [173, 569] on select "No automatic trigger On page load Element scrolled into view" at bounding box center [279, 580] width 213 height 23
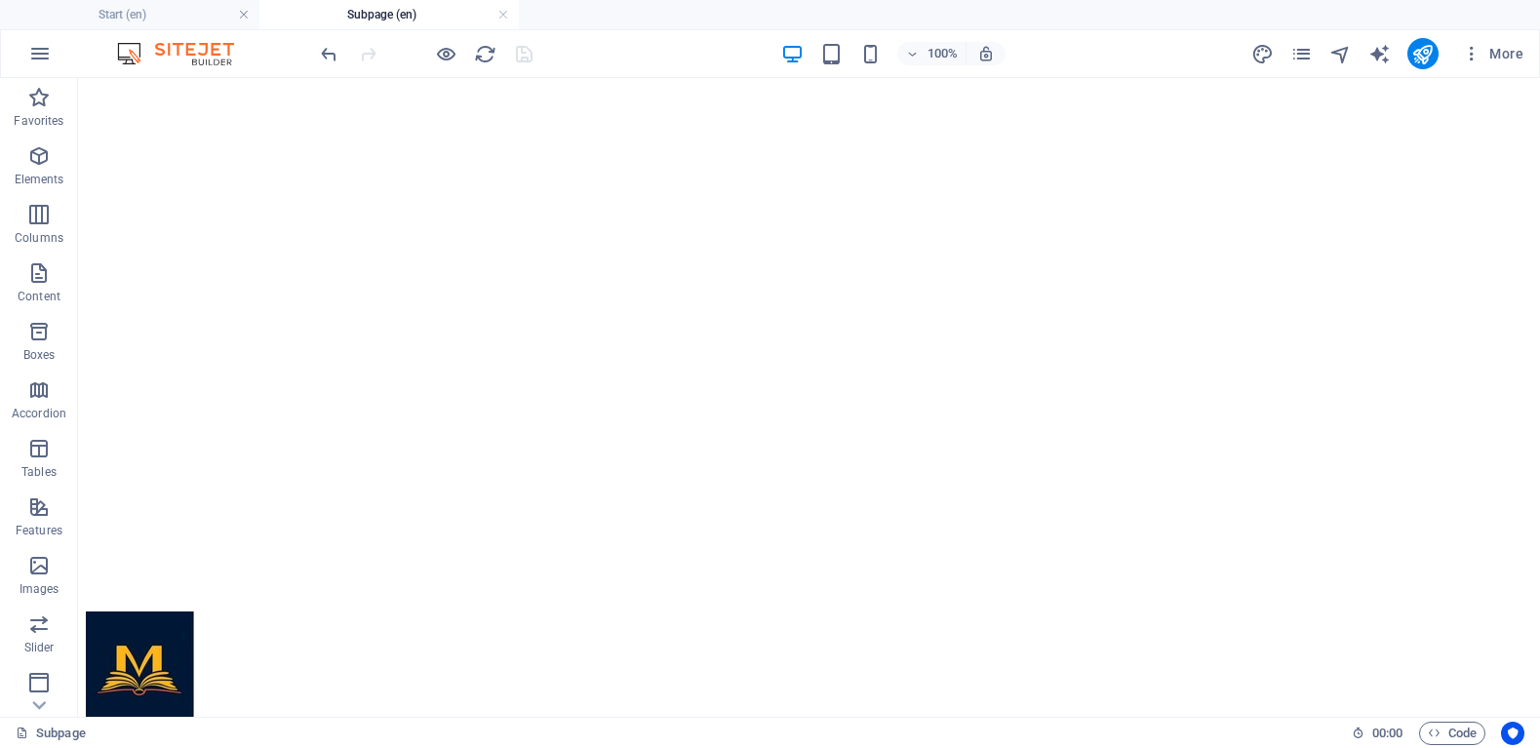
scroll to position [0, 0]
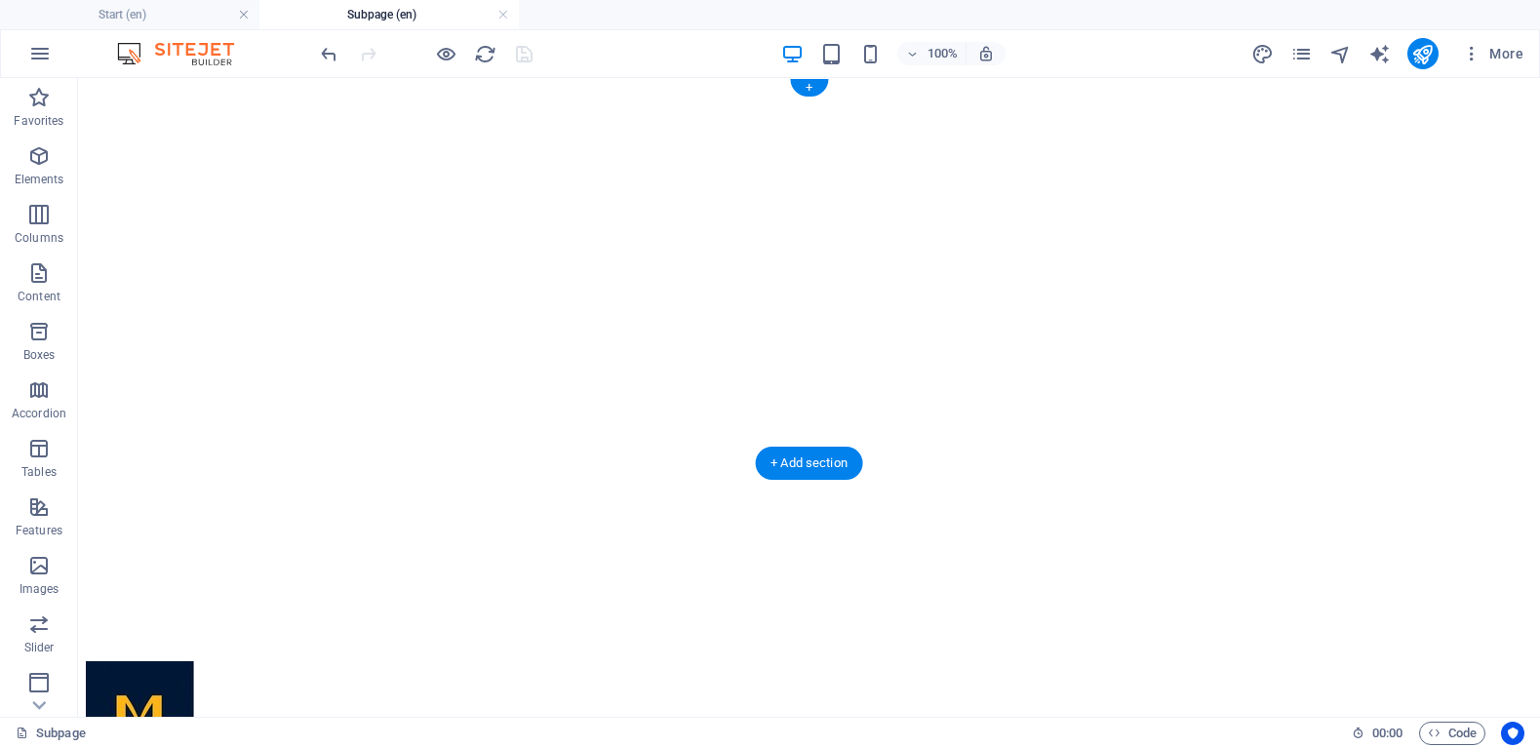
click at [1349, 86] on figure at bounding box center [809, 86] width 1446 height 0
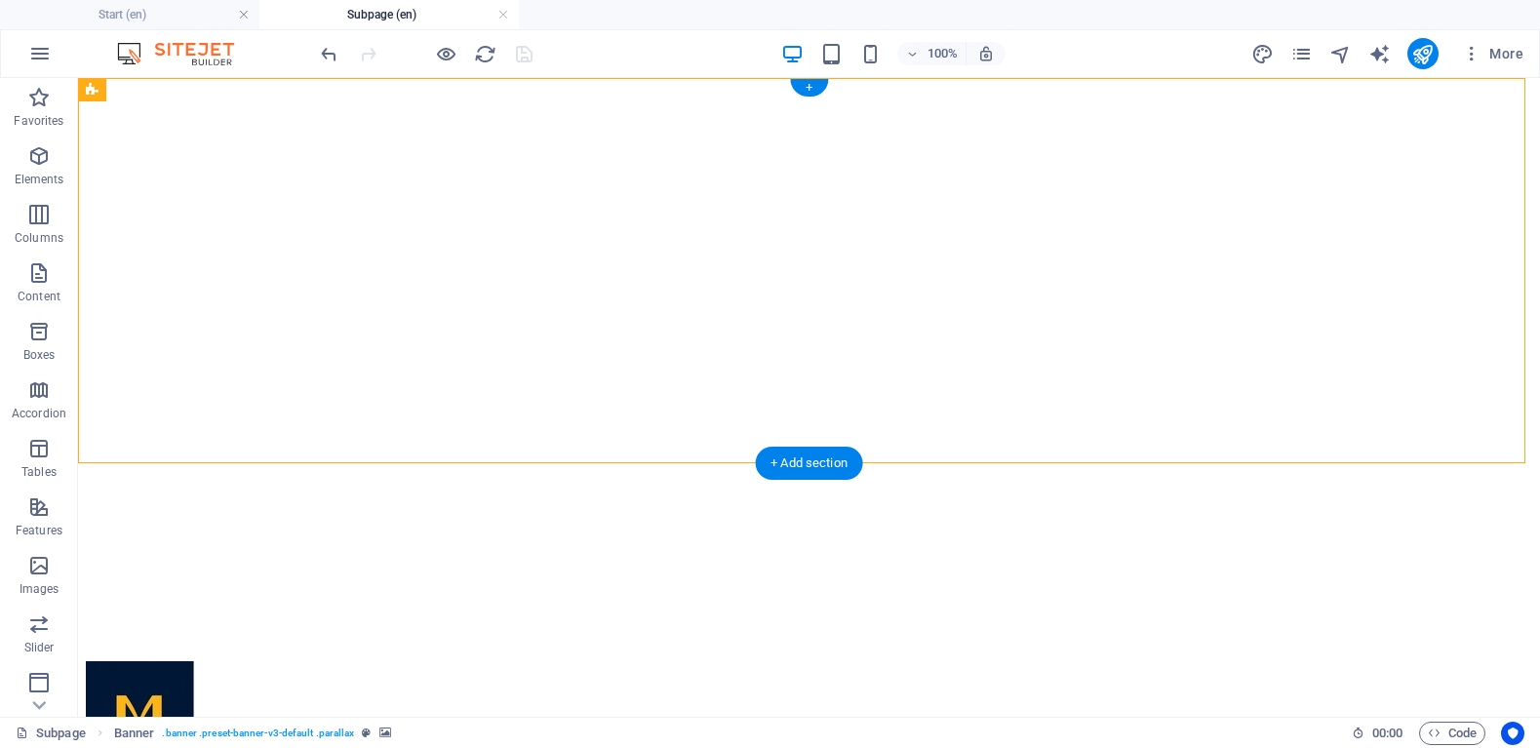
click at [1349, 86] on figure at bounding box center [809, 86] width 1446 height 0
select select "vh"
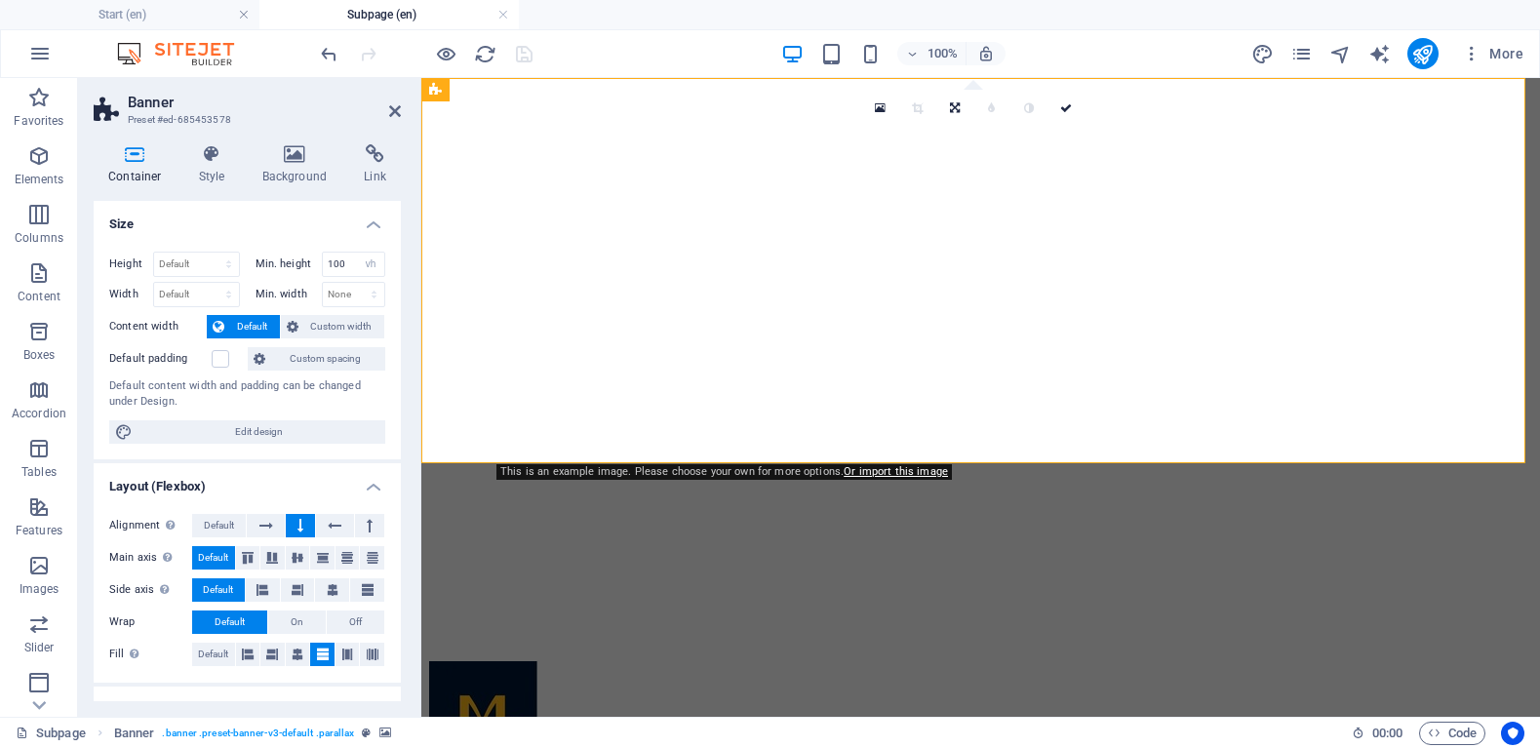
drag, startPoint x: 395, startPoint y: 291, endPoint x: 396, endPoint y: 364, distance: 73.1
click at [396, 364] on div "Height Default px rem % vh vw Min. height 100 None px rem % vh vw Width Default…" at bounding box center [247, 347] width 307 height 223
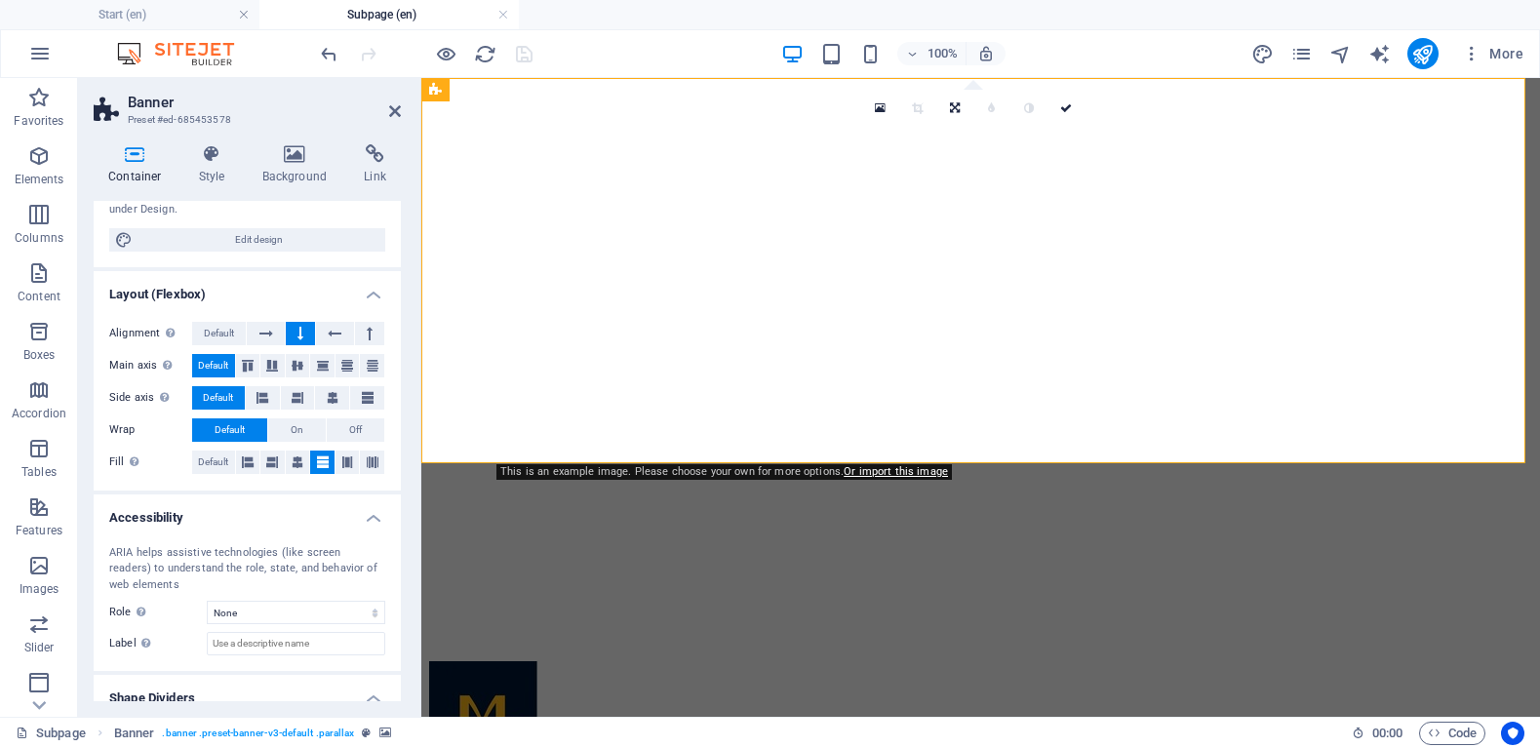
scroll to position [255, 0]
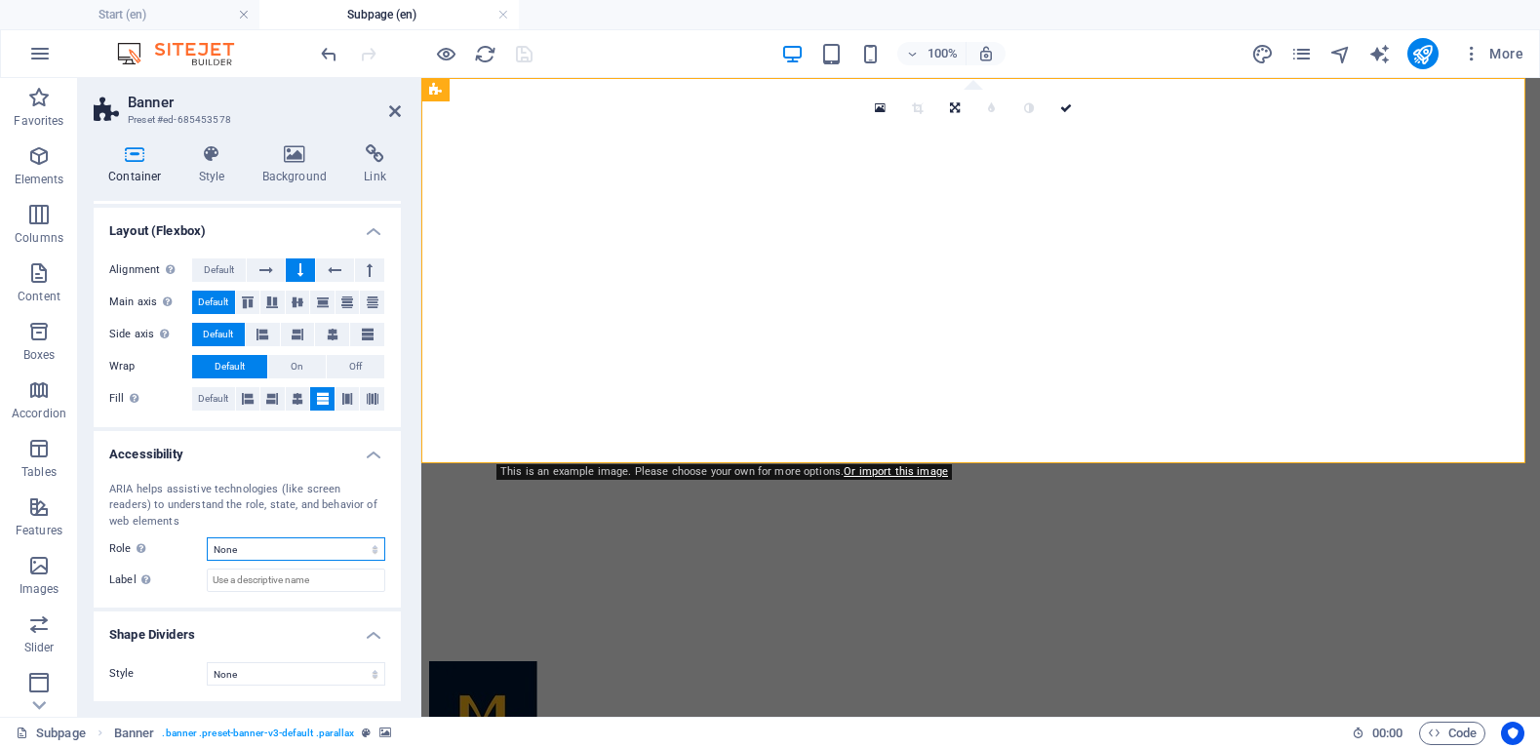
click at [357, 543] on select "None Alert Article Banner Comment Complementary Dialog Footer Header Marquee Pr…" at bounding box center [296, 548] width 178 height 23
drag, startPoint x: 357, startPoint y: 543, endPoint x: 390, endPoint y: 551, distance: 34.1
click at [357, 543] on select "None Alert Article Banner Comment Complementary Dialog Footer Header Marquee Pr…" at bounding box center [296, 548] width 178 height 23
click at [338, 548] on select "None Alert Article Banner Comment Complementary Dialog Footer Header Marquee Pr…" at bounding box center [296, 548] width 178 height 23
select select "alert"
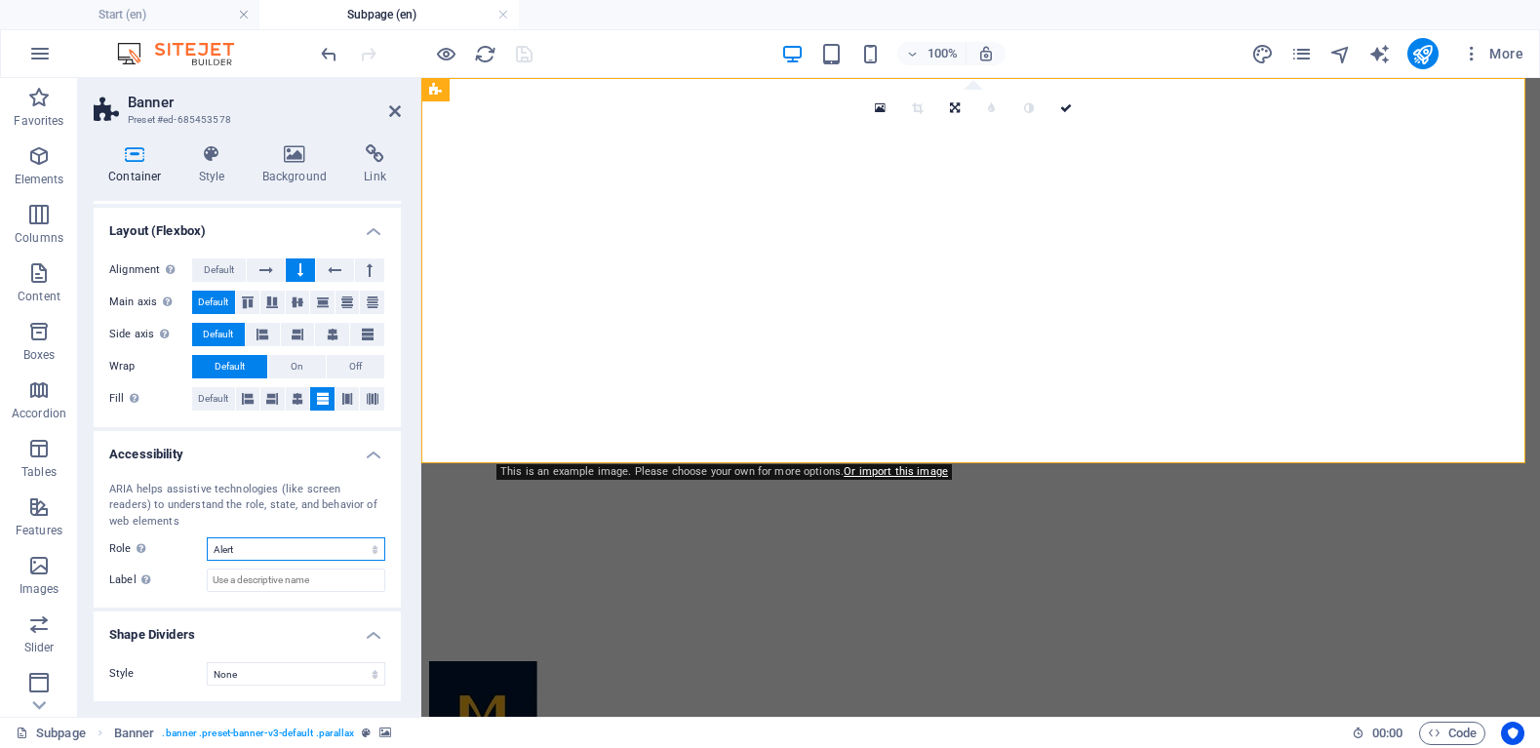
click at [207, 537] on select "None Alert Article Banner Comment Complementary Dialog Footer Header Marquee Pr…" at bounding box center [296, 548] width 178 height 23
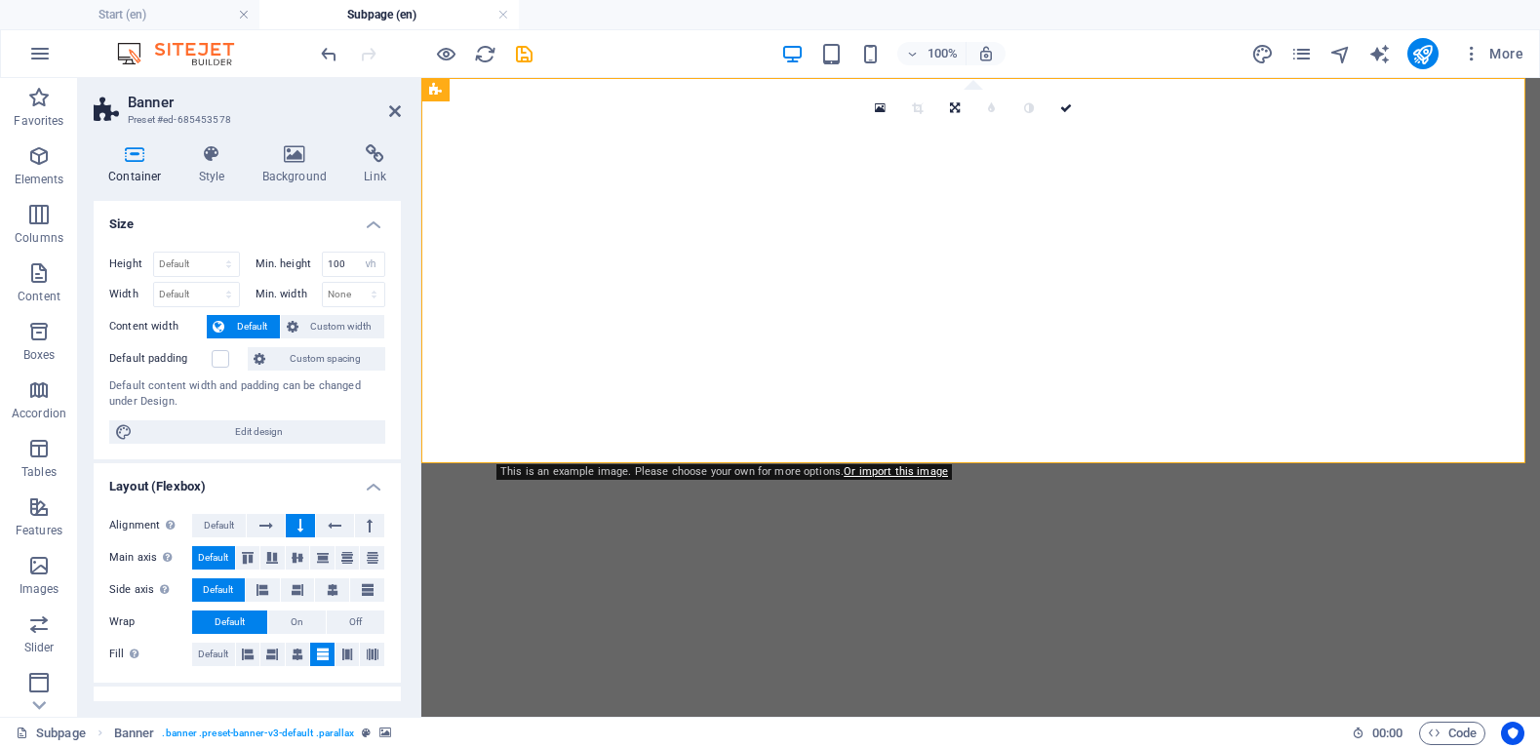
select select "vh"
select select "alert"
select select "%"
select select "px"
click at [287, 172] on h4 "Background" at bounding box center [299, 164] width 102 height 41
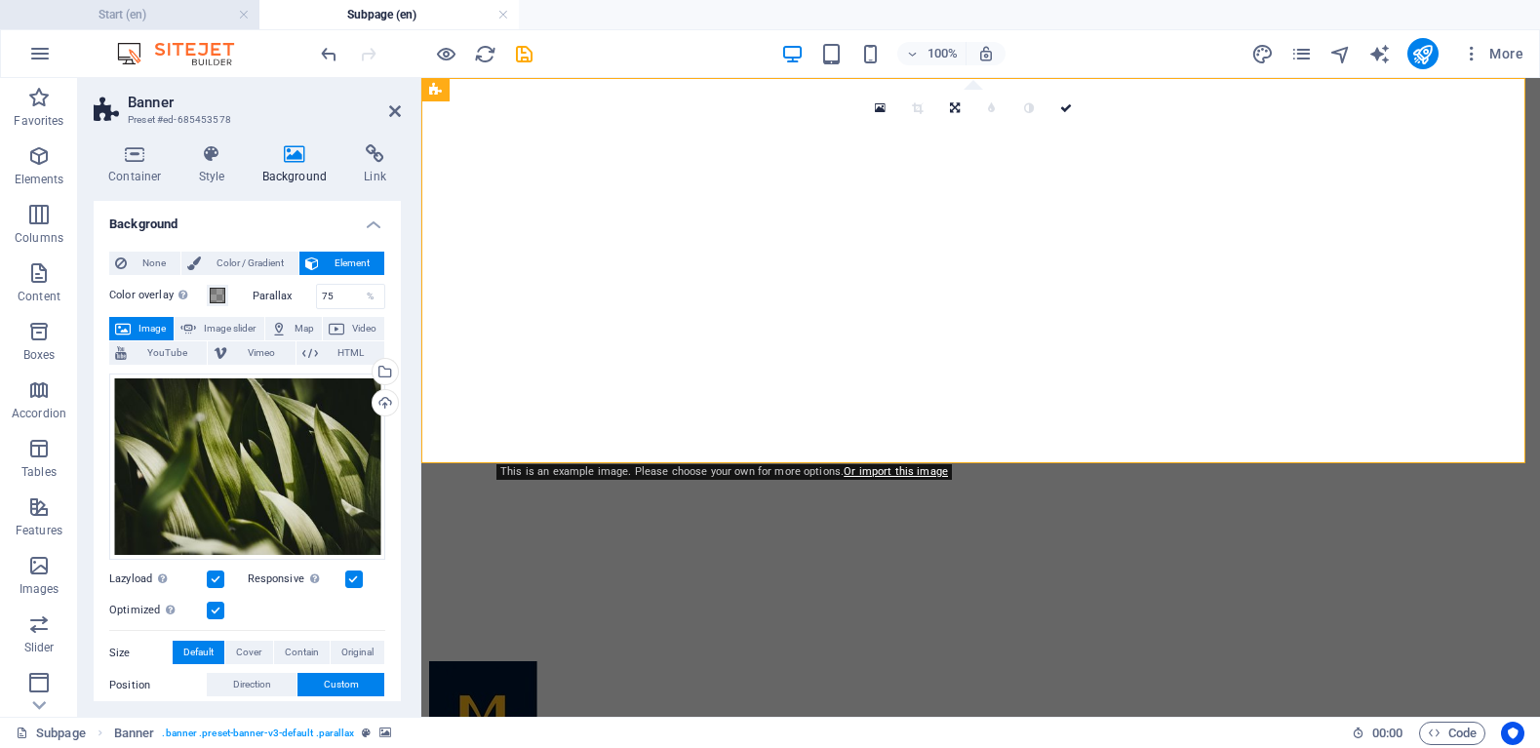
click at [206, 24] on h4 "Start (en)" at bounding box center [129, 14] width 259 height 21
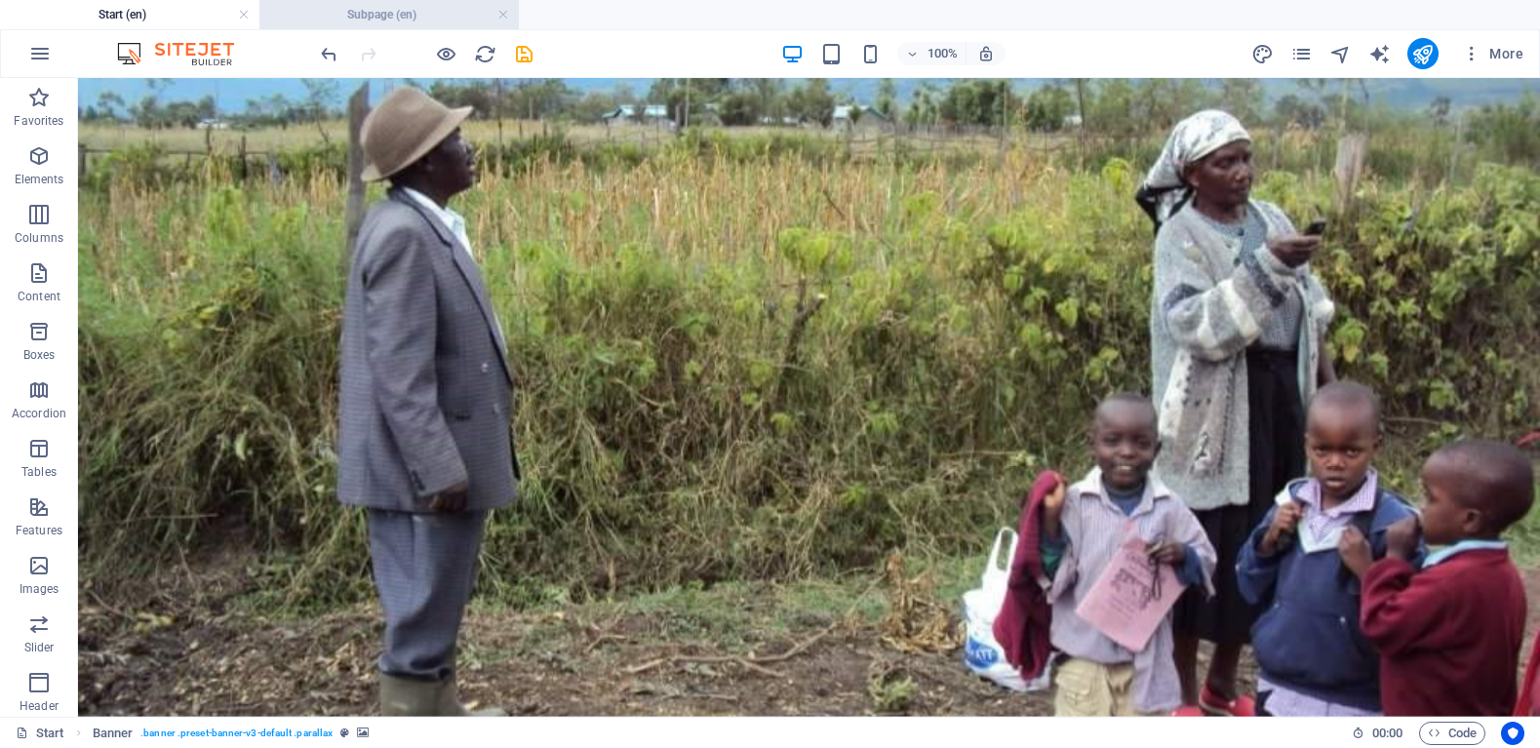
click at [325, 16] on h4 "Subpage (en)" at bounding box center [388, 14] width 259 height 21
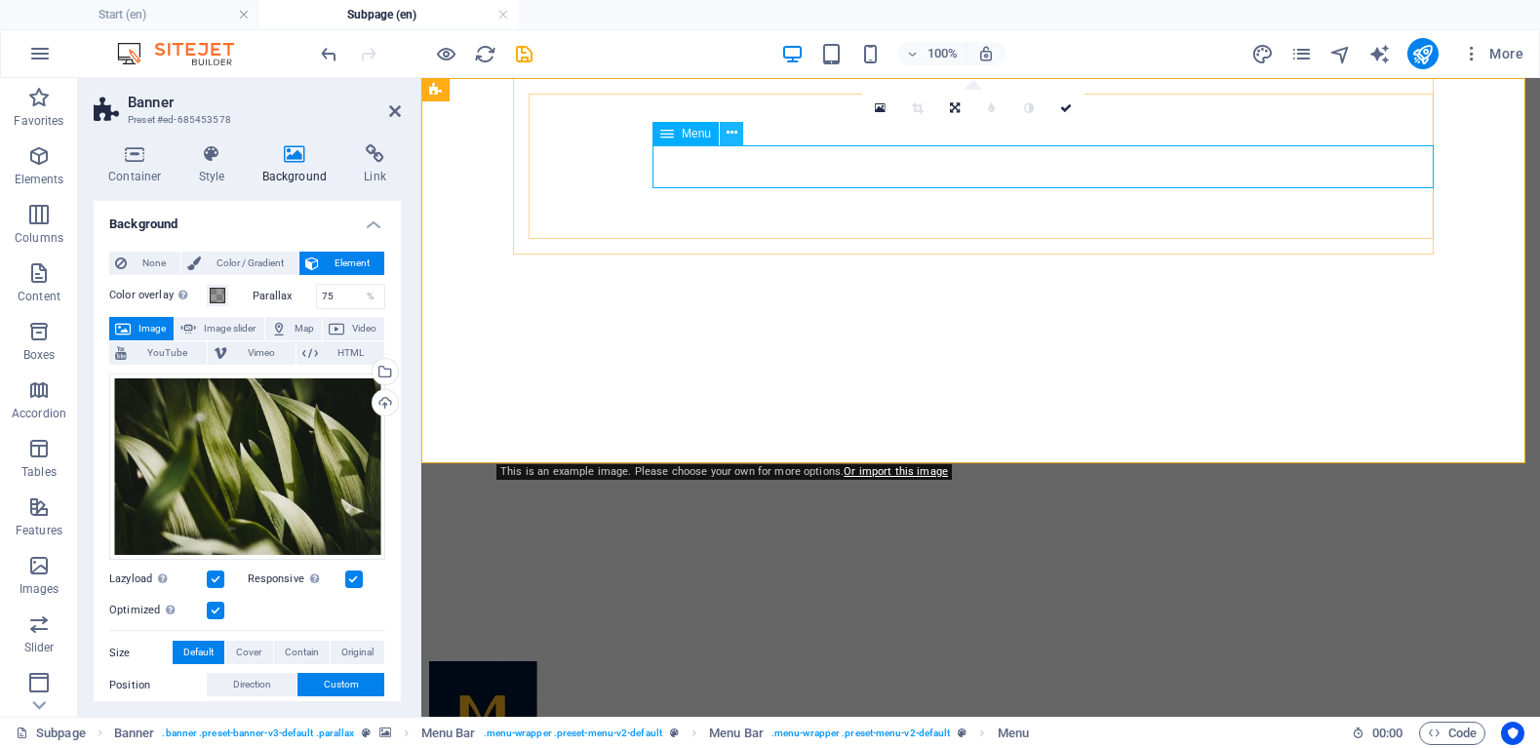
click at [731, 137] on icon at bounding box center [731, 133] width 11 height 20
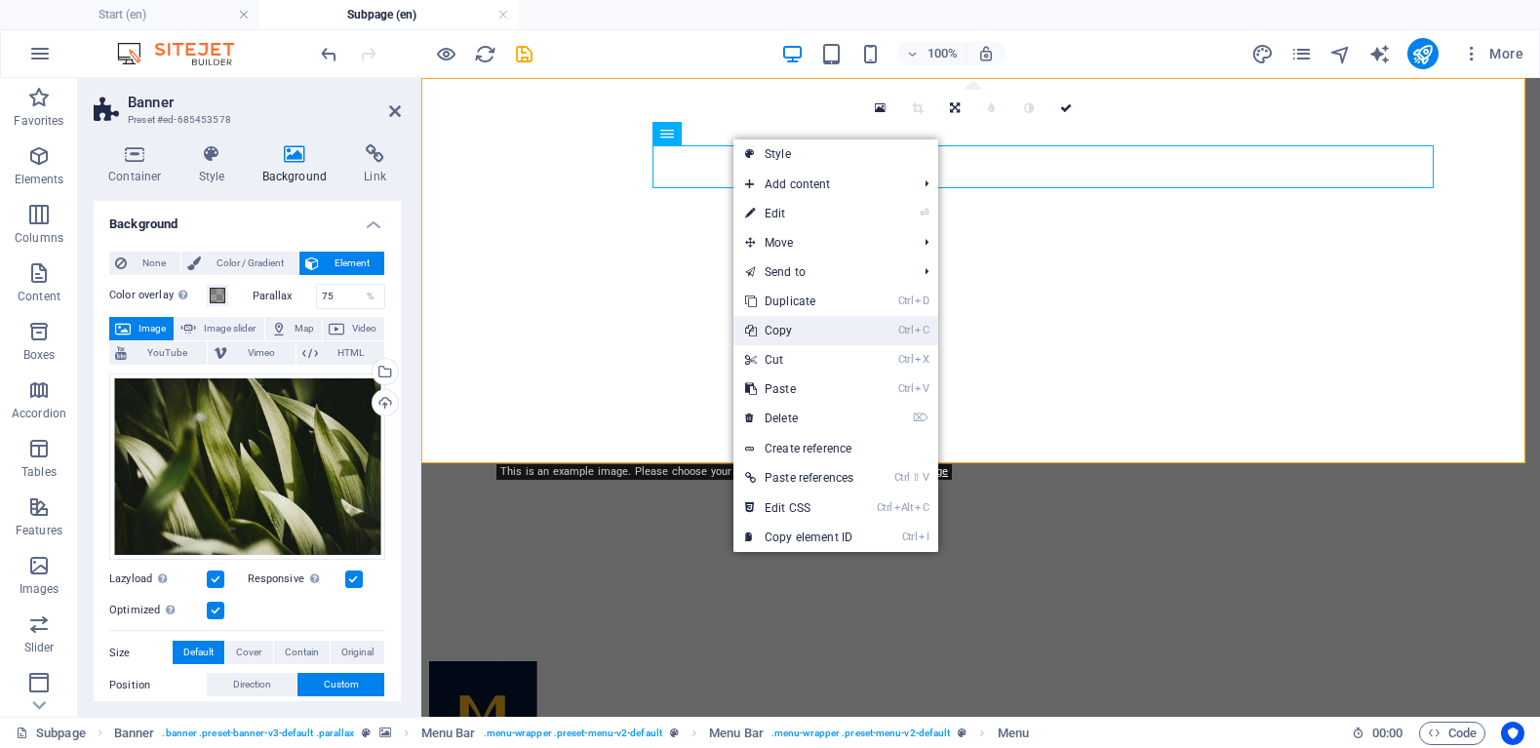
click at [820, 324] on link "Ctrl C Copy" at bounding box center [799, 330] width 132 height 29
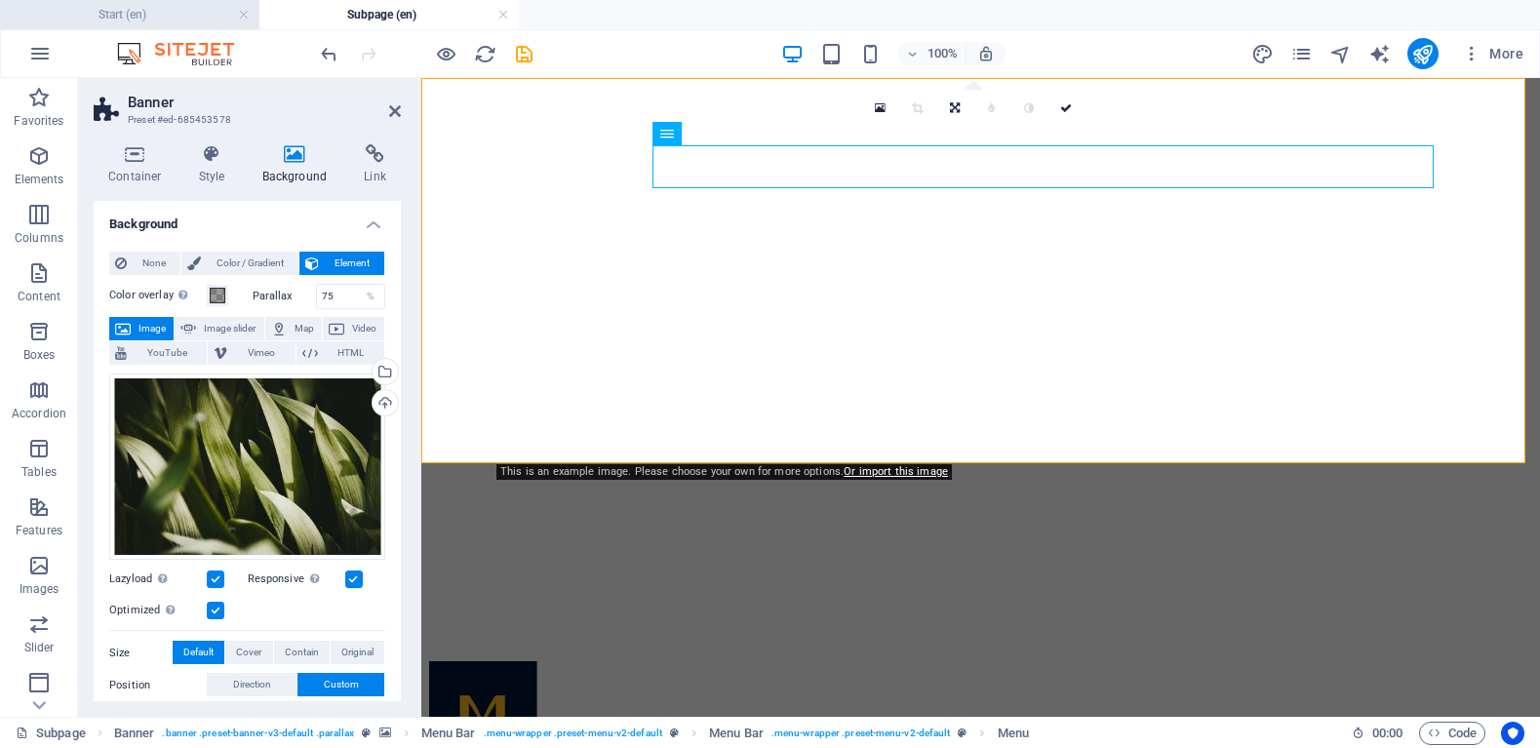
click at [128, 19] on h4 "Start (en)" at bounding box center [129, 14] width 259 height 21
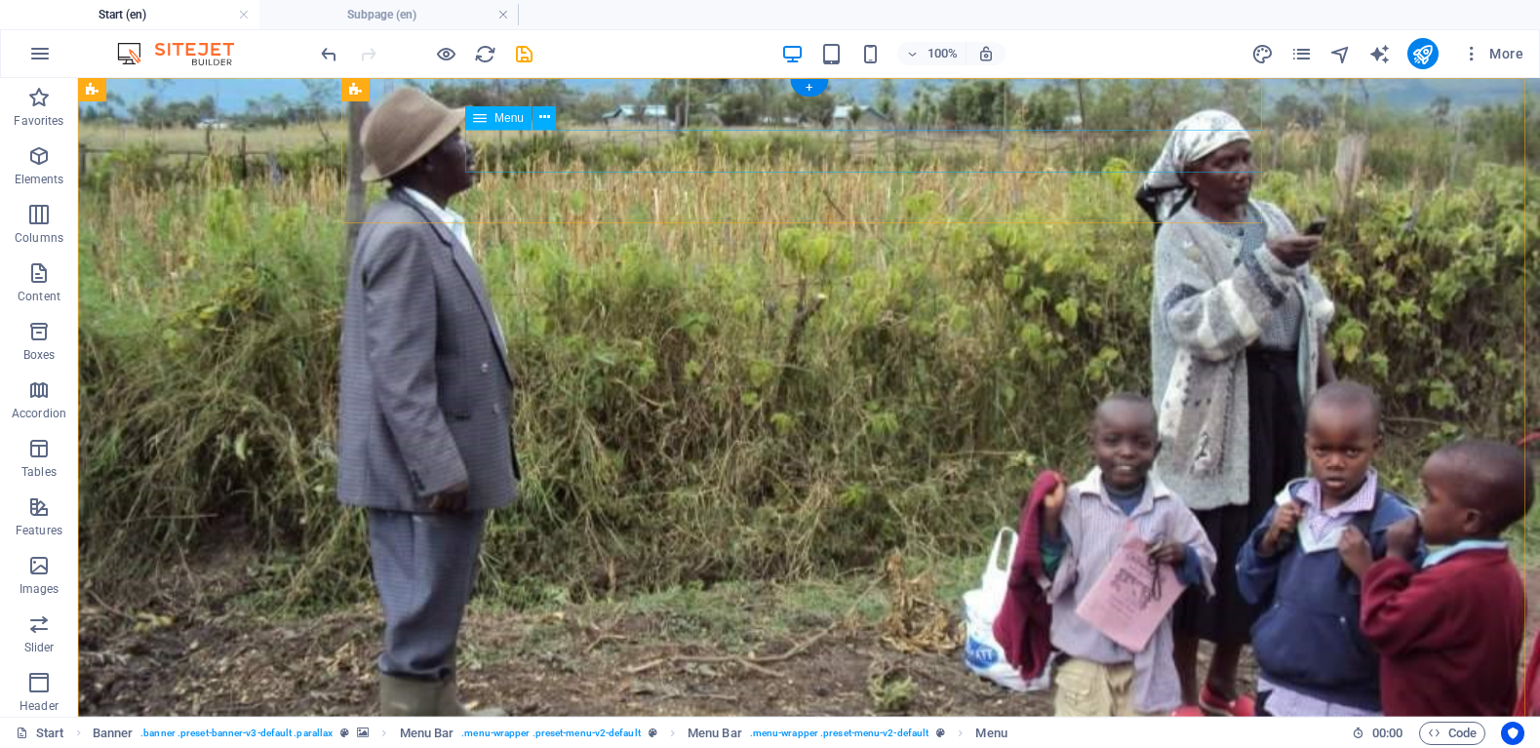
click at [544, 119] on icon at bounding box center [544, 117] width 11 height 20
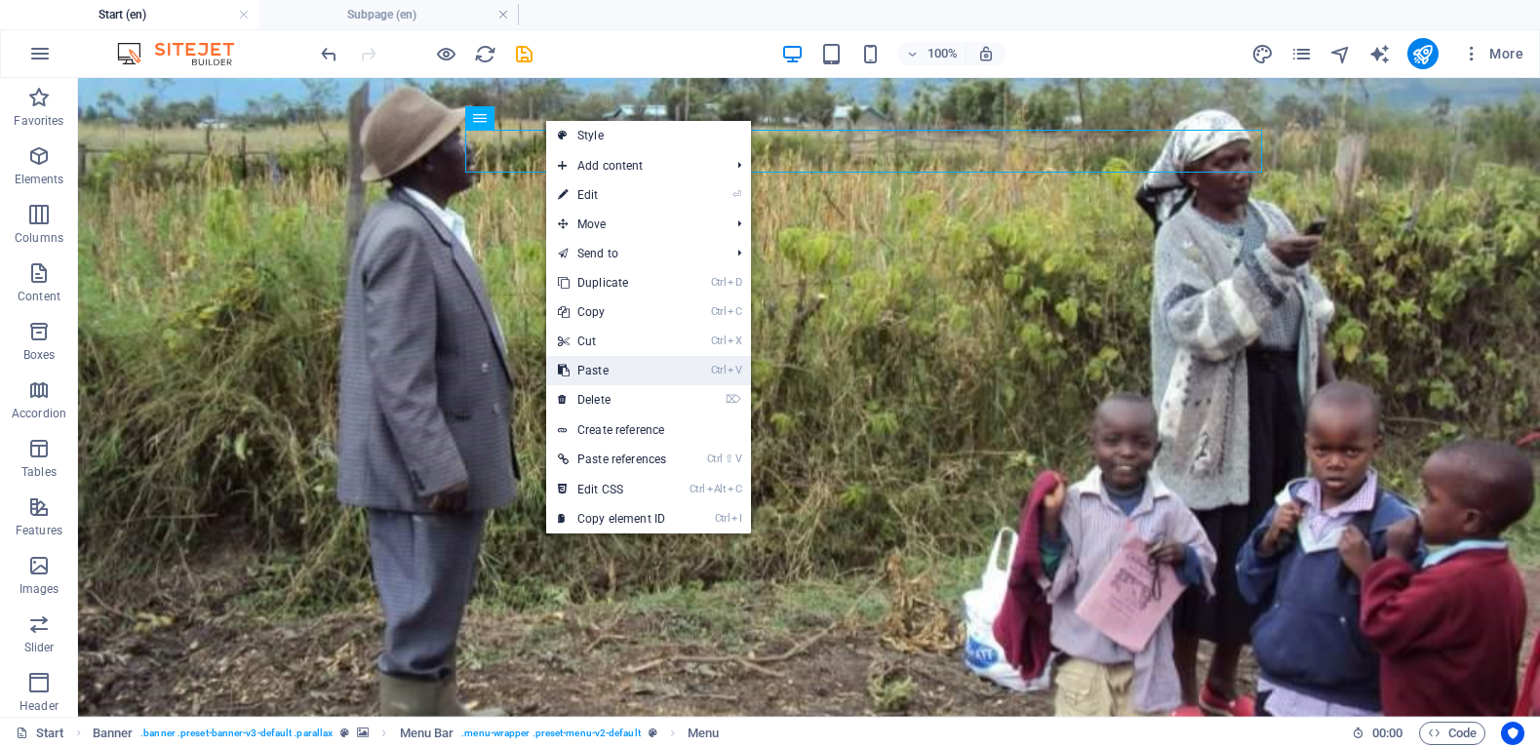
click at [604, 363] on link "Ctrl V Paste" at bounding box center [612, 370] width 132 height 29
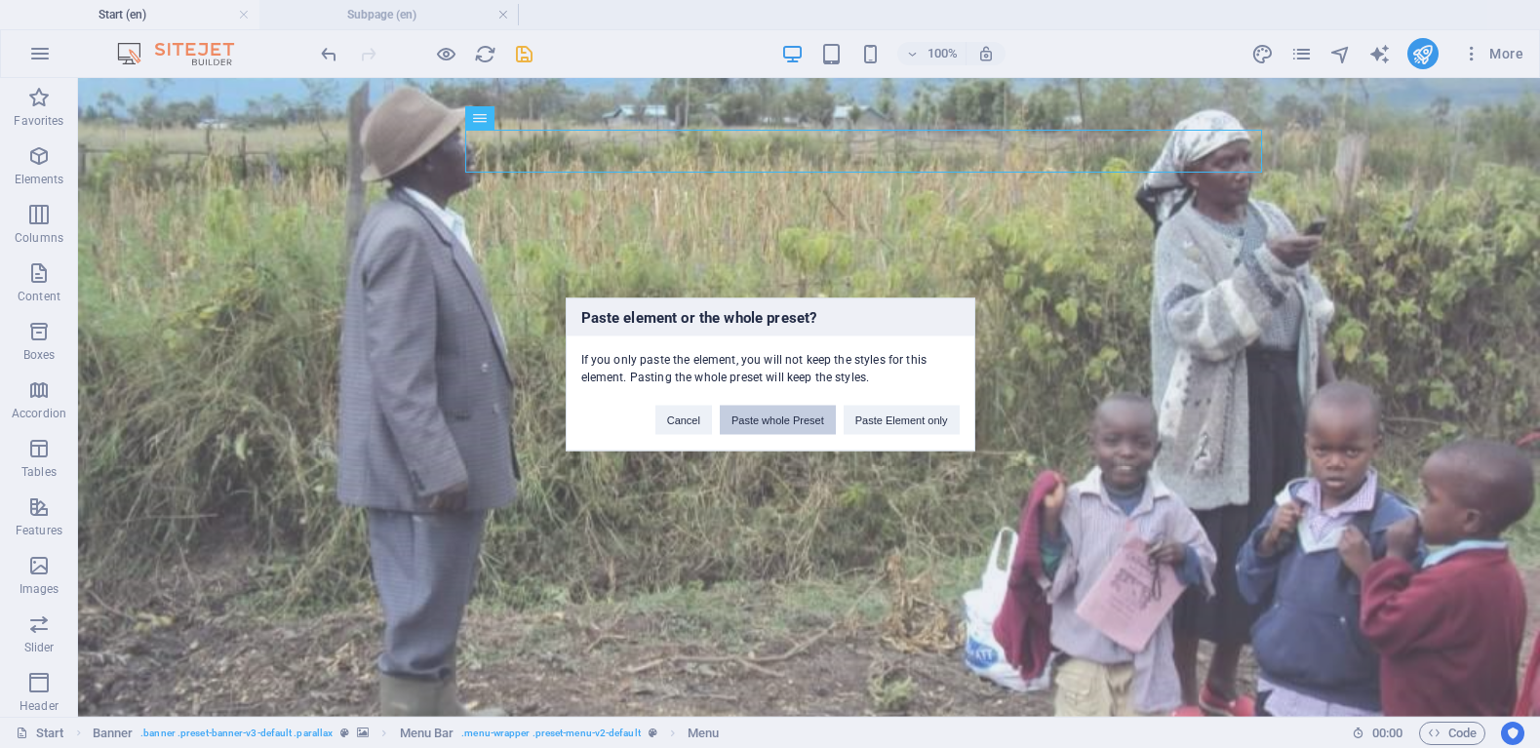
click at [767, 413] on button "Paste whole Preset" at bounding box center [778, 419] width 116 height 29
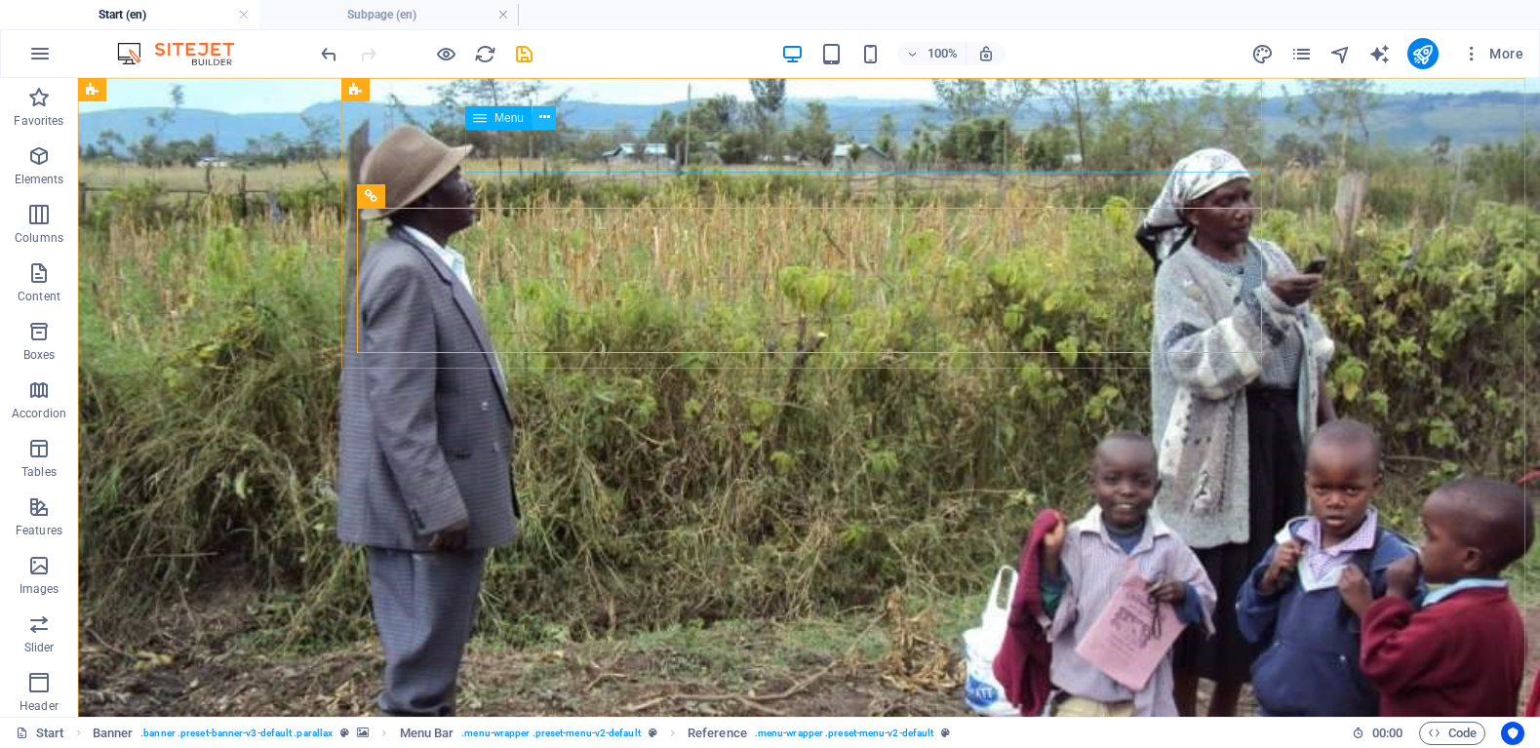
click at [545, 121] on icon at bounding box center [544, 117] width 11 height 20
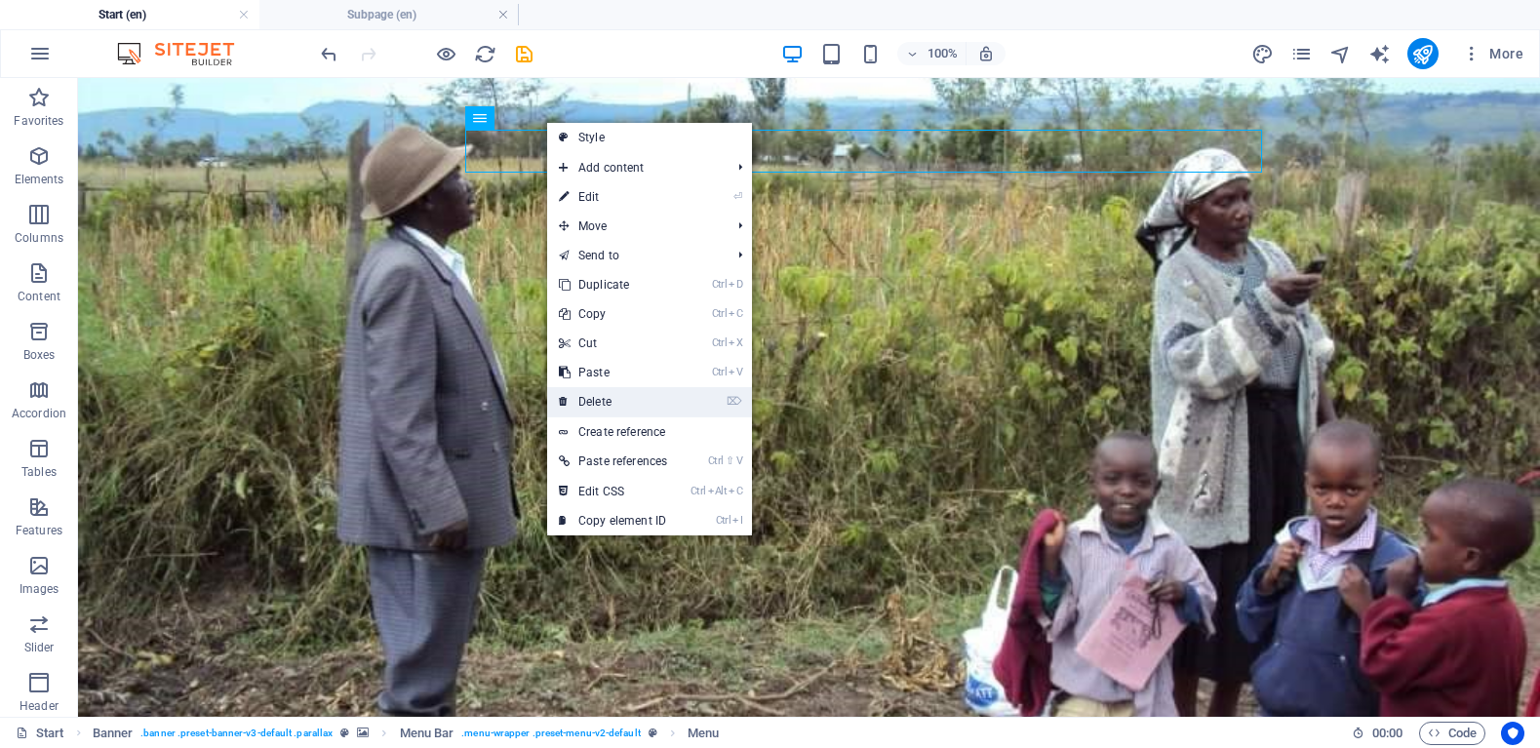
click at [630, 394] on link "⌦ Delete" at bounding box center [613, 401] width 132 height 29
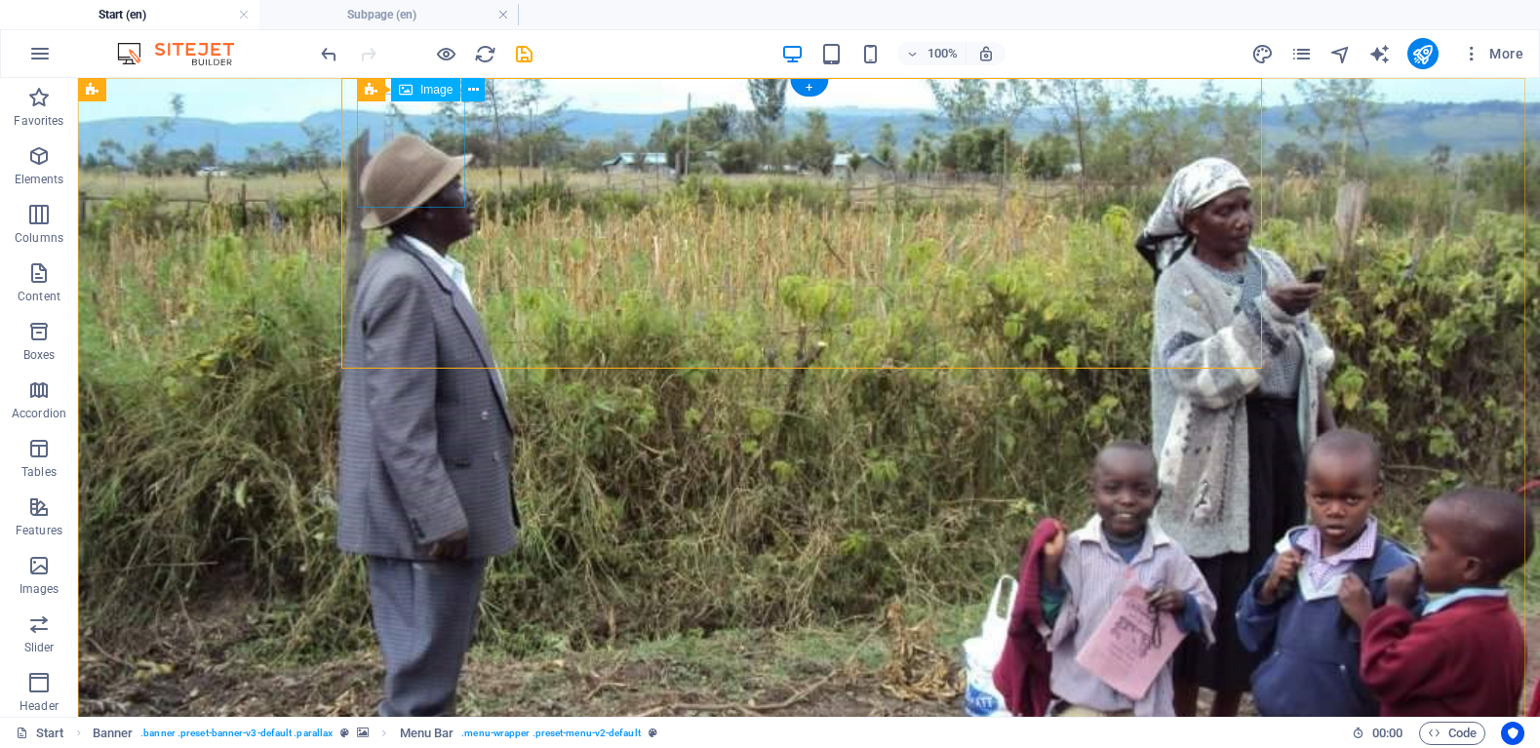
click at [468, 96] on icon at bounding box center [473, 90] width 11 height 20
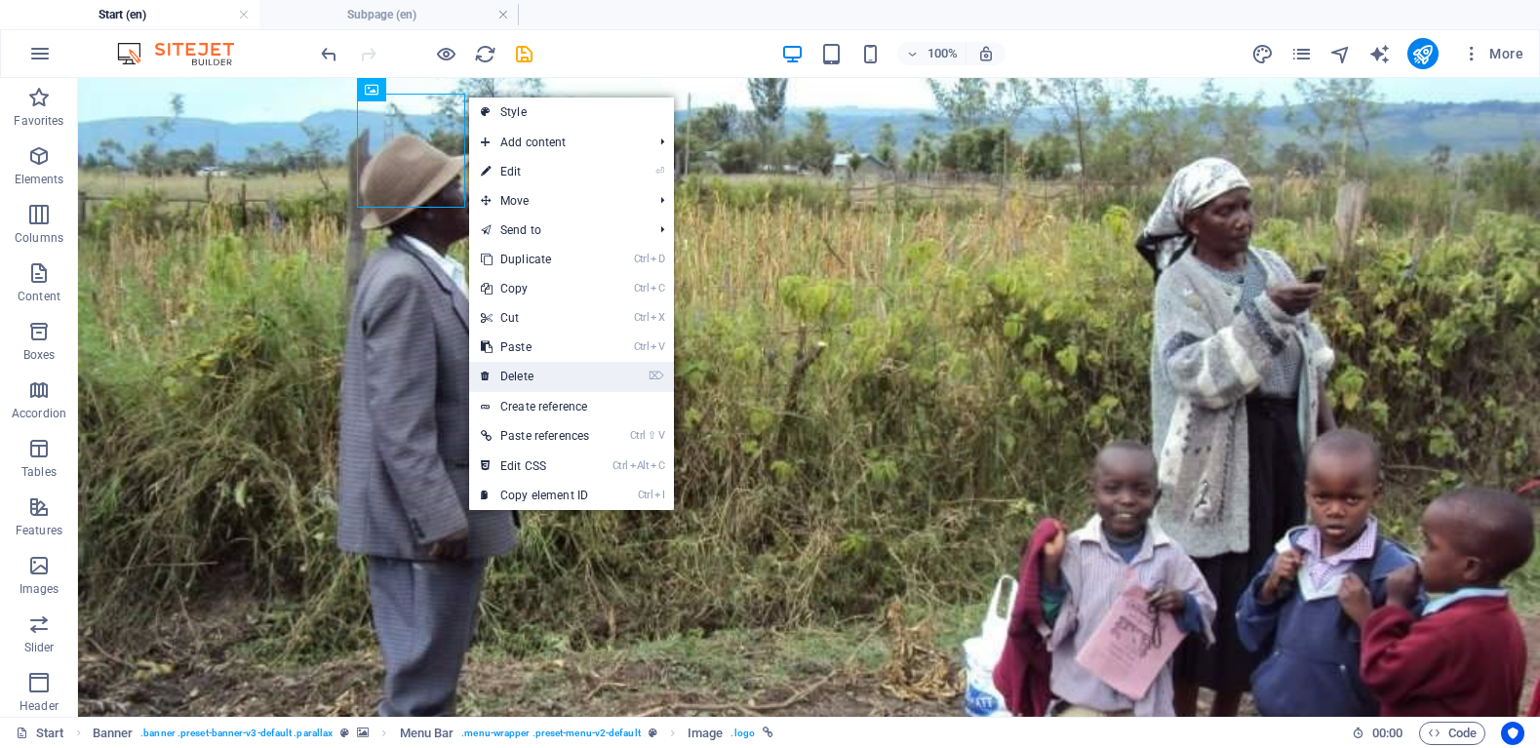
click at [554, 376] on link "⌦ Delete" at bounding box center [535, 376] width 132 height 29
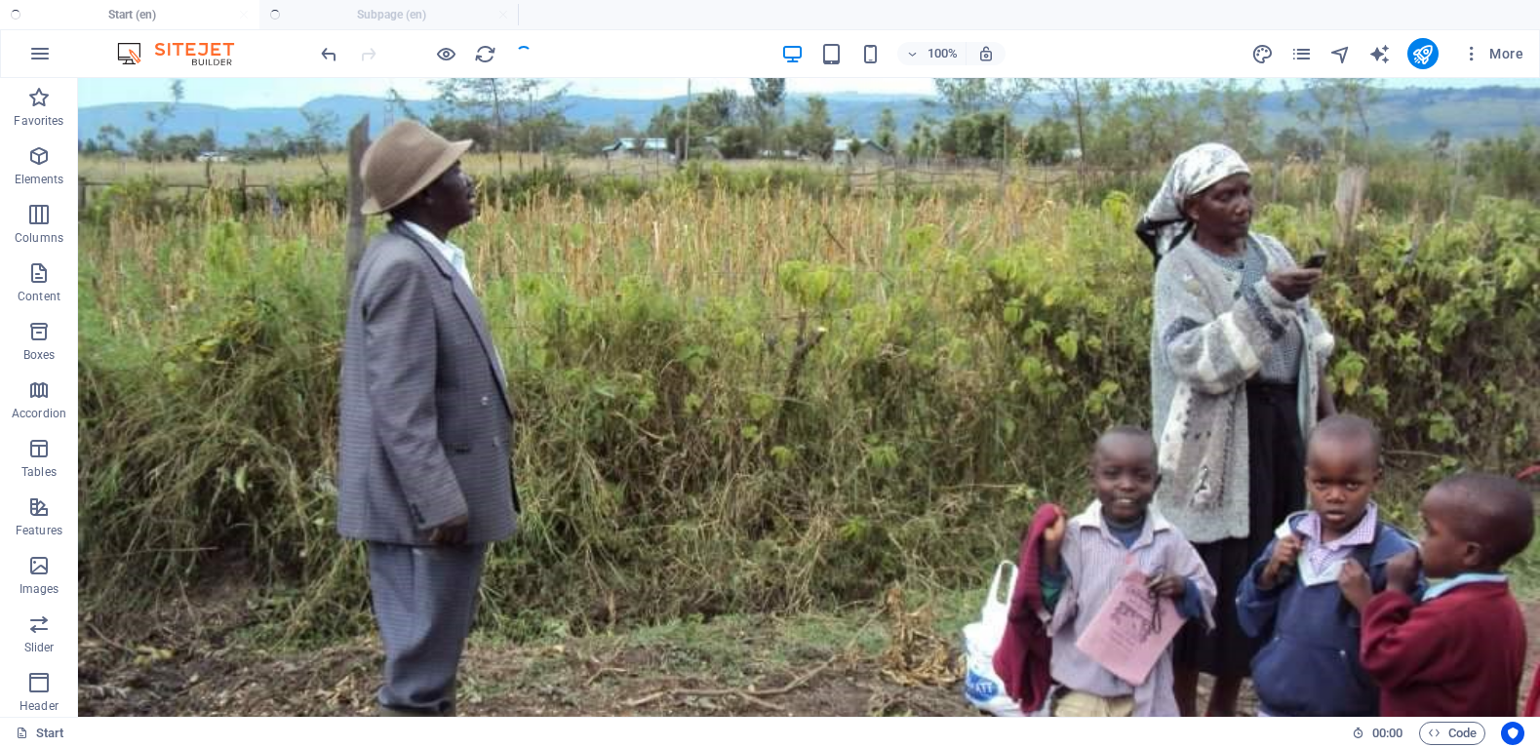
click at [353, 12] on ul "Start (en) Subpage (en)" at bounding box center [770, 14] width 1540 height 29
click at [372, 13] on ul "Start (en) Subpage (en)" at bounding box center [770, 14] width 1540 height 29
click at [293, 8] on ul "Start (en) Subpage (en)" at bounding box center [770, 14] width 1540 height 29
click at [321, 15] on ul "Start (en) Subpage (en)" at bounding box center [770, 14] width 1540 height 29
click at [321, 10] on ul "Start (en) Subpage (en)" at bounding box center [770, 14] width 1540 height 29
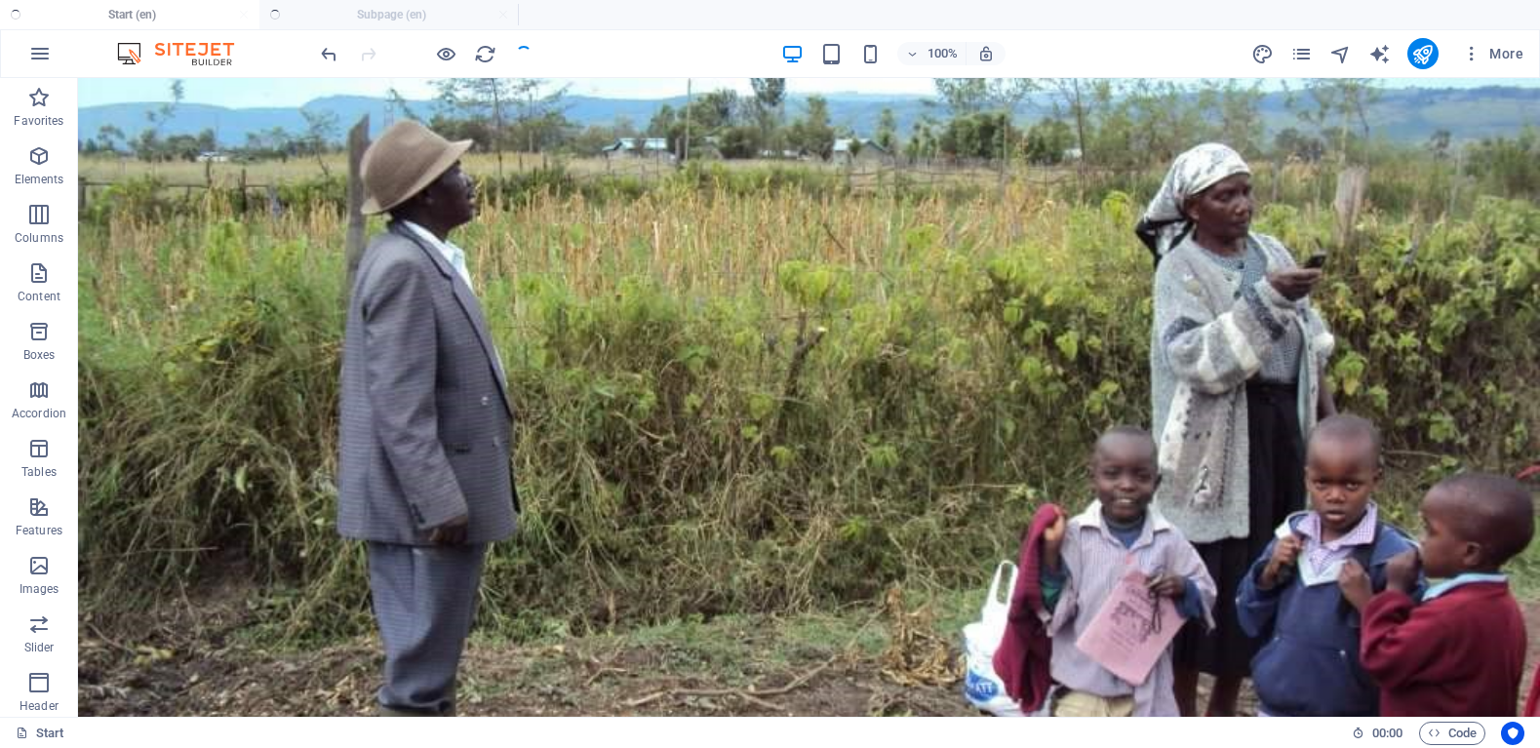
click at [321, 9] on ul "Start (en) Subpage (en)" at bounding box center [770, 14] width 1540 height 29
click at [323, 9] on ul "Start (en) Subpage (en)" at bounding box center [770, 14] width 1540 height 29
click at [382, 14] on ul "Start (en) Subpage (en)" at bounding box center [770, 14] width 1540 height 29
click at [454, 23] on ul "Start (en) Subpage (en)" at bounding box center [770, 14] width 1540 height 29
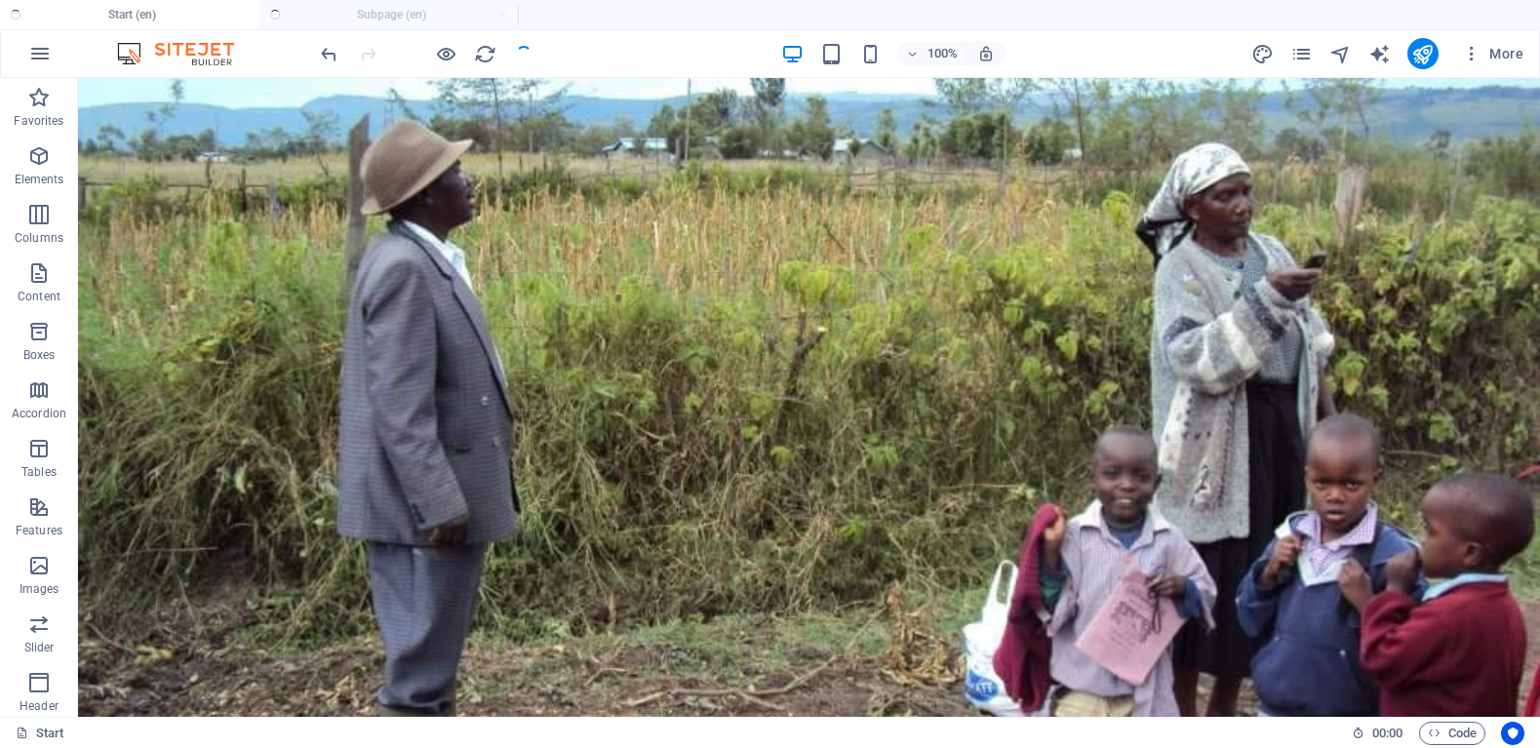
click at [375, 12] on ul "Start (en) Subpage (en)" at bounding box center [770, 14] width 1540 height 29
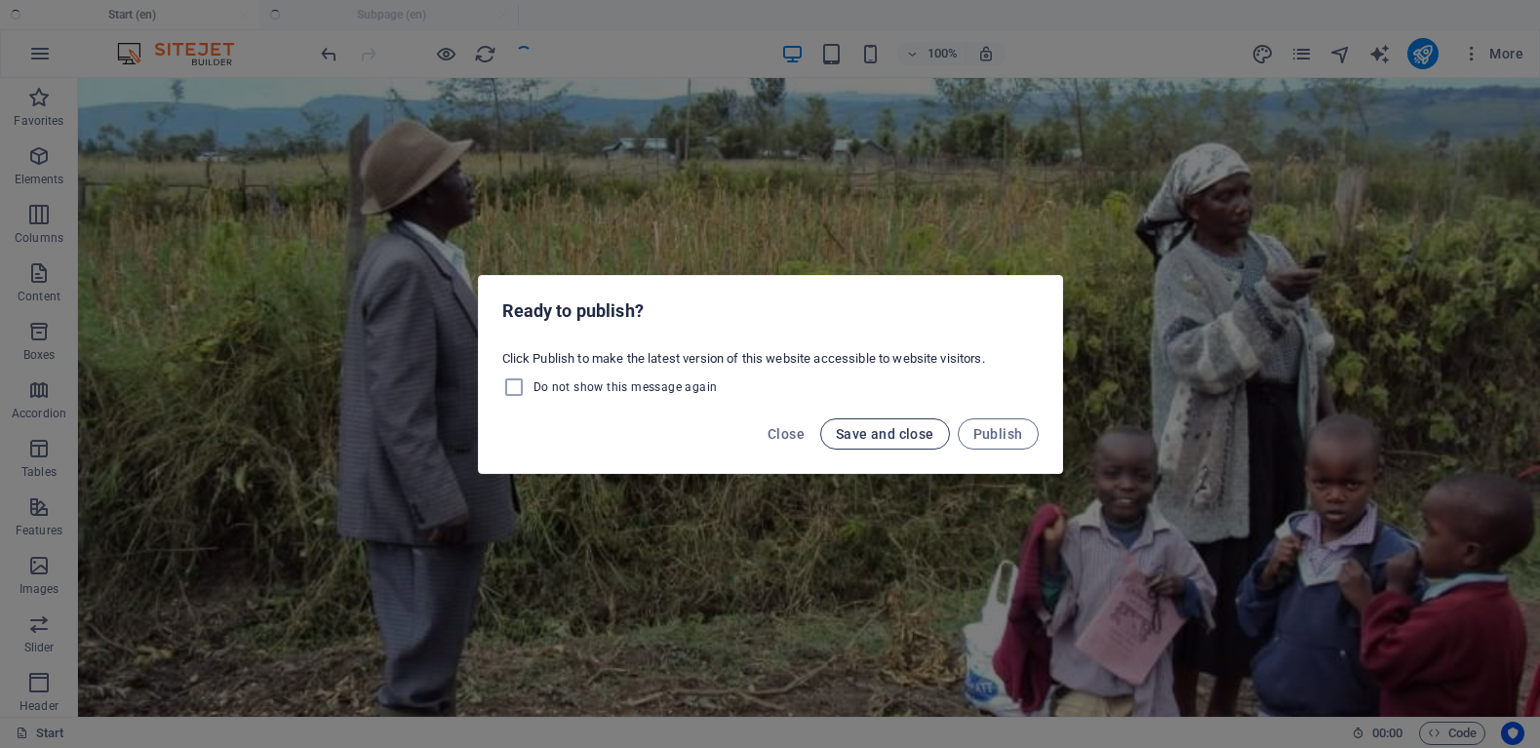
click at [857, 444] on button "Save and close" at bounding box center [885, 433] width 130 height 31
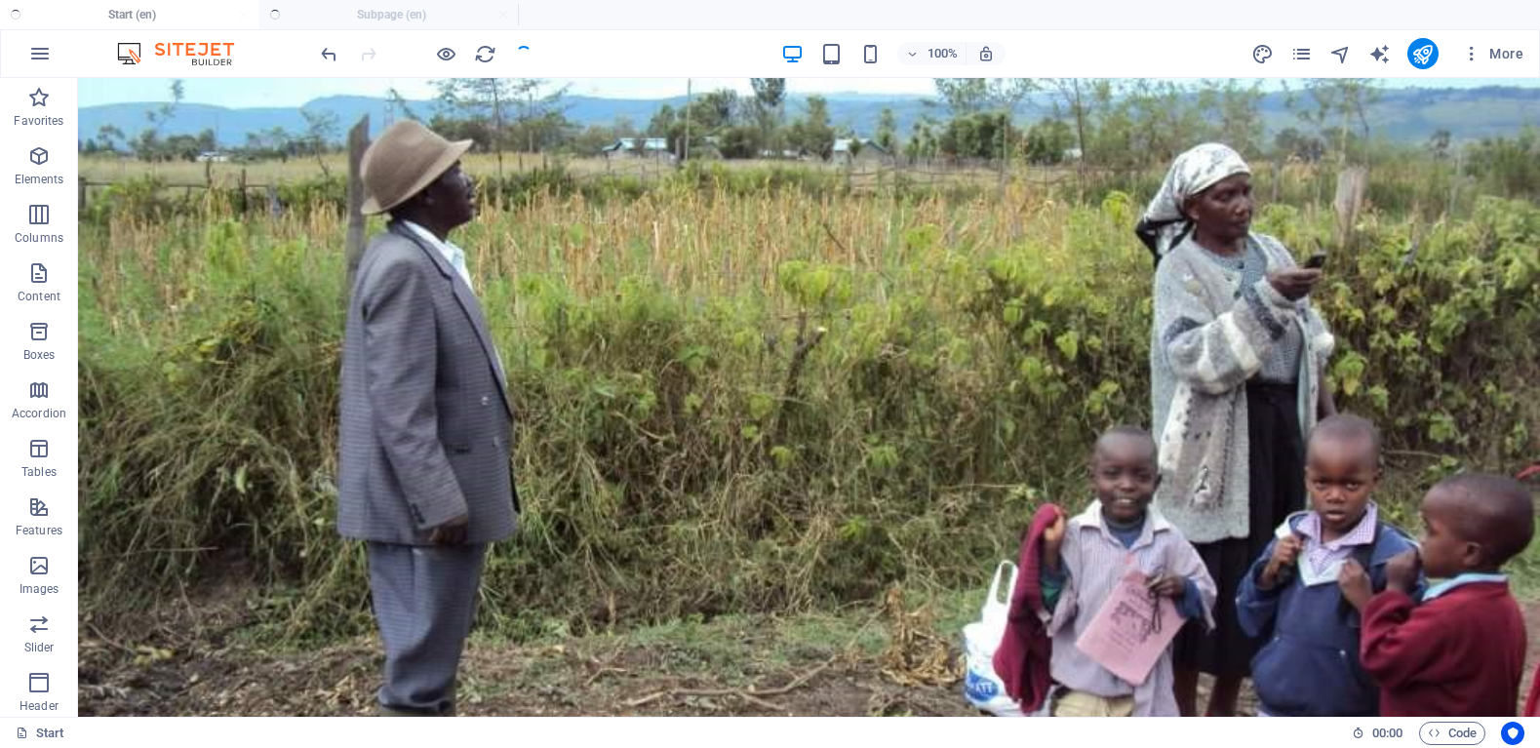
click at [371, 16] on ul "Start (en) Subpage (en)" at bounding box center [770, 14] width 1540 height 29
click at [393, 16] on ul "Start (en) Subpage (en)" at bounding box center [770, 14] width 1540 height 29
